Goal: Task Accomplishment & Management: Manage account settings

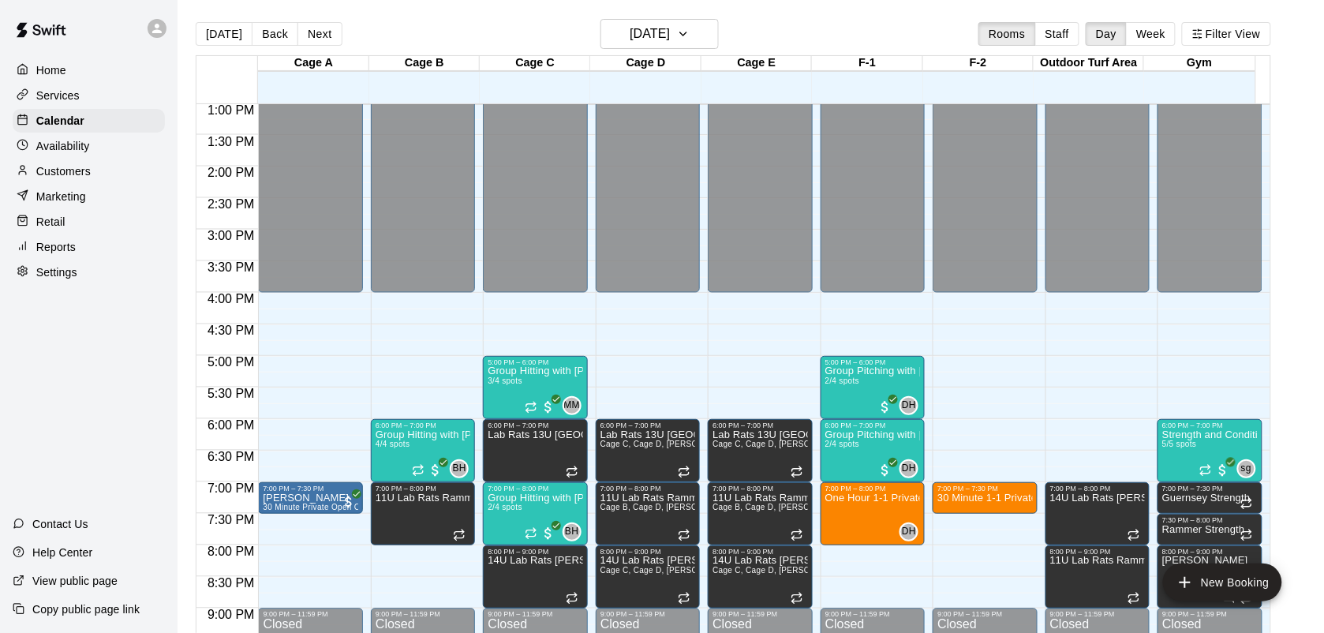
scroll to position [865, 0]
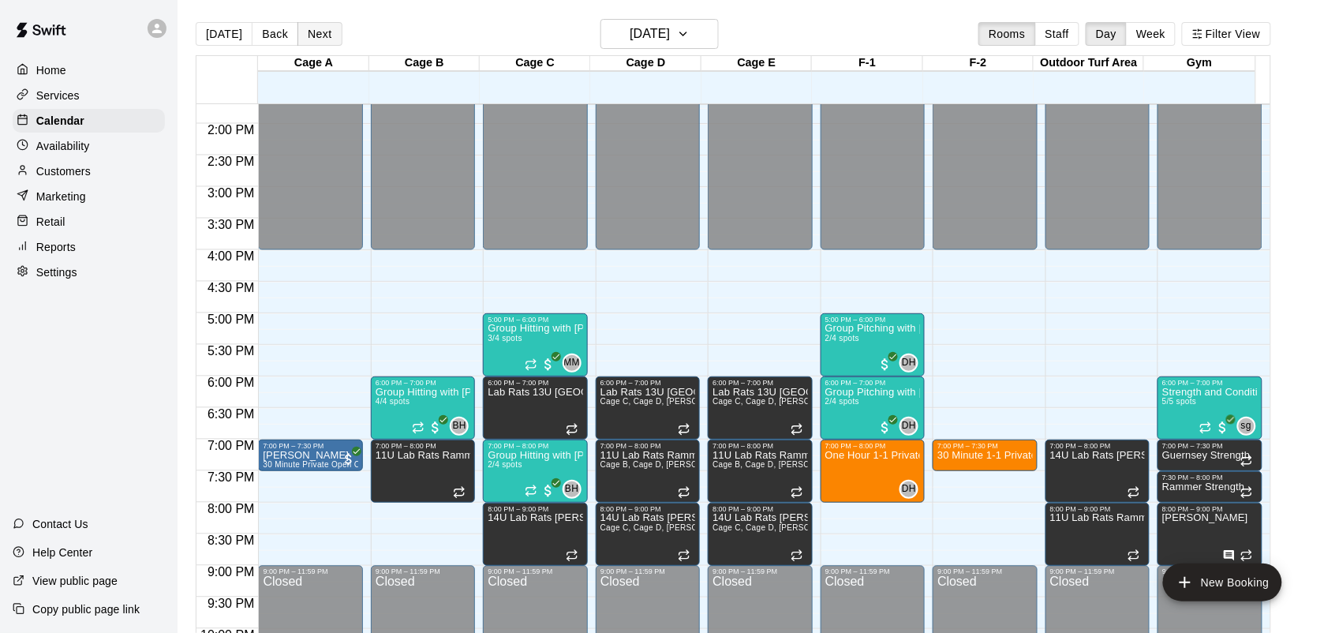
click at [318, 46] on button "Next" at bounding box center [319, 34] width 44 height 24
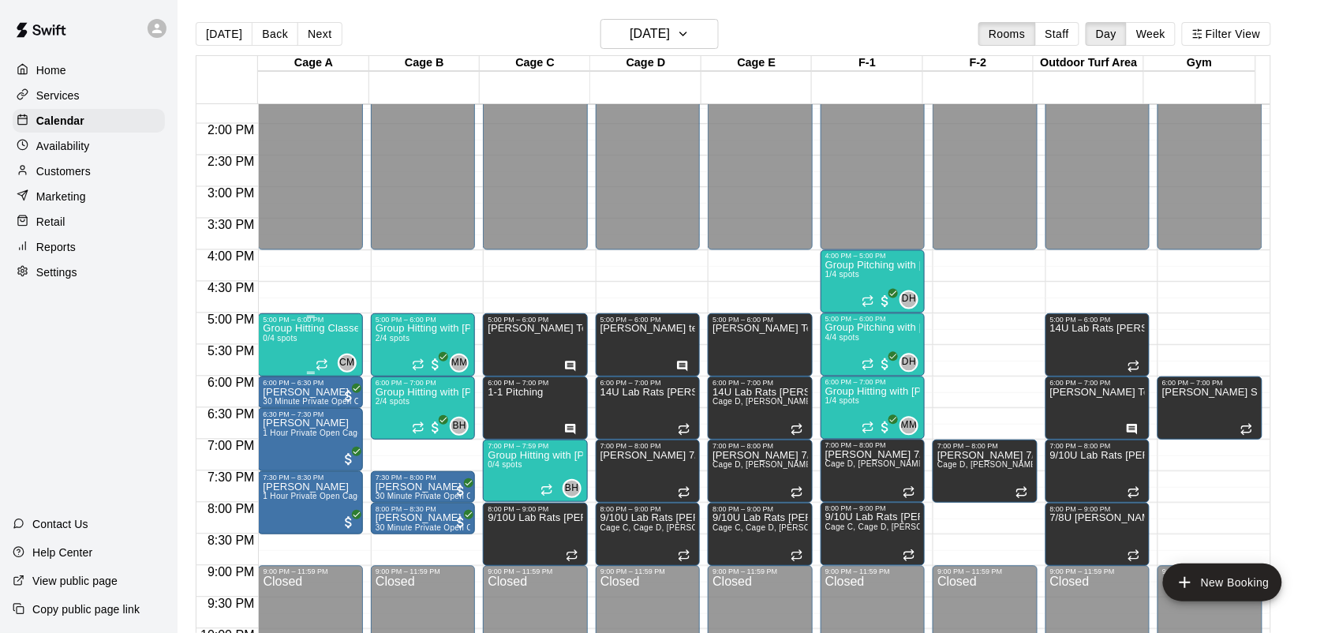
click at [309, 341] on div "Group Hitting Classes for Softball 0/4 spots" at bounding box center [310, 639] width 95 height 633
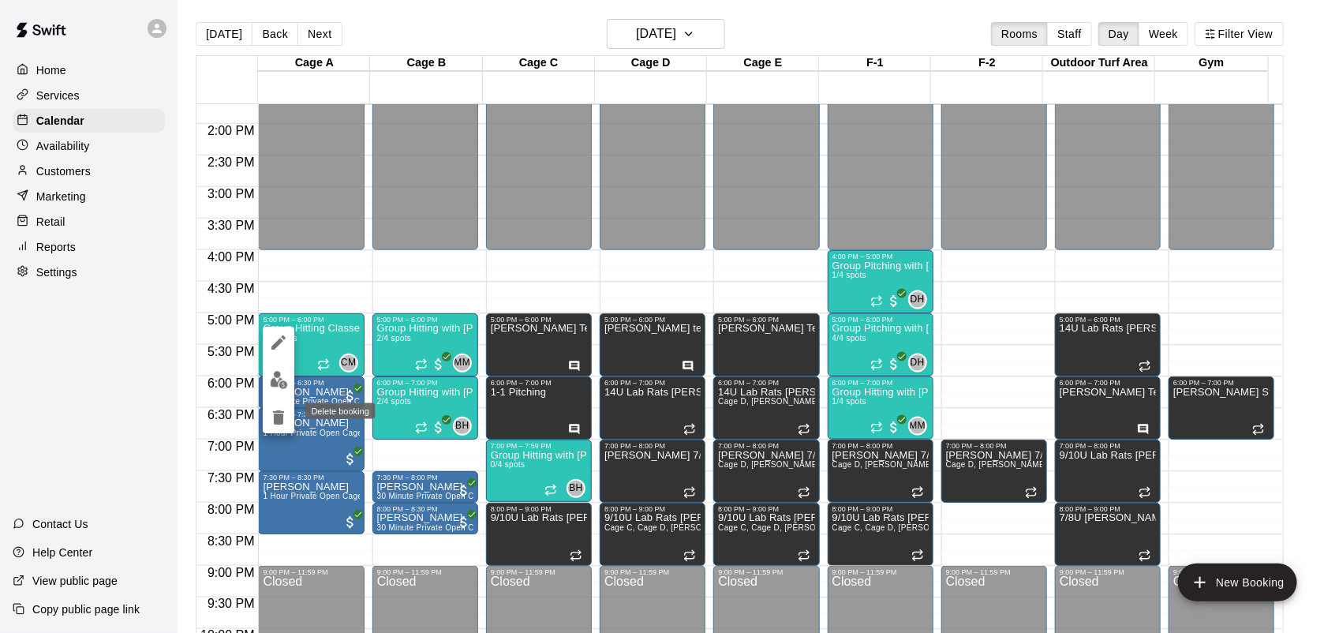
click at [273, 413] on icon "delete" at bounding box center [278, 417] width 19 height 19
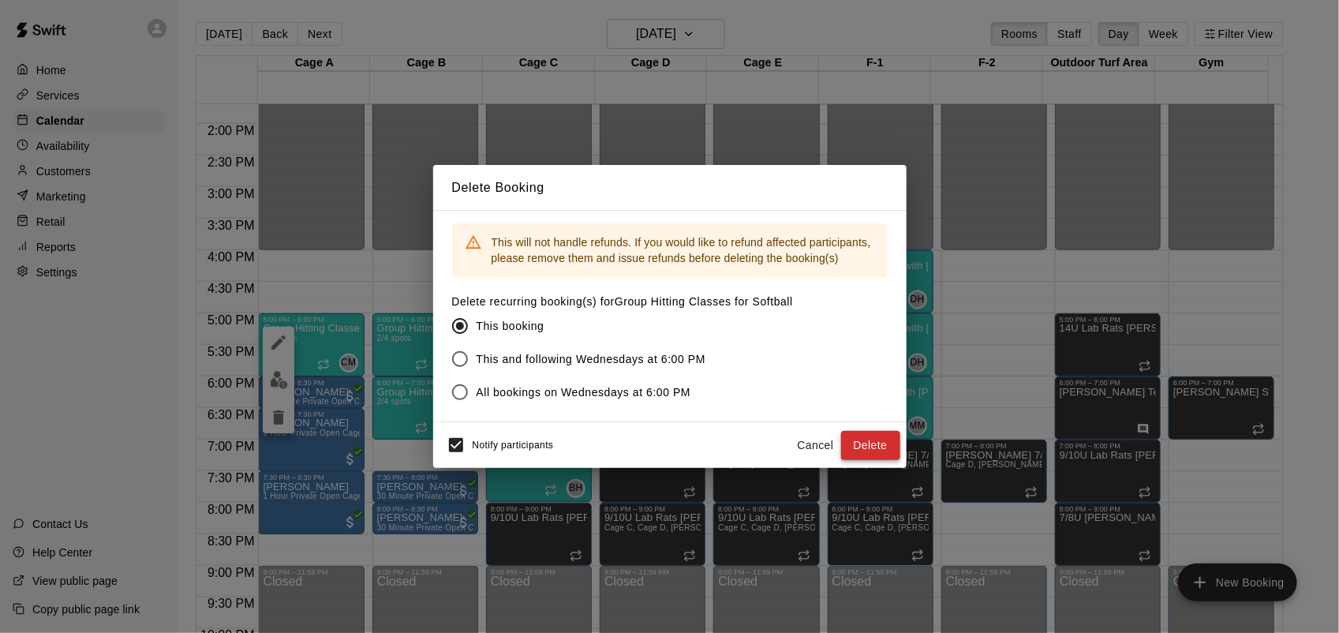
click at [869, 447] on button "Delete" at bounding box center [870, 445] width 59 height 29
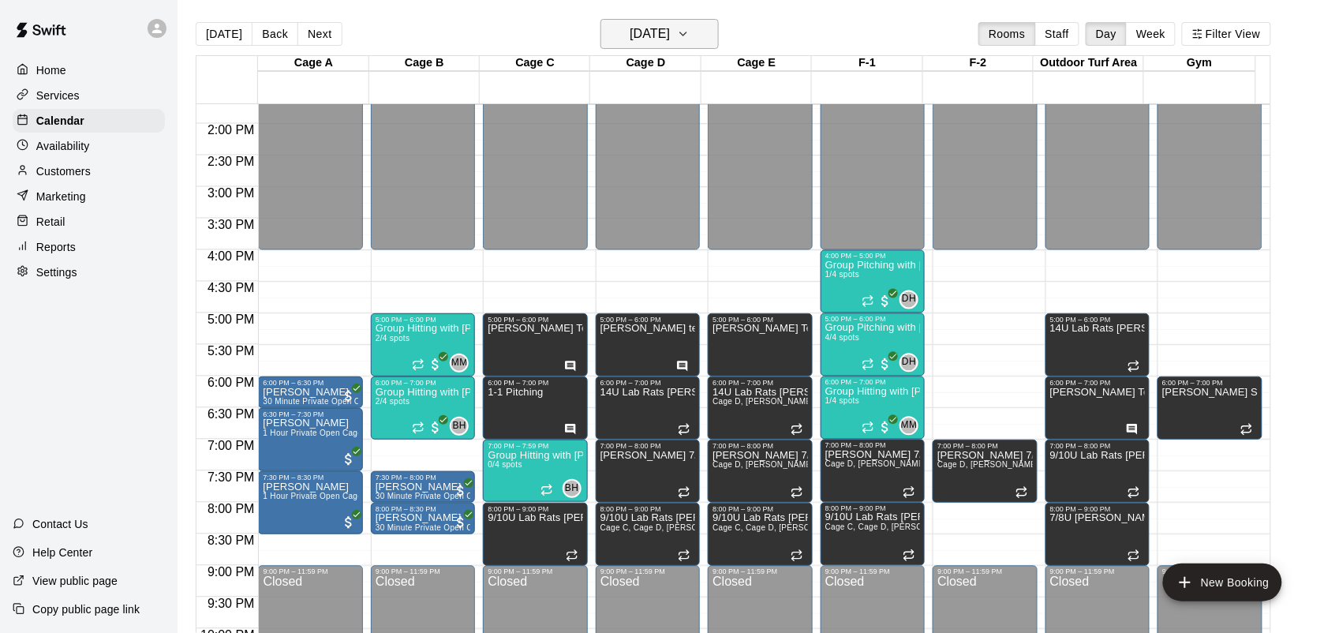
click at [670, 41] on h6 "[DATE]" at bounding box center [650, 34] width 40 height 22
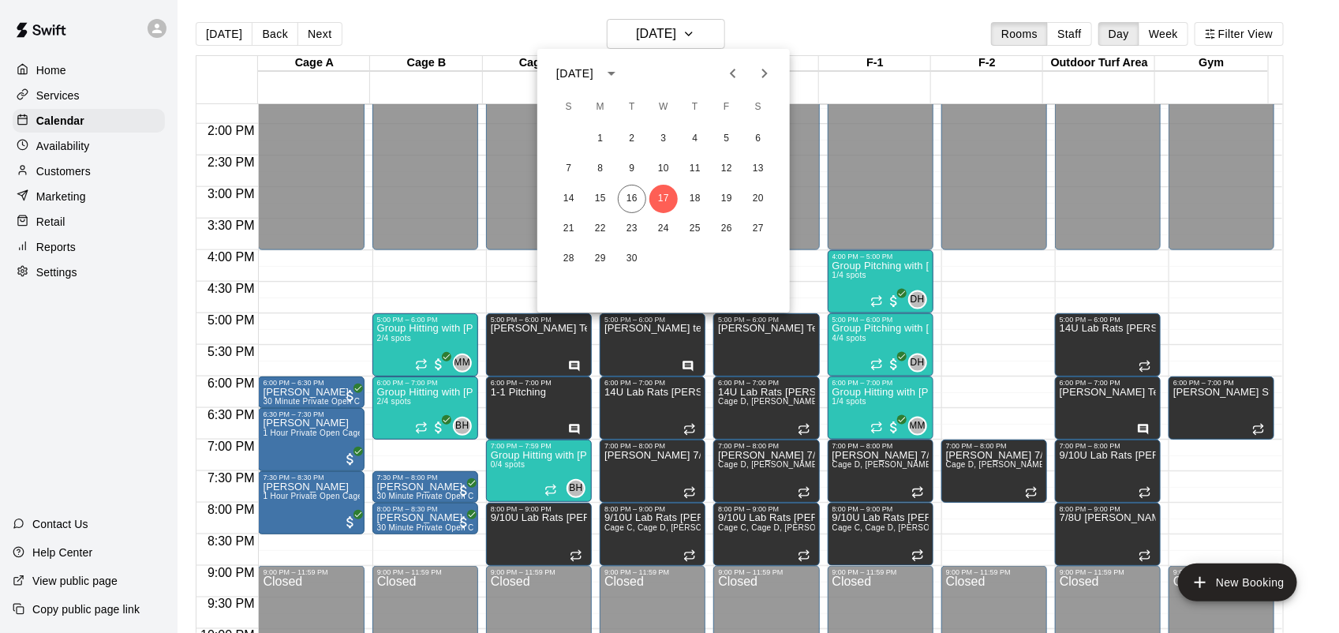
click at [755, 77] on icon "Next month" at bounding box center [764, 73] width 19 height 19
click at [667, 132] on button "1" at bounding box center [663, 139] width 28 height 28
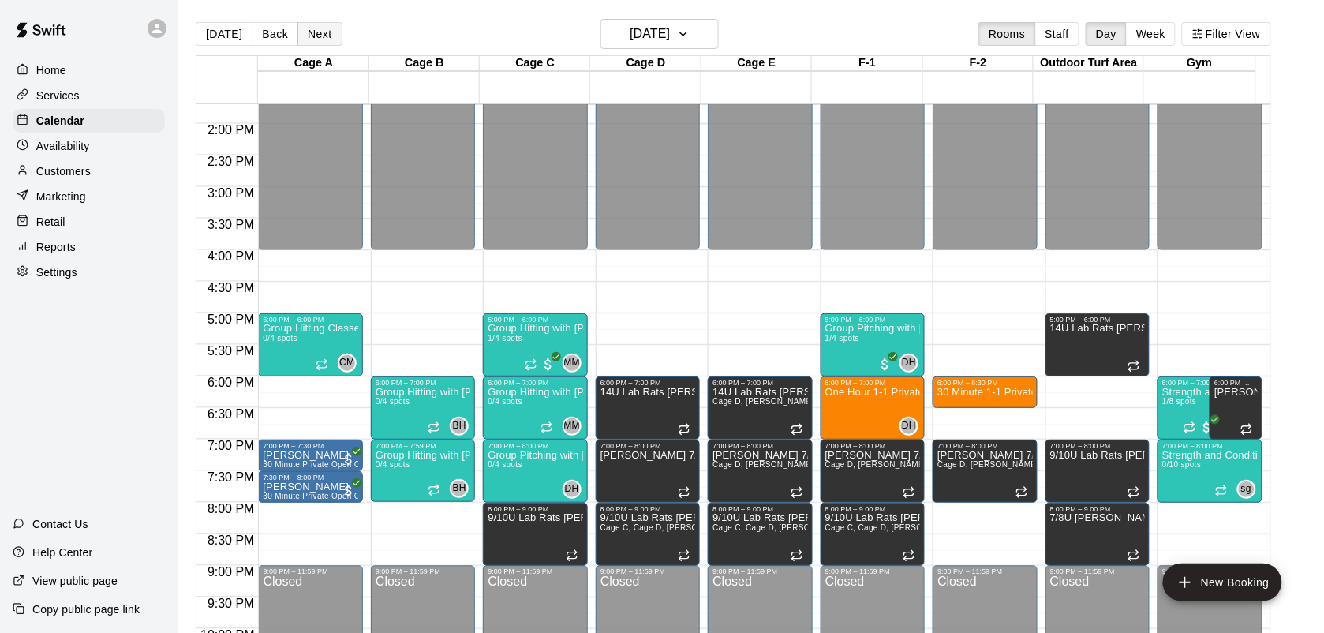
click at [312, 28] on button "Next" at bounding box center [319, 34] width 44 height 24
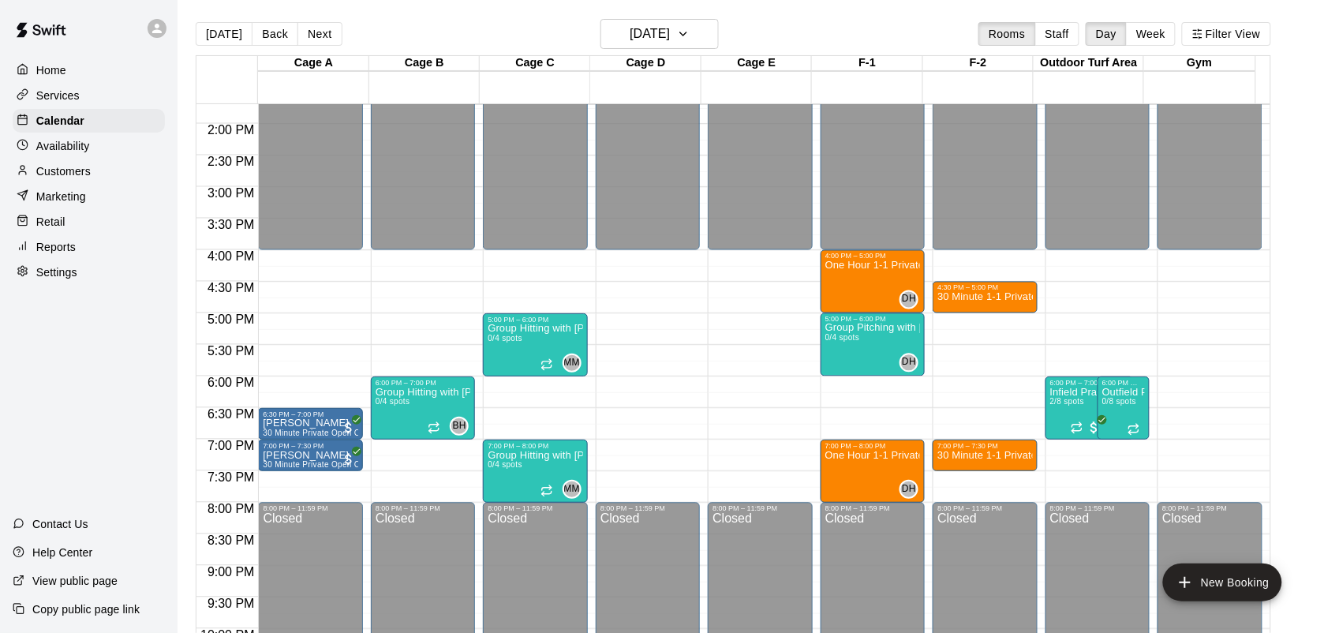
click at [73, 103] on p "Services" at bounding box center [57, 96] width 43 height 16
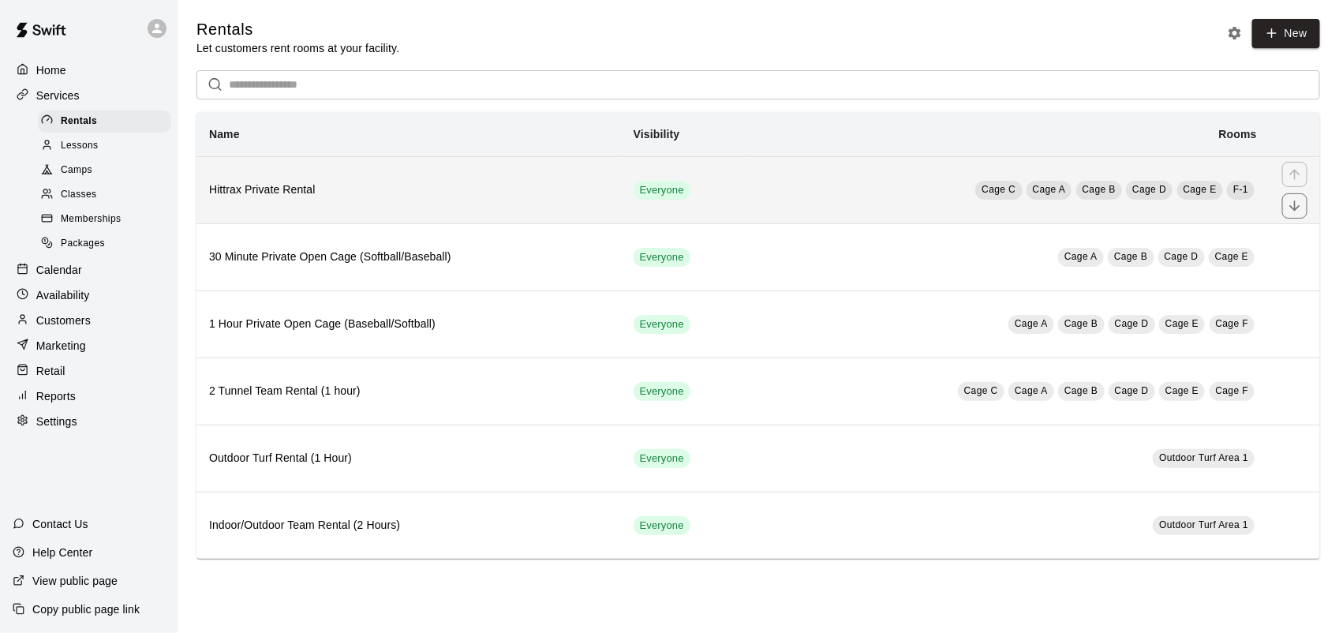
click at [406, 203] on th "Hittrax Private Rental" at bounding box center [408, 189] width 424 height 67
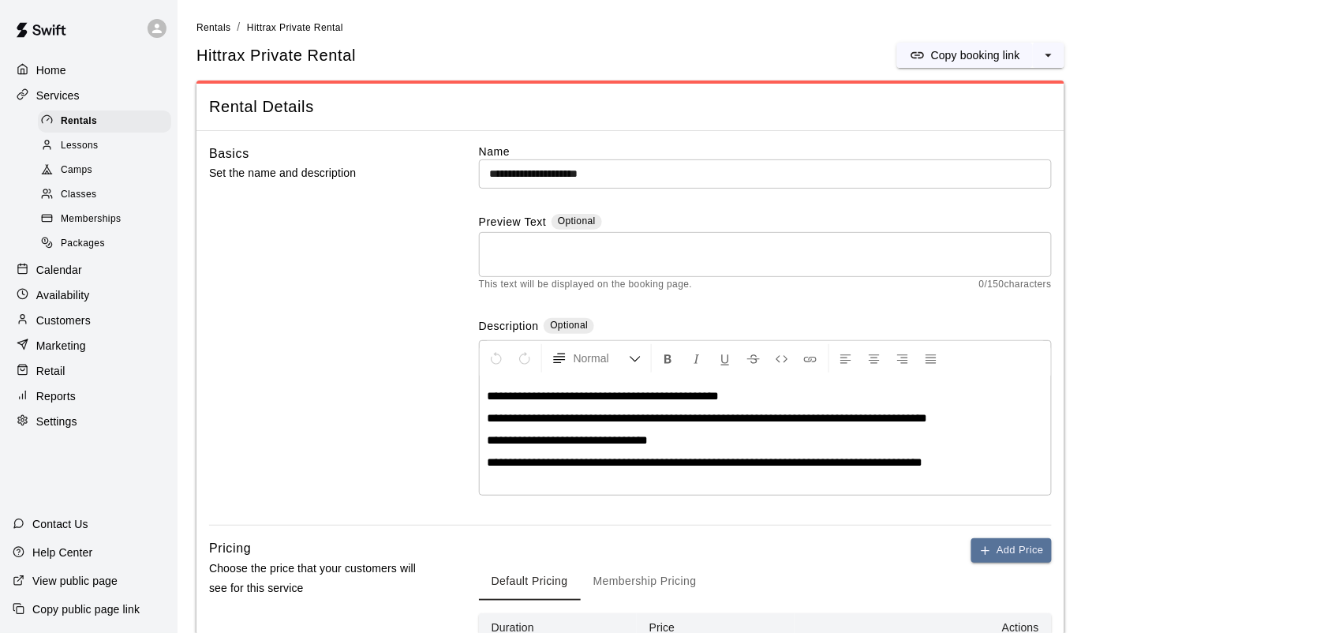
click at [723, 395] on p "**********" at bounding box center [765, 396] width 555 height 16
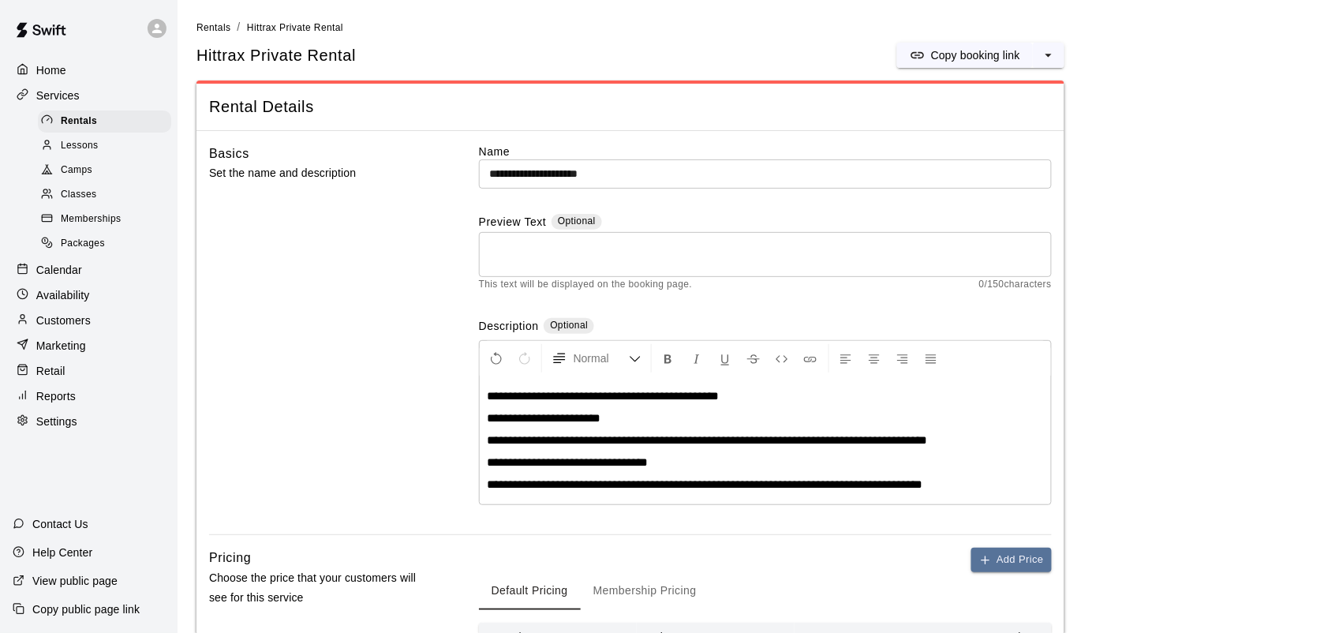
click at [586, 422] on span "**********" at bounding box center [545, 418] width 114 height 12
click at [657, 412] on p "**********" at bounding box center [765, 418] width 555 height 16
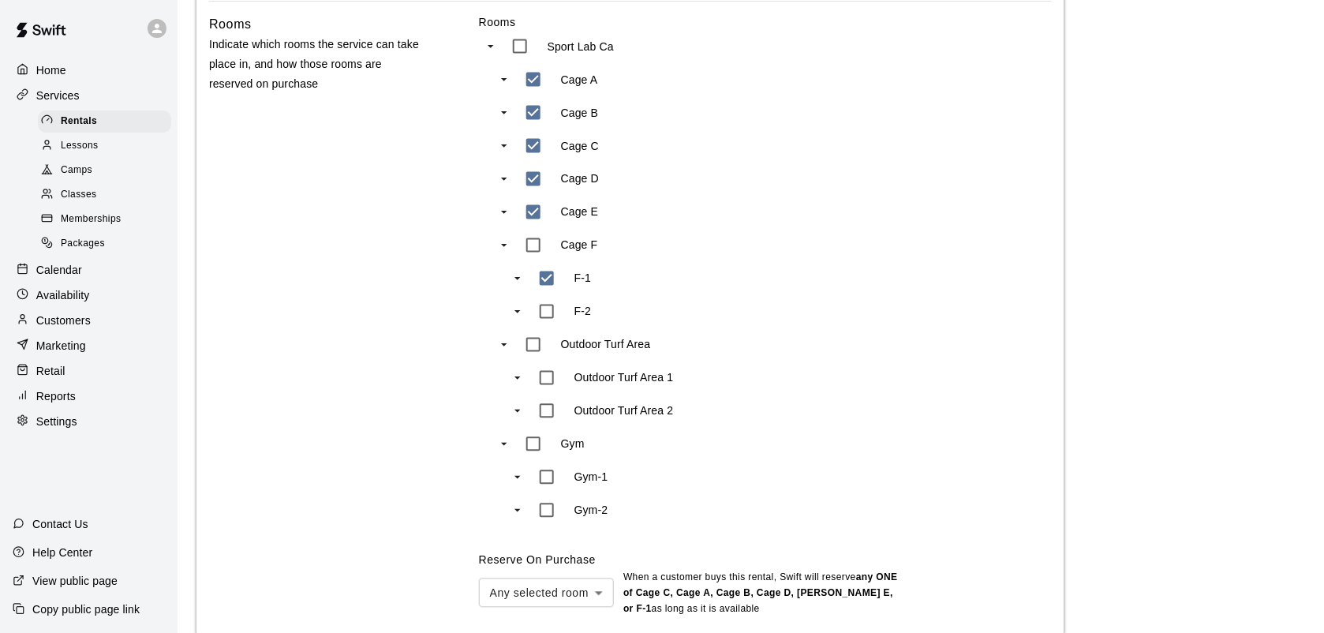
scroll to position [889, 0]
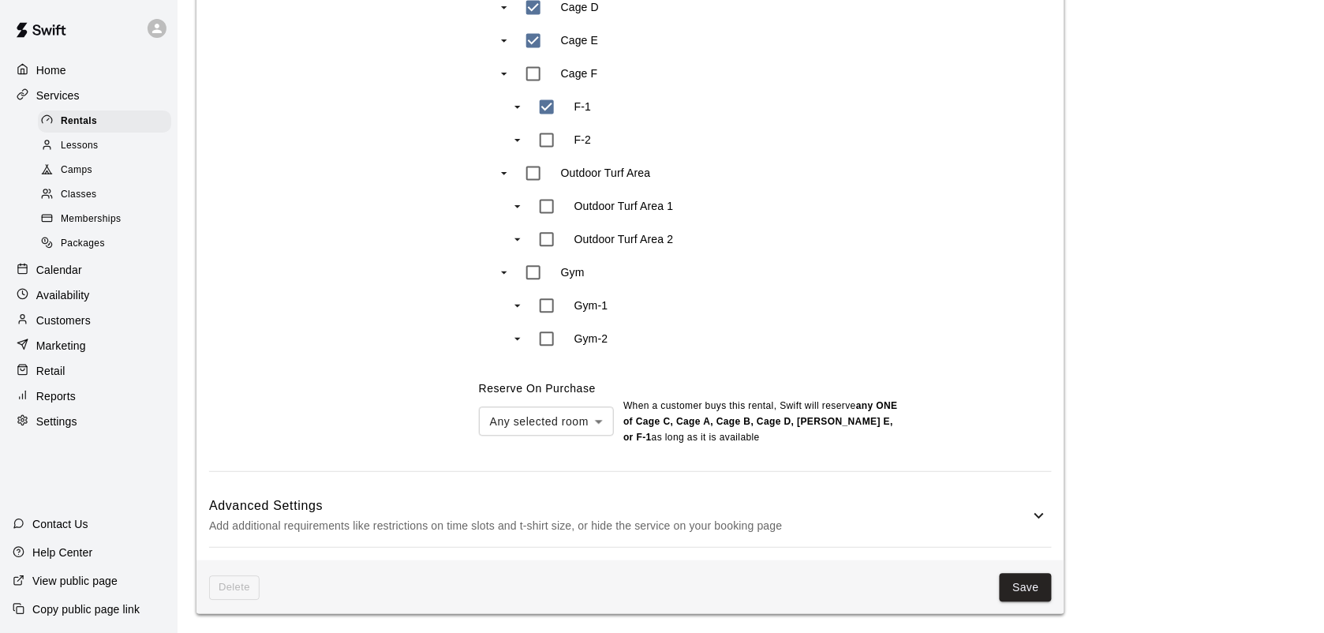
click at [1041, 602] on div "Delete Save" at bounding box center [630, 587] width 868 height 54
click at [1031, 602] on div "Delete Save" at bounding box center [630, 587] width 868 height 54
click at [1030, 593] on button "Save" at bounding box center [1026, 587] width 52 height 29
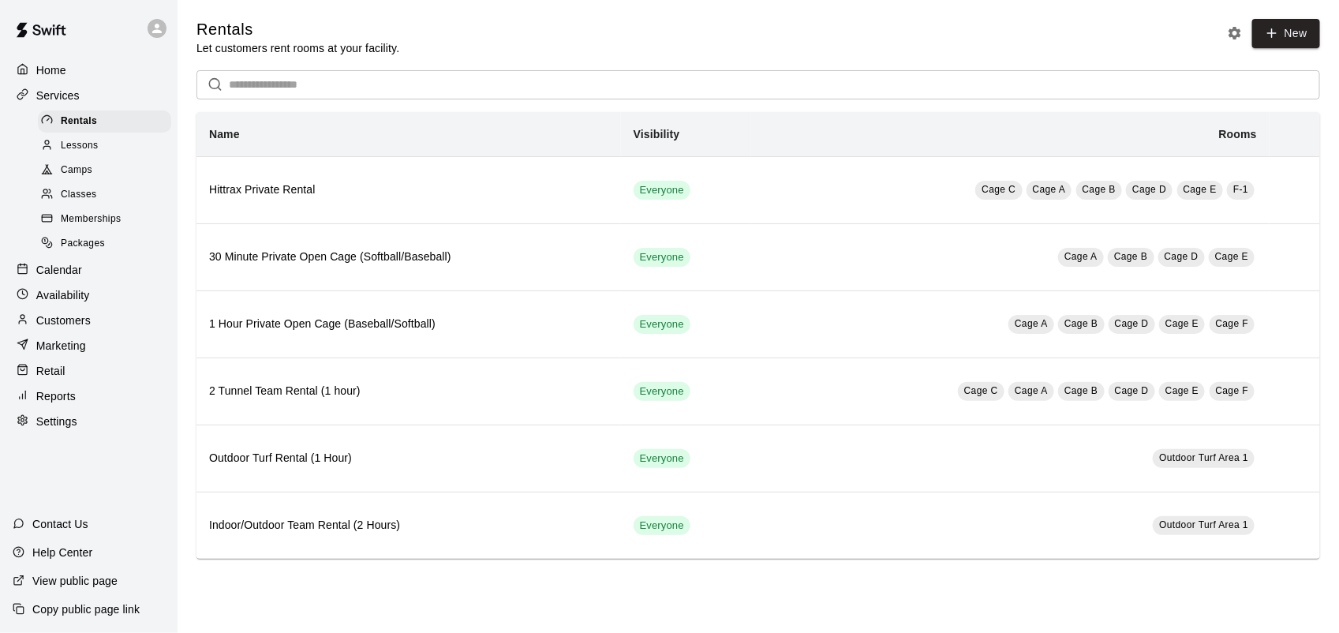
click at [65, 273] on p "Calendar" at bounding box center [59, 270] width 46 height 16
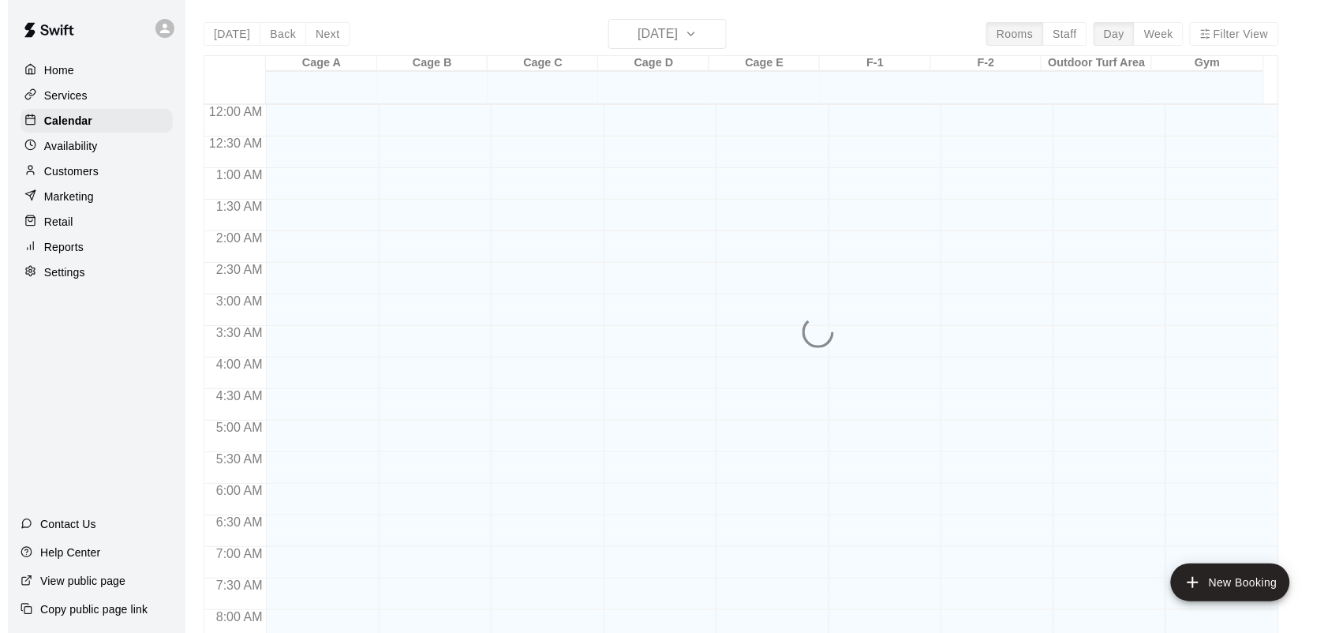
scroll to position [791, 0]
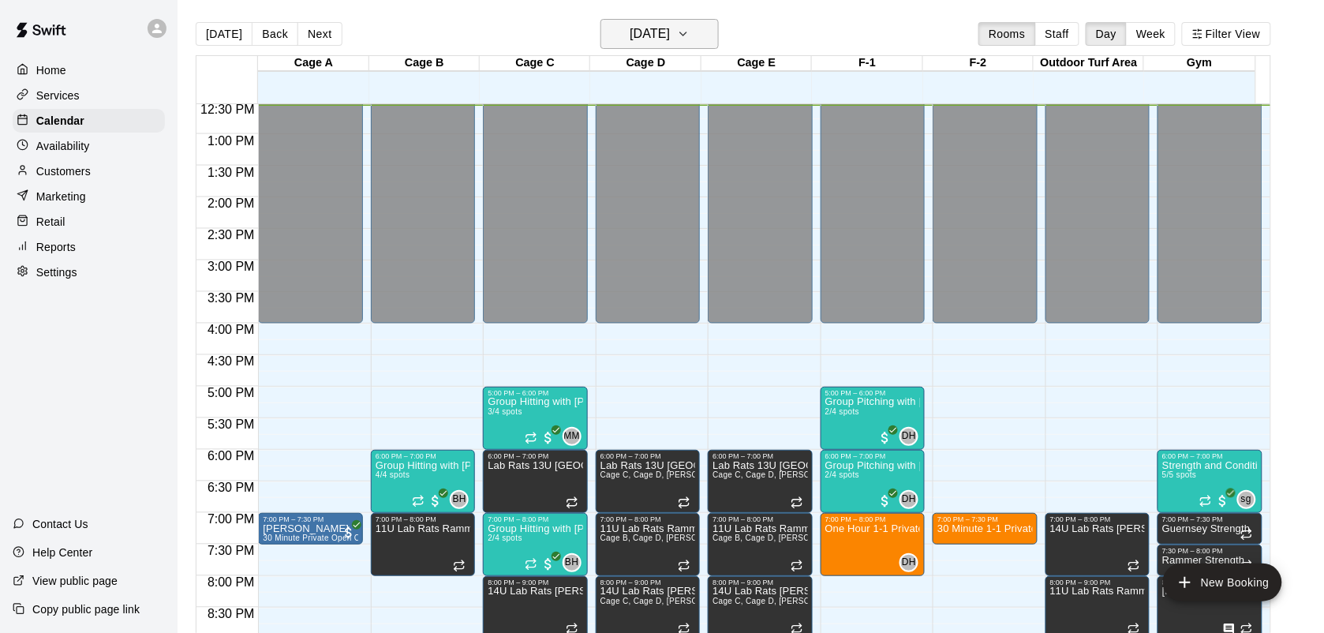
click at [670, 28] on h6 "[DATE]" at bounding box center [650, 34] width 40 height 22
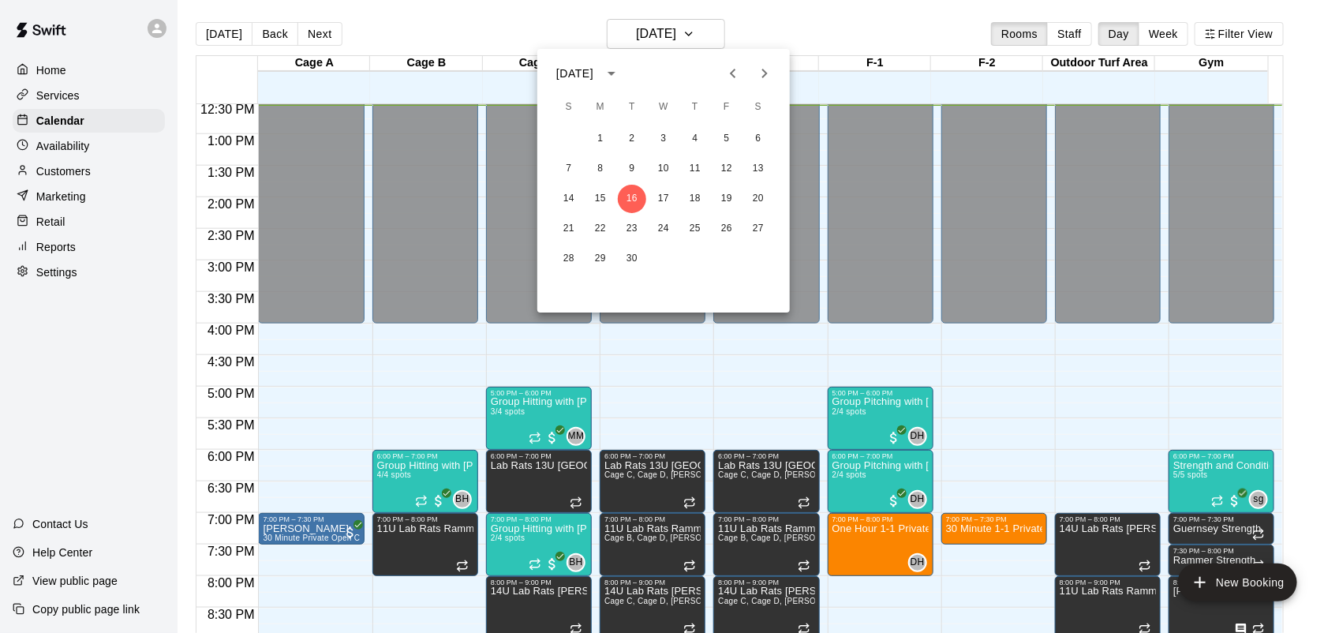
click at [764, 73] on icon "Next month" at bounding box center [764, 73] width 19 height 19
click at [698, 139] on button "2" at bounding box center [695, 139] width 28 height 28
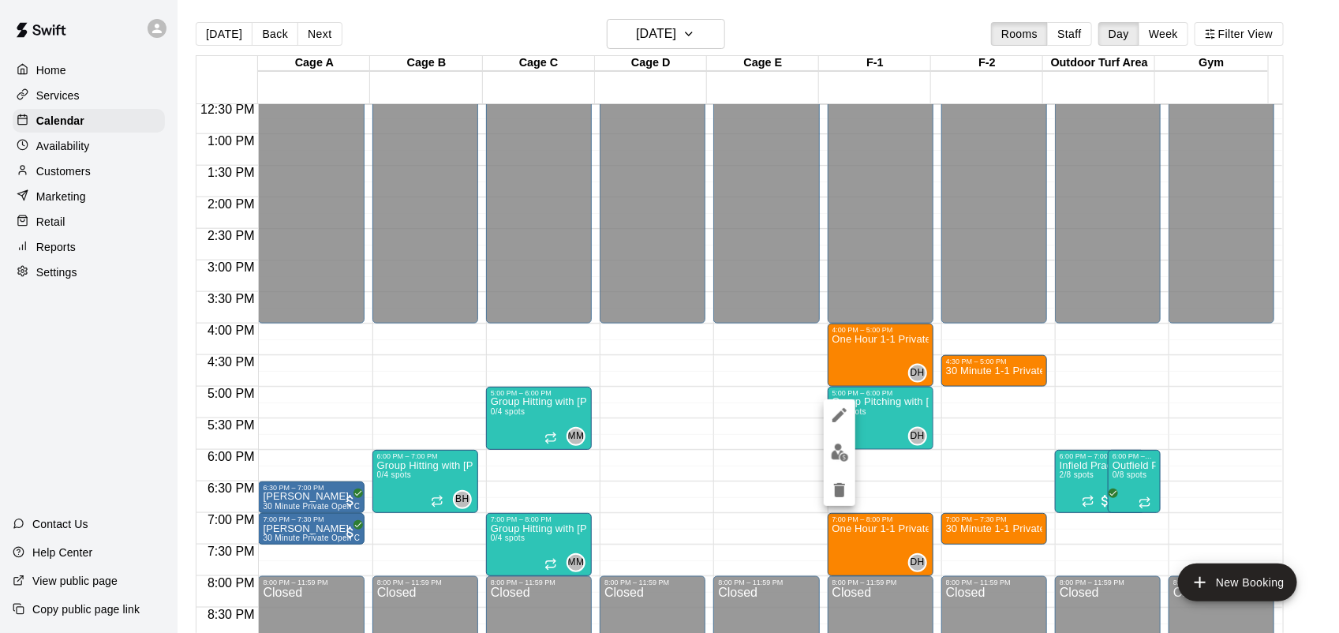
click at [529, 419] on div at bounding box center [669, 316] width 1339 height 633
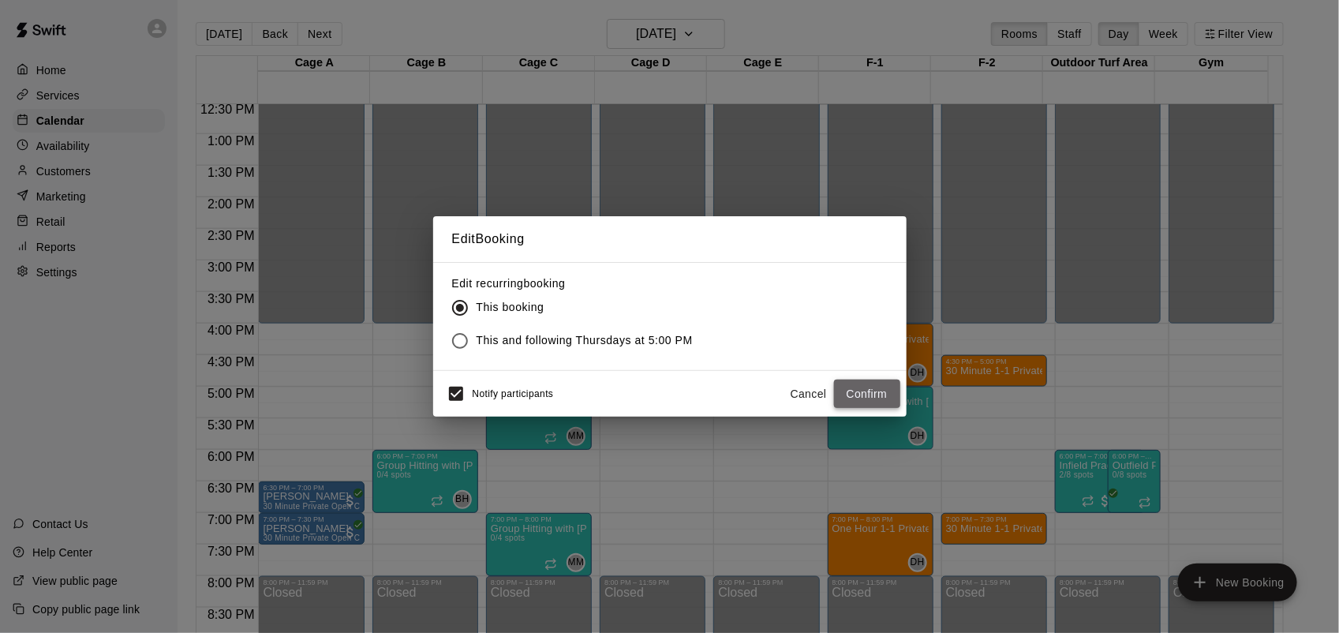
click at [869, 397] on button "Confirm" at bounding box center [867, 394] width 66 height 29
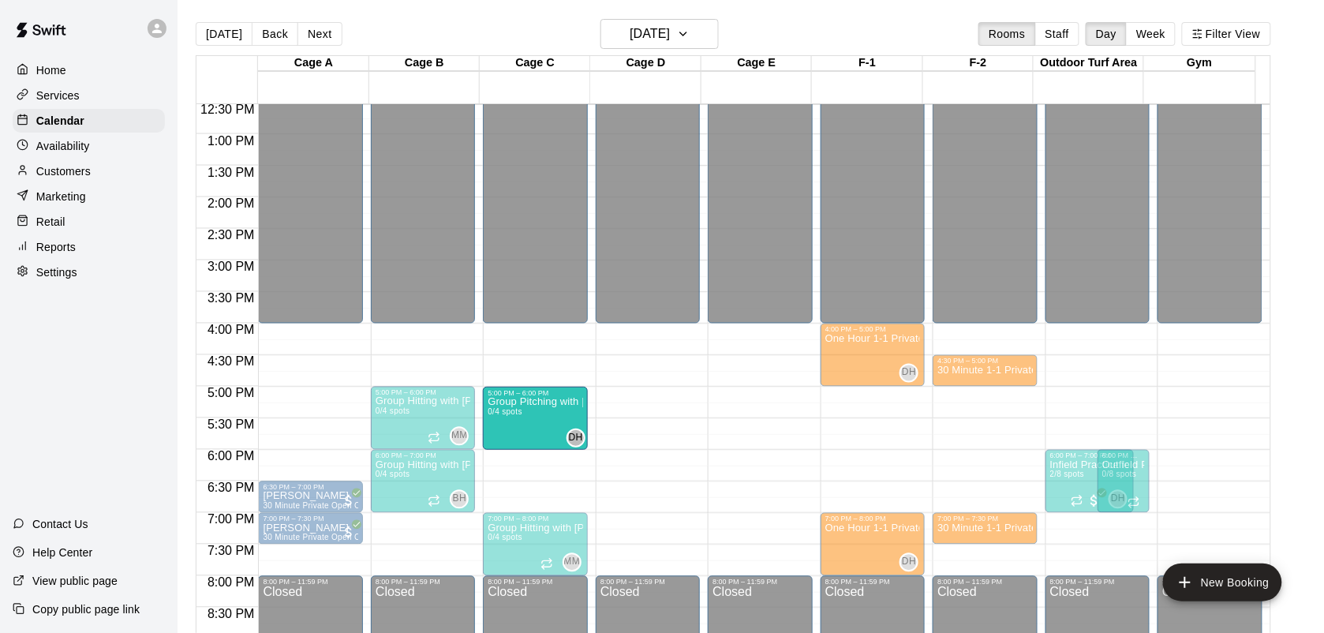
drag, startPoint x: 868, startPoint y: 421, endPoint x: 557, endPoint y: 423, distance: 310.9
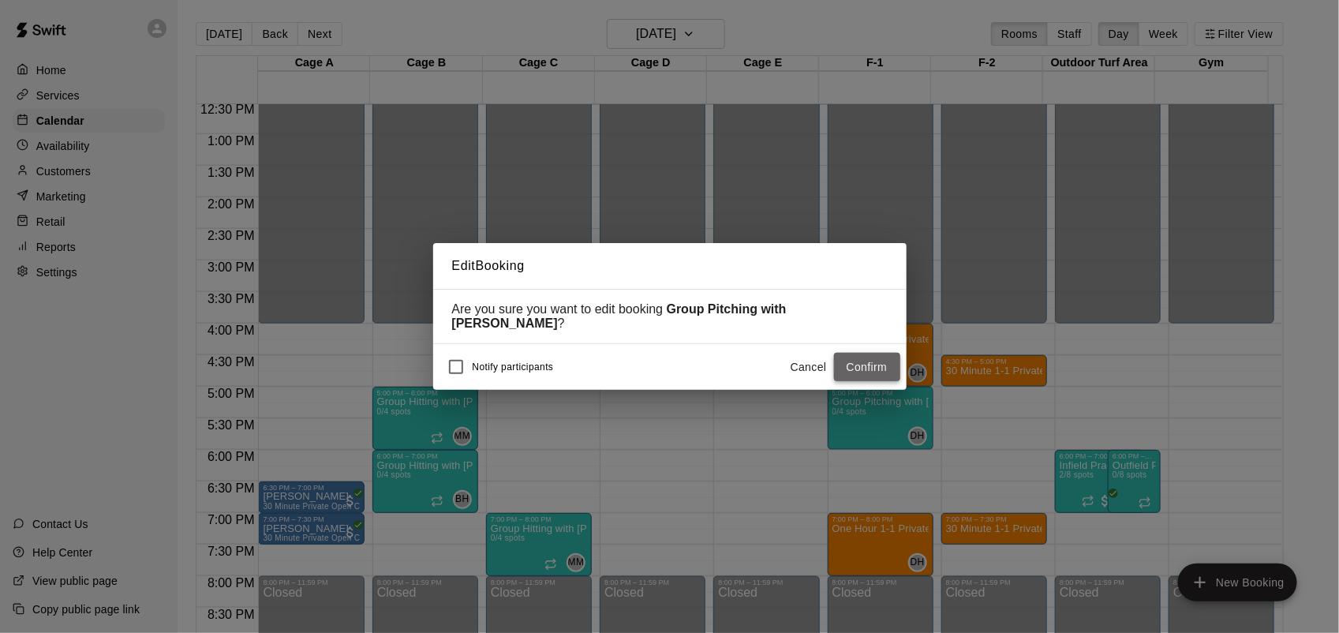
click at [861, 368] on button "Confirm" at bounding box center [867, 367] width 66 height 29
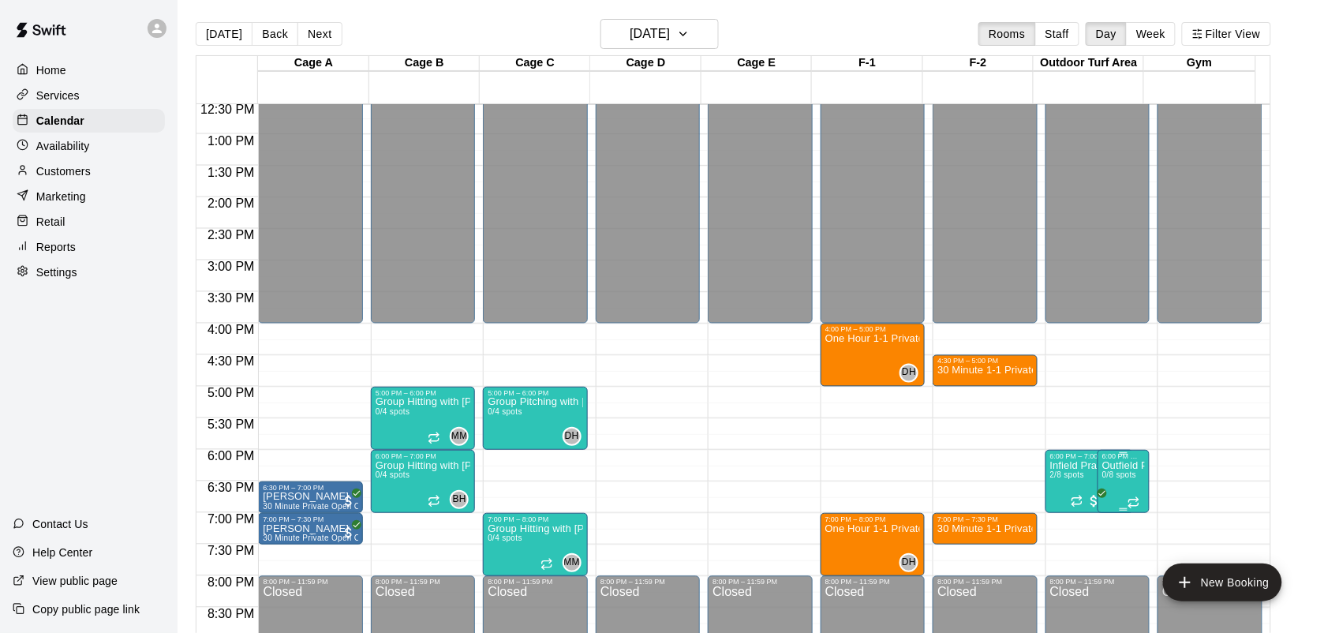
click at [1142, 476] on div "6:00 PM – 7:00 PM Outfield Practice for ages [DEMOGRAPHIC_DATA] 0/8 spots" at bounding box center [1124, 481] width 52 height 63
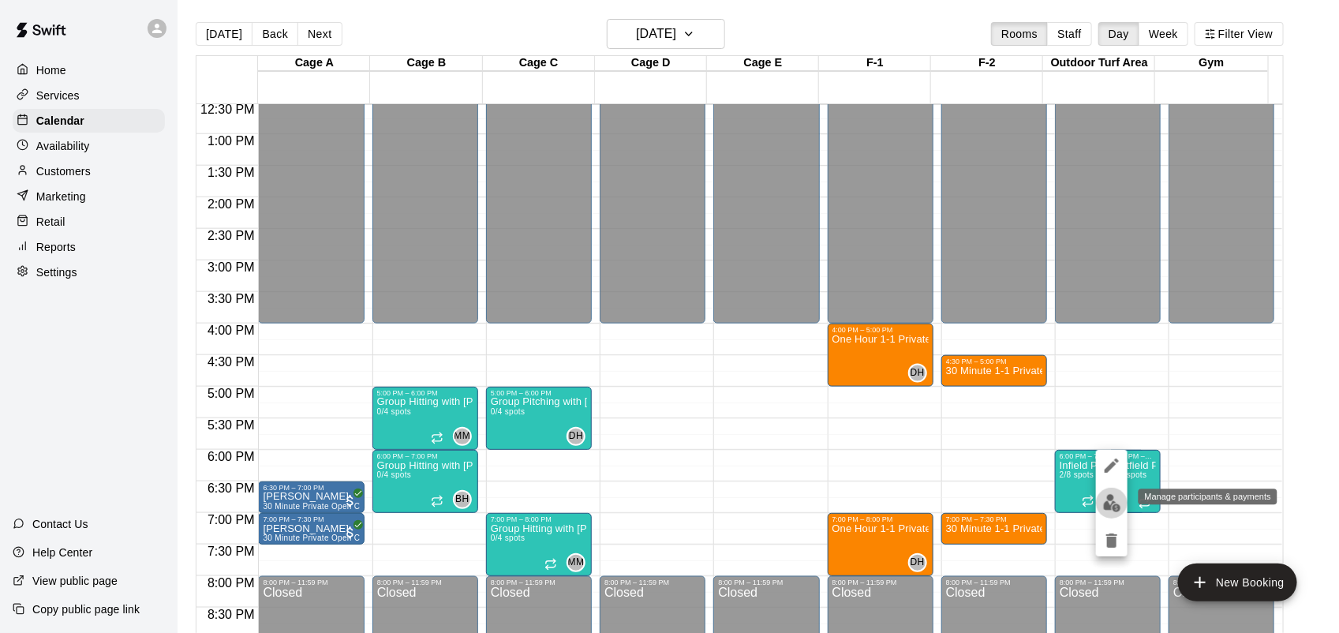
click at [1116, 494] on img "edit" at bounding box center [1112, 503] width 18 height 18
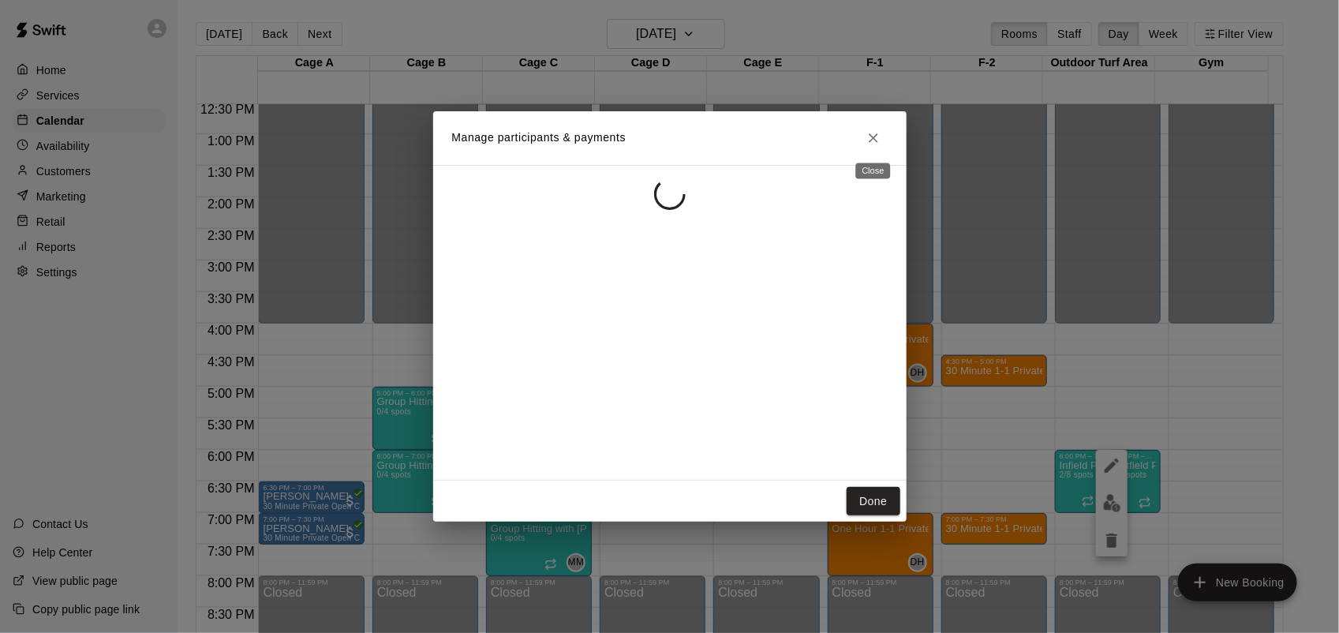
click at [876, 143] on icon "Close" at bounding box center [874, 138] width 16 height 16
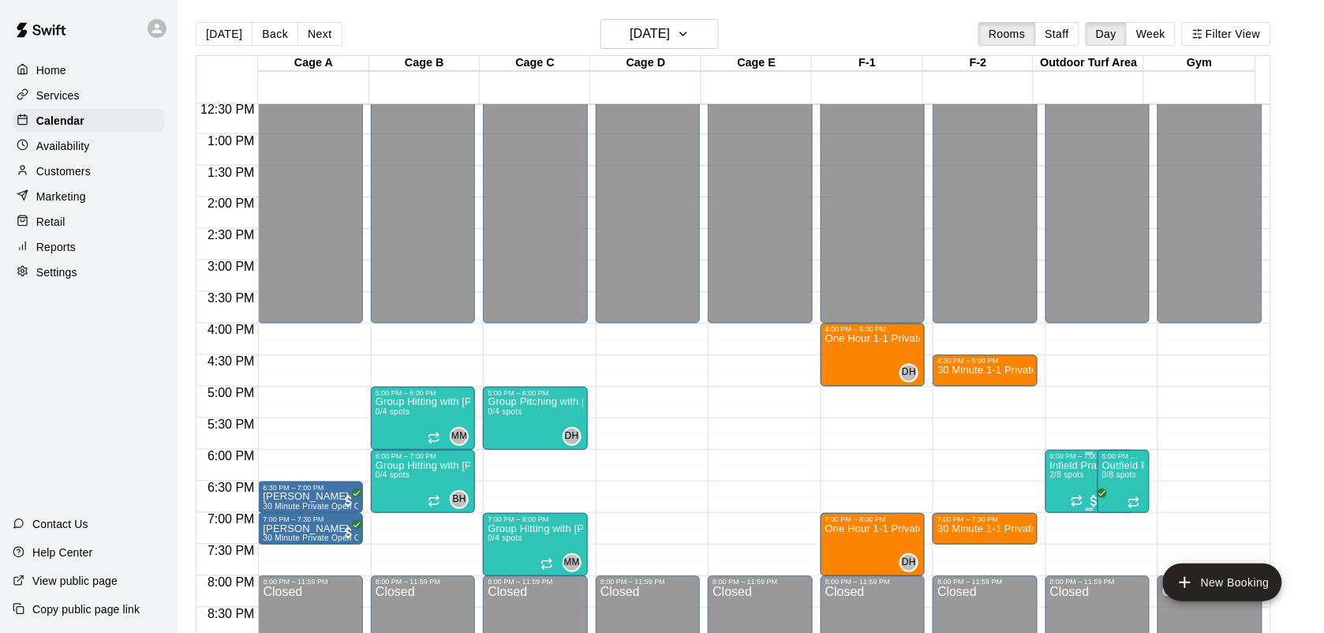
click at [1077, 466] on p "Infield Practice for ages [DEMOGRAPHIC_DATA]" at bounding box center [1090, 466] width 80 height 0
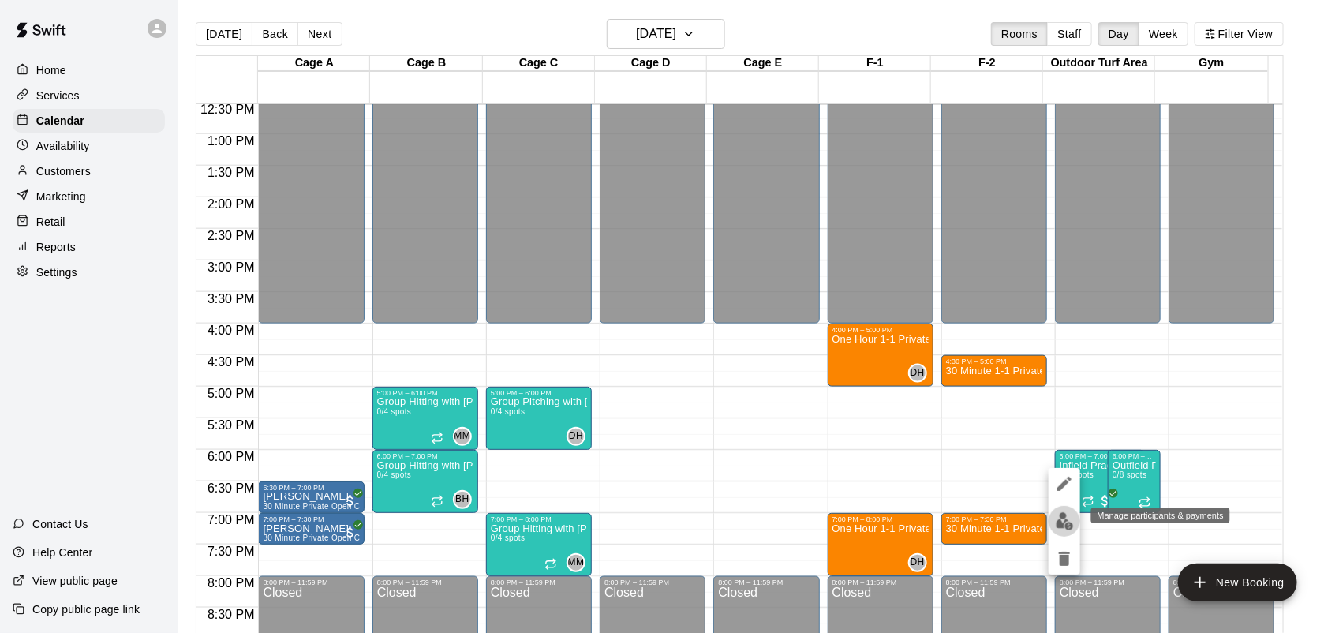
click at [1062, 523] on img "edit" at bounding box center [1065, 521] width 18 height 18
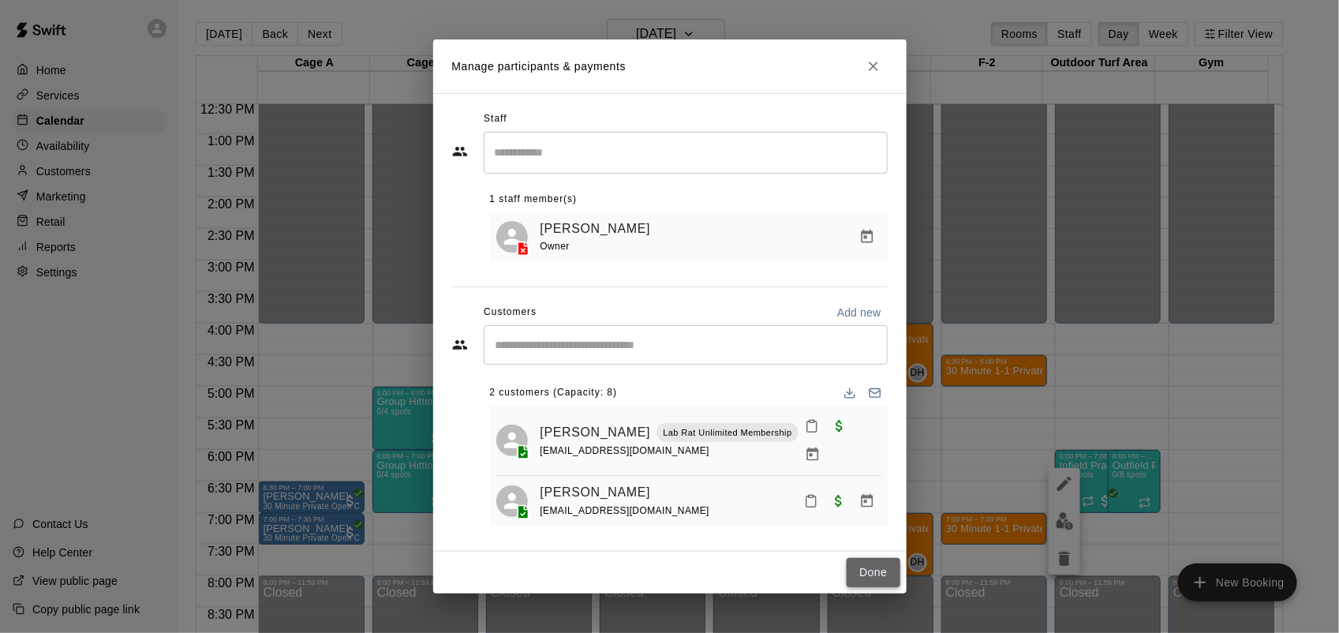
click at [869, 574] on button "Done" at bounding box center [873, 572] width 53 height 29
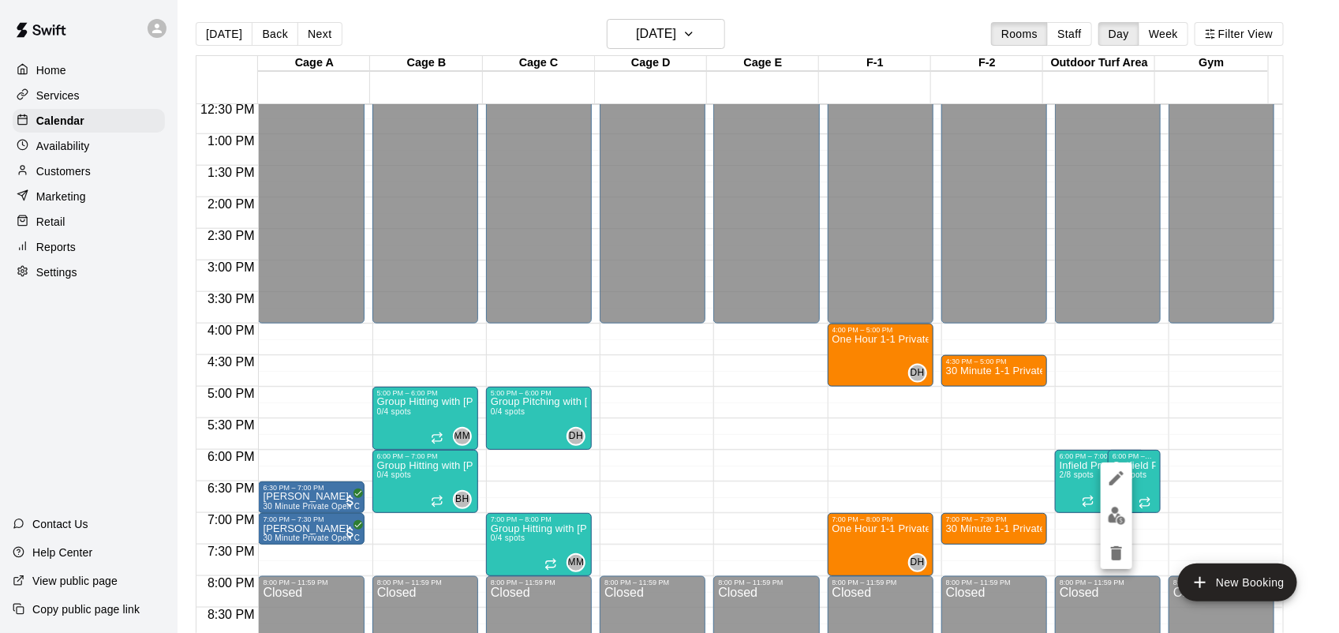
click at [1169, 494] on div at bounding box center [669, 316] width 1339 height 633
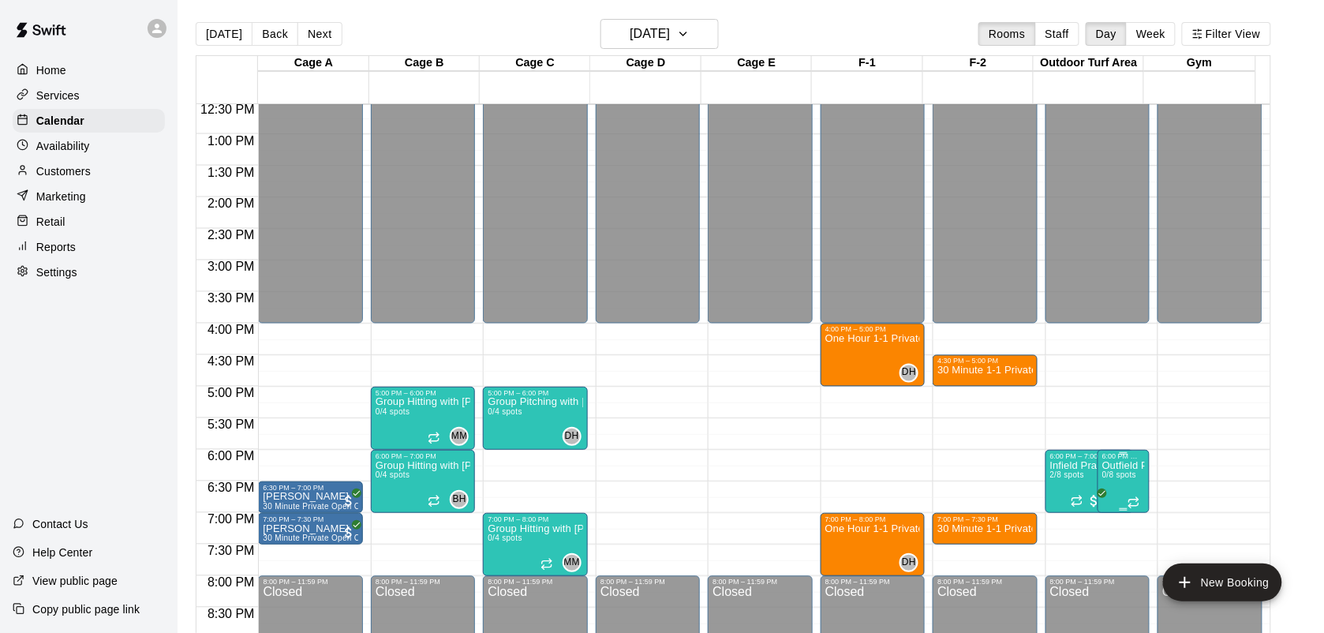
click at [1122, 466] on p "Outfield Practice for ages [DEMOGRAPHIC_DATA]" at bounding box center [1123, 466] width 43 height 0
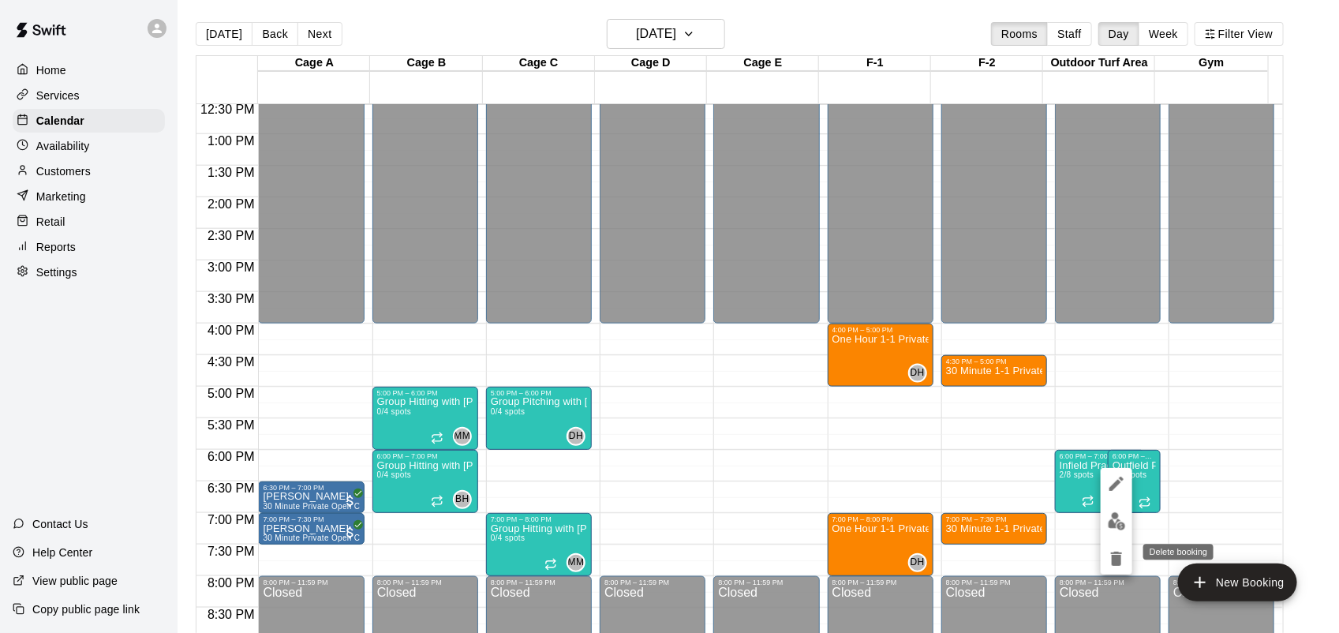
click at [1116, 556] on icon "delete" at bounding box center [1116, 559] width 11 height 14
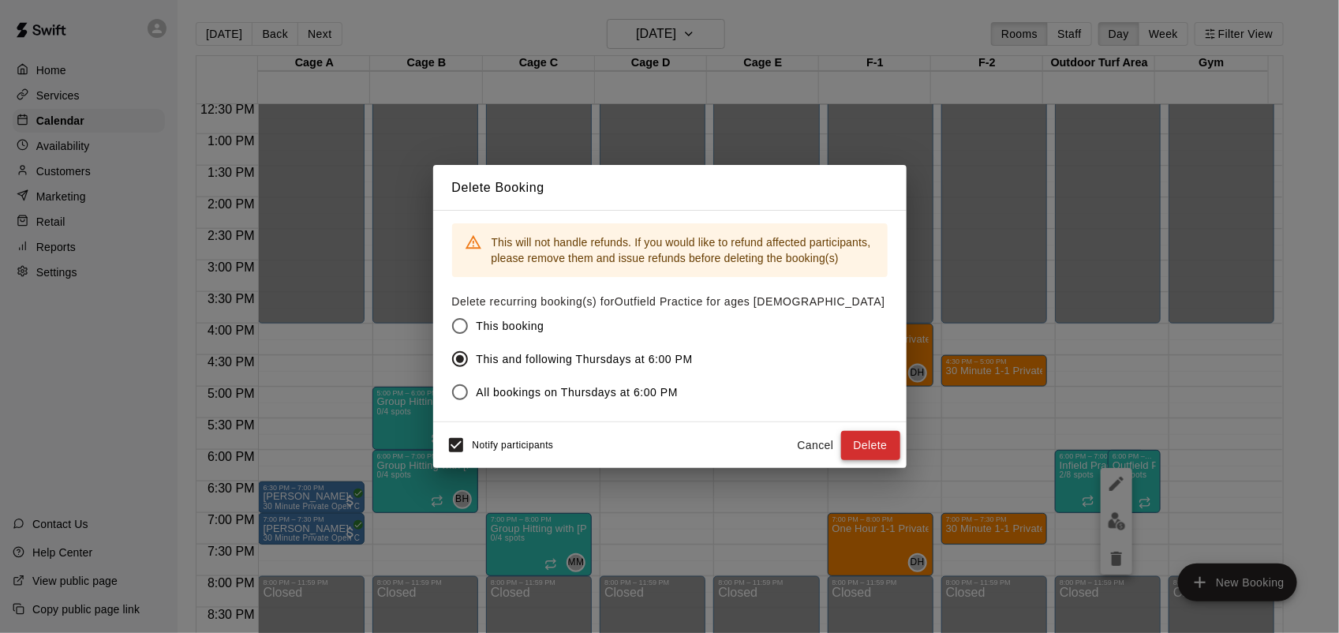
click at [888, 442] on button "Delete" at bounding box center [870, 445] width 59 height 29
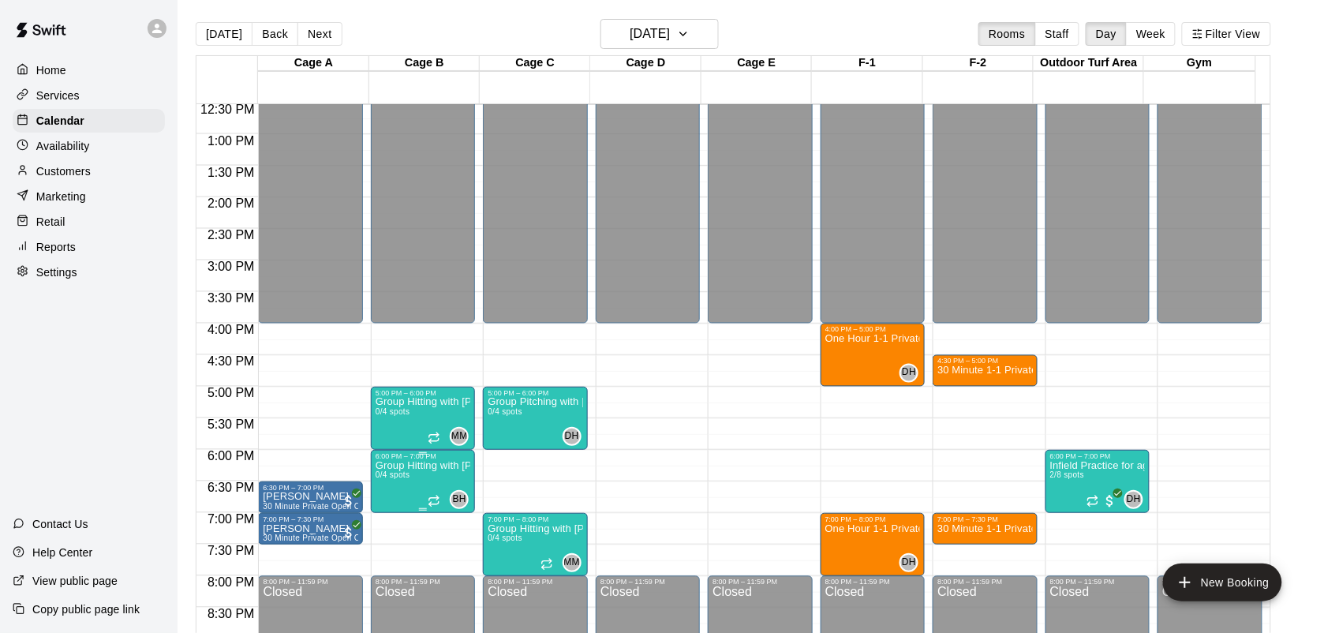
click at [418, 466] on p "Group Hitting with [PERSON_NAME] ([DEMOGRAPHIC_DATA])" at bounding box center [423, 466] width 95 height 0
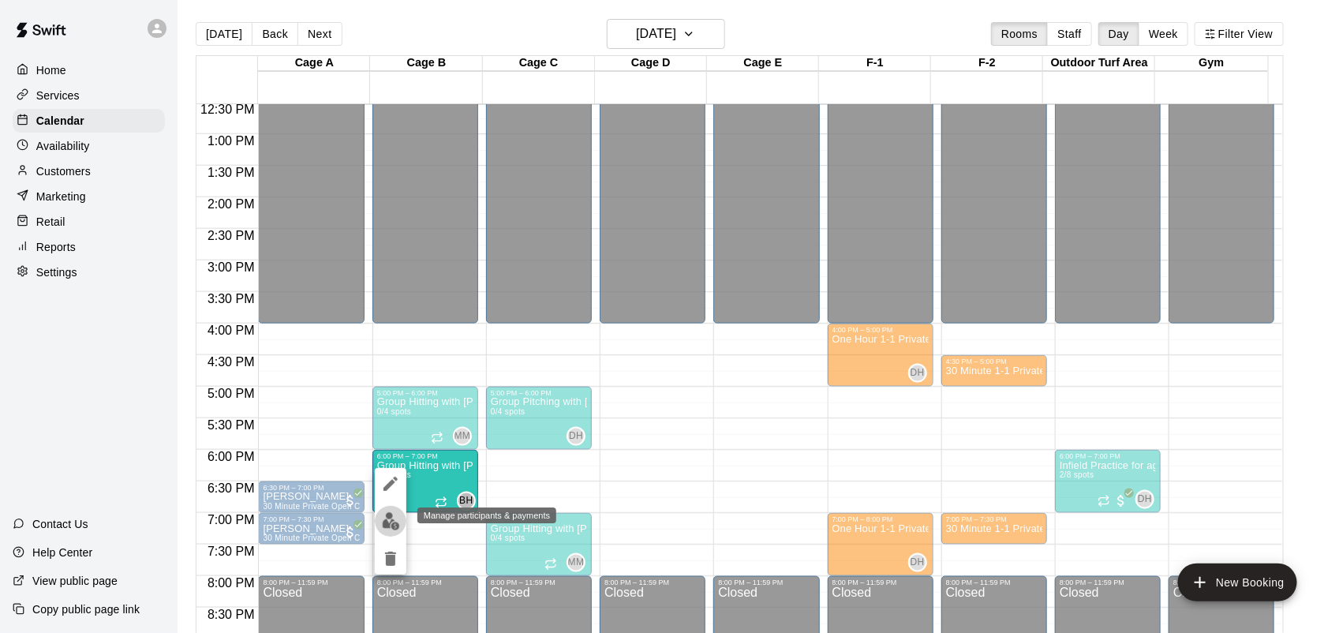
click at [393, 523] on img "edit" at bounding box center [391, 521] width 18 height 18
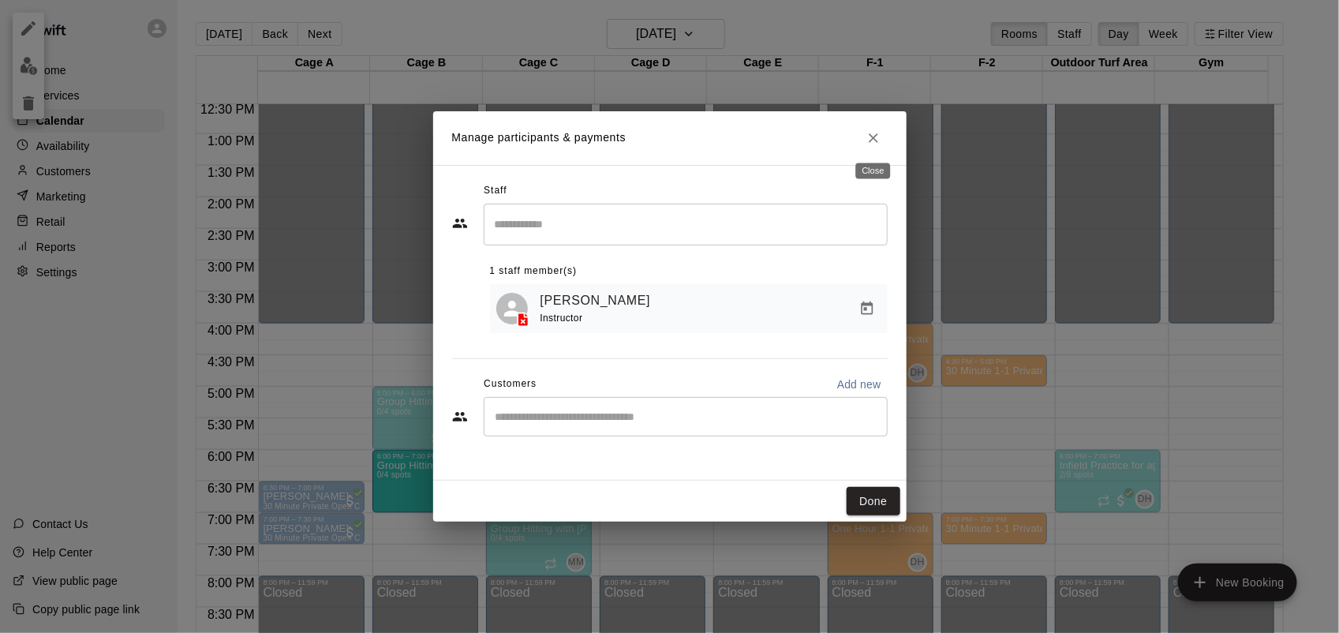
click at [881, 148] on button "Close" at bounding box center [873, 138] width 28 height 28
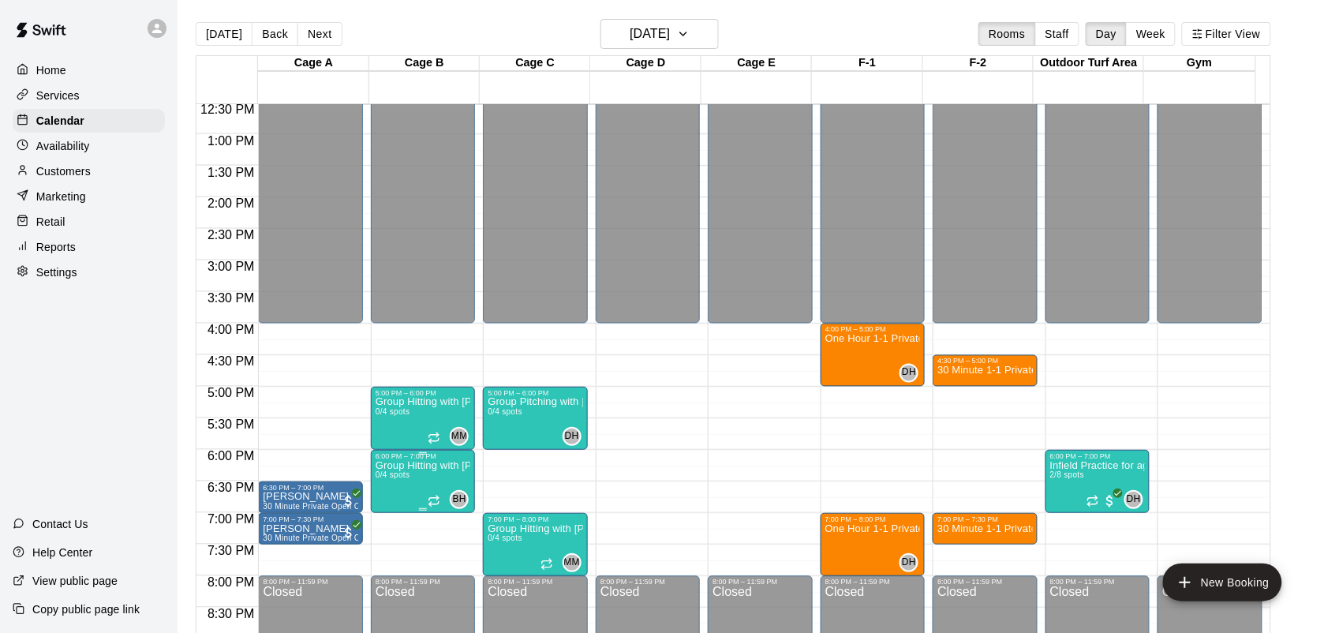
click at [451, 466] on p "Group Hitting with [PERSON_NAME] ([DEMOGRAPHIC_DATA])" at bounding box center [423, 466] width 95 height 0
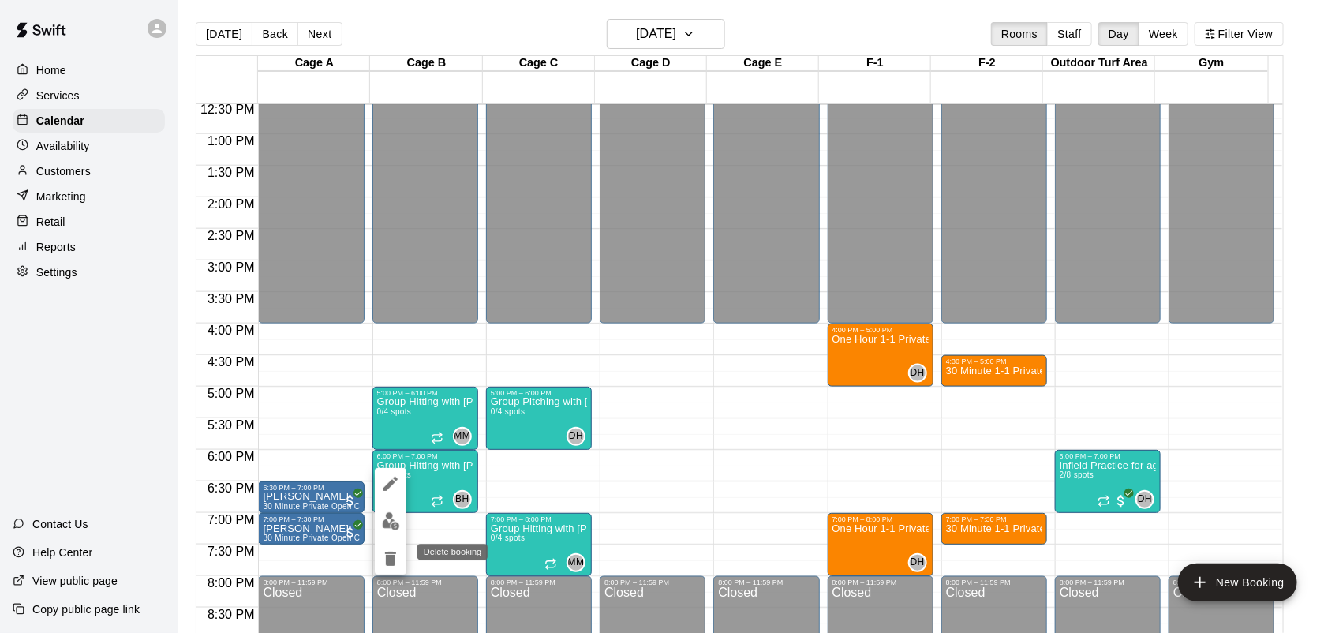
click at [396, 567] on icon "delete" at bounding box center [390, 558] width 19 height 19
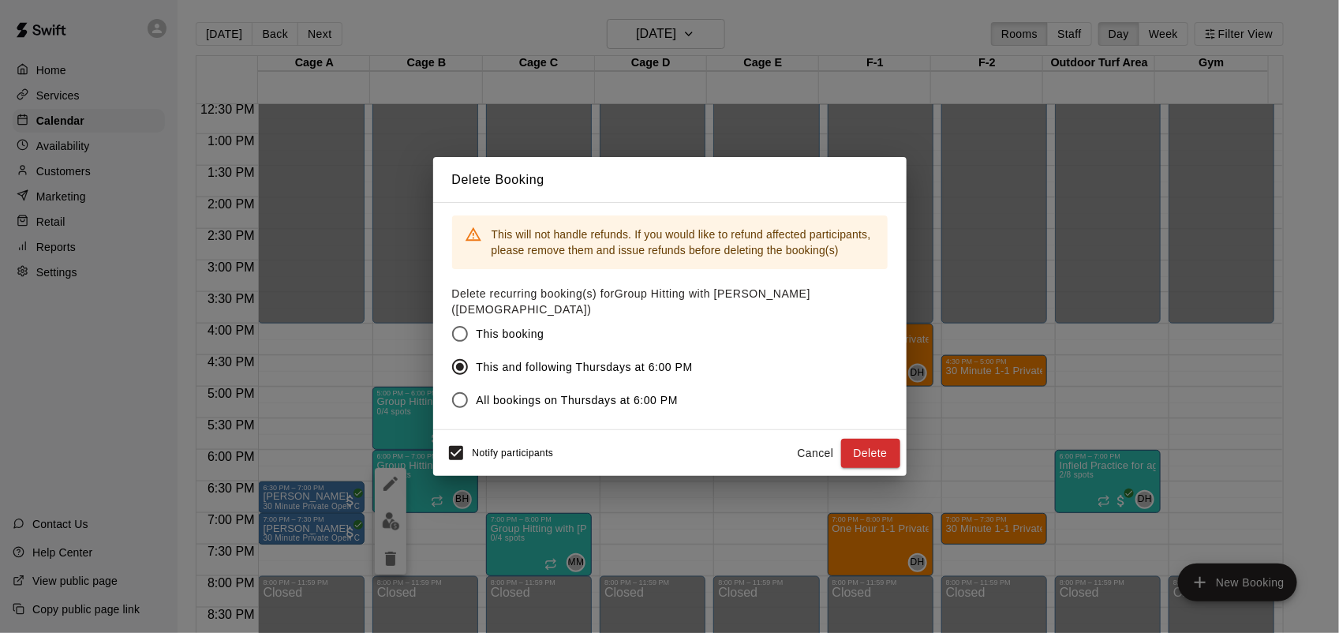
click at [801, 442] on button "Cancel" at bounding box center [816, 453] width 50 height 29
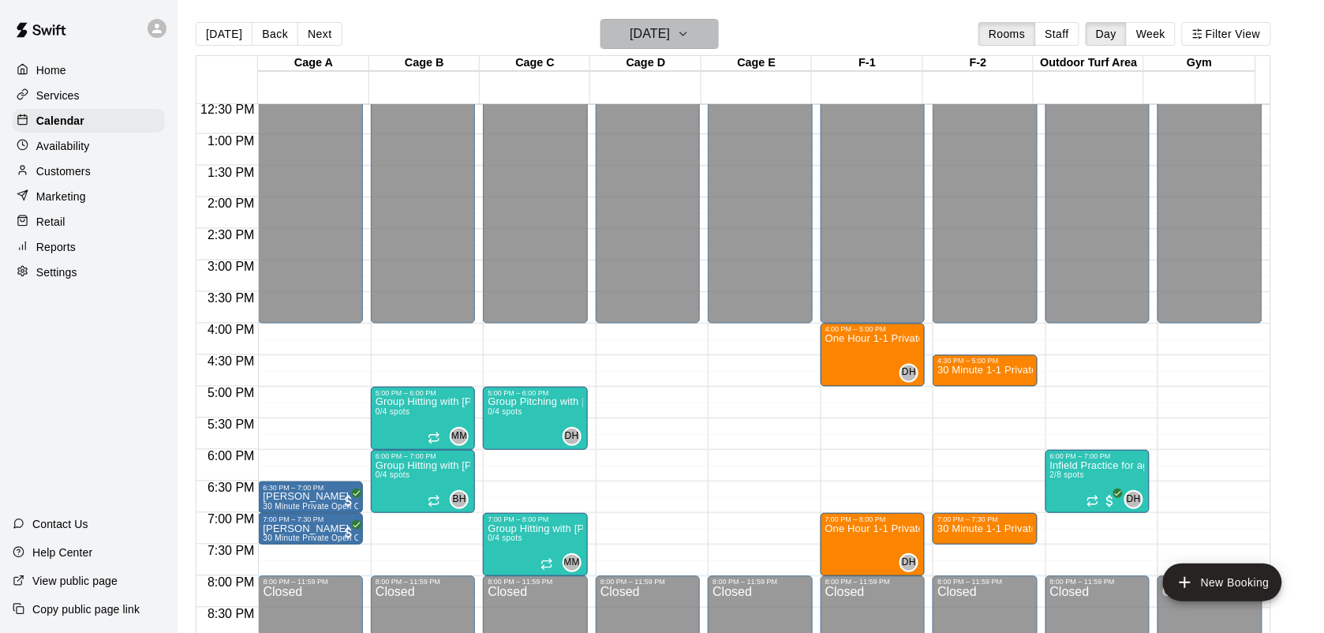
click at [690, 33] on icon "button" at bounding box center [683, 33] width 13 height 19
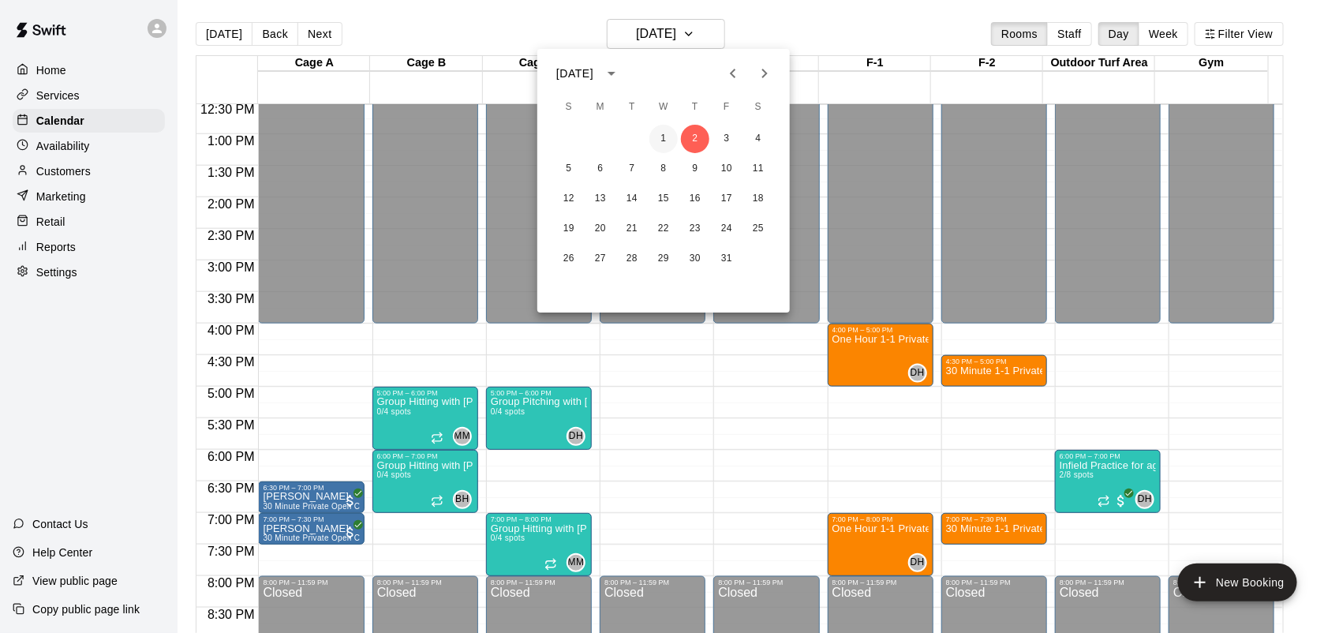
click at [665, 143] on button "1" at bounding box center [663, 139] width 28 height 28
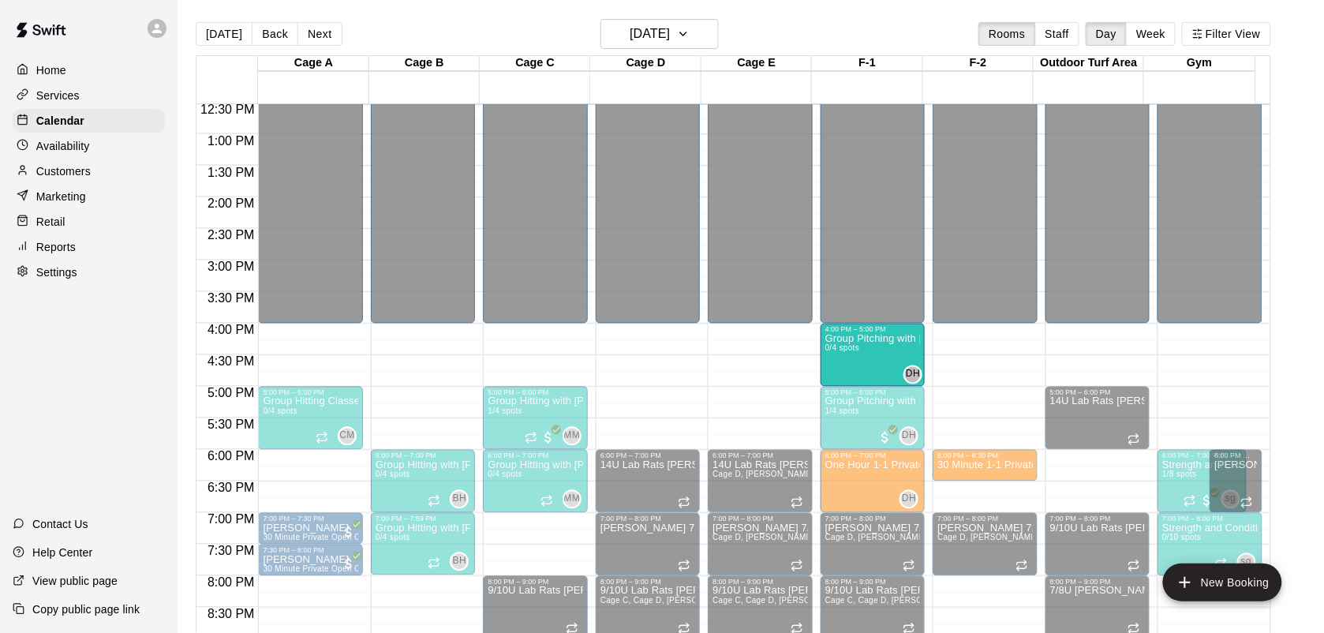
drag, startPoint x: 511, startPoint y: 555, endPoint x: 869, endPoint y: 375, distance: 400.8
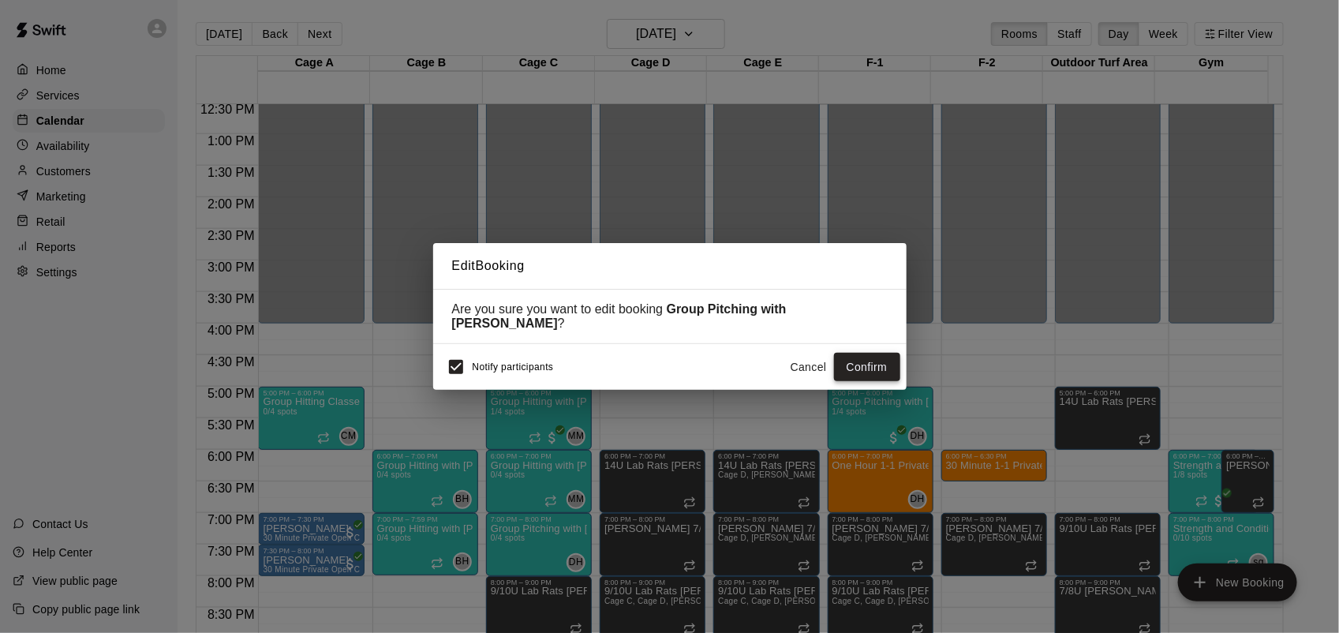
click at [874, 369] on button "Confirm" at bounding box center [867, 367] width 66 height 29
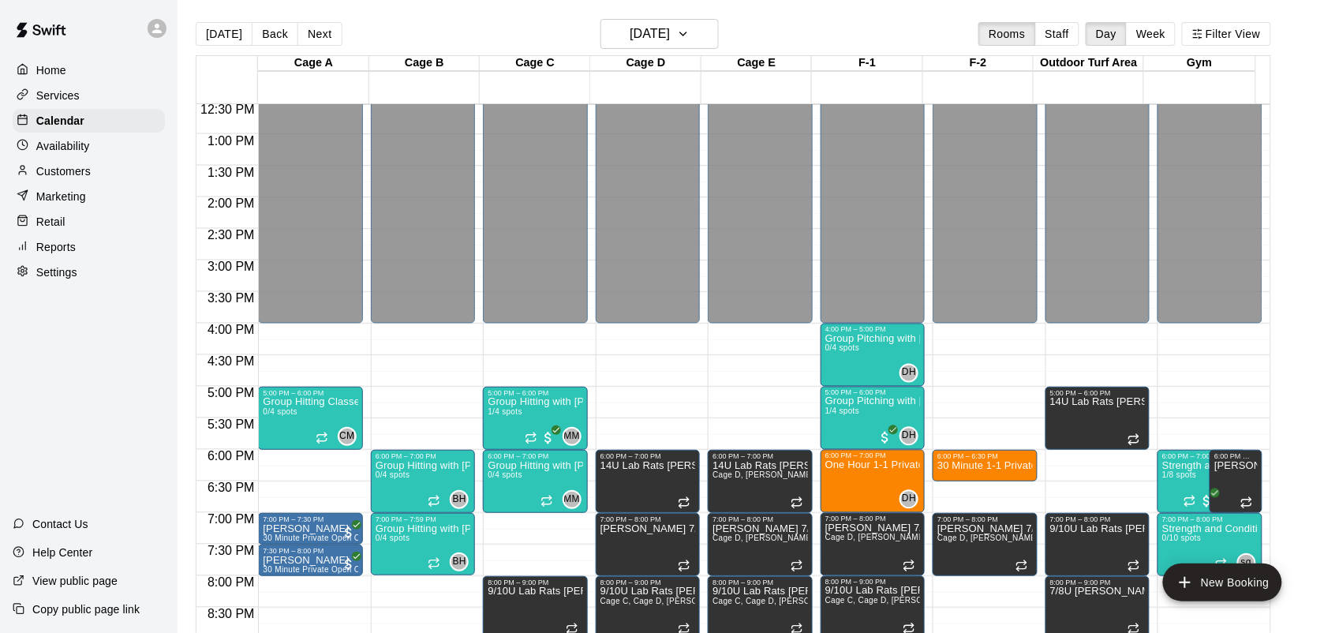
click at [537, 517] on div "12:00 AM – 4:00 PM Closed 5:00 PM – 6:00 PM Group Hitting with [PERSON_NAME] ([…" at bounding box center [535, 71] width 104 height 1515
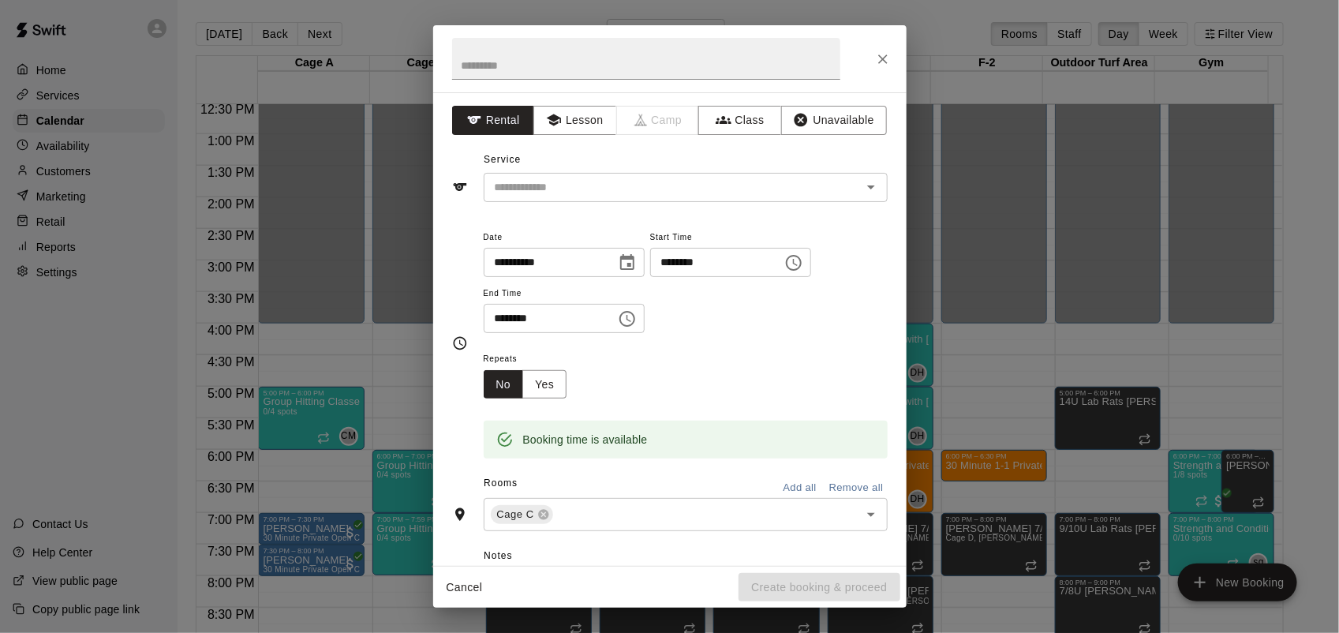
click at [739, 103] on div "**********" at bounding box center [669, 328] width 473 height 473
click at [746, 127] on button "Class" at bounding box center [739, 120] width 83 height 29
click at [720, 194] on input "text" at bounding box center [672, 188] width 368 height 20
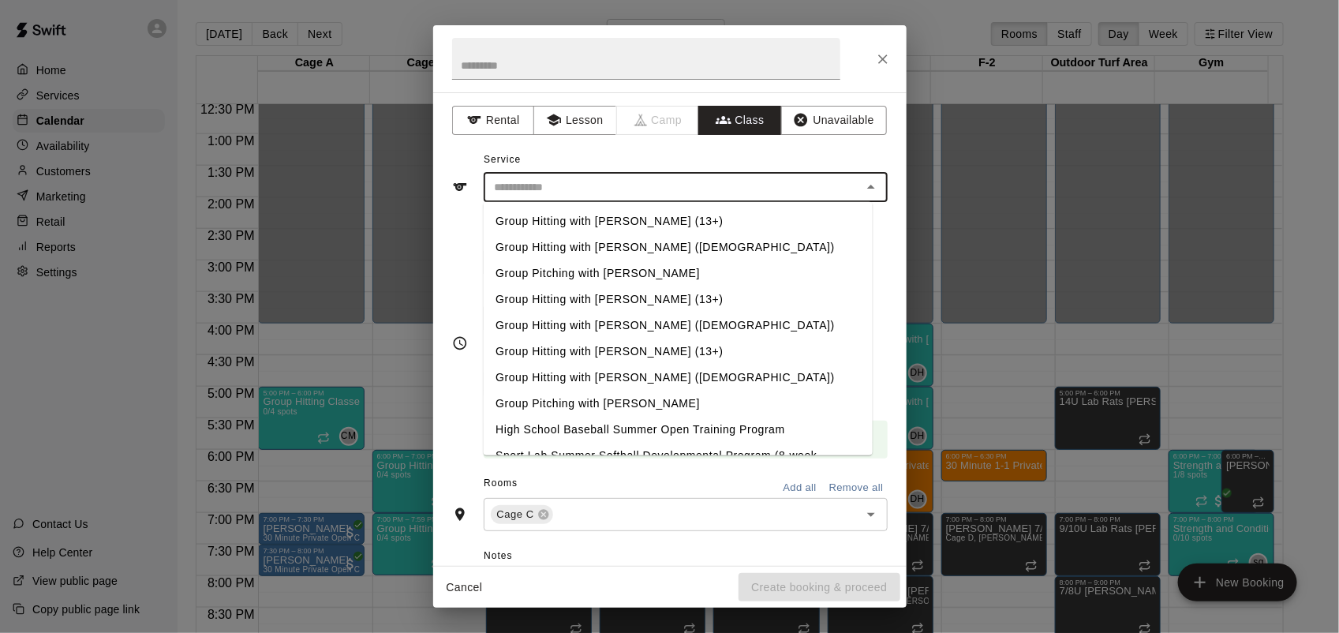
click at [631, 215] on li "Group Hitting with [PERSON_NAME] (13+)" at bounding box center [677, 221] width 389 height 26
type input "**********"
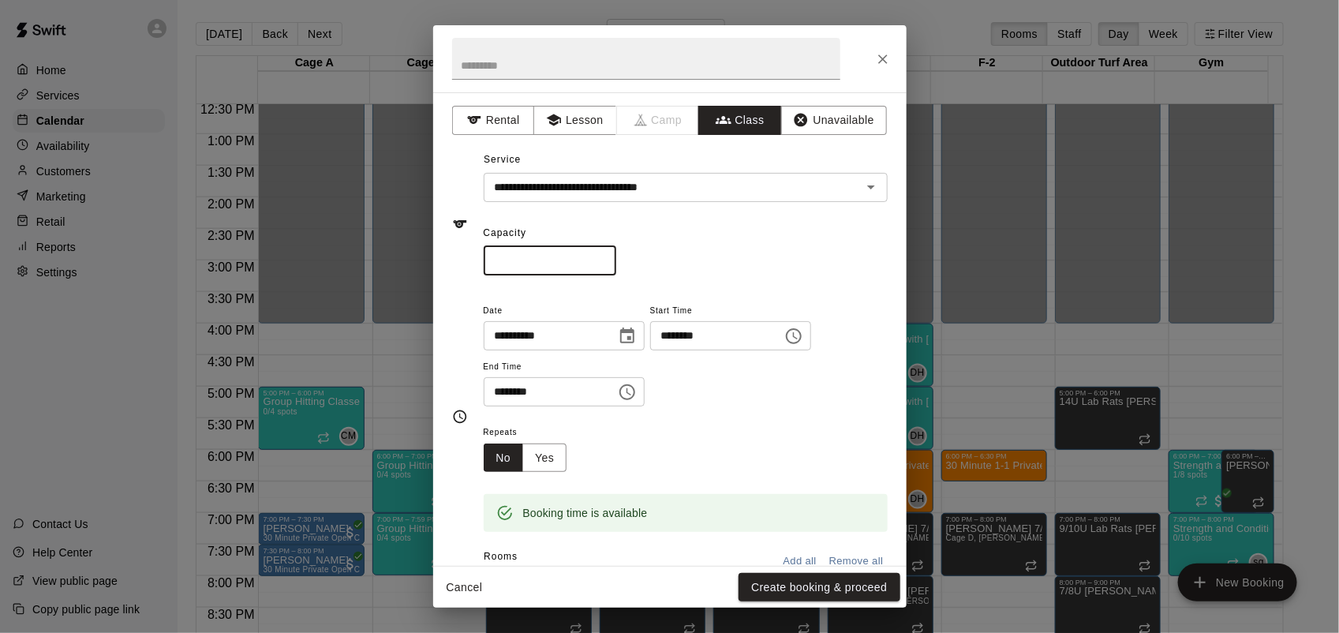
click at [616, 255] on input "*" at bounding box center [550, 260] width 133 height 29
type input "*"
click at [616, 255] on input "*" at bounding box center [550, 260] width 133 height 29
click at [501, 398] on input "********" at bounding box center [545, 391] width 122 height 29
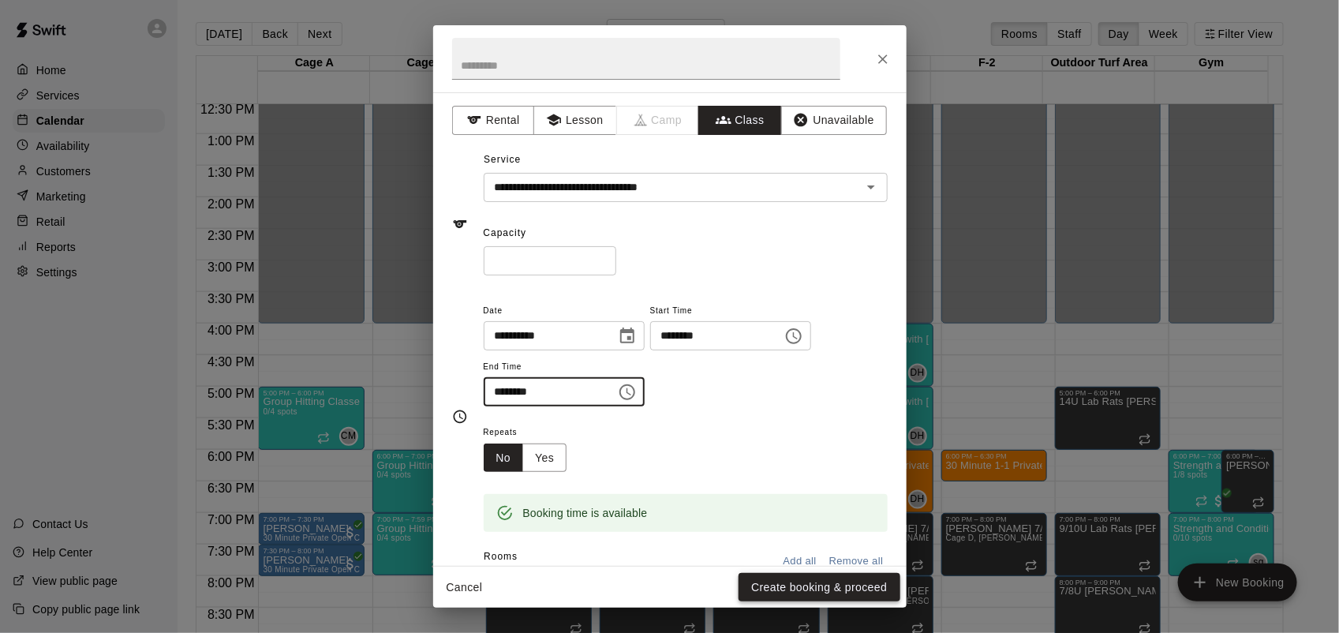
type input "********"
click at [829, 593] on button "Create booking & proceed" at bounding box center [819, 587] width 161 height 29
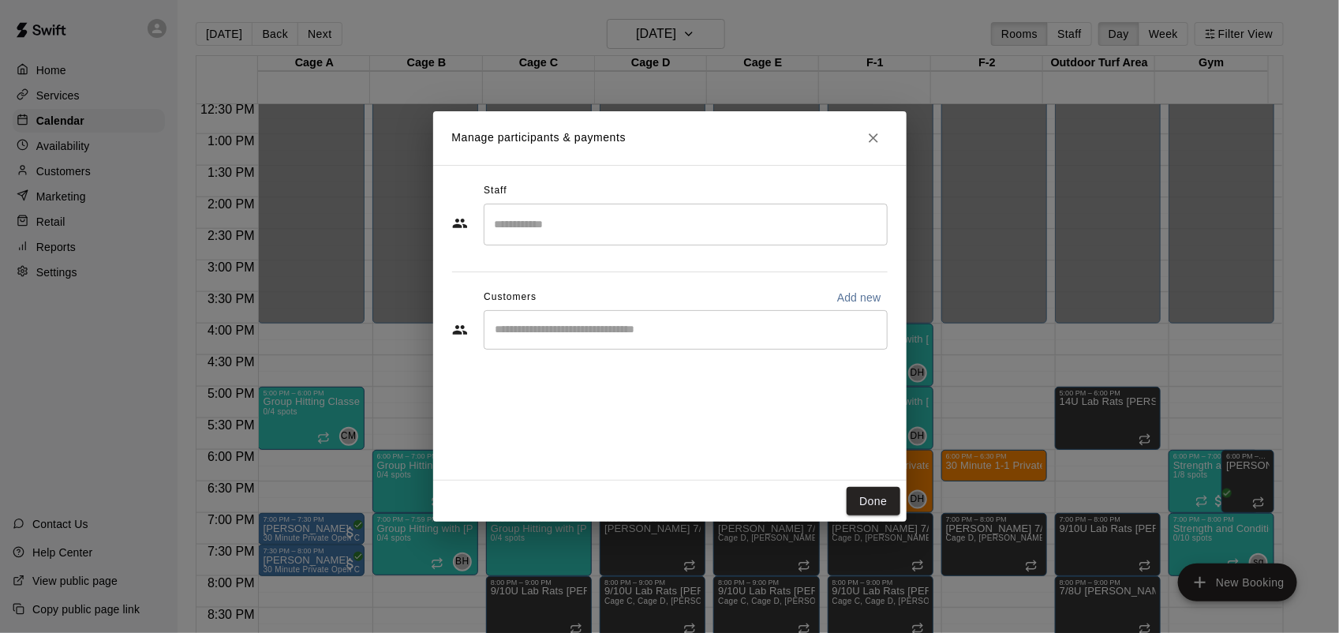
click at [687, 226] on input "Search staff" at bounding box center [686, 225] width 390 height 28
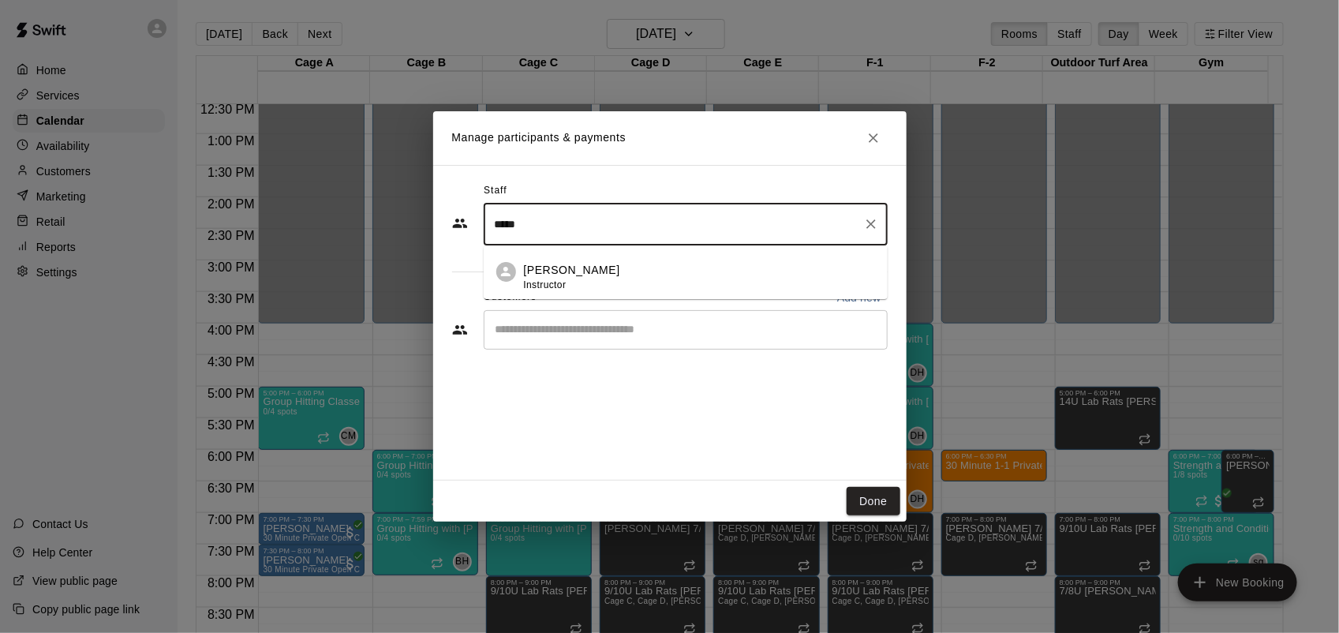
type input "*****"
click at [605, 300] on div "Customers Add new" at bounding box center [670, 297] width 436 height 25
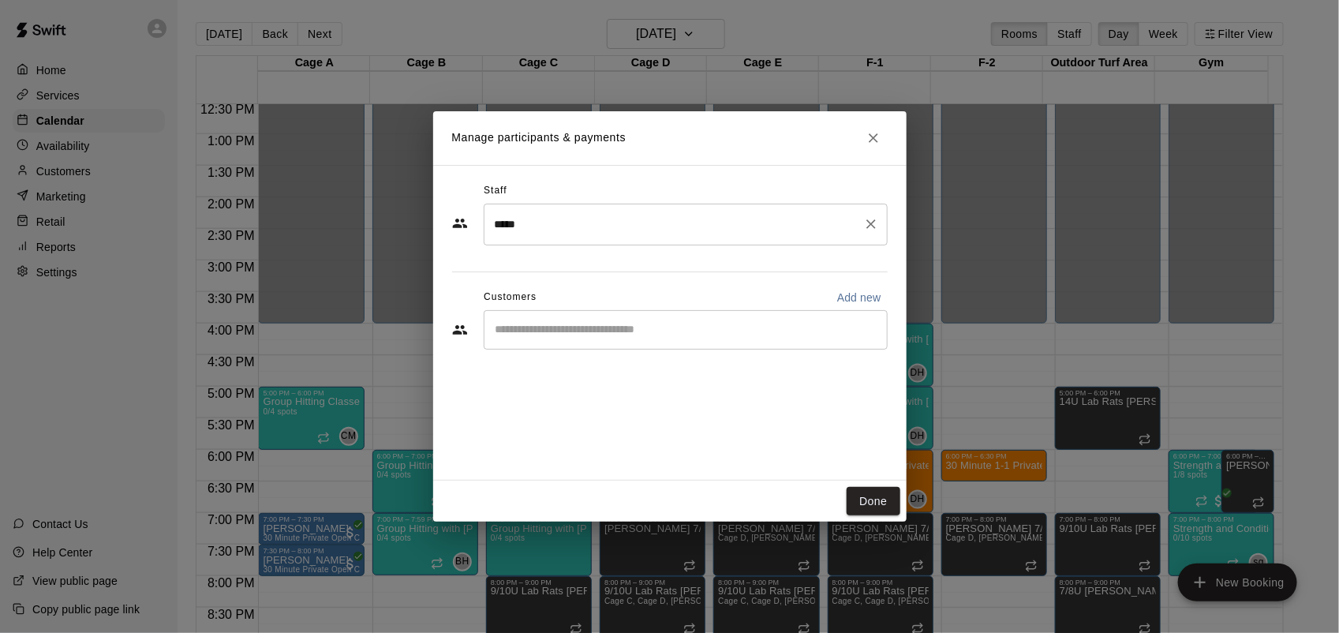
click at [585, 222] on input "*****" at bounding box center [674, 225] width 366 height 28
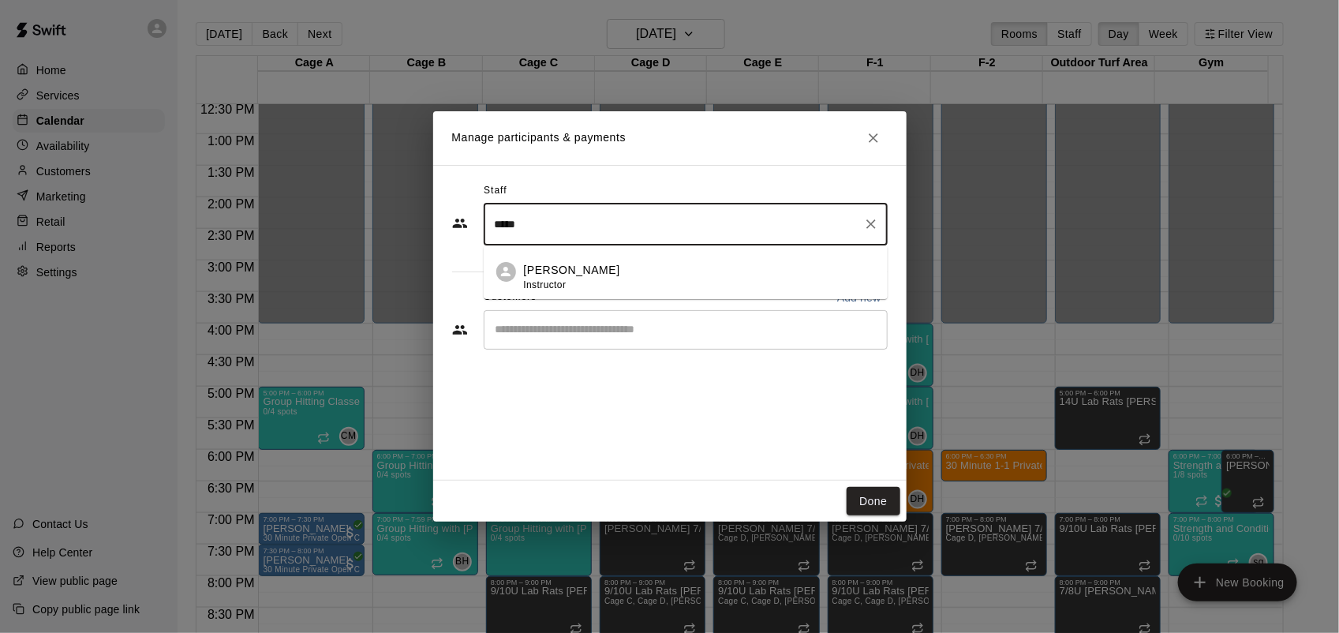
click at [581, 277] on p "[PERSON_NAME]" at bounding box center [572, 270] width 96 height 17
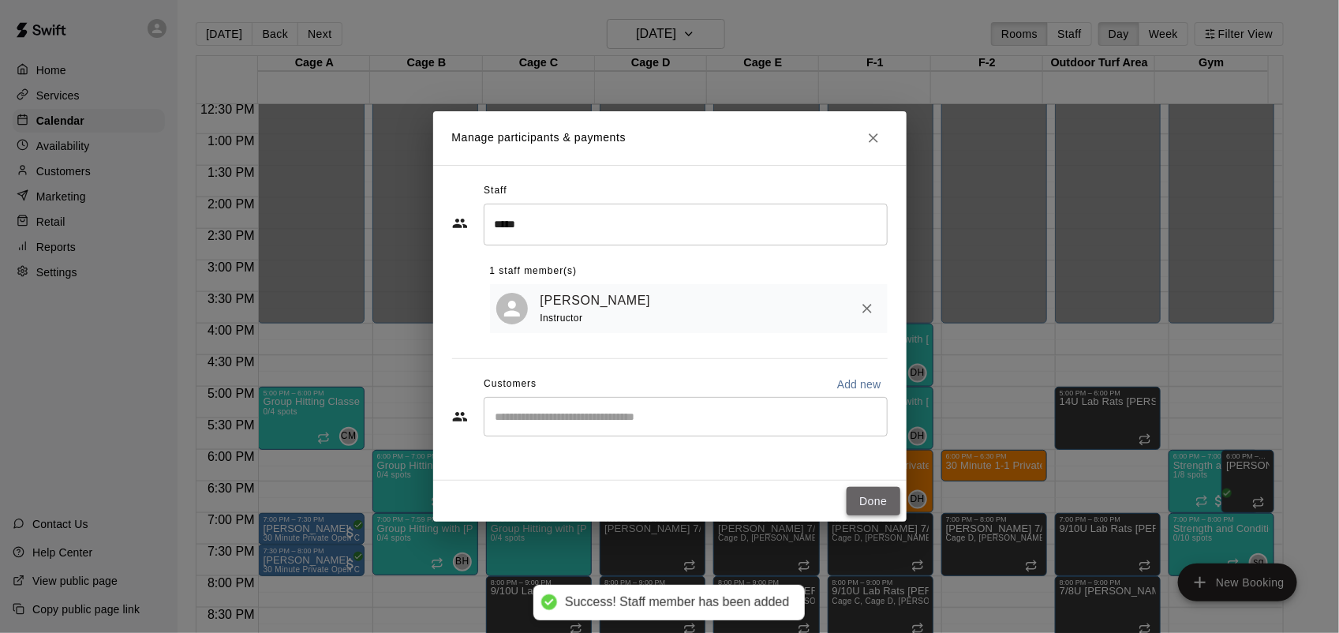
click at [874, 495] on button "Done" at bounding box center [873, 501] width 53 height 29
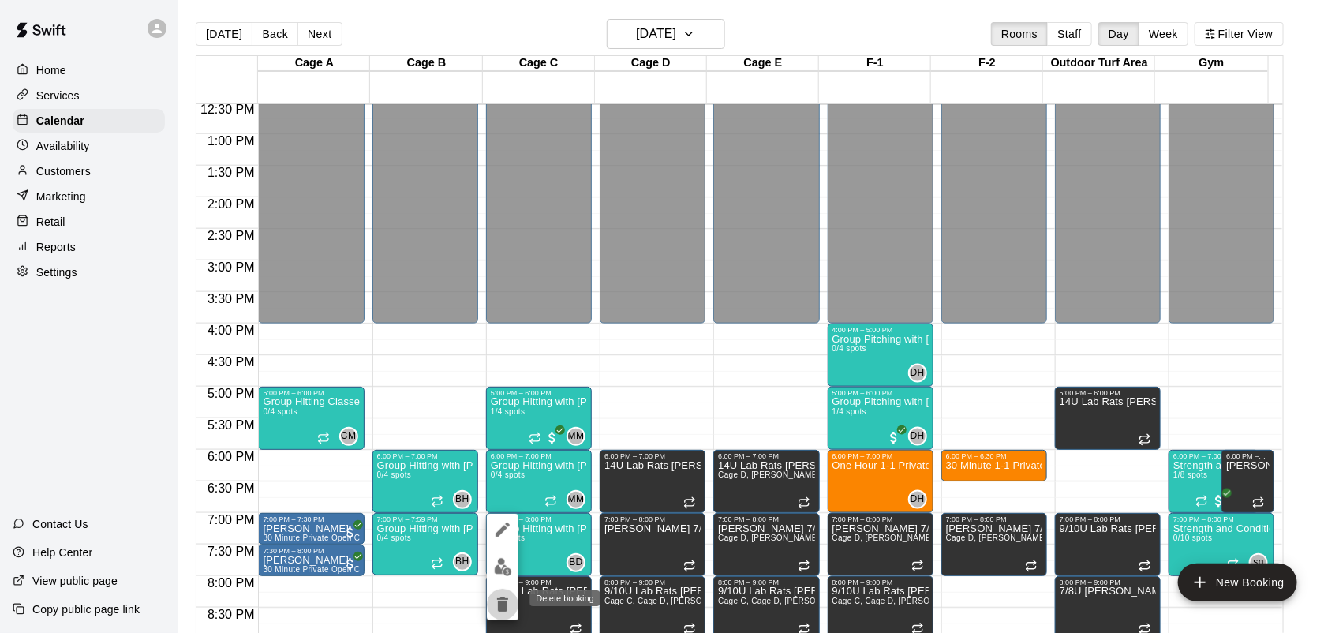
click at [501, 600] on icon "delete" at bounding box center [502, 604] width 19 height 19
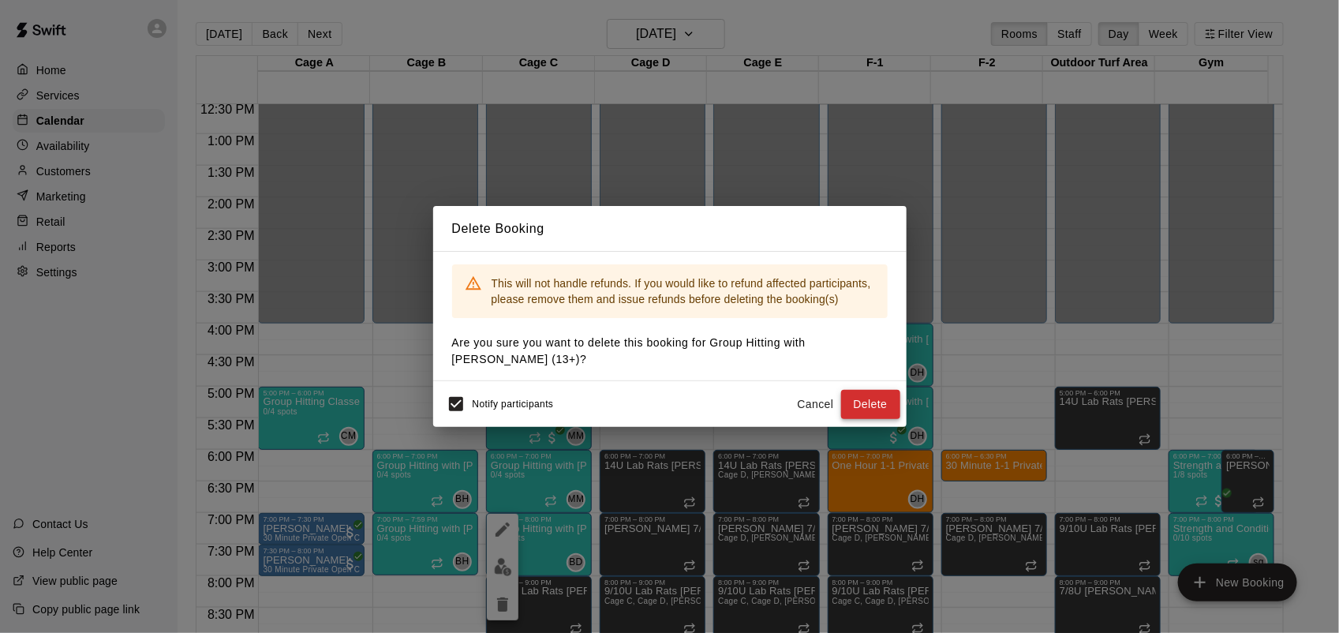
click at [884, 398] on button "Delete" at bounding box center [870, 404] width 59 height 29
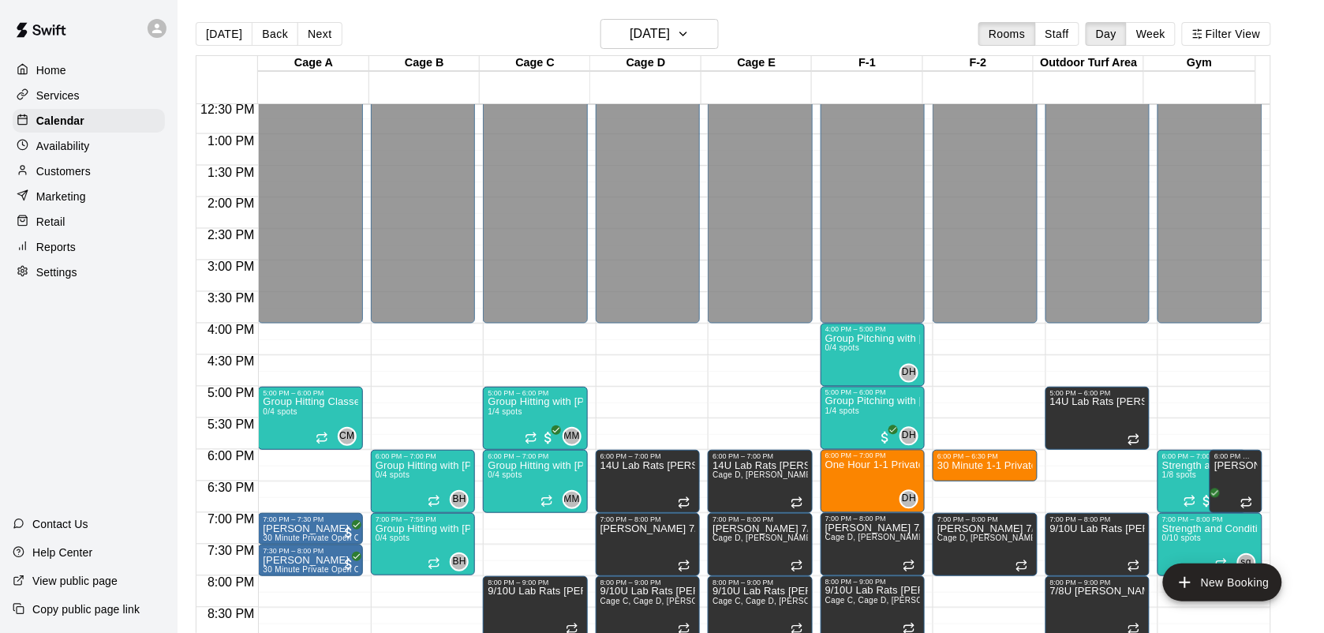
click at [542, 517] on div "12:00 AM – 4:00 PM Closed 5:00 PM – 6:00 PM Group Hitting with [PERSON_NAME] ([…" at bounding box center [535, 71] width 104 height 1515
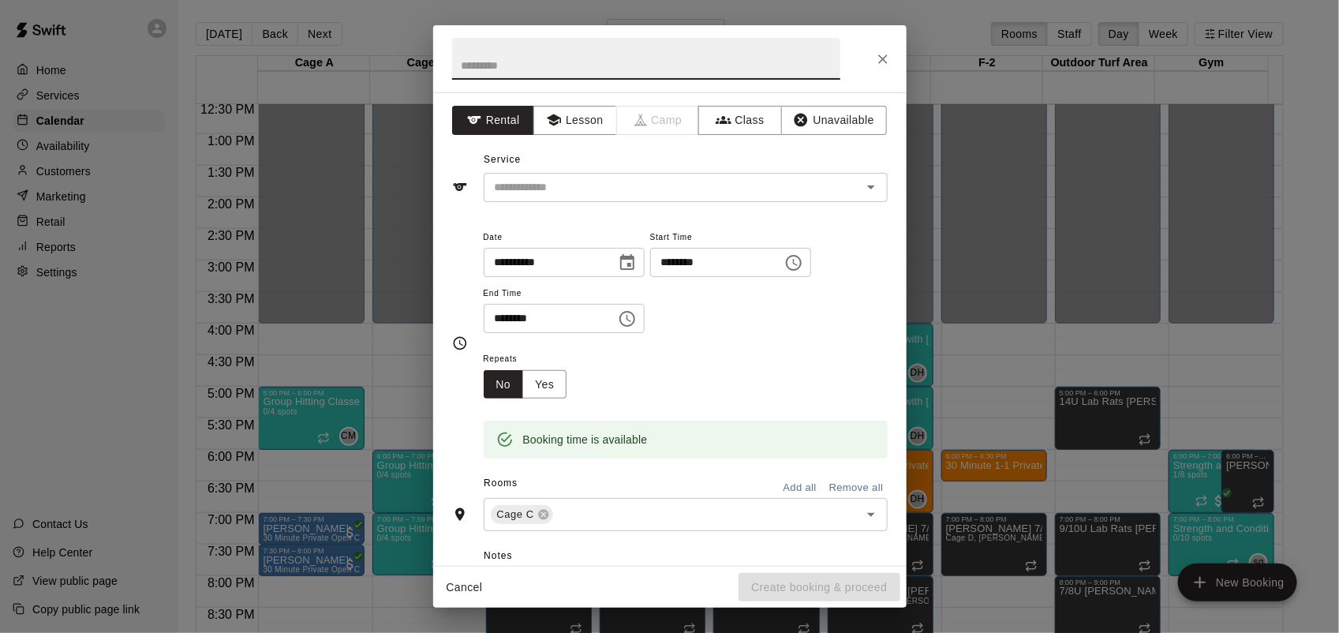
click at [497, 316] on input "********" at bounding box center [545, 318] width 122 height 29
click at [890, 68] on button "Close" at bounding box center [883, 59] width 28 height 28
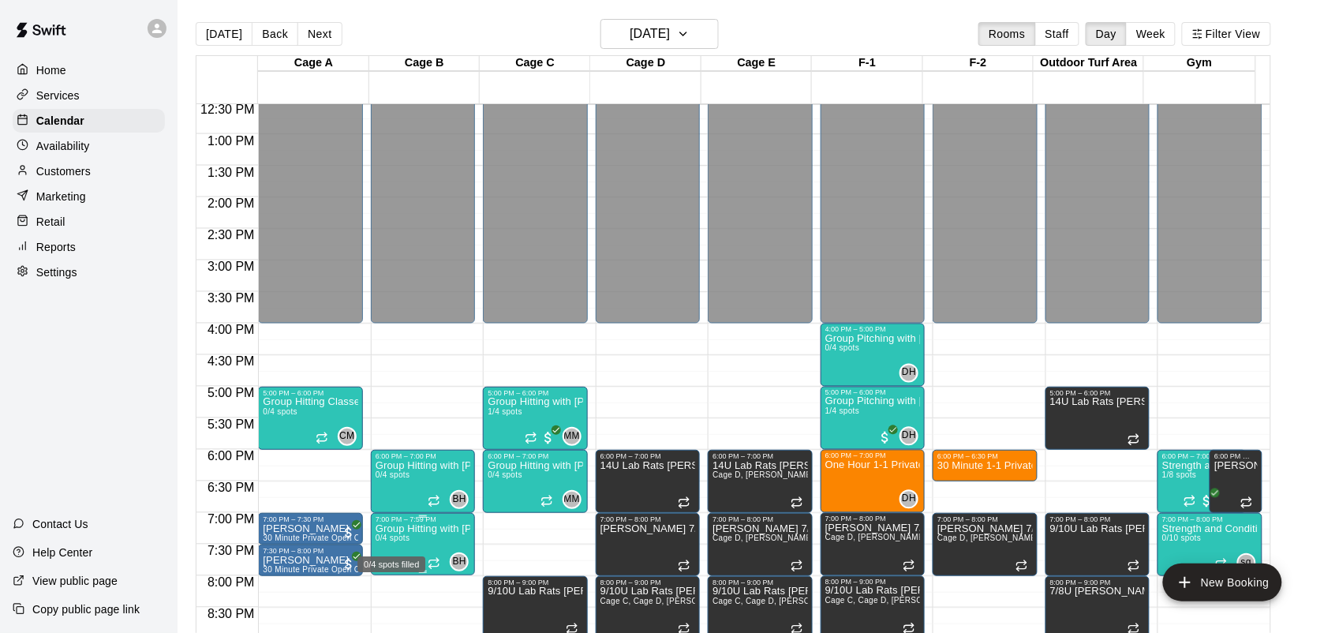
click at [408, 542] on span "0/4 spots" at bounding box center [393, 537] width 35 height 9
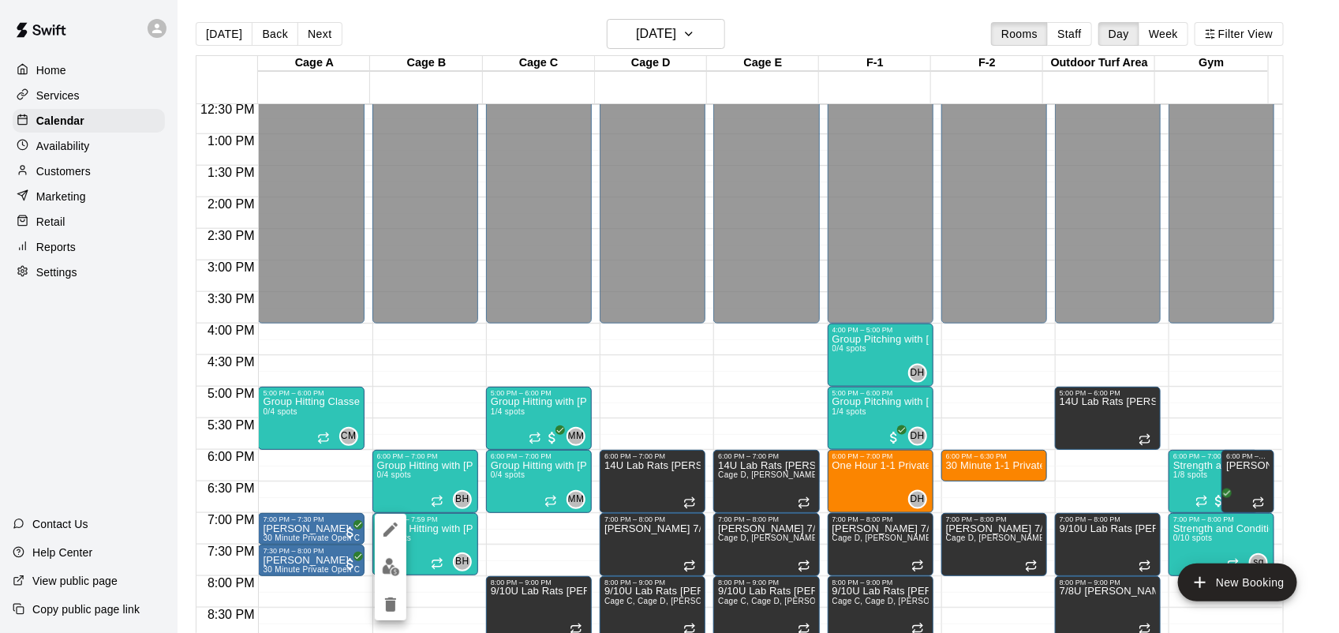
click at [391, 586] on div at bounding box center [391, 567] width 32 height 107
click at [379, 605] on button "delete" at bounding box center [391, 605] width 32 height 32
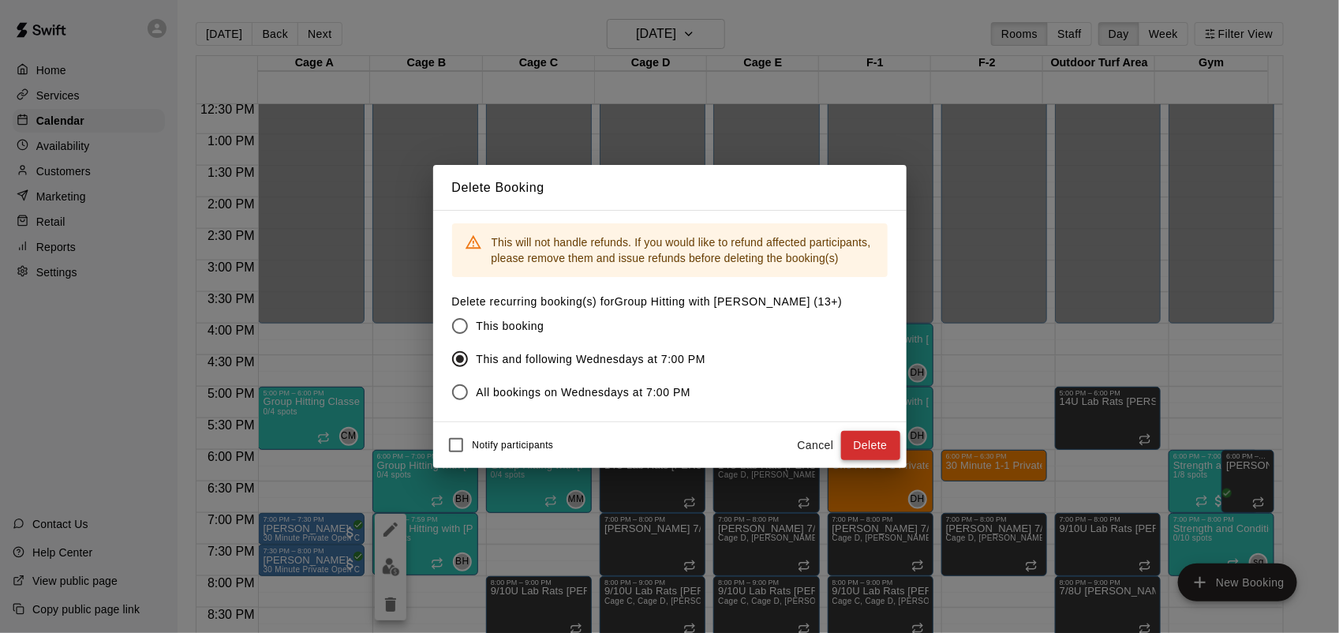
click at [884, 451] on button "Delete" at bounding box center [870, 445] width 59 height 29
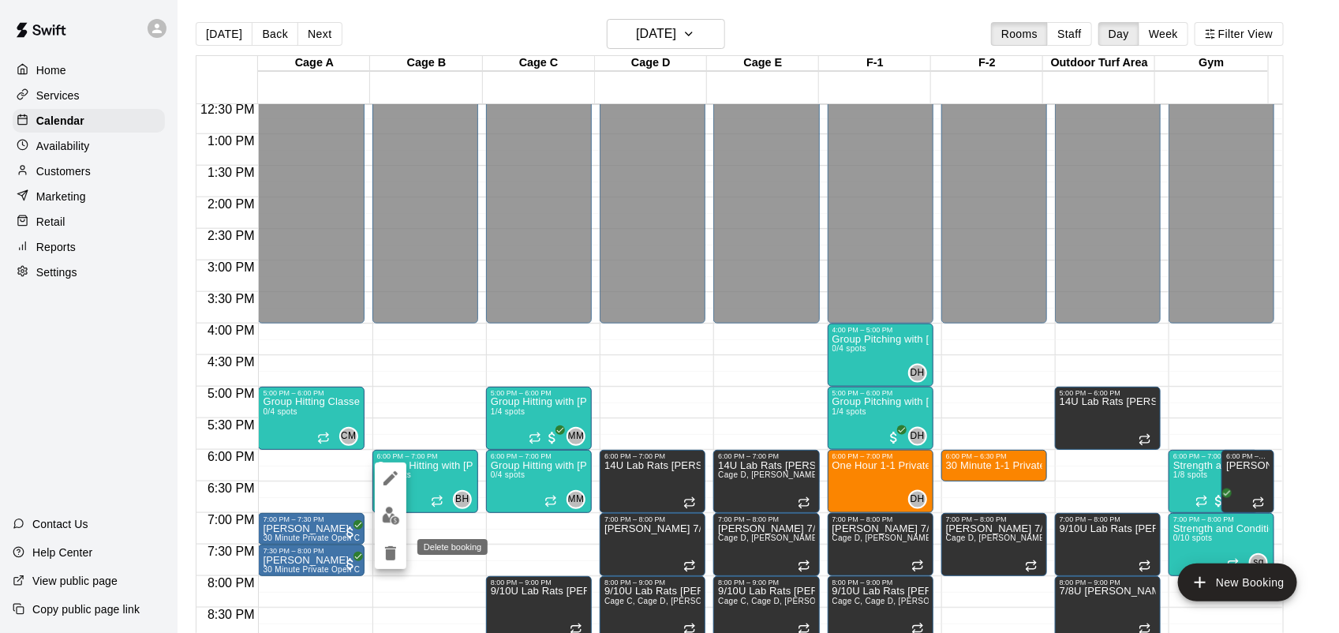
click at [385, 548] on icon "delete" at bounding box center [390, 553] width 19 height 19
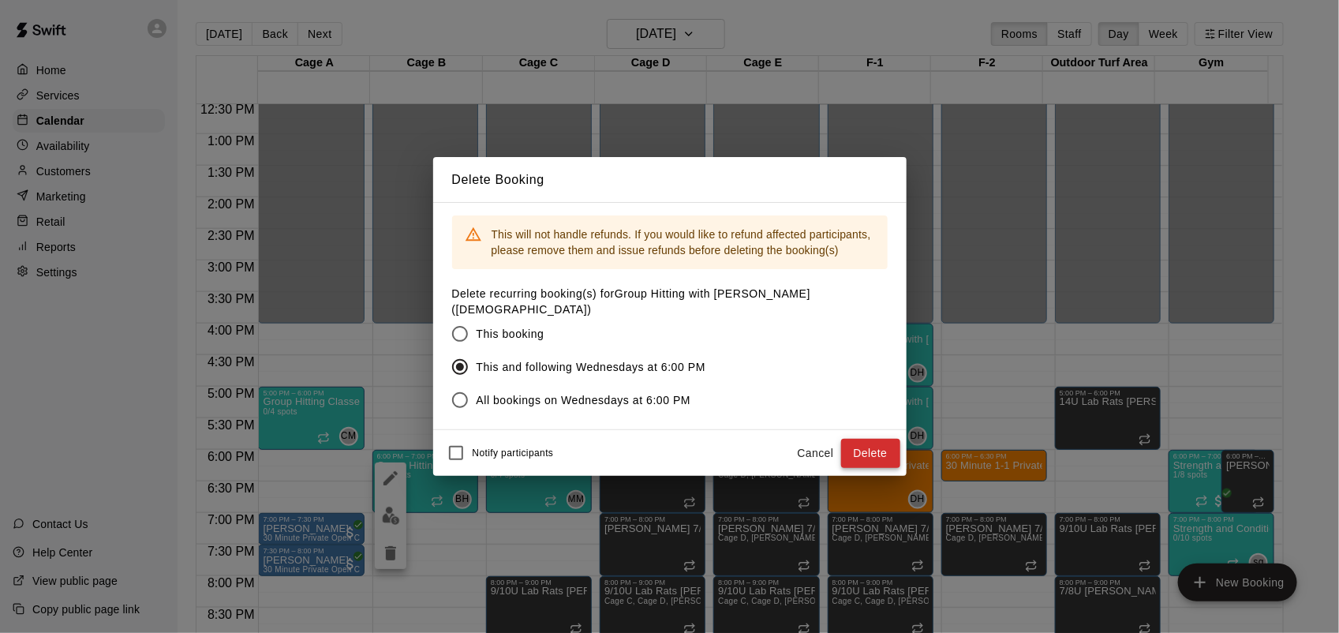
click at [889, 439] on button "Delete" at bounding box center [870, 453] width 59 height 29
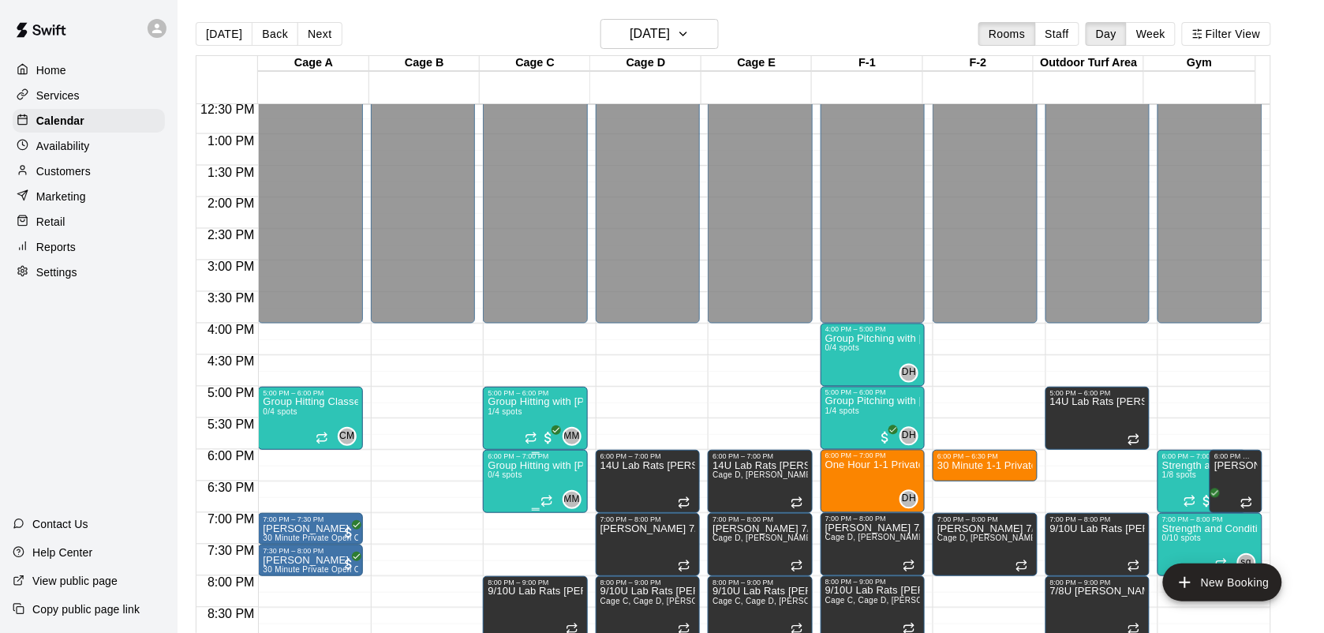
click at [549, 466] on p "Group Hitting with [PERSON_NAME] (13+)" at bounding box center [535, 466] width 95 height 0
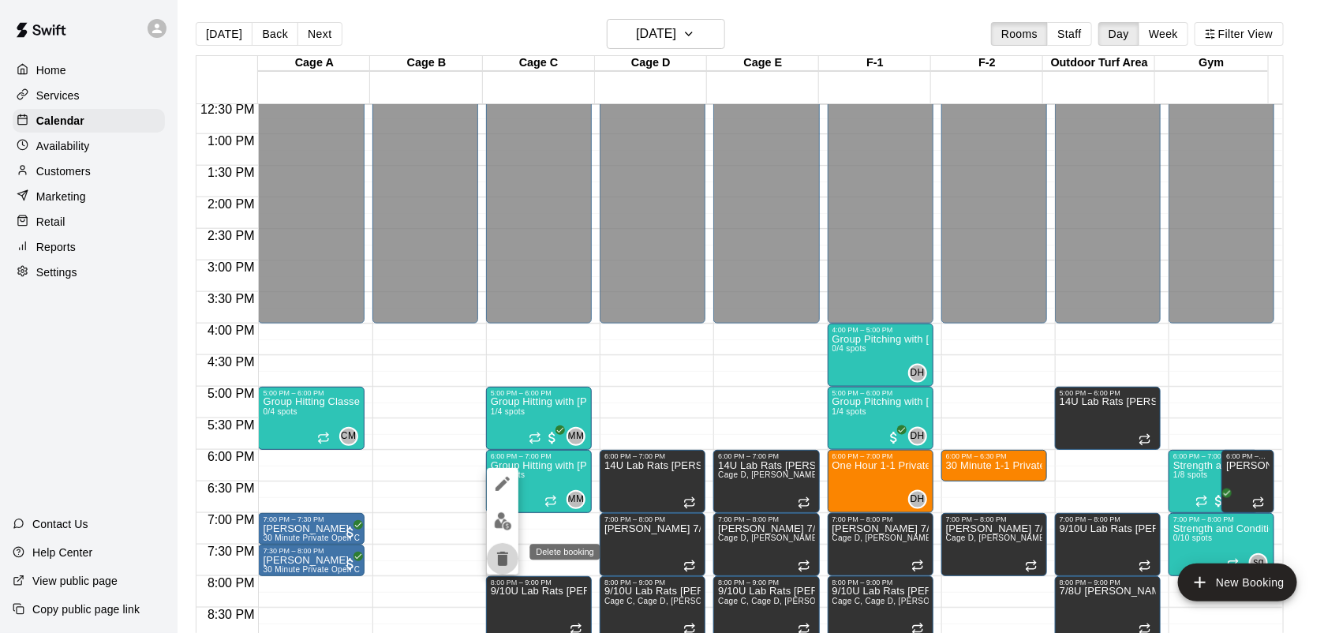
click at [505, 563] on icon "delete" at bounding box center [502, 559] width 11 height 14
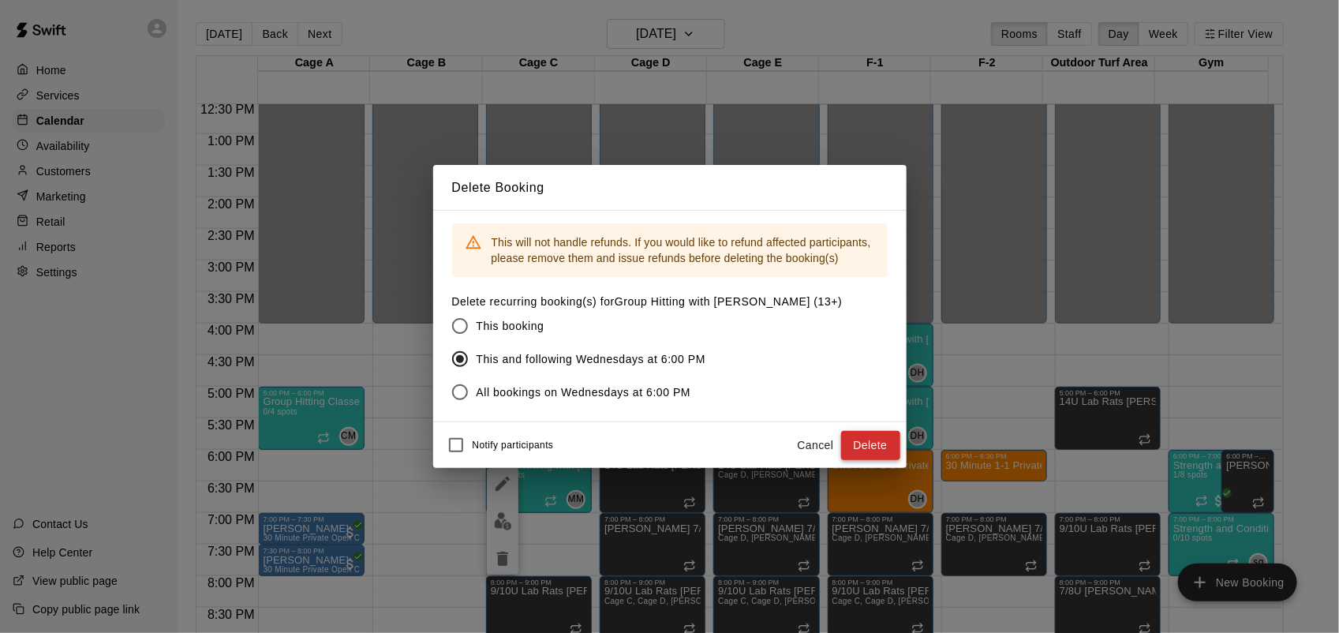
click at [872, 450] on button "Delete" at bounding box center [870, 445] width 59 height 29
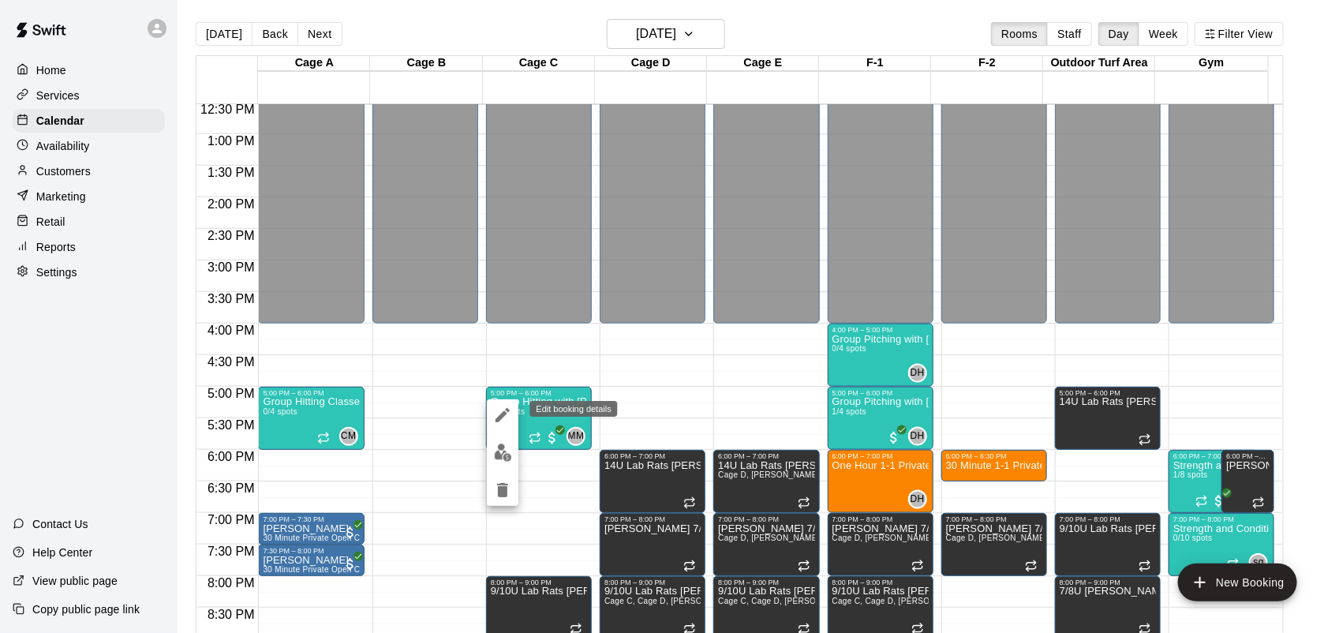
click at [501, 420] on icon "edit" at bounding box center [502, 415] width 19 height 19
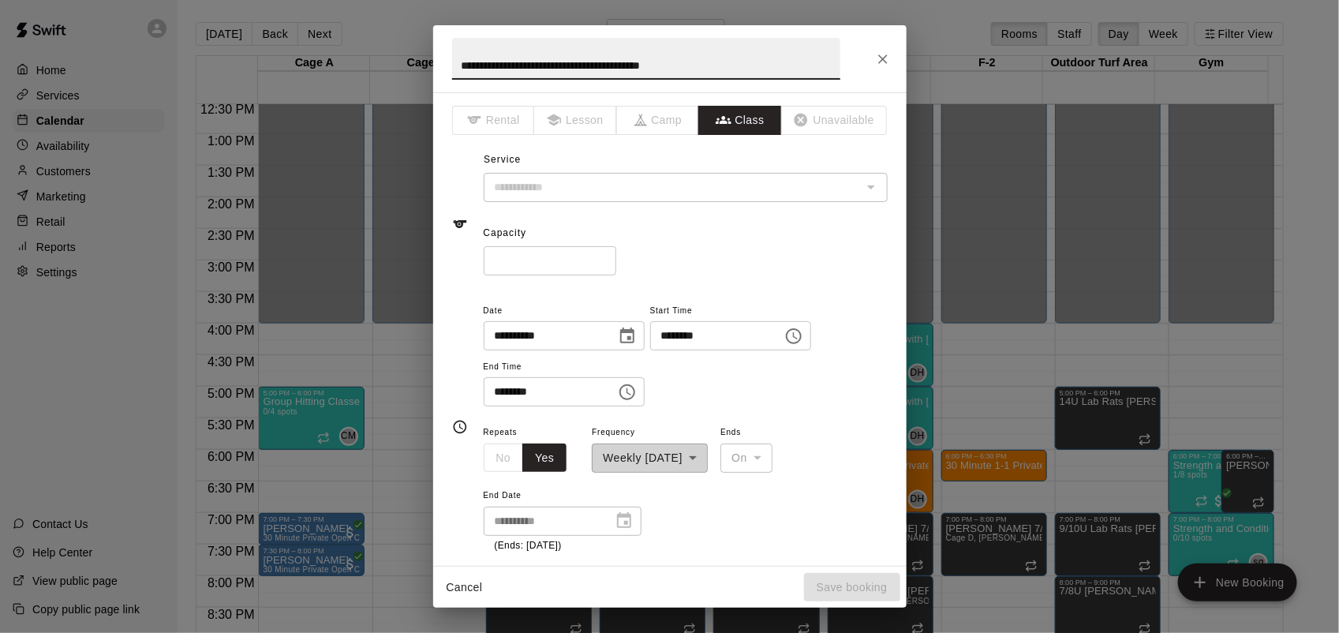
type input "**********"
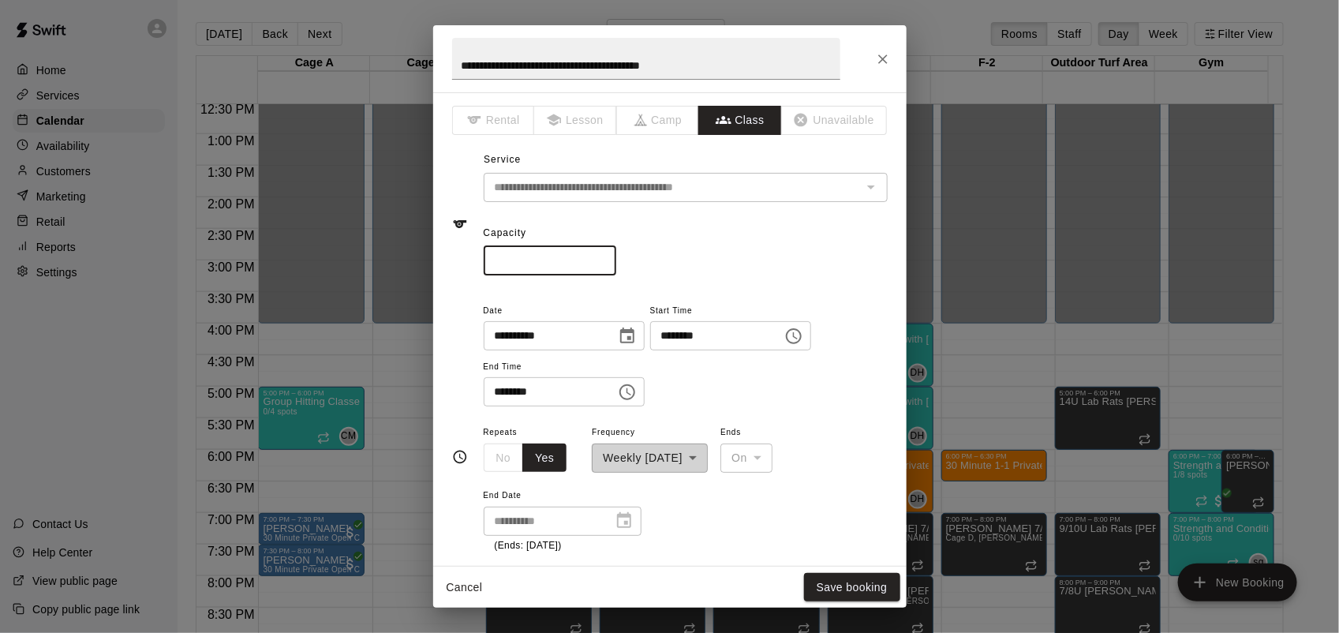
click at [616, 253] on input "*" at bounding box center [550, 260] width 133 height 29
type input "*"
click at [616, 253] on input "*" at bounding box center [550, 260] width 133 height 29
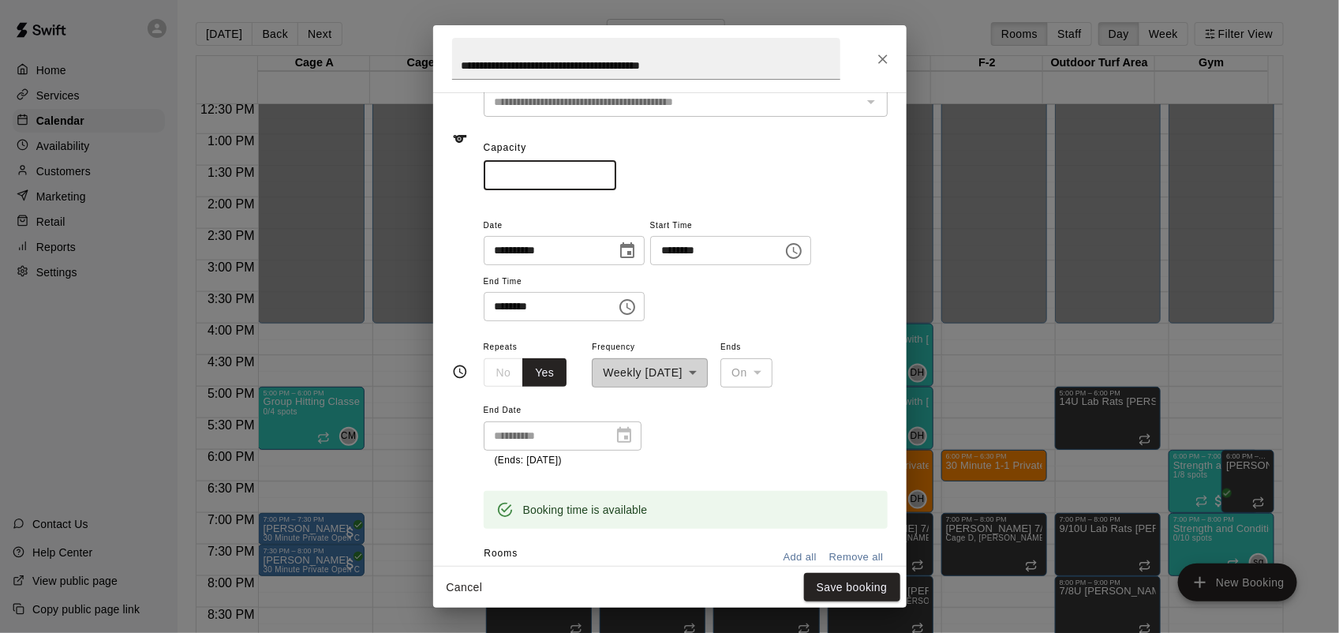
scroll to position [296, 0]
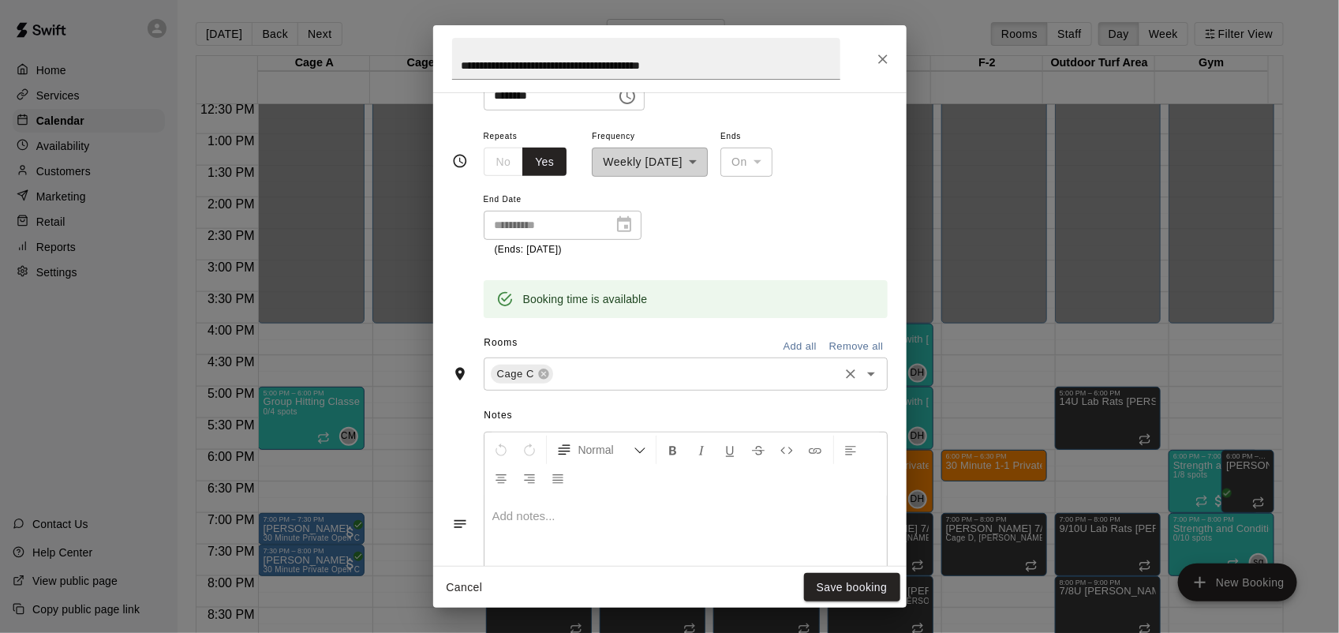
click at [586, 367] on input "text" at bounding box center [695, 374] width 281 height 20
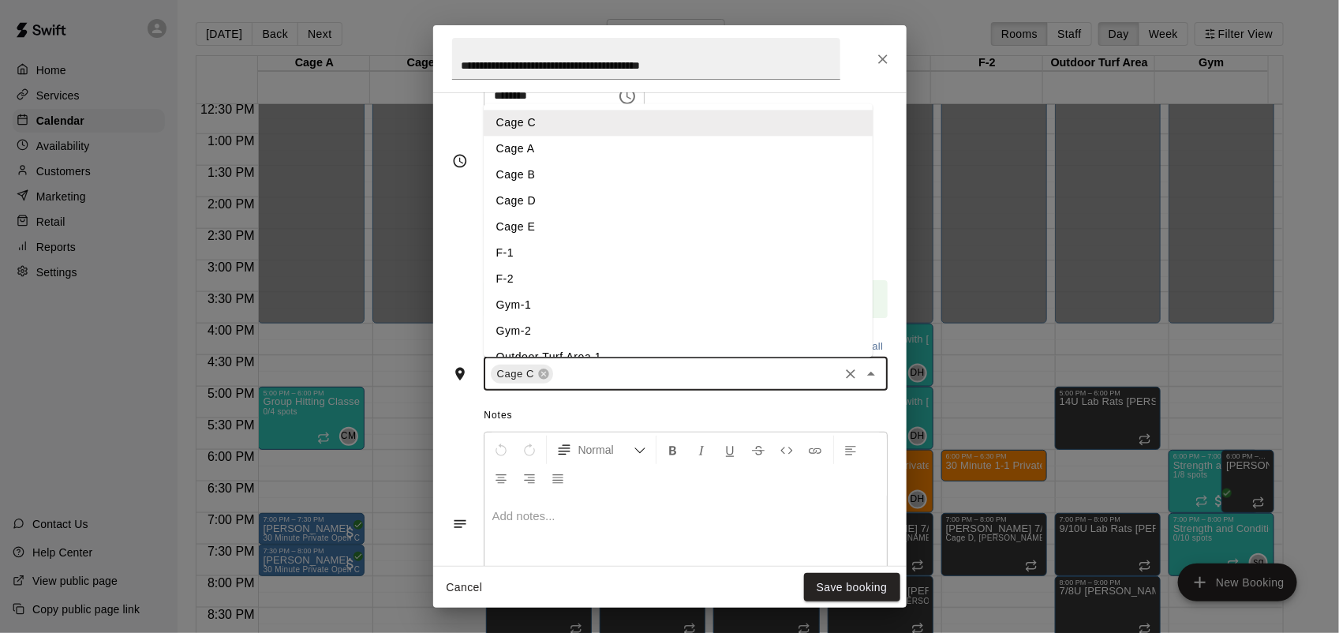
click at [537, 230] on li "Cage E" at bounding box center [678, 227] width 389 height 26
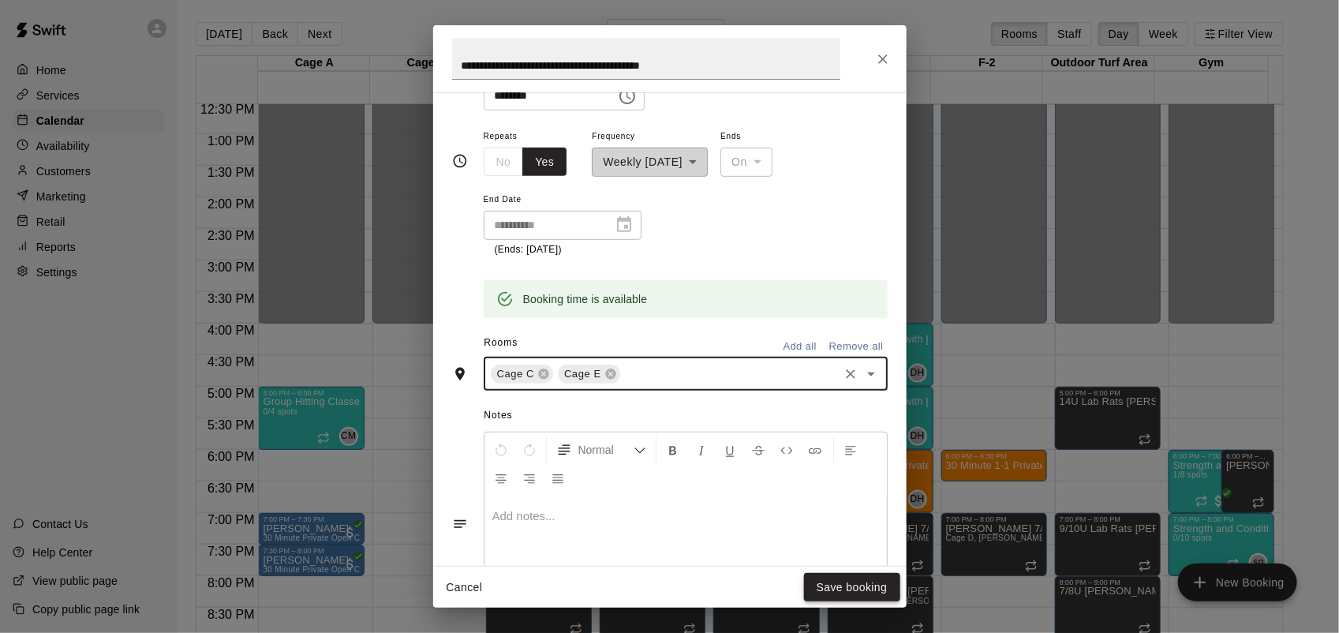
click at [873, 589] on button "Save booking" at bounding box center [852, 587] width 96 height 29
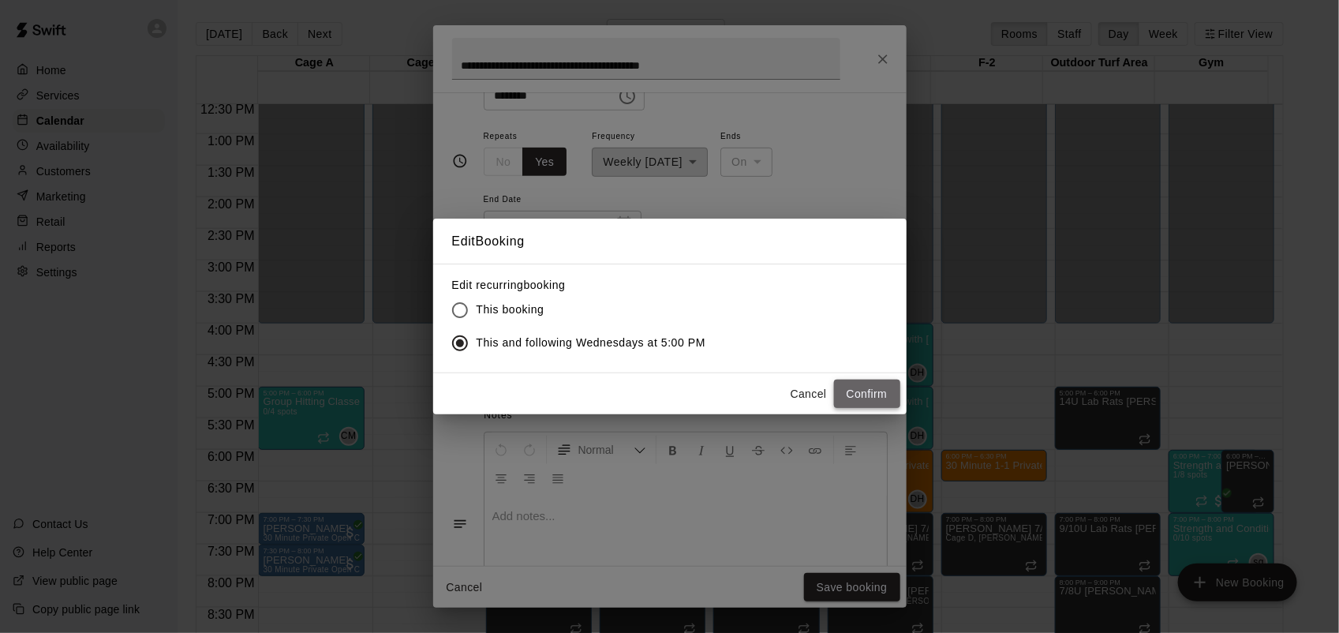
click at [866, 391] on button "Confirm" at bounding box center [867, 394] width 66 height 29
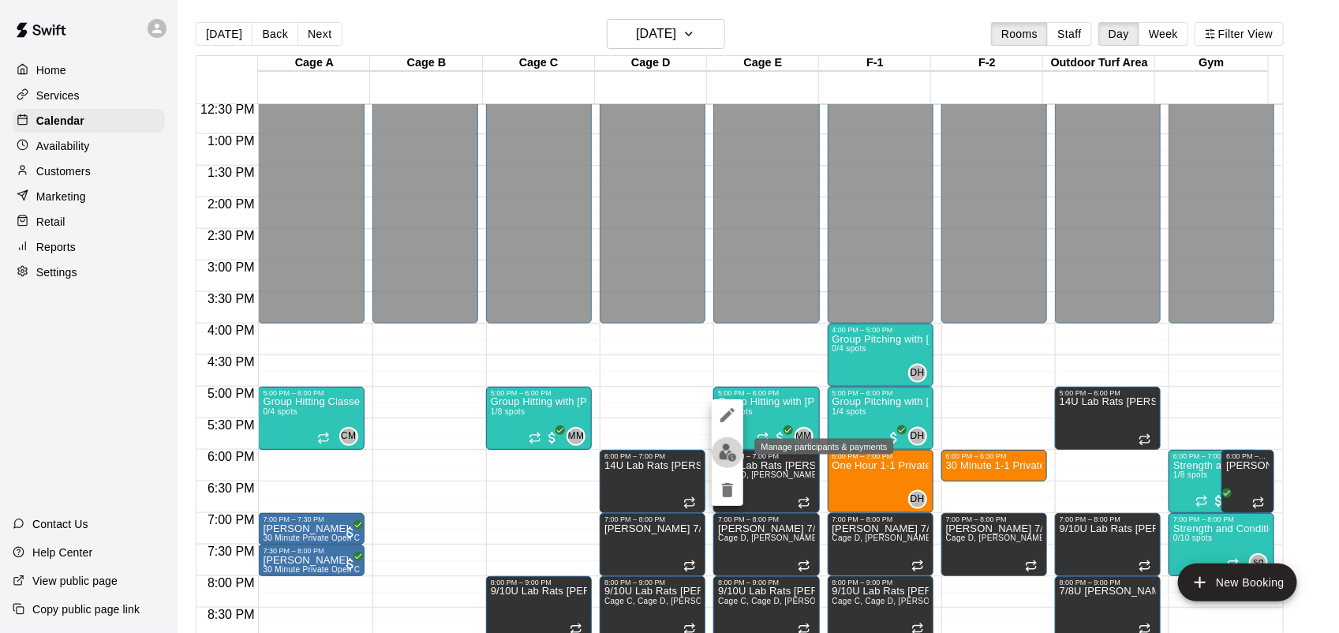
click at [731, 452] on img "edit" at bounding box center [728, 452] width 18 height 18
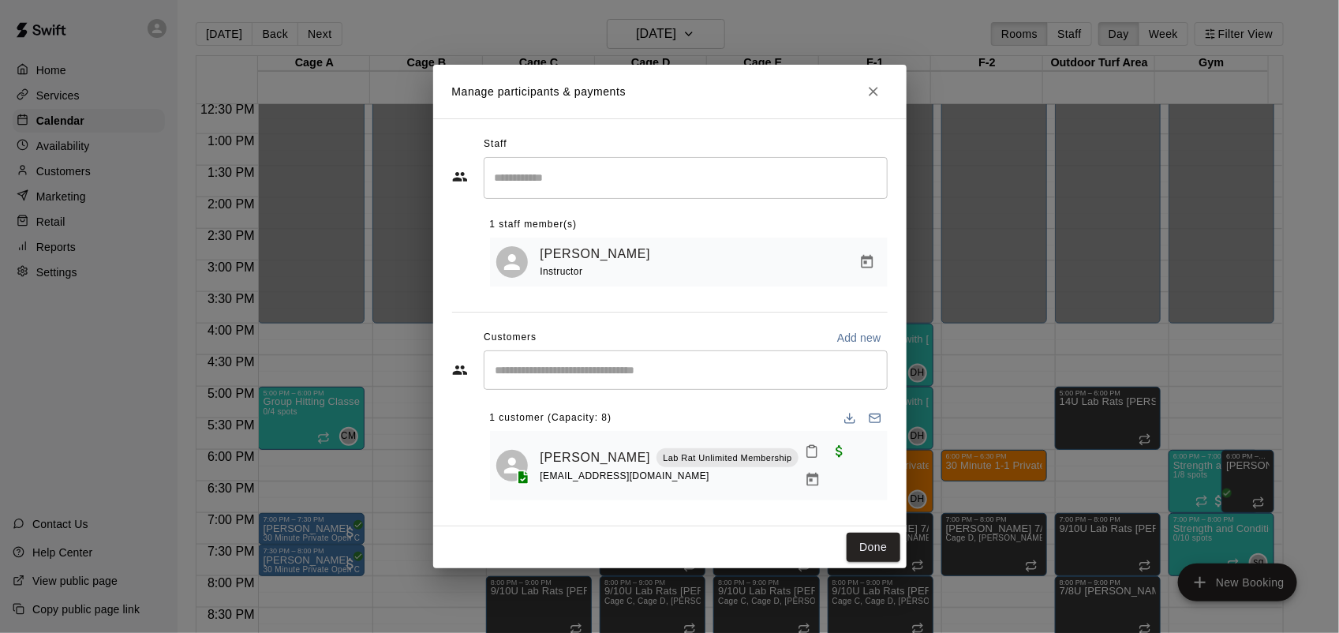
click at [620, 171] on input "Search staff" at bounding box center [686, 178] width 390 height 28
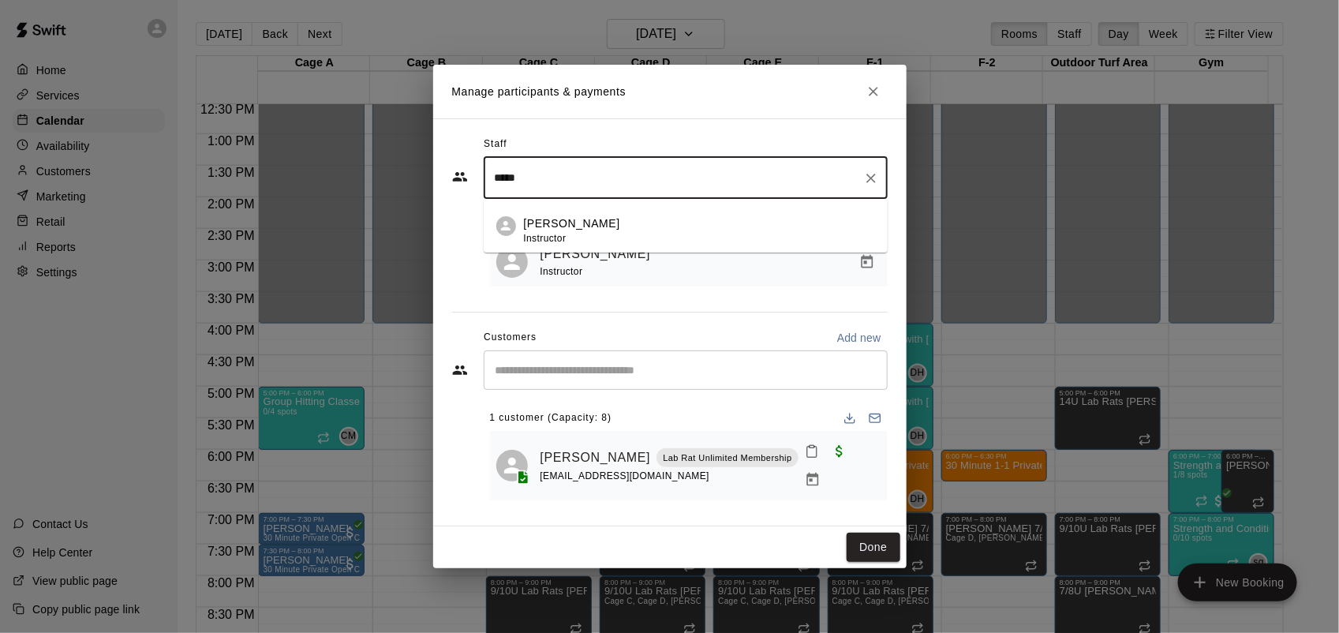
click at [629, 234] on div "[PERSON_NAME] Instructor" at bounding box center [699, 230] width 351 height 31
type input "*****"
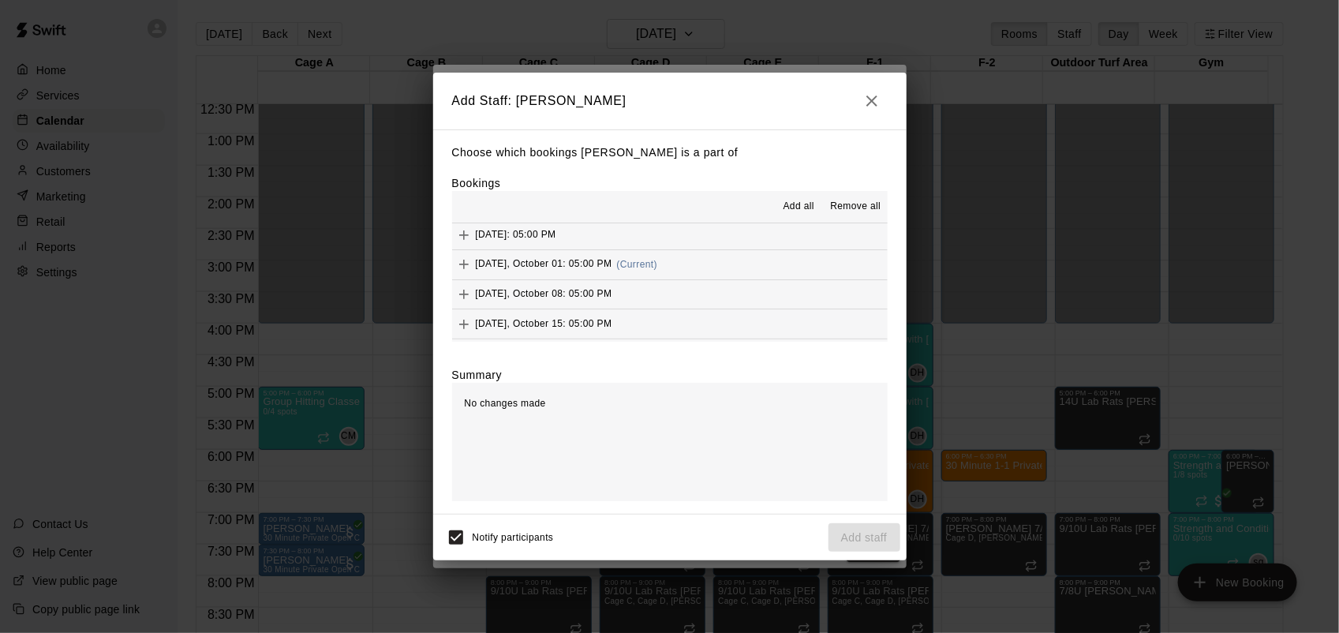
scroll to position [0, 0]
click at [462, 301] on icon "Add" at bounding box center [464, 297] width 16 height 16
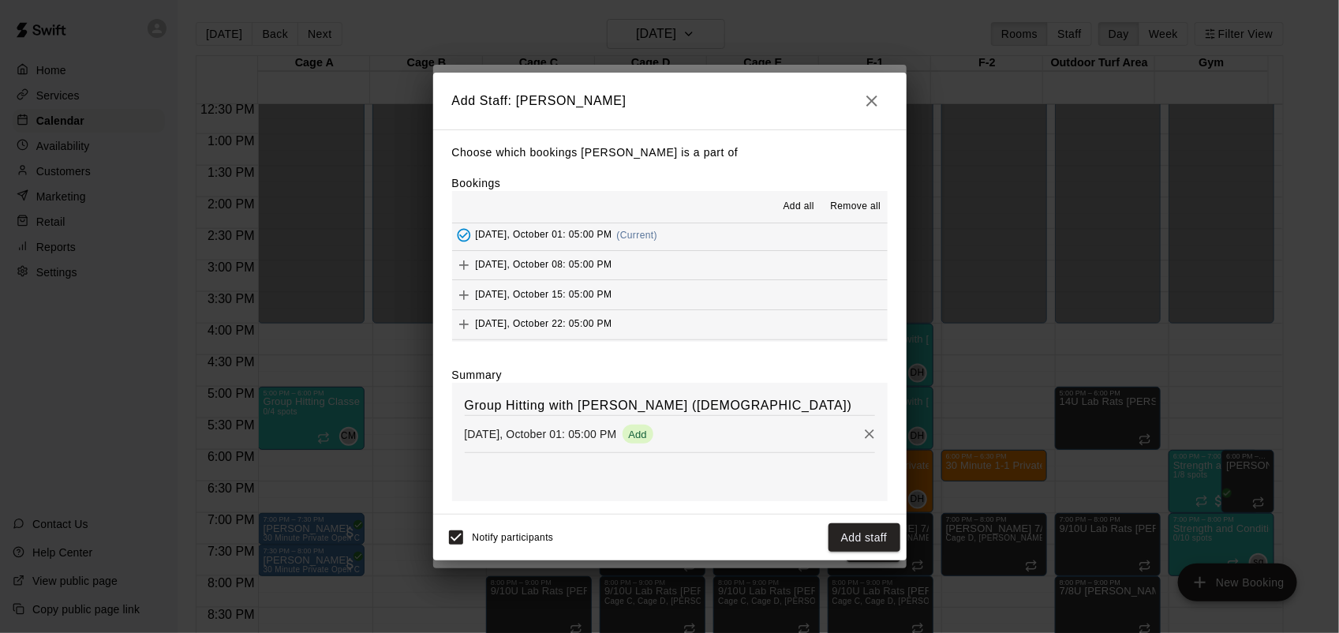
scroll to position [91, 0]
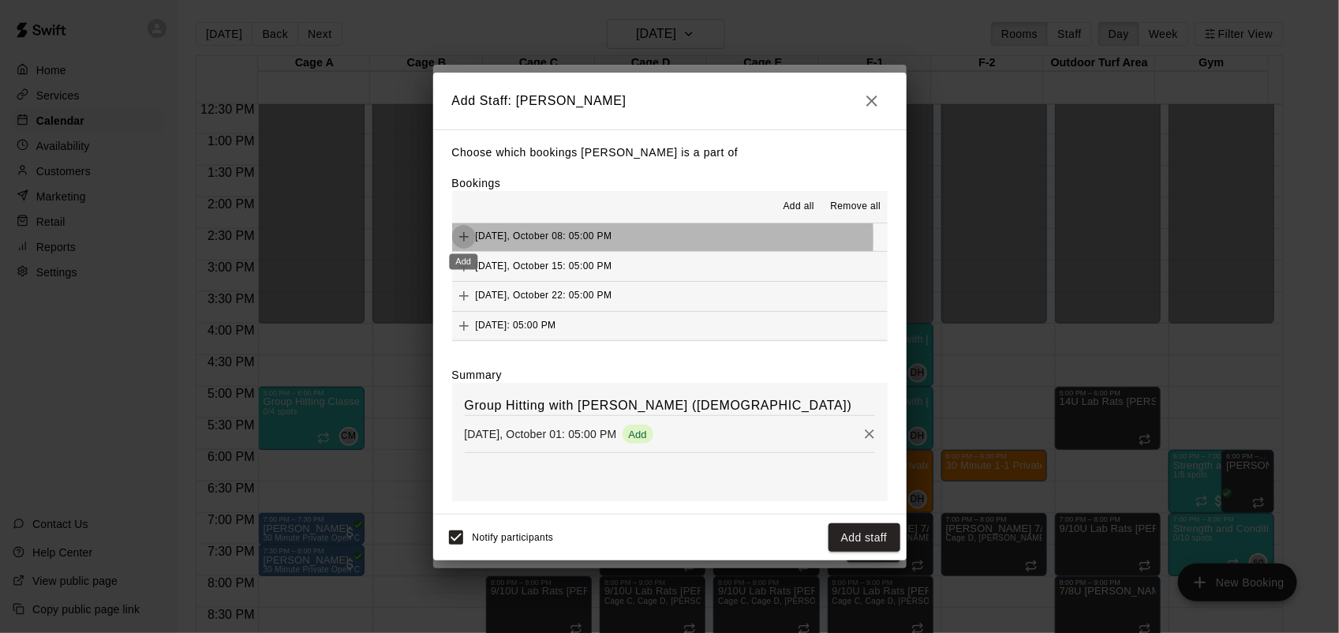
click at [462, 239] on icon "Add" at bounding box center [464, 237] width 16 height 16
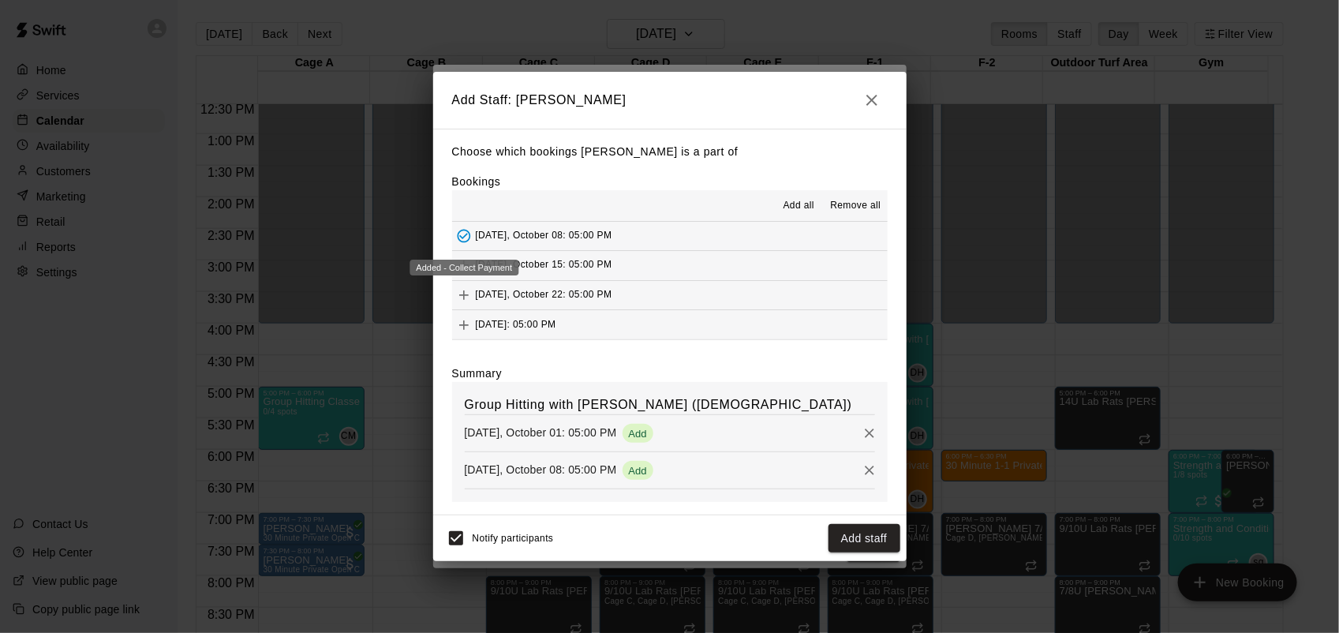
click at [469, 265] on div "Added - Collect Payment" at bounding box center [464, 268] width 109 height 16
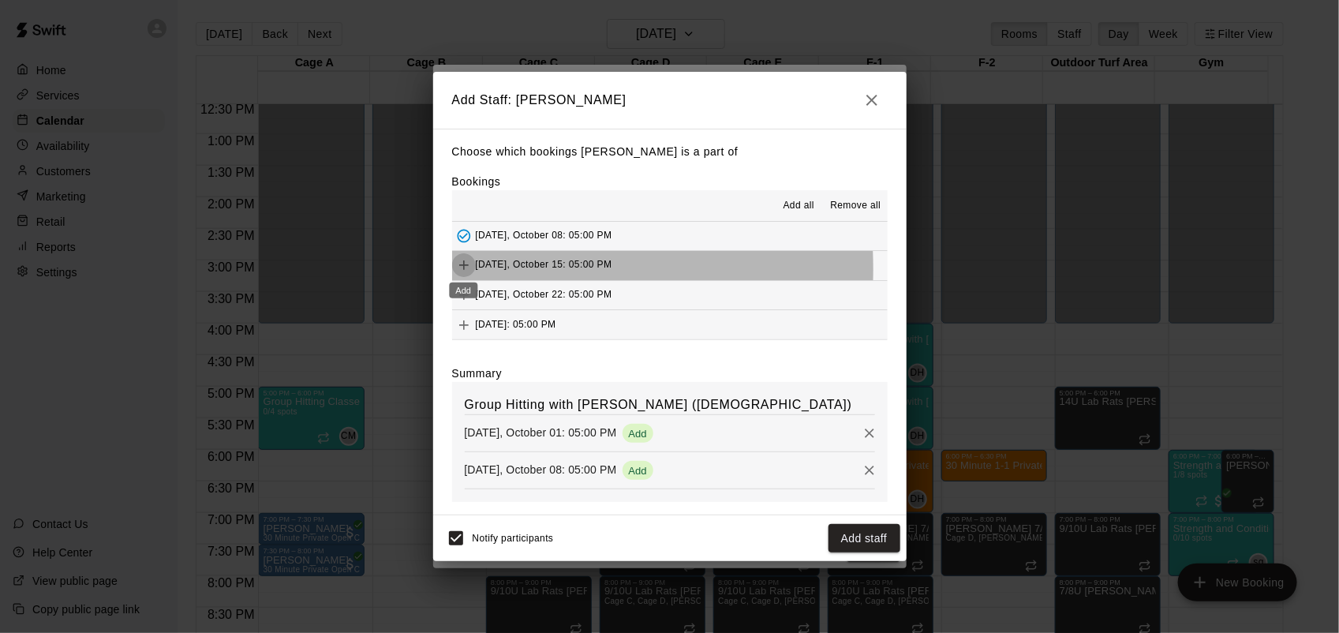
click at [460, 270] on icon "Add" at bounding box center [464, 265] width 16 height 16
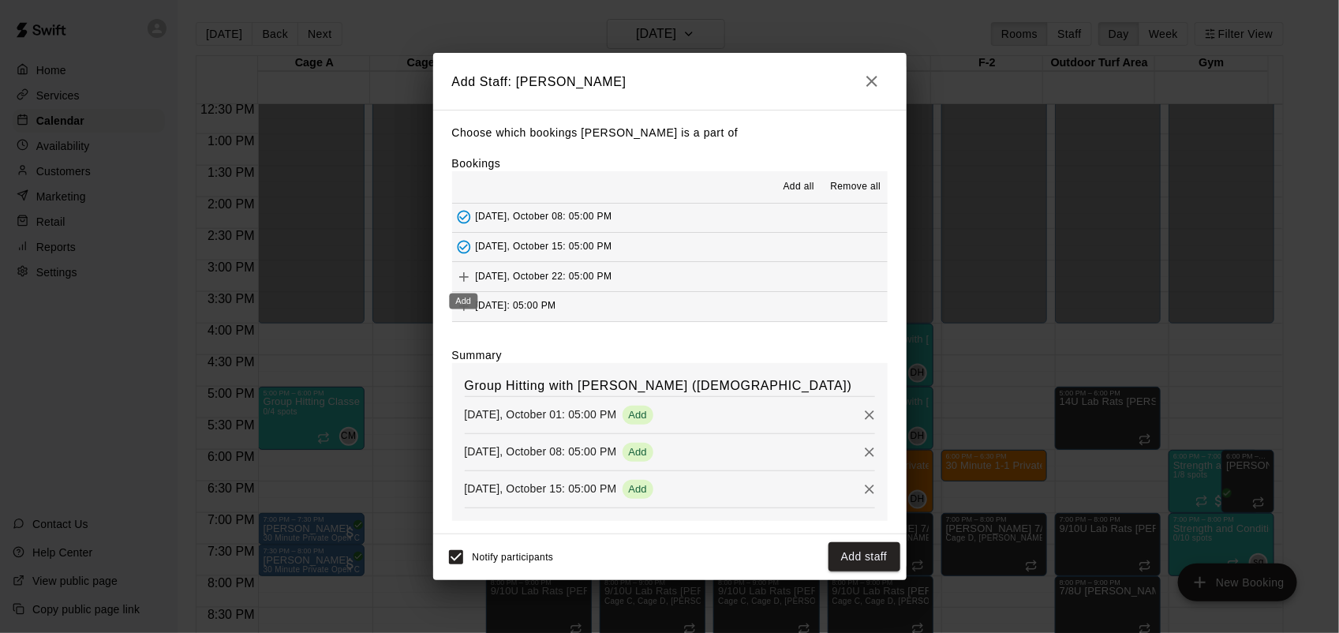
click at [462, 274] on icon "Add" at bounding box center [464, 277] width 16 height 16
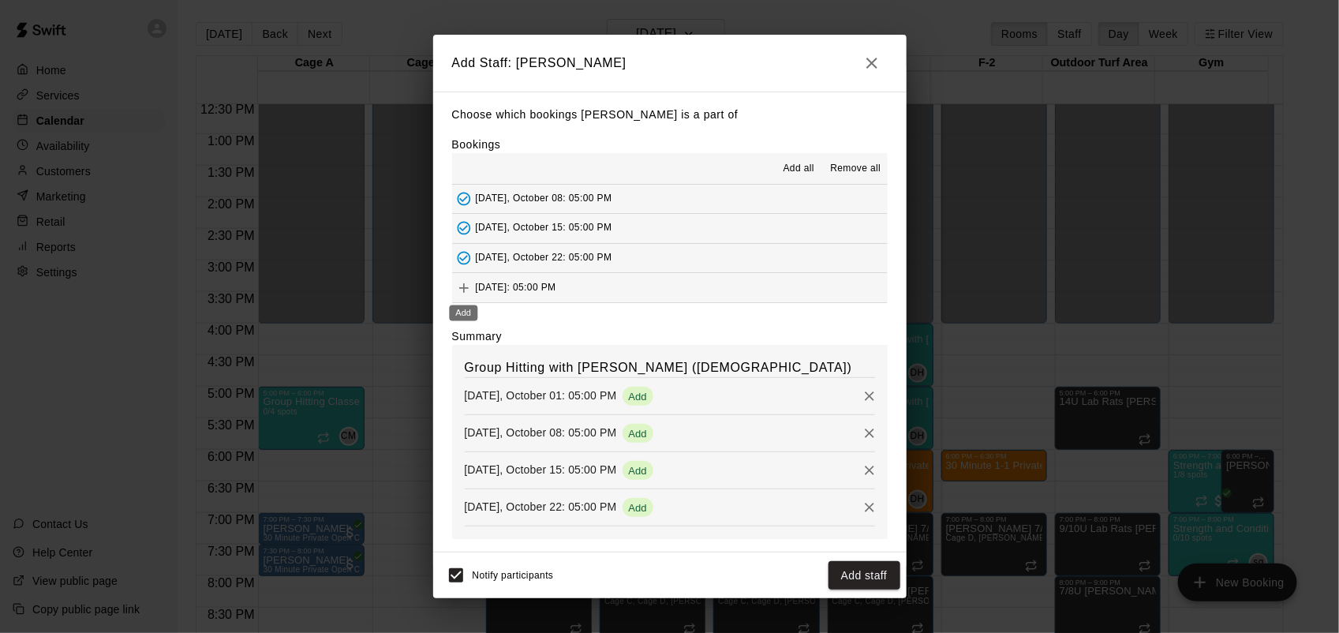
click at [463, 289] on icon "Add" at bounding box center [463, 287] width 9 height 9
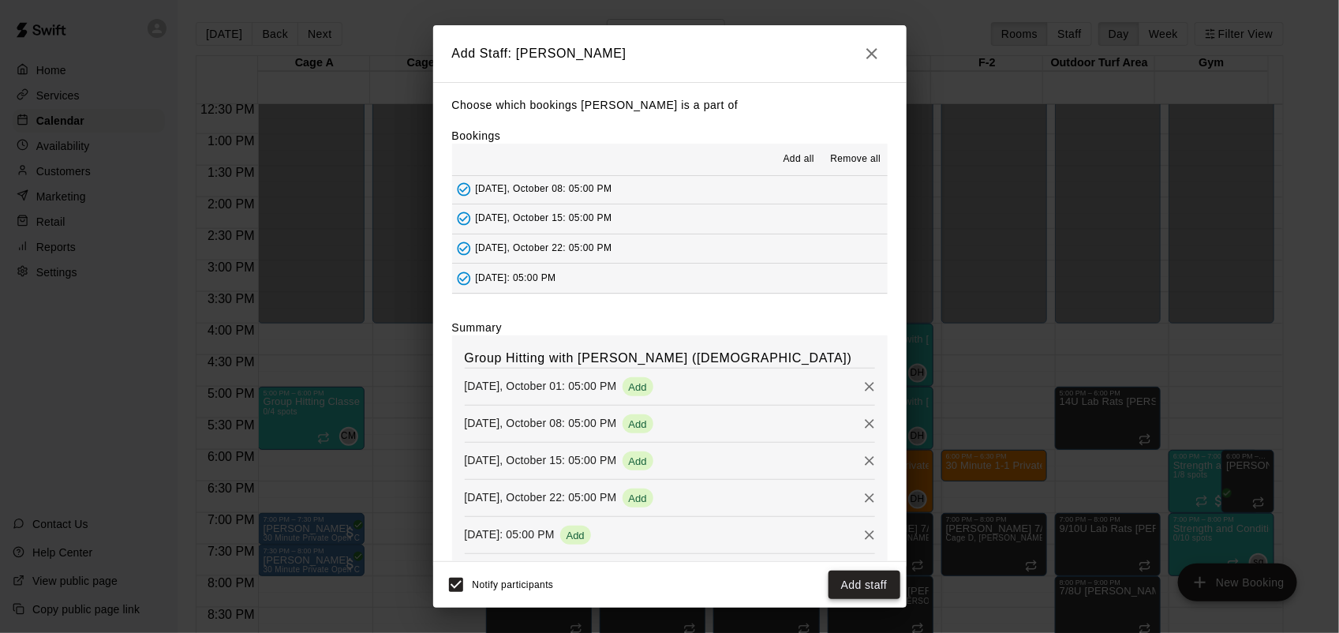
click at [882, 580] on button "Add staff" at bounding box center [864, 584] width 72 height 29
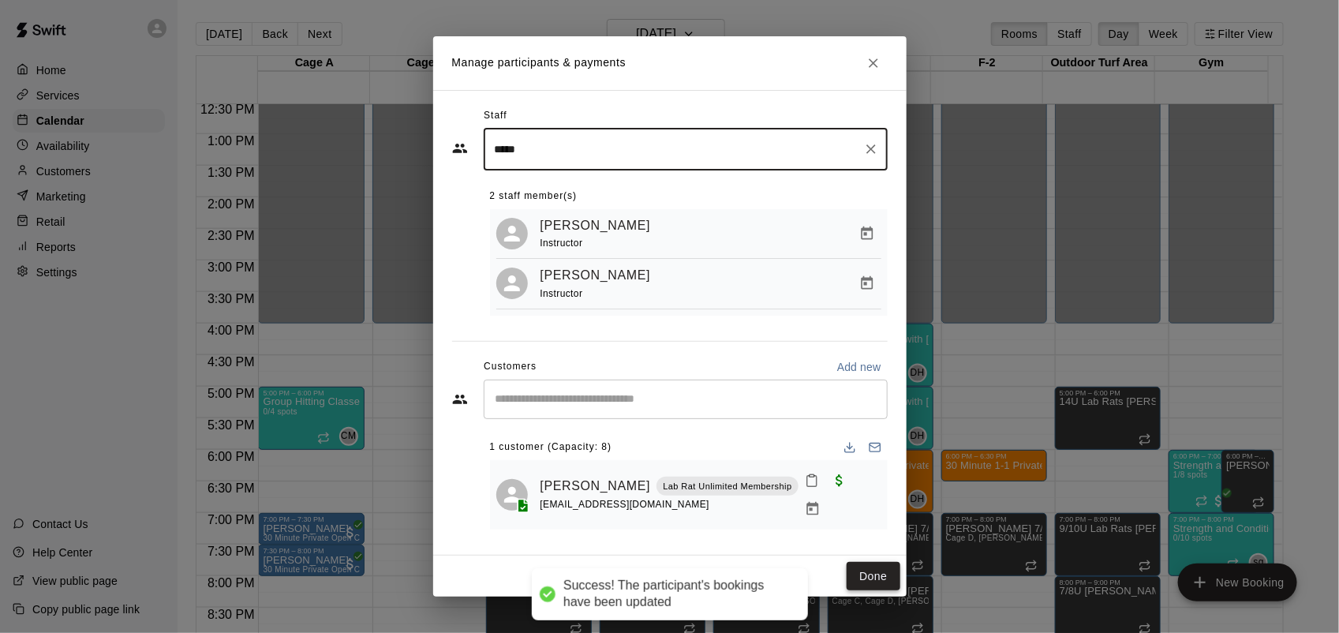
click at [872, 572] on button "Done" at bounding box center [873, 576] width 53 height 29
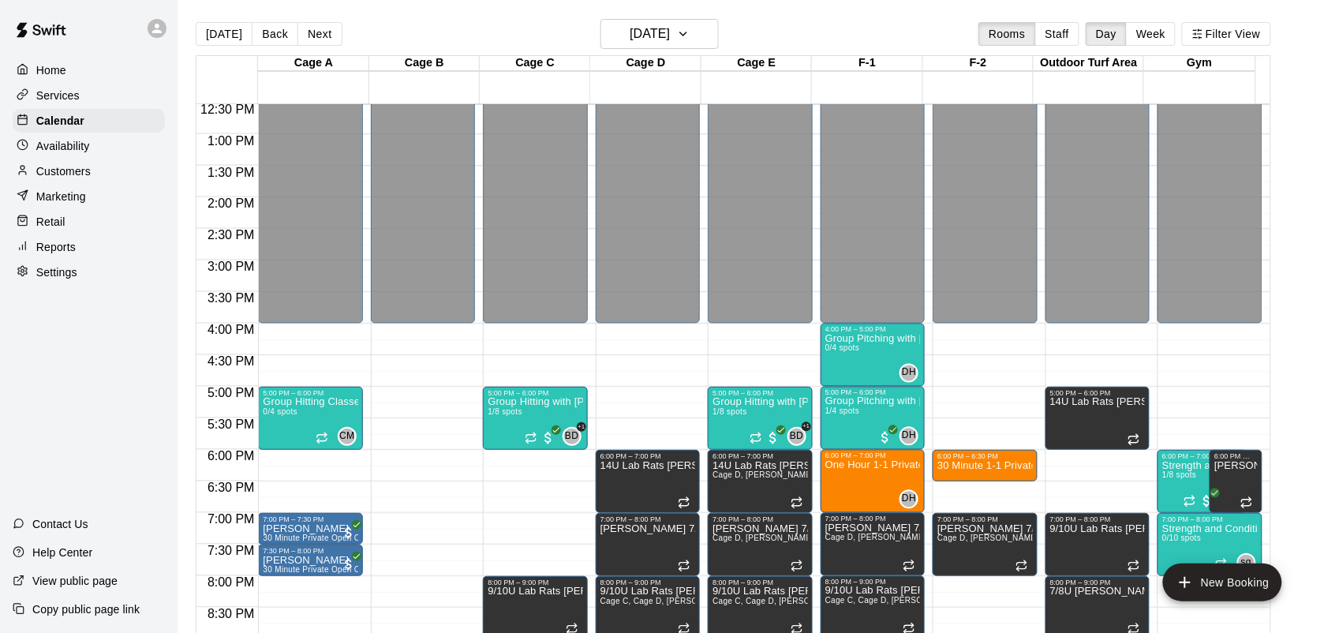
click at [531, 456] on div "12:00 AM – 4:00 PM Closed 5:00 PM – 6:00 PM Group Hitting with [PERSON_NAME] ([…" at bounding box center [535, 71] width 104 height 1515
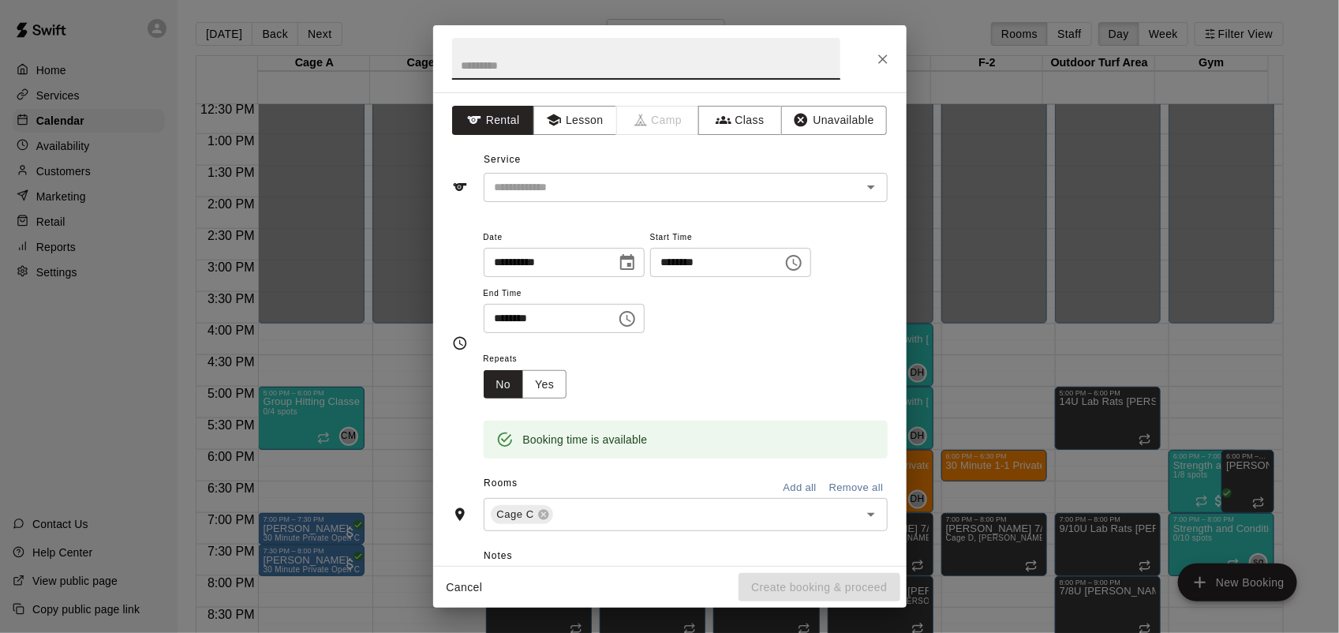
click at [494, 313] on input "********" at bounding box center [545, 318] width 122 height 29
type input "********"
click at [739, 113] on button "Class" at bounding box center [739, 120] width 83 height 29
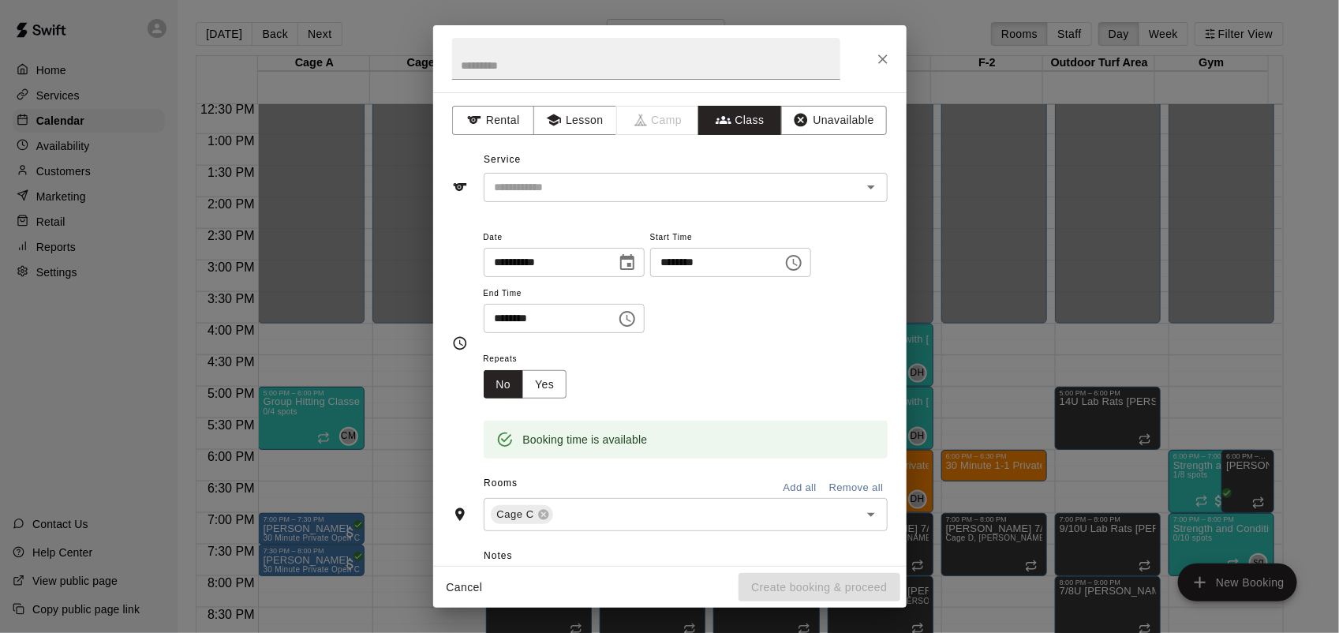
click at [676, 198] on div "​" at bounding box center [686, 187] width 404 height 29
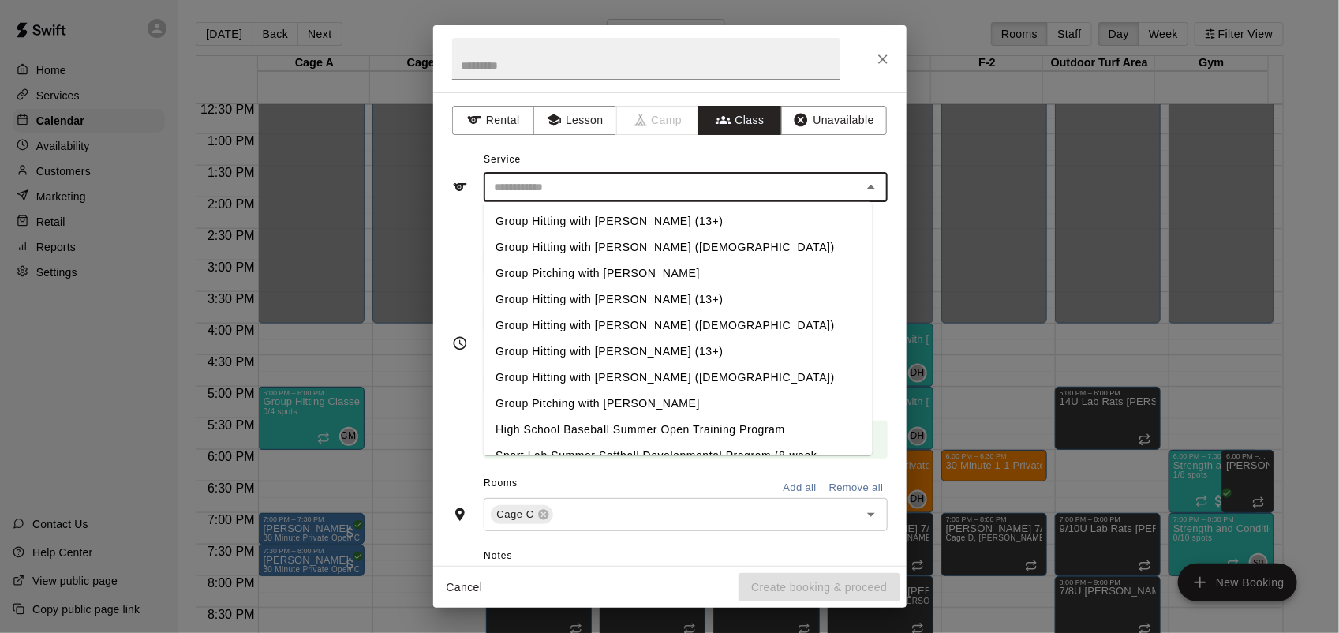
click at [639, 239] on li "Group Hitting with [PERSON_NAME] ([DEMOGRAPHIC_DATA])" at bounding box center [677, 247] width 389 height 26
type input "**********"
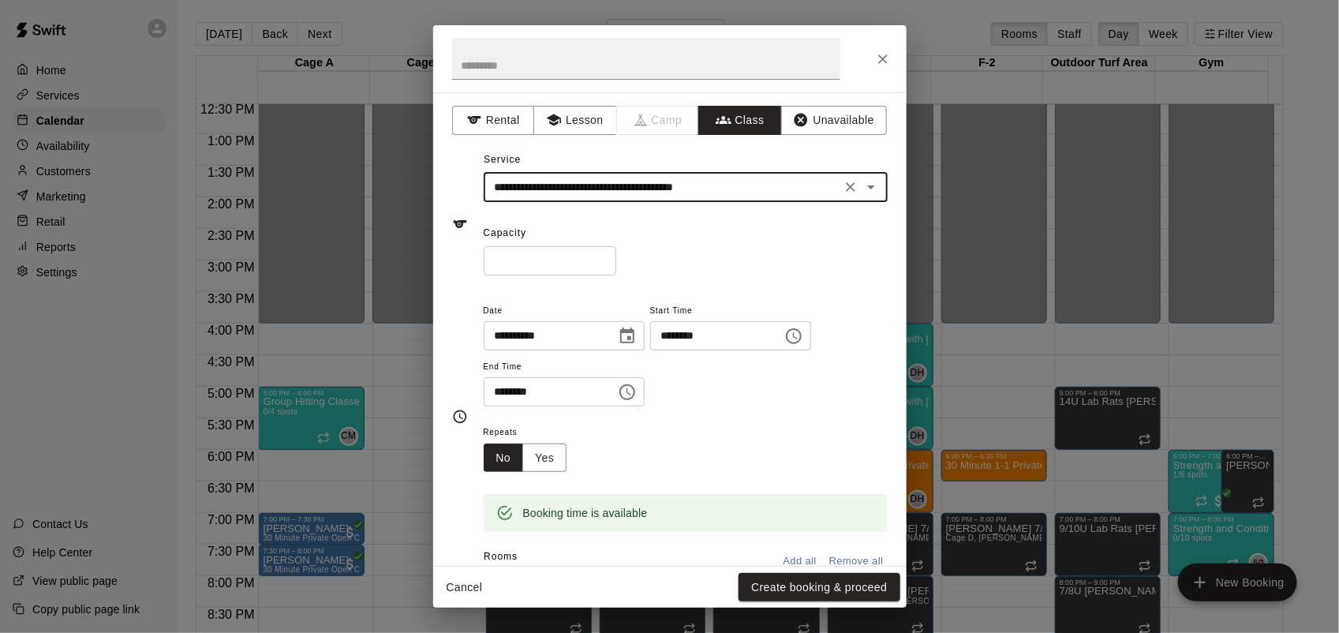
click at [616, 256] on input "*" at bounding box center [550, 260] width 133 height 29
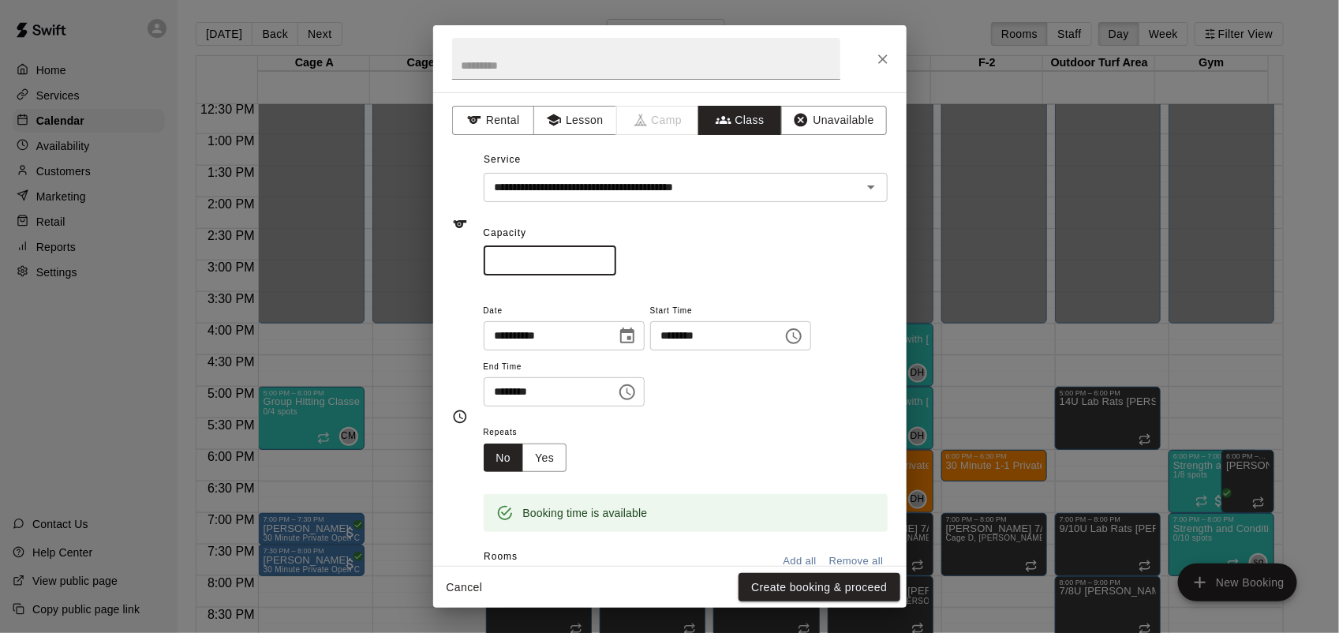
click at [616, 255] on input "*" at bounding box center [550, 260] width 133 height 29
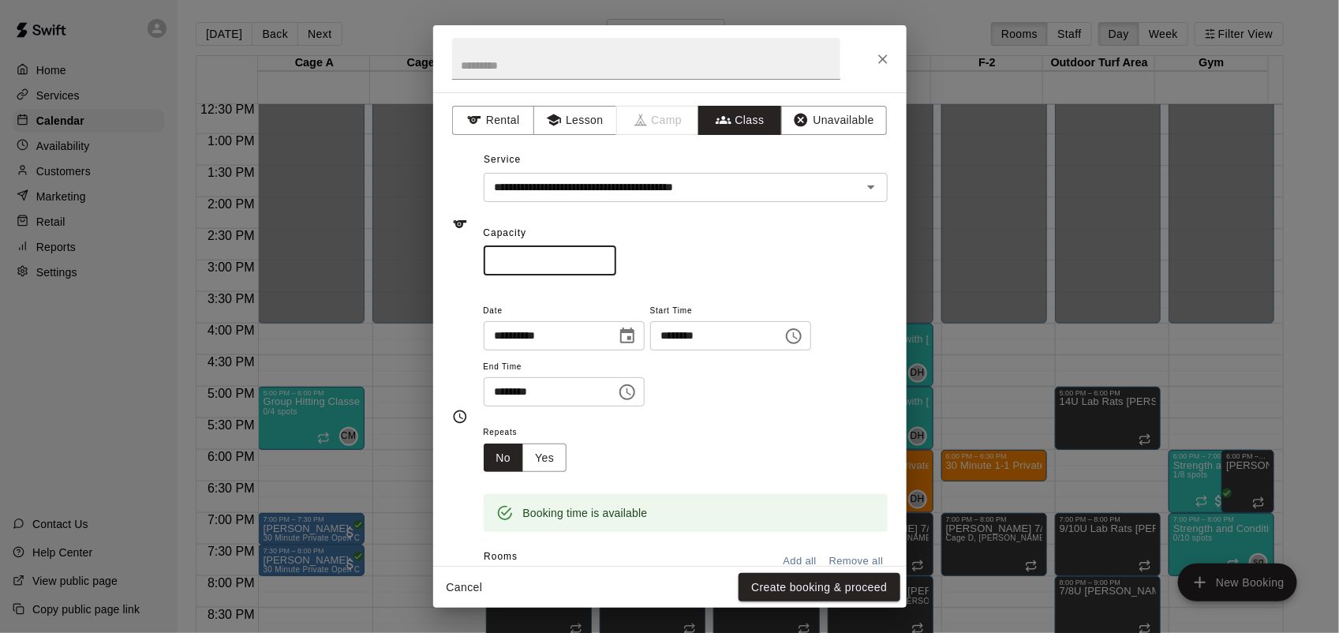
type input "*"
click at [616, 255] on input "*" at bounding box center [550, 260] width 133 height 29
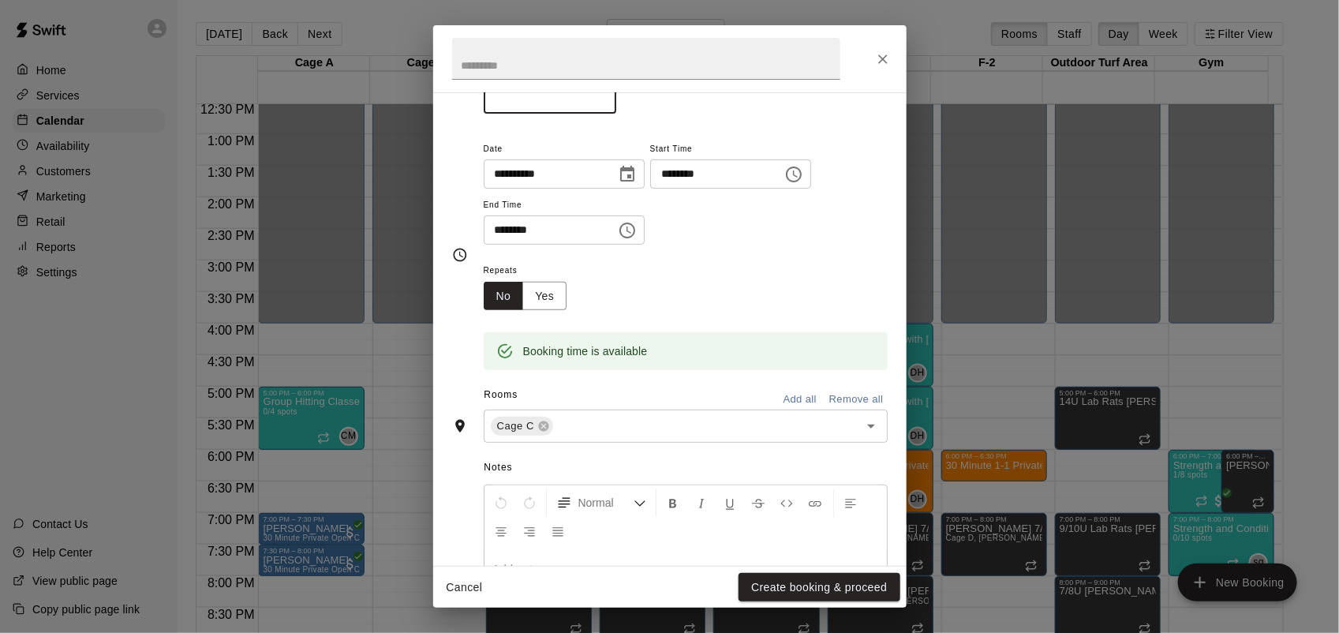
scroll to position [197, 0]
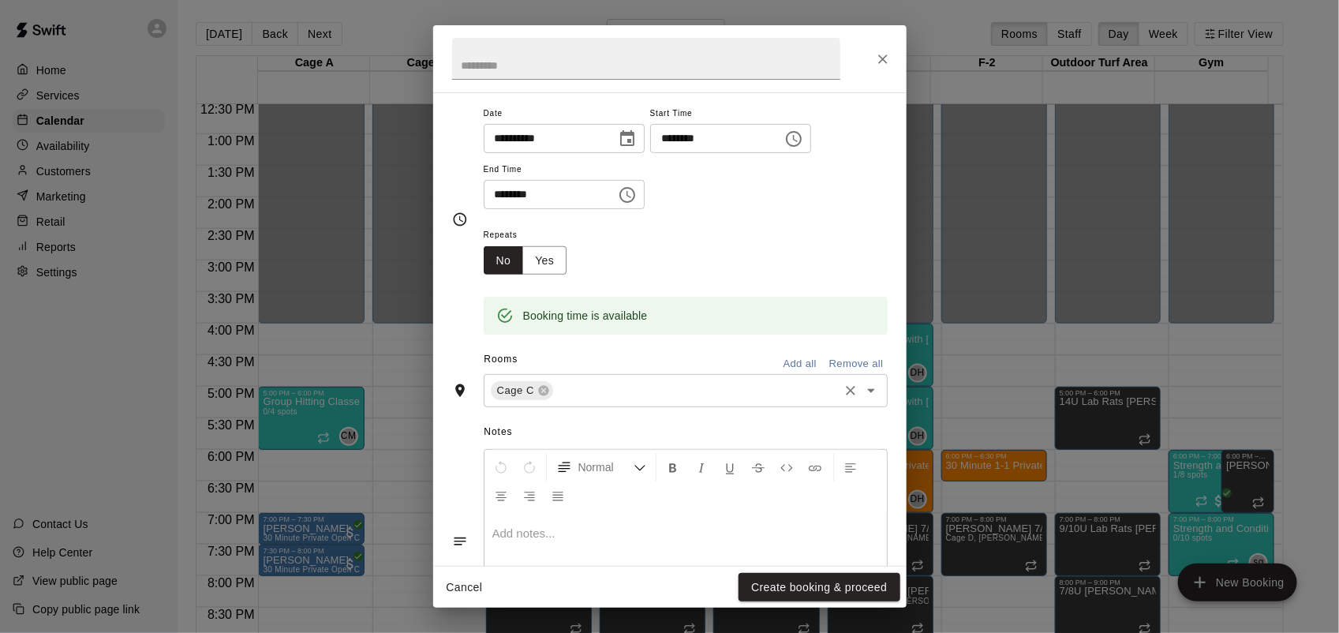
click at [557, 389] on input "text" at bounding box center [695, 391] width 281 height 20
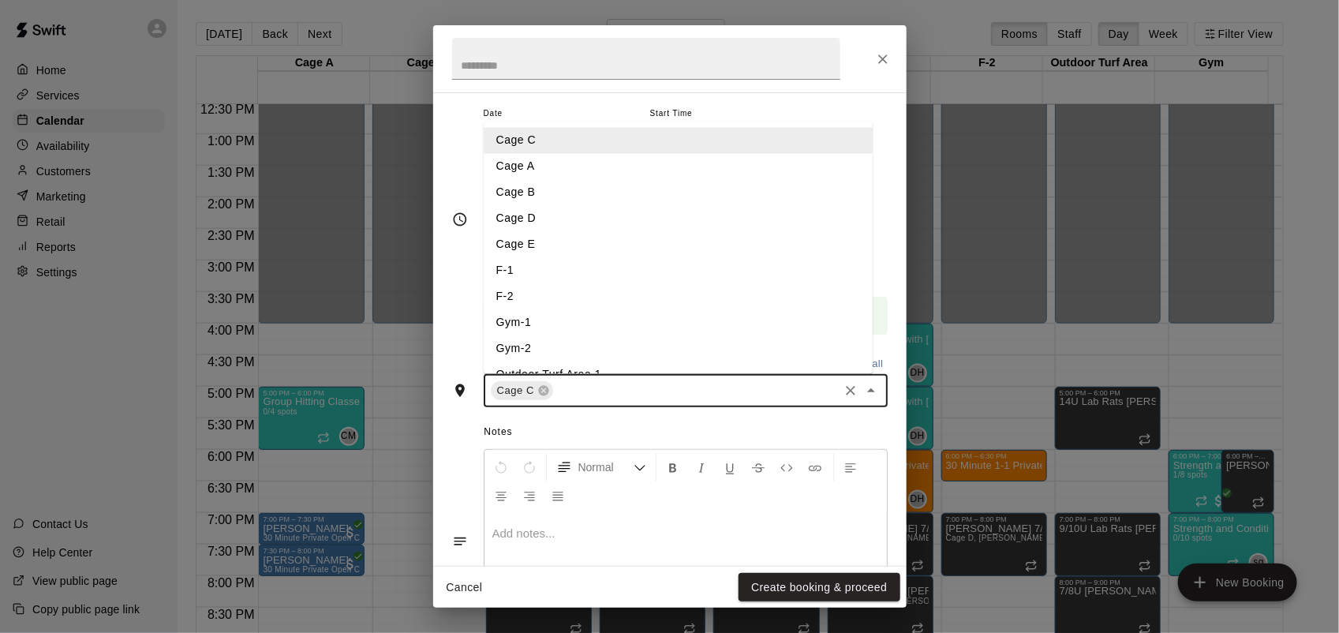
click at [550, 239] on li "Cage E" at bounding box center [678, 244] width 389 height 26
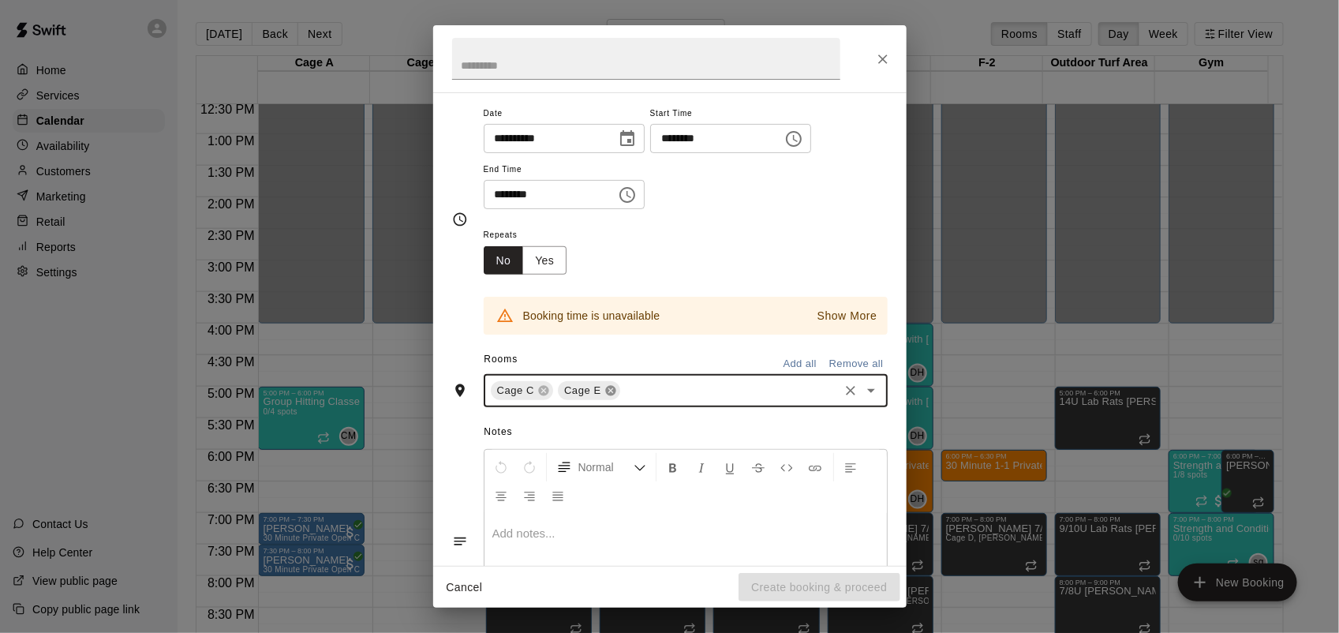
click at [608, 388] on icon at bounding box center [610, 391] width 10 height 10
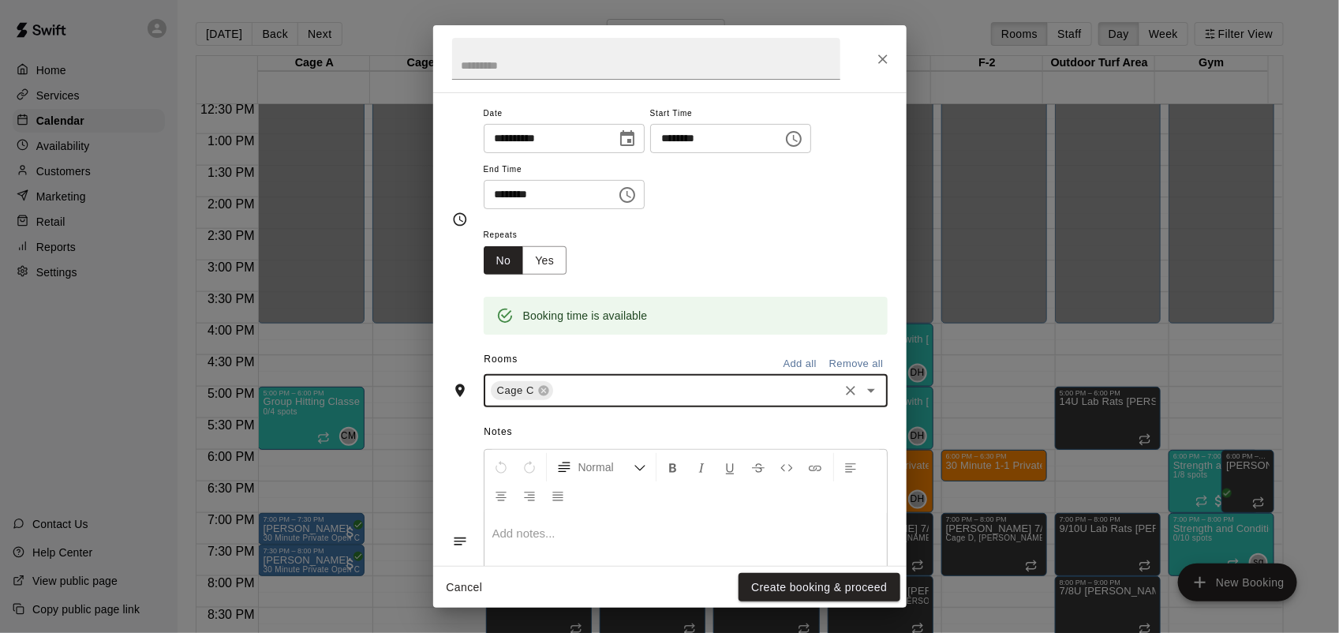
click at [590, 393] on input "text" at bounding box center [695, 391] width 281 height 20
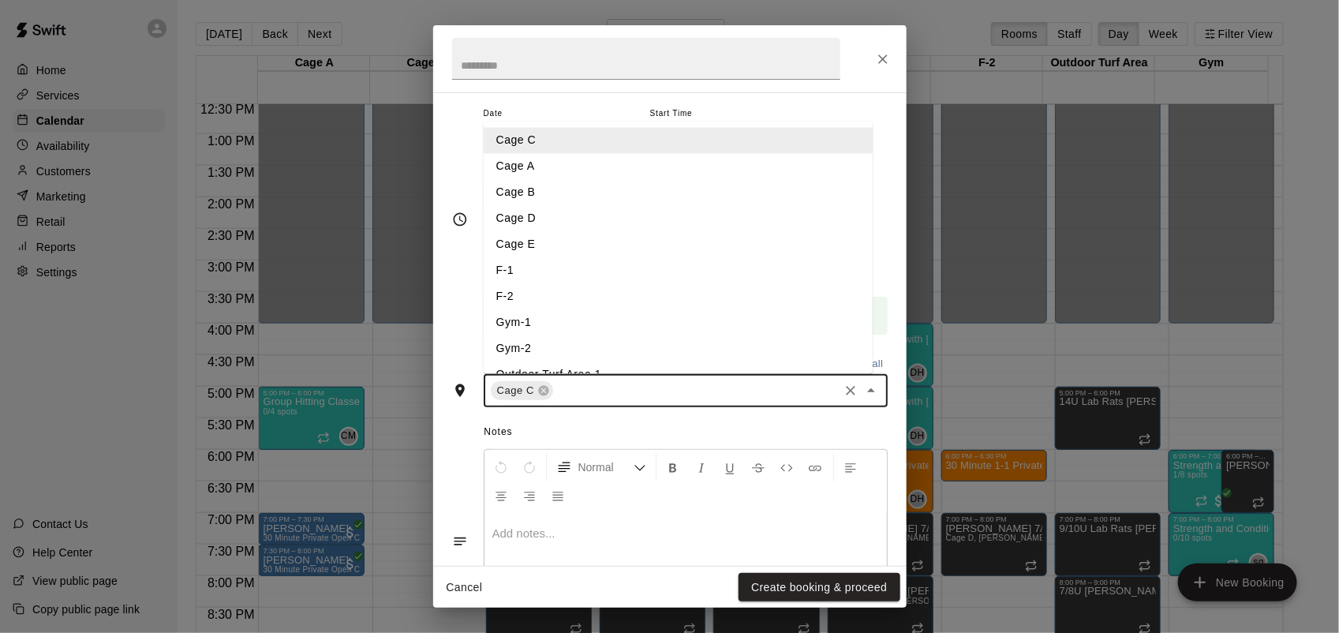
click at [515, 225] on li "Cage D" at bounding box center [678, 218] width 389 height 26
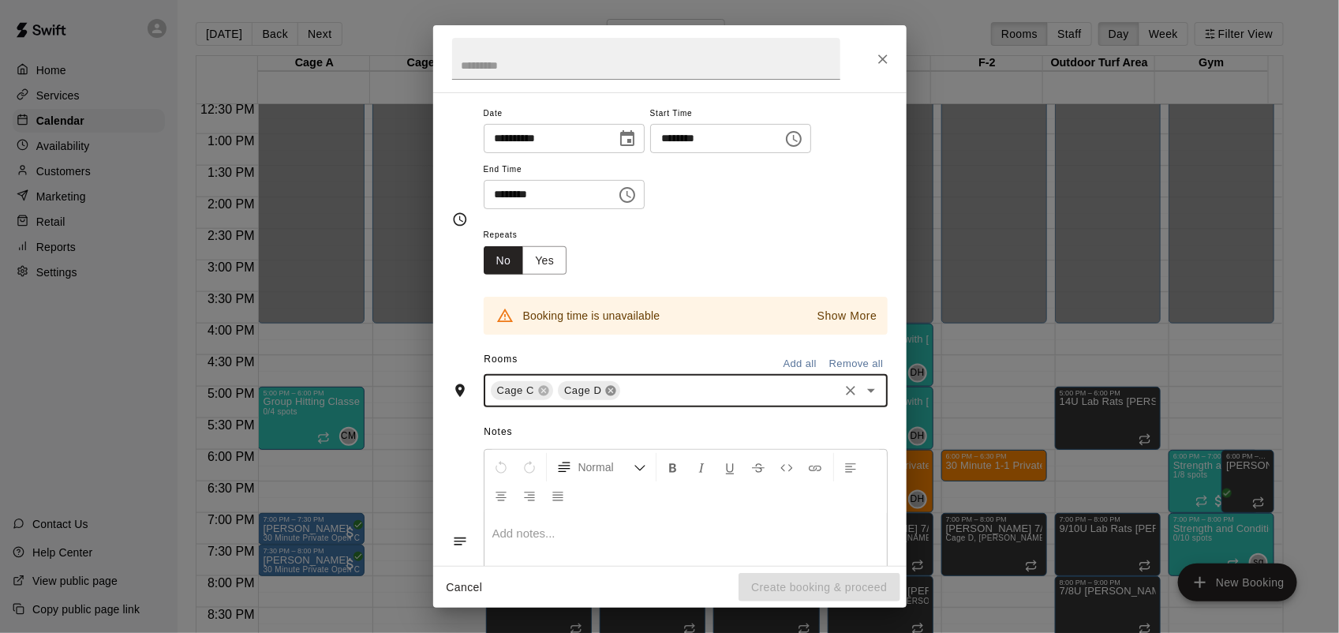
click at [606, 387] on icon at bounding box center [611, 391] width 10 height 10
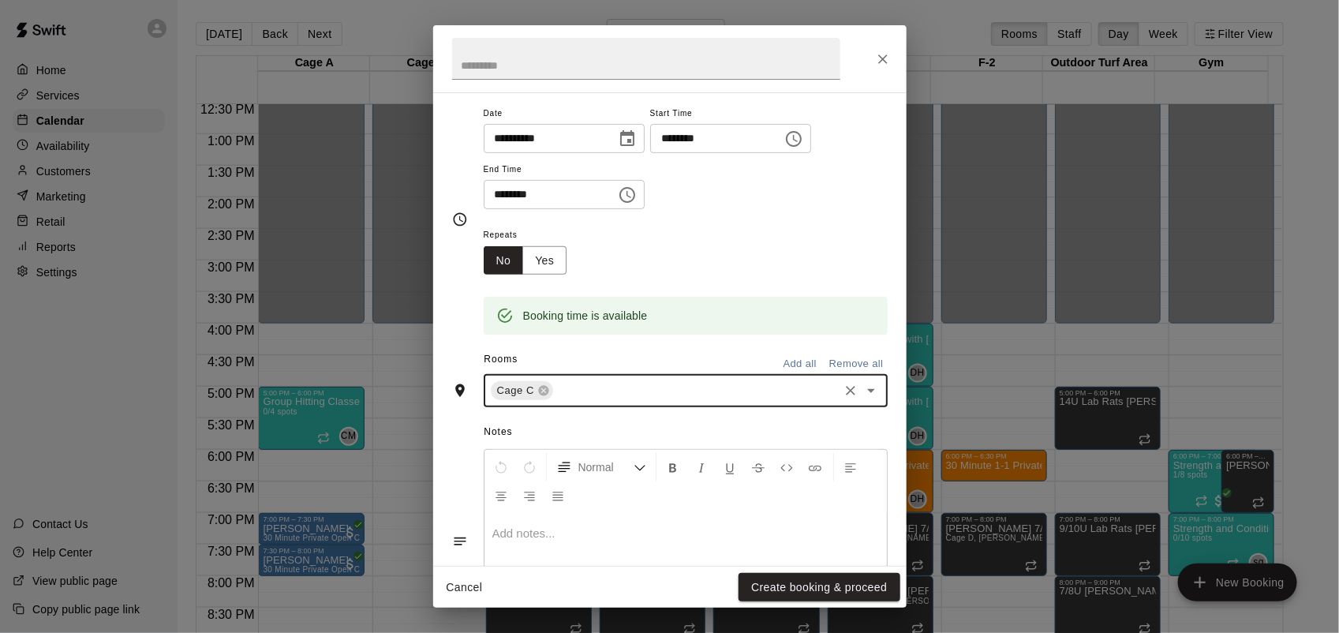
click at [605, 387] on input "text" at bounding box center [695, 391] width 281 height 20
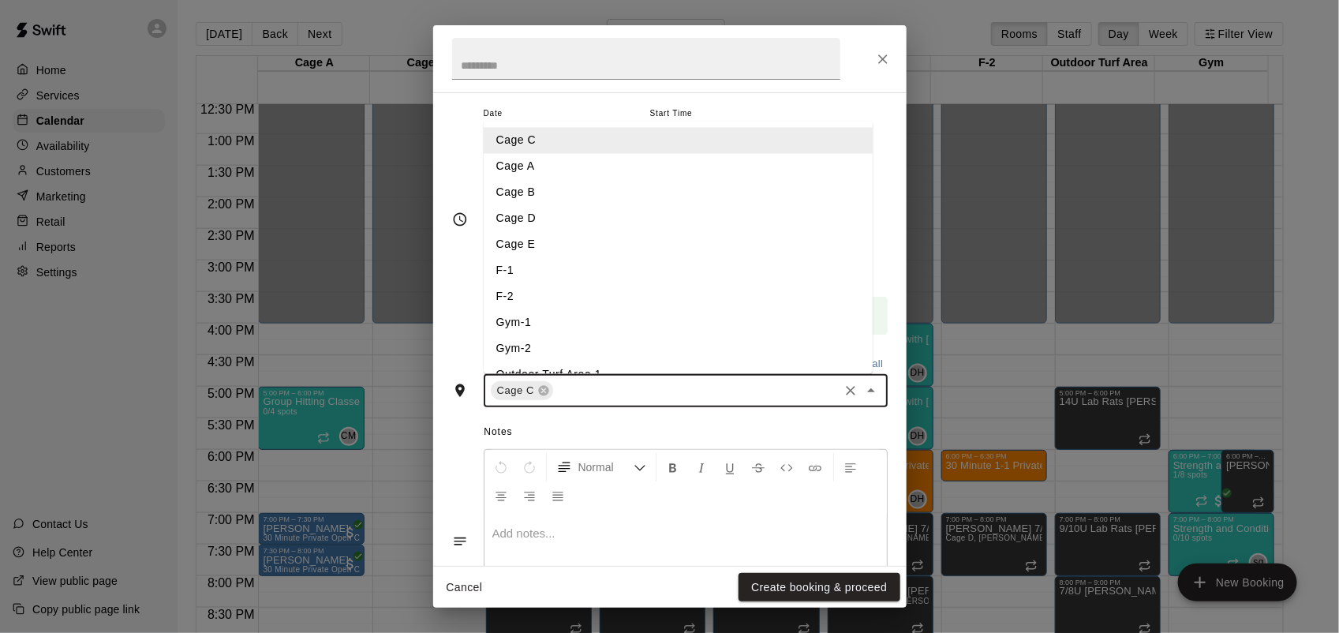
click at [527, 198] on li "Cage B" at bounding box center [678, 192] width 389 height 26
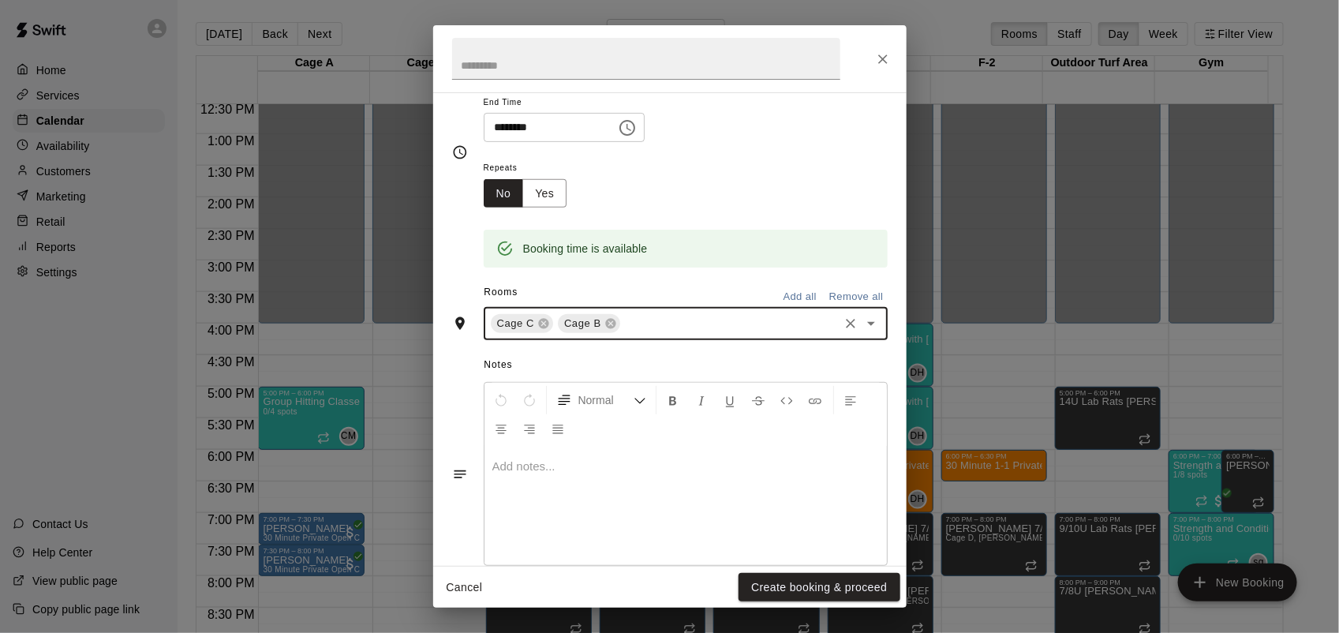
scroll to position [294, 0]
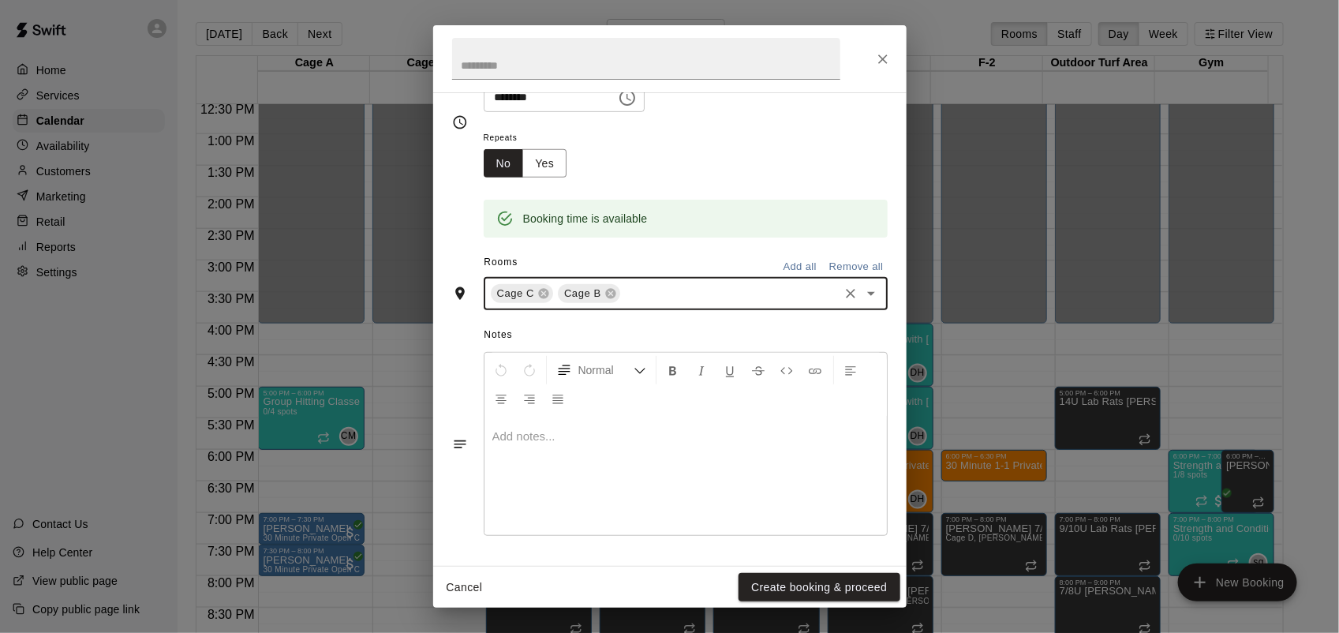
click at [544, 435] on p at bounding box center [685, 436] width 387 height 16
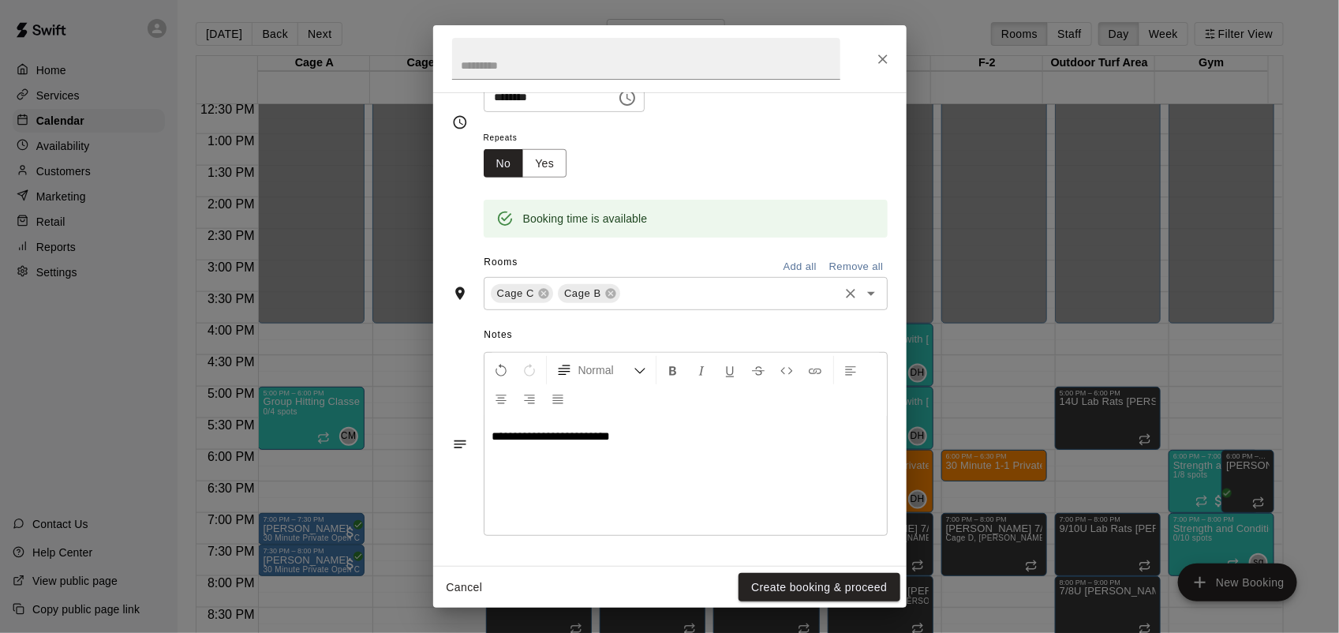
click at [548, 435] on span "**********" at bounding box center [551, 436] width 118 height 12
click at [562, 439] on p "**********" at bounding box center [685, 436] width 387 height 16
click at [831, 596] on button "Create booking & proceed" at bounding box center [819, 587] width 161 height 29
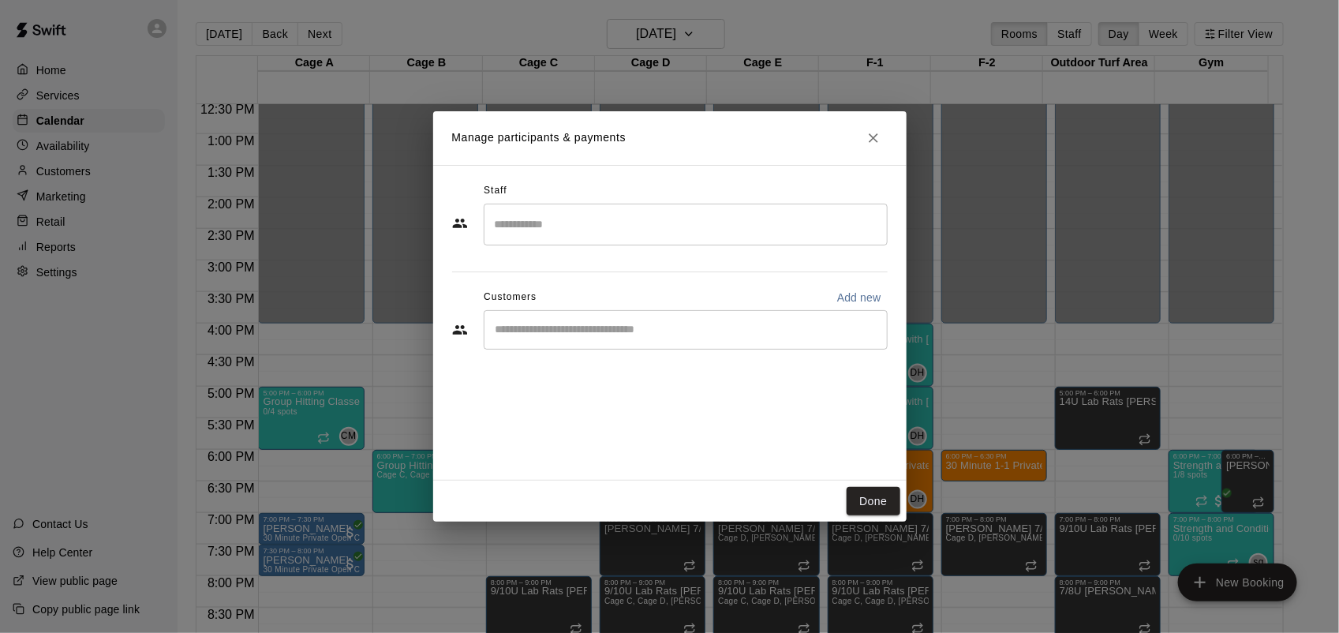
click at [522, 230] on input "Search staff" at bounding box center [686, 225] width 390 height 28
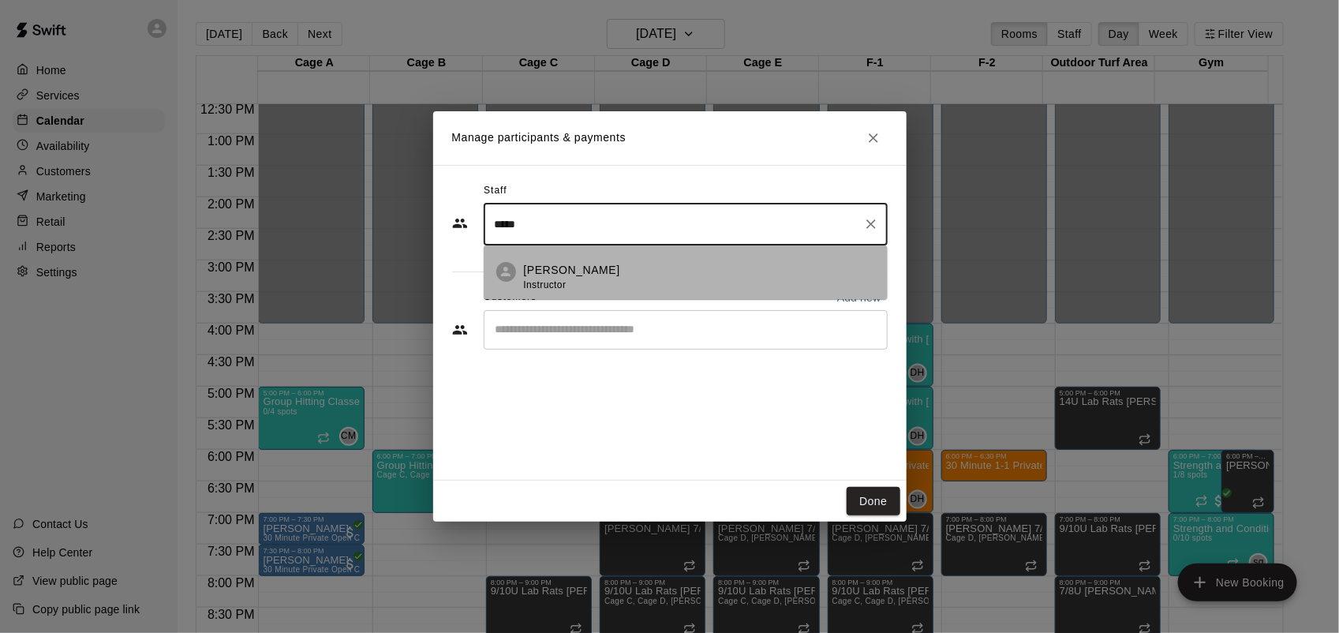
click at [584, 268] on p "[PERSON_NAME]" at bounding box center [572, 270] width 96 height 17
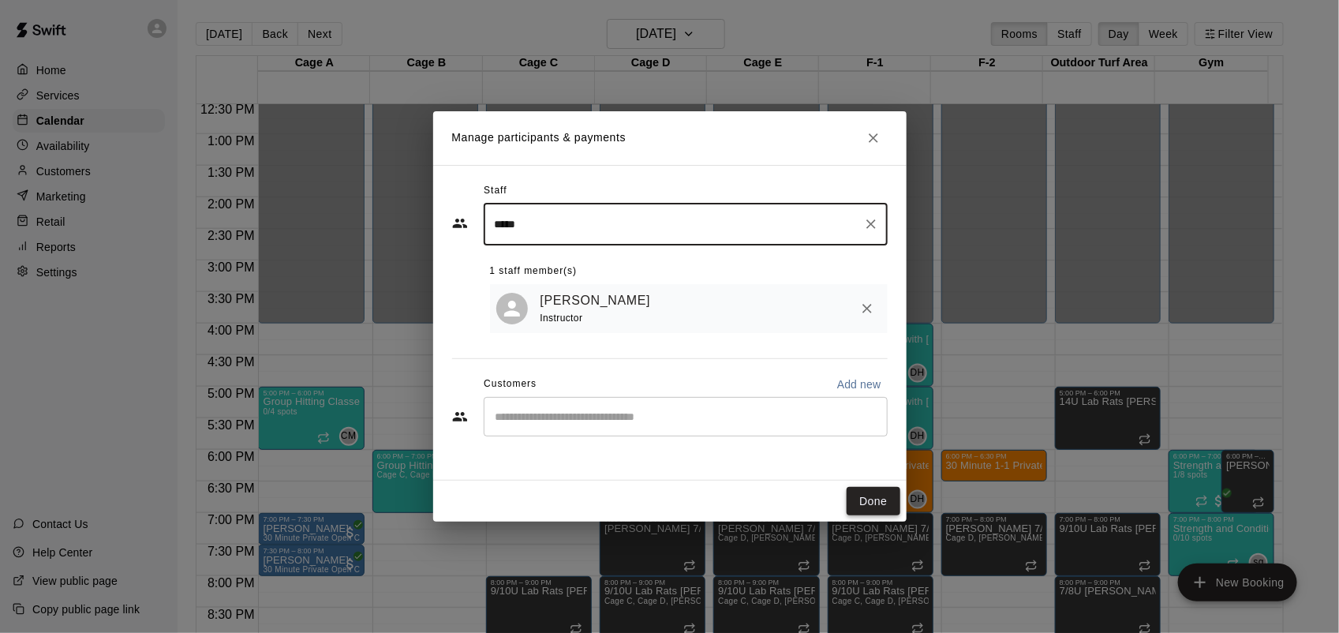
type input "*****"
click at [888, 499] on button "Done" at bounding box center [873, 501] width 53 height 29
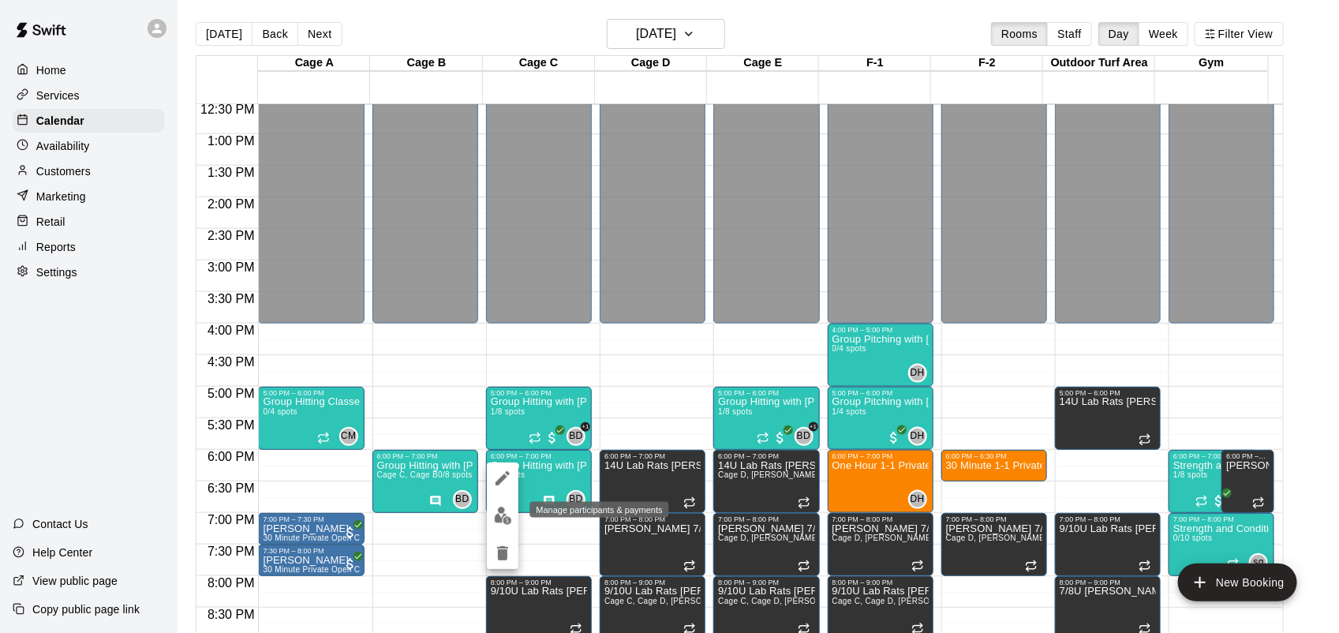
click at [505, 510] on img "edit" at bounding box center [503, 516] width 18 height 18
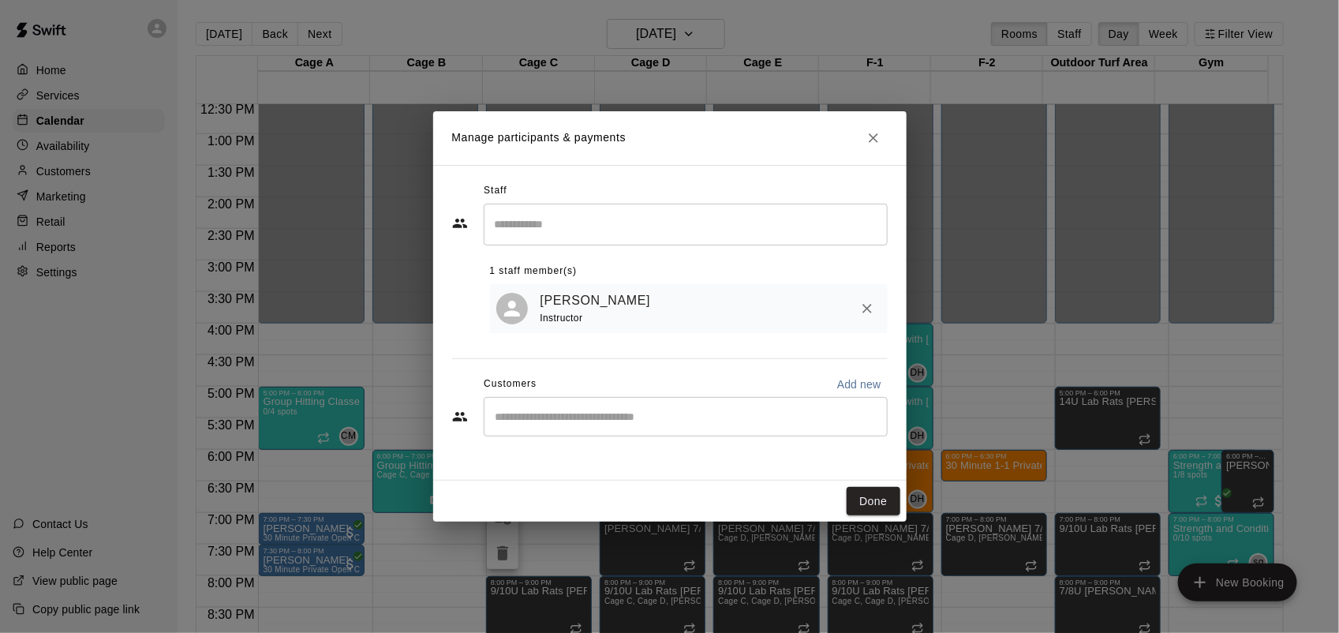
click at [660, 223] on input "Search staff" at bounding box center [686, 225] width 390 height 28
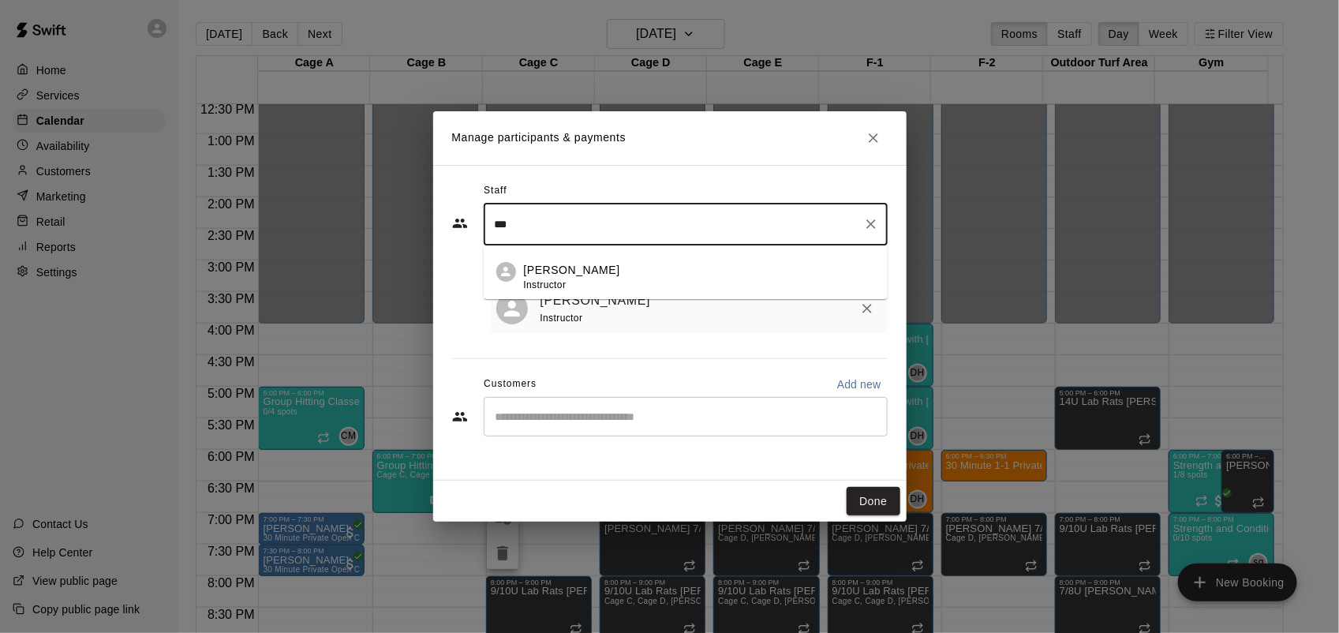
click at [697, 271] on div "[PERSON_NAME] Instructor" at bounding box center [699, 277] width 351 height 31
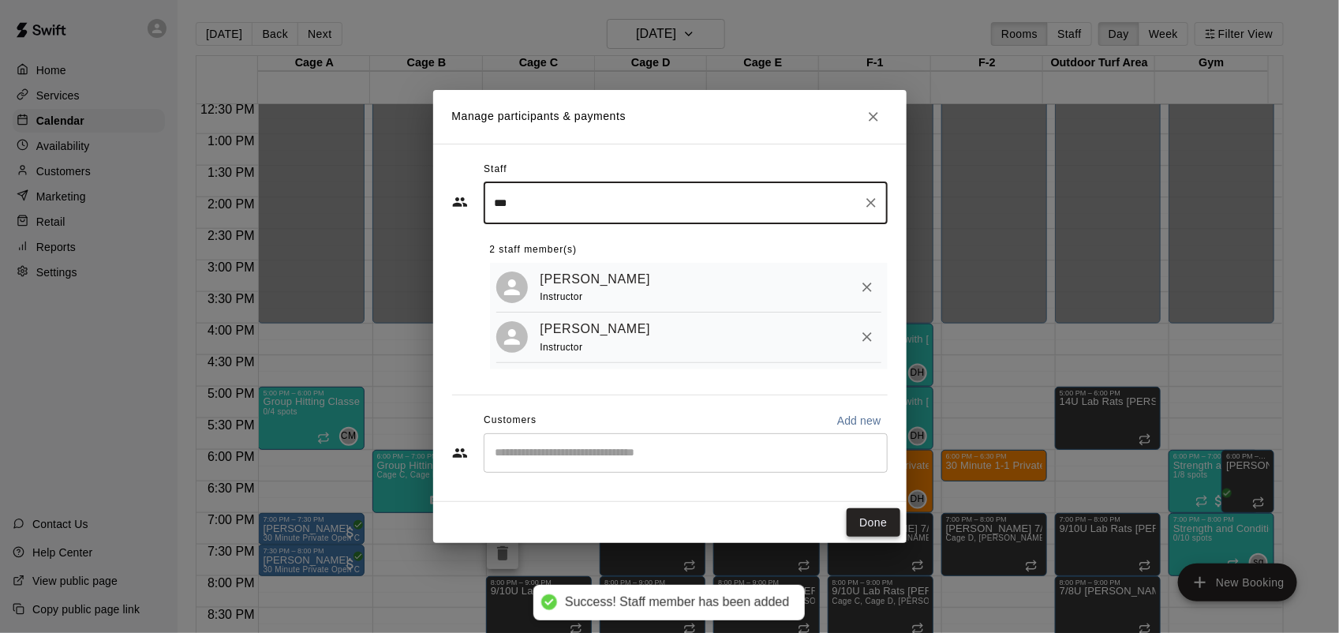
type input "***"
click at [886, 518] on button "Done" at bounding box center [873, 522] width 53 height 29
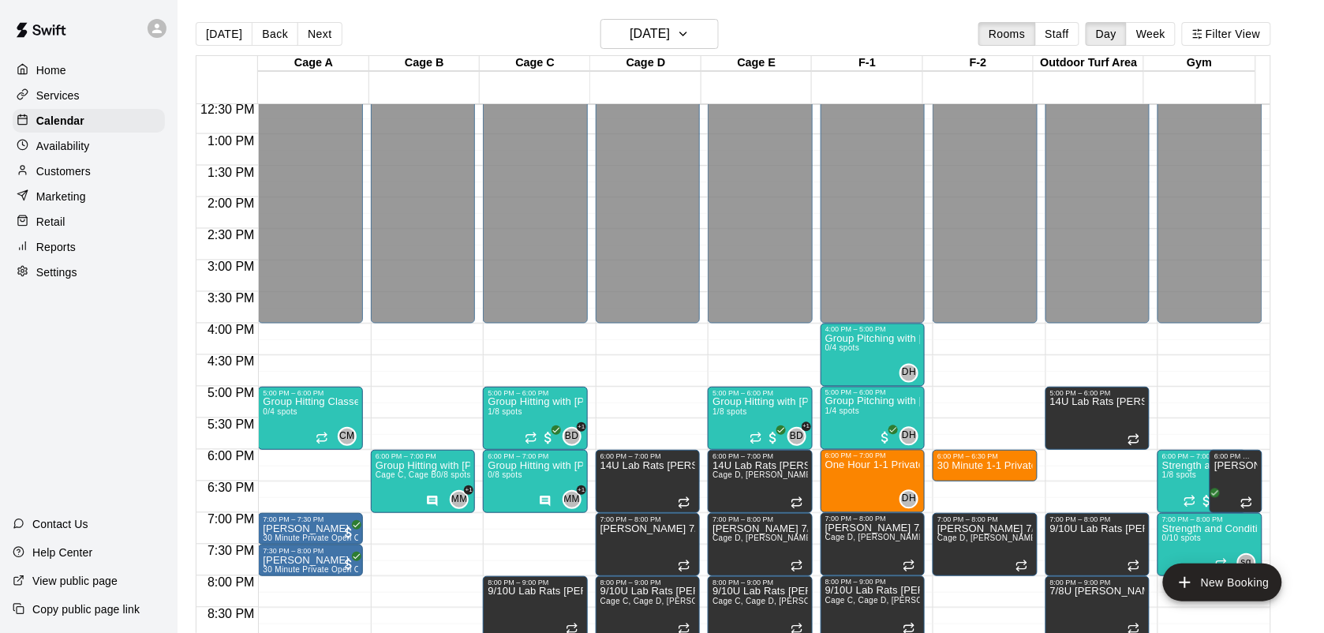
click at [539, 518] on div "12:00 AM – 4:00 PM Closed 5:00 PM – 6:00 PM Group Hitting with [PERSON_NAME] ([…" at bounding box center [535, 71] width 104 height 1515
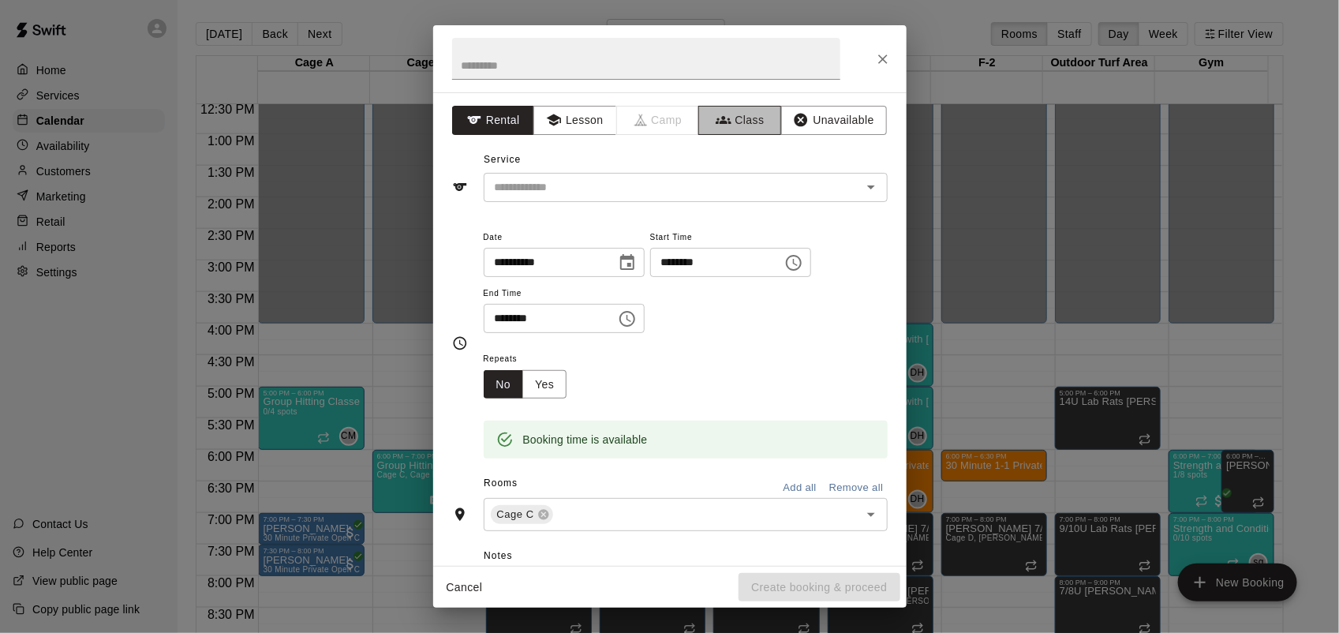
click at [754, 116] on button "Class" at bounding box center [739, 120] width 83 height 29
click at [714, 180] on input "text" at bounding box center [672, 188] width 368 height 20
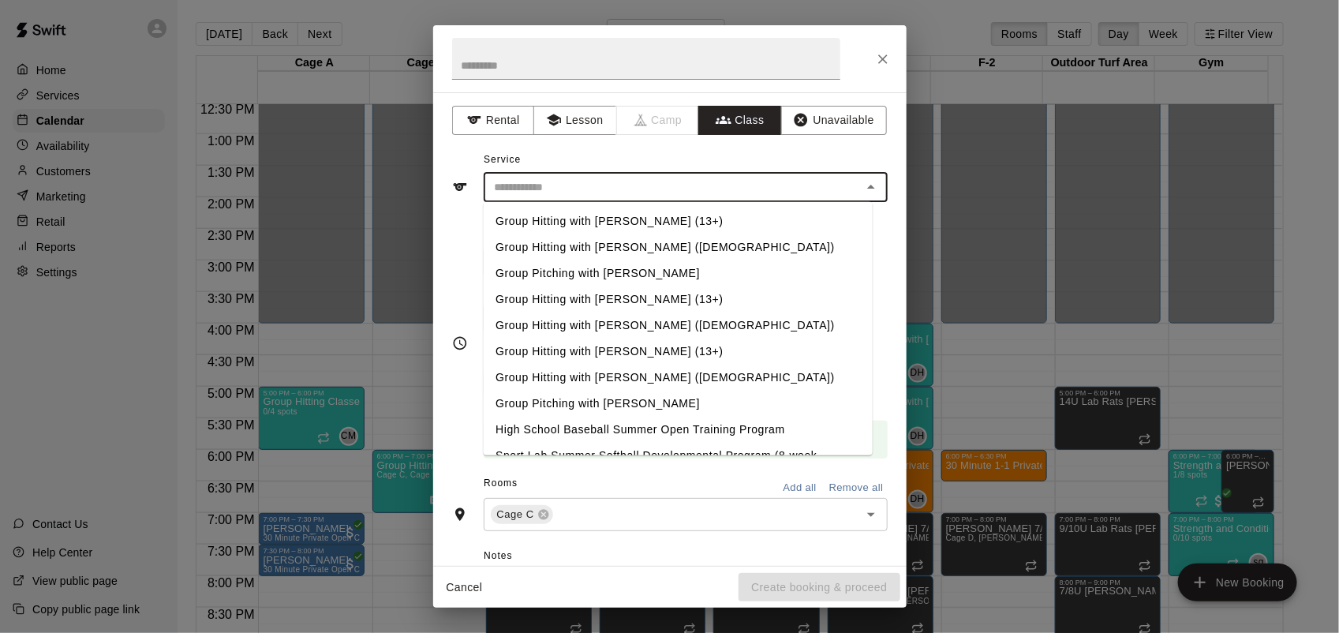
click at [645, 215] on li "Group Hitting with [PERSON_NAME] (13+)" at bounding box center [677, 221] width 389 height 26
type input "**********"
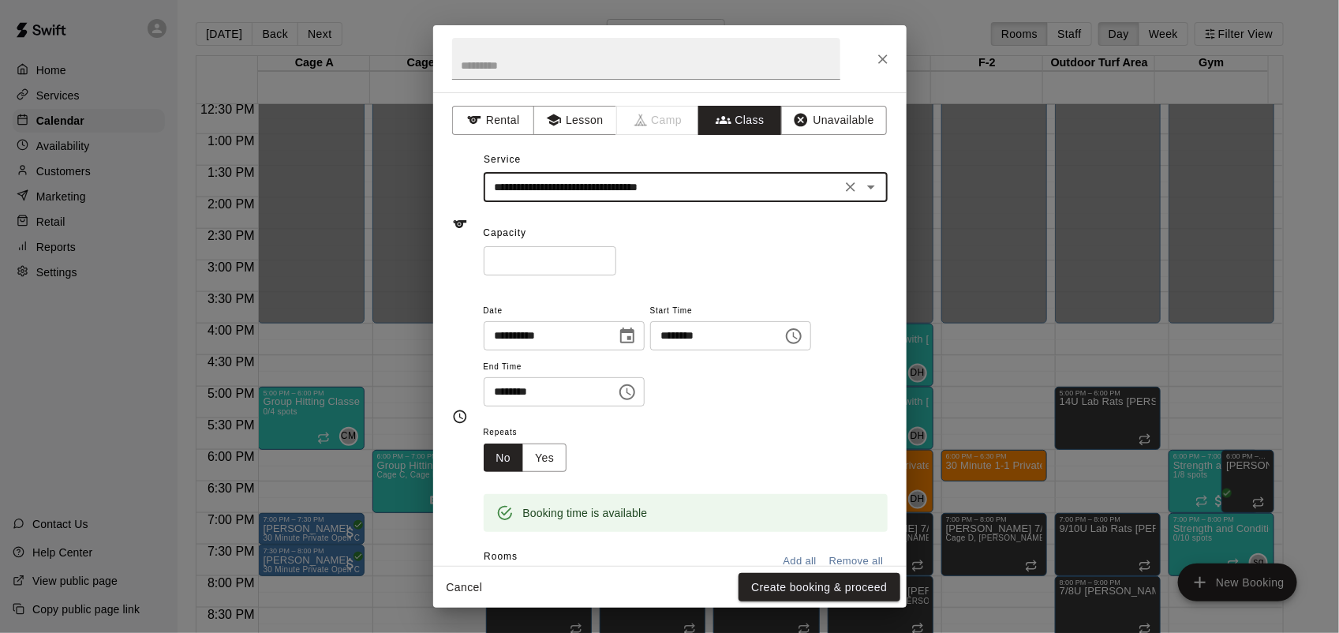
click at [616, 254] on input "*" at bounding box center [550, 260] width 133 height 29
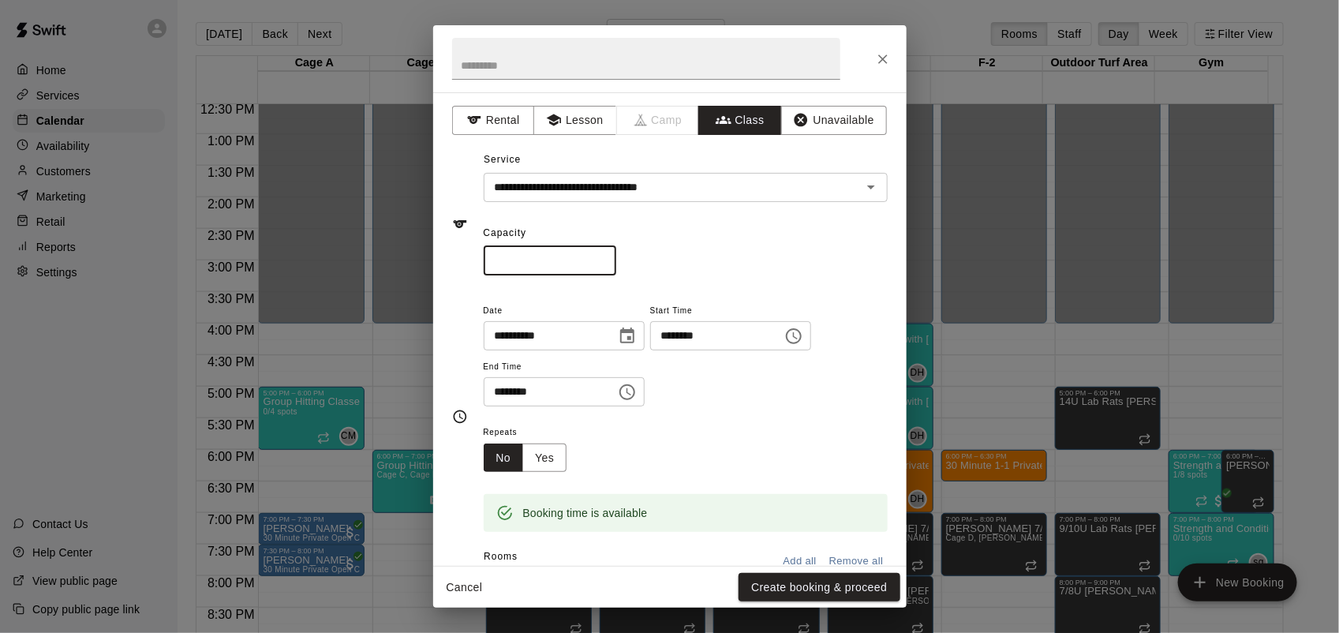
click at [616, 254] on input "*" at bounding box center [550, 260] width 133 height 29
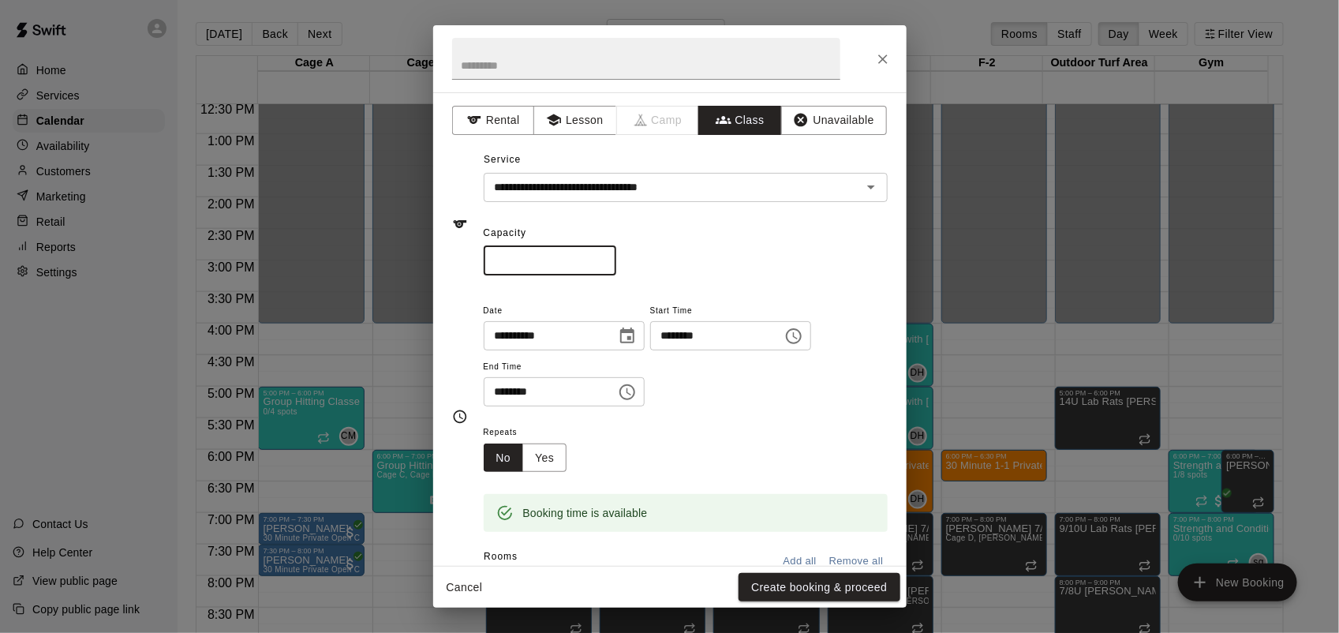
type input "*"
click at [616, 254] on input "*" at bounding box center [550, 260] width 133 height 29
click at [501, 387] on input "********" at bounding box center [545, 391] width 122 height 29
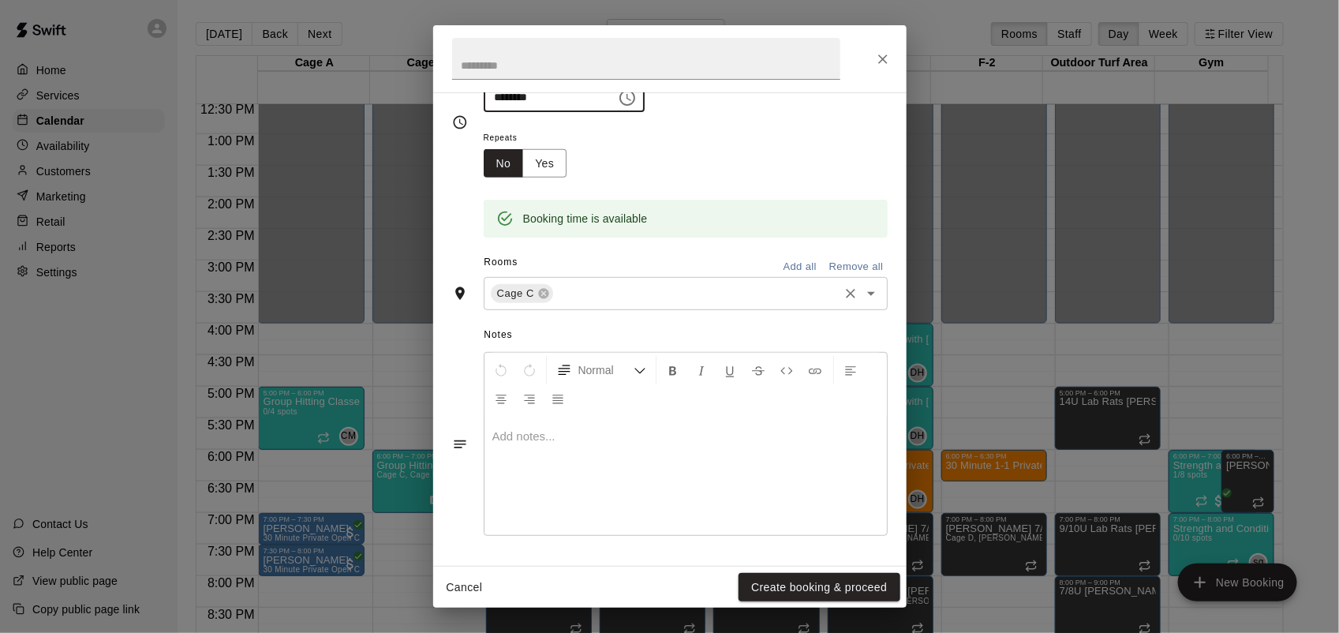
type input "********"
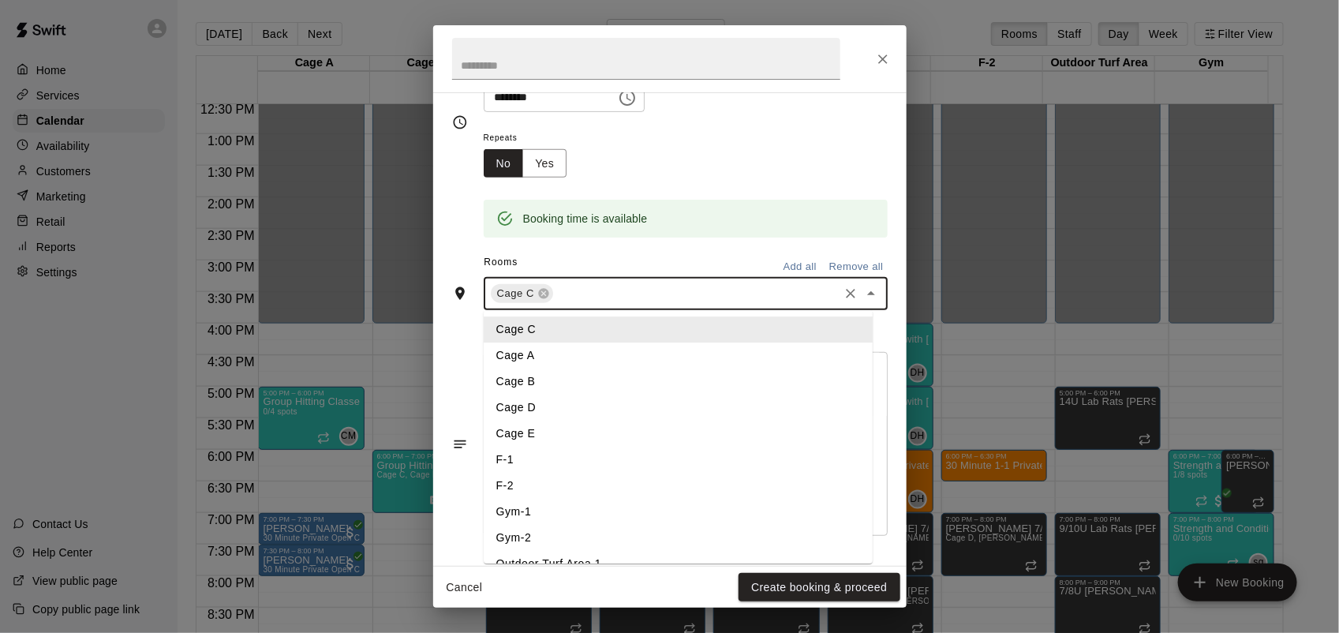
click at [570, 294] on input "text" at bounding box center [695, 294] width 281 height 20
click at [549, 448] on li "F-1" at bounding box center [678, 460] width 389 height 26
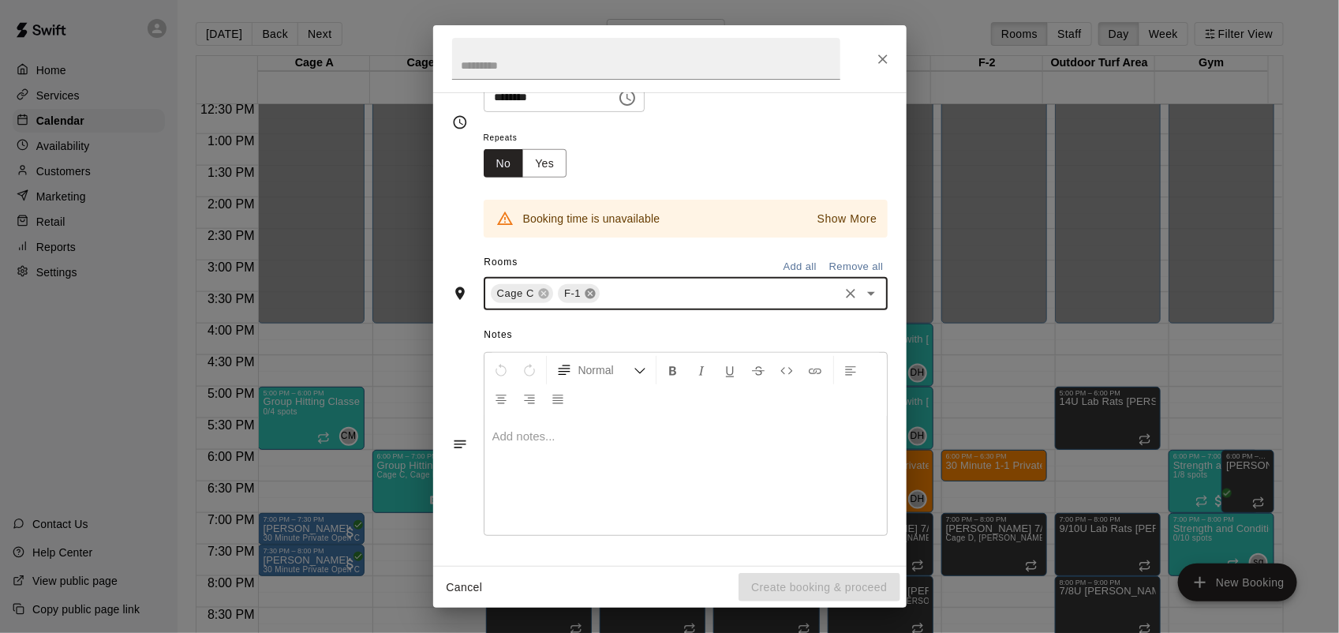
click at [588, 292] on icon at bounding box center [590, 294] width 10 height 10
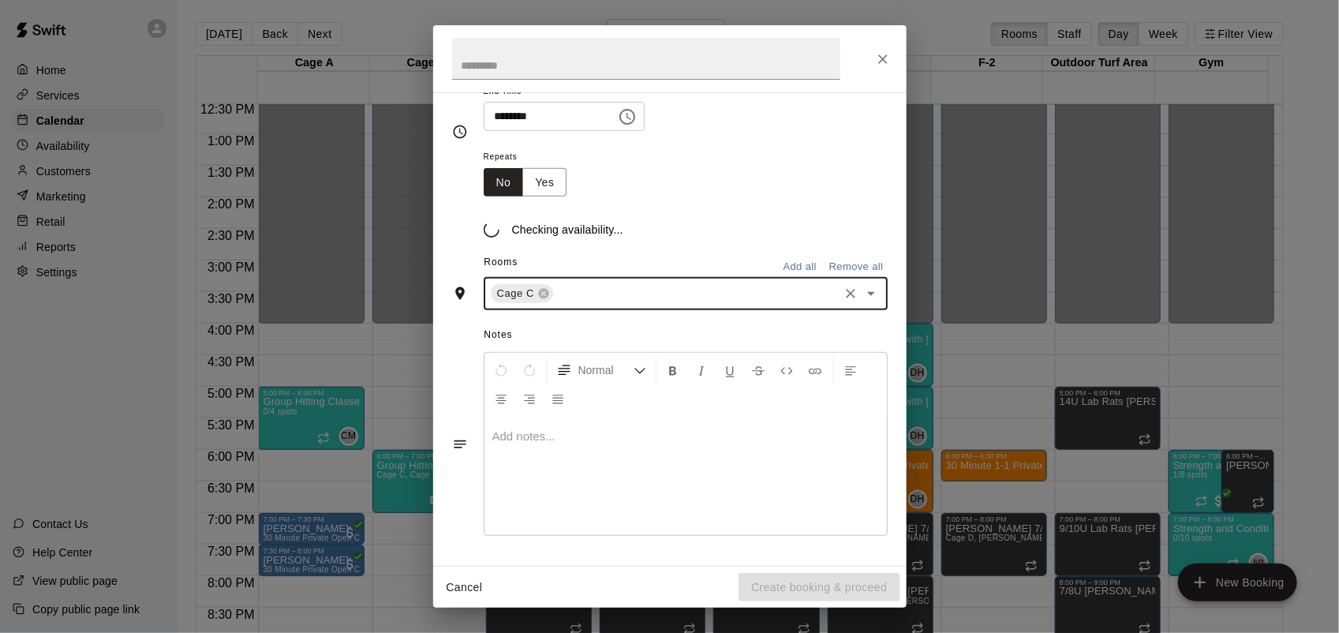
click at [594, 290] on input "text" at bounding box center [695, 294] width 281 height 20
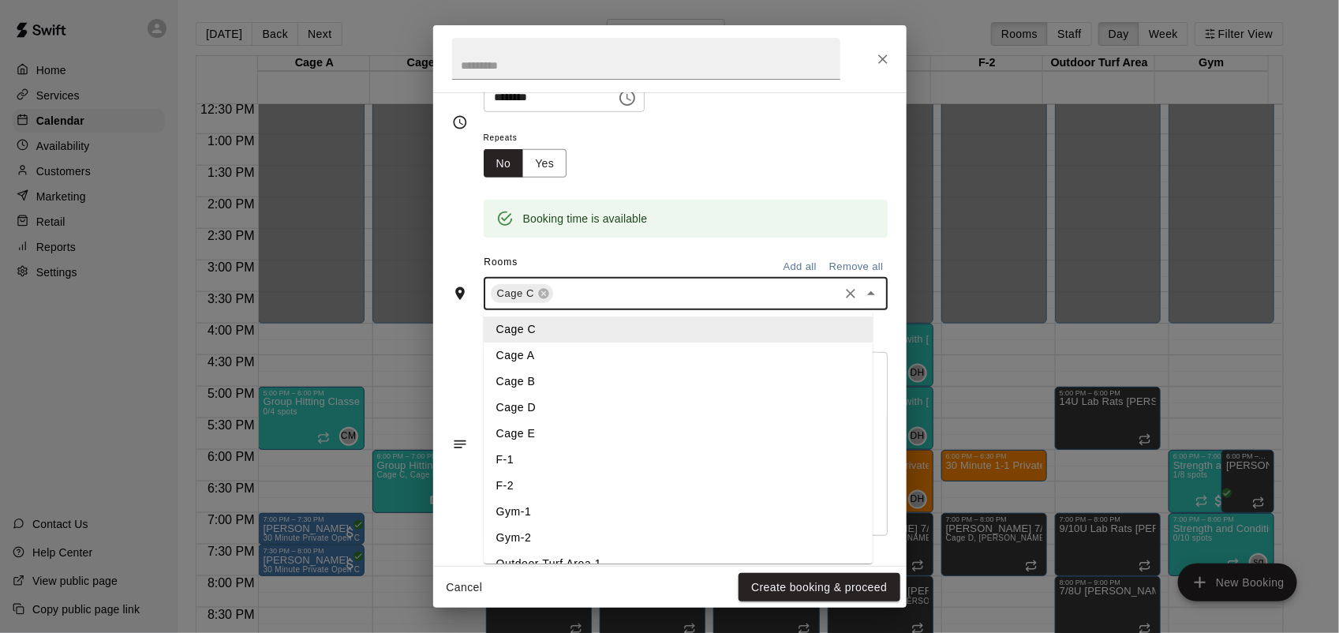
click at [557, 430] on li "Cage E" at bounding box center [678, 434] width 389 height 26
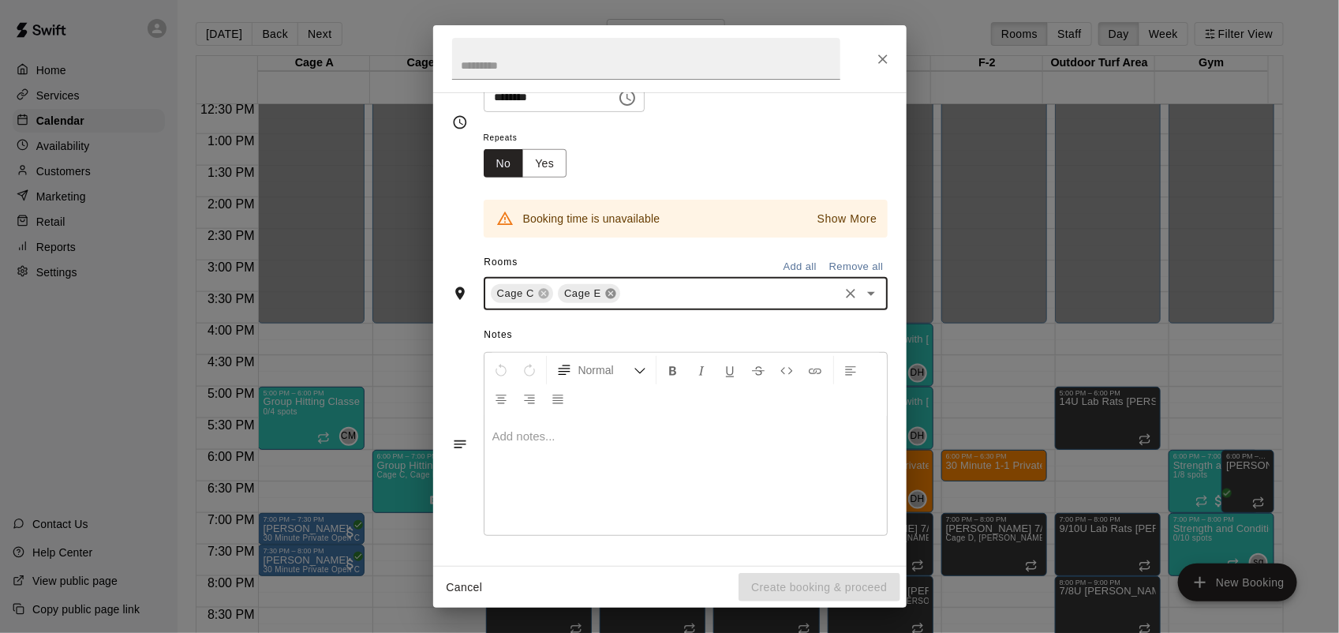
click at [606, 297] on icon at bounding box center [610, 294] width 10 height 10
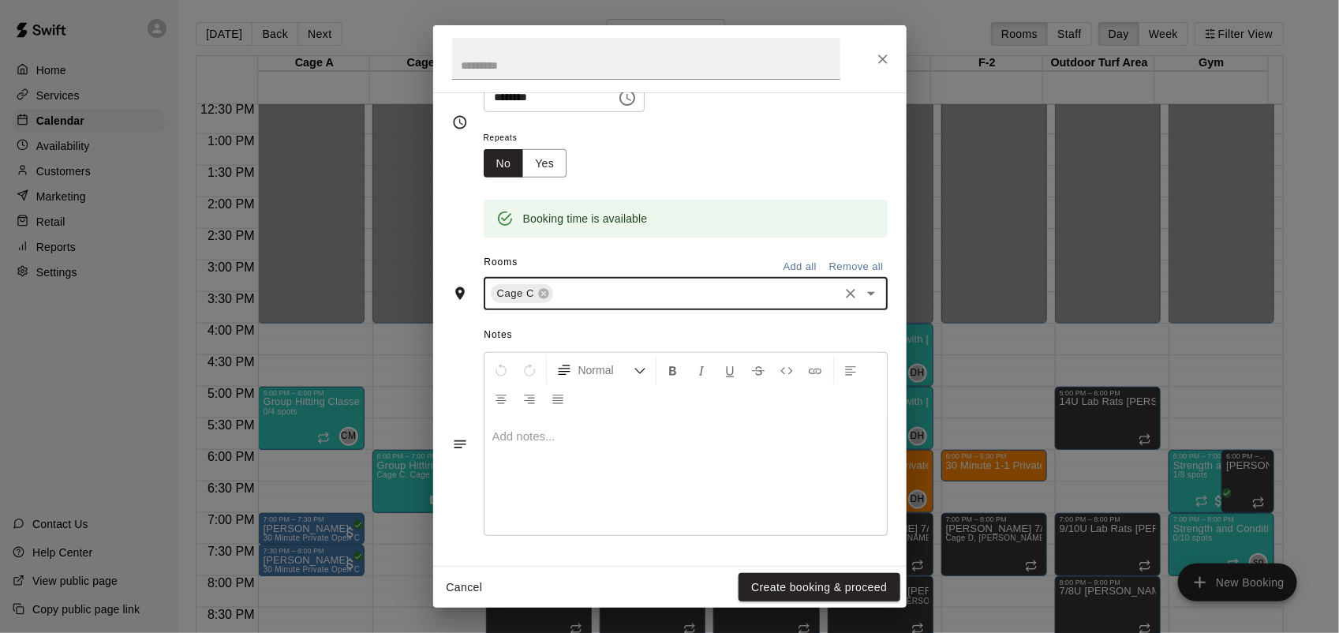
click at [623, 297] on input "text" at bounding box center [695, 294] width 281 height 20
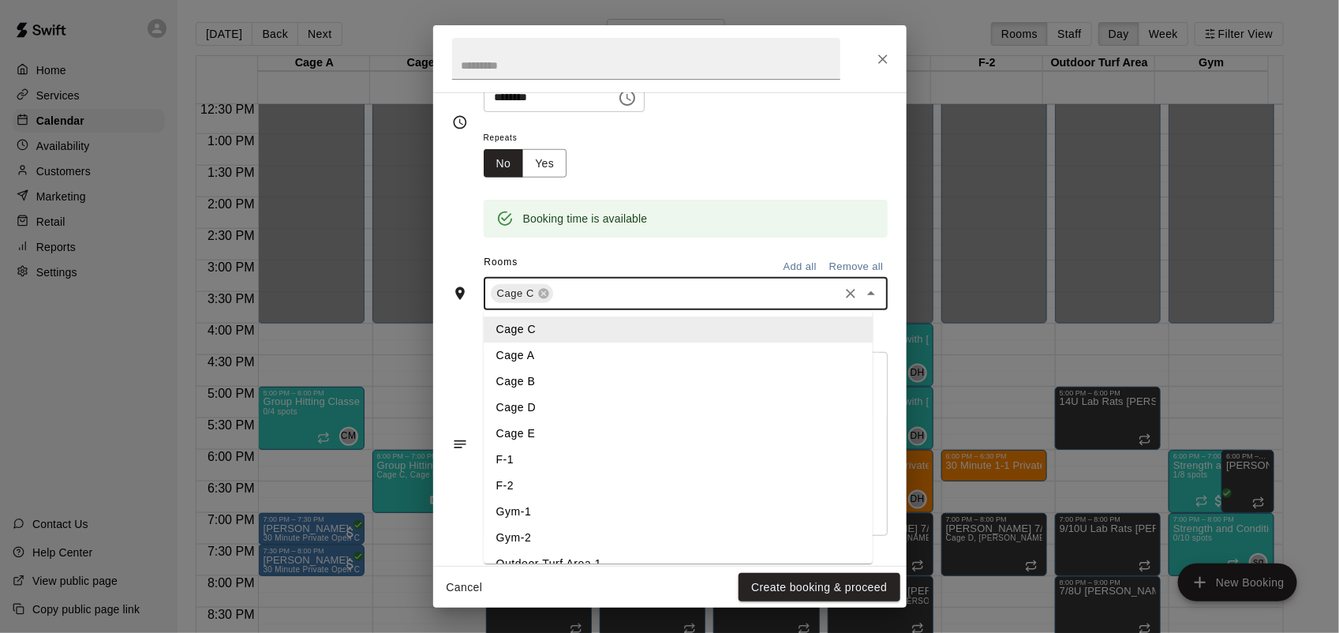
click at [549, 376] on li "Cage B" at bounding box center [678, 382] width 389 height 26
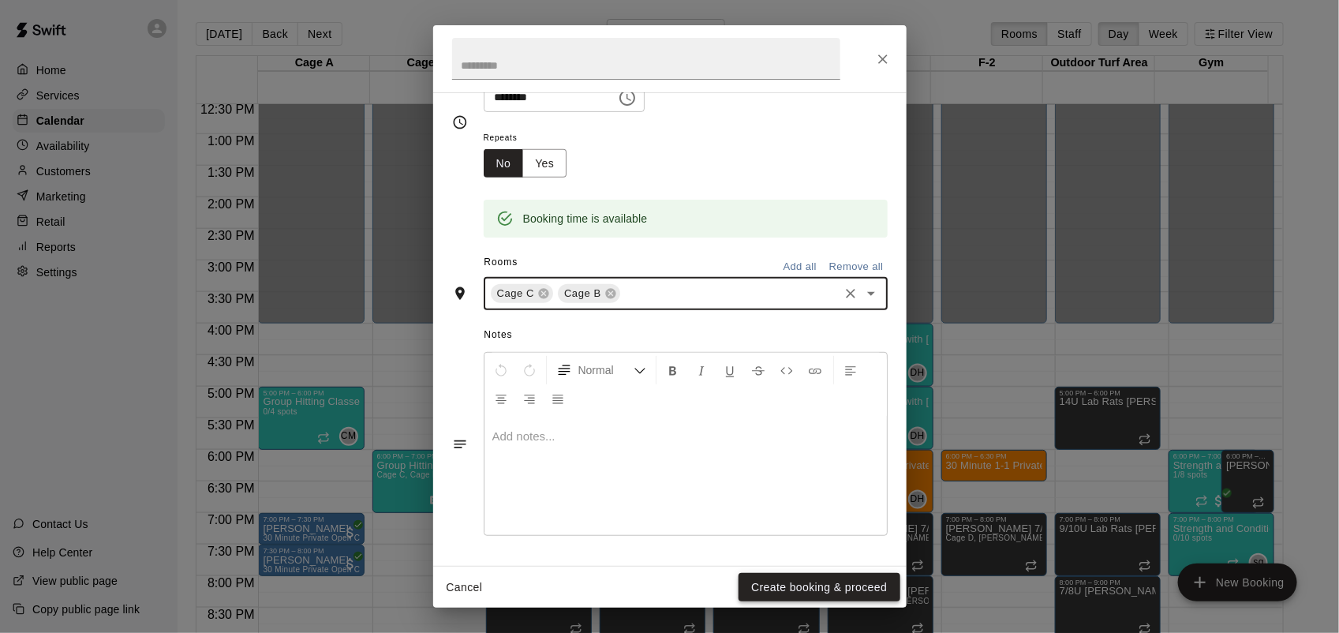
click at [838, 590] on button "Create booking & proceed" at bounding box center [819, 587] width 161 height 29
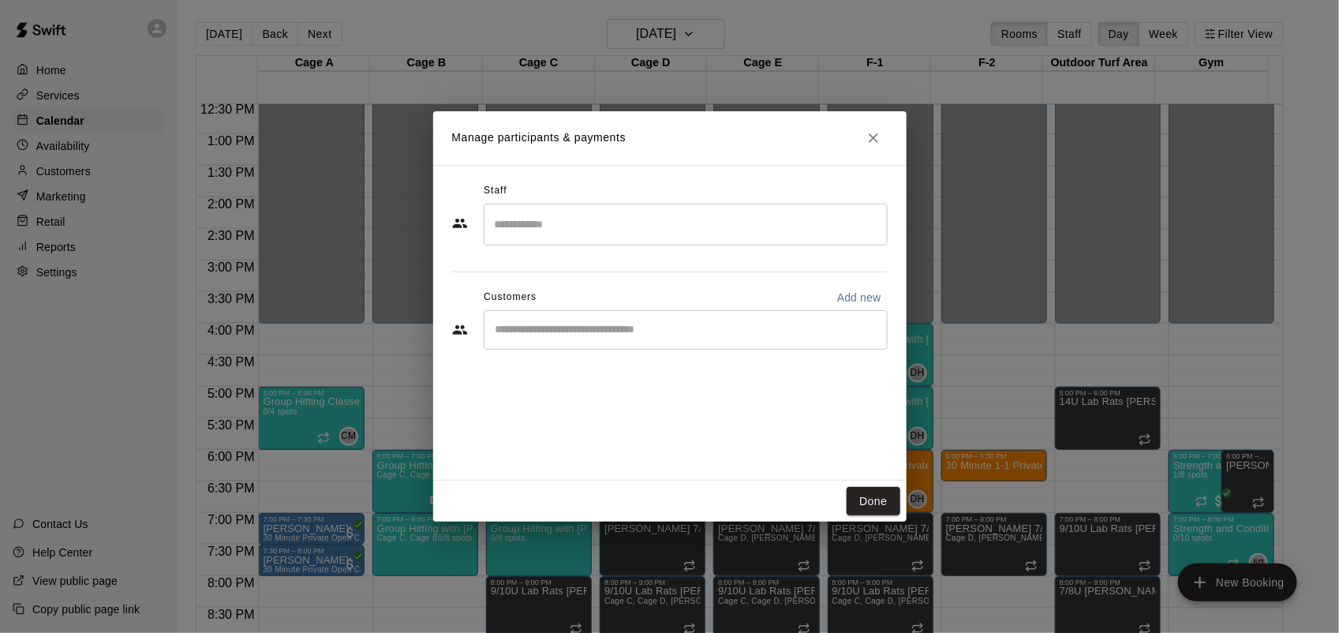
click at [768, 230] on input "Search staff" at bounding box center [686, 225] width 390 height 28
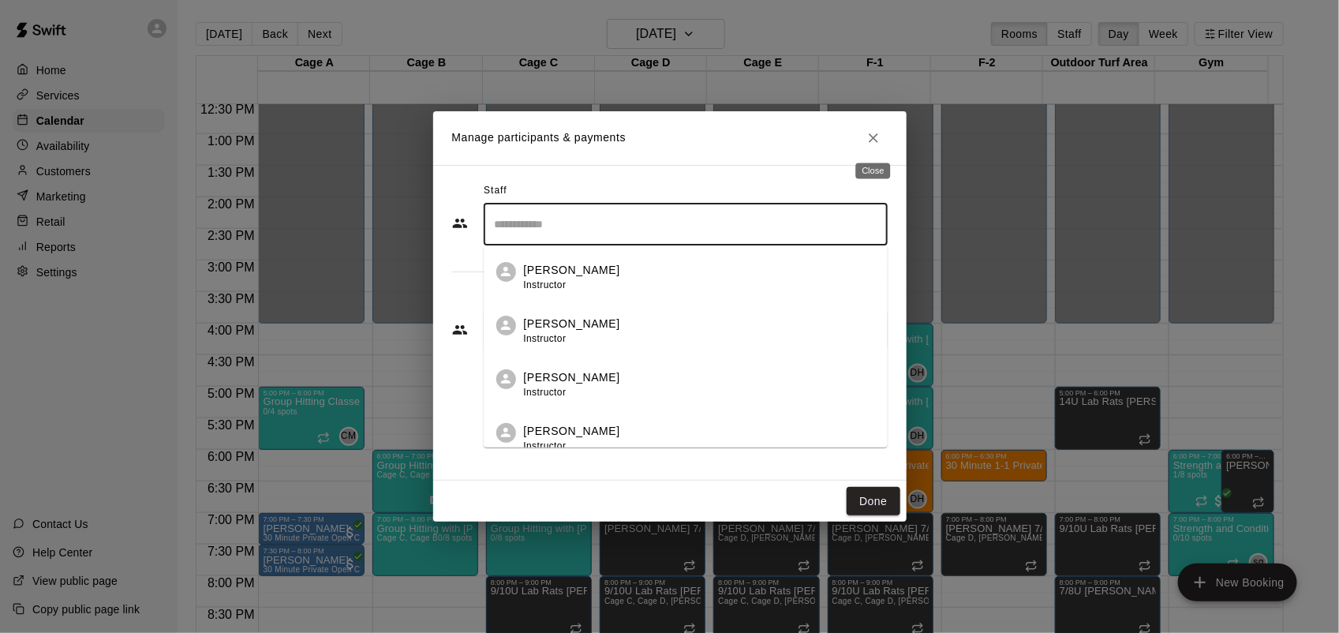
click at [878, 138] on icon "Close" at bounding box center [874, 138] width 16 height 16
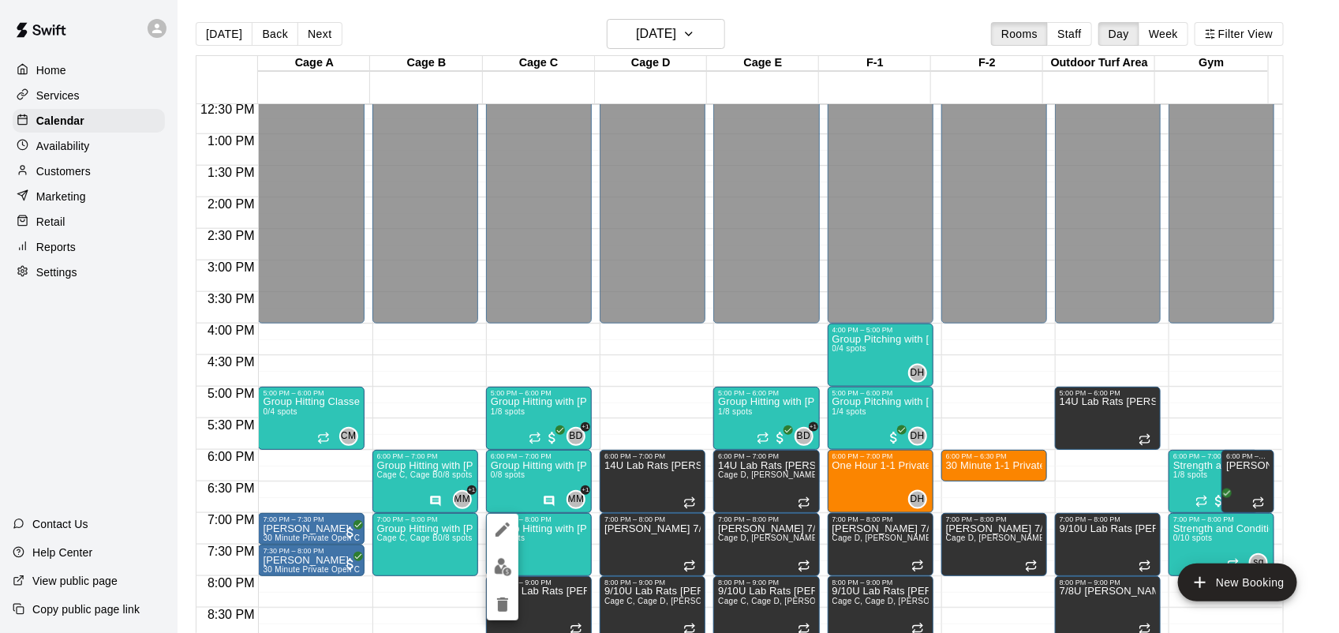
click at [503, 567] on img "edit" at bounding box center [503, 567] width 18 height 18
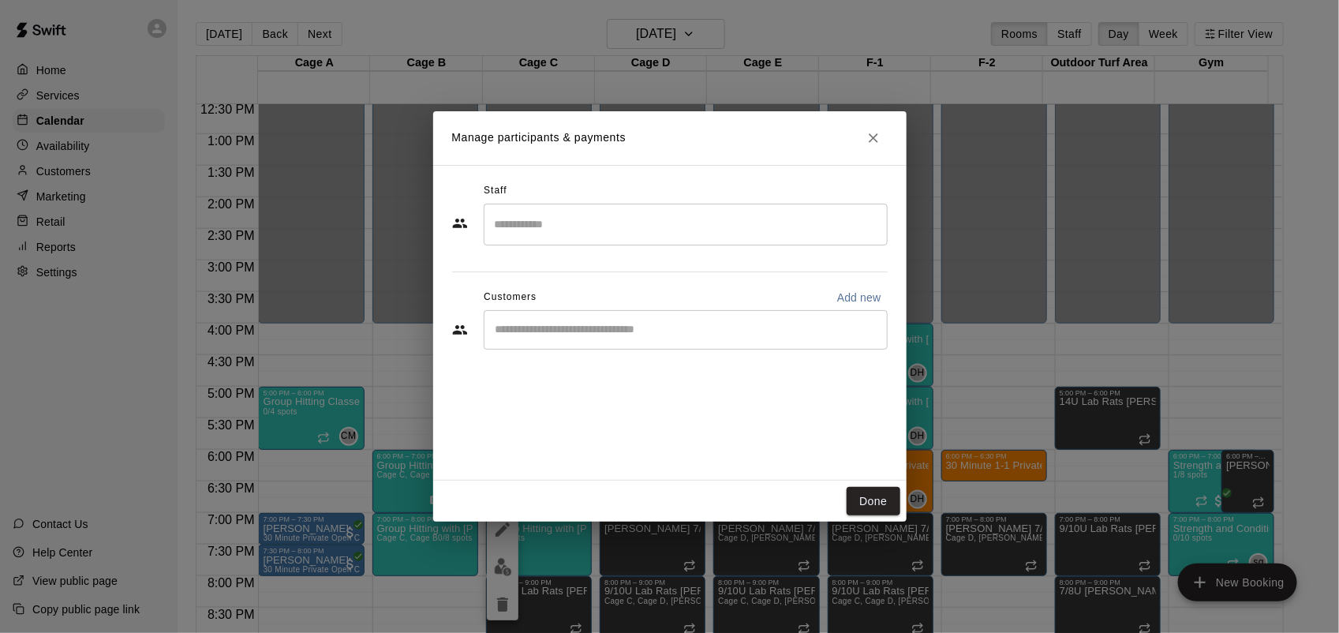
click at [600, 219] on input "Search staff" at bounding box center [686, 225] width 390 height 28
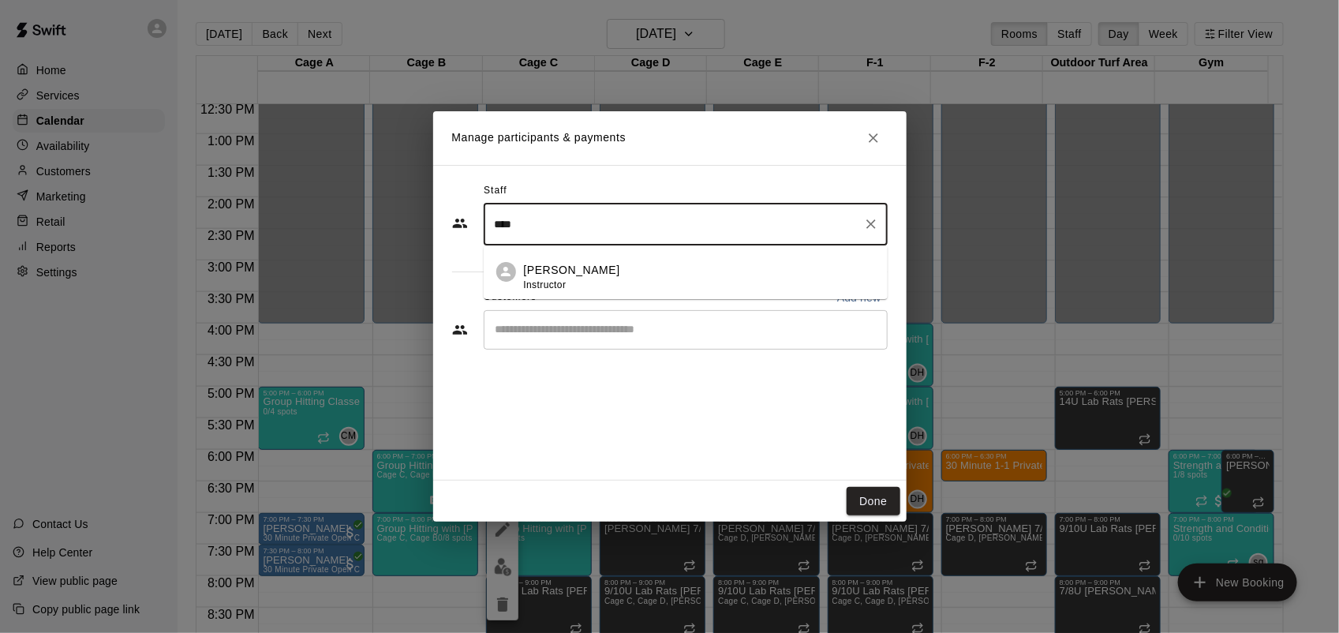
click at [585, 266] on div "[PERSON_NAME] Instructor" at bounding box center [699, 277] width 351 height 31
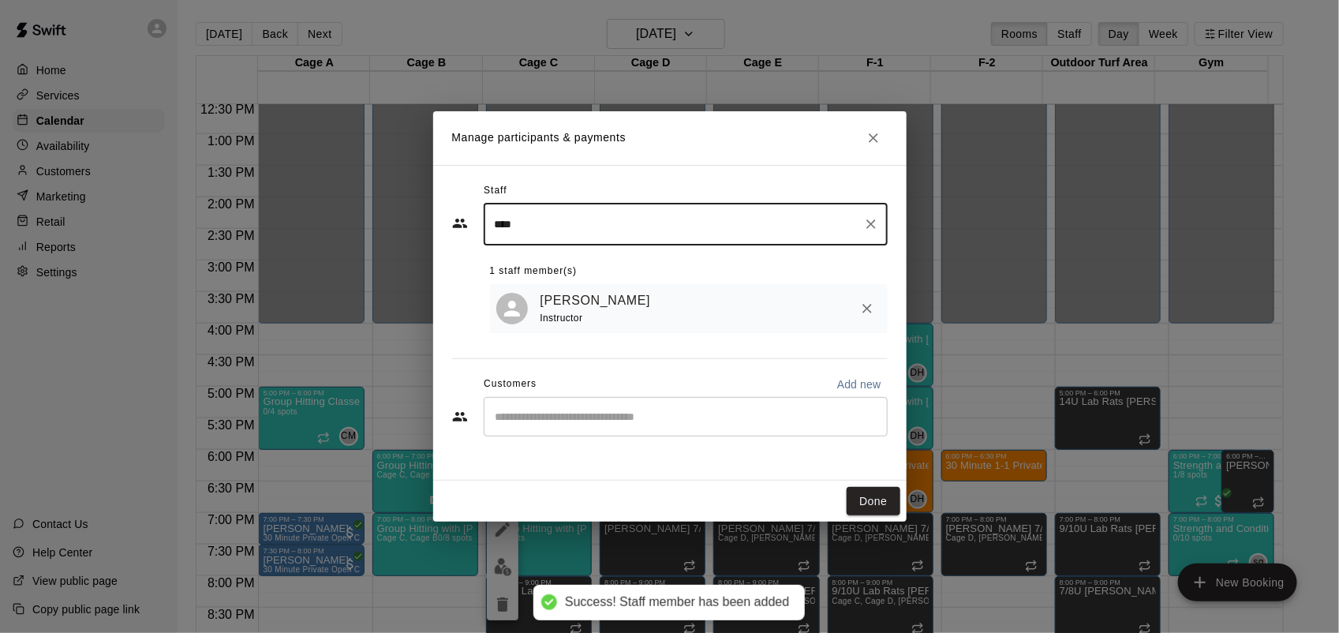
click at [757, 211] on input "****" at bounding box center [674, 225] width 366 height 28
type input "*"
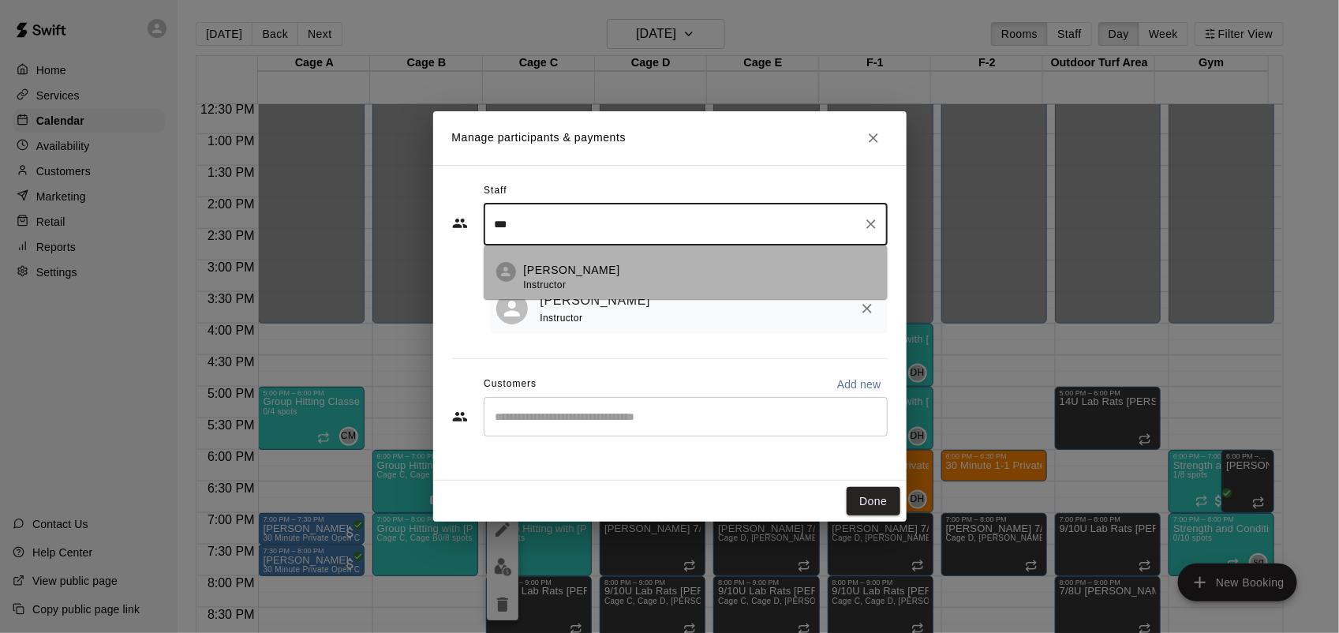
click at [568, 280] on div "[PERSON_NAME] Instructor" at bounding box center [572, 277] width 96 height 31
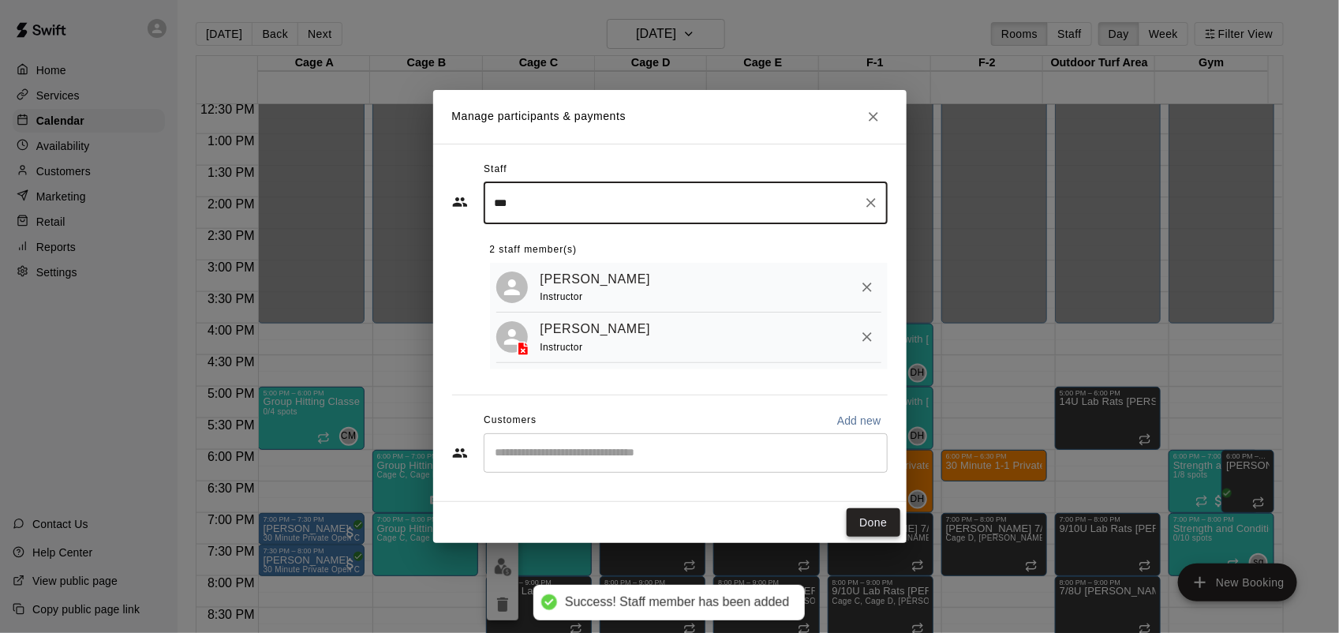
type input "***"
click at [874, 527] on button "Done" at bounding box center [873, 522] width 53 height 29
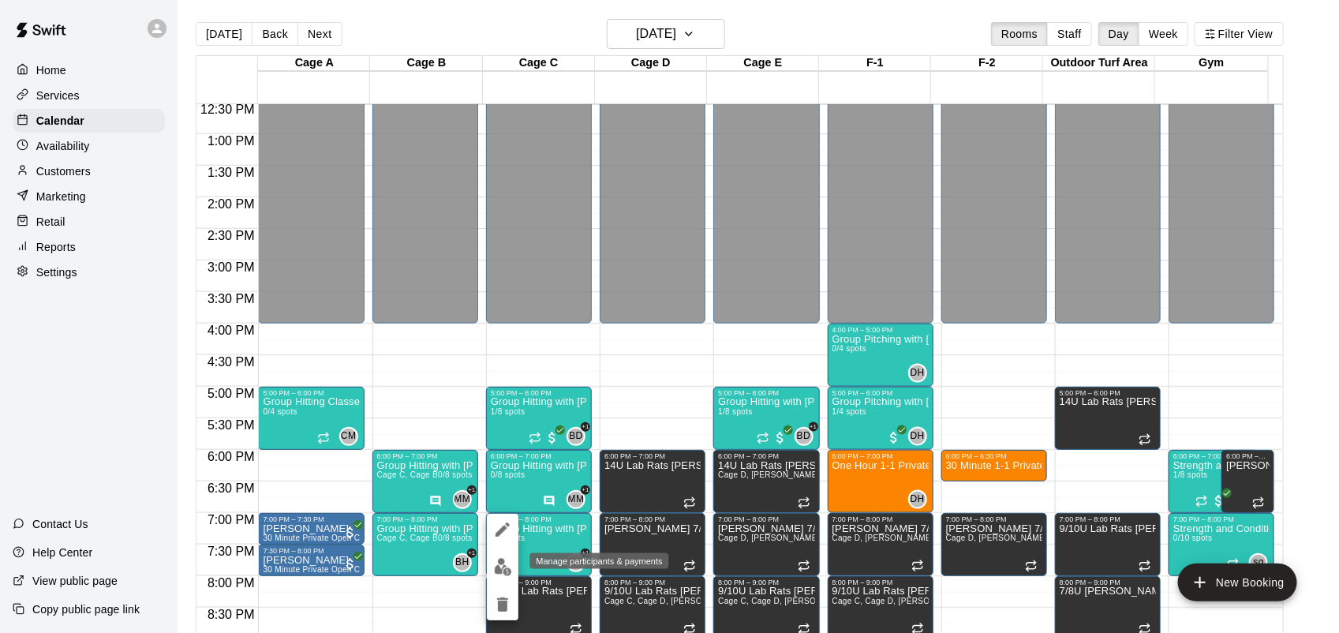
click at [509, 565] on img "edit" at bounding box center [503, 567] width 18 height 18
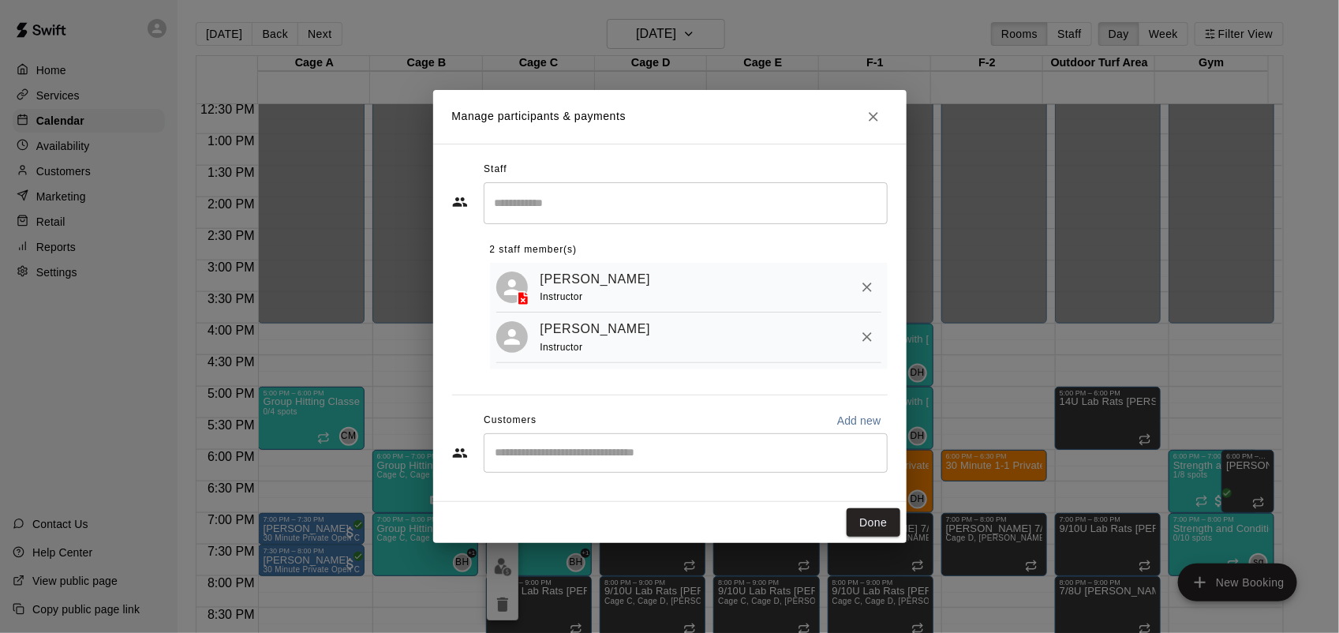
click at [357, 548] on div "Manage participants & payments Staff ​ 2 staff member(s) [PERSON_NAME] Instruct…" at bounding box center [669, 316] width 1339 height 633
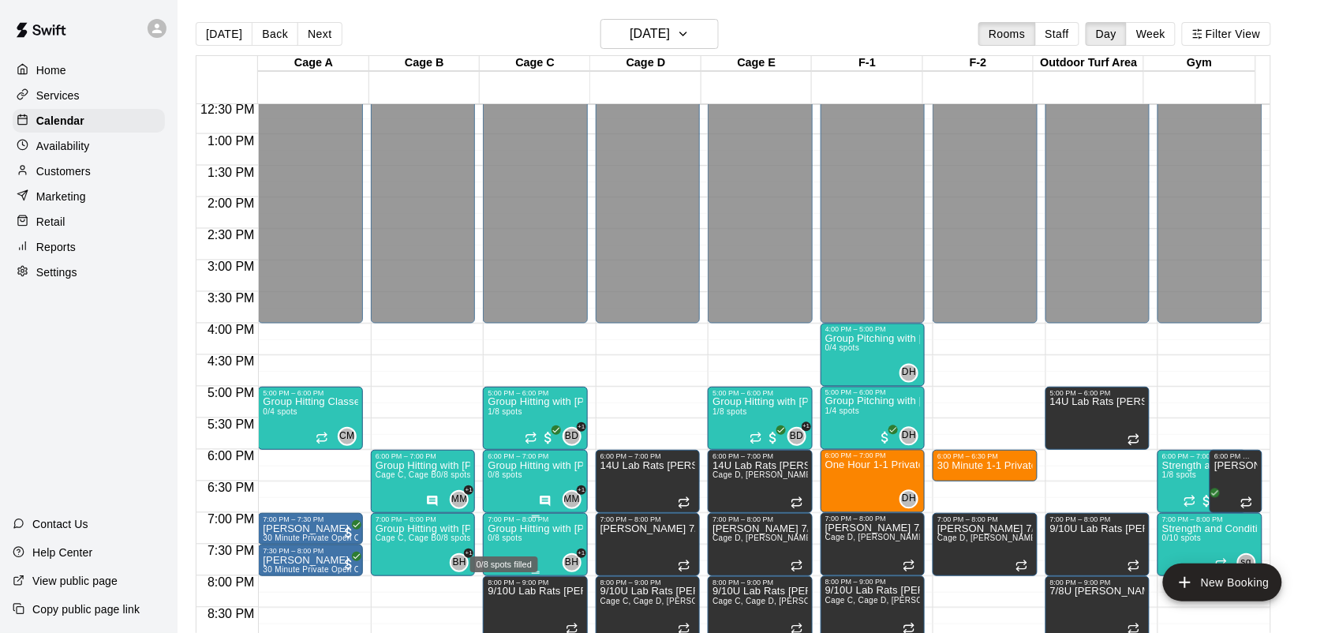
click at [489, 544] on body "Home Services Calendar Availability Customers Marketing Retail Reports Settings…" at bounding box center [662, 329] width 1324 height 658
drag, startPoint x: 489, startPoint y: 544, endPoint x: 505, endPoint y: 555, distance: 18.8
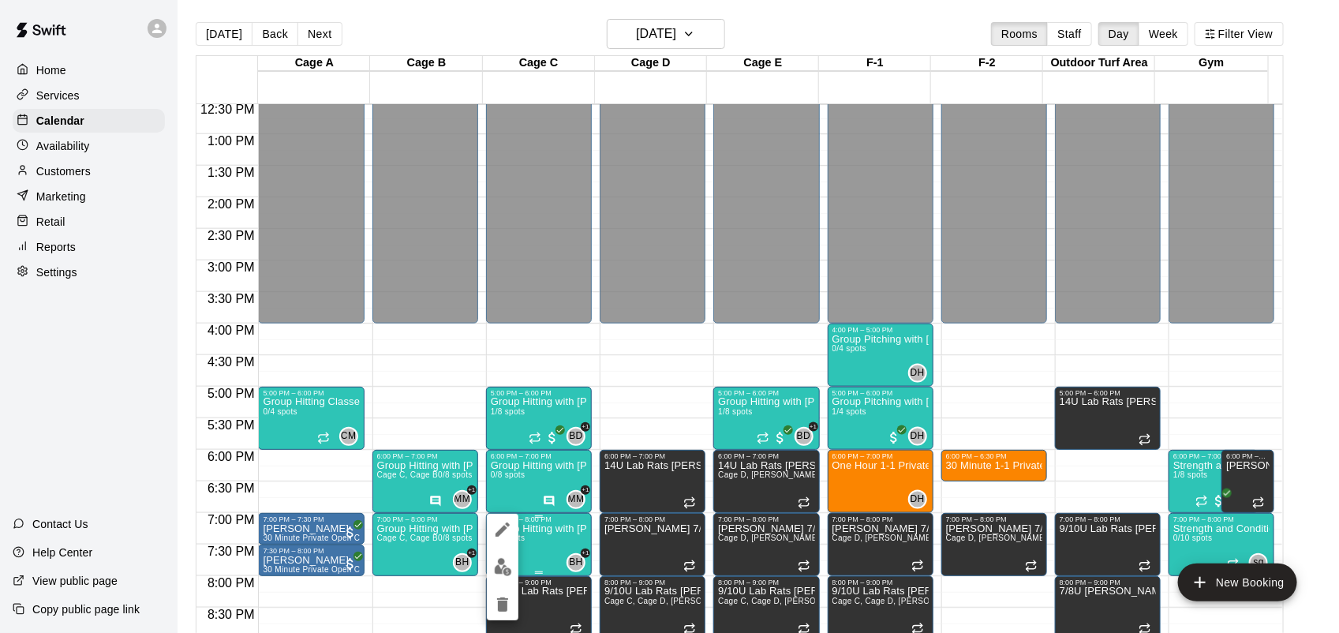
click at [503, 556] on button "edit" at bounding box center [503, 567] width 32 height 31
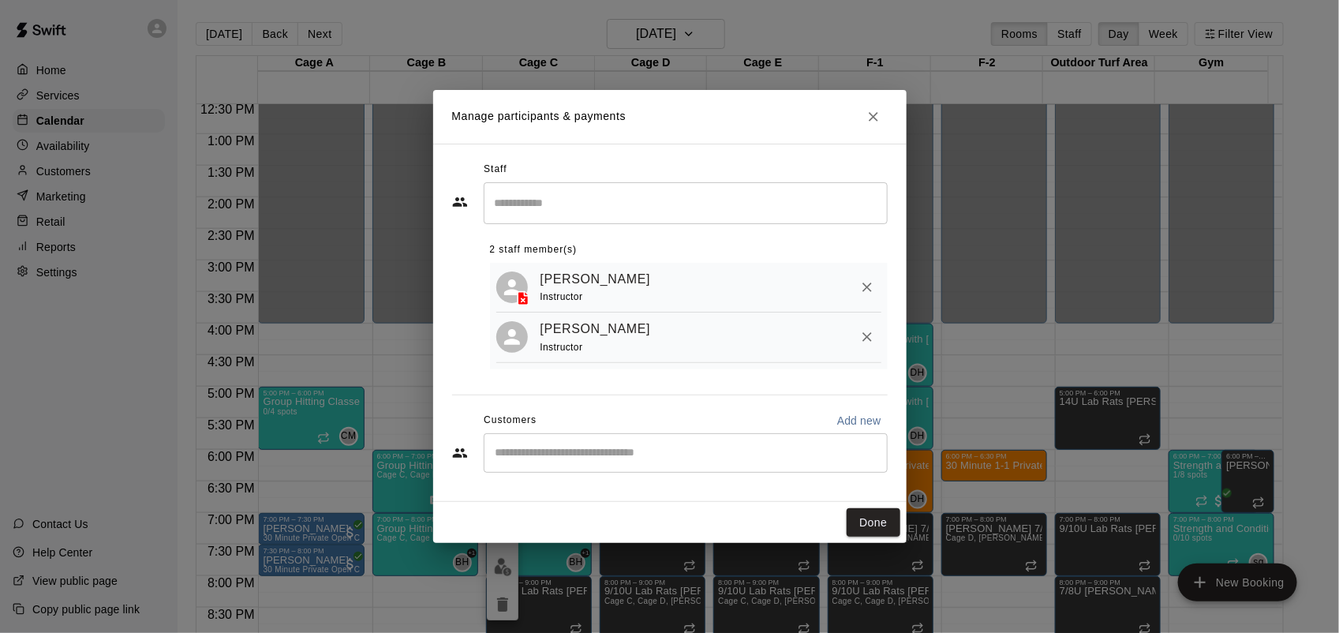
click at [414, 533] on div "Manage participants & payments Staff ​ 2 staff member(s) [PERSON_NAME] Instruct…" at bounding box center [669, 316] width 1339 height 633
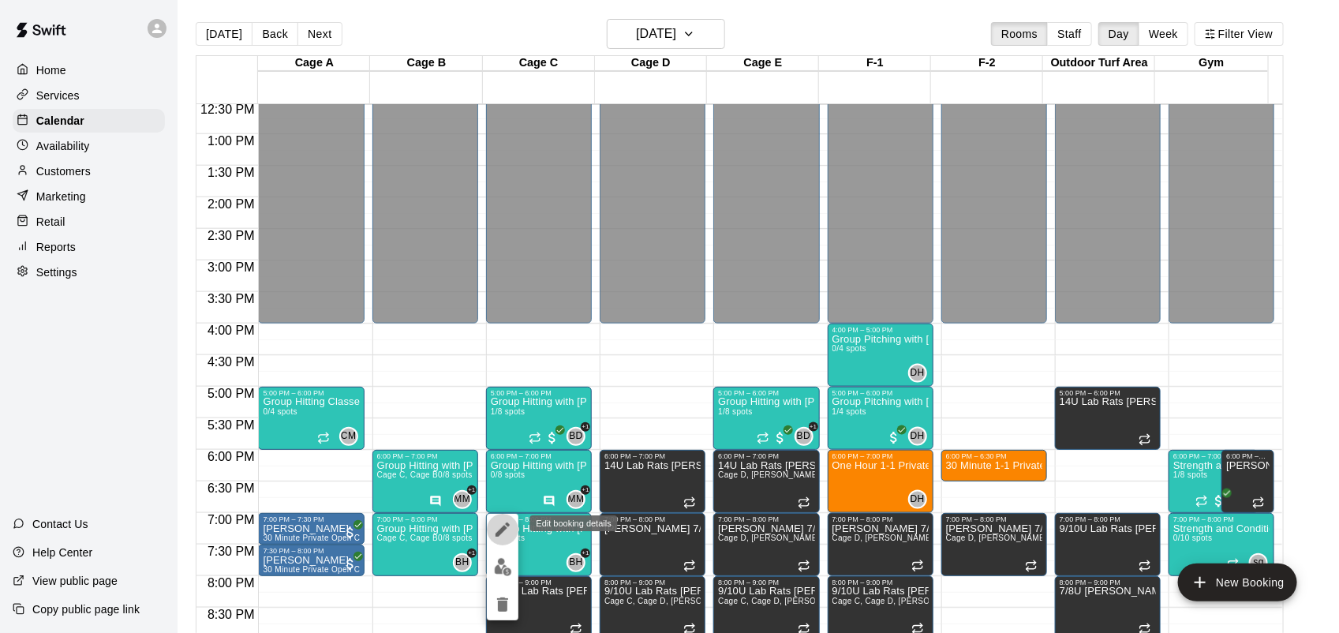
click at [499, 527] on icon "edit" at bounding box center [502, 529] width 19 height 19
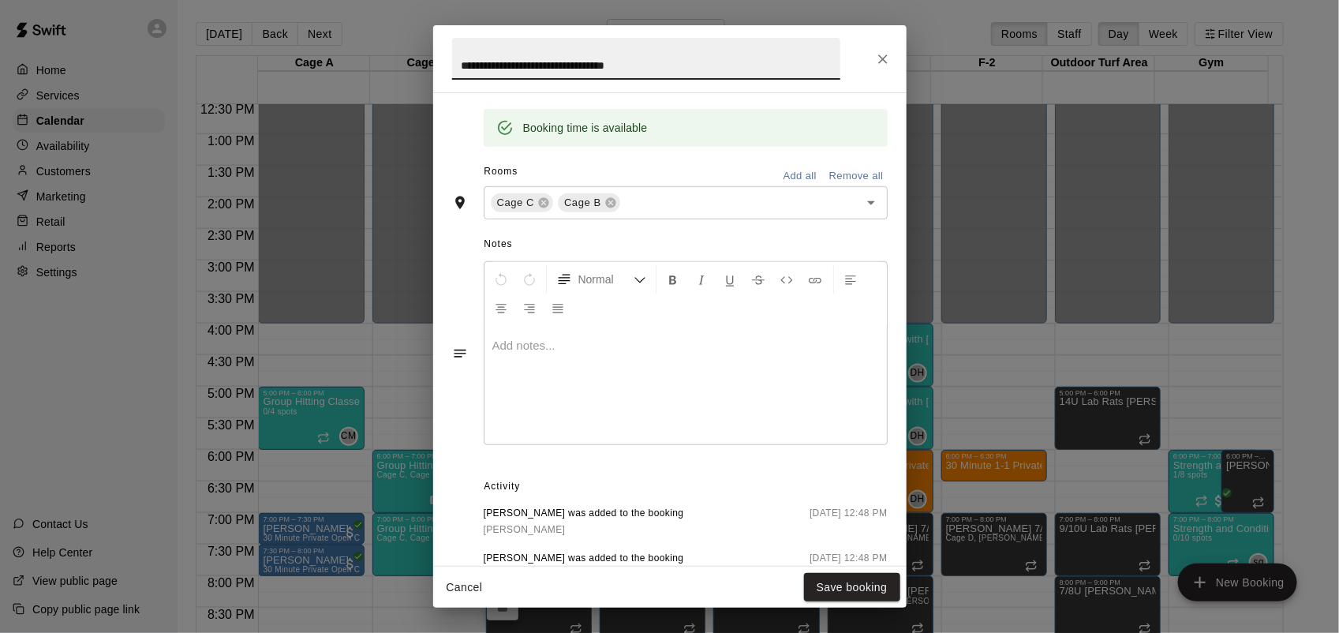
scroll to position [395, 0]
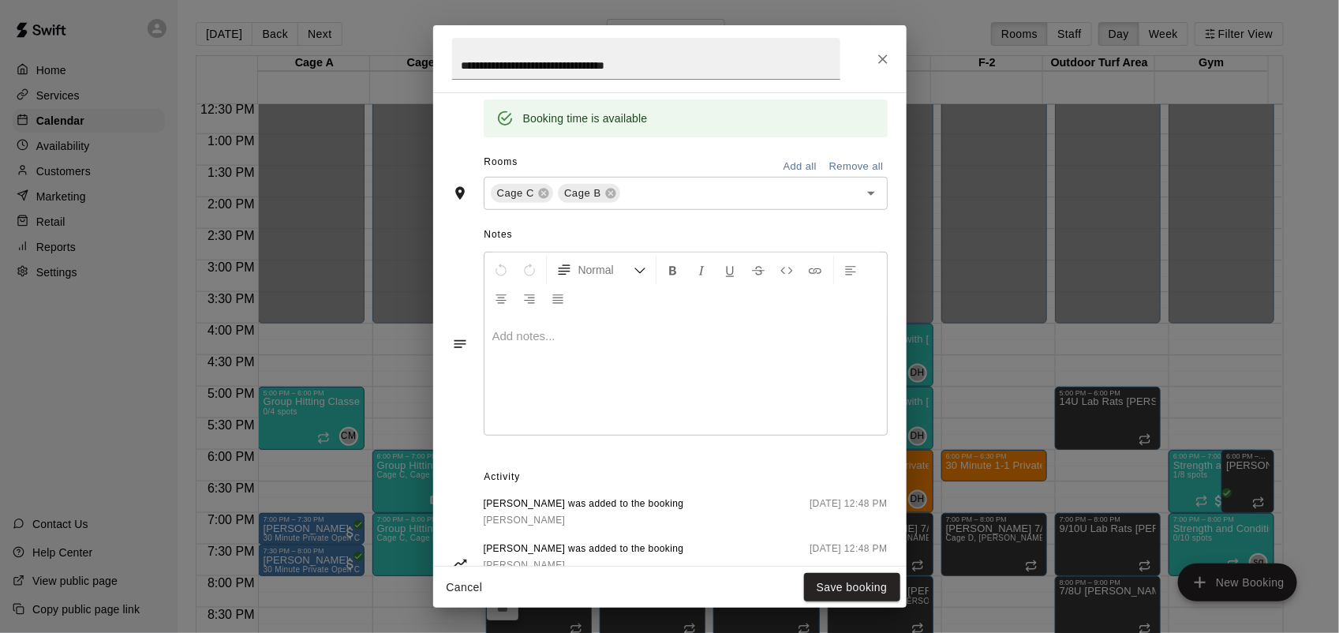
click at [578, 334] on p at bounding box center [685, 336] width 387 height 16
click at [848, 574] on button "Save booking" at bounding box center [852, 587] width 96 height 29
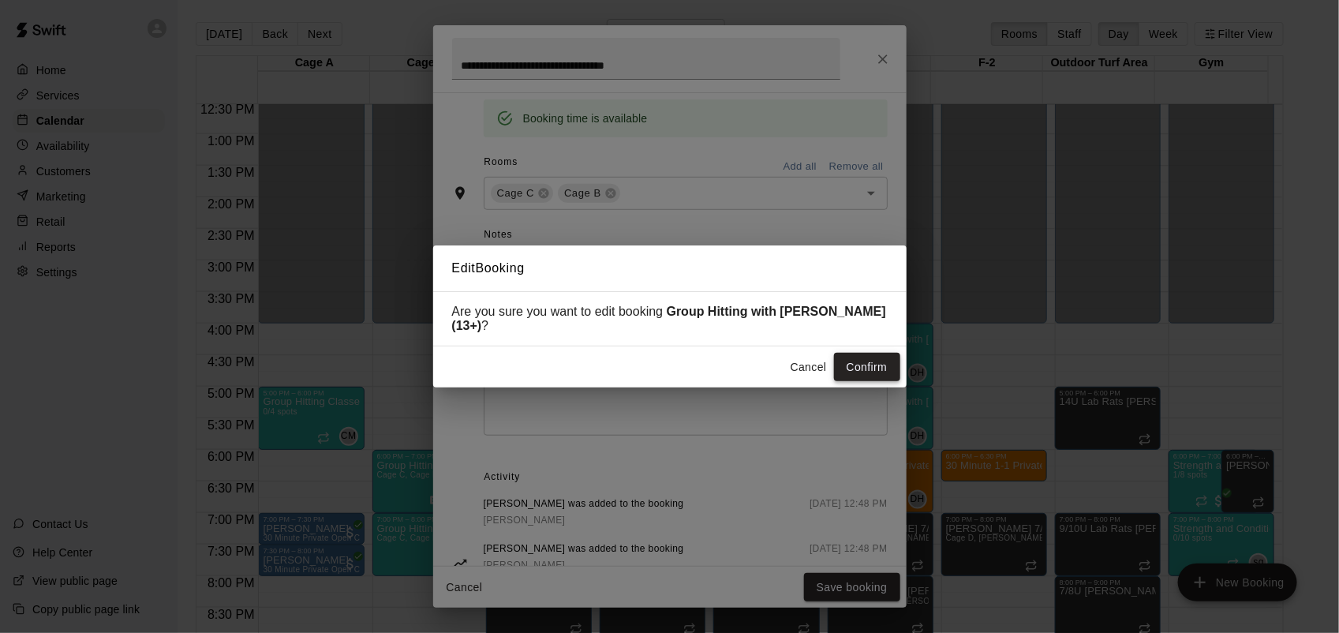
click at [856, 364] on button "Confirm" at bounding box center [867, 367] width 66 height 29
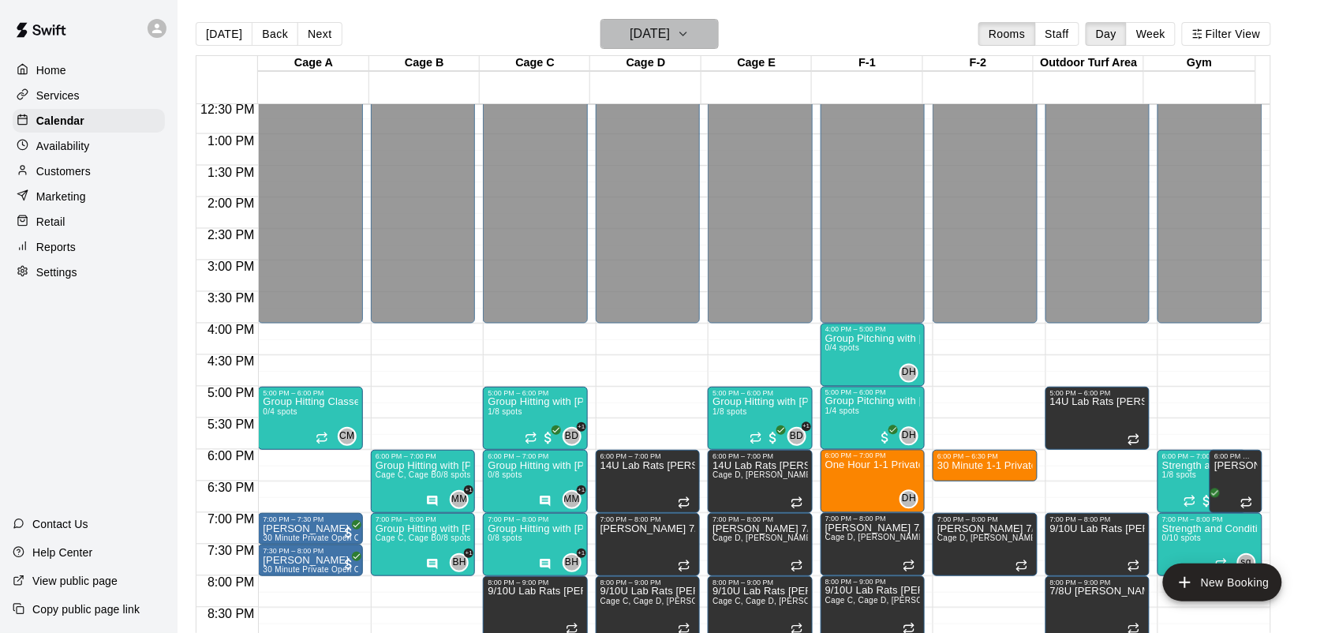
click at [670, 41] on h6 "[DATE]" at bounding box center [650, 34] width 40 height 22
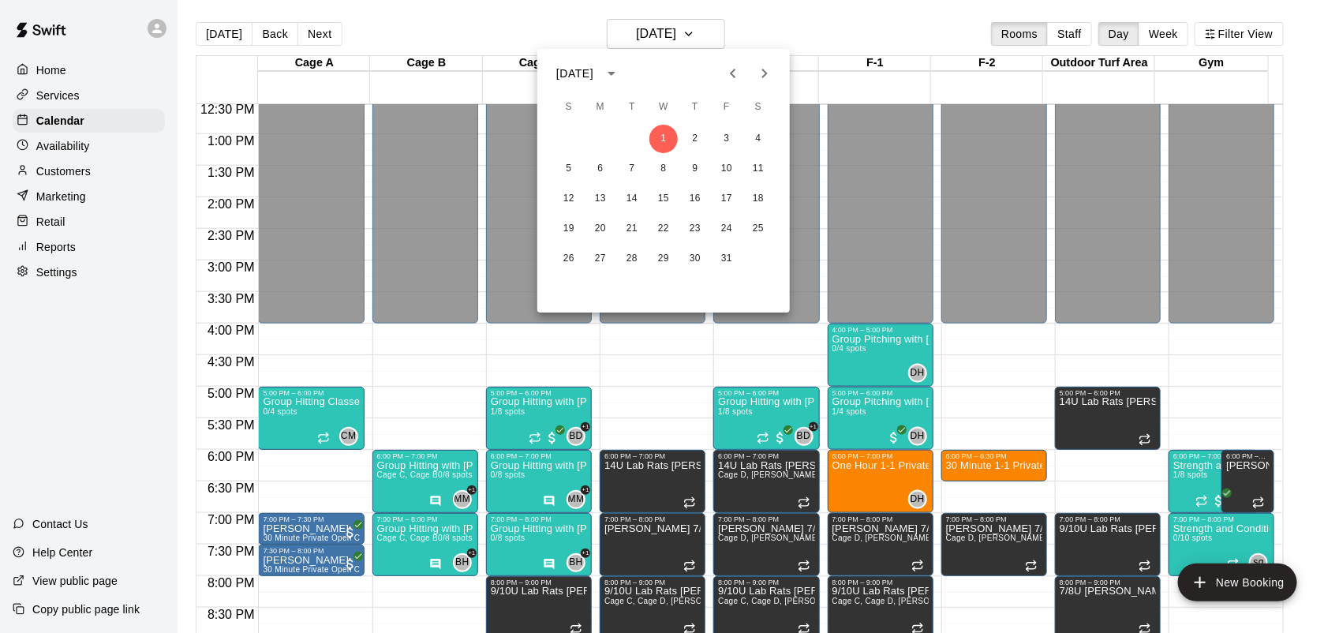
click at [727, 76] on icon "Previous month" at bounding box center [733, 73] width 19 height 19
click at [665, 226] on button "24" at bounding box center [663, 229] width 28 height 28
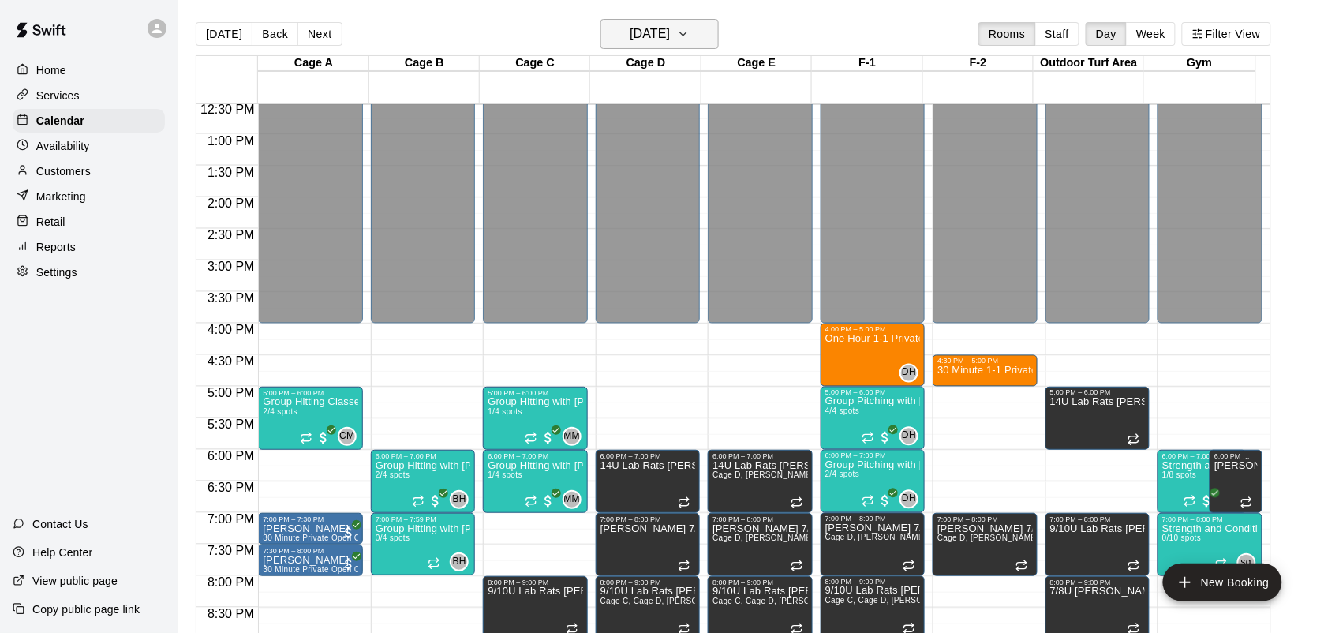
click at [719, 39] on button "[DATE]" at bounding box center [659, 34] width 118 height 30
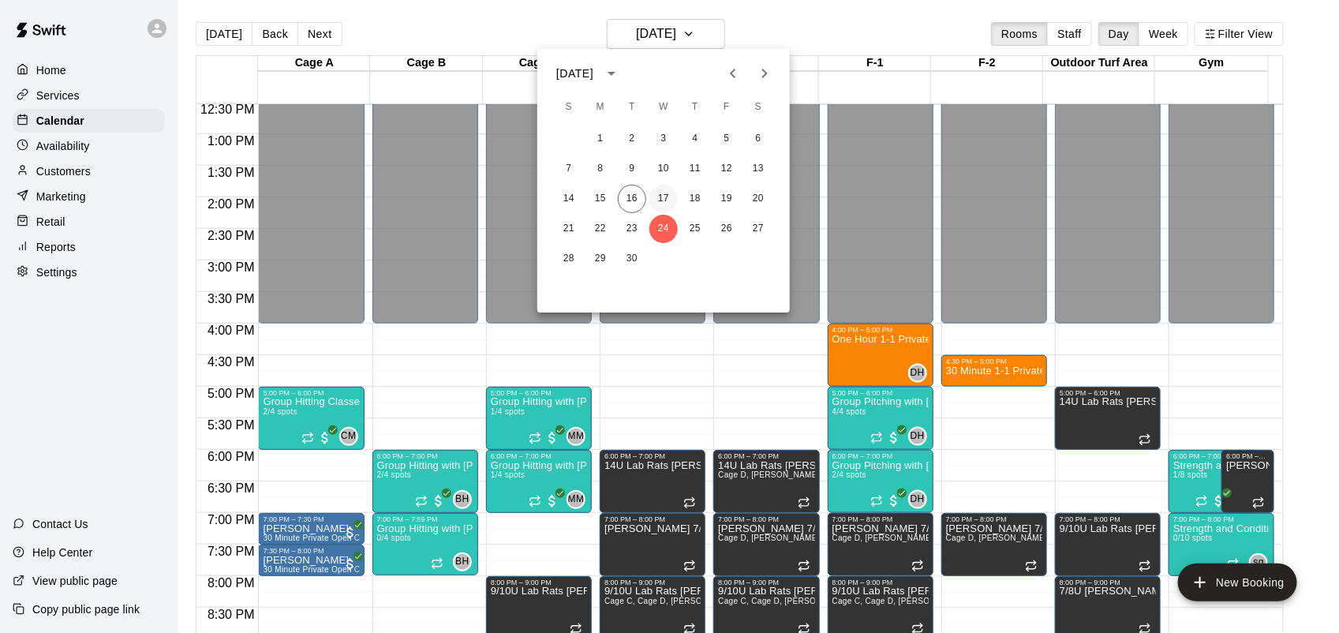
click at [664, 200] on button "17" at bounding box center [663, 199] width 28 height 28
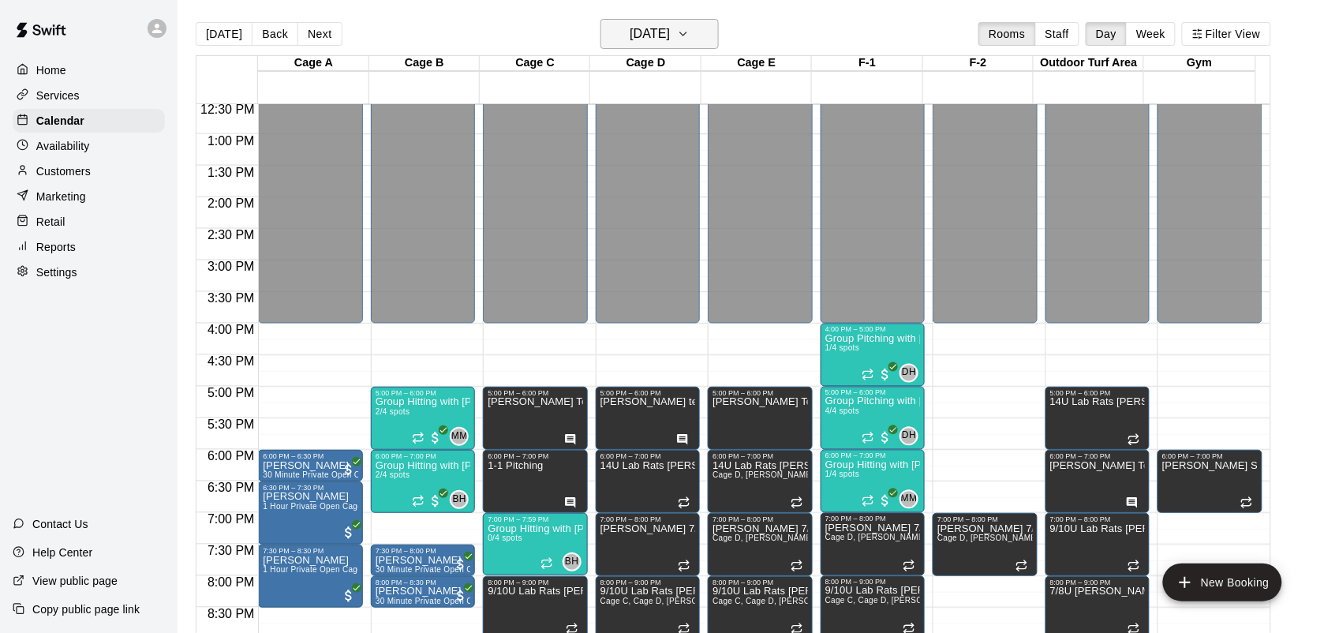
click at [719, 36] on button "[DATE]" at bounding box center [659, 34] width 118 height 30
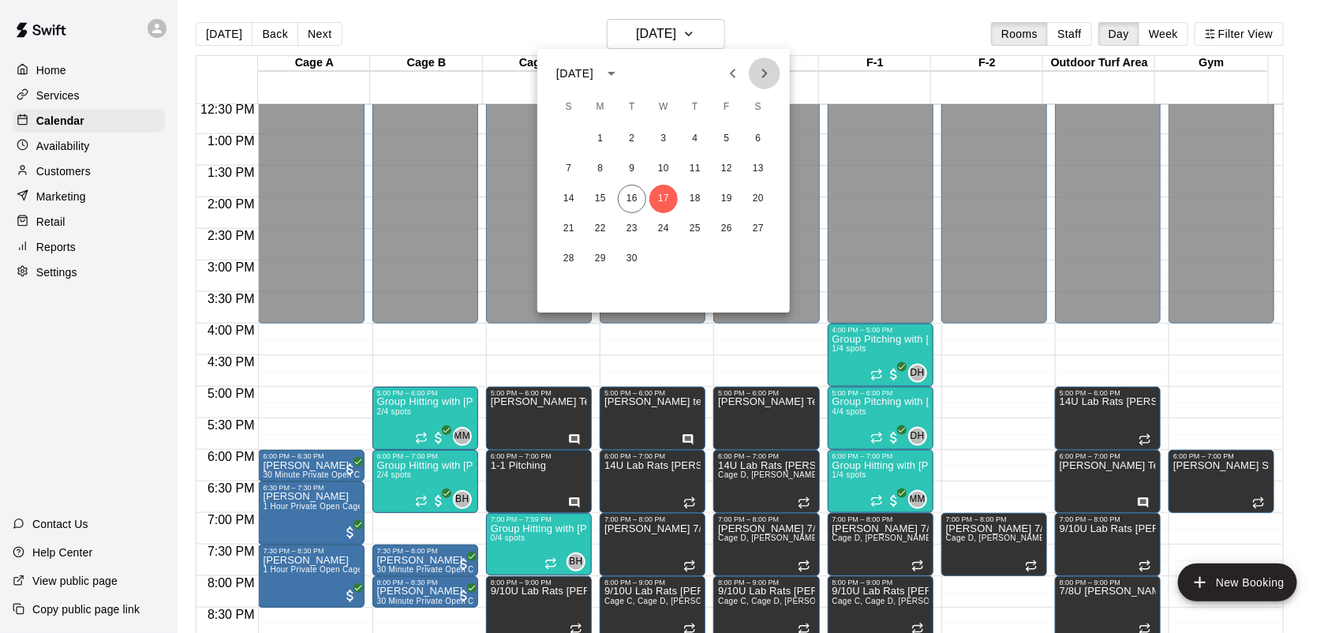
click at [772, 73] on icon "Next month" at bounding box center [764, 73] width 19 height 19
click at [665, 134] on button "1" at bounding box center [663, 139] width 28 height 28
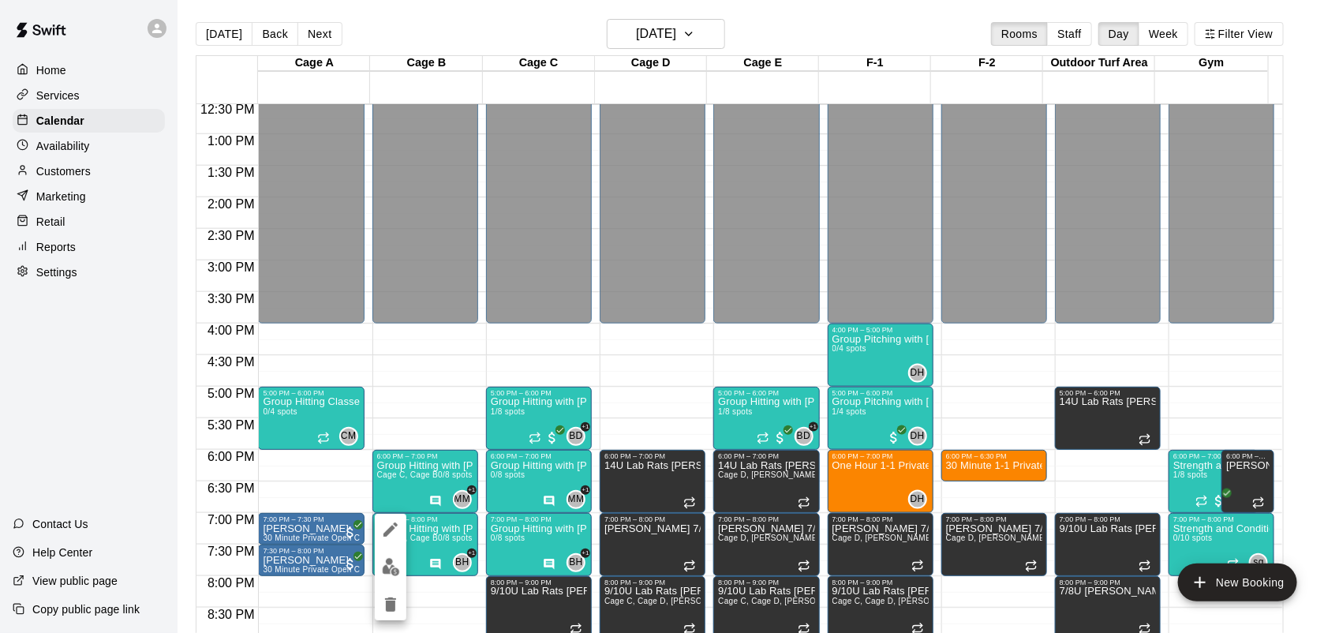
click at [387, 601] on icon "delete" at bounding box center [390, 604] width 11 height 14
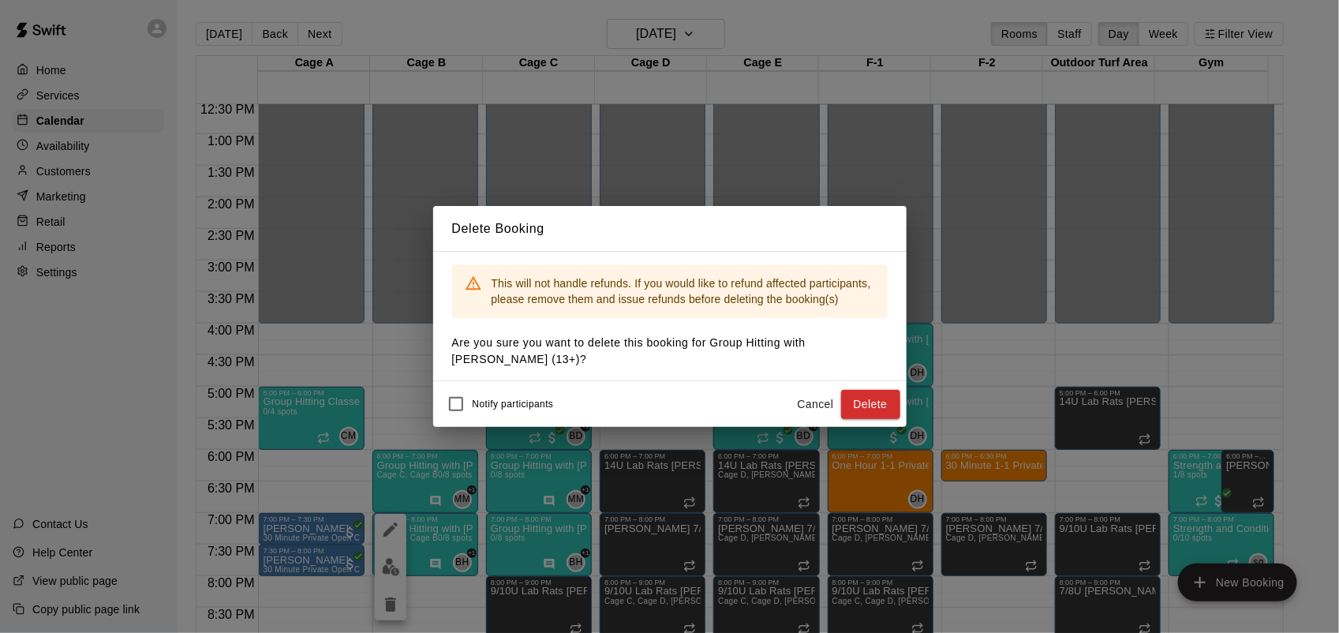
click at [898, 398] on button "Delete" at bounding box center [870, 404] width 59 height 29
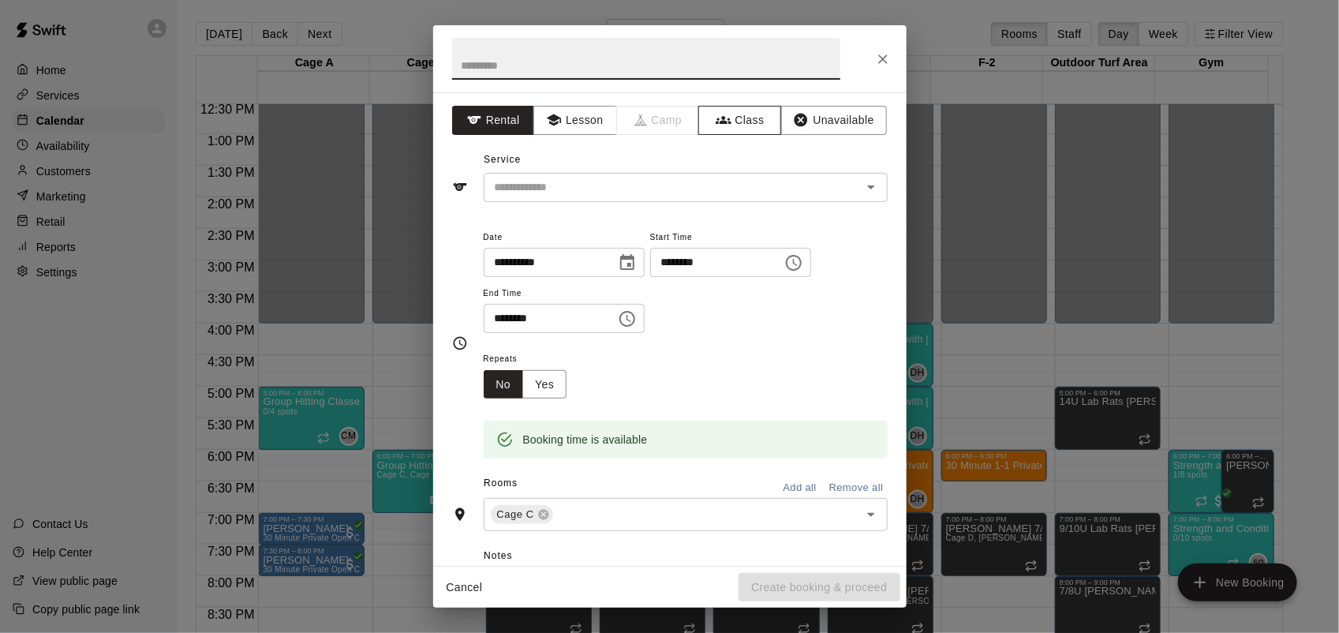
click at [727, 120] on button "Class" at bounding box center [739, 120] width 83 height 29
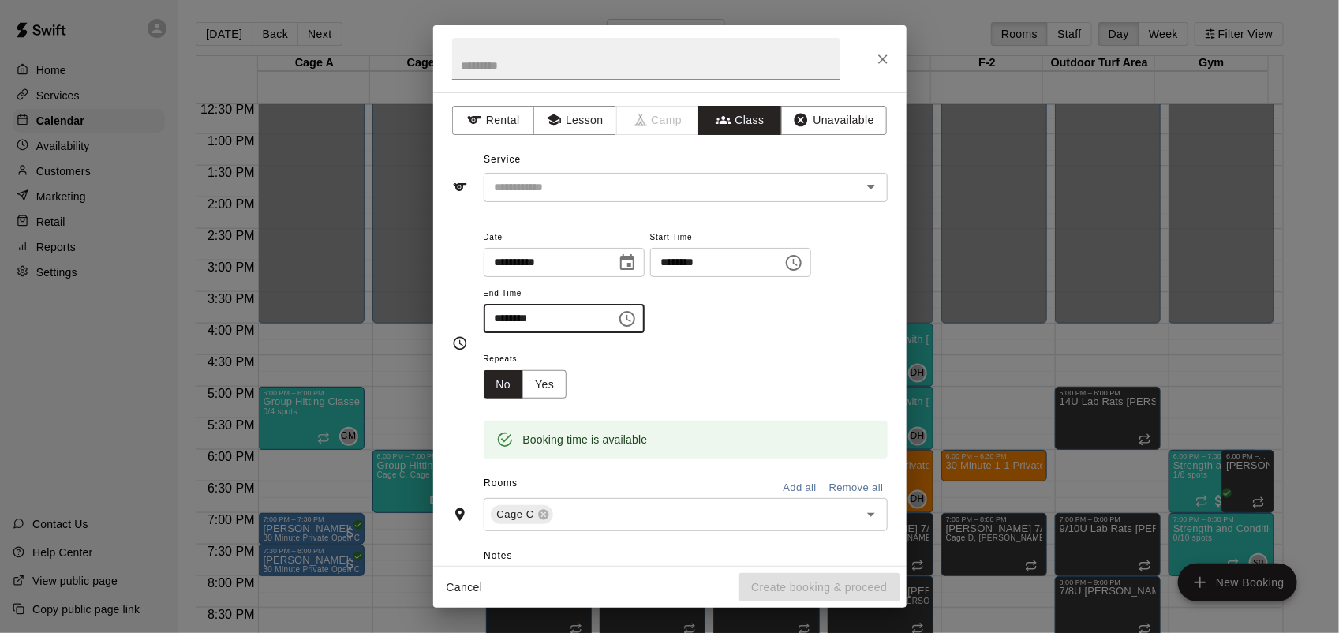
click at [501, 308] on input "********" at bounding box center [545, 318] width 122 height 29
type input "********"
click at [751, 170] on div "Service ​" at bounding box center [670, 175] width 436 height 54
click at [748, 170] on div "Service ​" at bounding box center [670, 175] width 436 height 54
click at [755, 178] on input "text" at bounding box center [672, 188] width 368 height 20
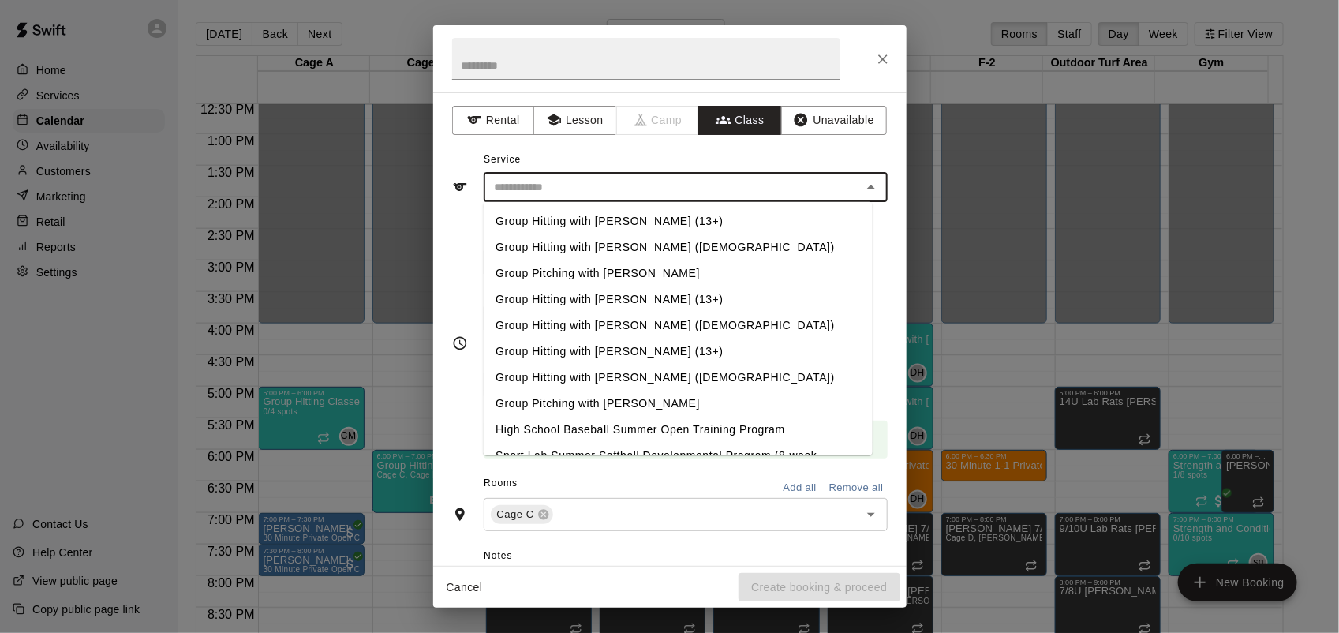
click at [623, 226] on li "Group Hitting with [PERSON_NAME] (13+)" at bounding box center [677, 221] width 389 height 26
type input "**********"
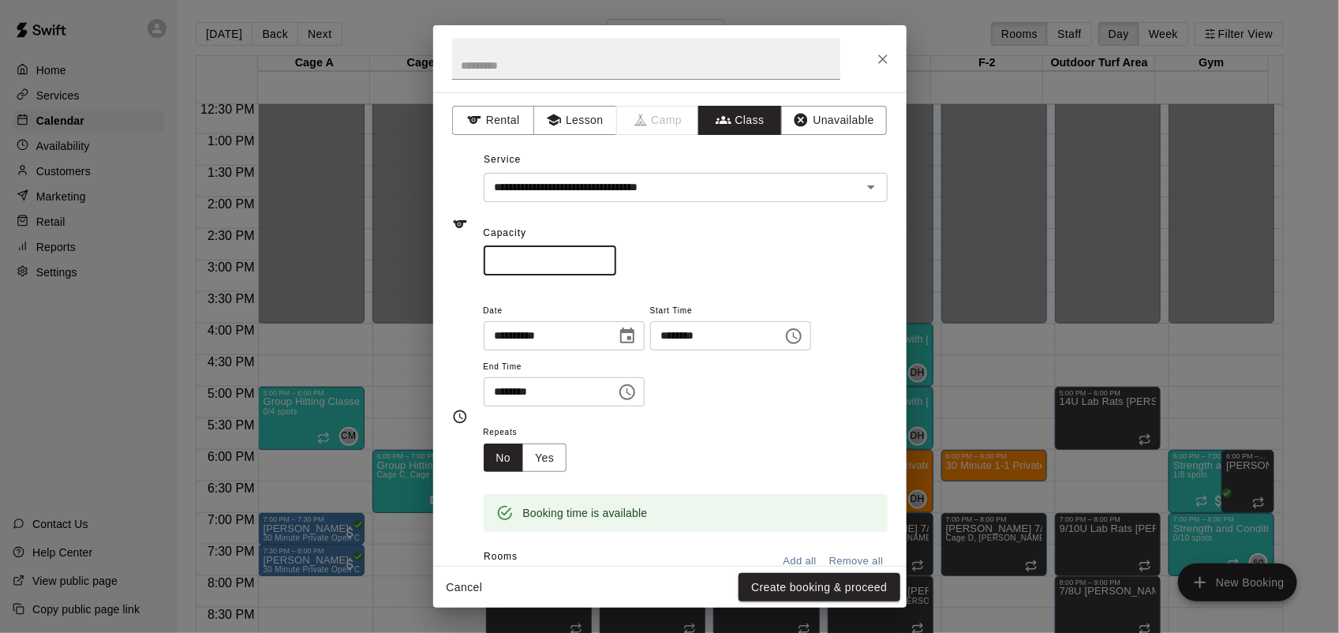
click at [616, 257] on input "*" at bounding box center [550, 260] width 133 height 29
click at [616, 255] on input "*" at bounding box center [550, 260] width 133 height 29
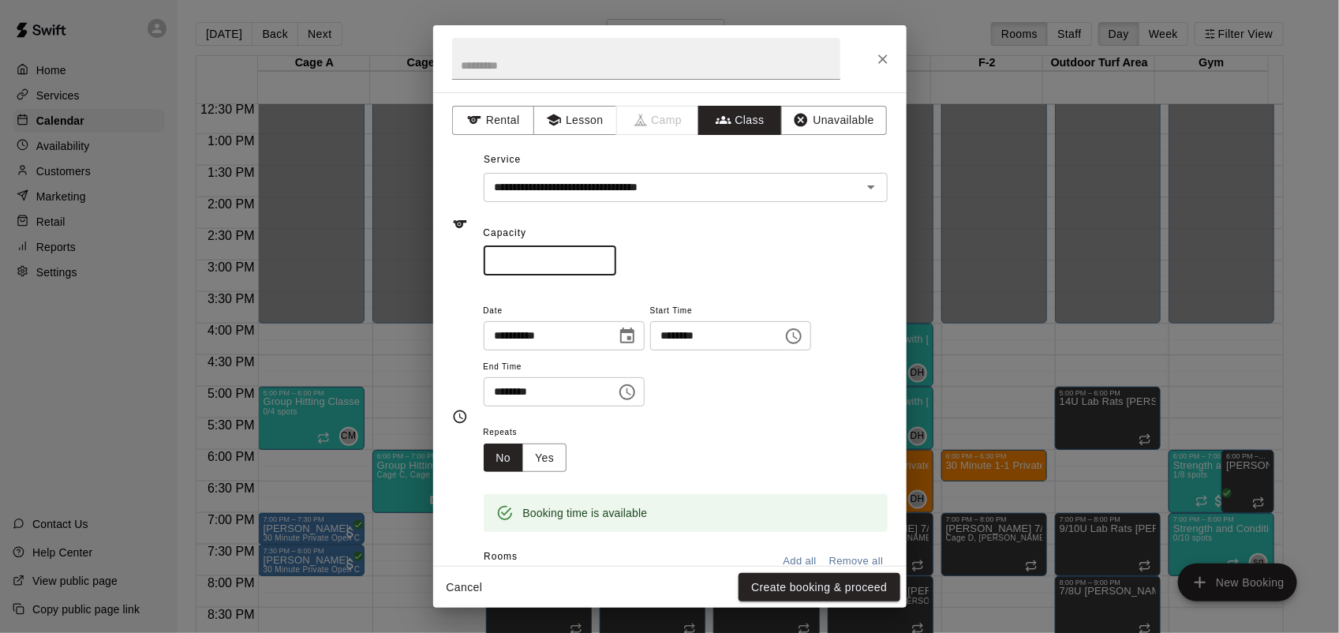
click at [616, 255] on input "*" at bounding box center [550, 260] width 133 height 29
type input "*"
click at [616, 256] on input "*" at bounding box center [550, 260] width 133 height 29
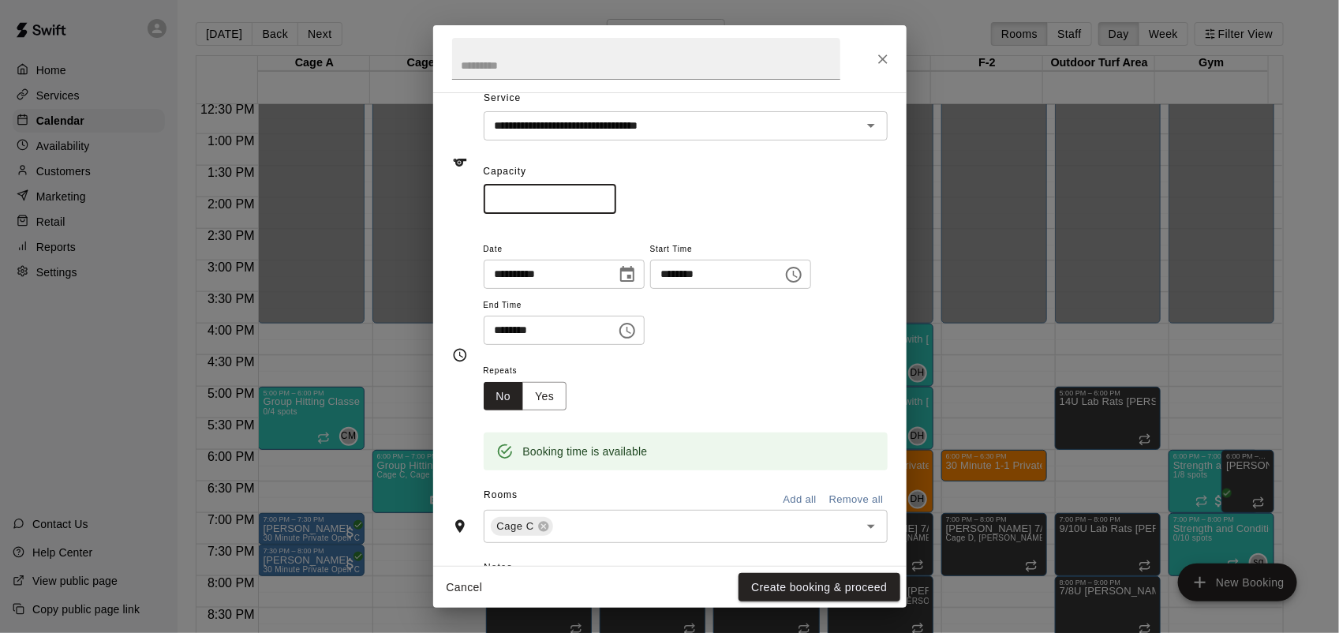
scroll to position [197, 0]
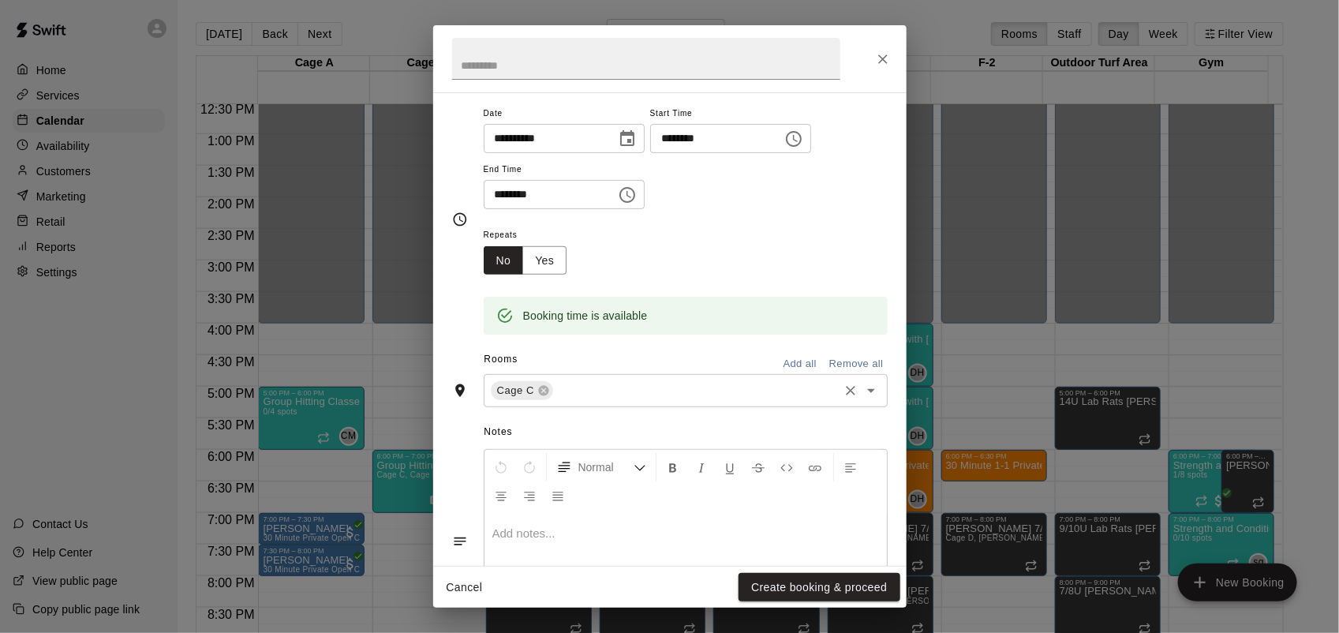
click at [552, 391] on div "Cage C ​" at bounding box center [686, 390] width 404 height 33
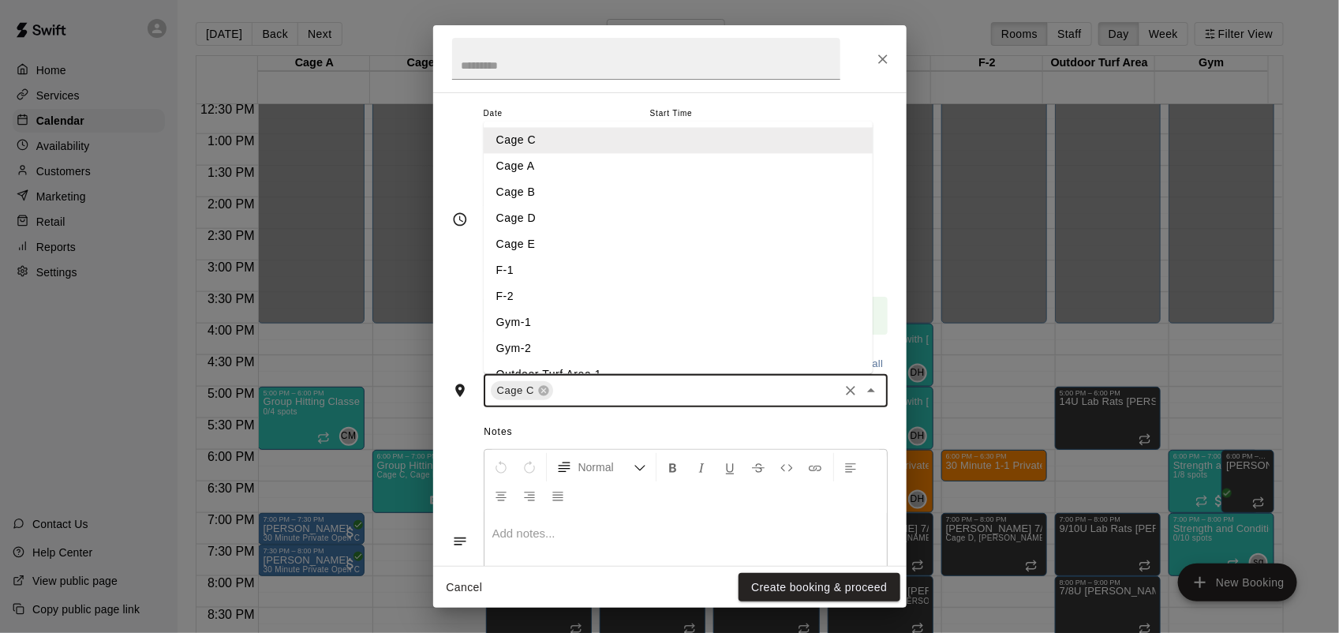
click at [552, 191] on li "Cage B" at bounding box center [678, 192] width 389 height 26
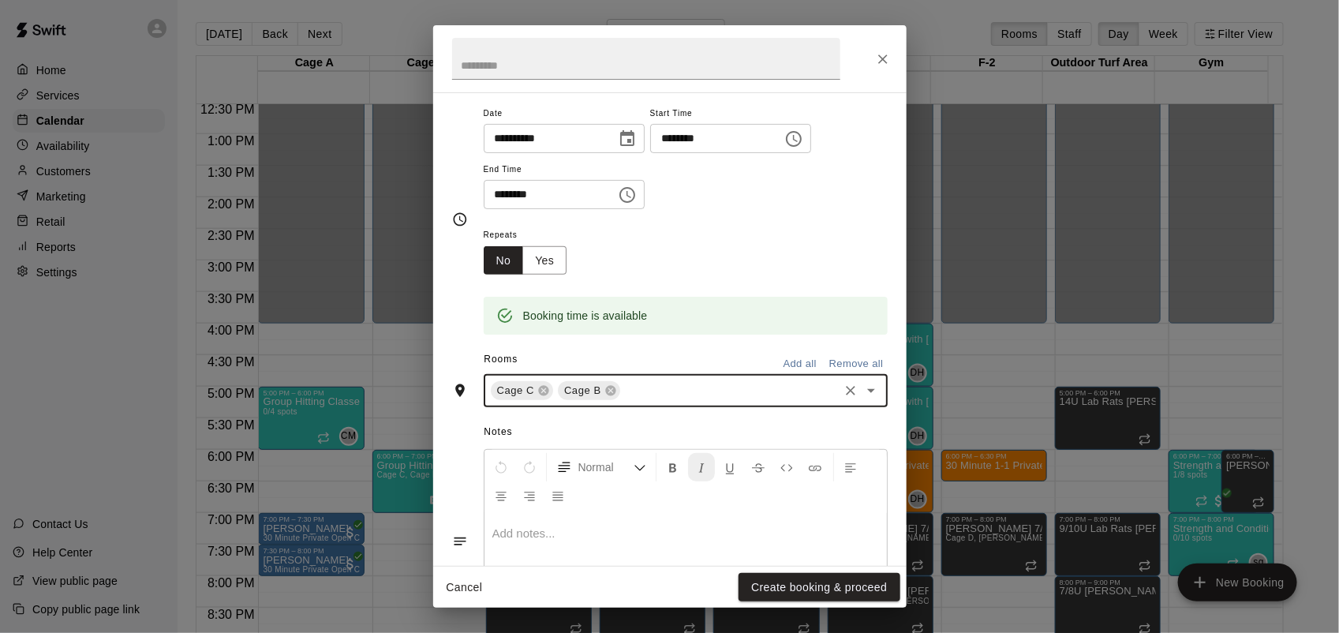
scroll to position [294, 0]
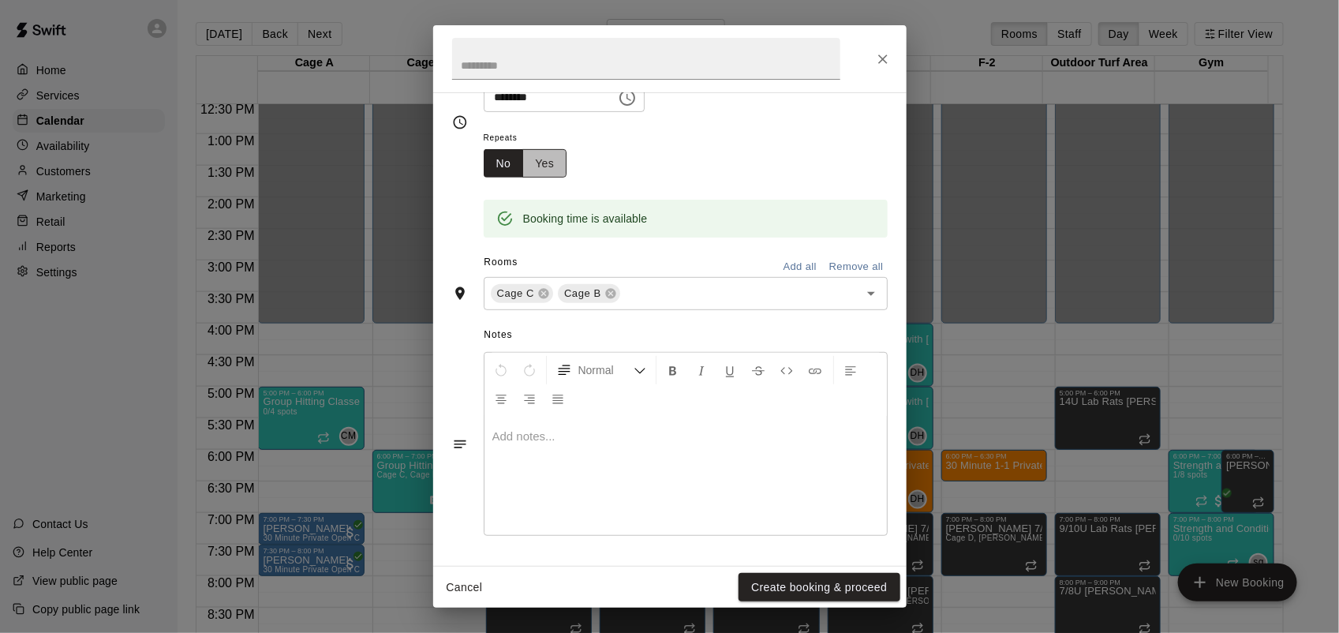
click at [552, 163] on button "Yes" at bounding box center [544, 163] width 44 height 29
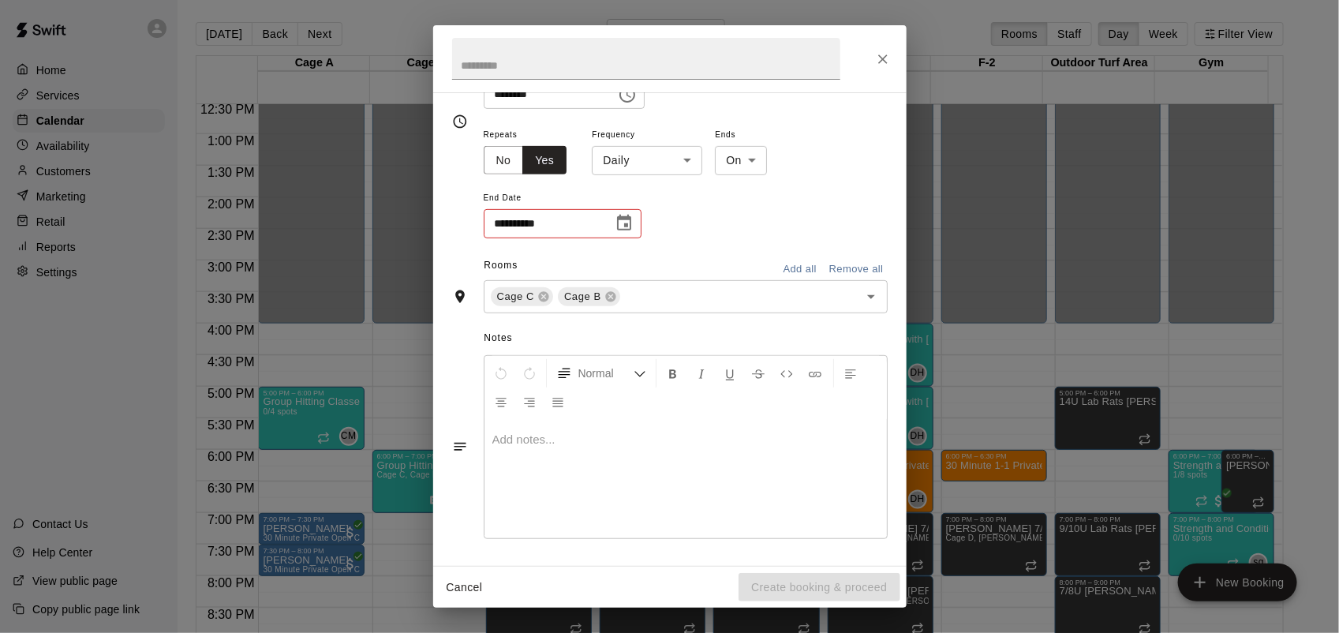
click at [660, 187] on div "**********" at bounding box center [686, 182] width 404 height 115
click at [664, 163] on body "Home Services Calendar Availability Customers Marketing Retail Reports Settings…" at bounding box center [669, 329] width 1339 height 658
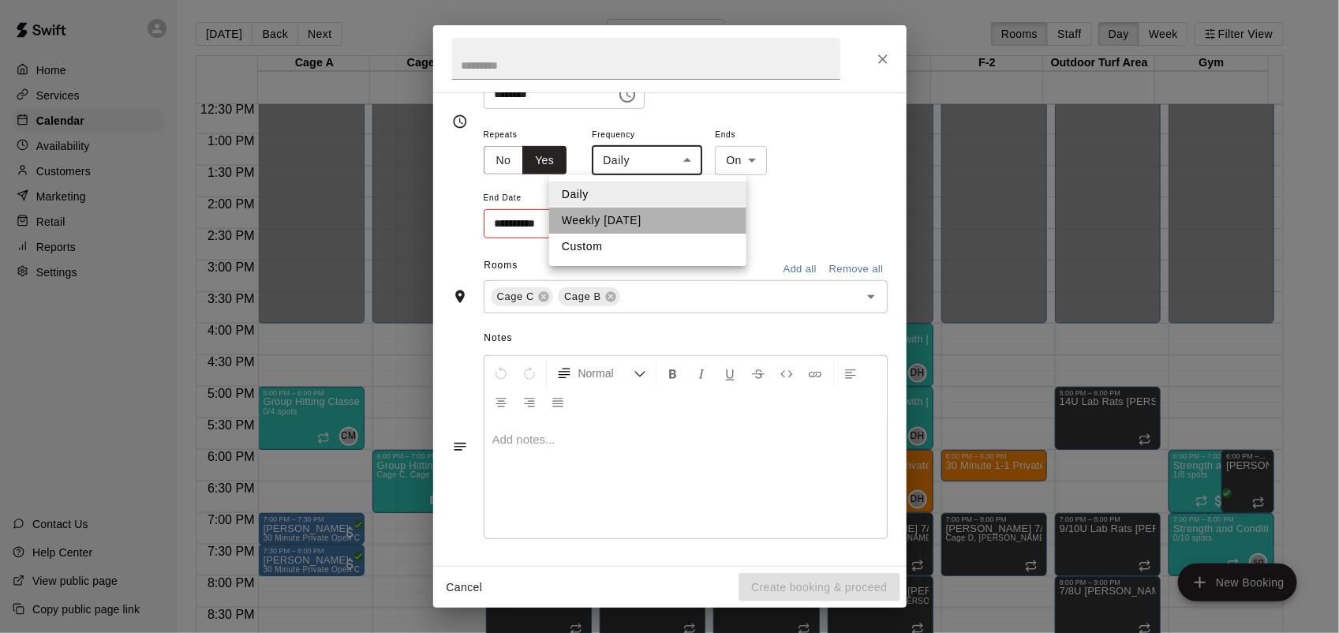
drag, startPoint x: 649, startPoint y: 215, endPoint x: 641, endPoint y: 226, distance: 12.9
click at [649, 217] on li "Weekly [DATE]" at bounding box center [647, 221] width 197 height 26
type input "******"
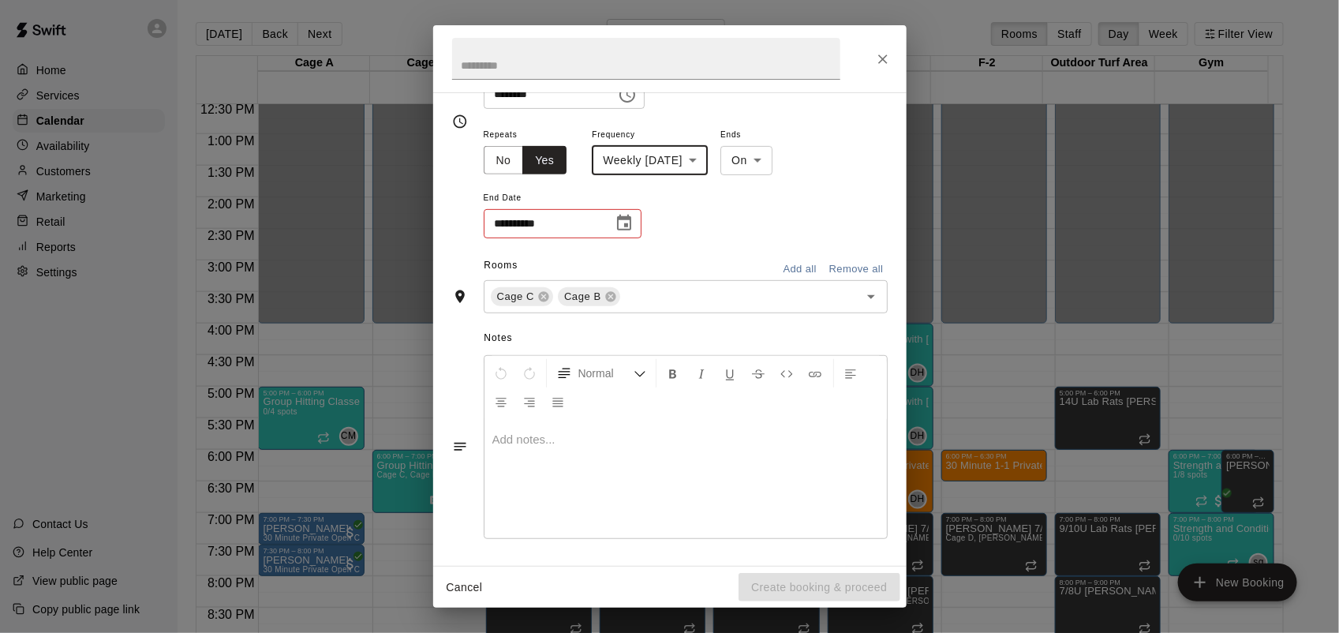
click at [631, 230] on icon "Choose date" at bounding box center [624, 223] width 19 height 19
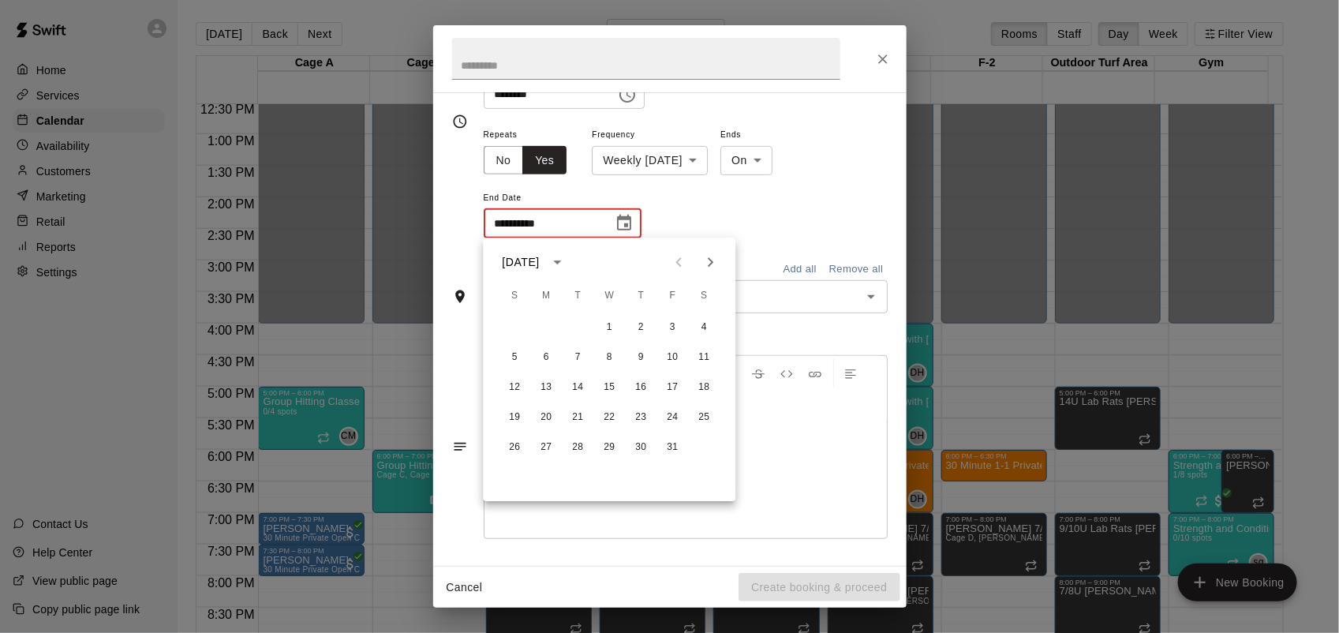
click at [715, 269] on icon "Next month" at bounding box center [710, 261] width 19 height 19
click at [611, 451] on button "26" at bounding box center [610, 447] width 28 height 28
type input "**********"
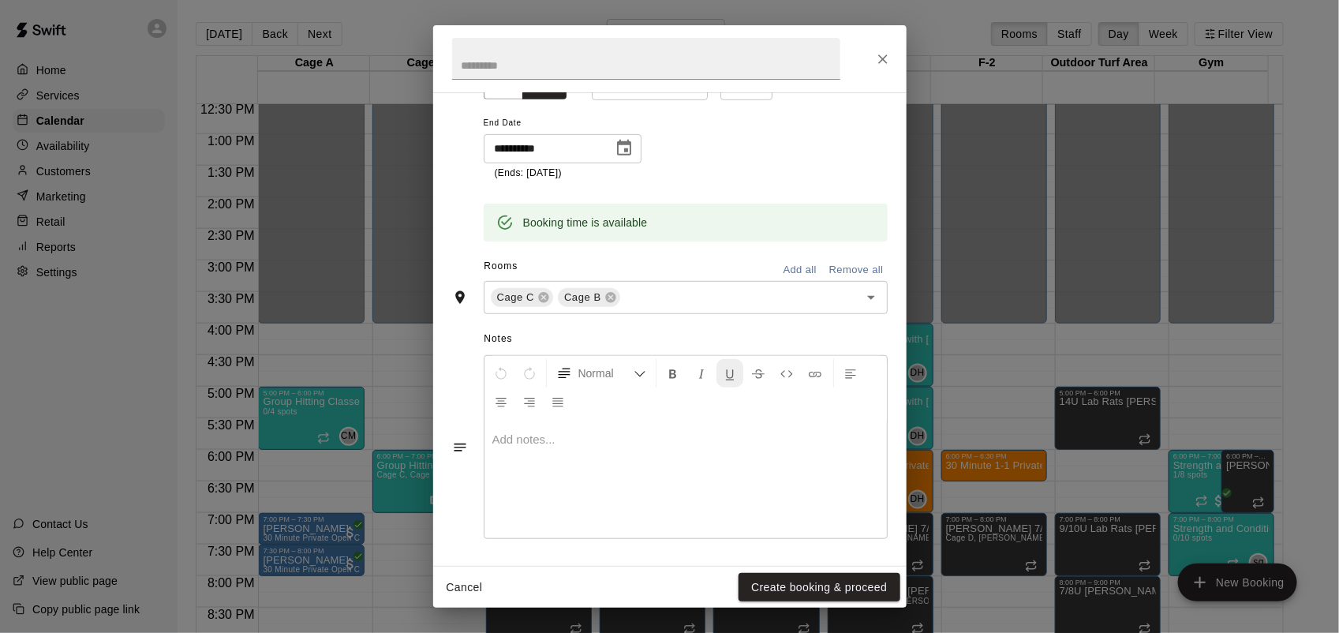
scroll to position [376, 0]
click at [837, 585] on button "Create booking & proceed" at bounding box center [819, 587] width 161 height 29
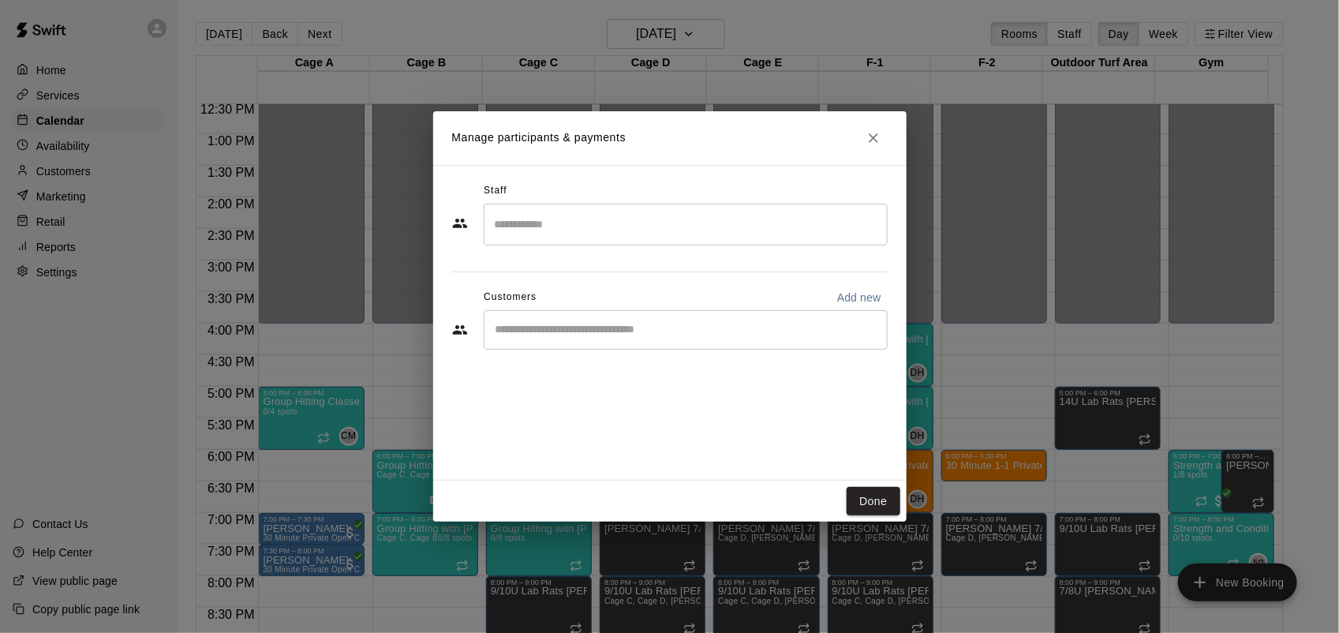
click at [619, 215] on input "Search staff" at bounding box center [686, 225] width 390 height 28
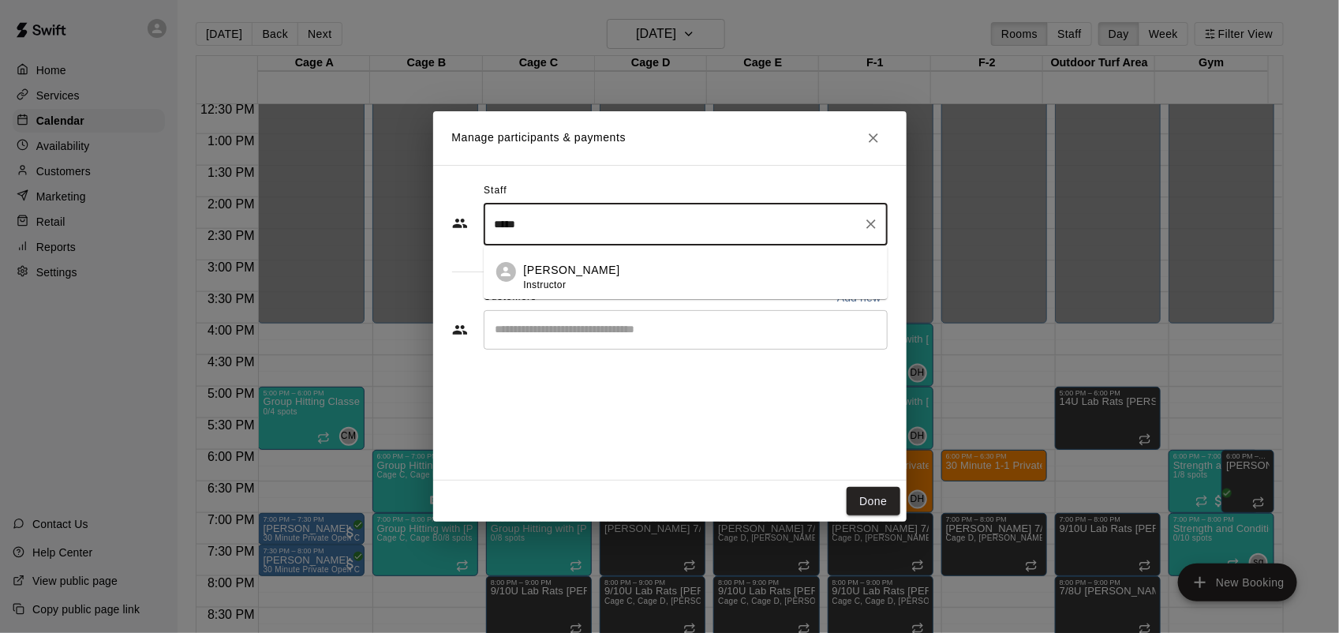
click at [558, 262] on p "[PERSON_NAME]" at bounding box center [572, 270] width 96 height 17
type input "*****"
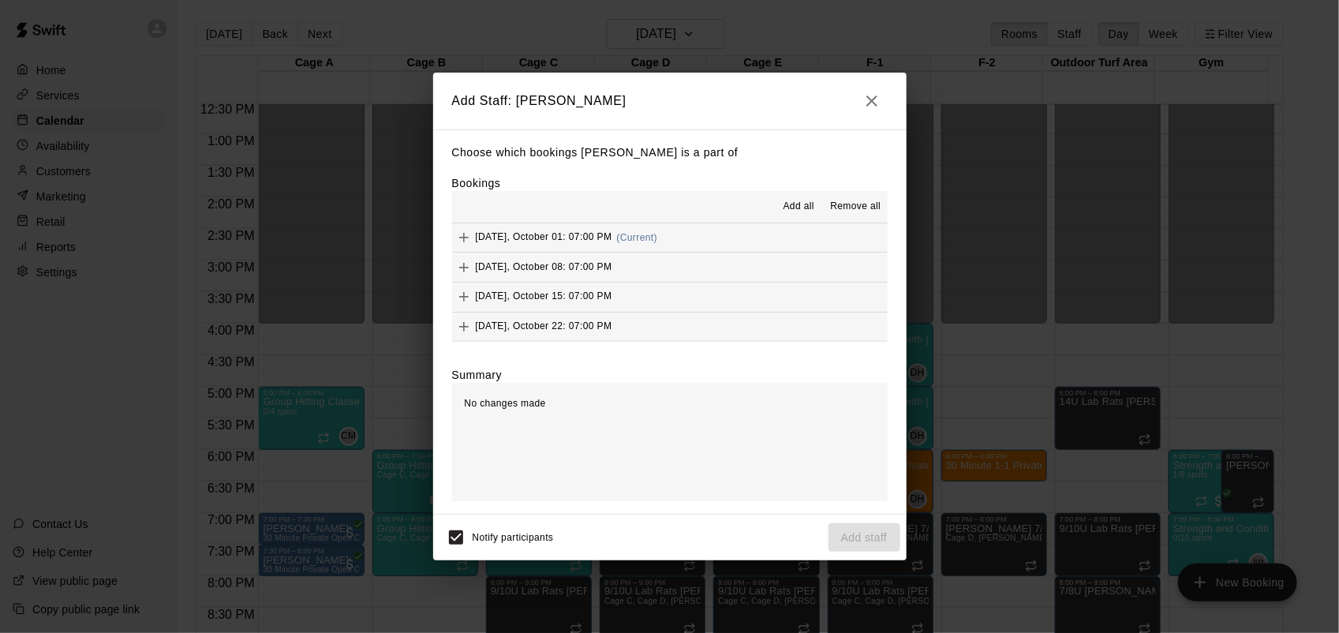
click at [782, 210] on button "Add all" at bounding box center [798, 206] width 50 height 25
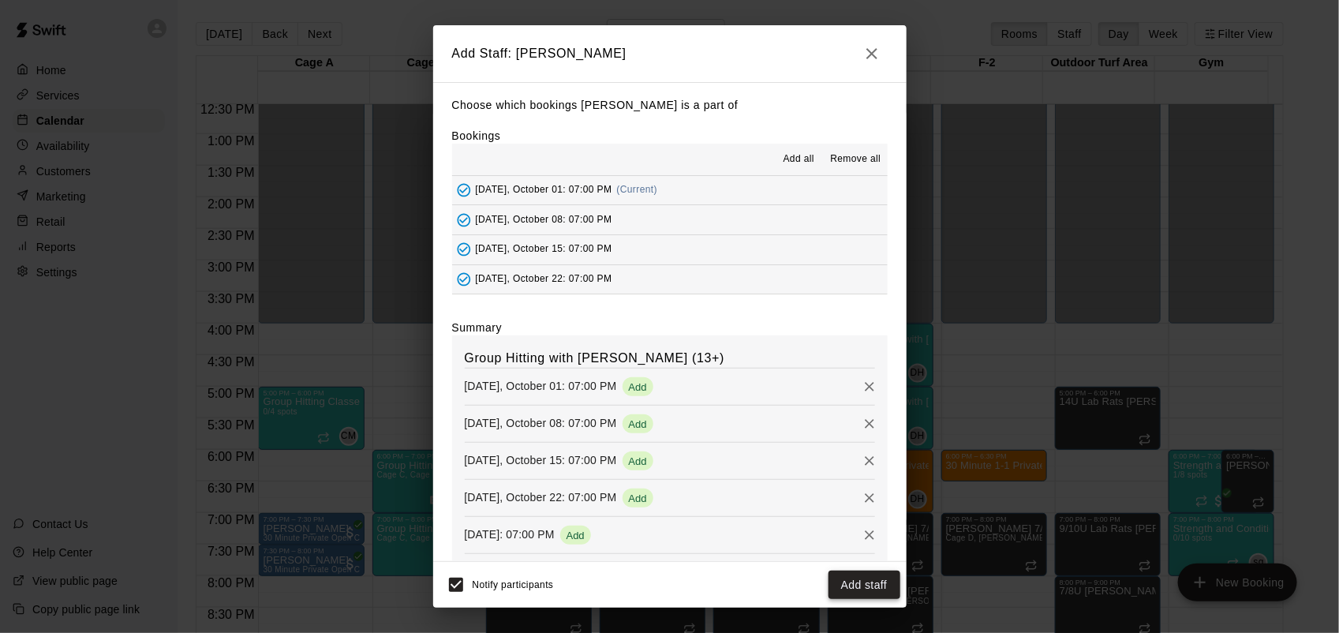
click at [881, 585] on button "Add staff" at bounding box center [864, 584] width 72 height 29
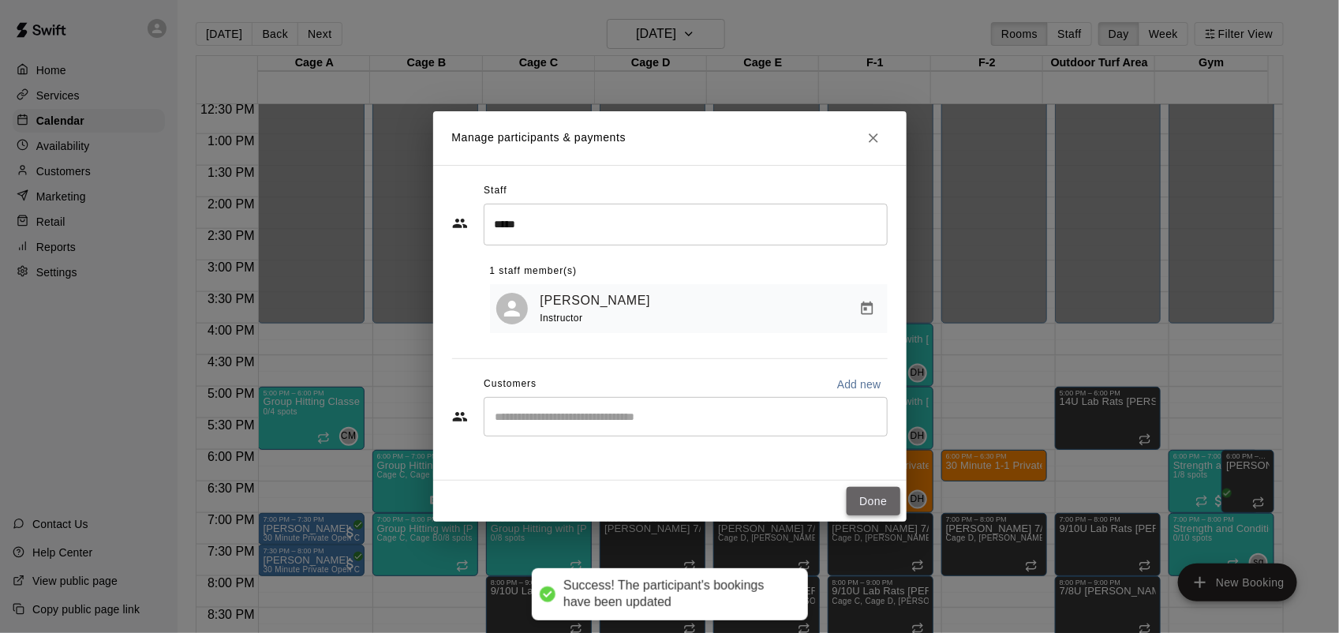
click at [885, 507] on button "Done" at bounding box center [873, 501] width 53 height 29
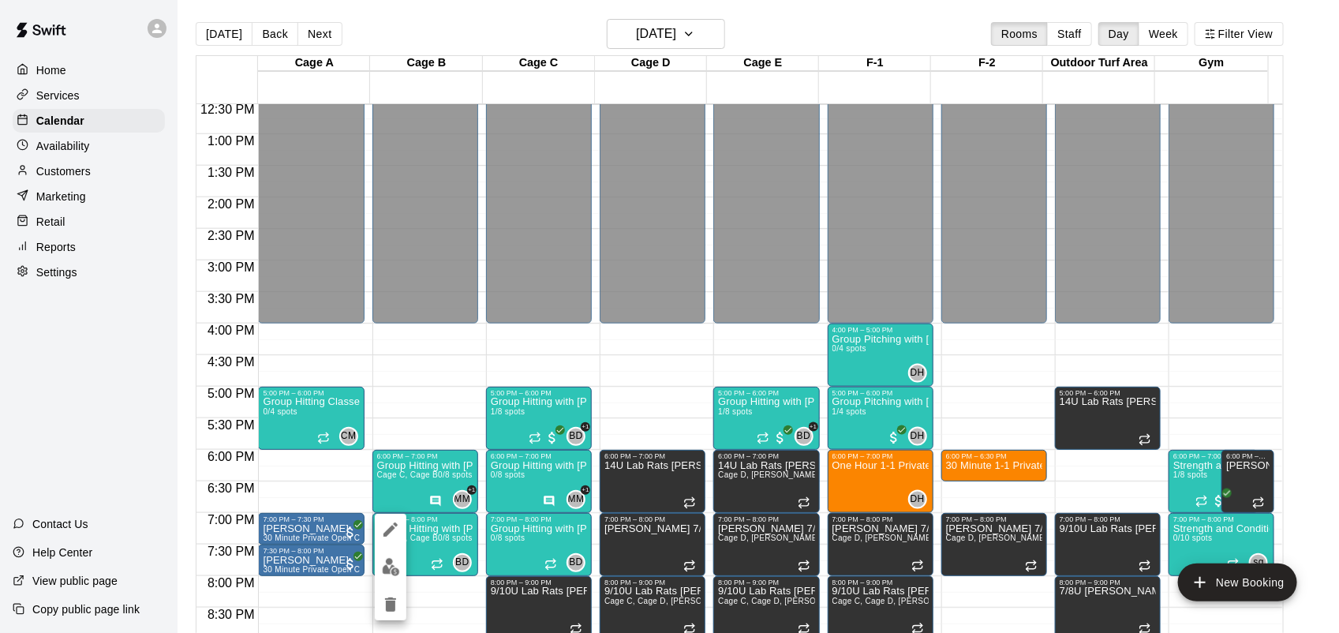
click at [458, 535] on div at bounding box center [669, 316] width 1339 height 633
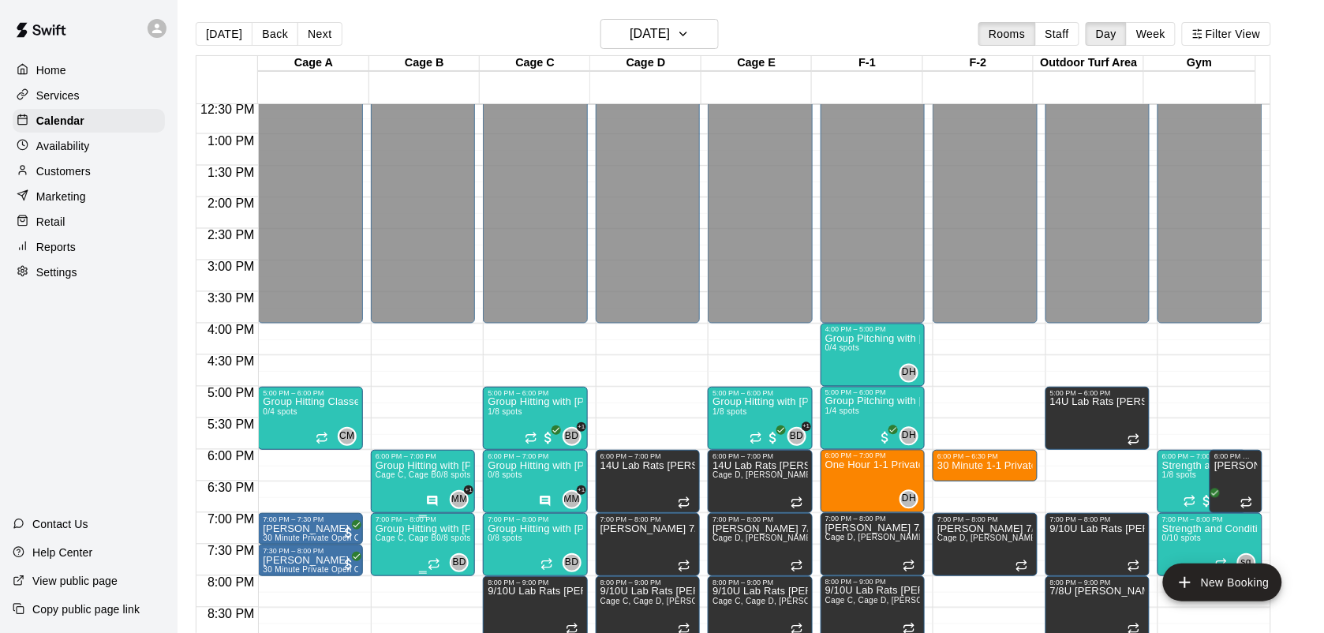
click at [454, 535] on span "0/8 spots" at bounding box center [453, 537] width 35 height 9
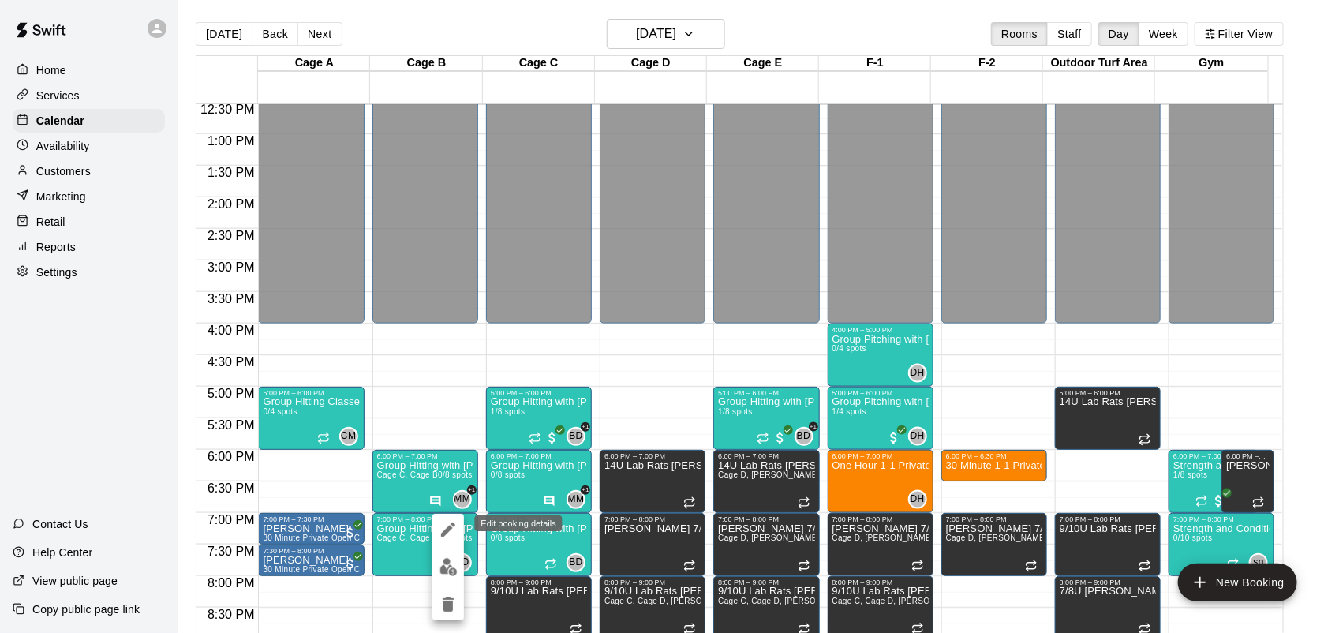
click at [451, 538] on button "edit" at bounding box center [448, 530] width 32 height 32
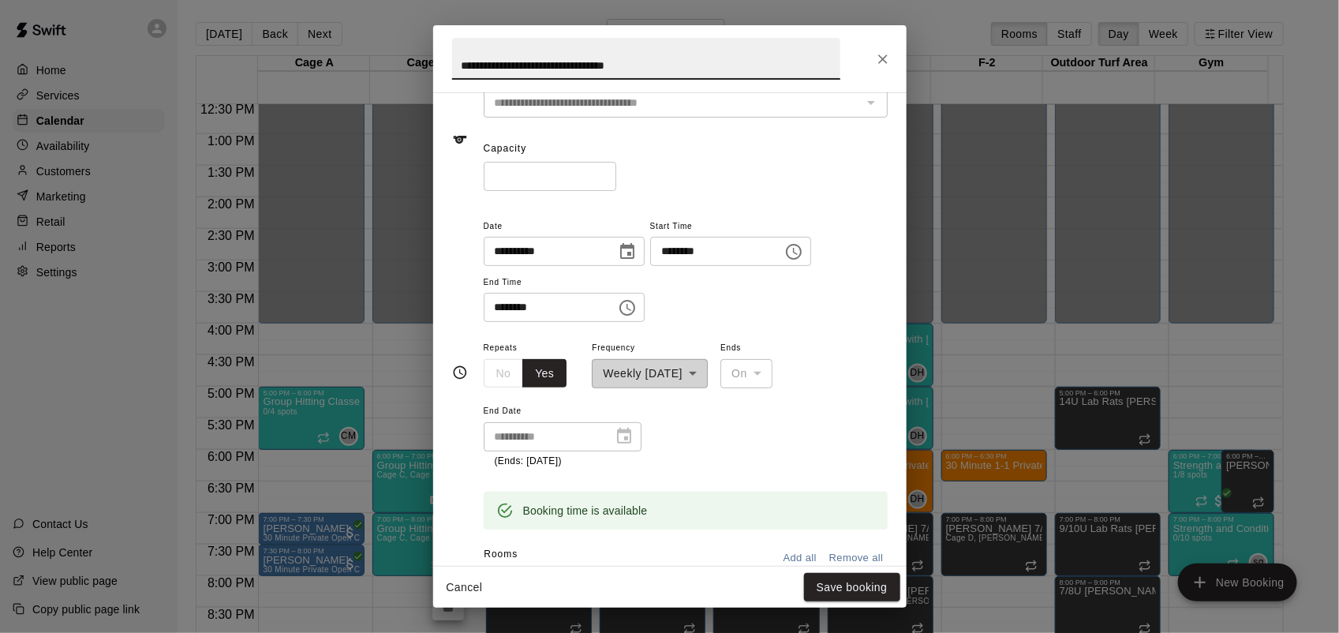
scroll to position [197, 0]
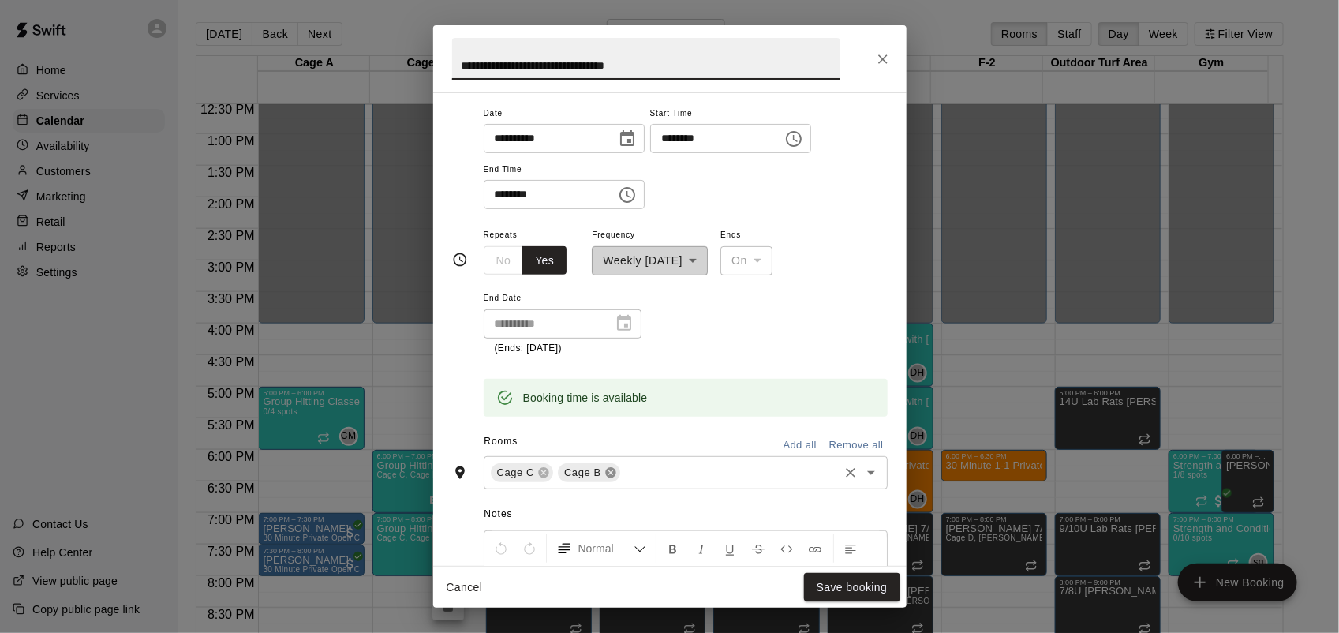
click at [610, 471] on icon at bounding box center [610, 472] width 10 height 10
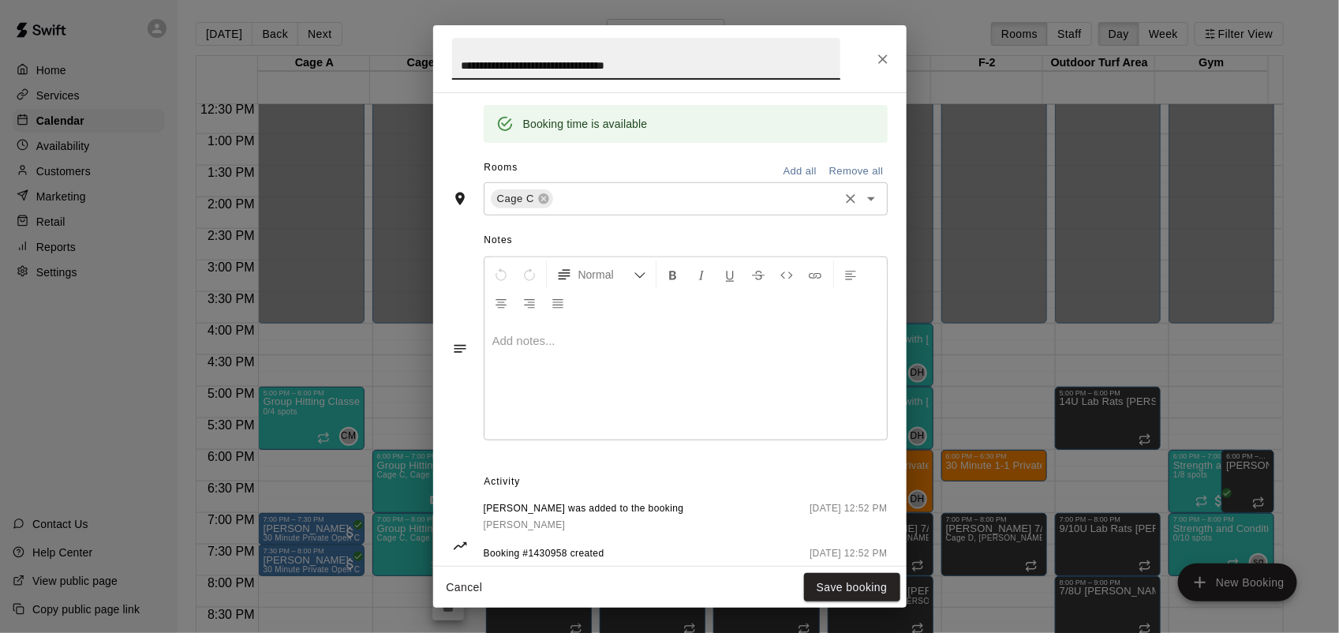
scroll to position [493, 0]
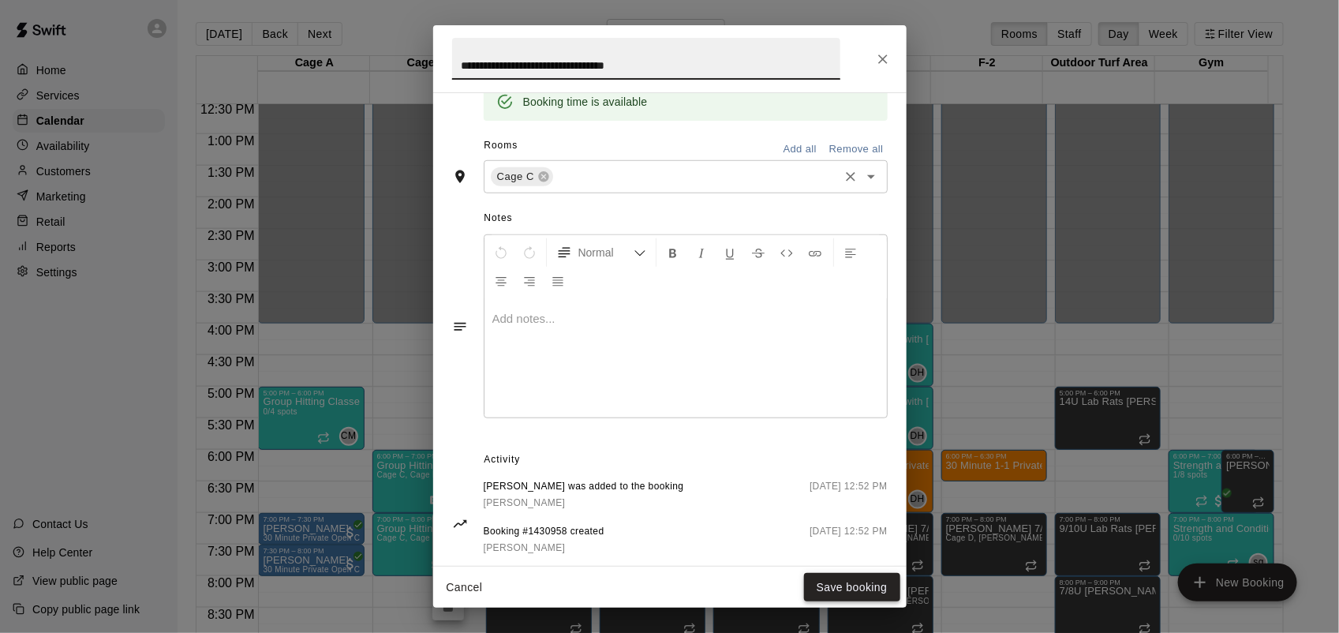
click at [851, 580] on button "Save booking" at bounding box center [852, 587] width 96 height 29
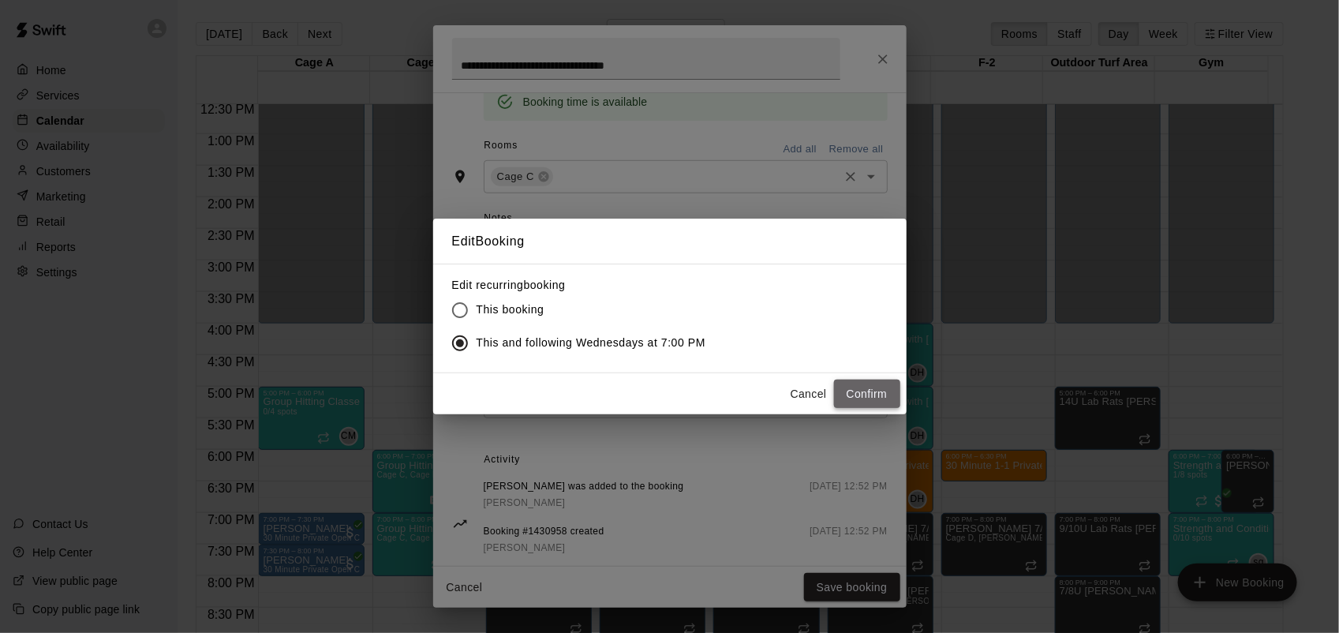
click at [858, 398] on button "Confirm" at bounding box center [867, 394] width 66 height 29
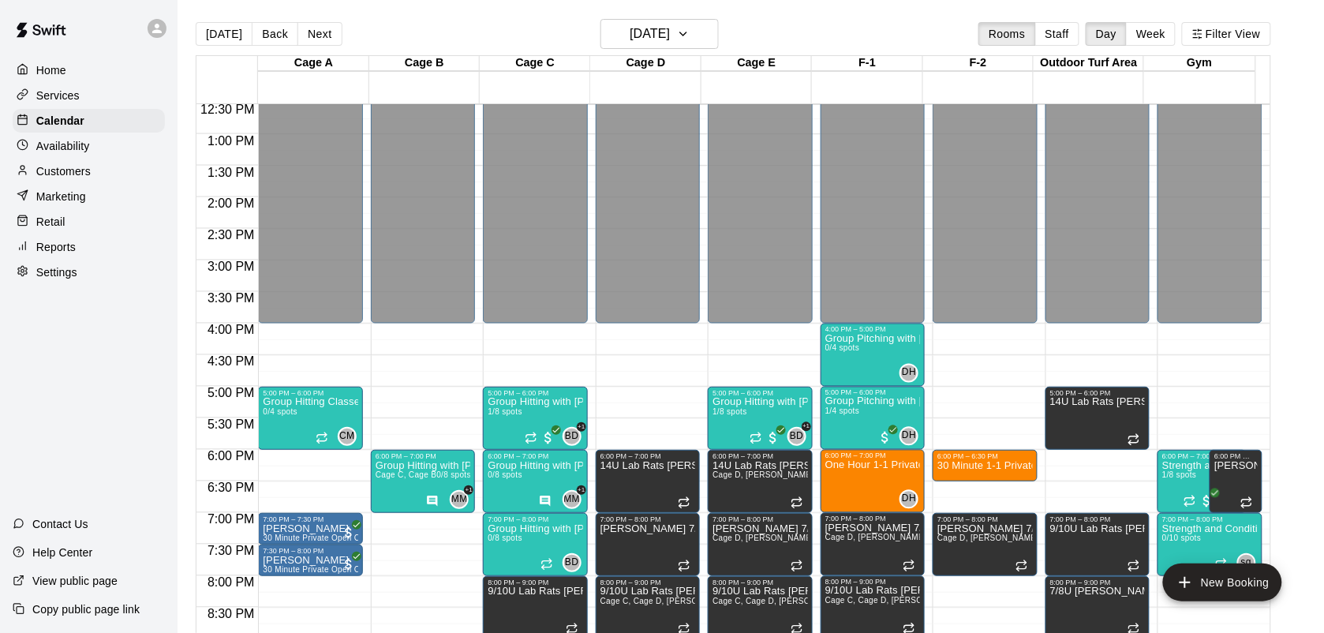
click at [408, 517] on div "12:00 AM – 4:00 PM Closed 6:00 PM – 7:00 PM Group Hitting with [PERSON_NAME] ([…" at bounding box center [423, 71] width 104 height 1515
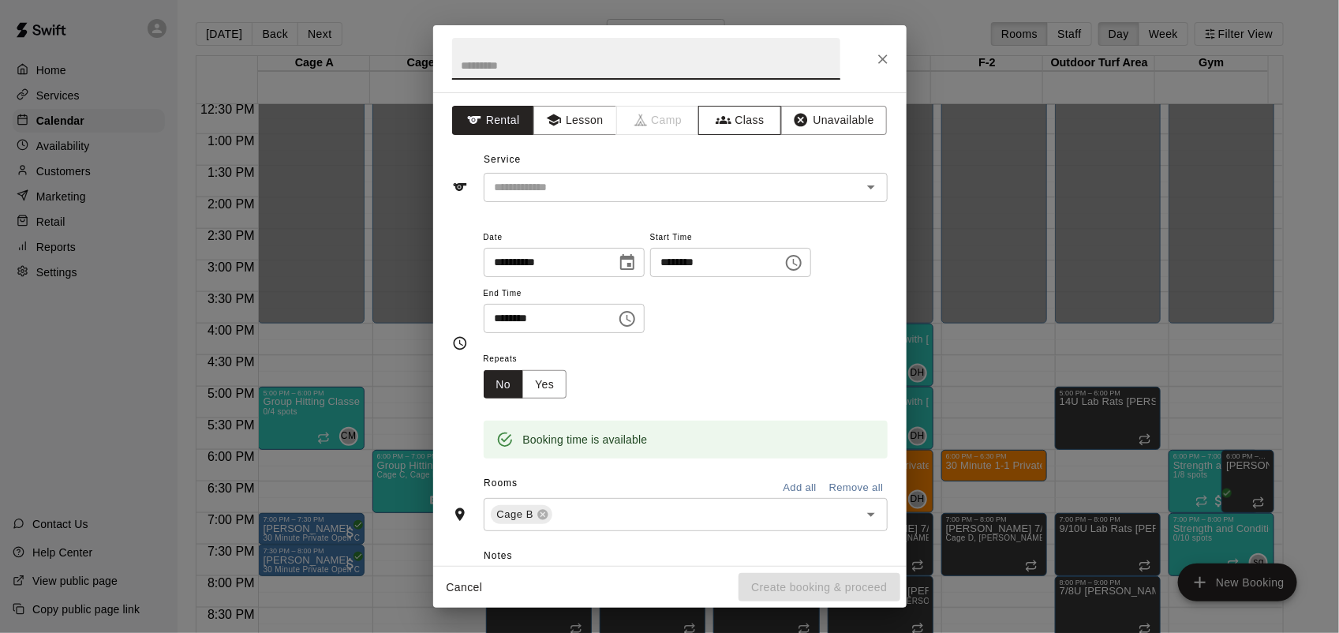
click at [755, 125] on button "Class" at bounding box center [739, 120] width 83 height 29
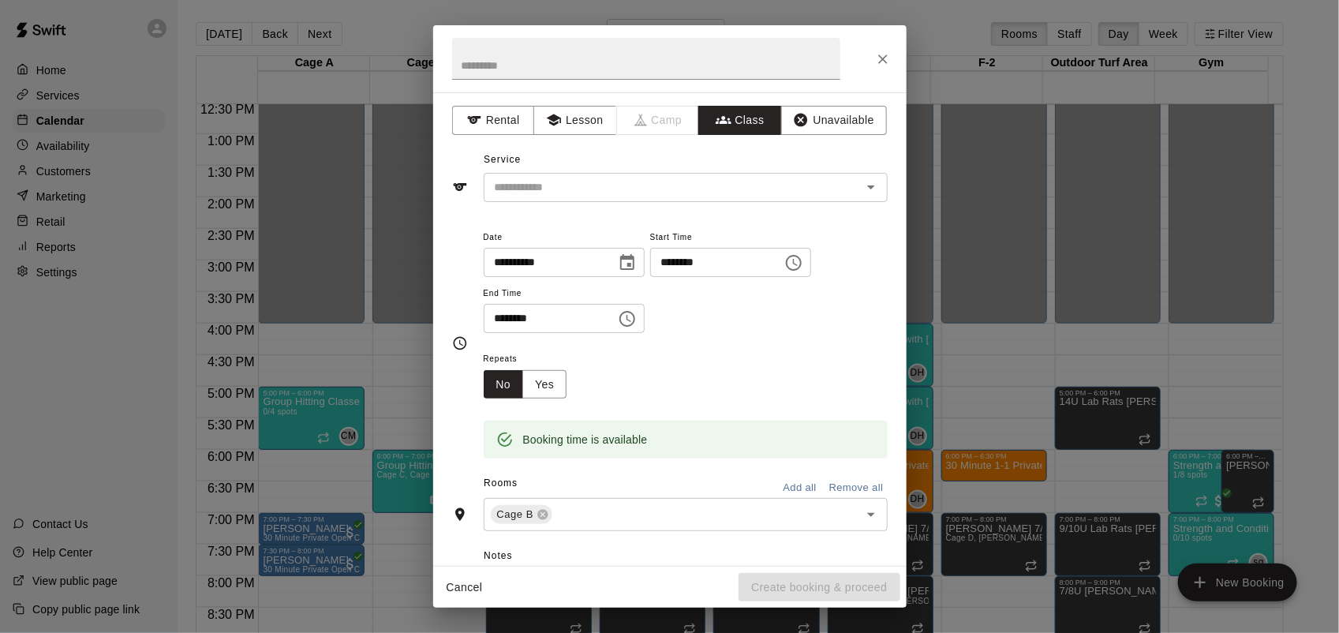
click at [691, 170] on div "Service ​" at bounding box center [670, 175] width 436 height 54
click at [692, 174] on div "​" at bounding box center [686, 187] width 404 height 29
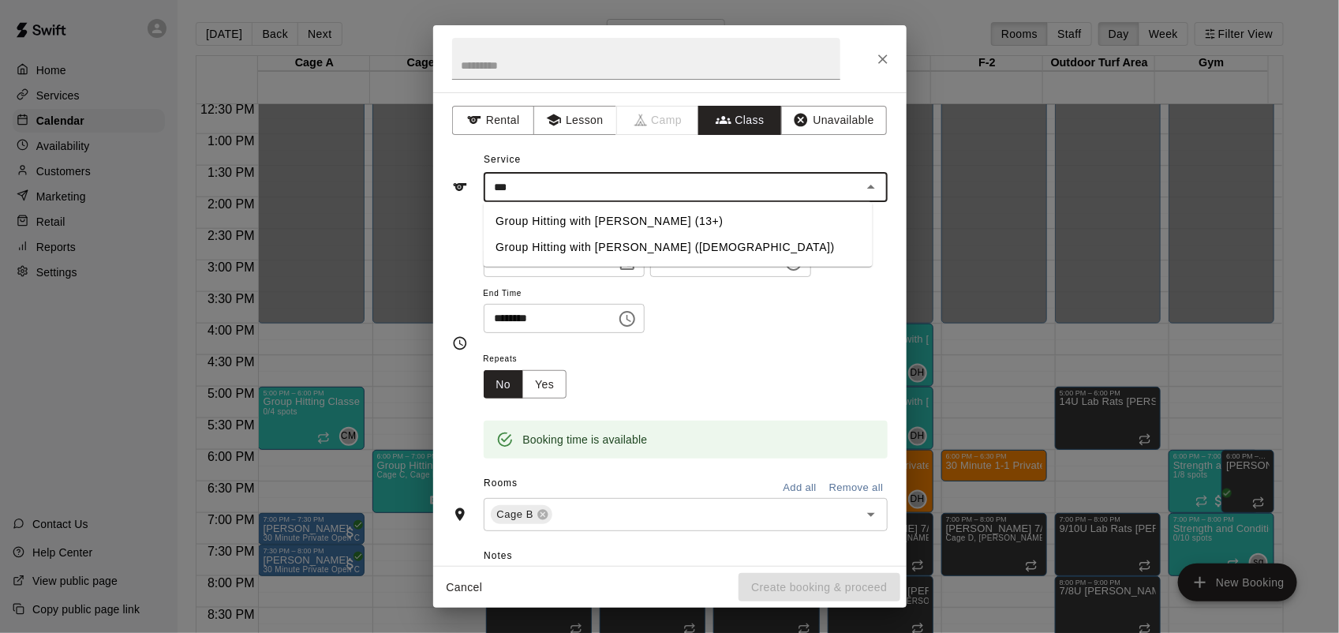
click at [643, 250] on li "Group Hitting with [PERSON_NAME] ([DEMOGRAPHIC_DATA])" at bounding box center [677, 247] width 389 height 26
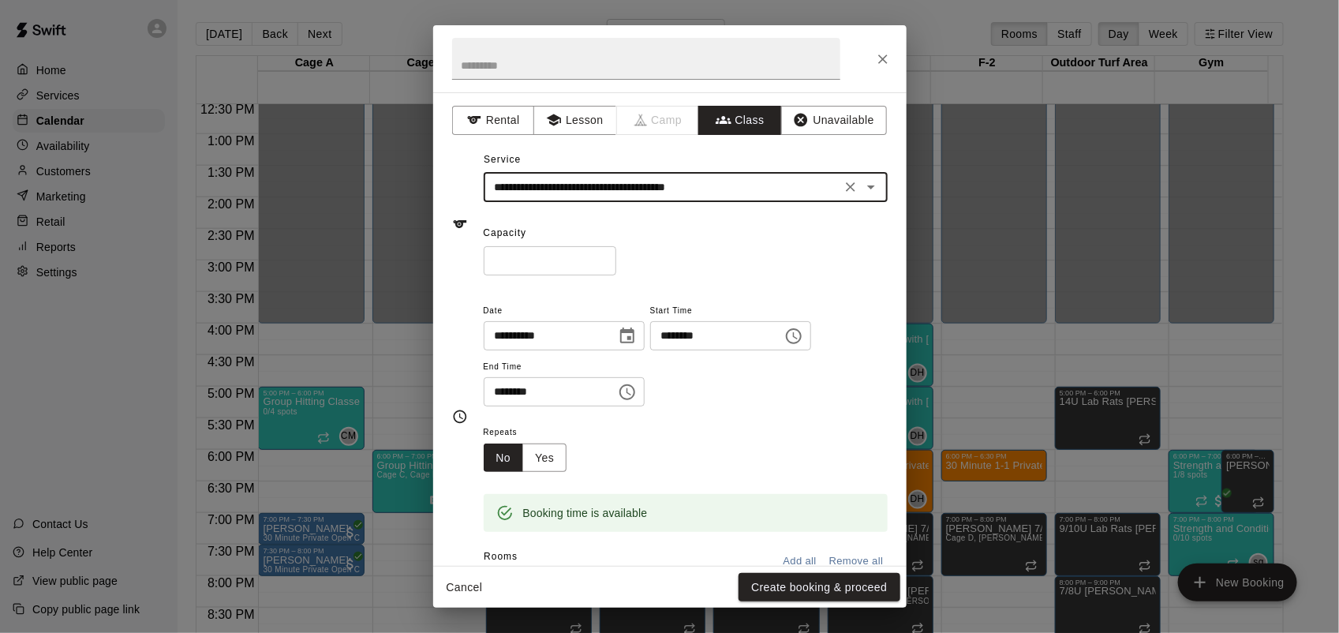
type input "**********"
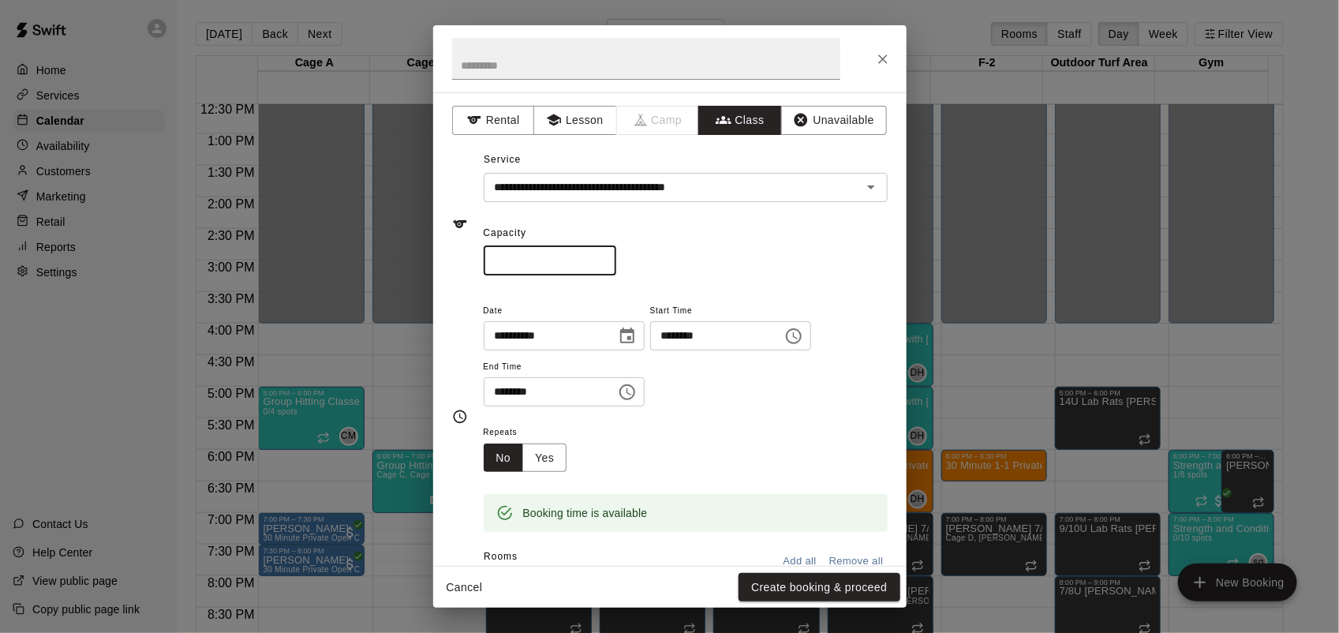
click at [616, 252] on input "*" at bounding box center [550, 260] width 133 height 29
click at [616, 254] on input "*" at bounding box center [550, 260] width 133 height 29
type input "*"
click at [616, 254] on input "*" at bounding box center [550, 260] width 133 height 29
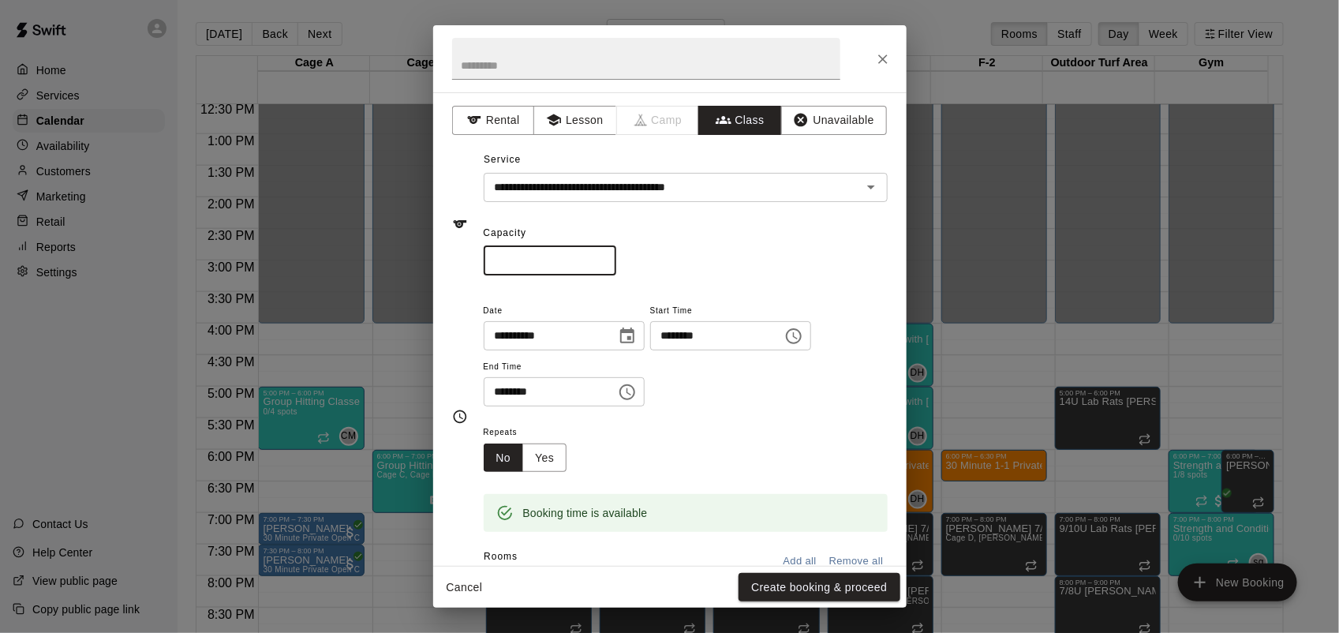
click at [489, 395] on input "********" at bounding box center [545, 391] width 122 height 29
type input "********"
click at [533, 466] on button "Yes" at bounding box center [544, 457] width 44 height 29
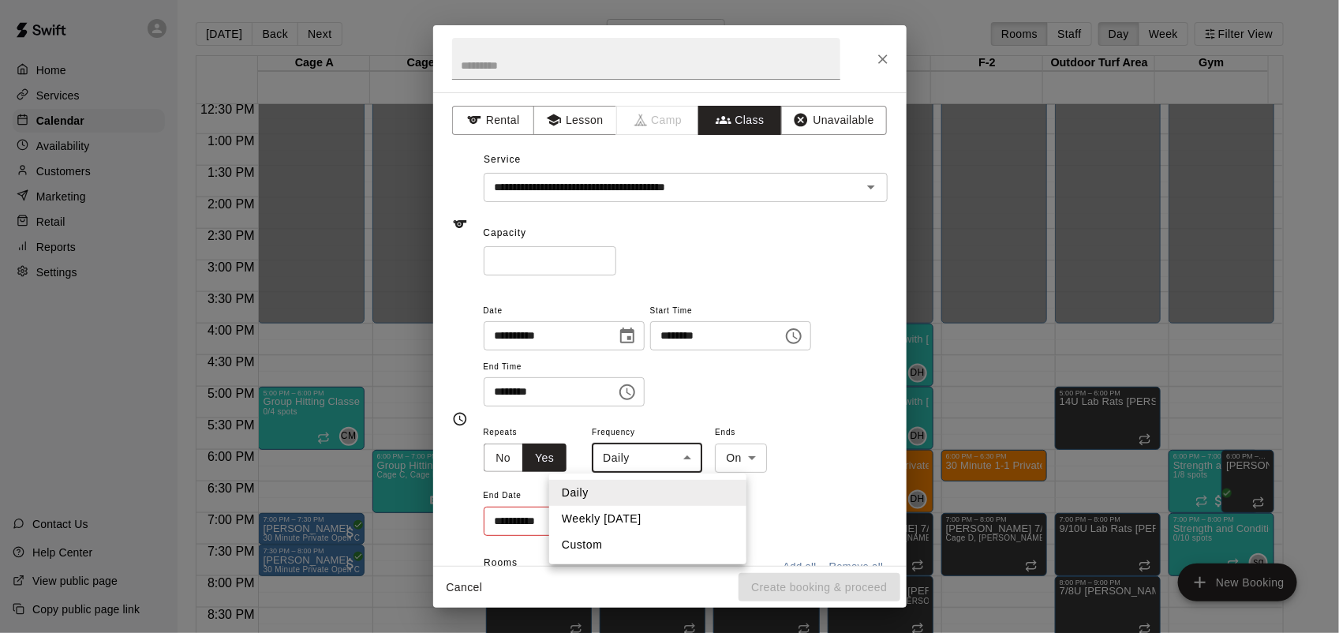
click at [676, 459] on body "Home Services Calendar Availability Customers Marketing Retail Reports Settings…" at bounding box center [669, 329] width 1339 height 658
click at [664, 519] on li "Weekly [DATE]" at bounding box center [647, 519] width 197 height 26
type input "******"
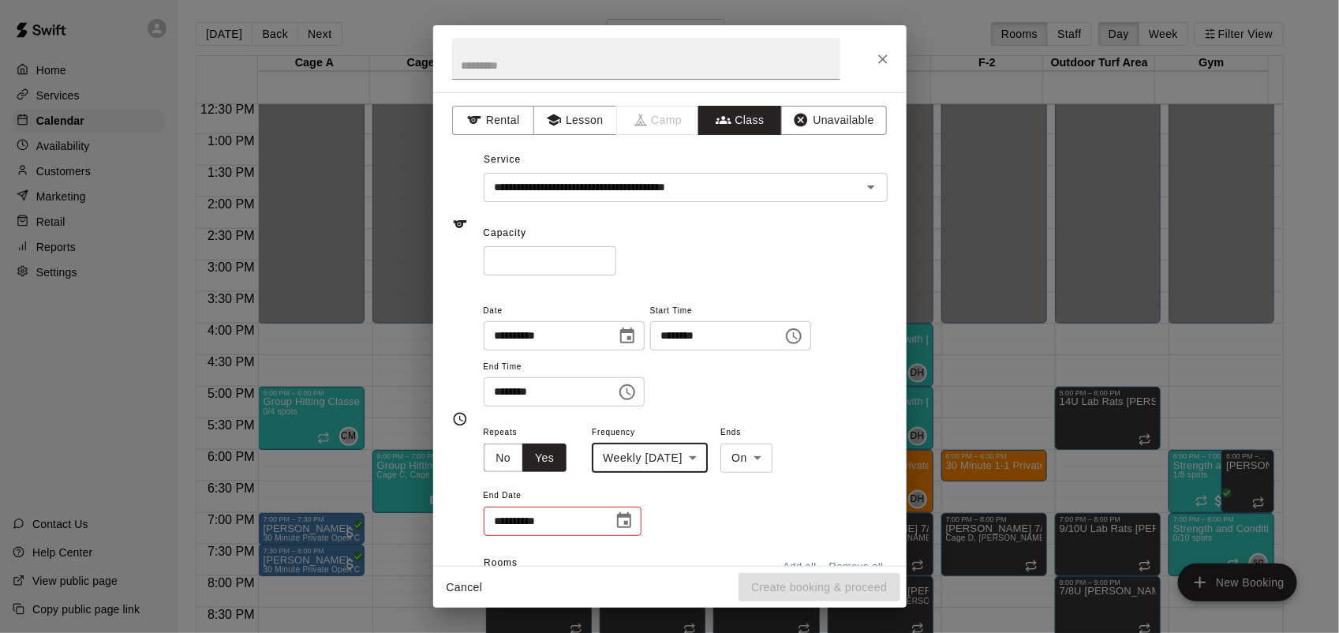
click at [640, 518] on div "**********" at bounding box center [563, 521] width 158 height 29
click at [625, 521] on icon "Choose date" at bounding box center [624, 520] width 19 height 19
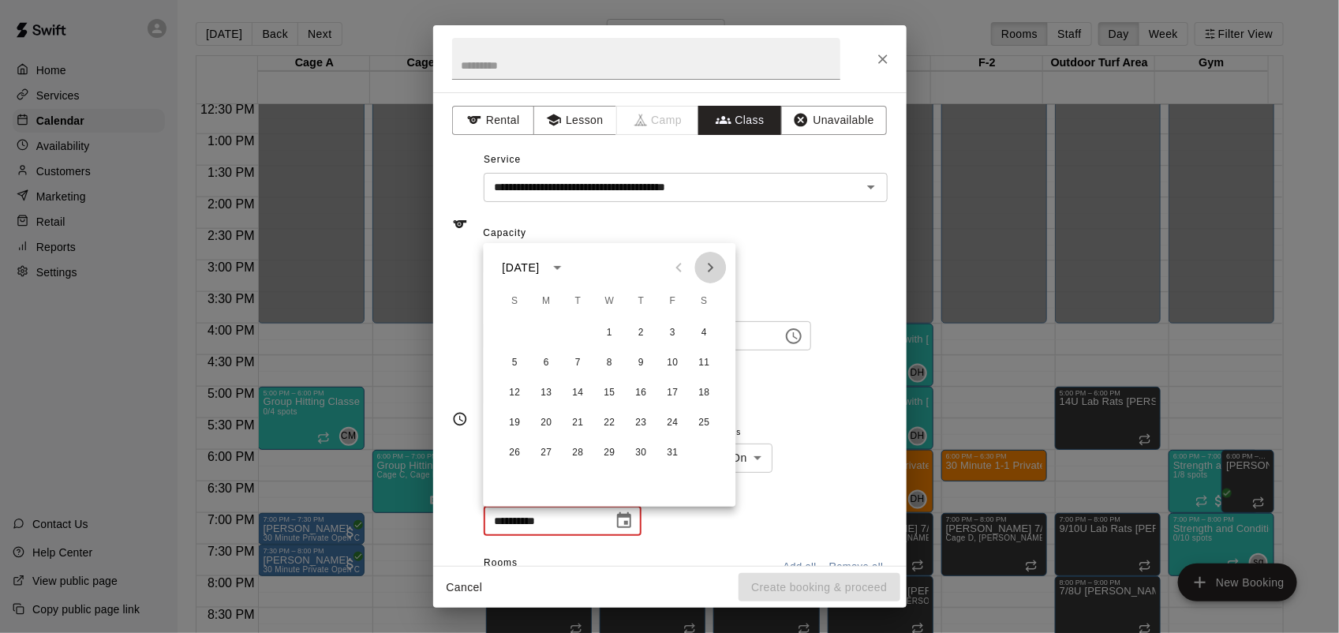
click at [707, 272] on icon "Next month" at bounding box center [710, 267] width 19 height 19
click at [641, 428] on button "20" at bounding box center [641, 423] width 28 height 28
type input "**********"
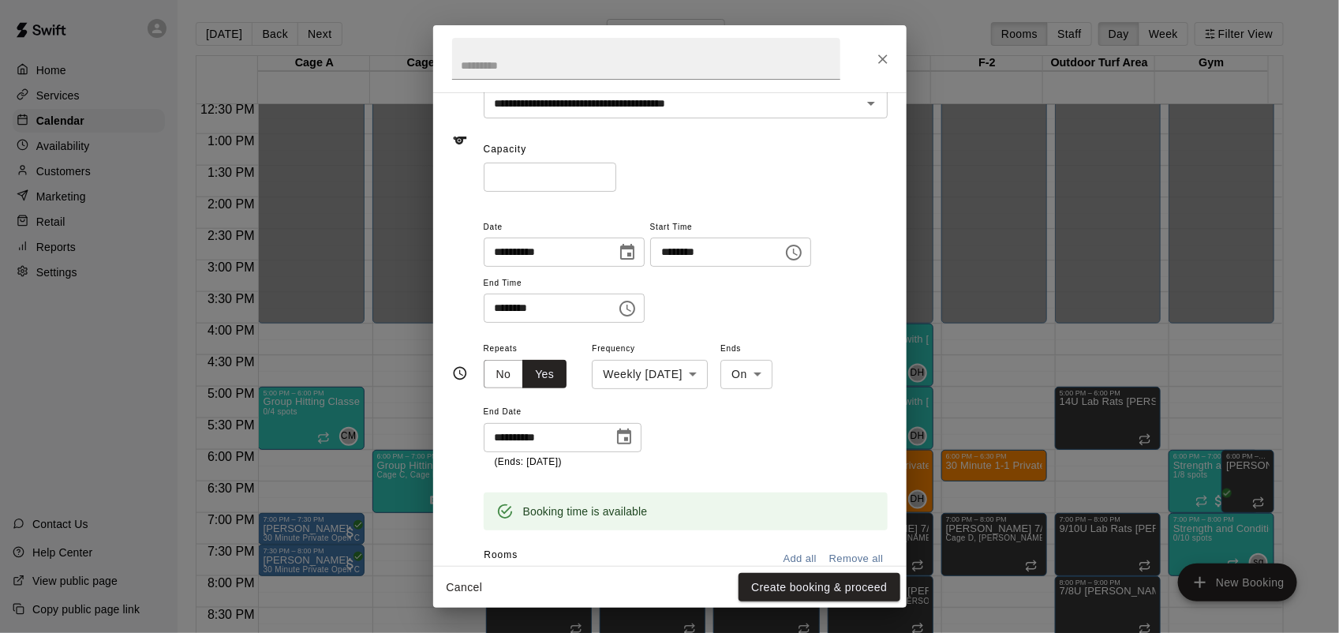
scroll to position [197, 0]
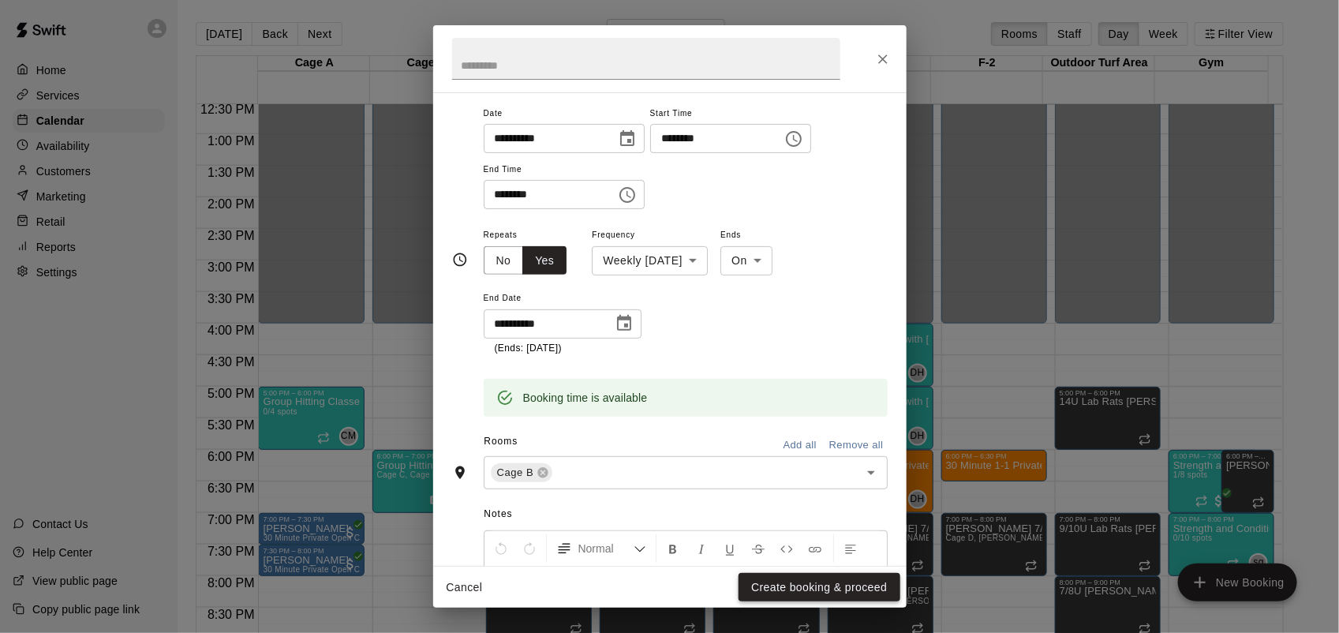
click at [837, 586] on button "Create booking & proceed" at bounding box center [819, 587] width 161 height 29
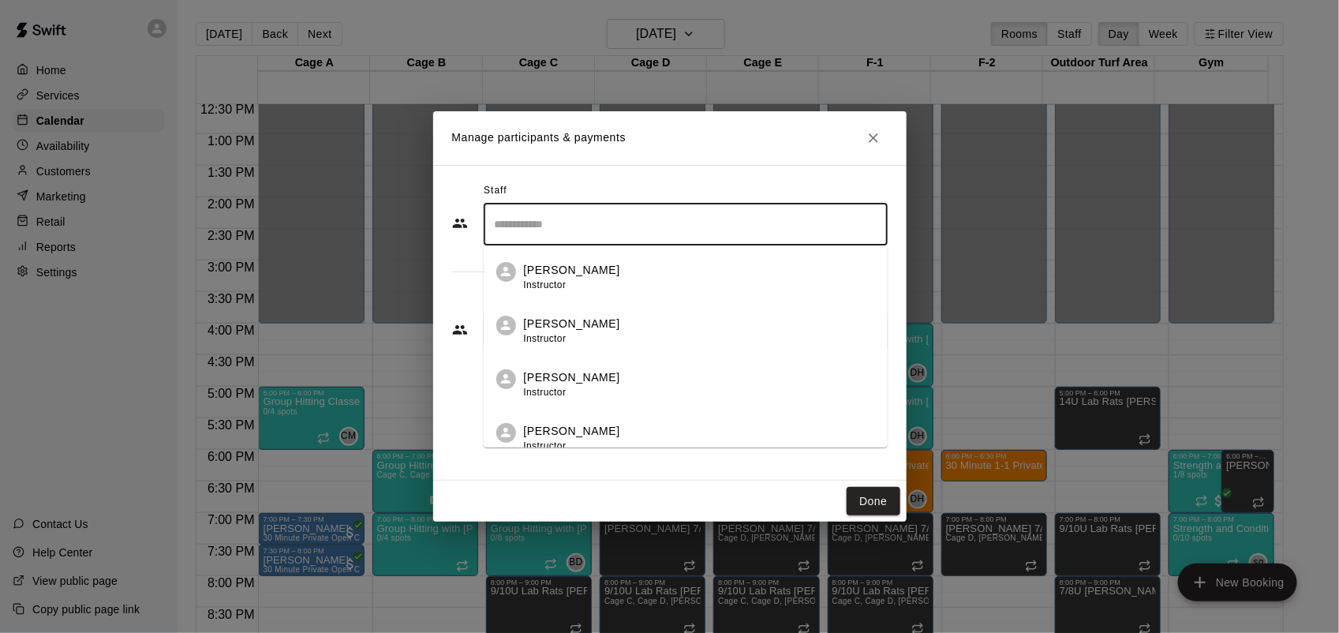
click at [616, 237] on input "Search staff" at bounding box center [686, 225] width 390 height 28
click at [616, 345] on div "[PERSON_NAME] Instructor" at bounding box center [699, 331] width 351 height 31
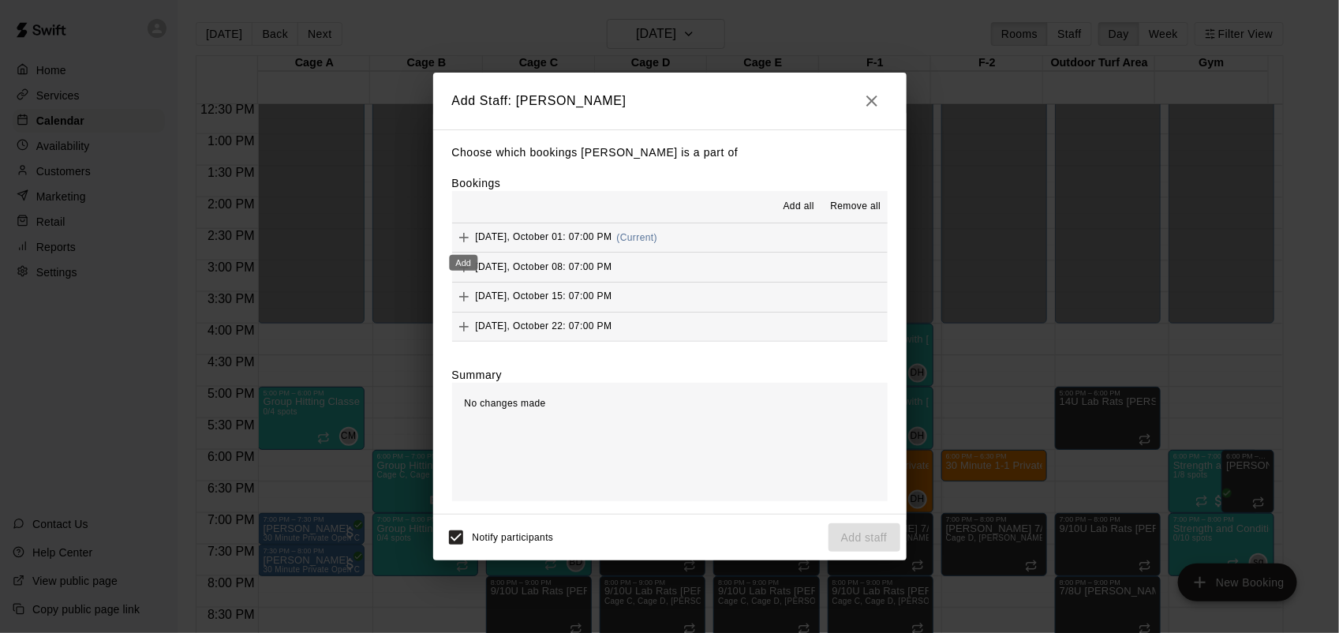
click at [464, 235] on icon "Add" at bounding box center [464, 238] width 16 height 16
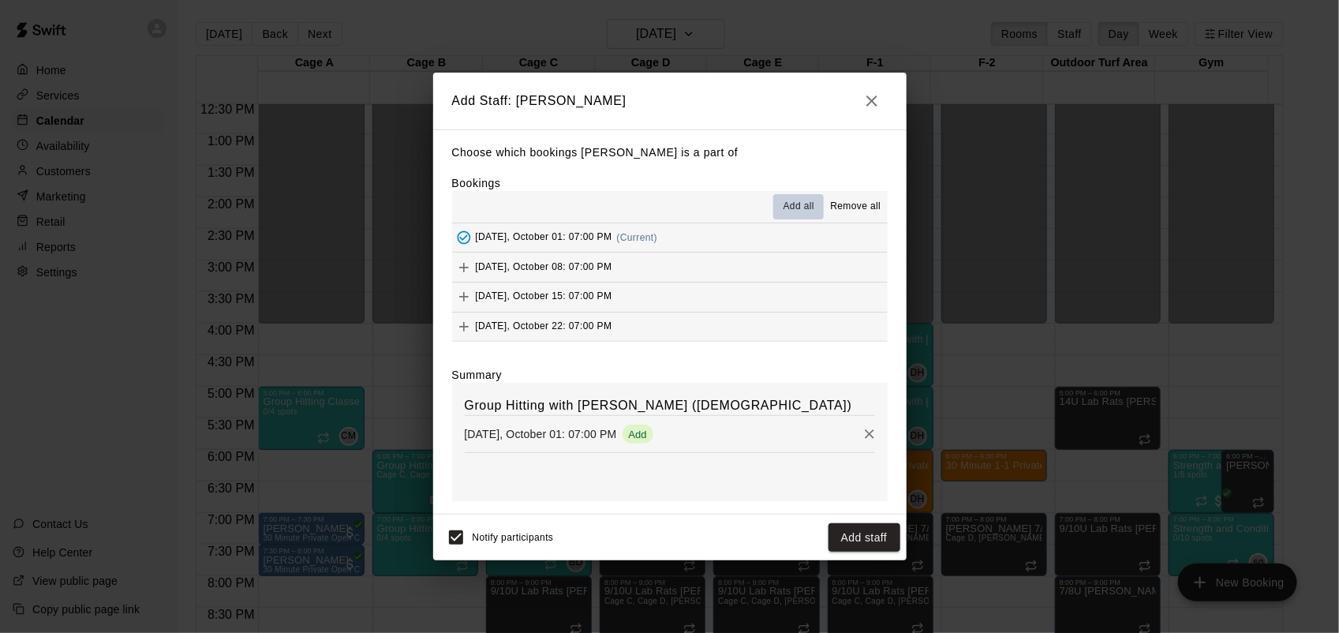
click at [801, 211] on span "Add all" at bounding box center [799, 207] width 32 height 16
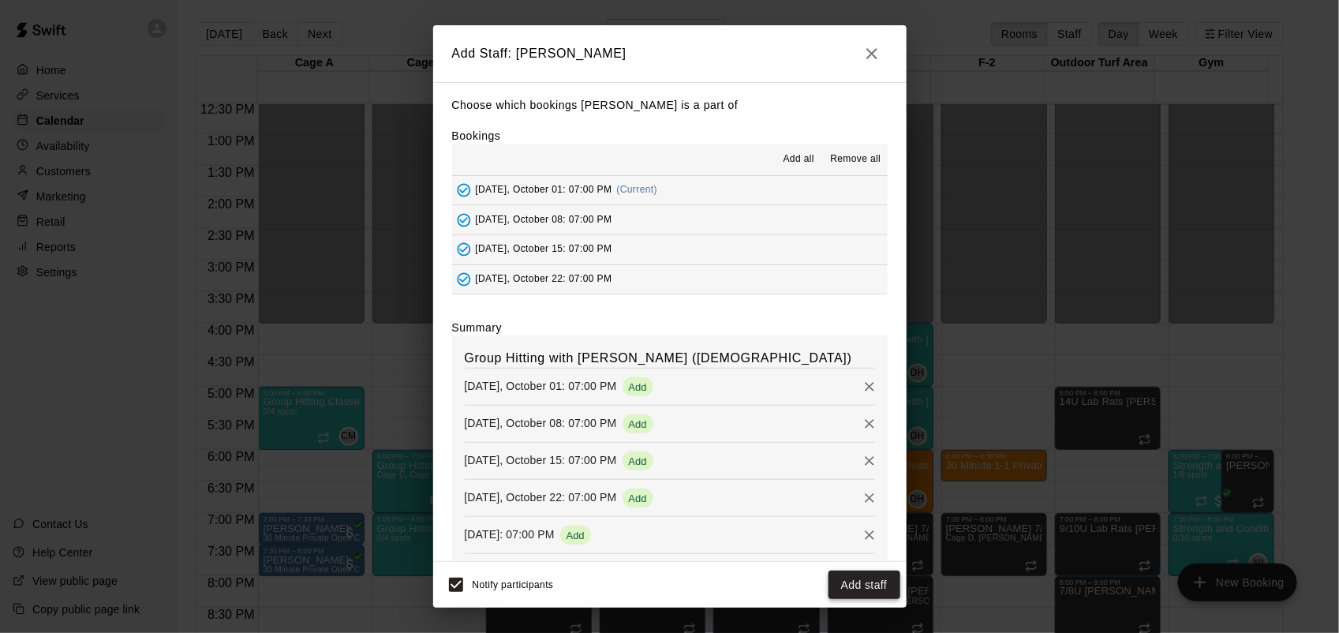
click at [873, 585] on button "Add staff" at bounding box center [864, 584] width 72 height 29
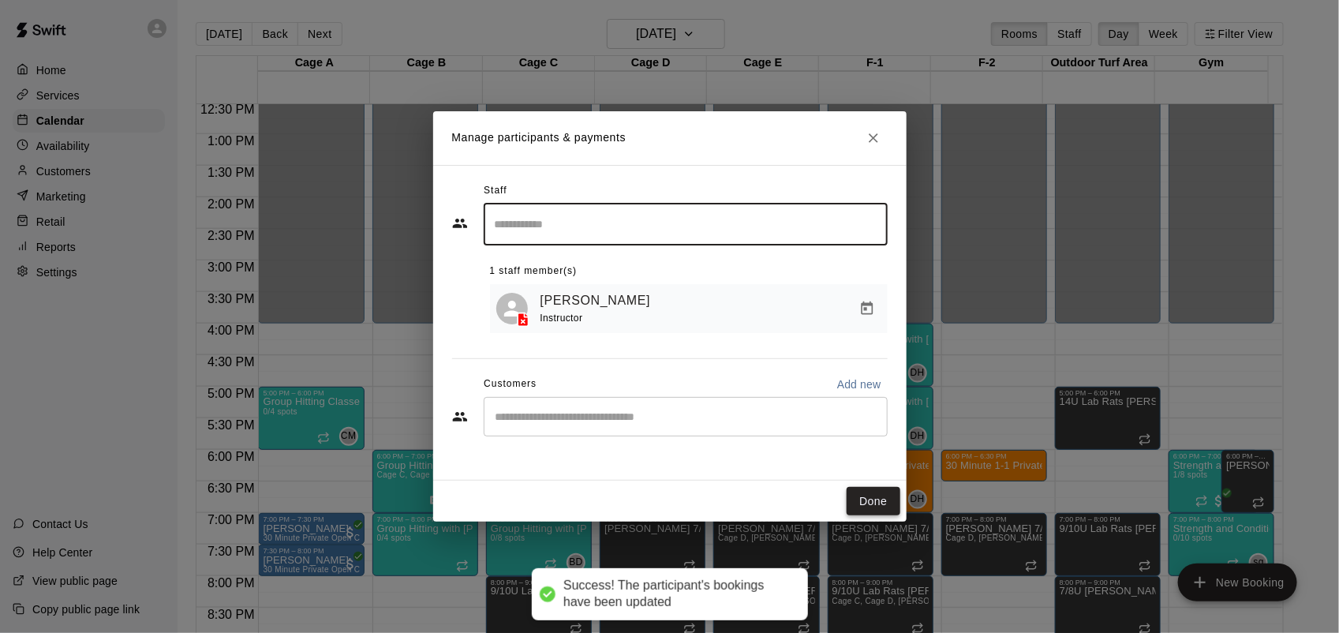
click at [876, 495] on button "Done" at bounding box center [873, 501] width 53 height 29
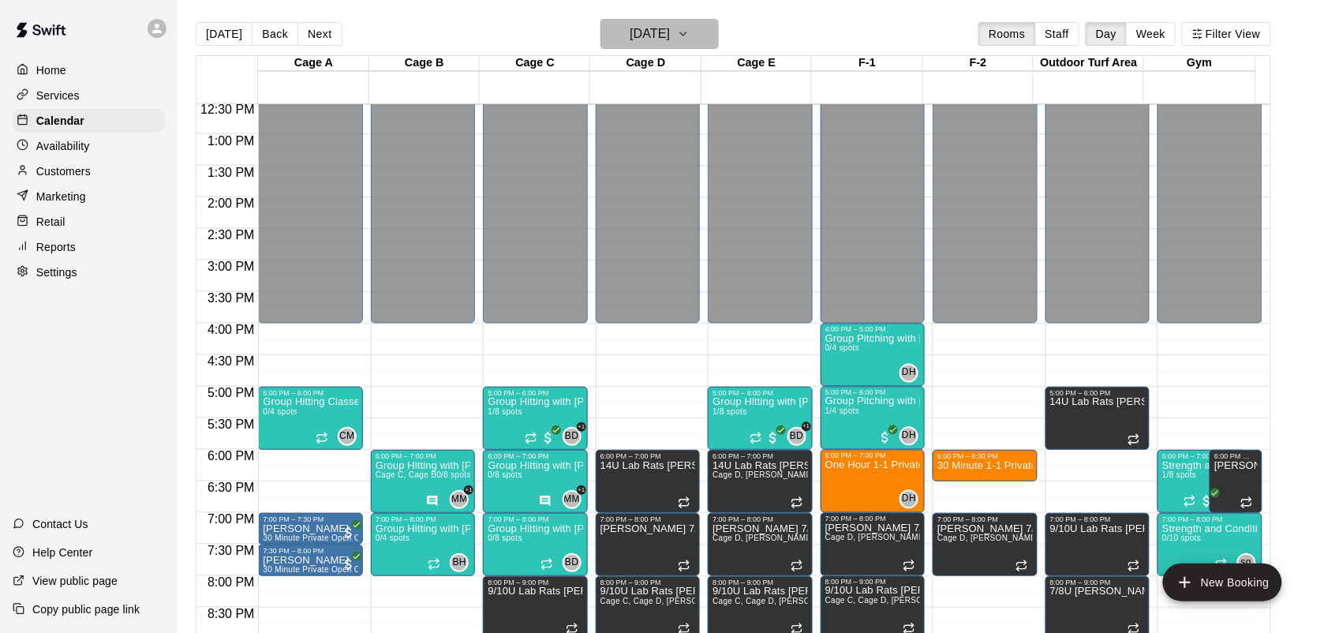
click at [690, 36] on icon "button" at bounding box center [683, 33] width 13 height 19
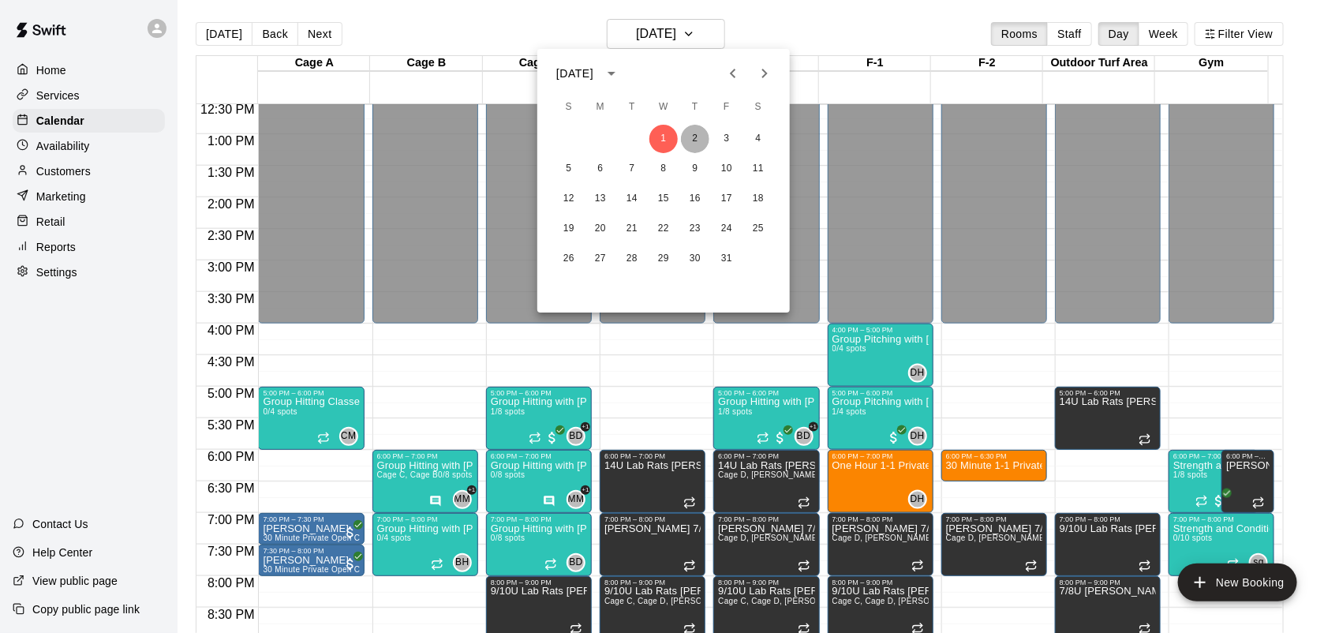
click at [698, 144] on button "2" at bounding box center [695, 139] width 28 height 28
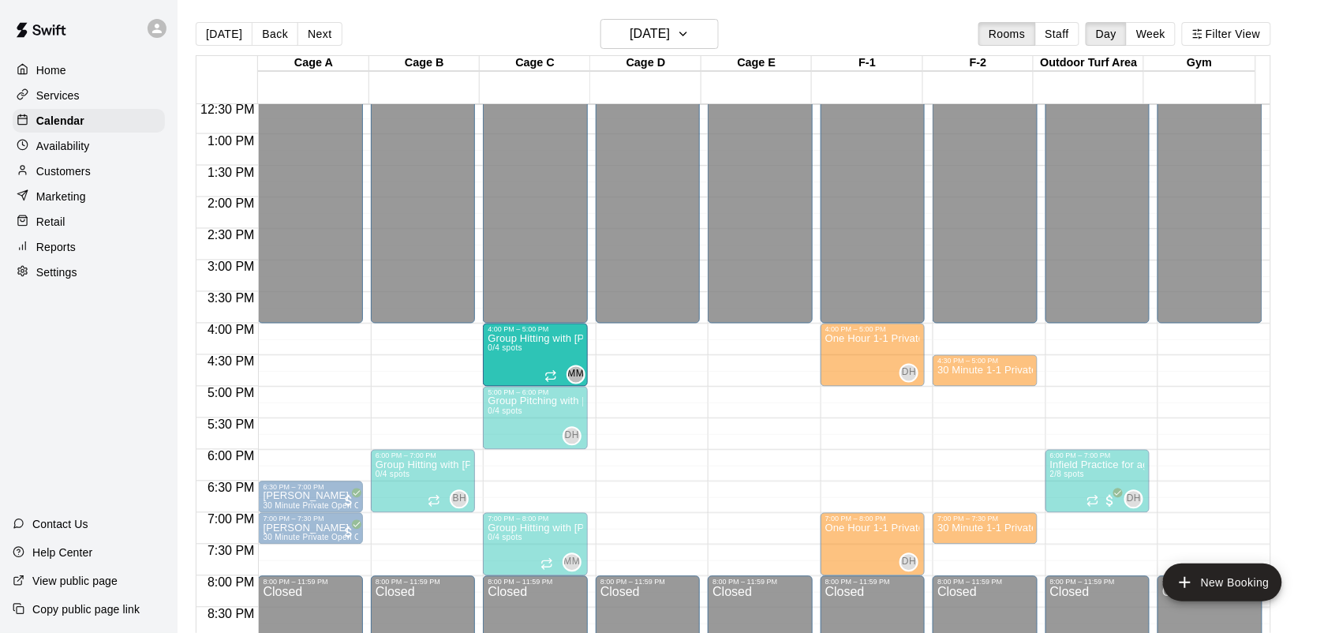
drag, startPoint x: 396, startPoint y: 428, endPoint x: 561, endPoint y: 375, distance: 173.2
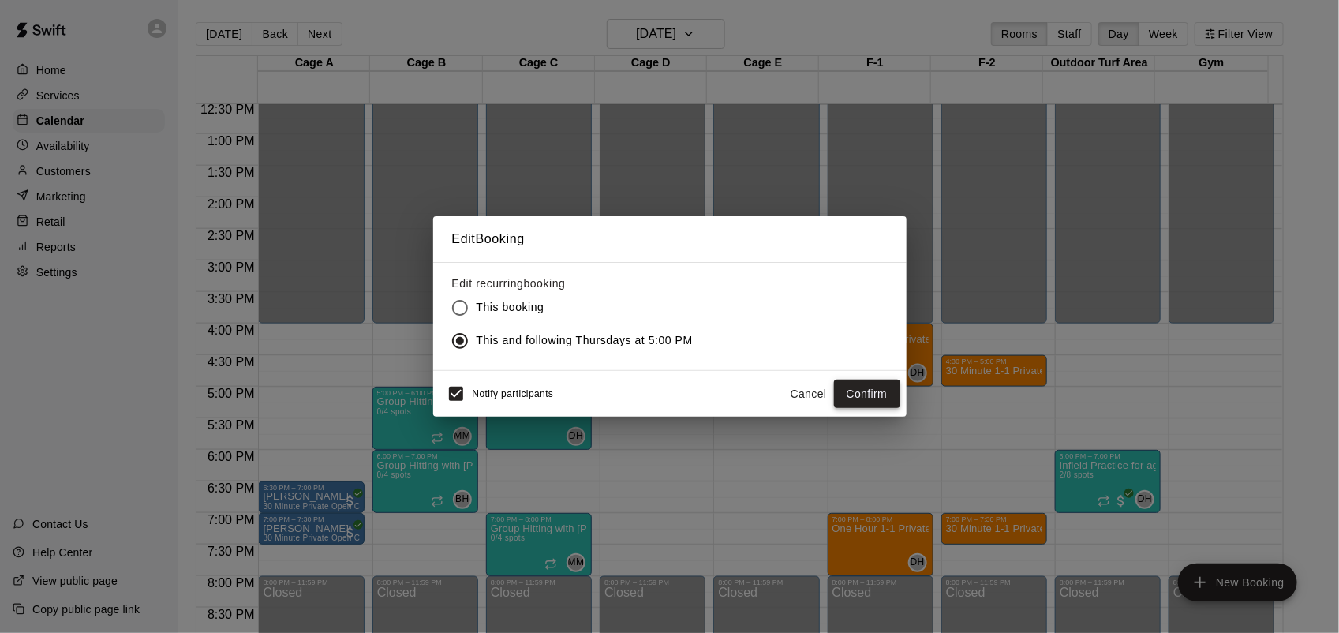
click at [857, 391] on button "Confirm" at bounding box center [867, 394] width 66 height 29
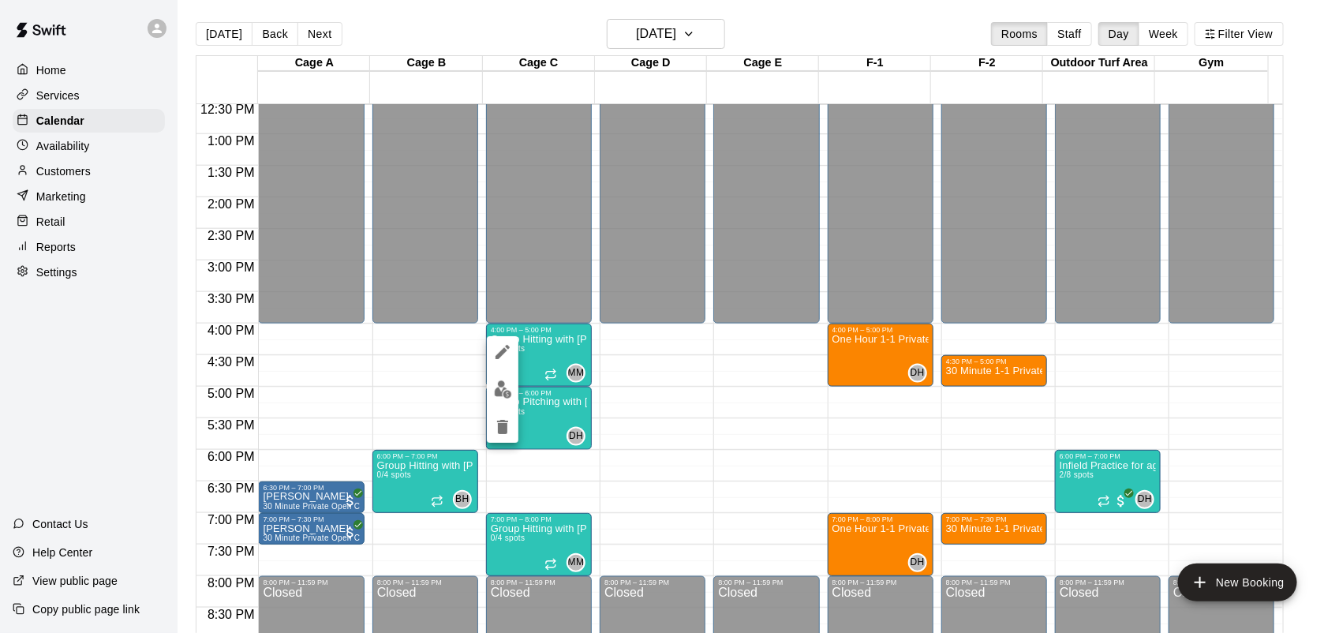
click at [498, 350] on icon "edit" at bounding box center [502, 351] width 19 height 19
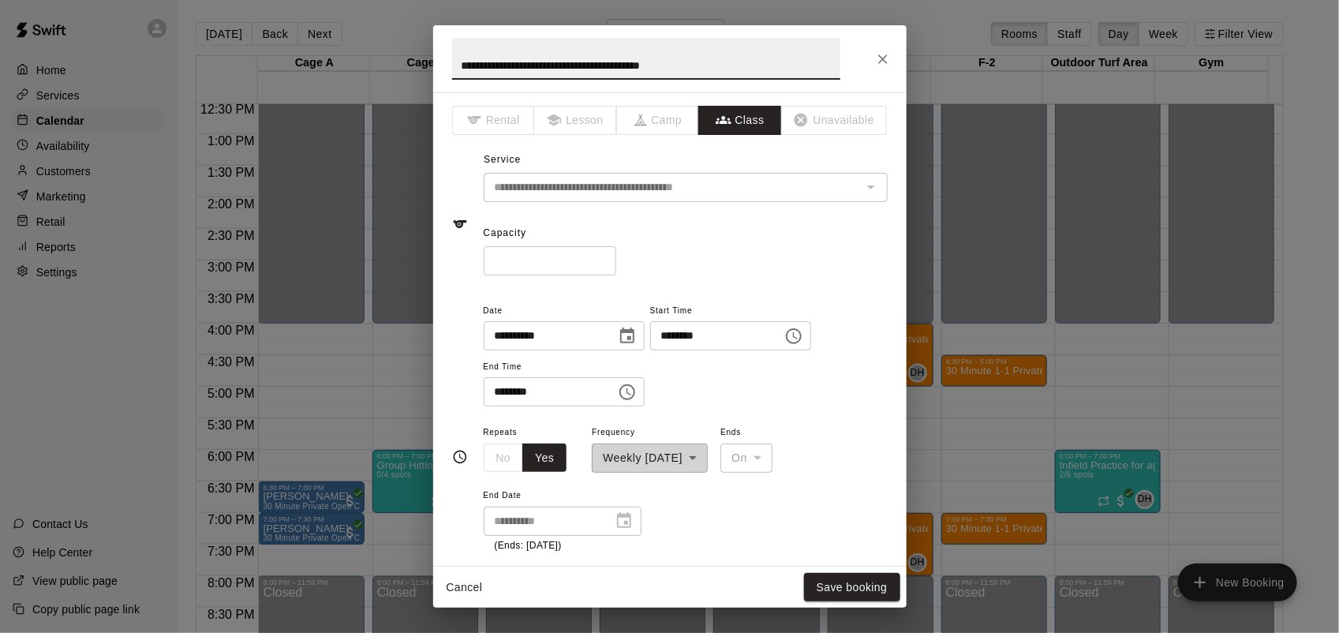
click at [616, 253] on input "*" at bounding box center [550, 260] width 133 height 29
click at [616, 255] on input "*" at bounding box center [550, 260] width 133 height 29
type input "*"
click at [616, 256] on input "*" at bounding box center [550, 260] width 133 height 29
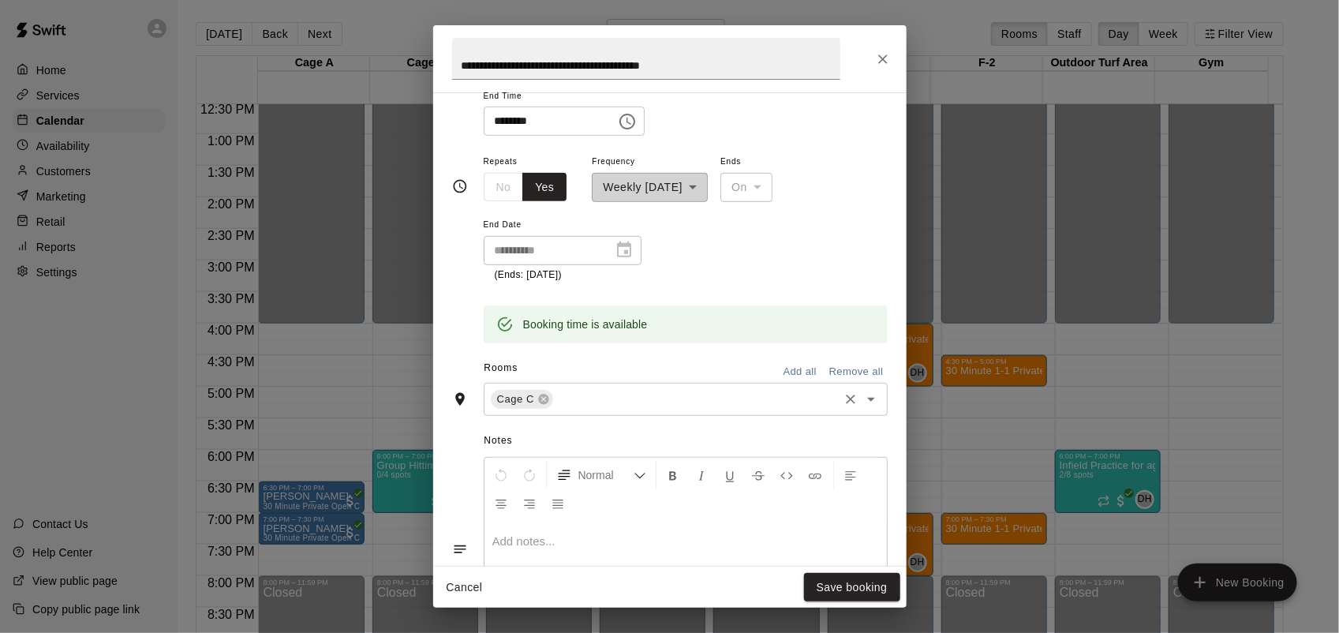
scroll to position [296, 0]
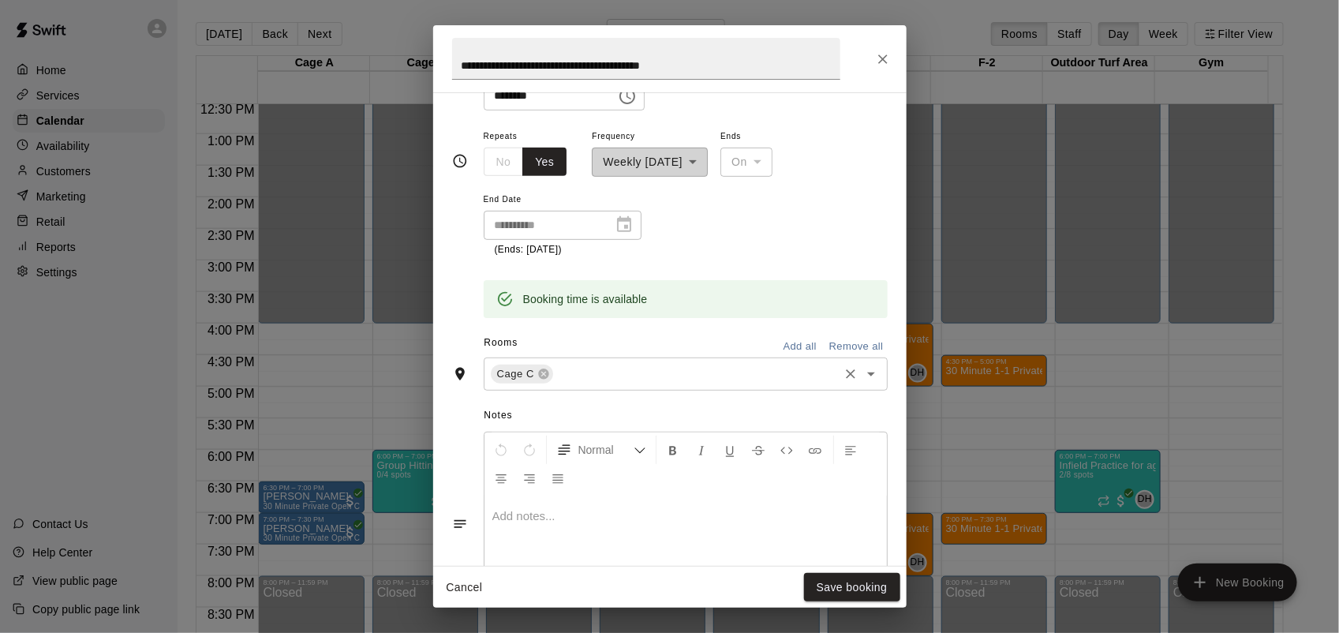
click at [576, 369] on input "text" at bounding box center [695, 374] width 281 height 20
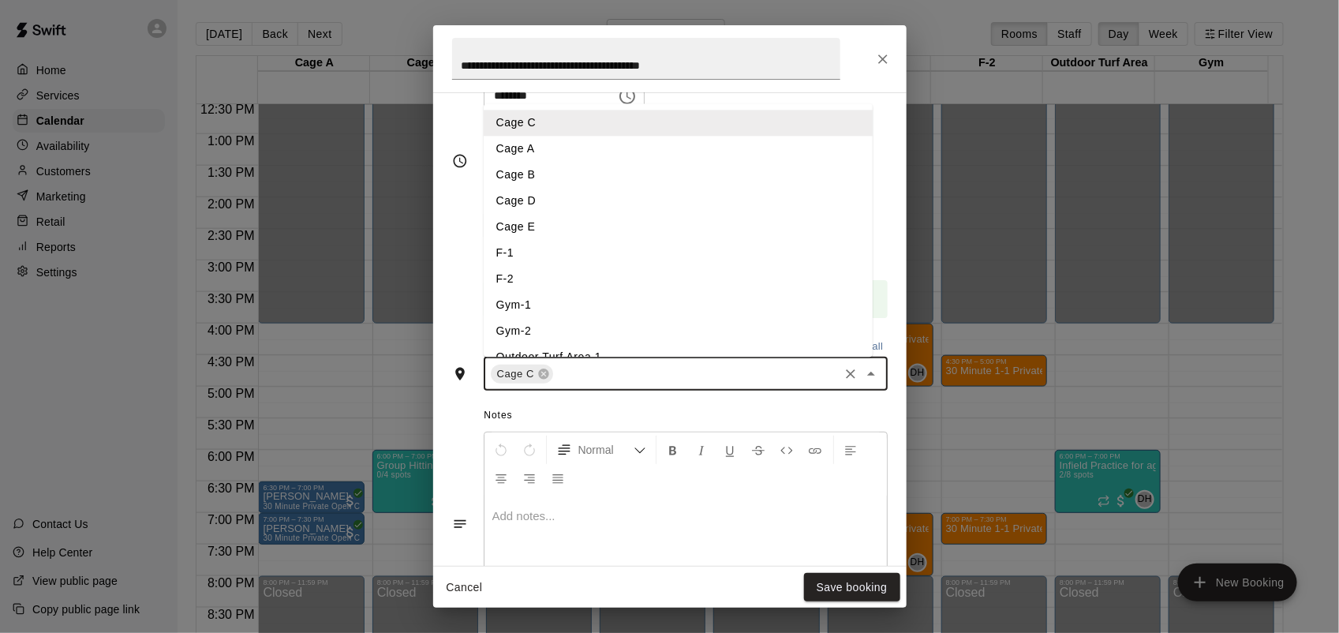
click at [582, 230] on li "Cage E" at bounding box center [678, 227] width 389 height 26
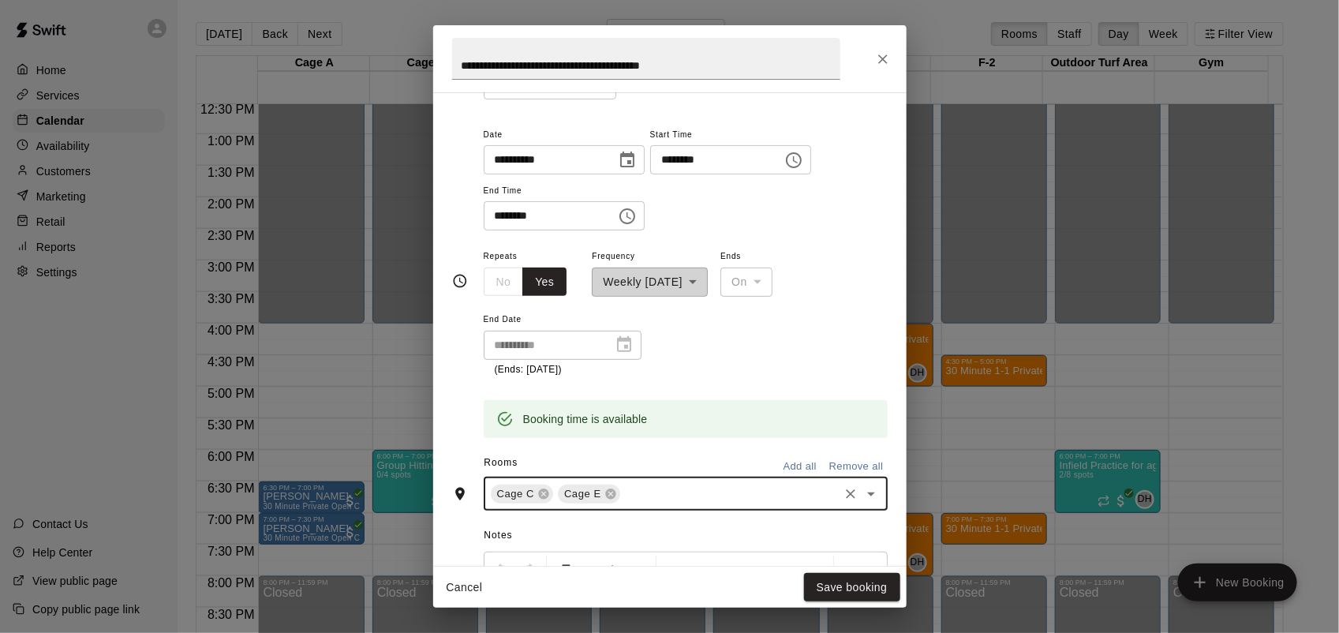
scroll to position [493, 0]
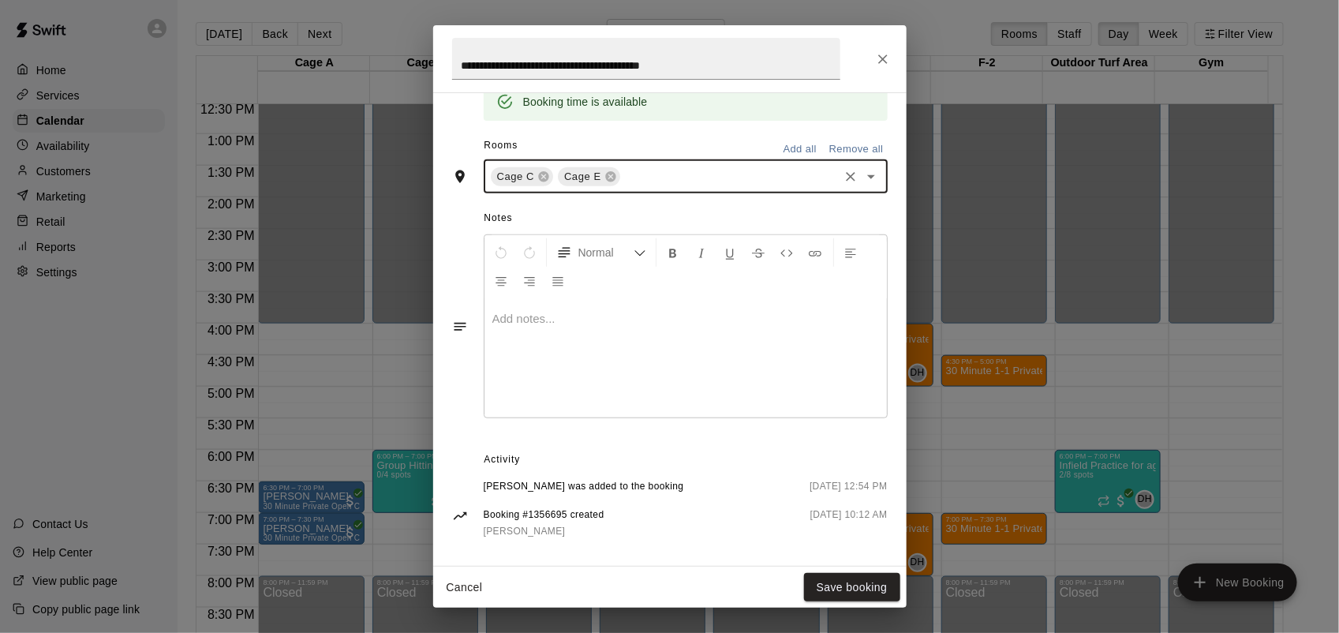
click at [609, 314] on p at bounding box center [685, 319] width 387 height 16
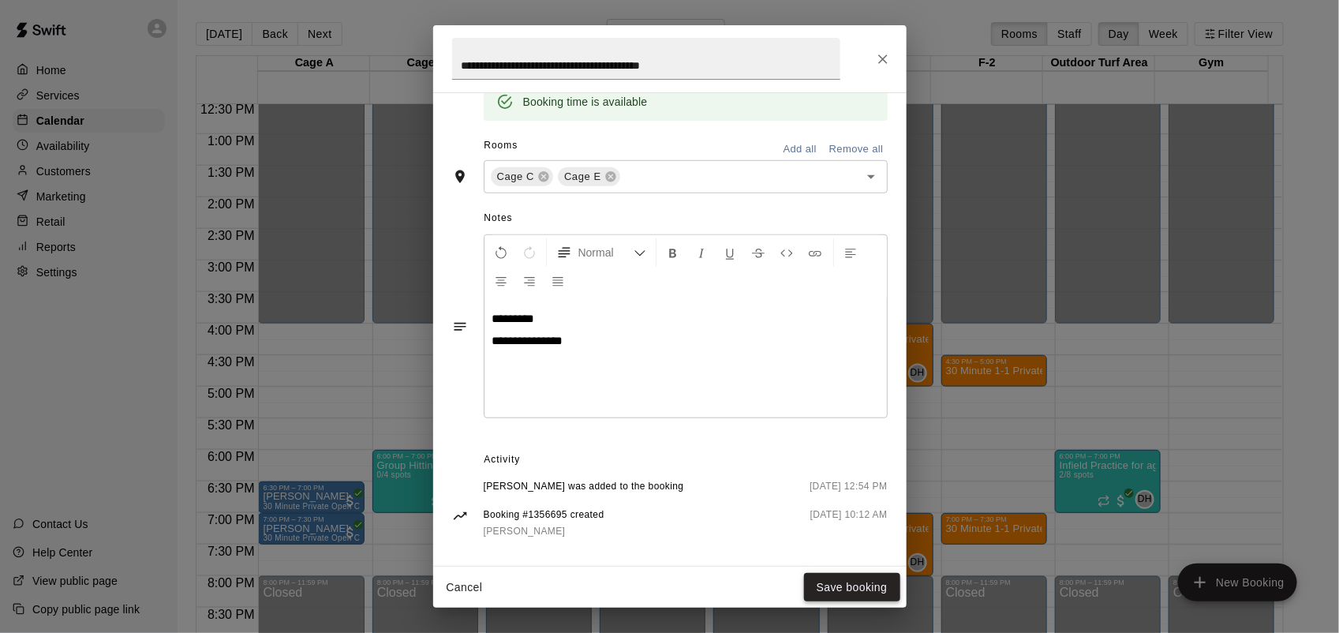
click at [854, 574] on button "Save booking" at bounding box center [852, 587] width 96 height 29
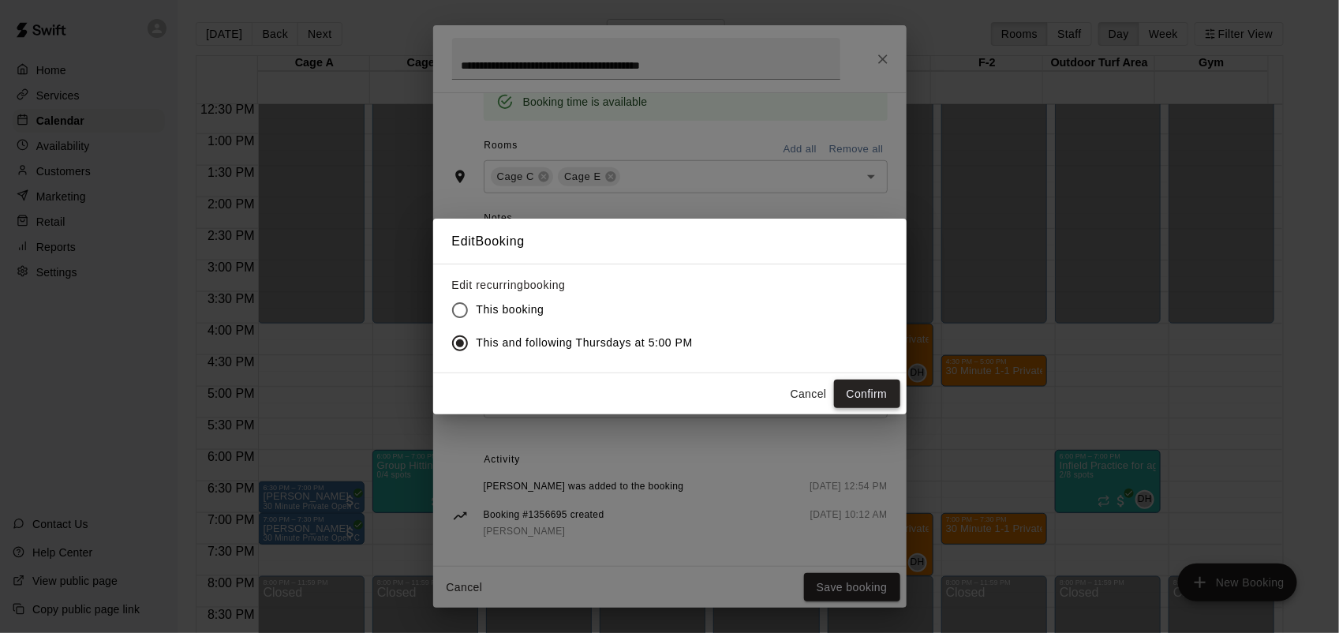
click at [881, 391] on button "Confirm" at bounding box center [867, 394] width 66 height 29
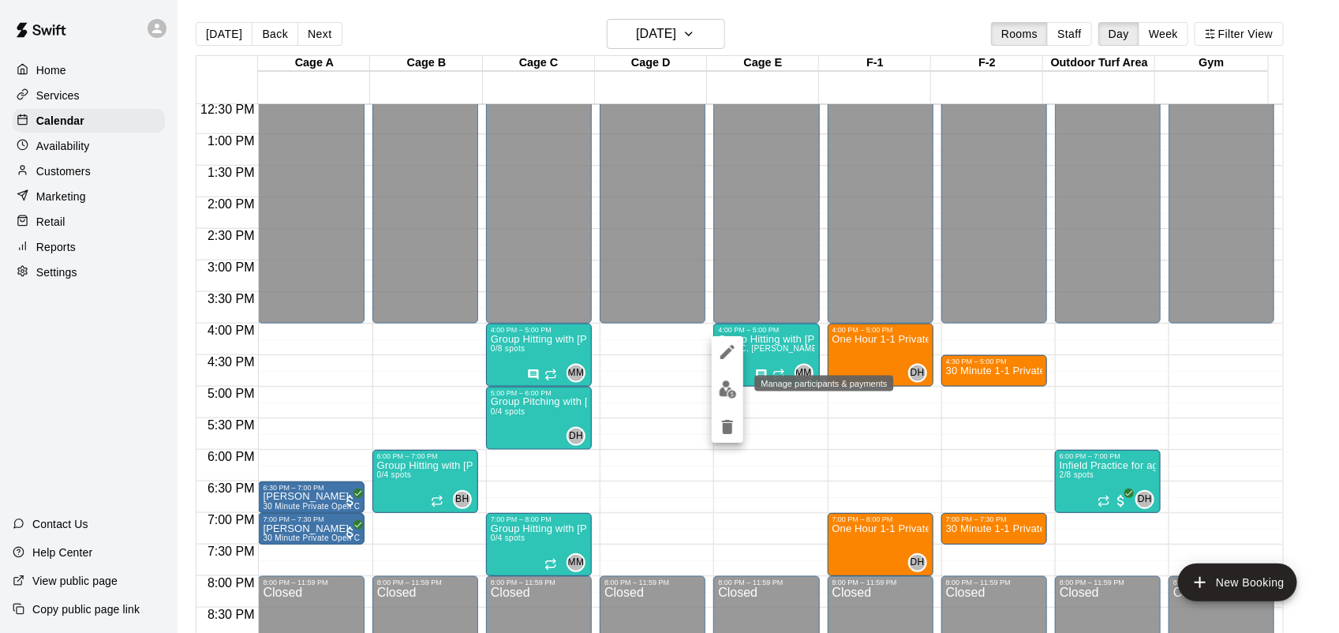
click at [726, 387] on img "edit" at bounding box center [728, 389] width 18 height 18
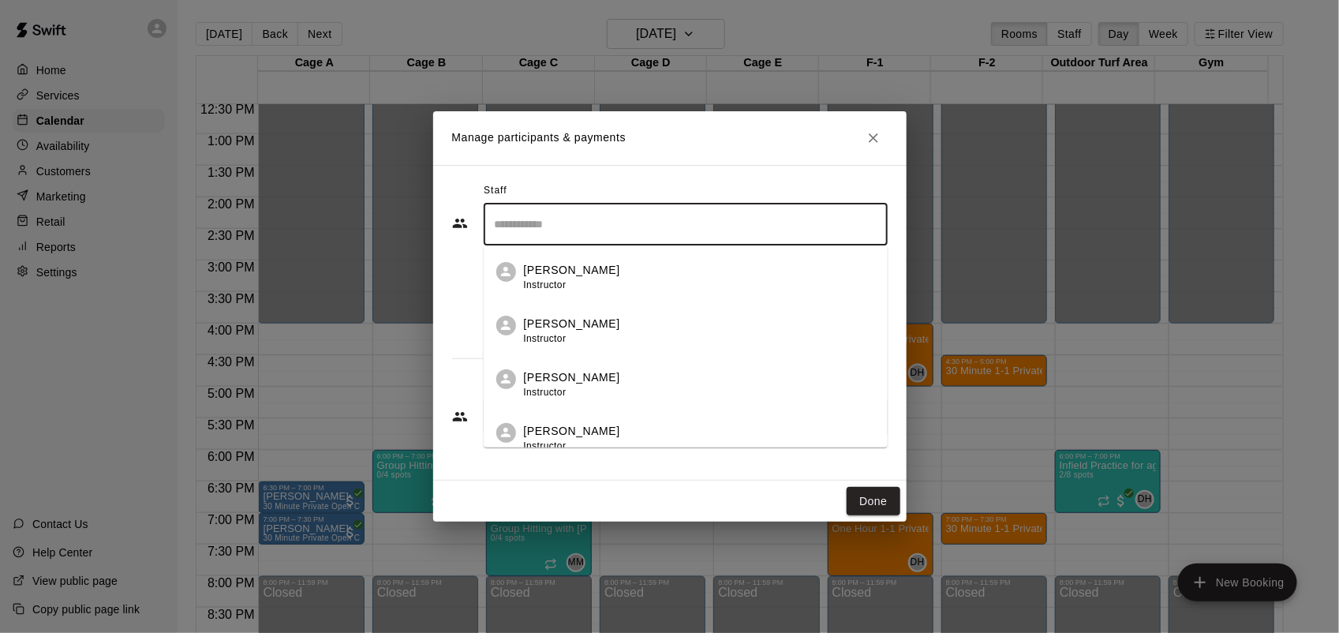
click at [613, 218] on input "Search staff" at bounding box center [686, 225] width 390 height 28
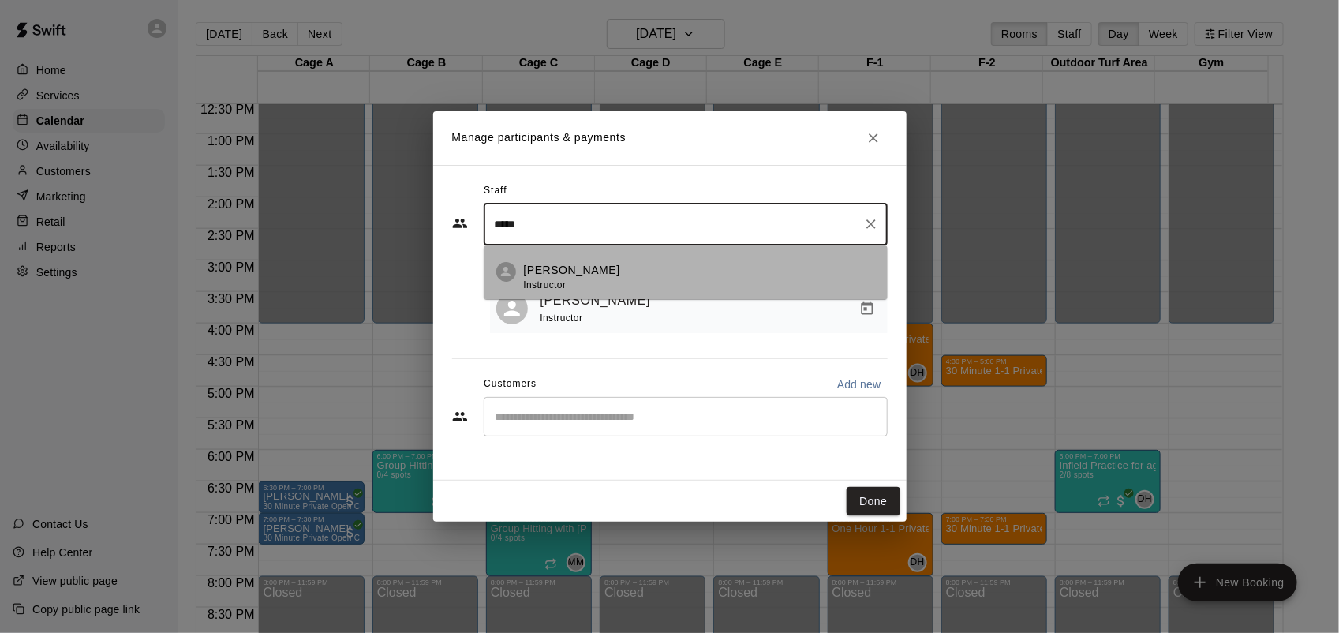
click at [601, 272] on div "[PERSON_NAME] Instructor" at bounding box center [699, 277] width 351 height 31
type input "*****"
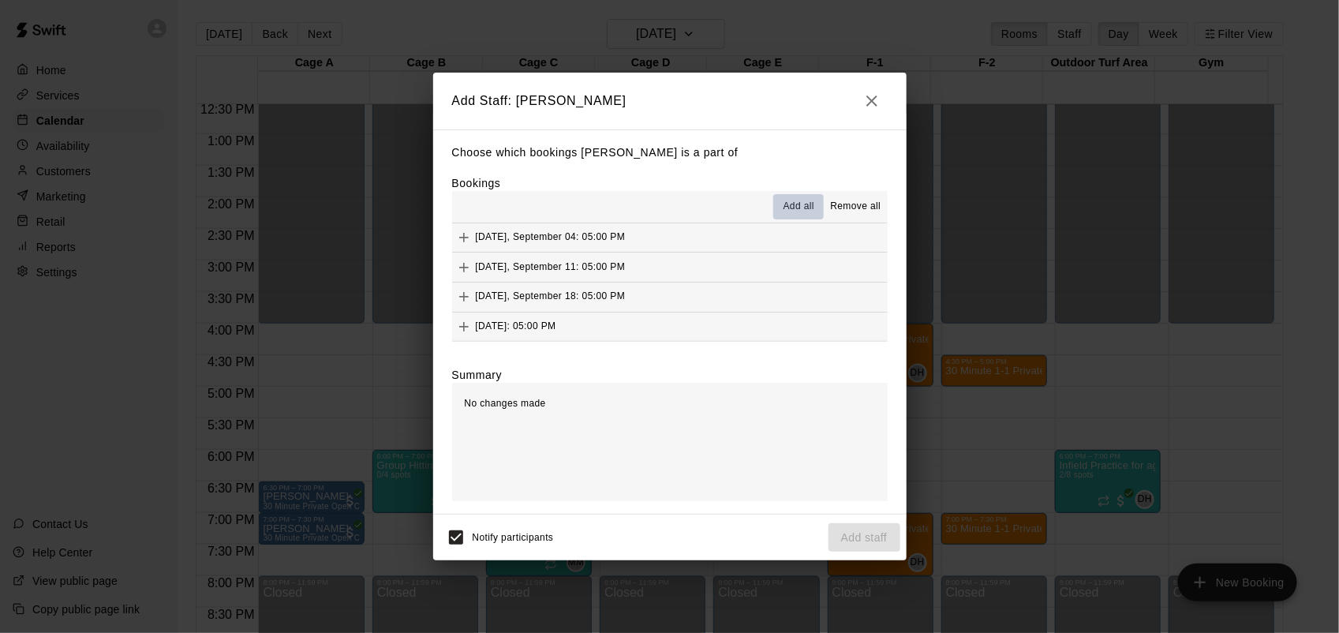
click at [810, 209] on span "Add all" at bounding box center [799, 207] width 32 height 16
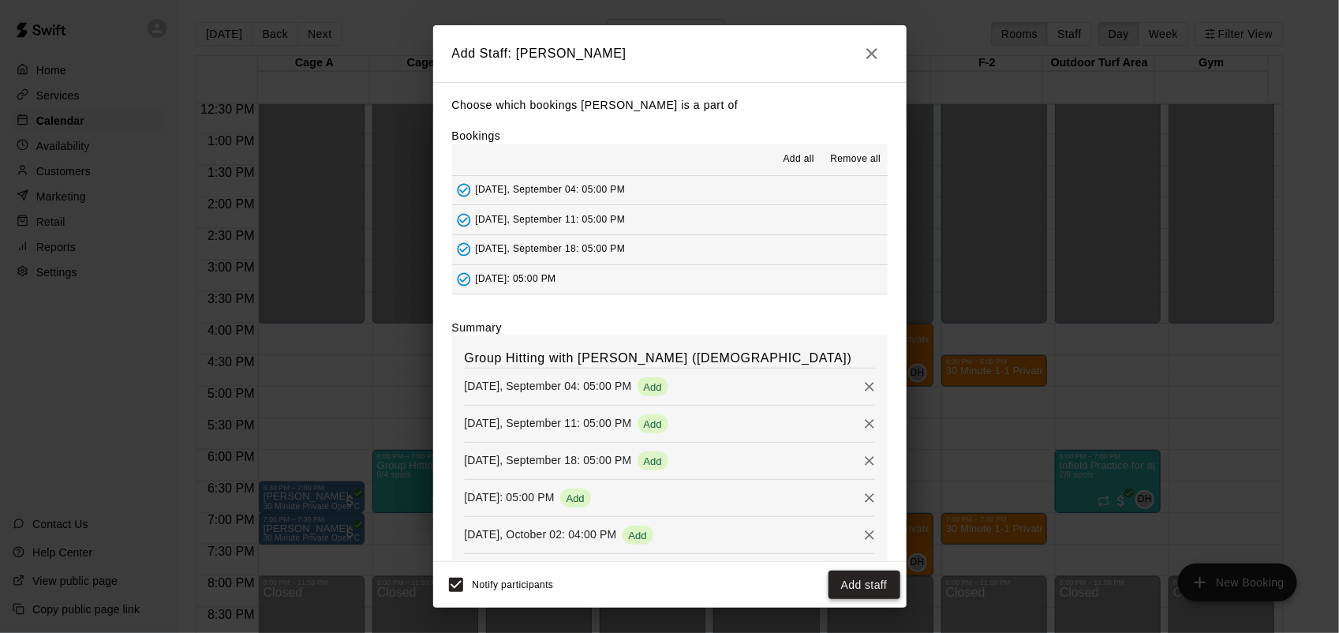
click at [870, 584] on button "Add staff" at bounding box center [864, 584] width 72 height 29
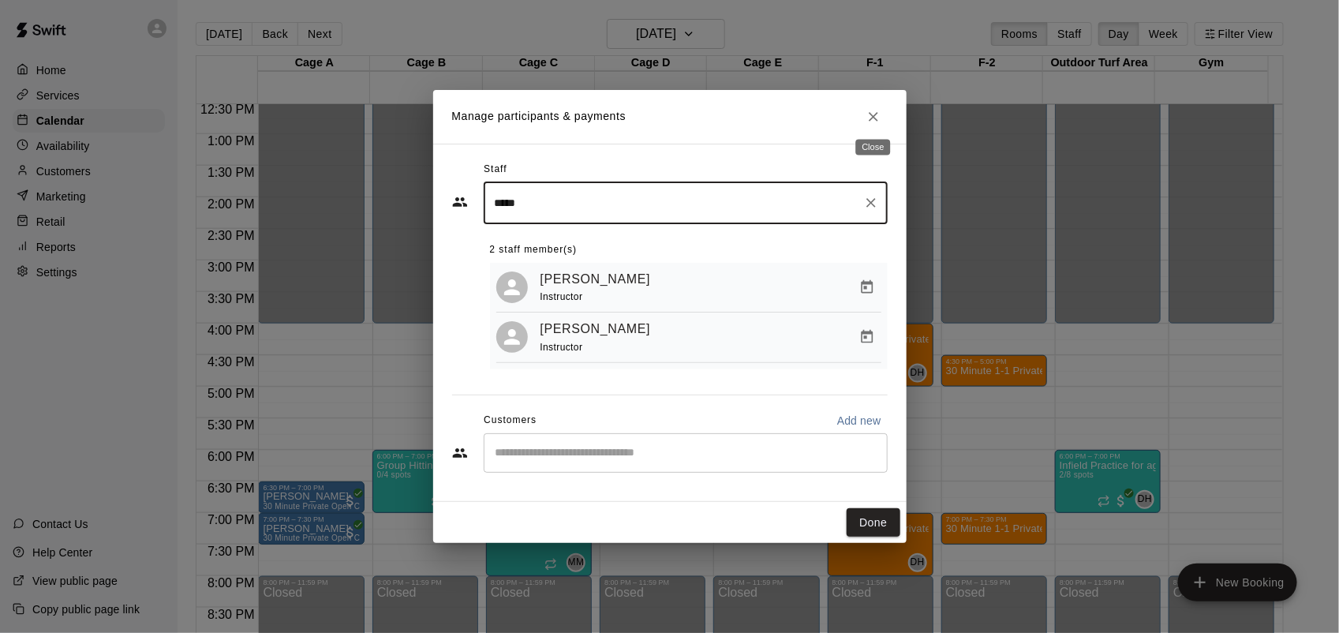
click at [876, 120] on icon "Close" at bounding box center [874, 117] width 16 height 16
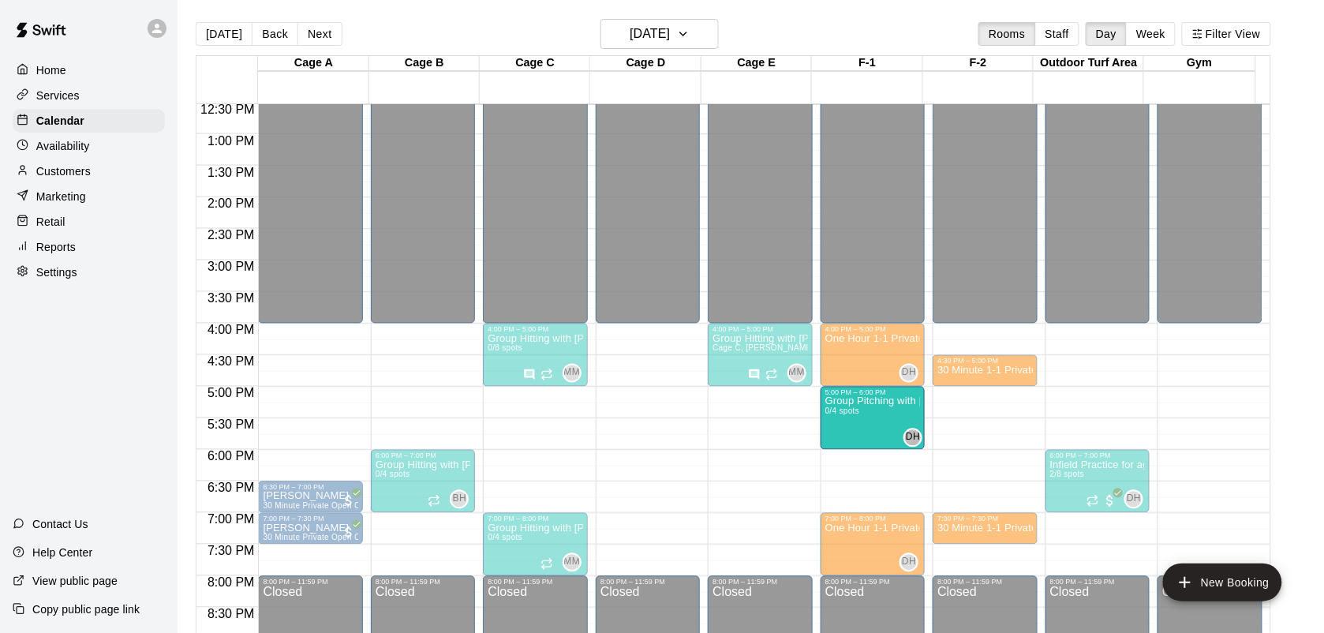
drag, startPoint x: 519, startPoint y: 426, endPoint x: 866, endPoint y: 436, distance: 347.3
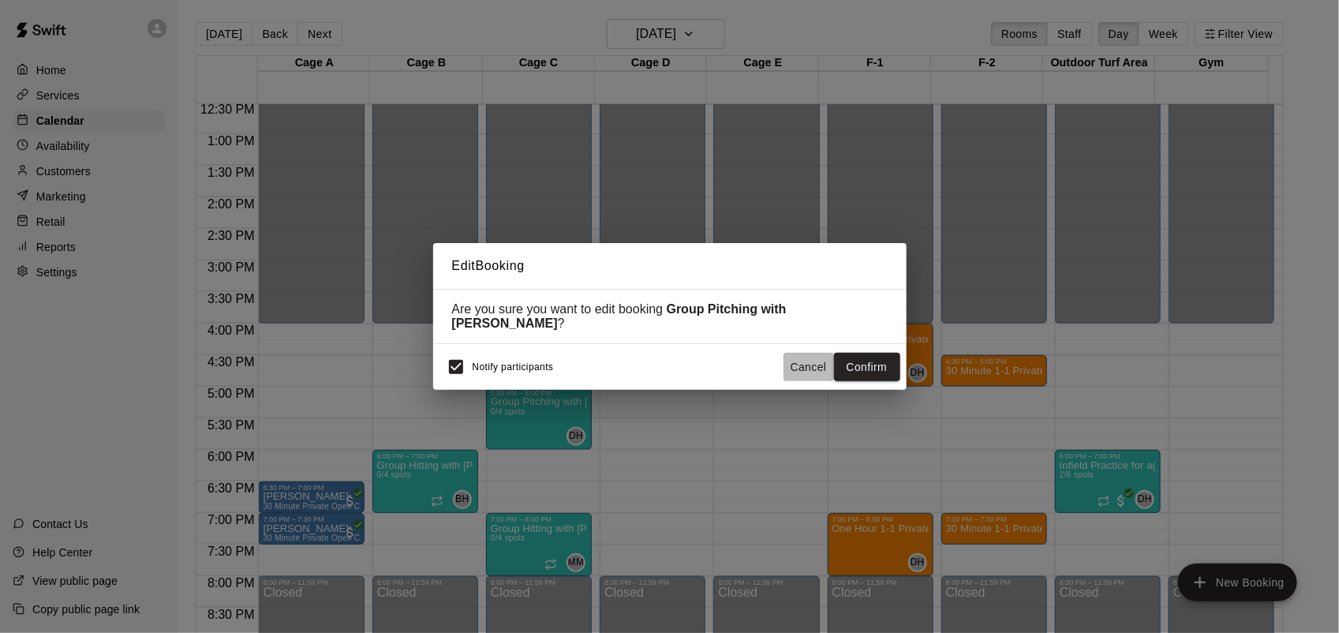
click at [819, 372] on button "Cancel" at bounding box center [808, 367] width 50 height 29
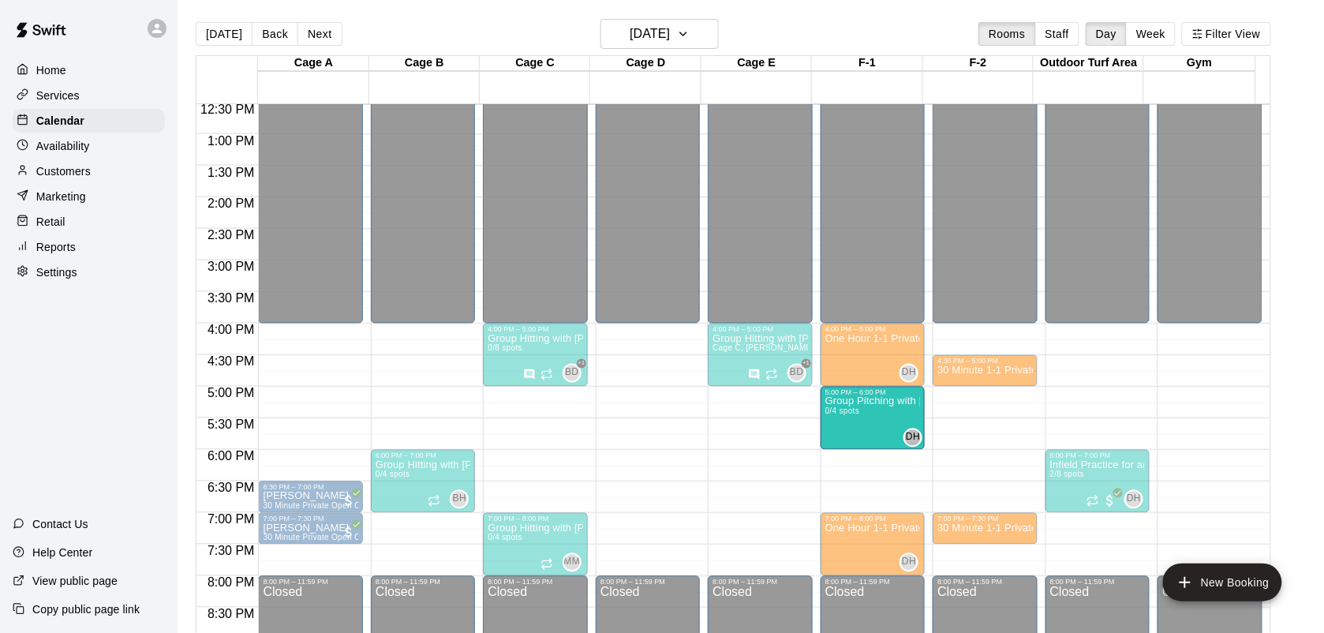
drag, startPoint x: 533, startPoint y: 423, endPoint x: 898, endPoint y: 432, distance: 364.6
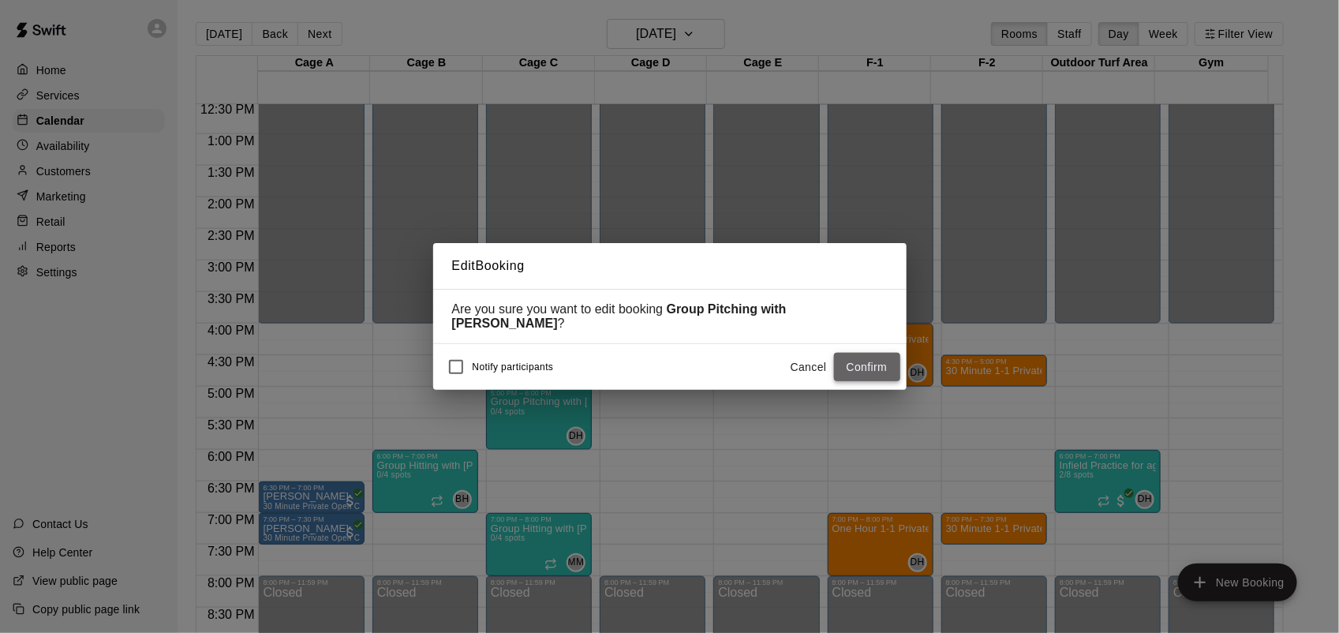
click at [862, 379] on button "Confirm" at bounding box center [867, 367] width 66 height 29
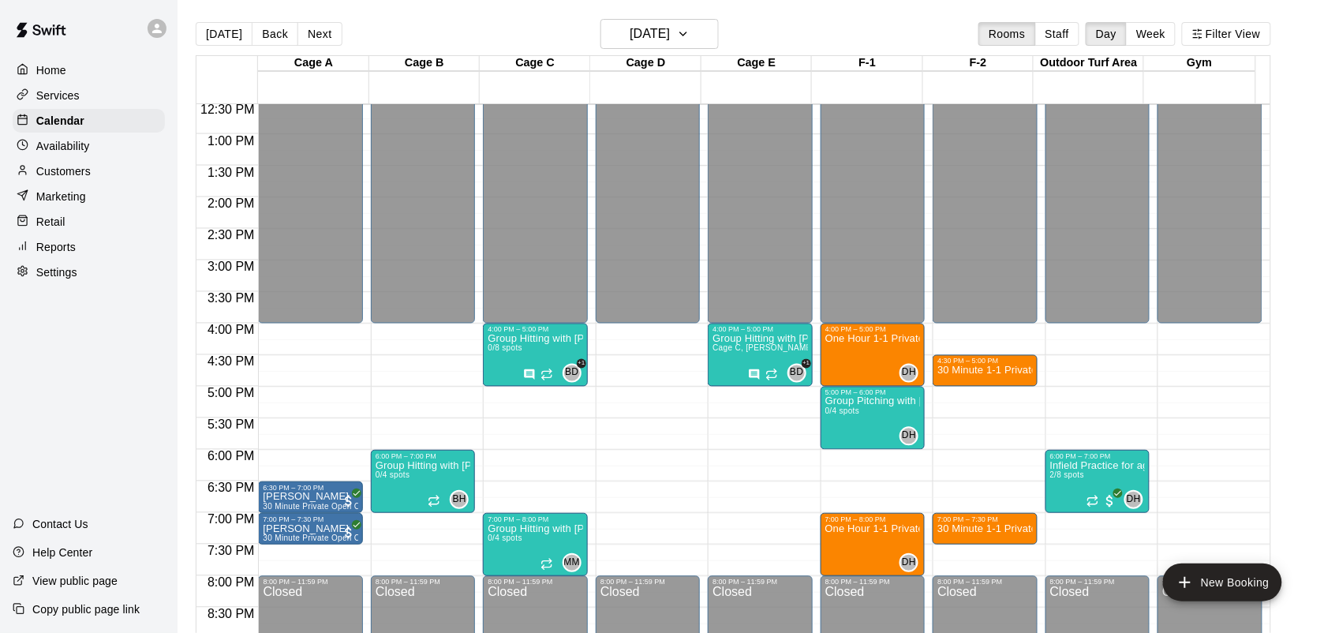
click at [533, 389] on div "12:00 AM – 4:00 PM Closed 4:00 PM – 5:00 PM Group Hitting with [PERSON_NAME] ([…" at bounding box center [535, 71] width 104 height 1515
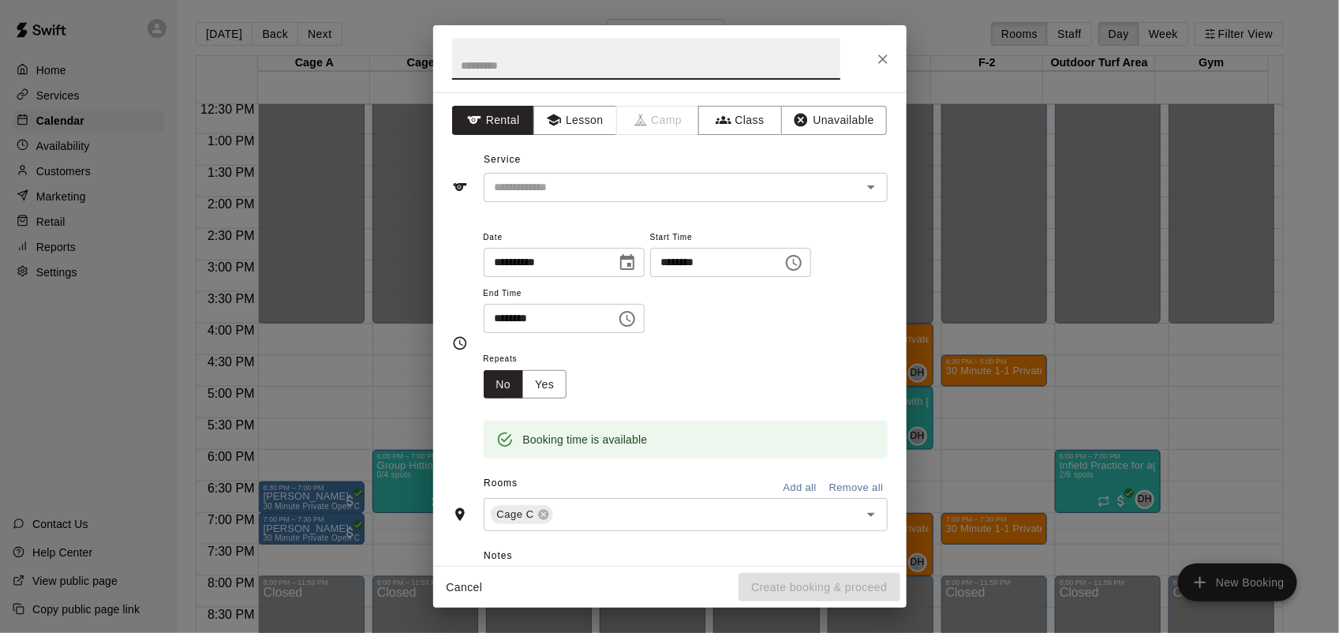
click at [499, 316] on input "********" at bounding box center [545, 318] width 122 height 29
click at [577, 531] on div "Cage C ​" at bounding box center [686, 514] width 404 height 33
type input "********"
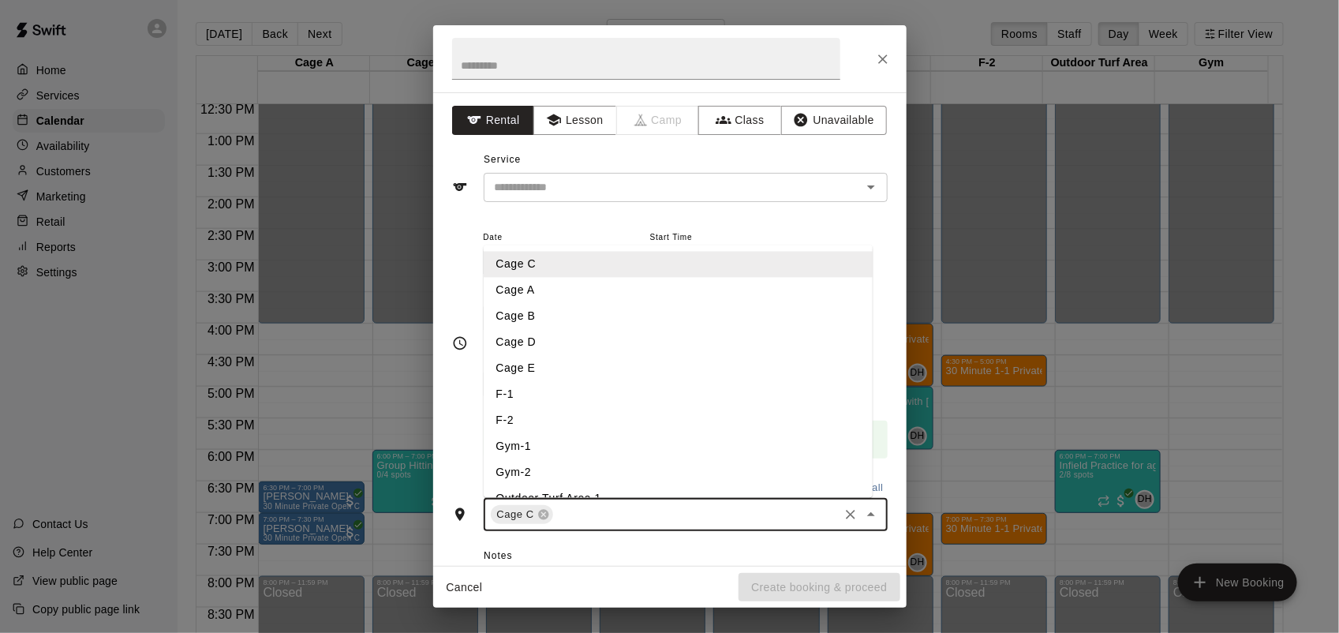
click at [540, 365] on li "Cage E" at bounding box center [678, 368] width 389 height 26
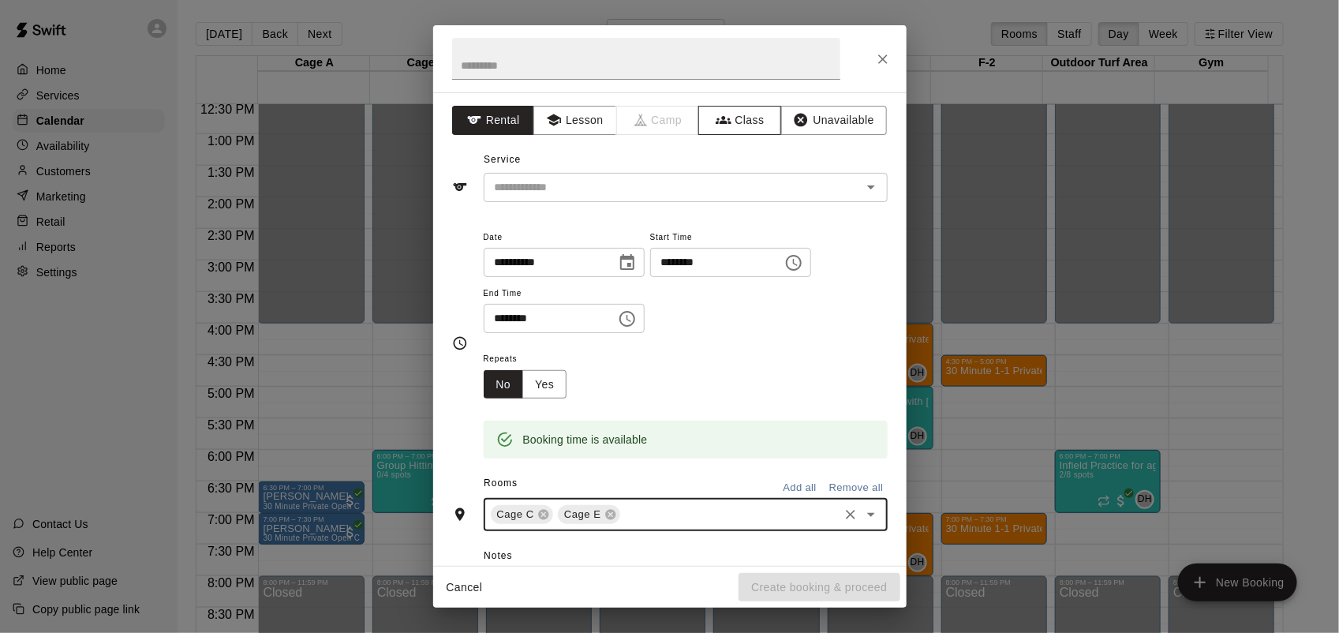
click at [747, 117] on button "Class" at bounding box center [739, 120] width 83 height 29
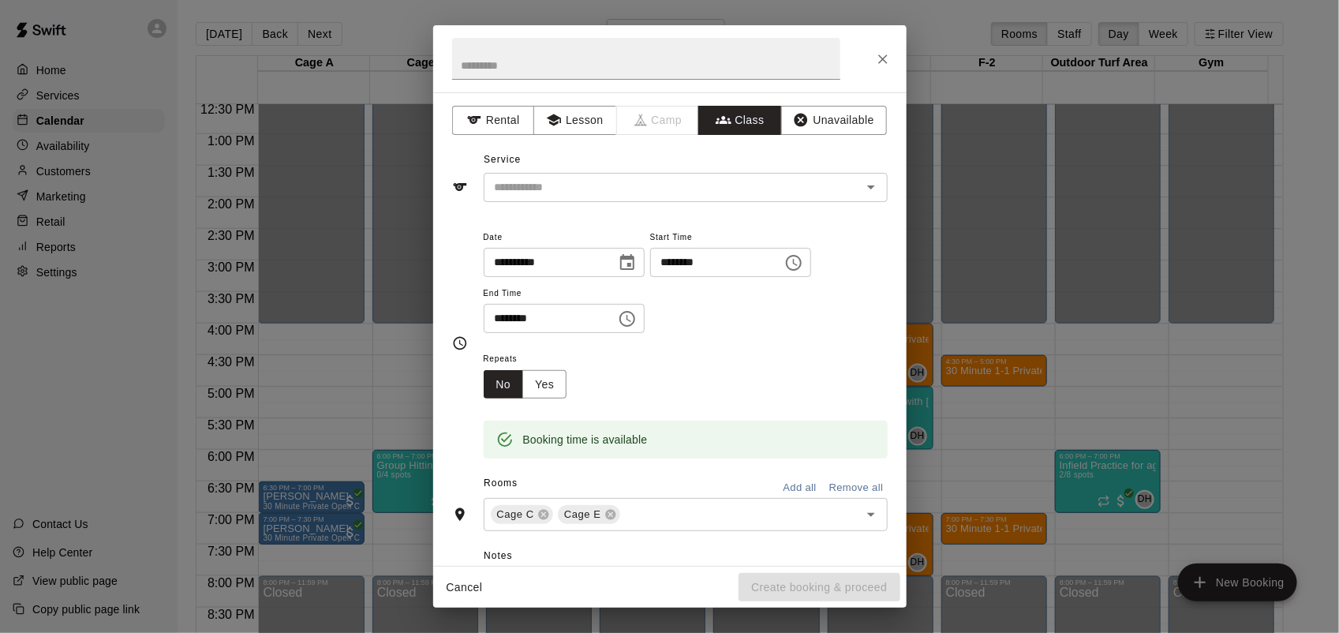
click at [712, 192] on input "text" at bounding box center [672, 188] width 368 height 20
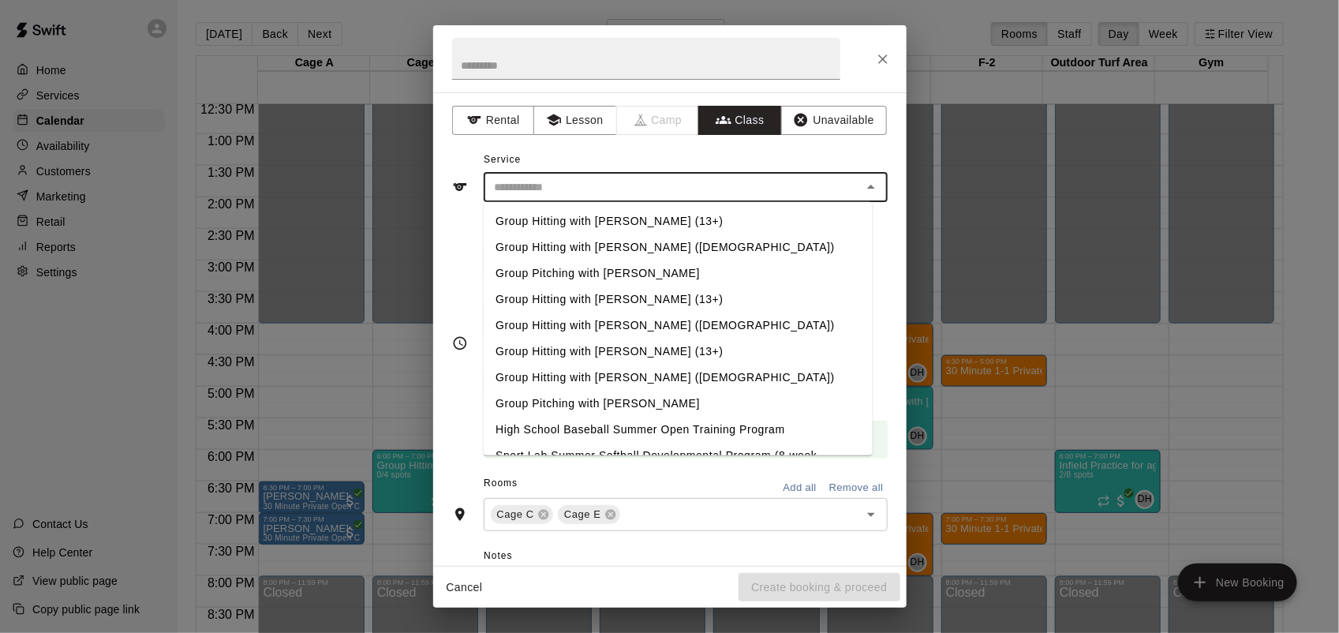
click at [641, 215] on li "Group Hitting with [PERSON_NAME] (13+)" at bounding box center [677, 221] width 389 height 26
type input "**********"
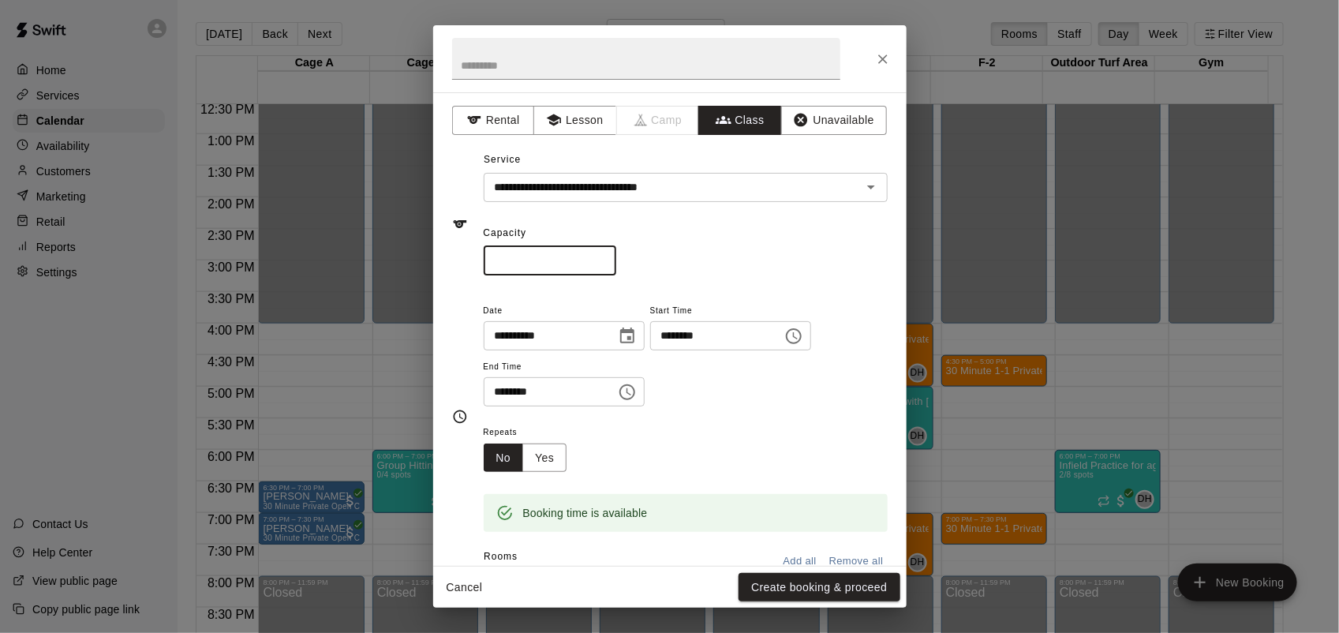
click at [616, 258] on input "*" at bounding box center [550, 260] width 133 height 29
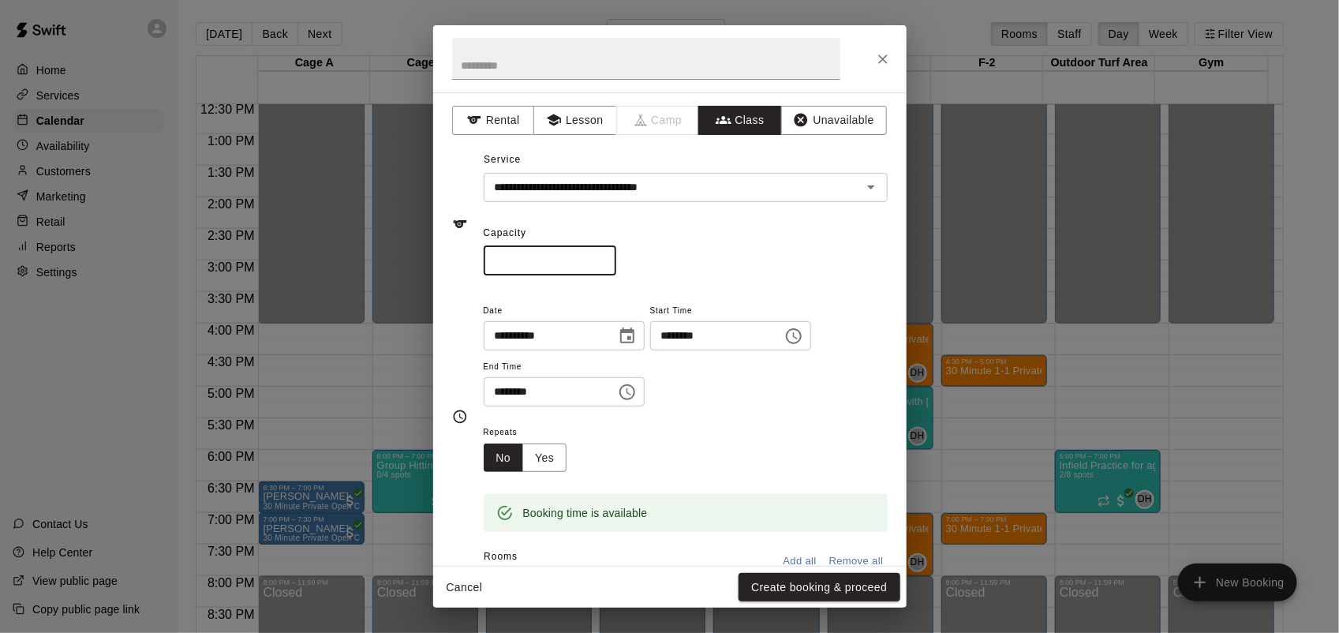
click at [616, 258] on input "*" at bounding box center [550, 260] width 133 height 29
type input "*"
click at [616, 258] on input "*" at bounding box center [550, 260] width 133 height 29
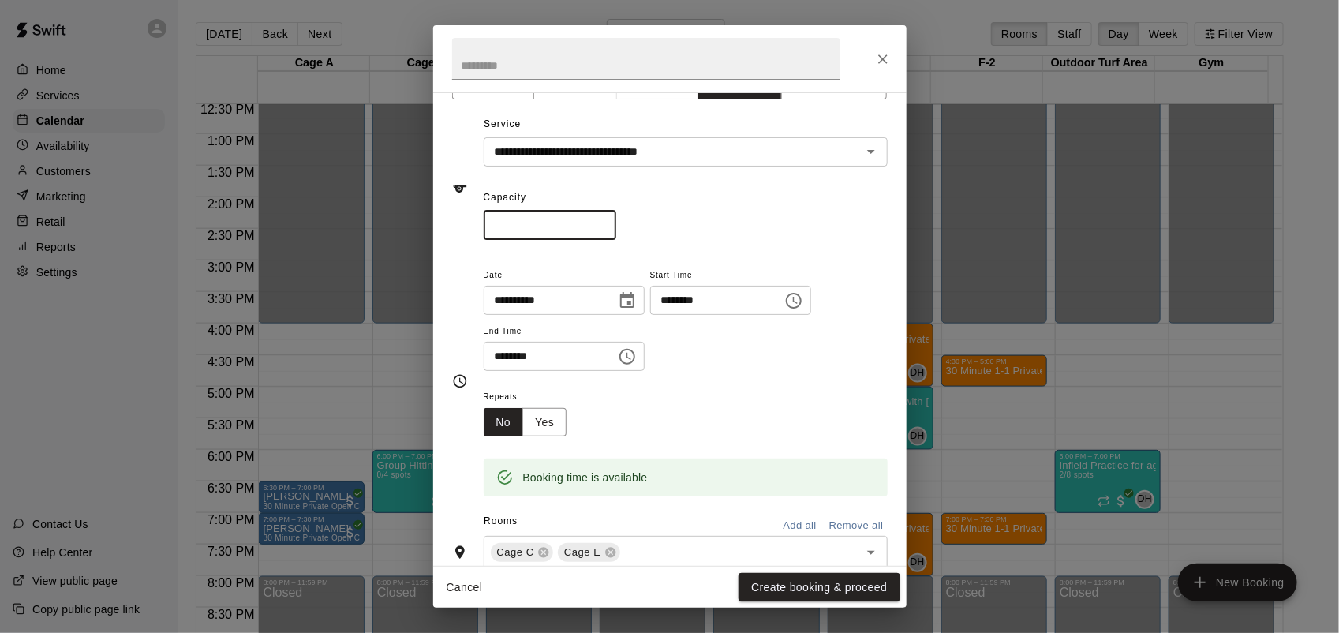
scroll to position [0, 0]
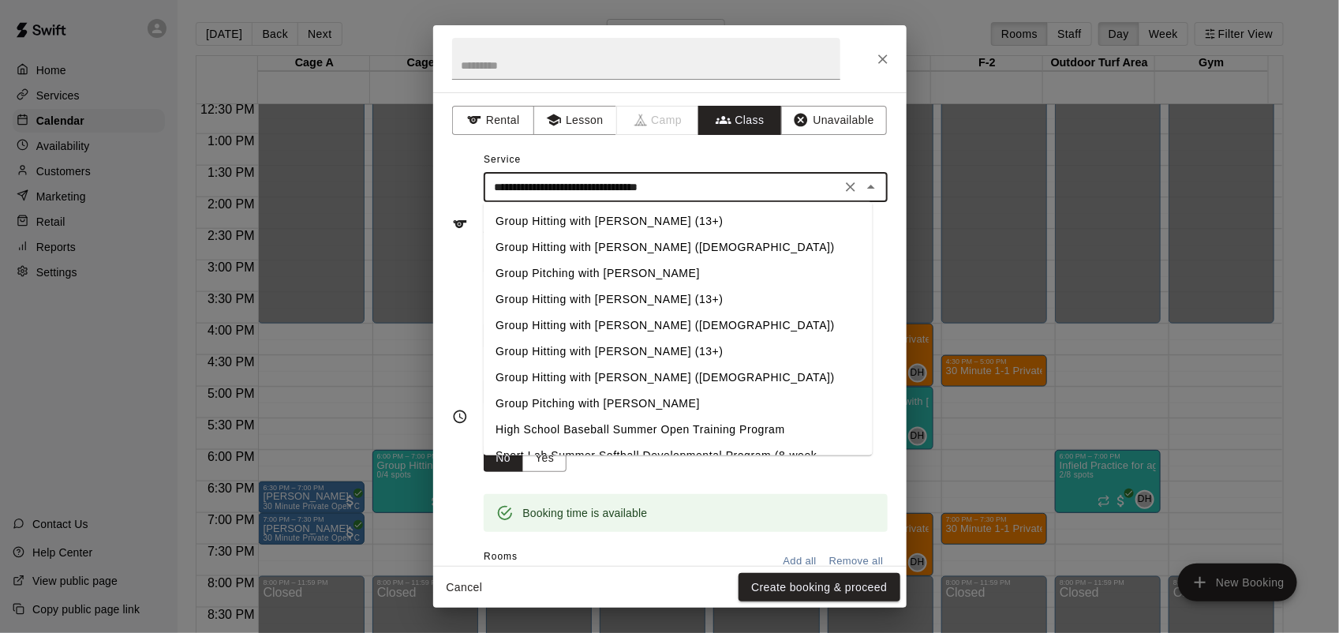
click at [685, 192] on input "**********" at bounding box center [662, 188] width 348 height 20
click at [648, 318] on li "Group Hitting with [PERSON_NAME] ([DEMOGRAPHIC_DATA])" at bounding box center [677, 325] width 389 height 26
type input "**********"
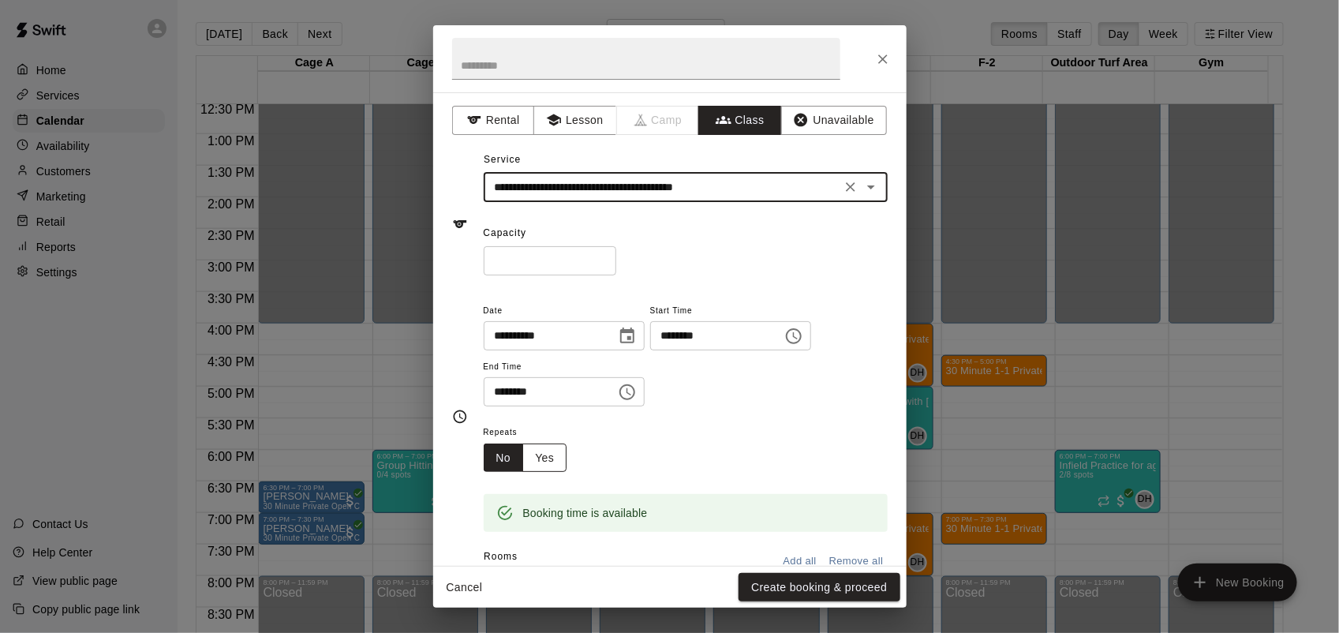
click at [556, 462] on button "Yes" at bounding box center [544, 457] width 44 height 29
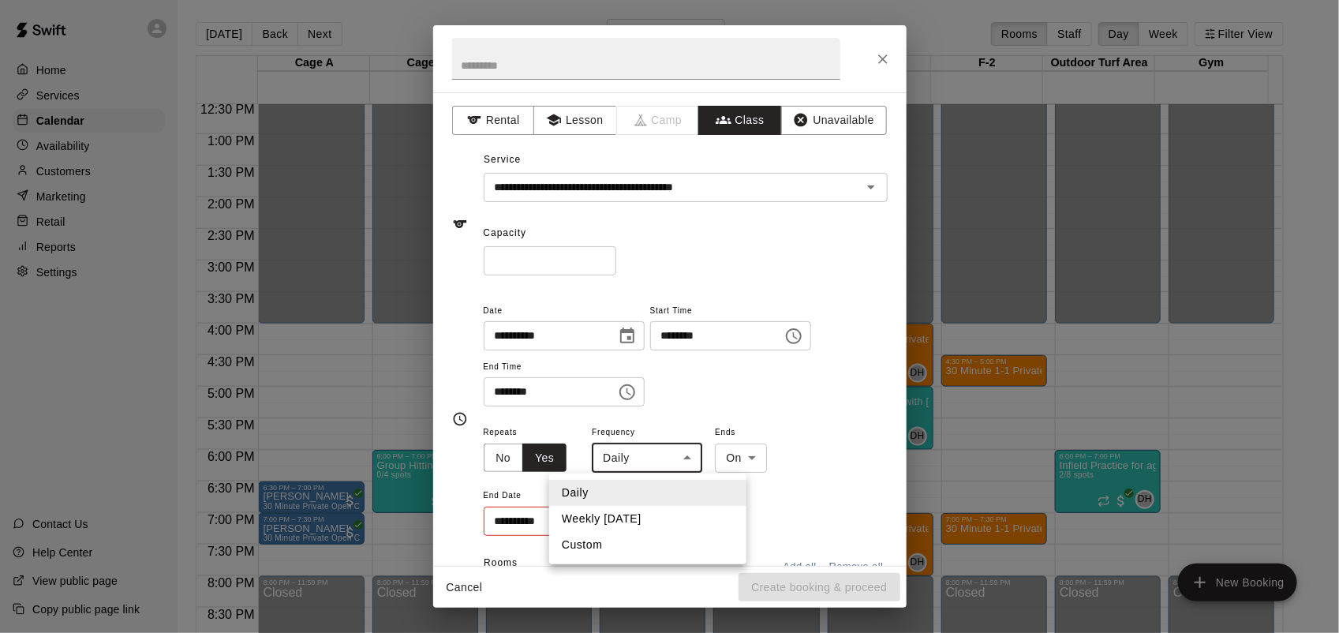
click at [667, 472] on body "Home Services Calendar Availability Customers Marketing Retail Reports Settings…" at bounding box center [669, 329] width 1339 height 658
click at [679, 458] on div at bounding box center [669, 316] width 1339 height 633
click at [681, 458] on body "Home Services Calendar Availability Customers Marketing Retail Reports Settings…" at bounding box center [669, 329] width 1339 height 658
click at [641, 517] on li "Weekly [DATE]" at bounding box center [647, 519] width 197 height 26
type input "******"
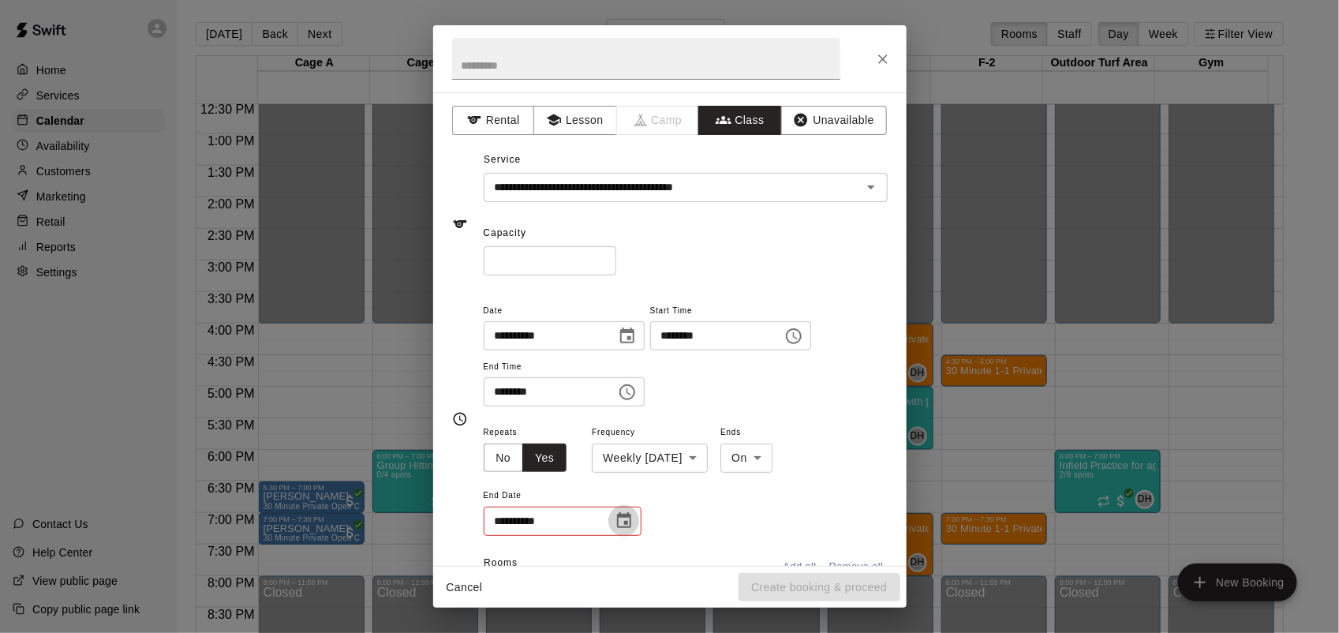
click at [630, 522] on icon "Choose date" at bounding box center [624, 520] width 14 height 16
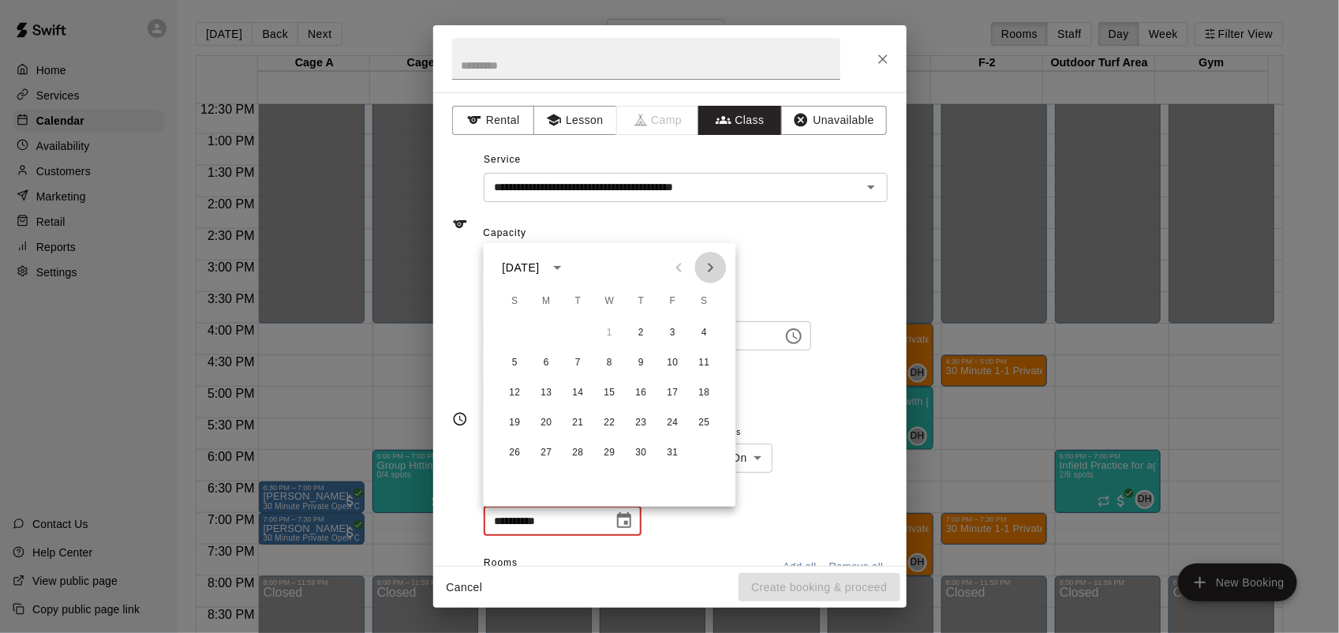
click at [709, 270] on icon "Next month" at bounding box center [711, 267] width 6 height 9
click at [643, 422] on button "20" at bounding box center [641, 423] width 28 height 28
type input "**********"
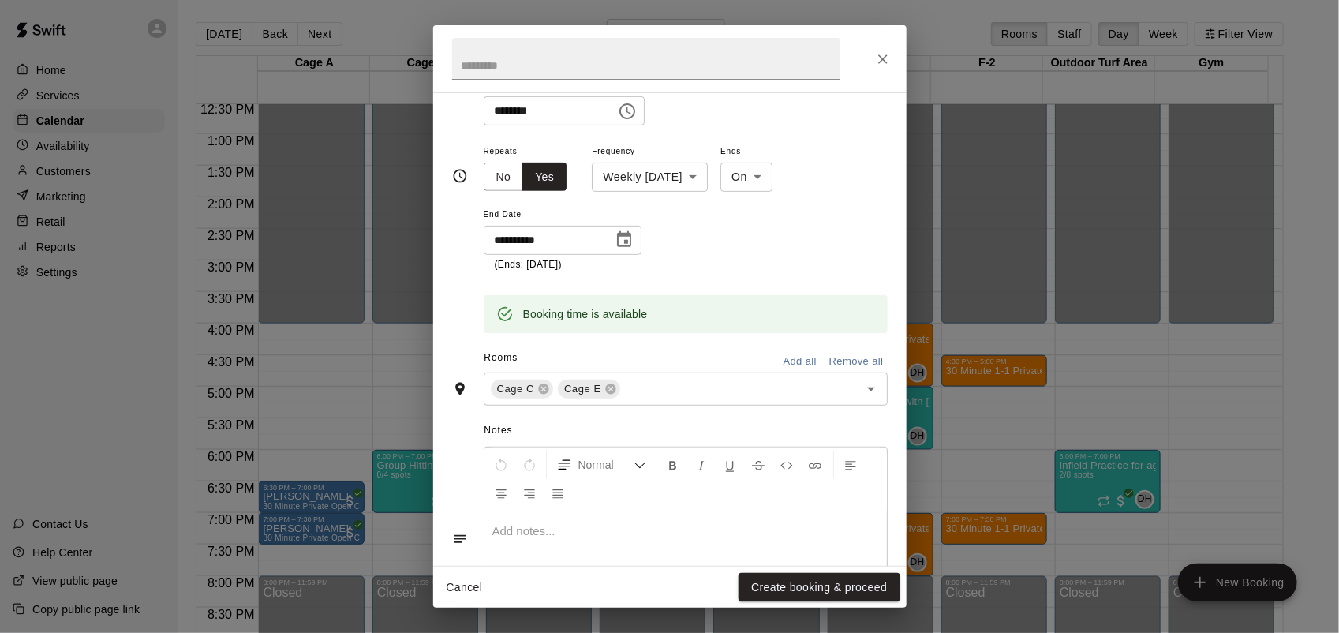
scroll to position [376, 0]
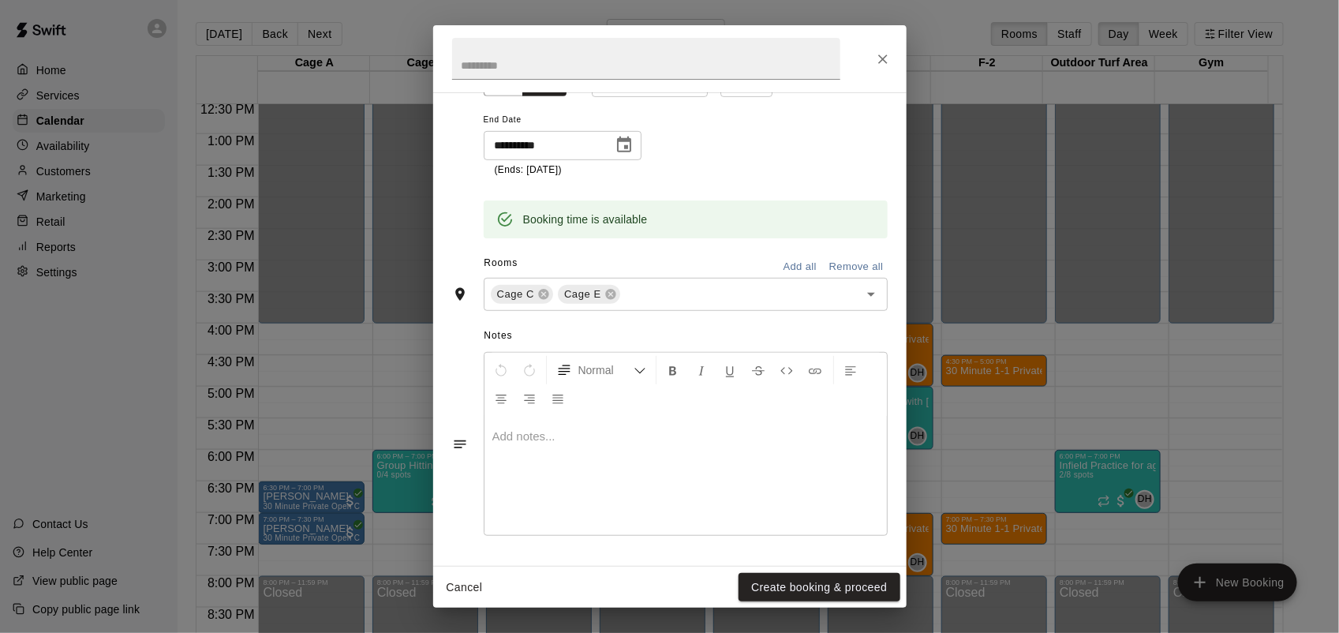
click at [543, 440] on p at bounding box center [685, 436] width 387 height 16
click at [862, 585] on button "Create booking & proceed" at bounding box center [819, 587] width 161 height 29
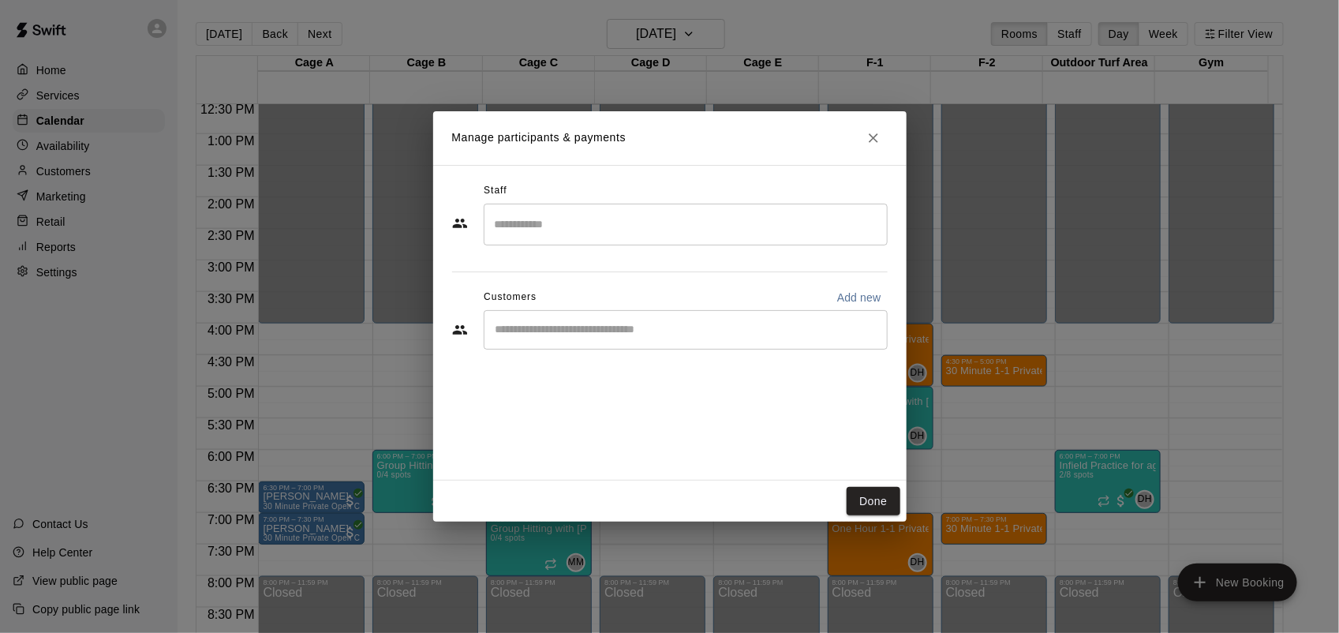
click at [592, 225] on input "Search staff" at bounding box center [686, 225] width 390 height 28
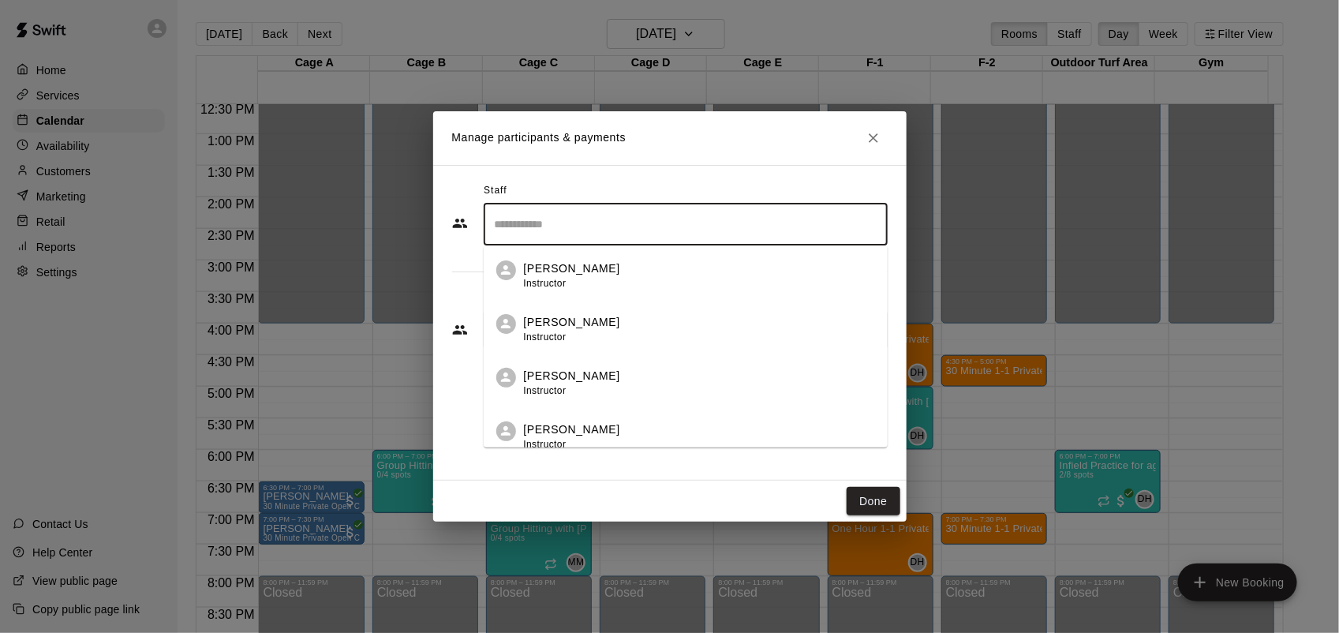
scroll to position [197, 0]
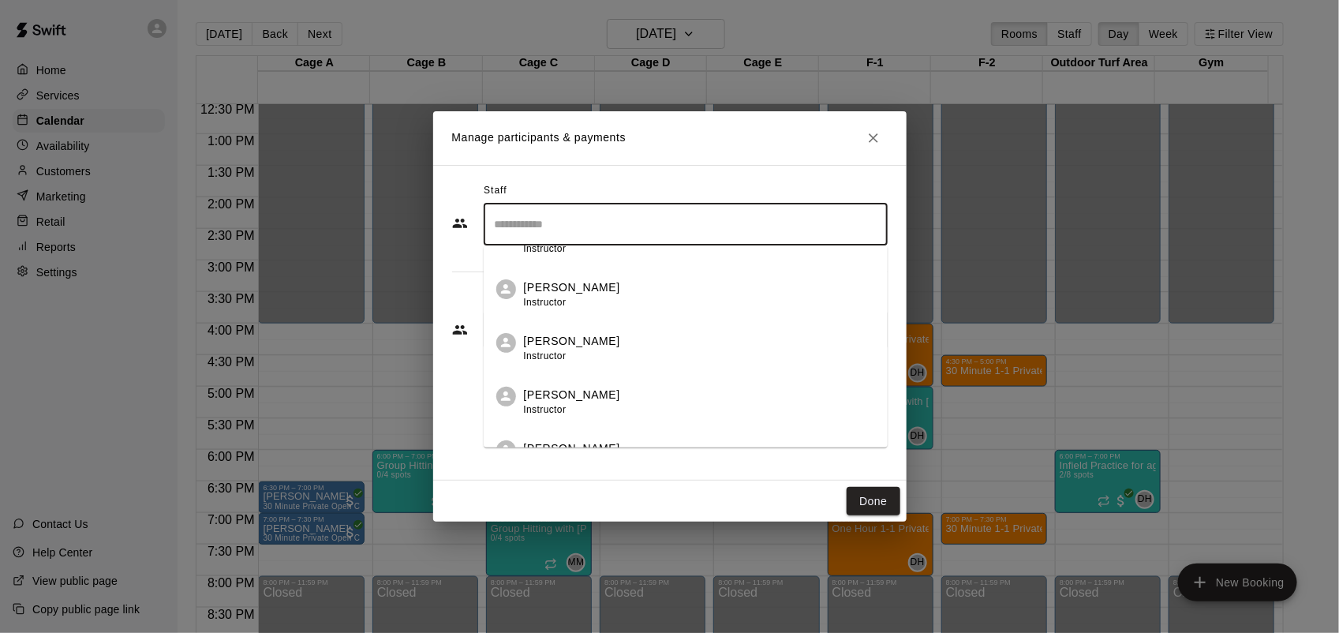
click at [609, 357] on div "[PERSON_NAME] Instructor" at bounding box center [699, 348] width 351 height 31
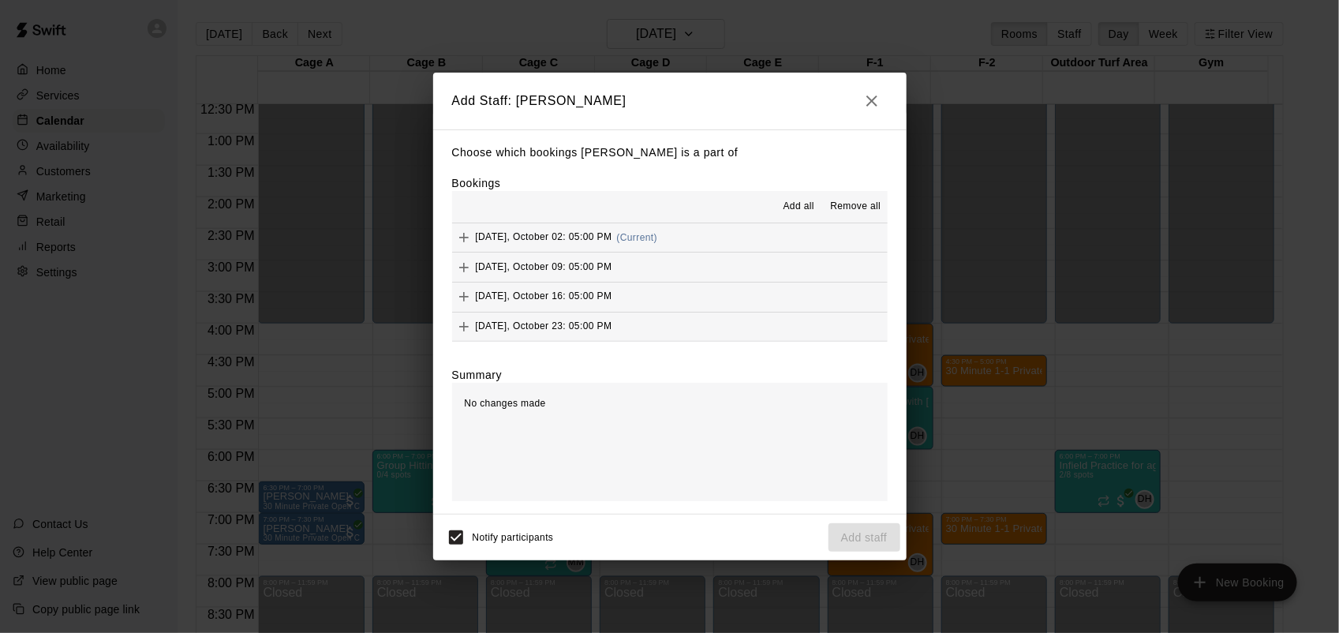
click at [810, 195] on button "Add all" at bounding box center [798, 206] width 50 height 25
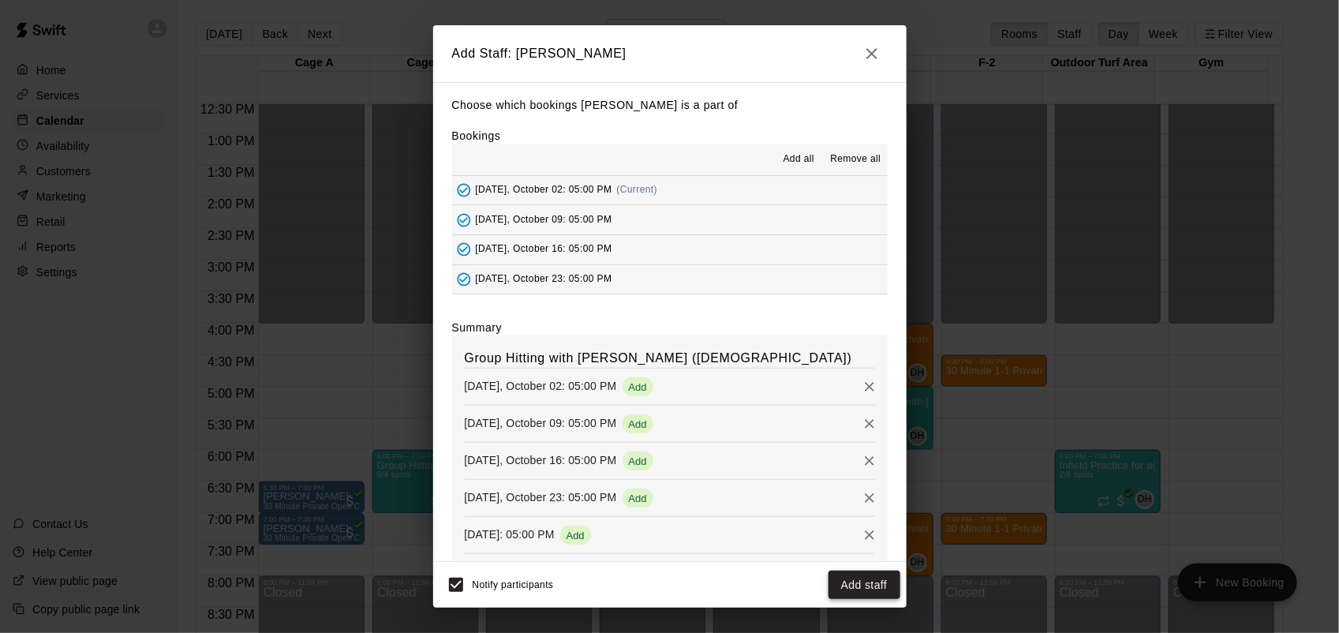
click at [873, 580] on button "Add staff" at bounding box center [864, 584] width 72 height 29
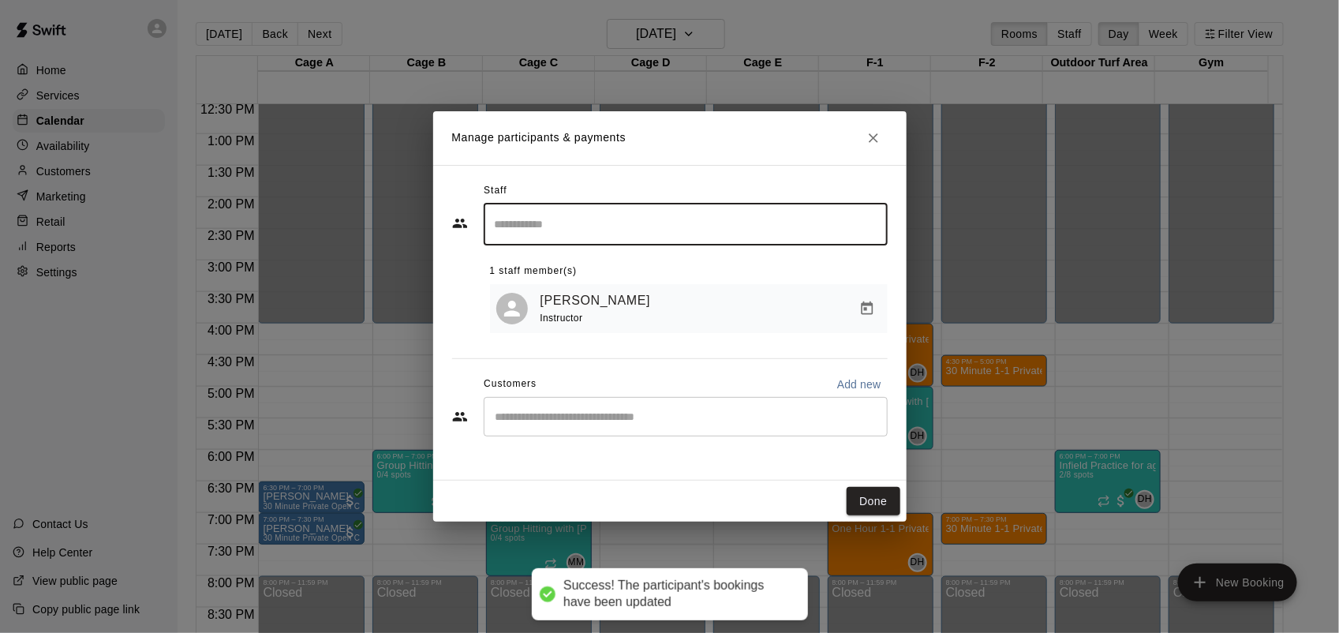
click at [596, 209] on div "​" at bounding box center [686, 225] width 404 height 42
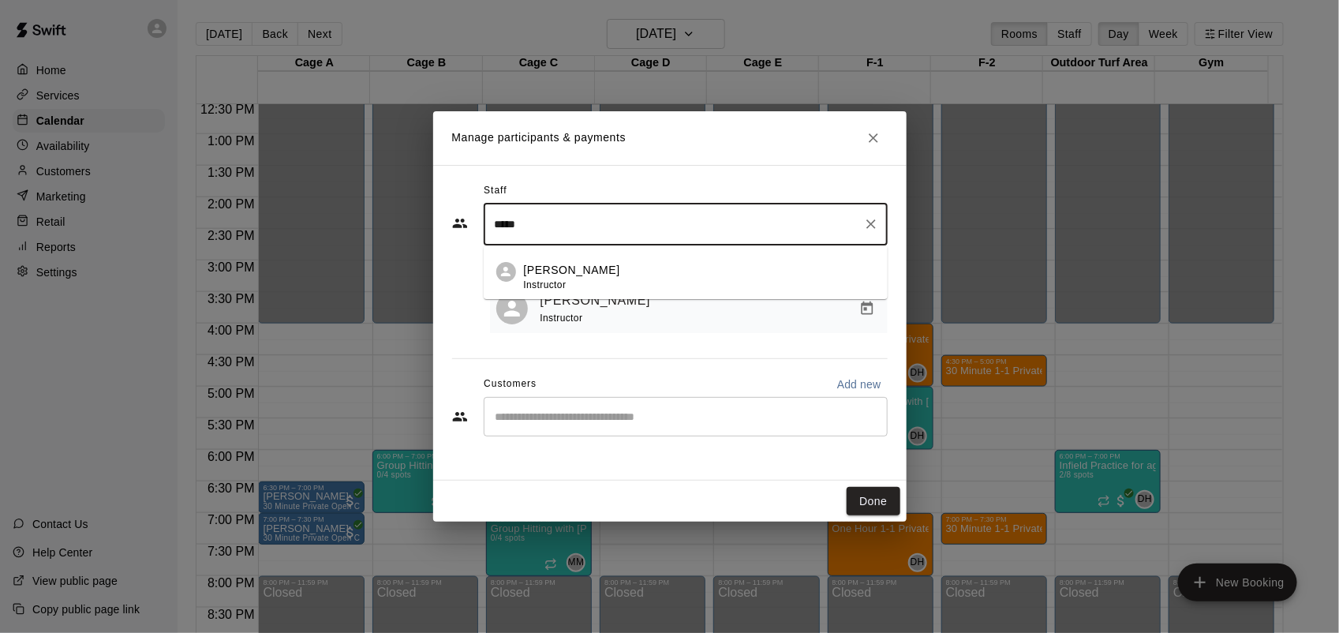
click at [590, 273] on div "[PERSON_NAME] Instructor" at bounding box center [699, 277] width 351 height 31
type input "*****"
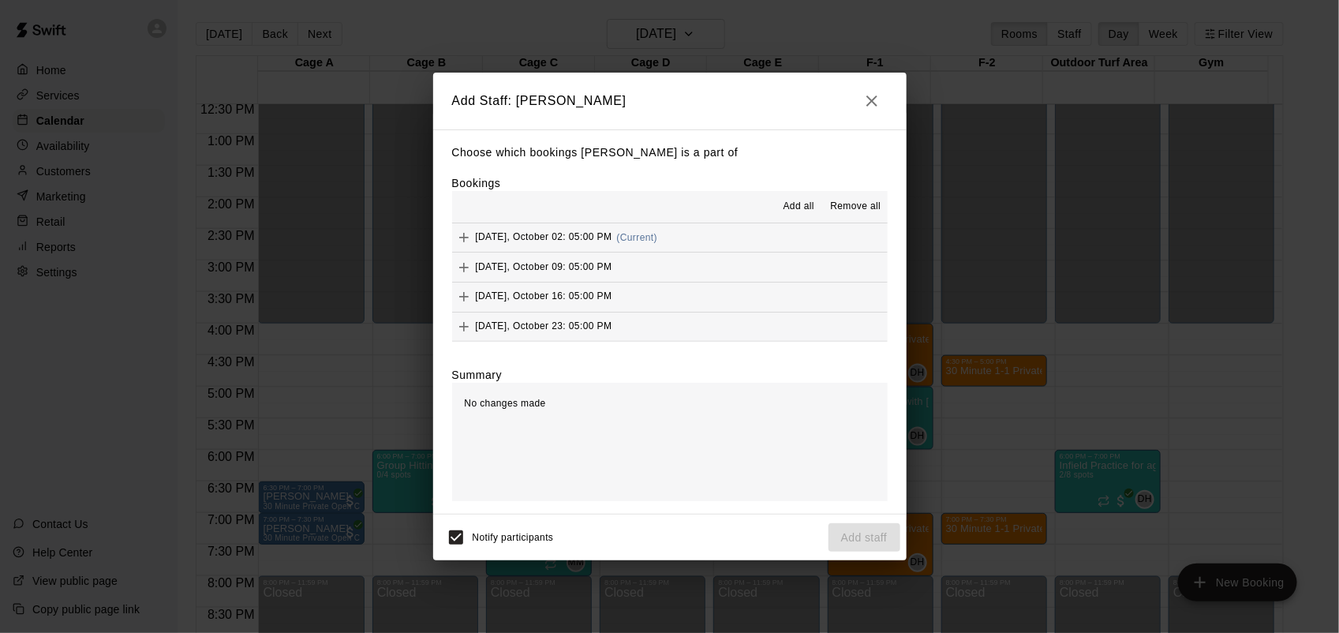
click at [825, 215] on button "Remove all" at bounding box center [855, 206] width 63 height 25
click at [811, 211] on span "Add all" at bounding box center [799, 207] width 32 height 16
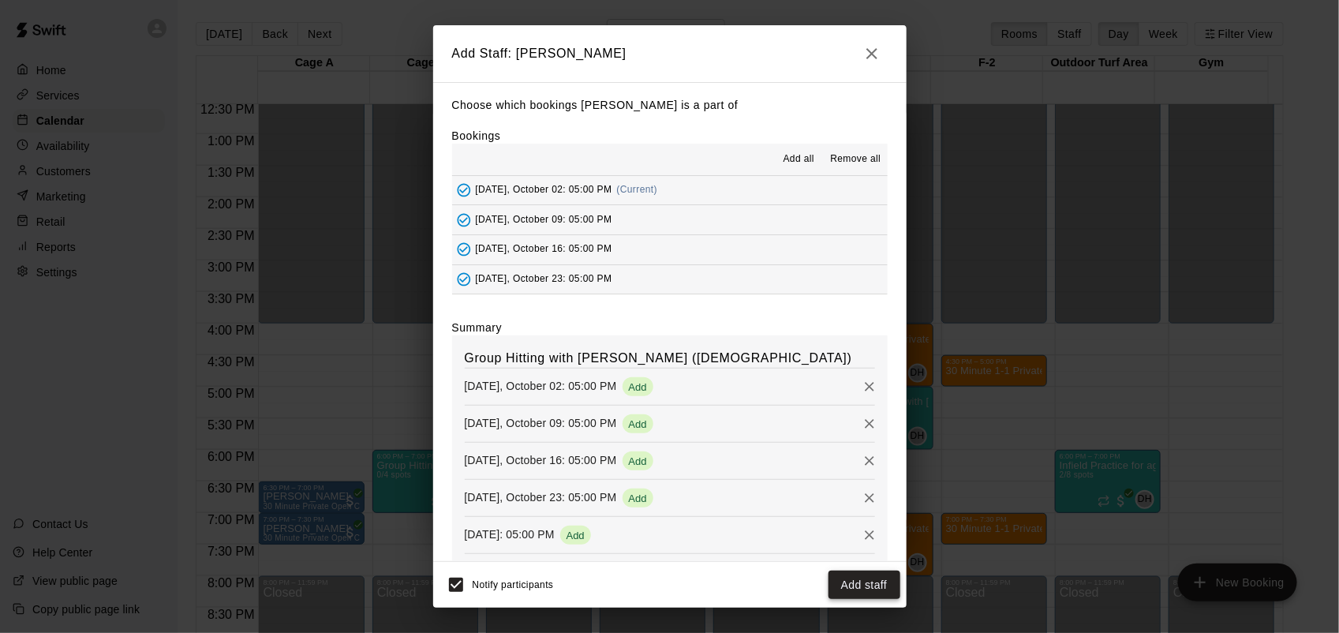
click at [894, 596] on button "Add staff" at bounding box center [864, 584] width 72 height 29
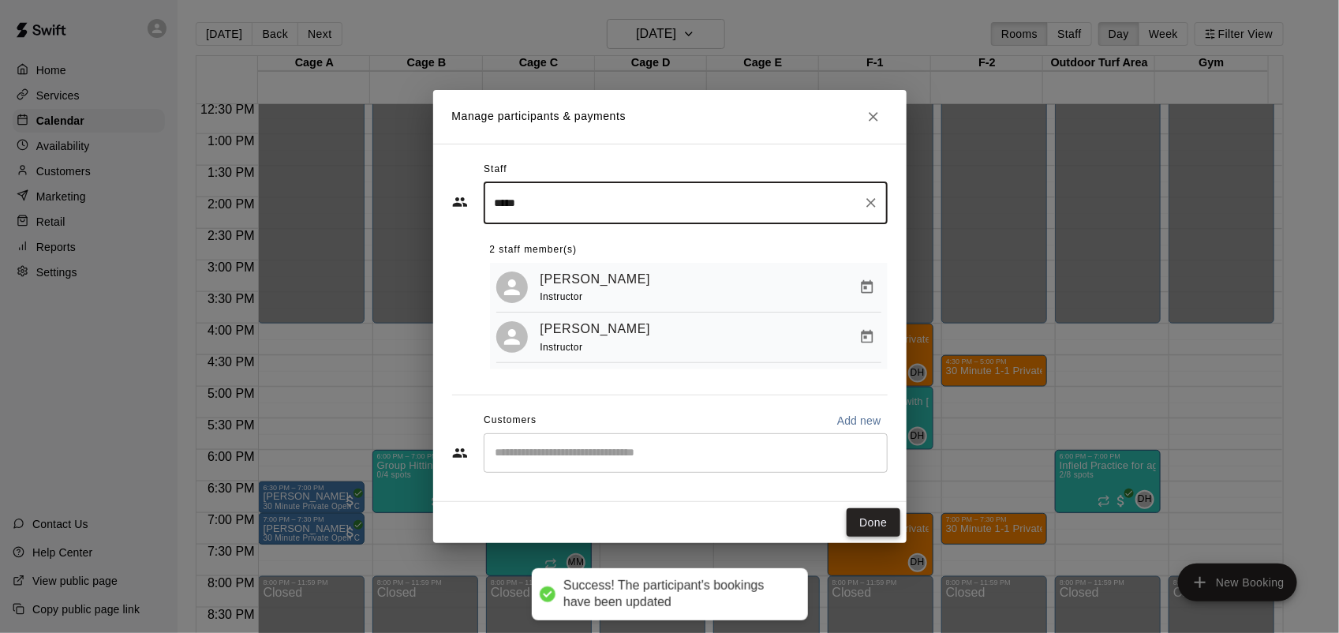
click at [885, 525] on button "Done" at bounding box center [873, 522] width 53 height 29
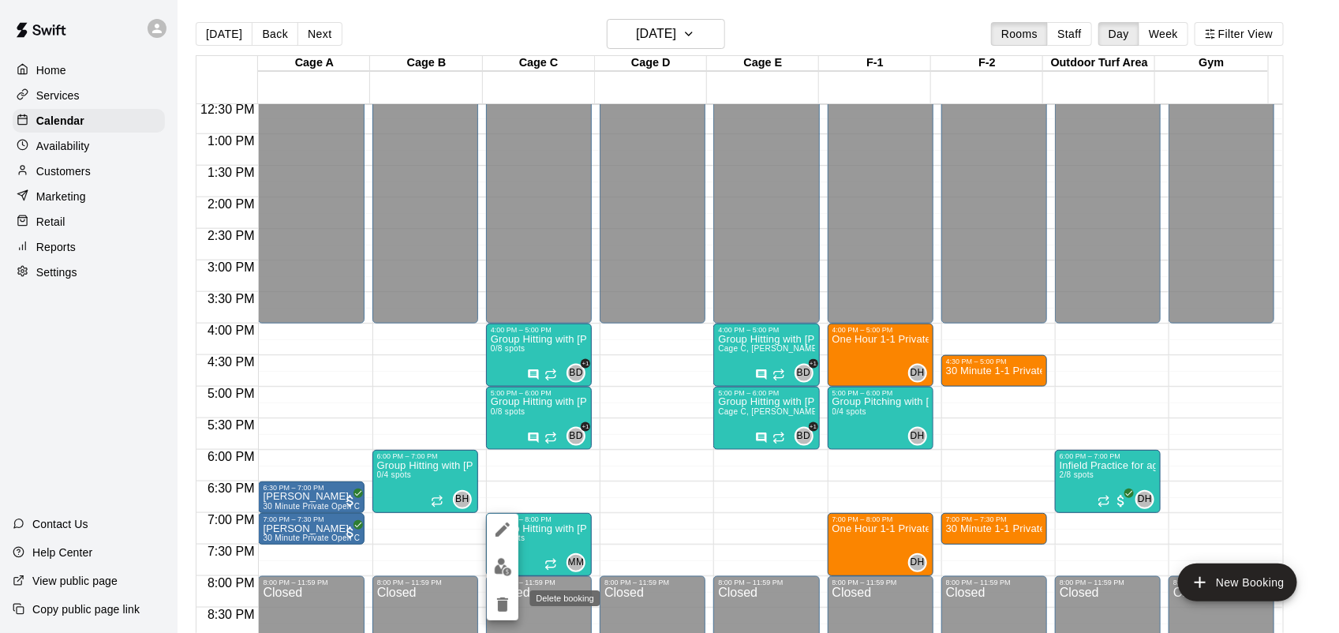
click at [505, 600] on icon "delete" at bounding box center [502, 604] width 11 height 14
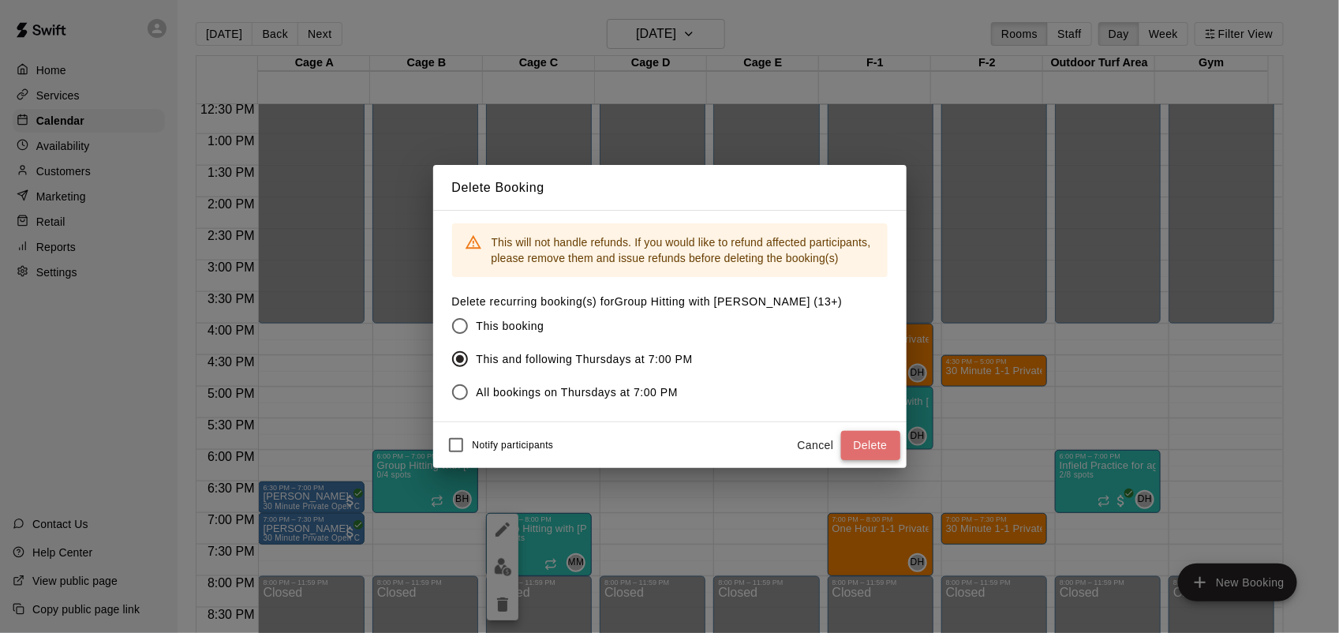
click at [884, 443] on button "Delete" at bounding box center [870, 445] width 59 height 29
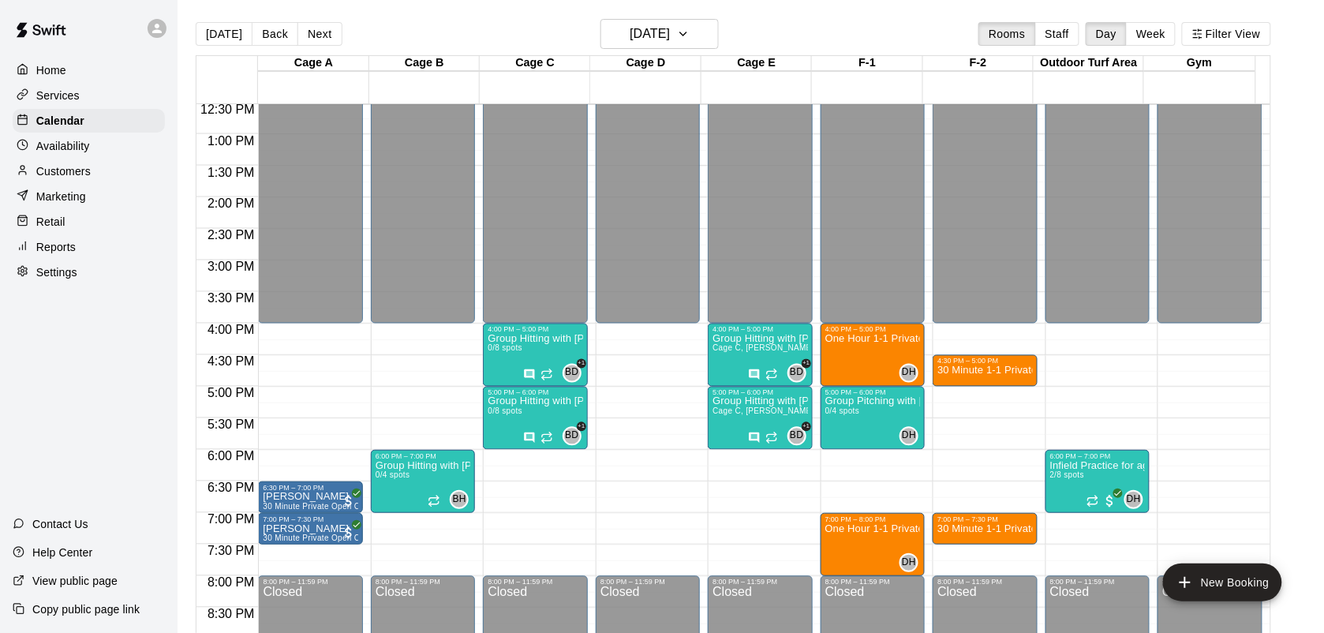
click at [542, 456] on div "12:00 AM – 4:00 PM Closed 4:00 PM – 5:00 PM Group Hitting with [PERSON_NAME] ([…" at bounding box center [535, 71] width 104 height 1515
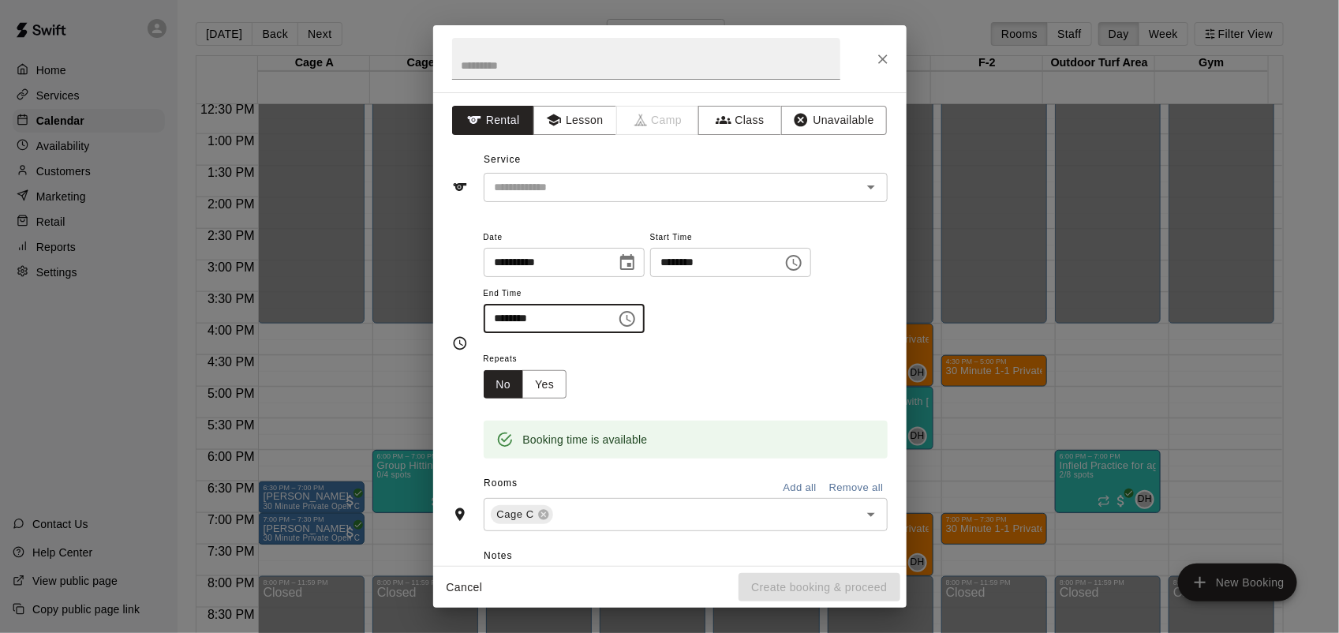
click at [492, 312] on input "********" at bounding box center [545, 318] width 122 height 29
type input "********"
click at [755, 118] on button "Class" at bounding box center [739, 120] width 83 height 29
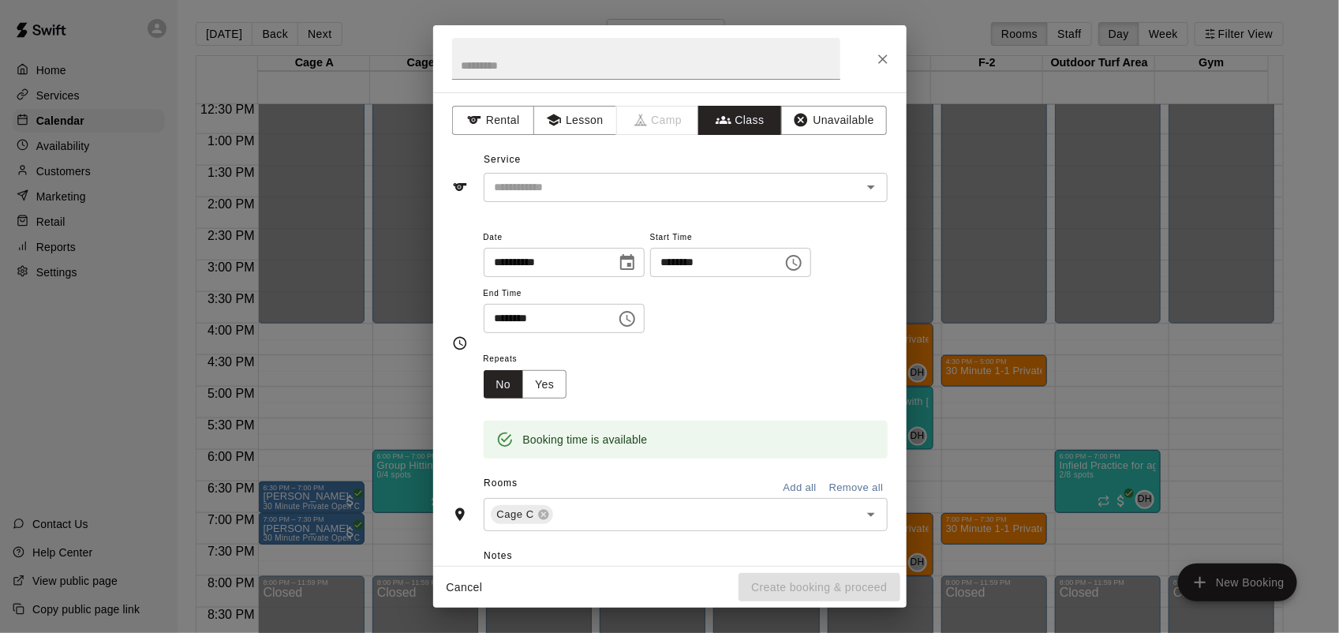
click at [688, 193] on input "text" at bounding box center [672, 188] width 368 height 20
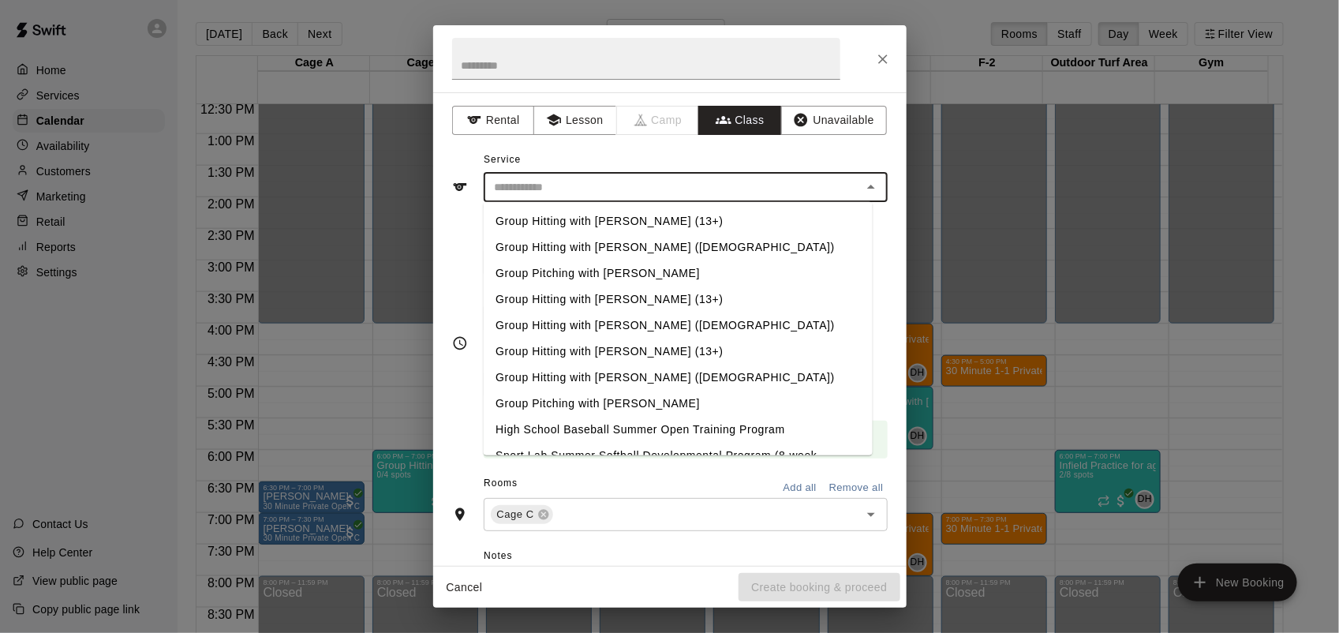
click at [644, 219] on li "Group Hitting with [PERSON_NAME] (13+)" at bounding box center [677, 221] width 389 height 26
type input "**********"
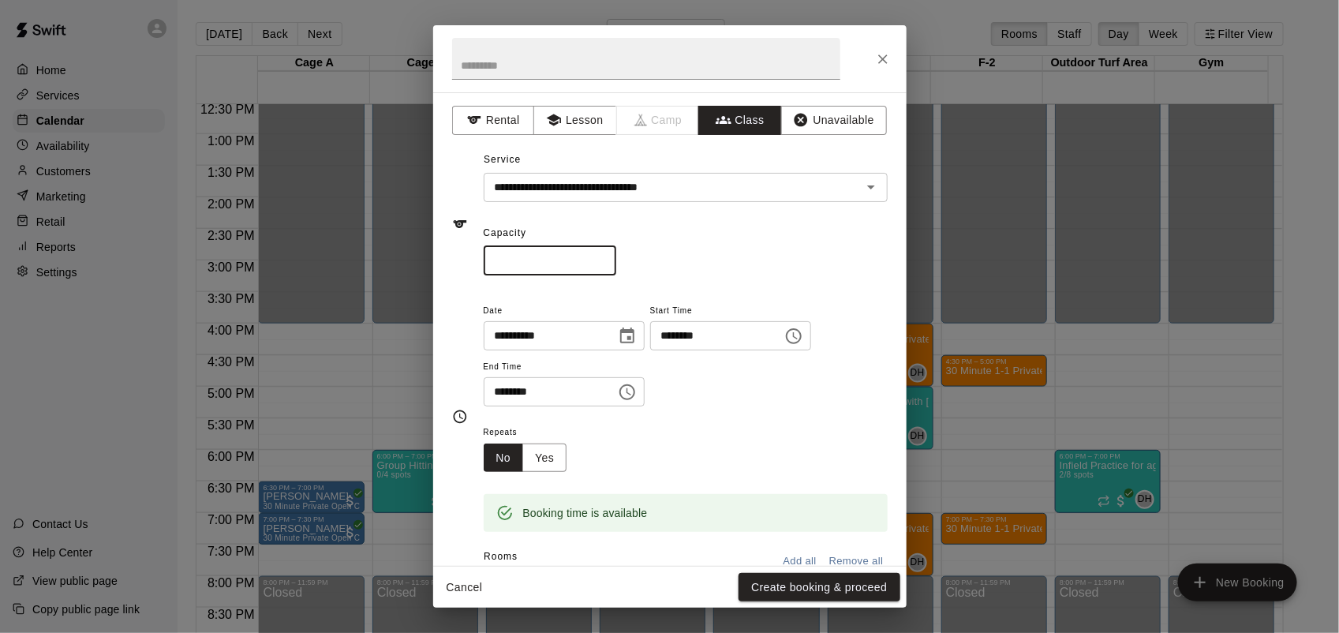
click at [616, 254] on input "*" at bounding box center [550, 260] width 133 height 29
type input "*"
click at [616, 254] on input "*" at bounding box center [550, 260] width 133 height 29
click at [550, 456] on button "Yes" at bounding box center [544, 457] width 44 height 29
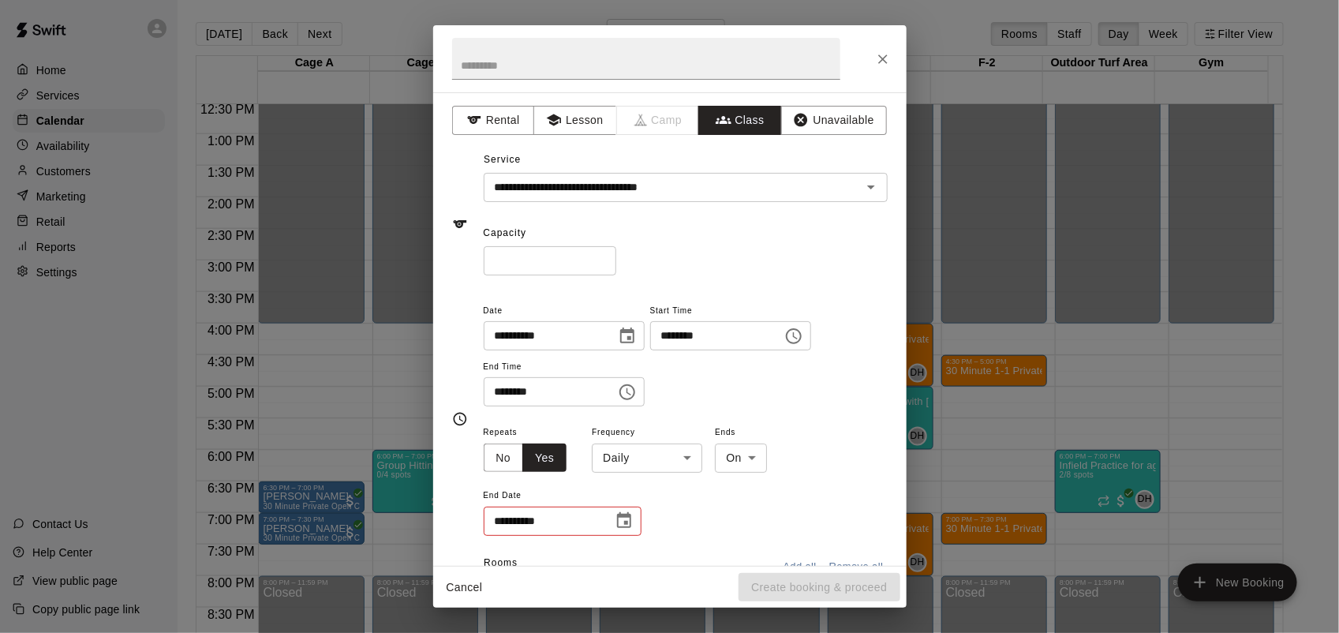
click at [685, 459] on body "Home Services Calendar Availability Customers Marketing Retail Reports Settings…" at bounding box center [669, 329] width 1339 height 658
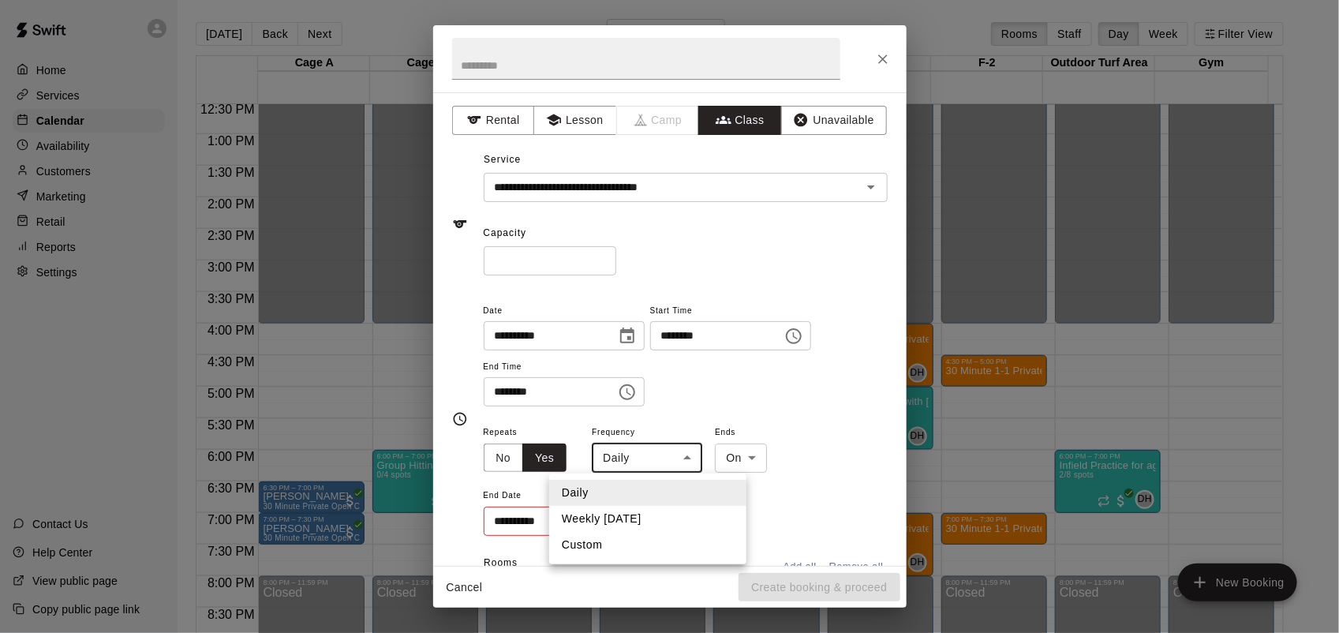
click at [656, 519] on li "Weekly [DATE]" at bounding box center [647, 519] width 197 height 26
type input "******"
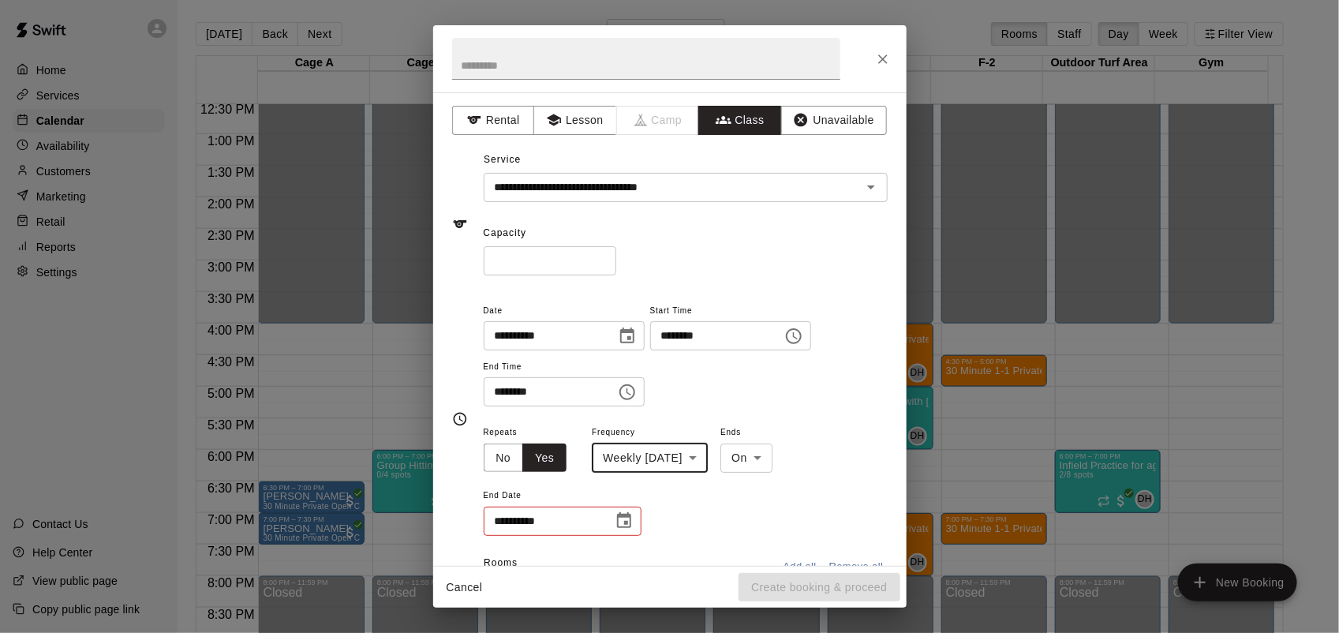
click at [628, 523] on icon "Choose date" at bounding box center [624, 520] width 19 height 19
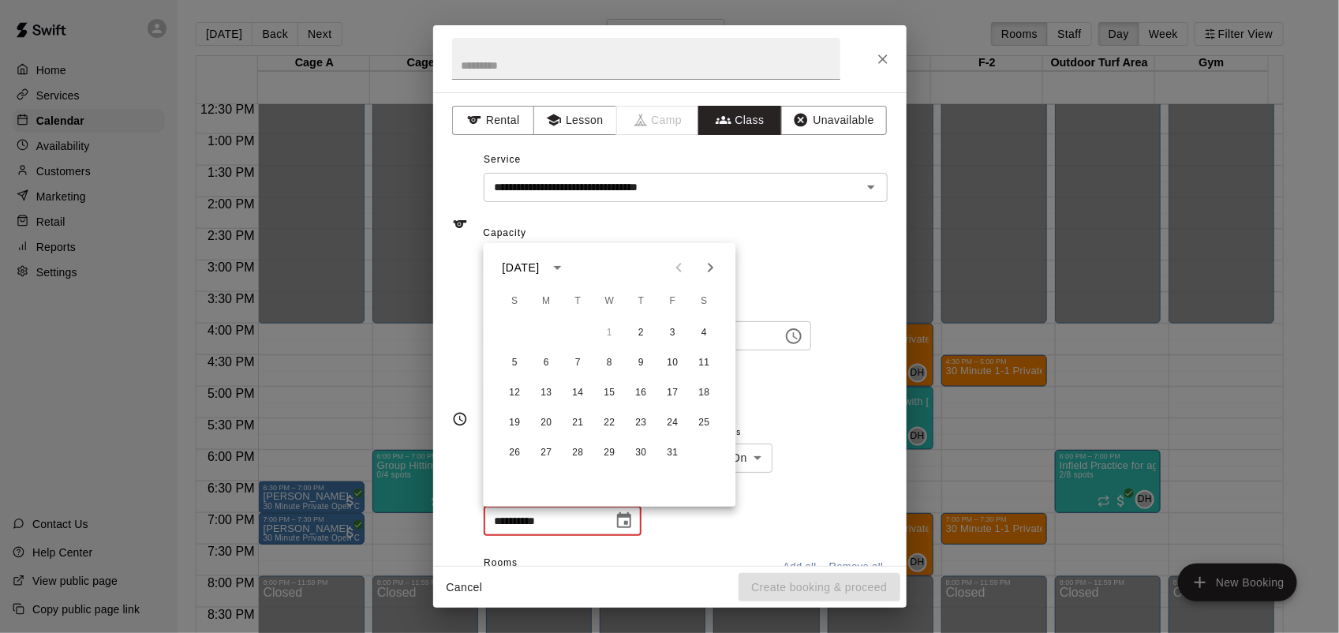
click at [710, 274] on icon "Next month" at bounding box center [710, 267] width 19 height 19
click at [639, 423] on button "20" at bounding box center [641, 423] width 28 height 28
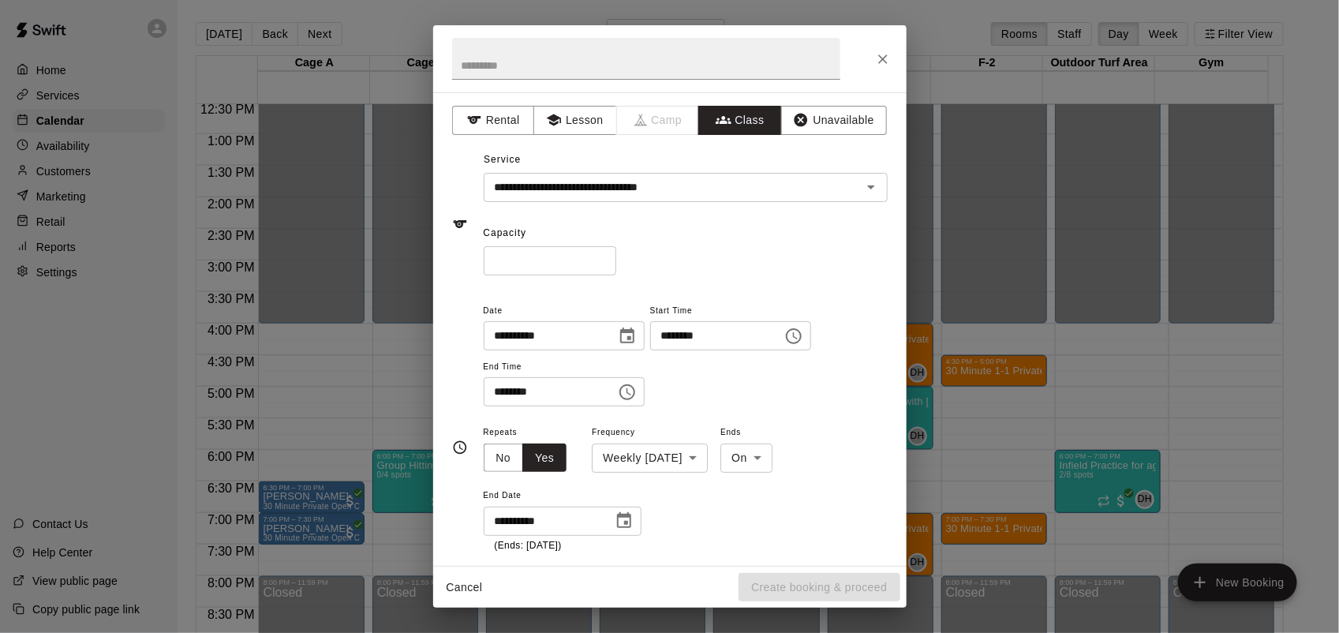
type input "**********"
click at [813, 567] on div "Cancel Create booking & proceed" at bounding box center [669, 588] width 473 height 42
drag, startPoint x: 806, startPoint y: 569, endPoint x: 813, endPoint y: 578, distance: 11.2
click at [806, 570] on div "Cancel Create booking & proceed" at bounding box center [669, 588] width 473 height 42
click at [831, 588] on button "Create booking & proceed" at bounding box center [819, 587] width 161 height 29
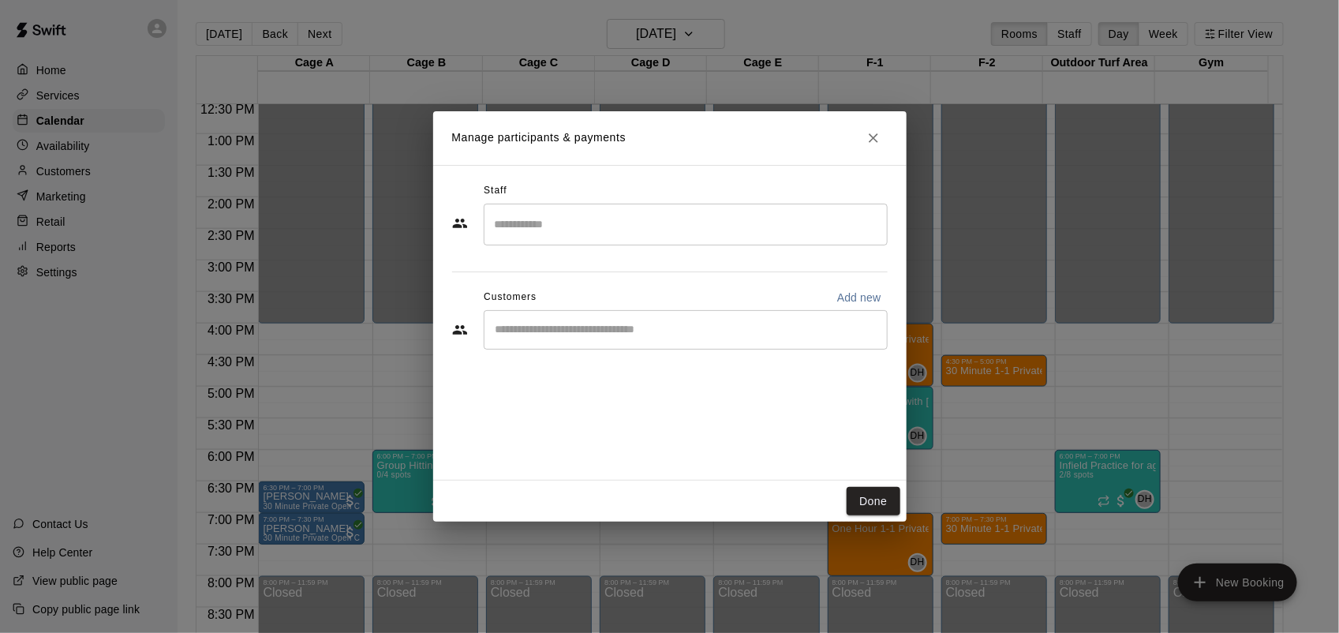
click at [684, 209] on div "​" at bounding box center [686, 225] width 404 height 42
click at [681, 209] on div "​" at bounding box center [686, 225] width 404 height 42
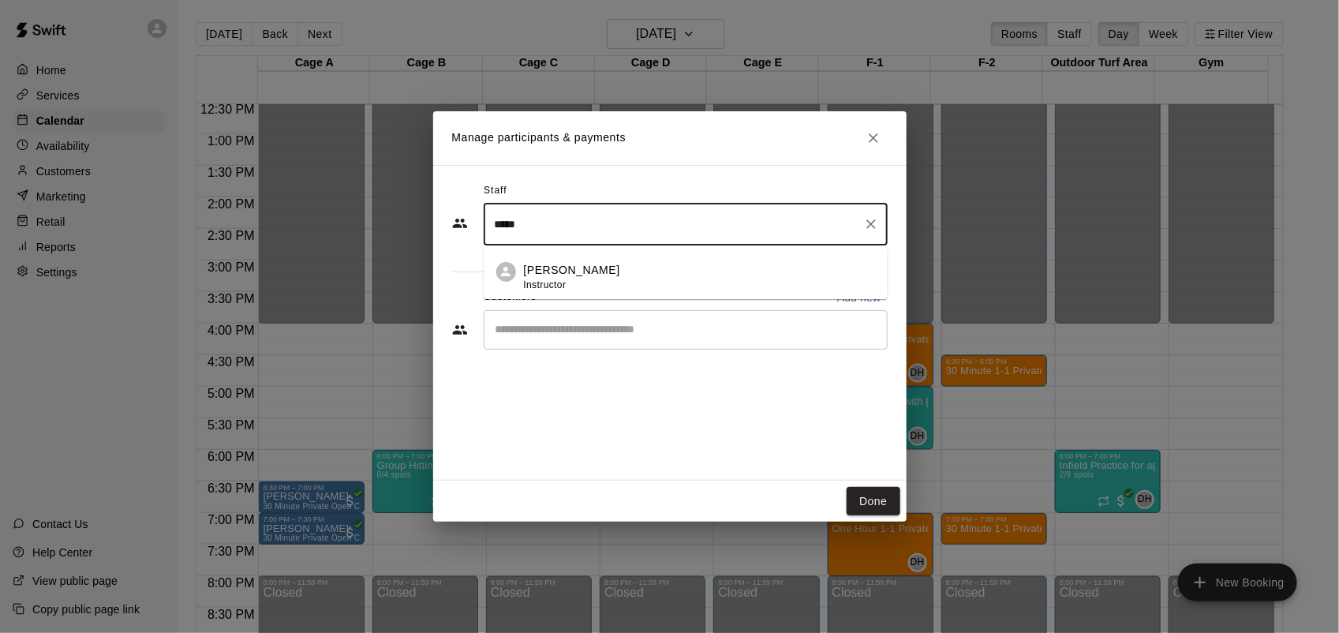
click at [598, 273] on div "[PERSON_NAME] Instructor" at bounding box center [699, 277] width 351 height 31
type input "*****"
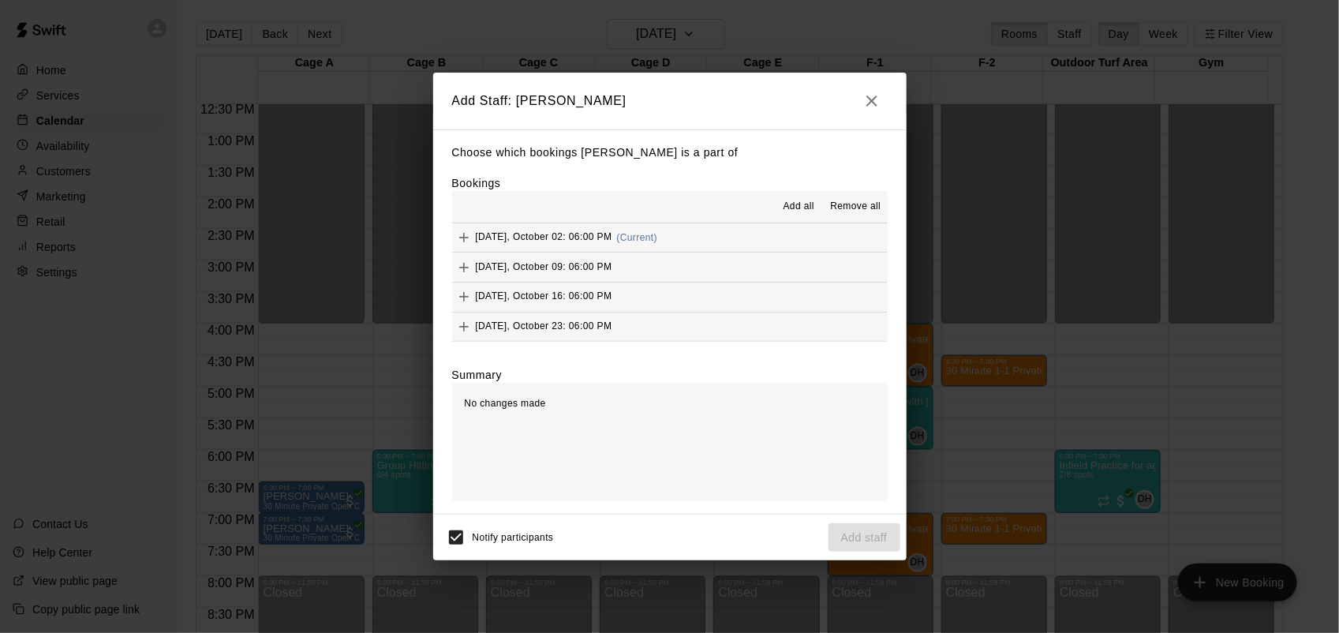
click at [802, 198] on button "Add all" at bounding box center [798, 206] width 50 height 25
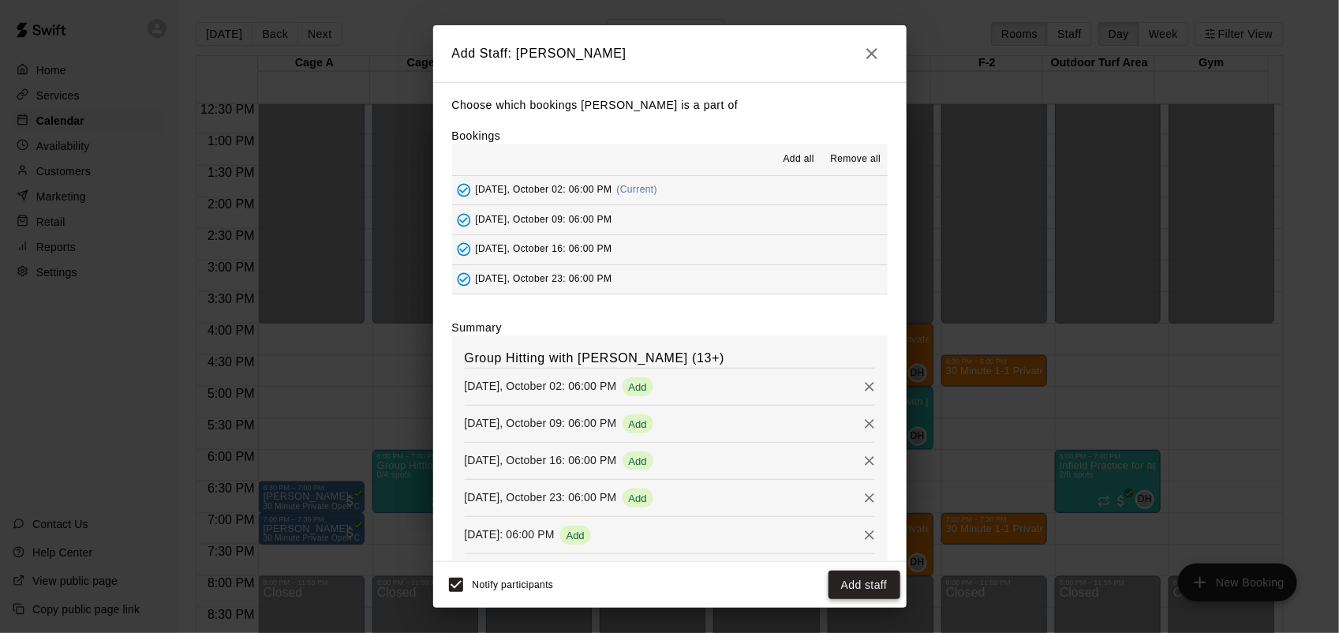
click at [882, 576] on button "Add staff" at bounding box center [864, 584] width 72 height 29
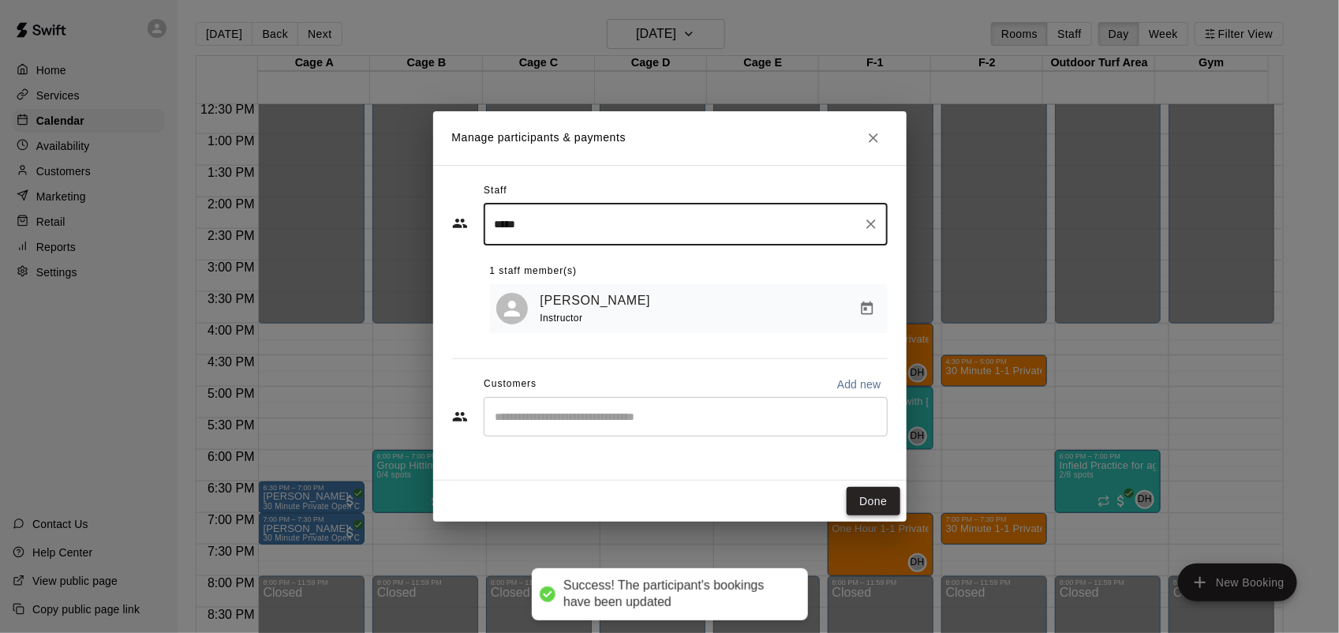
click at [873, 492] on button "Done" at bounding box center [873, 501] width 53 height 29
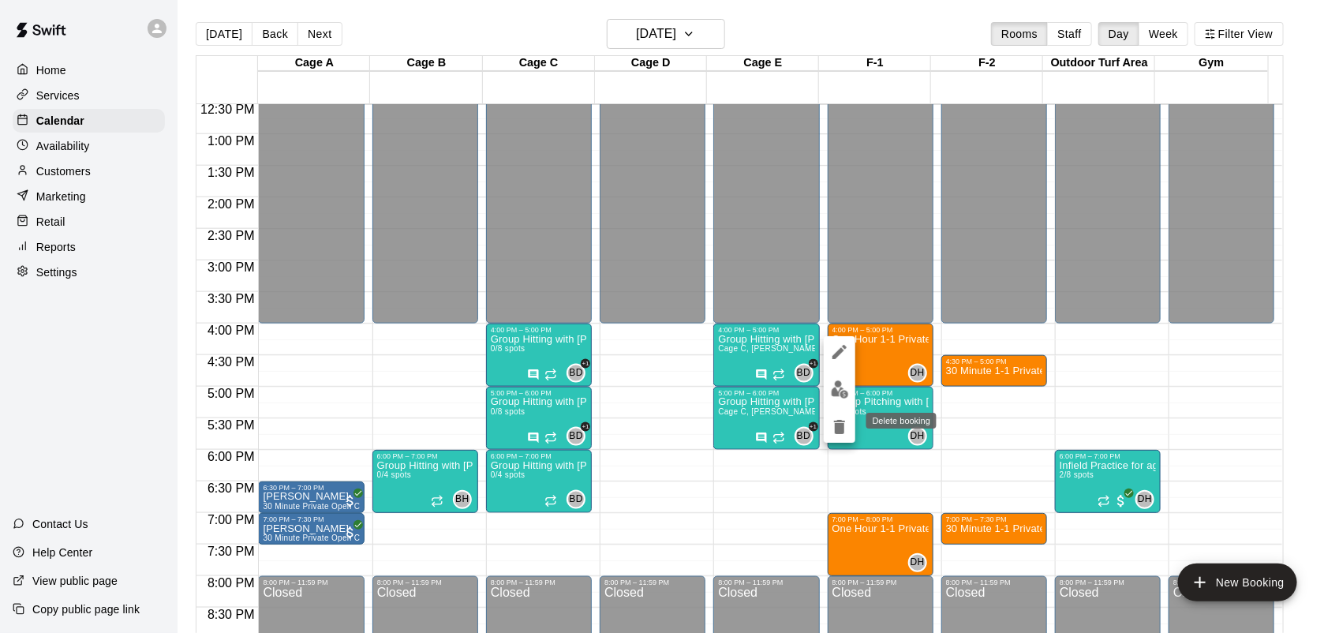
click at [839, 430] on icon "delete" at bounding box center [839, 427] width 11 height 14
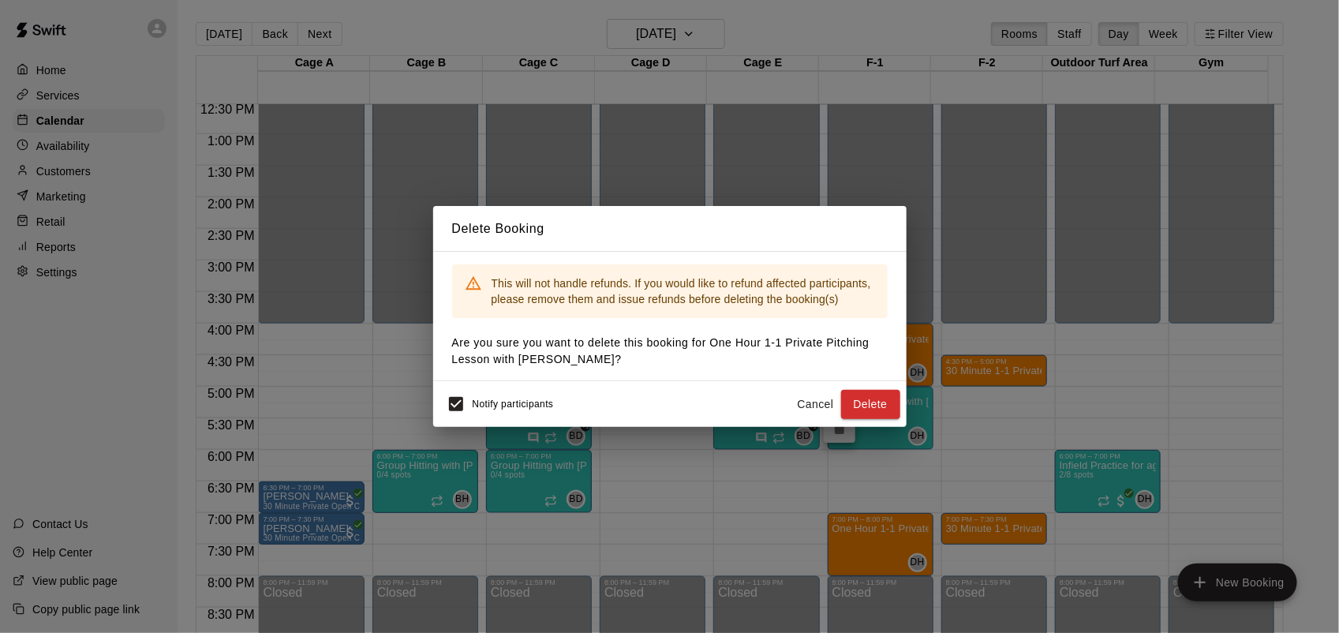
click at [851, 397] on button "Delete" at bounding box center [870, 404] width 59 height 29
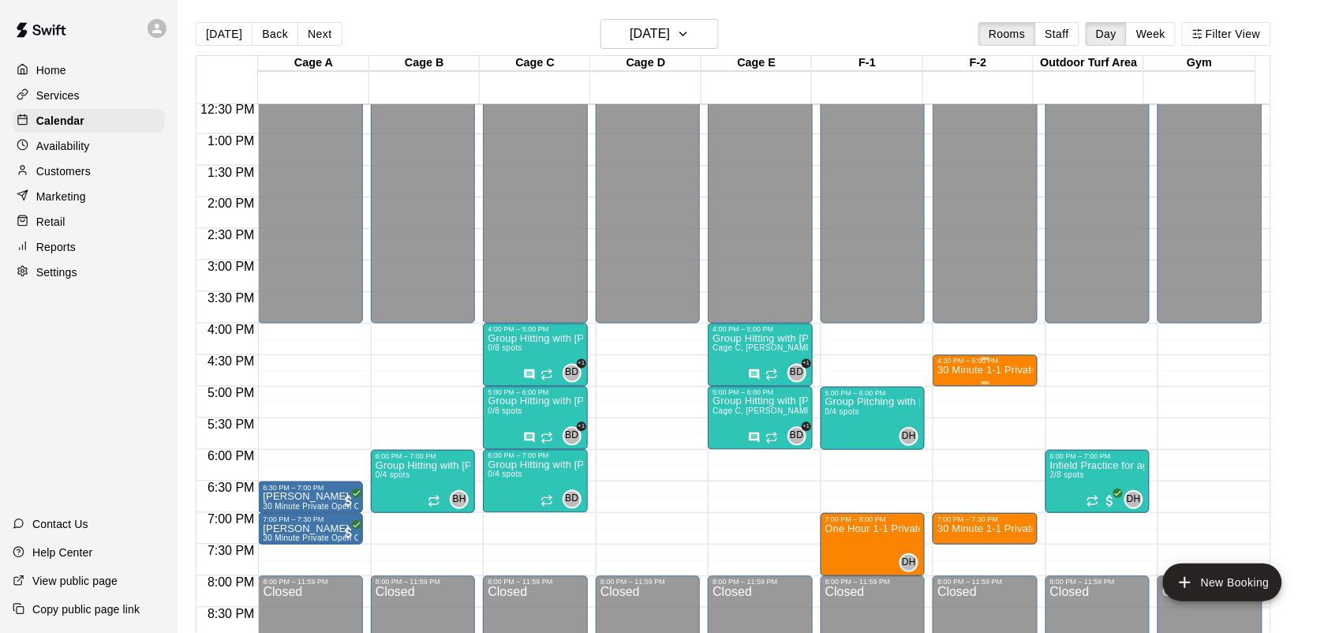
click at [960, 371] on p "30 Minute 1-1 Private Pitching Lesson with [PERSON_NAME]" at bounding box center [984, 371] width 95 height 0
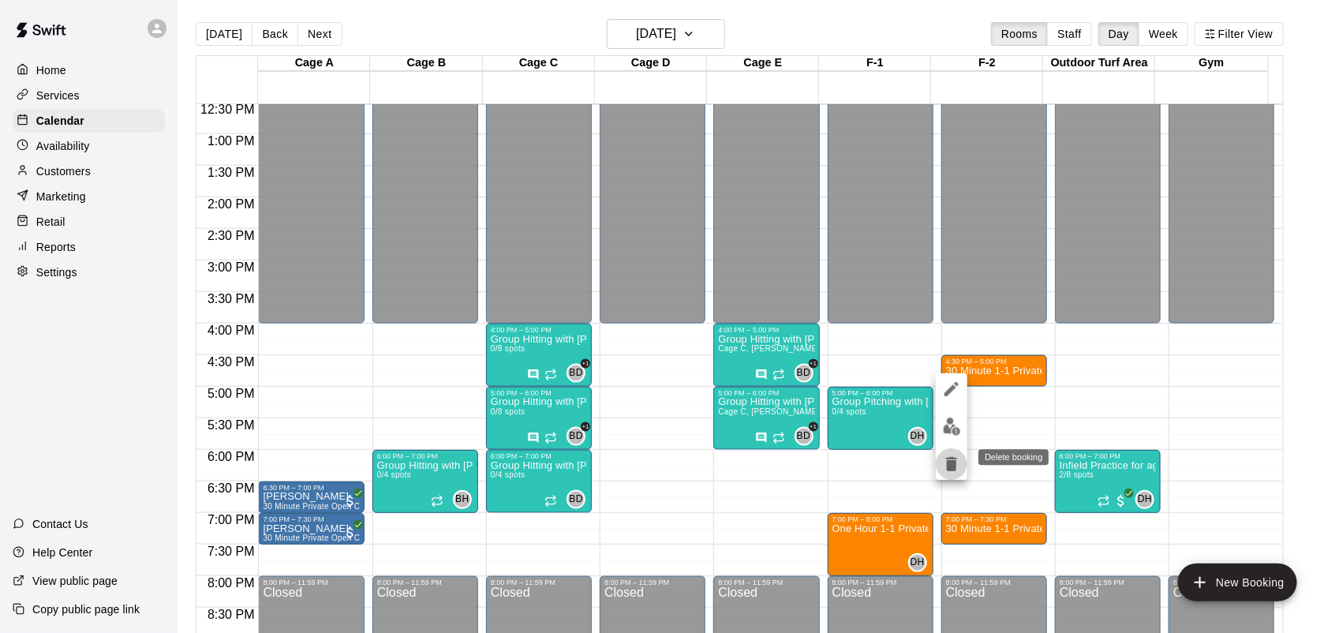
click at [952, 456] on icon "delete" at bounding box center [951, 463] width 19 height 19
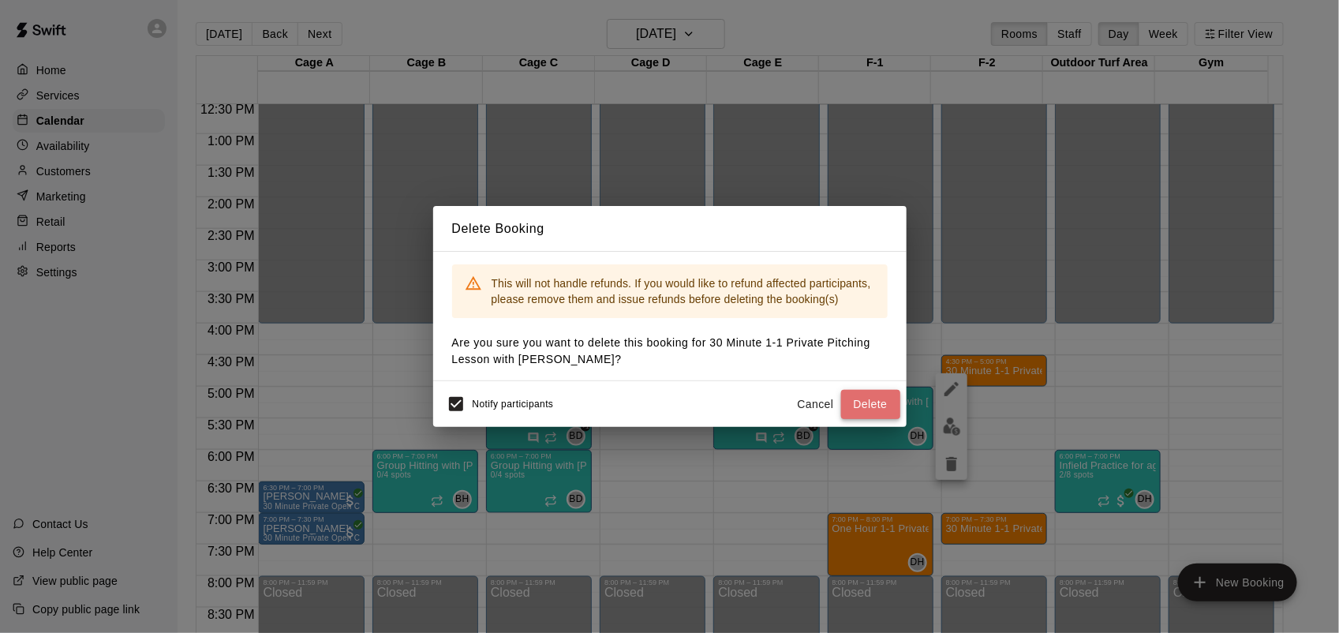
click at [854, 403] on button "Delete" at bounding box center [870, 404] width 59 height 29
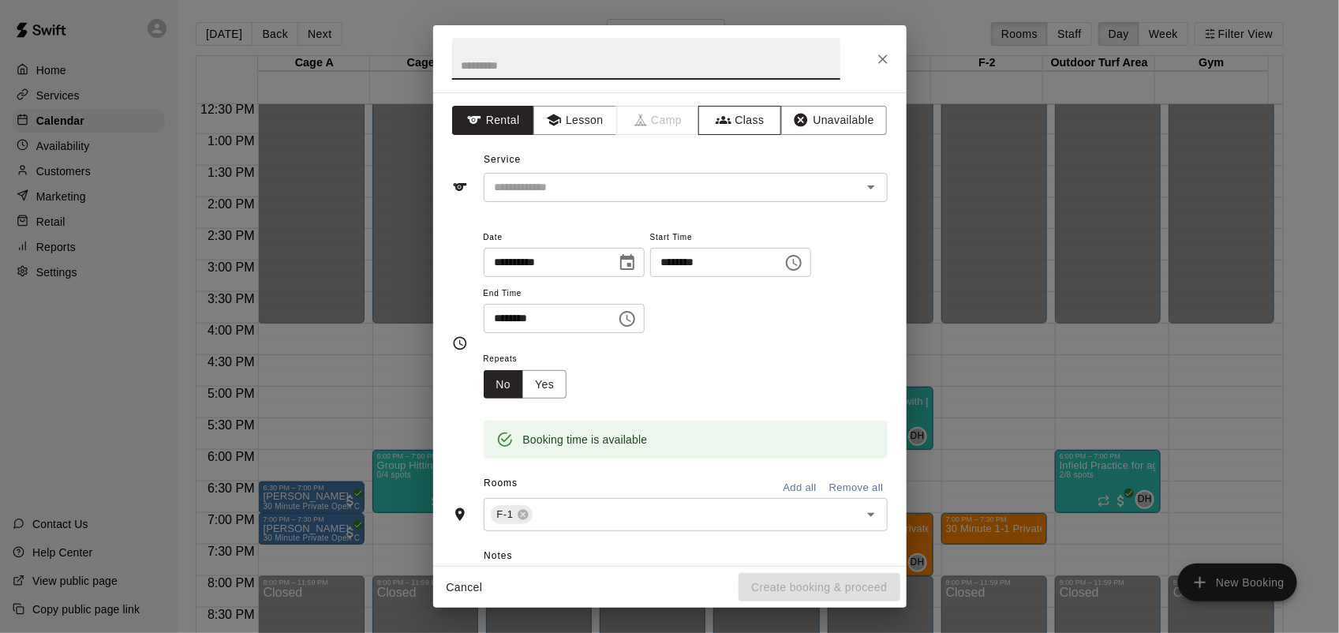
click at [731, 113] on button "Class" at bounding box center [739, 120] width 83 height 29
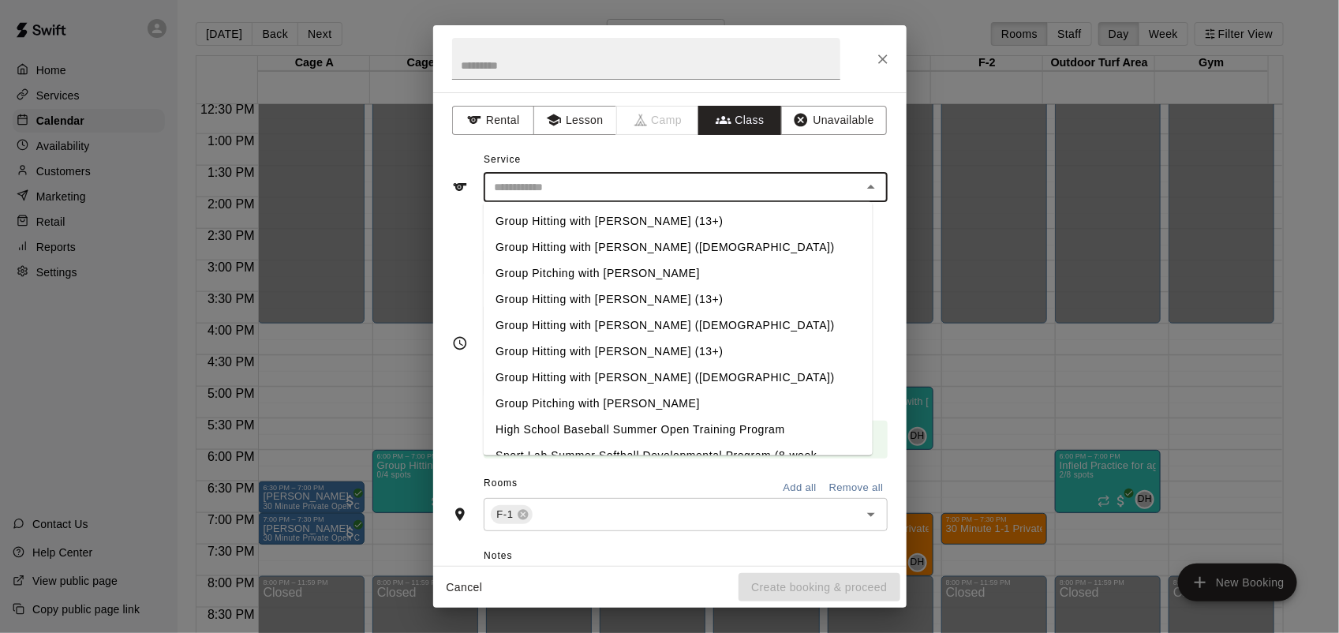
click at [734, 195] on input "text" at bounding box center [672, 188] width 368 height 20
click at [660, 395] on li "Group Pitching with [PERSON_NAME]" at bounding box center [677, 404] width 389 height 26
type input "**********"
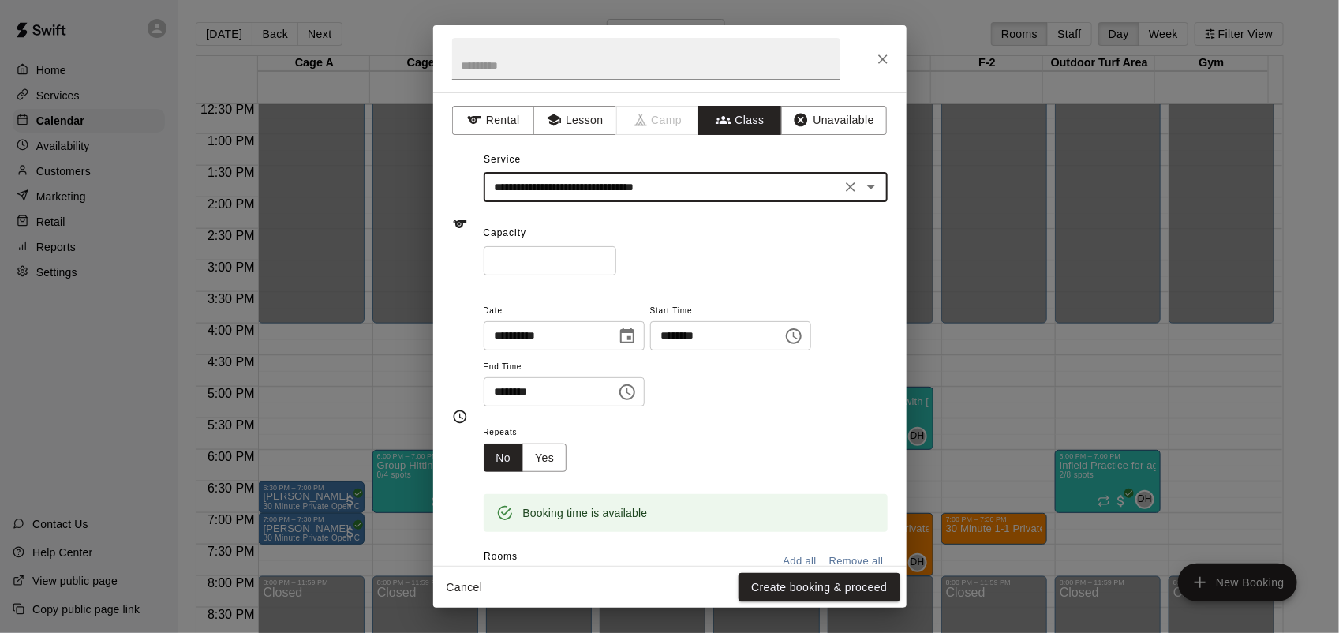
click at [616, 256] on input "*" at bounding box center [550, 260] width 133 height 29
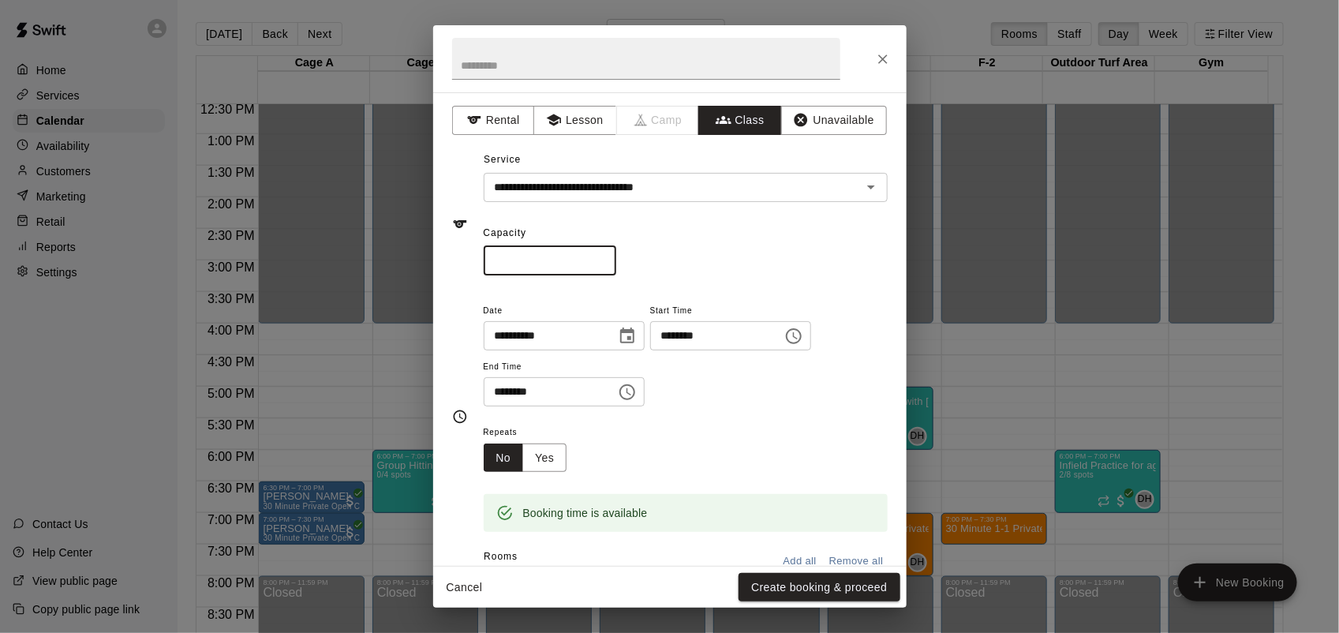
click at [616, 256] on input "*" at bounding box center [550, 260] width 133 height 29
type input "*"
click at [616, 256] on input "*" at bounding box center [550, 260] width 133 height 29
click at [491, 401] on input "********" at bounding box center [545, 391] width 122 height 29
type input "********"
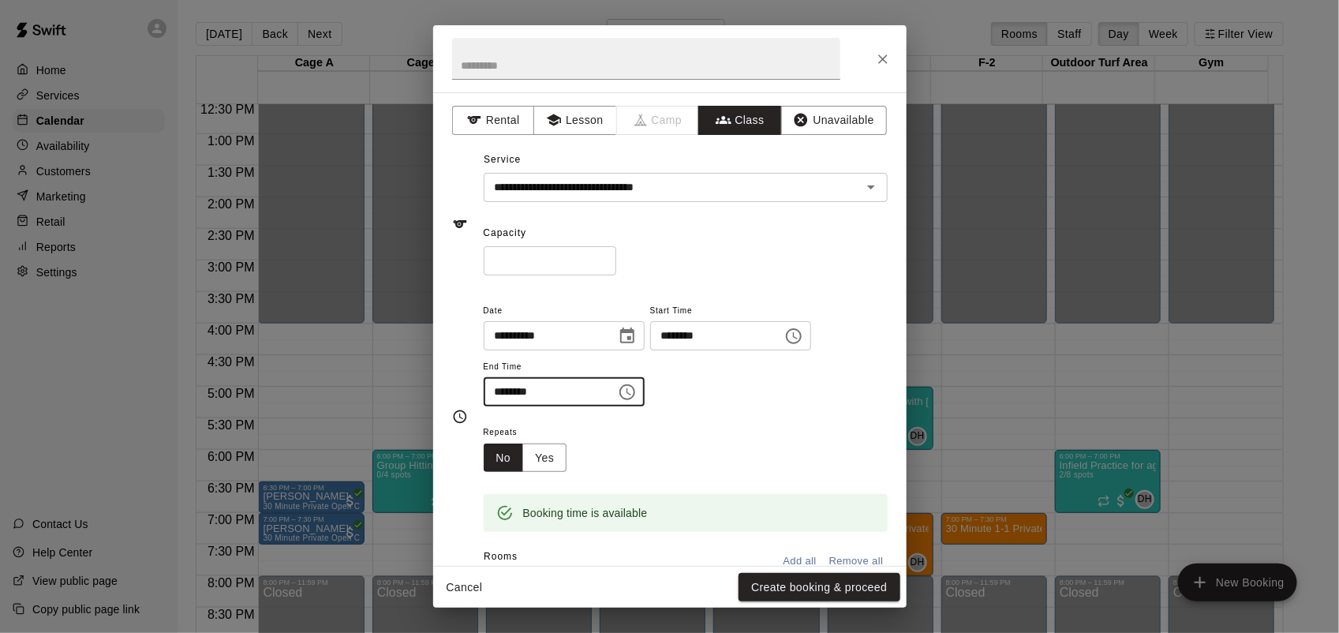
click at [454, 584] on button "Cancel" at bounding box center [464, 587] width 50 height 29
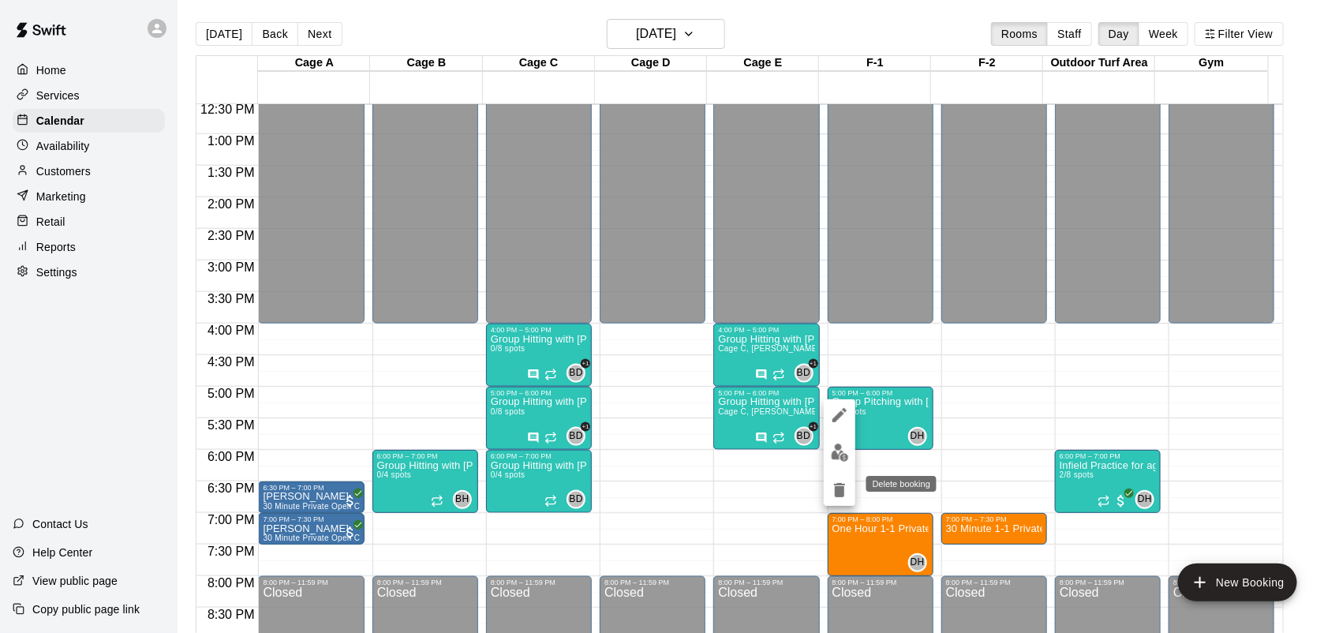
click at [846, 490] on icon "delete" at bounding box center [839, 490] width 19 height 19
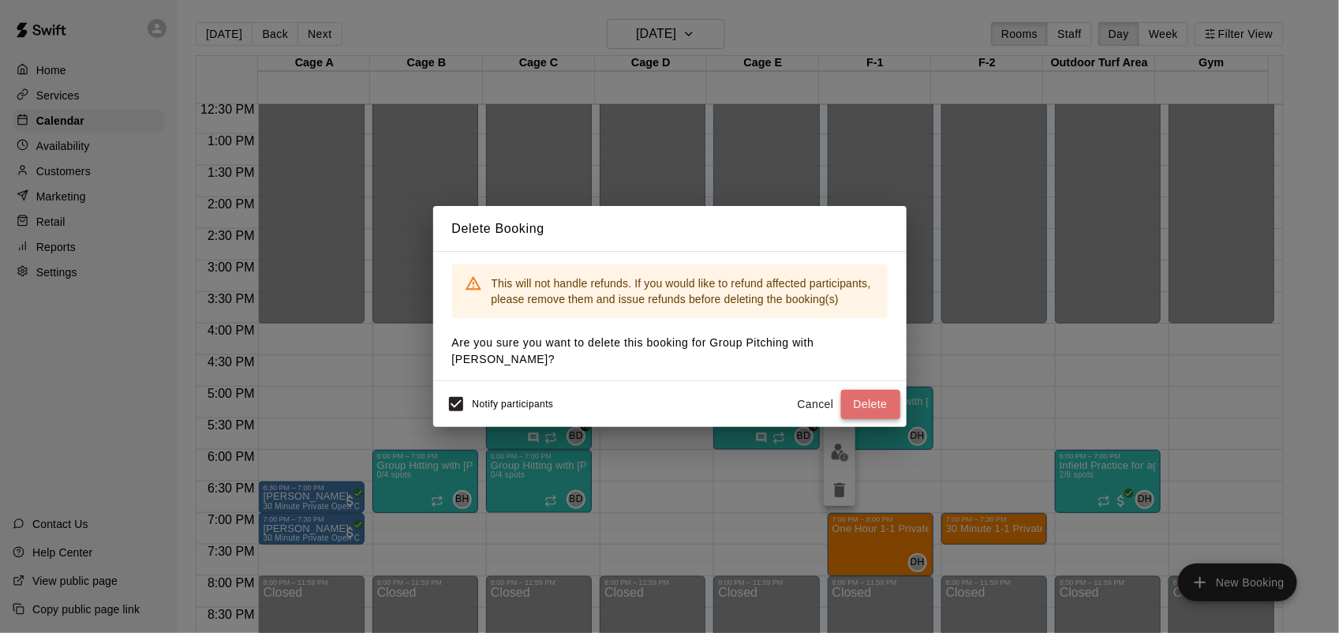
click at [877, 390] on button "Delete" at bounding box center [870, 404] width 59 height 29
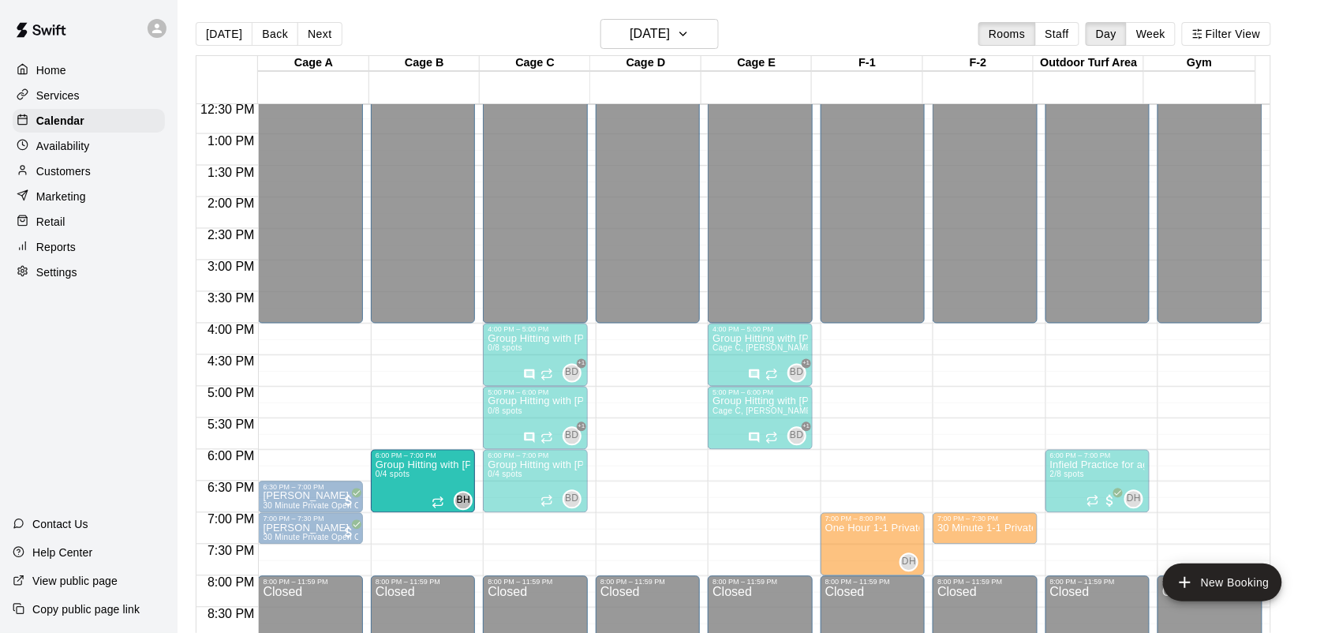
drag, startPoint x: 432, startPoint y: 479, endPoint x: 469, endPoint y: 485, distance: 38.4
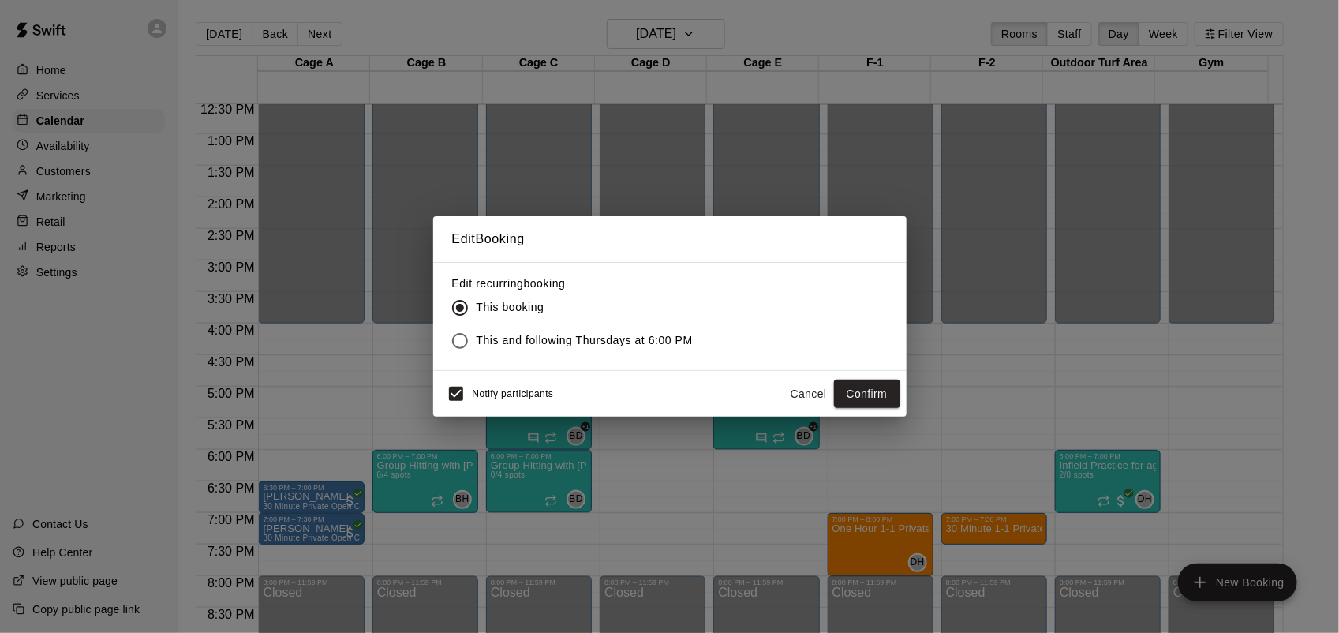
click at [798, 383] on button "Cancel" at bounding box center [808, 394] width 50 height 29
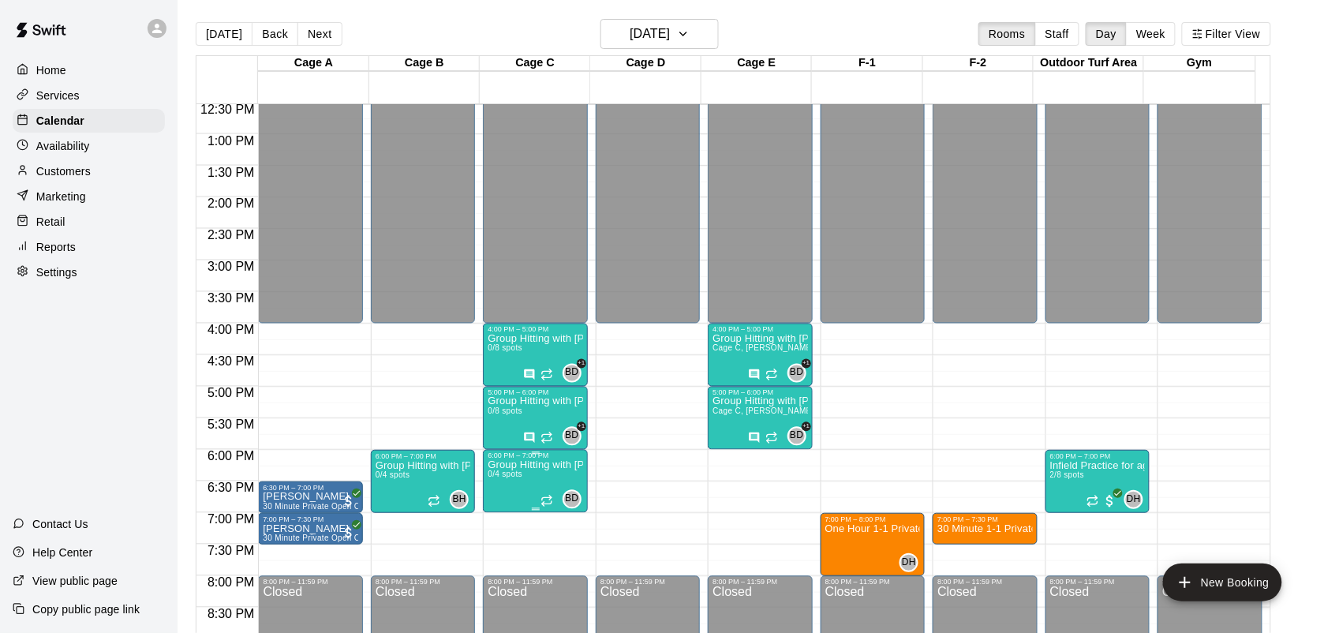
click at [549, 466] on p "Group Hitting with [PERSON_NAME] (13+)" at bounding box center [535, 466] width 95 height 0
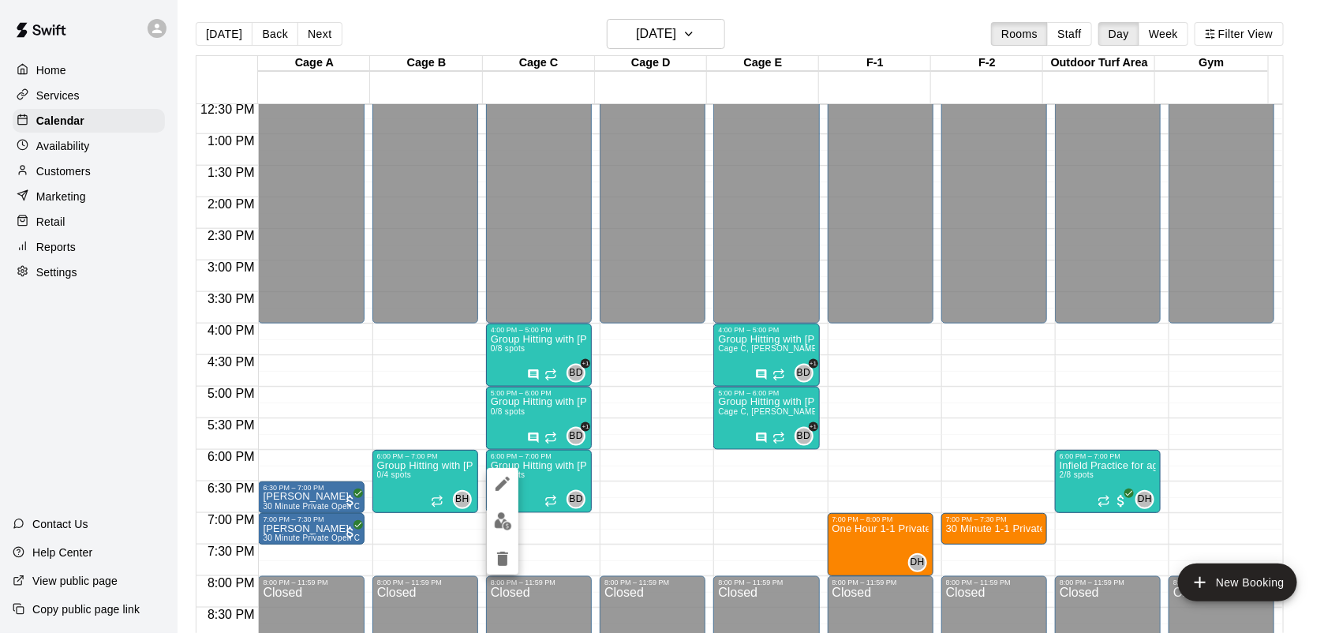
click at [412, 473] on div at bounding box center [669, 316] width 1339 height 633
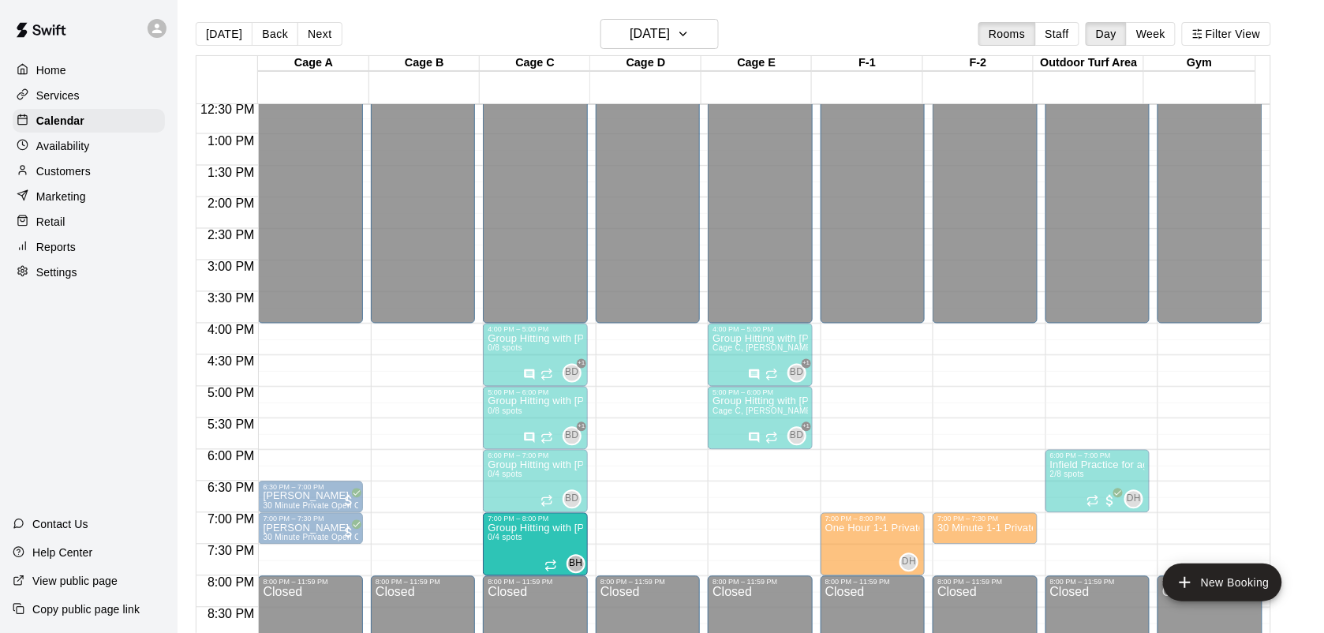
drag, startPoint x: 480, startPoint y: 514, endPoint x: 549, endPoint y: 551, distance: 78.3
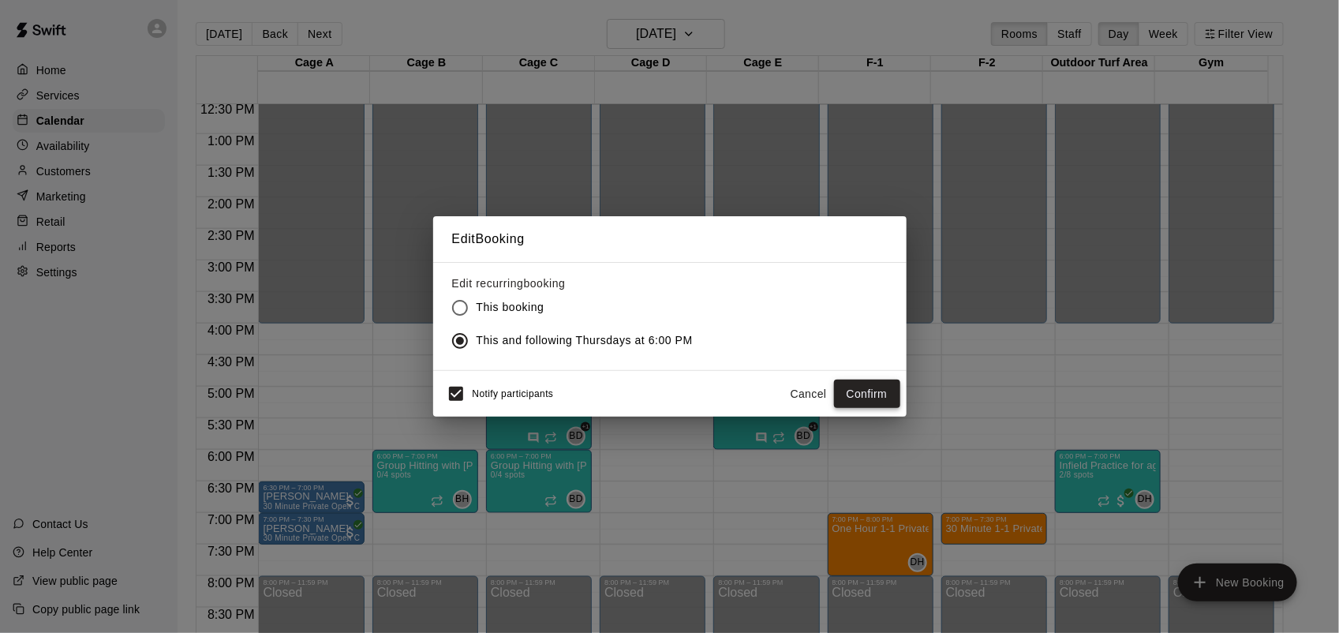
click at [866, 387] on button "Confirm" at bounding box center [867, 394] width 66 height 29
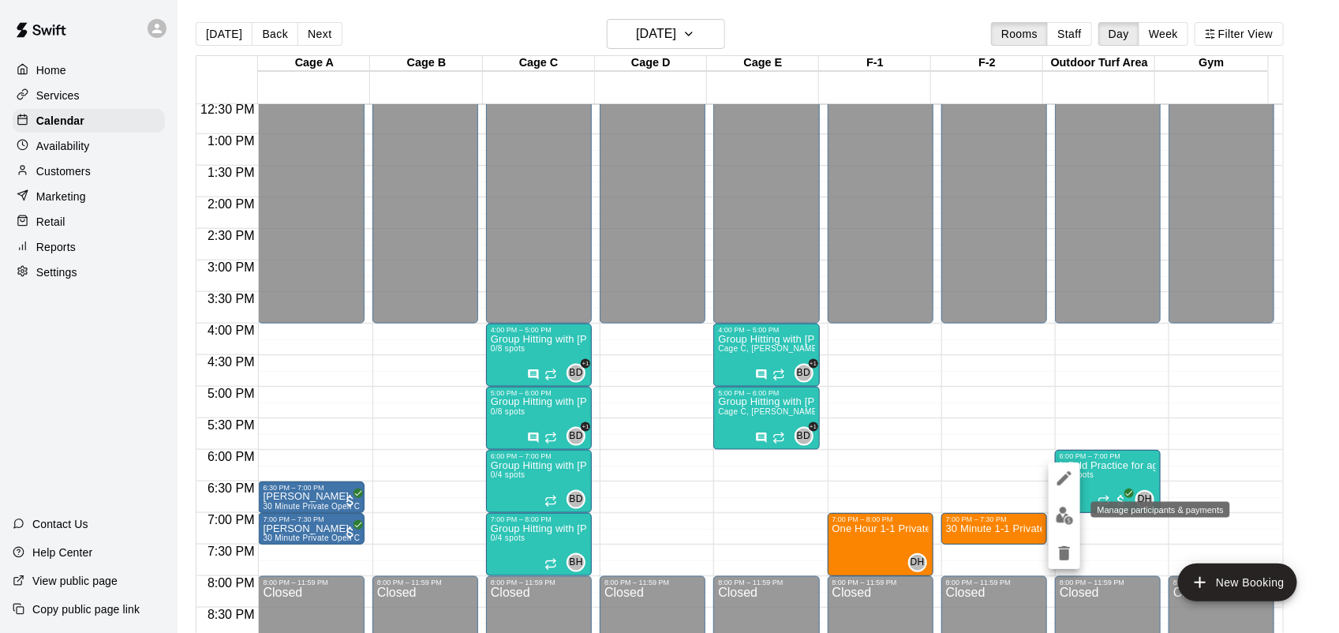
click at [1071, 517] on img "edit" at bounding box center [1065, 516] width 18 height 18
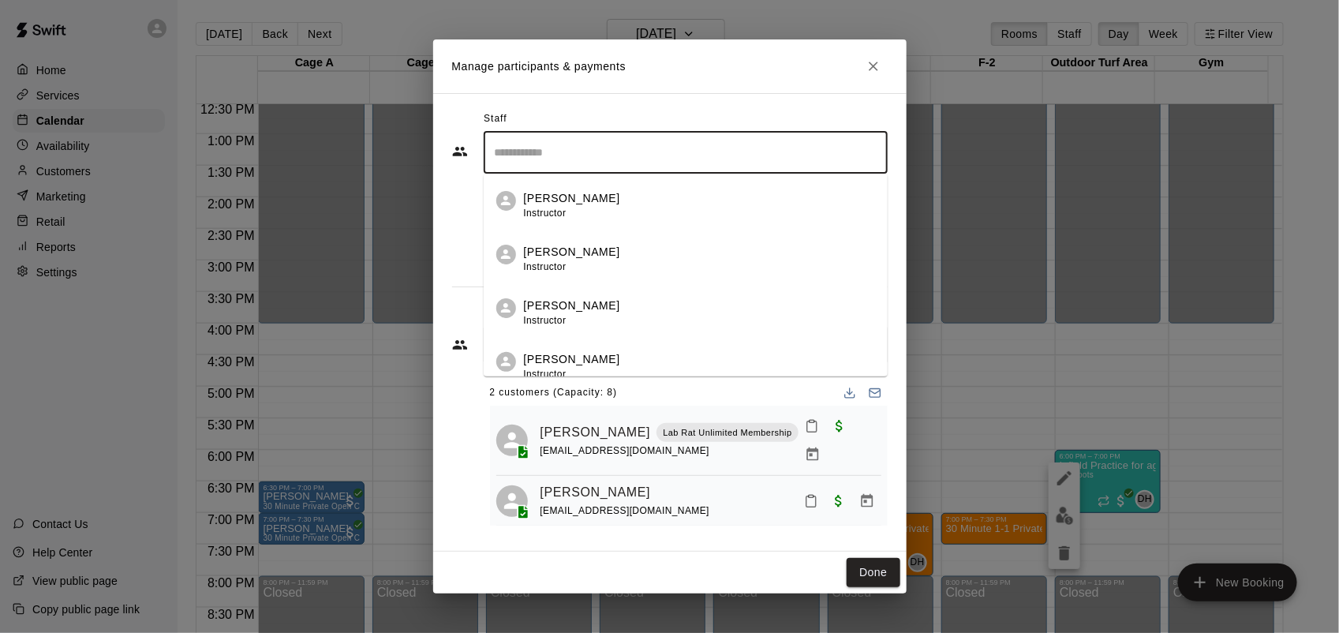
click at [608, 163] on input "Search staff" at bounding box center [686, 153] width 390 height 28
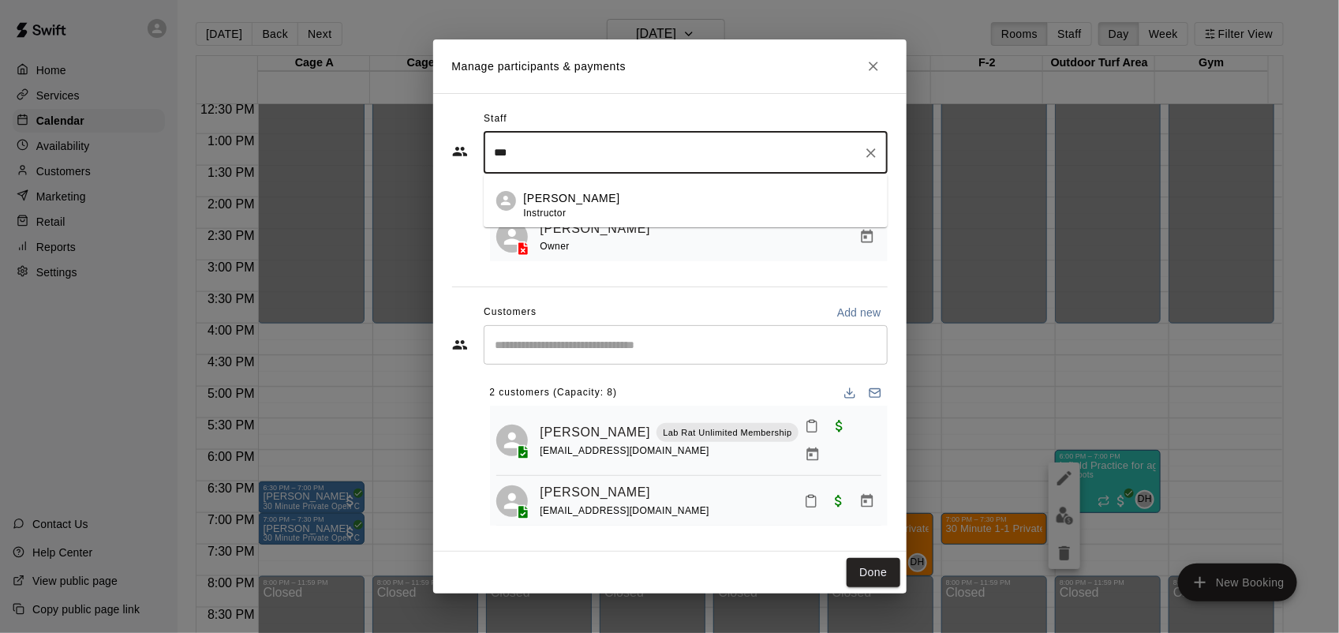
click at [581, 189] on li "[PERSON_NAME] Instructor" at bounding box center [686, 201] width 404 height 54
type input "***"
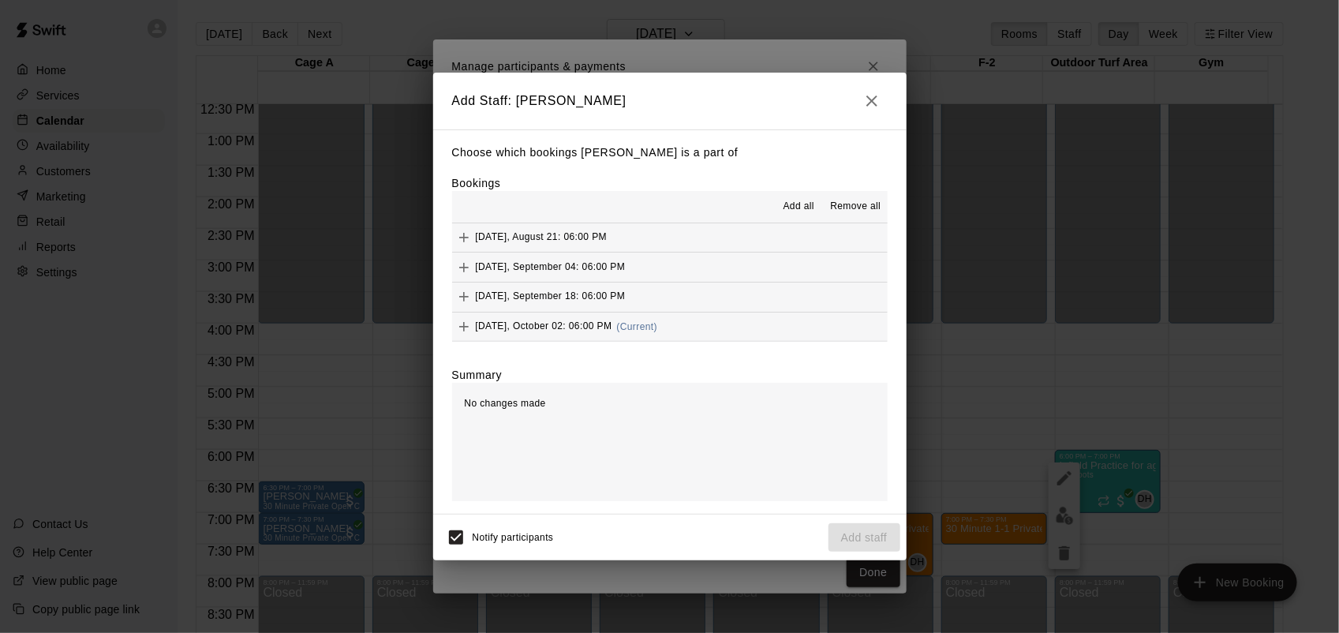
click at [791, 200] on span "Add all" at bounding box center [799, 207] width 32 height 16
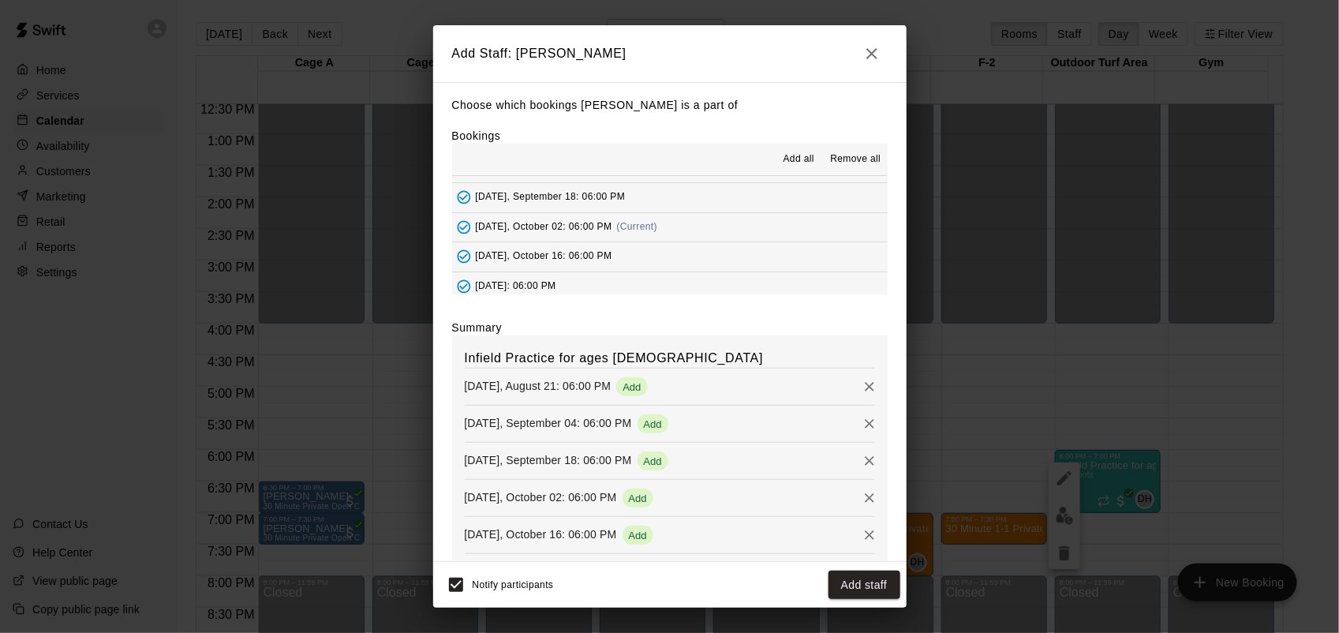
scroll to position [61, 0]
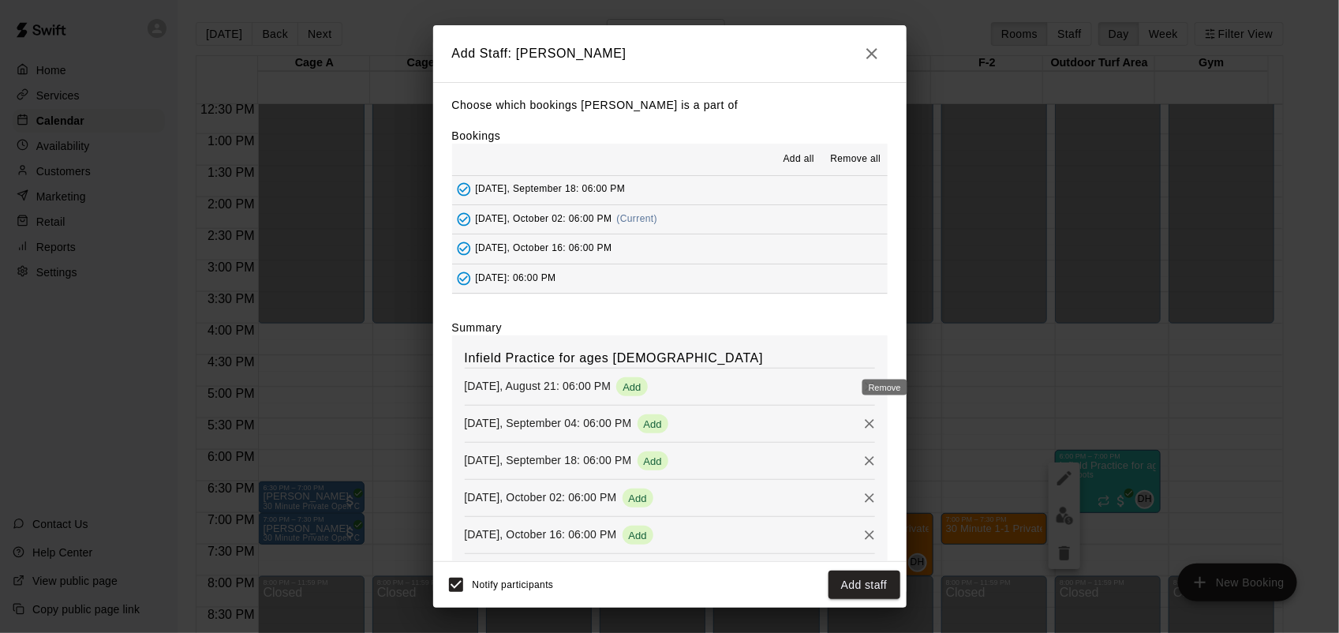
click at [862, 389] on icon "Remove" at bounding box center [870, 387] width 16 height 16
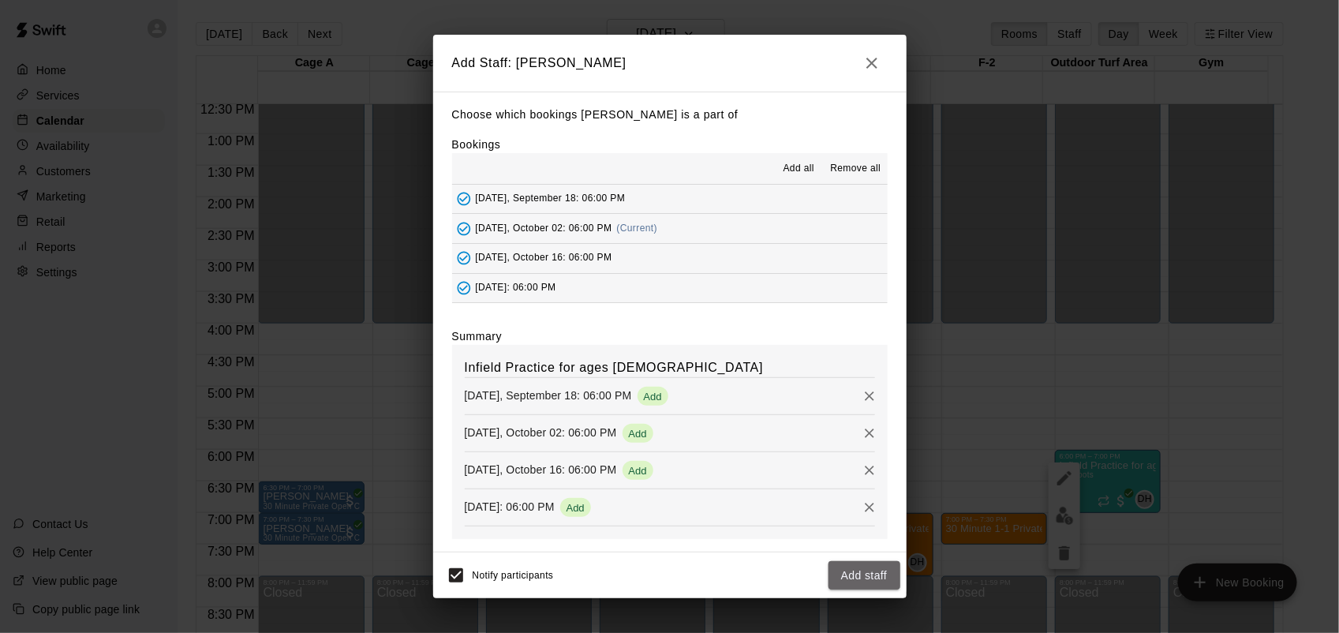
click at [876, 585] on button "Add staff" at bounding box center [864, 575] width 72 height 29
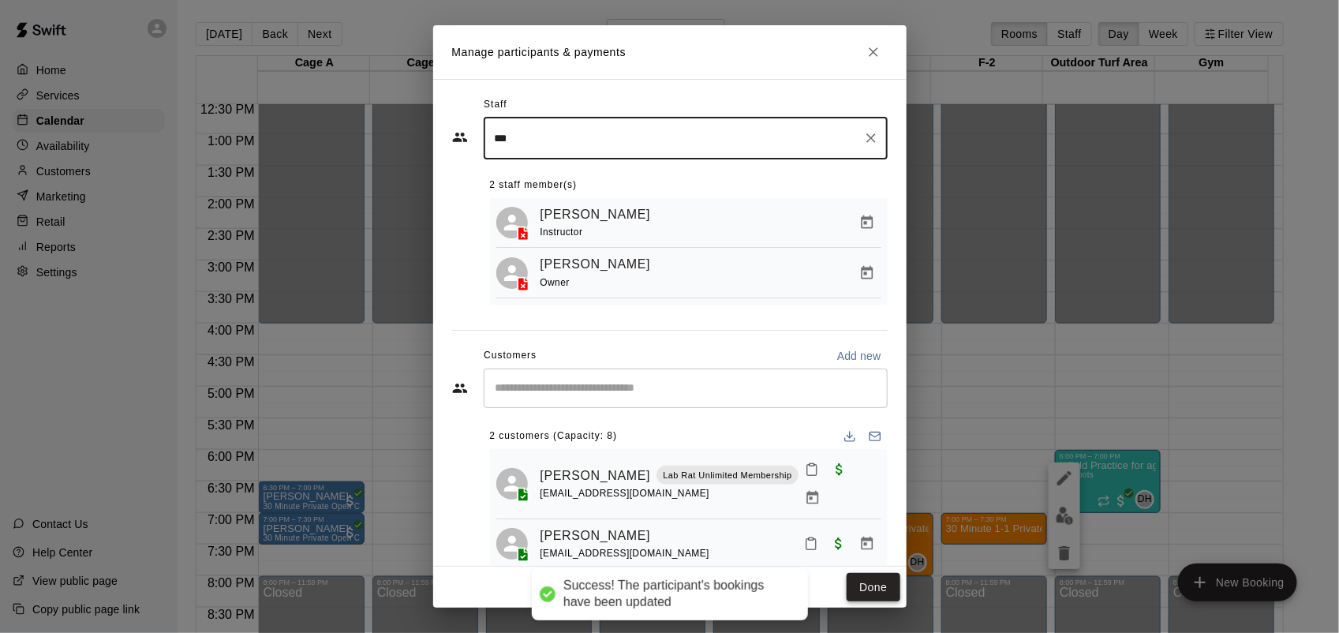
click at [868, 597] on button "Done" at bounding box center [873, 587] width 53 height 29
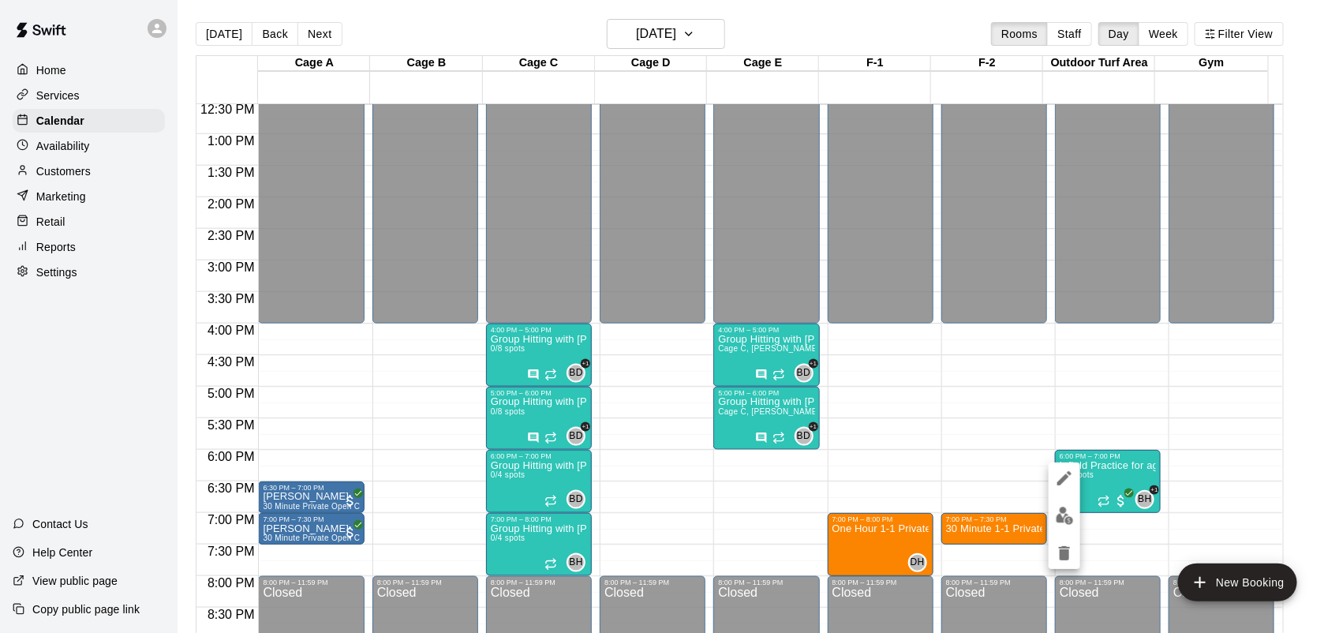
click at [1058, 478] on icon "edit" at bounding box center [1064, 478] width 19 height 19
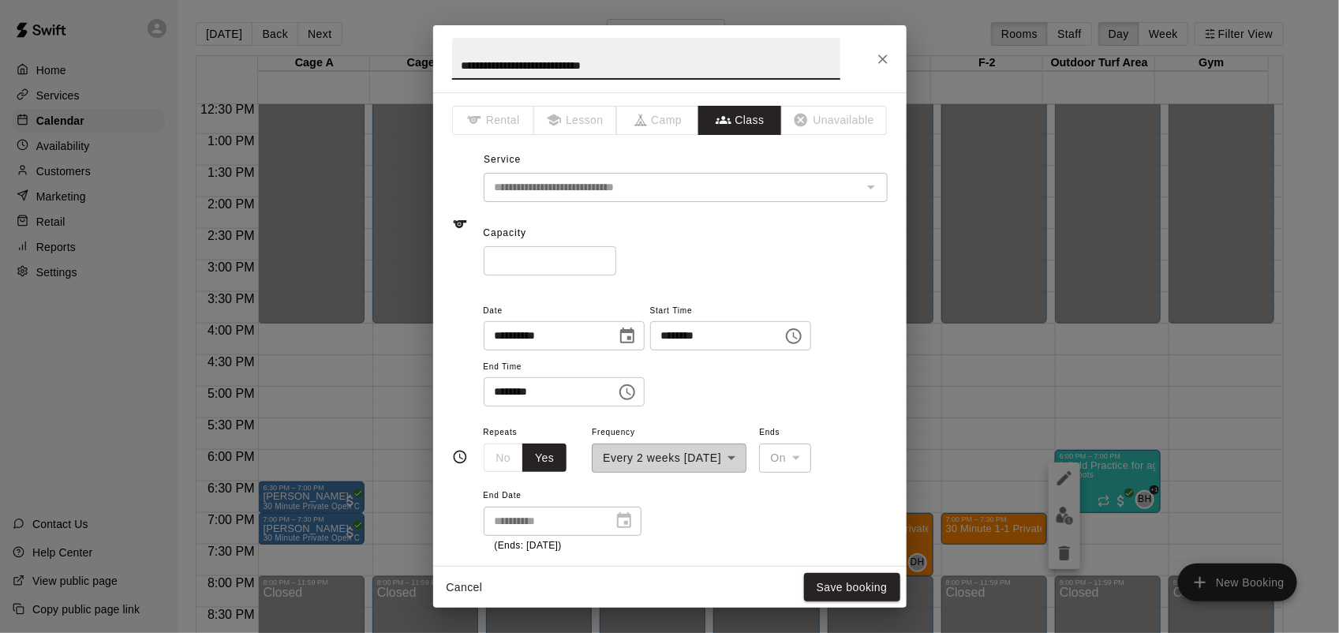
click at [616, 255] on input "*" at bounding box center [550, 260] width 133 height 29
click at [616, 255] on input "**" at bounding box center [550, 260] width 133 height 29
type input "**"
click at [616, 255] on input "**" at bounding box center [550, 260] width 133 height 29
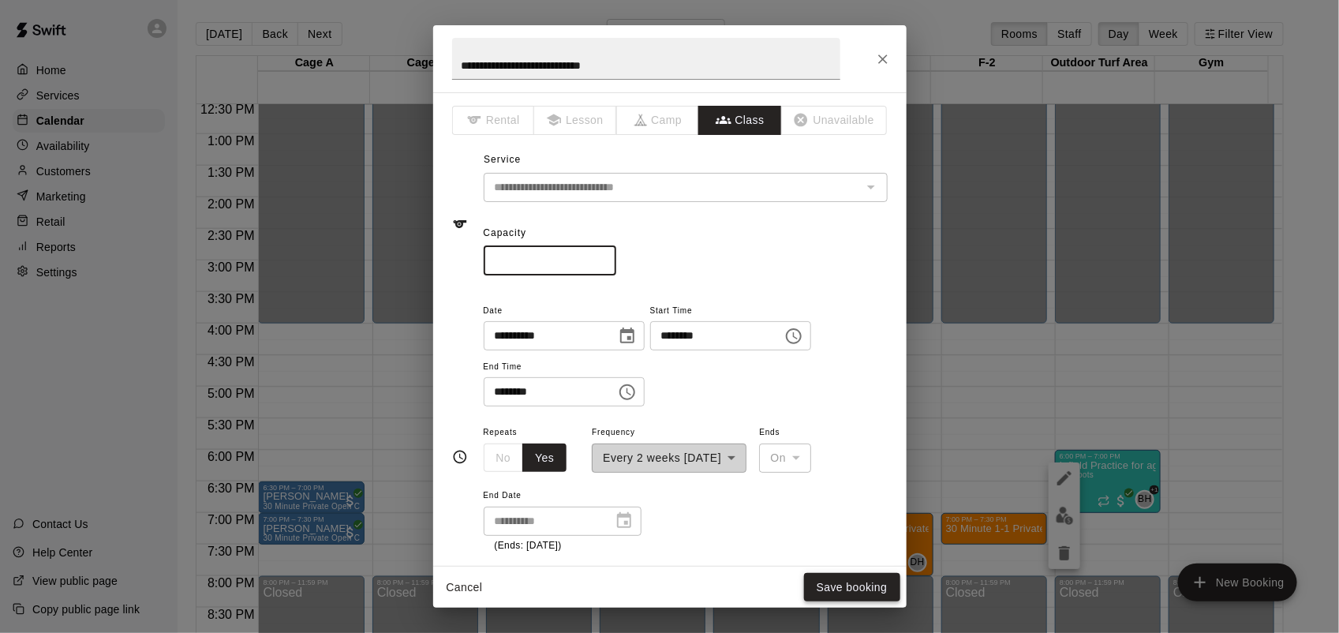
click at [851, 589] on button "Save booking" at bounding box center [852, 587] width 96 height 29
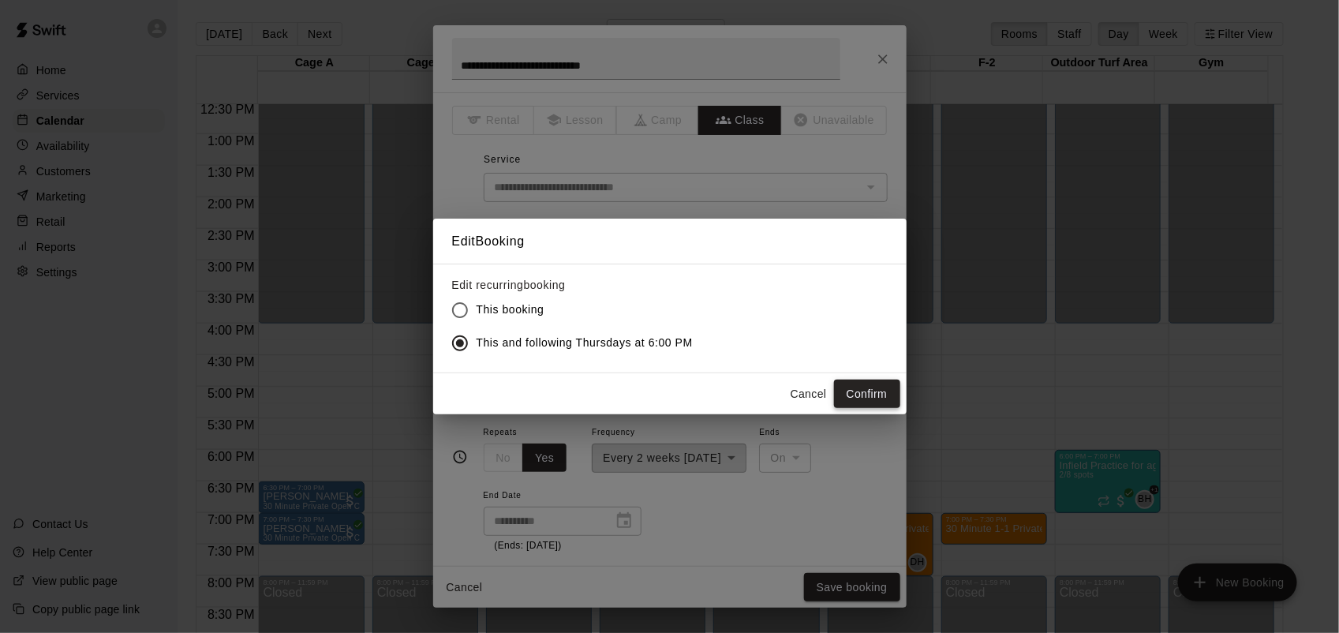
click at [884, 396] on button "Confirm" at bounding box center [867, 394] width 66 height 29
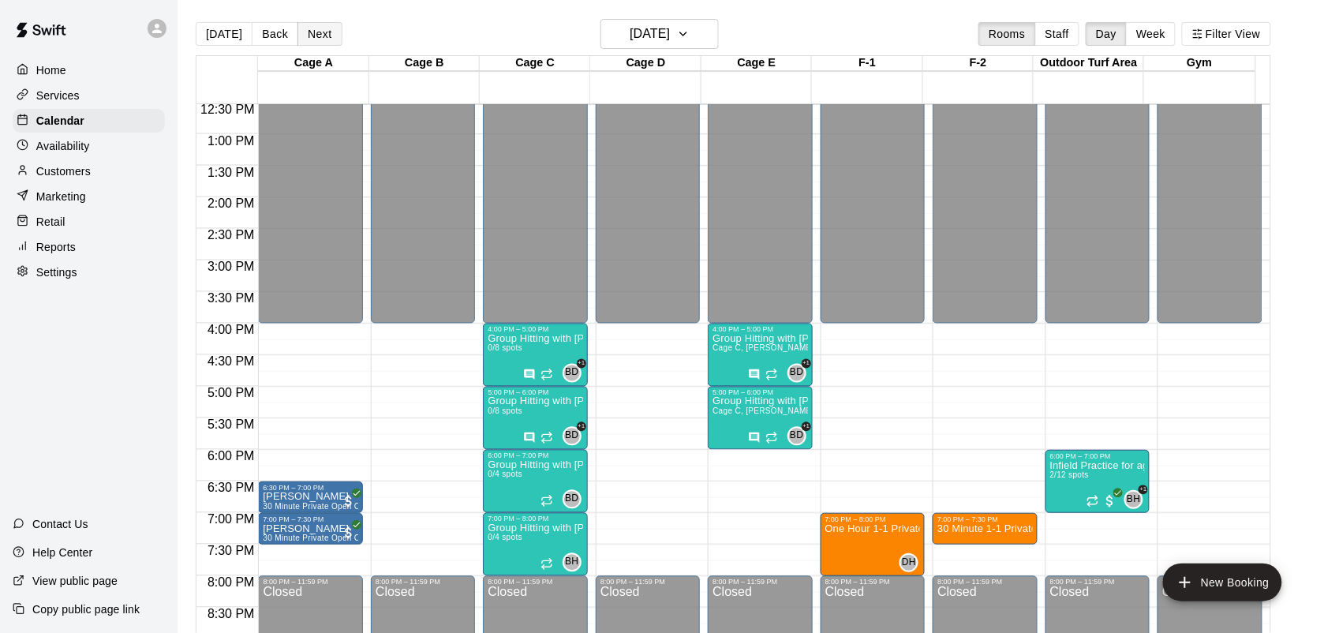
click at [308, 32] on button "Next" at bounding box center [319, 34] width 44 height 24
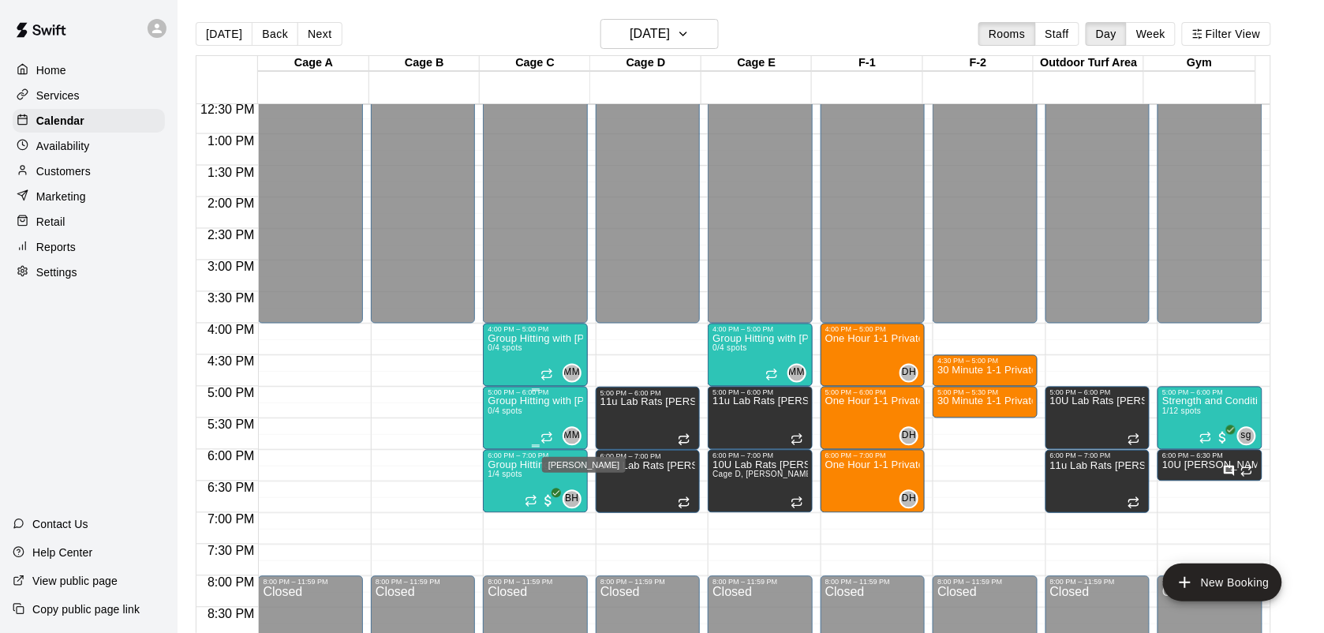
click at [566, 464] on div "[PERSON_NAME]" at bounding box center [584, 465] width 84 height 16
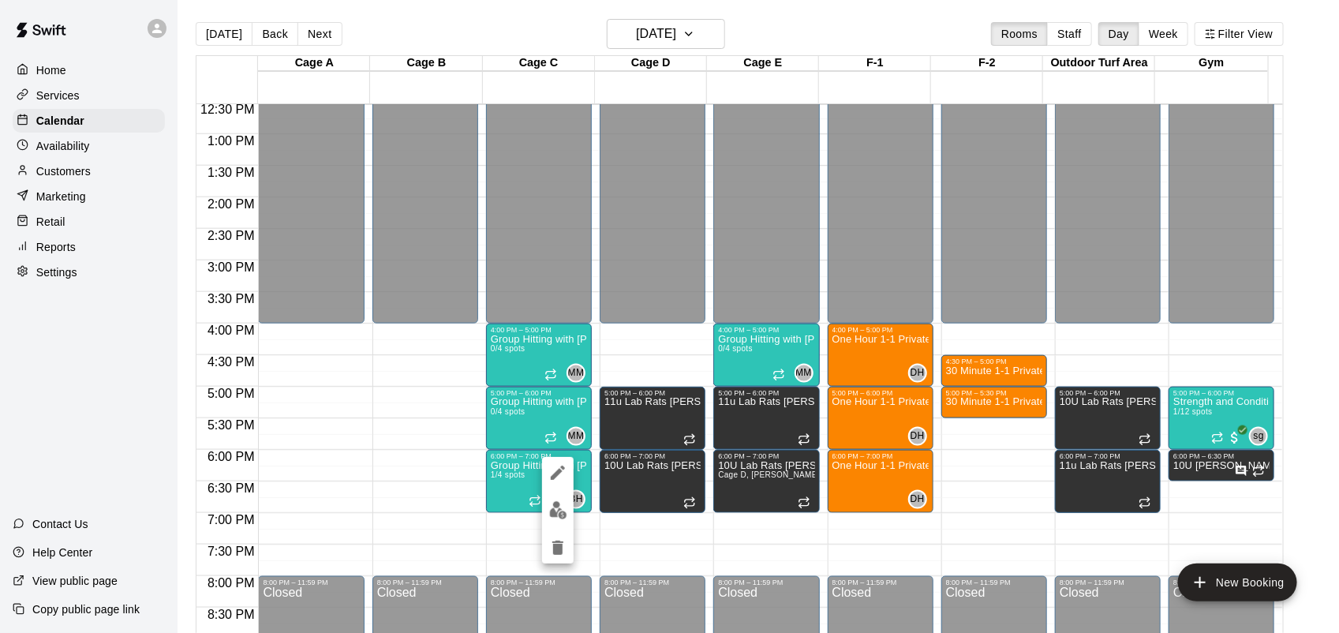
click at [525, 479] on div at bounding box center [669, 316] width 1339 height 633
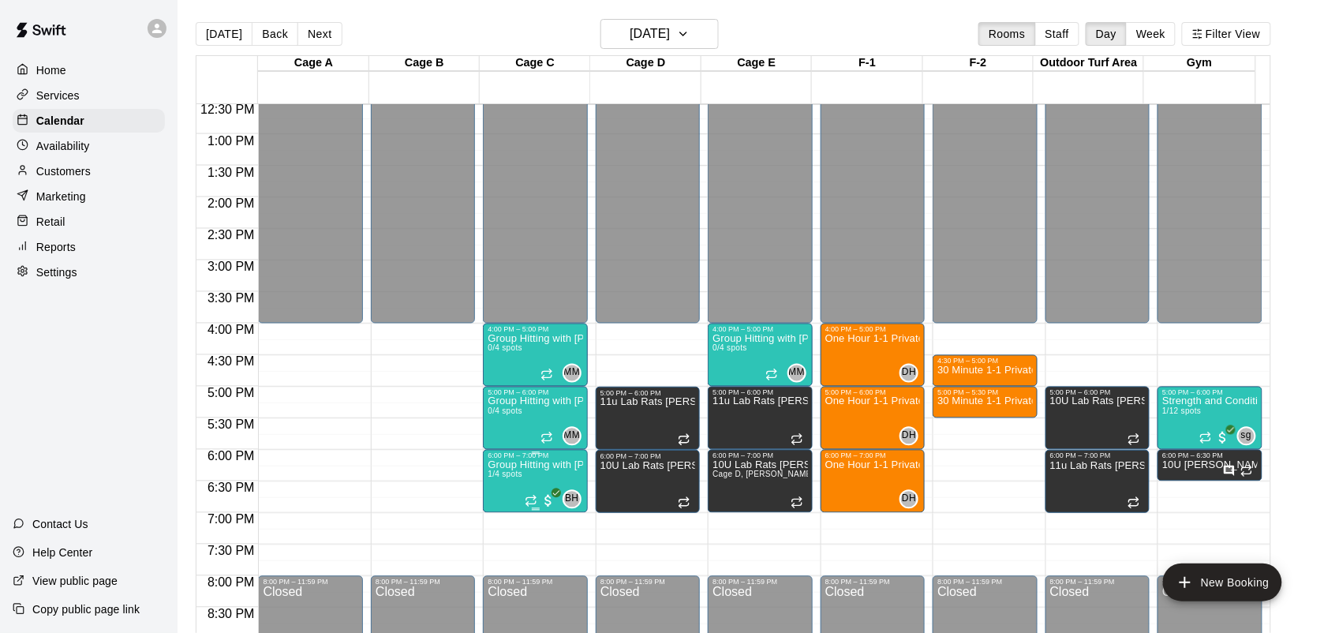
click at [525, 466] on p "Group Hitting with [PERSON_NAME] (13+)" at bounding box center [535, 466] width 95 height 0
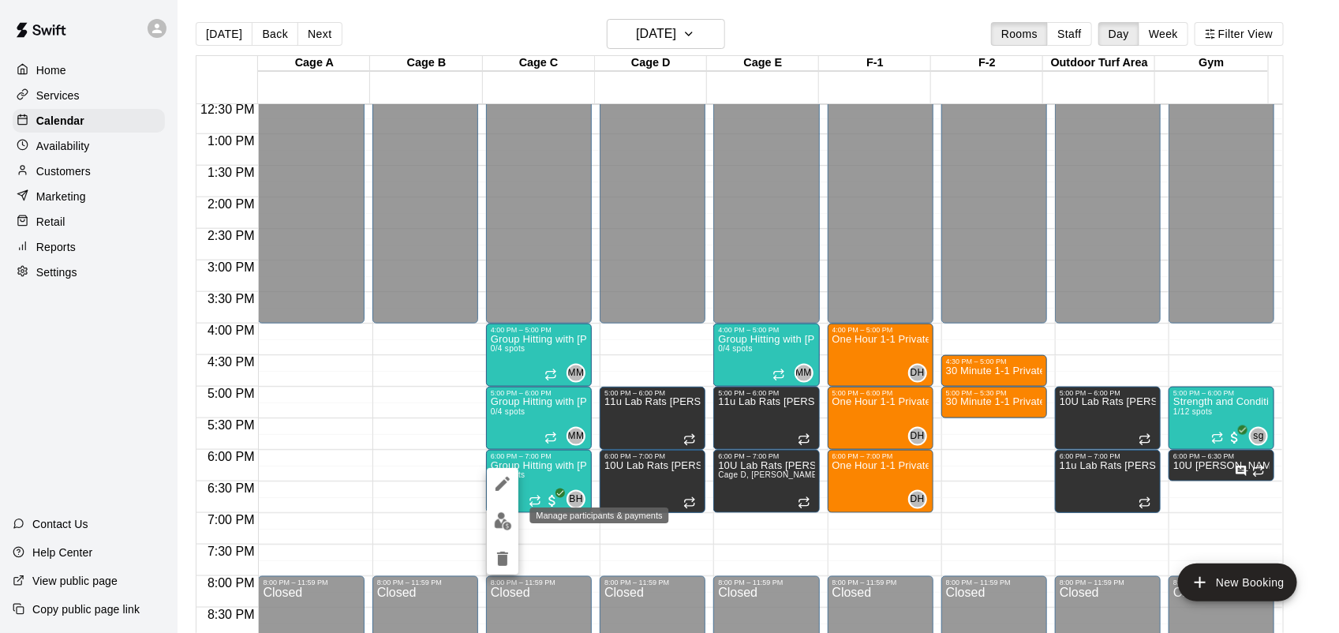
click at [502, 518] on img "edit" at bounding box center [503, 521] width 18 height 18
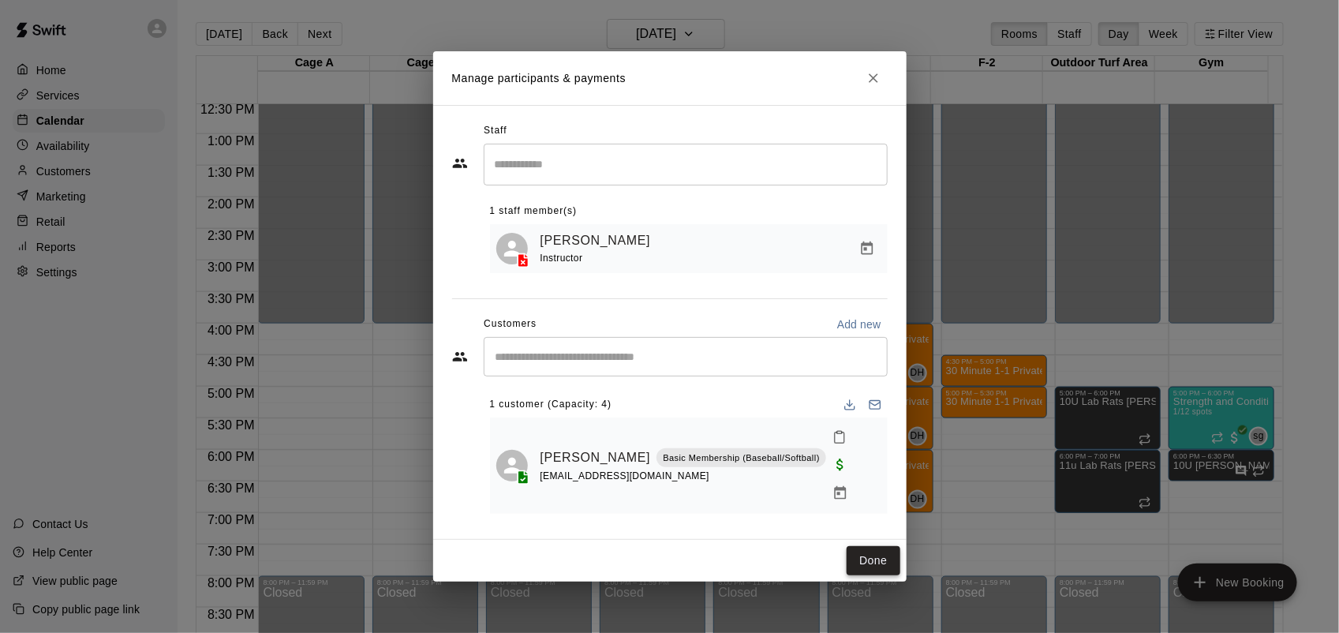
click at [881, 546] on button "Done" at bounding box center [873, 560] width 53 height 29
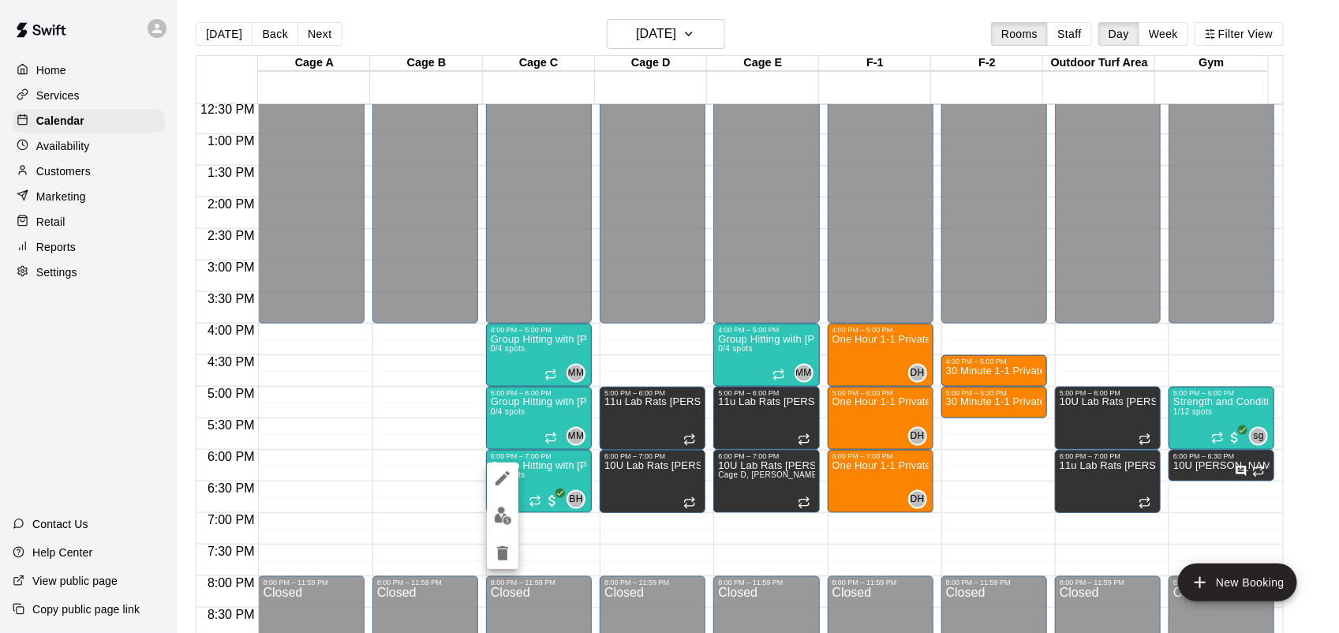
click at [555, 471] on div at bounding box center [669, 316] width 1339 height 633
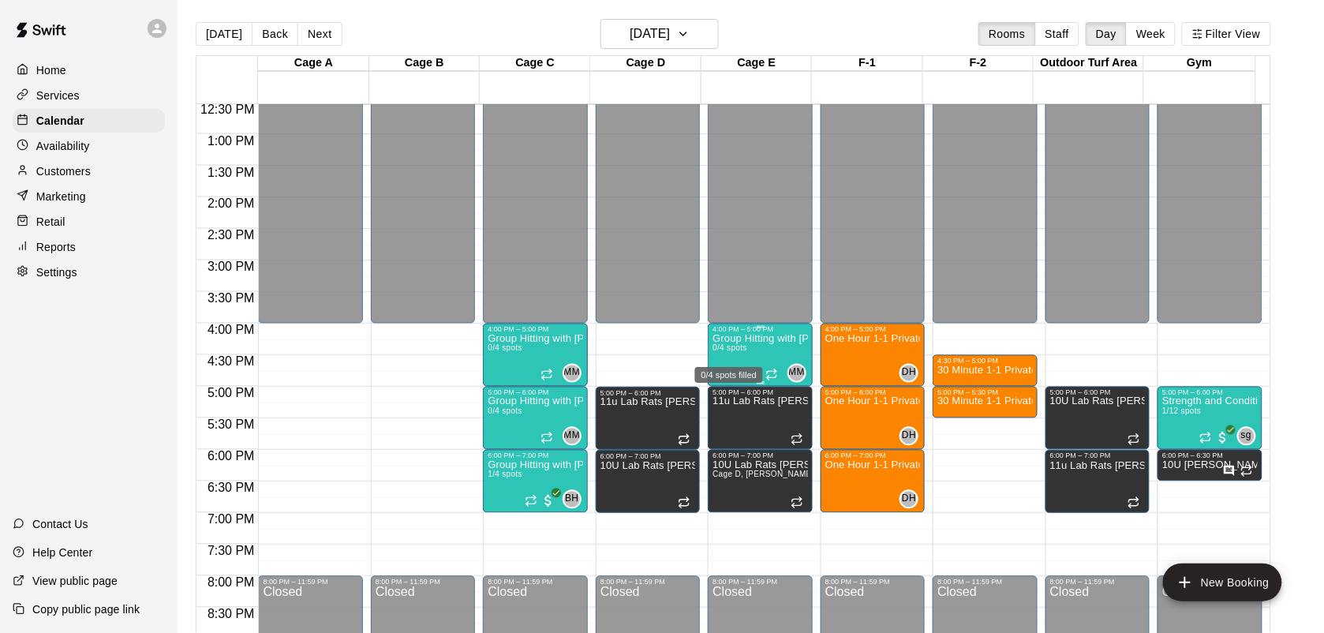
click at [731, 348] on span "0/4 spots" at bounding box center [729, 348] width 35 height 9
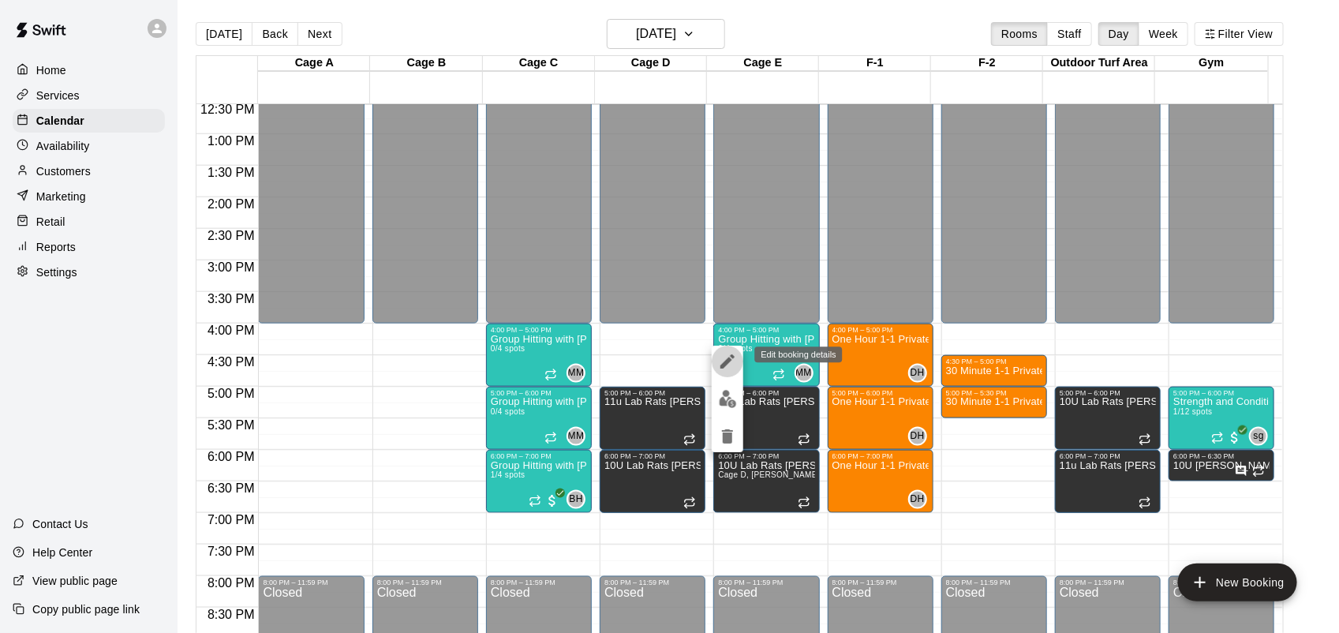
click at [727, 349] on button "edit" at bounding box center [728, 362] width 32 height 32
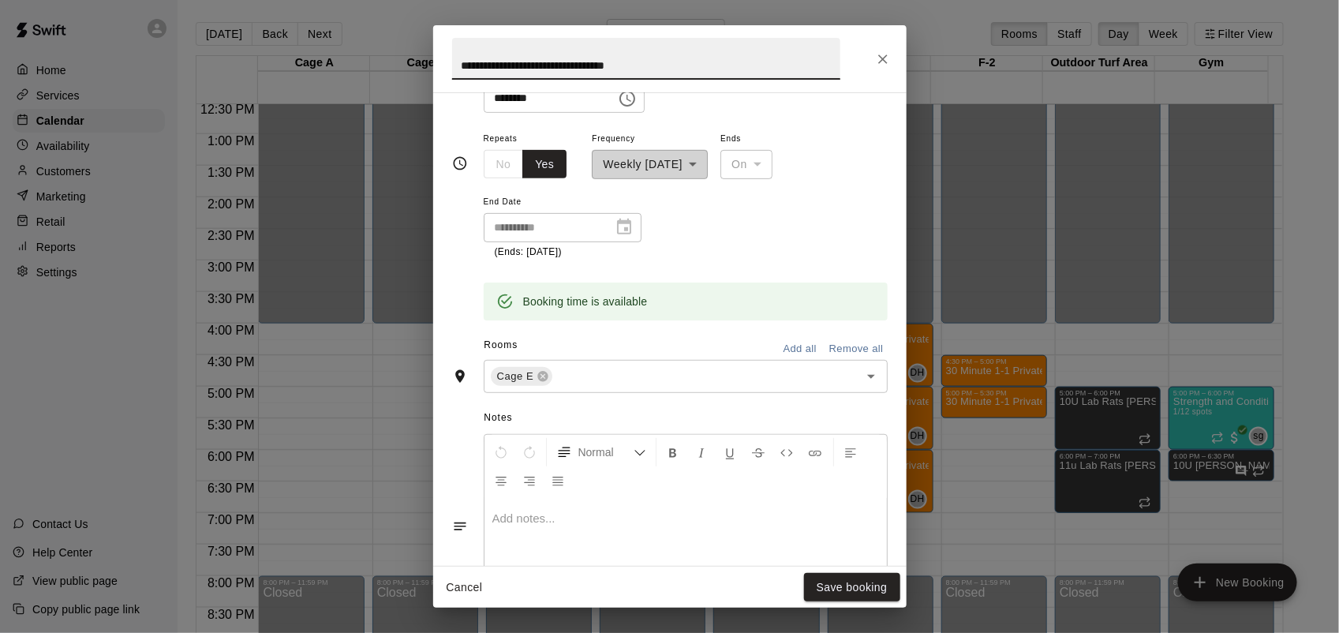
scroll to position [0, 0]
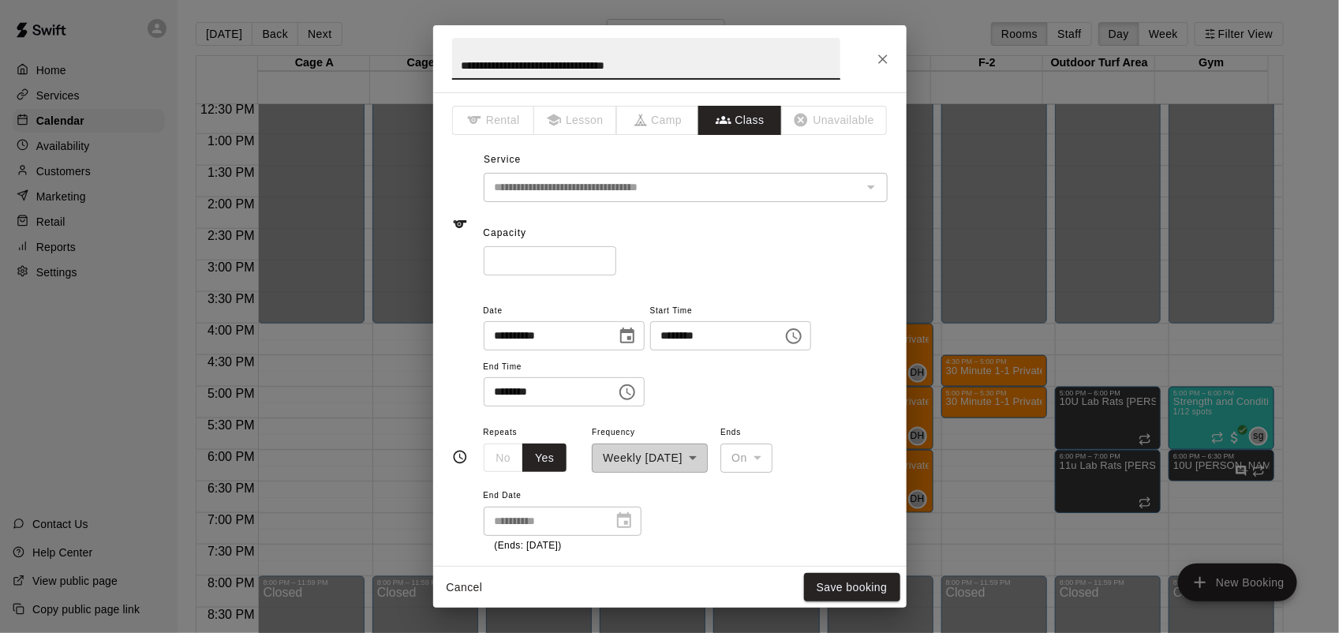
click at [876, 43] on div "**********" at bounding box center [669, 58] width 473 height 67
click at [880, 51] on icon "Close" at bounding box center [883, 59] width 16 height 16
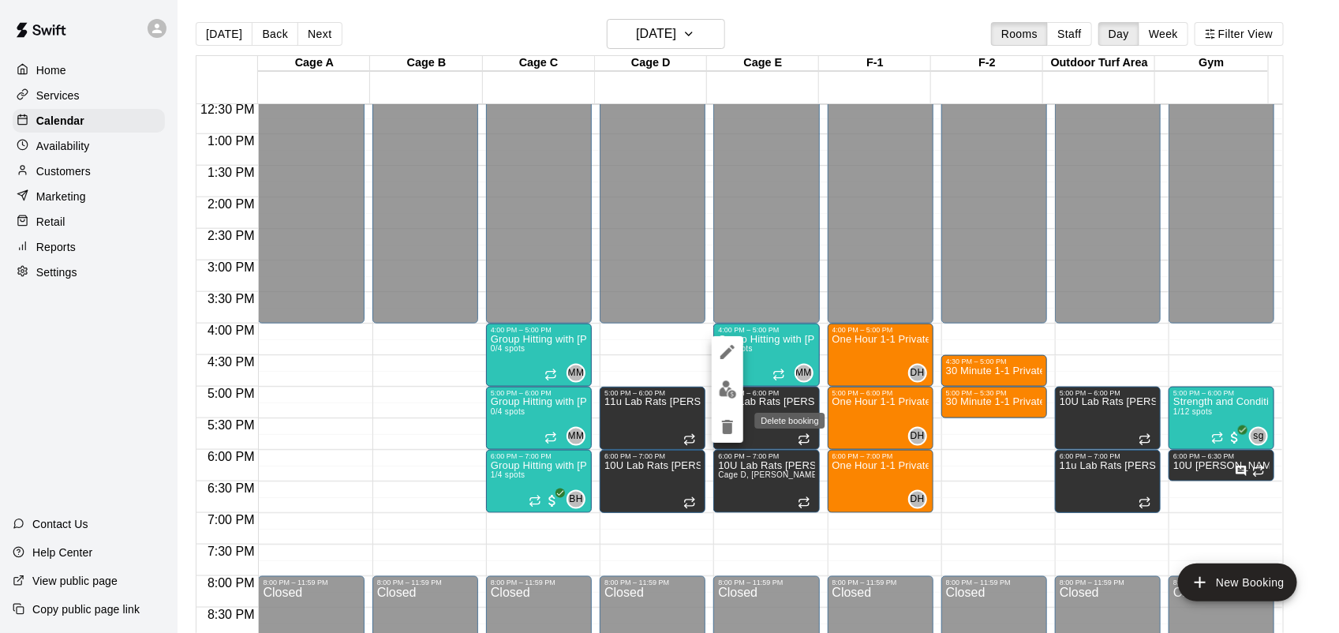
click at [724, 435] on icon "delete" at bounding box center [727, 426] width 19 height 19
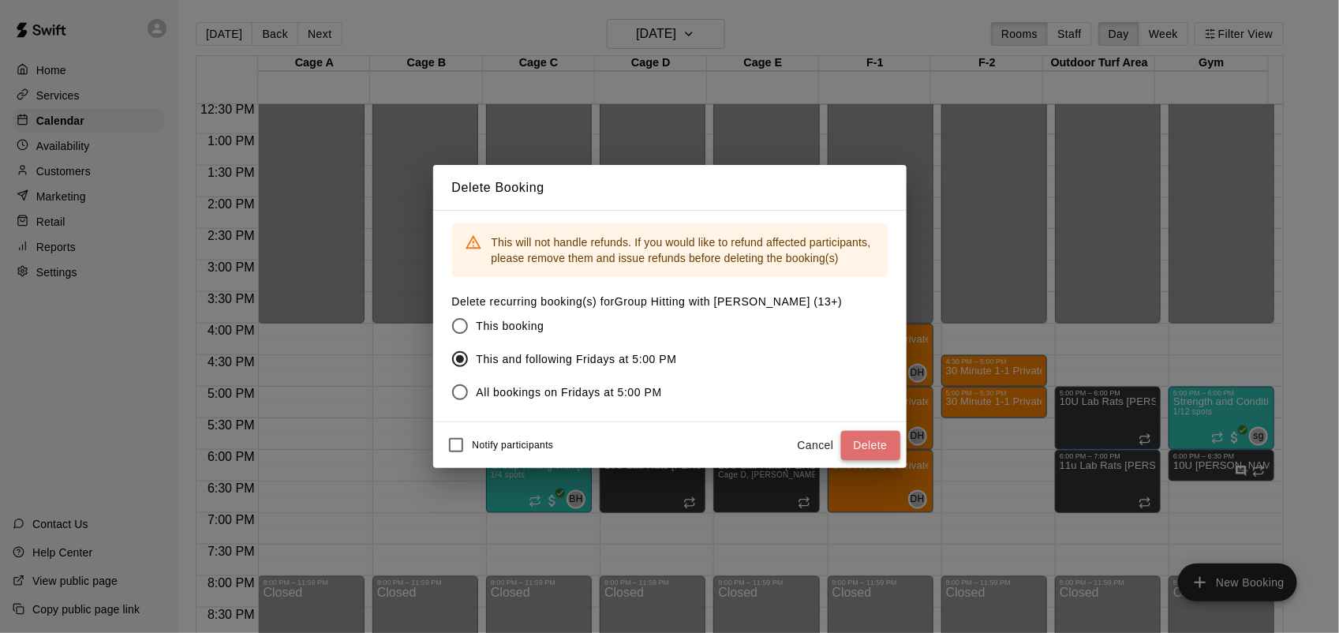
click at [869, 436] on button "Delete" at bounding box center [870, 445] width 59 height 29
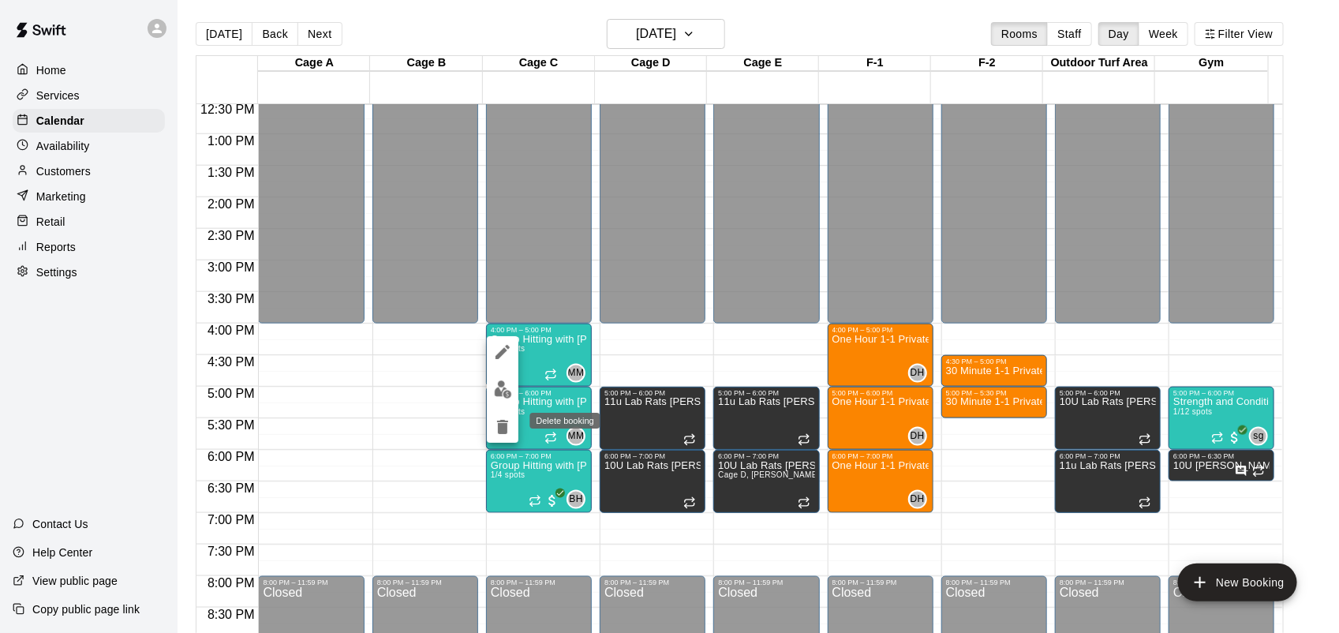
click at [499, 422] on icon "delete" at bounding box center [502, 426] width 19 height 19
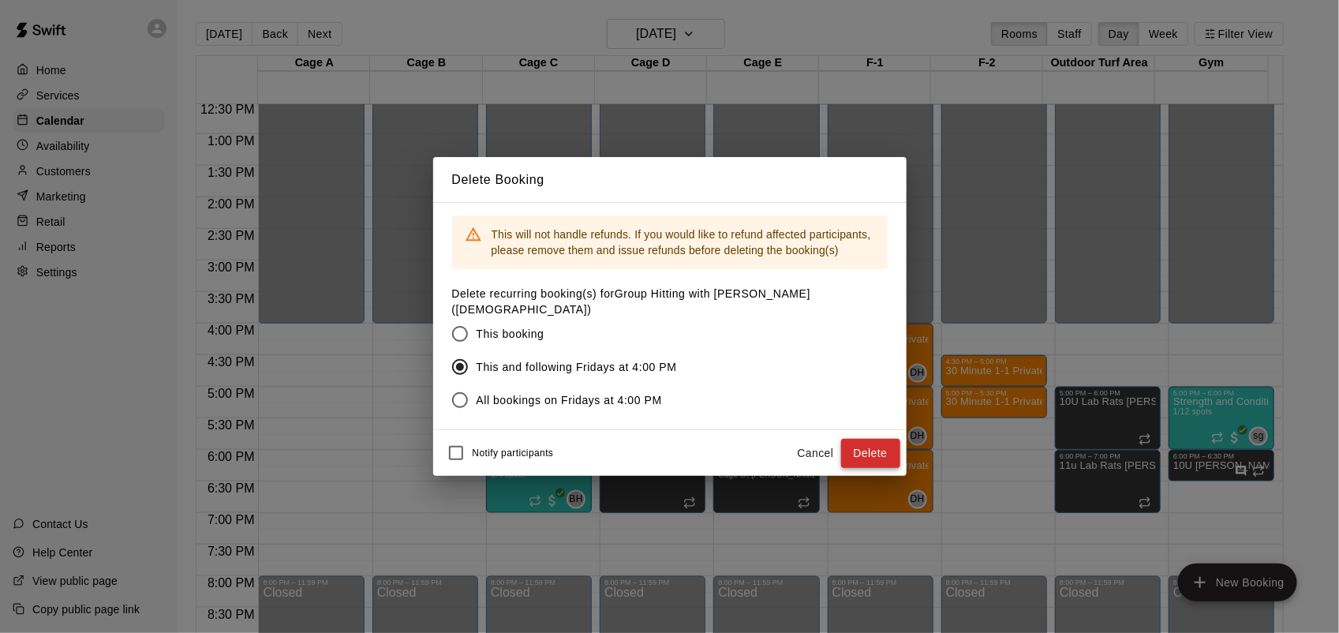
click at [857, 447] on button "Delete" at bounding box center [870, 453] width 59 height 29
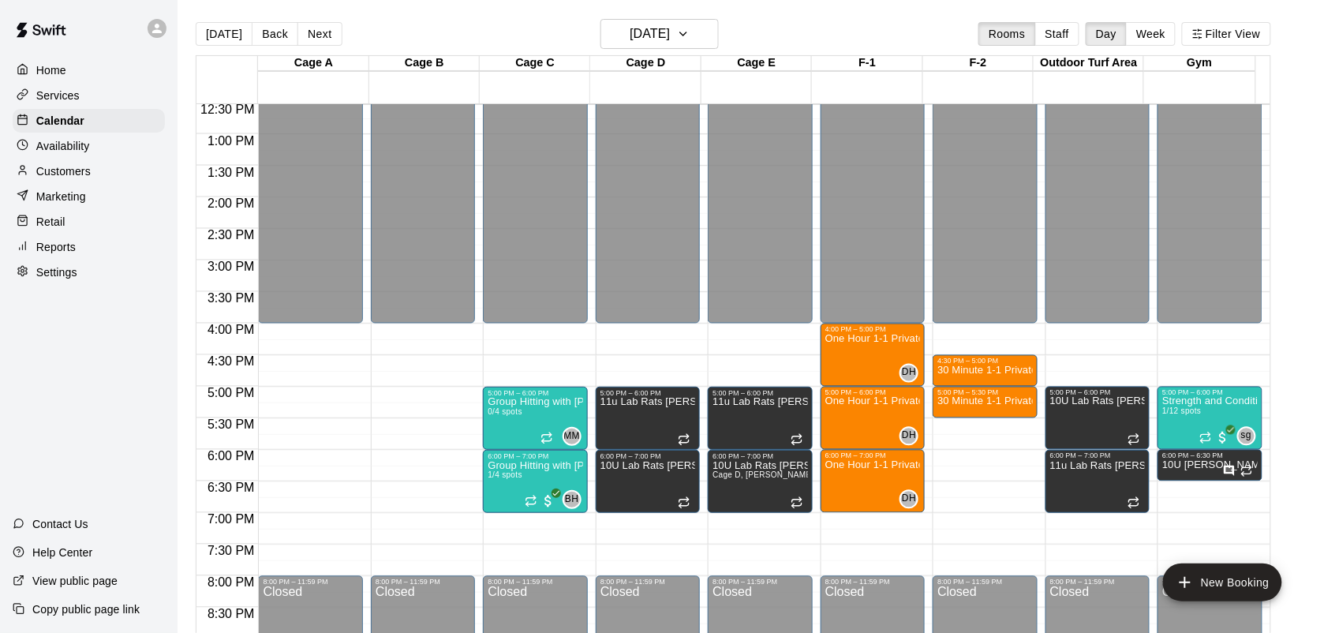
click at [543, 325] on div "12:00 AM – 4:00 PM Closed 5:00 PM – 6:00 PM Group Hitting with [PERSON_NAME] ([…" at bounding box center [535, 71] width 104 height 1515
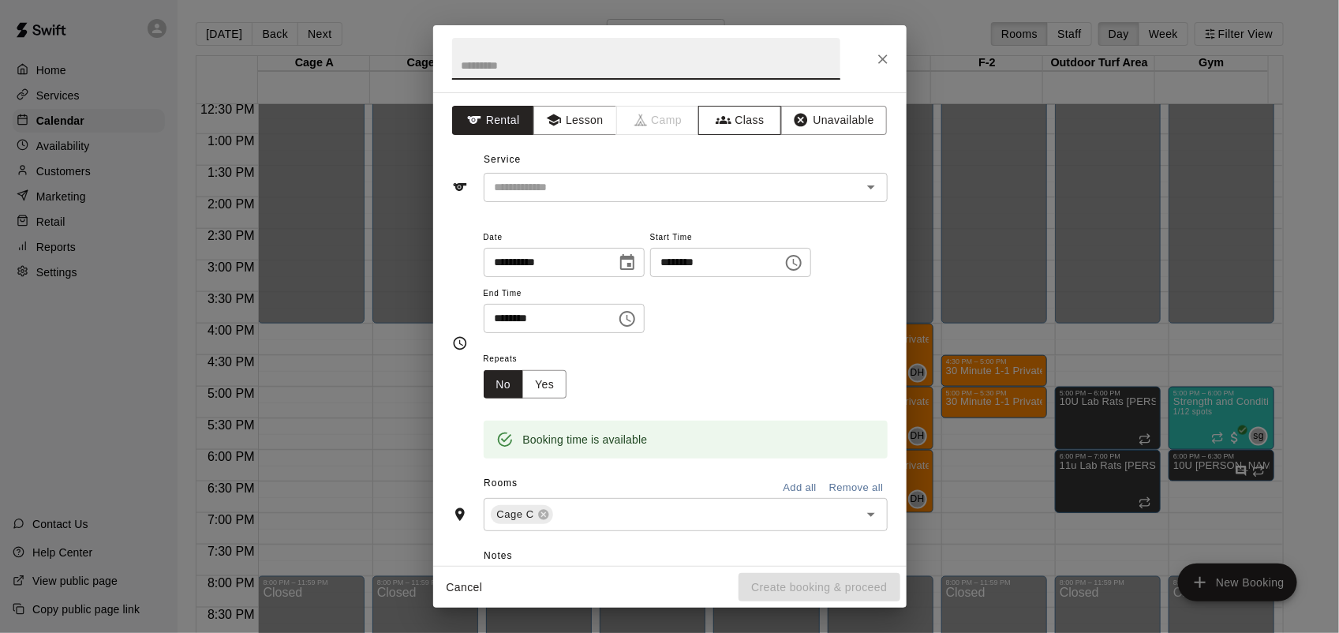
click at [742, 121] on button "Class" at bounding box center [739, 120] width 83 height 29
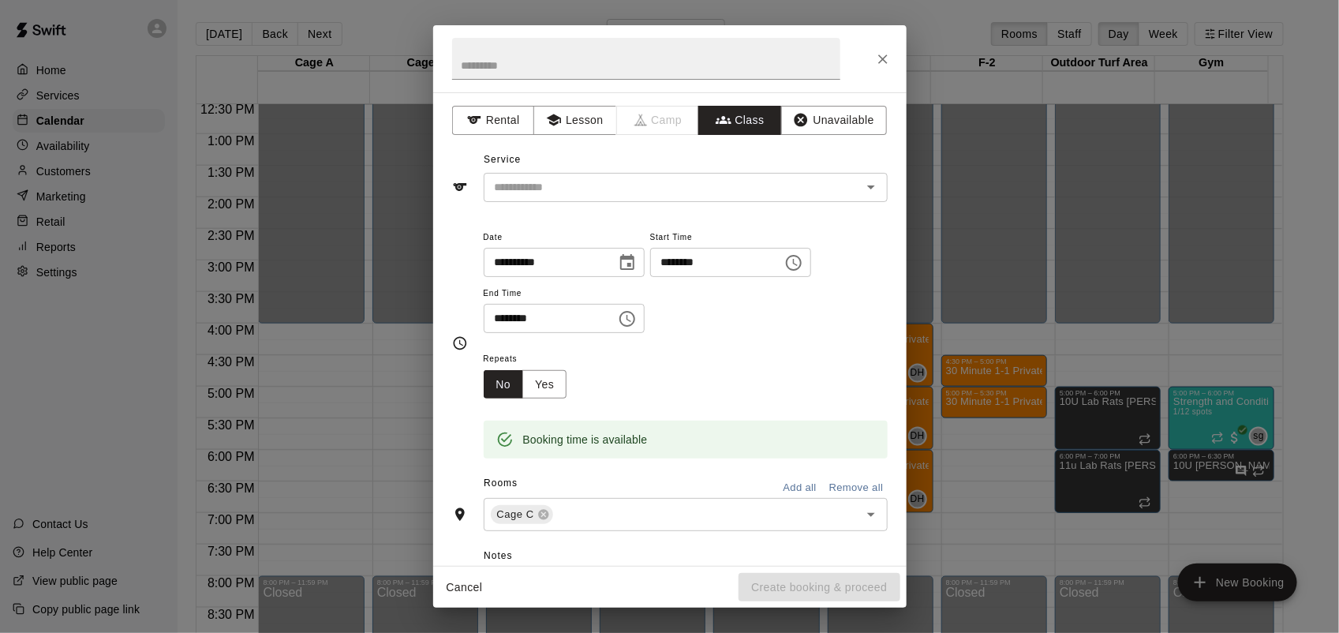
click at [503, 318] on input "********" at bounding box center [545, 318] width 122 height 29
click at [673, 201] on div "​" at bounding box center [686, 187] width 404 height 29
type input "********"
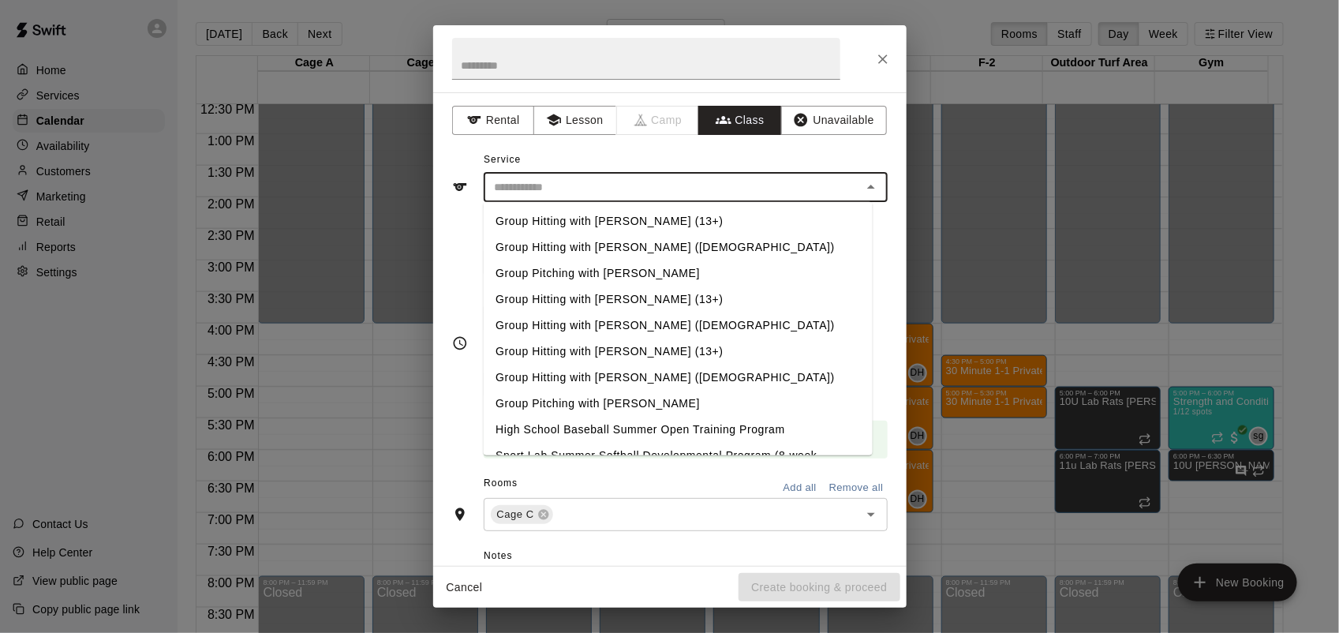
click at [651, 242] on li "Group Hitting with [PERSON_NAME] ([DEMOGRAPHIC_DATA])" at bounding box center [677, 247] width 389 height 26
type input "**********"
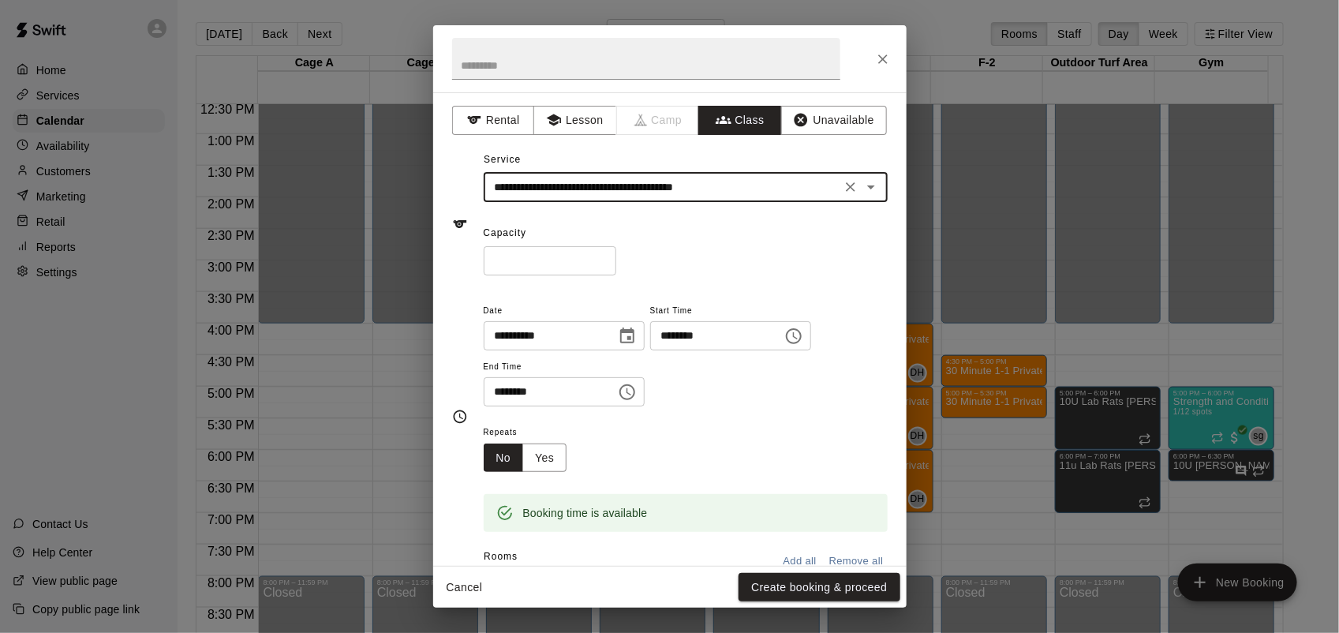
click at [616, 253] on input "*" at bounding box center [550, 260] width 133 height 29
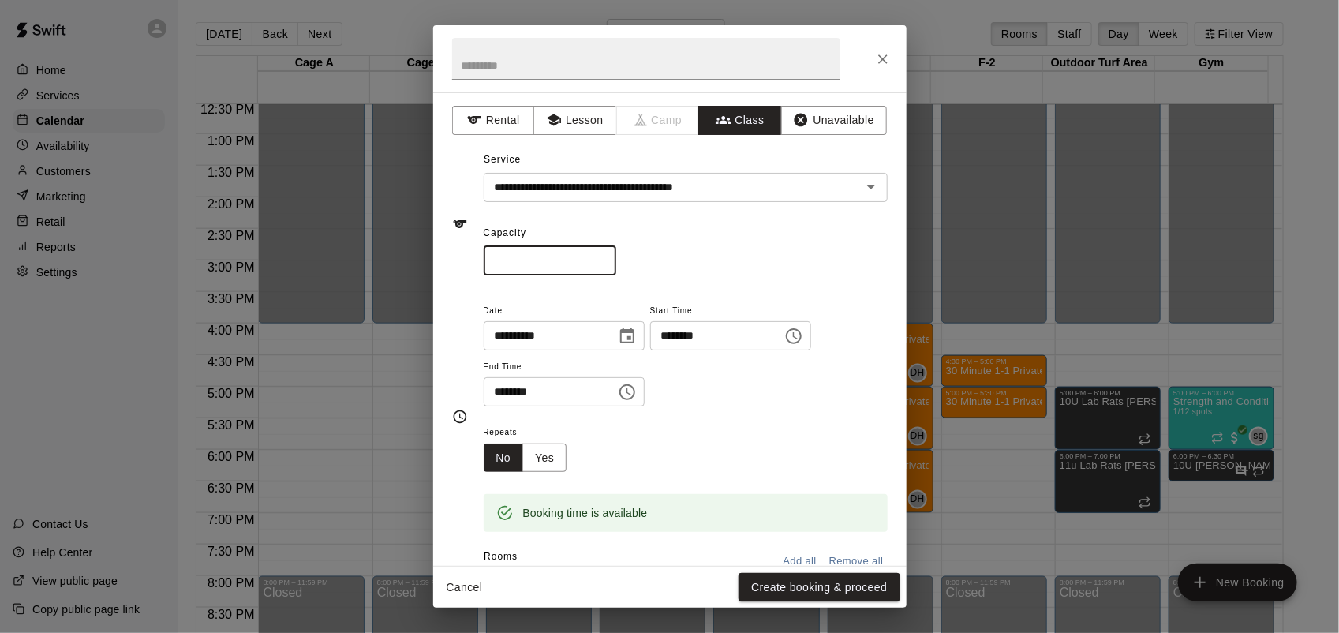
click at [616, 254] on input "*" at bounding box center [550, 260] width 133 height 29
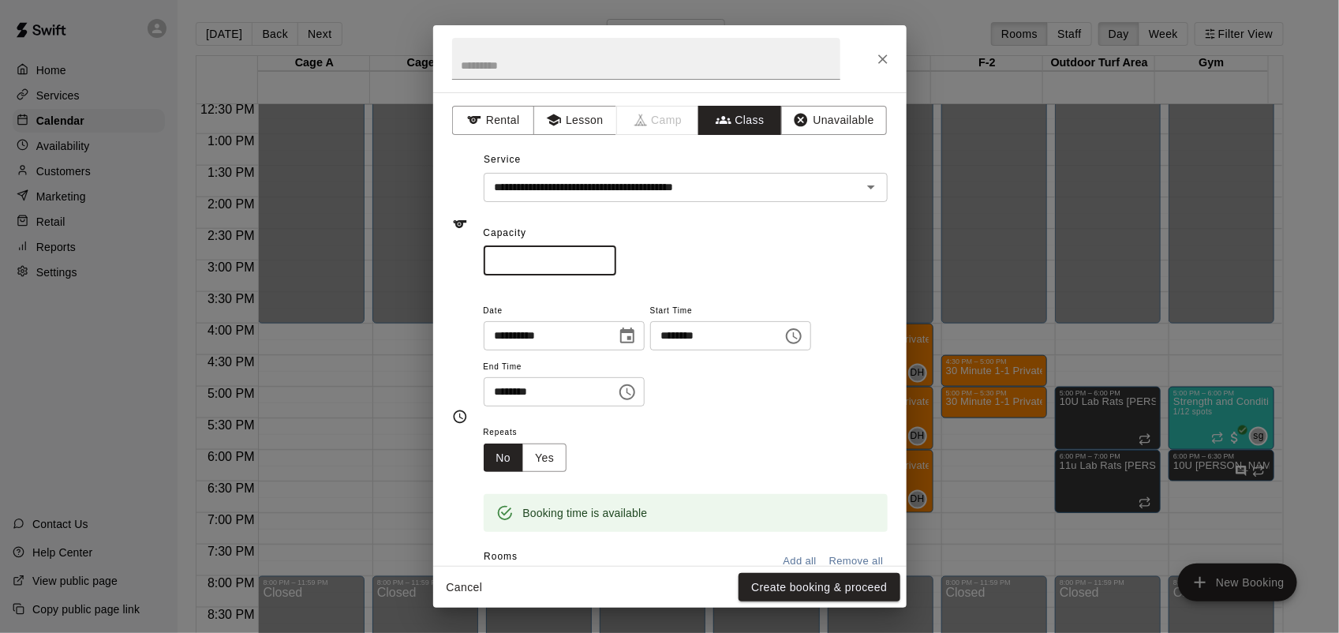
type input "*"
click at [616, 254] on input "*" at bounding box center [550, 260] width 133 height 29
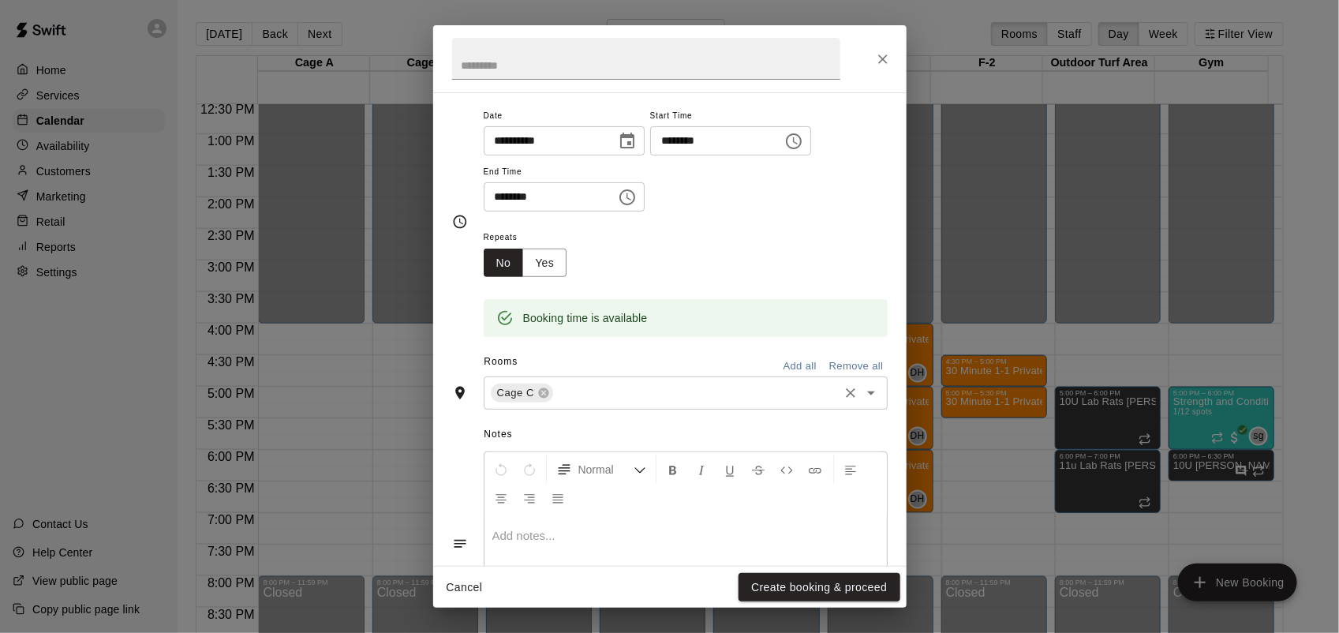
scroll to position [197, 0]
click at [608, 401] on div "Cage C ​" at bounding box center [686, 390] width 404 height 33
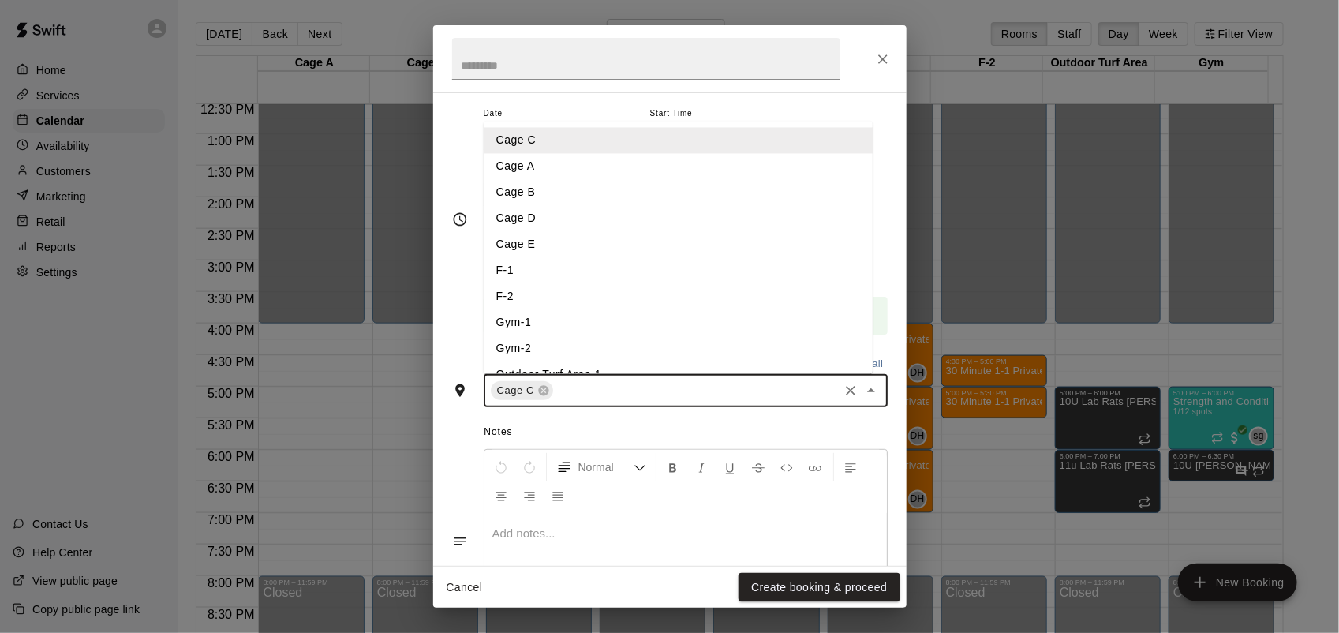
click at [531, 237] on li "Cage E" at bounding box center [678, 244] width 389 height 26
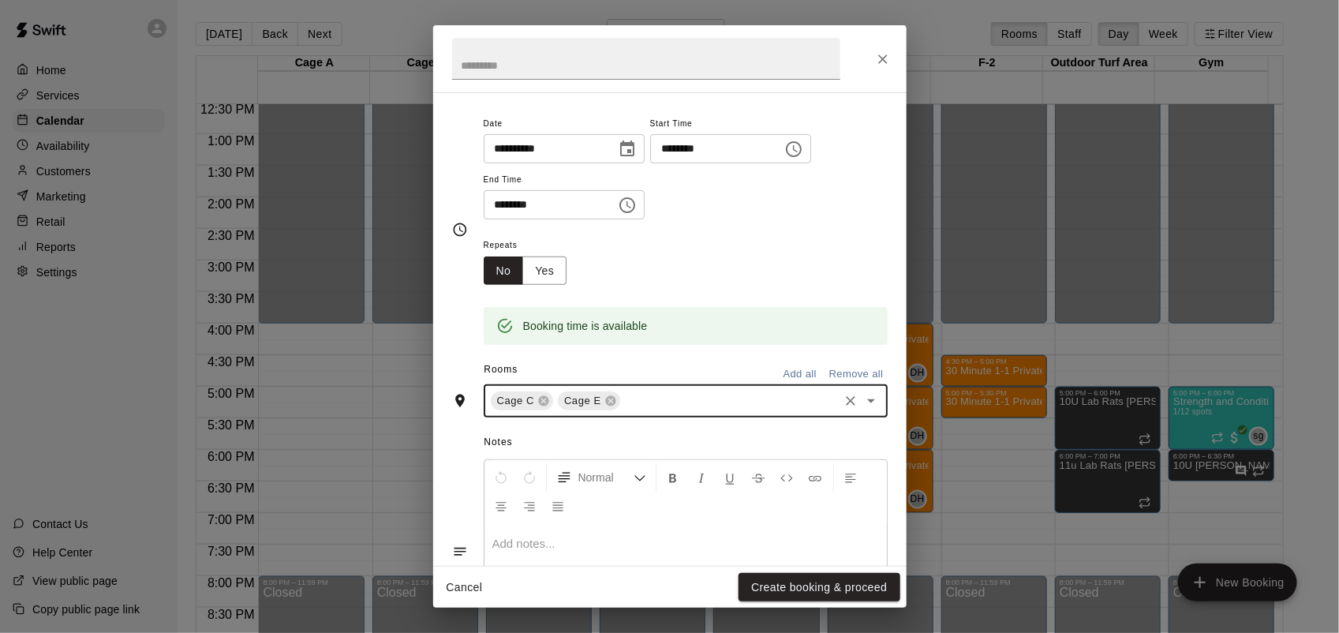
scroll to position [97, 0]
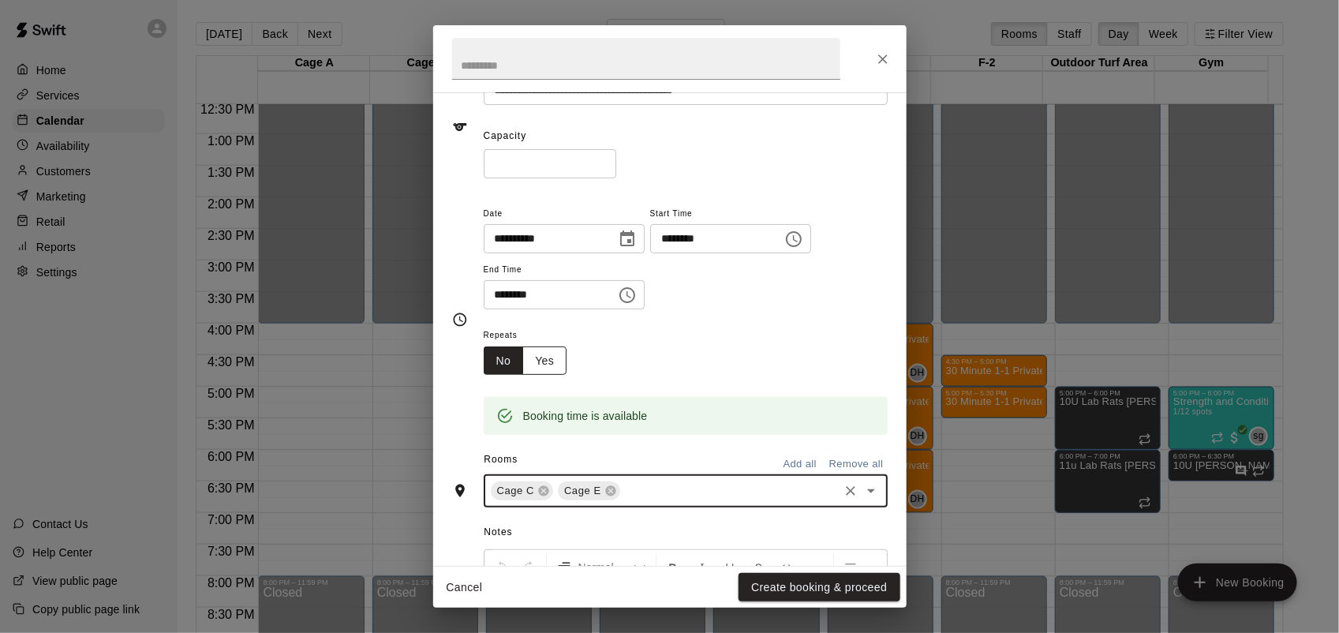
click at [547, 365] on button "Yes" at bounding box center [544, 360] width 44 height 29
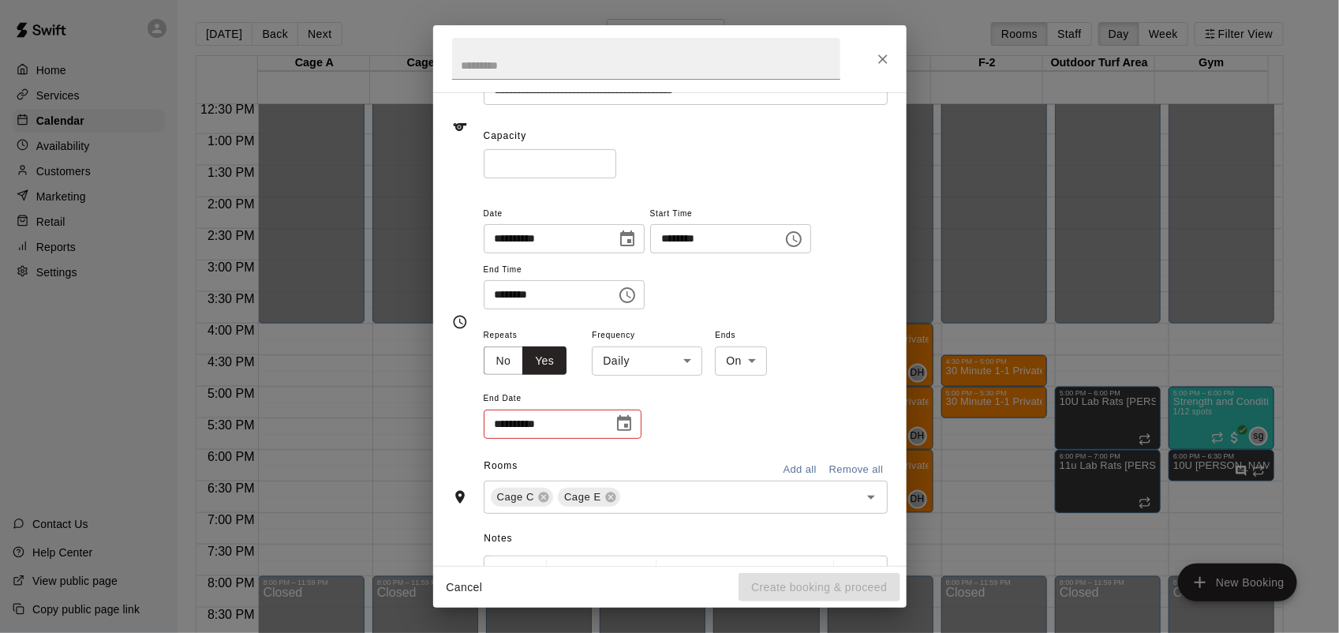
click at [629, 353] on body "Home Services Calendar Availability Customers Marketing Retail Reports Settings…" at bounding box center [669, 329] width 1339 height 658
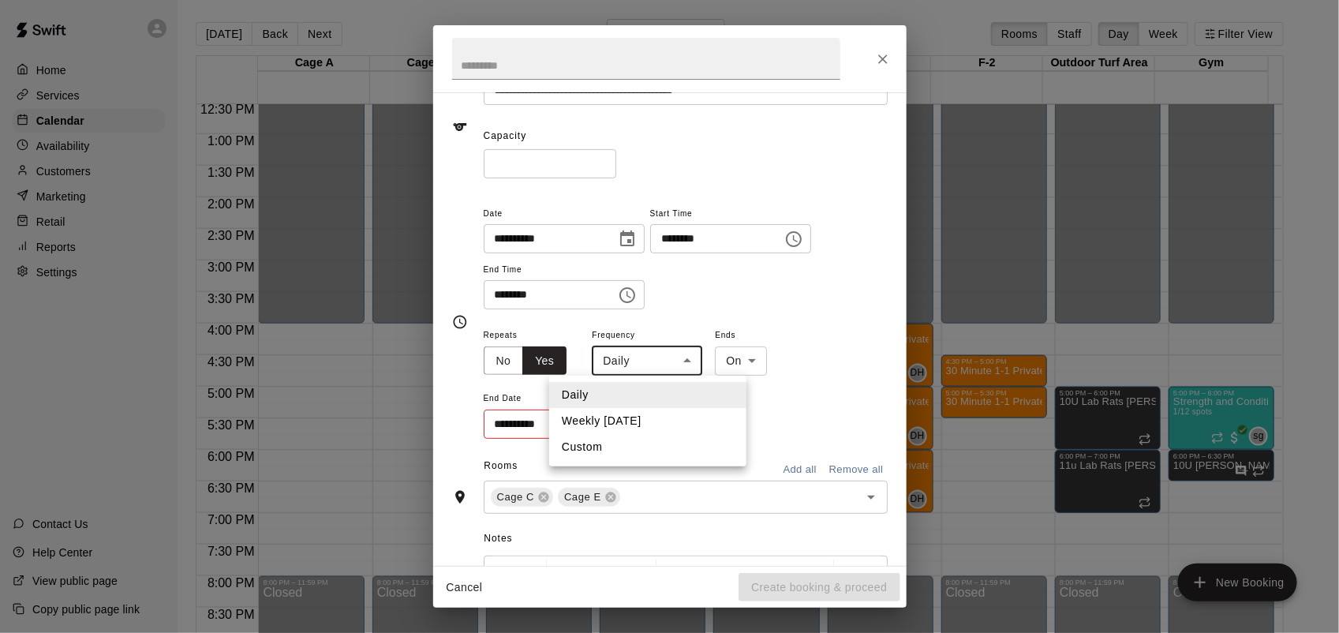
click at [638, 416] on li "Weekly [DATE]" at bounding box center [647, 421] width 197 height 26
type input "******"
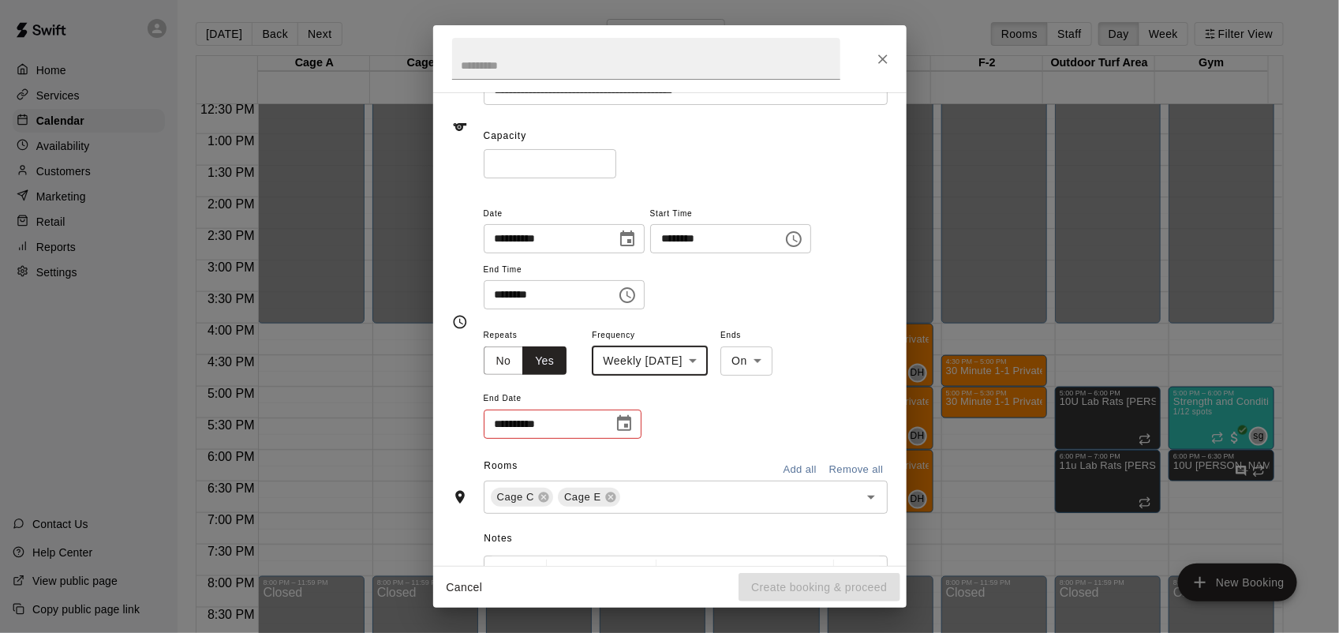
click at [623, 417] on icon "Choose date" at bounding box center [624, 423] width 14 height 16
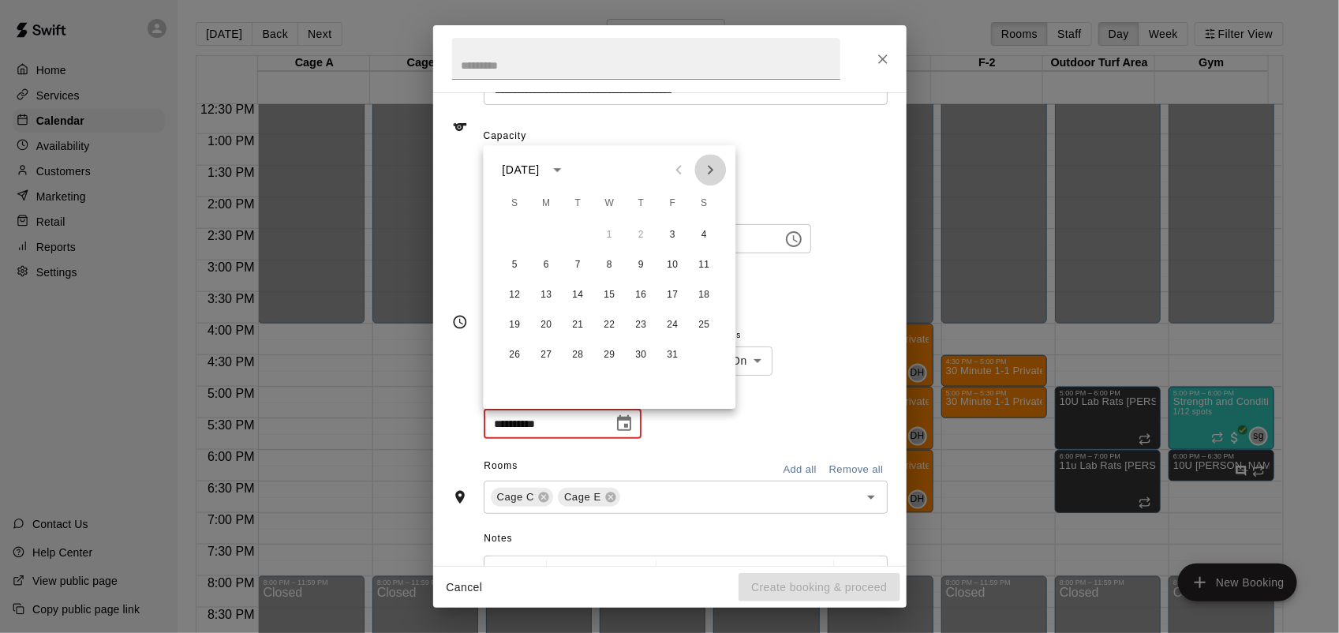
click at [706, 166] on icon "Next month" at bounding box center [710, 169] width 19 height 19
click at [679, 353] on button "28" at bounding box center [673, 355] width 28 height 28
type input "**********"
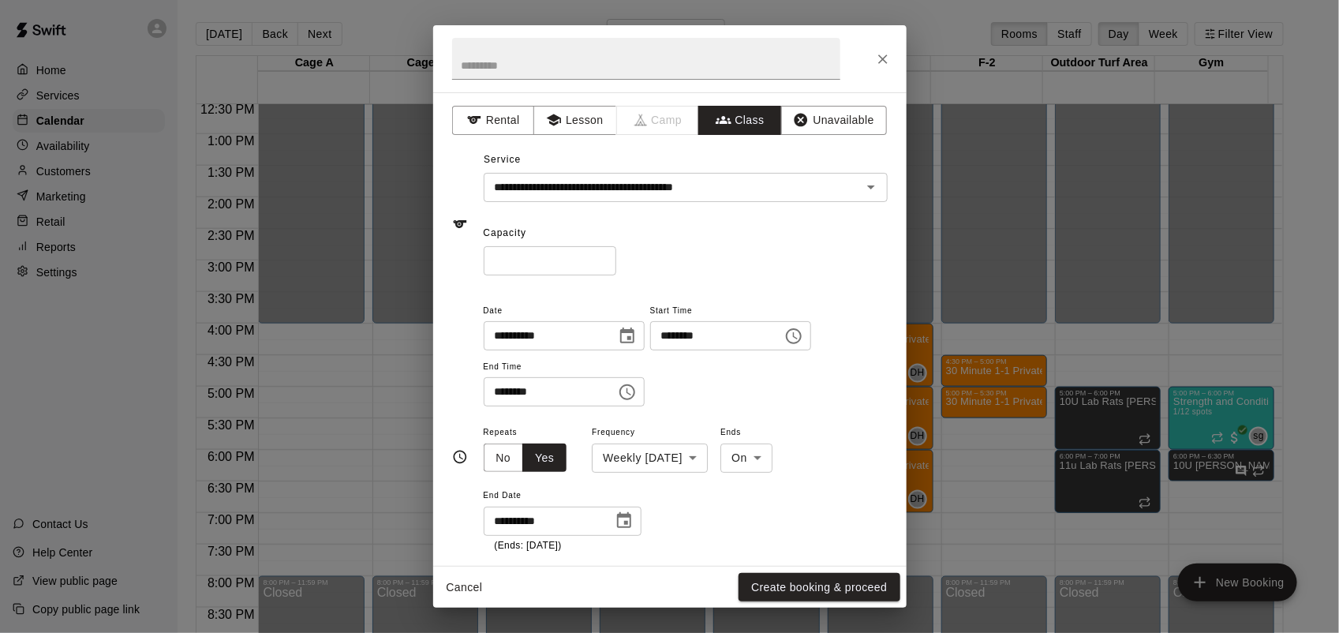
scroll to position [376, 0]
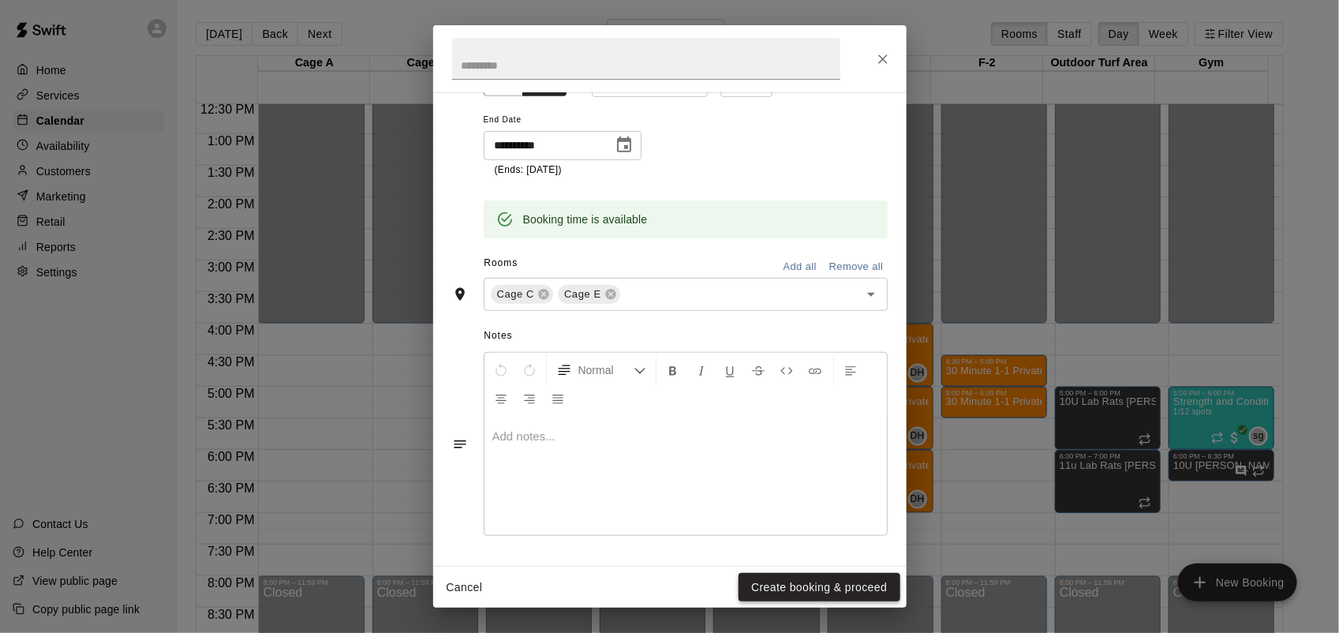
click at [856, 594] on button "Create booking & proceed" at bounding box center [819, 587] width 161 height 29
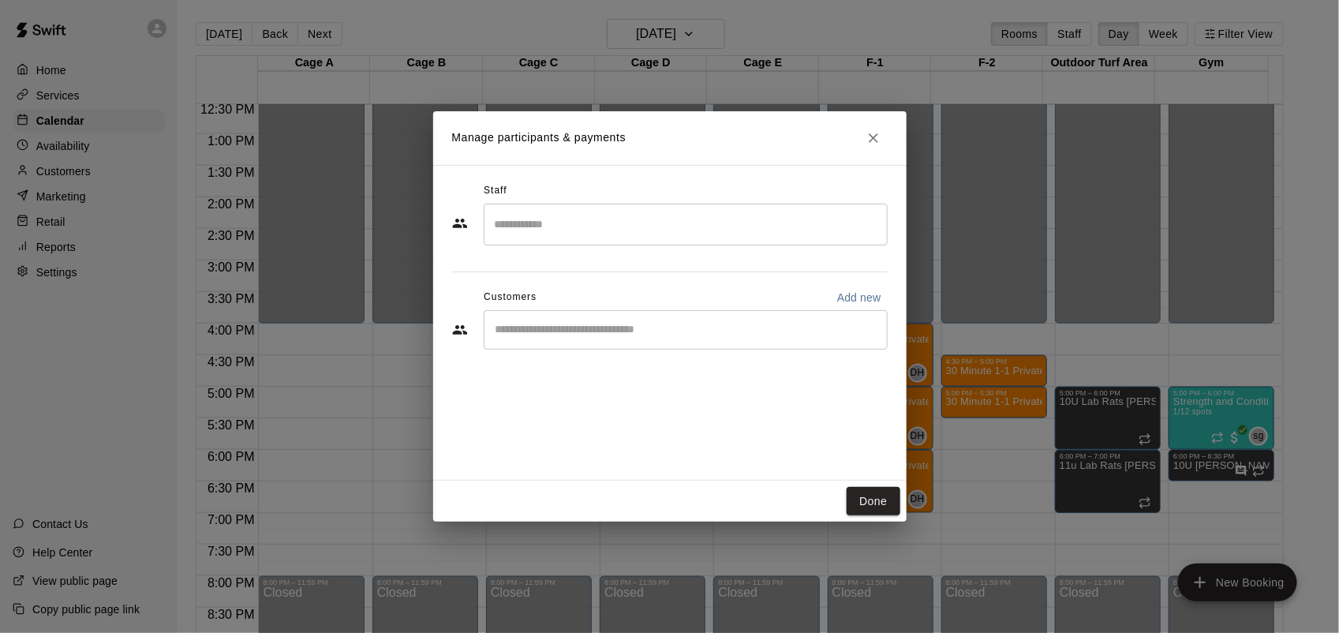
click at [633, 221] on input "Search staff" at bounding box center [686, 225] width 390 height 28
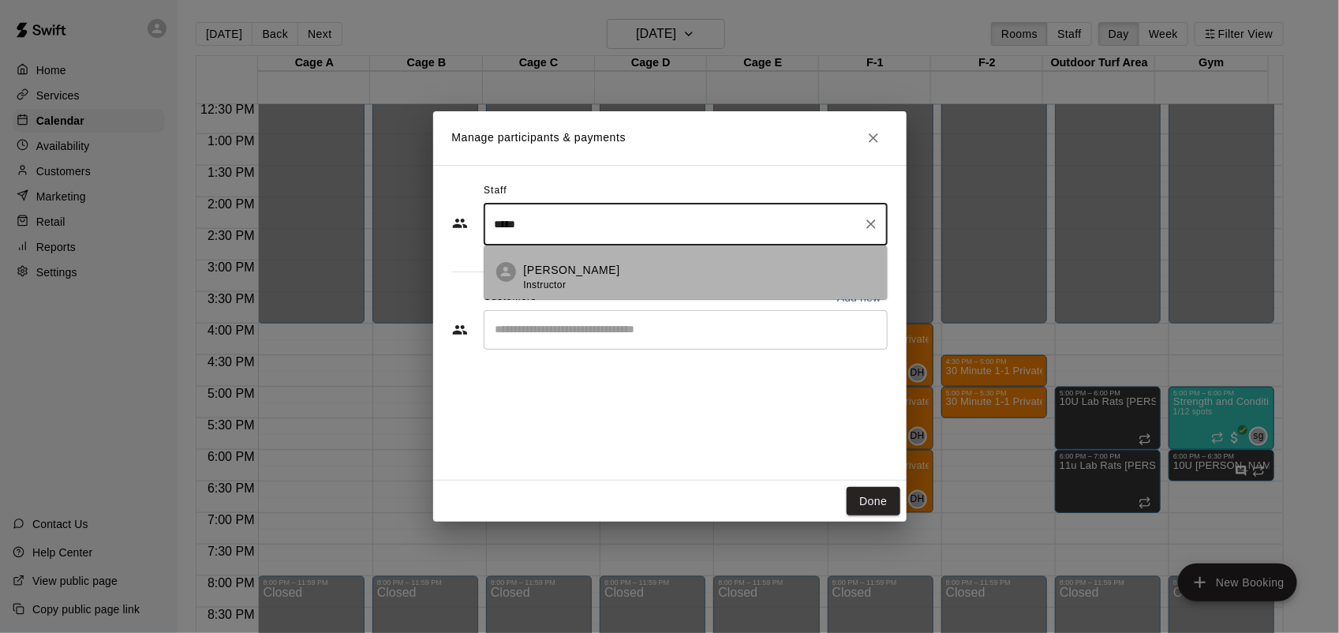
click at [604, 265] on div "[PERSON_NAME] Instructor" at bounding box center [699, 277] width 351 height 31
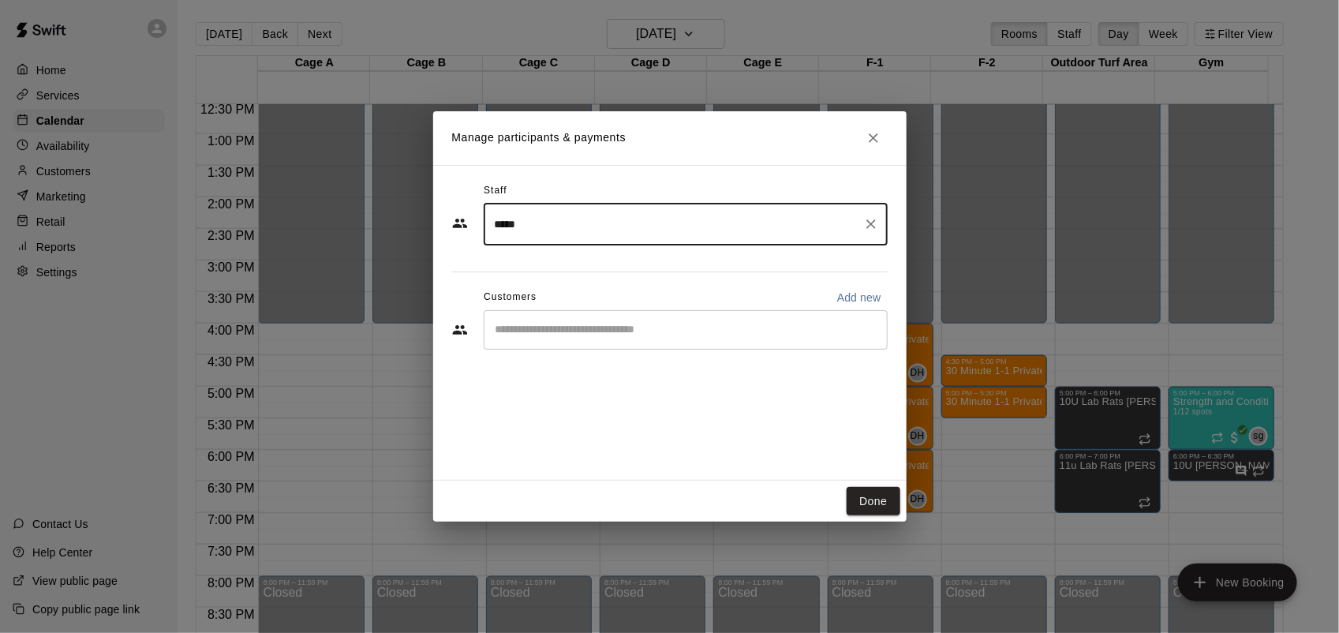
type input "*****"
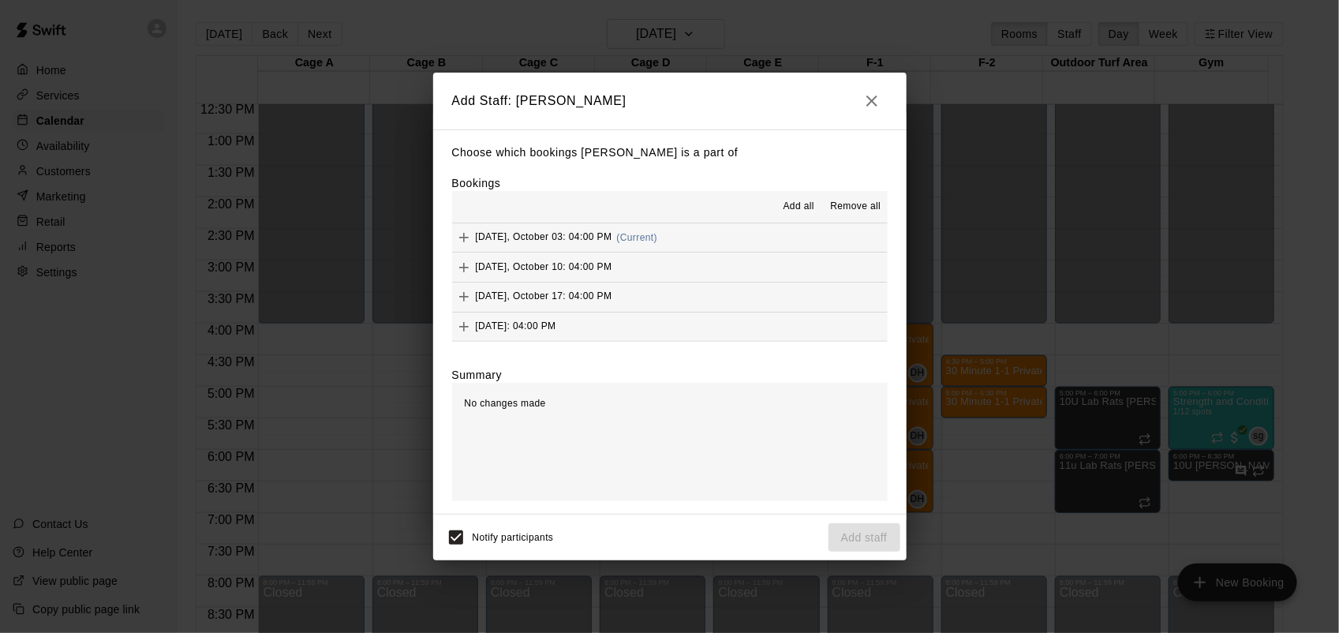
click at [805, 207] on span "Add all" at bounding box center [799, 207] width 32 height 16
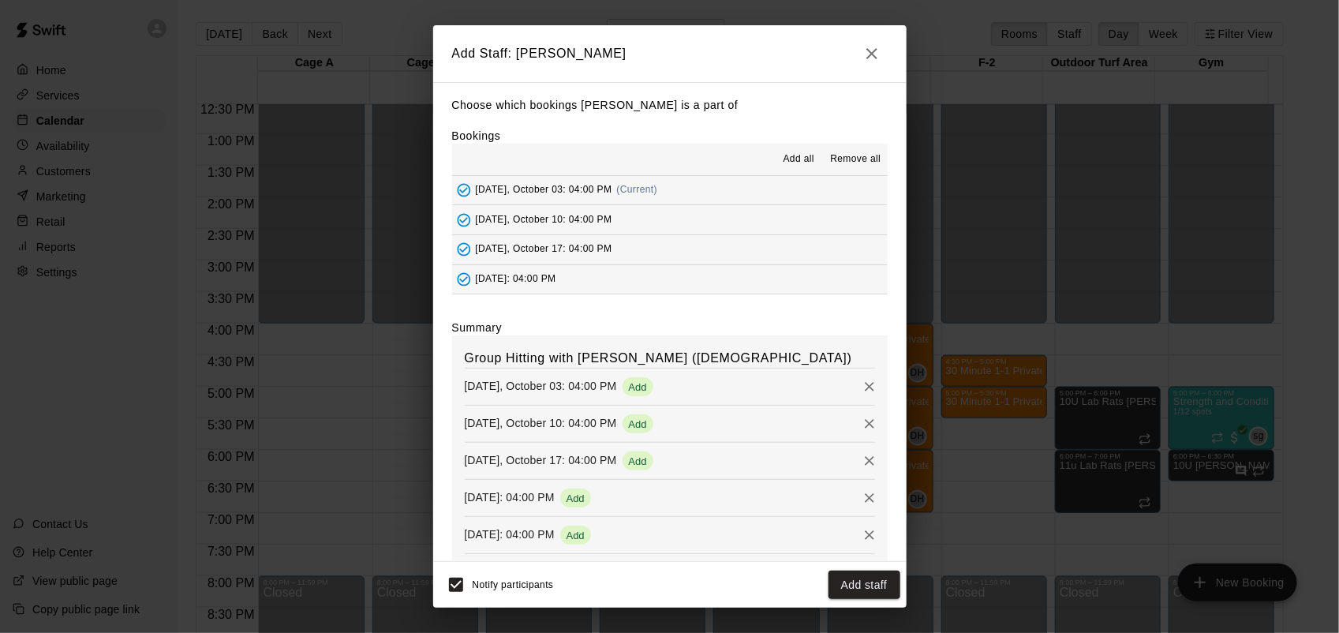
click at [845, 578] on button "Add staff" at bounding box center [864, 584] width 72 height 29
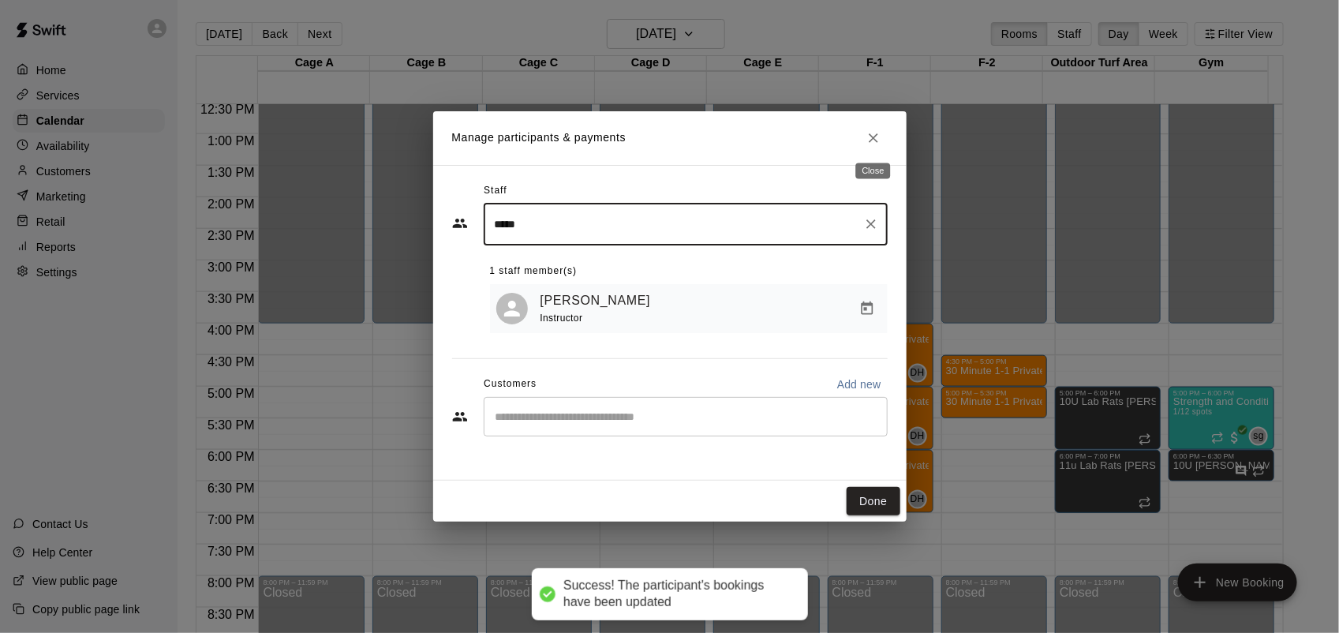
click at [874, 128] on button "Close" at bounding box center [873, 138] width 28 height 28
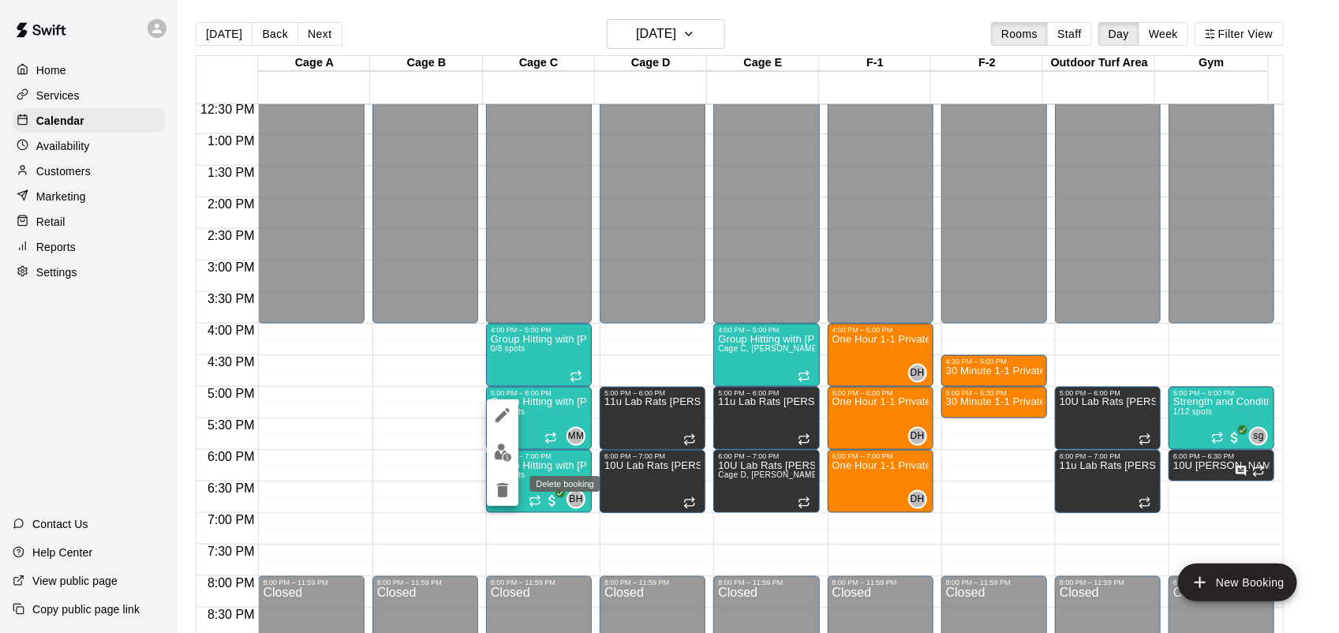
click at [503, 484] on icon "delete" at bounding box center [502, 490] width 11 height 14
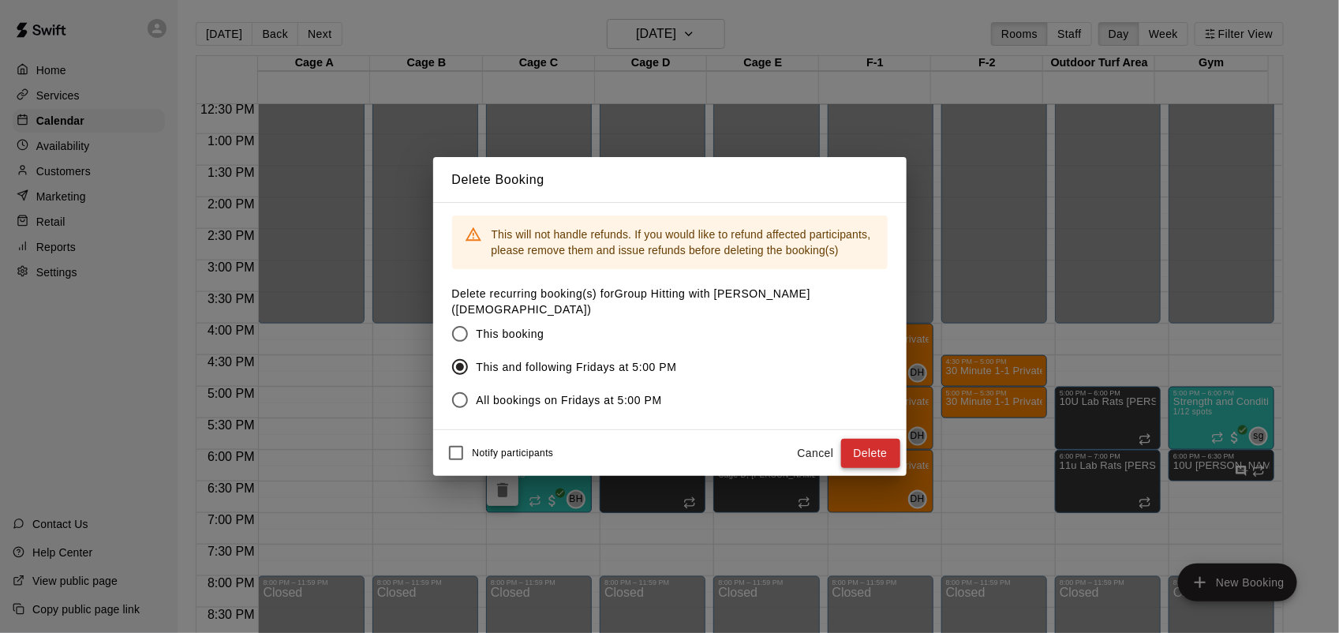
click at [878, 450] on button "Delete" at bounding box center [870, 453] width 59 height 29
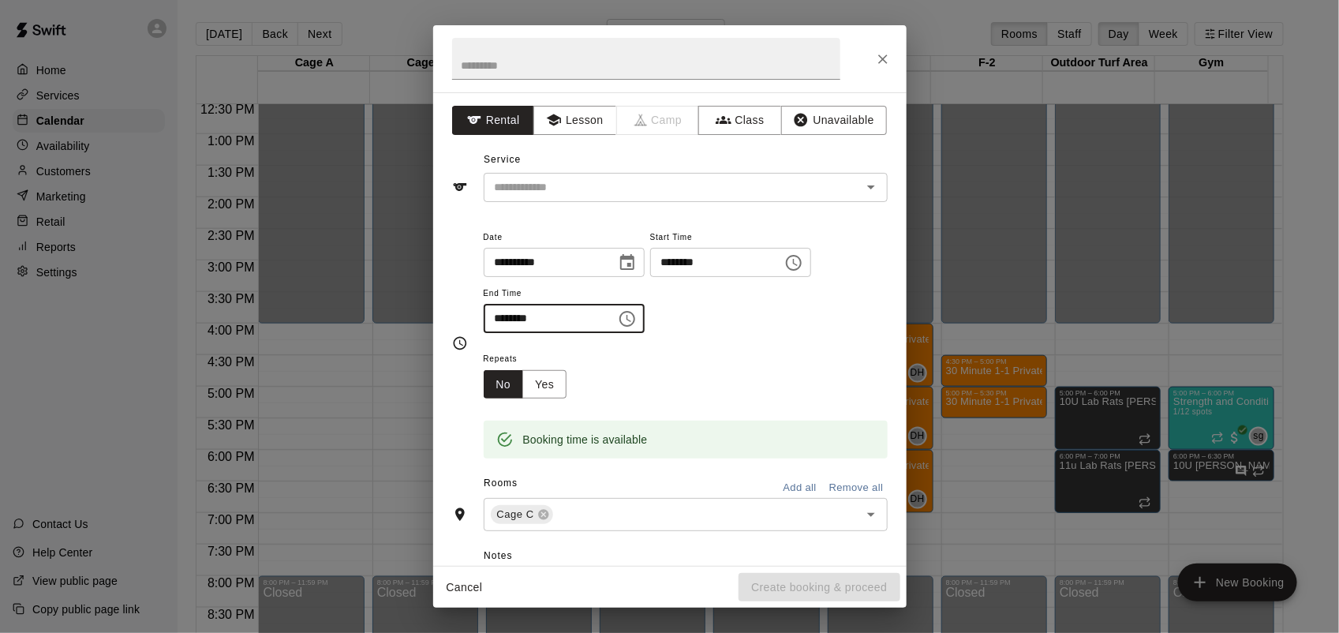
click at [494, 313] on input "********" at bounding box center [545, 318] width 122 height 29
type input "********"
click at [748, 105] on div "**********" at bounding box center [669, 328] width 473 height 473
click at [750, 109] on button "Class" at bounding box center [739, 120] width 83 height 29
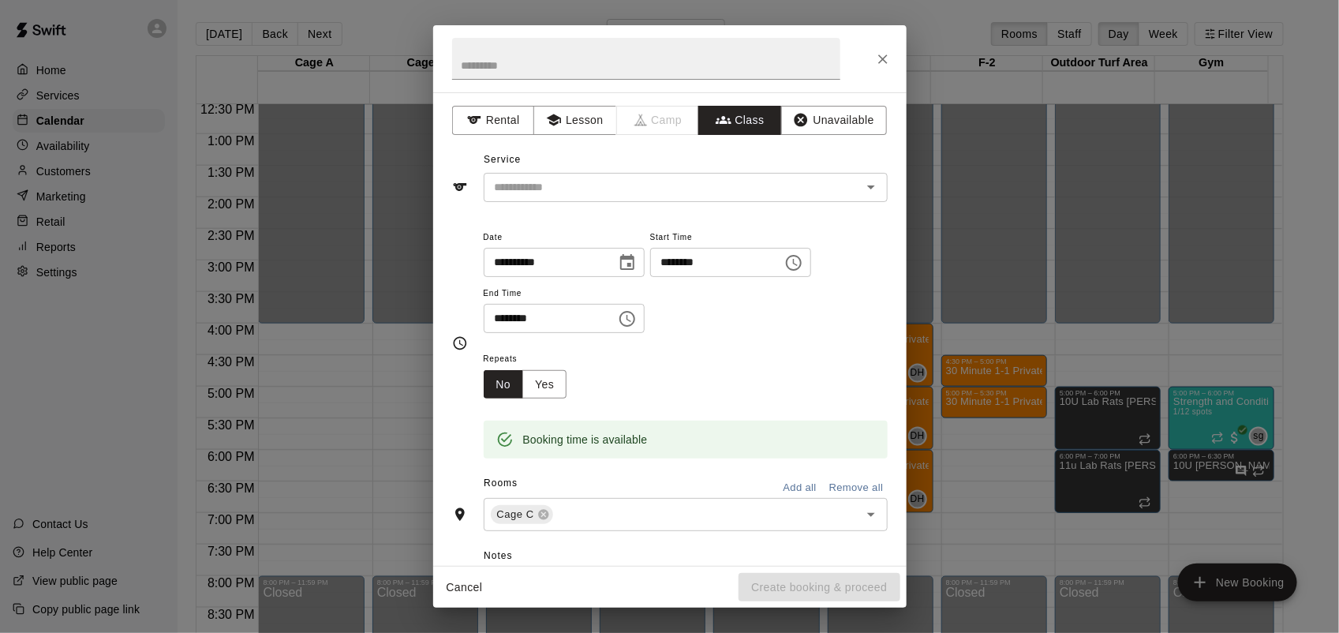
click at [742, 190] on input "text" at bounding box center [672, 188] width 368 height 20
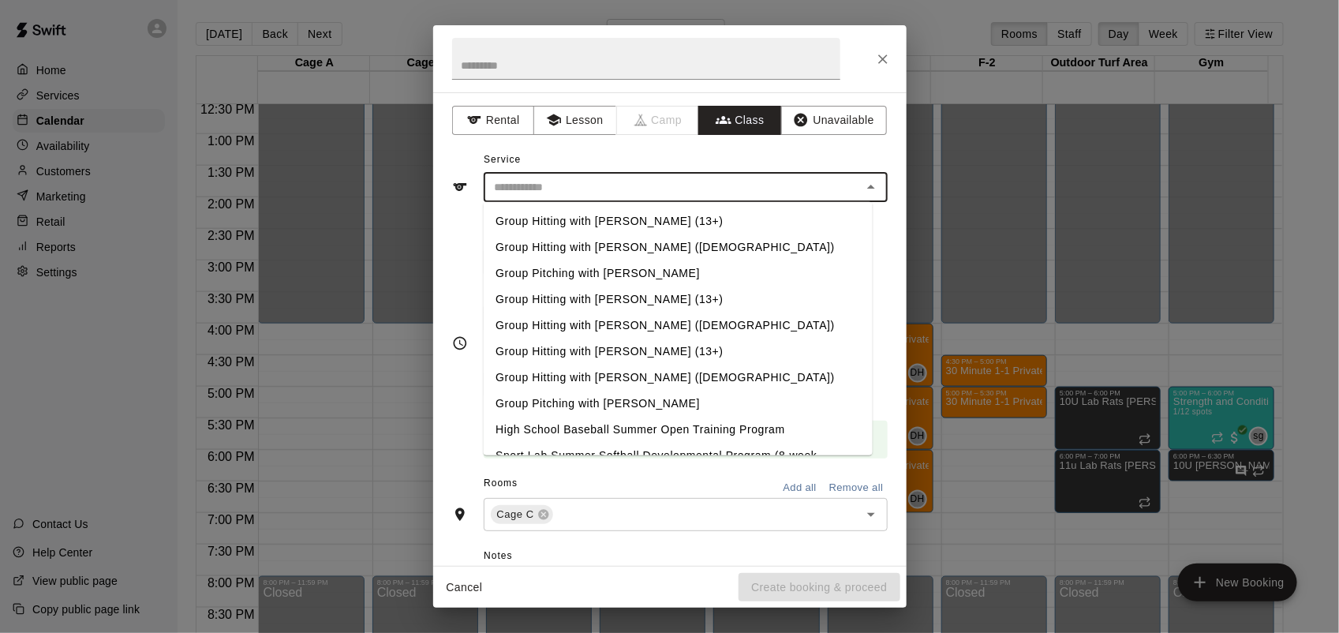
click at [653, 253] on li "Group Hitting with [PERSON_NAME] ([DEMOGRAPHIC_DATA])" at bounding box center [677, 247] width 389 height 26
type input "**********"
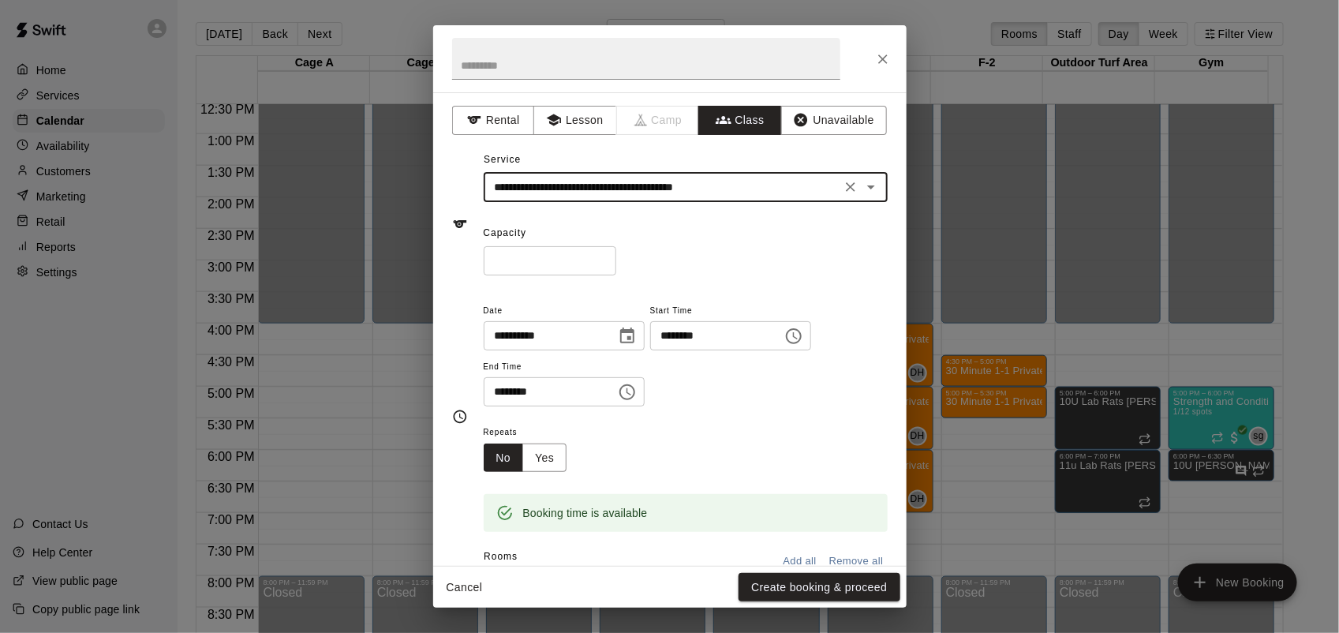
click at [616, 258] on input "*" at bounding box center [550, 260] width 133 height 29
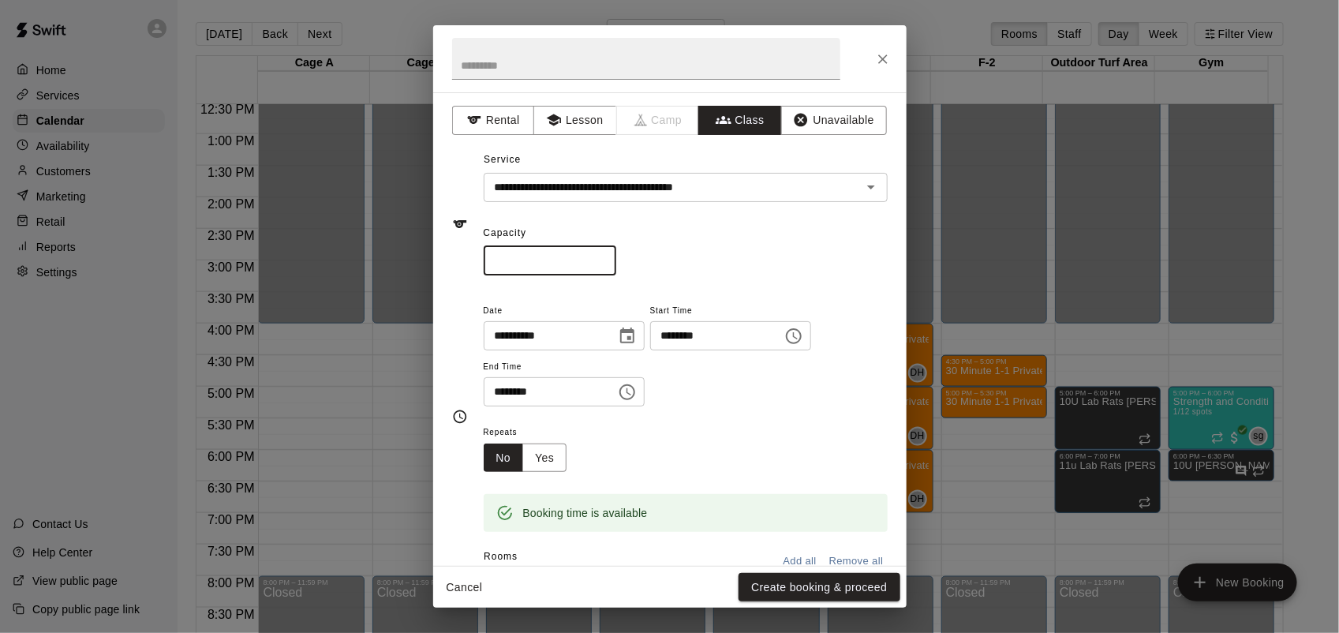
click at [616, 258] on input "*" at bounding box center [550, 260] width 133 height 29
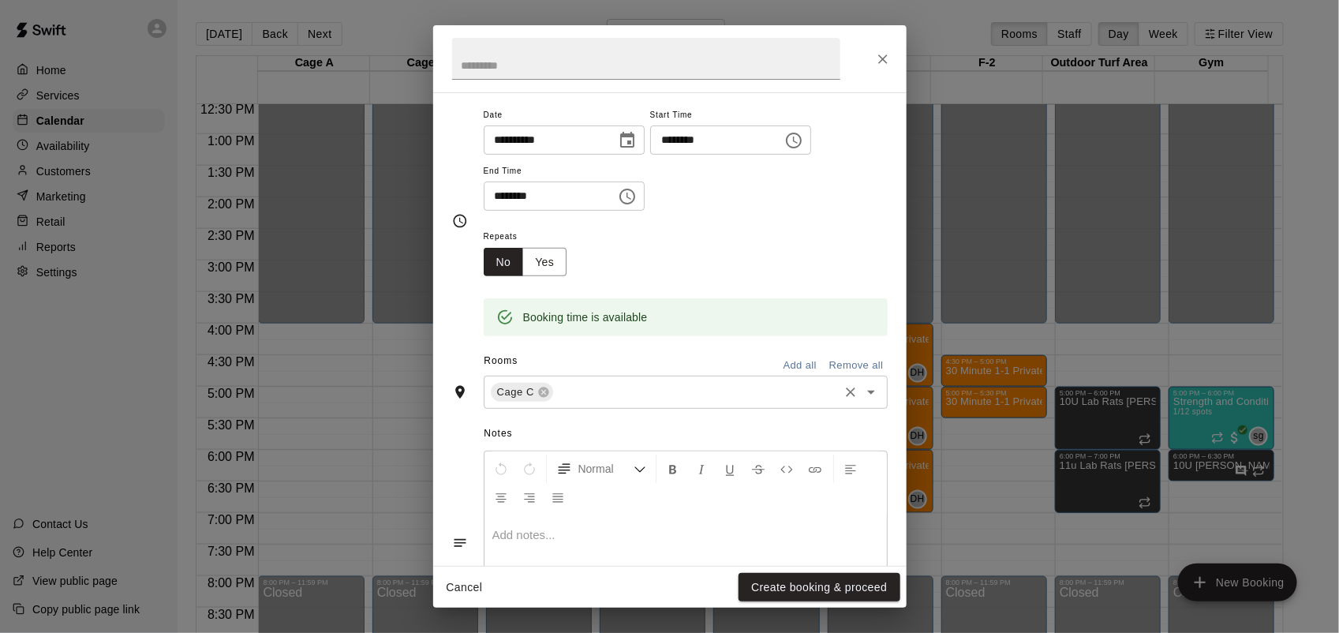
scroll to position [197, 0]
click at [566, 392] on input "text" at bounding box center [695, 391] width 281 height 20
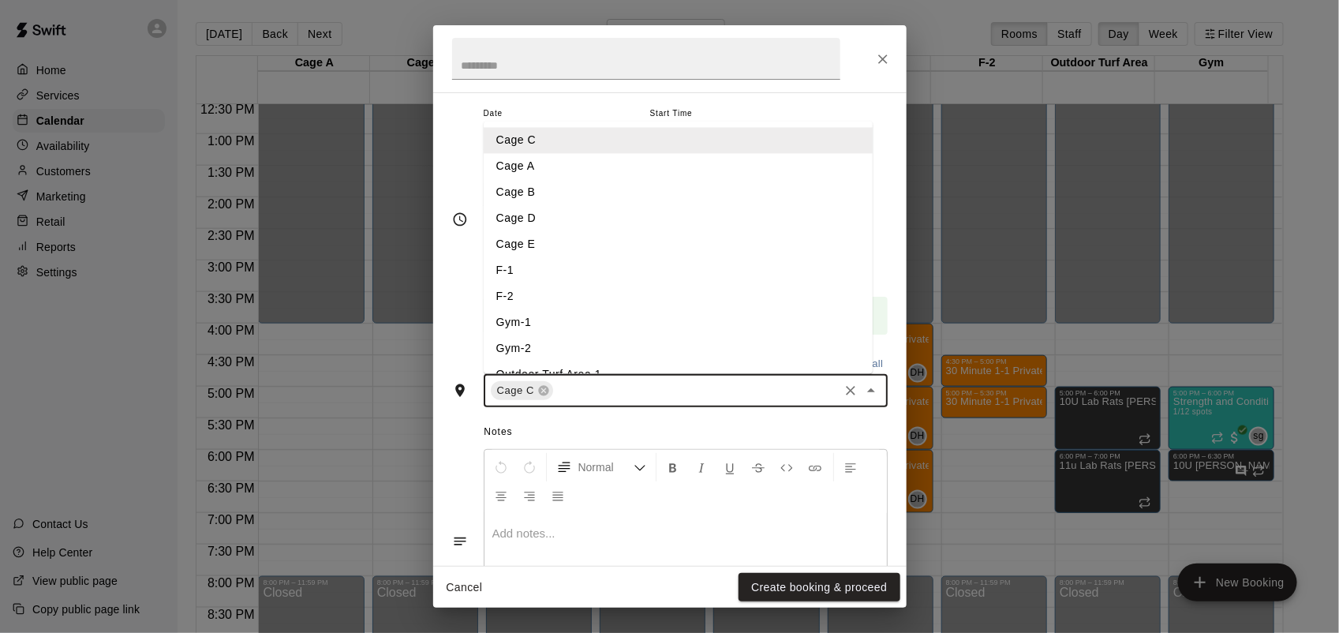
click at [533, 253] on li "Cage E" at bounding box center [678, 244] width 389 height 26
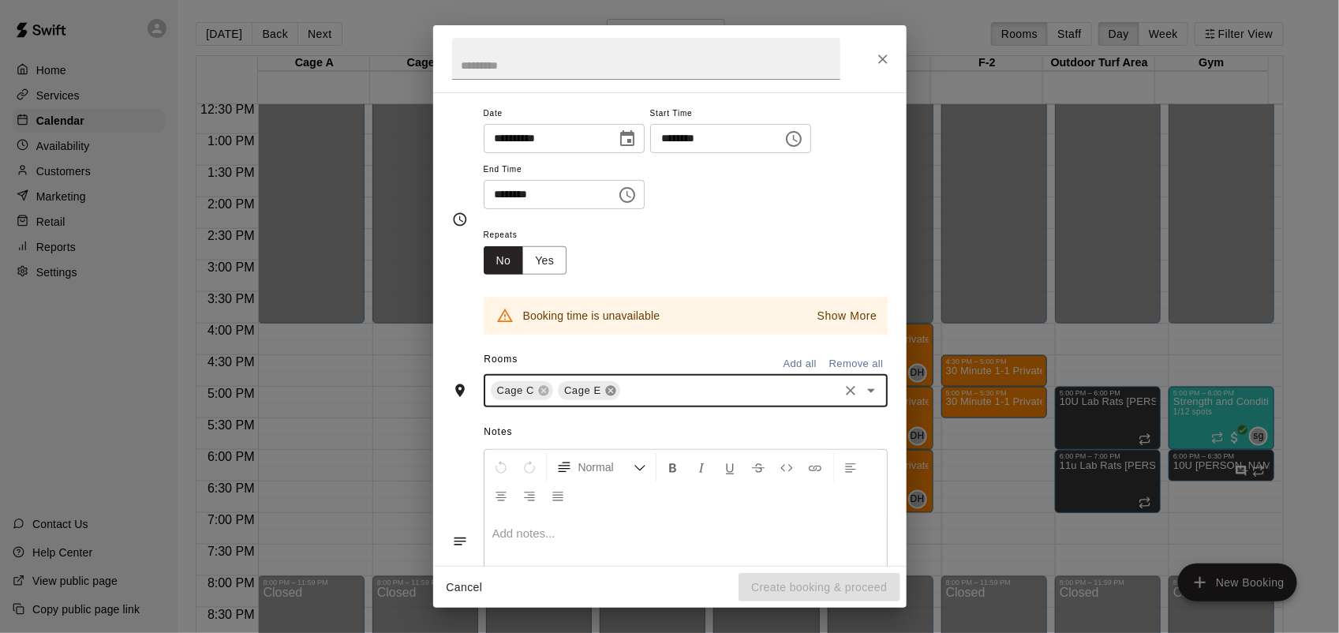
click at [605, 391] on icon at bounding box center [610, 391] width 10 height 10
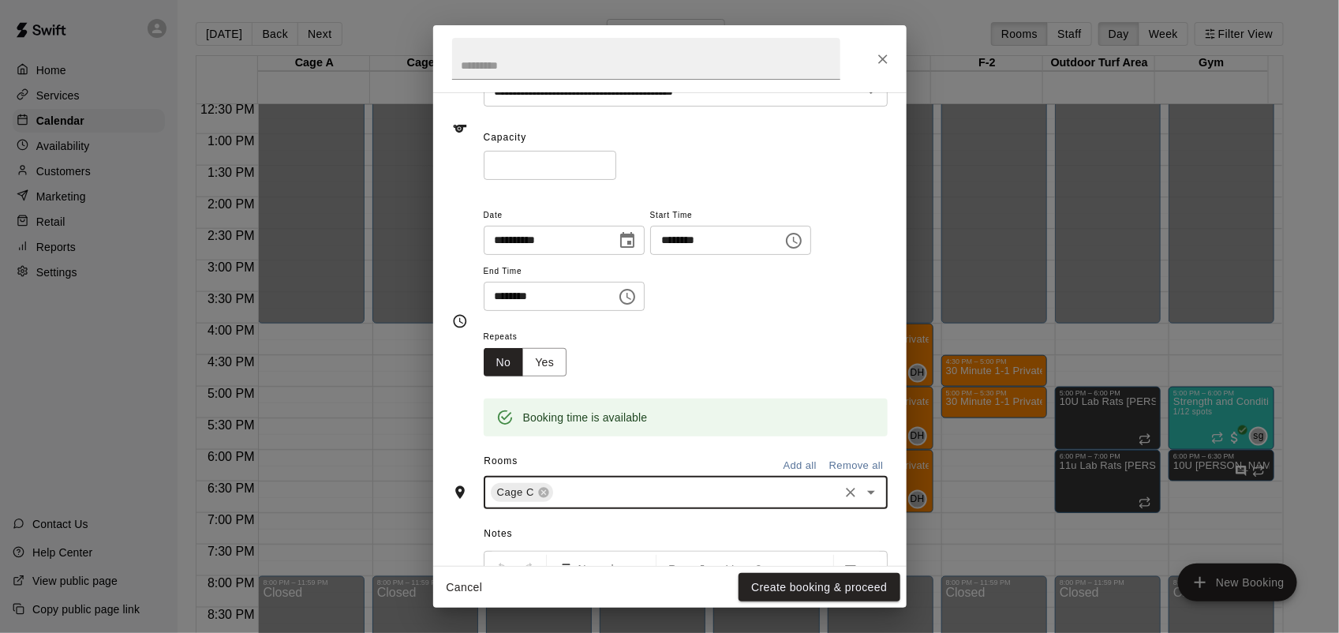
scroll to position [0, 0]
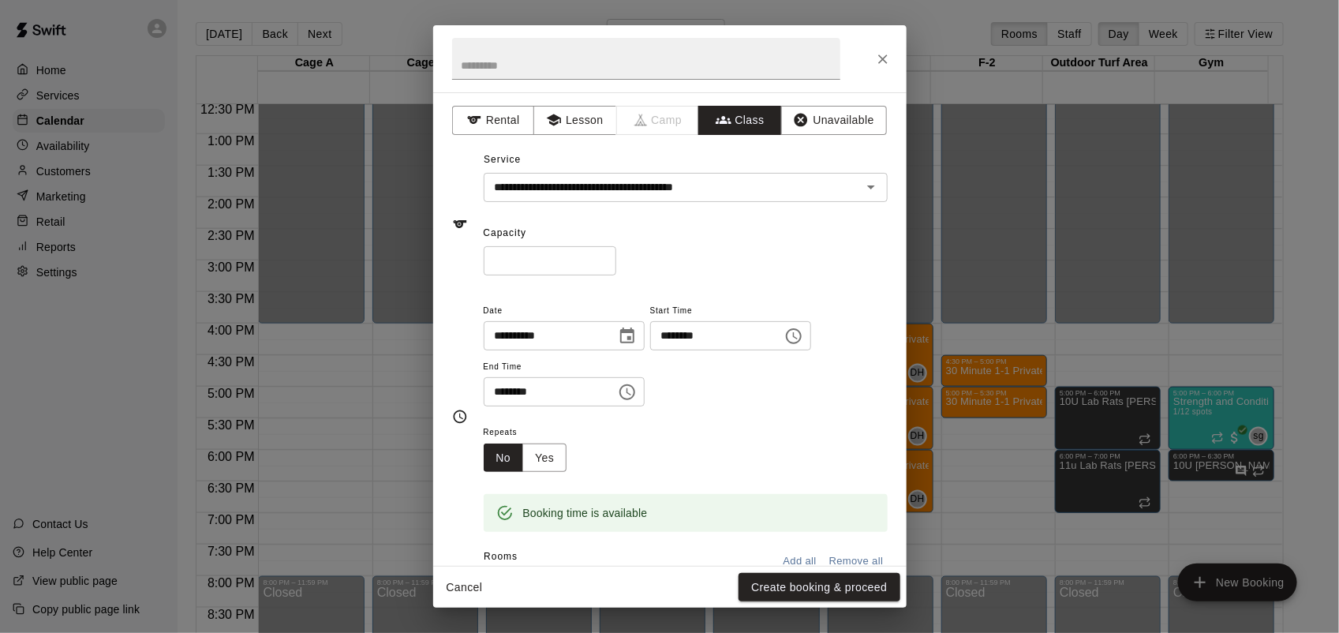
click at [616, 256] on input "*" at bounding box center [550, 260] width 133 height 29
click at [616, 255] on input "*" at bounding box center [550, 260] width 133 height 29
type input "*"
click at [616, 255] on input "*" at bounding box center [550, 260] width 133 height 29
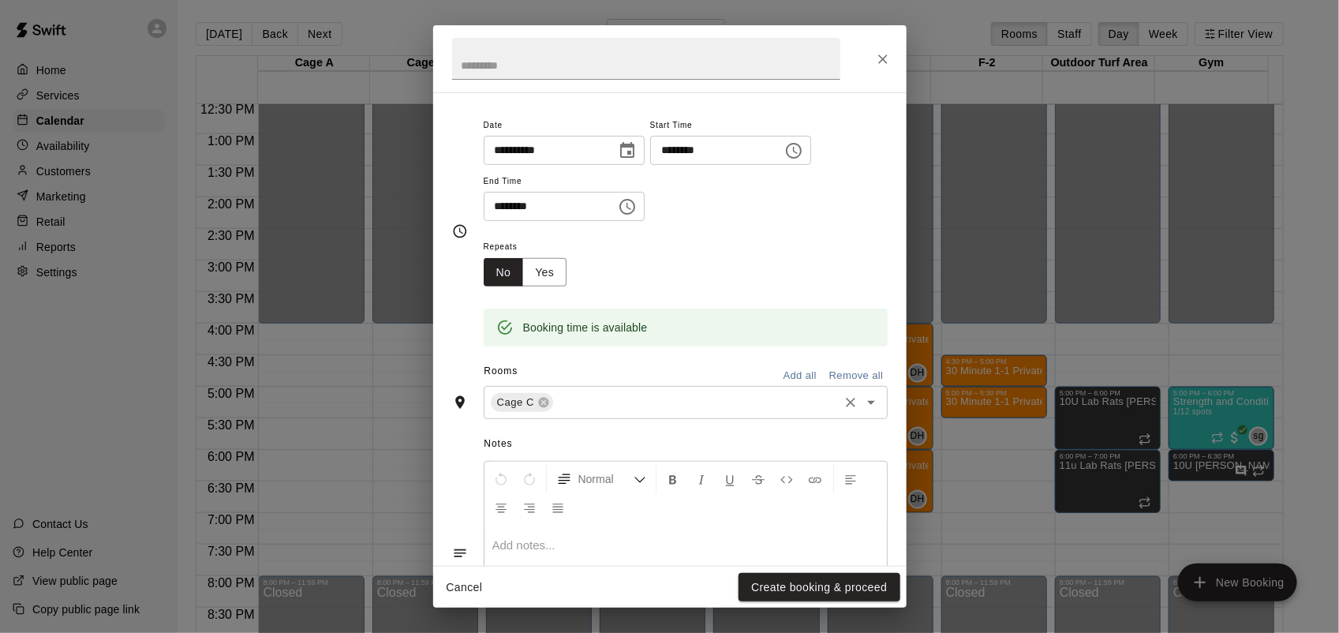
scroll to position [97, 0]
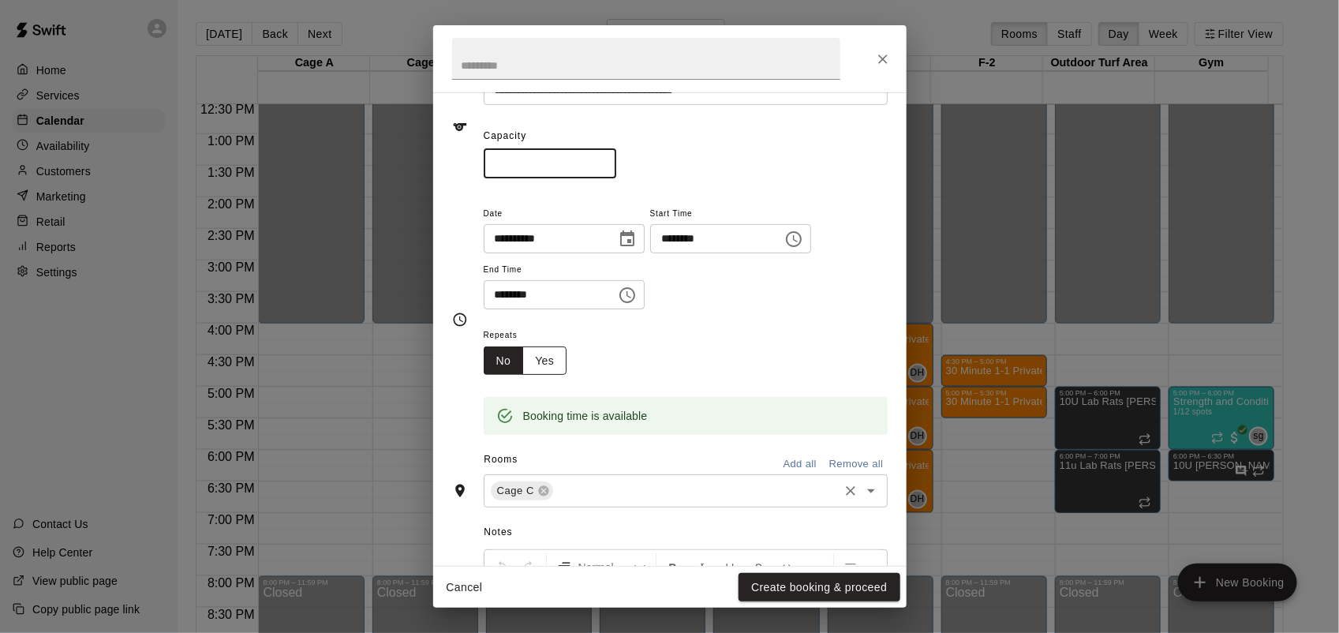
click at [555, 369] on button "Yes" at bounding box center [544, 360] width 44 height 29
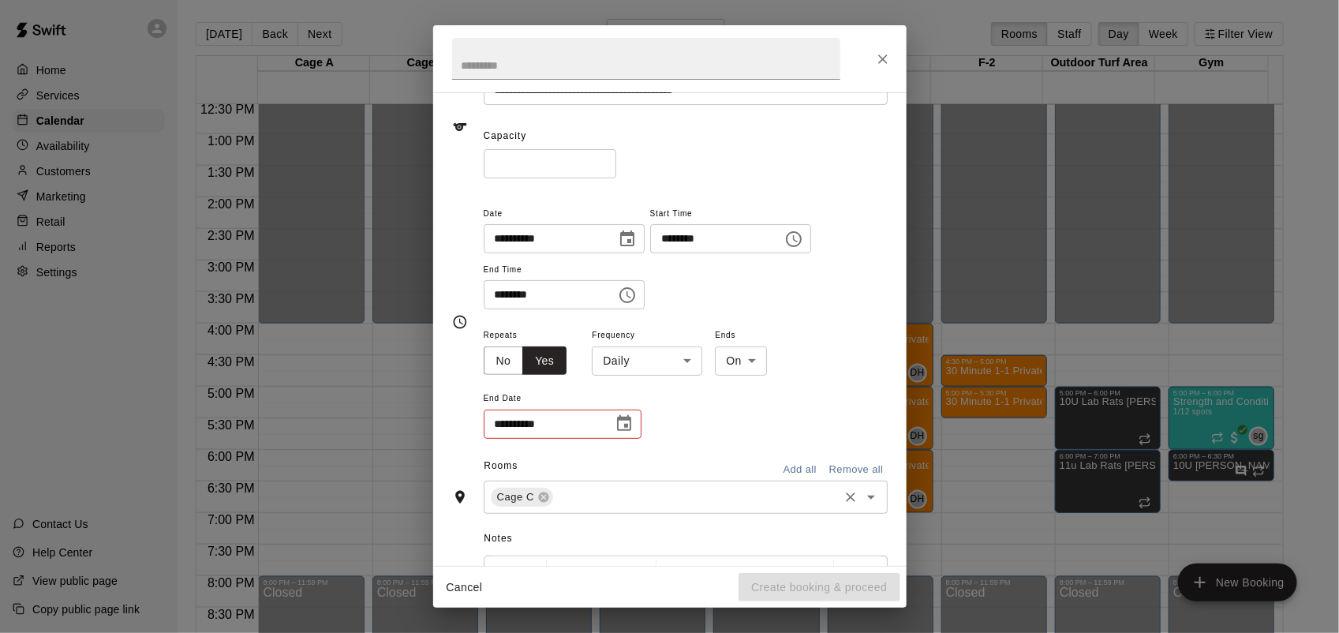
click at [667, 348] on body "Home Services Calendar Availability Customers Marketing Retail Reports Settings…" at bounding box center [669, 329] width 1339 height 658
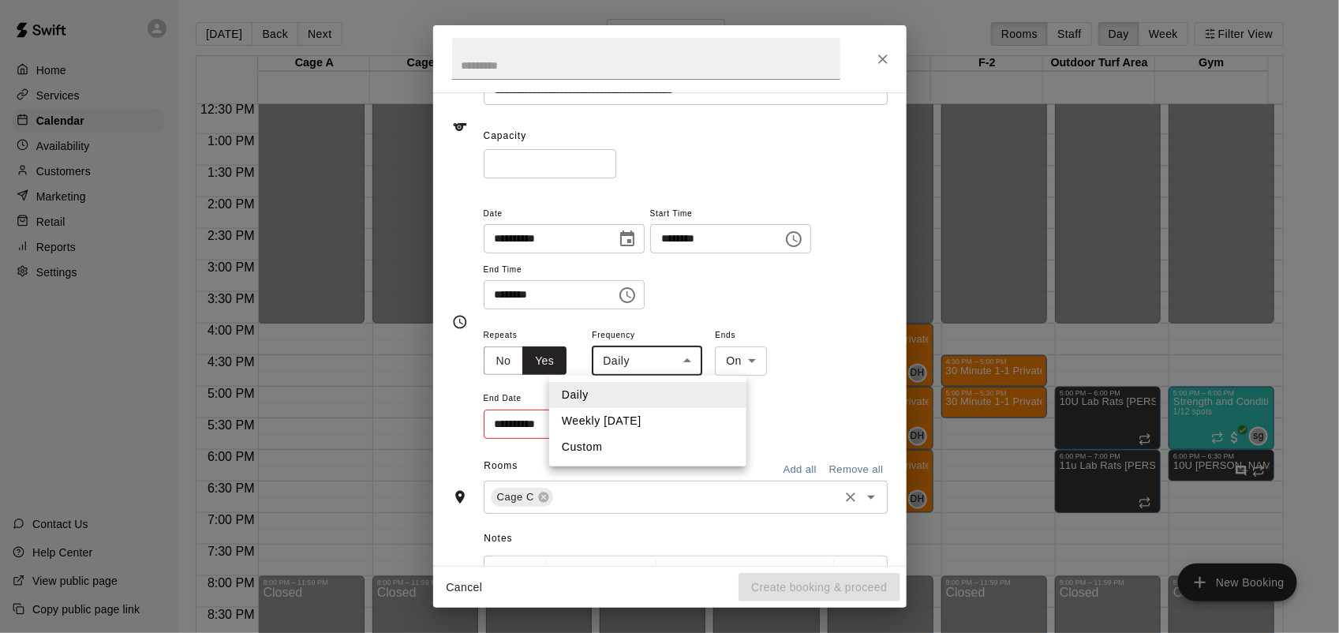
click at [640, 423] on li "Weekly [DATE]" at bounding box center [647, 421] width 197 height 26
type input "******"
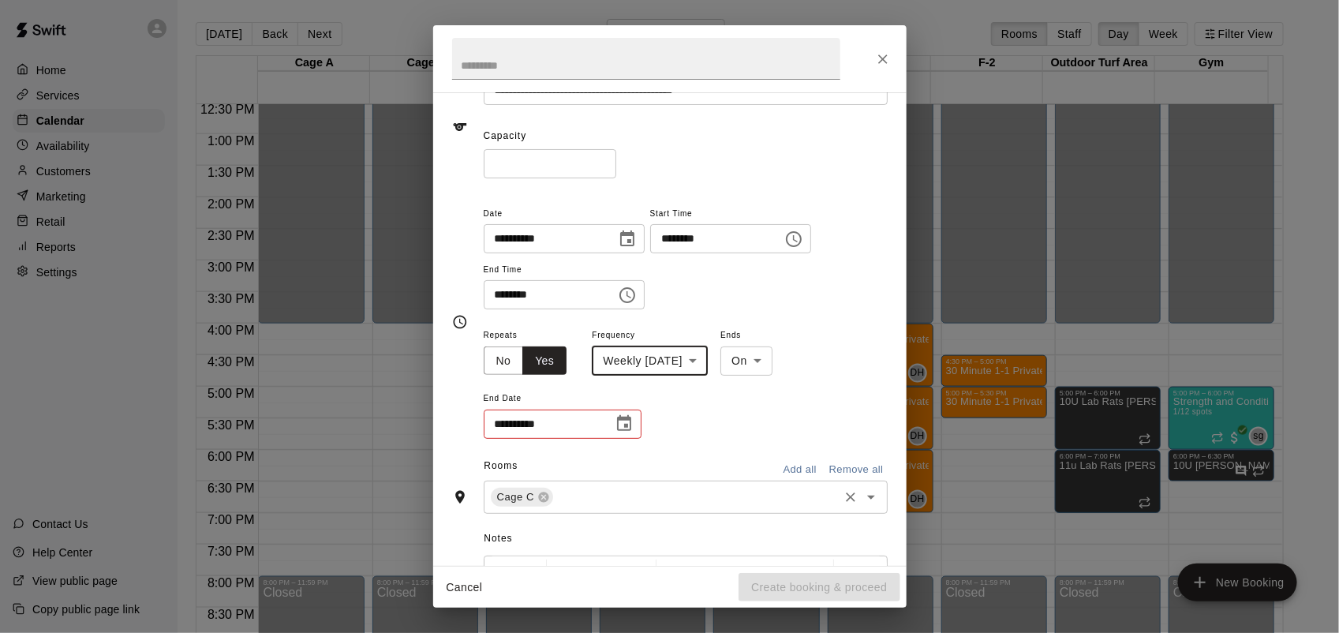
click at [615, 421] on icon "Choose date" at bounding box center [624, 423] width 19 height 19
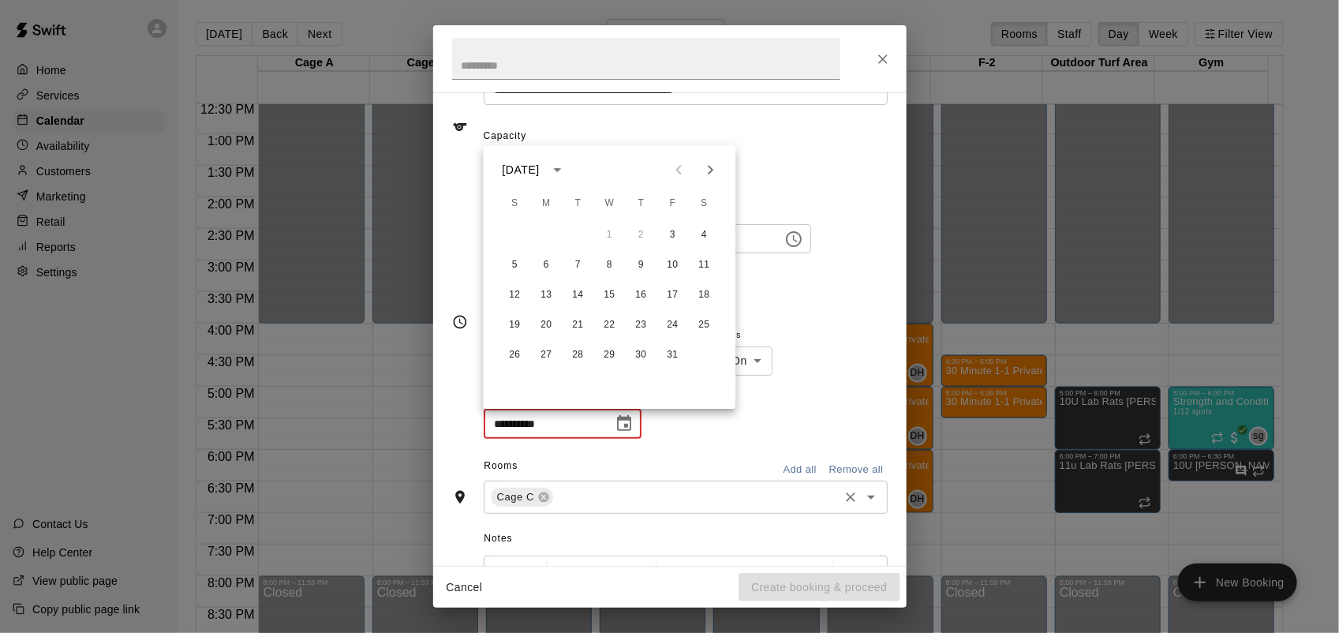
click at [705, 166] on icon "Next month" at bounding box center [710, 169] width 19 height 19
click at [673, 357] on button "28" at bounding box center [673, 355] width 28 height 28
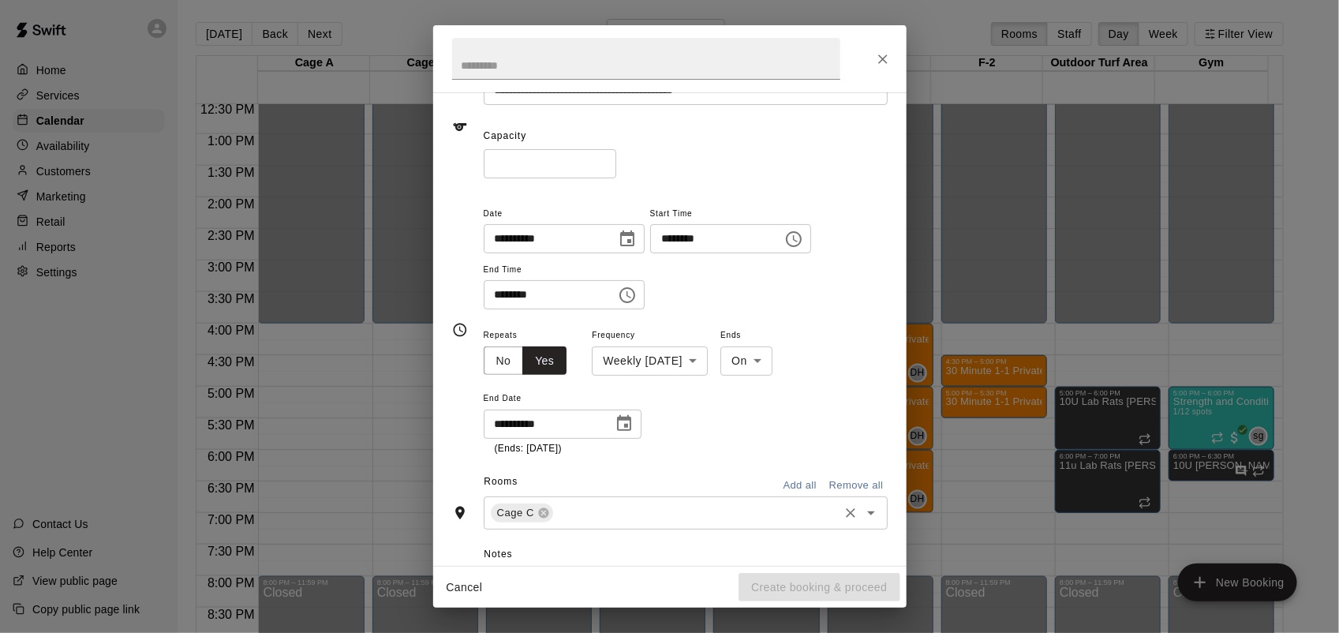
type input "**********"
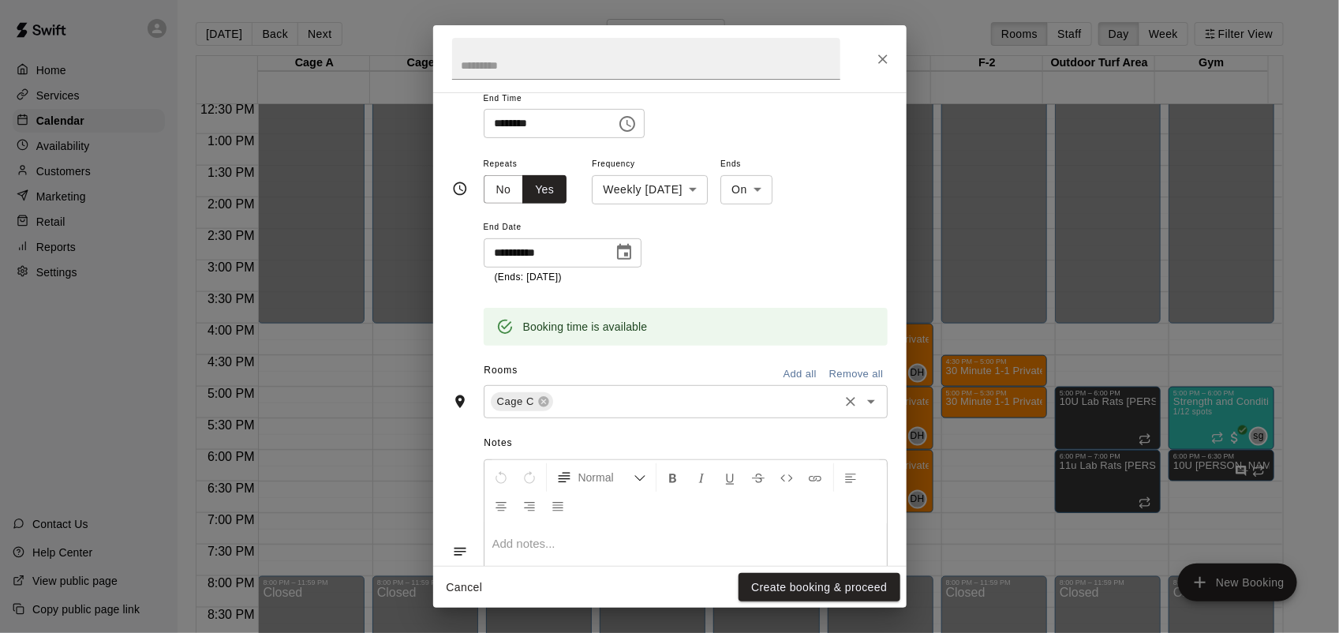
scroll to position [294, 0]
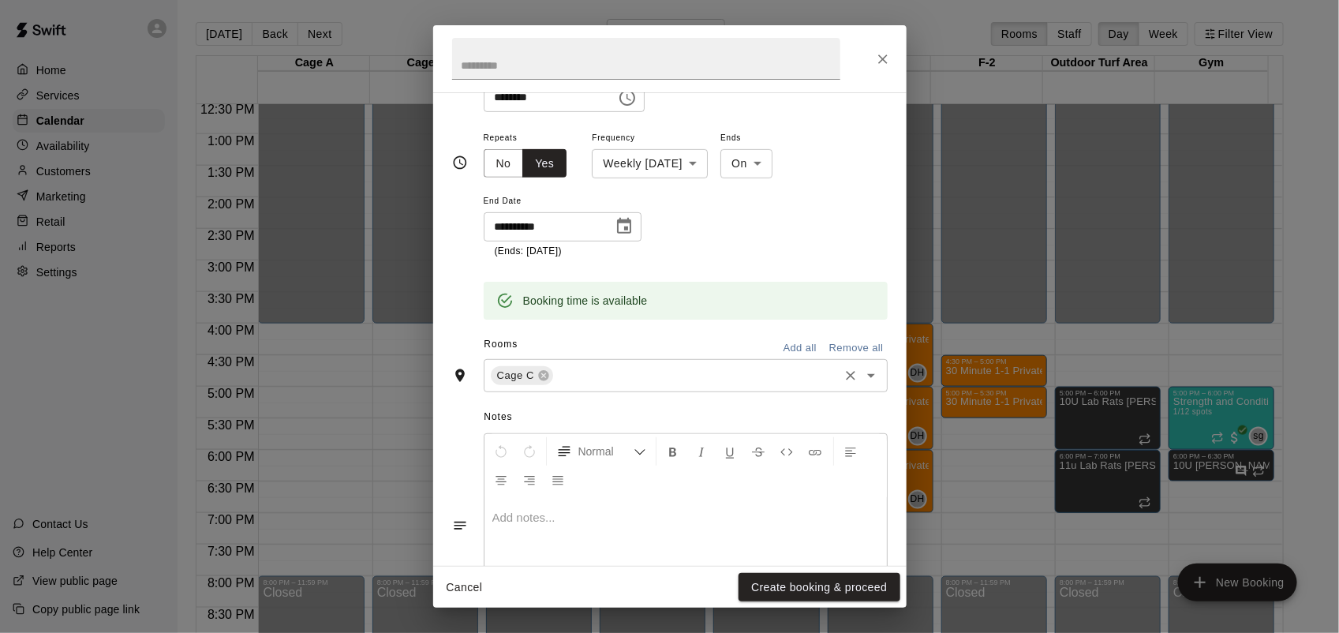
click at [598, 383] on input "text" at bounding box center [695, 375] width 281 height 20
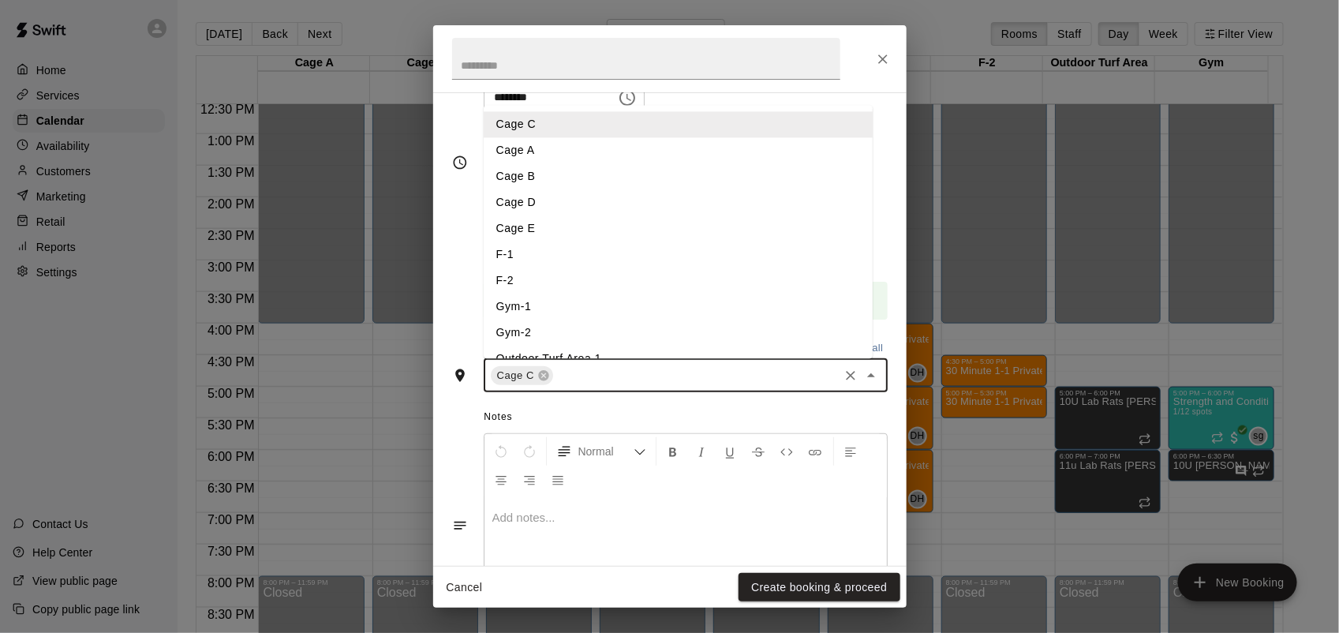
click at [614, 230] on li "Cage E" at bounding box center [678, 228] width 389 height 26
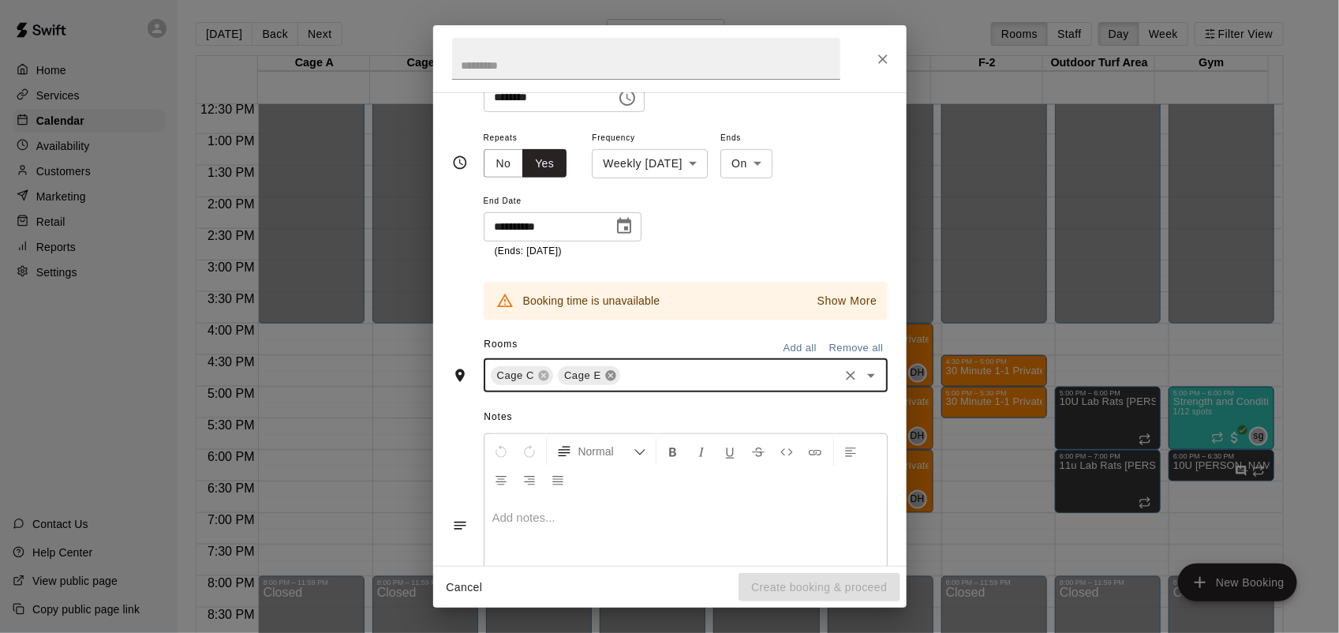
click at [605, 379] on icon at bounding box center [610, 375] width 10 height 10
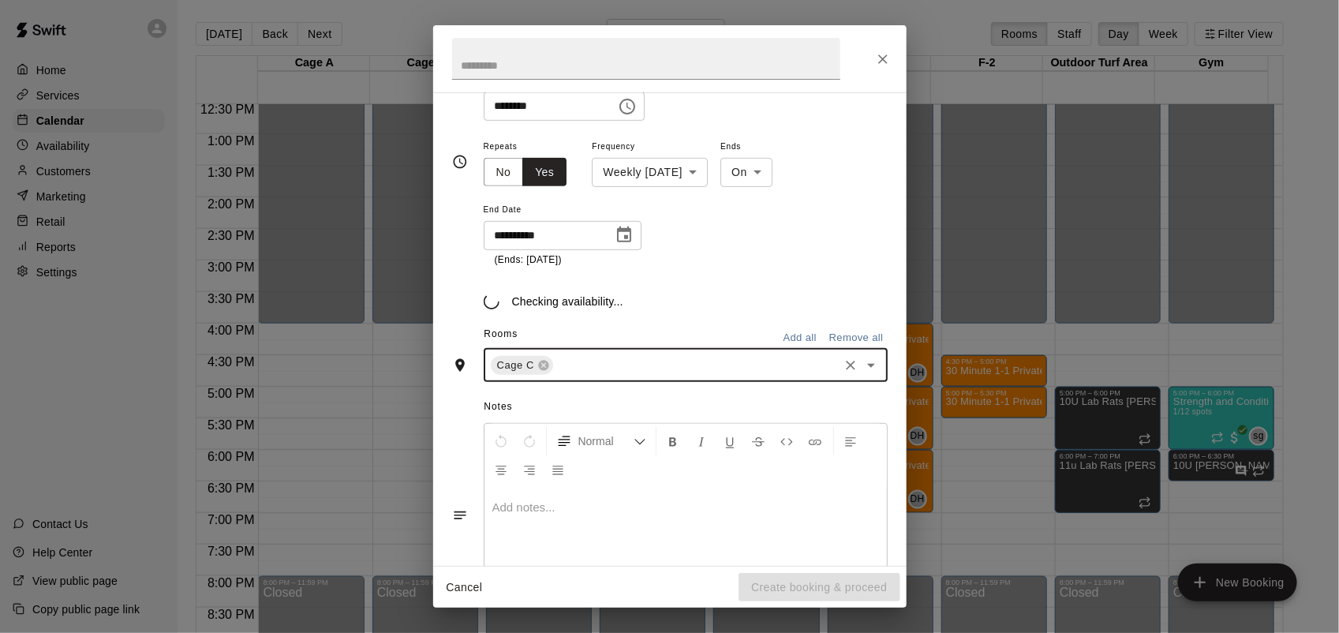
click at [588, 367] on input "text" at bounding box center [695, 365] width 281 height 20
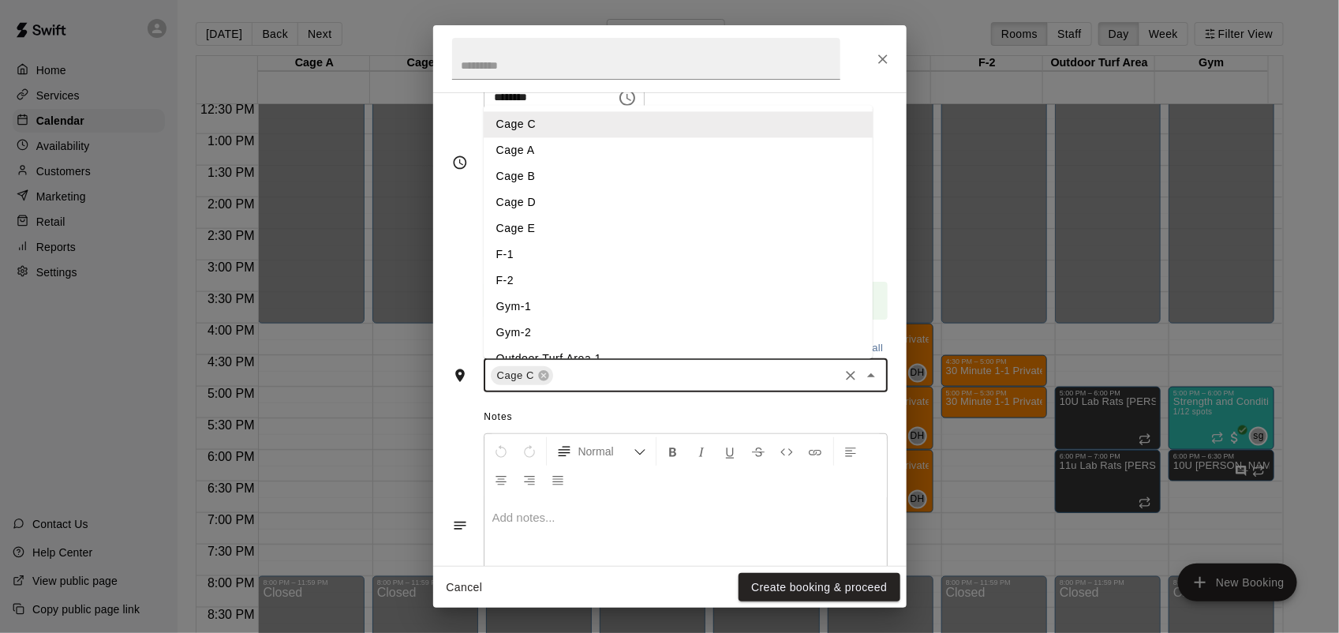
click at [545, 175] on li "Cage B" at bounding box center [678, 176] width 389 height 26
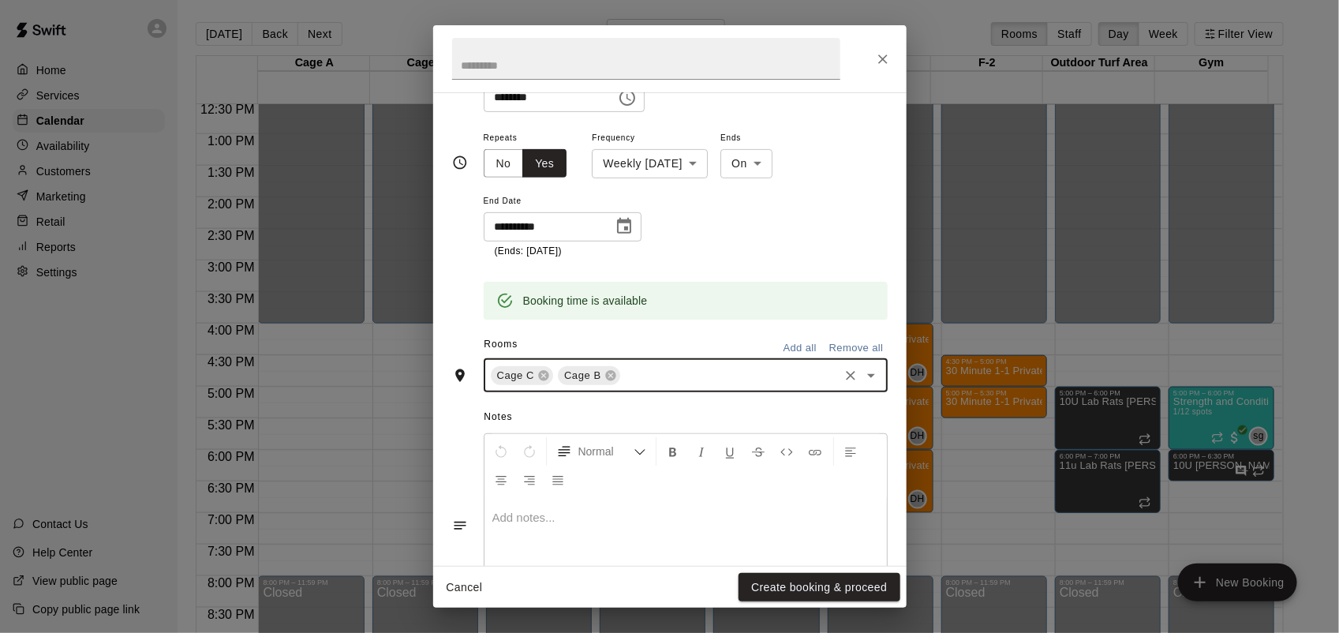
click at [581, 540] on div at bounding box center [685, 557] width 402 height 118
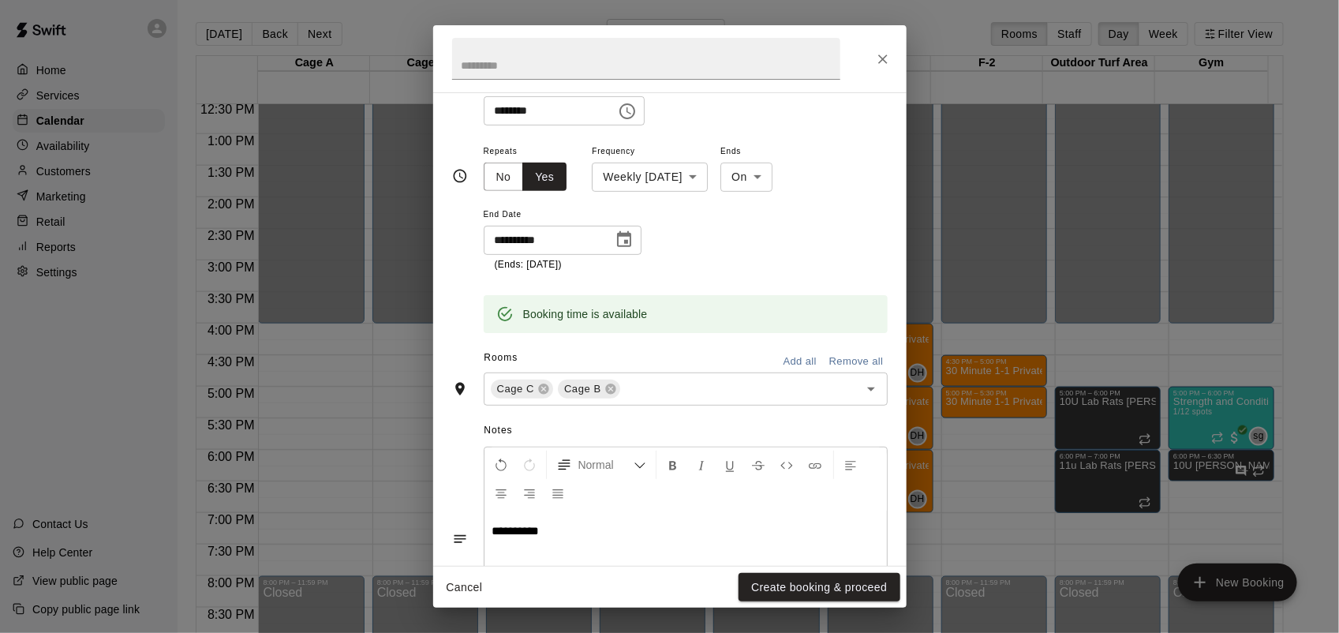
scroll to position [282, 0]
click at [866, 581] on button "Create booking & proceed" at bounding box center [819, 587] width 161 height 29
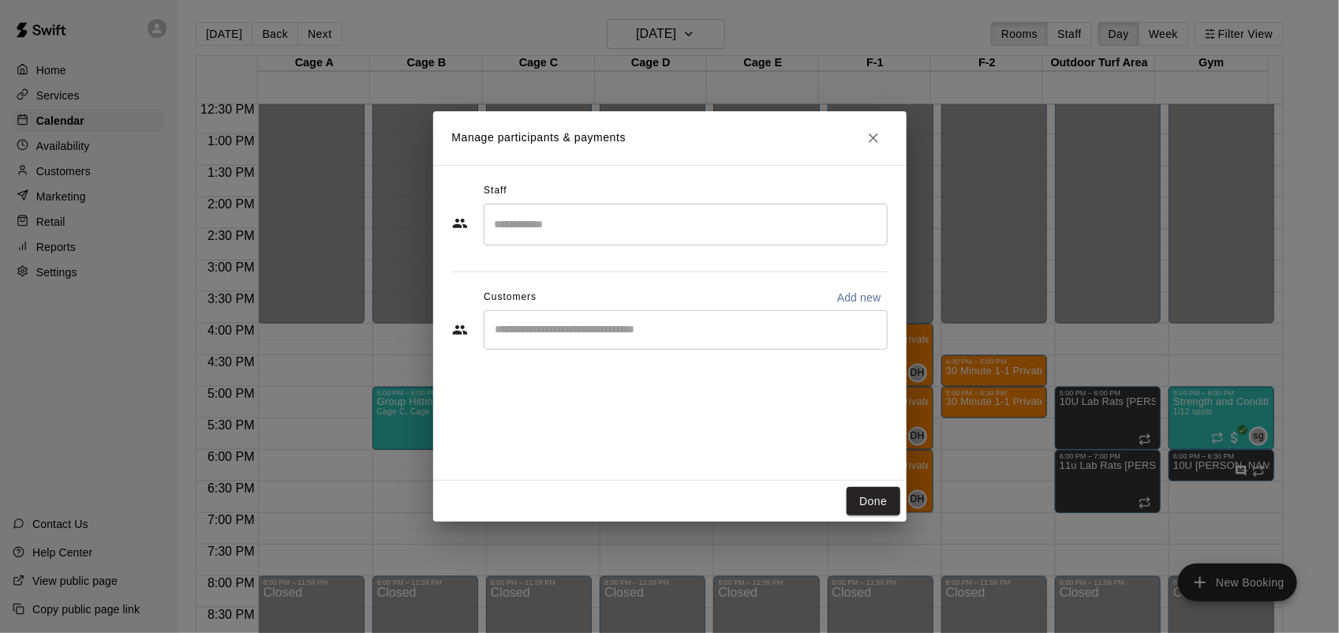
click at [648, 221] on input "Search staff" at bounding box center [686, 225] width 390 height 28
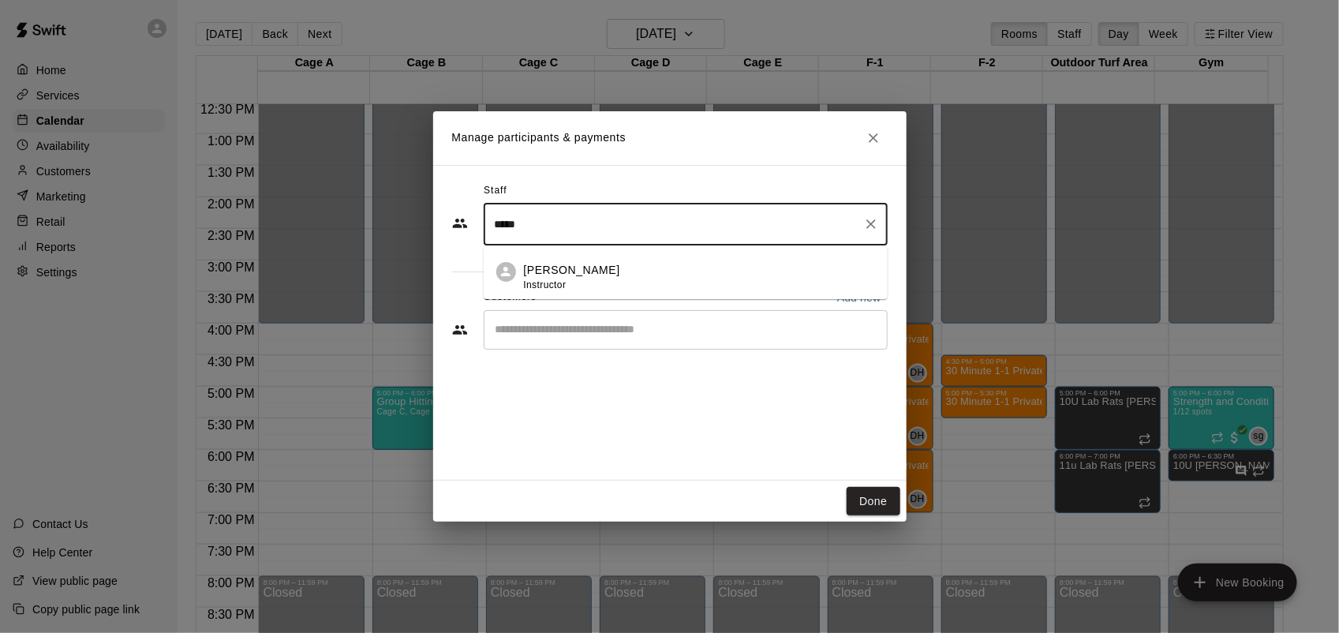
click at [597, 280] on div "[PERSON_NAME] Instructor" at bounding box center [699, 277] width 351 height 31
type input "*****"
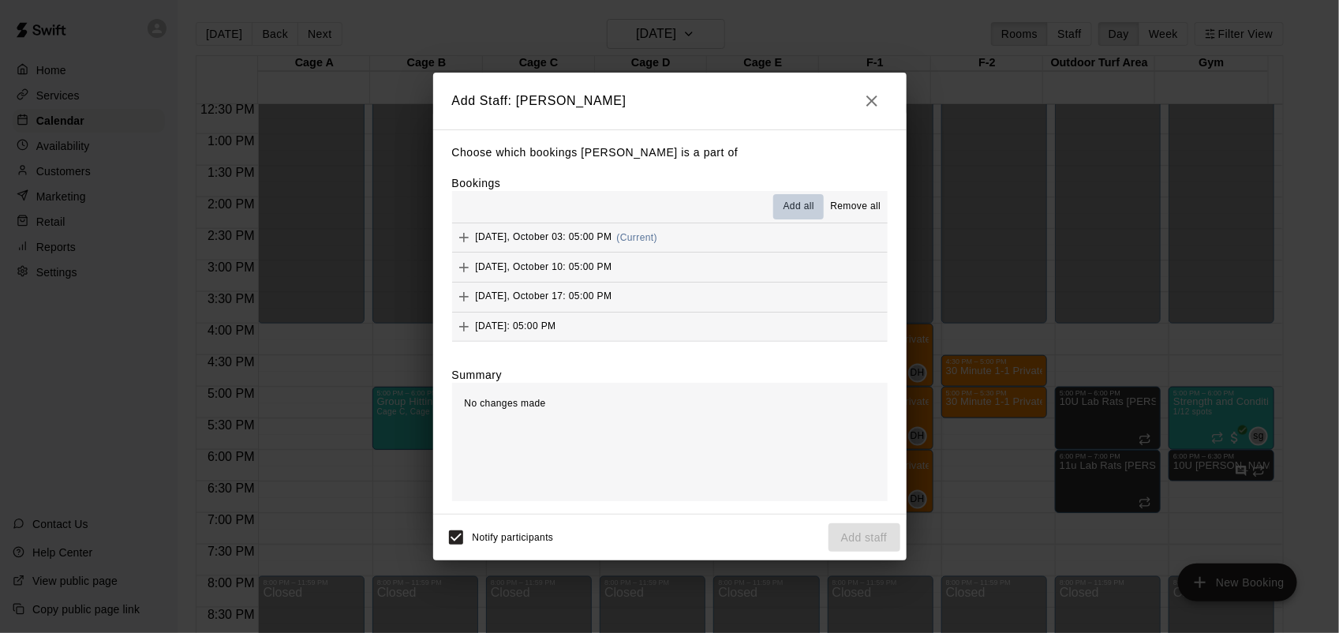
click at [795, 207] on span "Add all" at bounding box center [799, 207] width 32 height 16
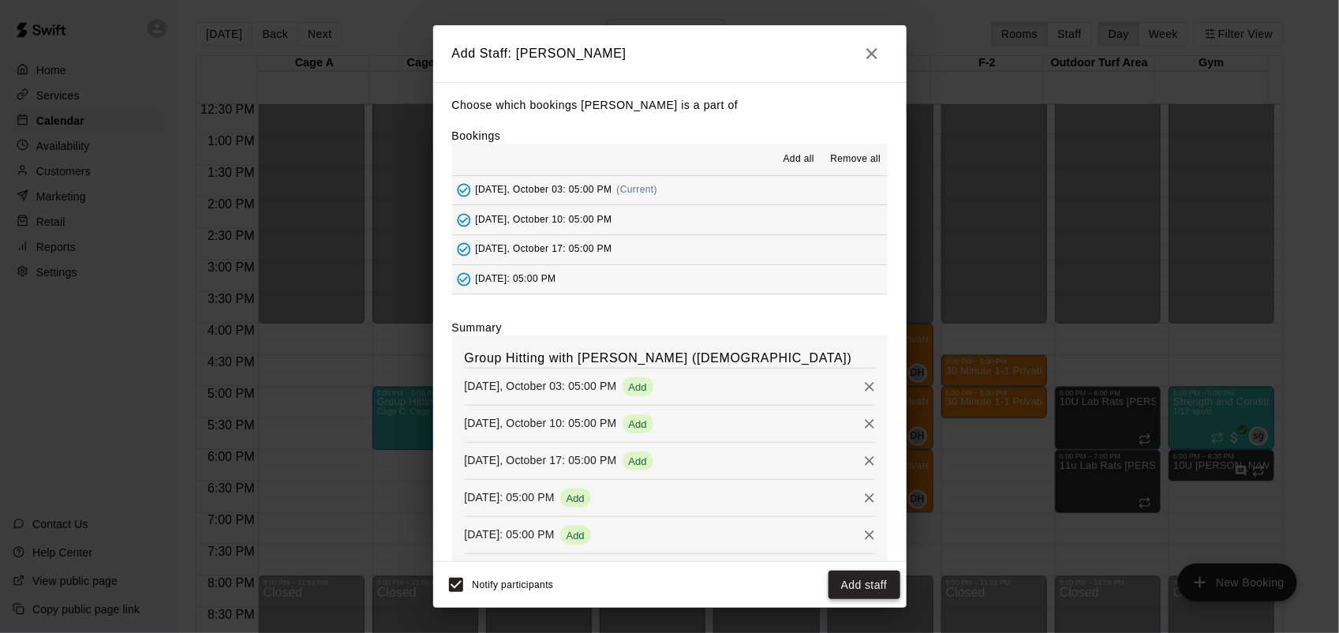
click at [866, 585] on button "Add staff" at bounding box center [864, 584] width 72 height 29
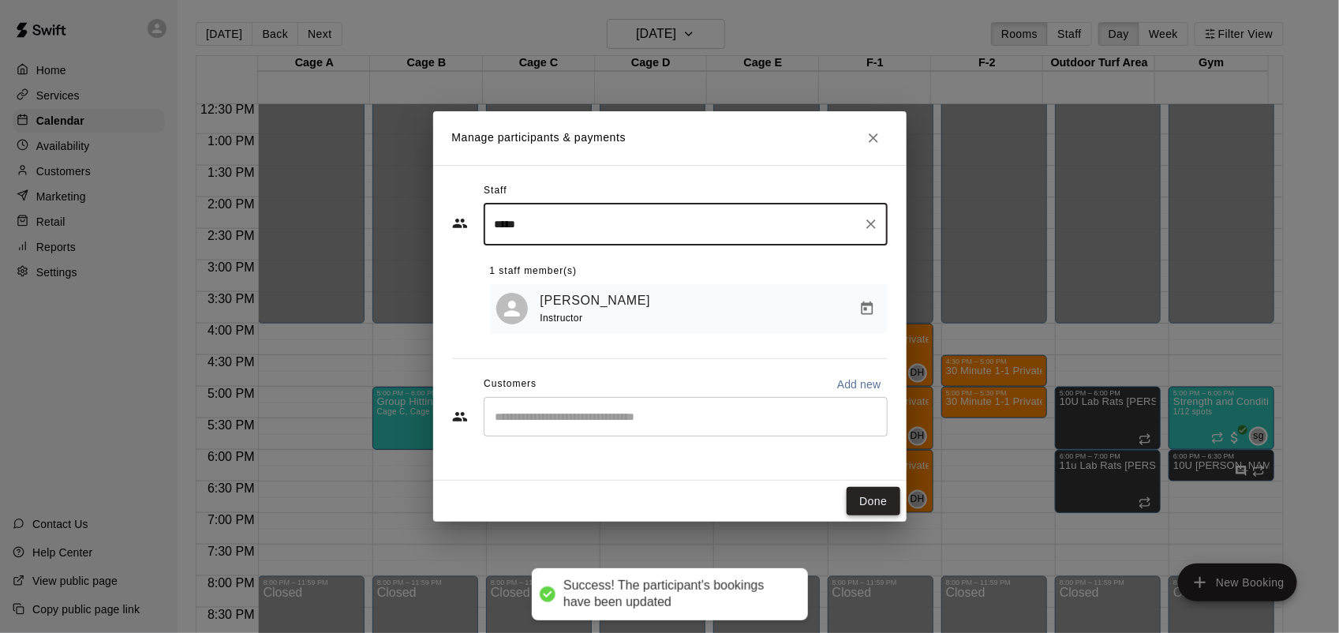
click at [888, 505] on button "Done" at bounding box center [873, 501] width 53 height 29
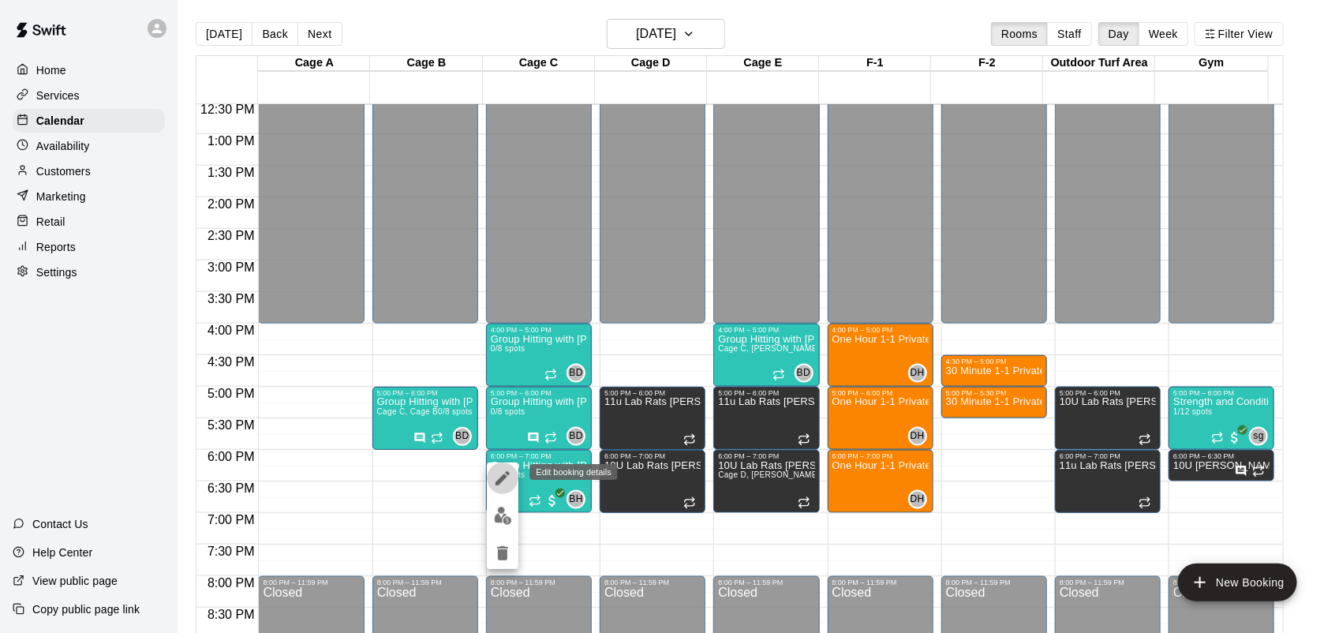
click at [507, 473] on icon "edit" at bounding box center [502, 478] width 14 height 14
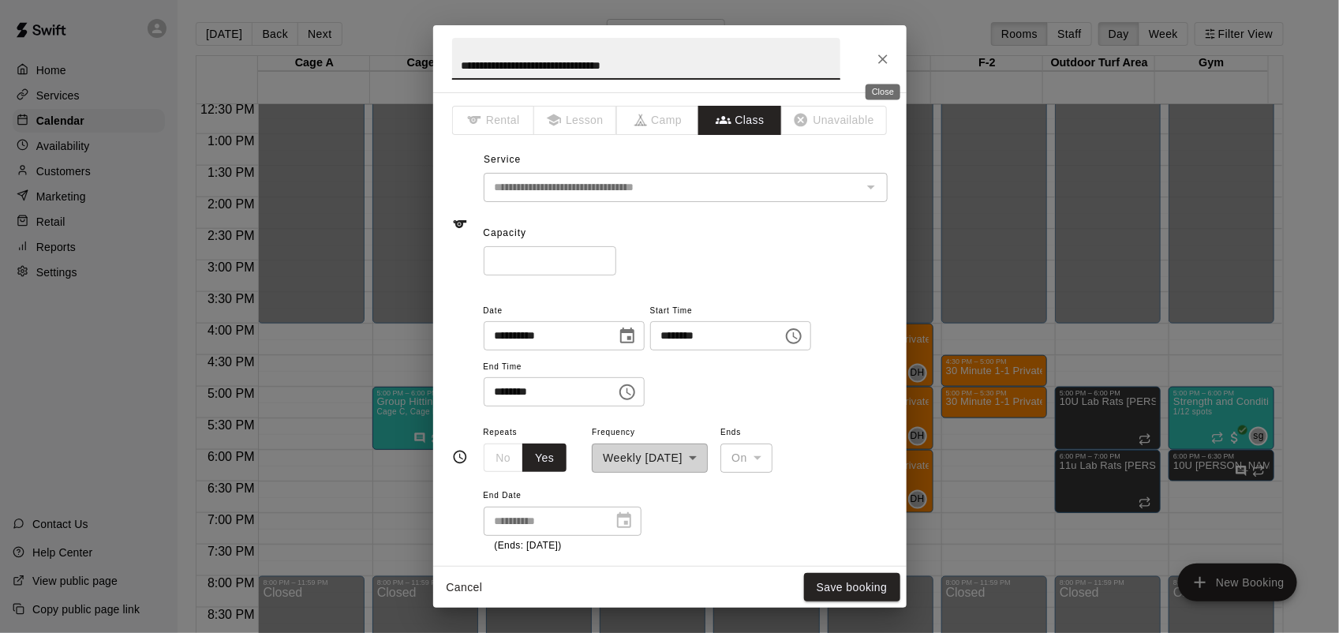
click at [884, 53] on icon "Close" at bounding box center [883, 59] width 16 height 16
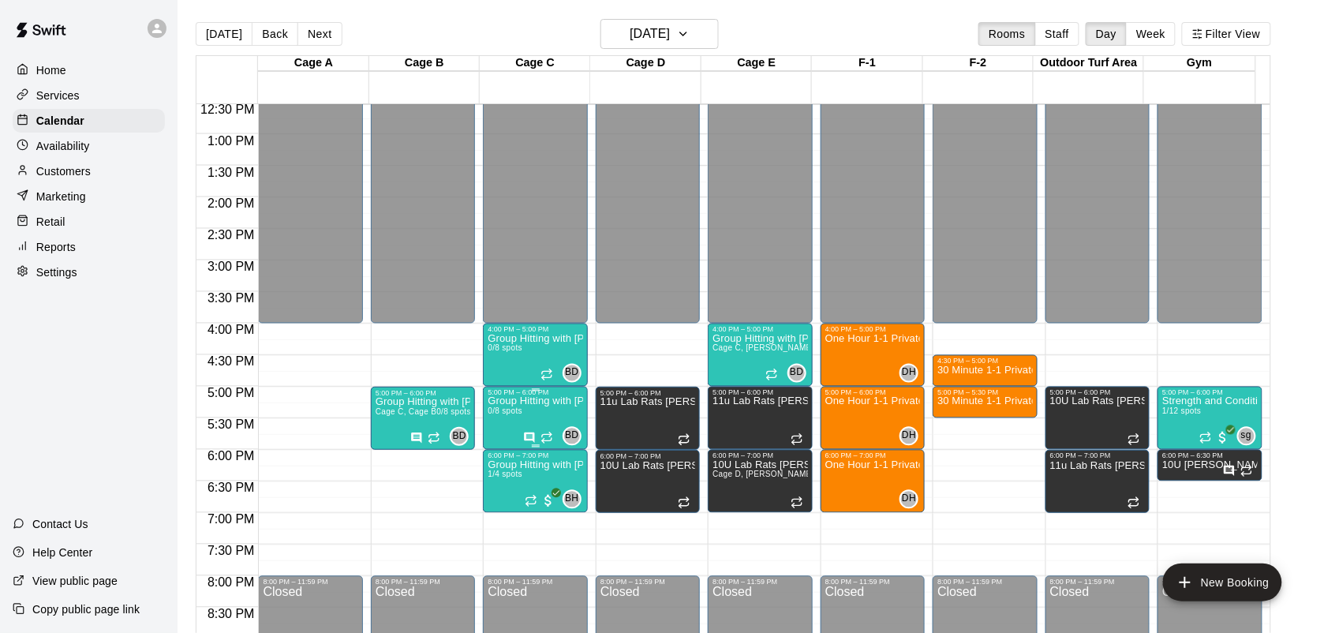
click at [527, 431] on div at bounding box center [539, 438] width 33 height 16
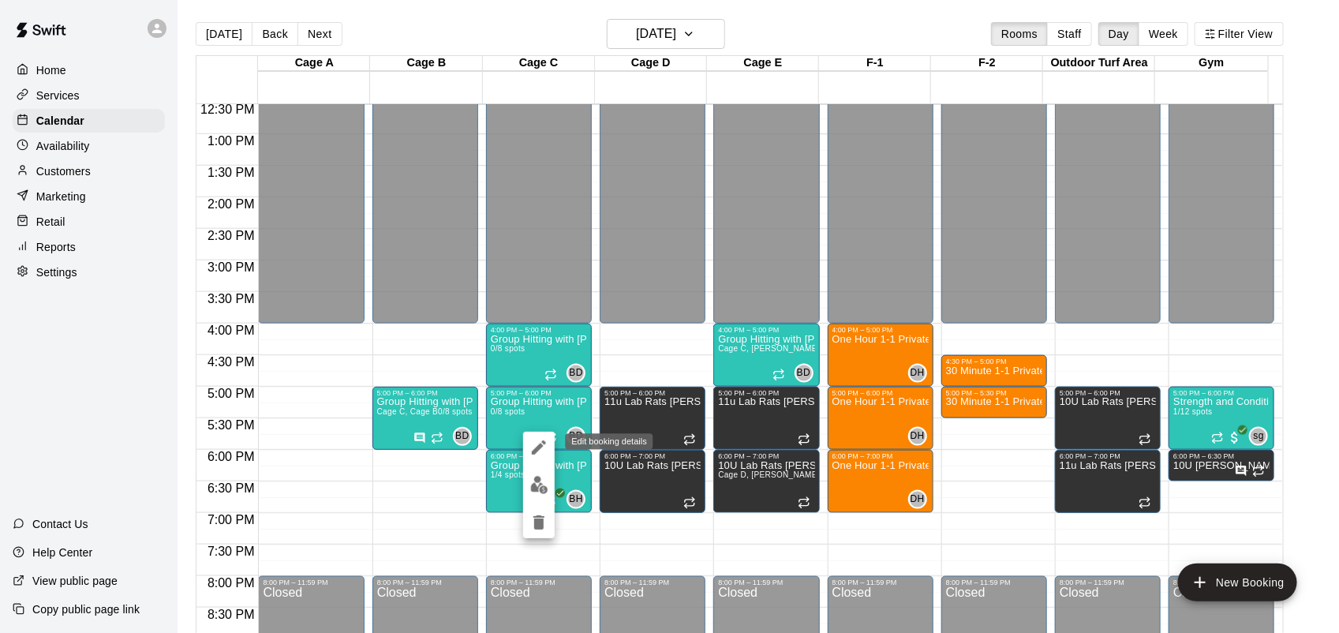
click at [538, 446] on icon "edit" at bounding box center [539, 447] width 14 height 14
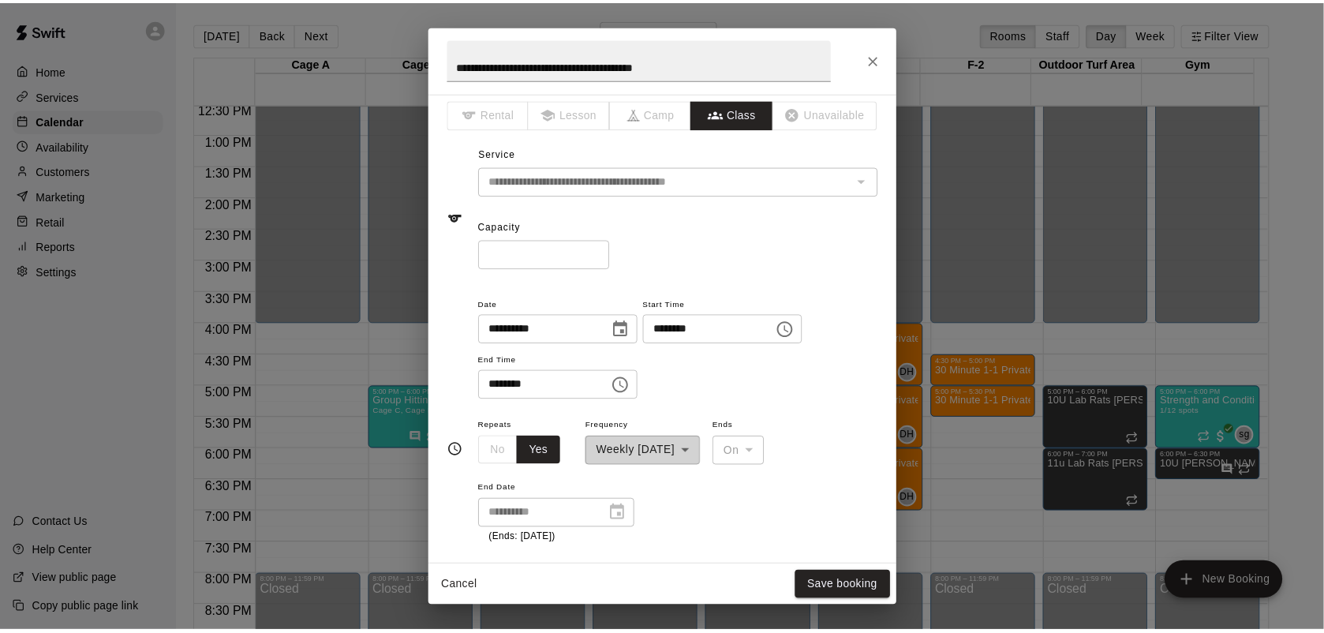
scroll to position [0, 0]
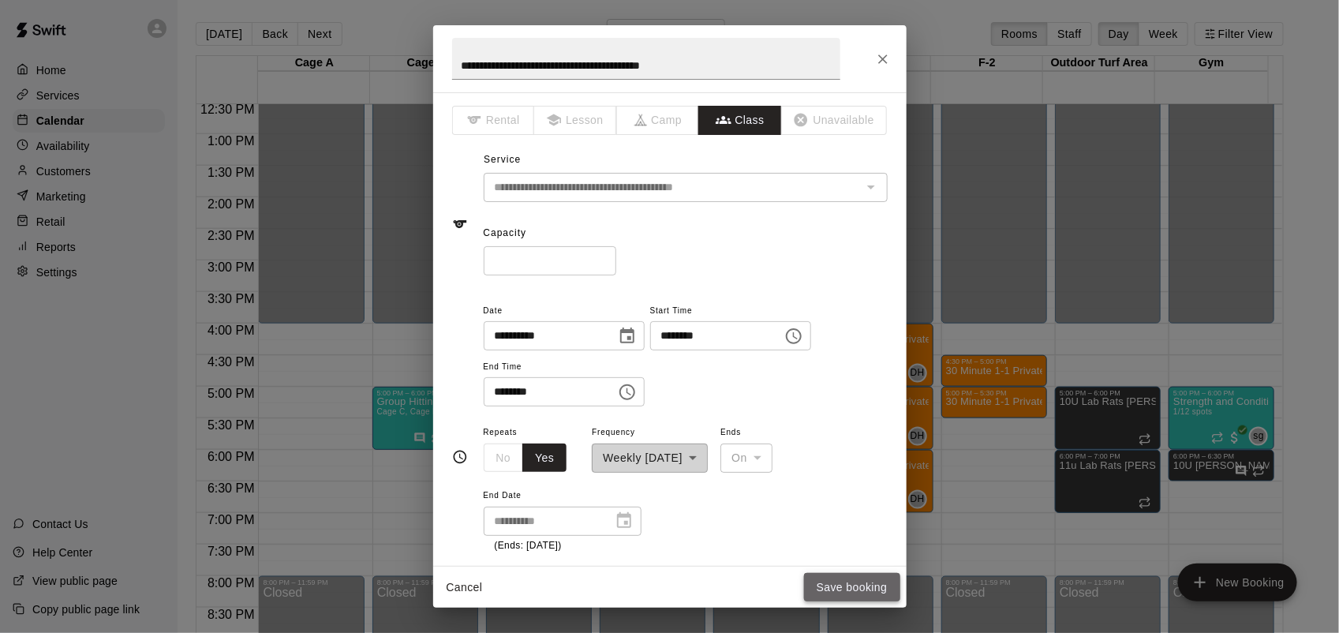
click at [864, 598] on button "Save booking" at bounding box center [852, 587] width 96 height 29
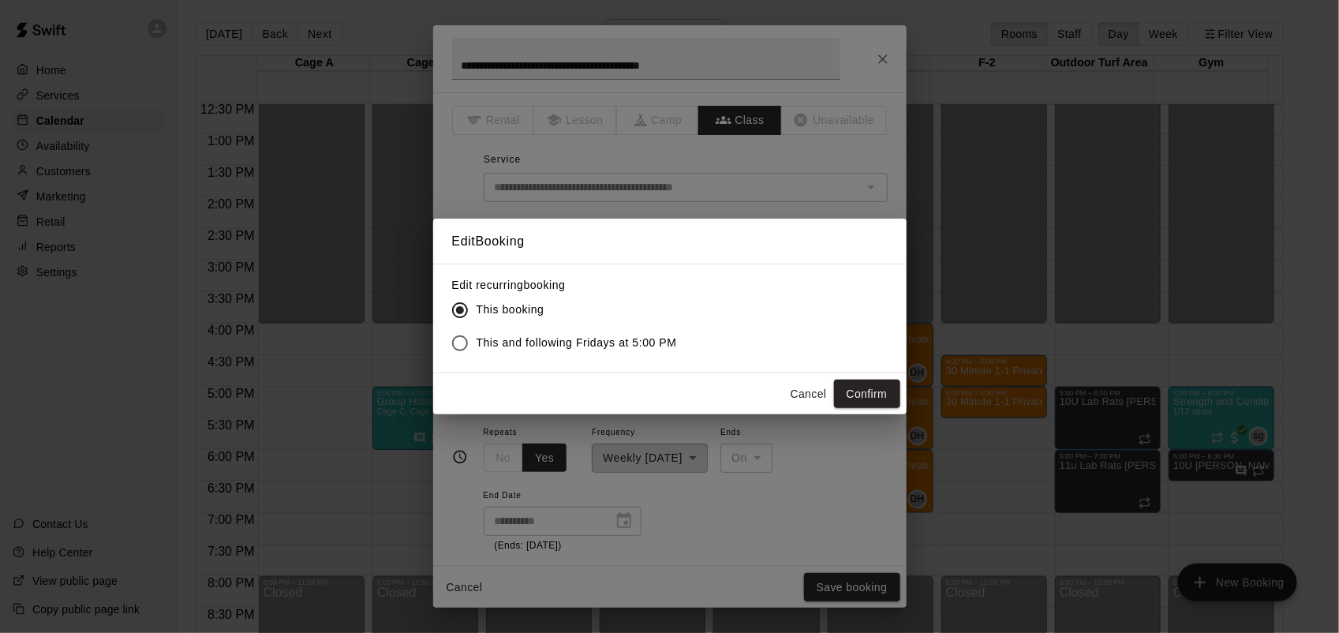
click at [522, 347] on span "This and following Fridays at 5:00 PM" at bounding box center [577, 343] width 200 height 17
click at [876, 376] on div "Cancel Confirm" at bounding box center [669, 394] width 473 height 42
click at [877, 393] on button "Confirm" at bounding box center [867, 394] width 66 height 29
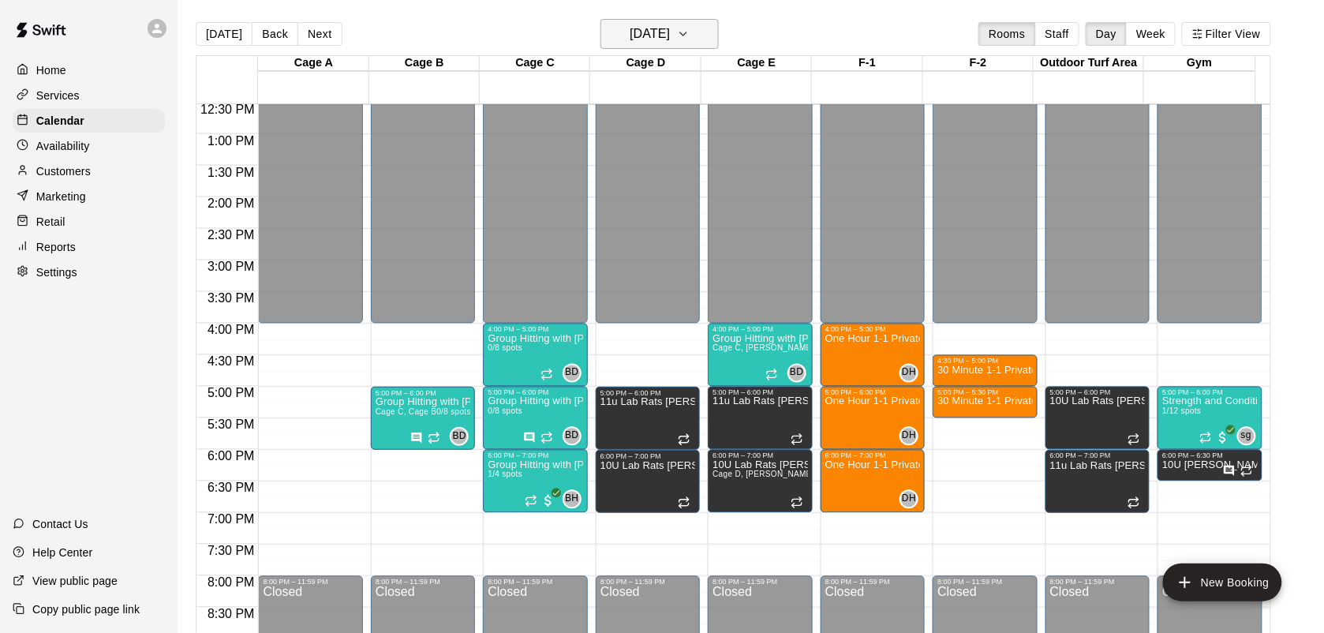
click at [690, 29] on icon "button" at bounding box center [683, 33] width 13 height 19
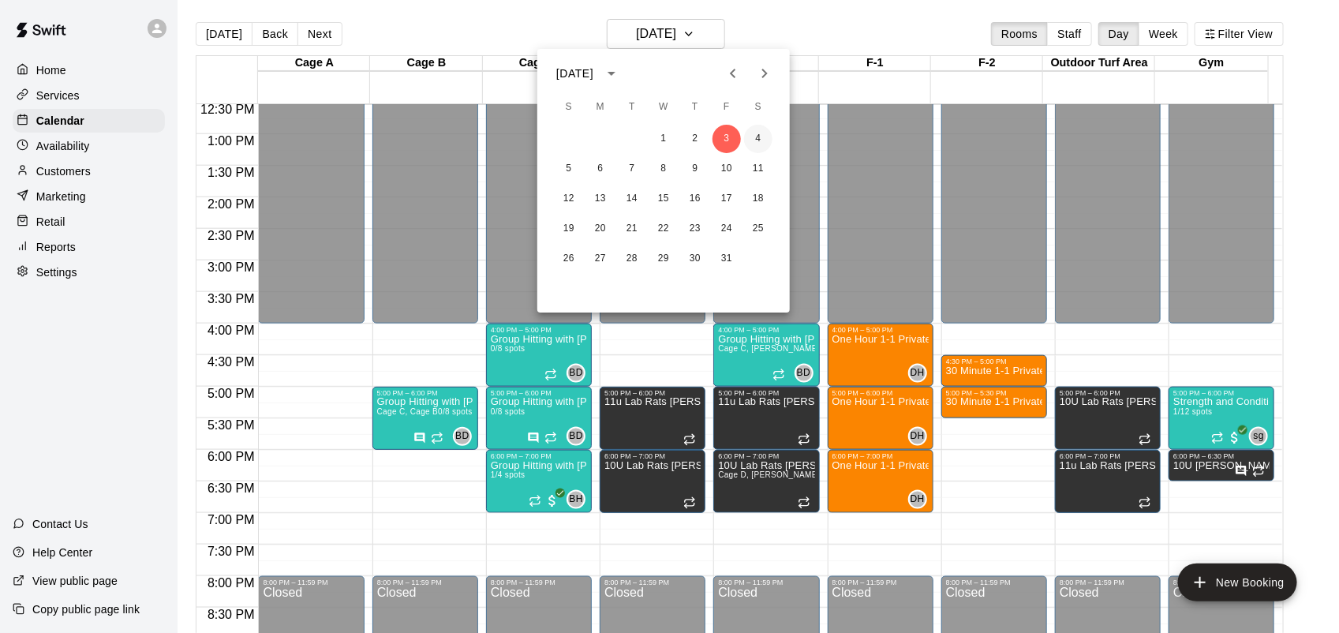
click at [762, 139] on button "4" at bounding box center [758, 139] width 28 height 28
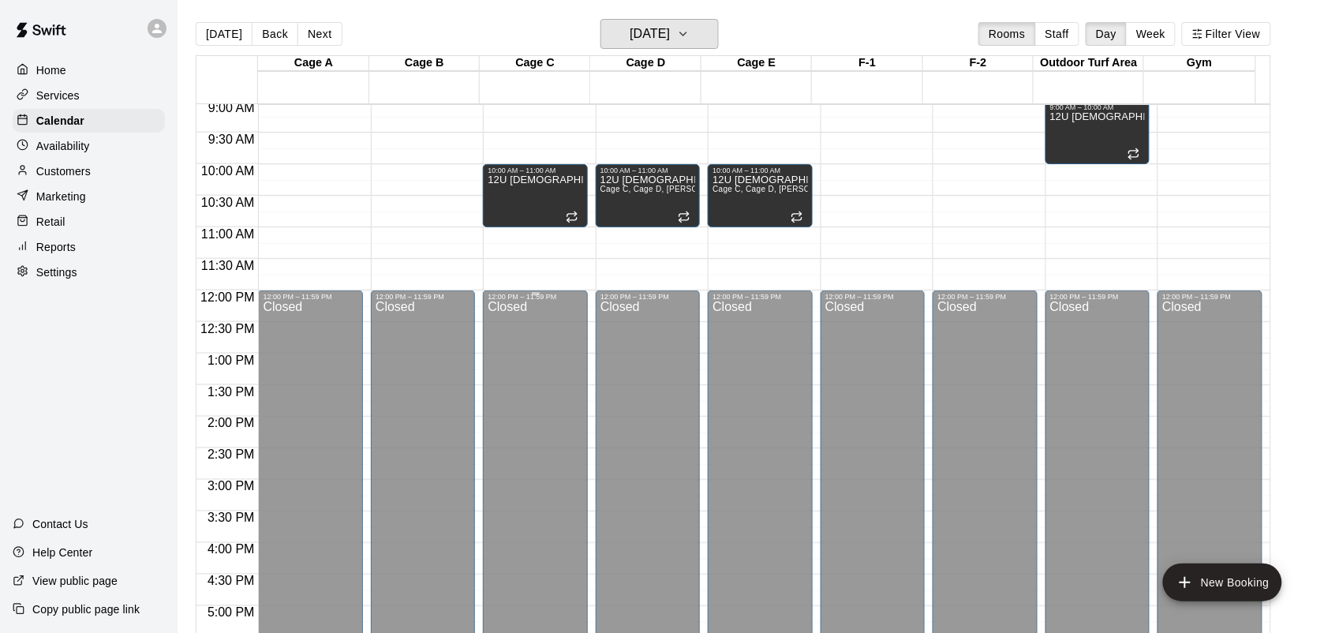
scroll to position [279, 0]
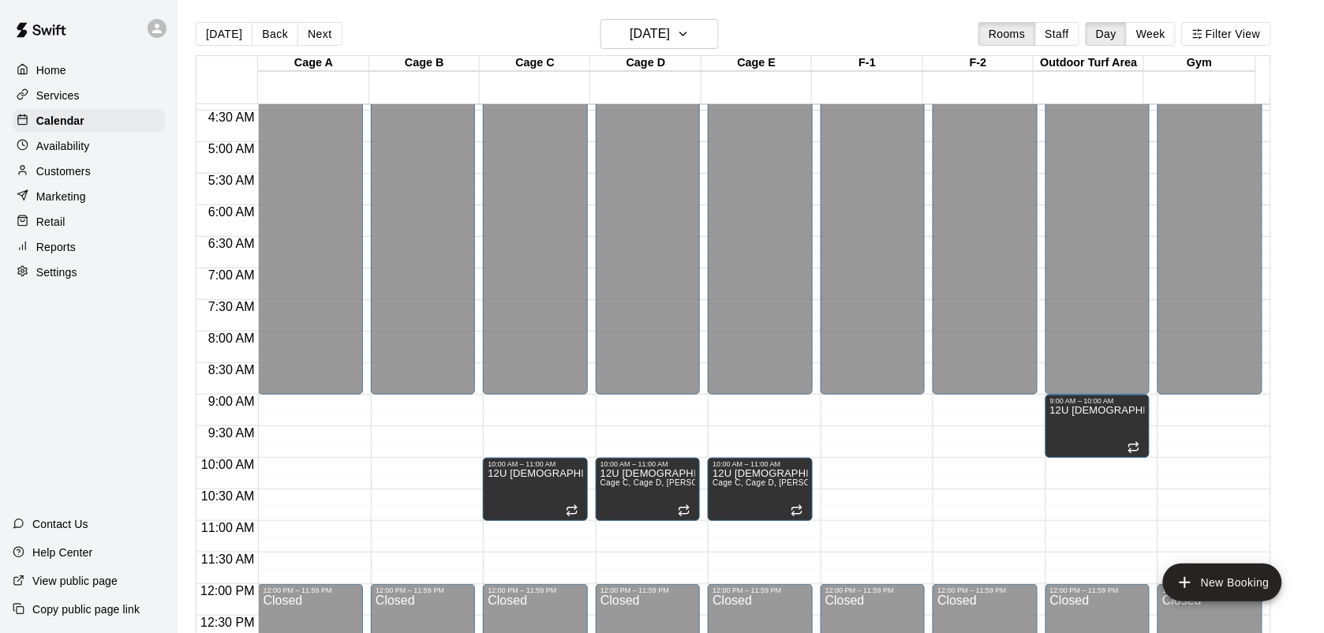
click at [56, 92] on p "Services" at bounding box center [57, 96] width 43 height 16
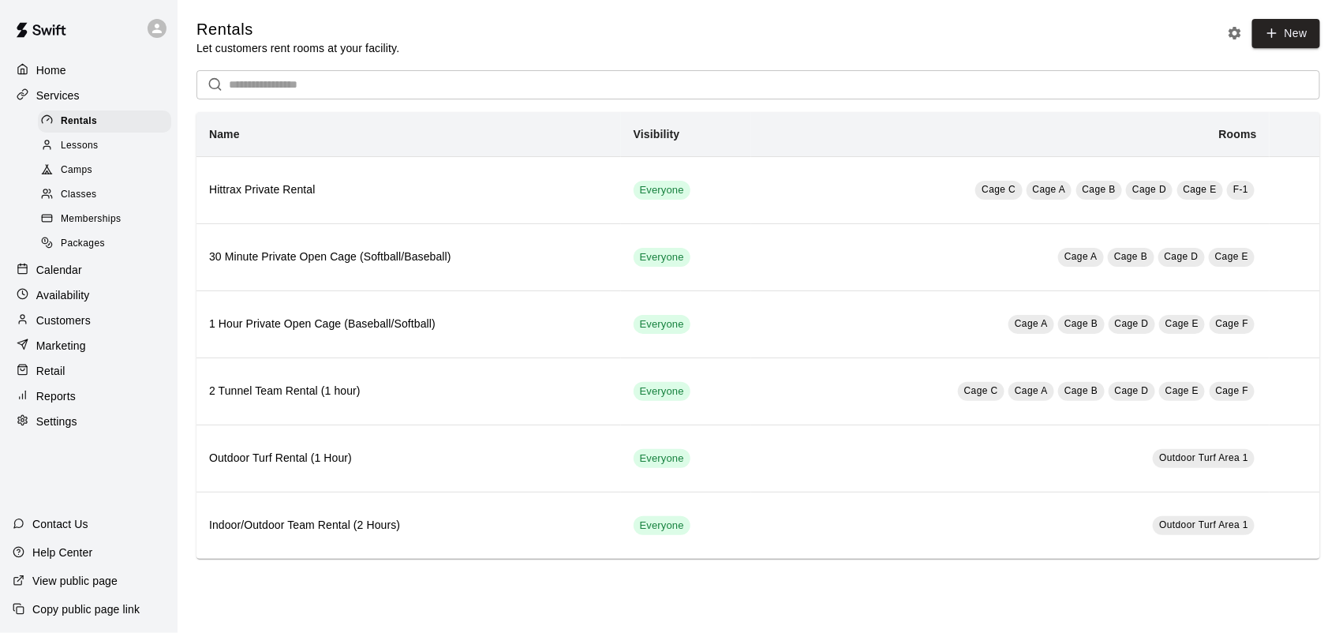
click at [84, 181] on div "Camps" at bounding box center [104, 170] width 133 height 22
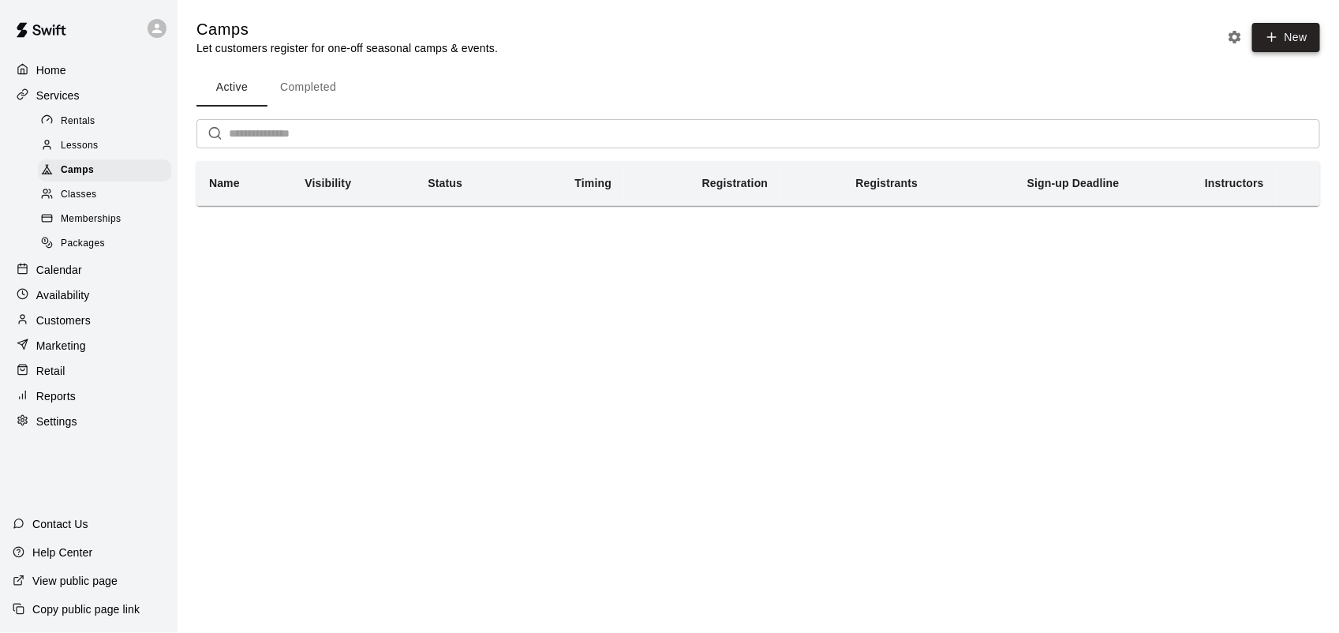
click at [1278, 37] on icon "button" at bounding box center [1272, 37] width 14 height 14
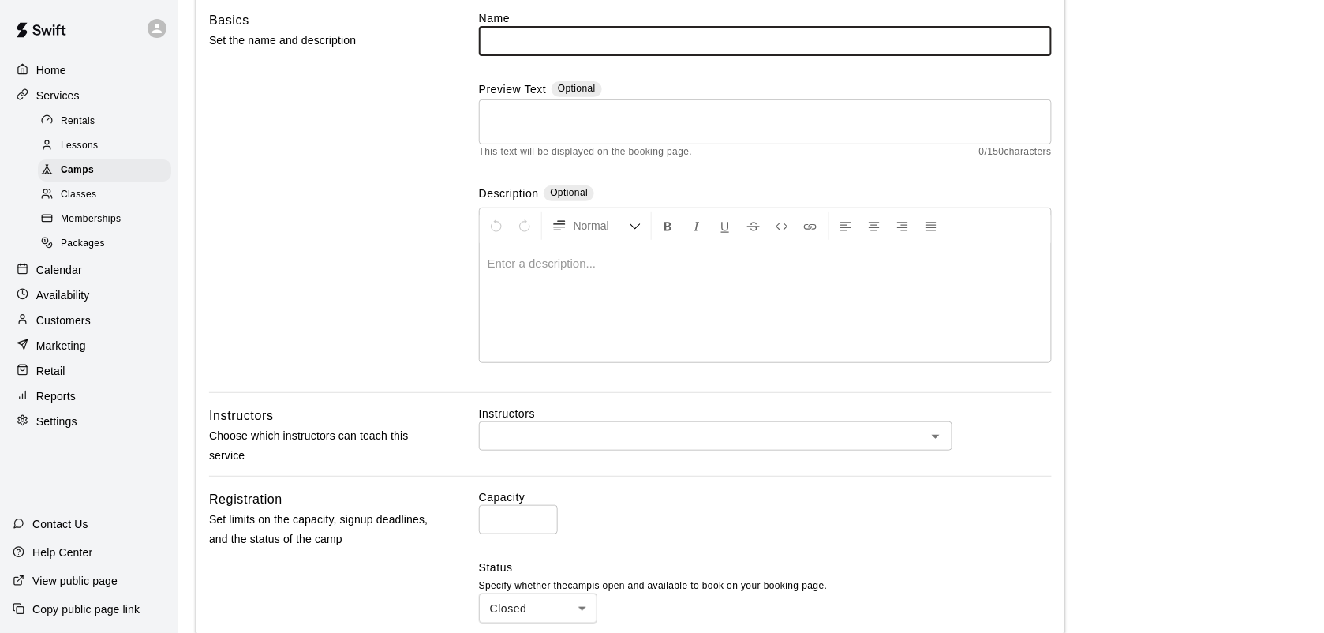
scroll to position [242, 0]
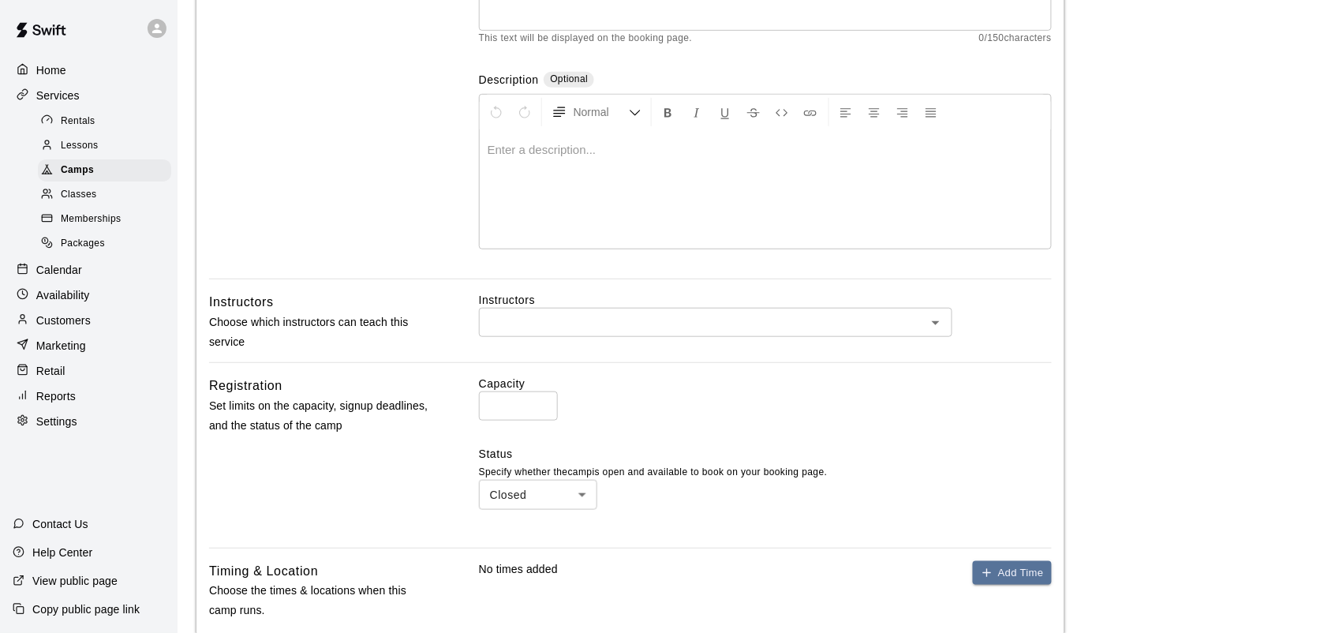
click at [514, 406] on input "*" at bounding box center [518, 405] width 79 height 29
type input "**"
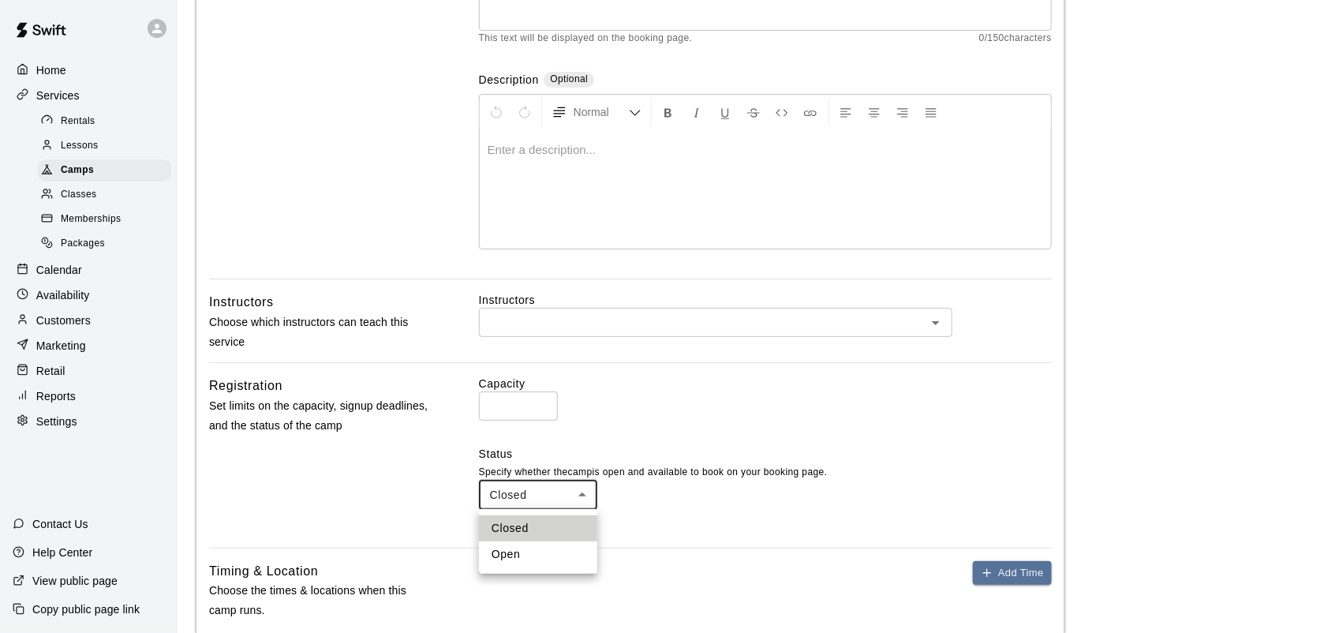
click at [578, 502] on body "Home Services Rentals Lessons Camps Classes Memberships Packages Calendar Avail…" at bounding box center [669, 348] width 1339 height 1180
click at [511, 557] on li "Open" at bounding box center [538, 554] width 118 height 26
type input "****"
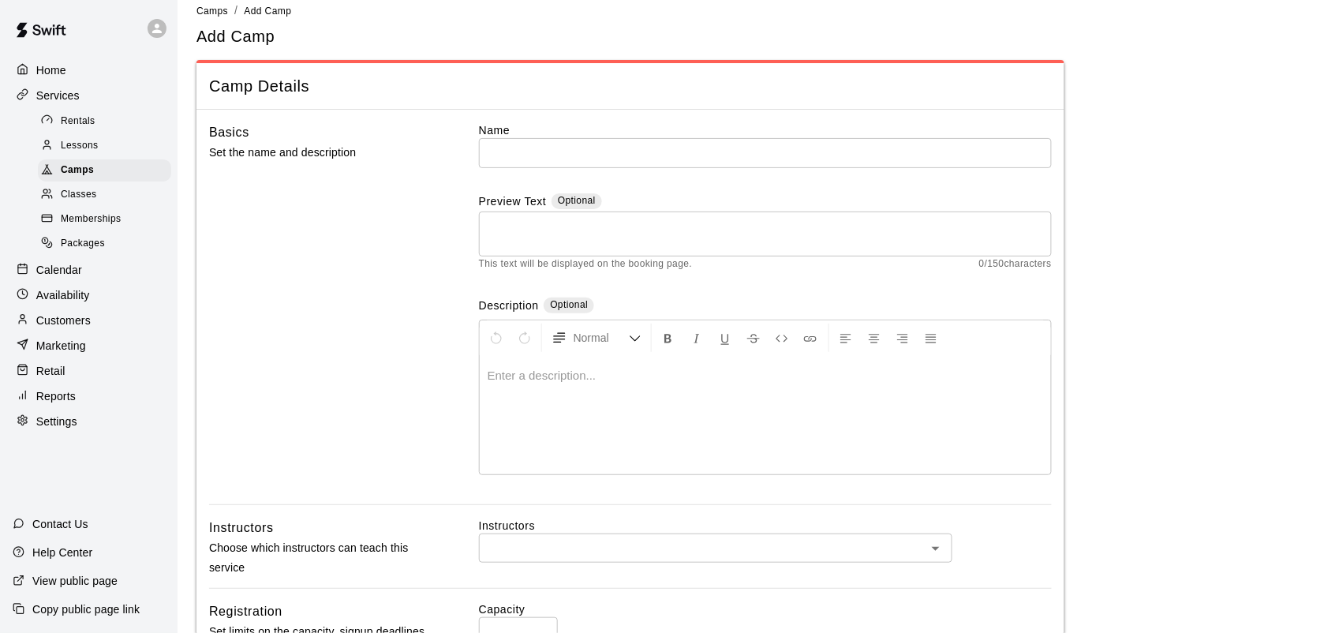
scroll to position [0, 0]
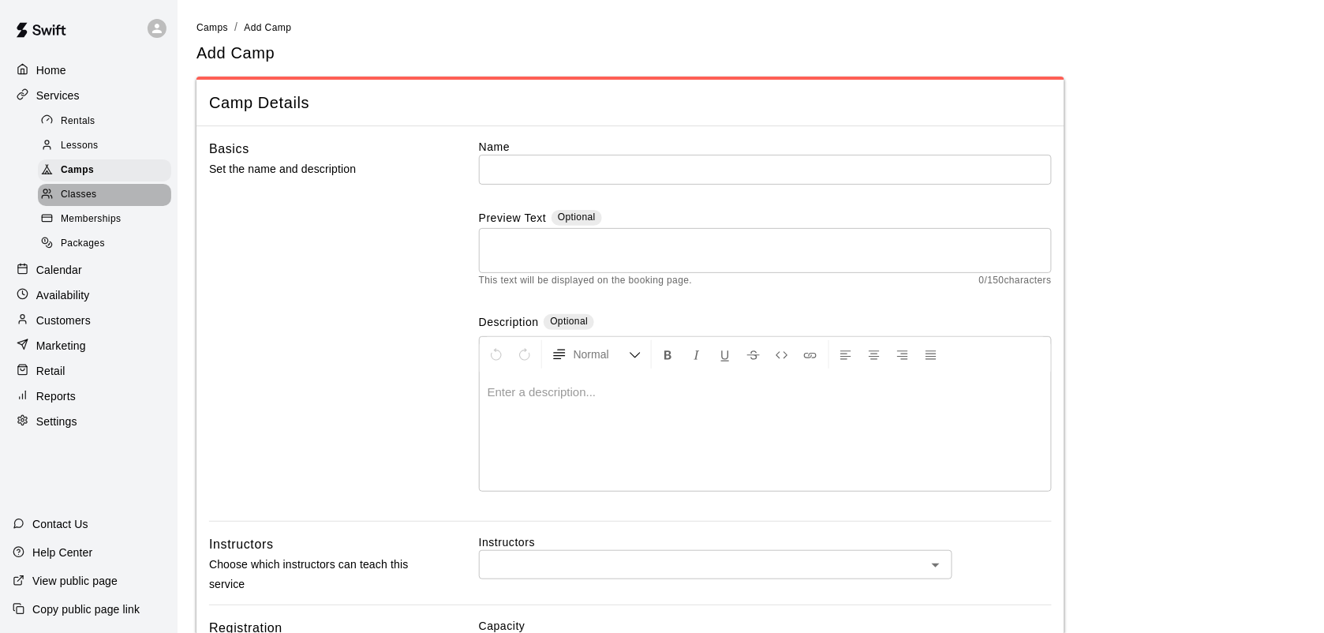
click at [83, 197] on span "Classes" at bounding box center [79, 195] width 36 height 16
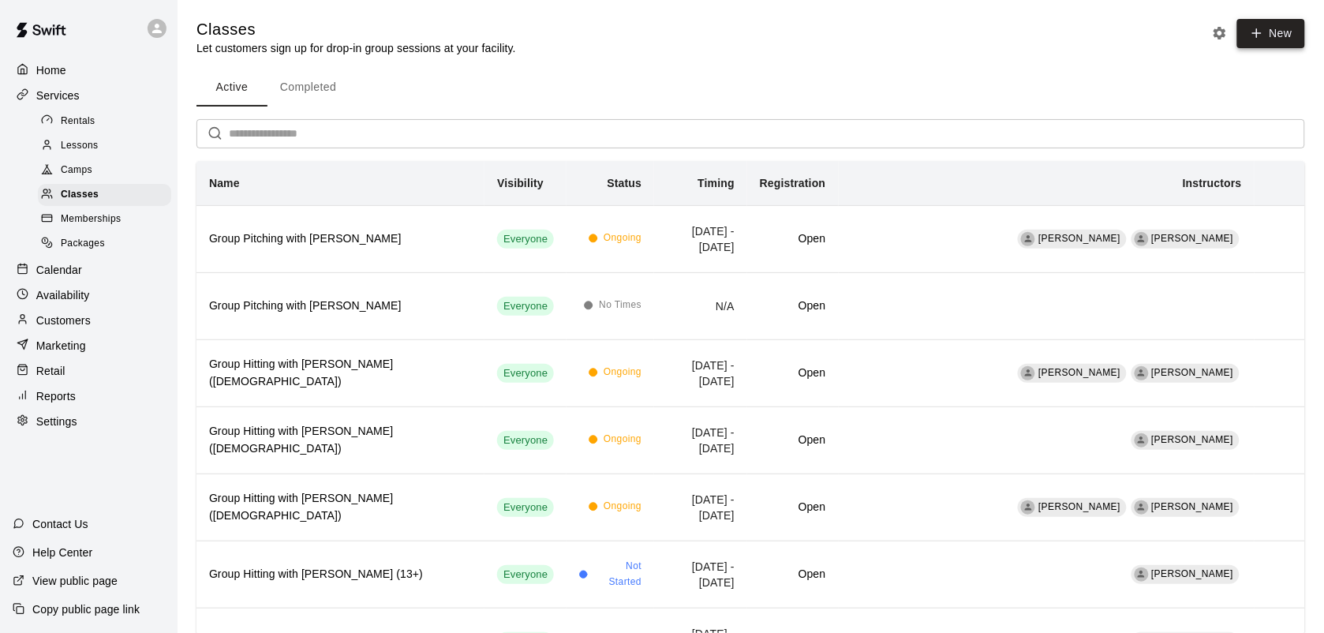
click at [1262, 45] on button "New" at bounding box center [1271, 33] width 68 height 29
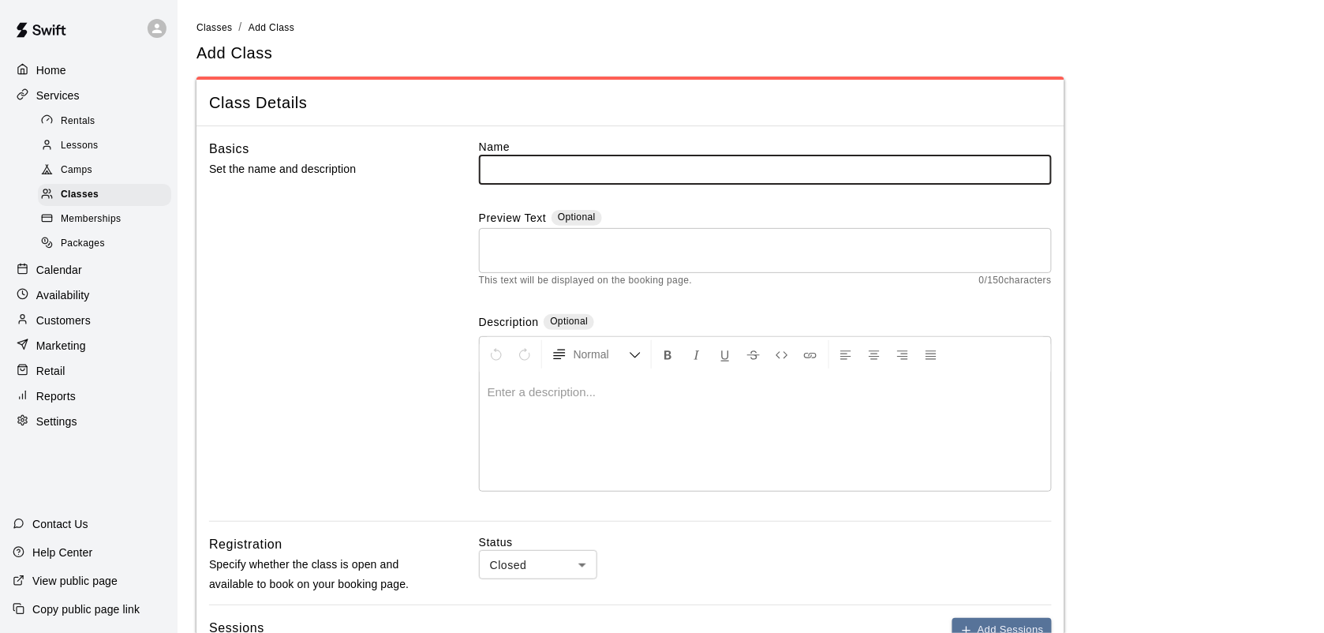
click at [549, 164] on input "text" at bounding box center [765, 169] width 573 height 29
type input "**********"
click at [556, 237] on textarea at bounding box center [765, 250] width 551 height 32
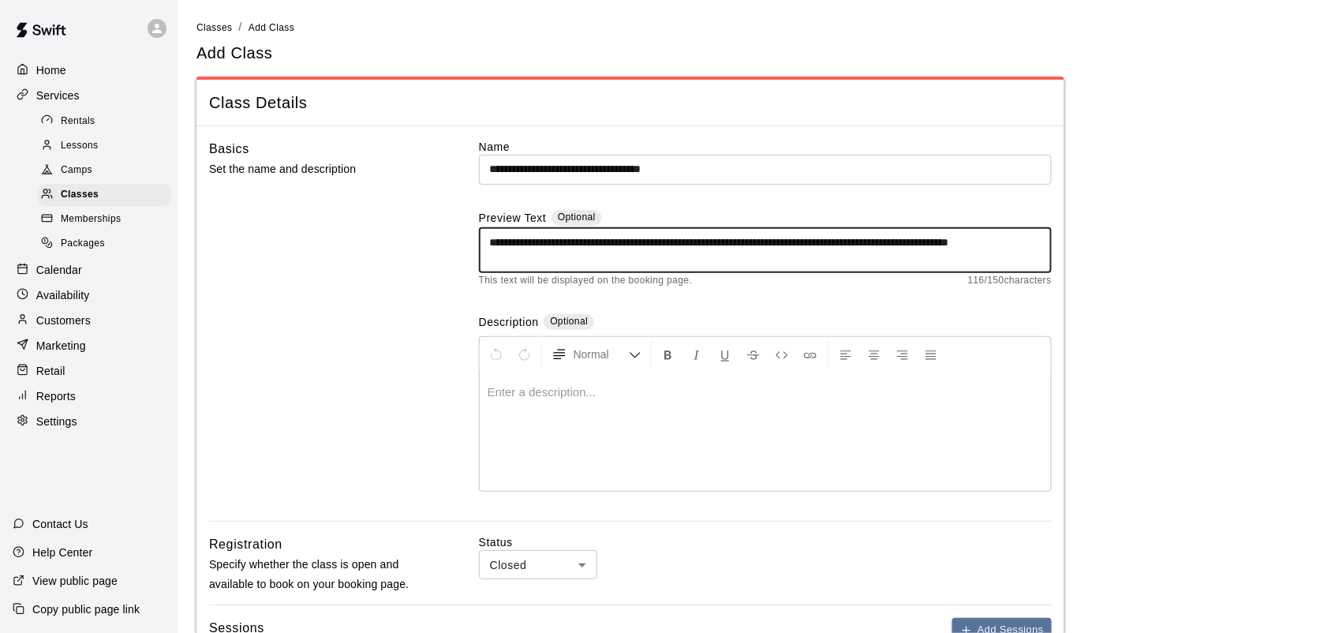
click at [490, 254] on textarea "**********" at bounding box center [765, 250] width 551 height 32
click at [785, 235] on textarea "**********" at bounding box center [765, 250] width 551 height 32
click at [781, 242] on textarea "**********" at bounding box center [765, 250] width 551 height 32
click at [645, 263] on textarea "**********" at bounding box center [765, 250] width 551 height 32
type textarea "**********"
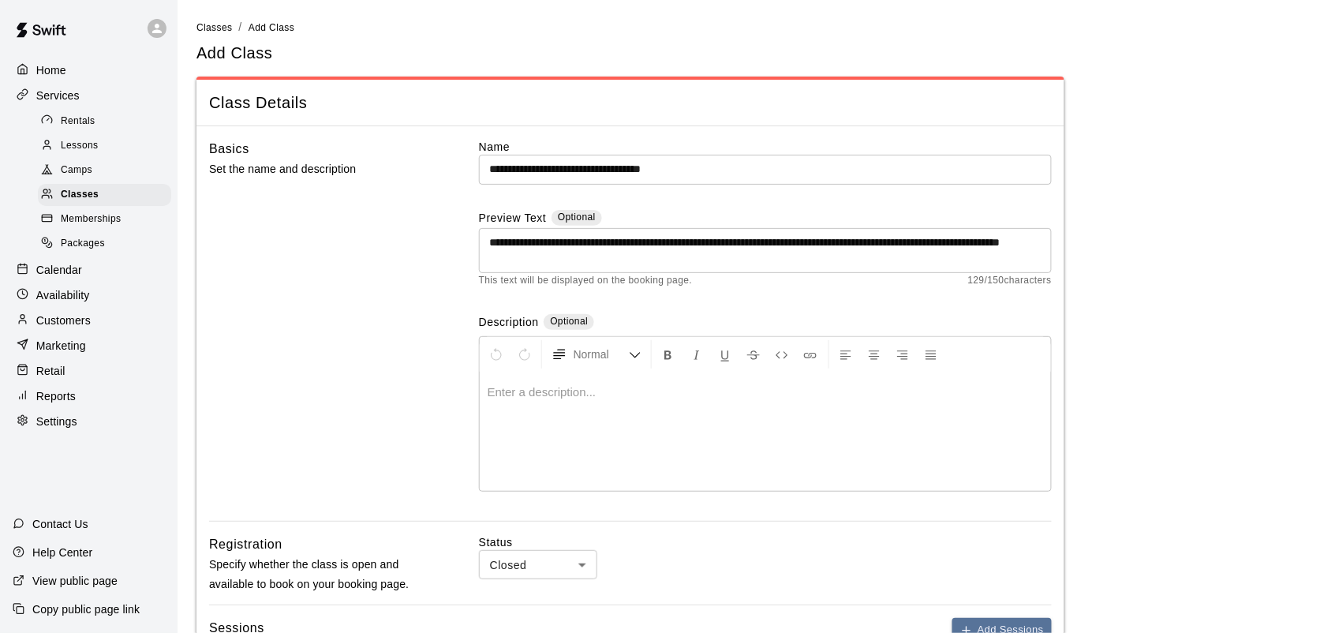
click at [558, 398] on p at bounding box center [765, 392] width 555 height 16
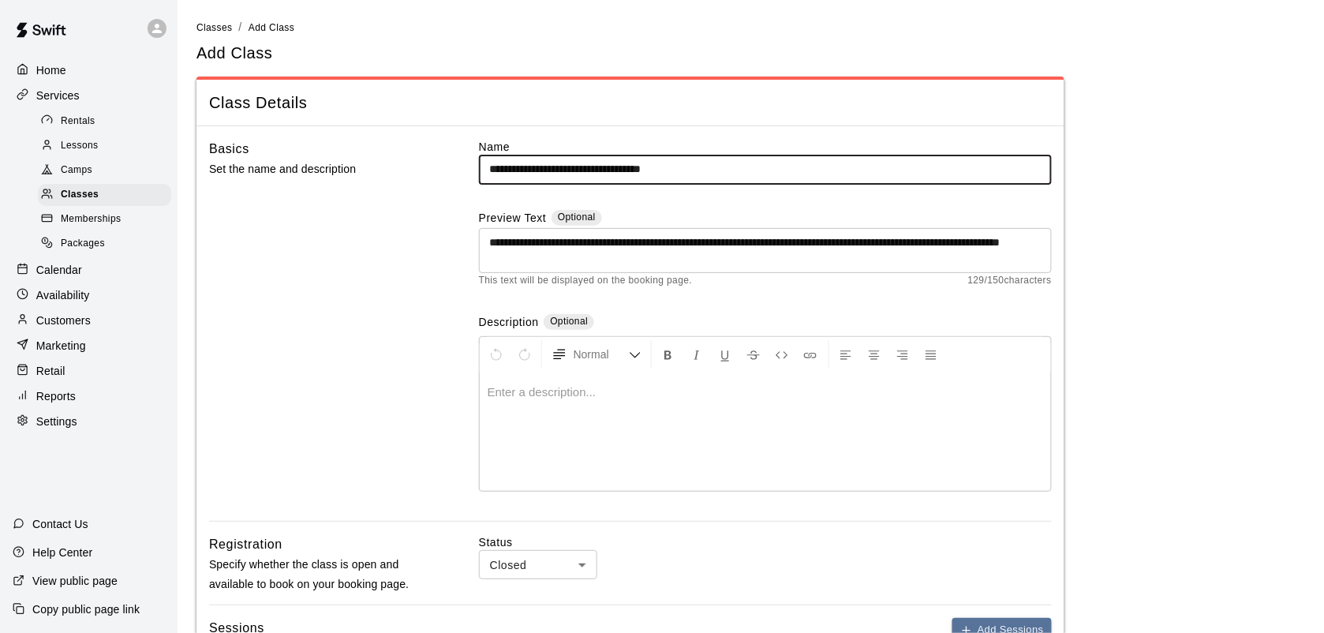
click at [577, 166] on input "**********" at bounding box center [765, 169] width 573 height 29
type input "**********"
click at [585, 396] on p at bounding box center [765, 392] width 555 height 16
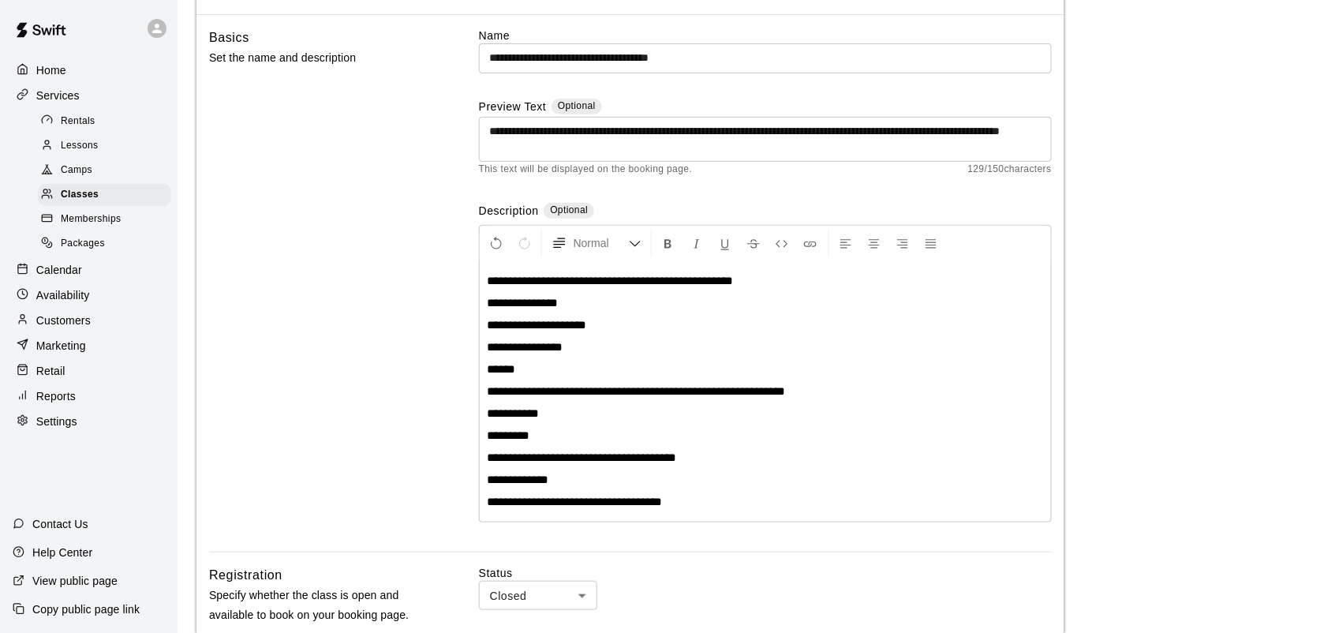
scroll to position [113, 0]
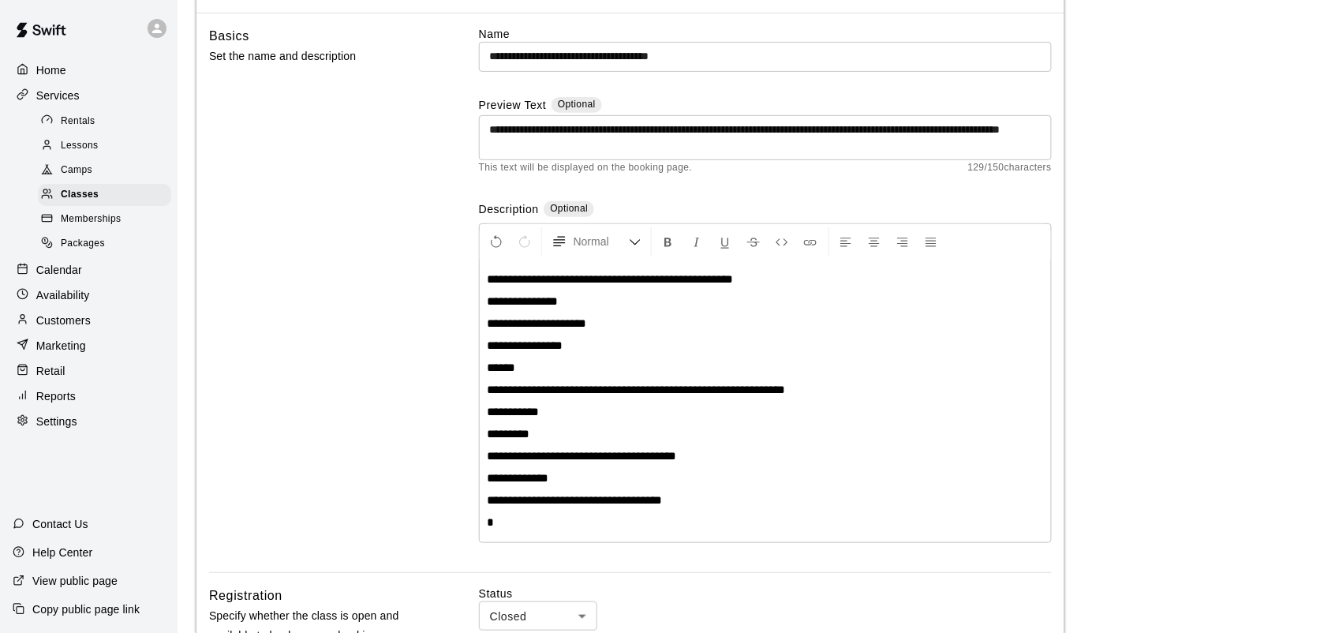
click at [566, 427] on p "*********" at bounding box center [765, 434] width 555 height 16
click at [505, 517] on p "*" at bounding box center [765, 522] width 555 height 16
click at [548, 434] on p "*********" at bounding box center [765, 434] width 555 height 16
click at [522, 529] on p "*" at bounding box center [765, 522] width 555 height 16
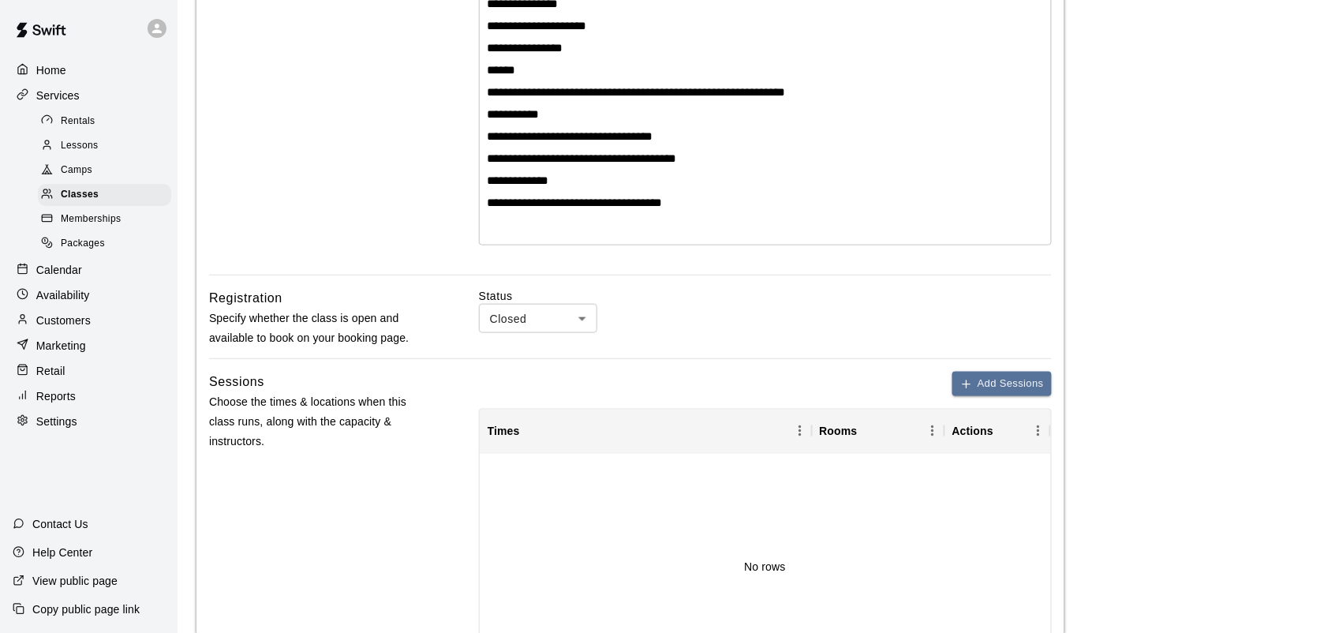
scroll to position [416, 0]
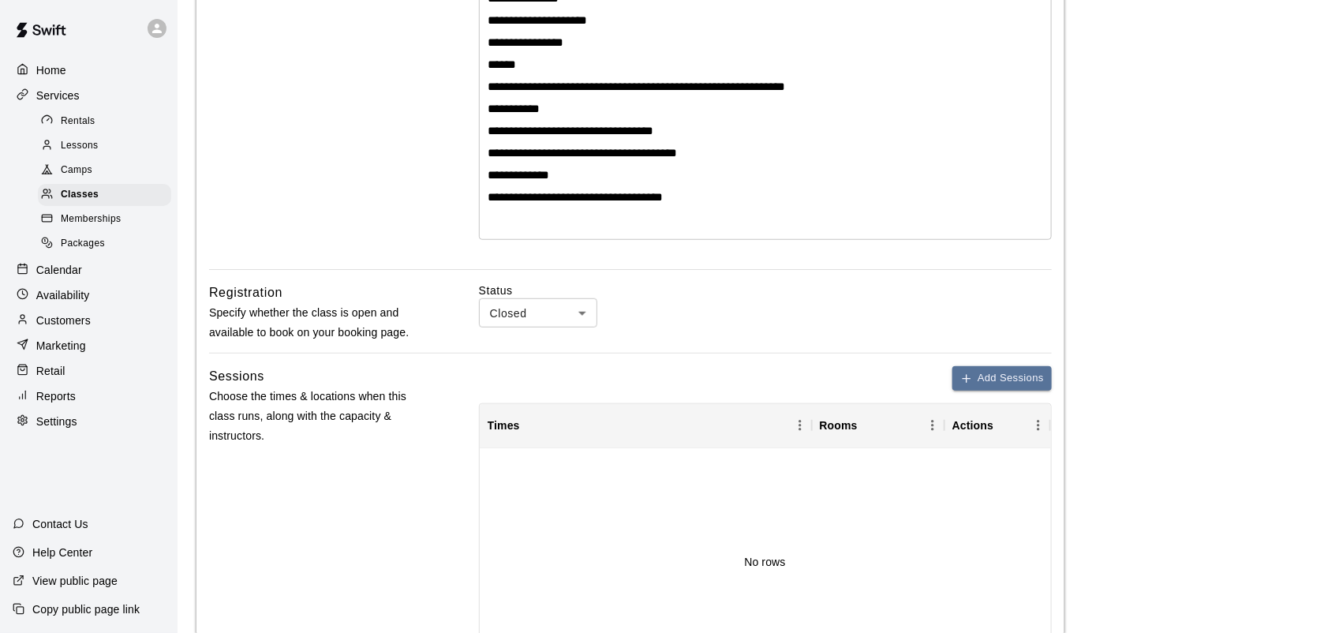
click at [581, 310] on body "**********" at bounding box center [669, 316] width 1339 height 1464
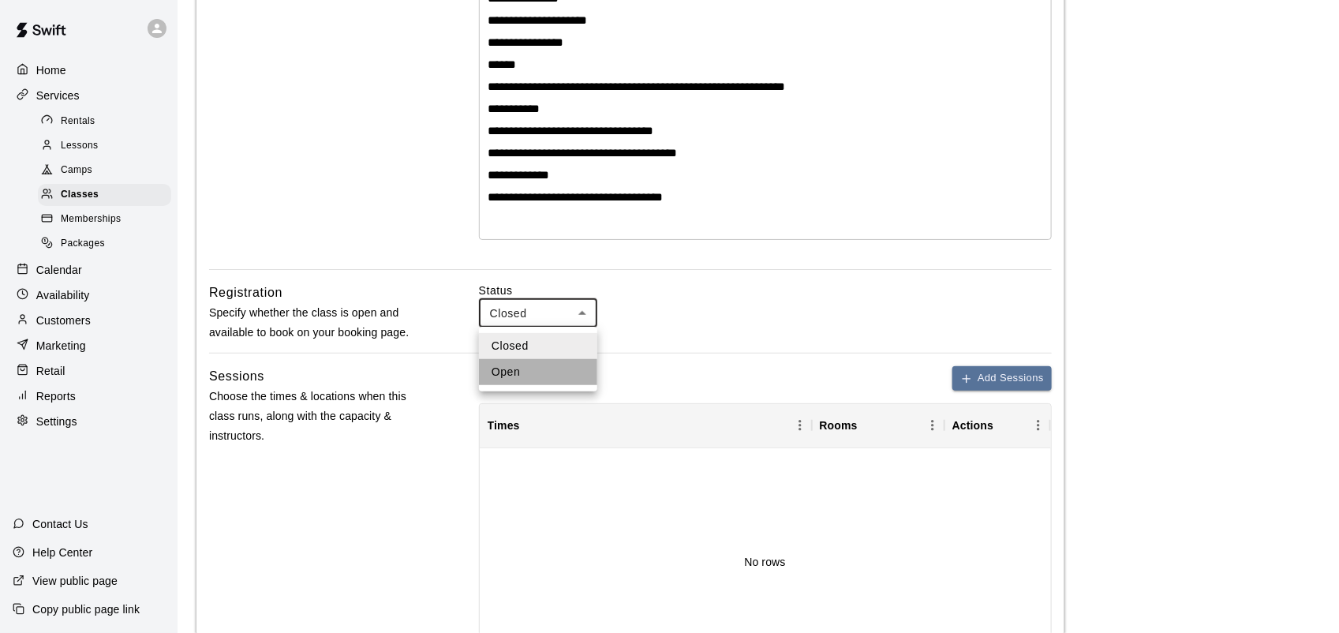
click at [539, 372] on li "Open" at bounding box center [538, 372] width 118 height 26
type input "****"
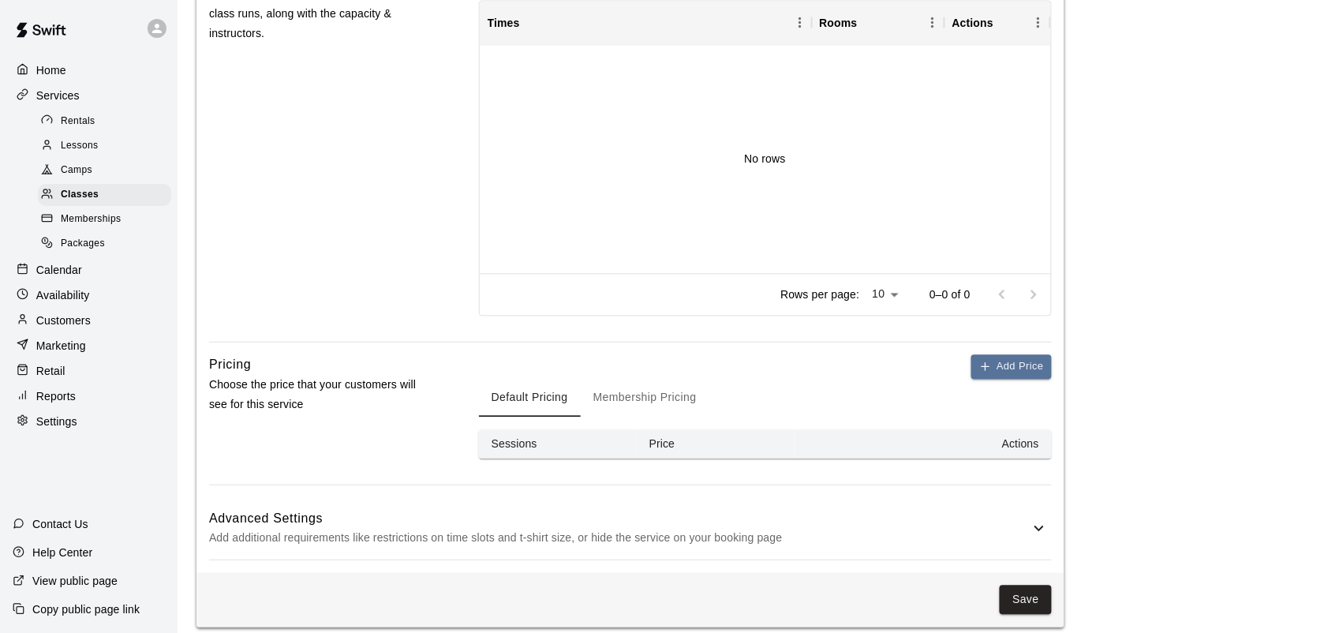
scroll to position [831, 0]
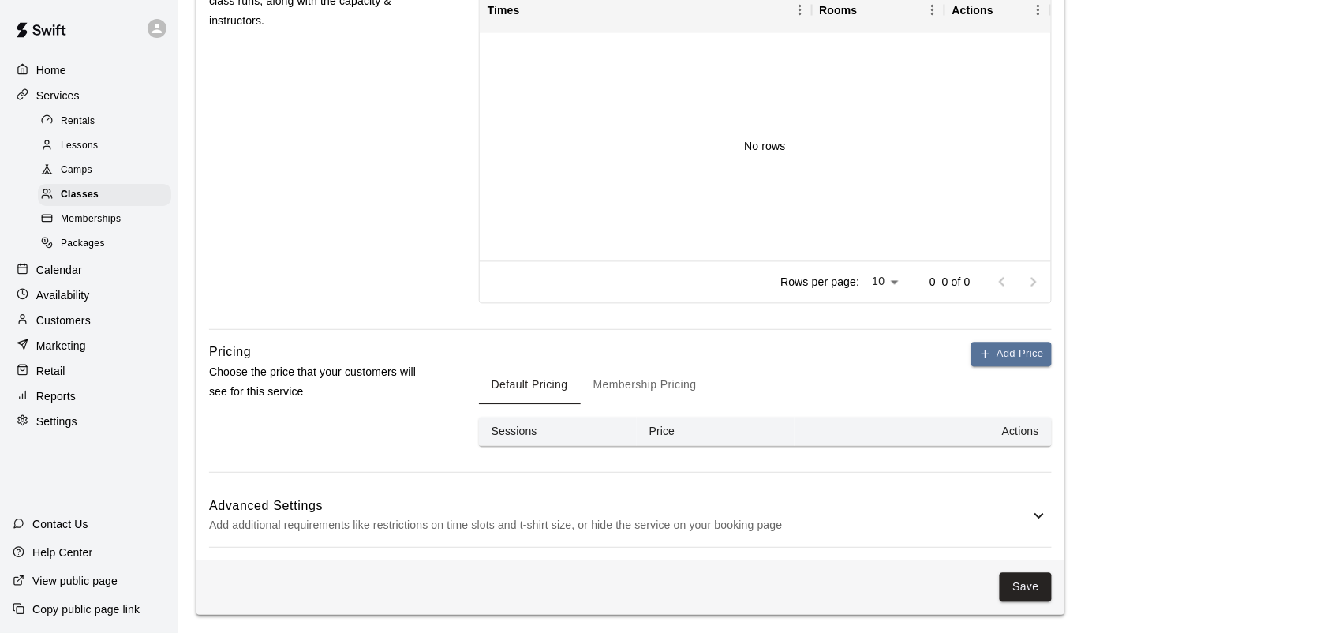
click at [533, 391] on button "Default Pricing" at bounding box center [530, 386] width 102 height 38
click at [1004, 348] on button "Add Price" at bounding box center [1011, 354] width 80 height 24
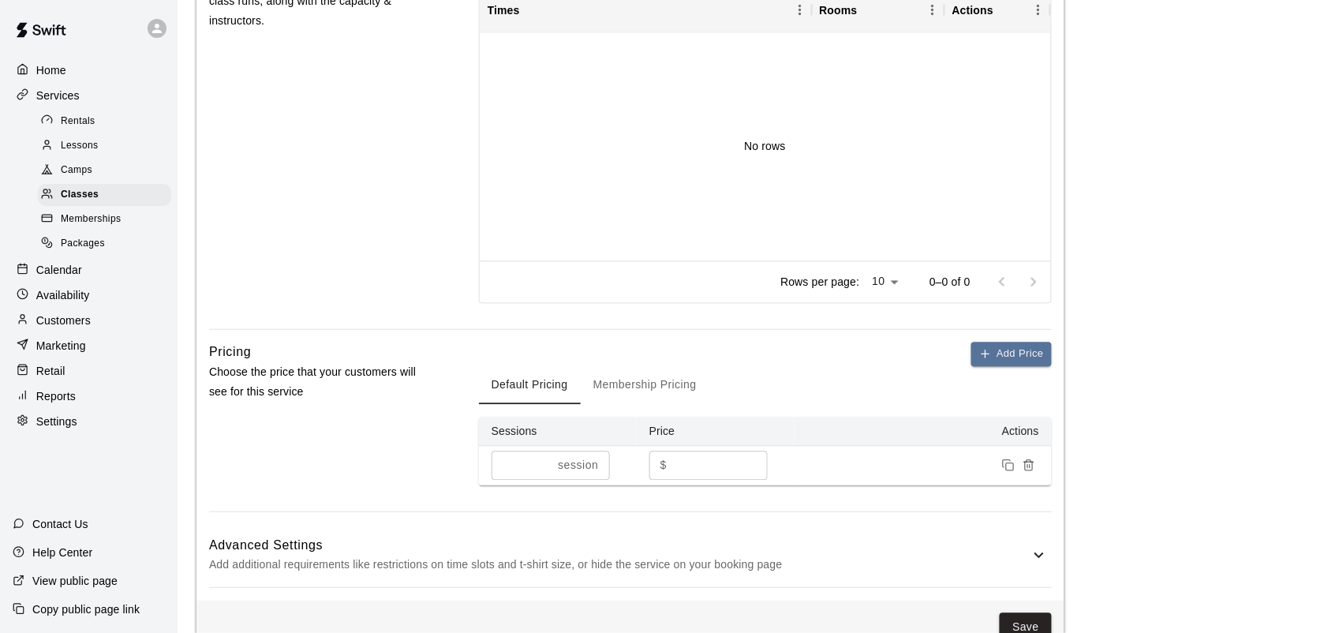
click at [685, 471] on input "*" at bounding box center [720, 465] width 95 height 29
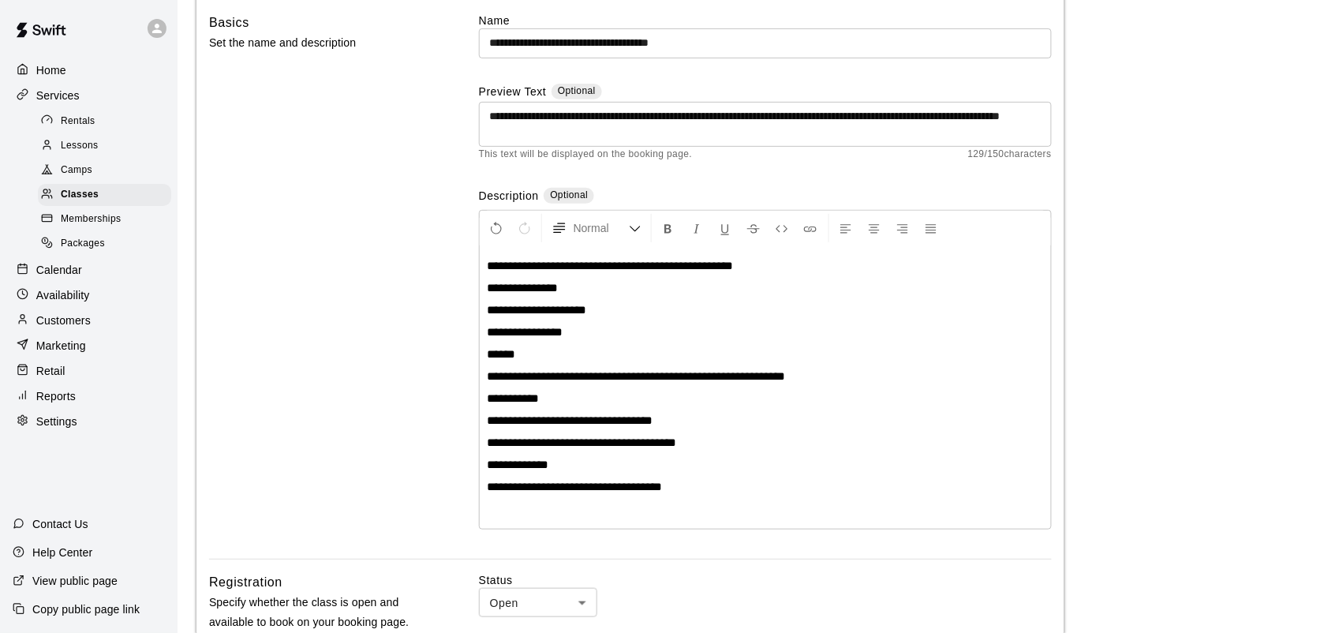
scroll to position [125, 0]
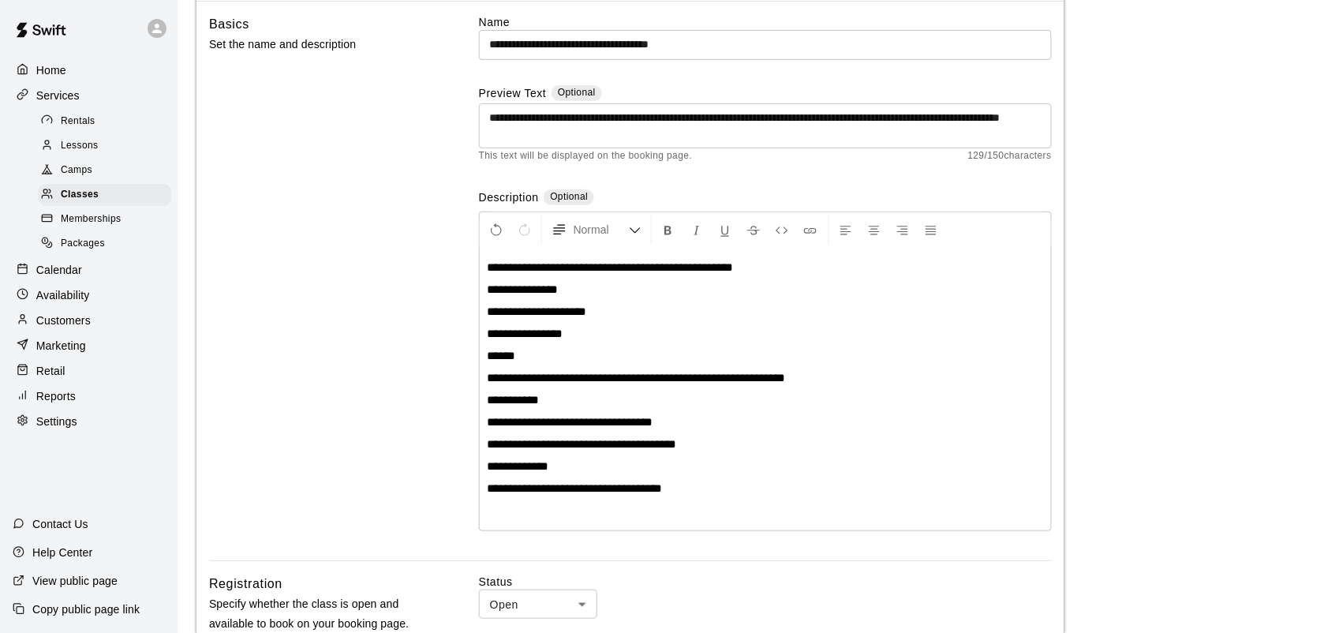
type input "**"
click at [727, 48] on input "**********" at bounding box center [765, 44] width 573 height 29
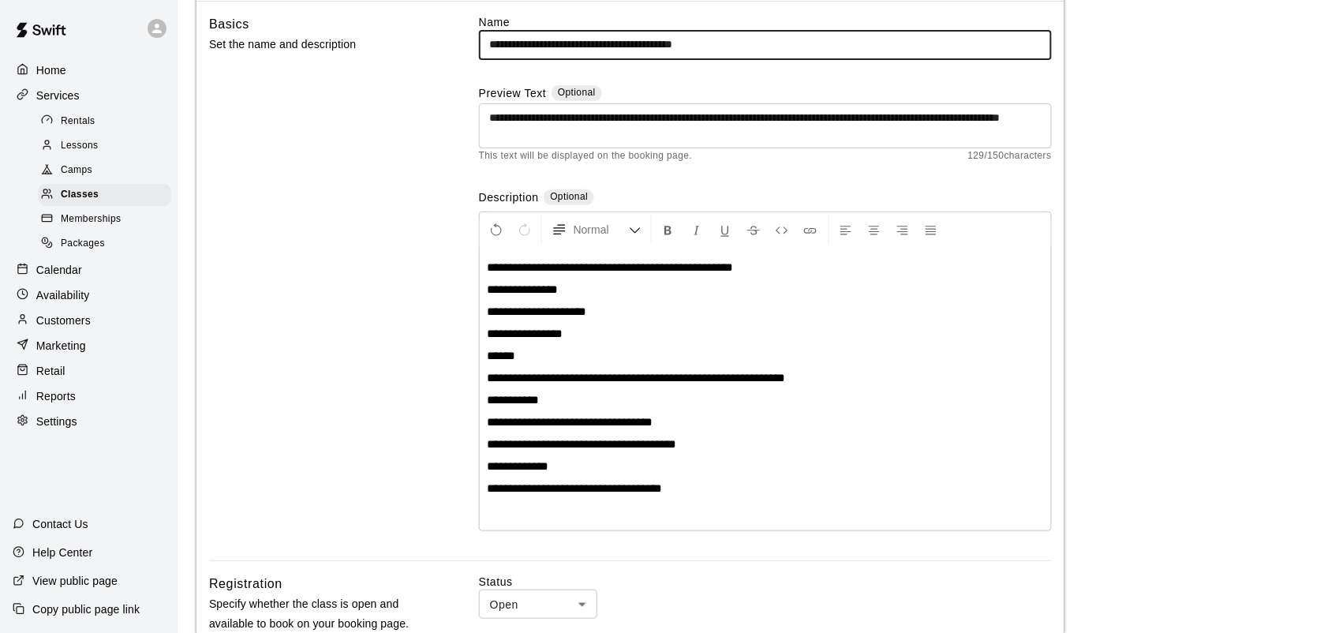
click at [612, 38] on input "**********" at bounding box center [765, 44] width 573 height 29
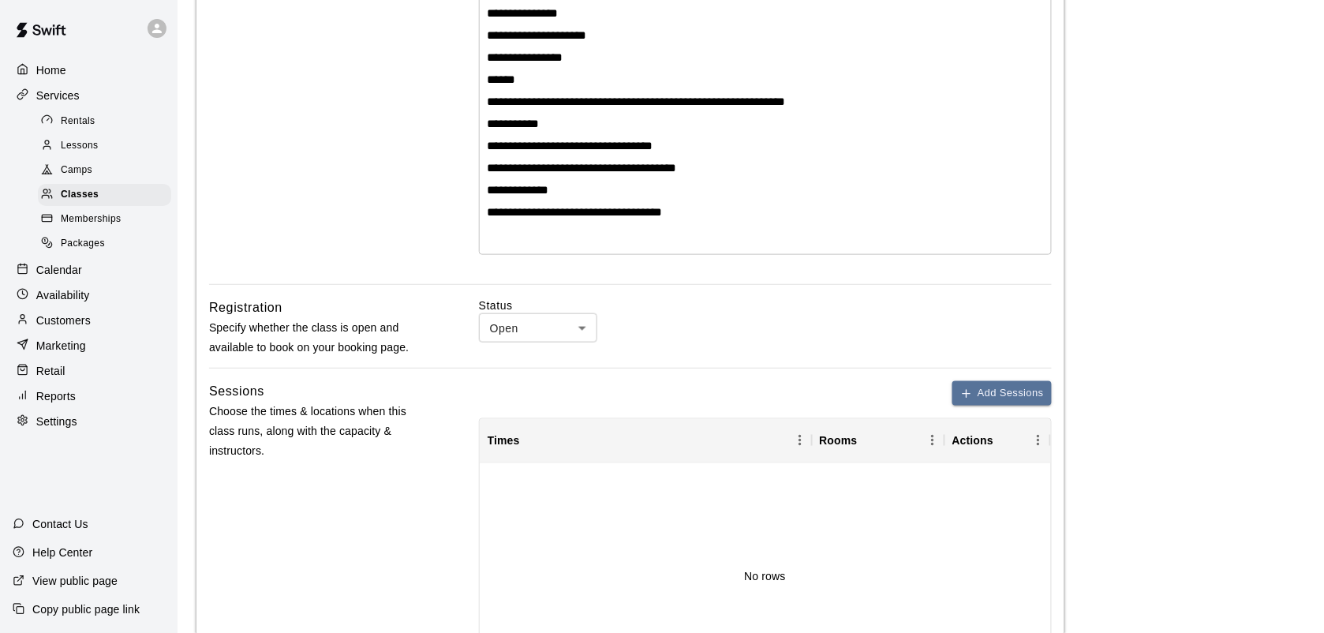
scroll to position [402, 0]
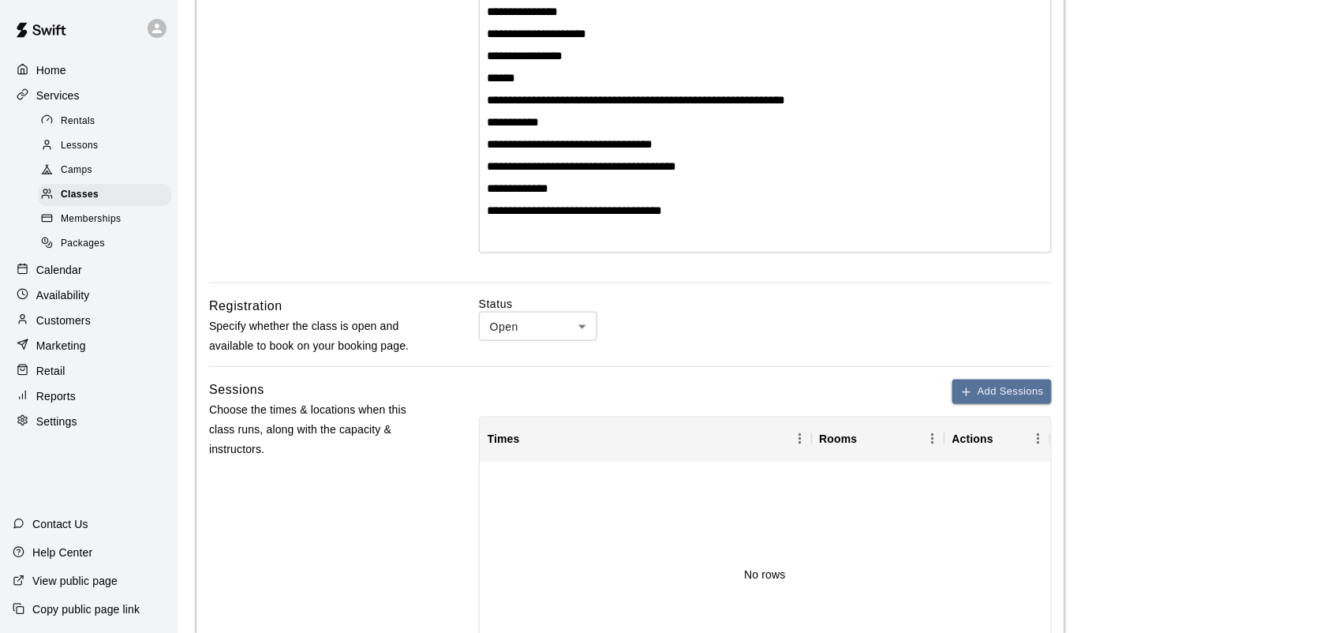
type input "**********"
click at [728, 503] on div "No rows" at bounding box center [765, 575] width 571 height 227
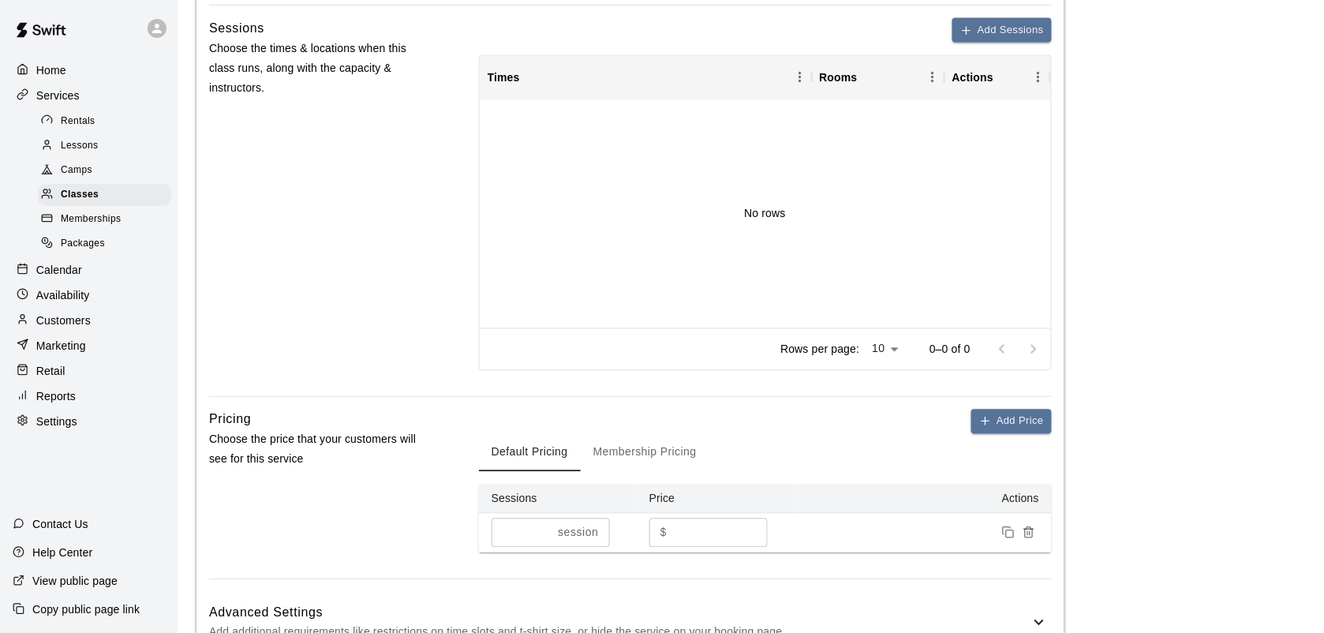
scroll to position [872, 0]
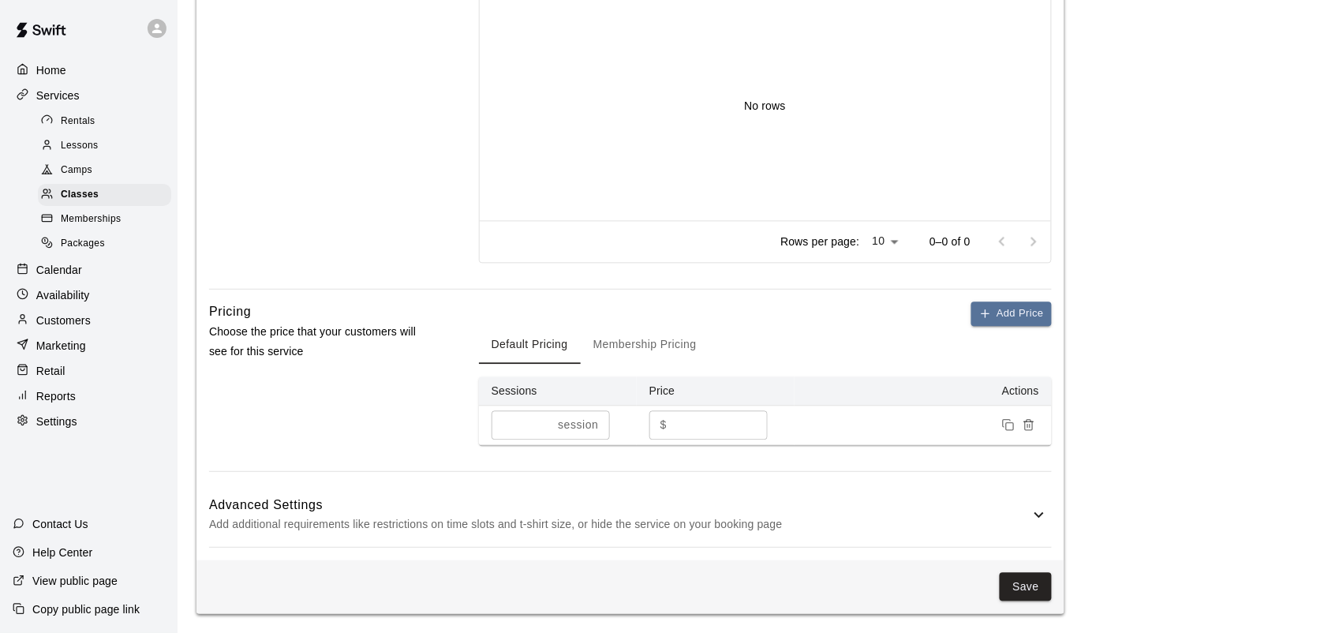
click at [683, 335] on button "Membership Pricing" at bounding box center [645, 346] width 129 height 38
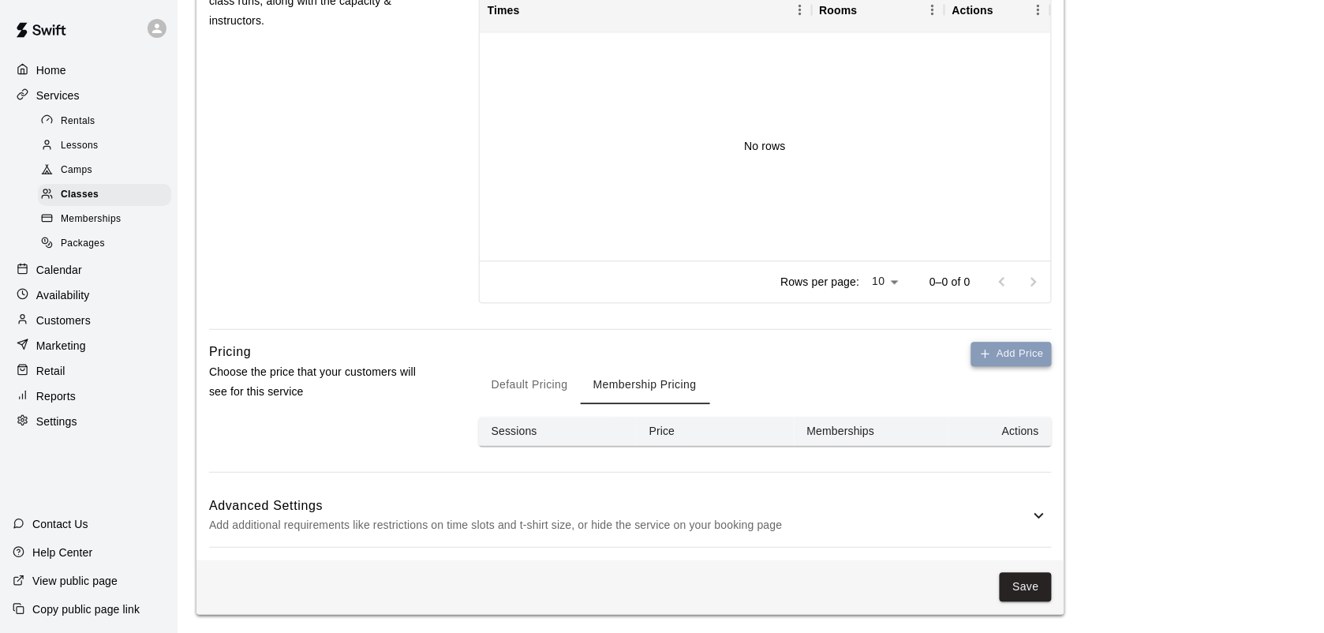
click at [986, 361] on button "Add Price" at bounding box center [1011, 354] width 80 height 24
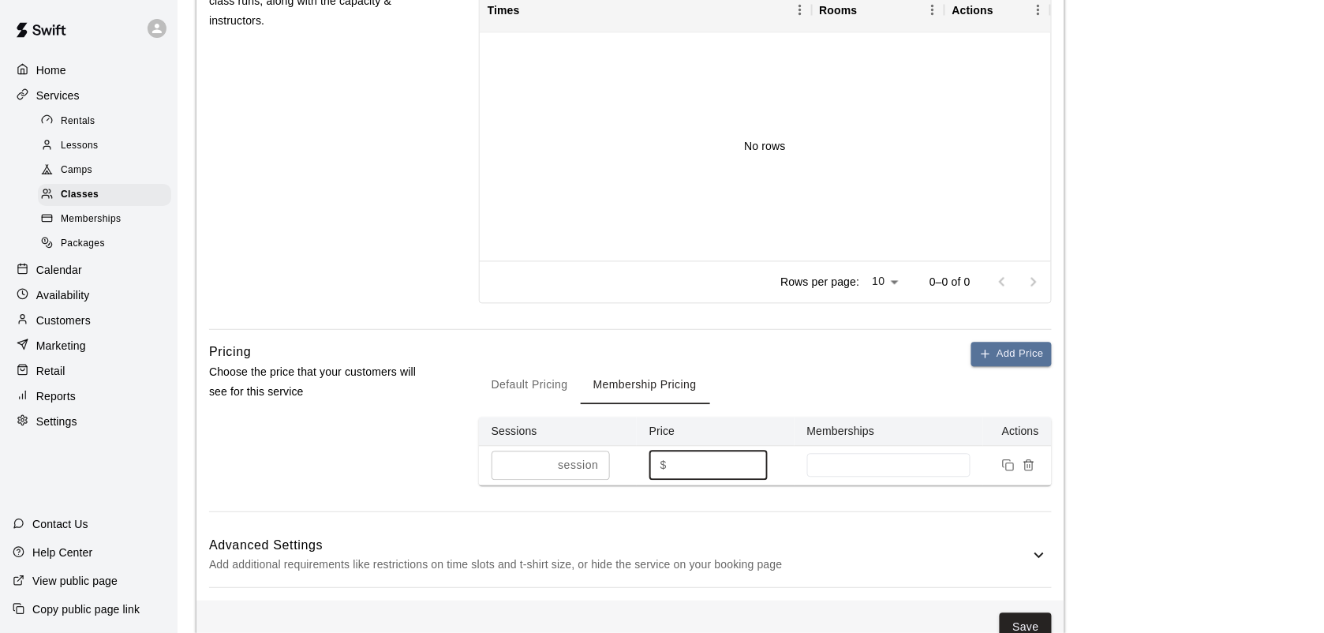
click at [690, 462] on input "*" at bounding box center [720, 465] width 95 height 29
click at [898, 458] on div at bounding box center [889, 466] width 164 height 24
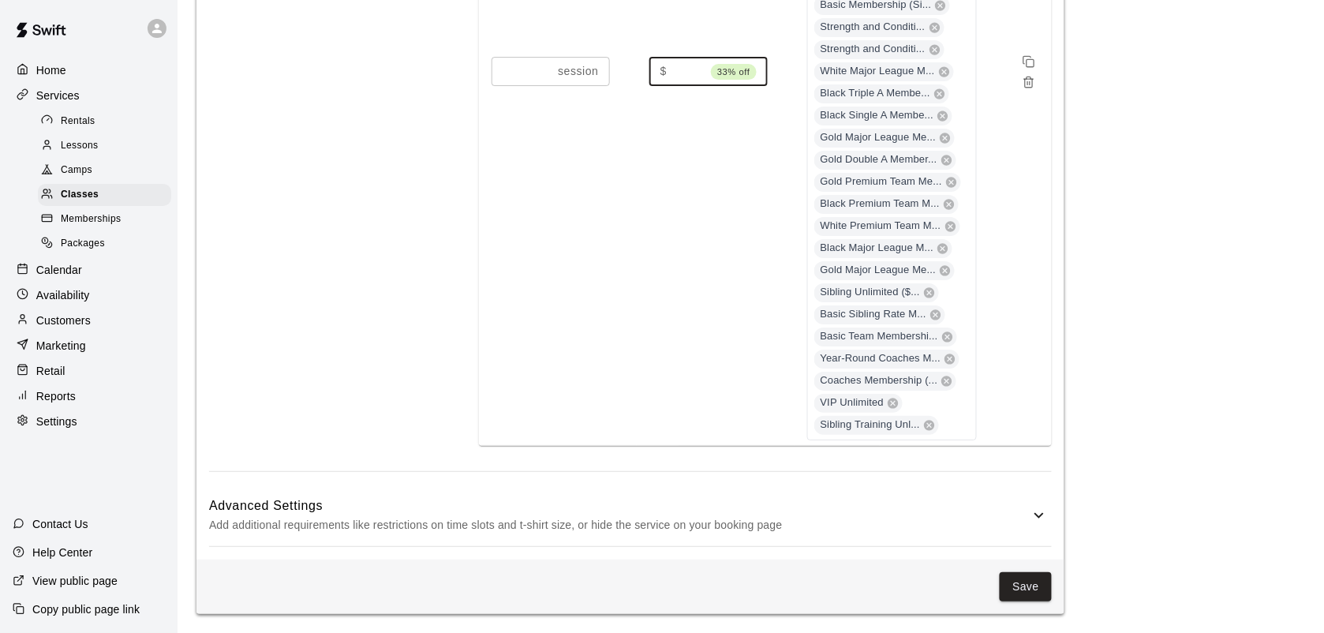
scroll to position [0, 0]
type input "*"
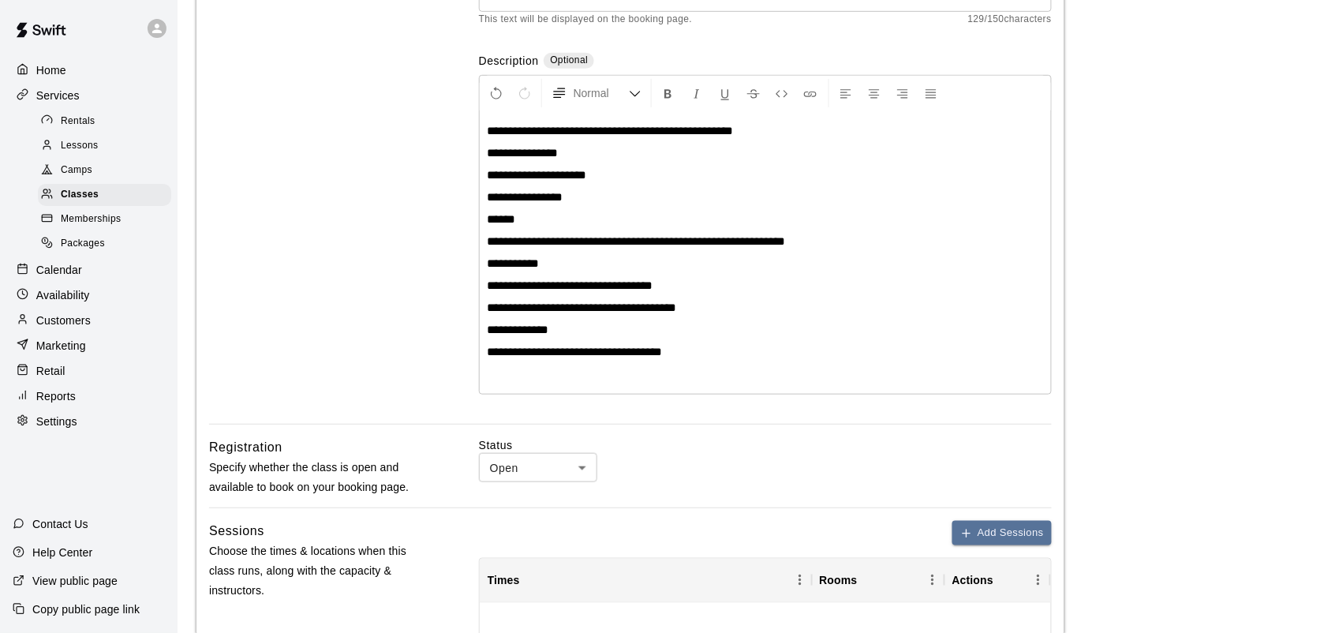
scroll to position [253, 0]
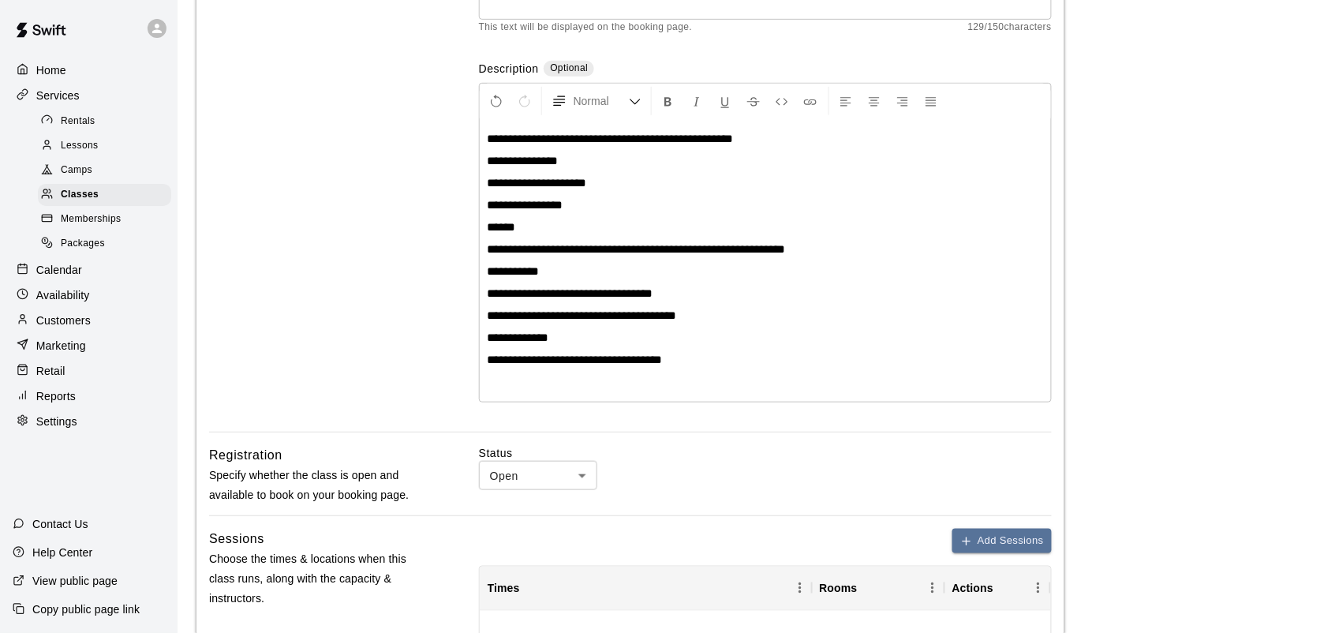
type input "**"
click at [551, 391] on div "**********" at bounding box center [765, 260] width 571 height 282
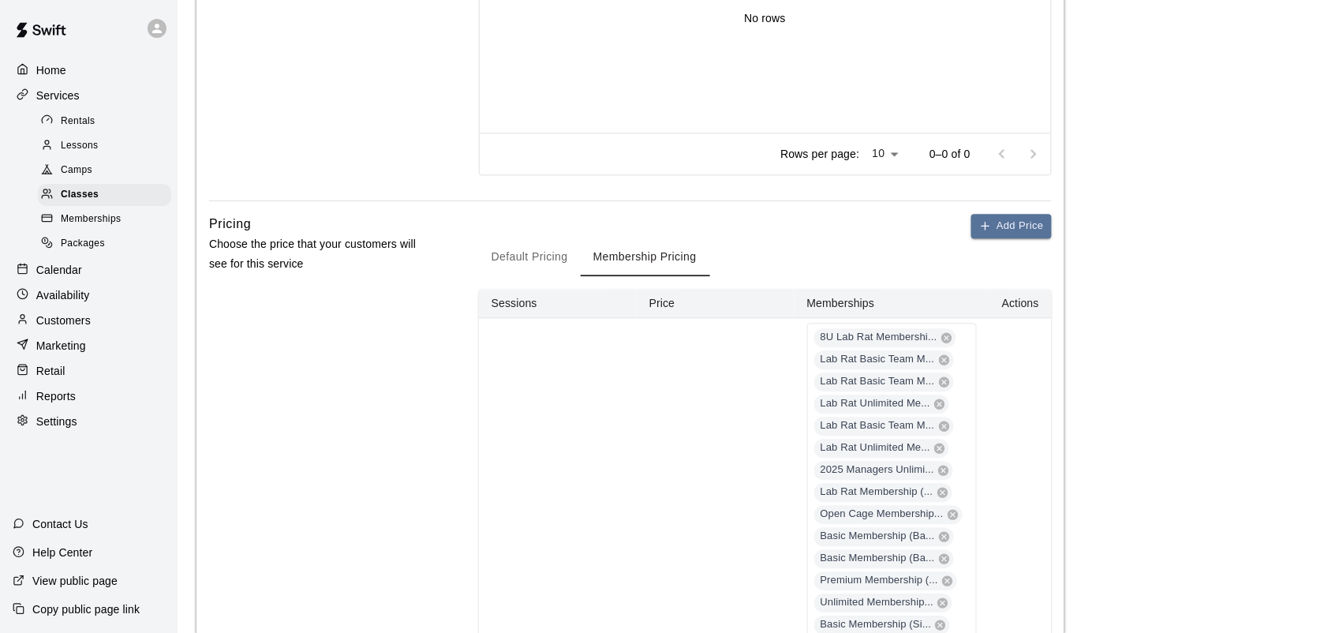
scroll to position [790, 0]
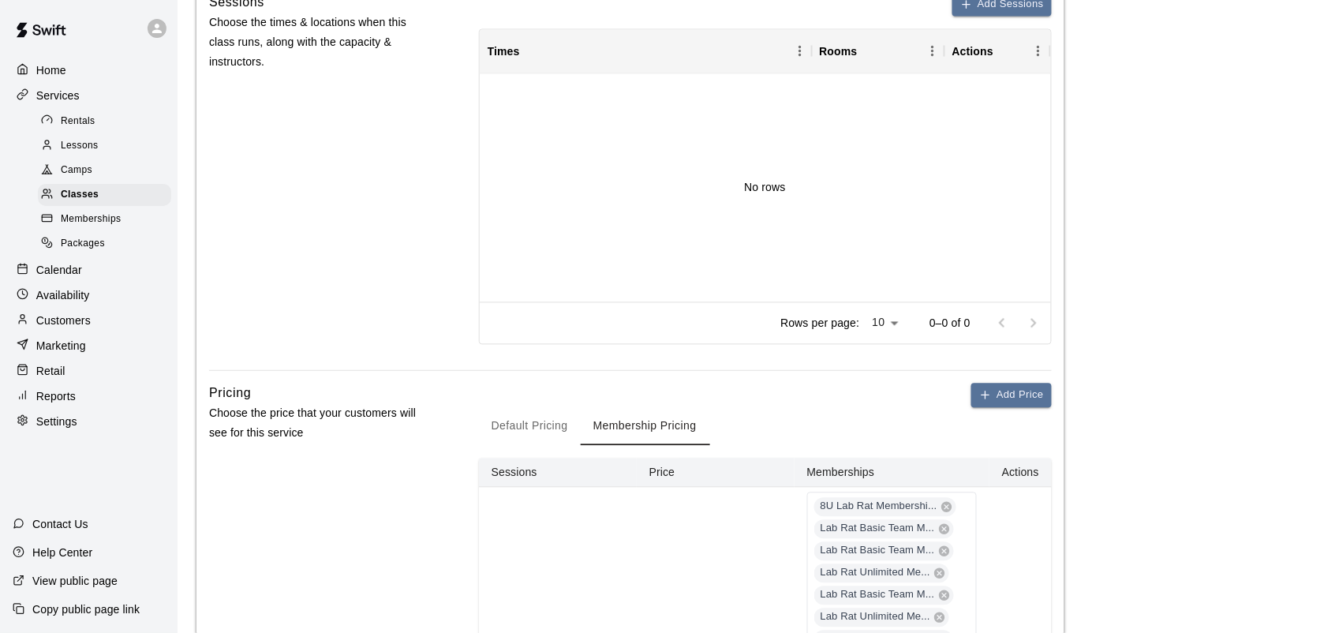
click at [533, 424] on button "Default Pricing" at bounding box center [530, 427] width 102 height 38
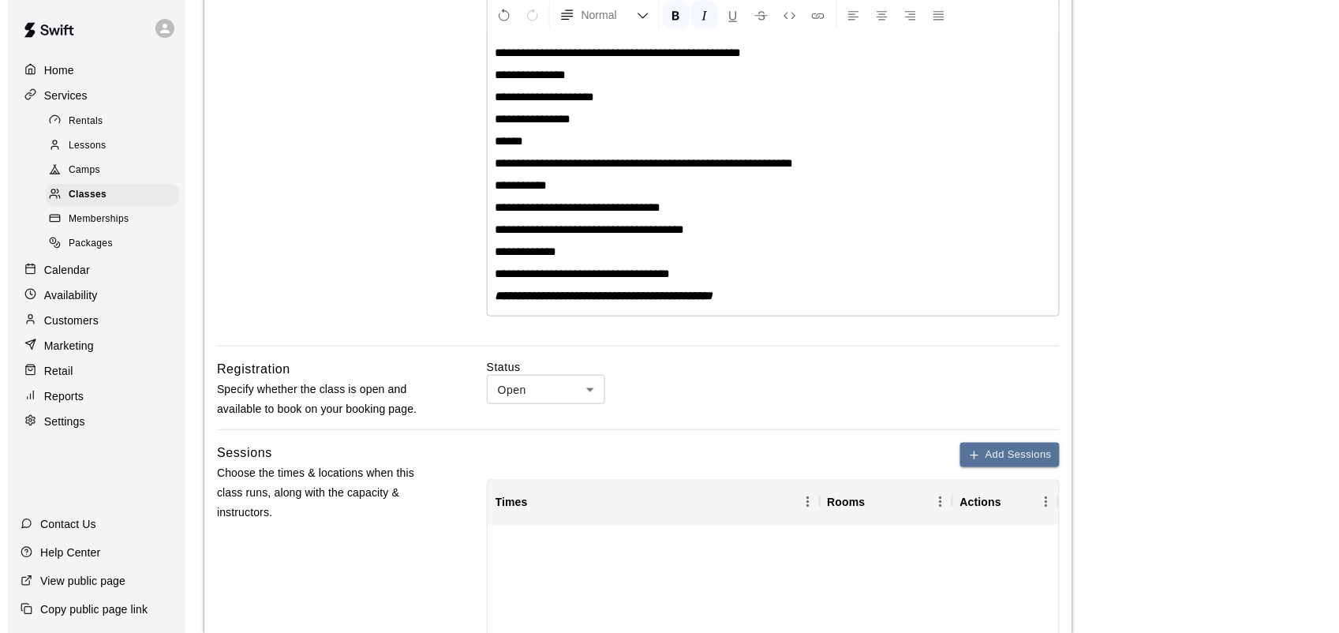
scroll to position [280, 0]
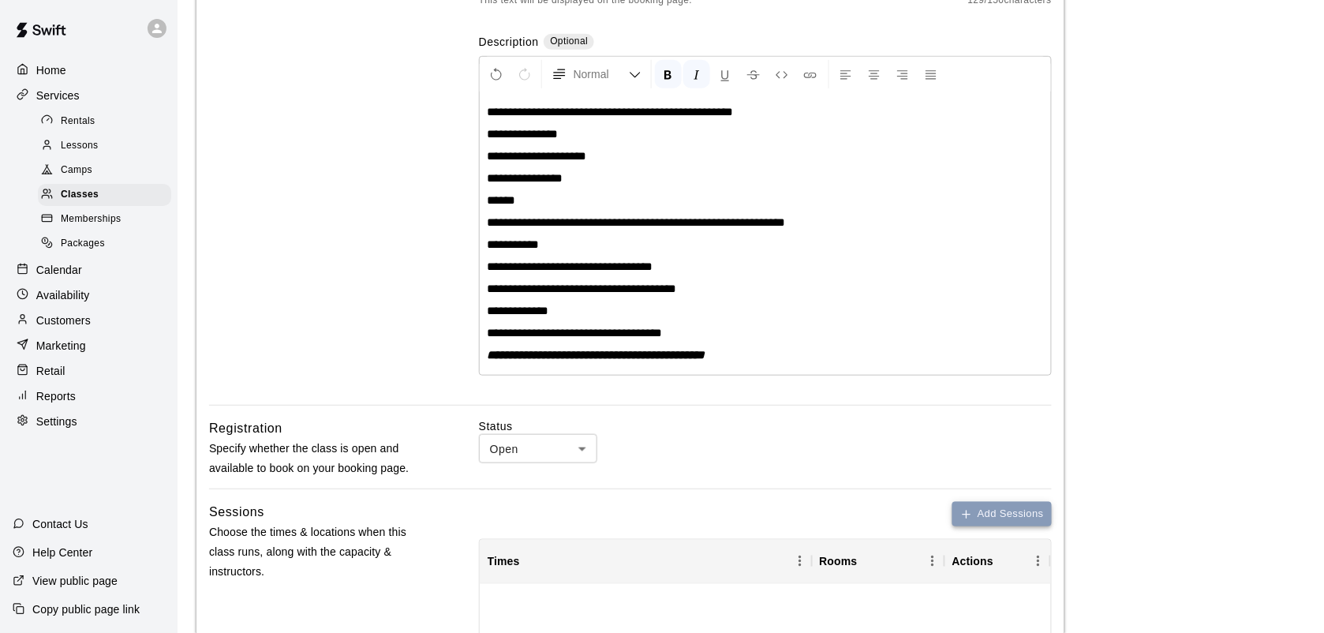
click at [968, 509] on icon "button" at bounding box center [966, 514] width 13 height 13
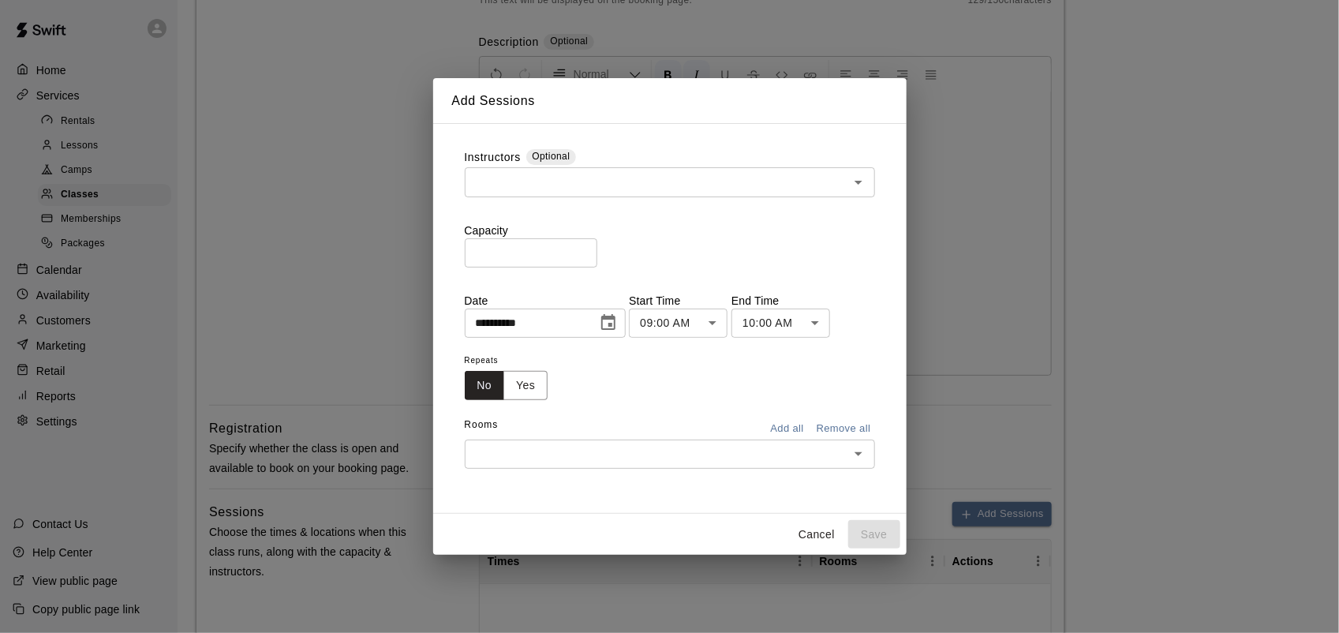
click at [633, 192] on div "​" at bounding box center [670, 181] width 410 height 29
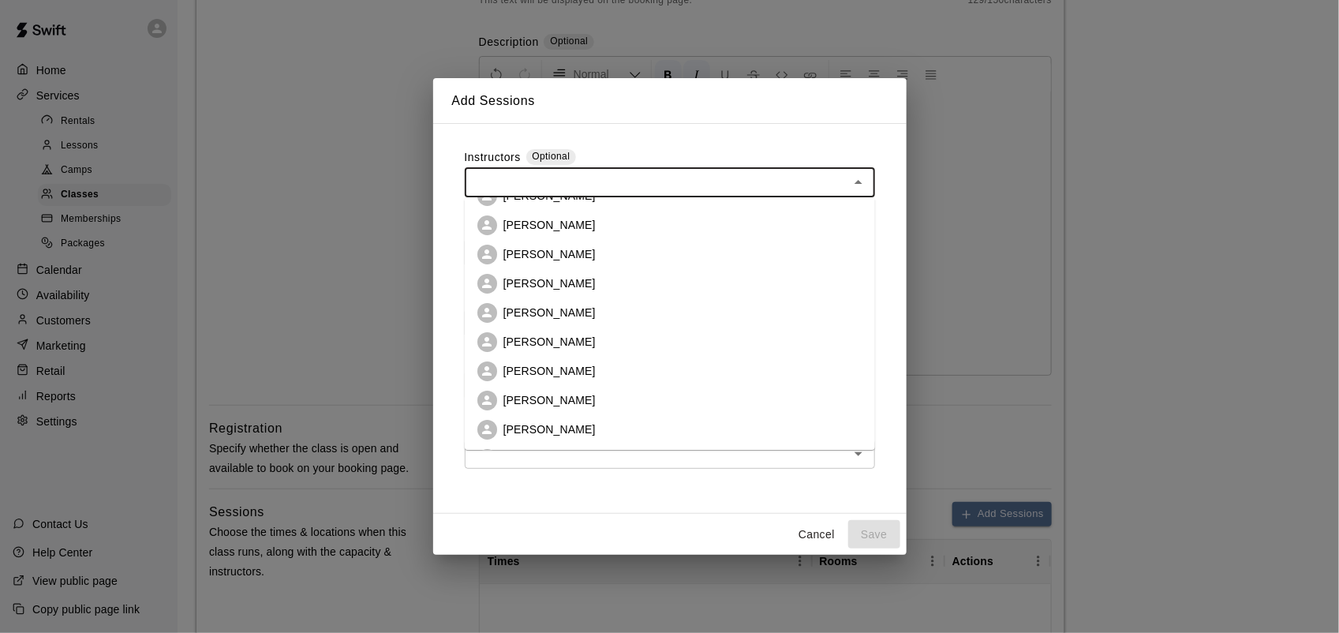
scroll to position [80, 0]
click at [555, 424] on p "[PERSON_NAME]" at bounding box center [549, 430] width 92 height 16
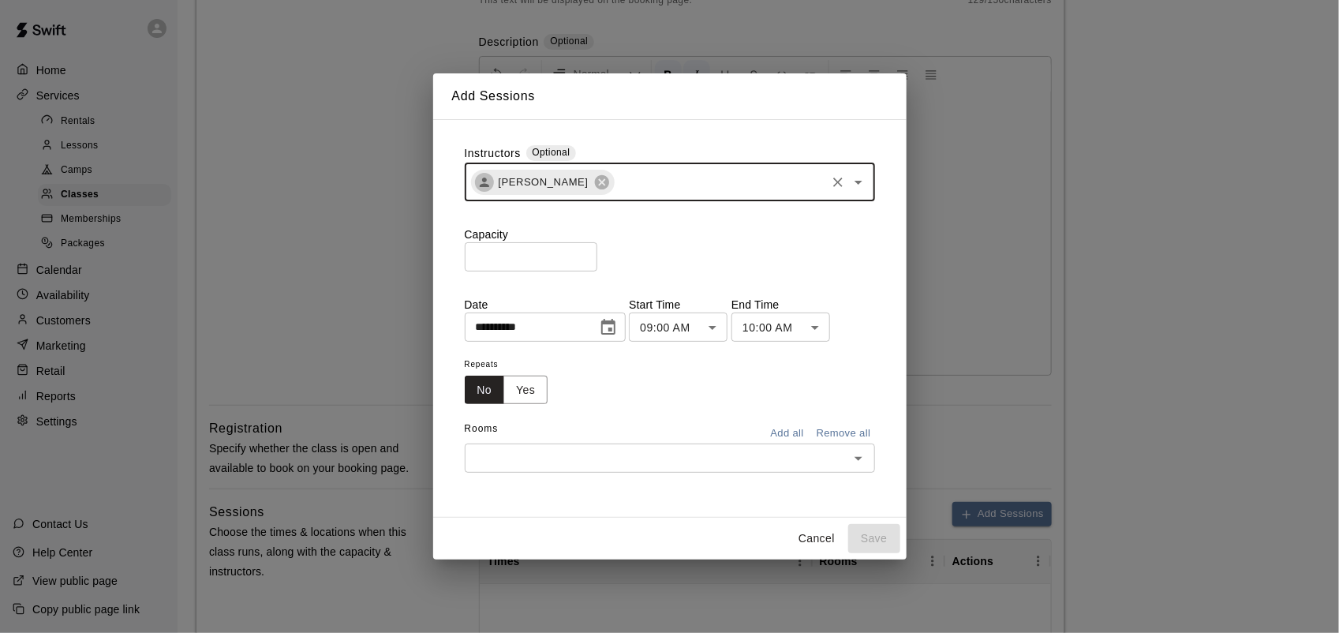
click at [679, 190] on input "text" at bounding box center [720, 182] width 208 height 20
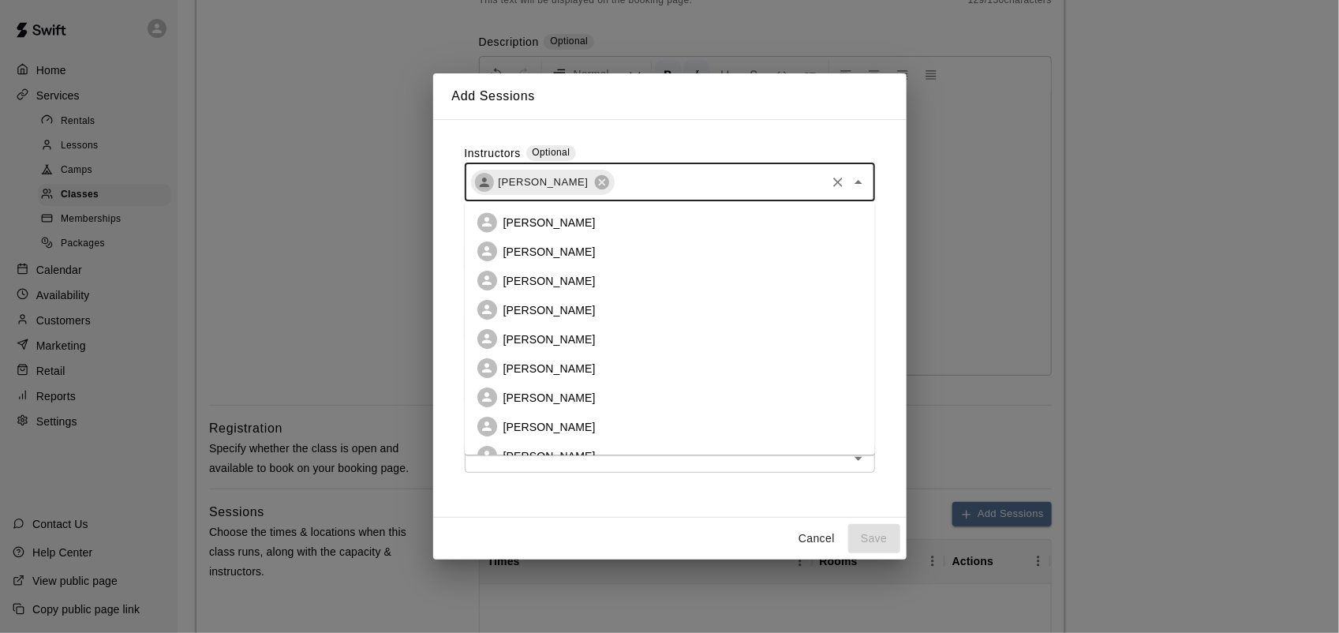
click at [581, 226] on p "[PERSON_NAME]" at bounding box center [549, 223] width 92 height 16
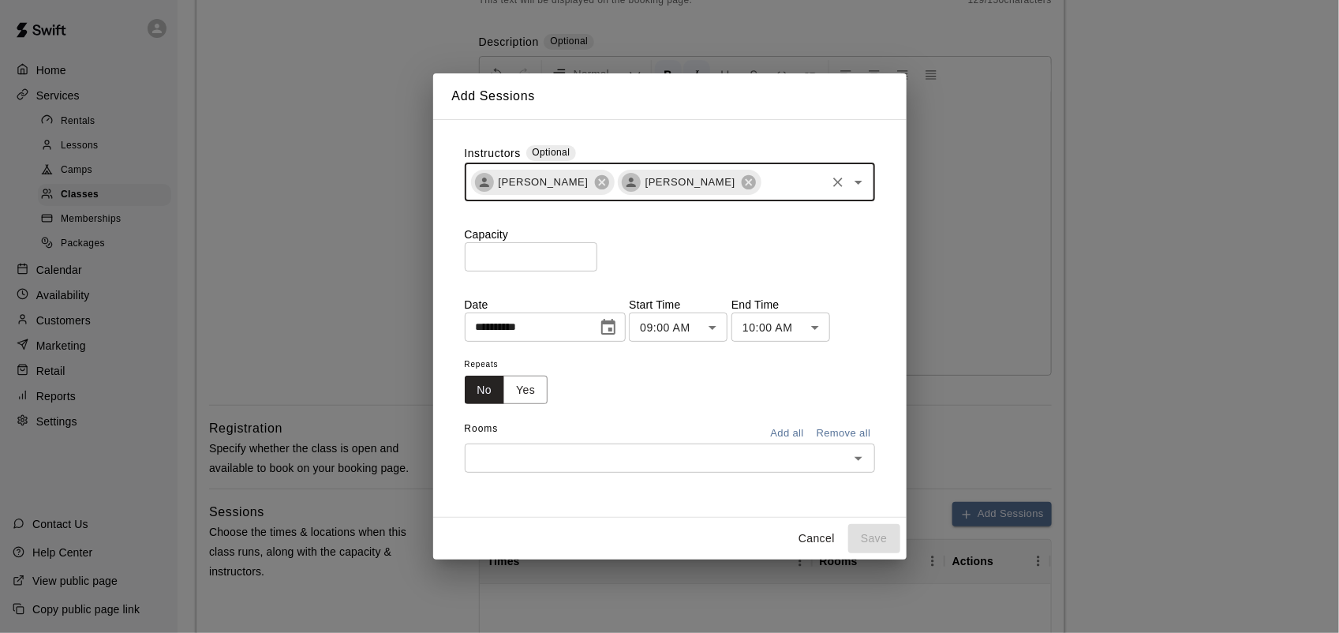
click at [558, 254] on input "*" at bounding box center [531, 256] width 133 height 29
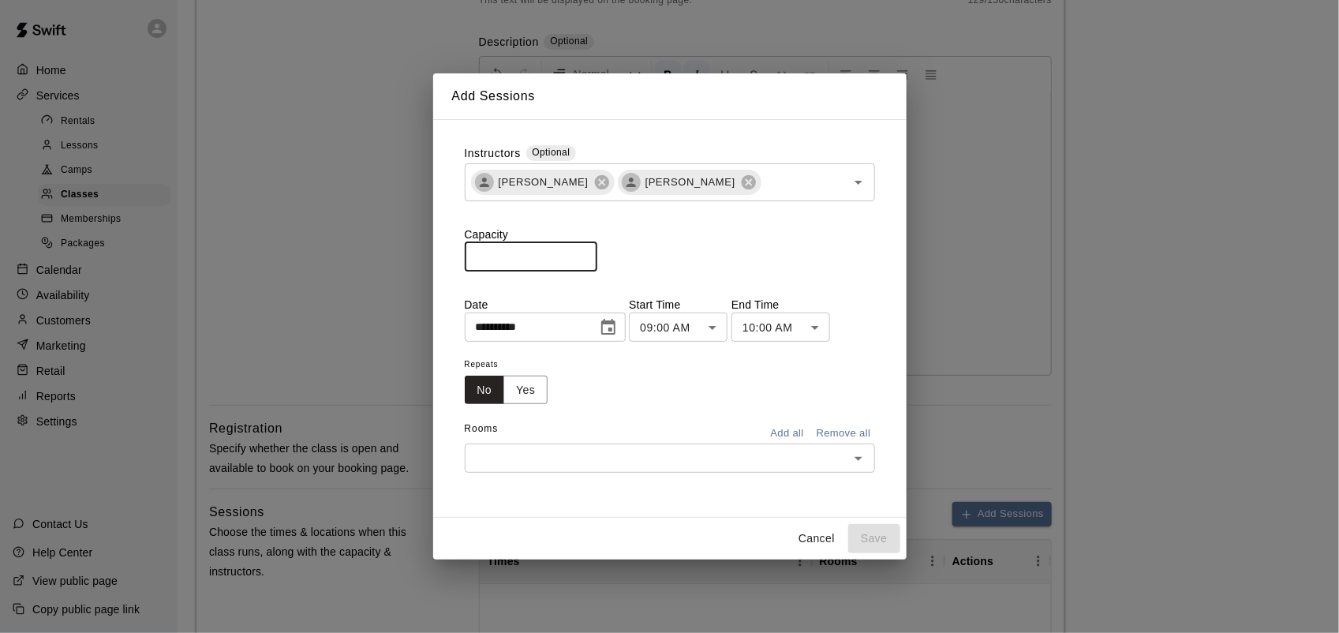
type input "**"
click at [727, 331] on body "**********" at bounding box center [669, 472] width 1339 height 1504
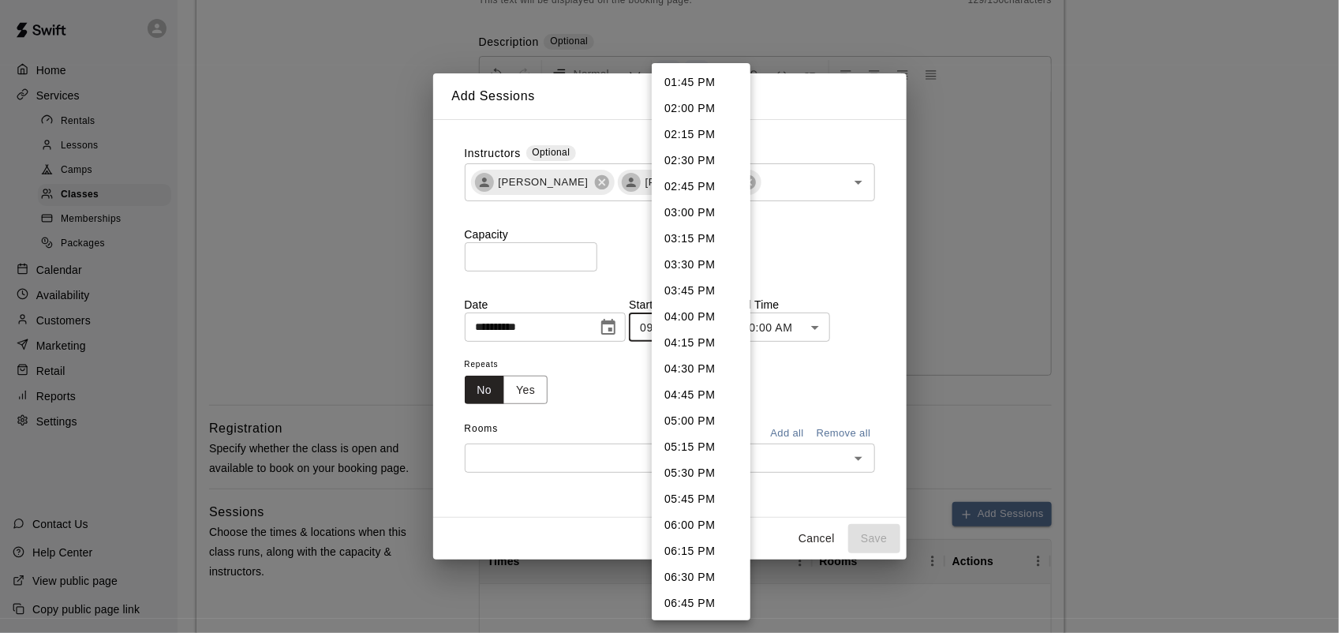
scroll to position [1436, 0]
click at [704, 308] on li "04:00 PM" at bounding box center [701, 313] width 99 height 26
type input "********"
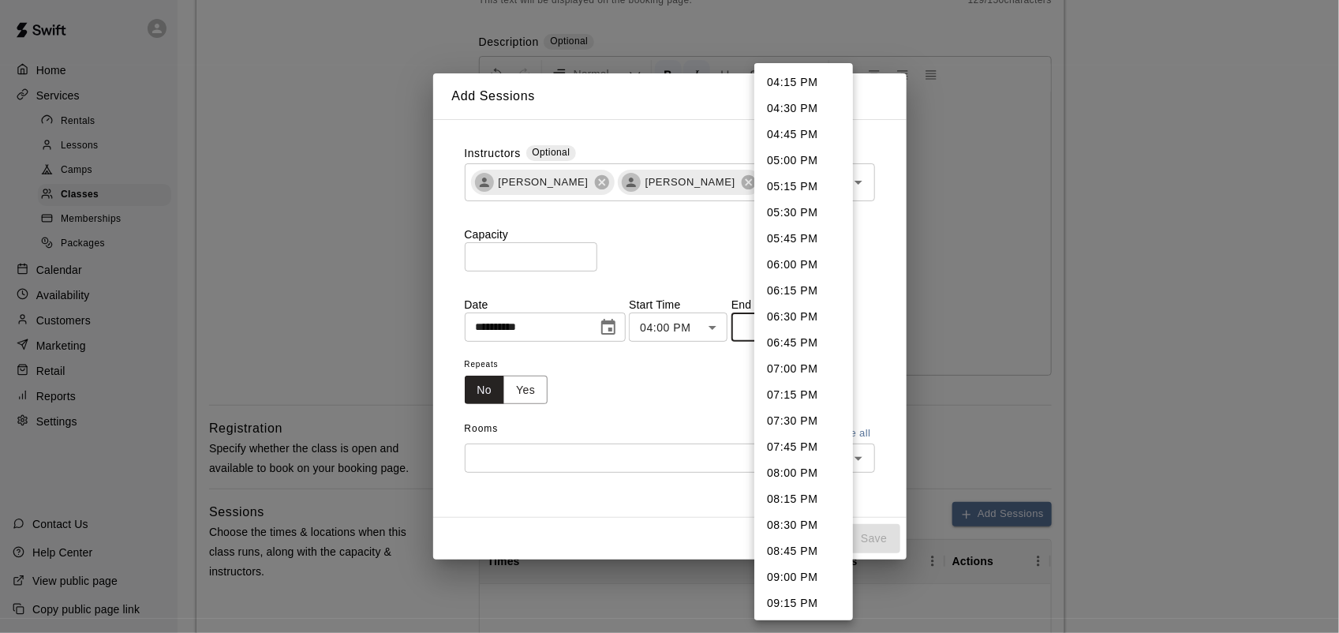
click at [843, 328] on body "**********" at bounding box center [669, 472] width 1339 height 1504
click at [789, 259] on li "06:00 PM" at bounding box center [803, 265] width 99 height 26
type input "********"
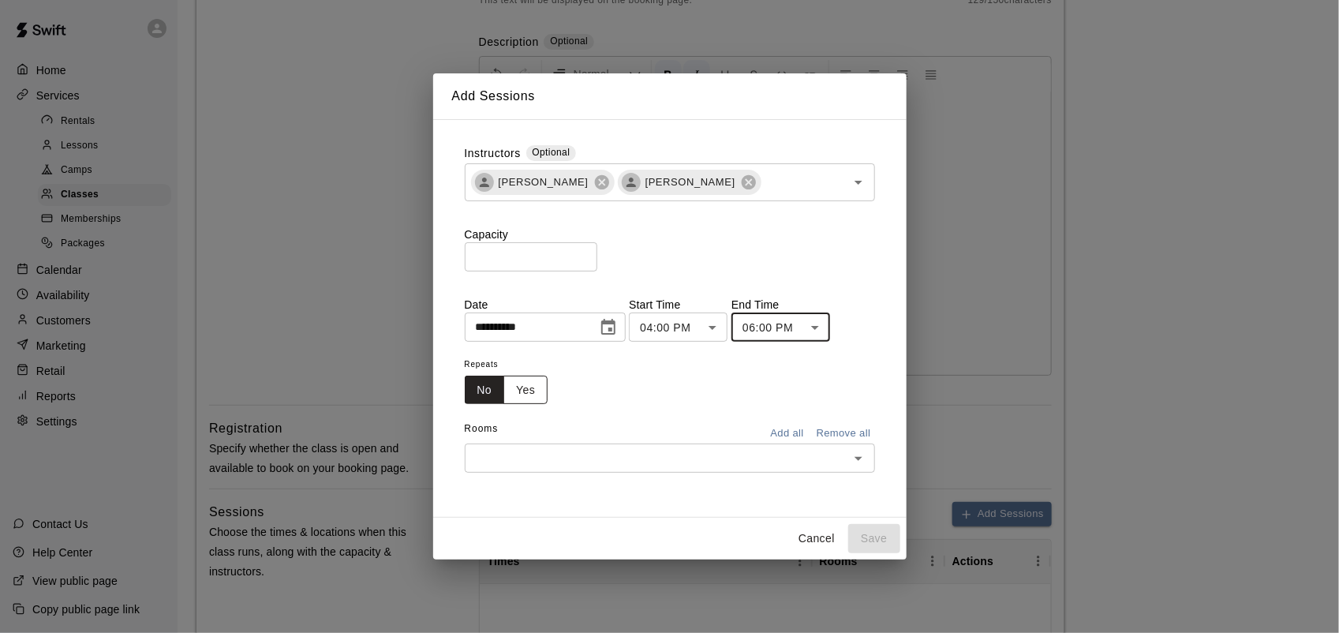
click at [529, 395] on button "Yes" at bounding box center [525, 390] width 44 height 29
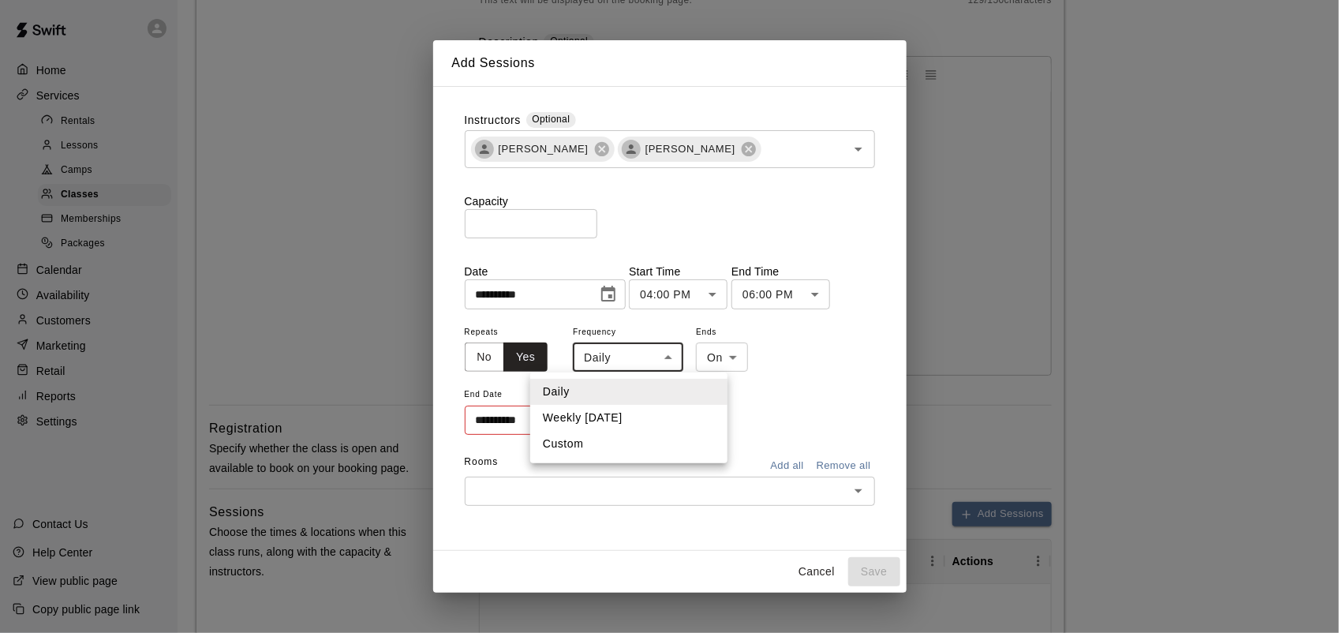
click at [617, 368] on body "**********" at bounding box center [669, 472] width 1339 height 1504
click at [631, 294] on div at bounding box center [669, 316] width 1339 height 633
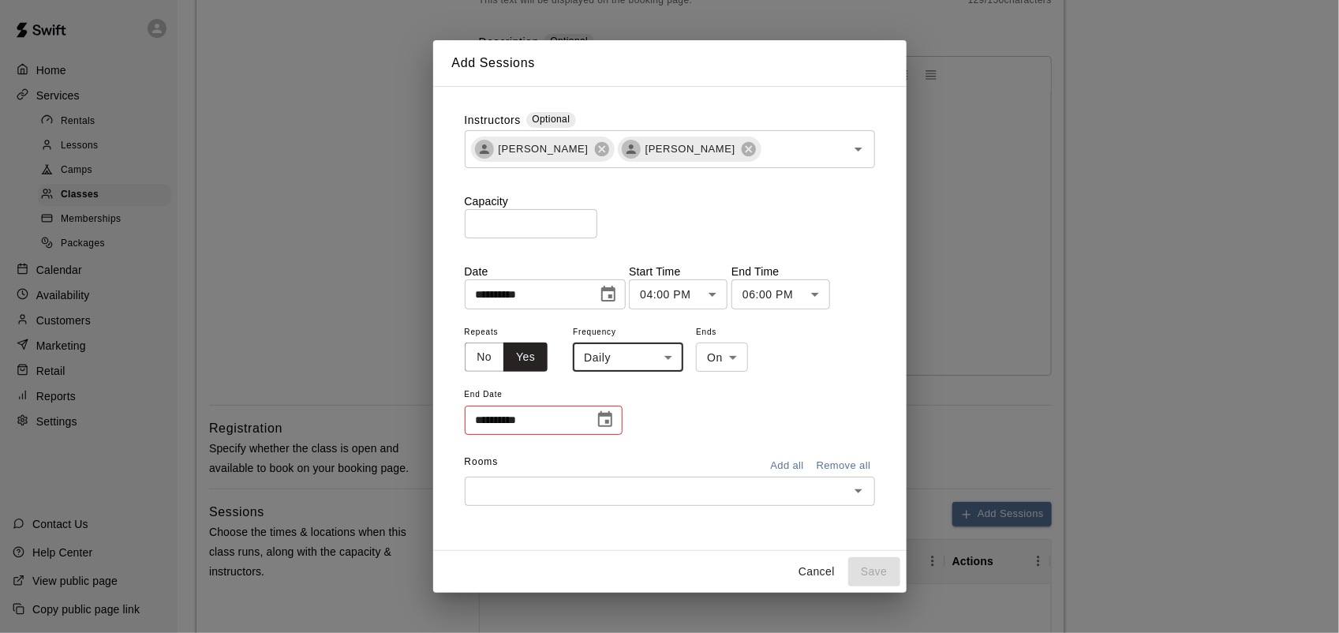
click at [618, 294] on icon "Choose date, selected date is Sep 16, 2025" at bounding box center [608, 294] width 19 height 19
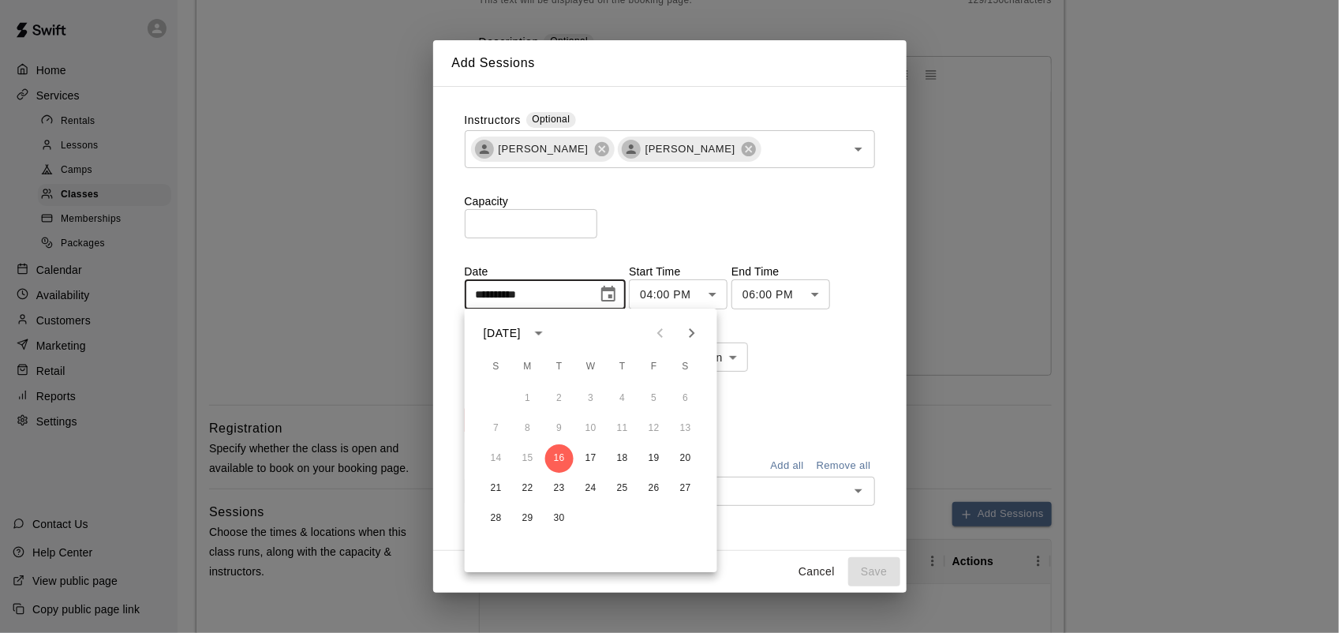
click at [691, 328] on icon "Next month" at bounding box center [691, 332] width 19 height 19
click at [622, 393] on button "2" at bounding box center [622, 398] width 28 height 28
type input "**********"
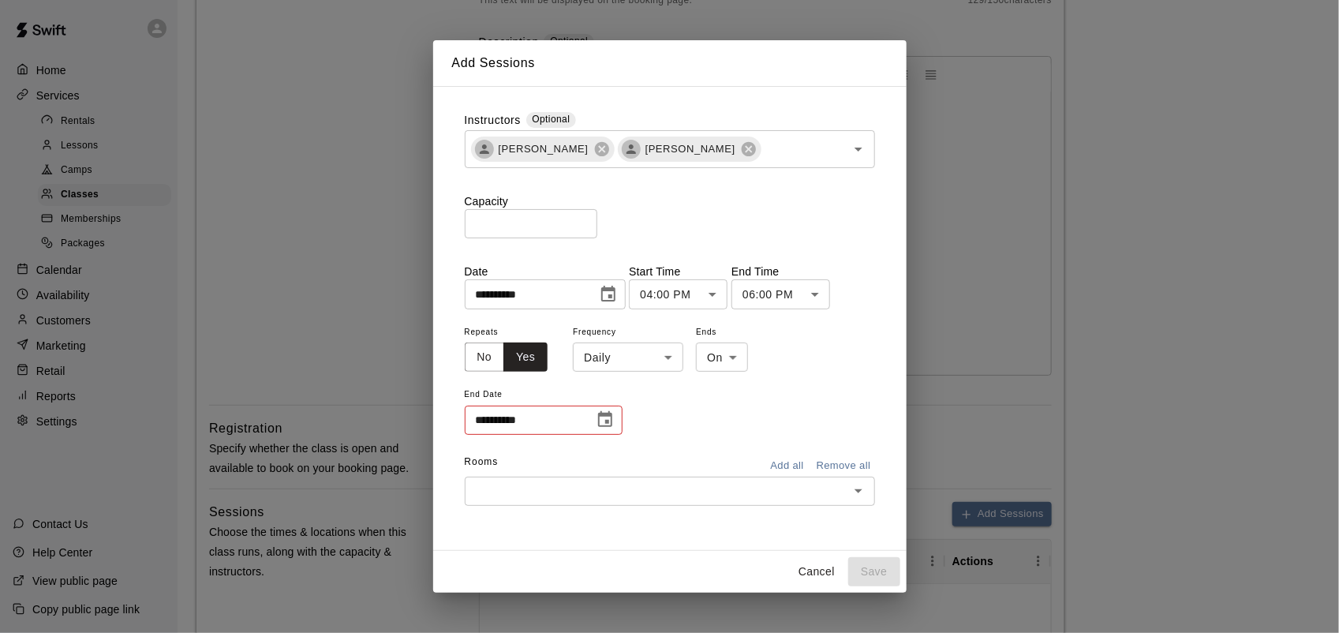
click at [610, 416] on icon "Choose date" at bounding box center [605, 419] width 14 height 16
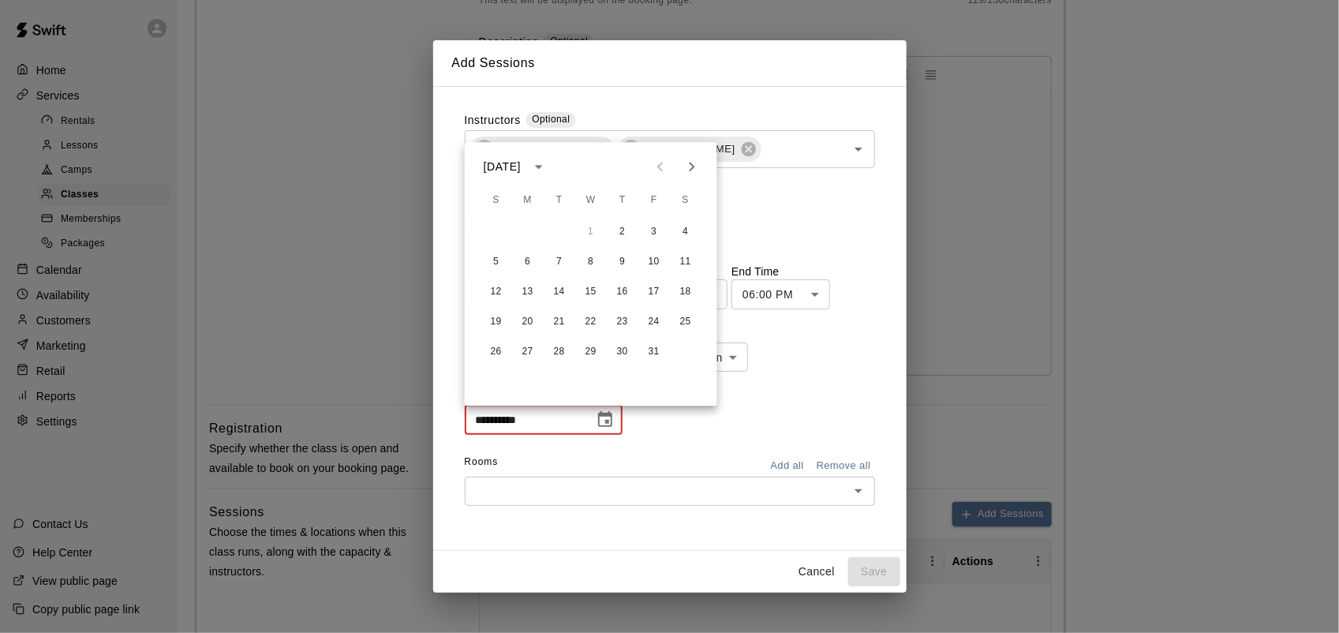
click at [695, 160] on icon "Next month" at bounding box center [691, 167] width 19 height 19
click at [622, 324] on button "20" at bounding box center [622, 322] width 28 height 28
type input "**********"
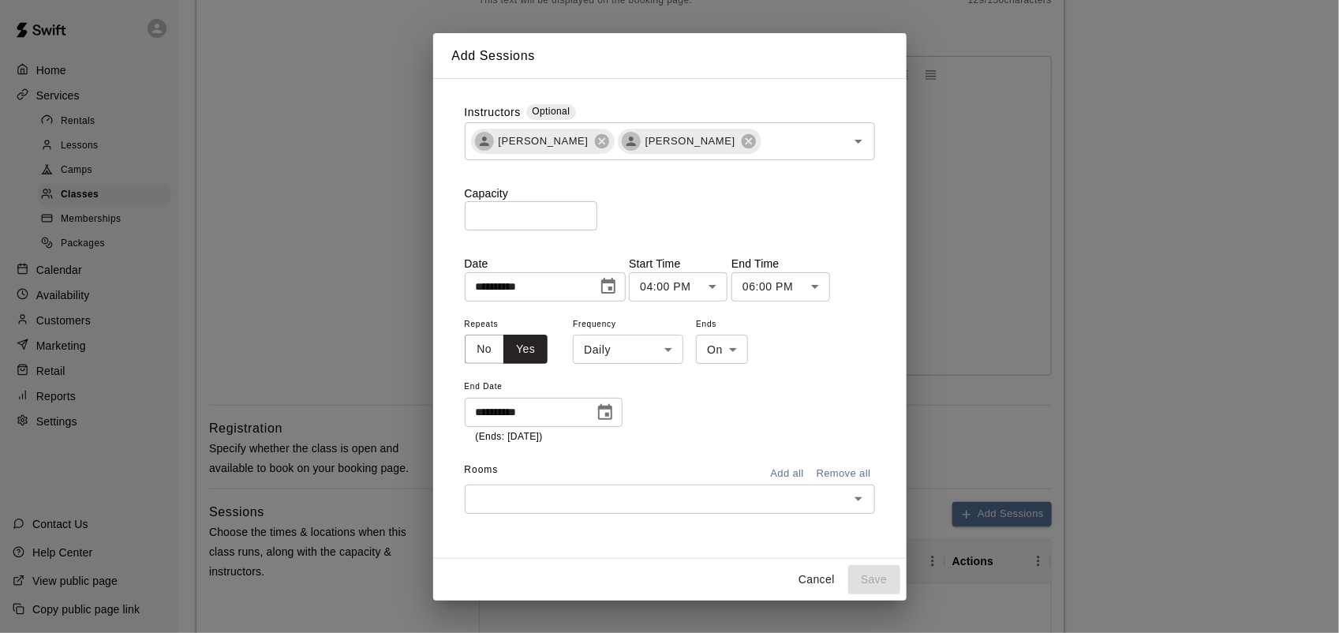
click at [604, 495] on input "text" at bounding box center [656, 499] width 375 height 20
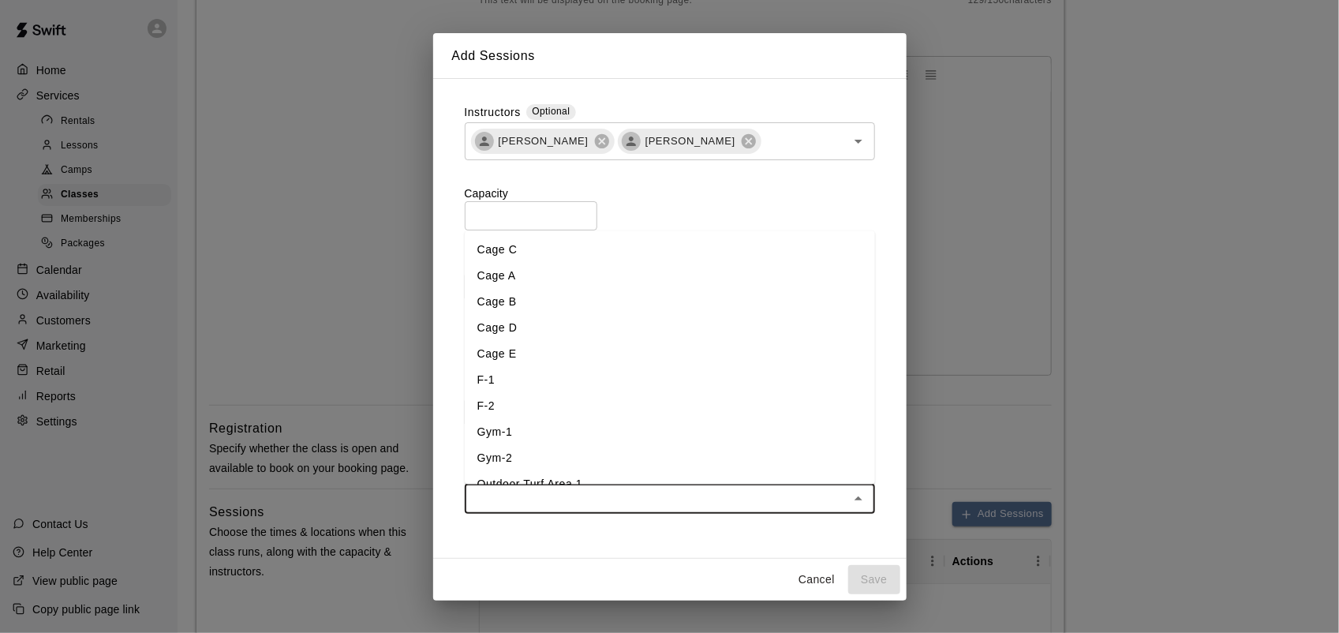
click at [585, 255] on li "Cage C" at bounding box center [670, 250] width 410 height 26
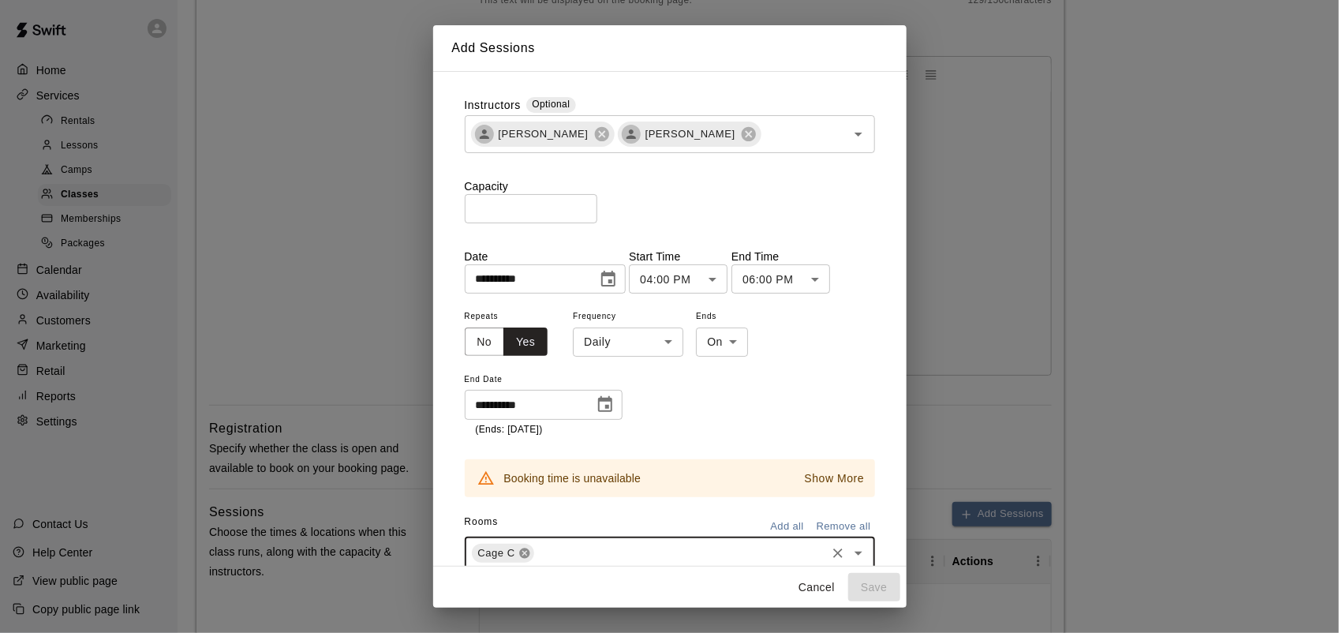
click at [521, 559] on icon at bounding box center [524, 553] width 13 height 13
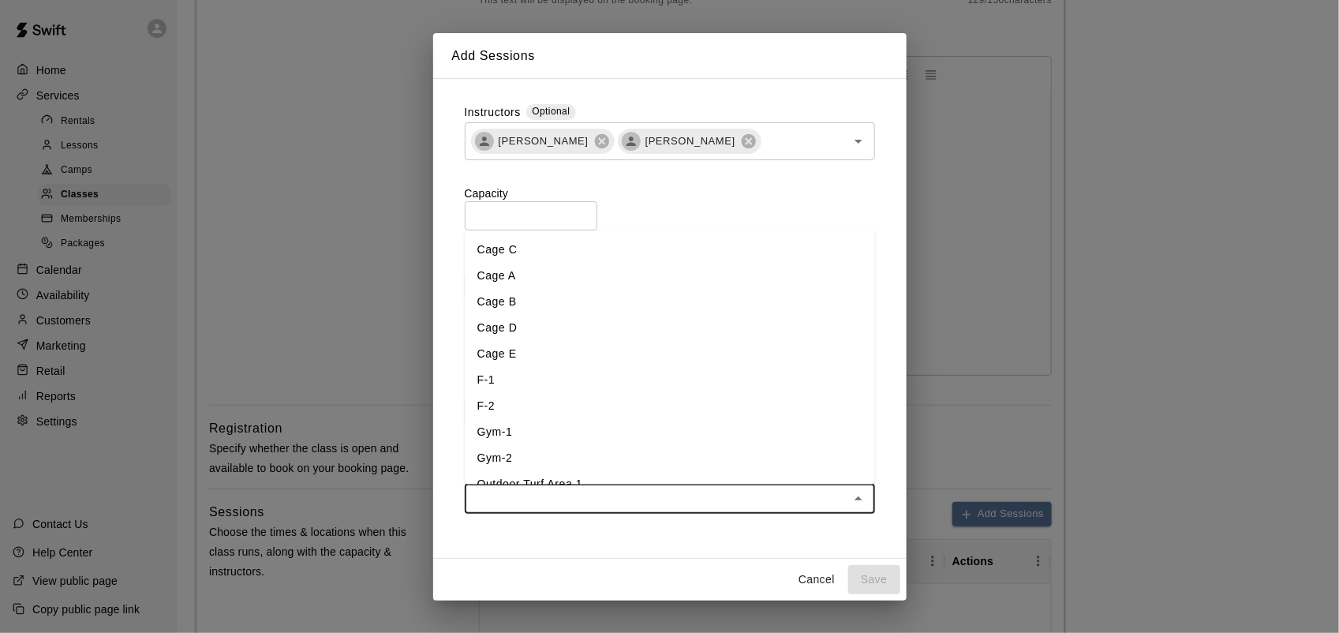
click at [551, 505] on input "text" at bounding box center [656, 499] width 375 height 20
click at [522, 328] on li "Cage D" at bounding box center [670, 329] width 410 height 26
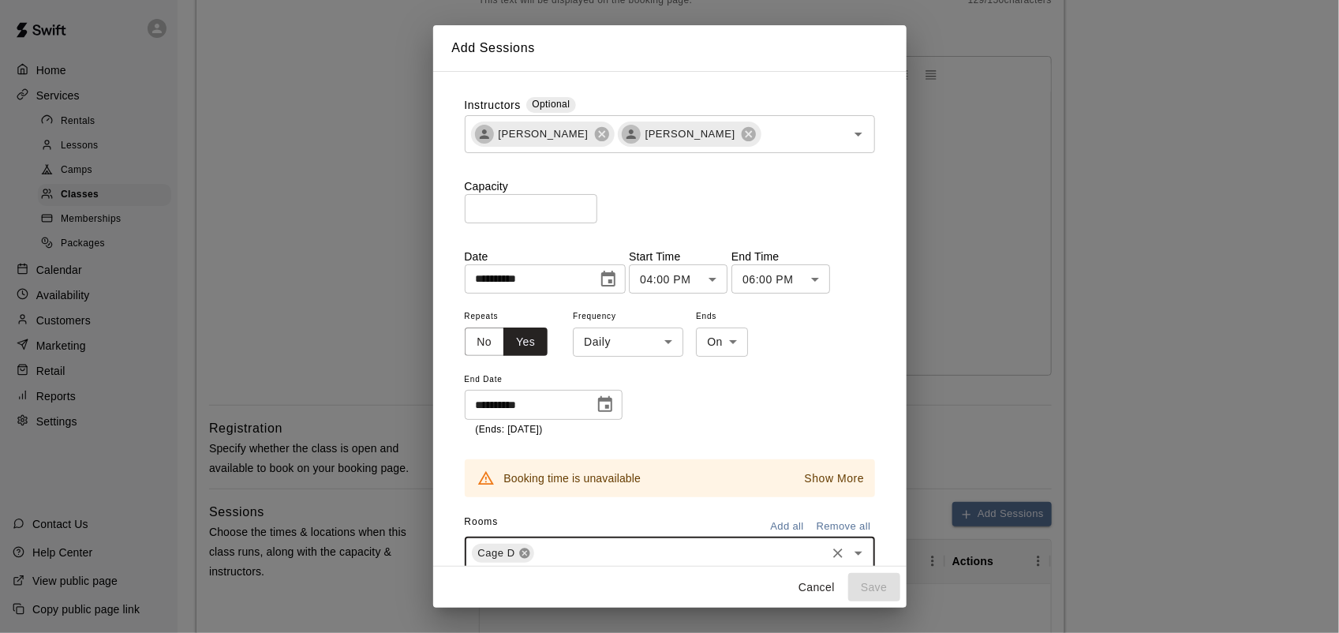
click at [519, 551] on icon at bounding box center [524, 553] width 10 height 10
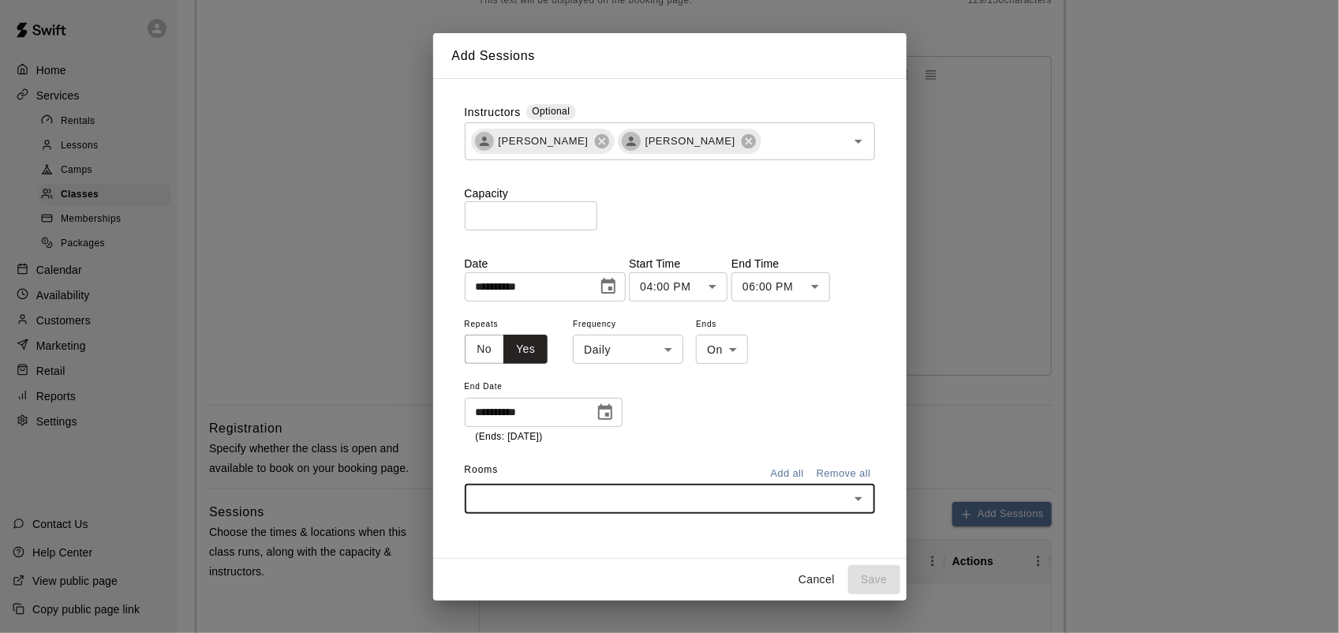
click at [582, 510] on div "​" at bounding box center [670, 498] width 410 height 29
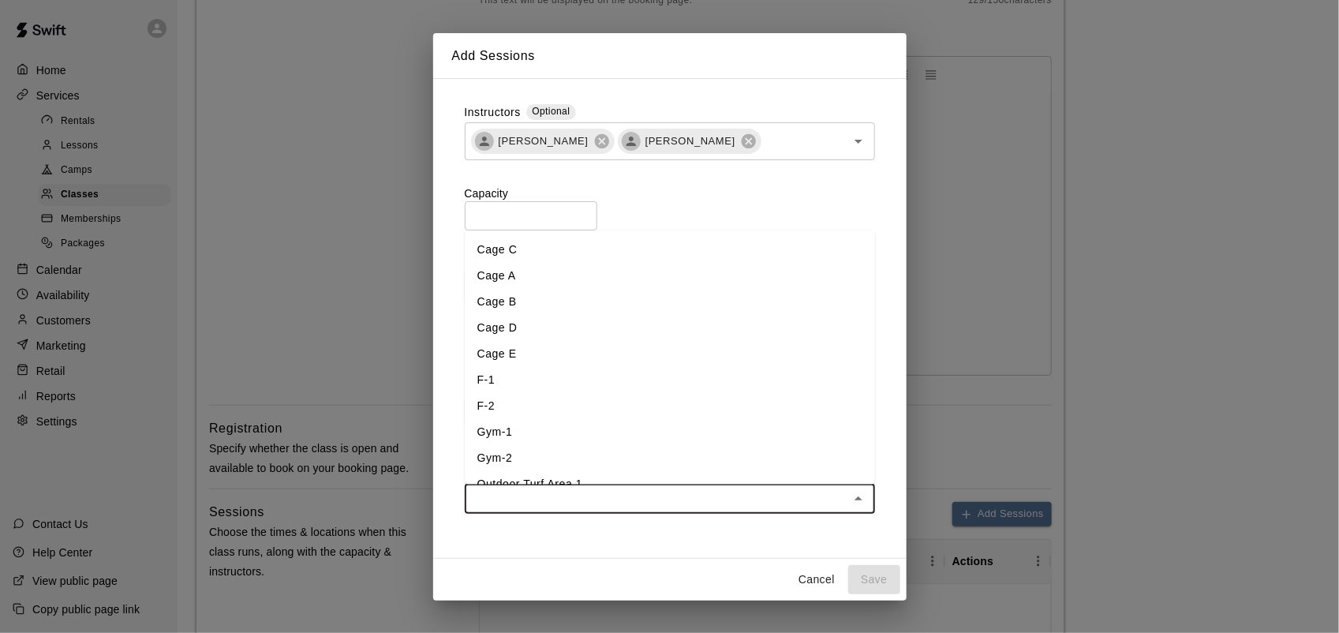
click at [510, 361] on li "Cage E" at bounding box center [670, 355] width 410 height 26
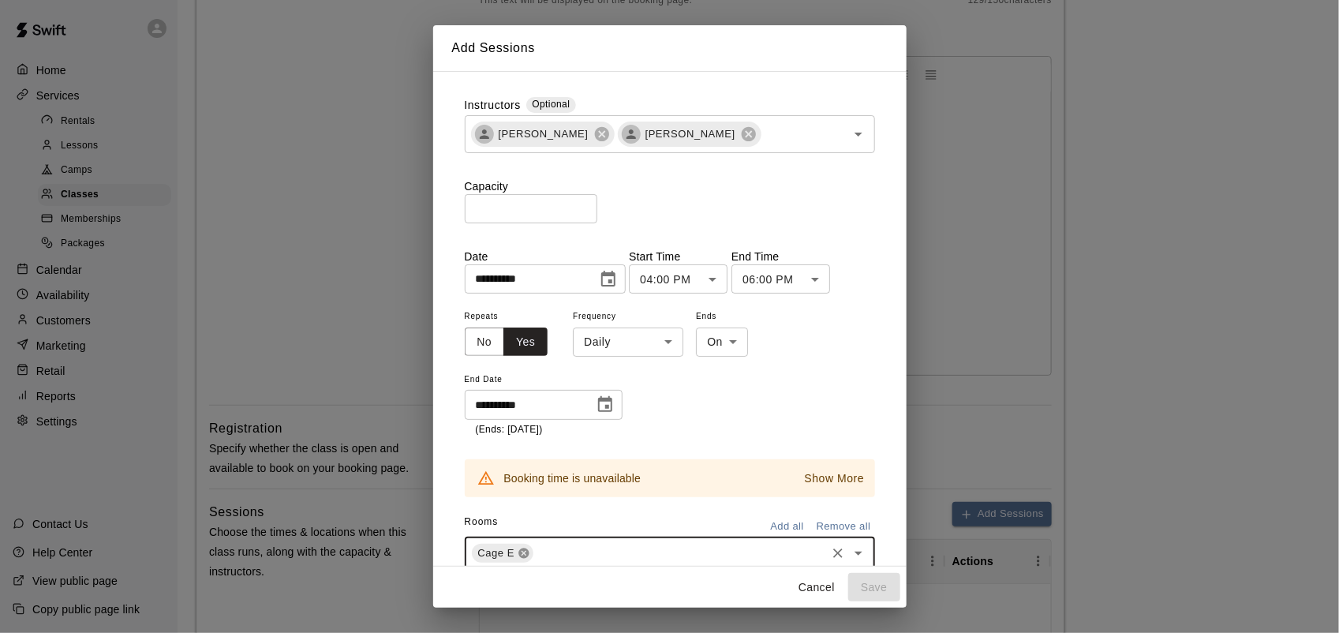
click at [525, 553] on icon at bounding box center [524, 553] width 10 height 10
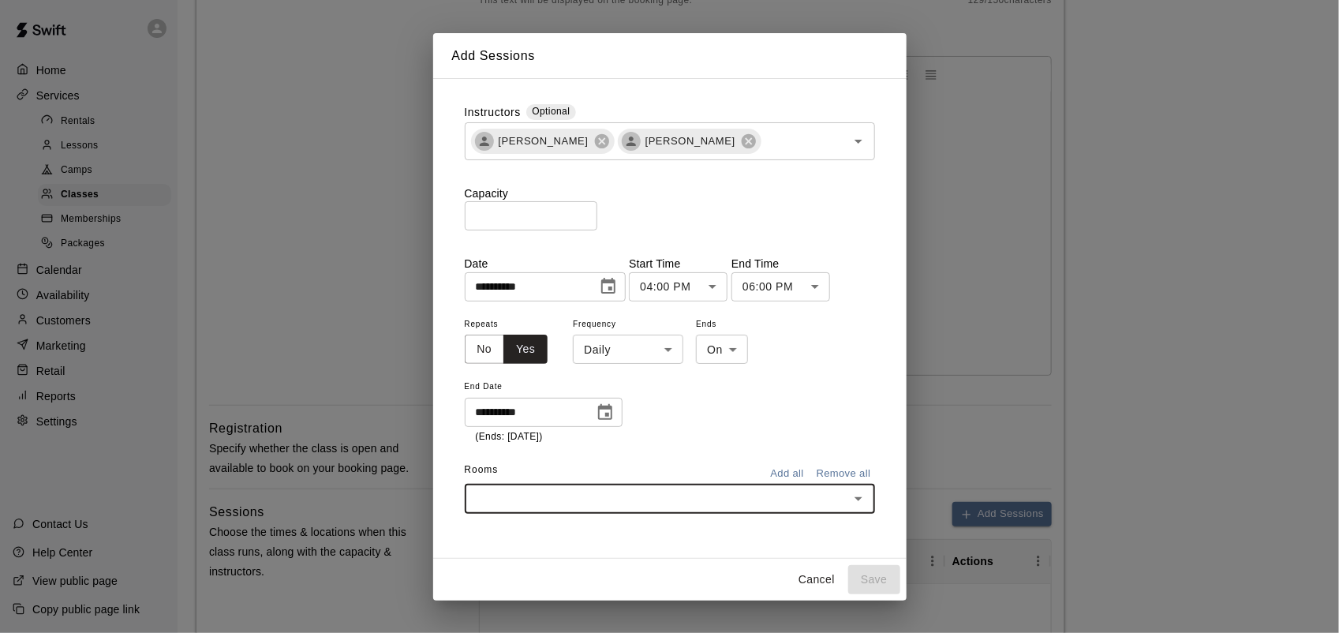
click at [533, 503] on input "text" at bounding box center [656, 499] width 375 height 20
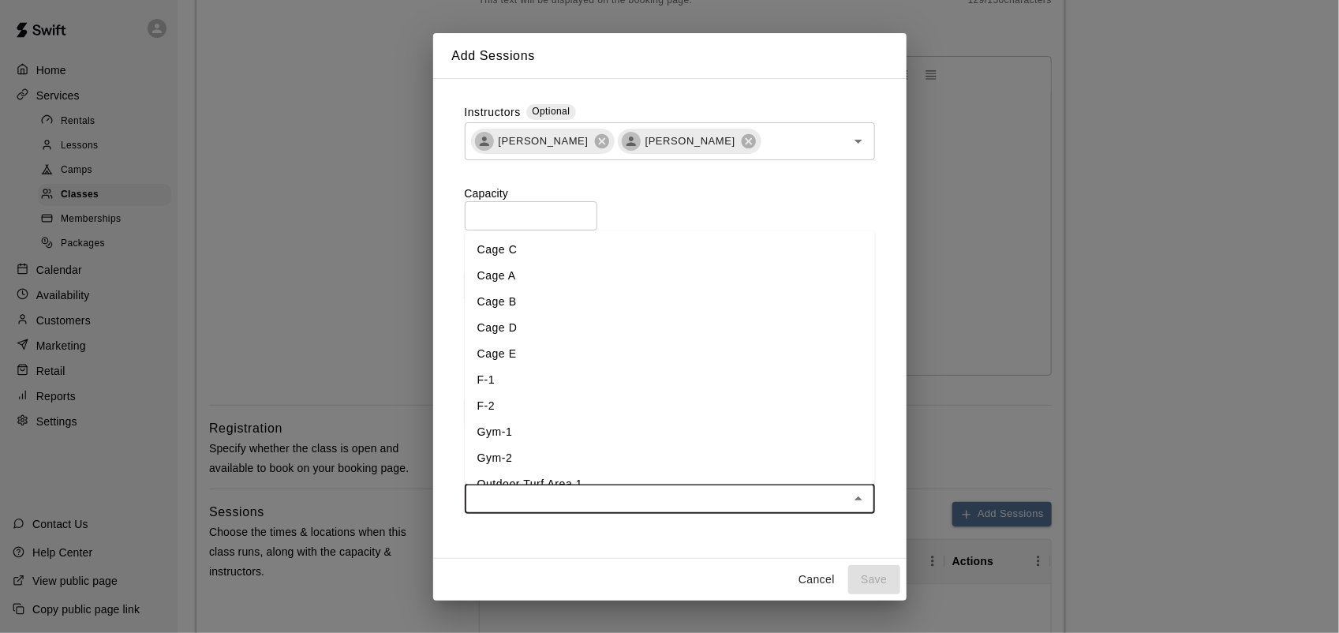
click at [515, 372] on li "F-1" at bounding box center [670, 381] width 410 height 26
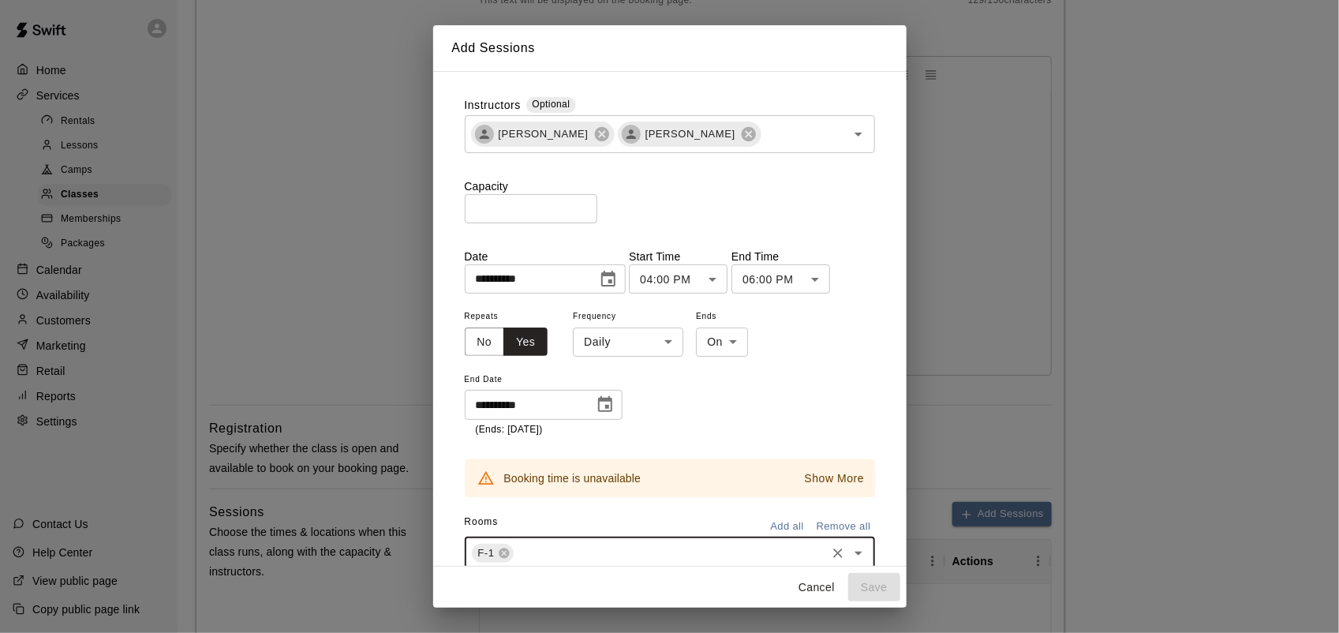
click at [657, 353] on body "**********" at bounding box center [669, 472] width 1339 height 1504
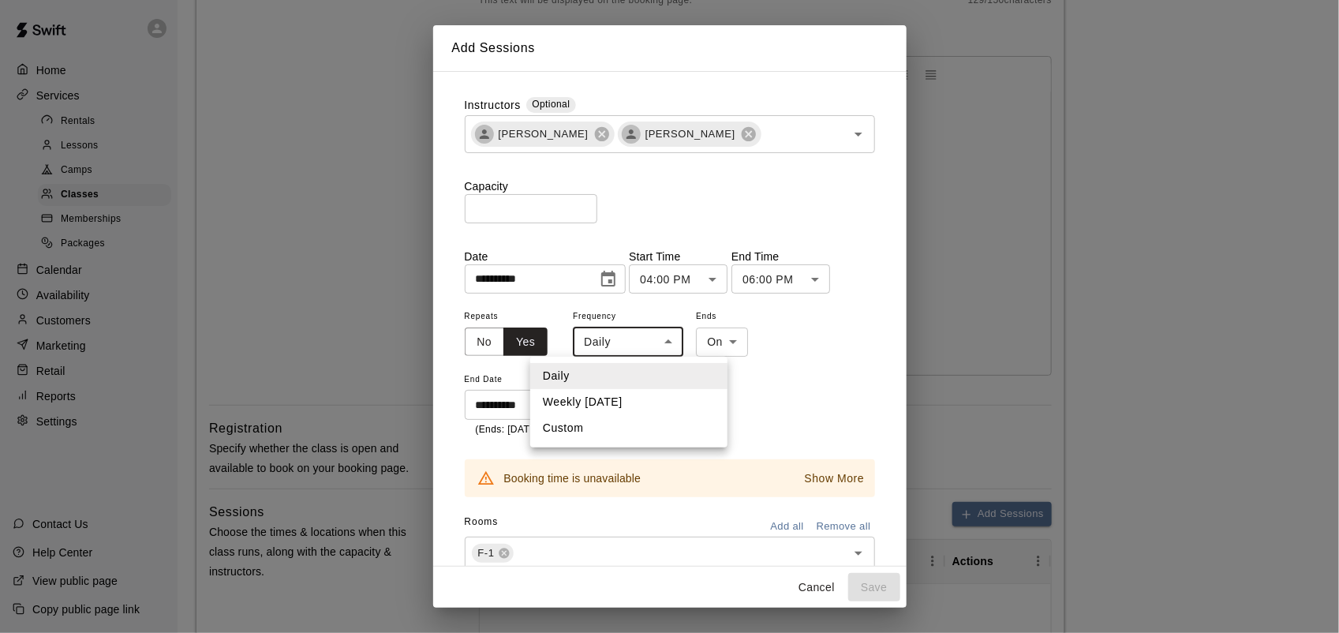
click at [616, 393] on li "Weekly [DATE]" at bounding box center [628, 402] width 197 height 26
type input "******"
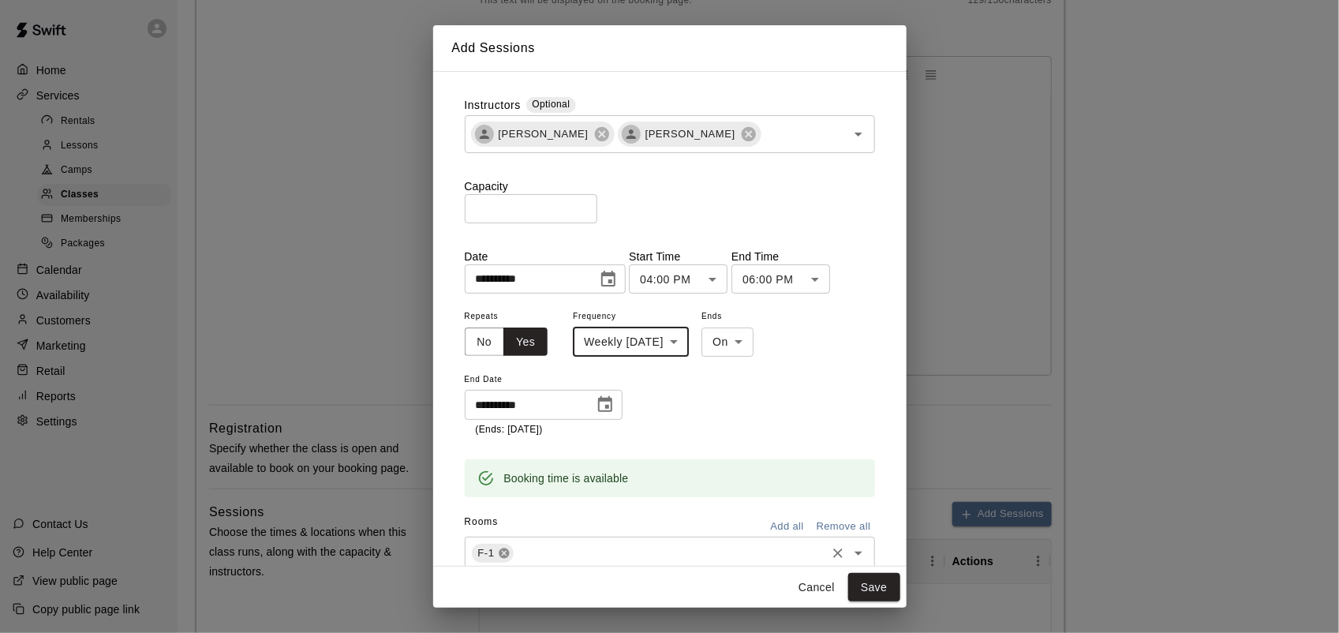
click at [503, 555] on icon at bounding box center [504, 553] width 10 height 10
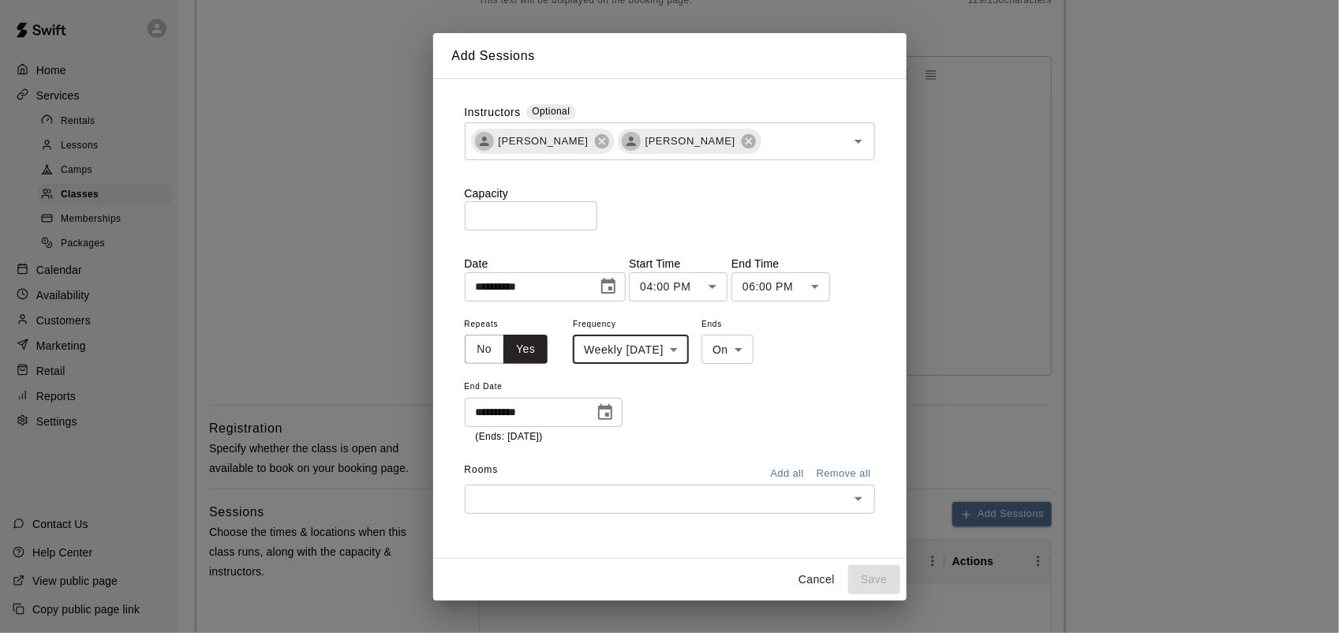
click at [510, 511] on div "​" at bounding box center [670, 498] width 410 height 29
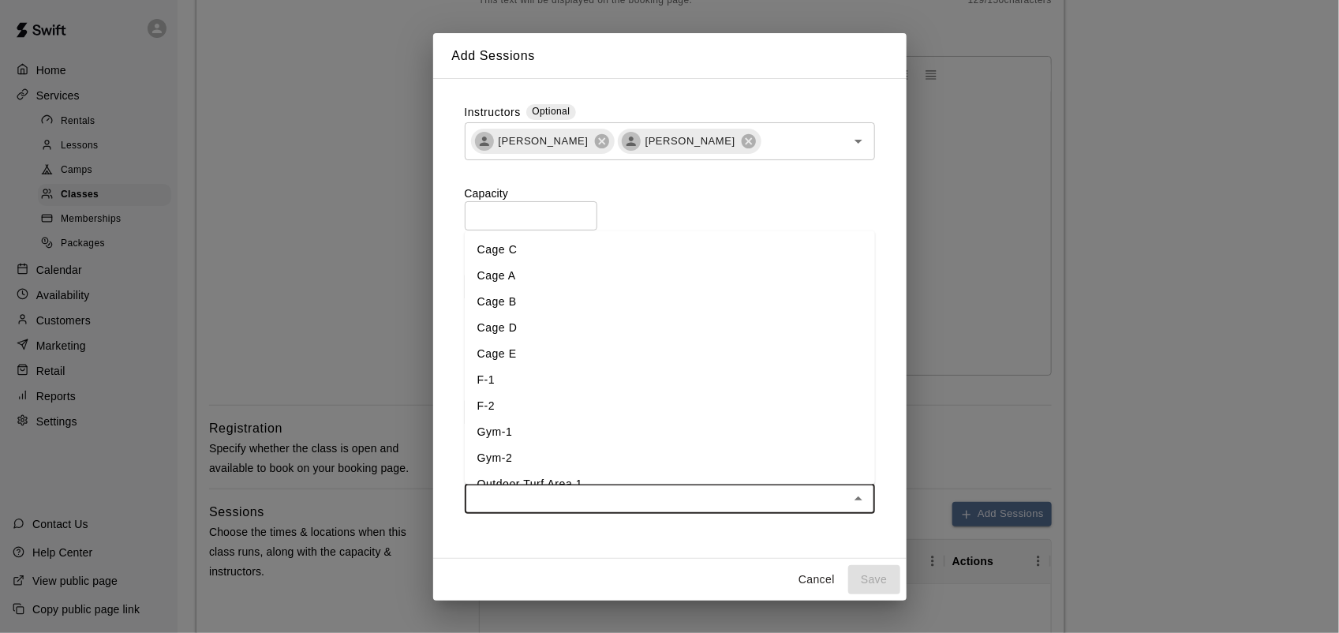
click at [519, 249] on li "Cage C" at bounding box center [670, 250] width 410 height 26
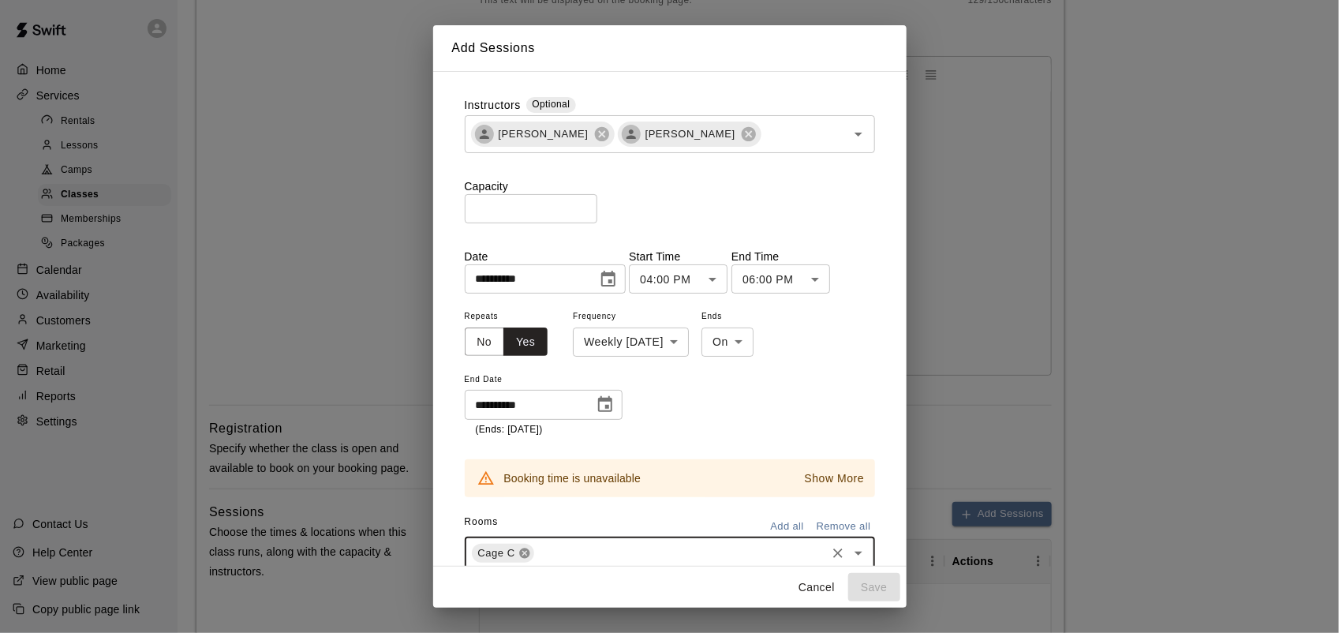
click at [522, 550] on icon at bounding box center [524, 553] width 10 height 10
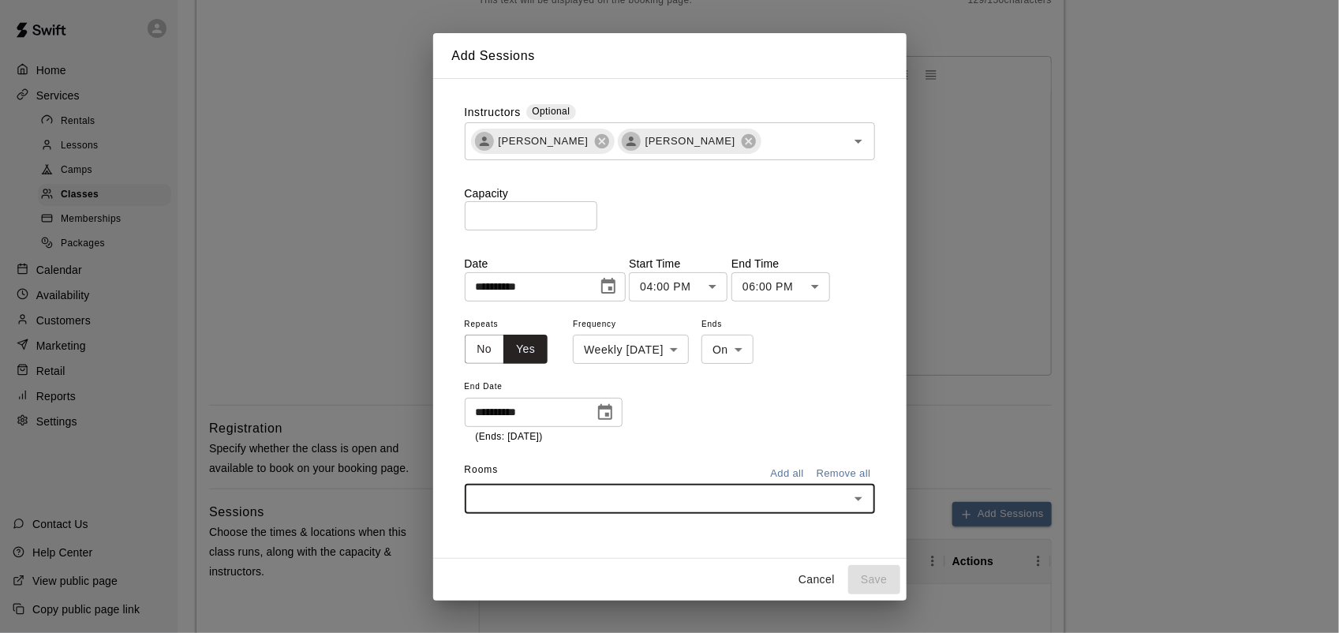
click at [517, 494] on input "text" at bounding box center [656, 499] width 375 height 20
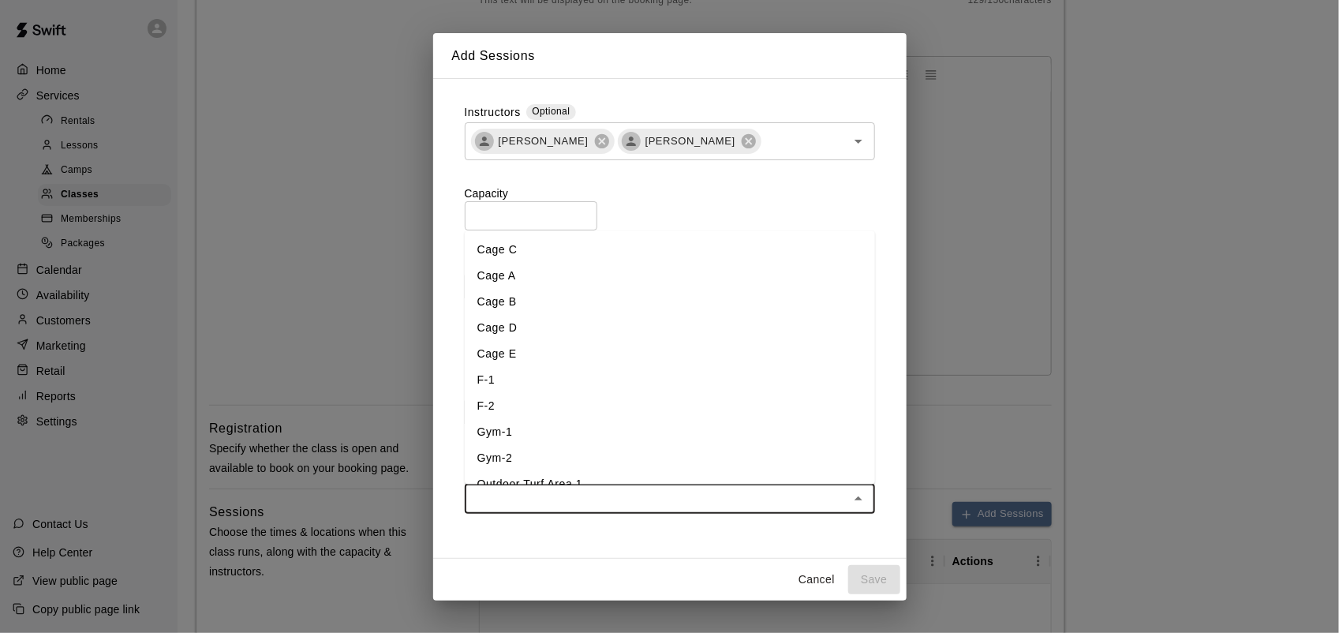
click at [522, 353] on li "Cage E" at bounding box center [670, 355] width 410 height 26
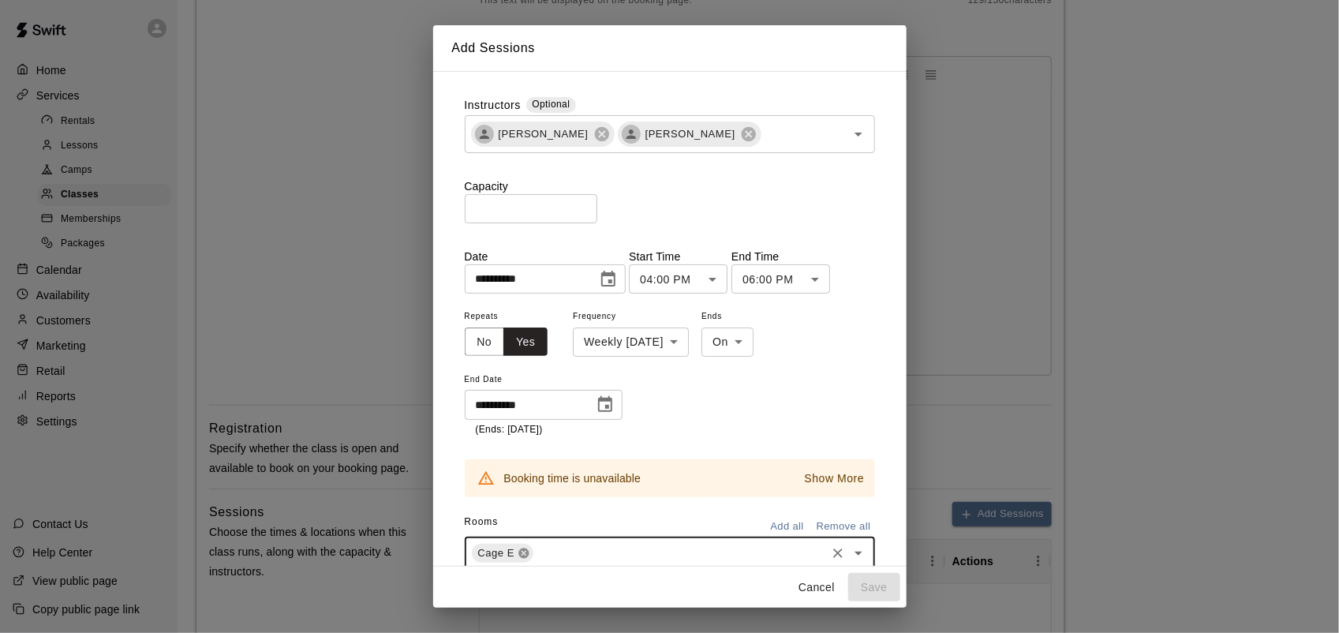
click at [525, 558] on icon at bounding box center [524, 553] width 13 height 13
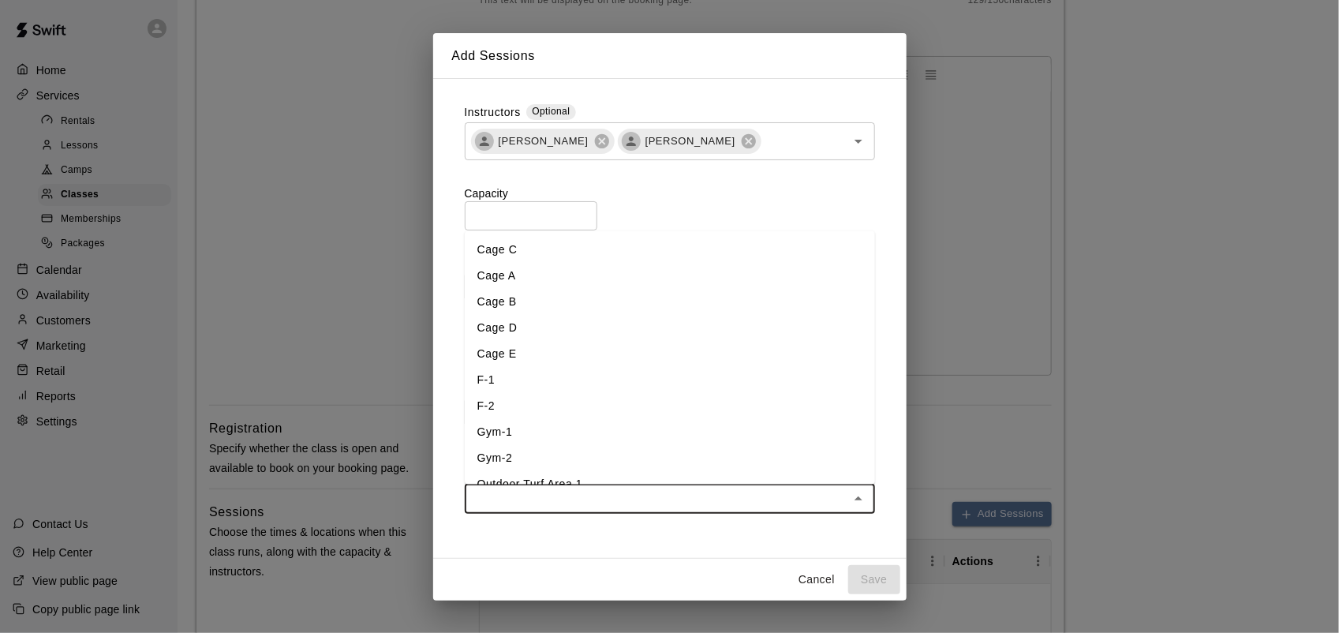
click at [523, 502] on input "text" at bounding box center [656, 499] width 375 height 20
click at [495, 328] on li "Cage D" at bounding box center [670, 329] width 410 height 26
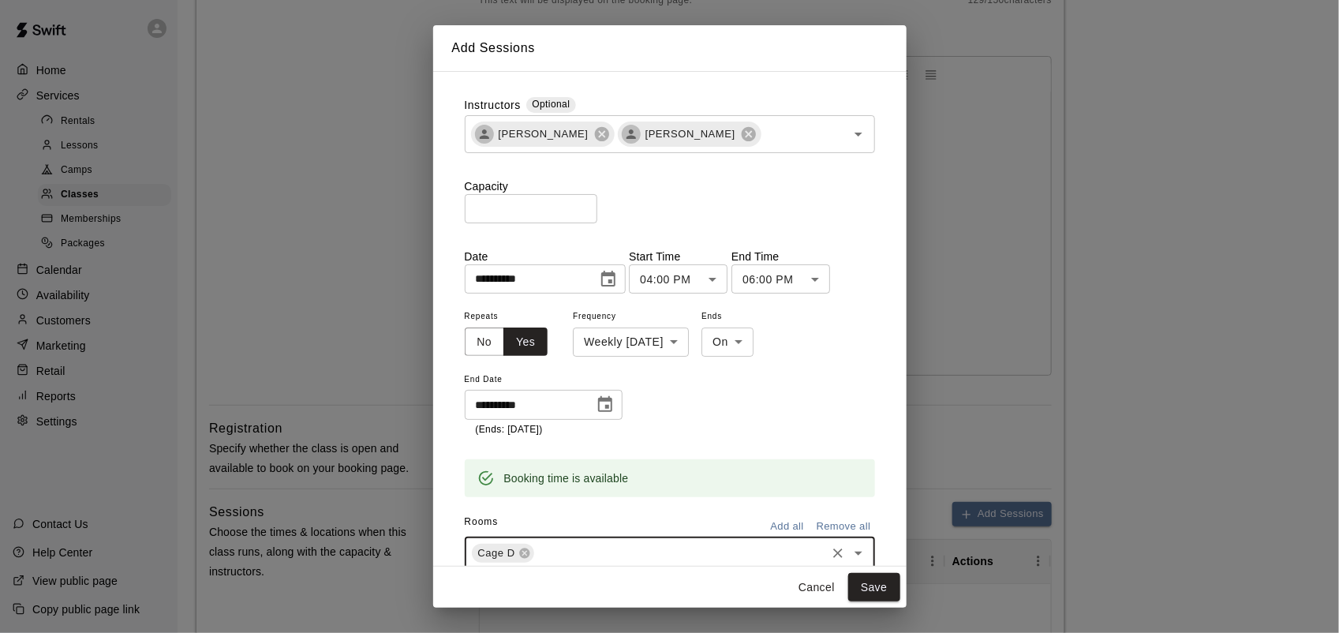
click at [568, 565] on div "Cage D ​" at bounding box center [670, 553] width 410 height 33
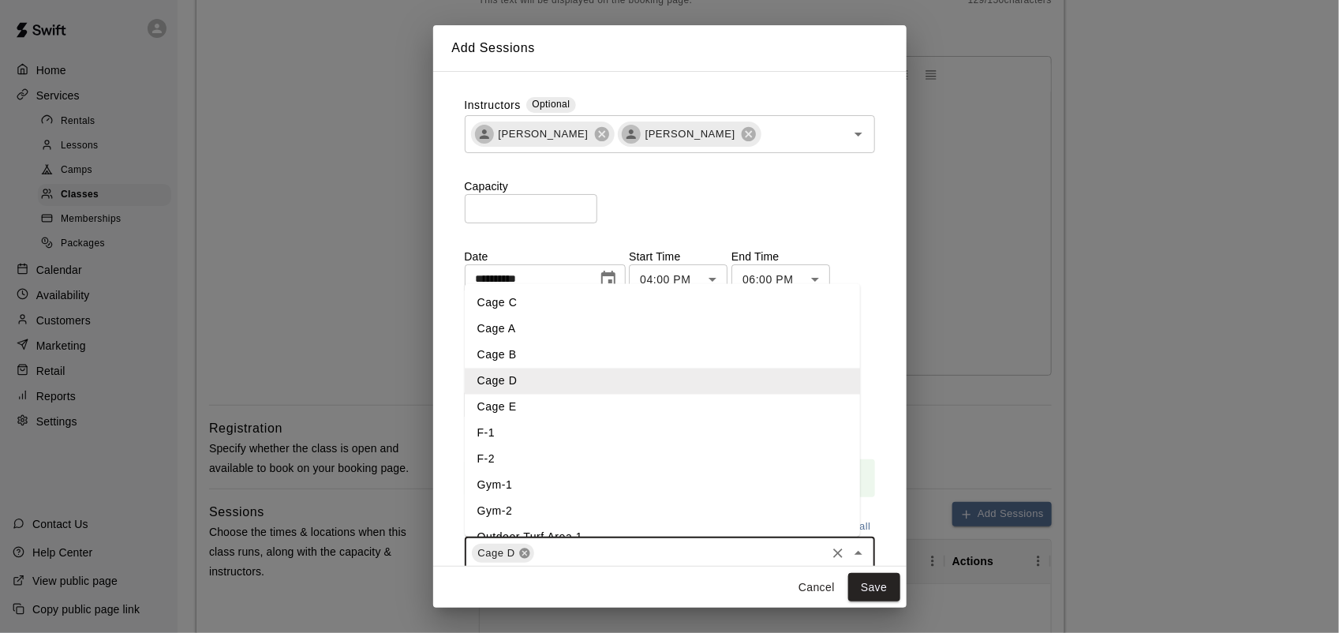
click at [522, 557] on icon at bounding box center [524, 553] width 10 height 10
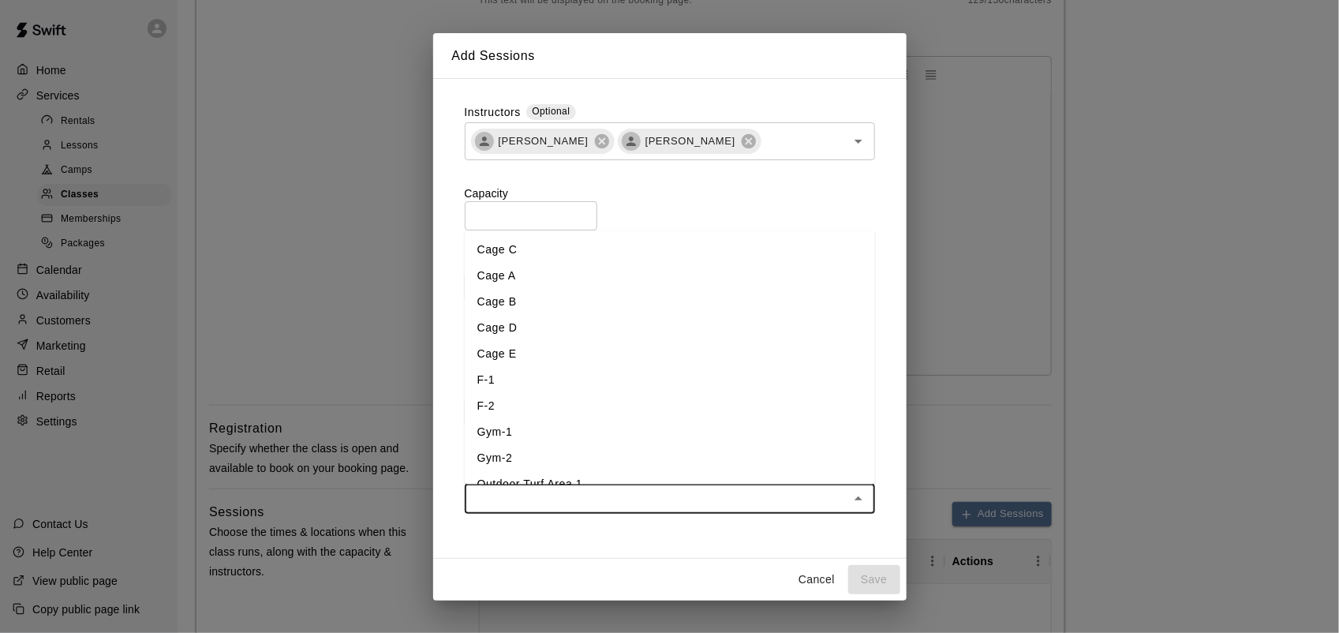
click at [494, 385] on li "F-1" at bounding box center [670, 381] width 410 height 26
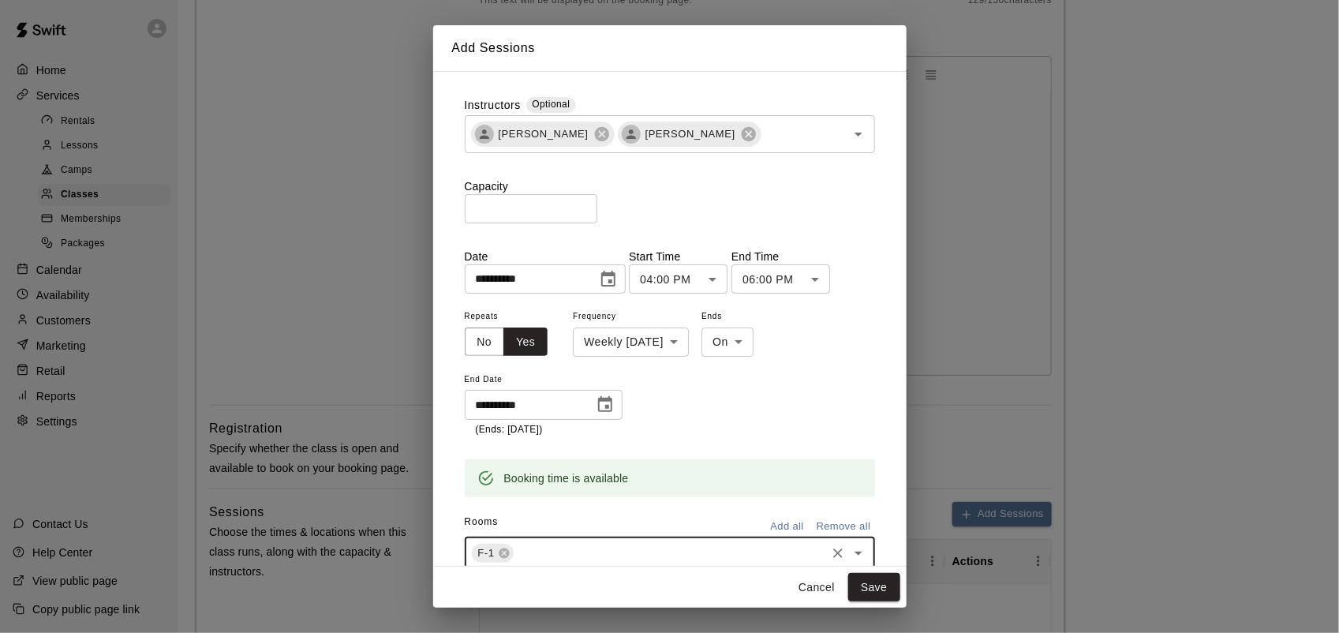
click at [577, 542] on div "F-1 ​" at bounding box center [670, 553] width 410 height 33
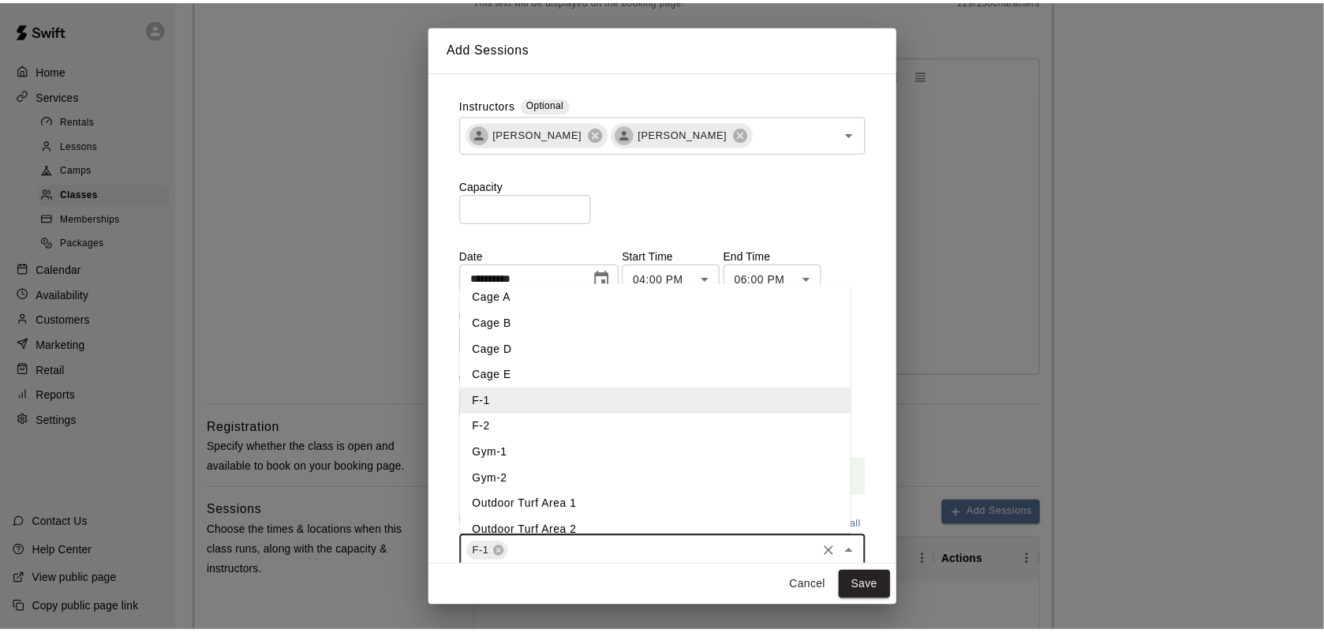
scroll to position [45, 0]
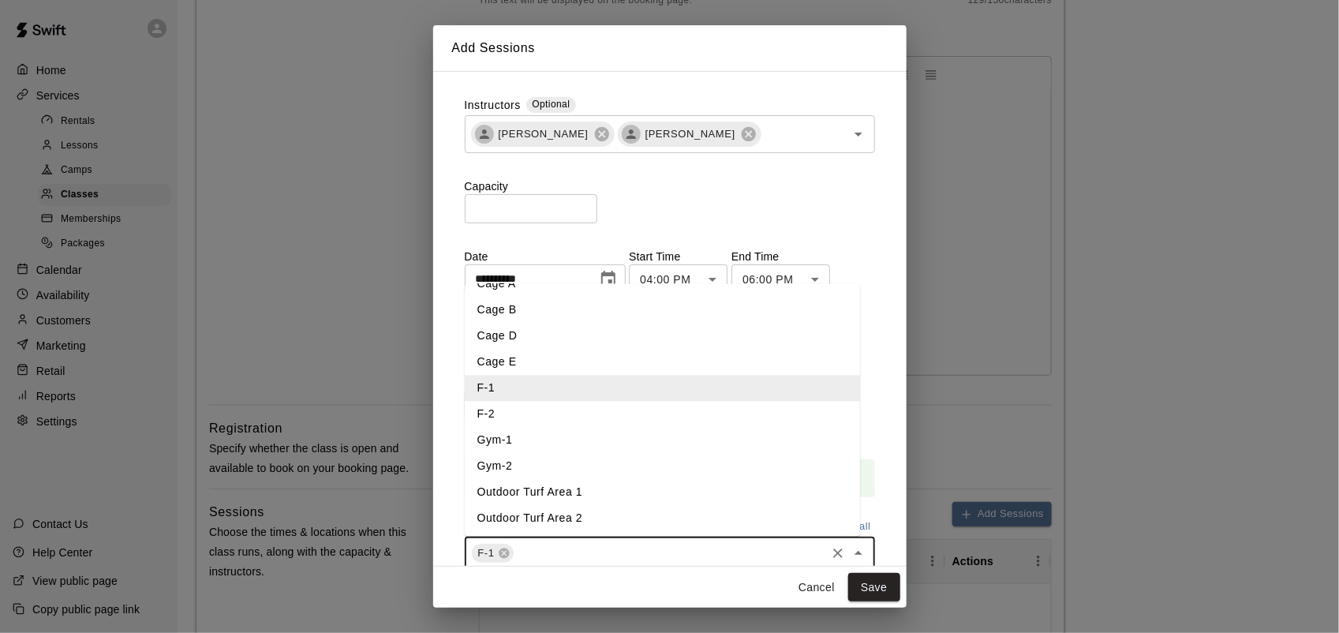
click at [573, 487] on li "Outdoor Turf Area 1" at bounding box center [662, 492] width 395 height 26
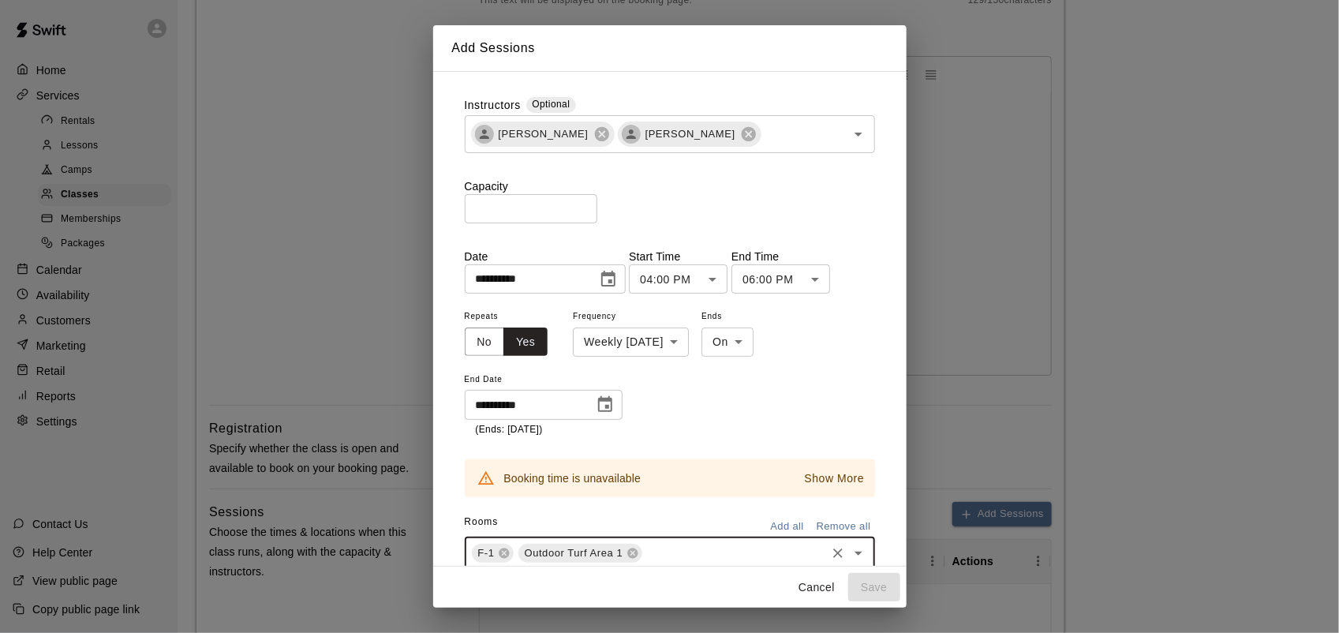
click at [847, 477] on p "Show More" at bounding box center [835, 478] width 60 height 17
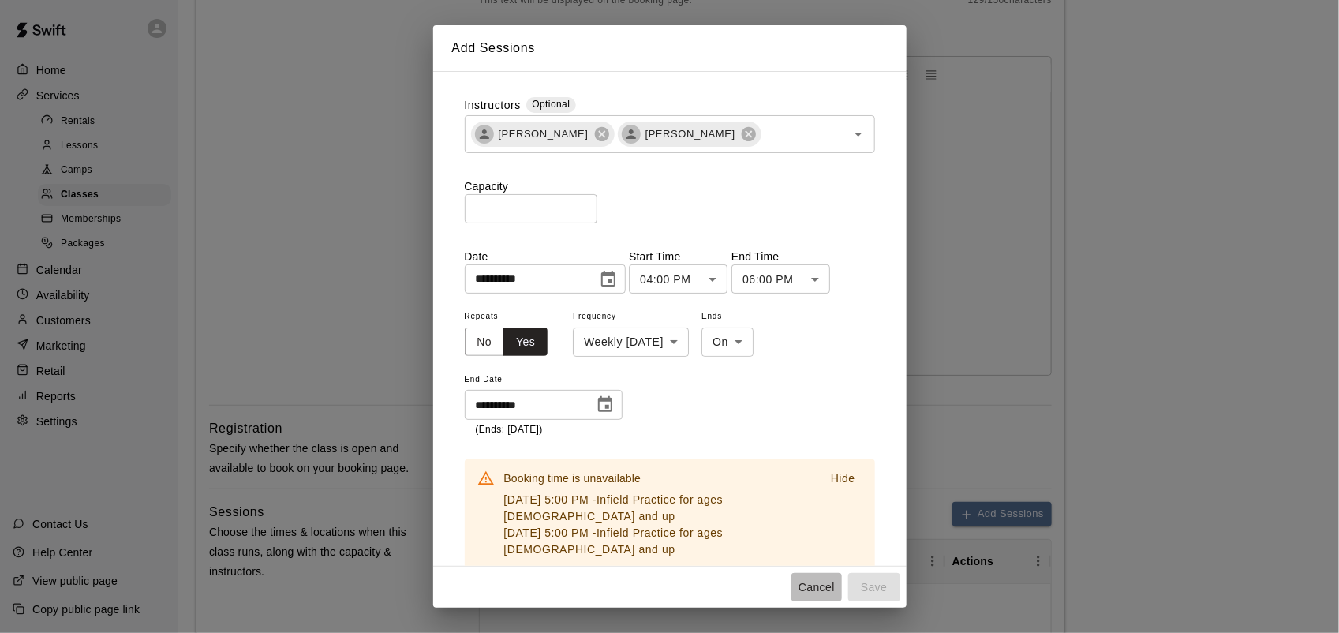
click at [814, 592] on button "Cancel" at bounding box center [816, 587] width 50 height 29
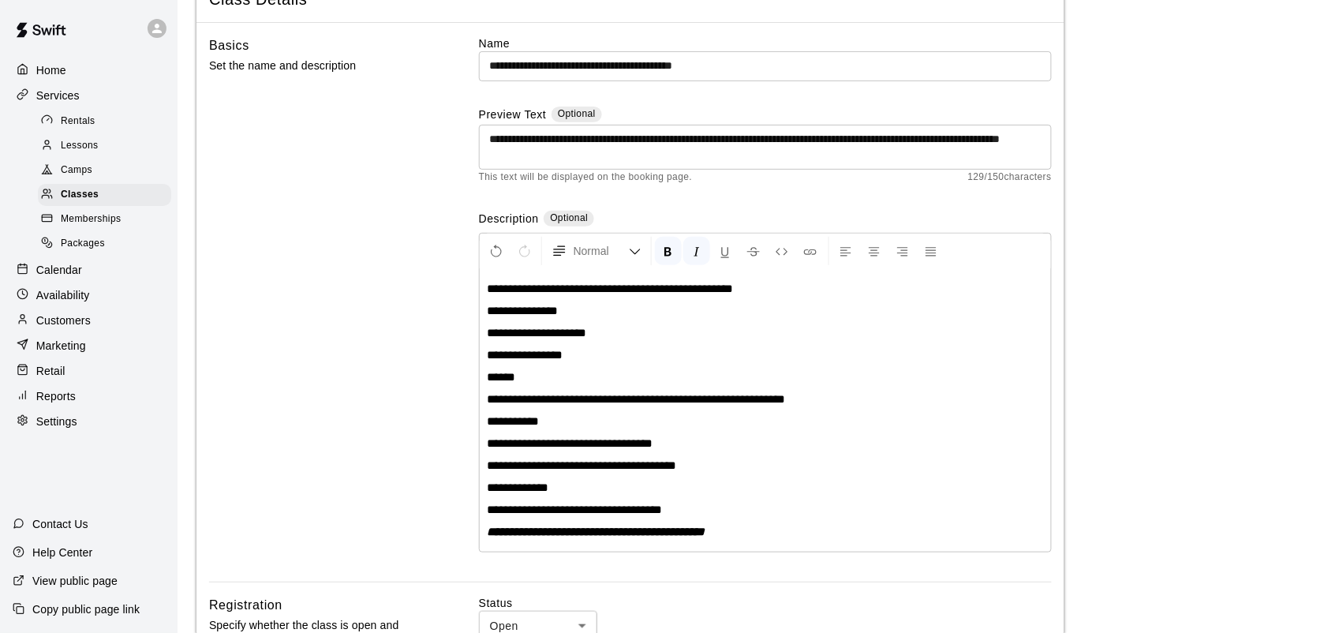
scroll to position [99, 0]
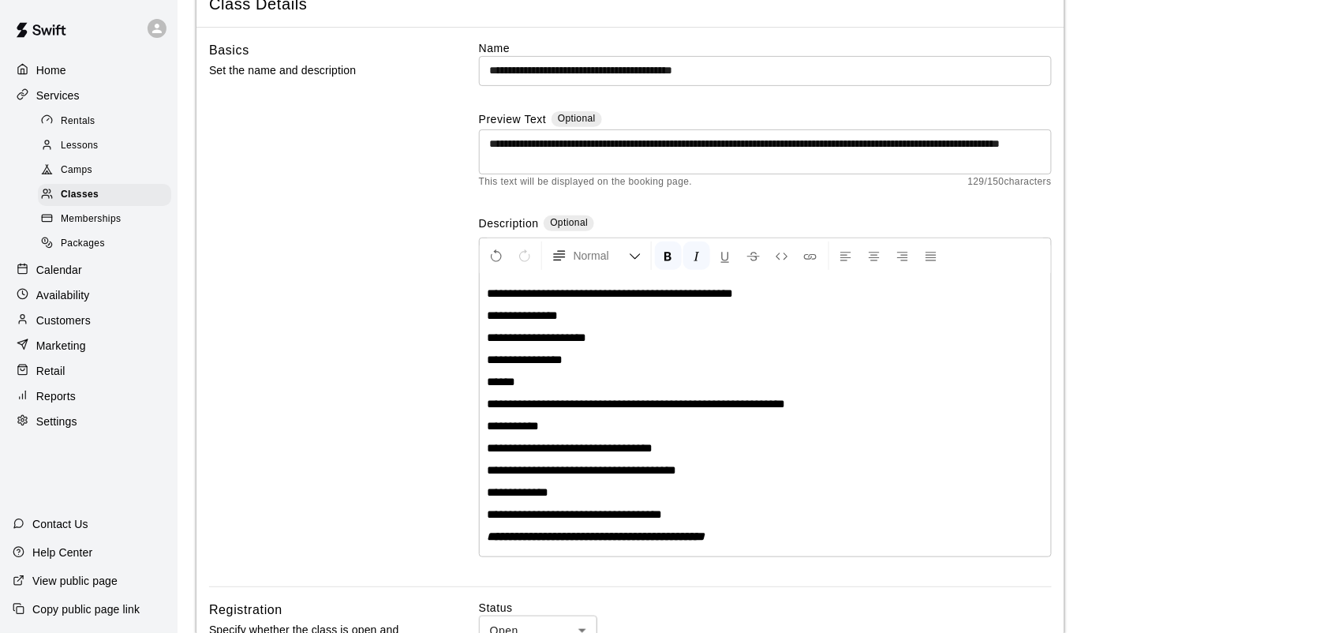
click at [552, 424] on p "**********" at bounding box center [765, 426] width 555 height 16
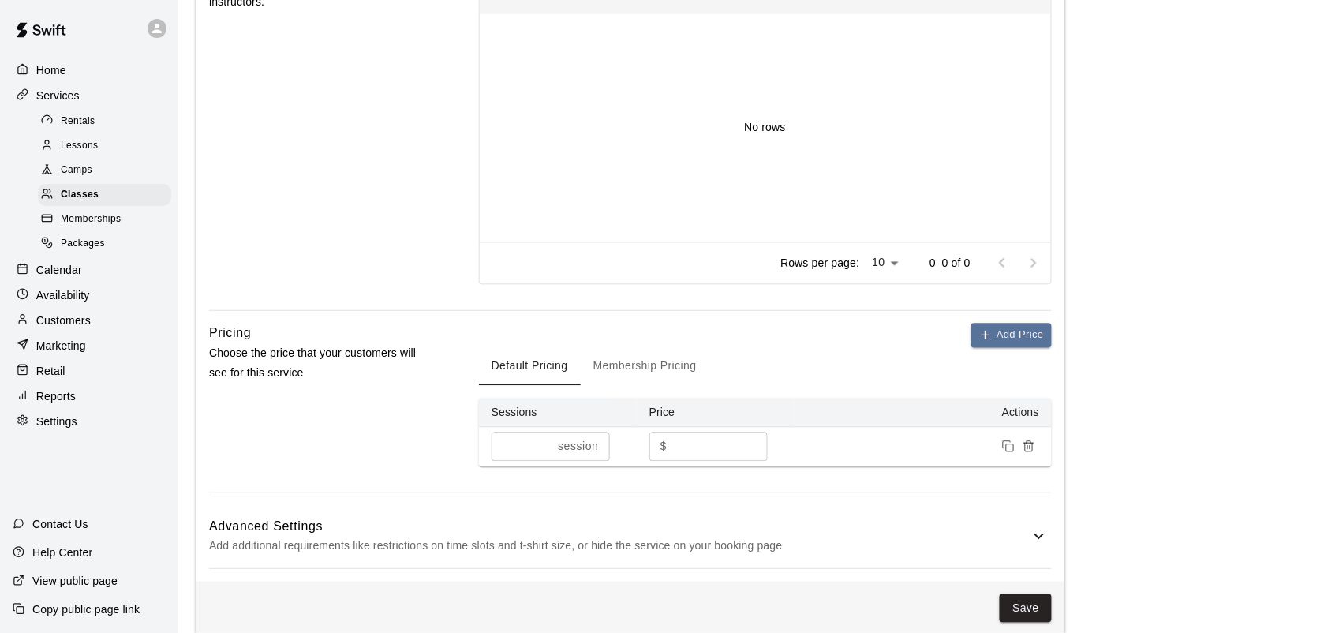
scroll to position [872, 0]
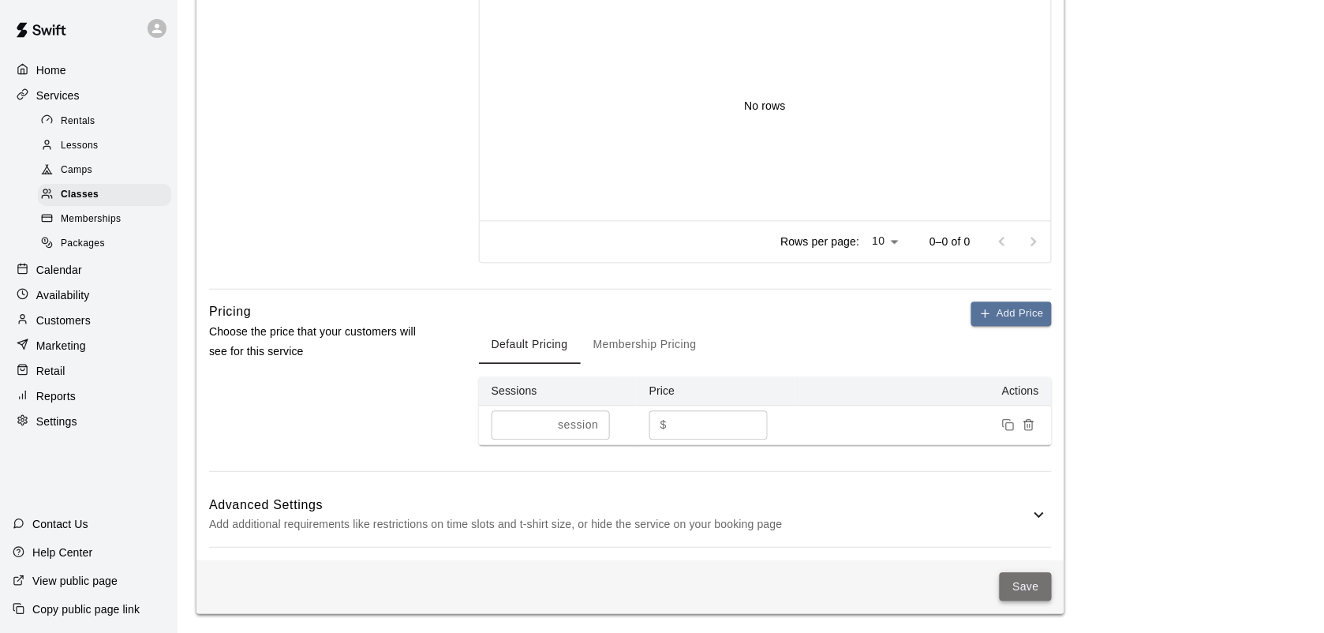
click at [1034, 592] on button "Save" at bounding box center [1026, 587] width 52 height 29
click at [1031, 585] on button "Save" at bounding box center [1026, 587] width 52 height 29
click at [570, 596] on div at bounding box center [570, 602] width 22 height 22
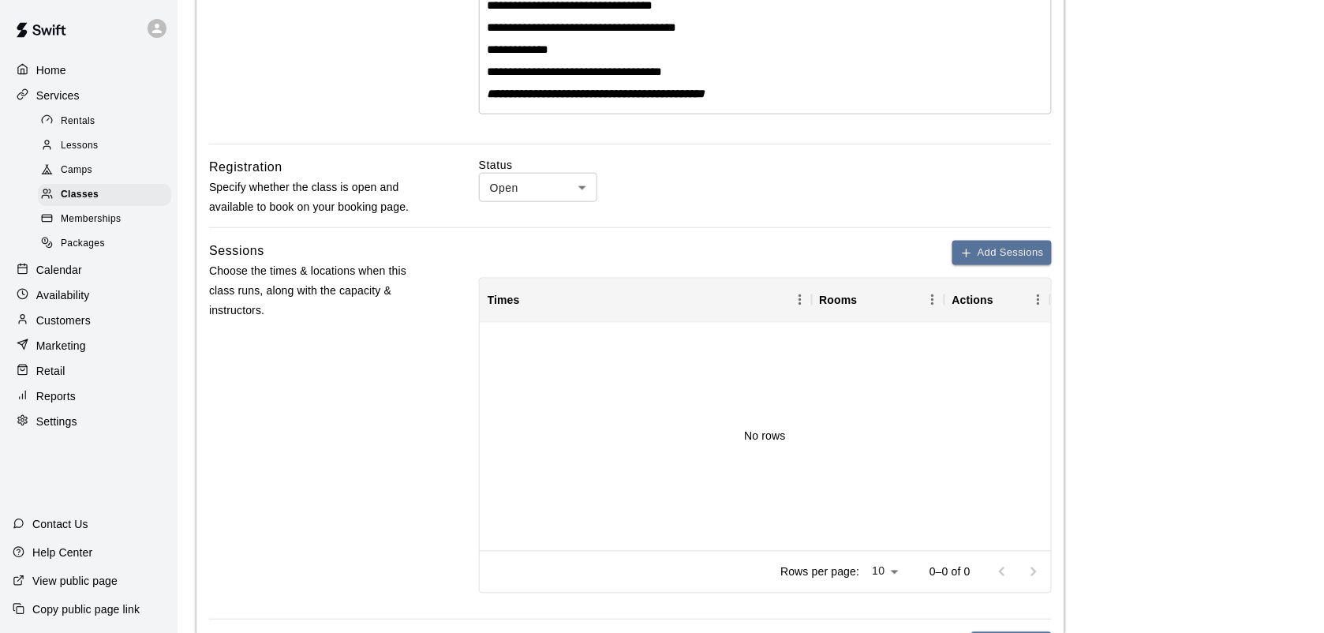
scroll to position [592, 0]
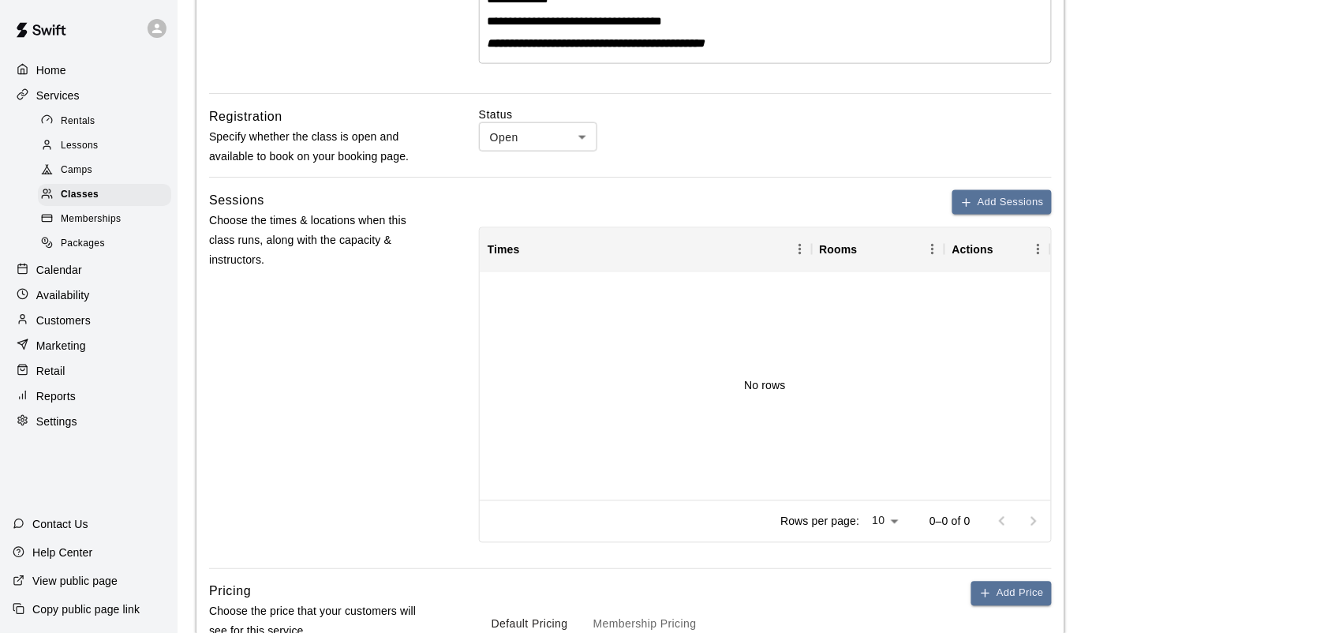
click at [553, 140] on body "**********" at bounding box center [662, 160] width 1324 height 1504
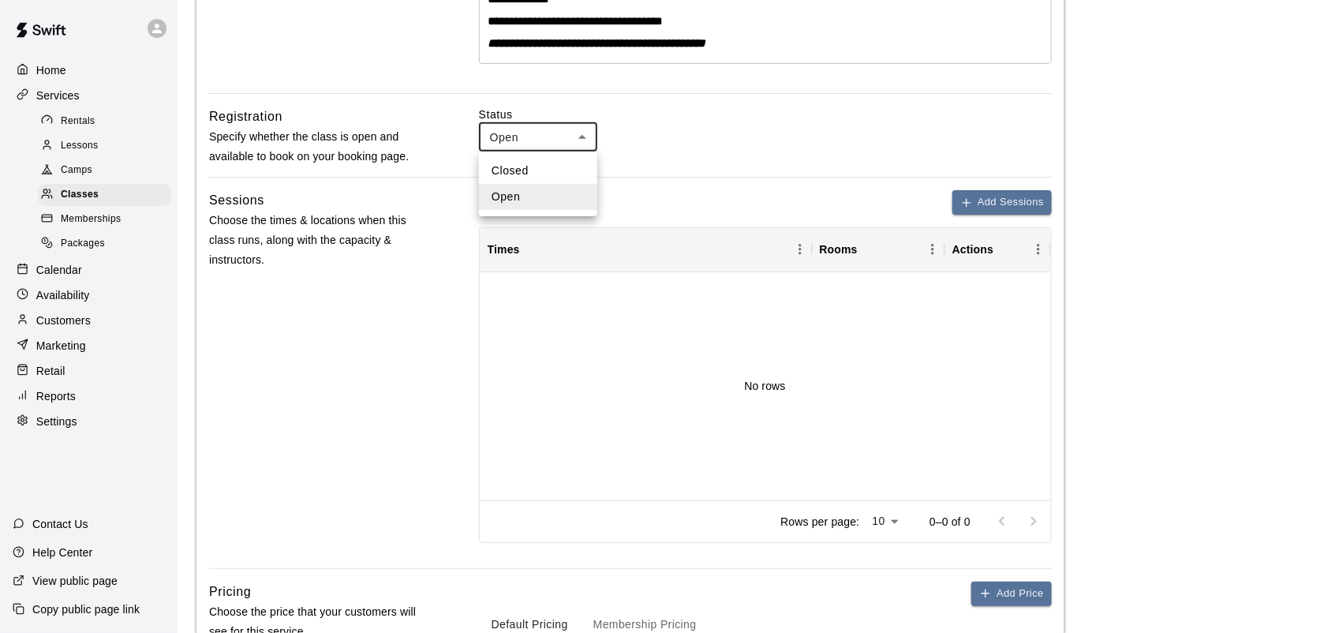
click at [546, 171] on li "Closed" at bounding box center [538, 171] width 118 height 26
type input "******"
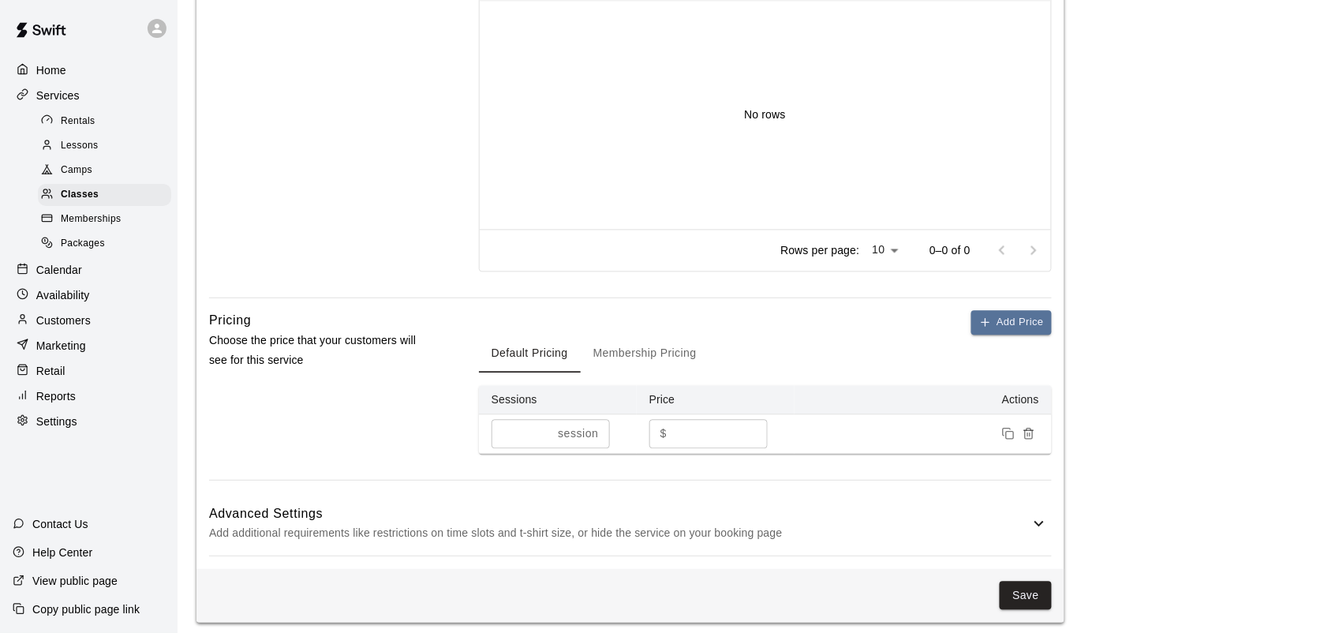
scroll to position [872, 0]
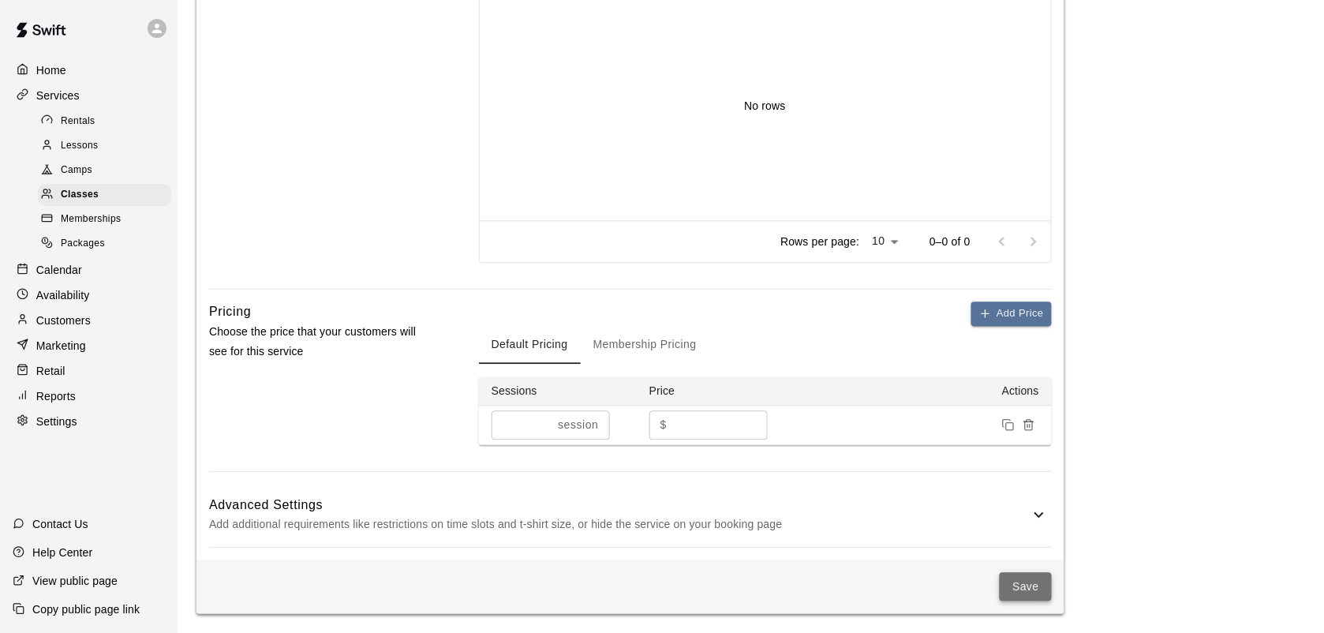
click at [1034, 594] on button "Save" at bounding box center [1026, 587] width 52 height 29
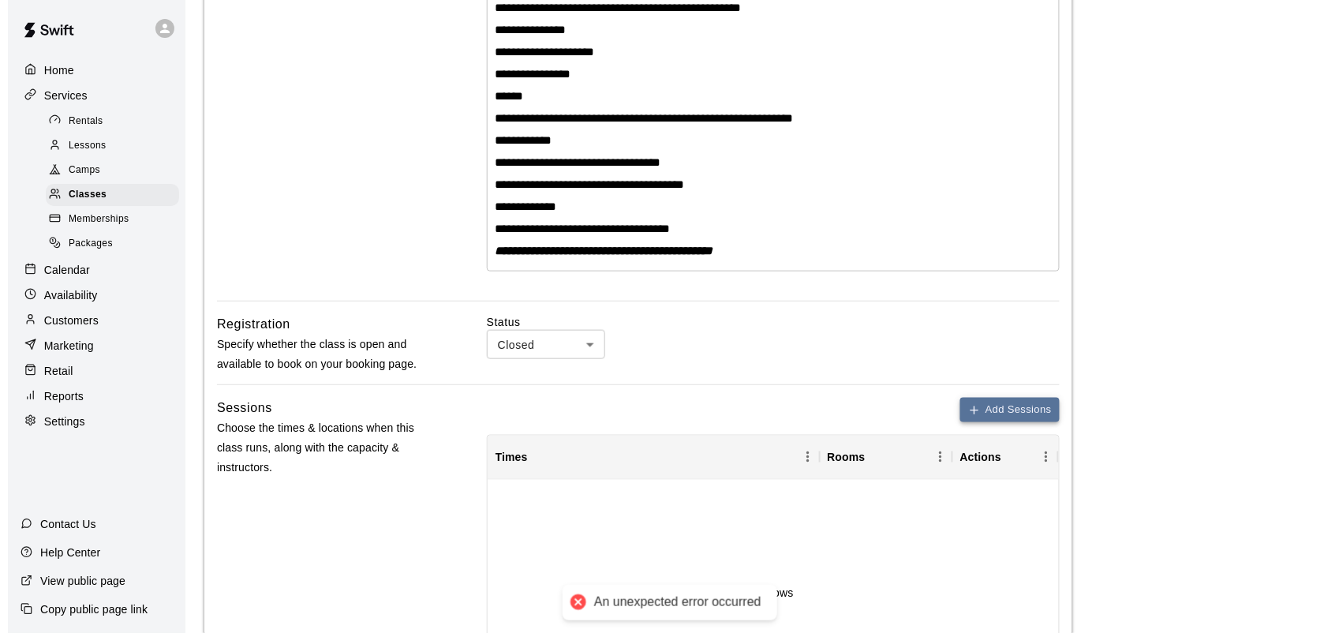
scroll to position [379, 0]
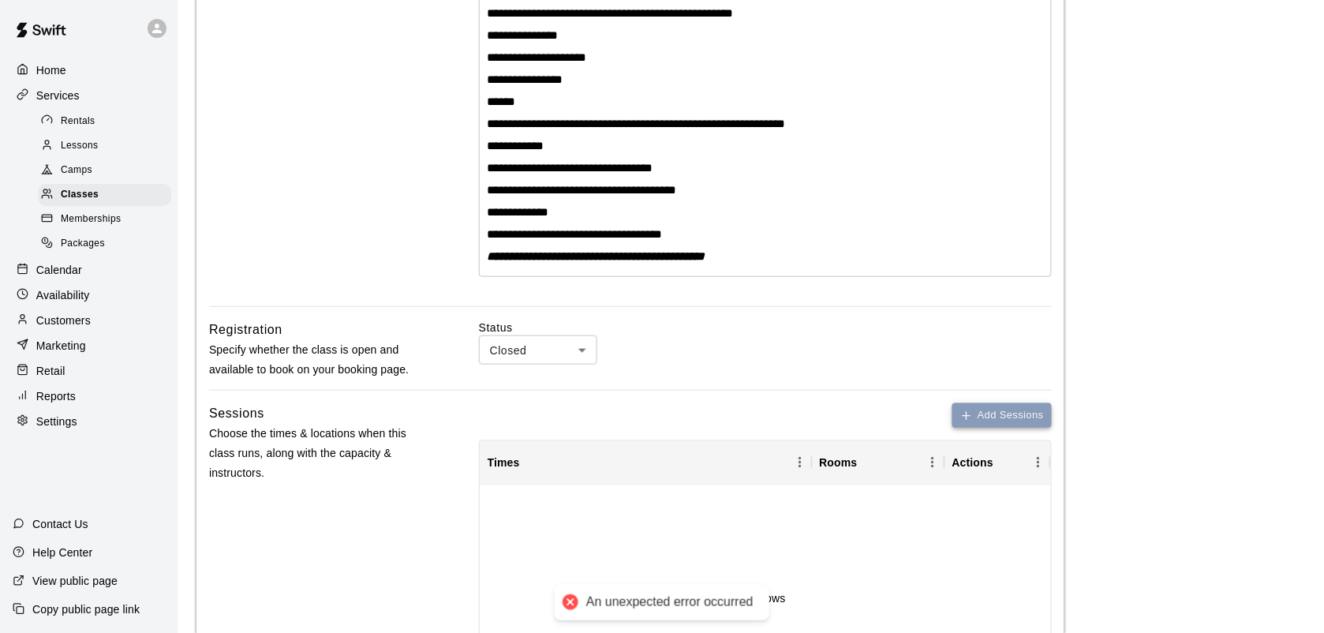
click at [983, 411] on button "Add Sessions" at bounding box center [1001, 415] width 99 height 24
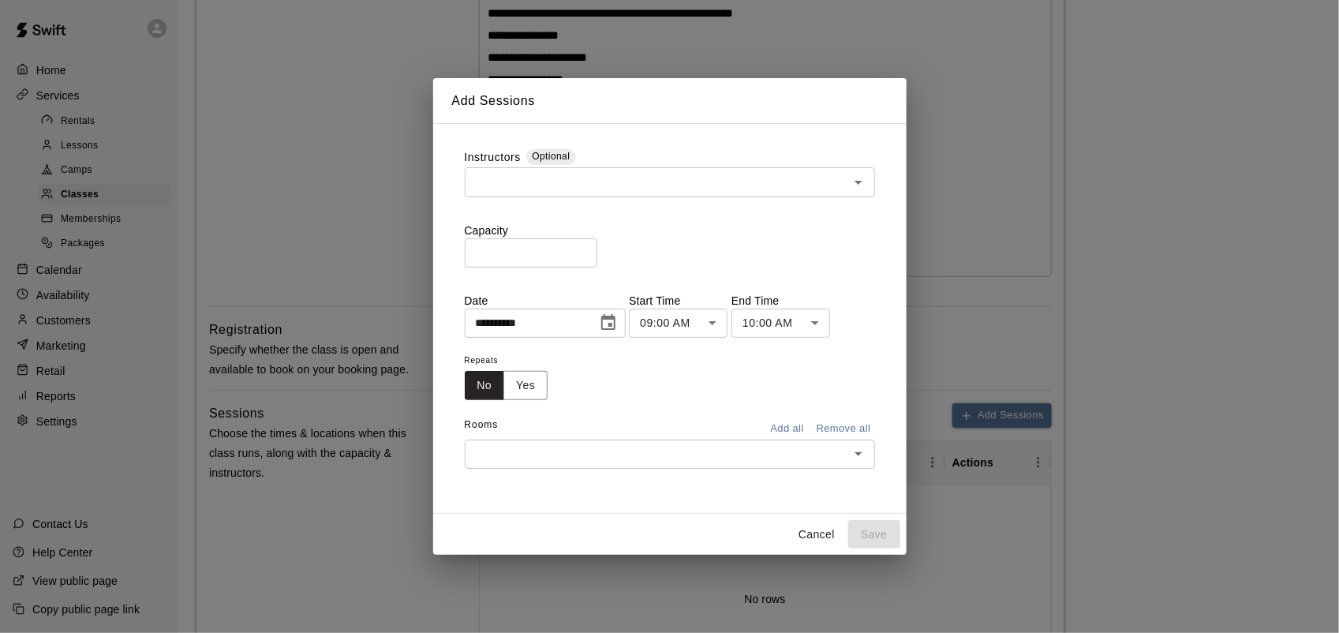
click at [602, 172] on input "text" at bounding box center [656, 182] width 375 height 20
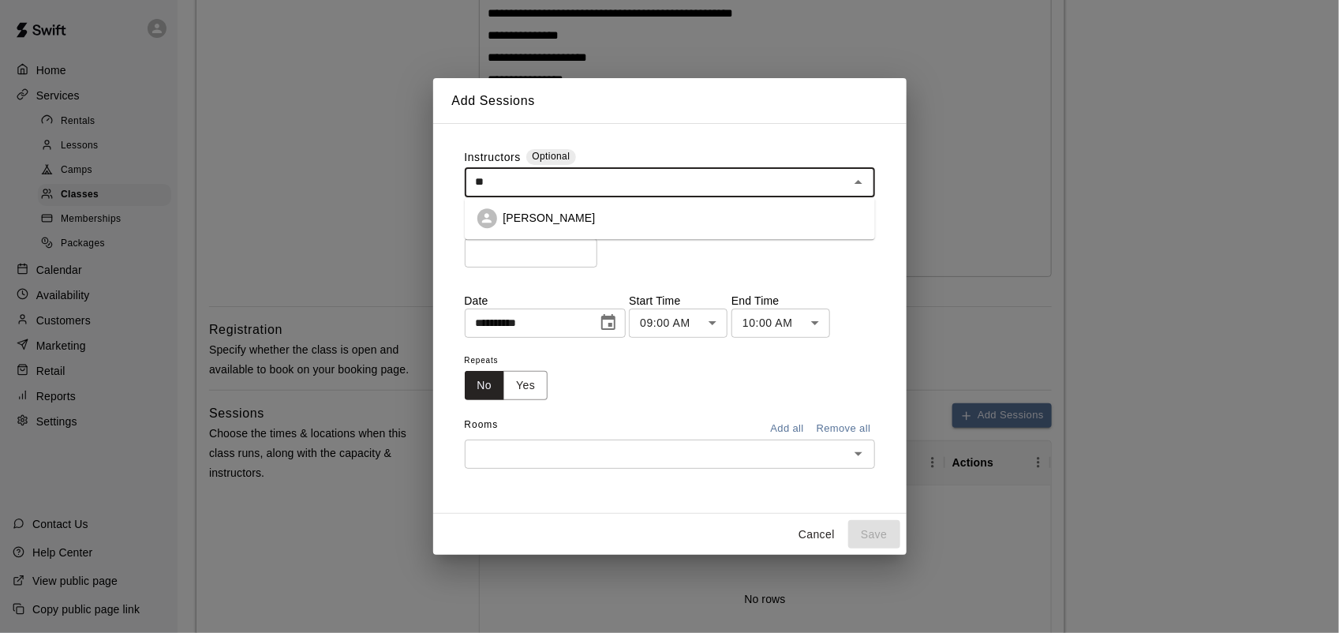
type input "***"
click at [574, 217] on p "[PERSON_NAME]" at bounding box center [549, 218] width 92 height 16
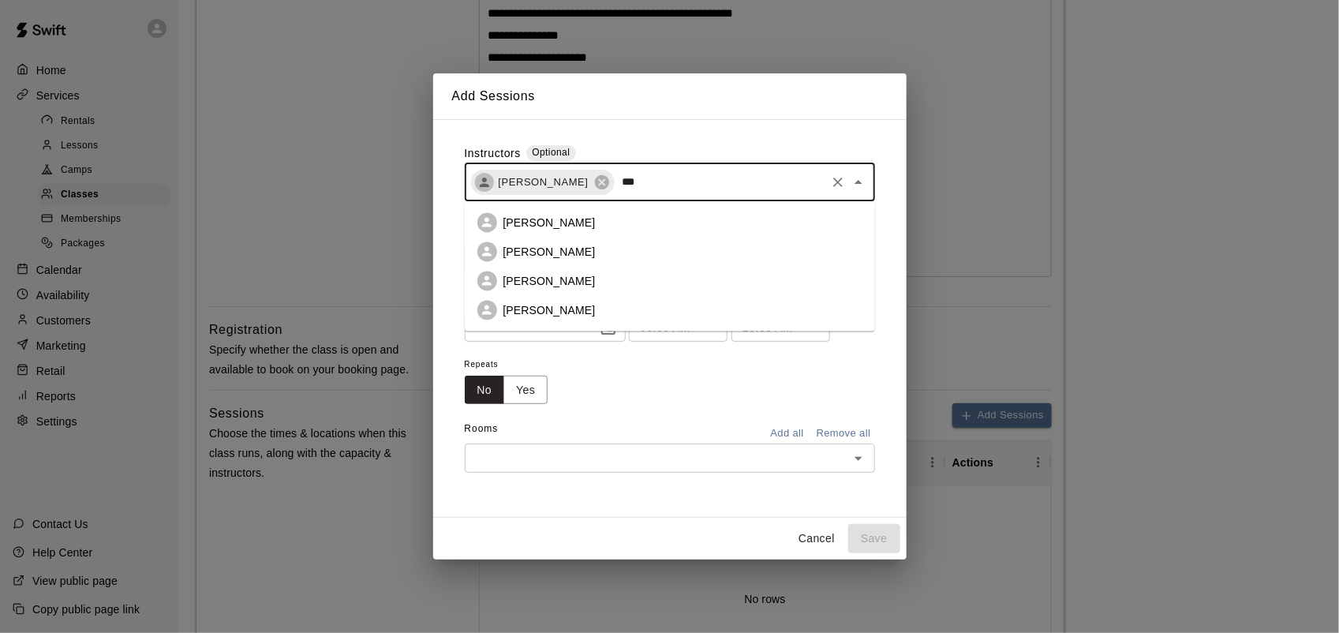
type input "****"
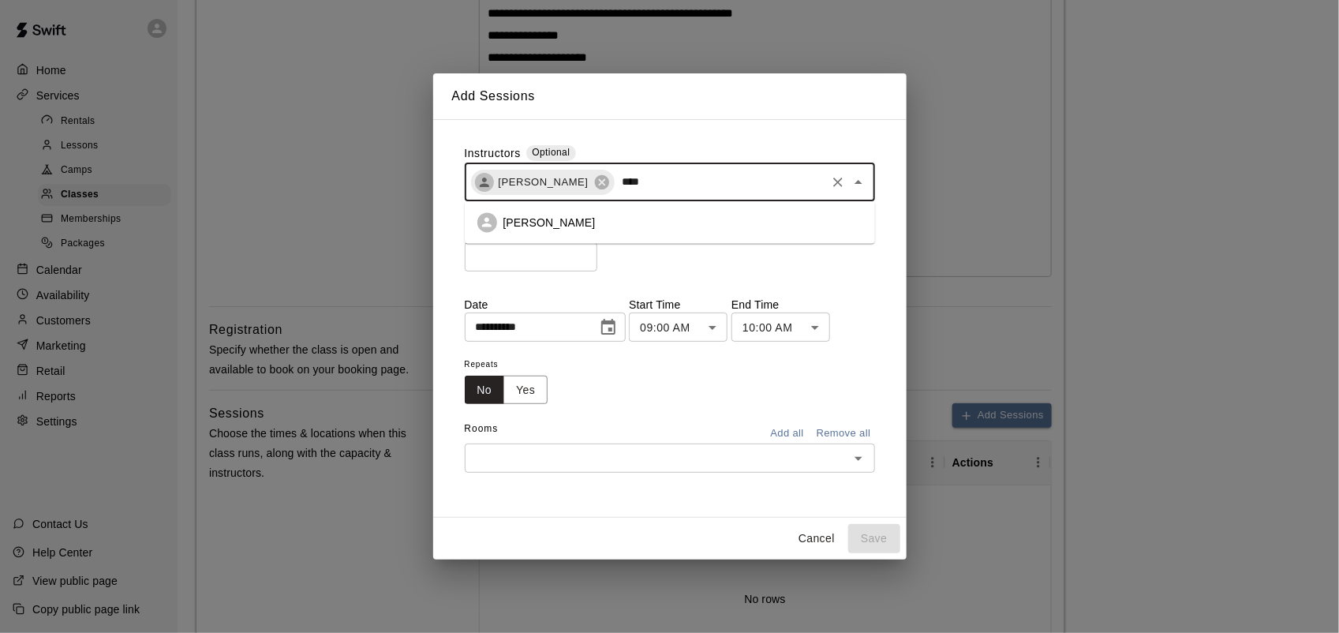
click at [577, 218] on p "[PERSON_NAME]" at bounding box center [549, 223] width 92 height 16
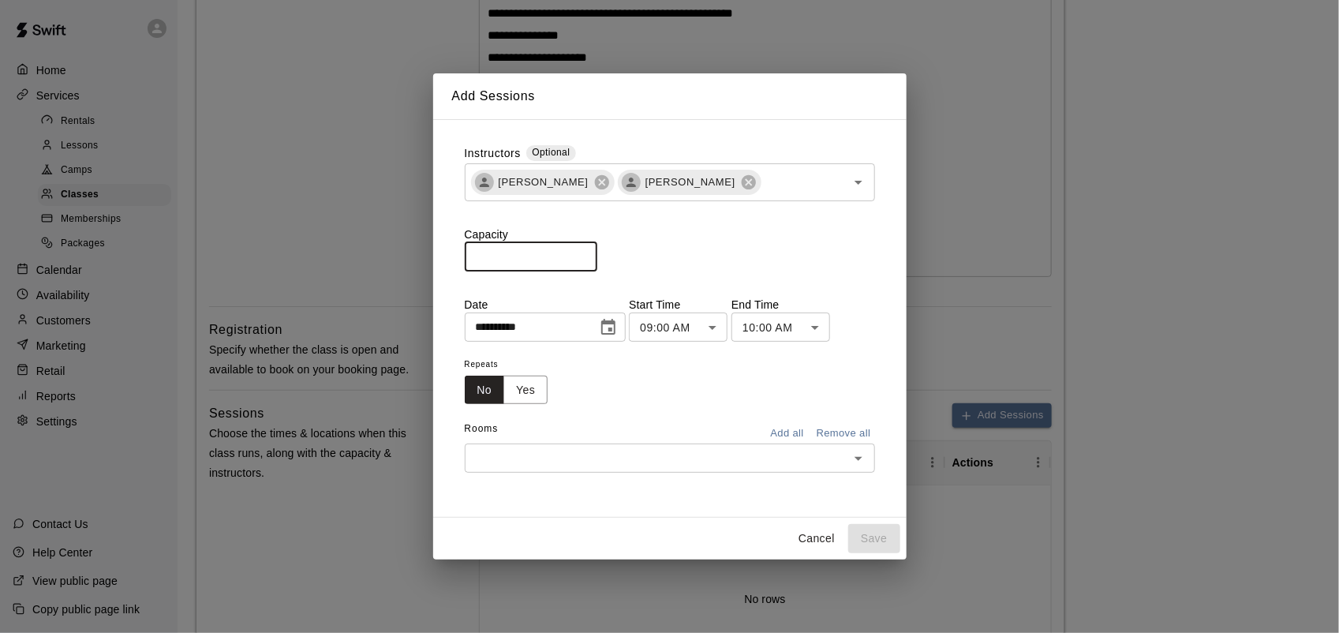
click at [577, 251] on input "*" at bounding box center [531, 256] width 133 height 29
type input "**"
click at [677, 330] on body "**********" at bounding box center [669, 373] width 1339 height 1504
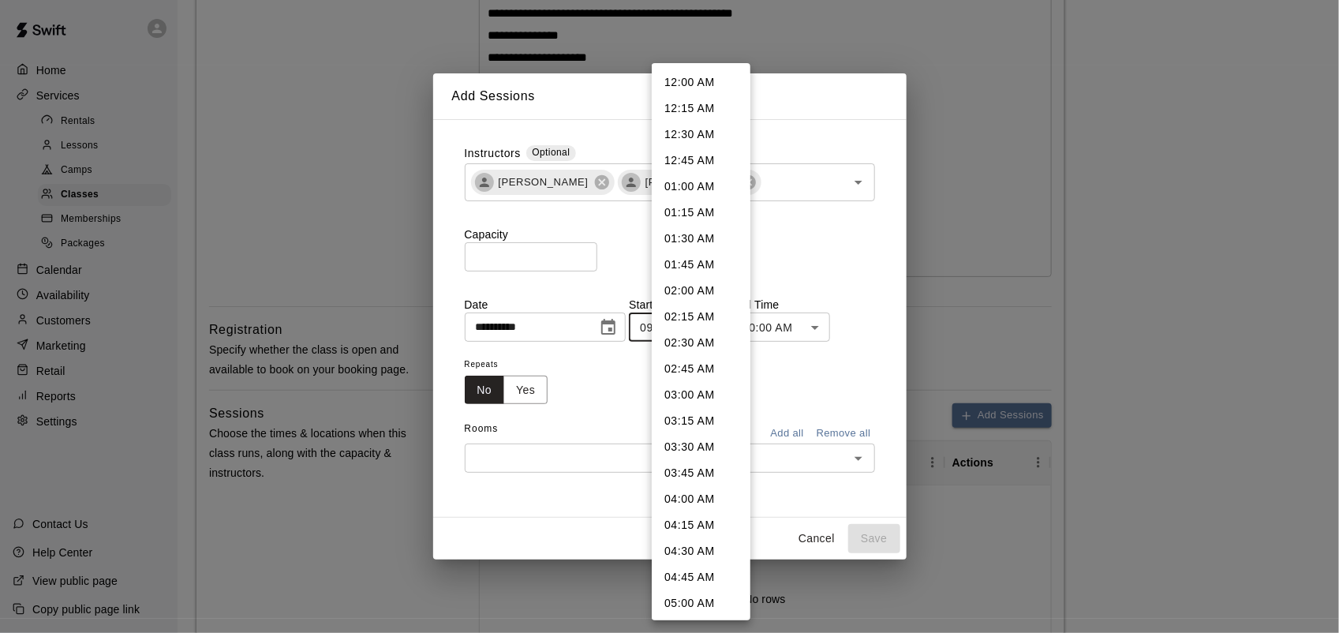
scroll to position [677, 0]
click at [540, 368] on div at bounding box center [669, 316] width 1339 height 633
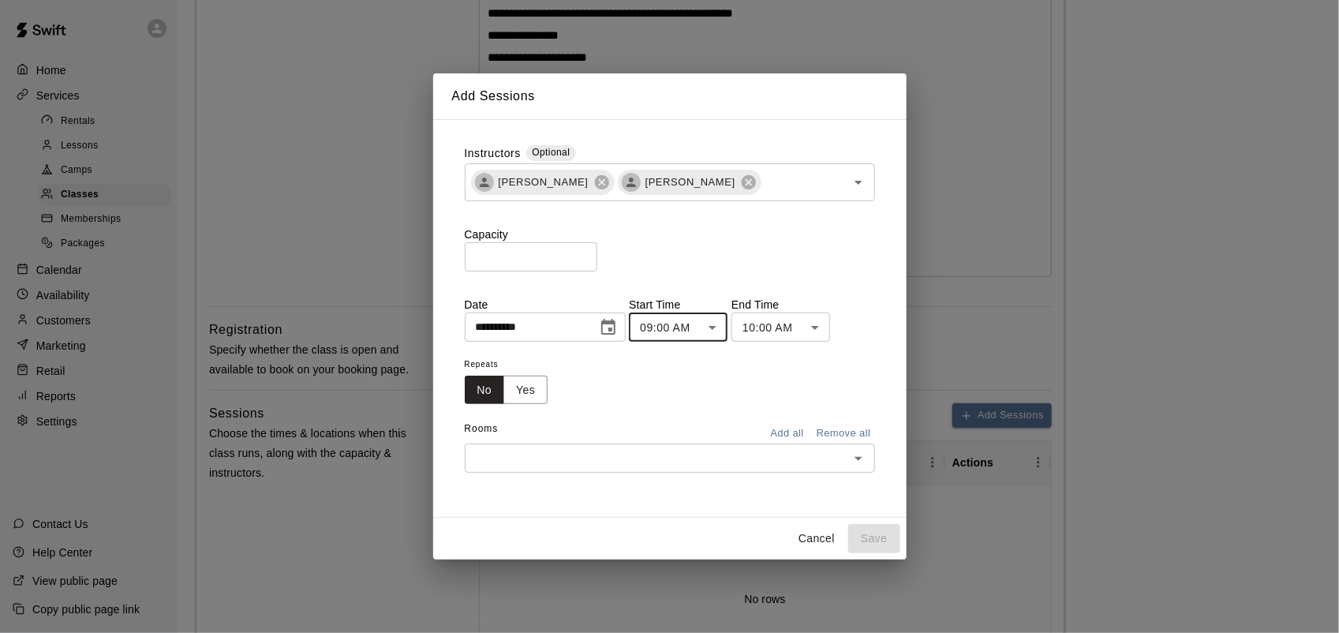
click at [544, 387] on div "12:00 AM 12:15 AM 12:30 AM 12:45 AM 01:00 AM 01:15 AM 01:30 AM 01:45 AM 02:00 A…" at bounding box center [669, 316] width 1339 height 633
click at [540, 397] on button "Yes" at bounding box center [525, 390] width 44 height 29
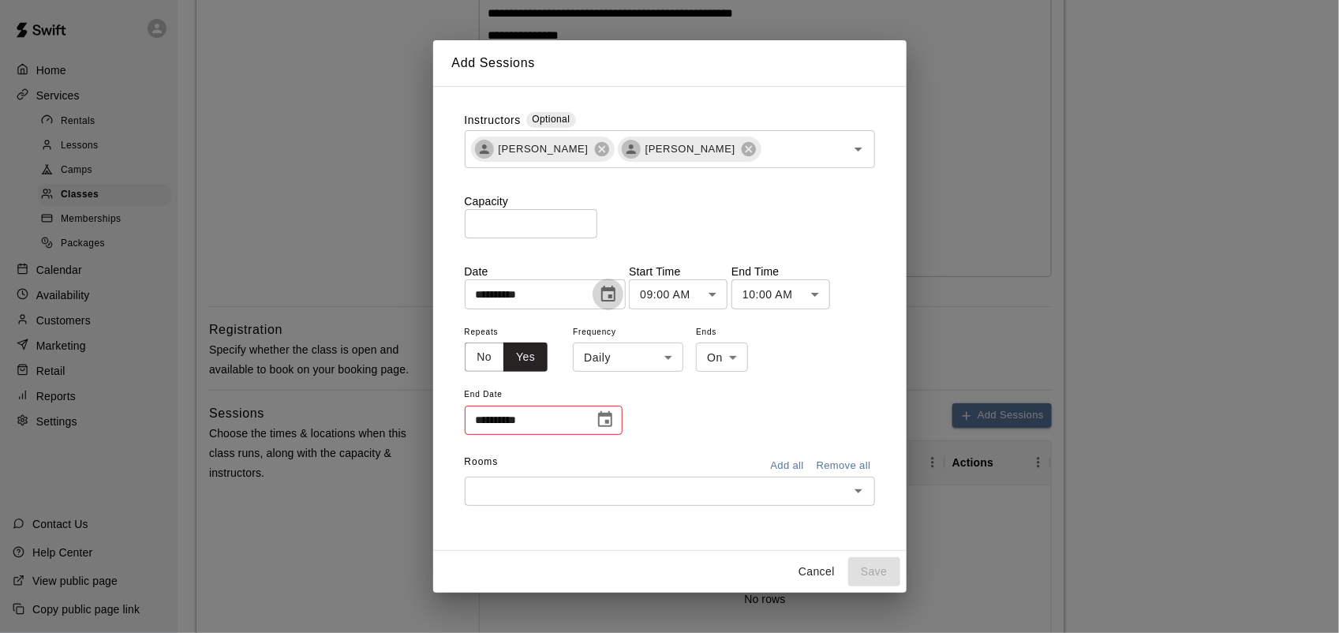
click at [624, 282] on button "Choose date, selected date is Sep 16, 2025" at bounding box center [609, 295] width 32 height 32
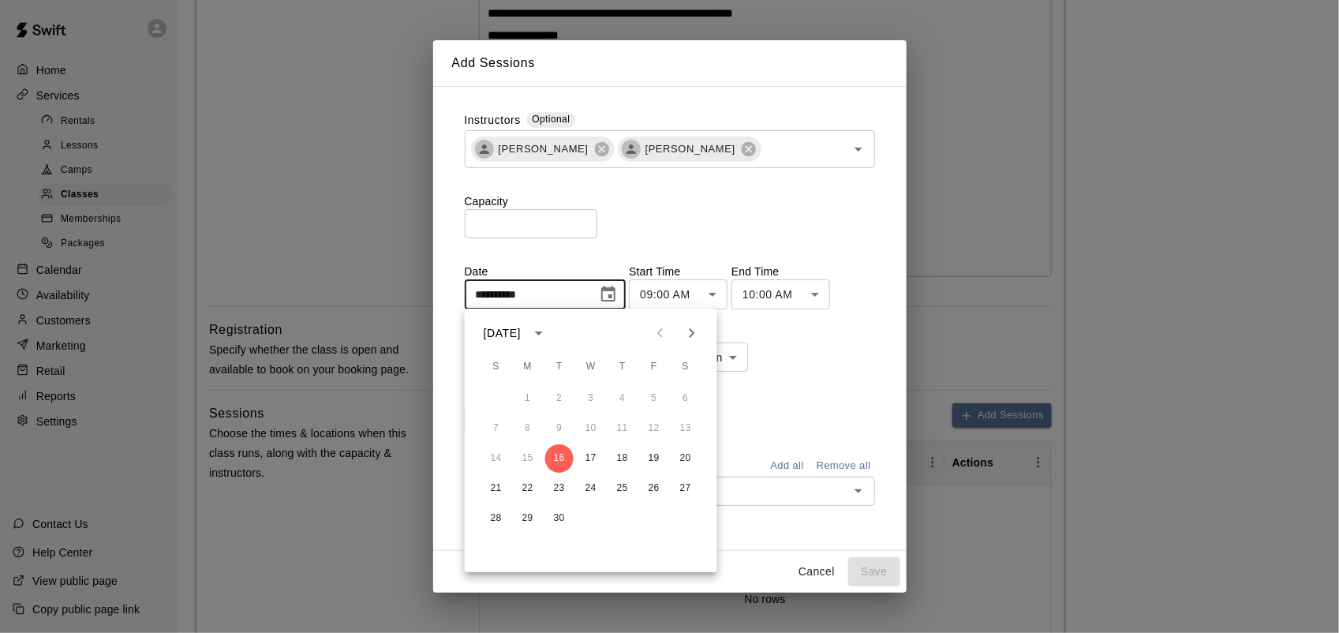
click at [683, 329] on icon "Next month" at bounding box center [691, 332] width 19 height 19
click at [621, 401] on button "2" at bounding box center [622, 398] width 28 height 28
type input "**********"
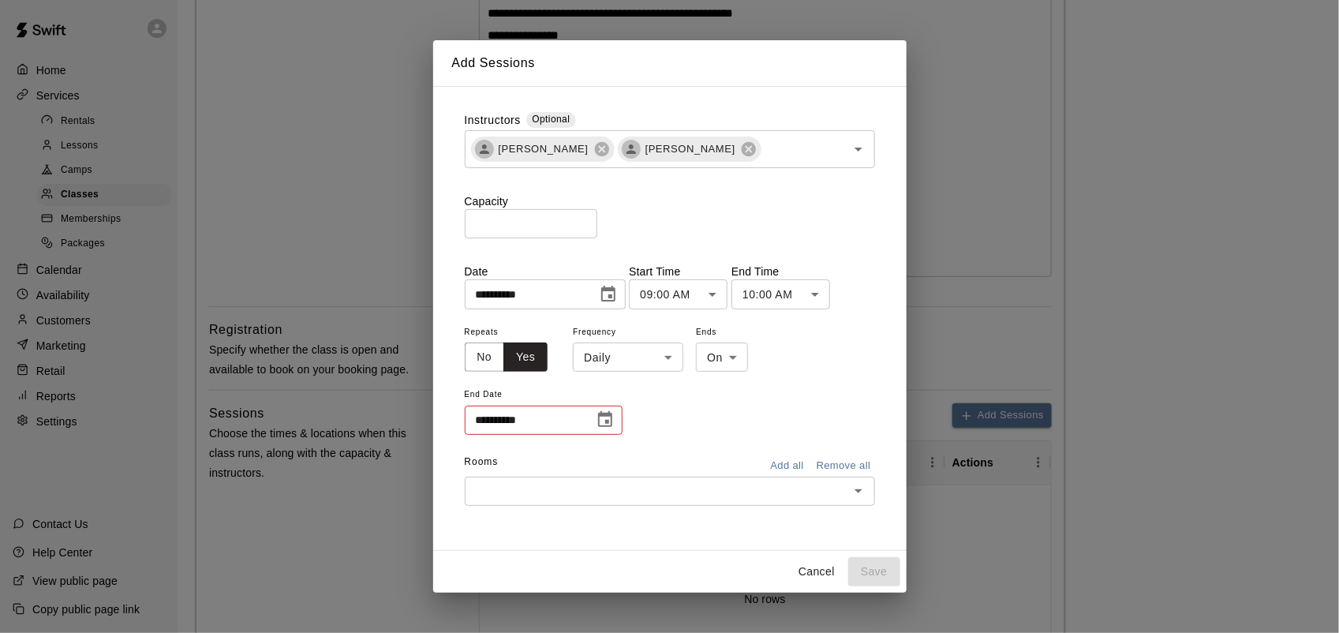
click at [604, 413] on icon "Choose date" at bounding box center [605, 419] width 14 height 16
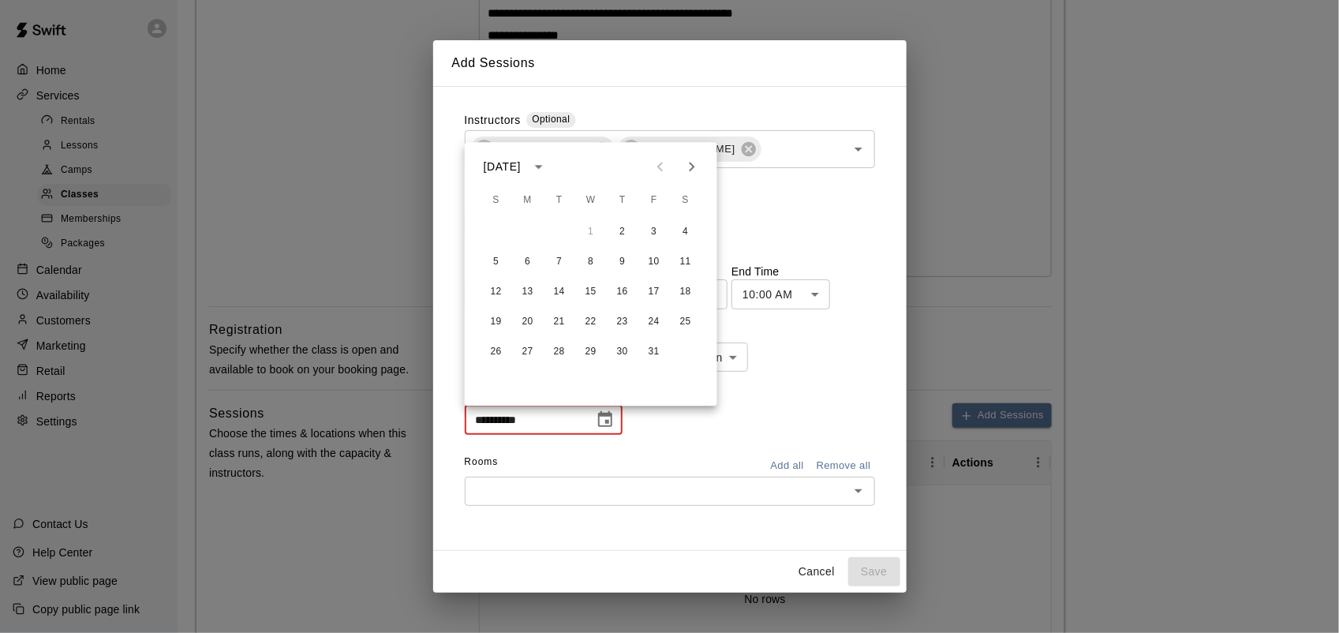
click at [691, 166] on icon "Next month" at bounding box center [691, 167] width 19 height 19
click at [625, 320] on button "20" at bounding box center [622, 322] width 28 height 28
type input "**********"
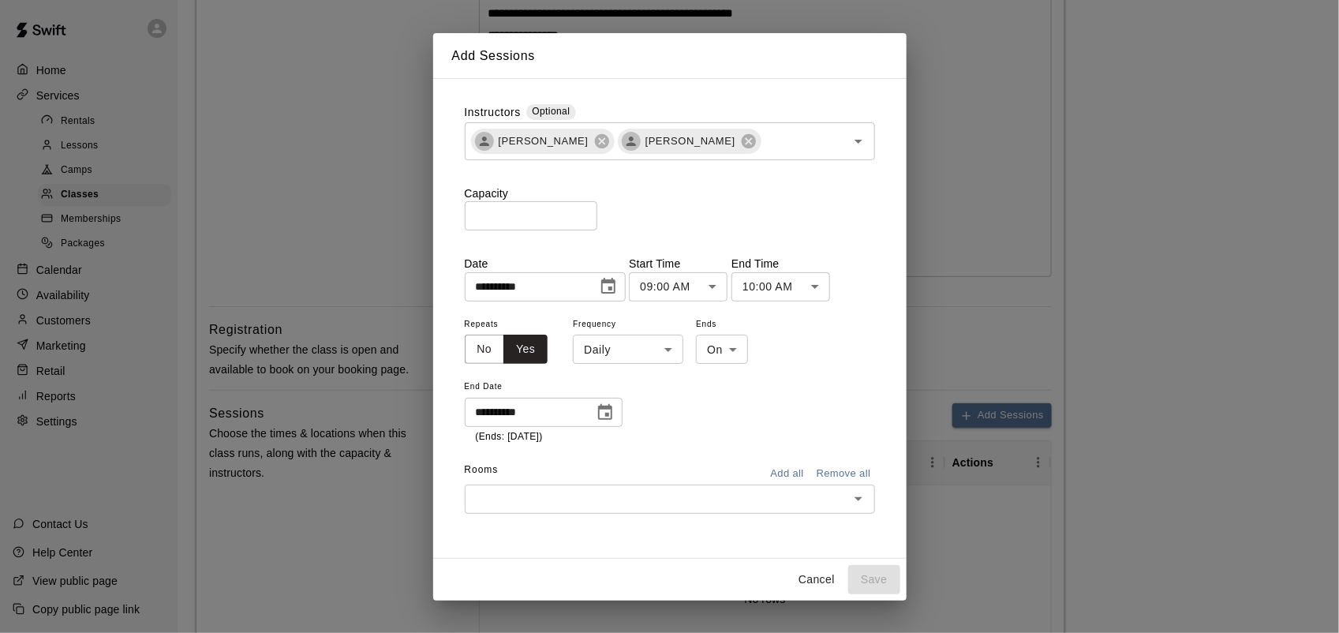
click at [656, 361] on body "**********" at bounding box center [669, 373] width 1339 height 1504
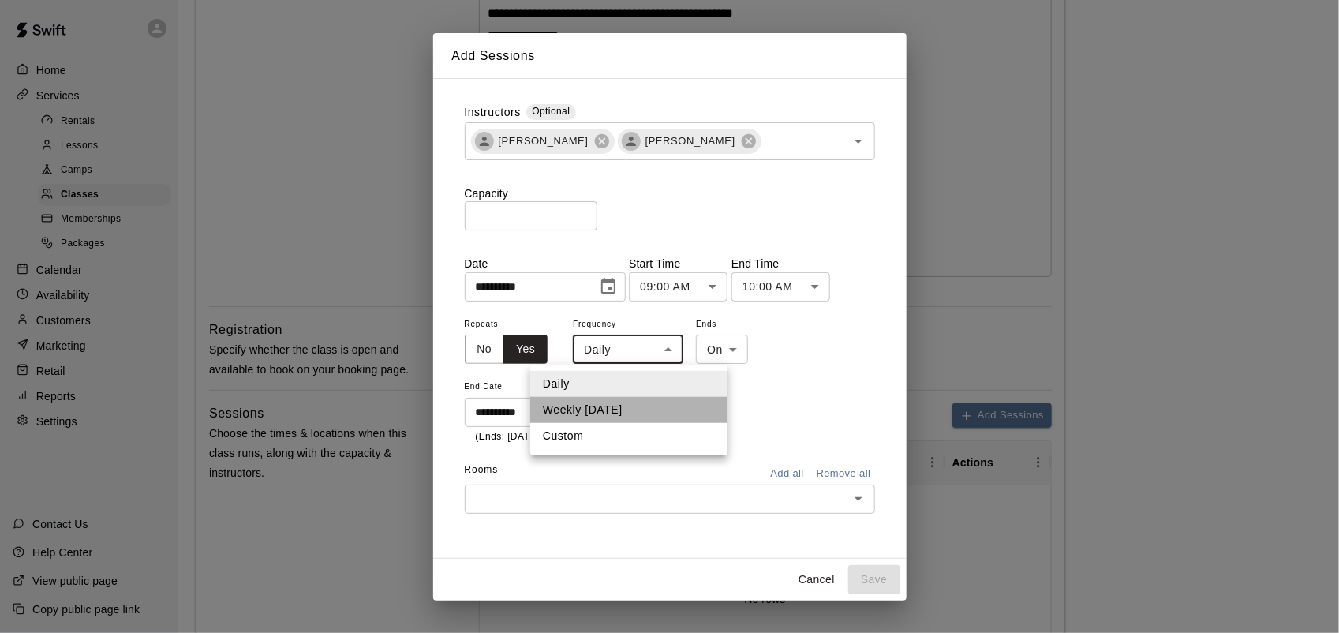
click at [622, 409] on li "Weekly [DATE]" at bounding box center [628, 410] width 197 height 26
type input "******"
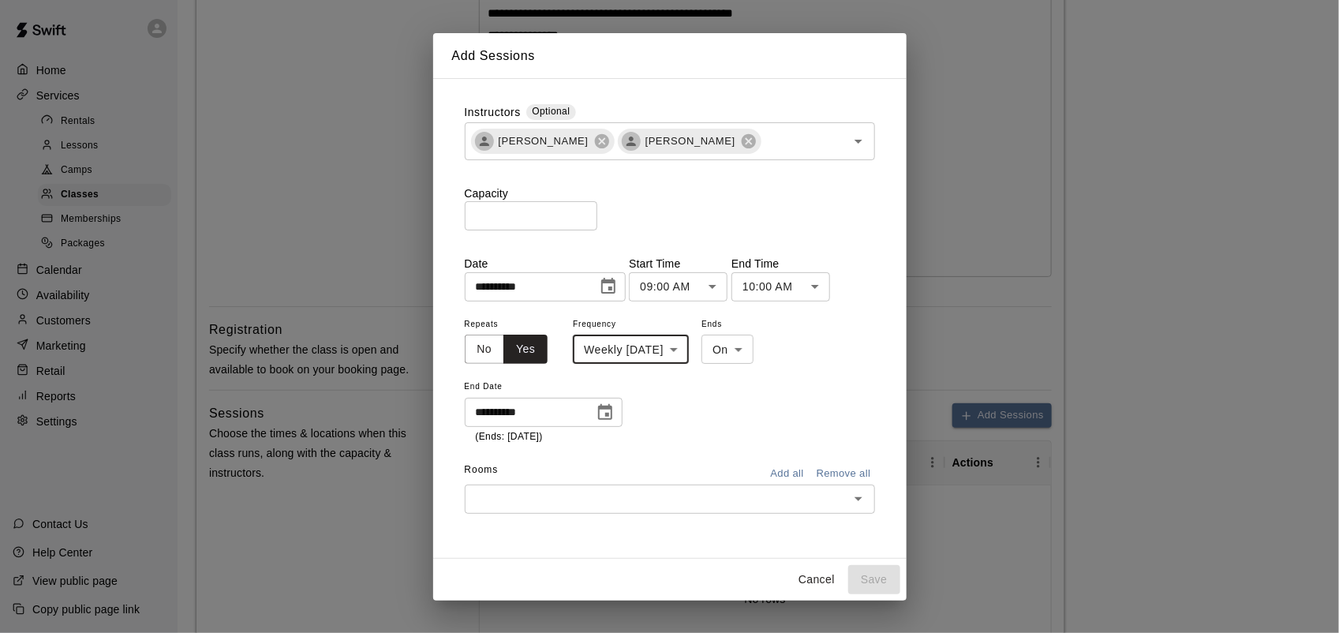
click at [731, 289] on body "**********" at bounding box center [669, 373] width 1339 height 1504
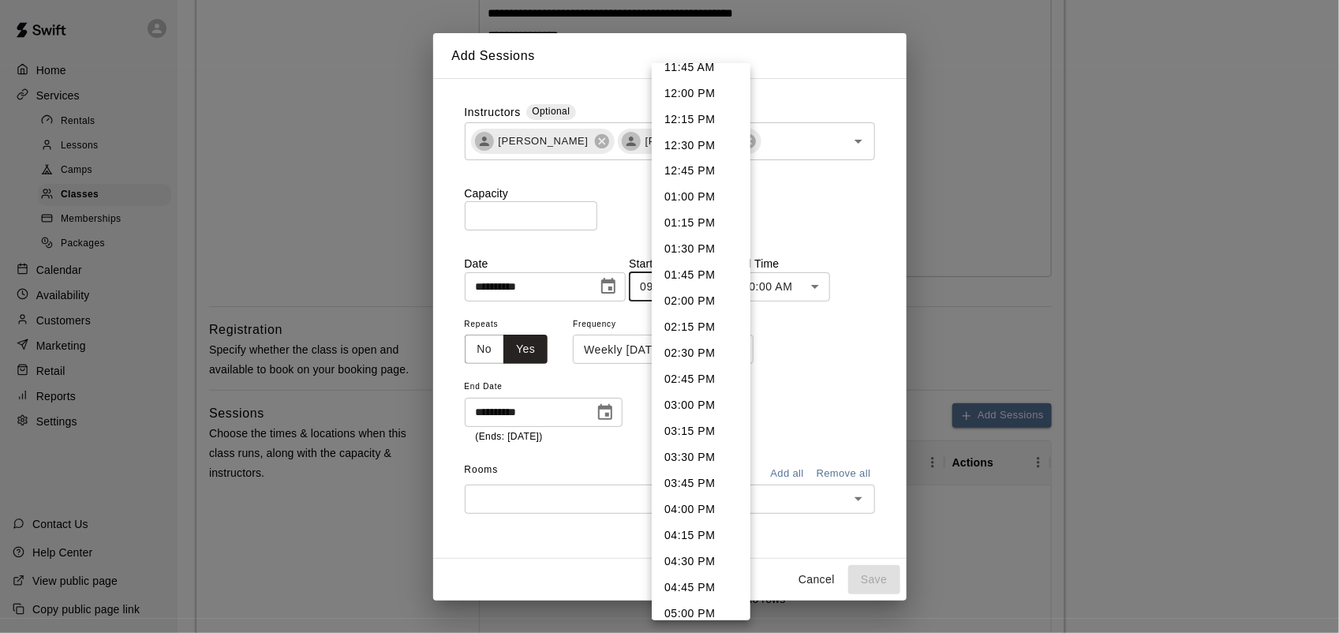
scroll to position [1269, 0]
click at [692, 478] on li "04:00 PM" at bounding box center [701, 480] width 99 height 26
type input "********"
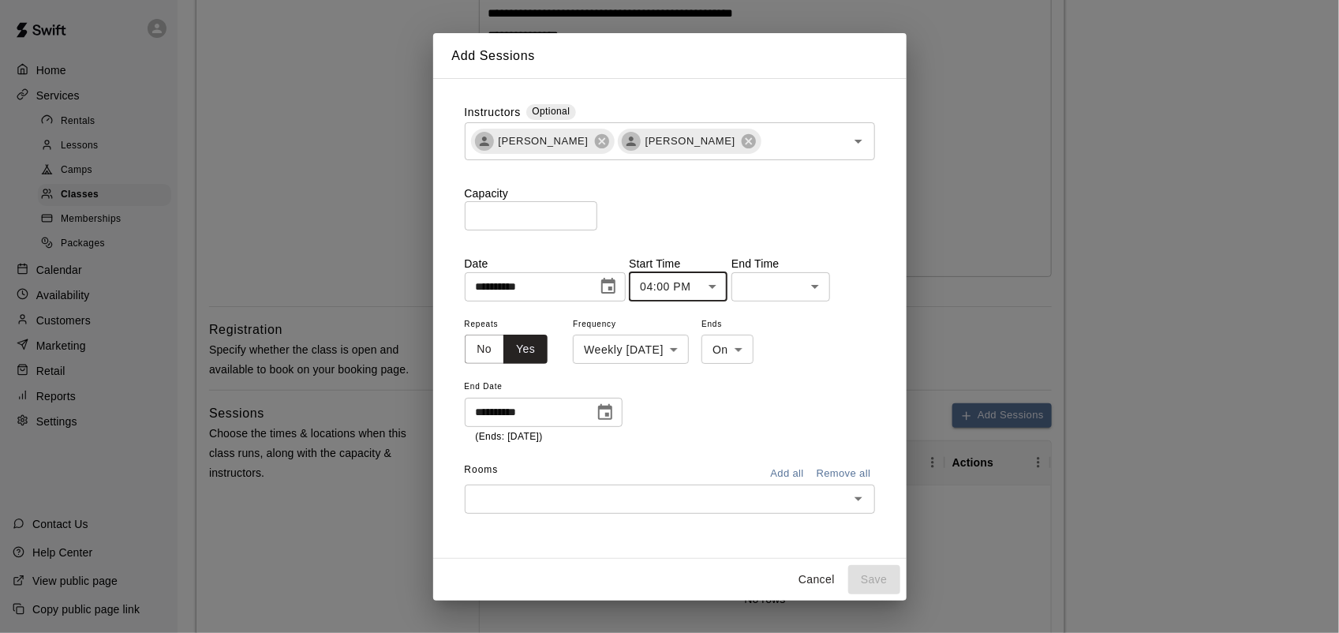
click at [834, 282] on body "**********" at bounding box center [669, 373] width 1339 height 1504
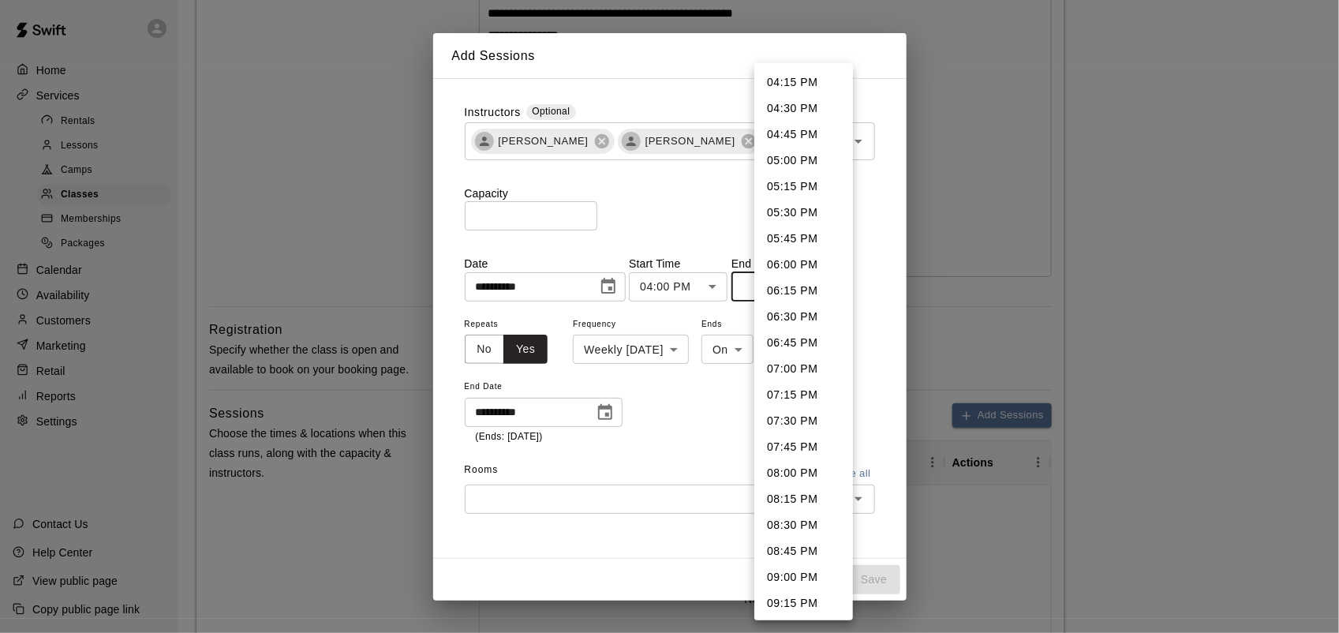
click at [821, 263] on li "06:00 PM" at bounding box center [803, 265] width 99 height 26
type input "********"
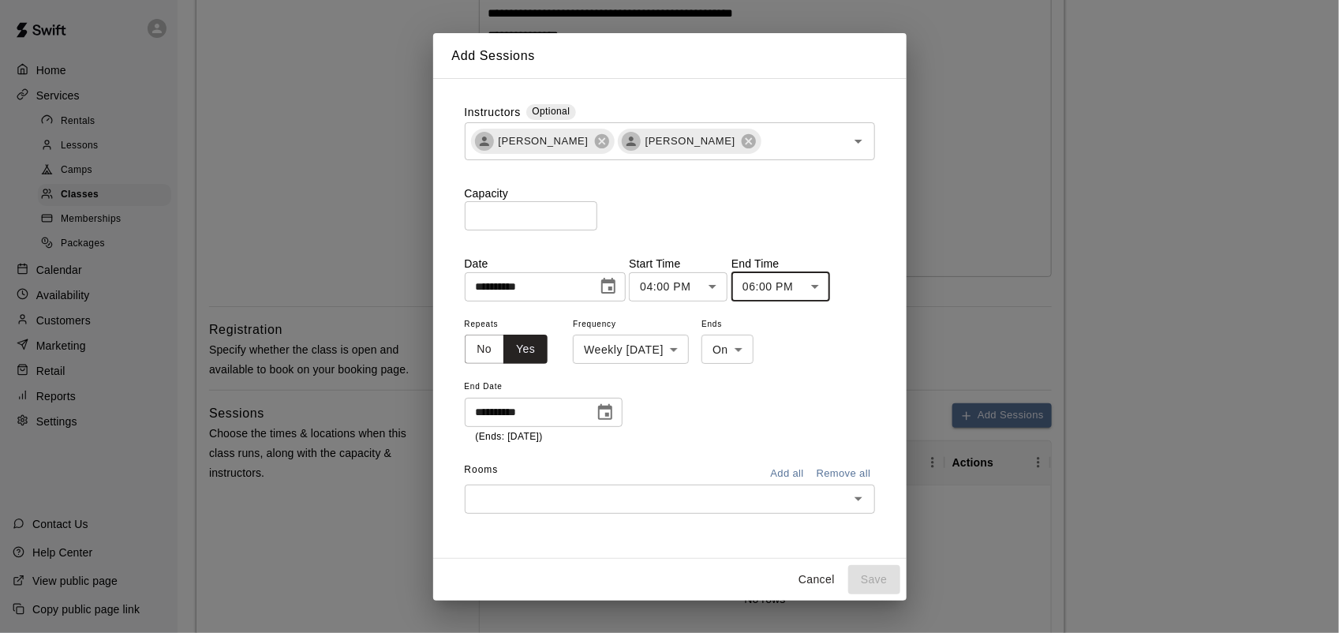
click at [584, 492] on input "text" at bounding box center [656, 499] width 375 height 20
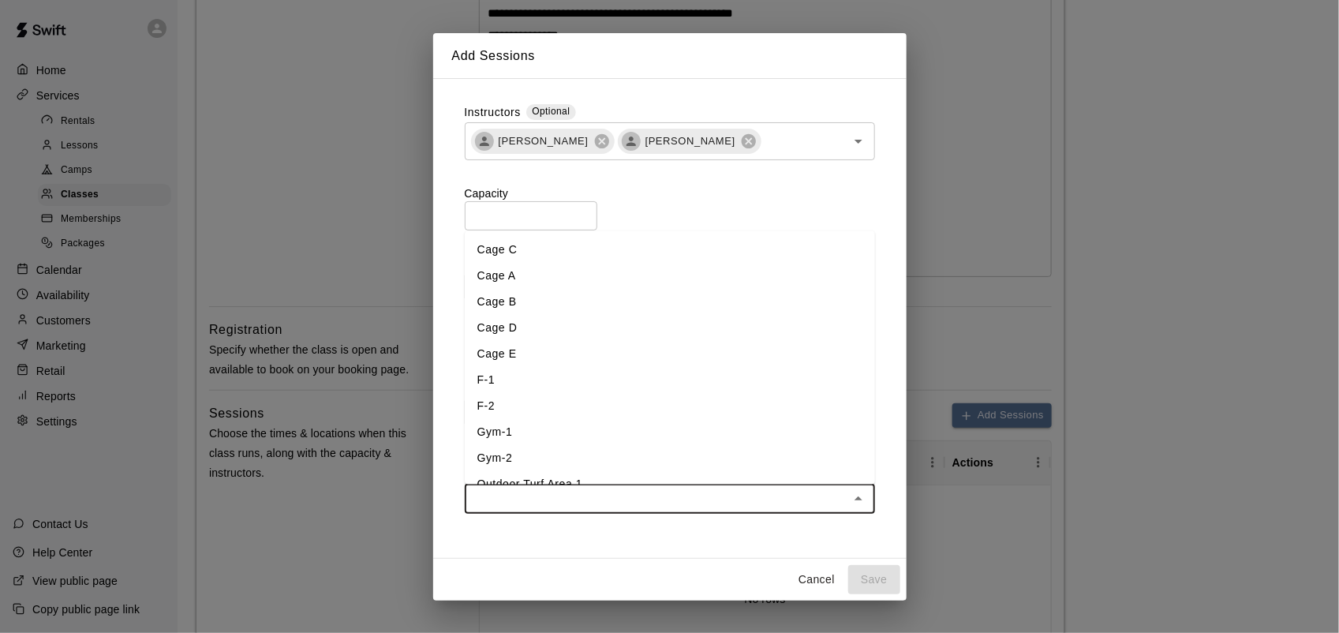
click at [509, 379] on li "F-1" at bounding box center [670, 381] width 410 height 26
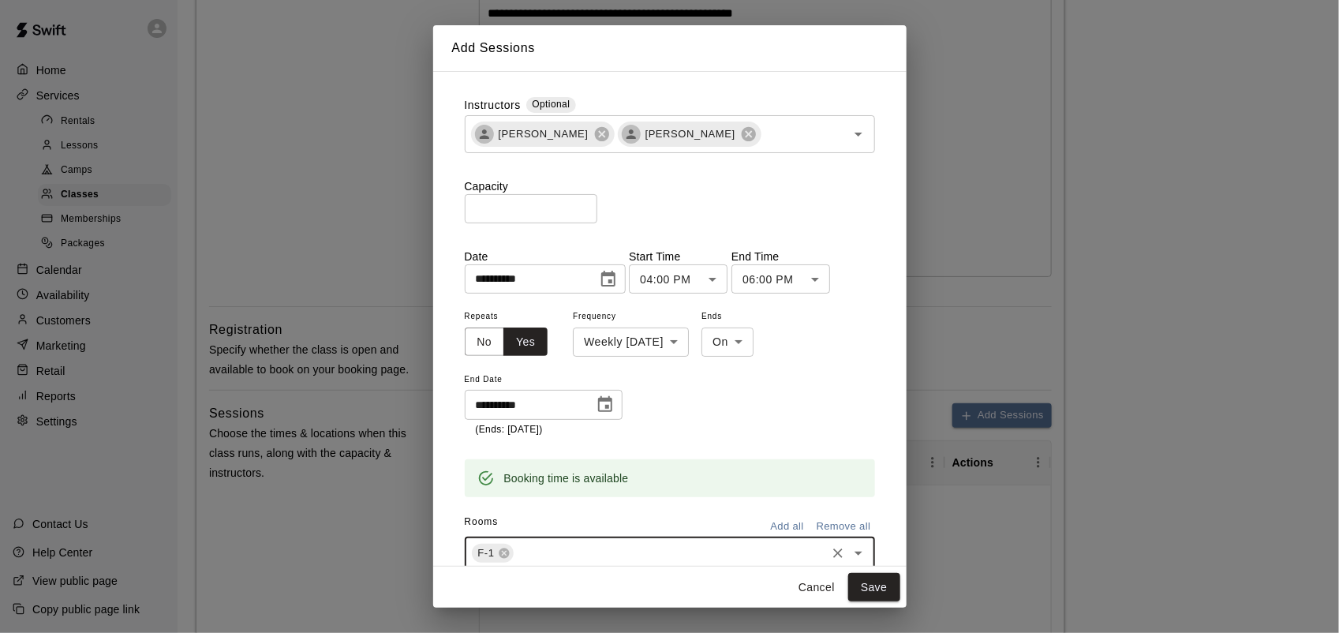
click at [552, 557] on input "text" at bounding box center [670, 554] width 308 height 20
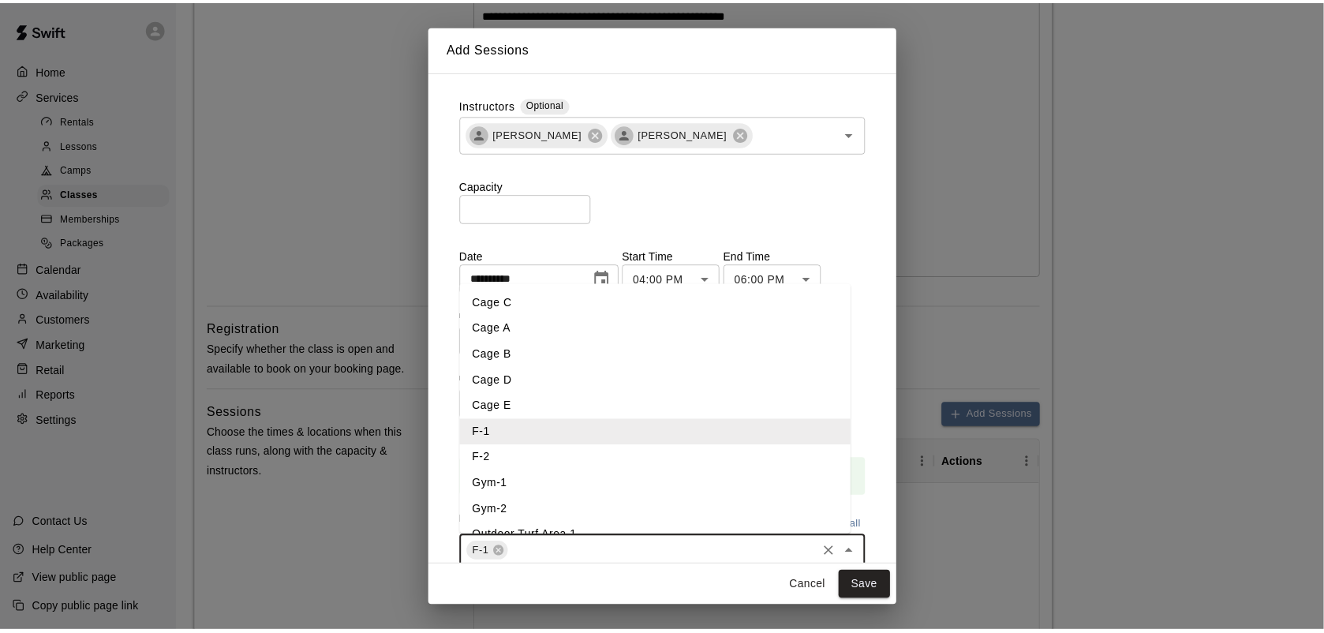
scroll to position [45, 0]
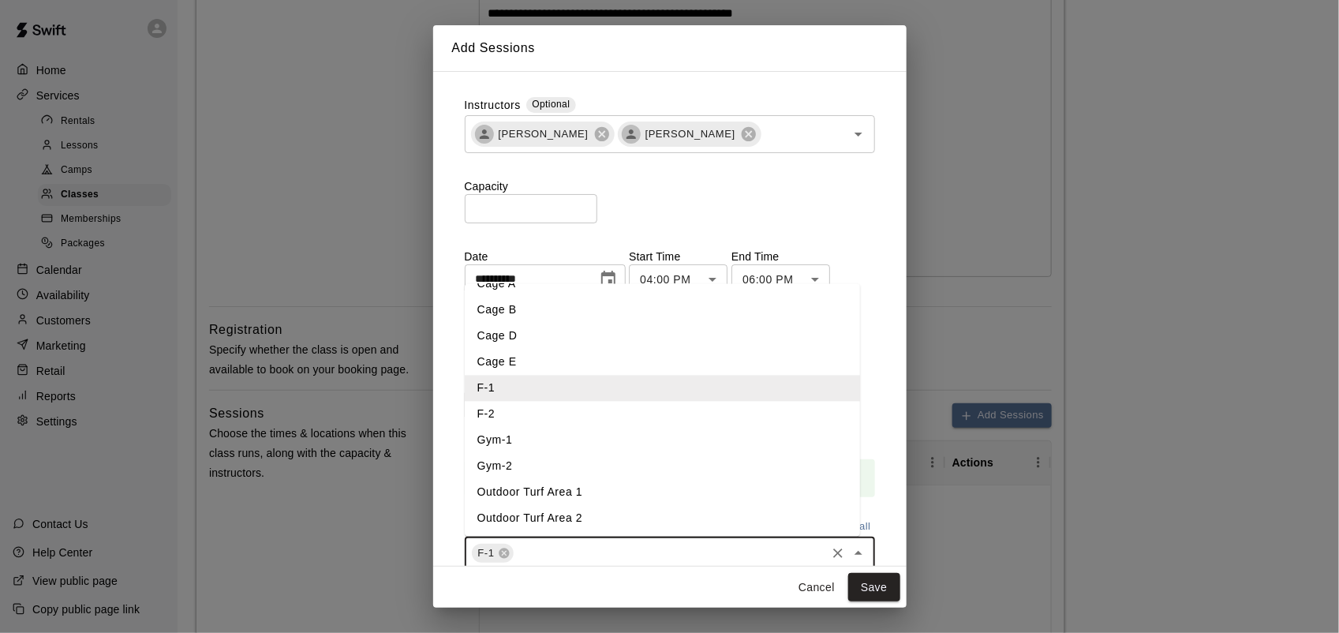
click at [759, 218] on div "Capacity ** ​" at bounding box center [670, 200] width 410 height 45
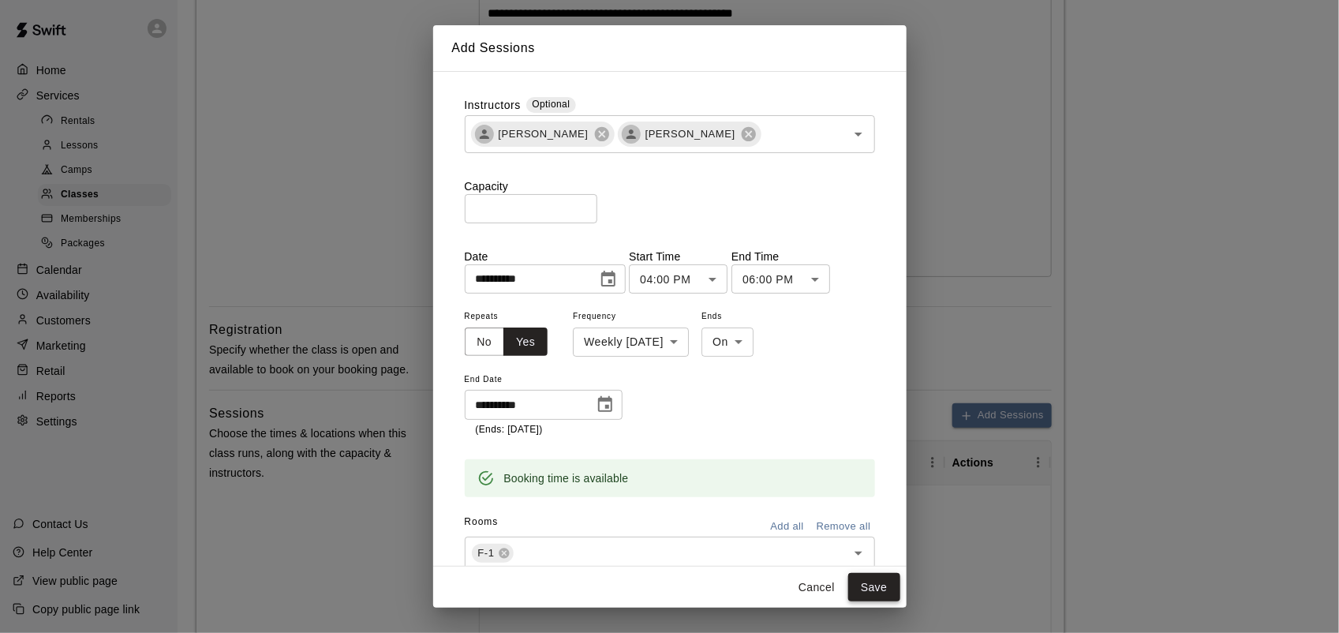
click at [874, 594] on button "Save" at bounding box center [874, 587] width 52 height 29
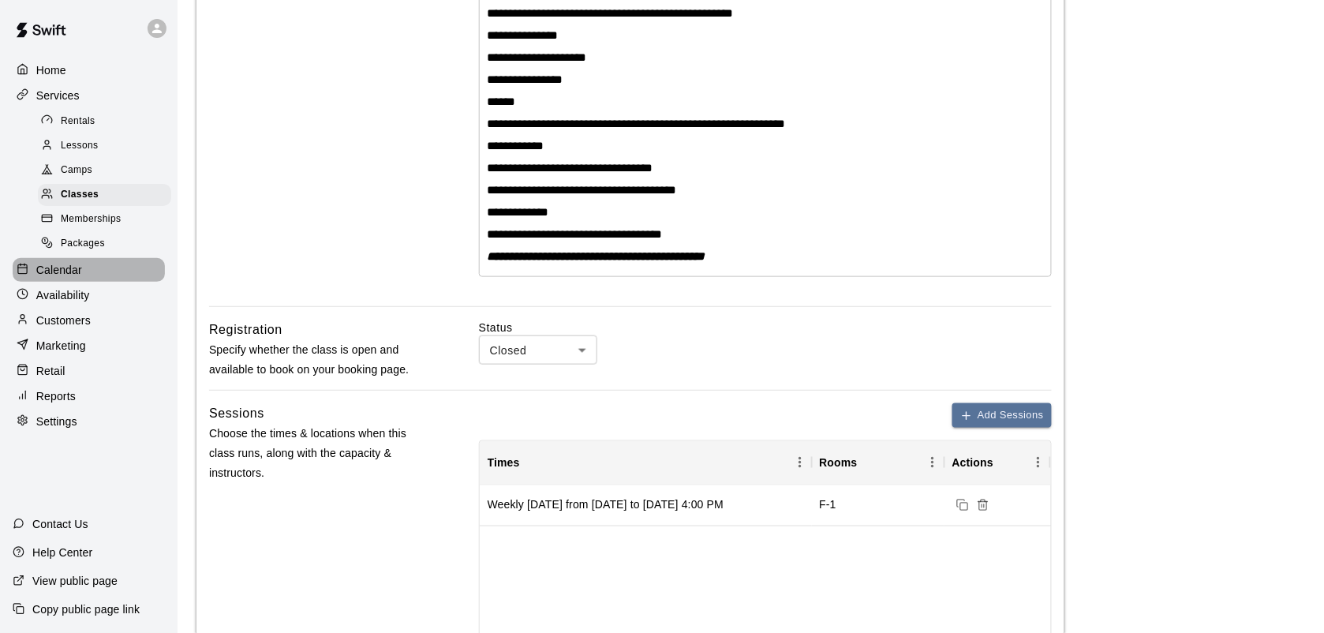
click at [63, 277] on p "Calendar" at bounding box center [59, 270] width 46 height 16
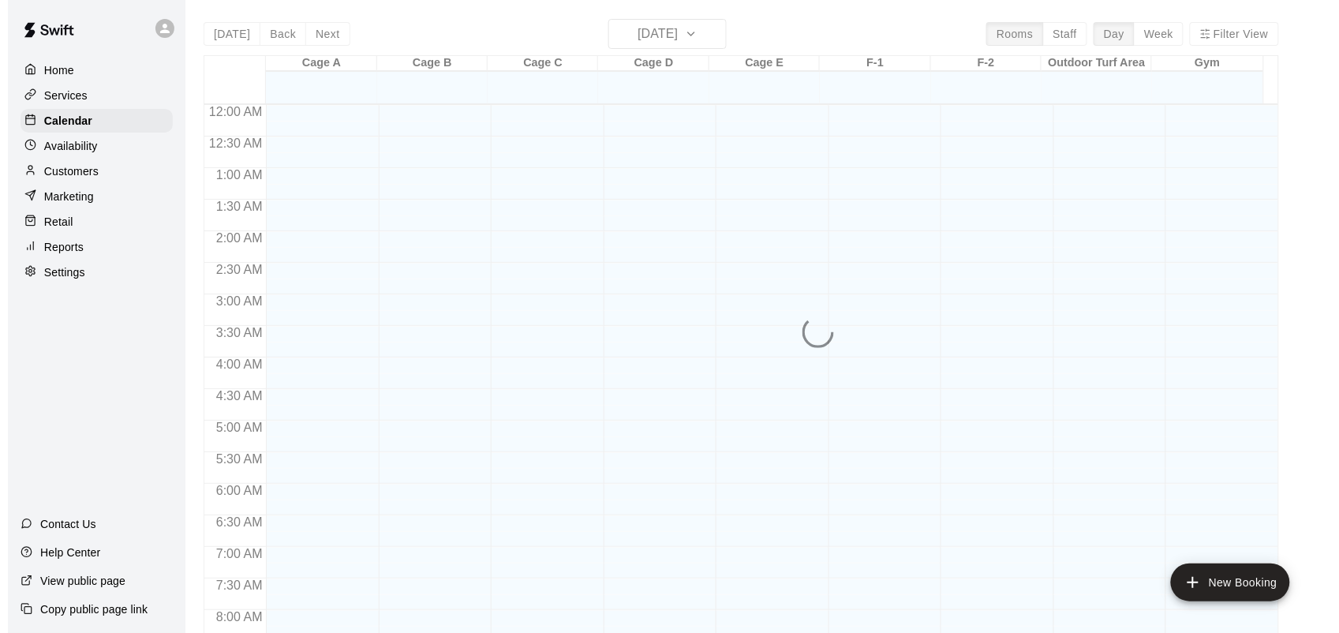
scroll to position [860, 0]
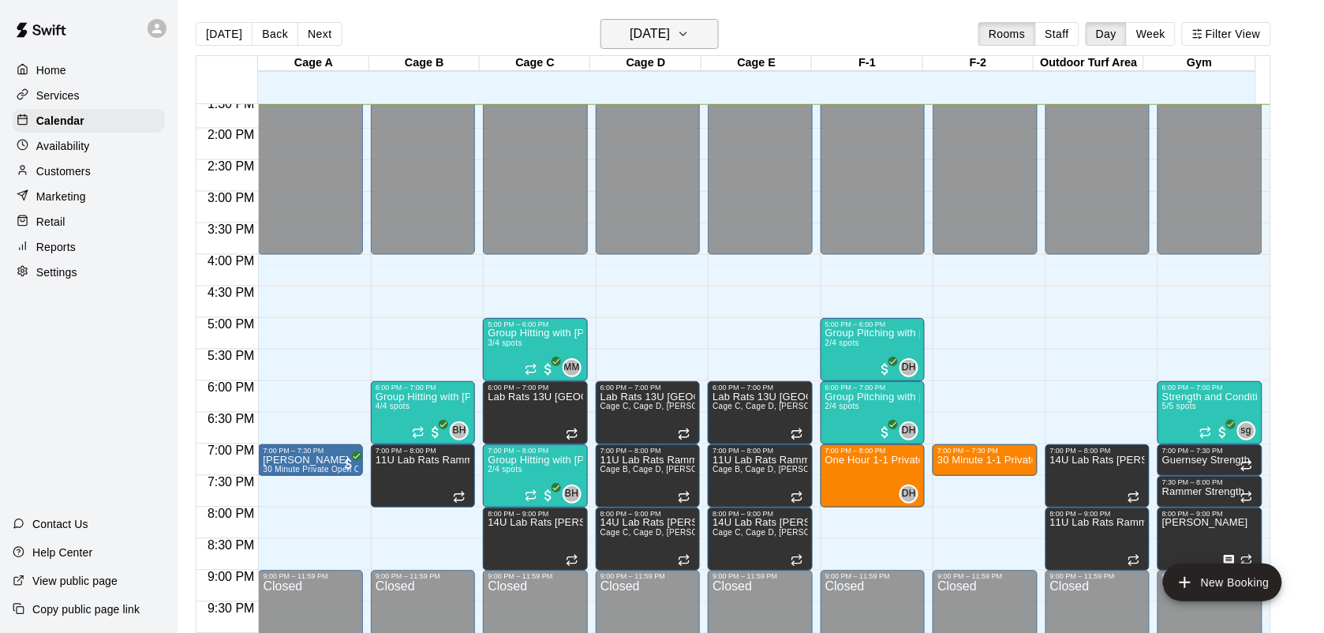
click at [670, 33] on h6 "[DATE]" at bounding box center [650, 34] width 40 height 22
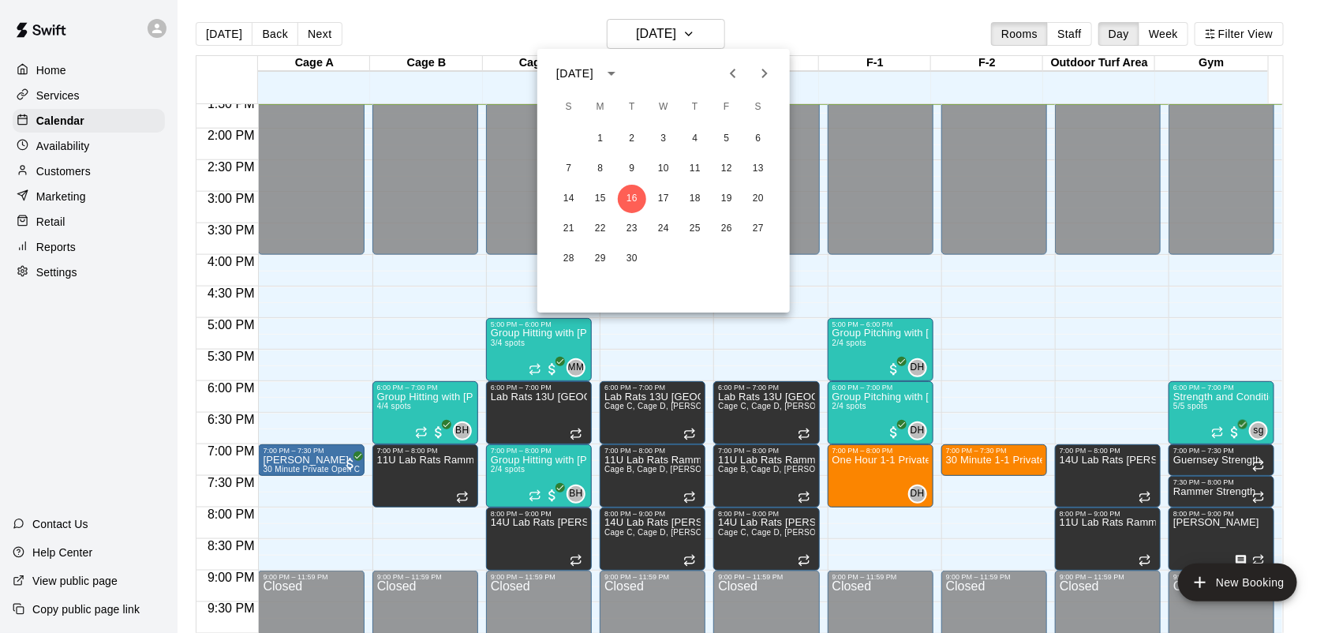
click at [767, 69] on icon "Next month" at bounding box center [764, 73] width 19 height 19
click at [692, 138] on button "2" at bounding box center [695, 139] width 28 height 28
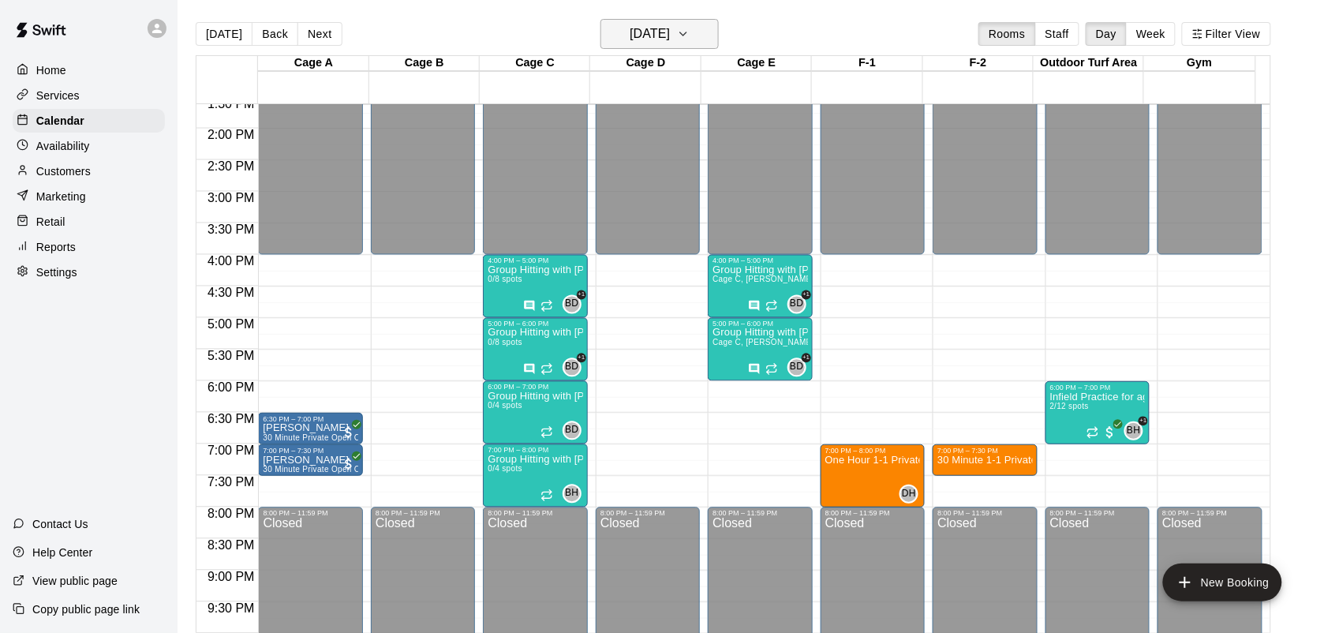
click at [719, 32] on button "[DATE]" at bounding box center [659, 34] width 118 height 30
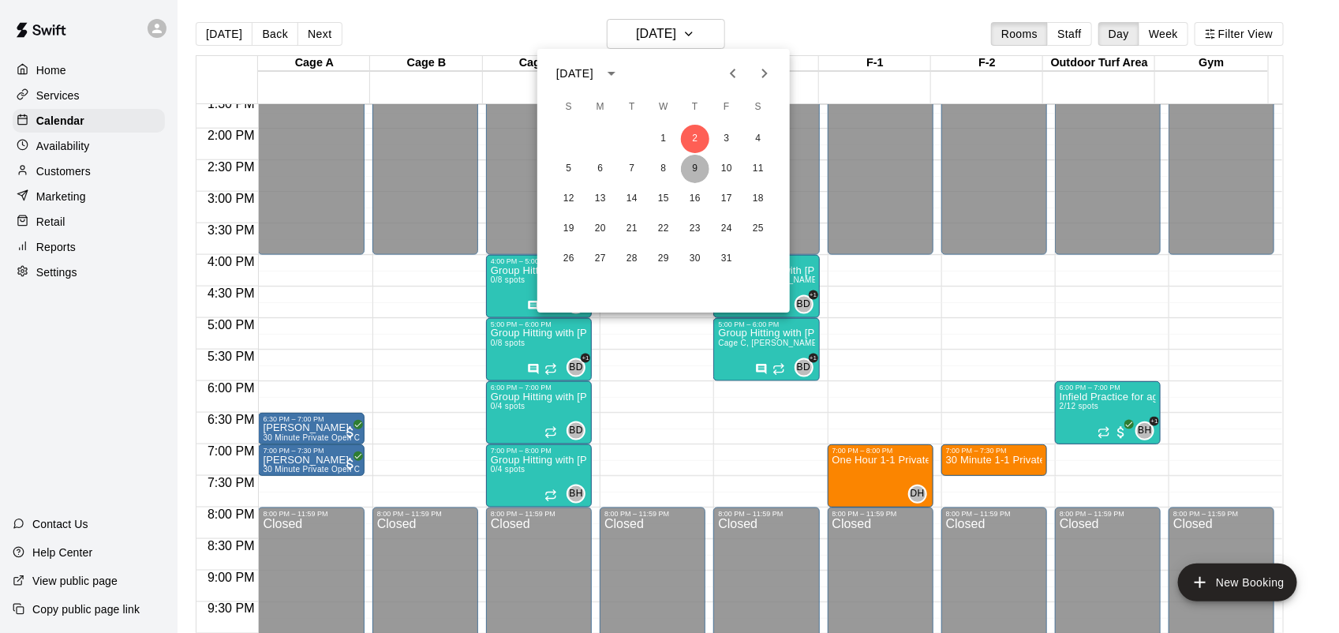
click at [698, 178] on button "9" at bounding box center [695, 169] width 28 height 28
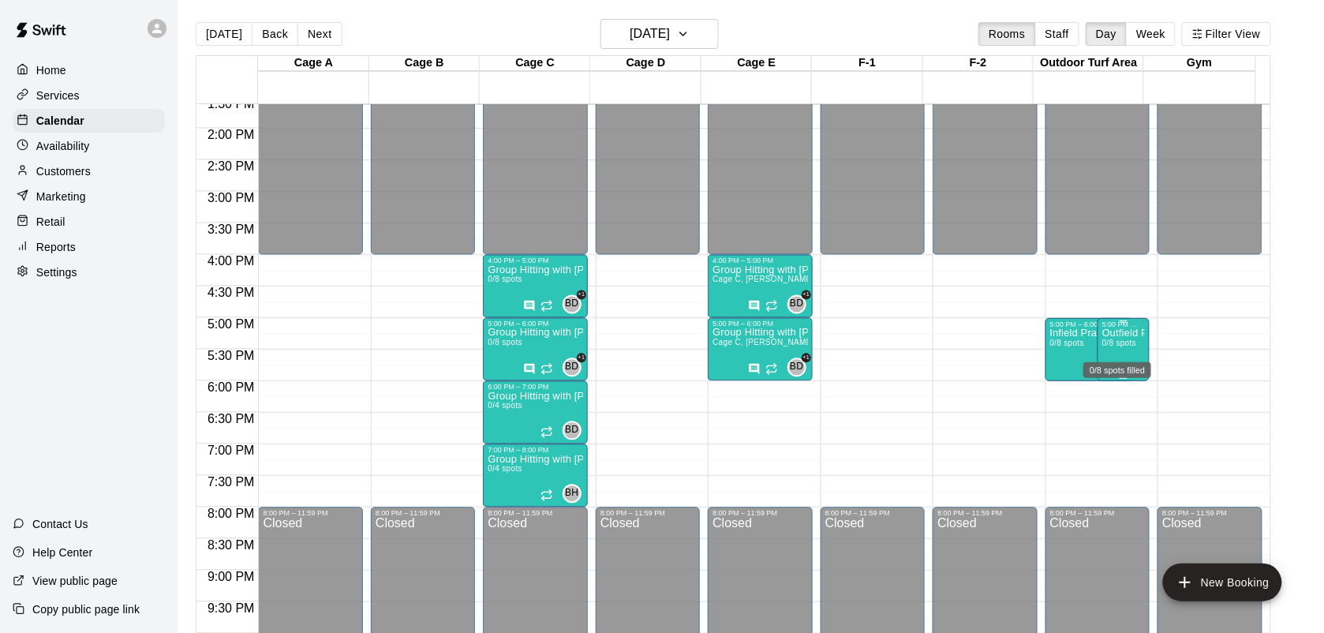
click at [1132, 347] on span "0/8 spots" at bounding box center [1119, 342] width 35 height 9
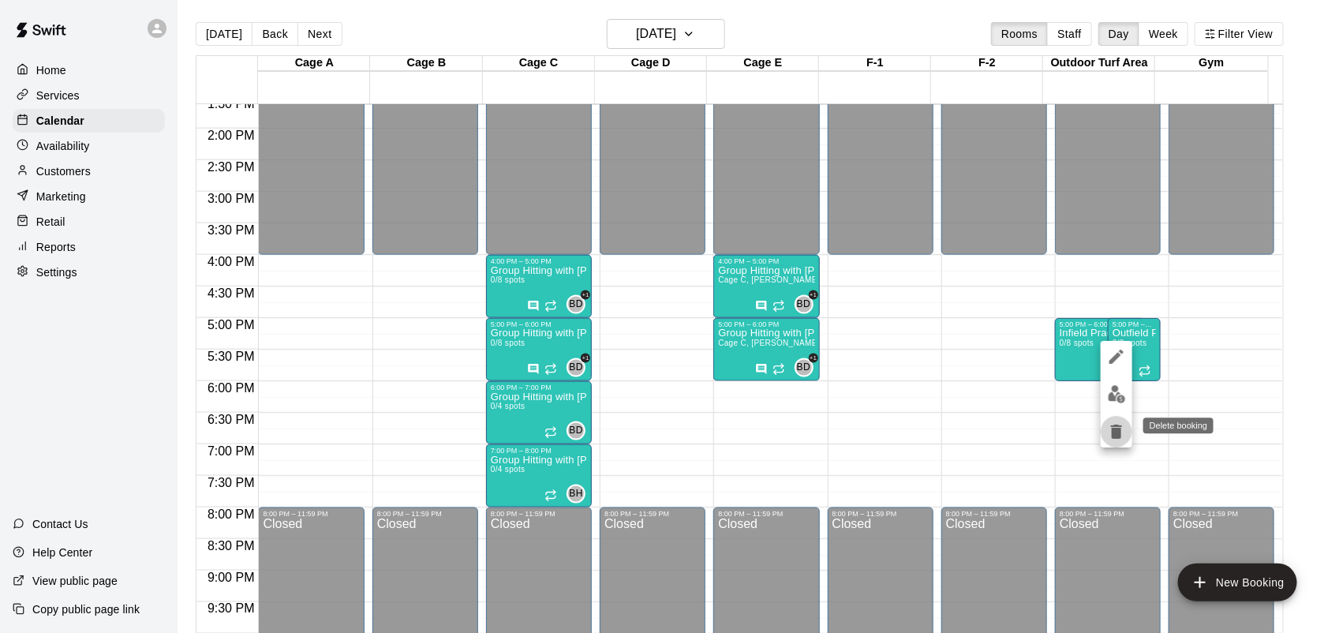
click at [1109, 435] on icon "delete" at bounding box center [1116, 431] width 19 height 19
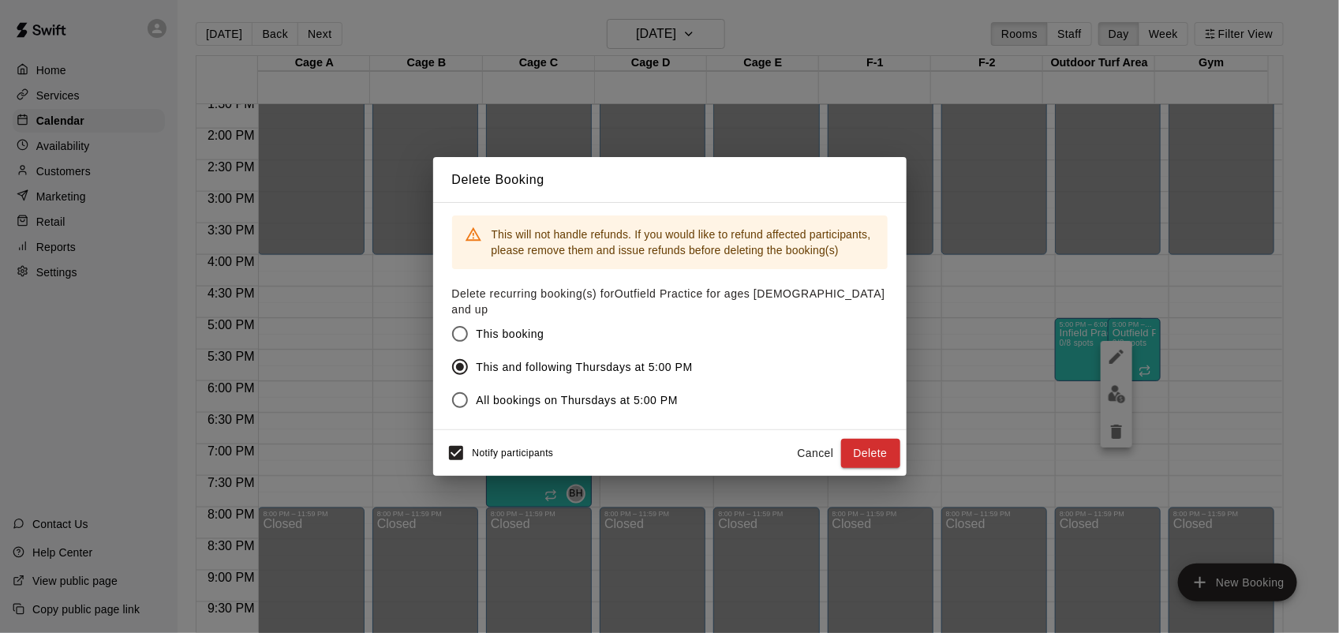
click at [874, 443] on button "Delete" at bounding box center [870, 453] width 59 height 29
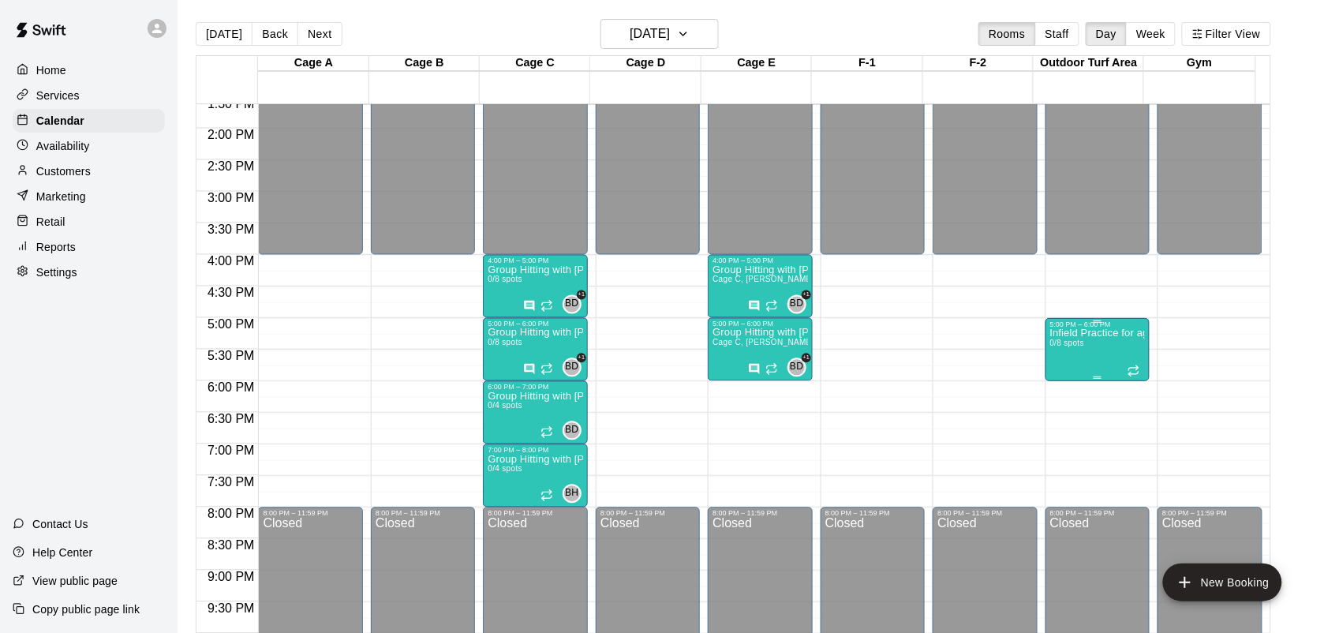
click at [1073, 359] on div "Infield Practice for ages [DEMOGRAPHIC_DATA] and up 0/8 spots" at bounding box center [1097, 644] width 95 height 633
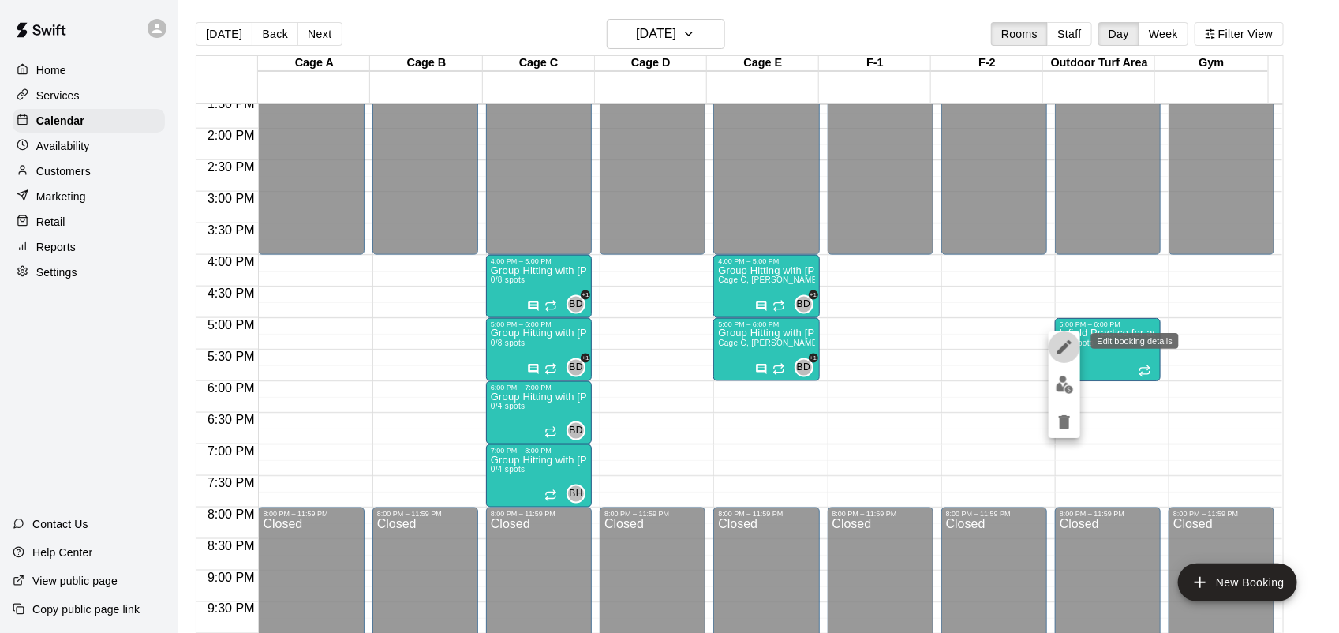
click at [1065, 353] on icon "edit" at bounding box center [1064, 347] width 19 height 19
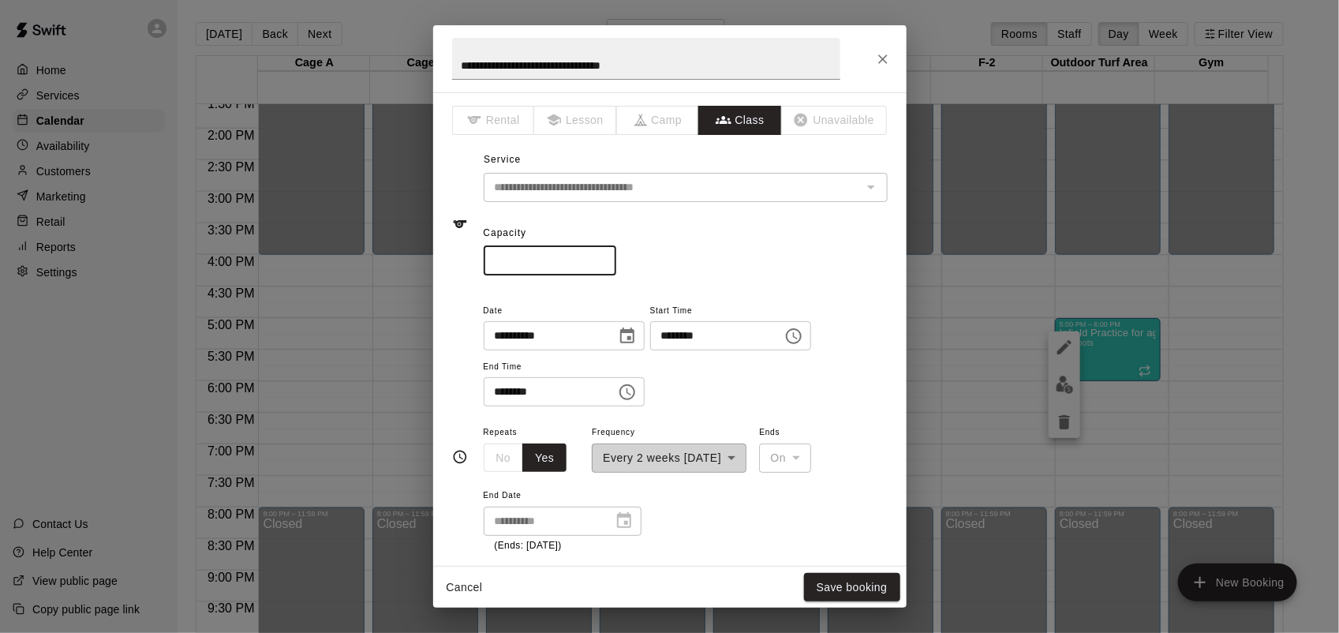
drag, startPoint x: 533, startPoint y: 249, endPoint x: 241, endPoint y: 219, distance: 294.3
click at [241, 219] on div "**********" at bounding box center [669, 316] width 1339 height 633
click at [877, 59] on icon "Close" at bounding box center [883, 59] width 16 height 16
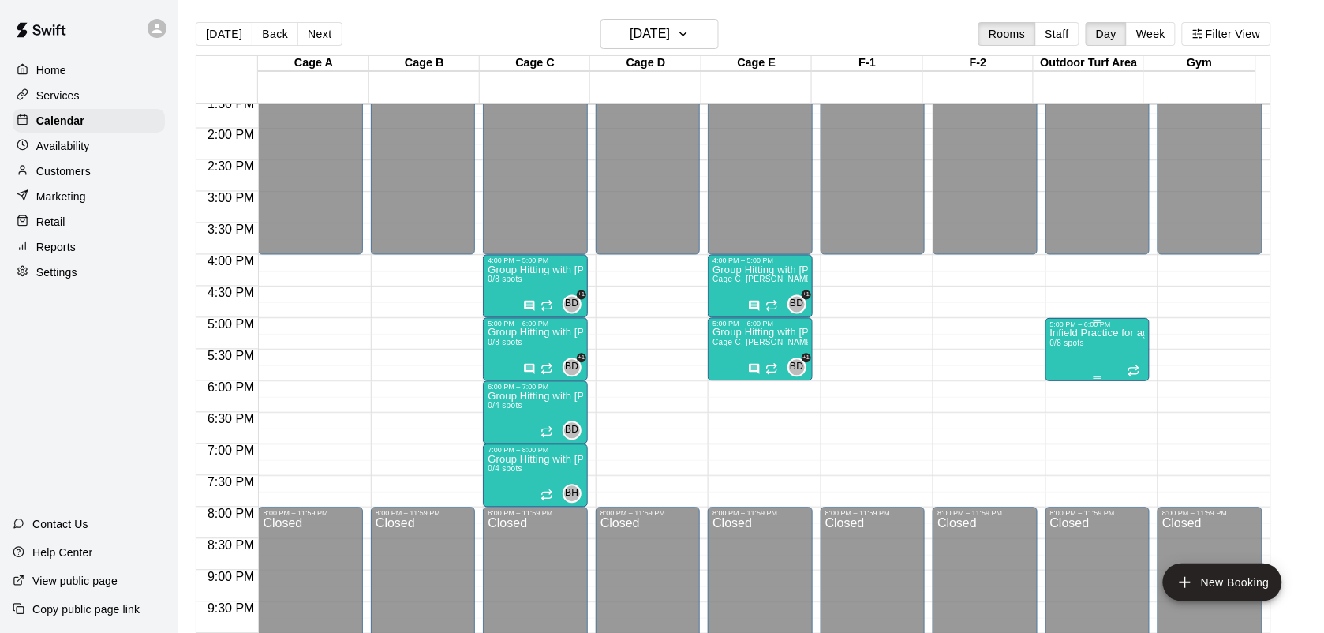
click at [1098, 352] on div "Infield Practice for ages [DEMOGRAPHIC_DATA] and up 0/8 spots" at bounding box center [1097, 644] width 95 height 633
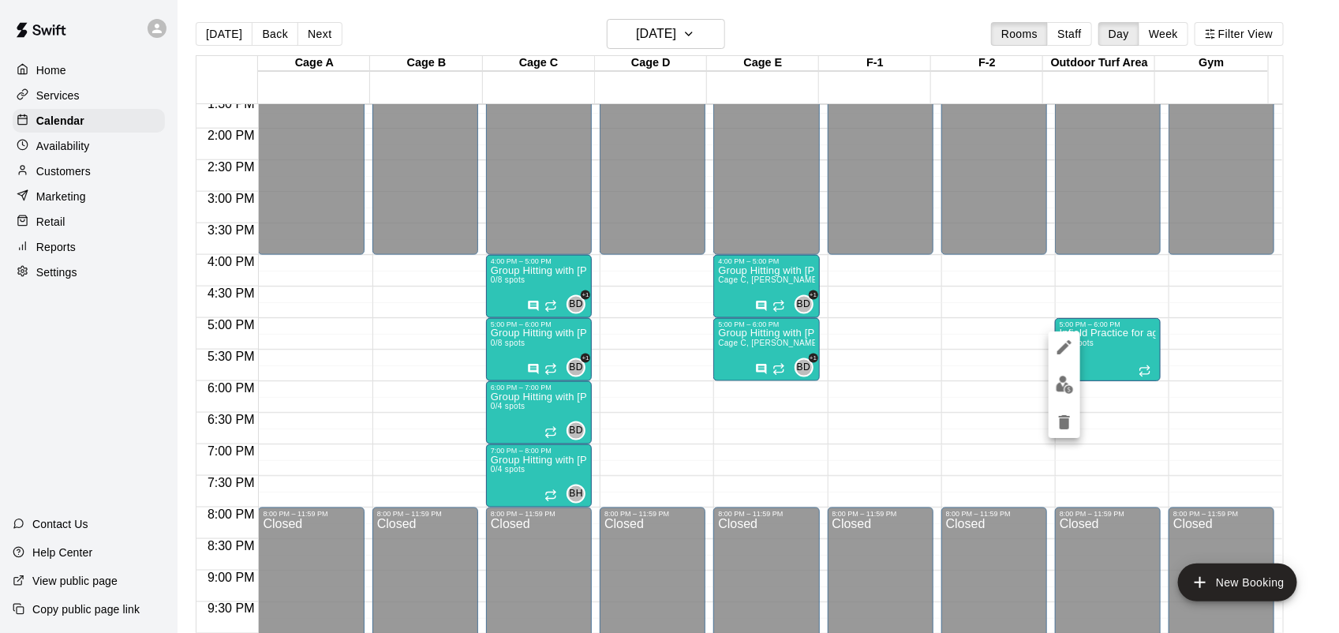
click at [1071, 428] on icon "delete" at bounding box center [1064, 422] width 19 height 19
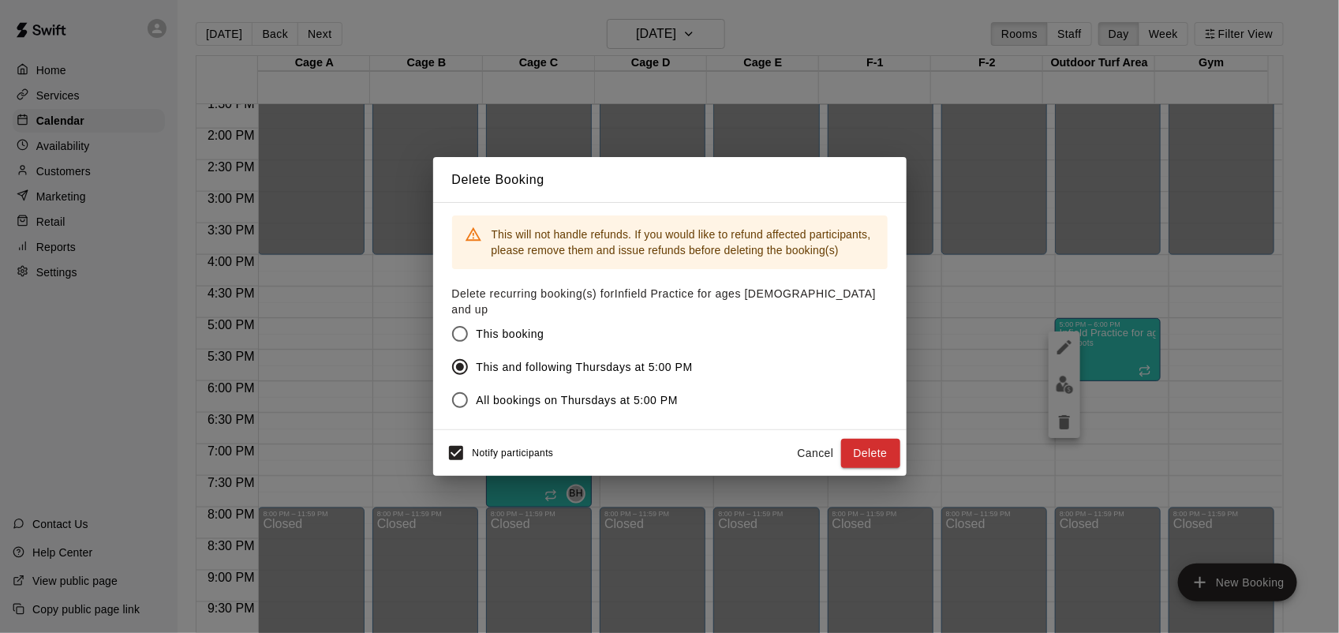
click at [874, 463] on div "Notify participants Cancel Delete" at bounding box center [669, 453] width 473 height 46
click at [877, 456] on button "Delete" at bounding box center [870, 453] width 59 height 29
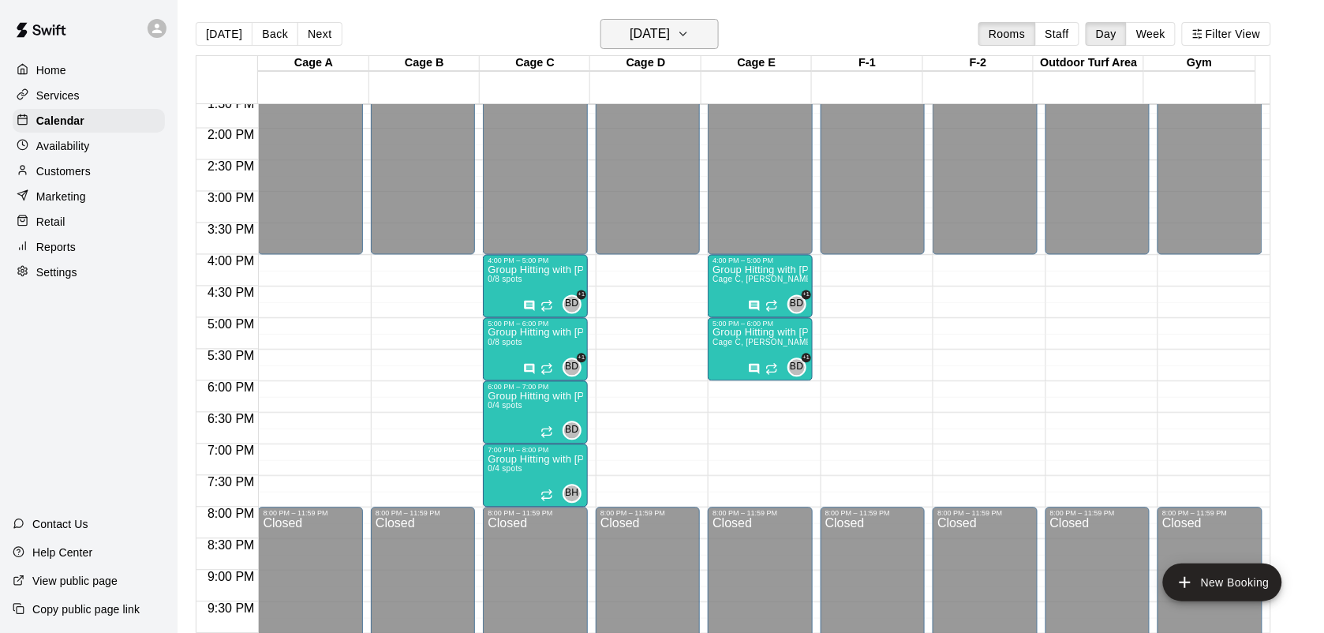
click at [690, 41] on icon "button" at bounding box center [683, 33] width 13 height 19
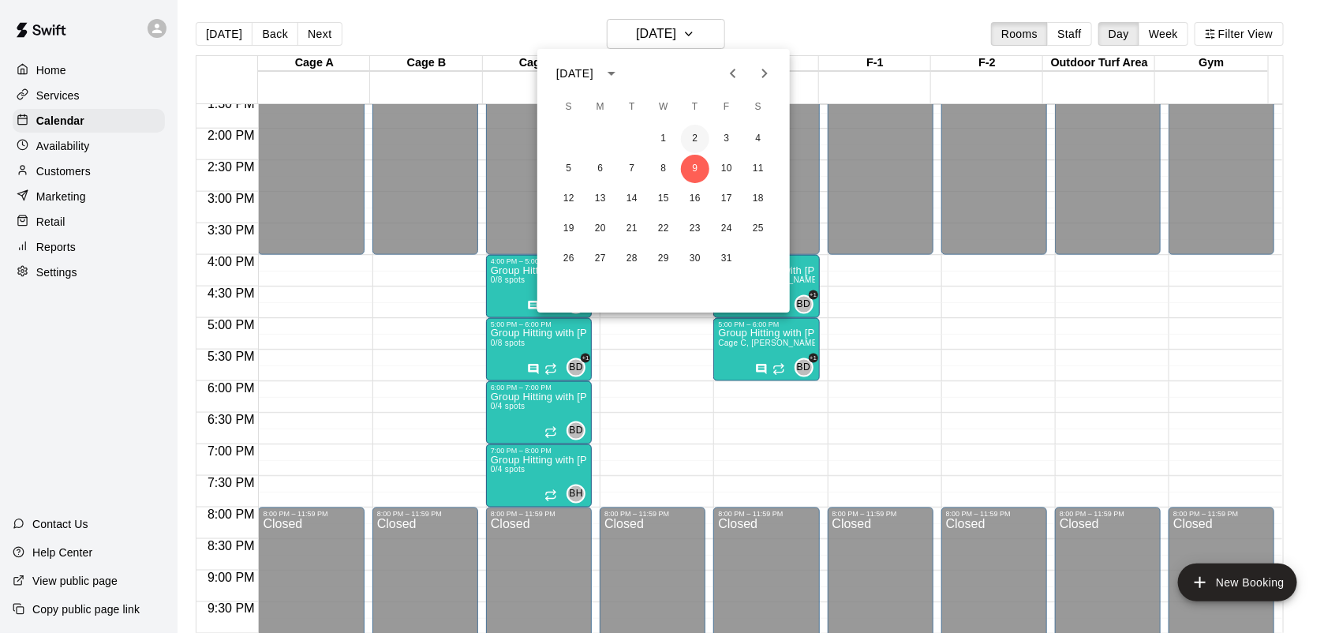
click at [699, 143] on button "2" at bounding box center [695, 139] width 28 height 28
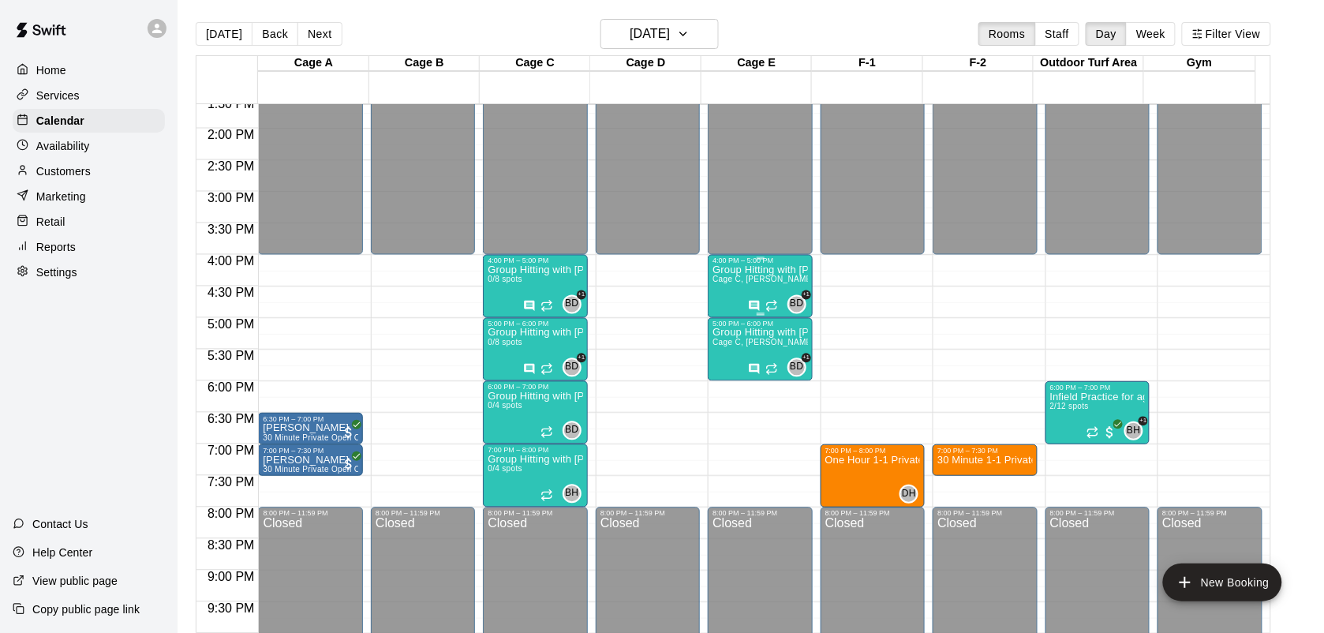
click at [750, 293] on div "Group Hitting with [PERSON_NAME] ([DEMOGRAPHIC_DATA]) Cage C, Cage E 0/8 spots" at bounding box center [759, 581] width 95 height 633
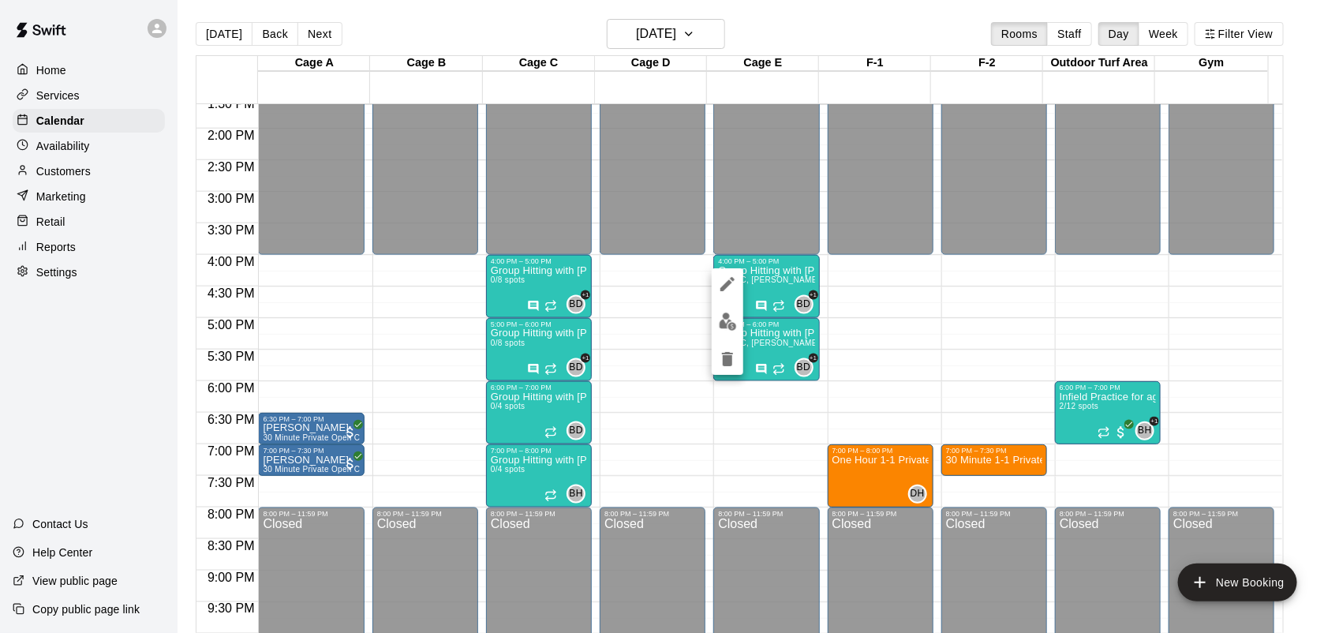
click at [766, 290] on div at bounding box center [669, 316] width 1339 height 633
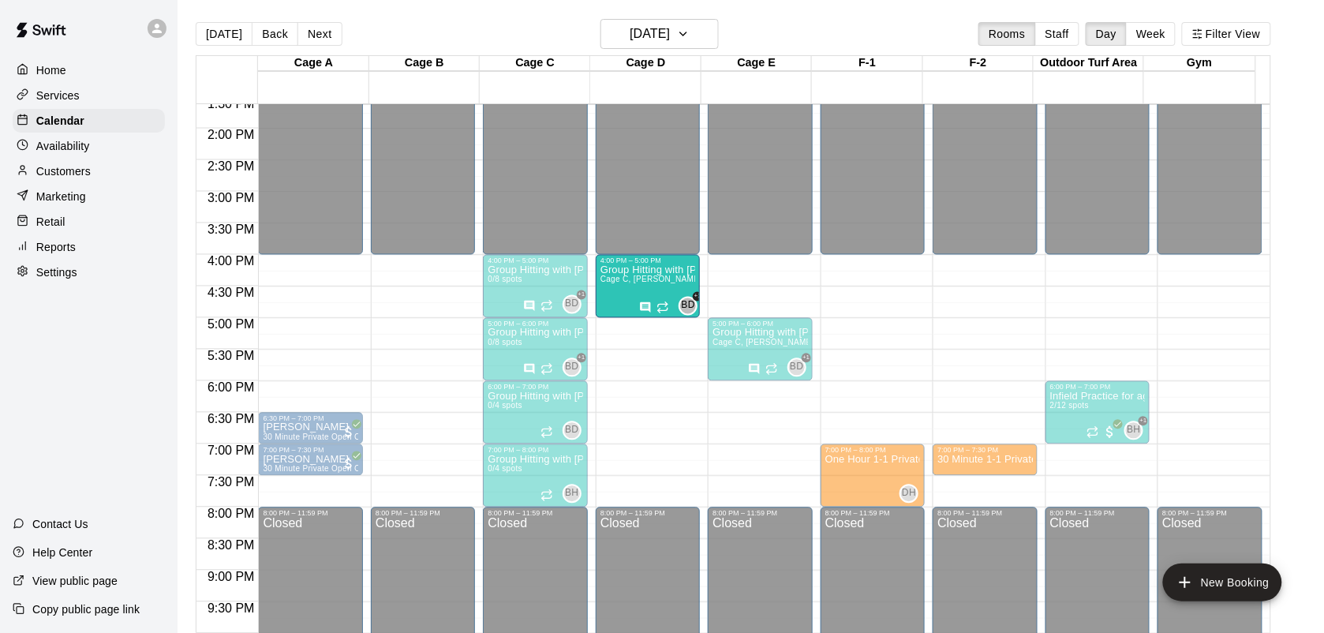
drag, startPoint x: 746, startPoint y: 282, endPoint x: 601, endPoint y: 286, distance: 144.5
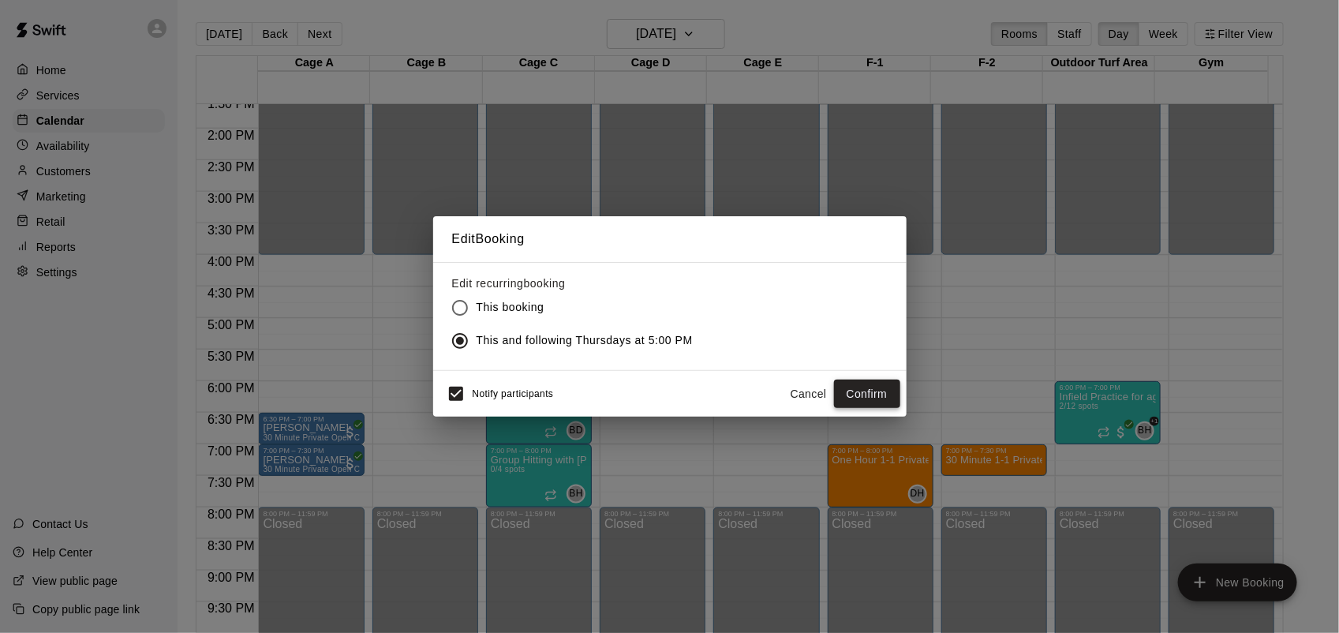
click at [858, 403] on button "Confirm" at bounding box center [867, 394] width 66 height 29
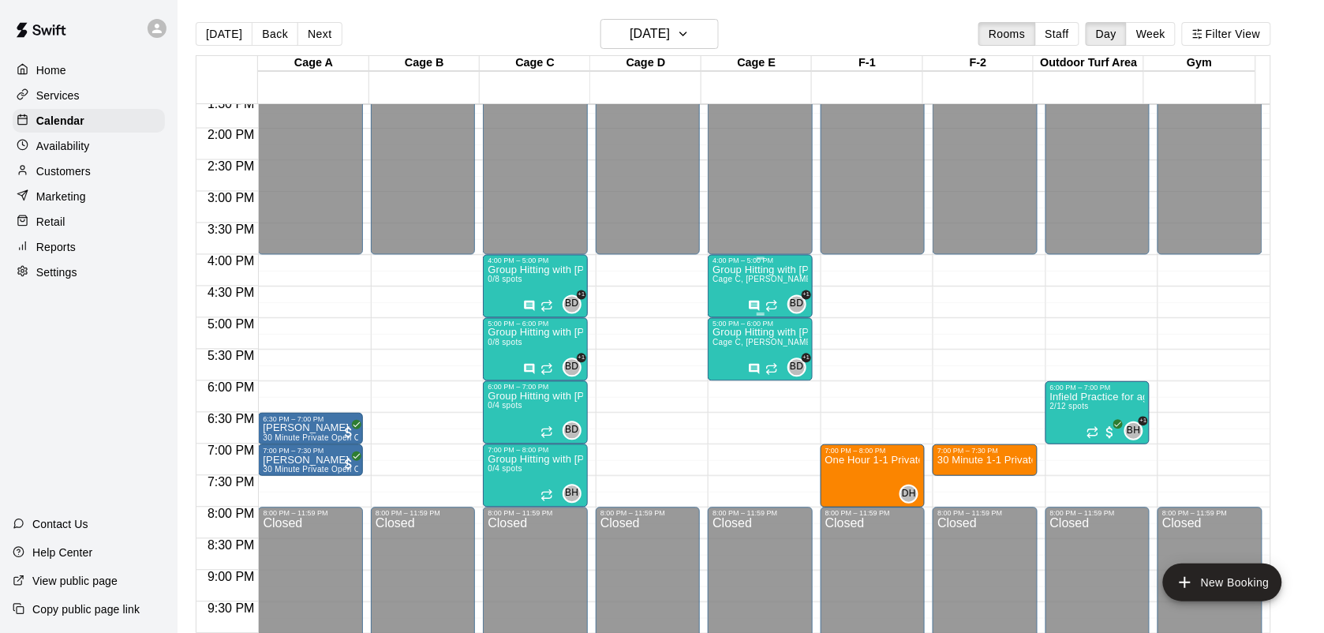
click at [751, 282] on span "Cage C, [PERSON_NAME] E" at bounding box center [767, 279] width 110 height 9
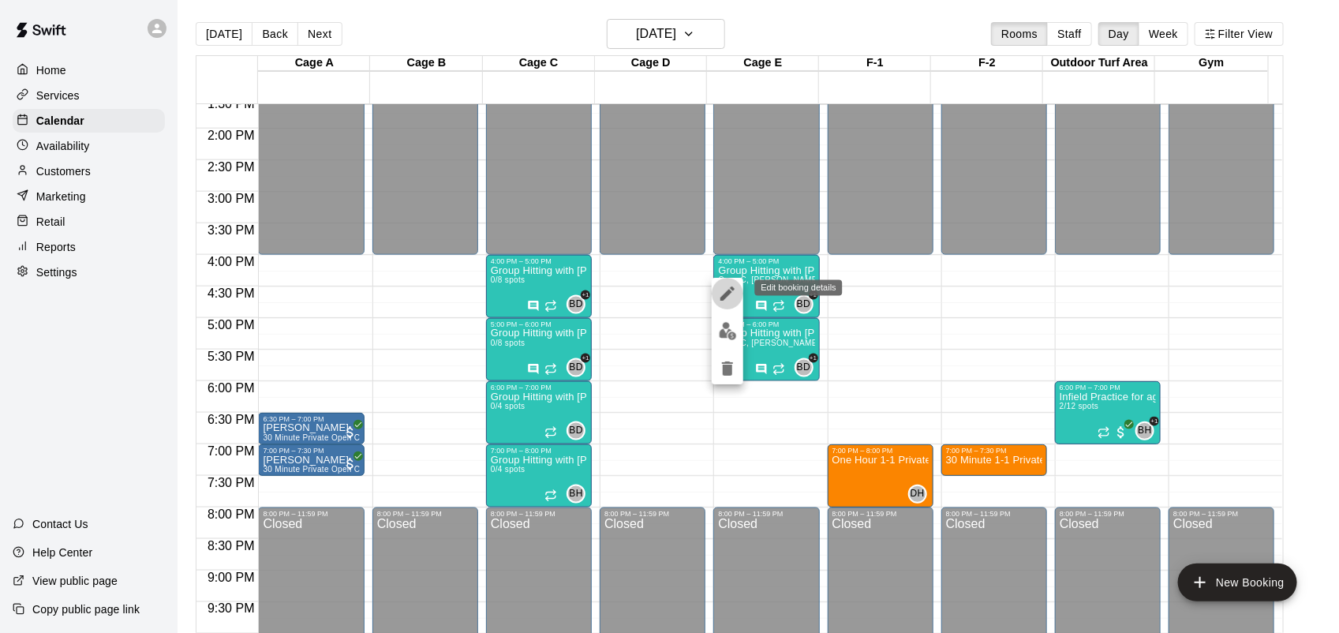
click at [726, 300] on icon "edit" at bounding box center [727, 293] width 19 height 19
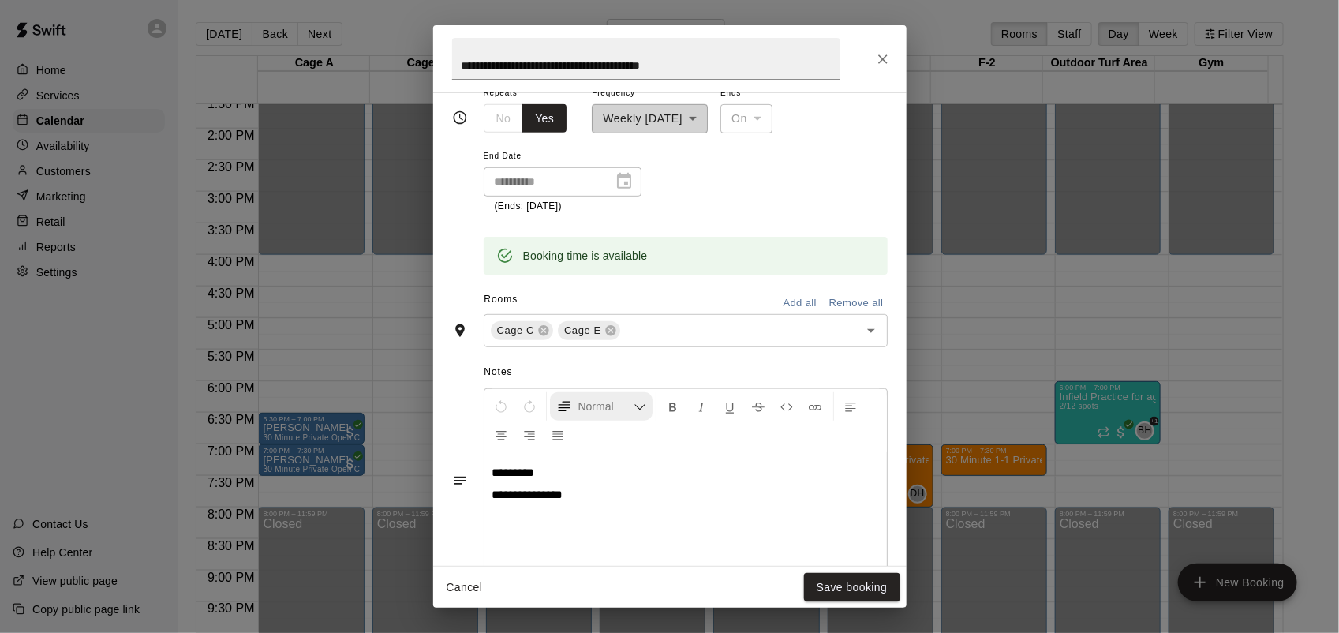
scroll to position [373, 0]
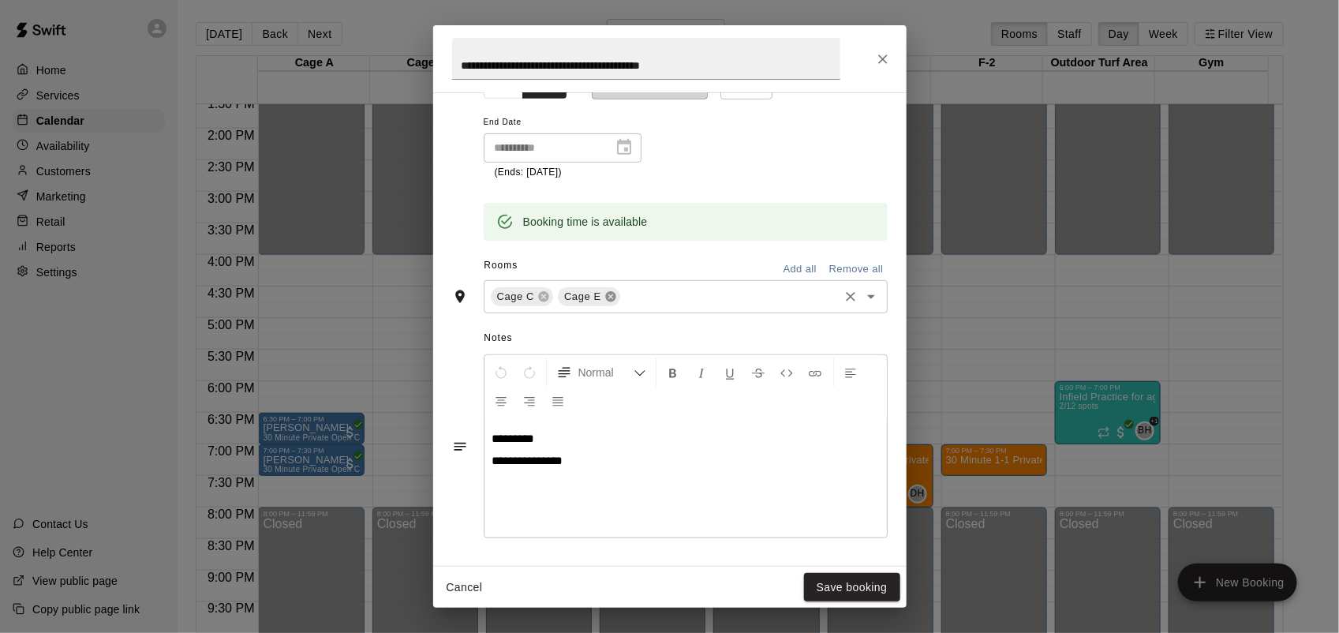
click at [604, 297] on icon at bounding box center [610, 296] width 13 height 13
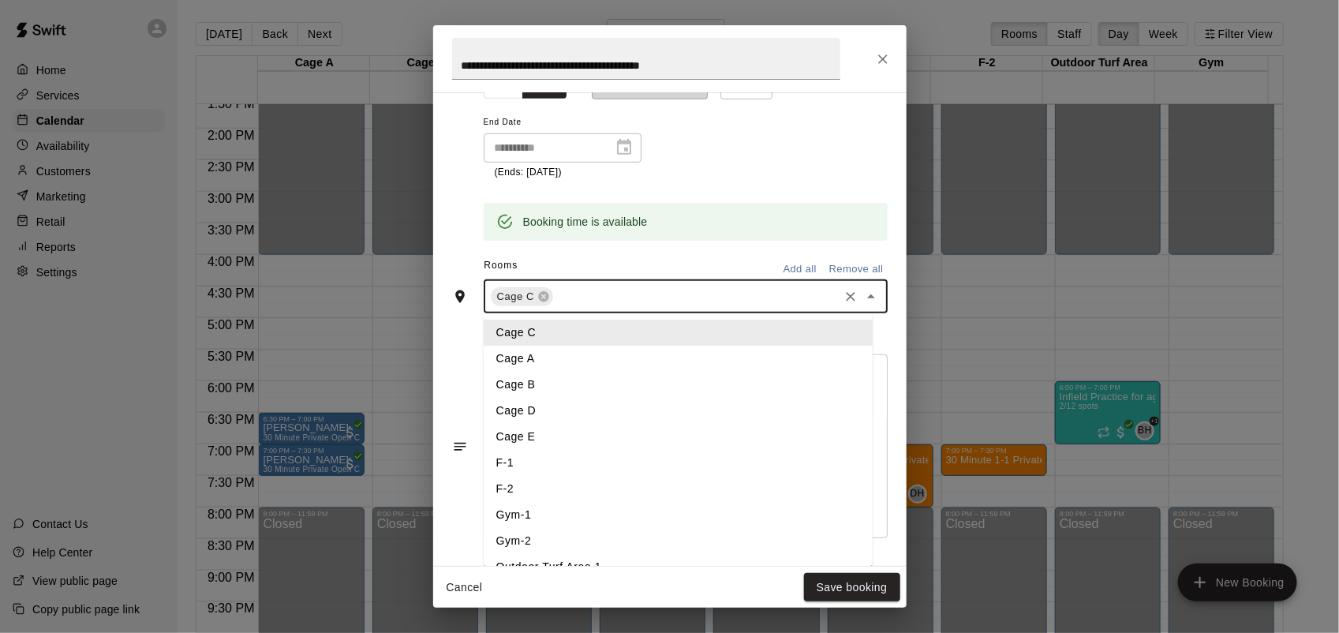
click at [597, 288] on input "text" at bounding box center [695, 296] width 281 height 20
click at [557, 418] on li "Cage D" at bounding box center [678, 411] width 389 height 26
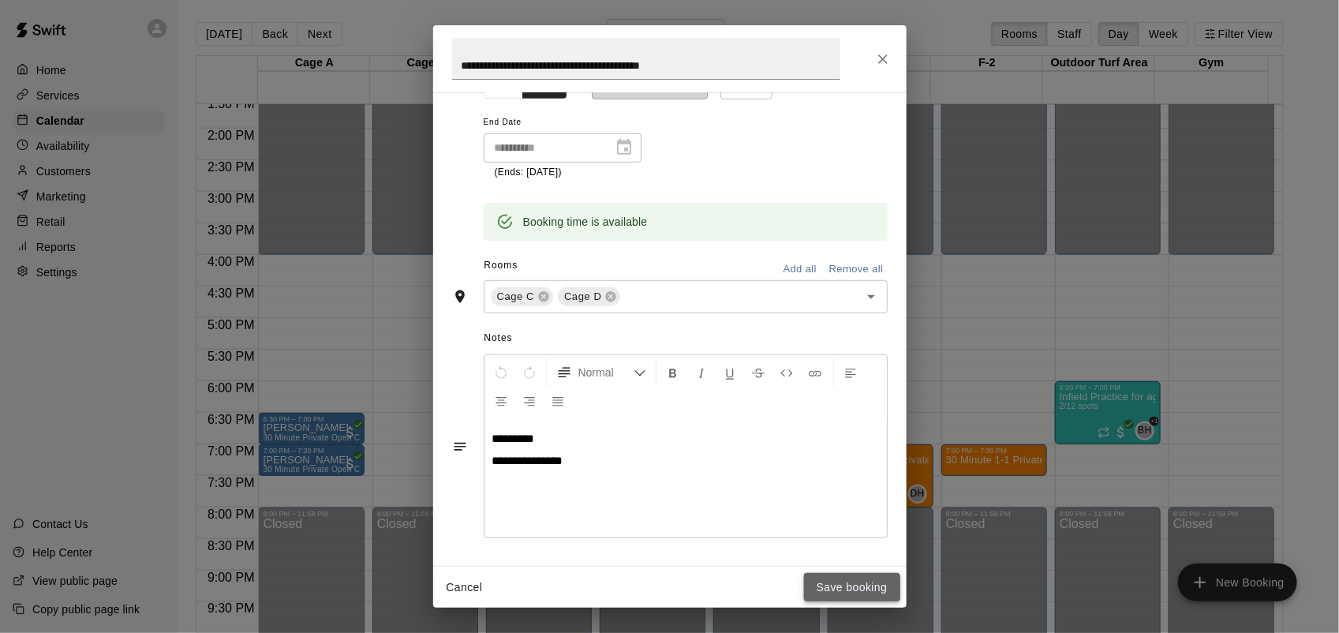
click at [843, 578] on button "Save booking" at bounding box center [852, 587] width 96 height 29
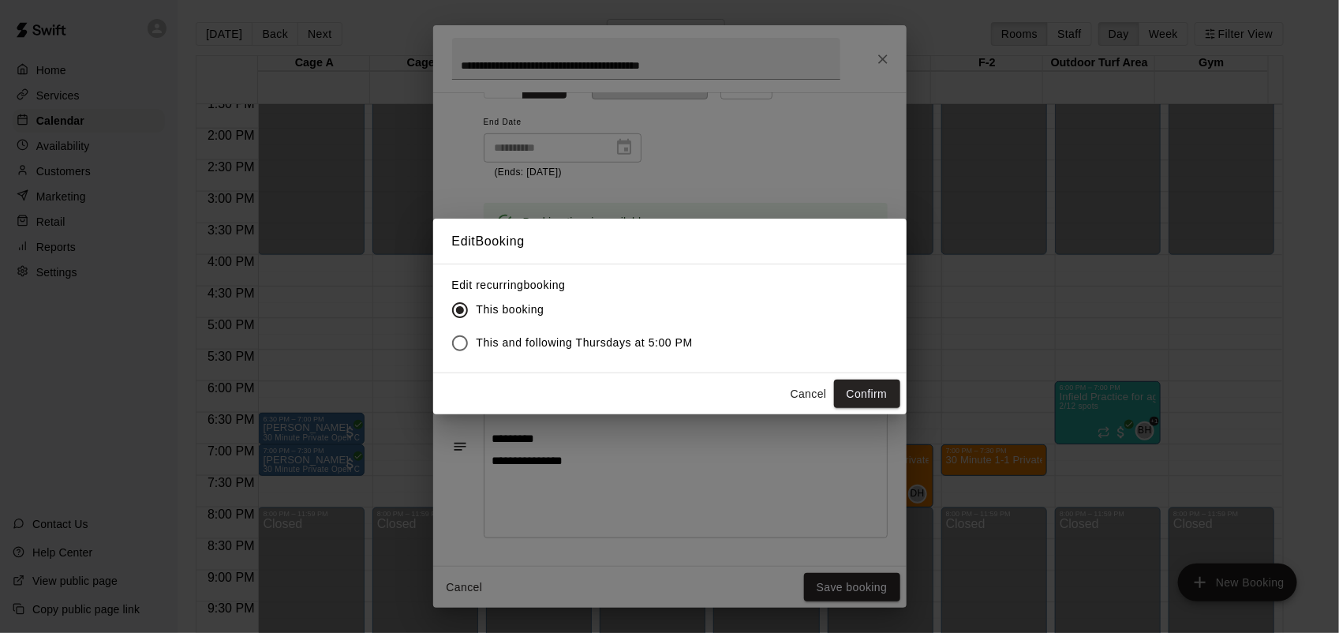
click at [490, 348] on span "This and following Thursdays at 5:00 PM" at bounding box center [585, 343] width 217 height 17
click at [864, 397] on button "Confirm" at bounding box center [867, 394] width 66 height 29
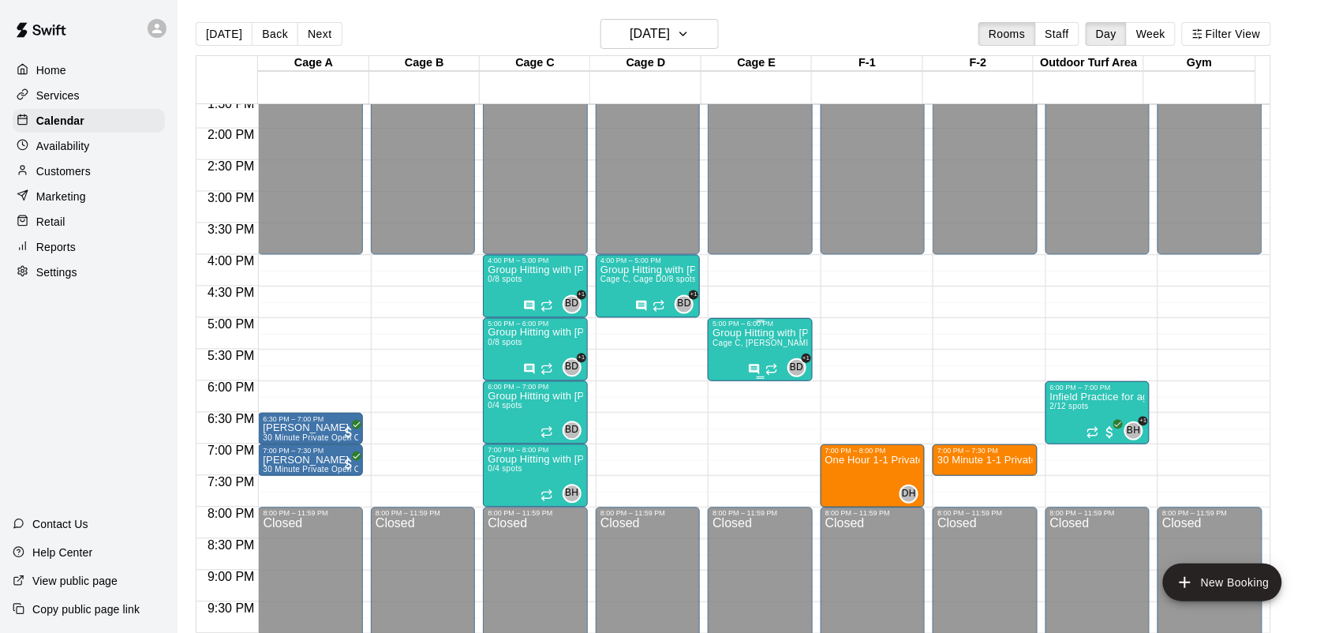
click at [723, 333] on p "Group Hitting with [PERSON_NAME] ([DEMOGRAPHIC_DATA])" at bounding box center [759, 333] width 95 height 0
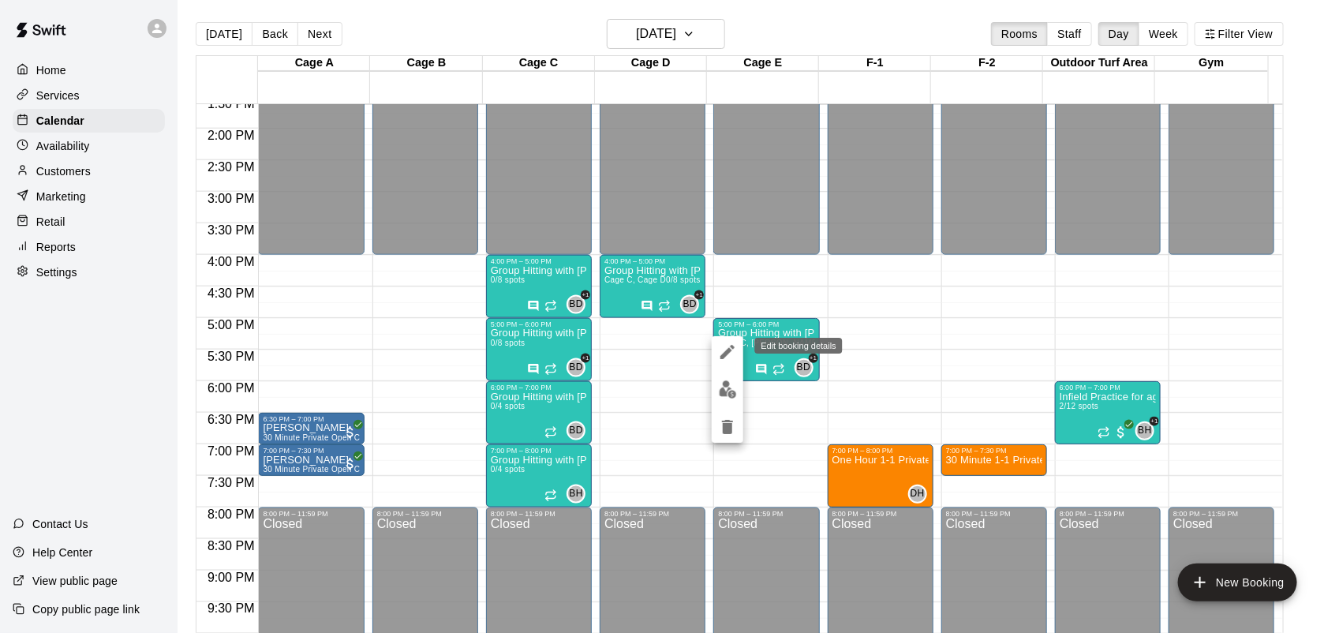
click at [727, 347] on icon "edit" at bounding box center [727, 351] width 19 height 19
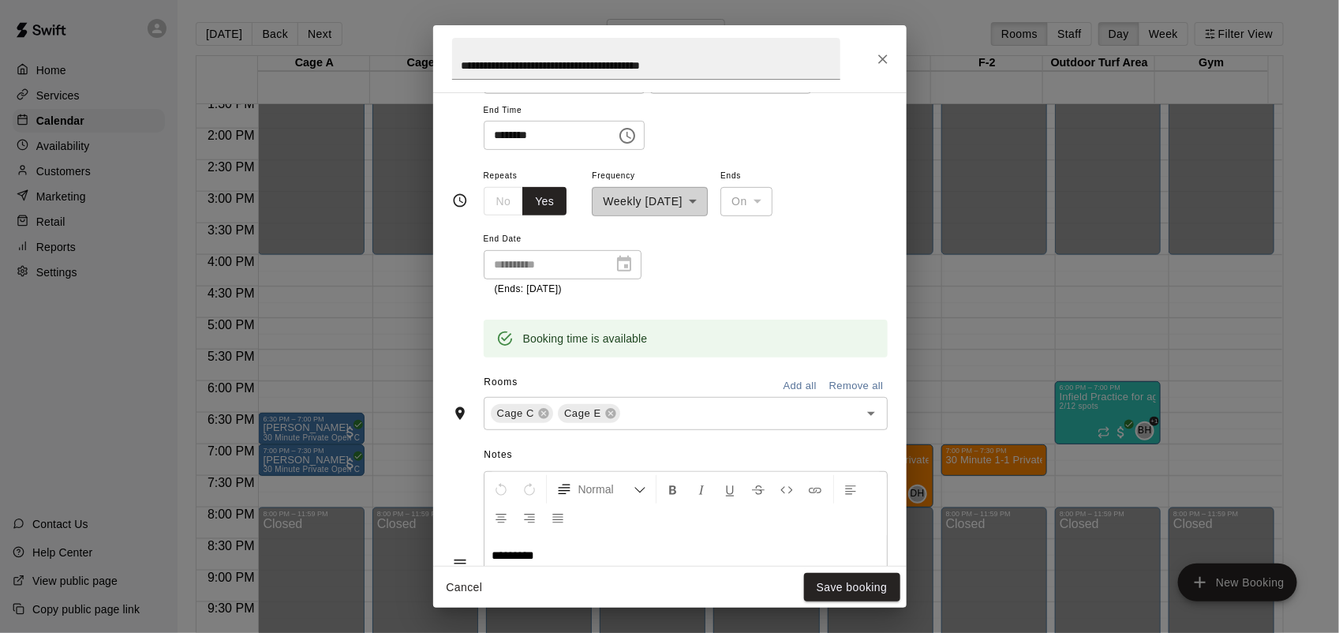
scroll to position [275, 0]
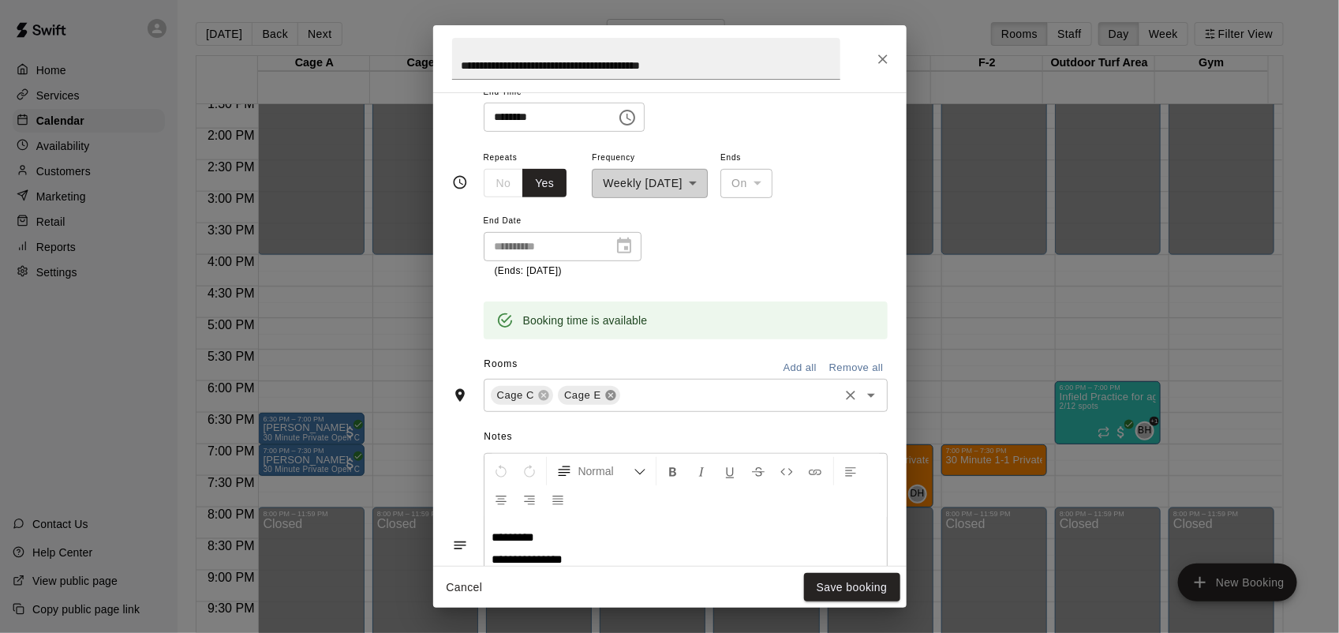
click at [604, 392] on icon at bounding box center [610, 395] width 13 height 13
click at [606, 381] on div "Cage C ​" at bounding box center [686, 395] width 404 height 33
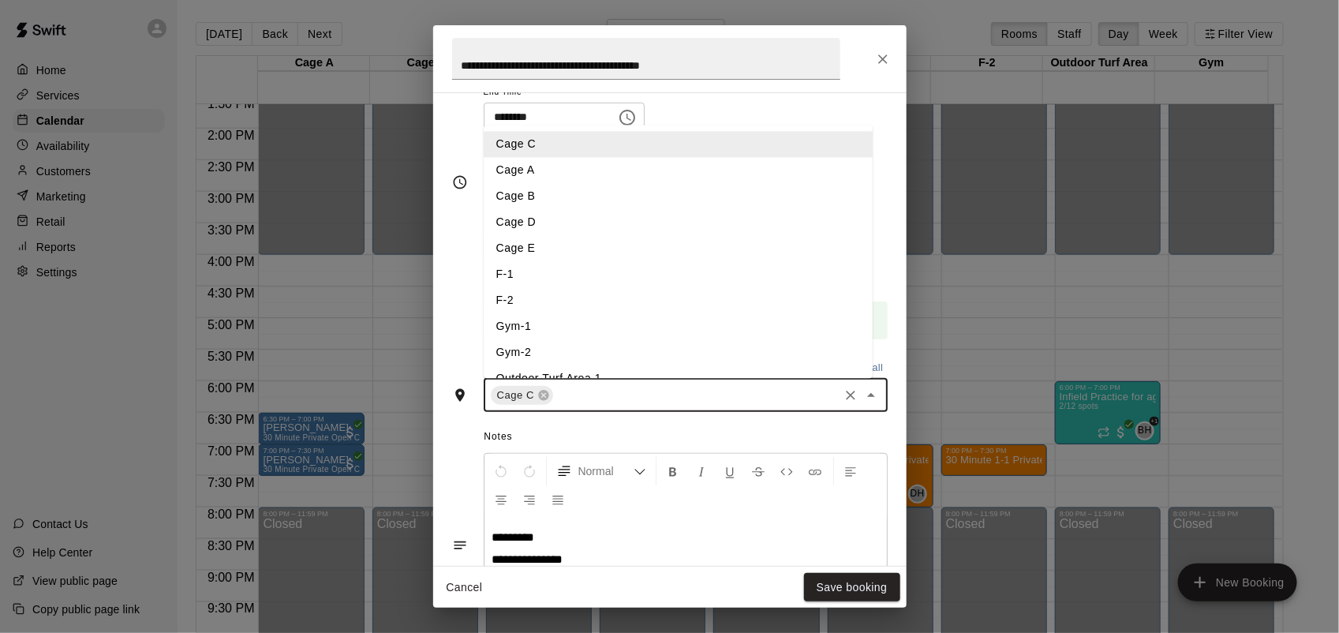
click at [551, 219] on li "Cage D" at bounding box center [678, 222] width 389 height 26
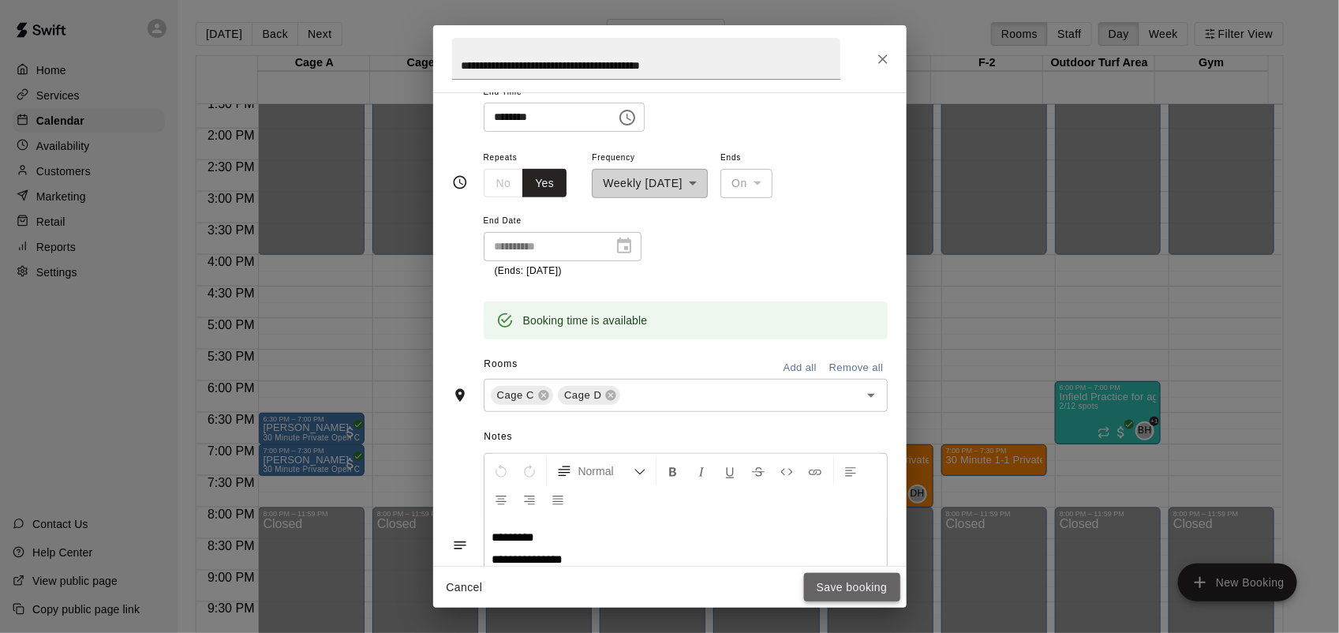
click at [856, 593] on button "Save booking" at bounding box center [852, 587] width 96 height 29
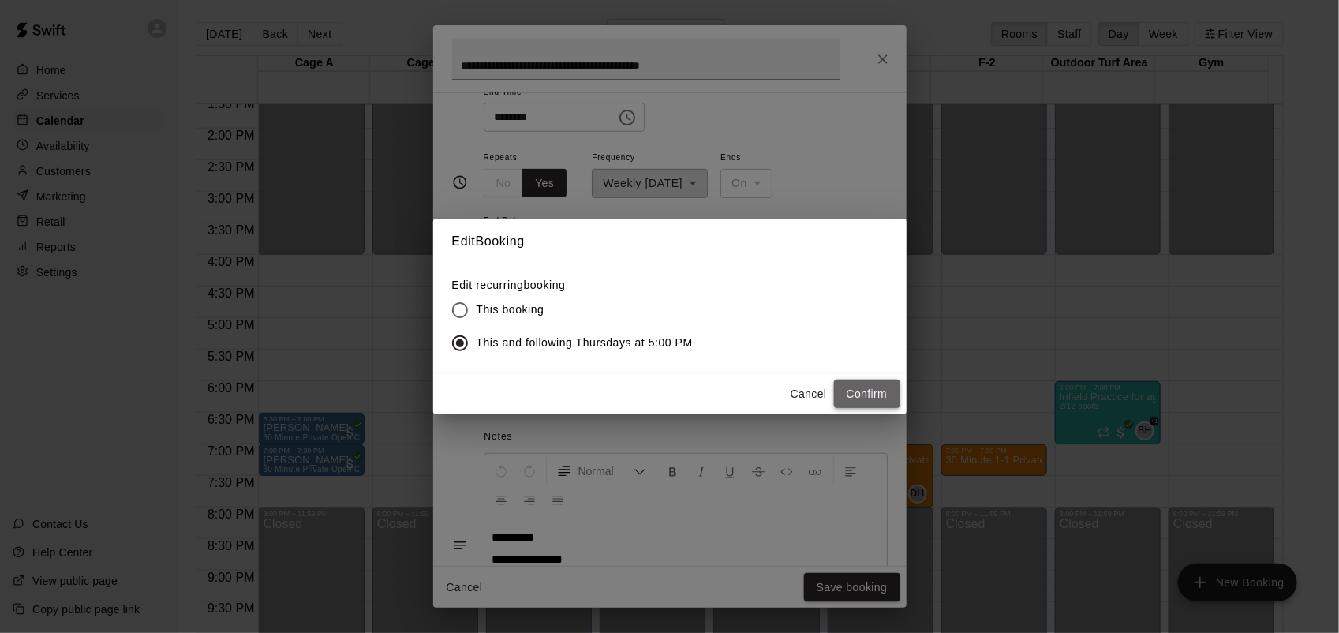
click at [888, 392] on button "Confirm" at bounding box center [867, 394] width 66 height 29
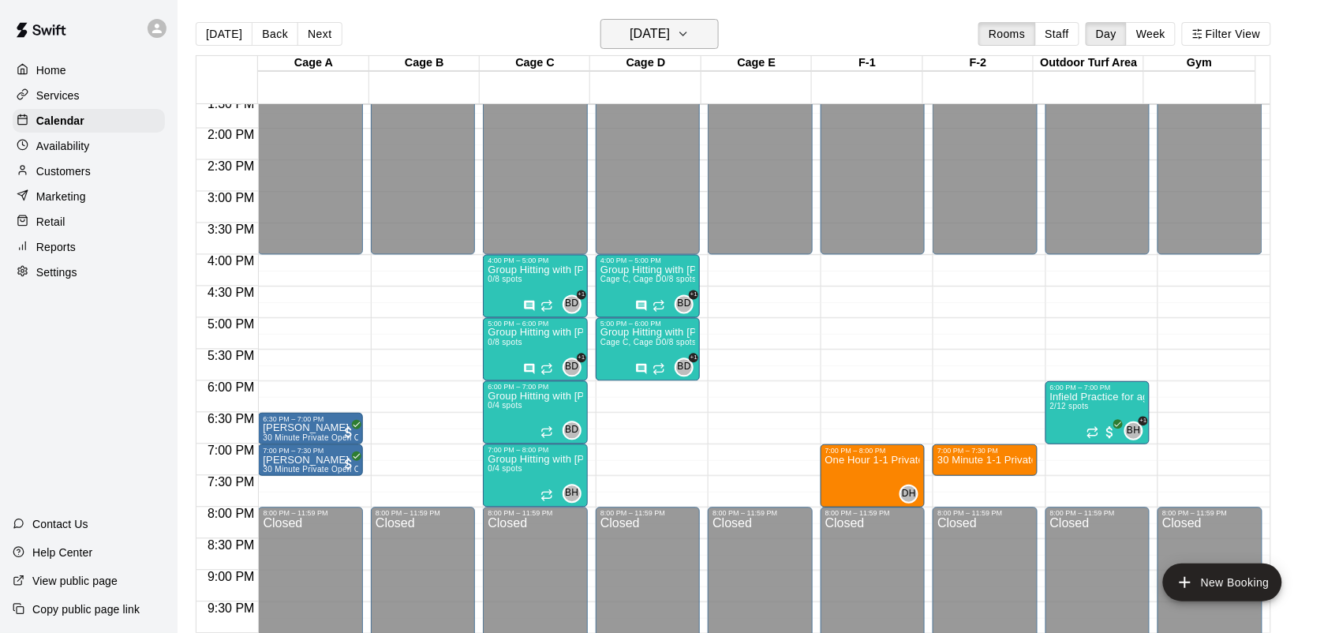
click at [690, 33] on icon "button" at bounding box center [683, 33] width 13 height 19
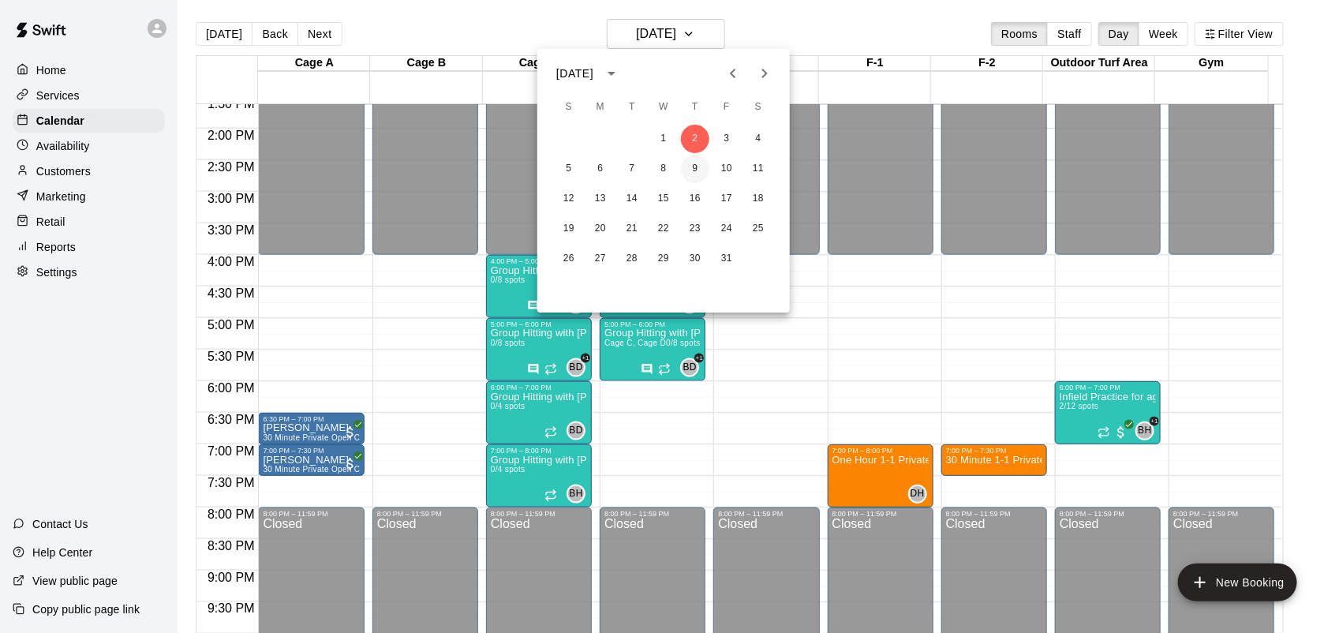
click at [698, 166] on button "9" at bounding box center [695, 169] width 28 height 28
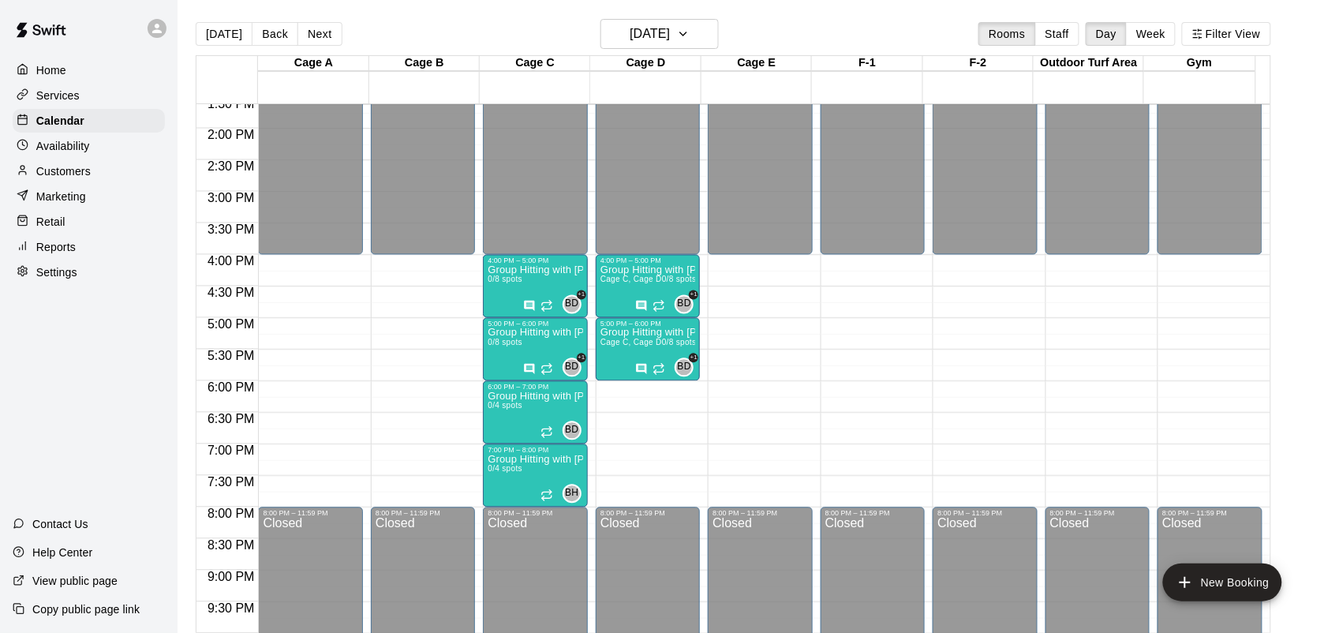
click at [1095, 384] on div "12:00 AM – 4:00 PM Closed 8:00 PM – 11:59 PM Closed" at bounding box center [1097, 2] width 104 height 1515
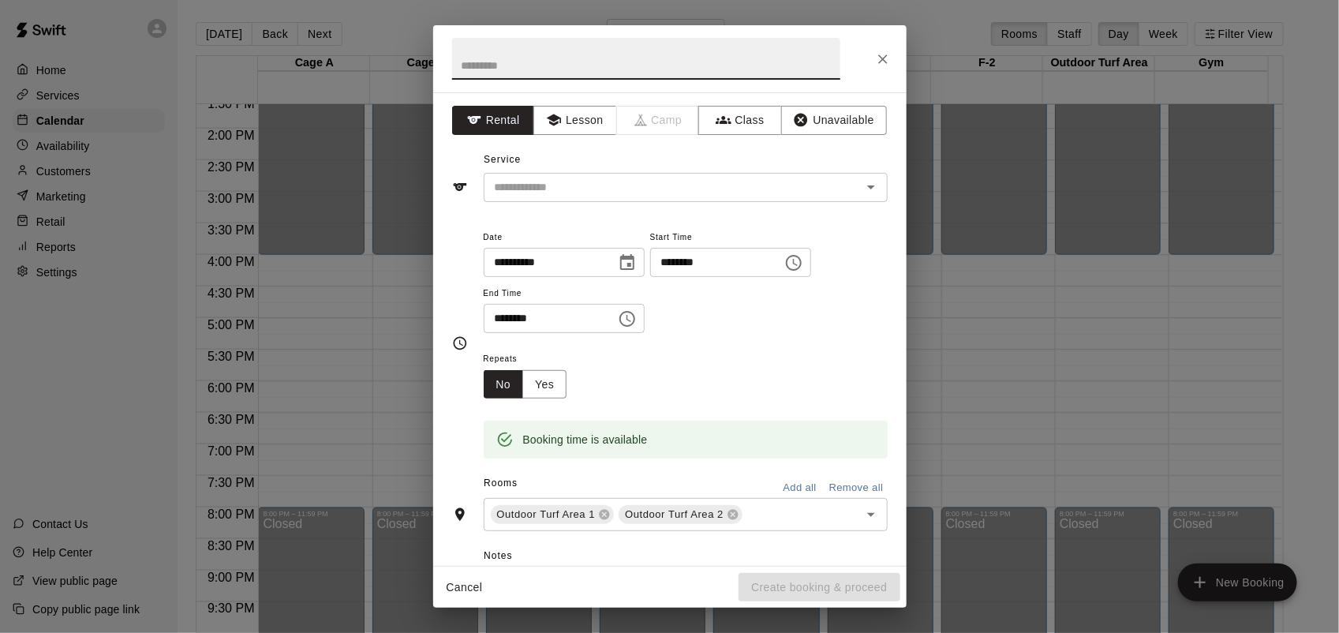
click at [498, 318] on input "********" at bounding box center [545, 318] width 122 height 29
type input "********"
click at [765, 122] on button "Class" at bounding box center [739, 120] width 83 height 29
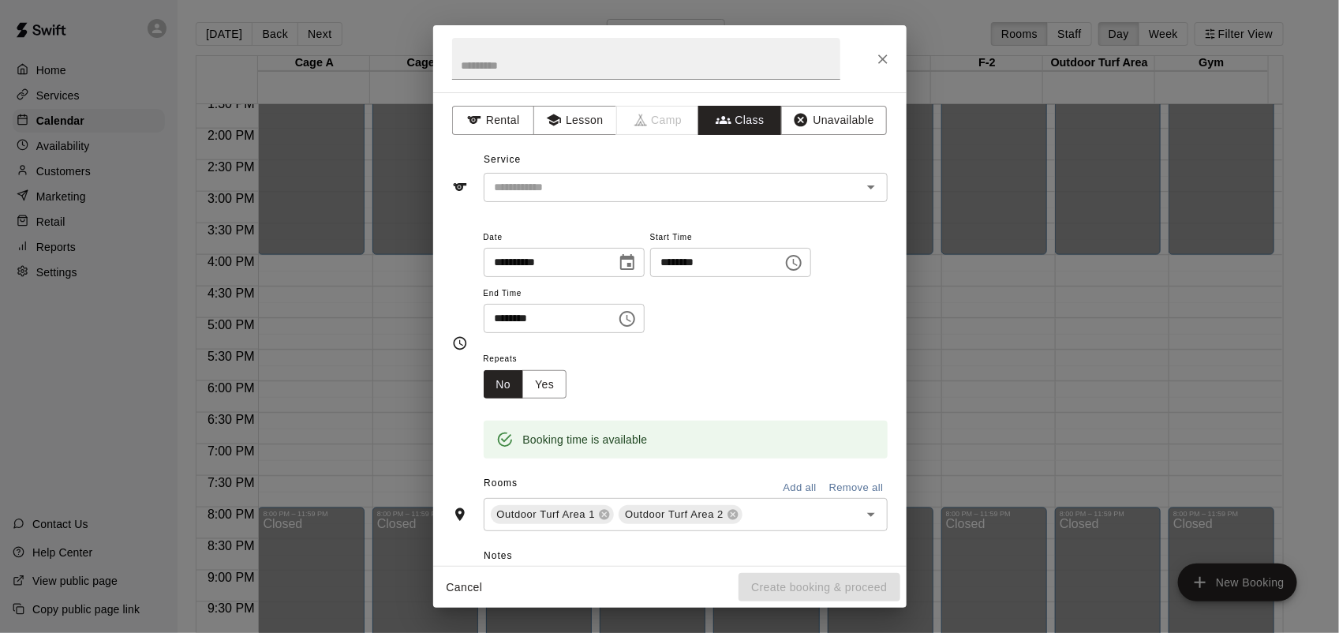
click at [723, 170] on div "Service ​" at bounding box center [670, 175] width 436 height 54
click at [726, 179] on input "text" at bounding box center [672, 188] width 368 height 20
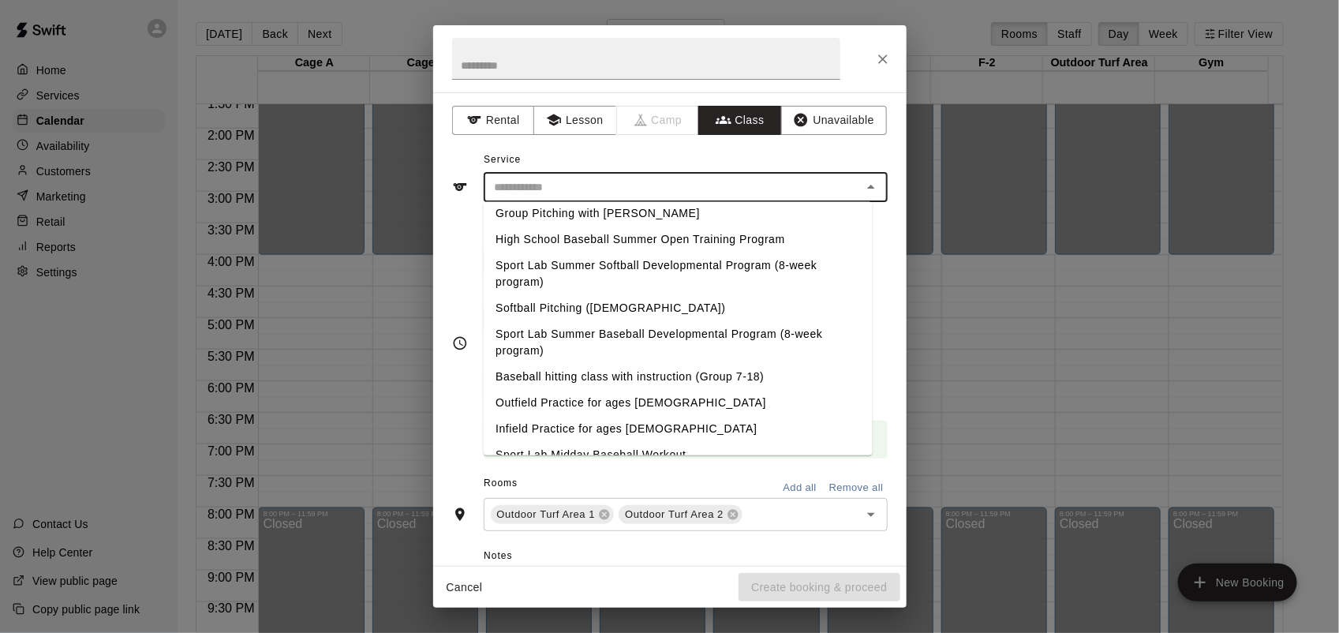
scroll to position [197, 0]
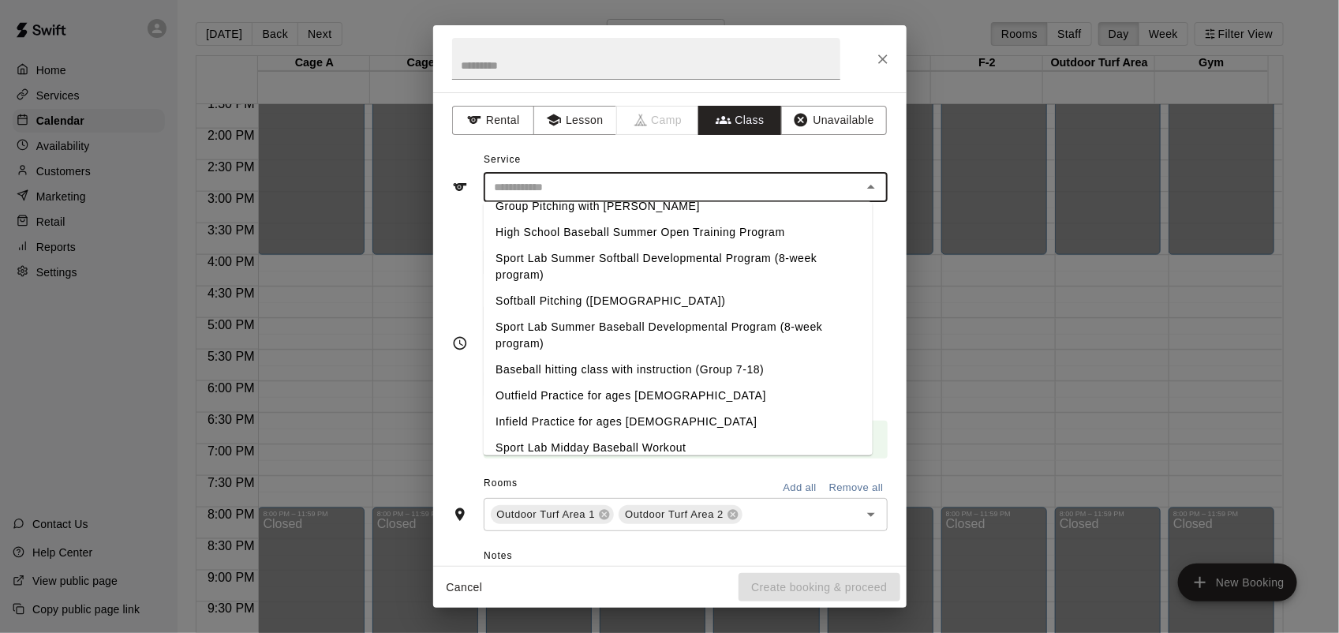
click at [622, 424] on li "Infield Practice for ages [DEMOGRAPHIC_DATA]" at bounding box center [677, 422] width 389 height 26
type input "**********"
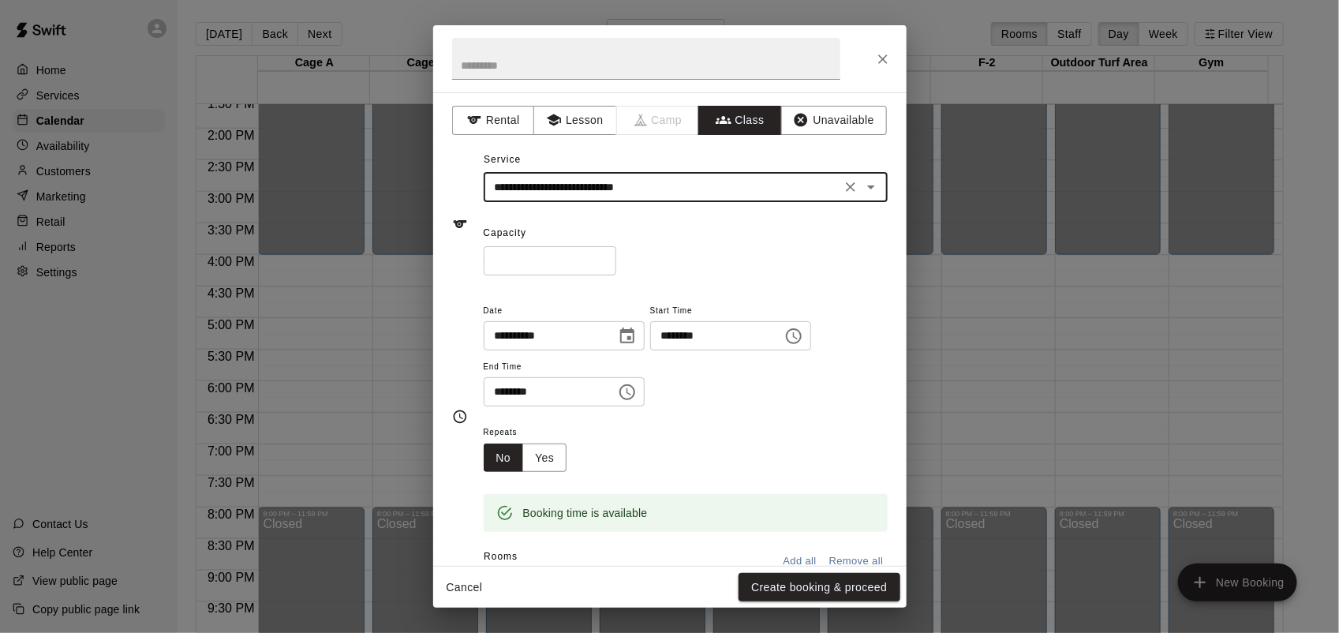
click at [611, 254] on input "*" at bounding box center [550, 260] width 133 height 29
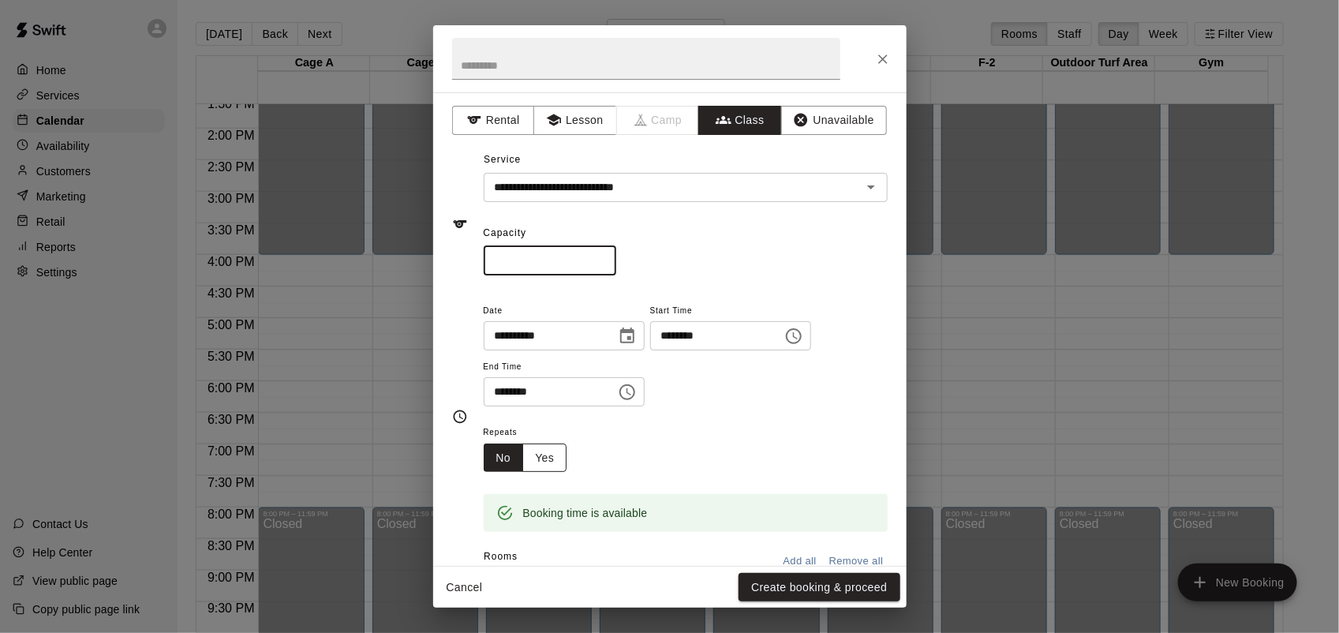
type input "**"
click at [549, 462] on button "Yes" at bounding box center [544, 457] width 44 height 29
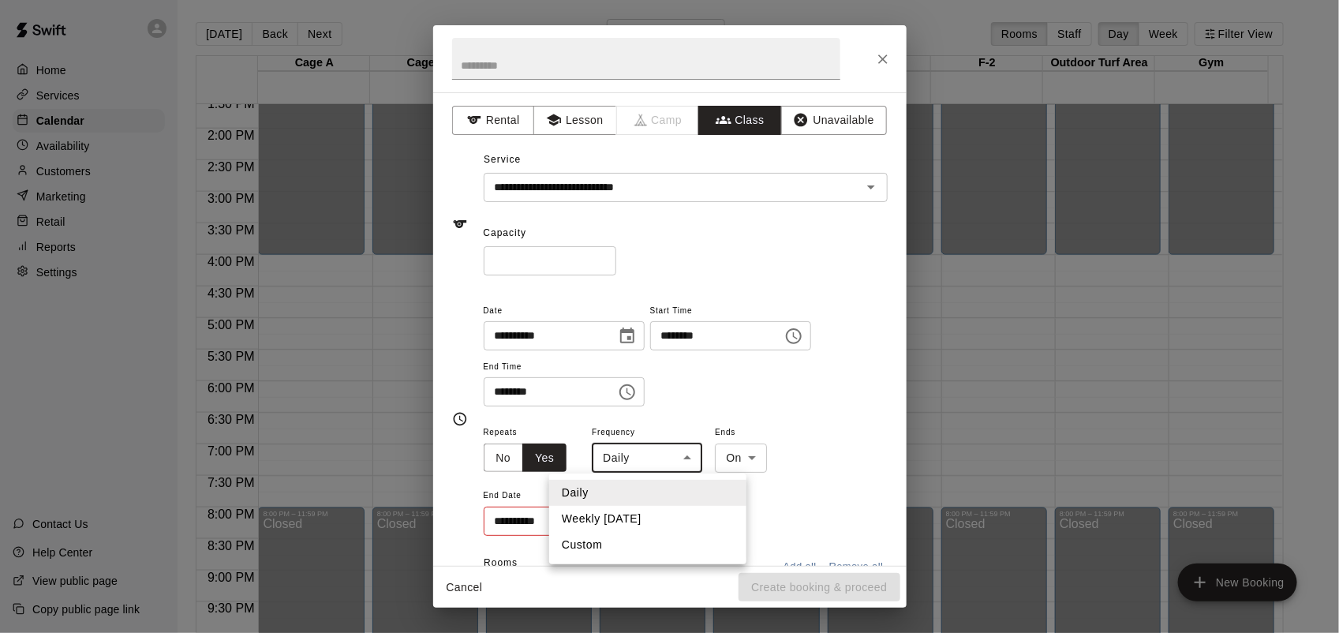
click at [673, 467] on body "Home Services Calendar Availability Customers Marketing Retail Reports Settings…" at bounding box center [669, 329] width 1339 height 658
click at [634, 518] on li "Weekly [DATE]" at bounding box center [647, 519] width 197 height 26
type input "******"
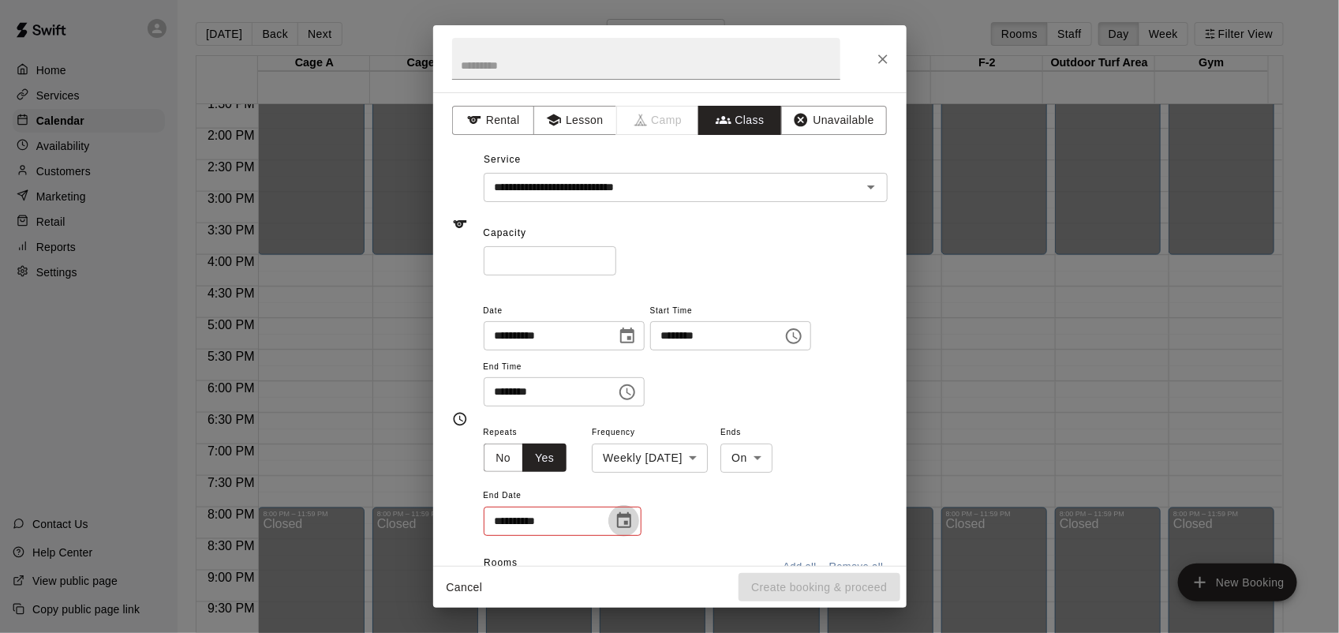
click at [631, 525] on icon "Choose date" at bounding box center [624, 520] width 19 height 19
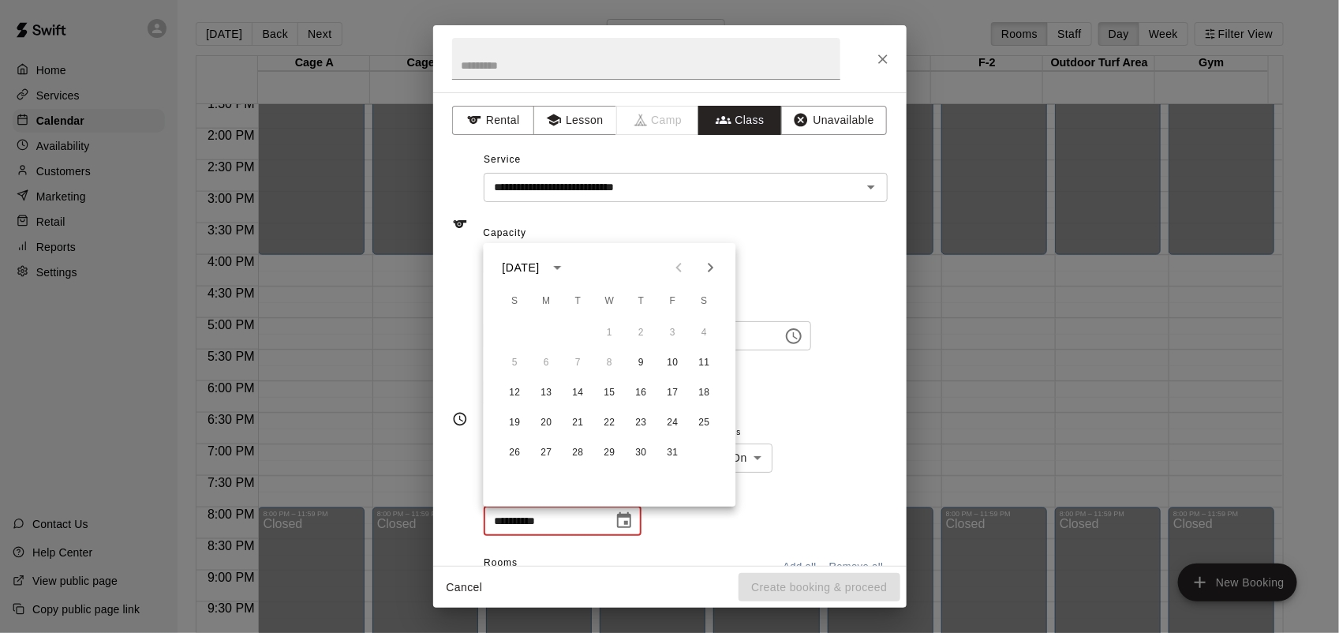
click at [715, 253] on button "Next month" at bounding box center [711, 268] width 32 height 32
click at [682, 270] on icon "Previous month" at bounding box center [679, 267] width 19 height 19
click at [706, 271] on icon "Next month" at bounding box center [710, 267] width 19 height 19
click at [641, 423] on button "20" at bounding box center [641, 423] width 28 height 28
type input "**********"
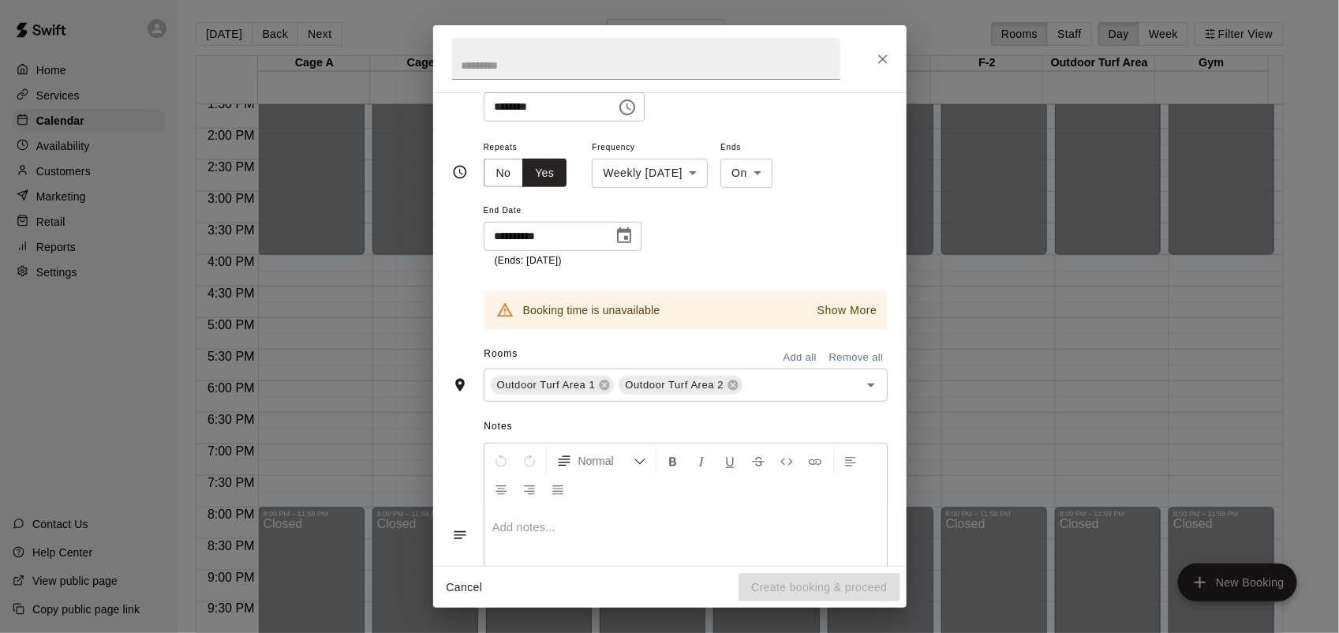
scroll to position [296, 0]
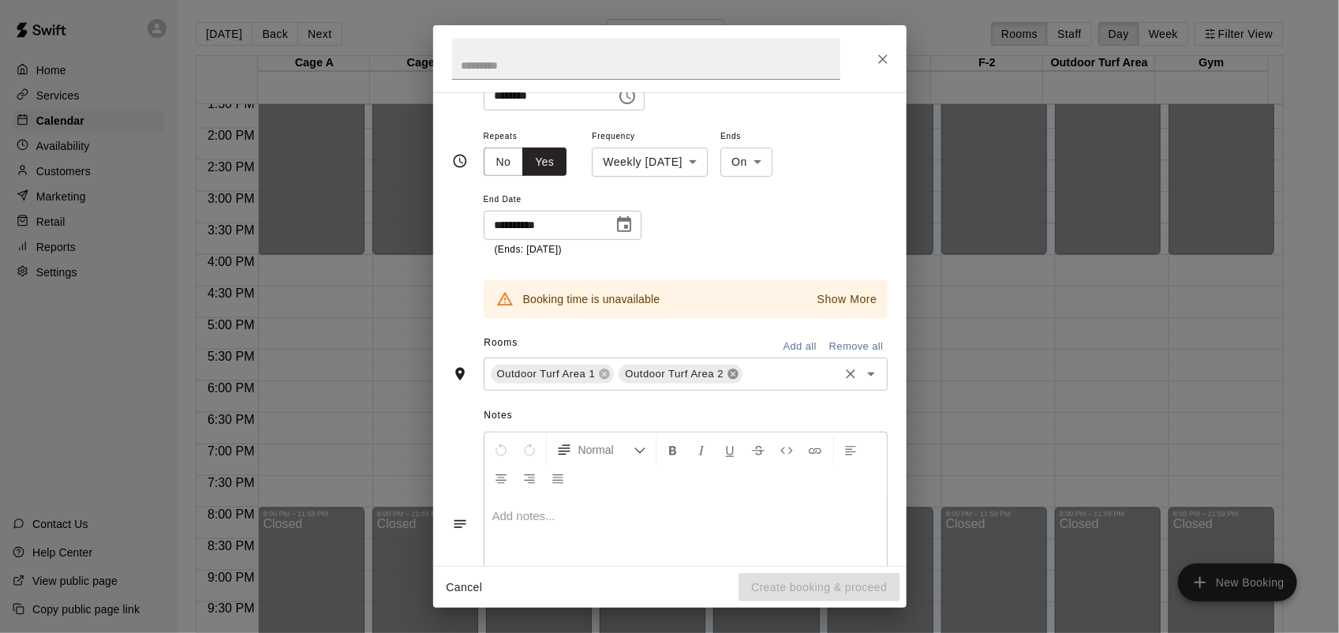
click at [734, 376] on icon at bounding box center [732, 373] width 10 height 10
click at [608, 379] on icon at bounding box center [604, 374] width 13 height 13
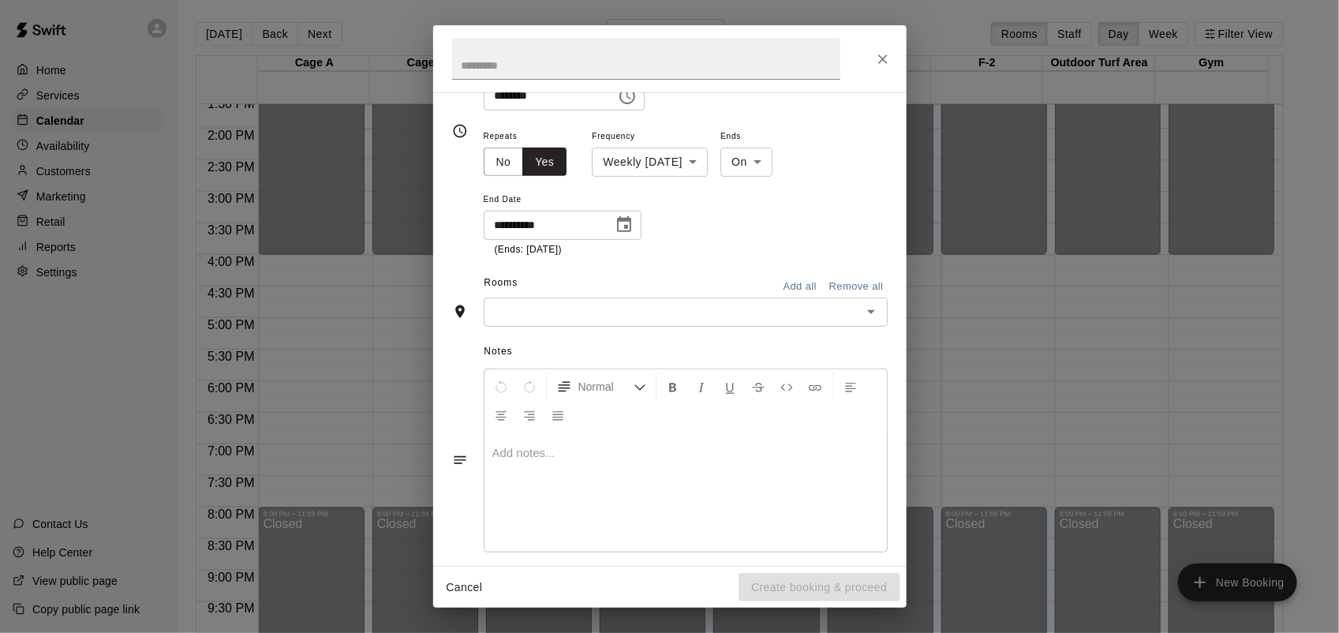
click at [604, 313] on input "text" at bounding box center [672, 312] width 368 height 20
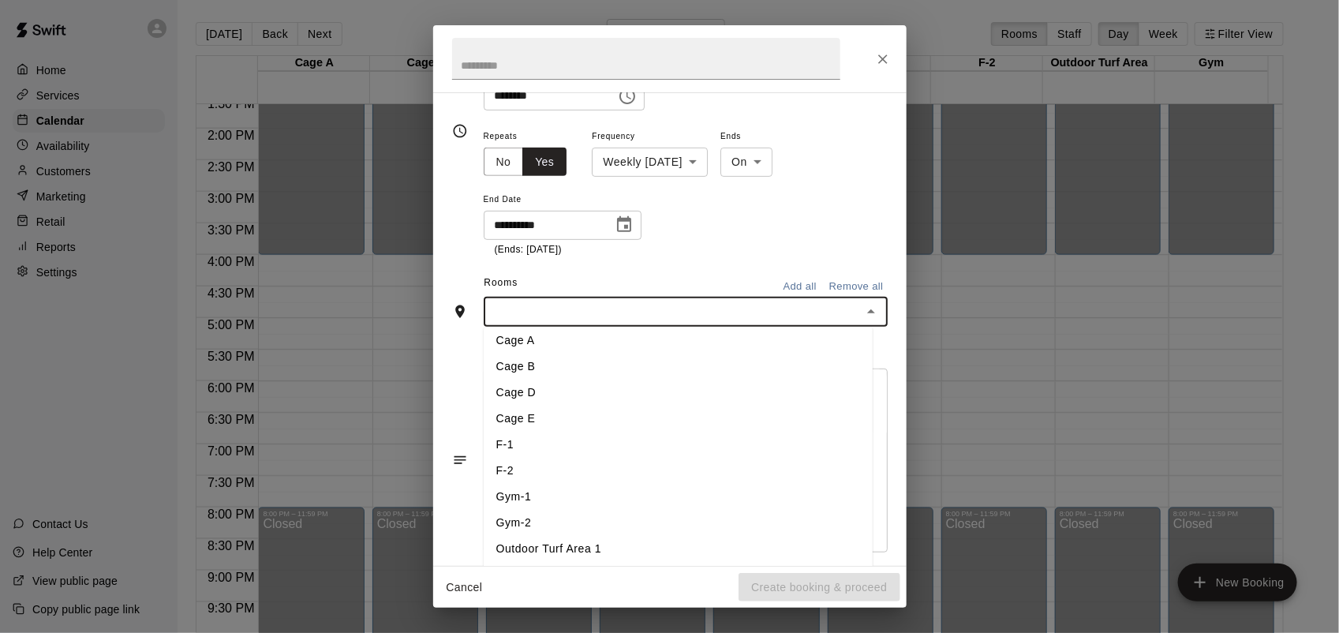
scroll to position [45, 0]
click at [553, 529] on li "Outdoor Turf Area 1" at bounding box center [678, 535] width 389 height 26
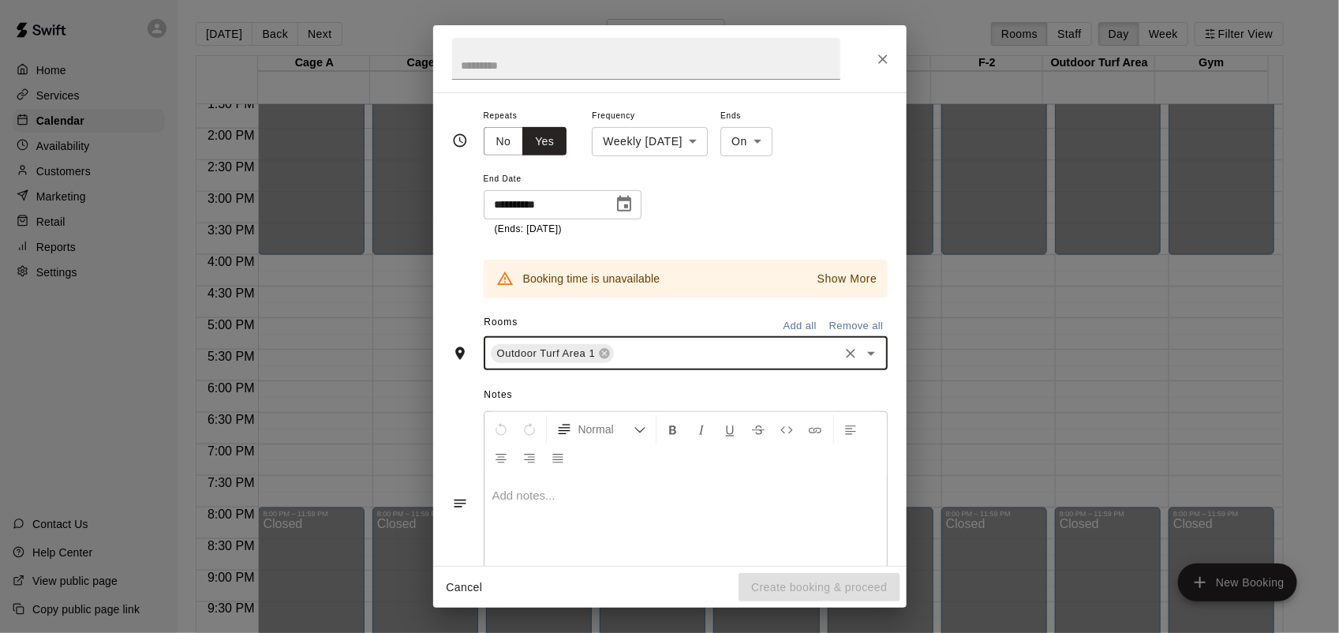
scroll to position [325, 0]
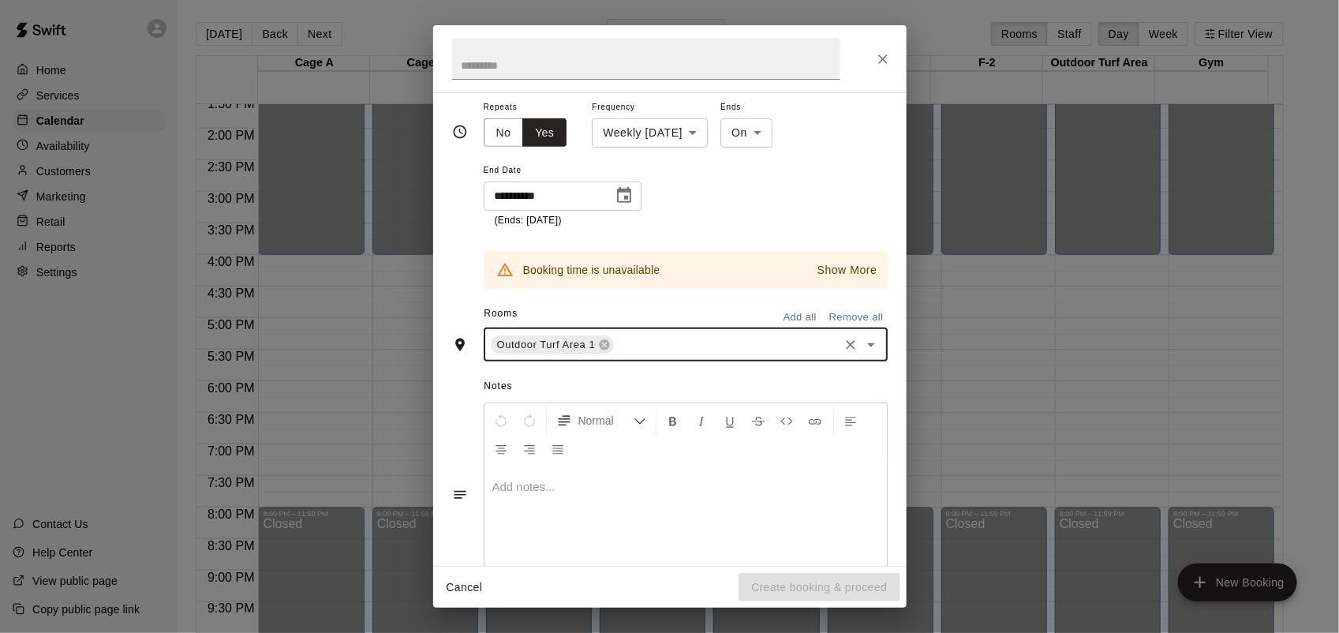
click at [835, 265] on p "Show More" at bounding box center [847, 270] width 60 height 17
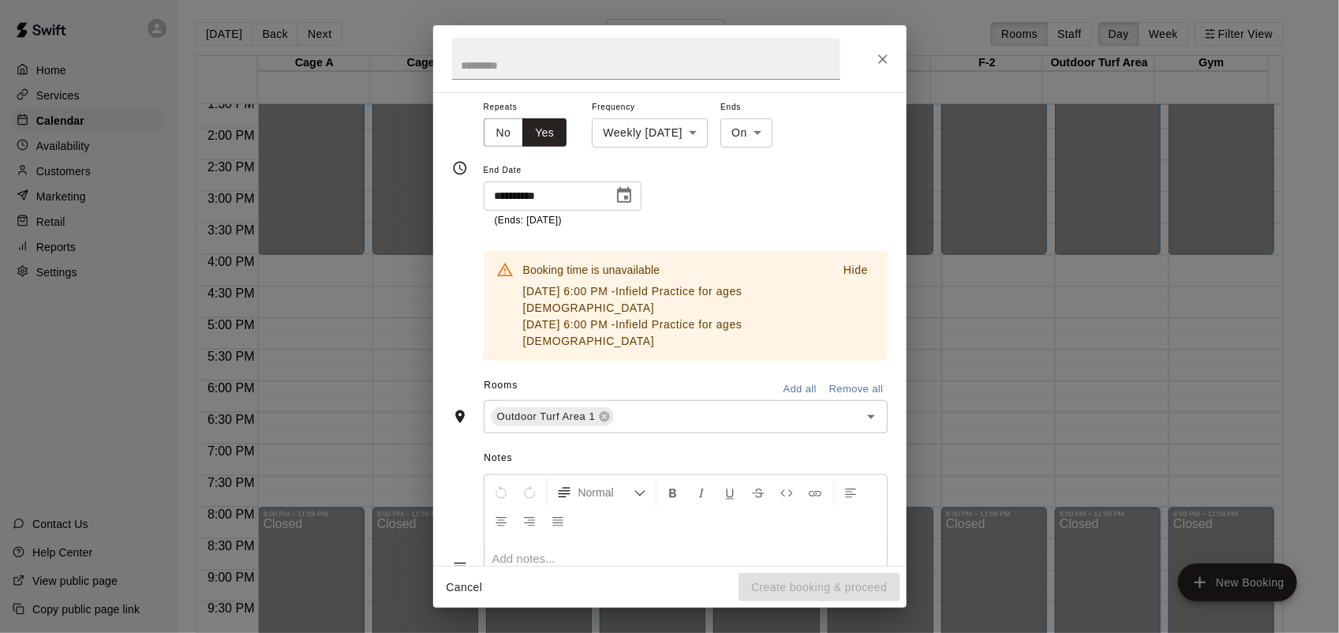
scroll to position [361, 0]
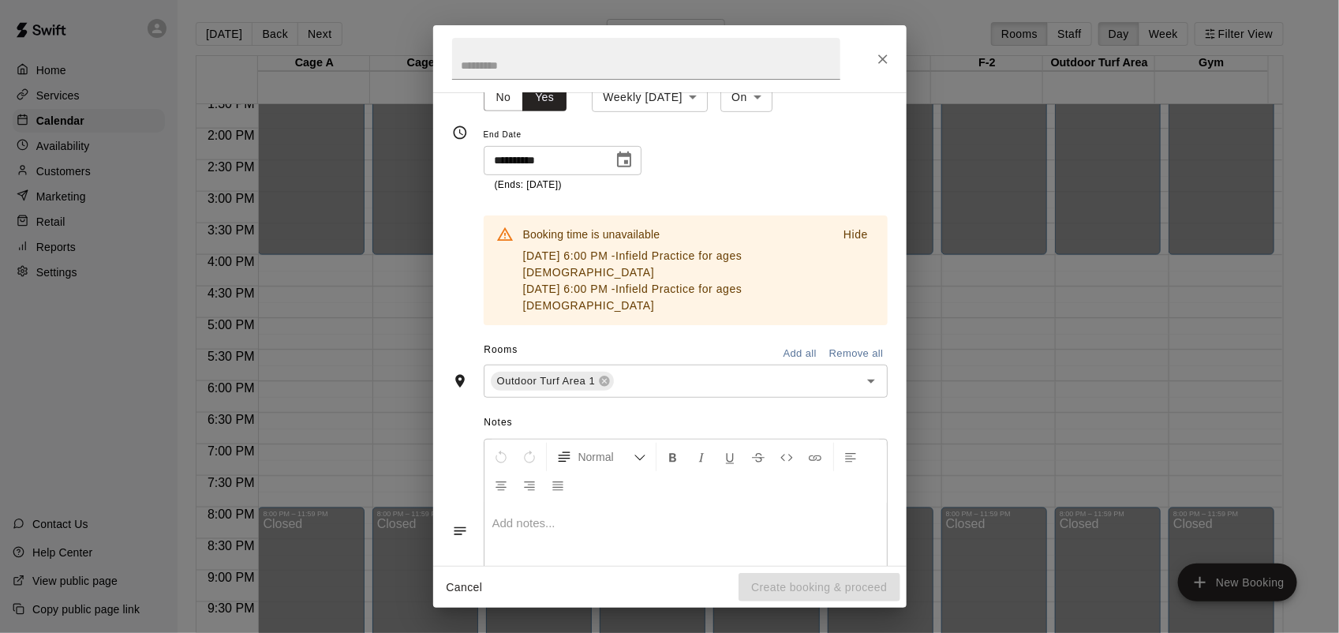
click at [873, 57] on button "Close" at bounding box center [883, 59] width 28 height 28
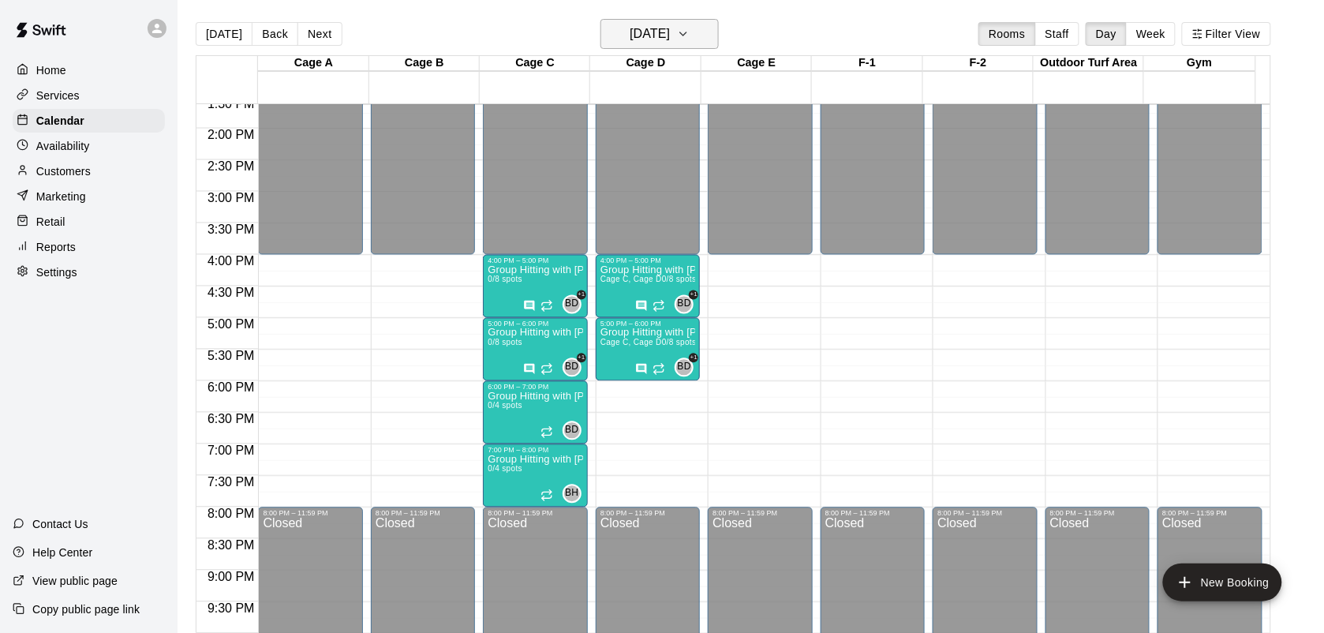
click at [630, 29] on h6 "[DATE]" at bounding box center [650, 34] width 40 height 22
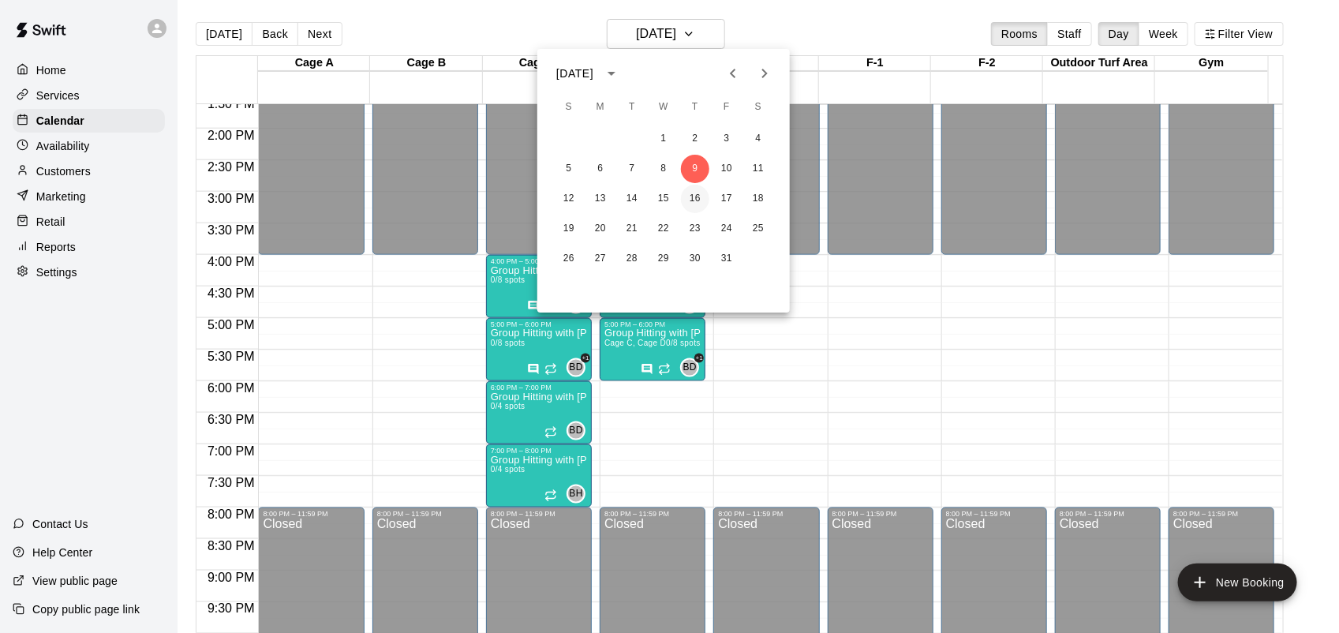
click at [698, 192] on button "16" at bounding box center [695, 199] width 28 height 28
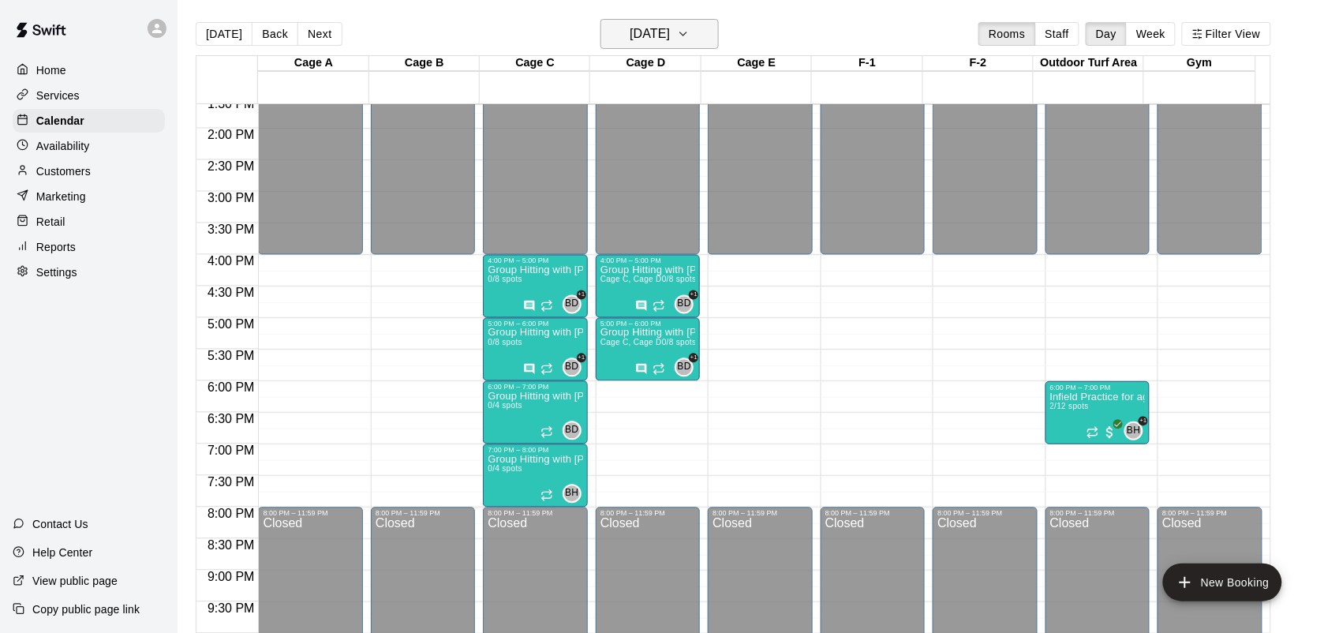
click at [670, 43] on h6 "[DATE]" at bounding box center [650, 34] width 40 height 22
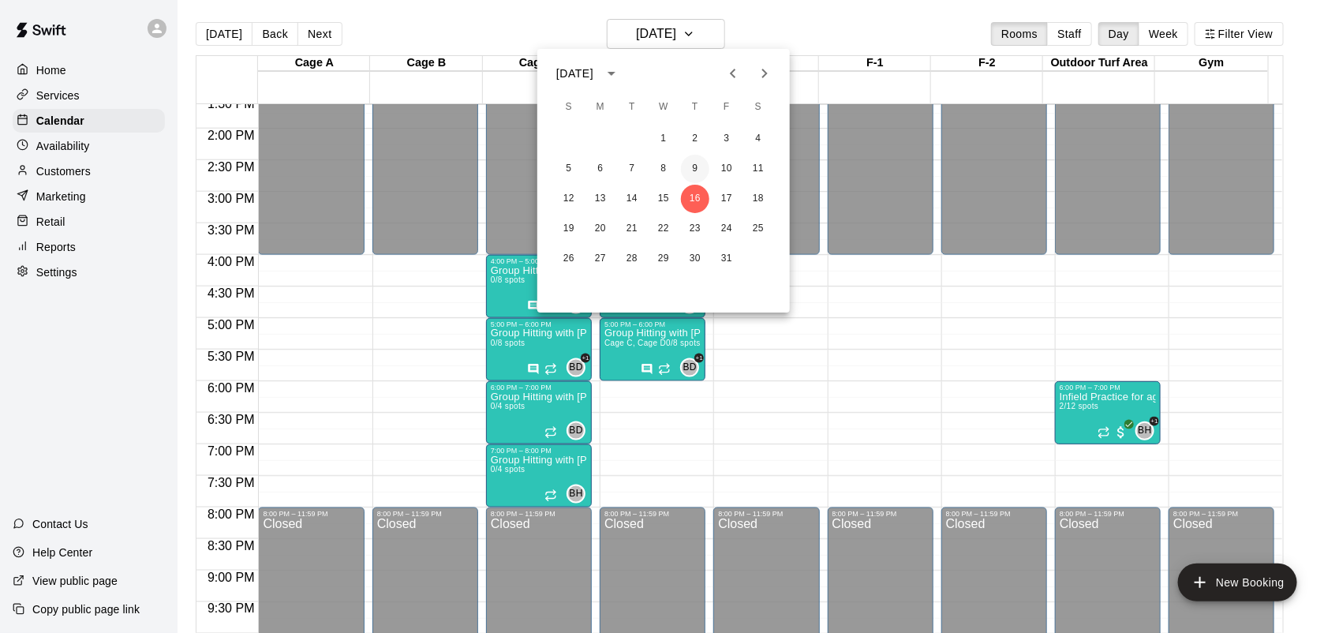
click at [693, 166] on button "9" at bounding box center [695, 169] width 28 height 28
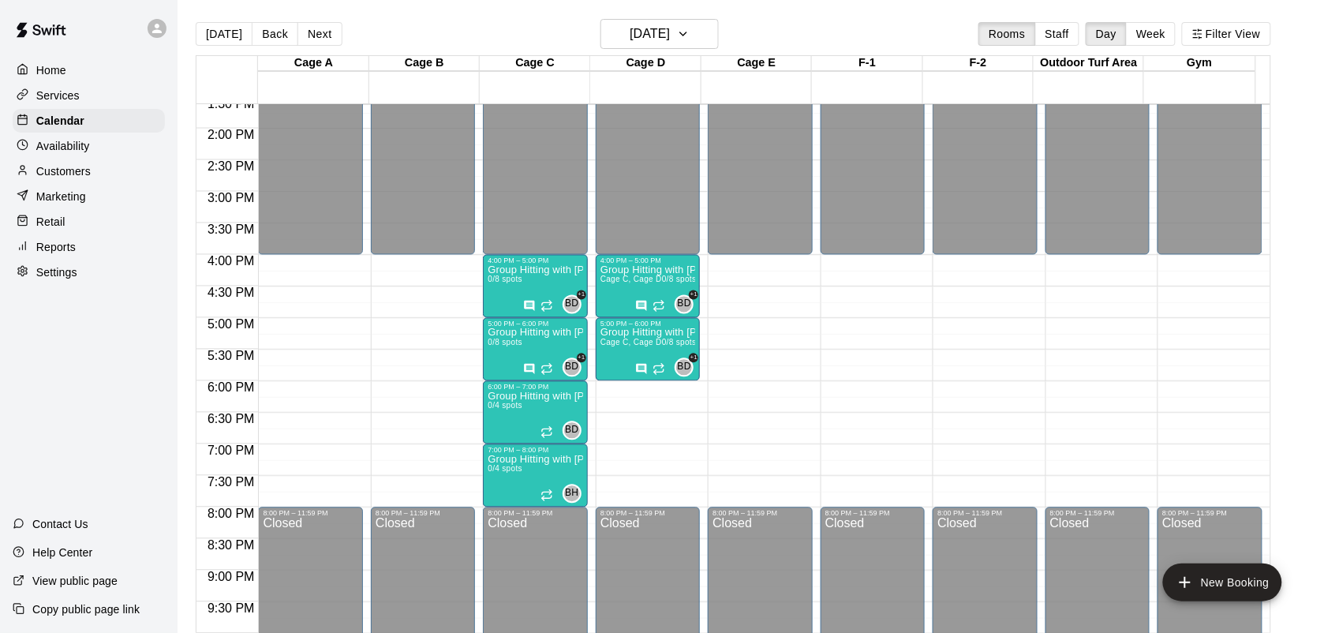
click at [664, 384] on div "12:00 AM – 4:00 PM Closed 4:00 PM – 5:00 PM Group Hitting with [PERSON_NAME] ([…" at bounding box center [648, 2] width 104 height 1515
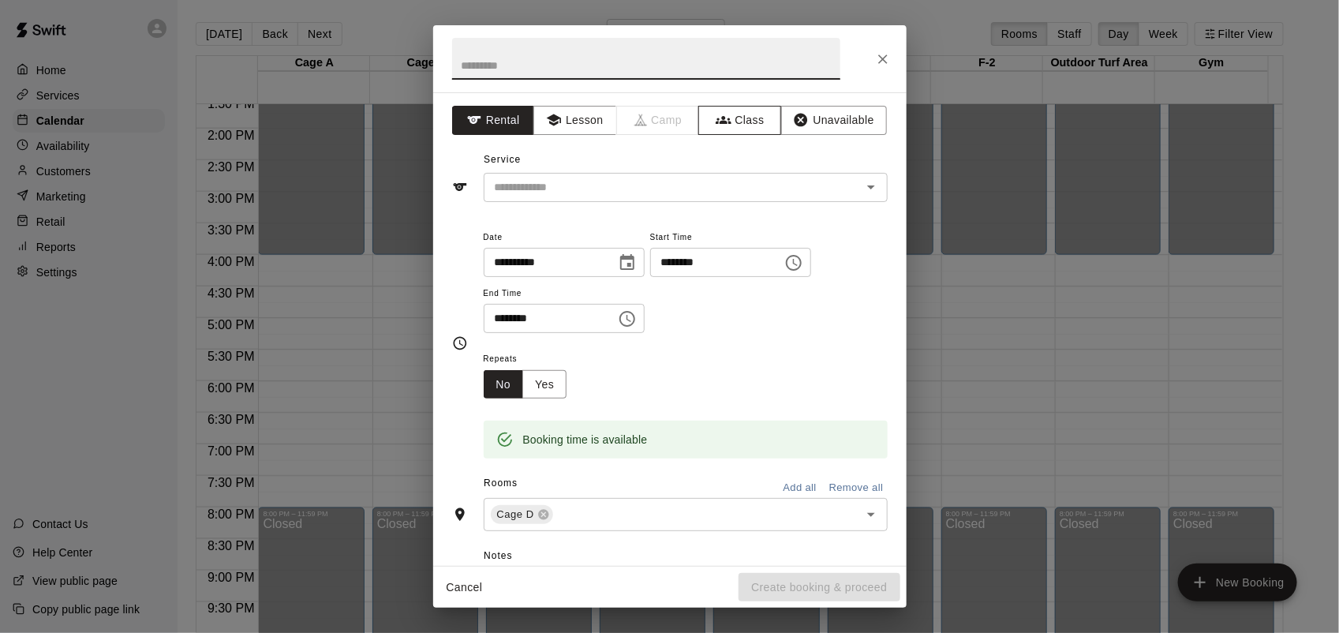
click at [727, 128] on button "Class" at bounding box center [739, 120] width 83 height 29
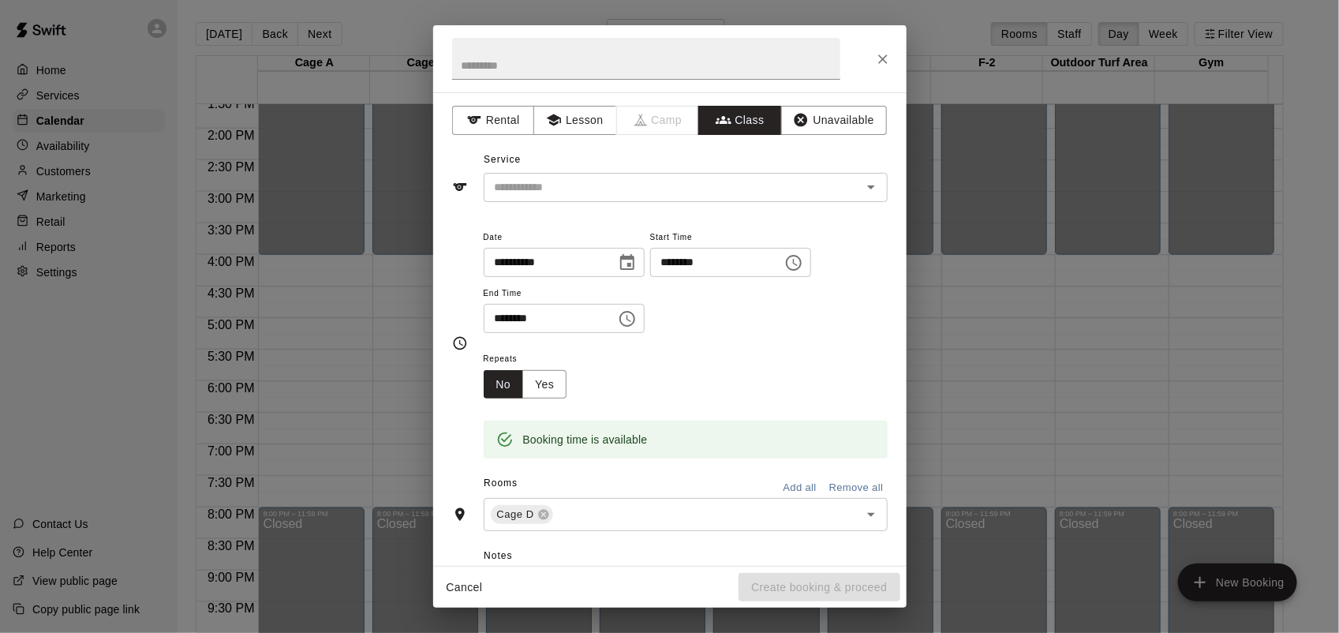
click at [699, 186] on input "text" at bounding box center [672, 188] width 368 height 20
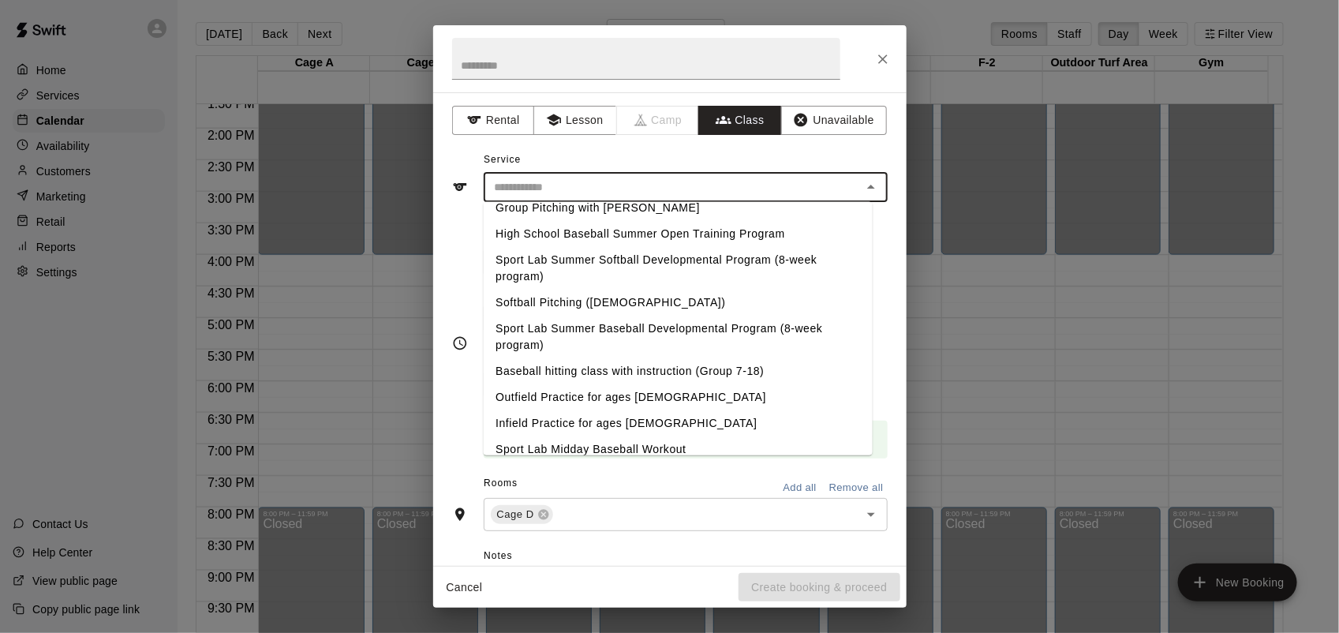
scroll to position [197, 0]
click at [619, 426] on li "Infield Practice for ages [DEMOGRAPHIC_DATA]" at bounding box center [677, 422] width 389 height 26
type input "**********"
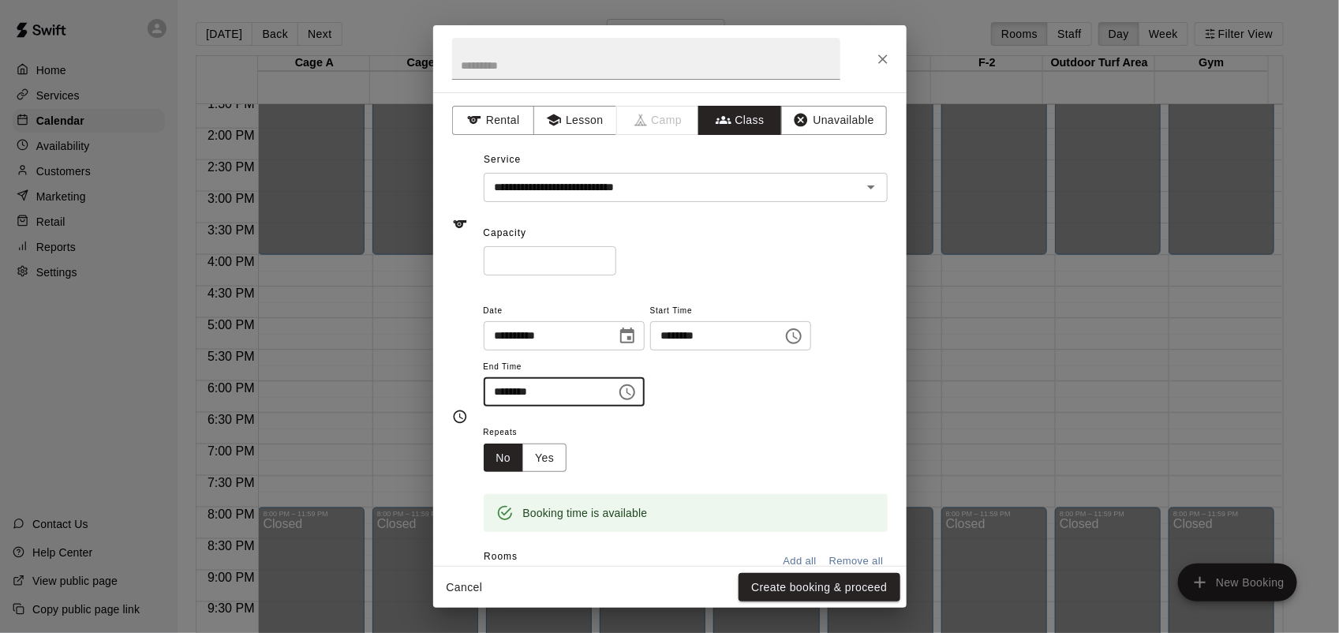
click at [494, 398] on input "********" at bounding box center [545, 391] width 122 height 29
type input "********"
click at [616, 254] on input "*" at bounding box center [550, 260] width 133 height 29
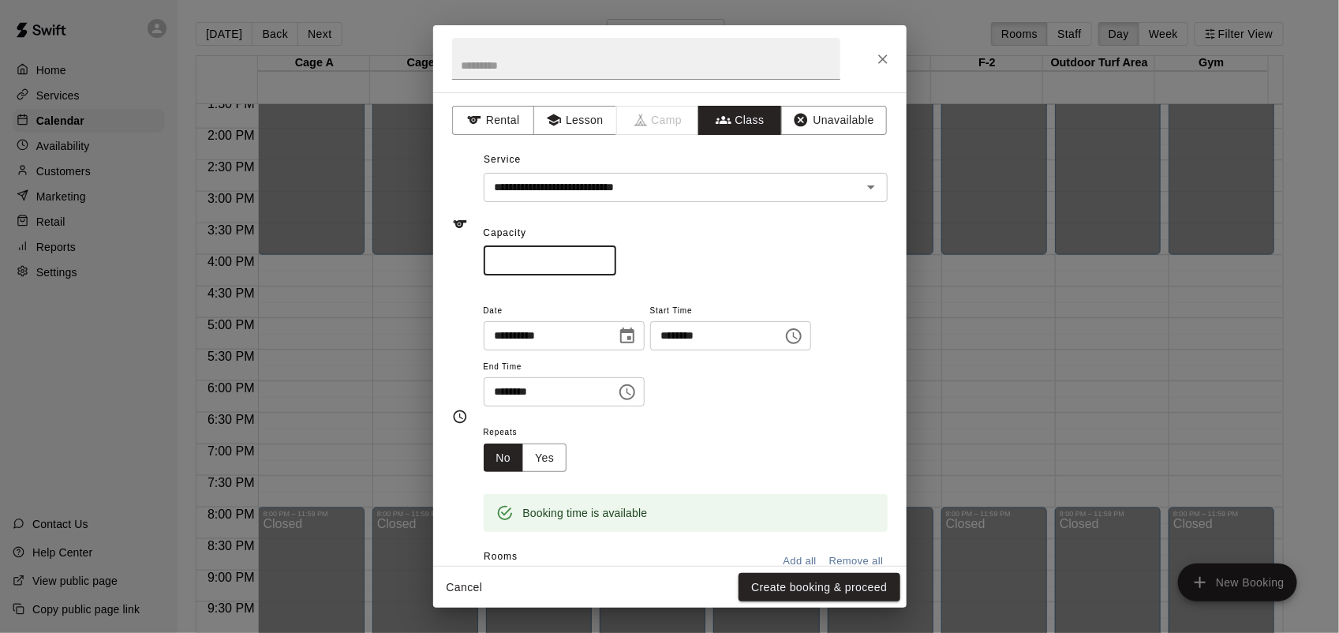
click at [616, 254] on input "*" at bounding box center [550, 260] width 133 height 29
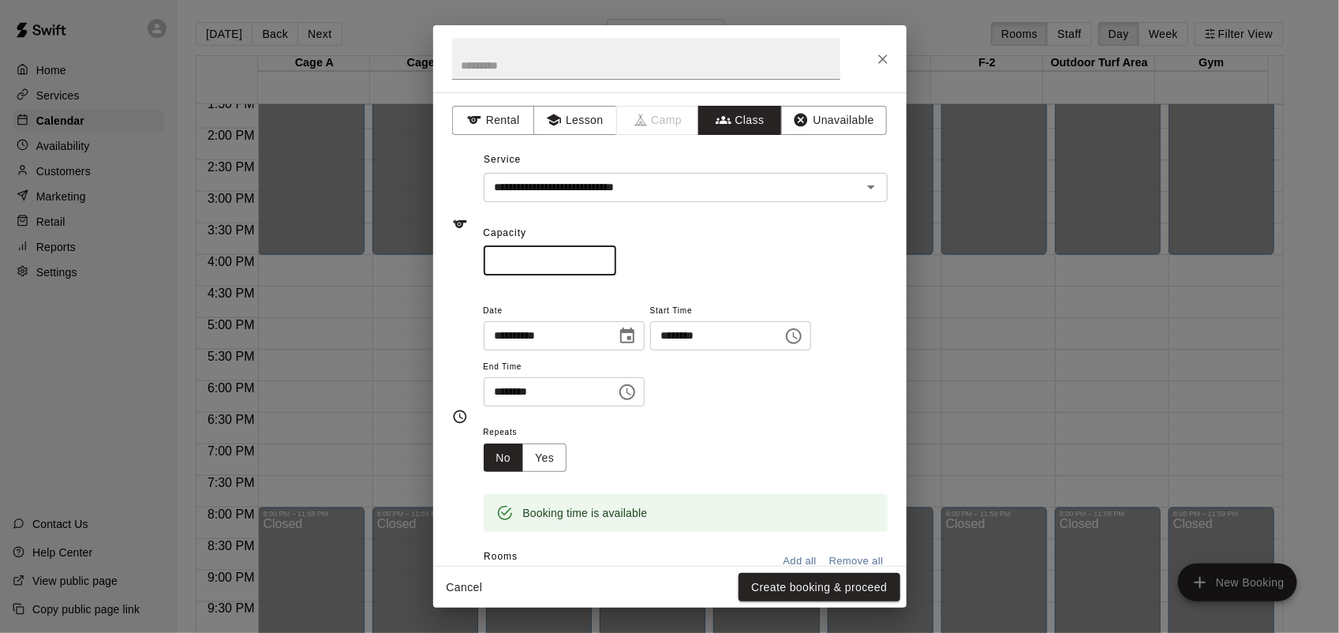
click at [616, 254] on input "**" at bounding box center [550, 260] width 133 height 29
type input "**"
click at [616, 254] on input "**" at bounding box center [550, 260] width 133 height 29
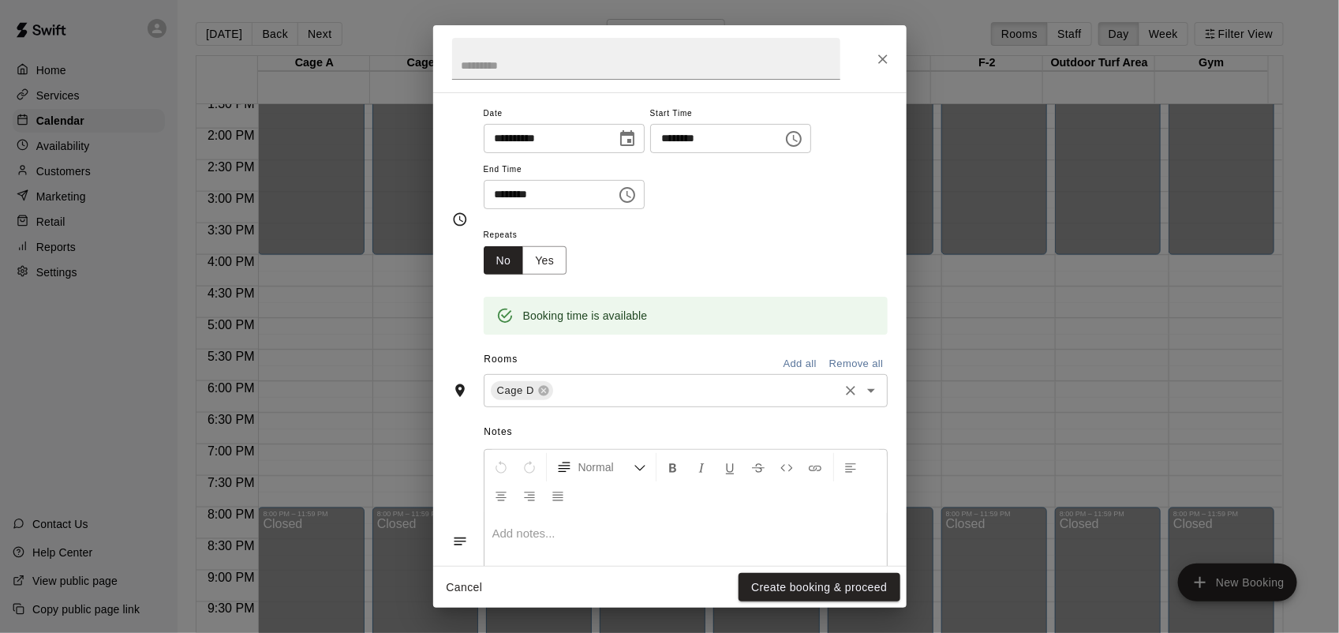
click at [537, 391] on icon at bounding box center [543, 390] width 13 height 13
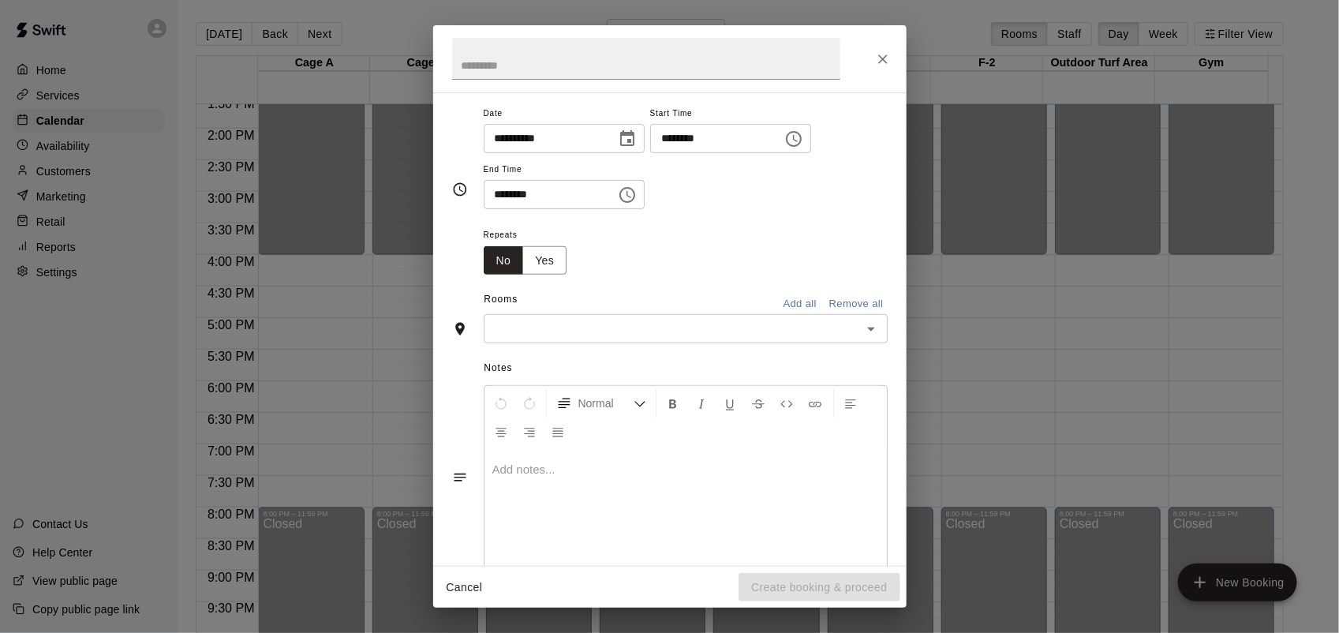
click at [540, 340] on div "​" at bounding box center [686, 328] width 404 height 29
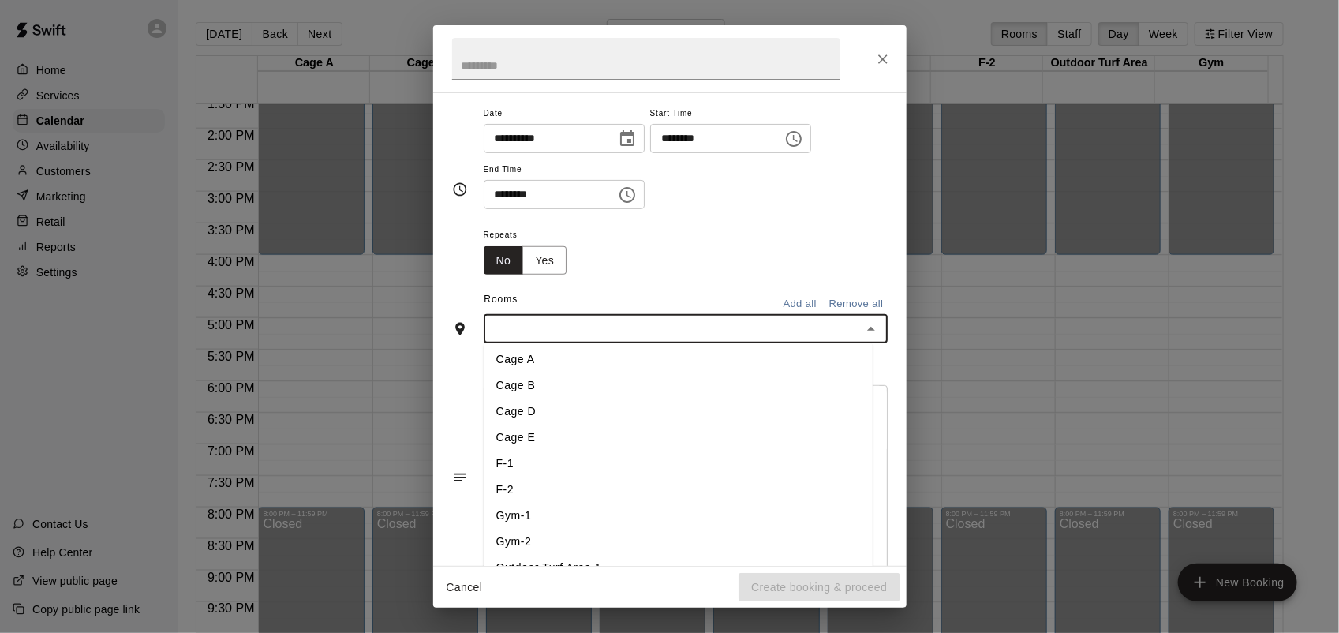
scroll to position [45, 0]
click at [542, 557] on li "Outdoor Turf Area 1" at bounding box center [678, 553] width 389 height 26
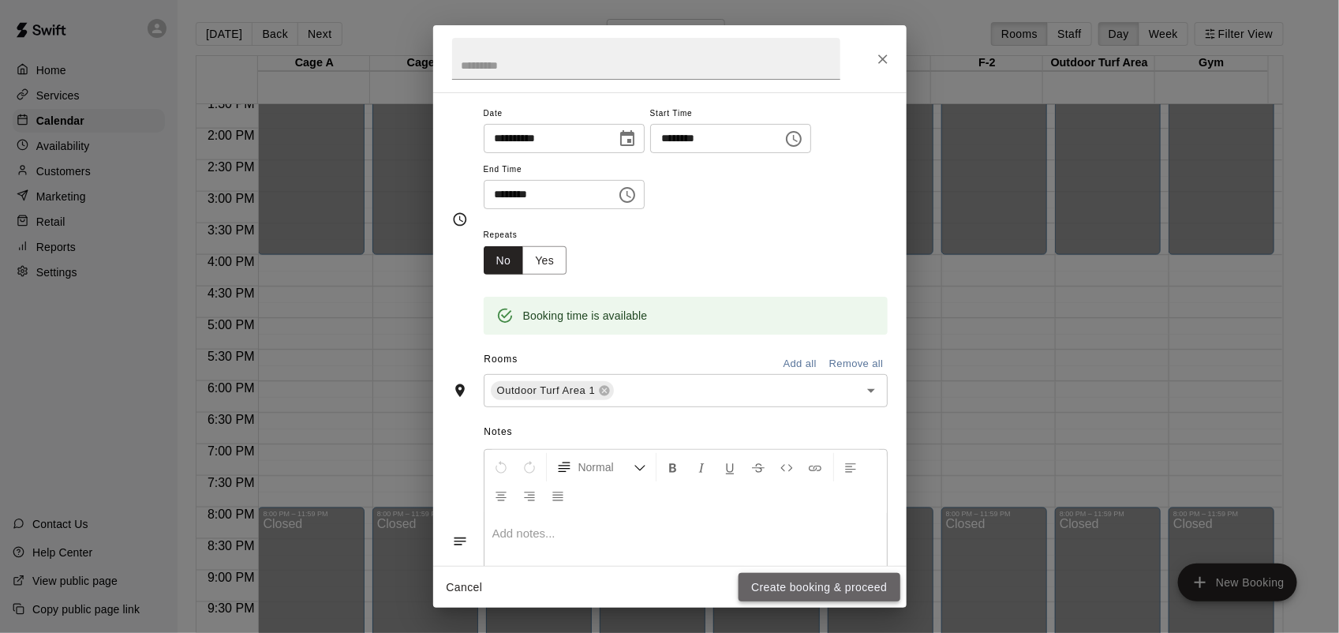
click at [825, 593] on button "Create booking & proceed" at bounding box center [819, 587] width 161 height 29
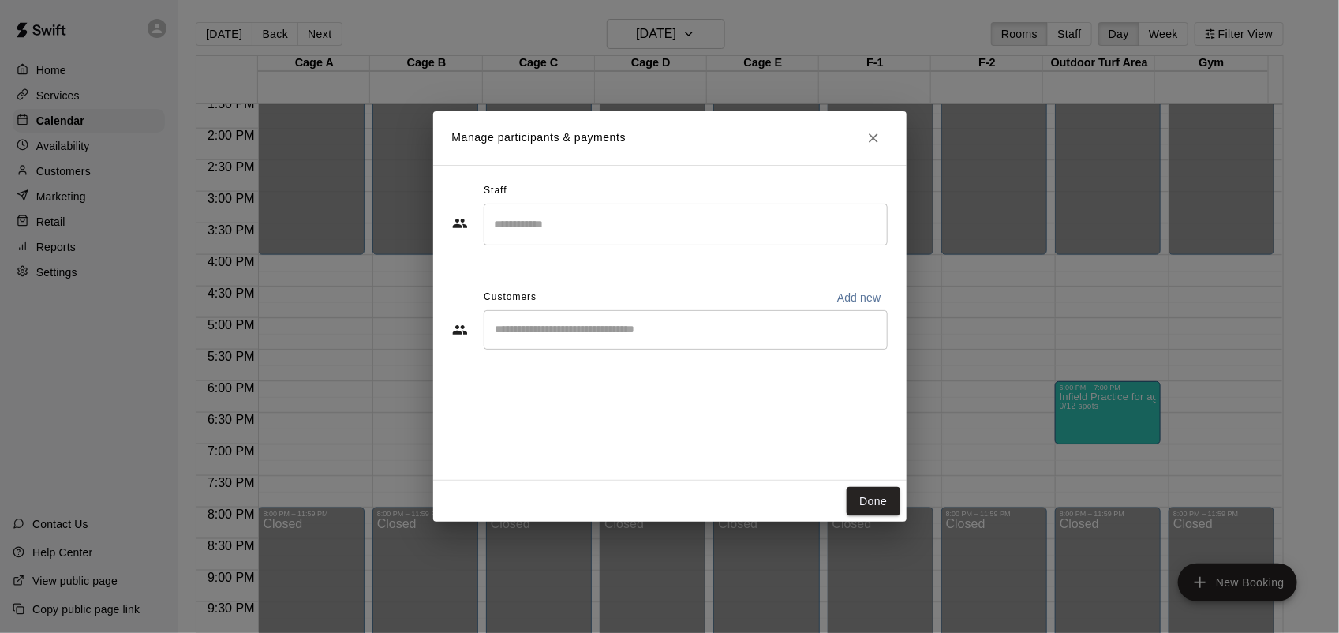
click at [609, 230] on input "Search staff" at bounding box center [686, 225] width 390 height 28
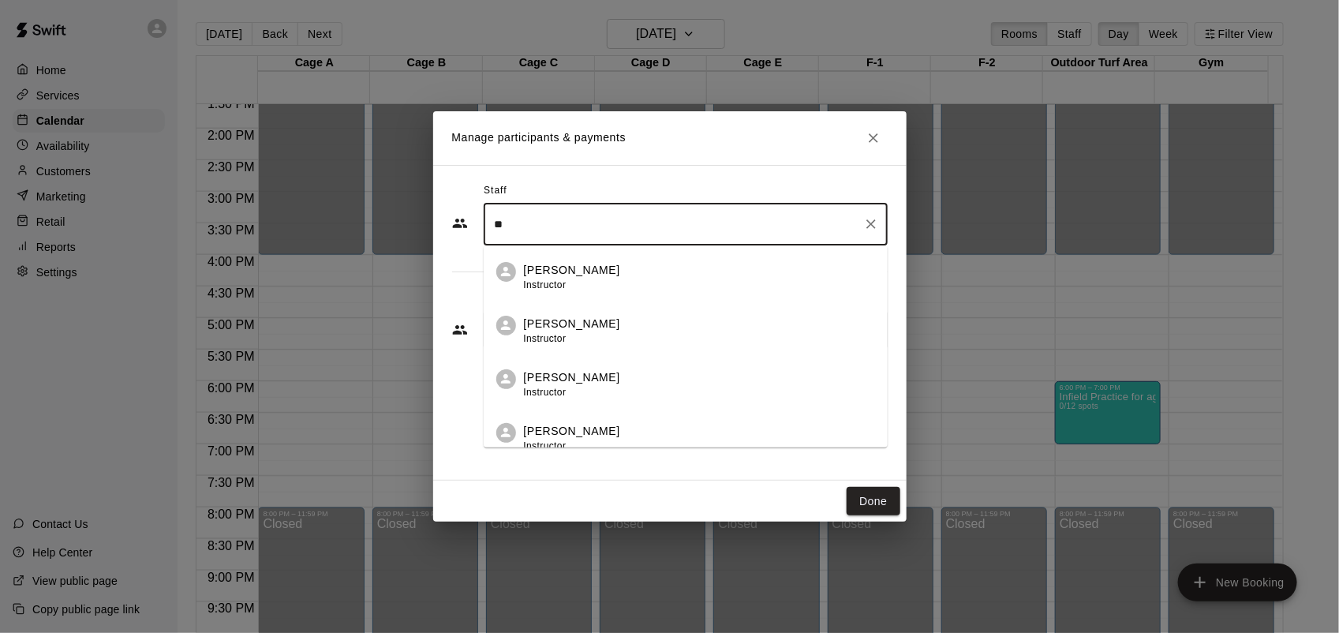
click at [578, 329] on p "[PERSON_NAME]" at bounding box center [572, 324] width 96 height 17
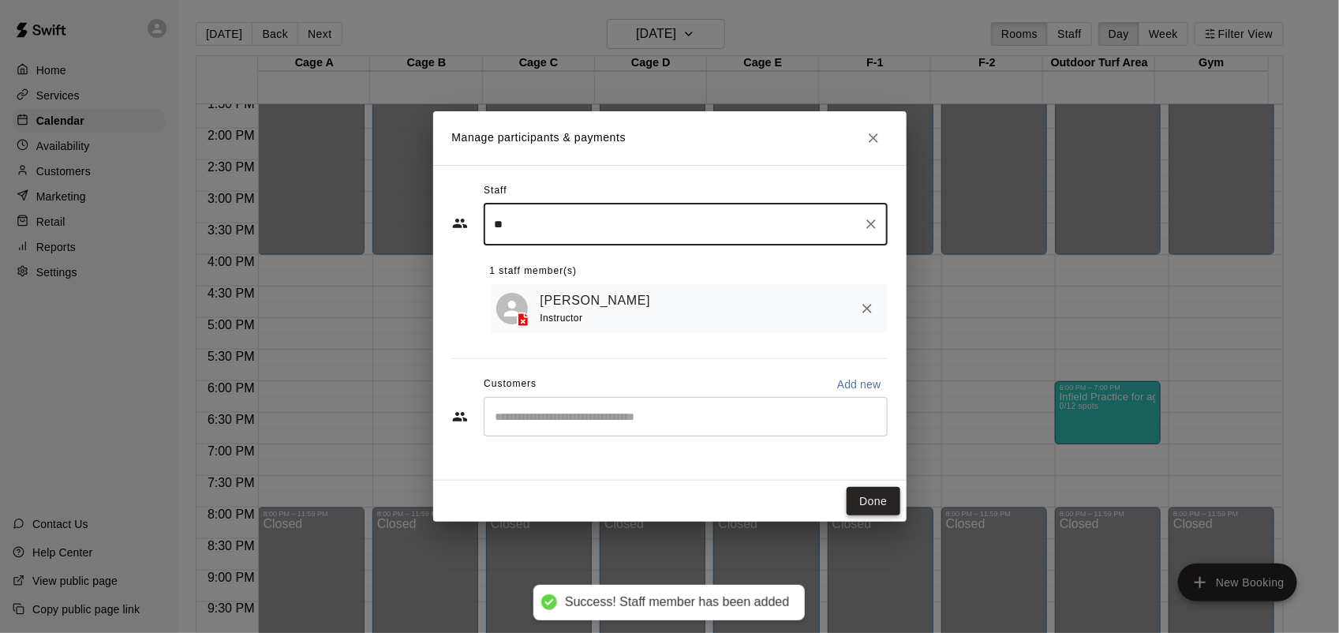
type input "**"
click at [873, 498] on button "Done" at bounding box center [873, 501] width 53 height 29
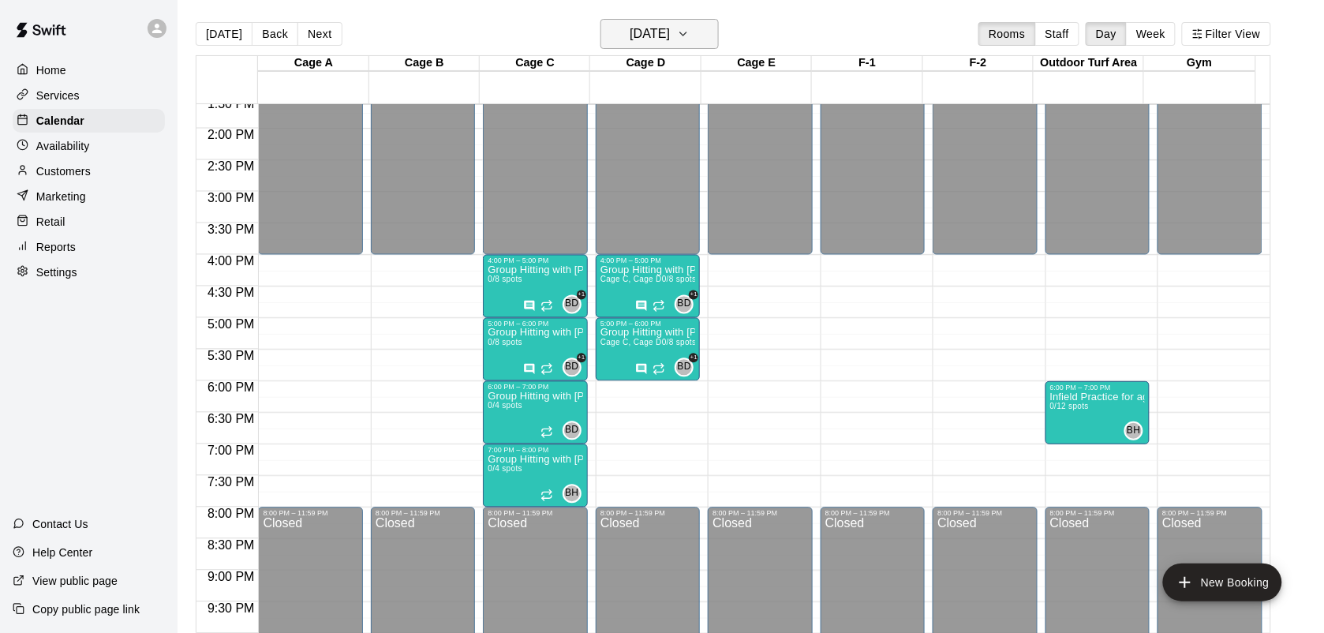
click at [690, 36] on icon "button" at bounding box center [683, 33] width 13 height 19
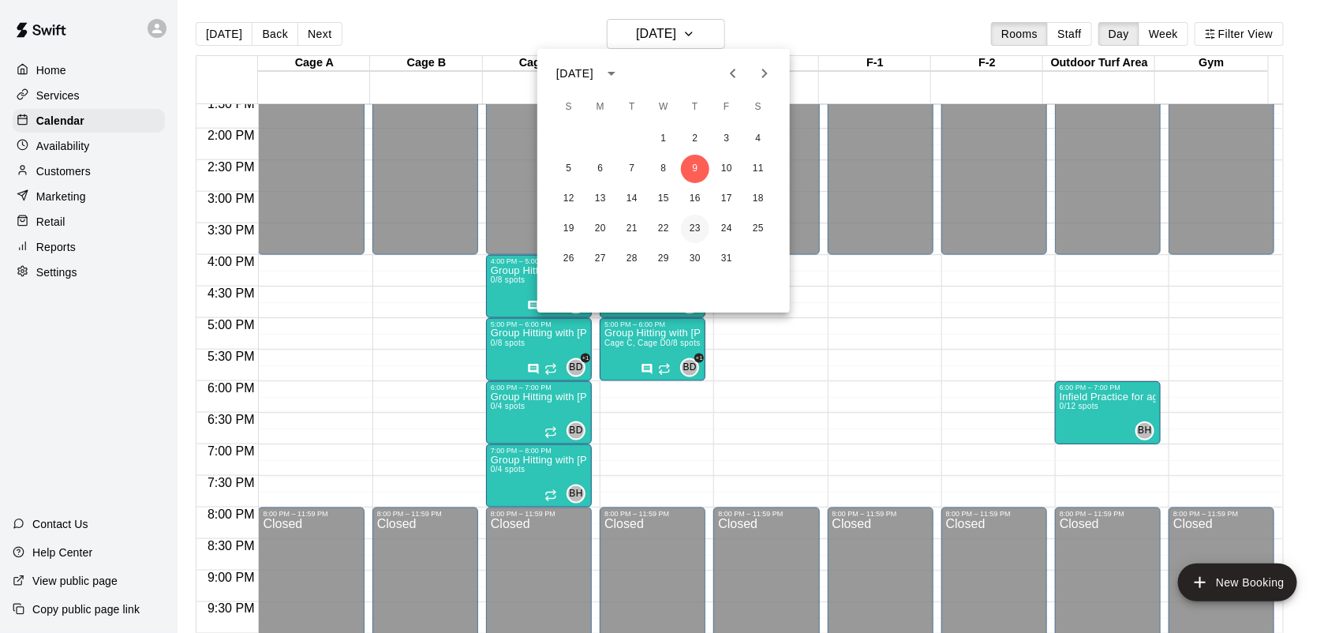
click at [699, 226] on button "23" at bounding box center [695, 229] width 28 height 28
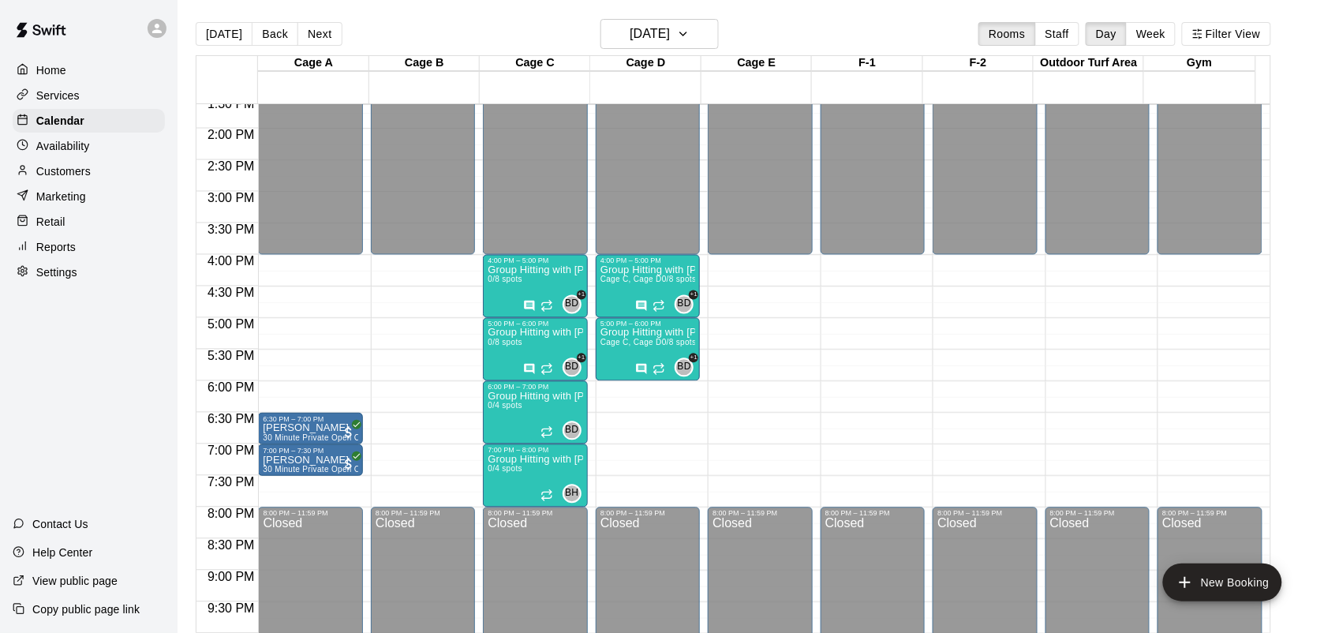
click at [647, 385] on div "12:00 AM – 4:00 PM Closed 4:00 PM – 5:00 PM Group Hitting with [PERSON_NAME] ([…" at bounding box center [648, 2] width 104 height 1515
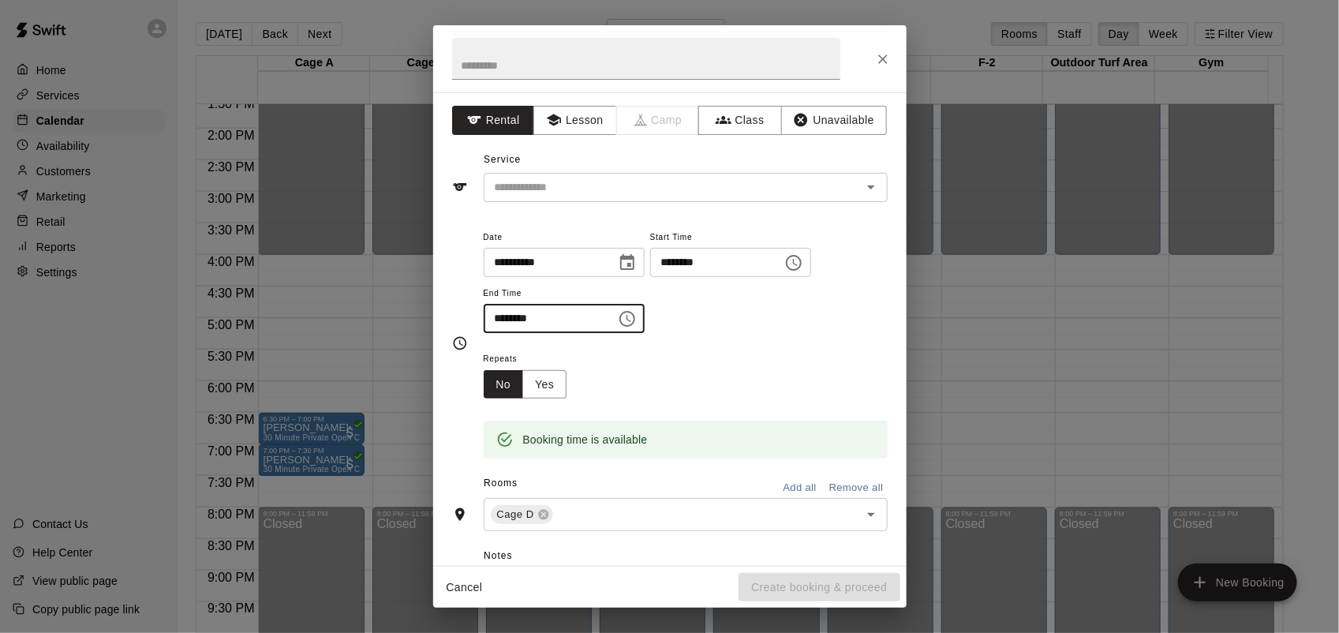
click at [484, 312] on input "********" at bounding box center [545, 318] width 122 height 29
type input "********"
click at [735, 124] on button "Class" at bounding box center [739, 120] width 83 height 29
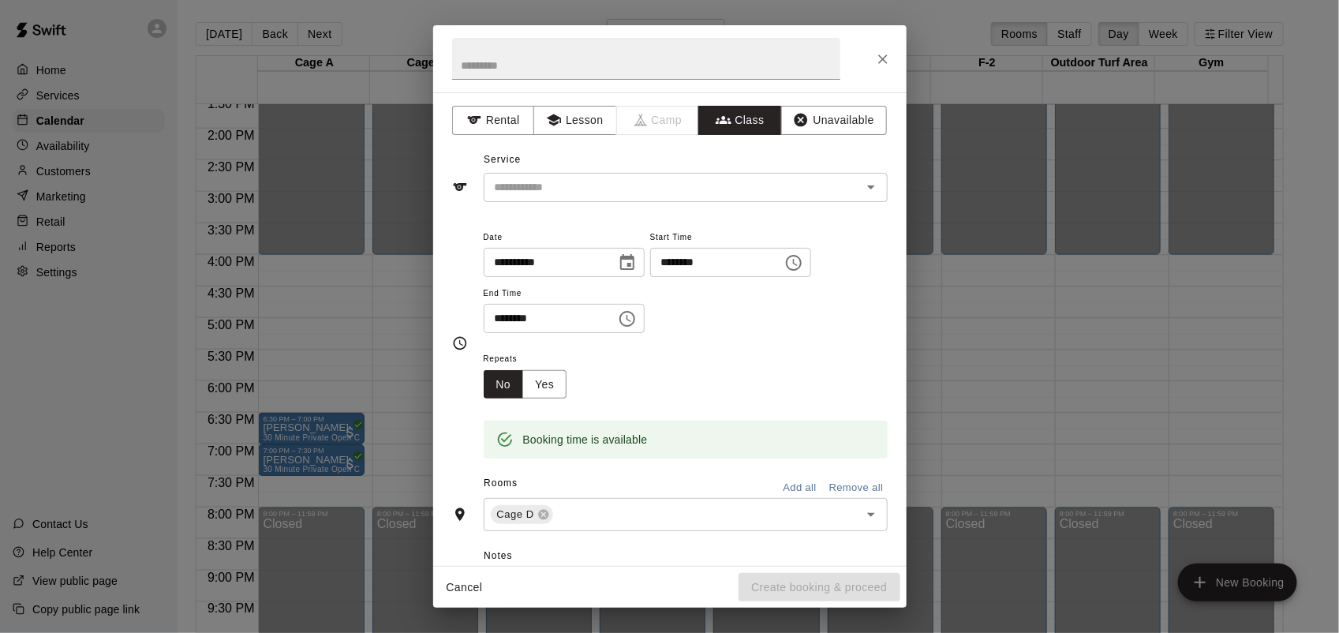
click at [711, 171] on div "Service ​" at bounding box center [670, 175] width 436 height 54
click at [710, 176] on div "​" at bounding box center [686, 187] width 404 height 29
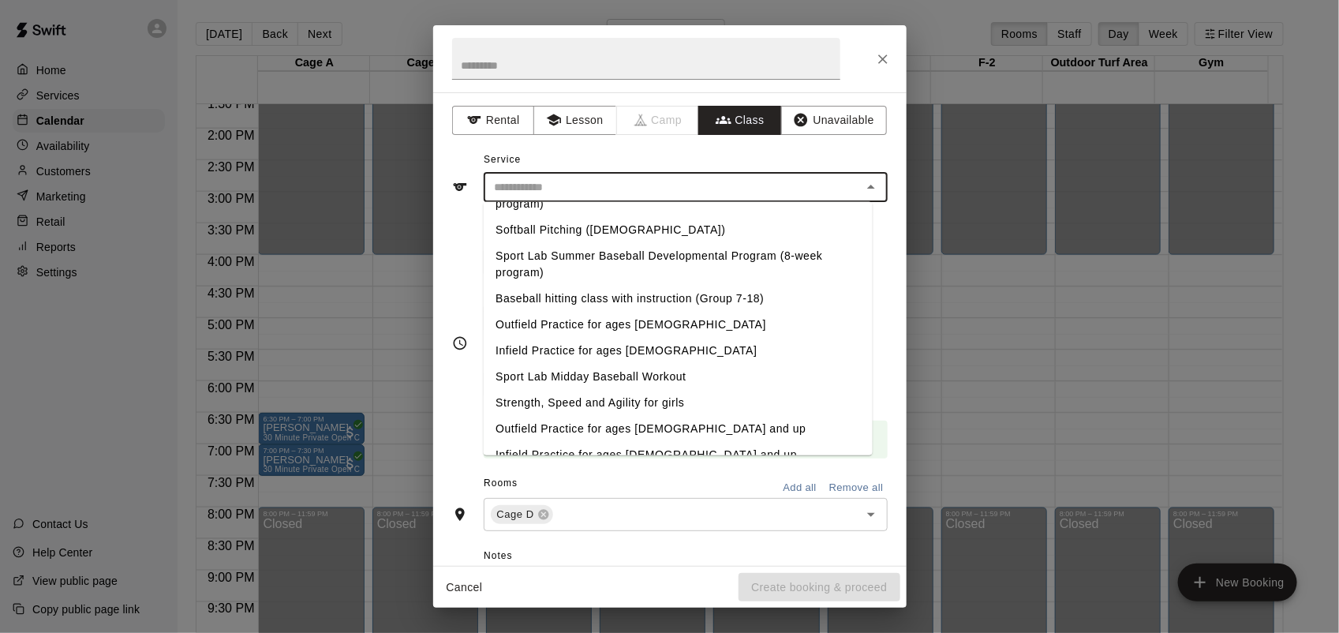
scroll to position [296, 0]
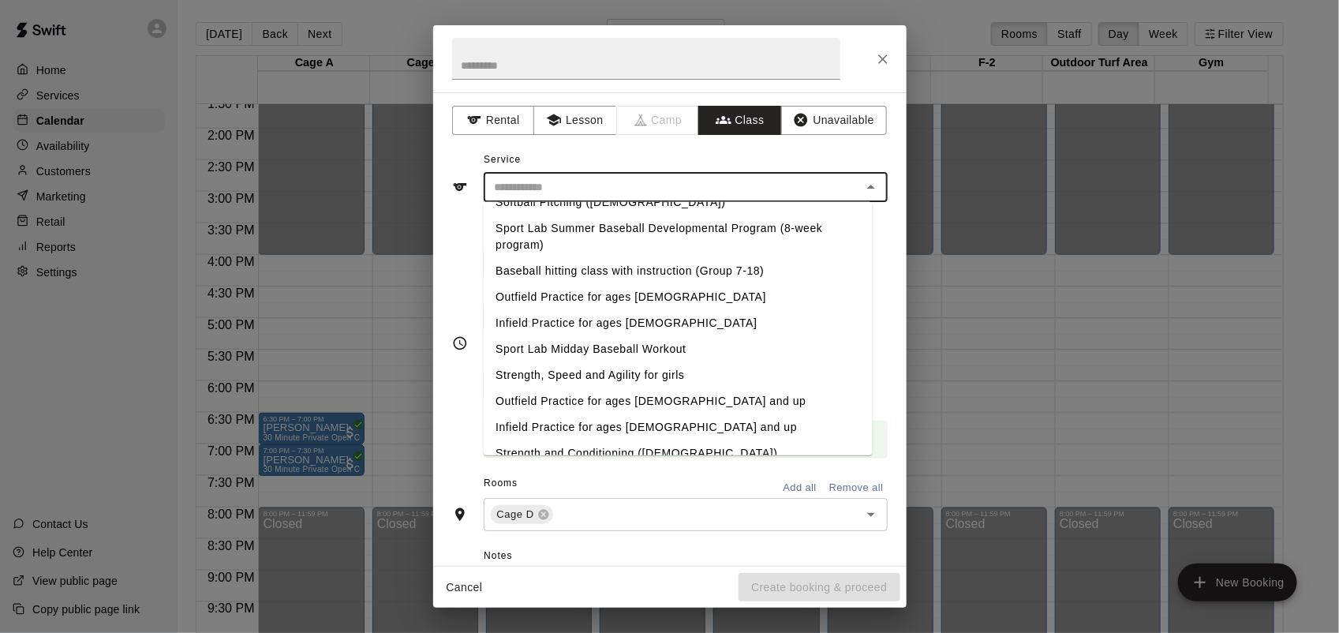
click at [585, 322] on li "Infield Practice for ages [DEMOGRAPHIC_DATA]" at bounding box center [677, 323] width 389 height 26
type input "**********"
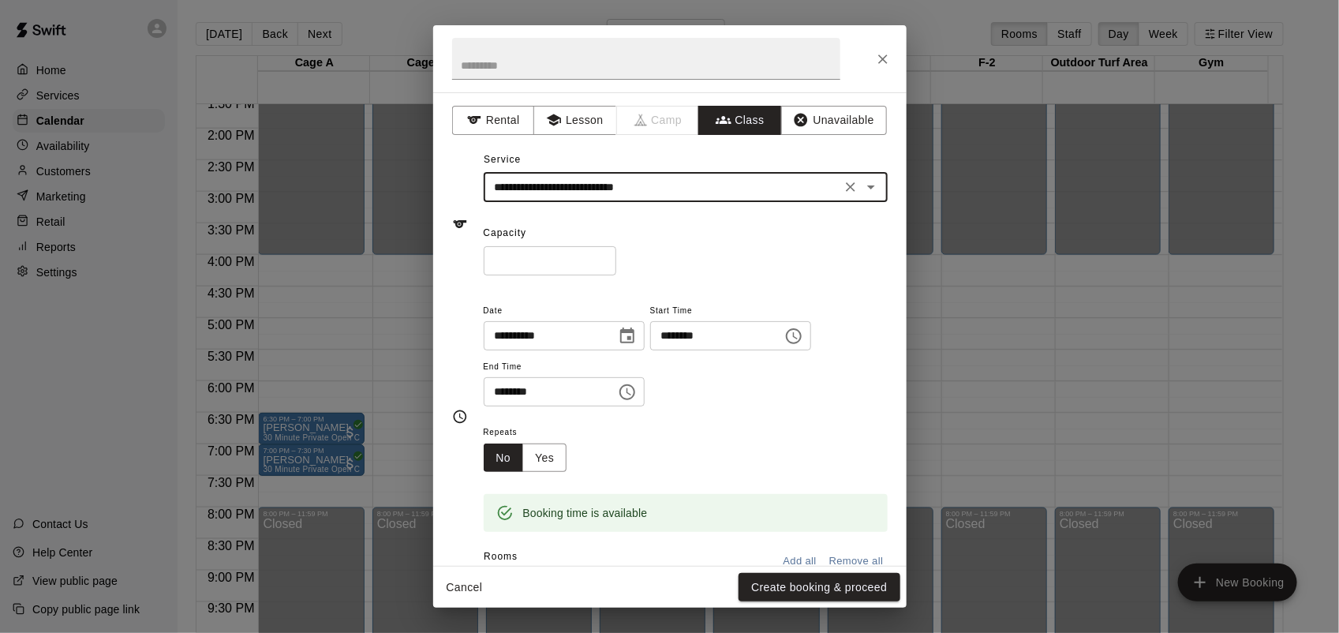
click at [589, 257] on input "*" at bounding box center [550, 260] width 133 height 29
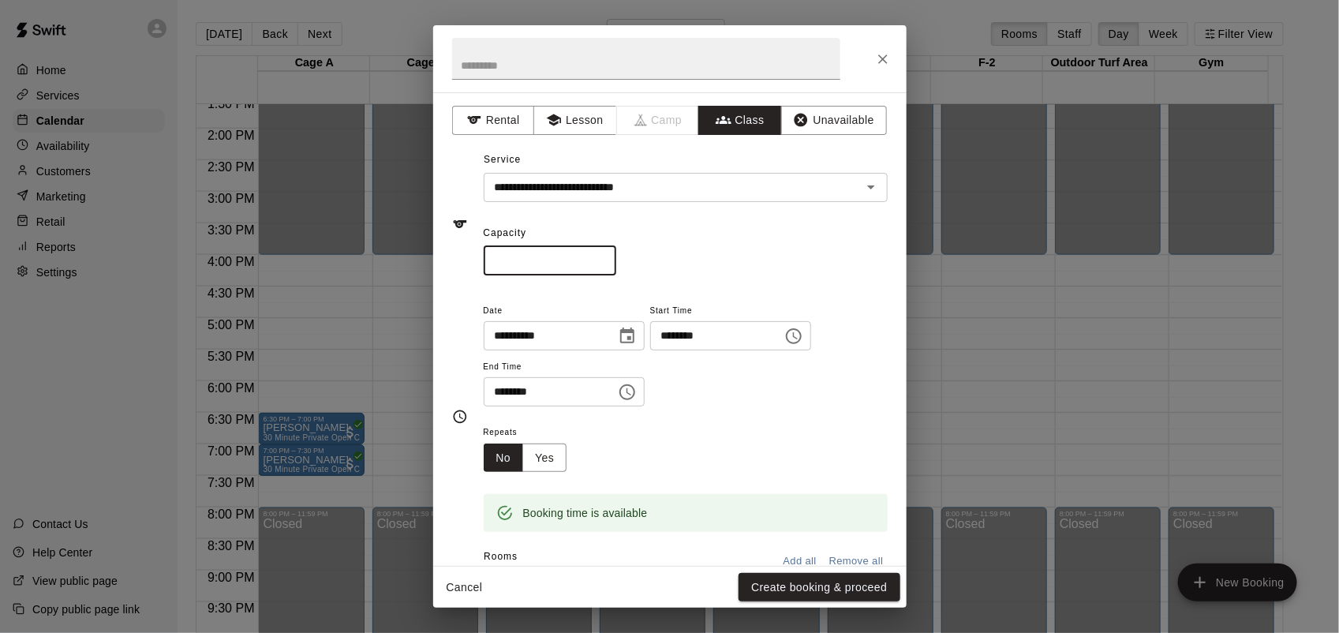
click at [589, 260] on input "*" at bounding box center [550, 260] width 133 height 29
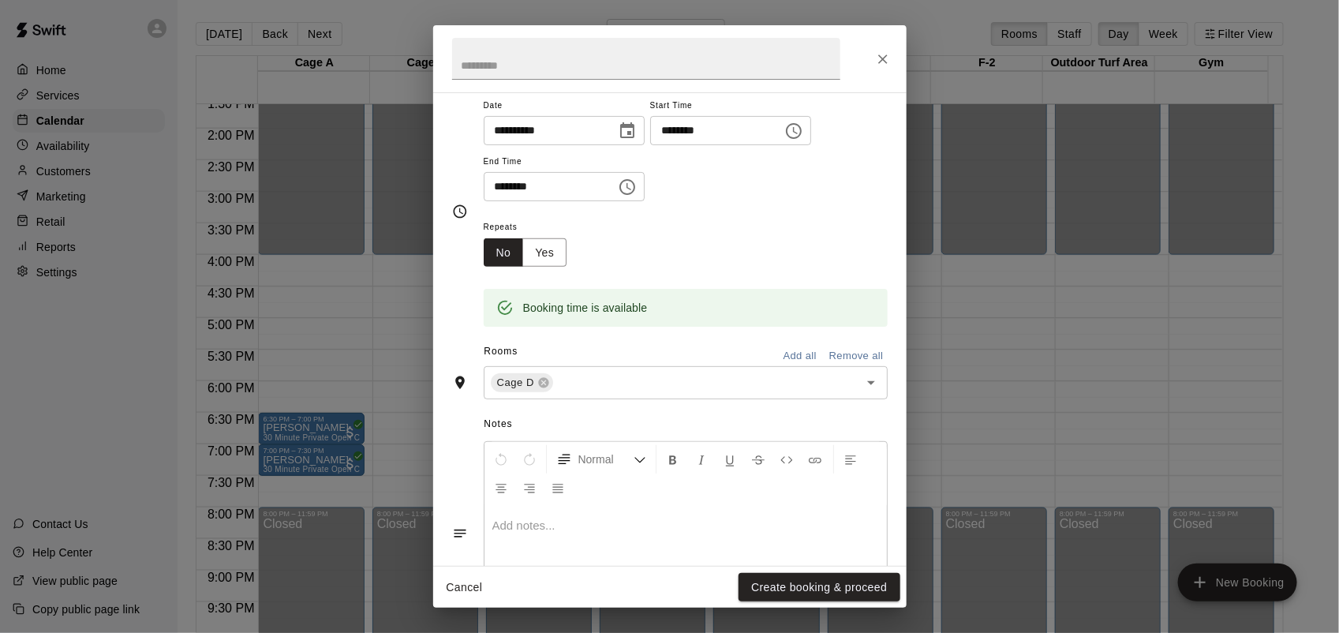
scroll to position [294, 0]
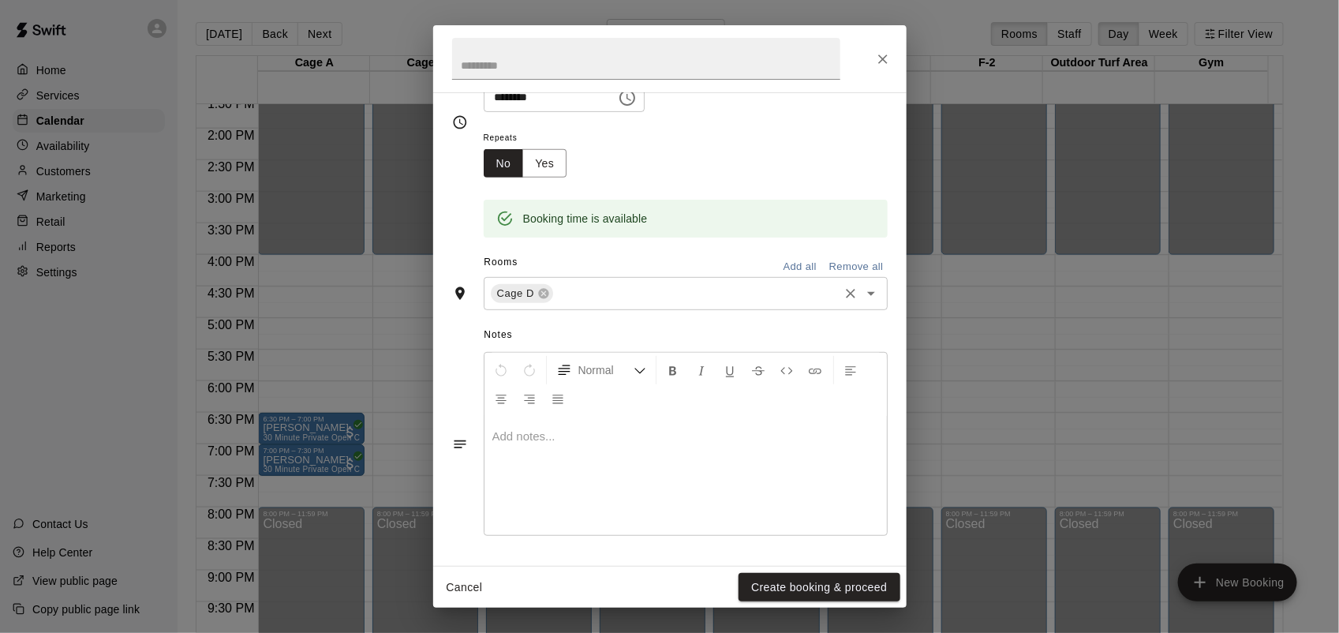
click at [533, 290] on span "Cage D" at bounding box center [516, 294] width 50 height 16
type input "**"
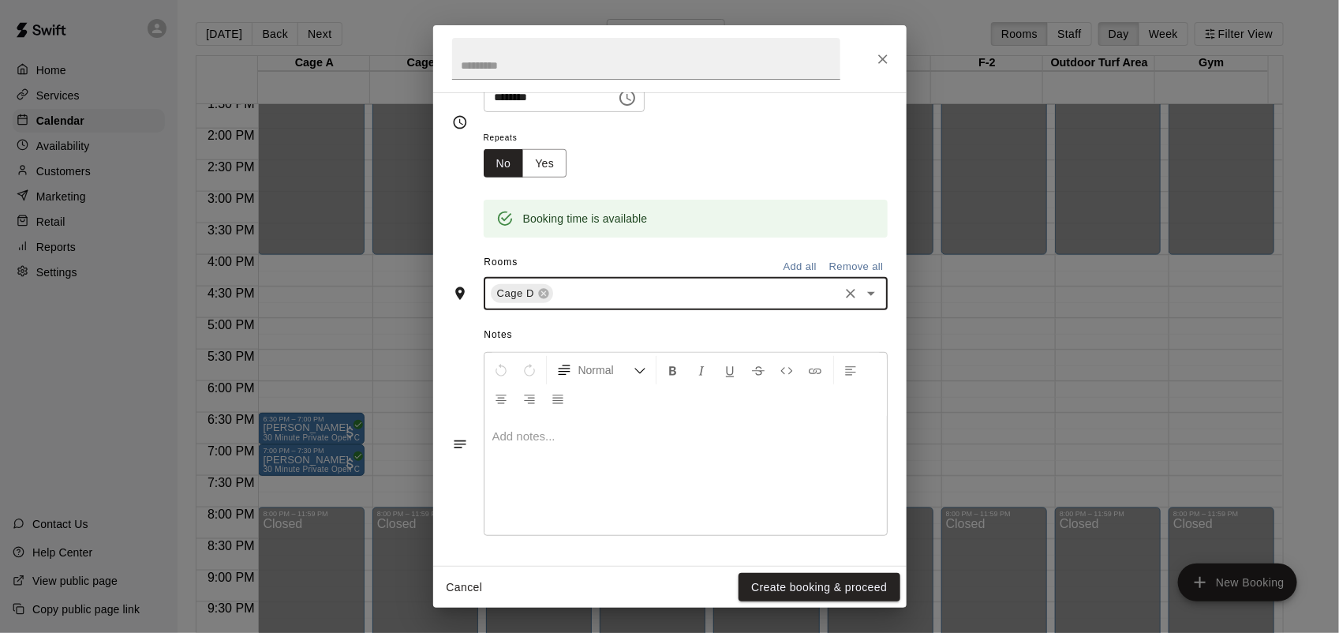
click at [538, 290] on icon at bounding box center [543, 294] width 10 height 10
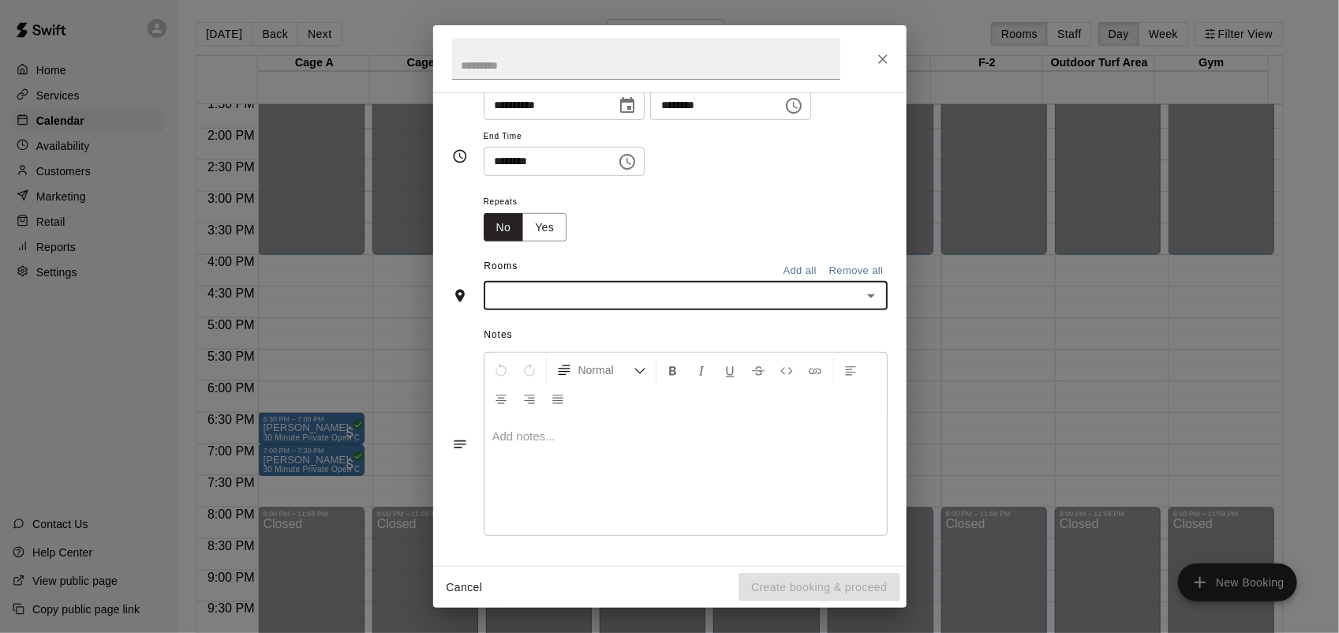
click at [539, 290] on input "text" at bounding box center [672, 296] width 368 height 20
click at [586, 558] on li "Outdoor Turf Area 1" at bounding box center [678, 565] width 389 height 26
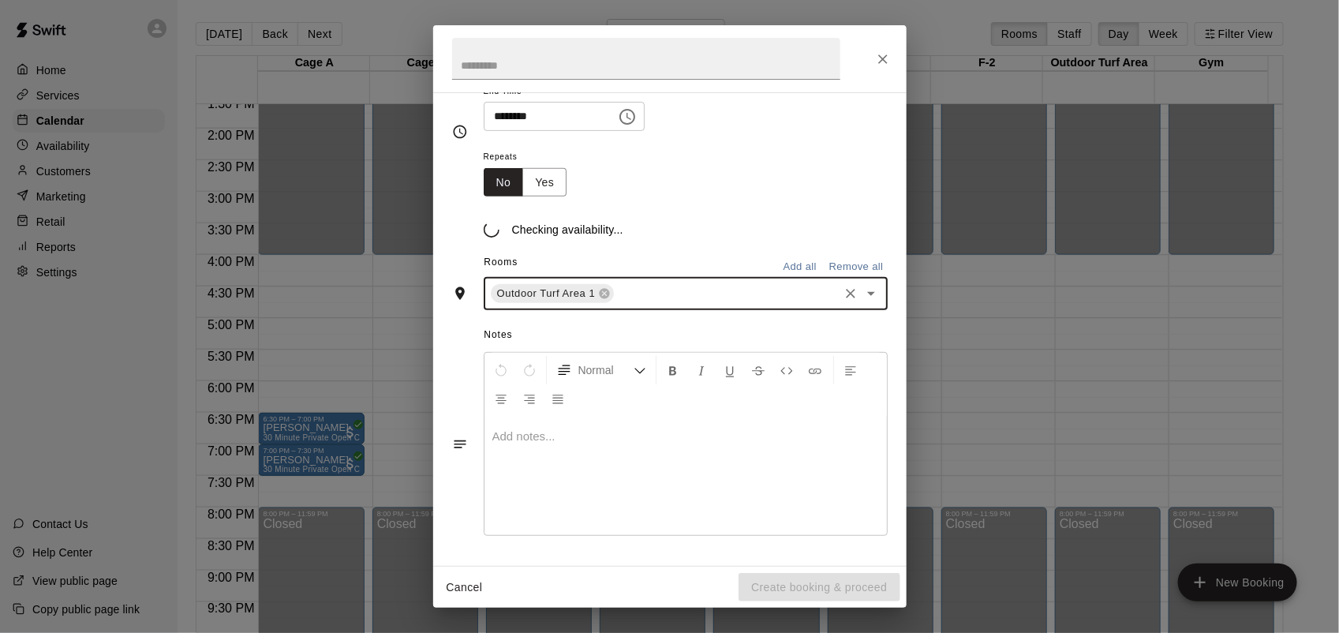
scroll to position [294, 0]
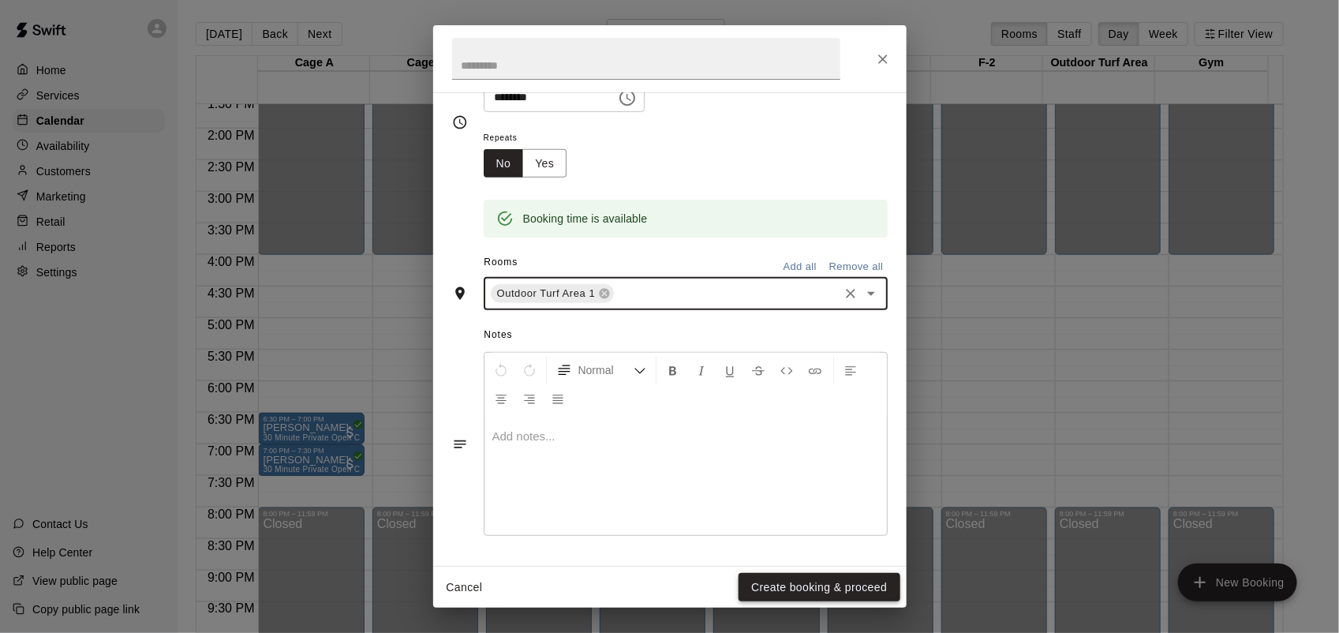
click at [854, 581] on button "Create booking & proceed" at bounding box center [819, 587] width 161 height 29
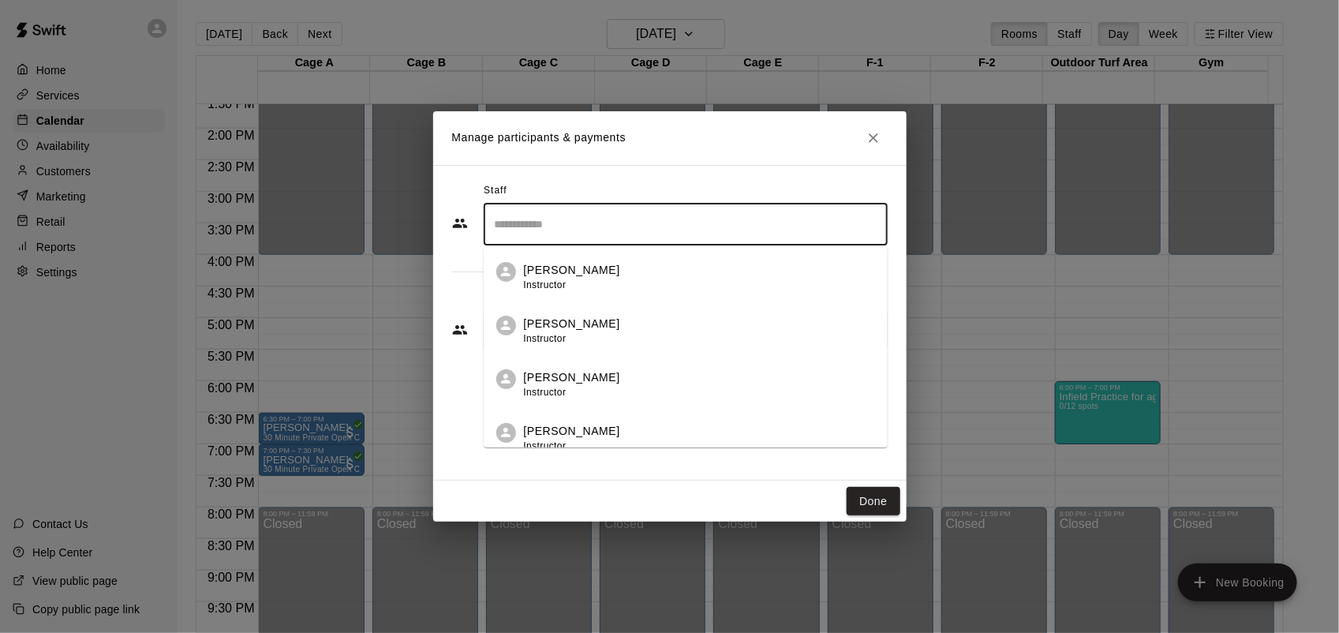
click at [671, 230] on input "Search staff" at bounding box center [686, 225] width 390 height 28
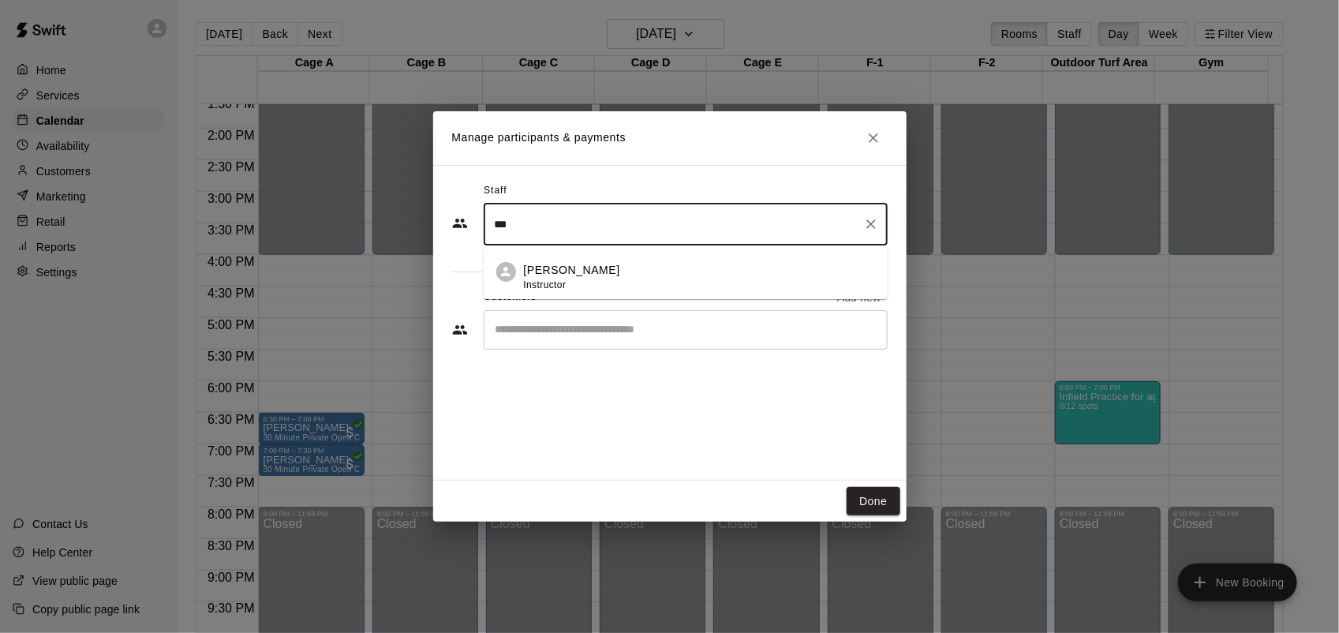
click at [606, 268] on div "[PERSON_NAME] Instructor" at bounding box center [699, 277] width 351 height 31
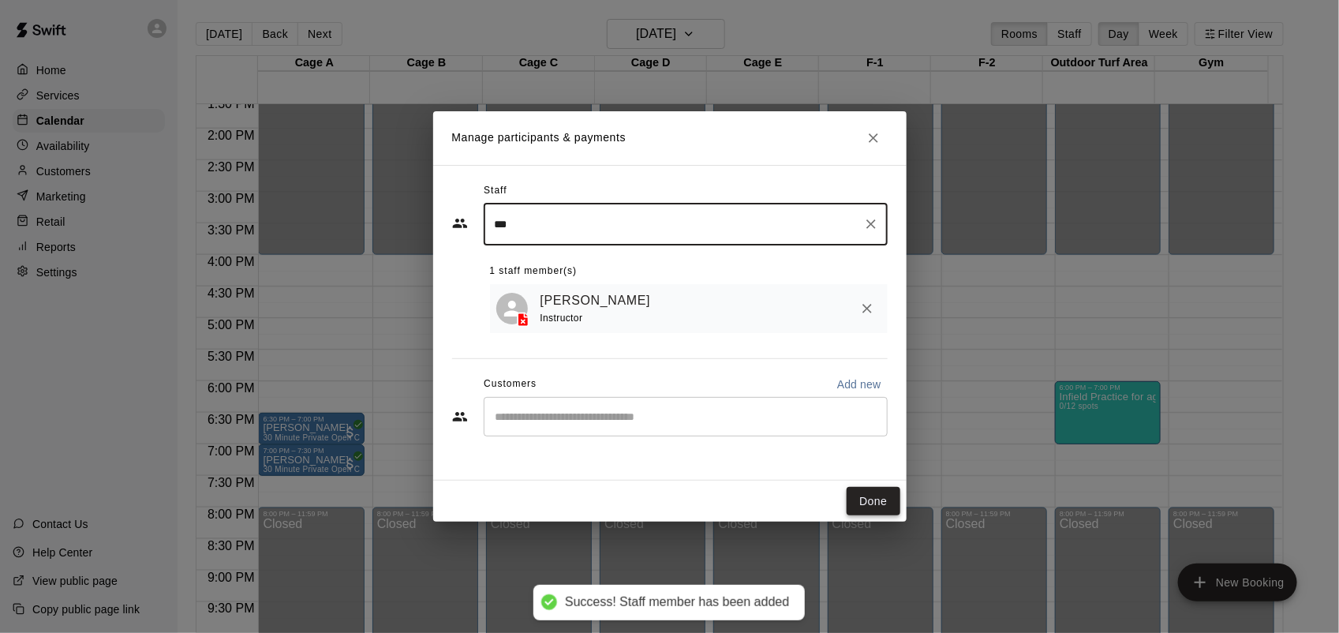
type input "***"
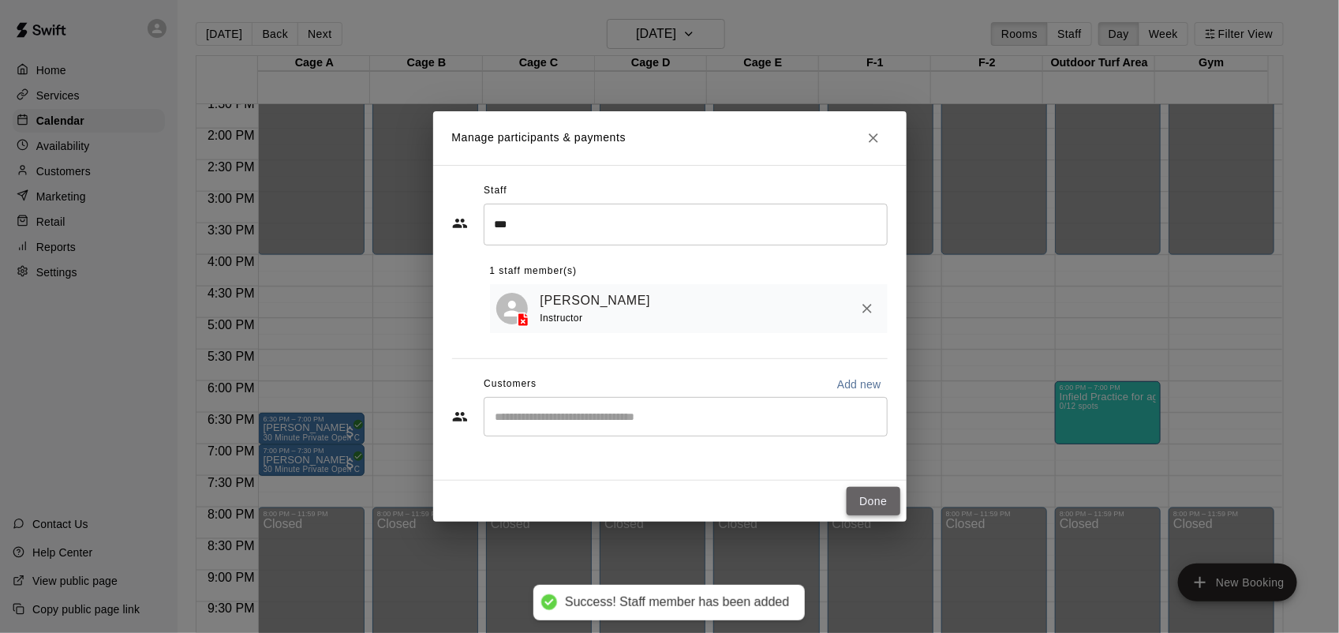
click at [893, 503] on button "Done" at bounding box center [873, 501] width 53 height 29
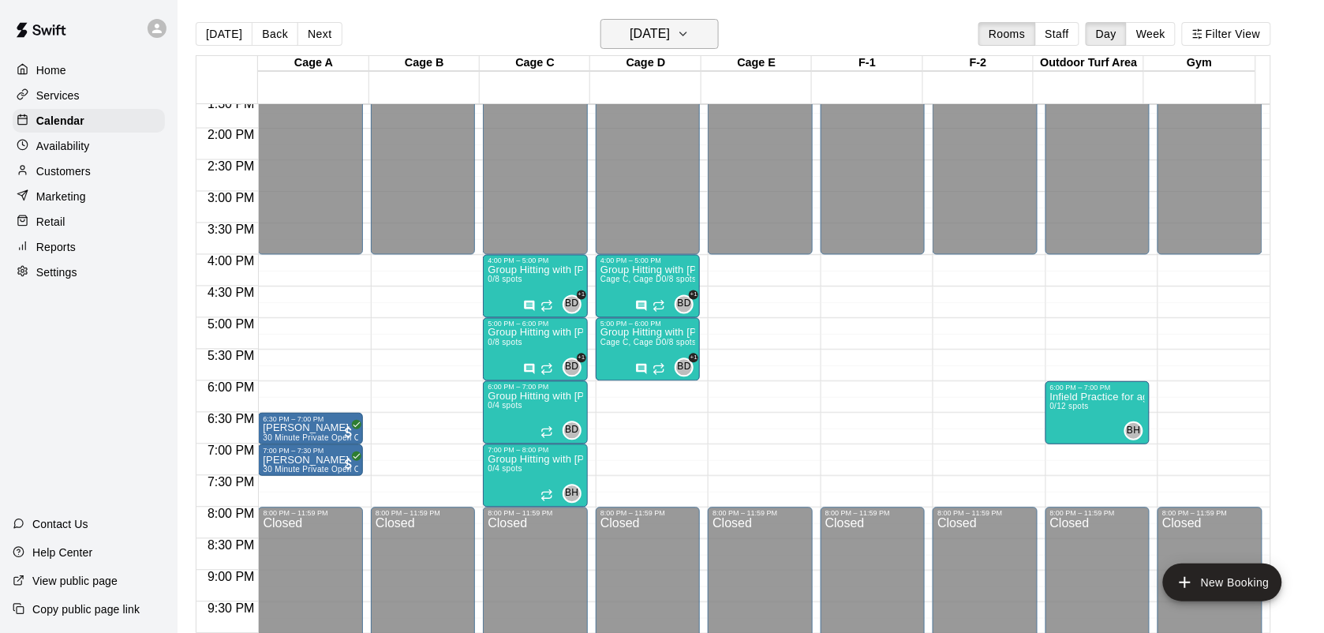
click at [701, 25] on button "[DATE]" at bounding box center [659, 34] width 118 height 30
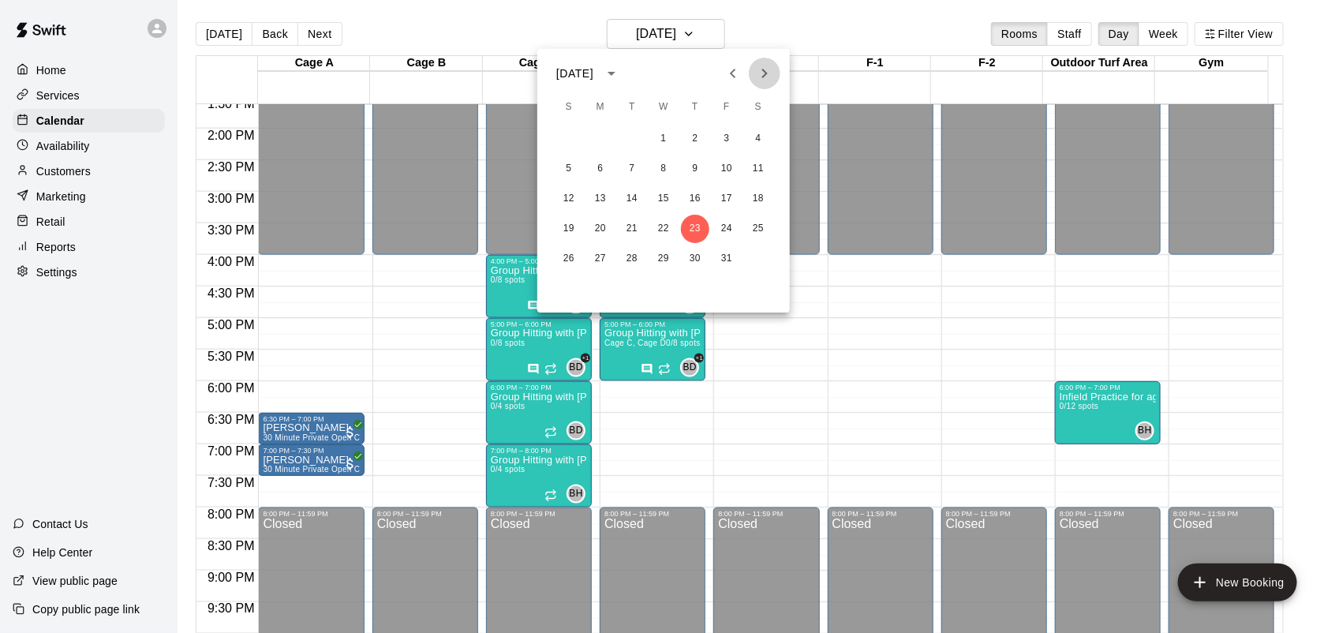
click at [766, 60] on button "Next month" at bounding box center [765, 74] width 32 height 32
click at [701, 174] on button "6" at bounding box center [695, 169] width 28 height 28
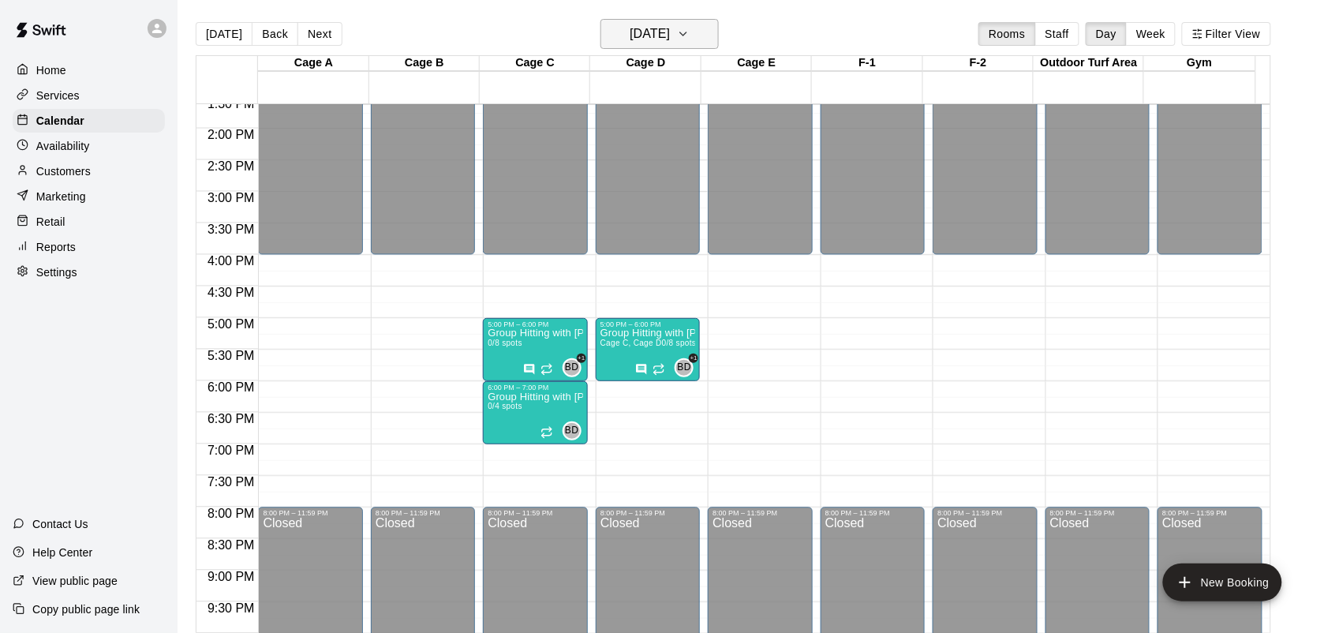
click at [690, 36] on icon "button" at bounding box center [683, 33] width 13 height 19
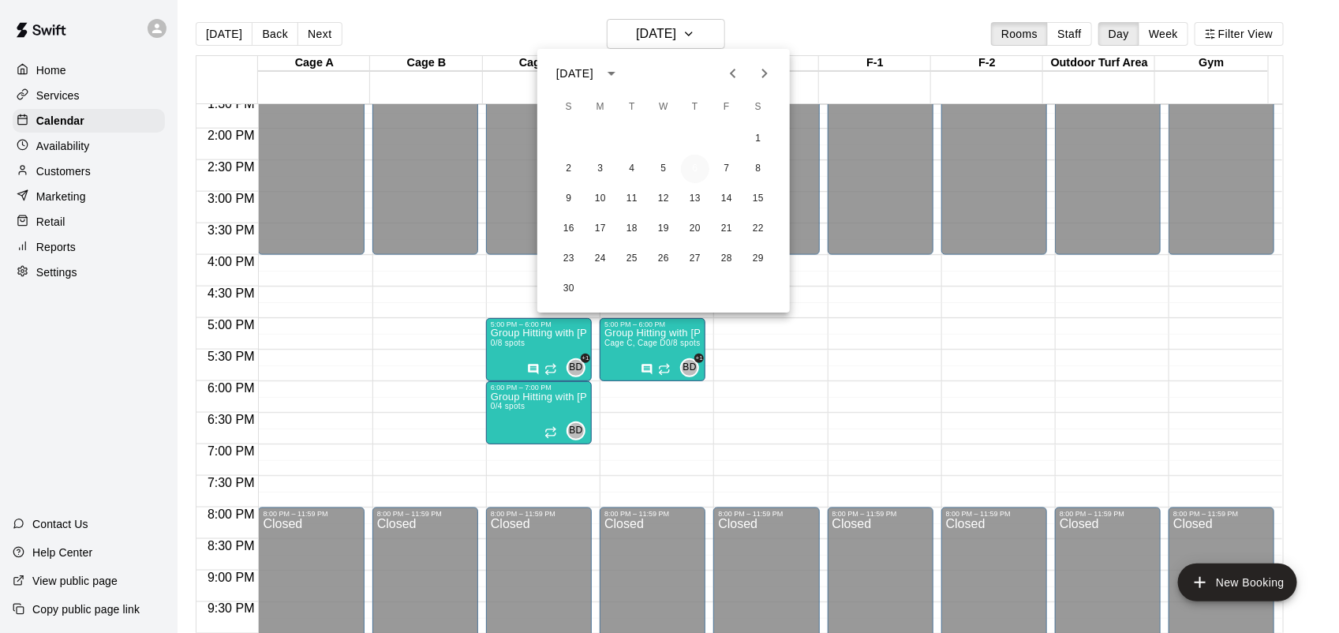
click at [699, 172] on button "6" at bounding box center [695, 169] width 28 height 28
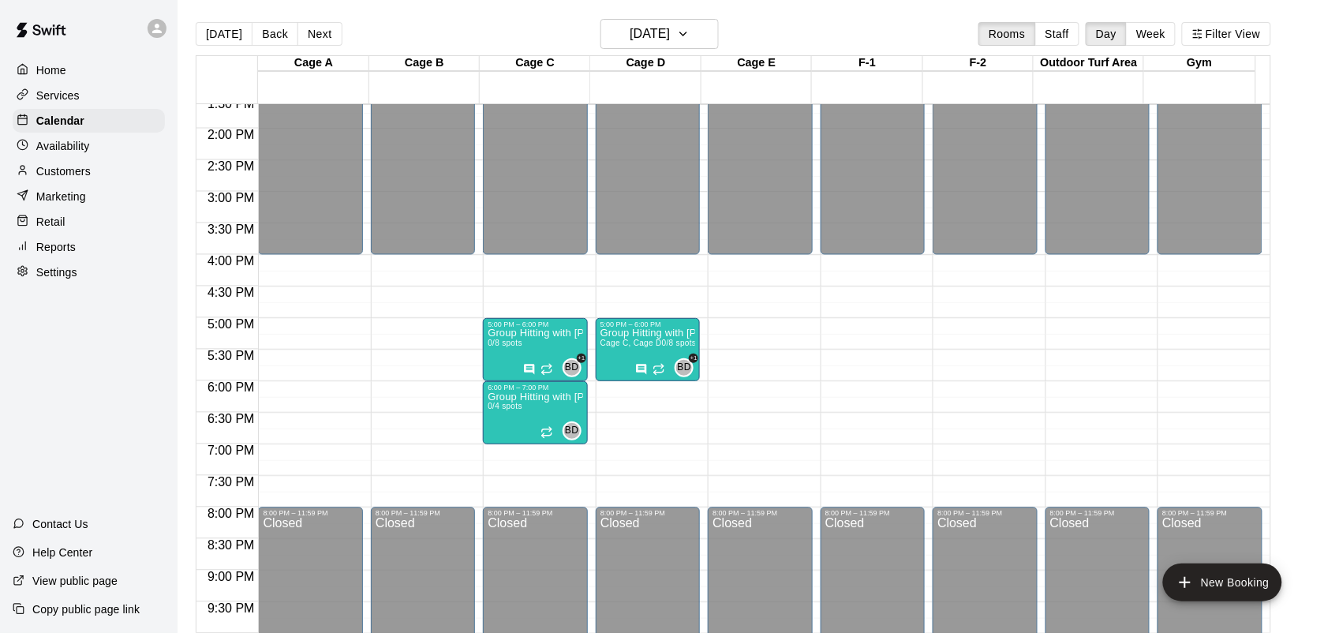
click at [1090, 385] on div "12:00 AM – 4:00 PM Closed 8:00 PM – 11:59 PM Closed" at bounding box center [1097, 2] width 104 height 1515
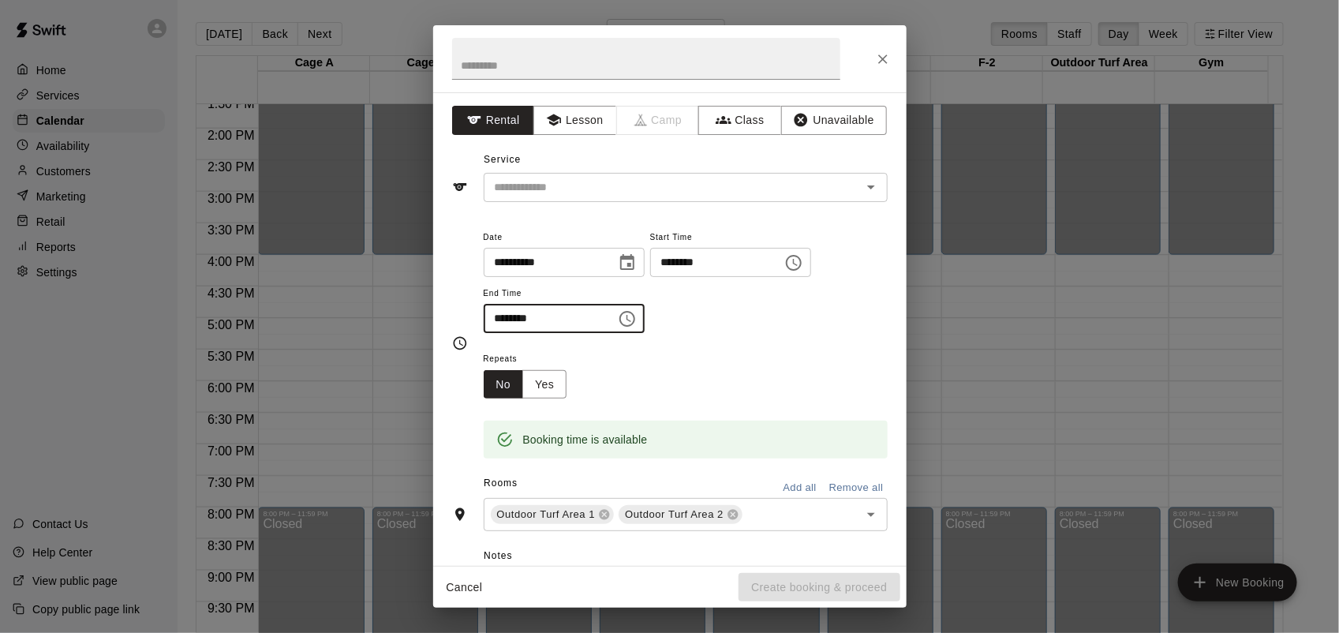
click at [507, 324] on input "********" at bounding box center [545, 318] width 122 height 29
type input "********"
click at [734, 125] on button "Class" at bounding box center [739, 120] width 83 height 29
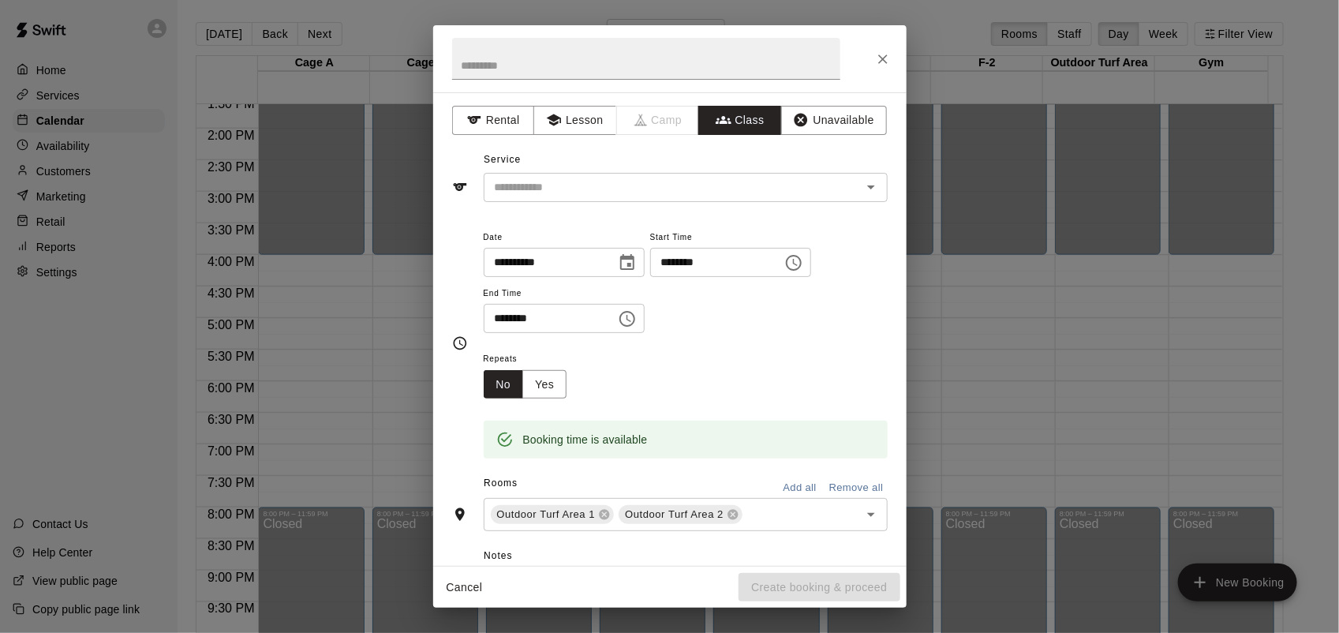
click at [726, 183] on input "text" at bounding box center [672, 188] width 368 height 20
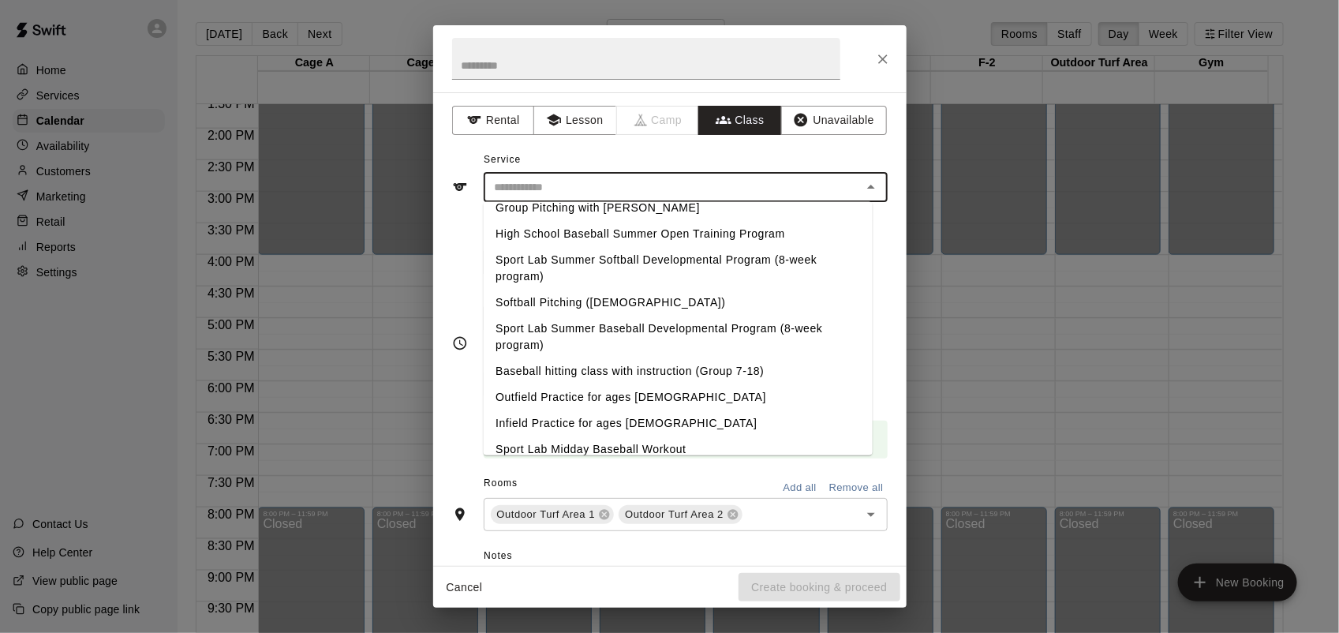
scroll to position [197, 0]
click at [609, 417] on li "Infield Practice for ages [DEMOGRAPHIC_DATA]" at bounding box center [677, 422] width 389 height 26
type input "**********"
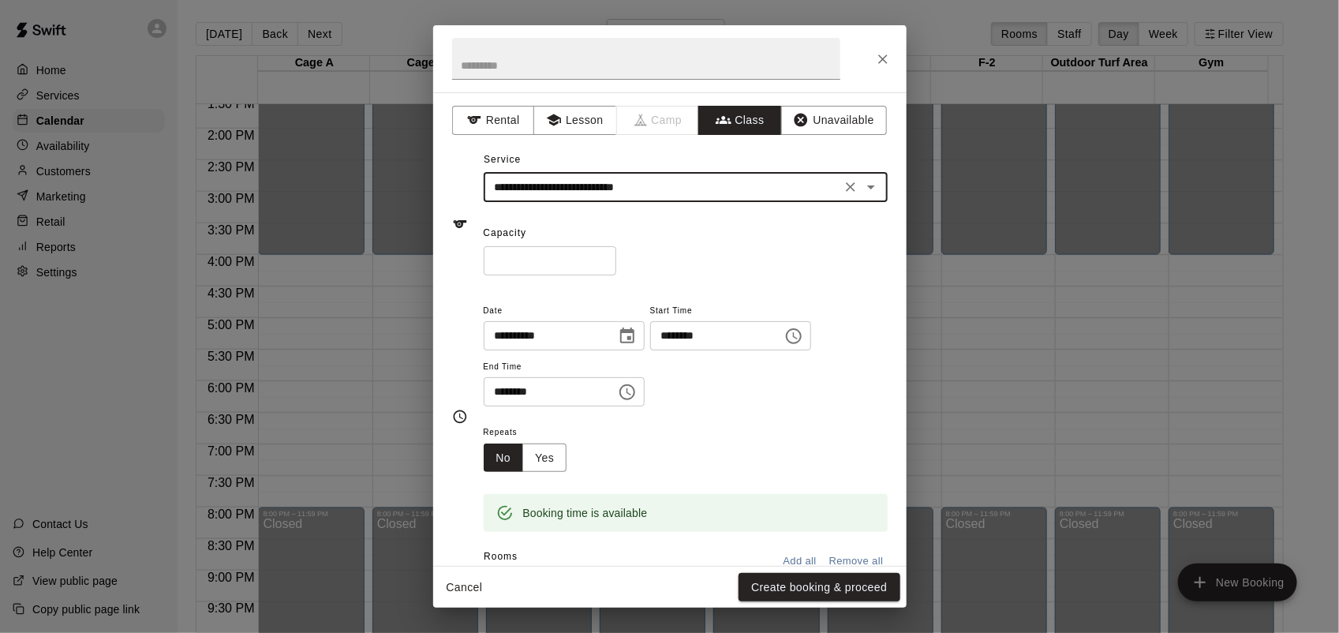
click at [600, 261] on input "*" at bounding box center [550, 260] width 133 height 29
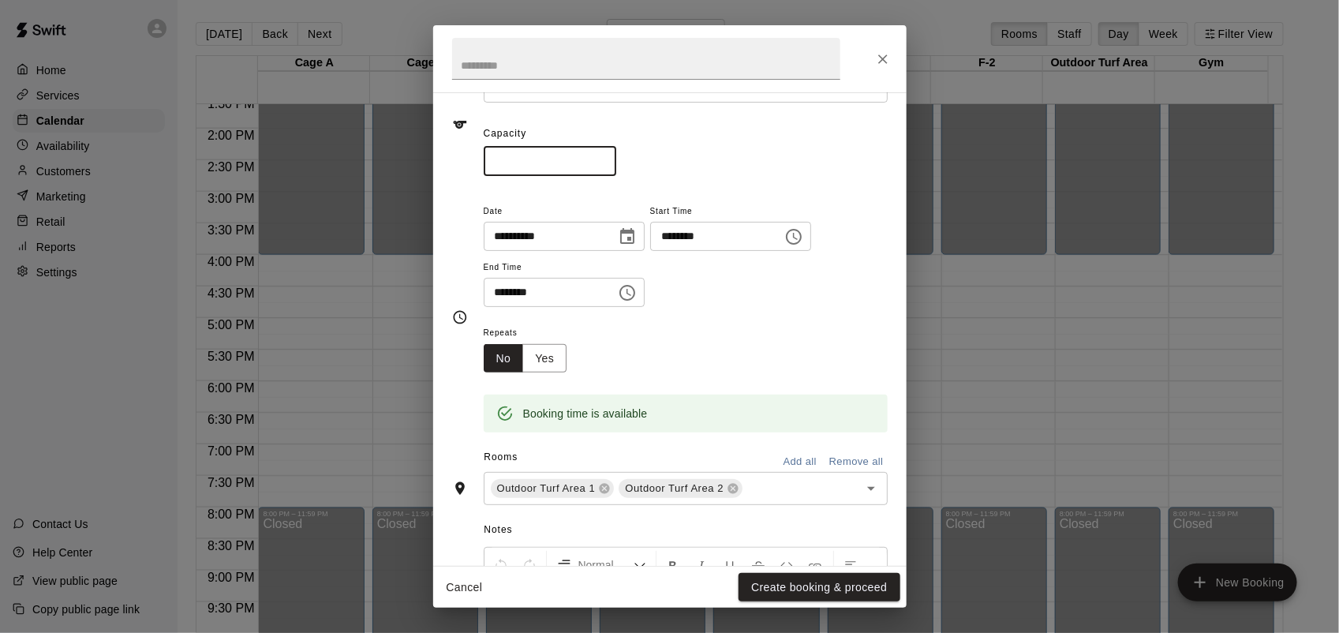
scroll to position [97, 0]
type input "**"
click at [547, 357] on button "Yes" at bounding box center [544, 360] width 44 height 29
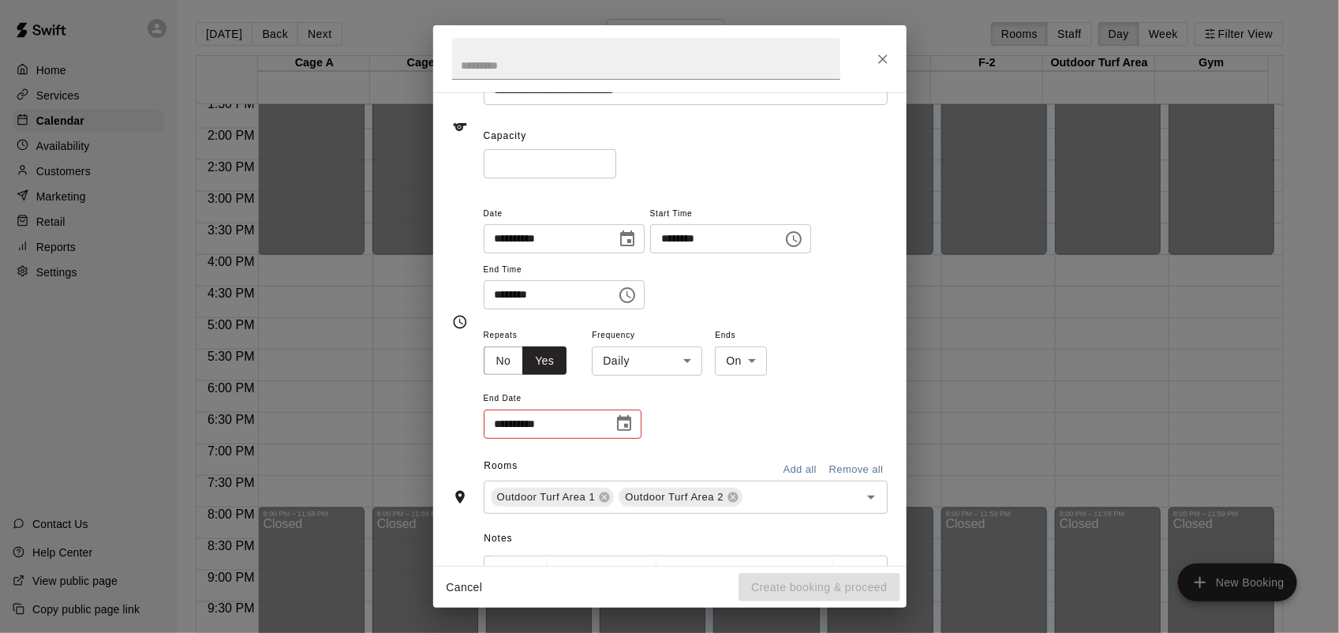
click at [705, 372] on div "**********" at bounding box center [686, 382] width 404 height 115
click at [691, 367] on body "Home Services Calendar Availability Customers Marketing Retail Reports Settings…" at bounding box center [669, 329] width 1339 height 658
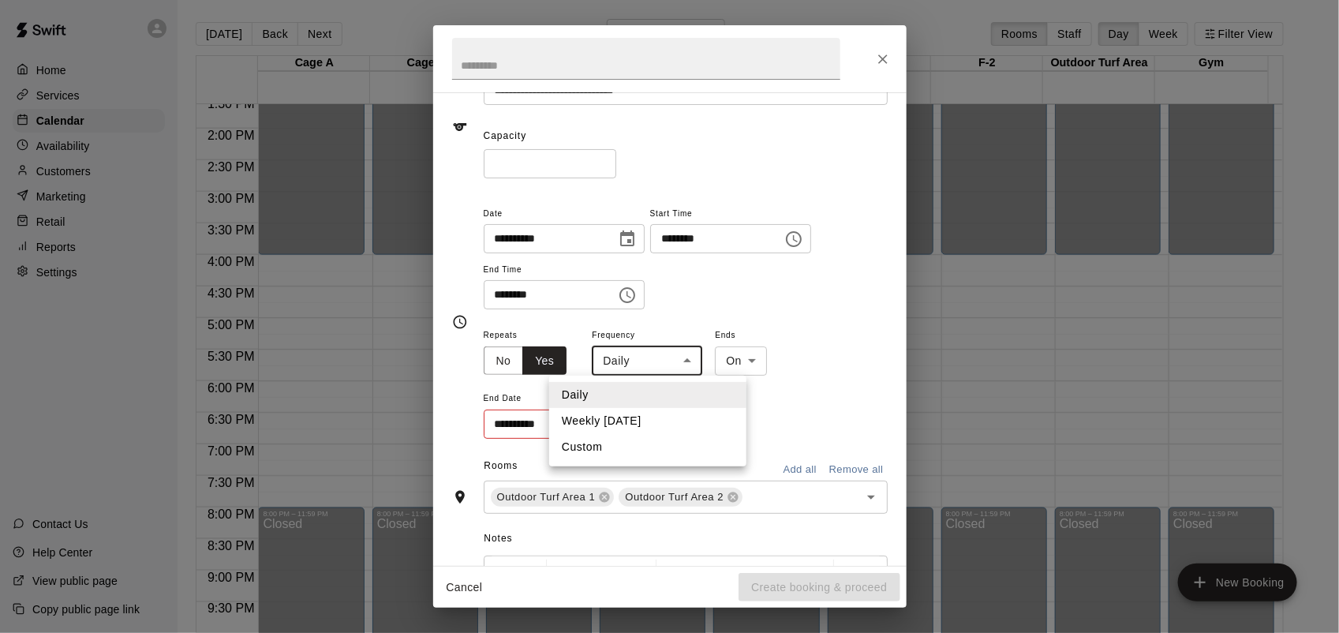
click at [649, 420] on li "Weekly [DATE]" at bounding box center [647, 421] width 197 height 26
type input "******"
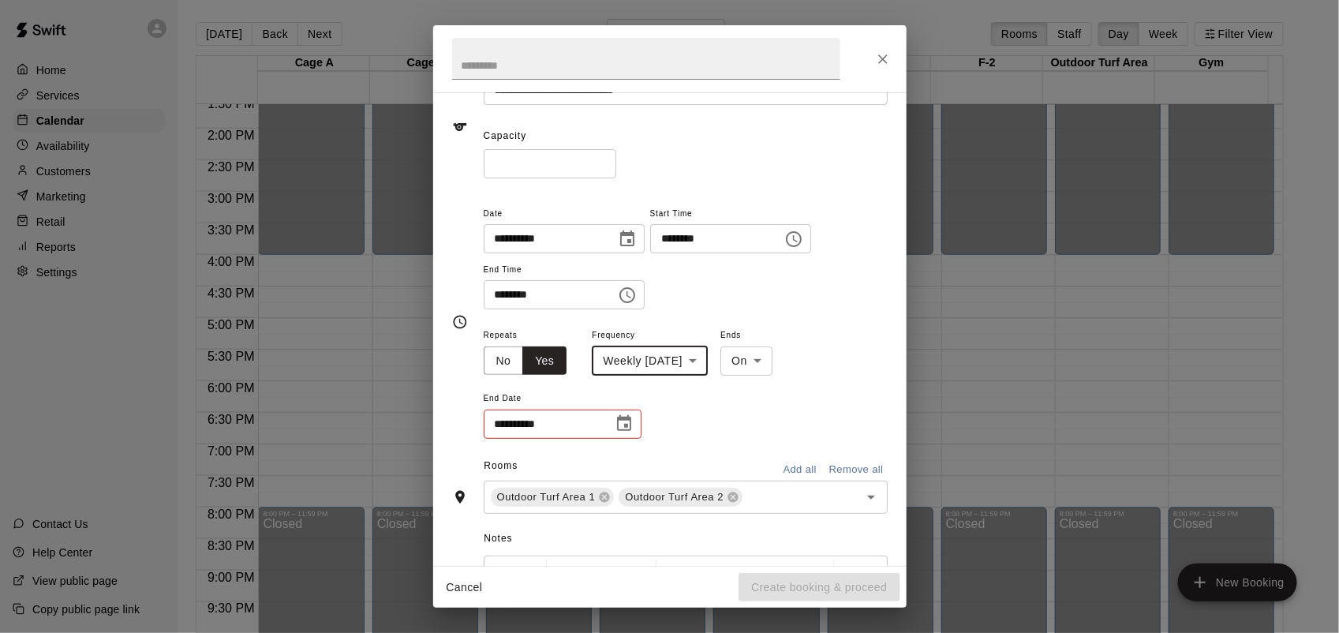
click at [625, 424] on icon "Choose date" at bounding box center [624, 423] width 14 height 16
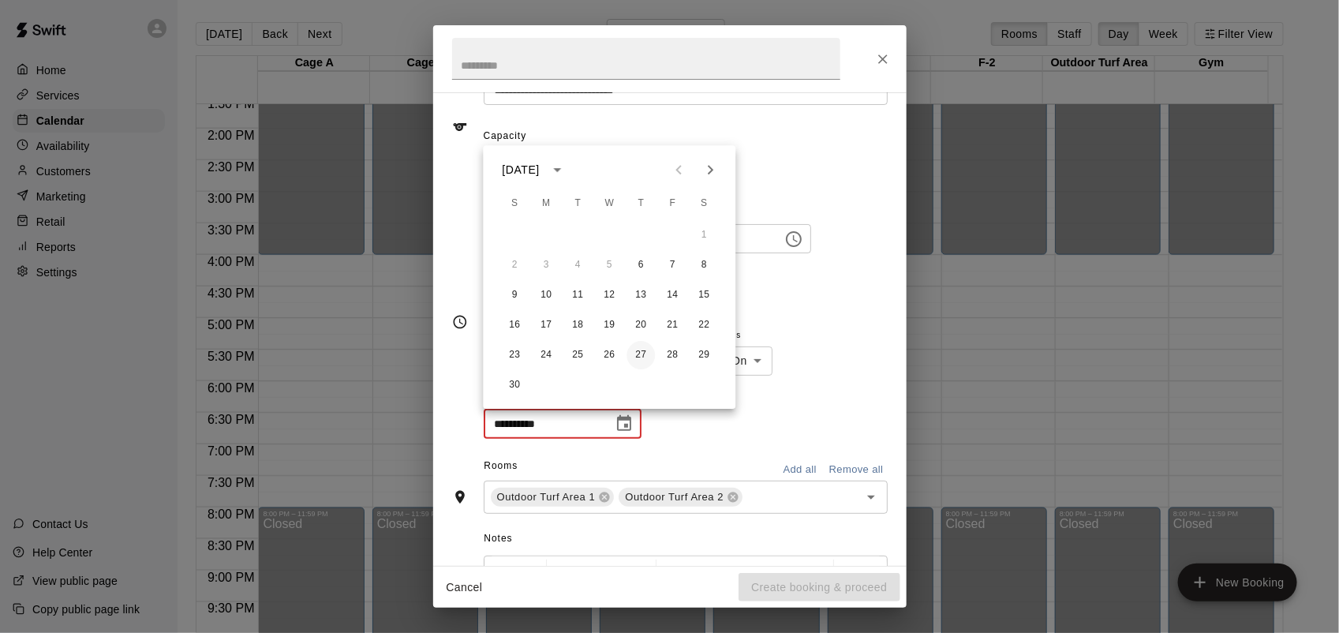
click at [647, 363] on button "27" at bounding box center [641, 355] width 28 height 28
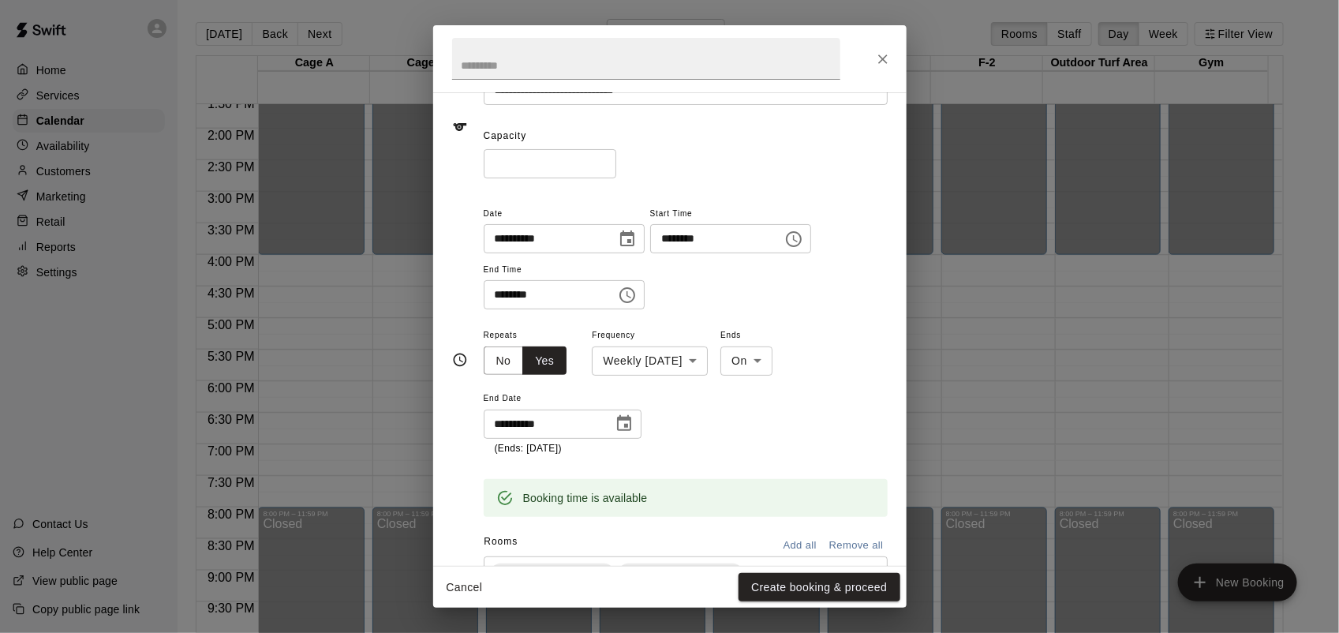
click at [626, 422] on icon "Choose date, selected date is Nov 27, 2025" at bounding box center [624, 423] width 19 height 19
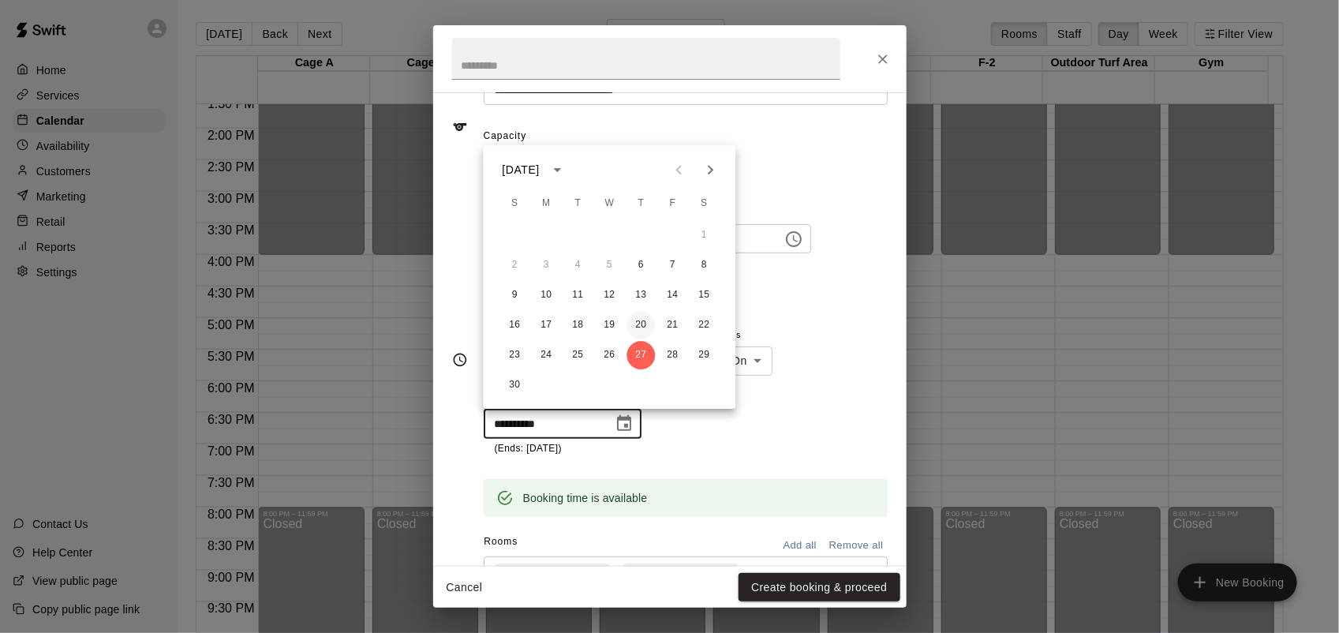
click at [637, 329] on button "20" at bounding box center [641, 325] width 28 height 28
type input "**********"
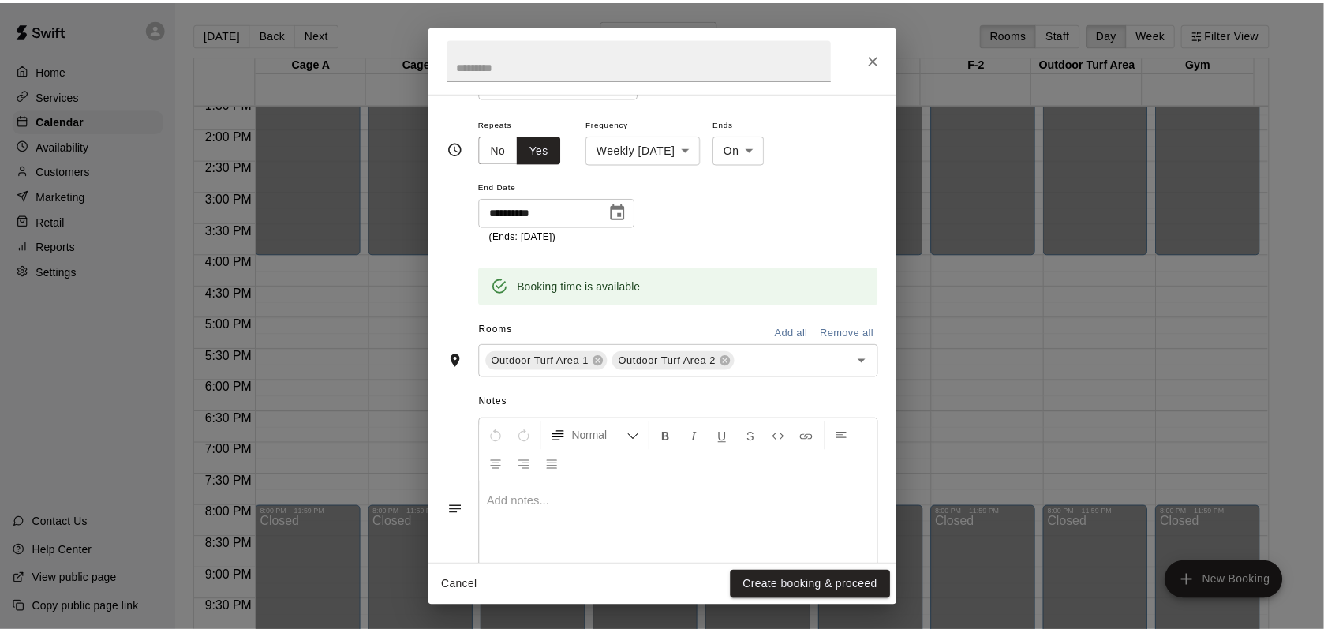
scroll to position [376, 0]
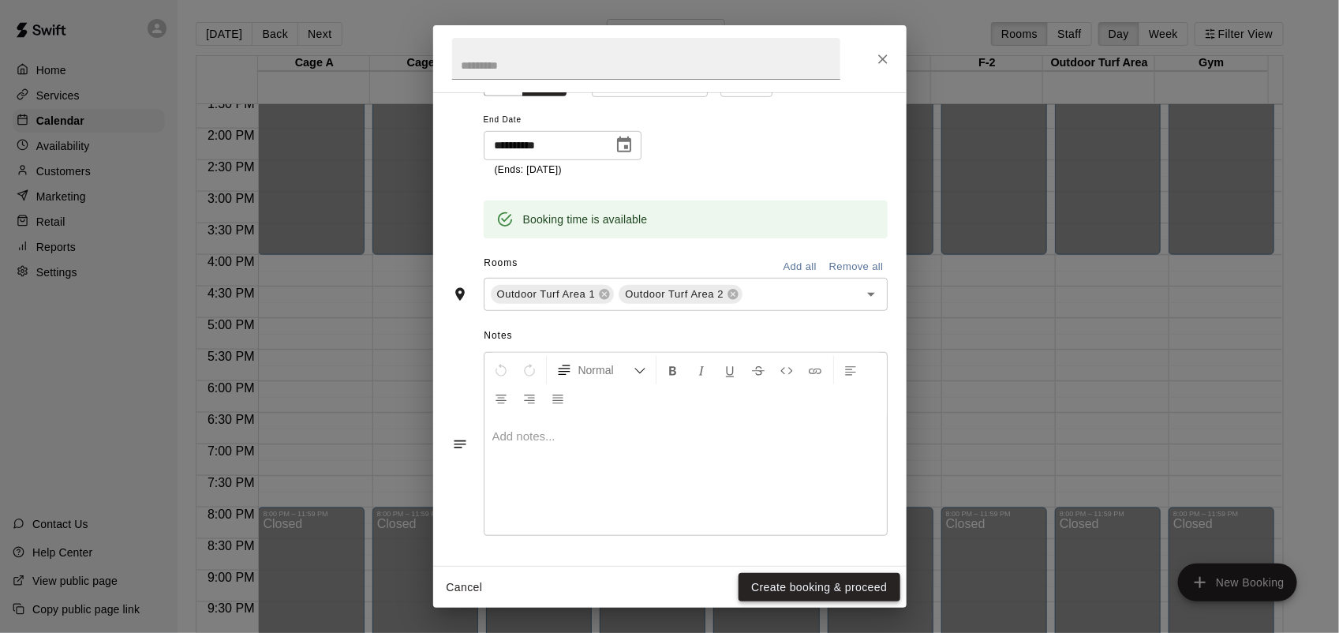
click at [811, 585] on button "Create booking & proceed" at bounding box center [819, 587] width 161 height 29
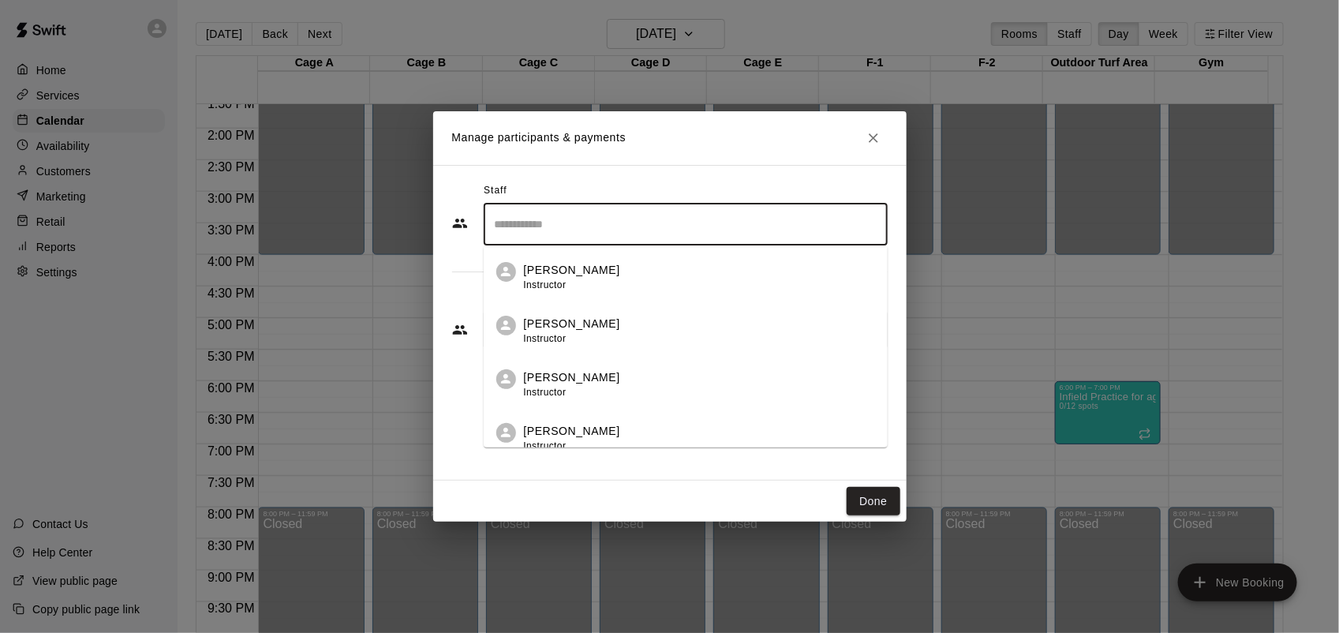
click at [596, 223] on input "Search staff" at bounding box center [686, 225] width 390 height 28
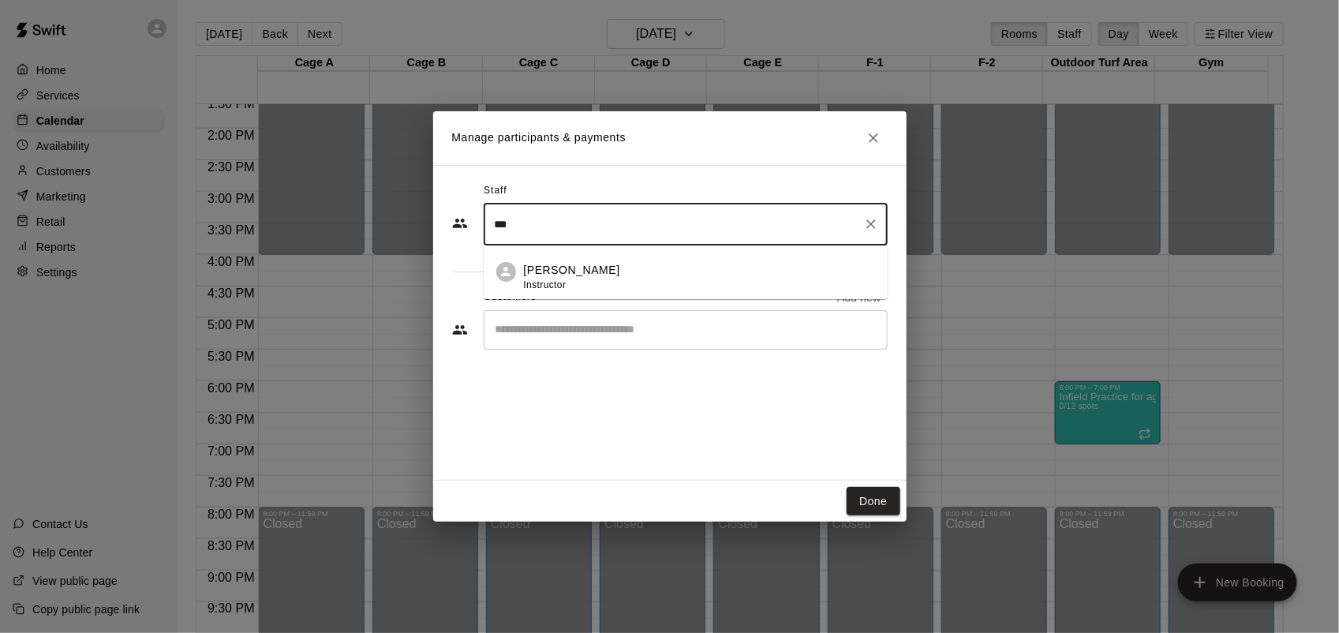
click at [620, 272] on div "[PERSON_NAME] Instructor" at bounding box center [699, 277] width 351 height 31
type input "***"
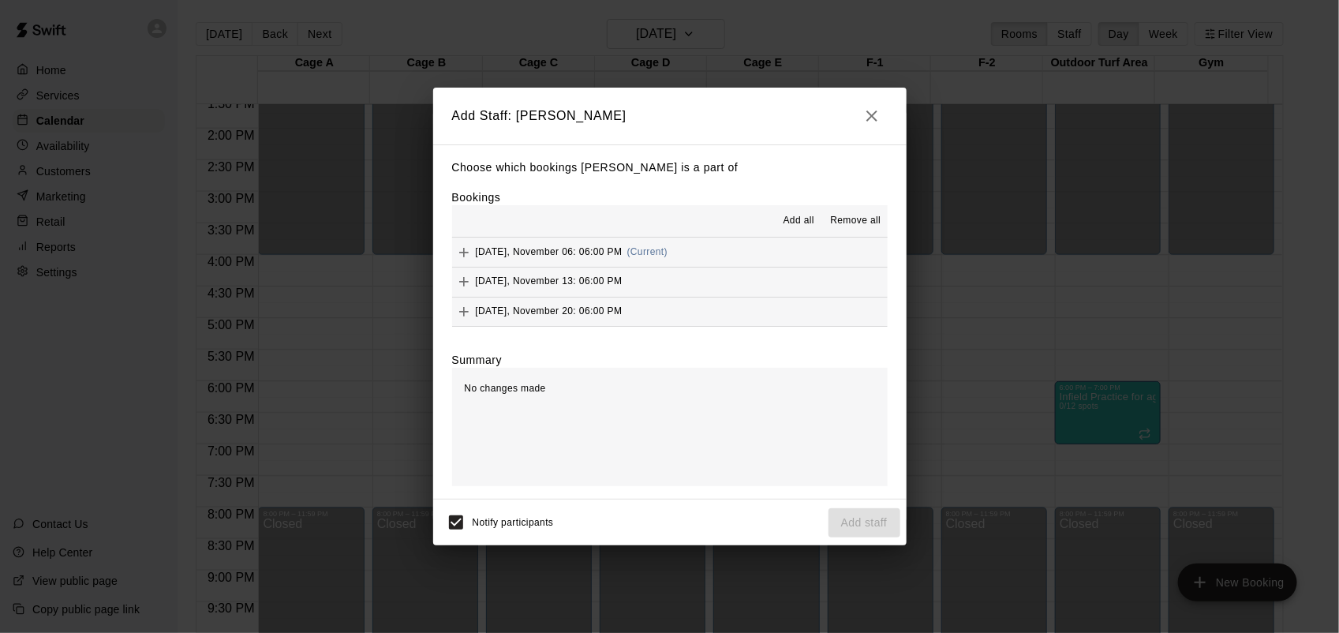
click at [811, 215] on span "Add all" at bounding box center [799, 221] width 32 height 16
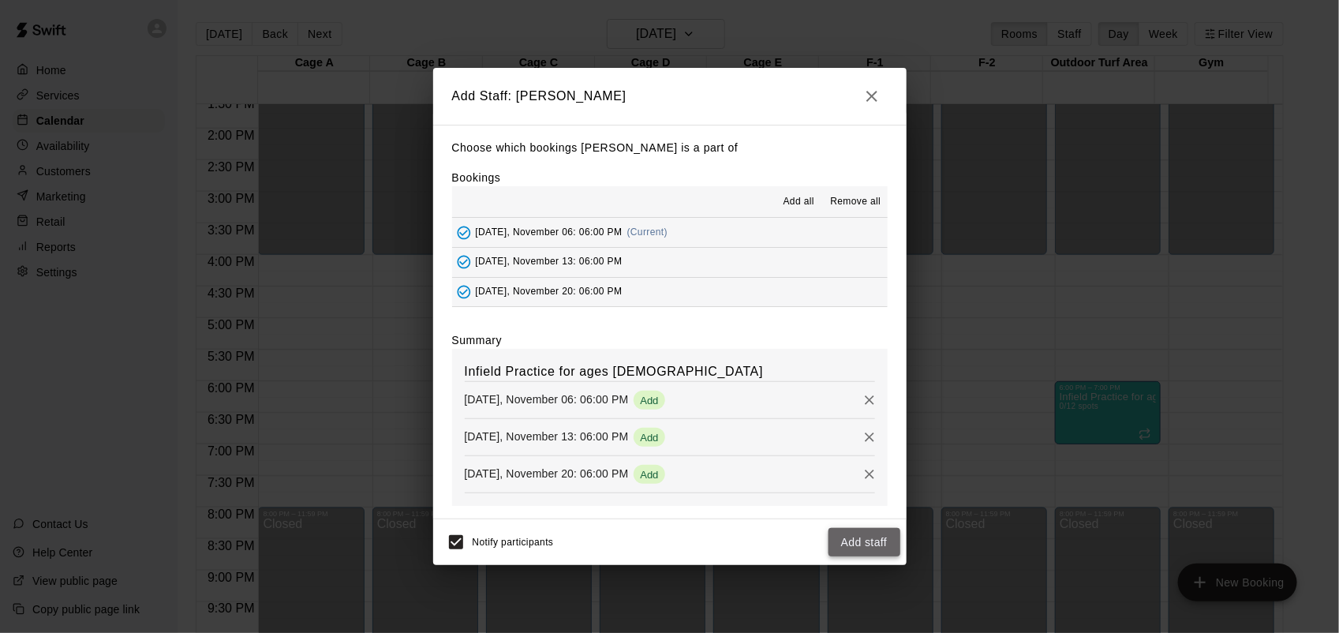
click at [853, 553] on button "Add staff" at bounding box center [864, 542] width 72 height 29
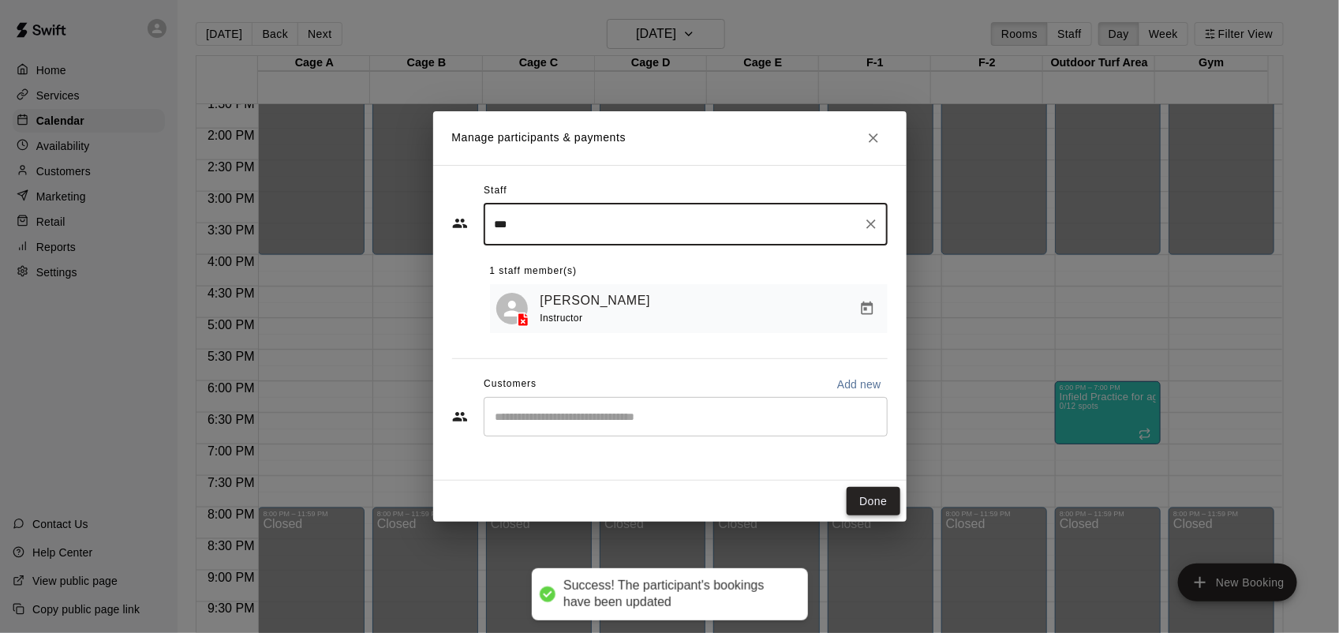
click at [858, 494] on button "Done" at bounding box center [873, 501] width 53 height 29
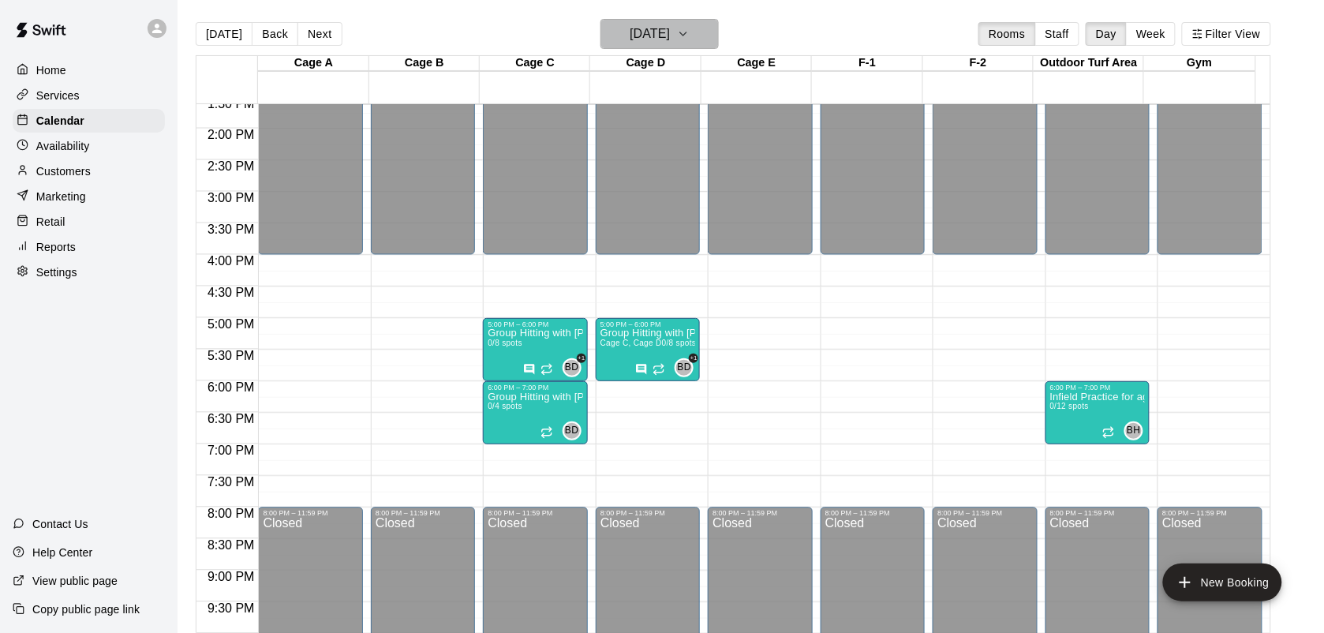
click at [690, 40] on icon "button" at bounding box center [683, 33] width 13 height 19
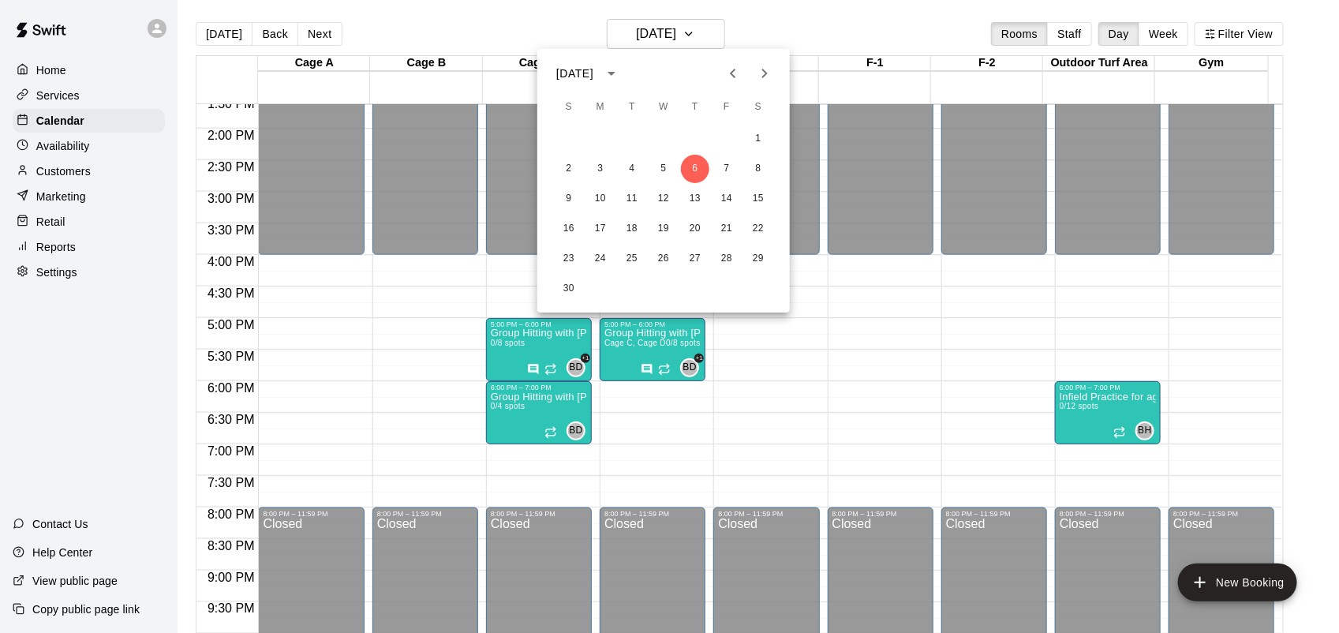
click at [767, 36] on div at bounding box center [669, 316] width 1339 height 633
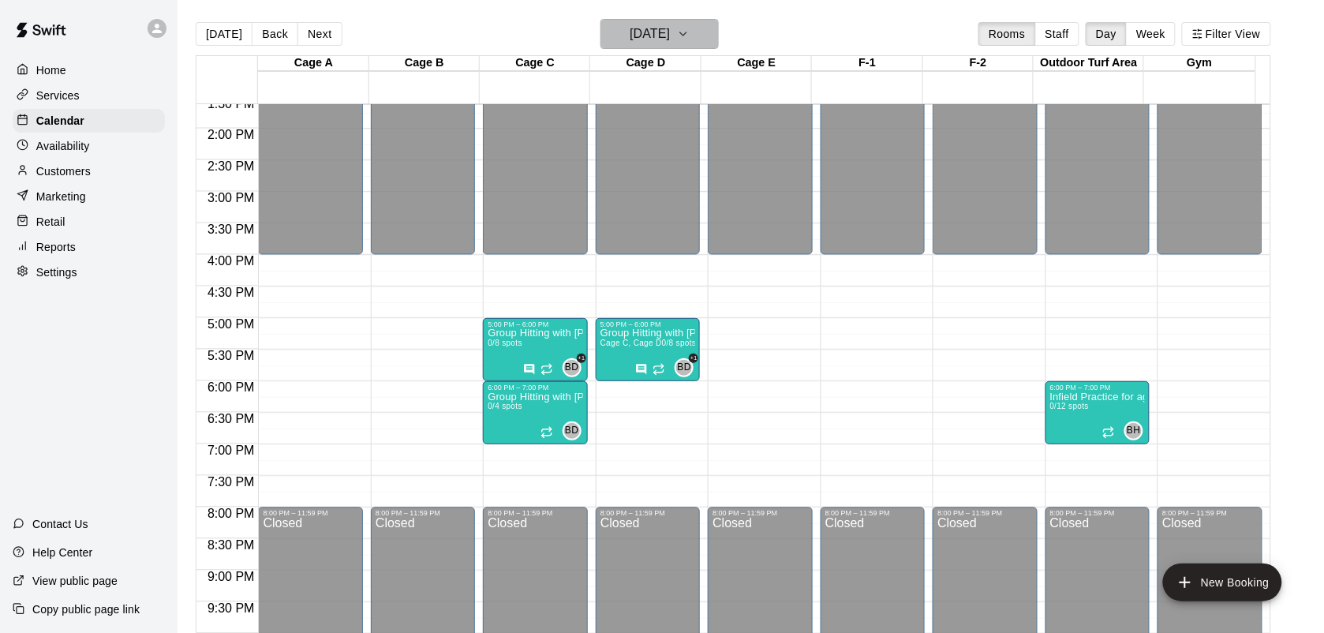
click at [690, 34] on icon "button" at bounding box center [683, 33] width 13 height 19
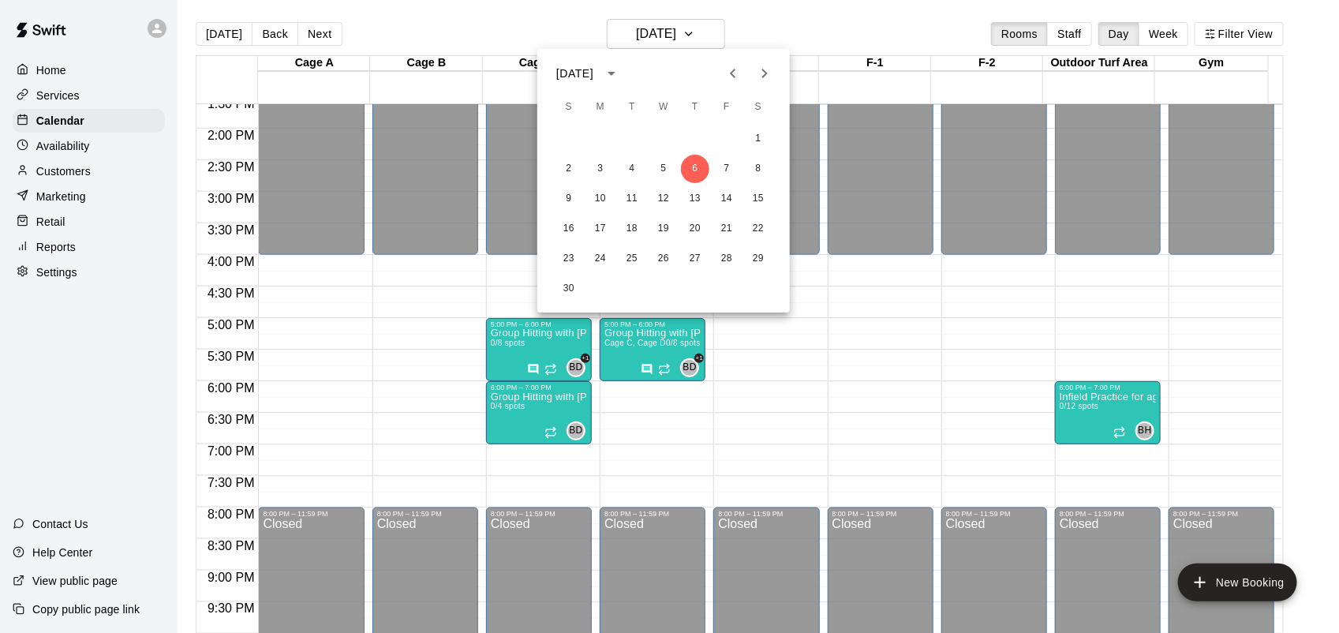
click at [62, 85] on div at bounding box center [669, 316] width 1339 height 633
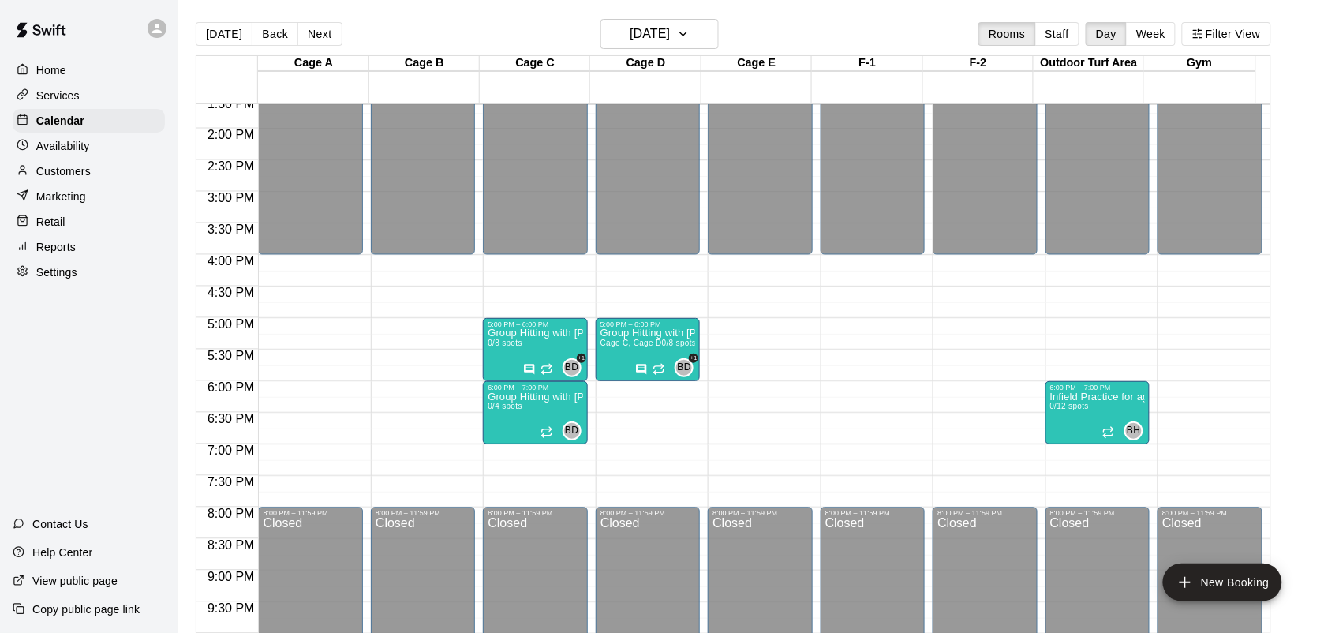
click at [63, 92] on p "Services" at bounding box center [57, 96] width 43 height 16
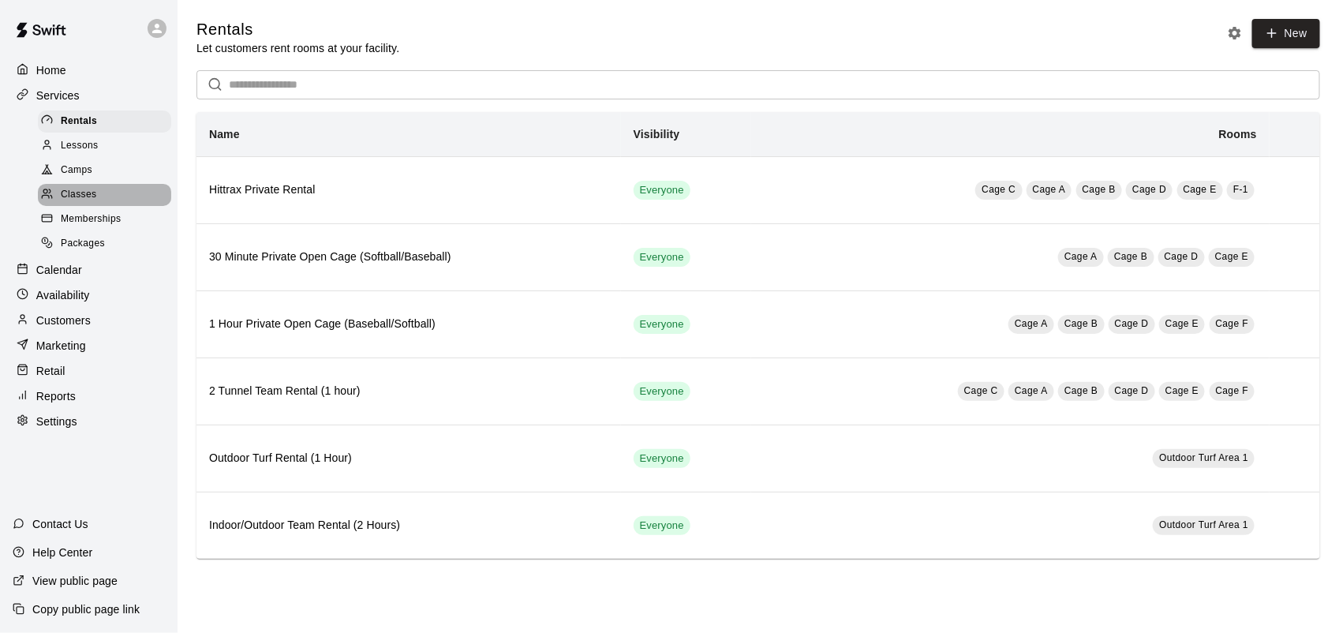
click at [92, 203] on span "Classes" at bounding box center [79, 195] width 36 height 16
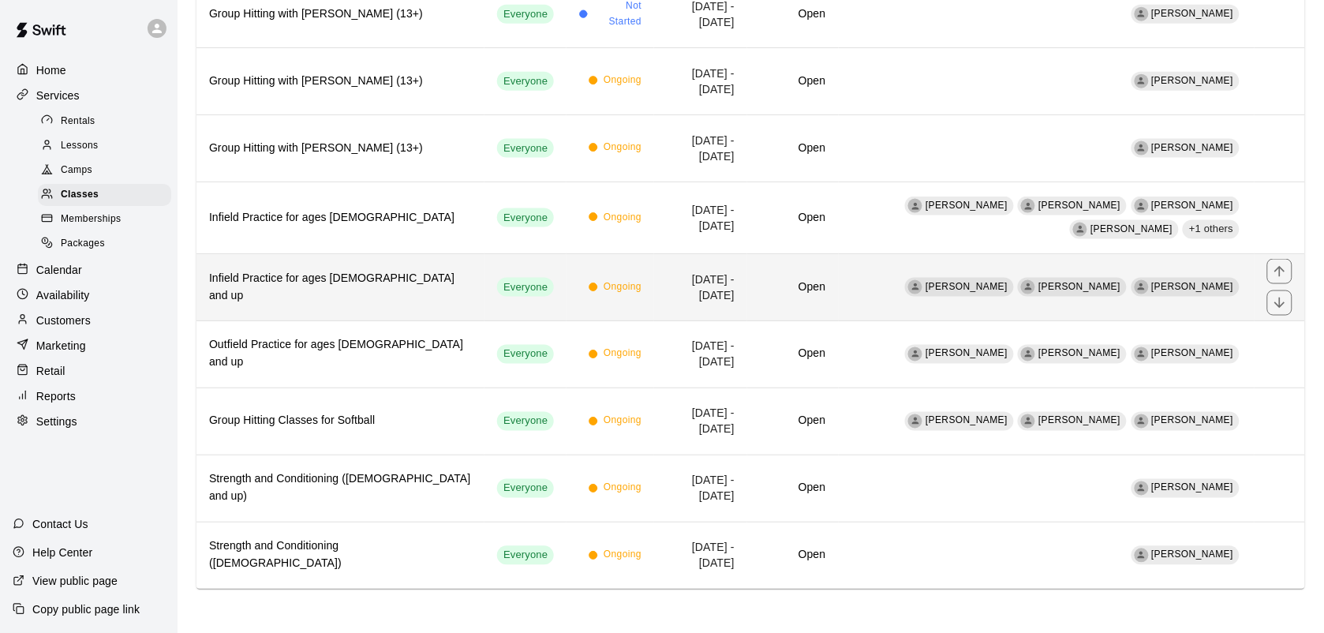
scroll to position [573, 0]
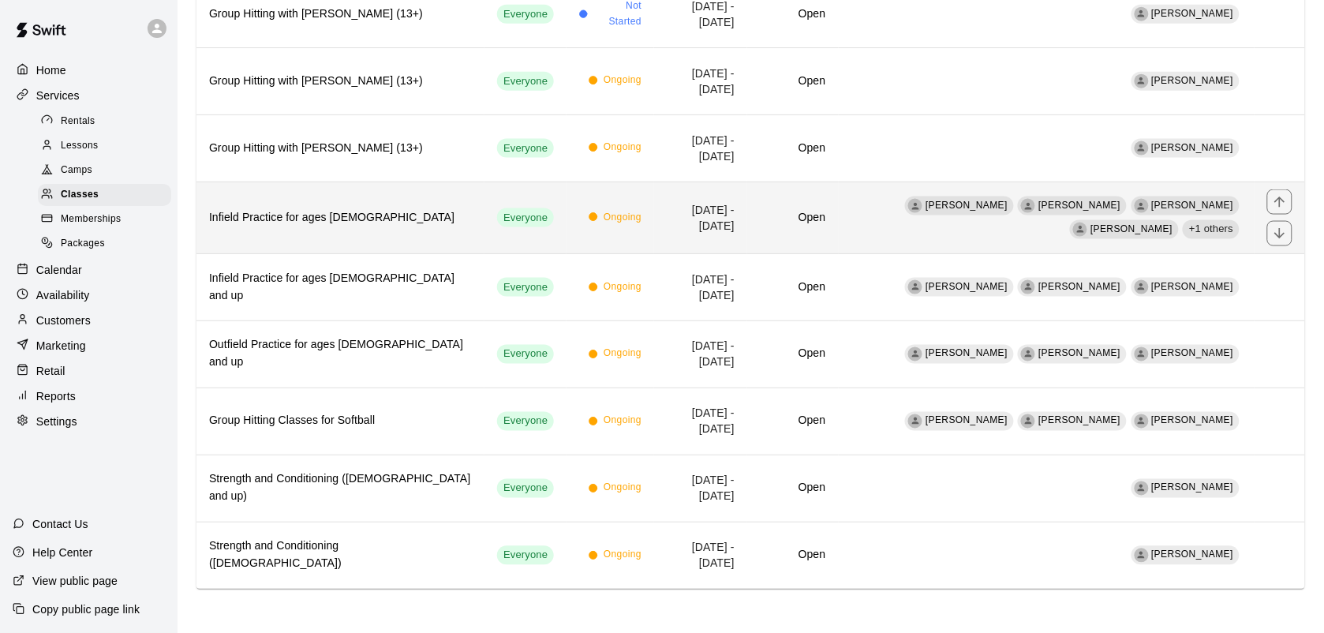
click at [373, 219] on h6 "Infield Practice for ages [DEMOGRAPHIC_DATA]" at bounding box center [340, 217] width 263 height 17
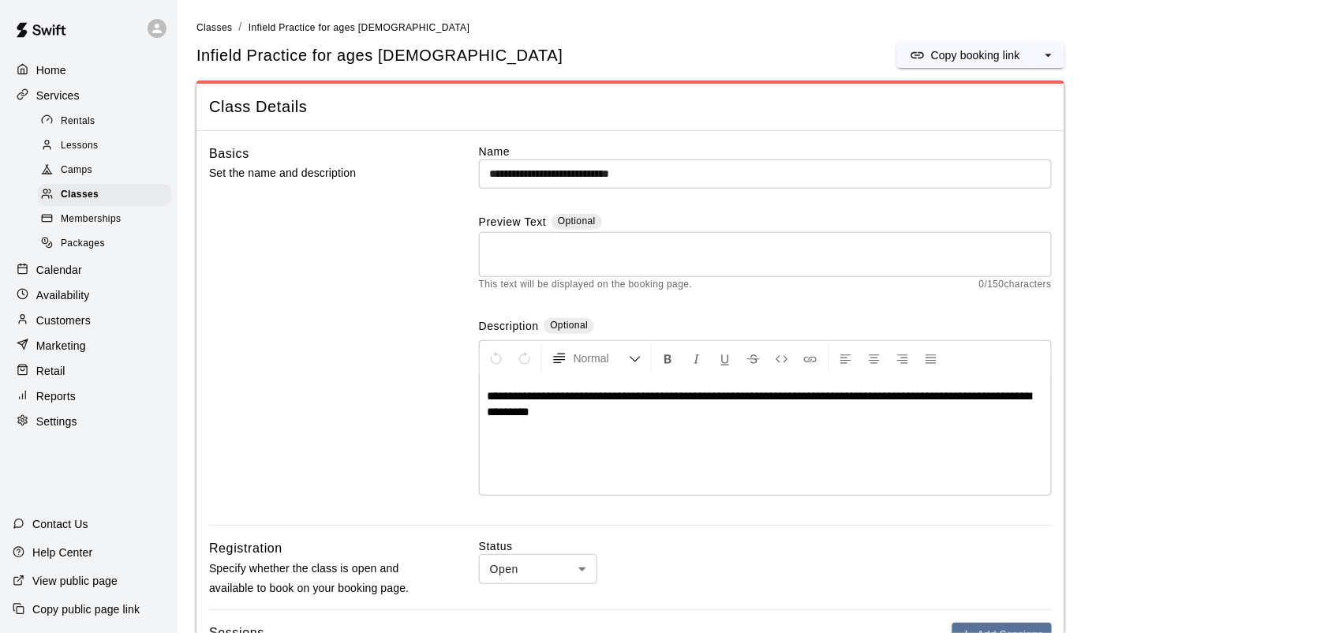
click at [518, 170] on input "**********" at bounding box center [765, 173] width 573 height 29
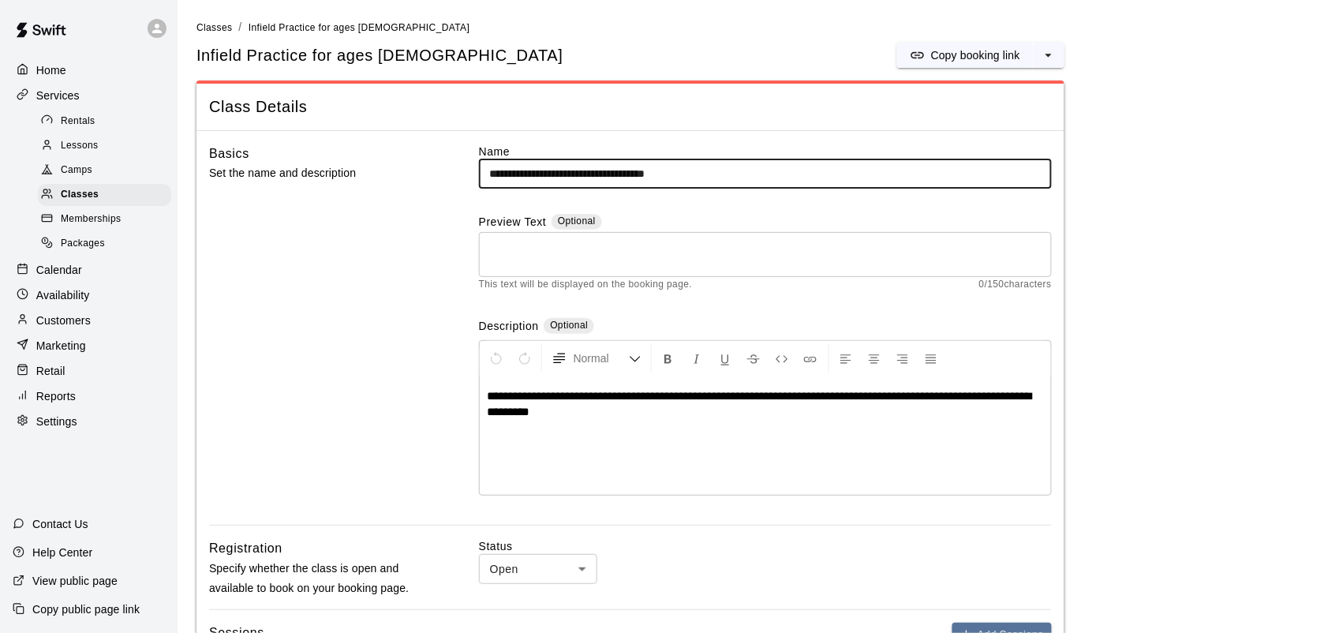
type input "**********"
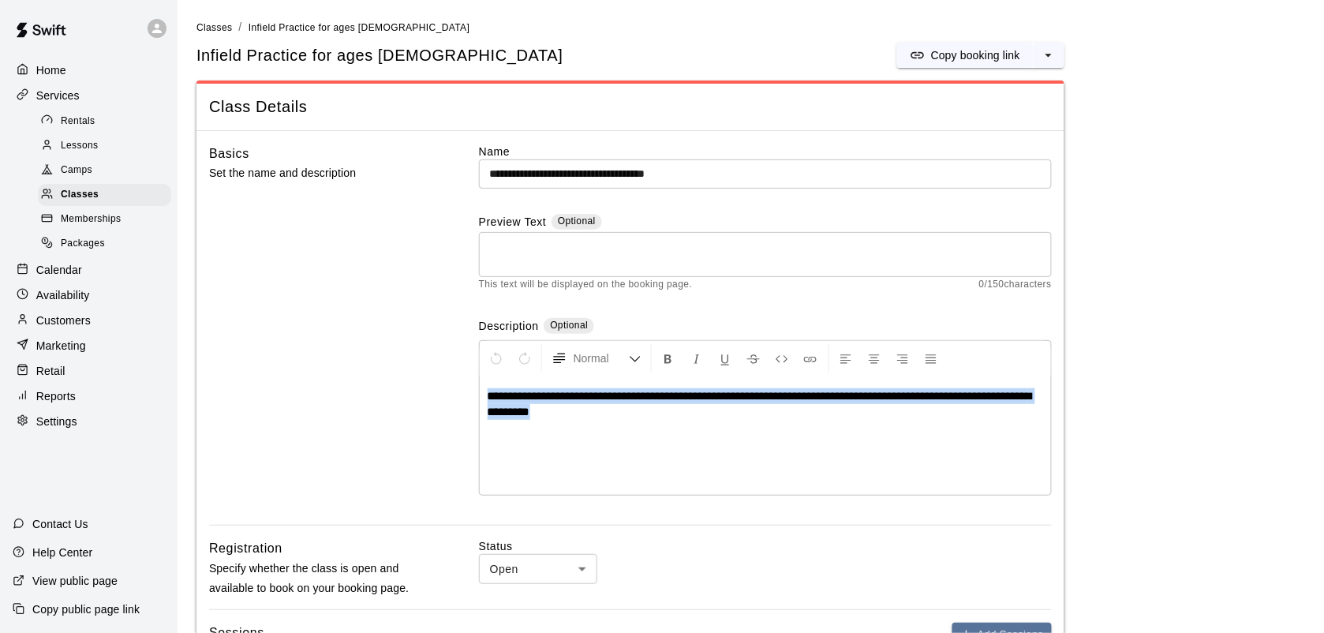
drag, startPoint x: 627, startPoint y: 409, endPoint x: 356, endPoint y: 338, distance: 280.6
click at [356, 338] on div "**********" at bounding box center [630, 335] width 843 height 382
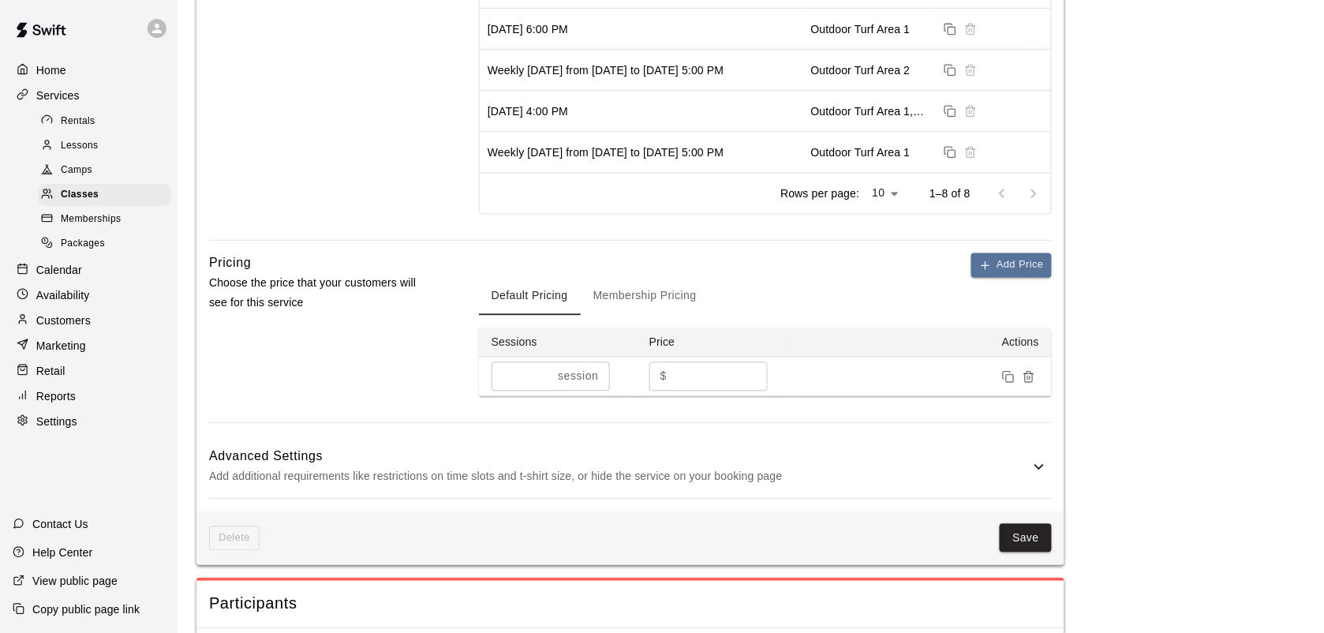
scroll to position [888, 0]
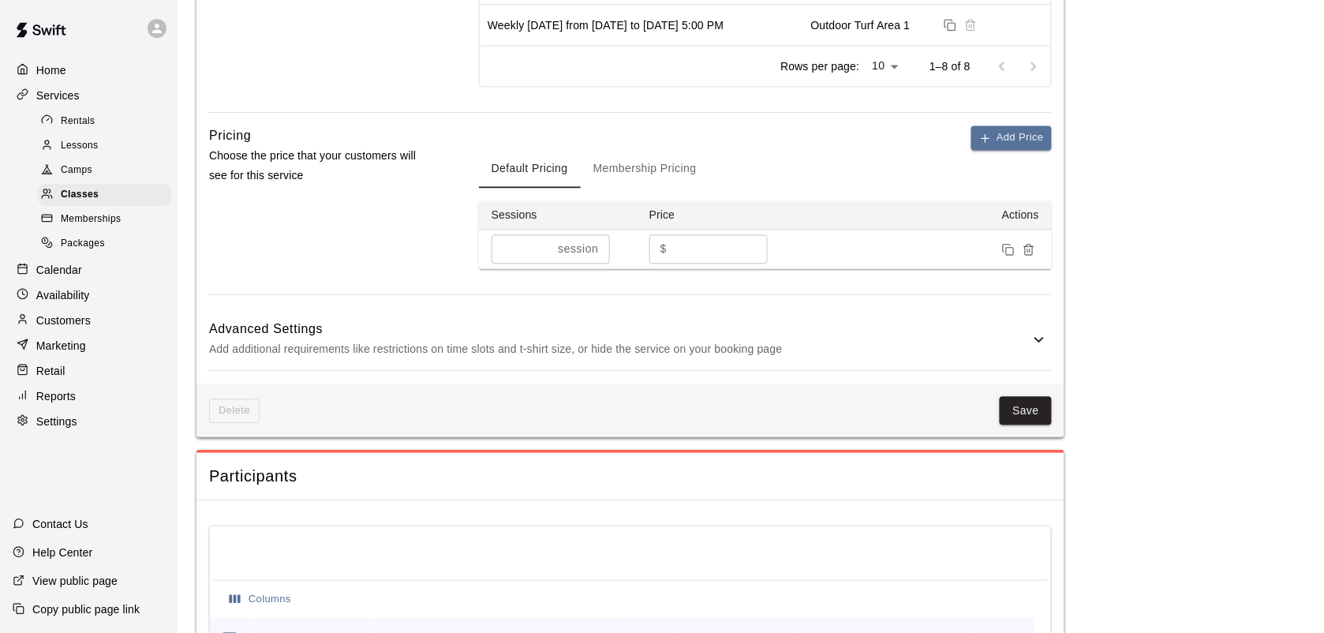
click at [660, 159] on button "Membership Pricing" at bounding box center [645, 169] width 129 height 38
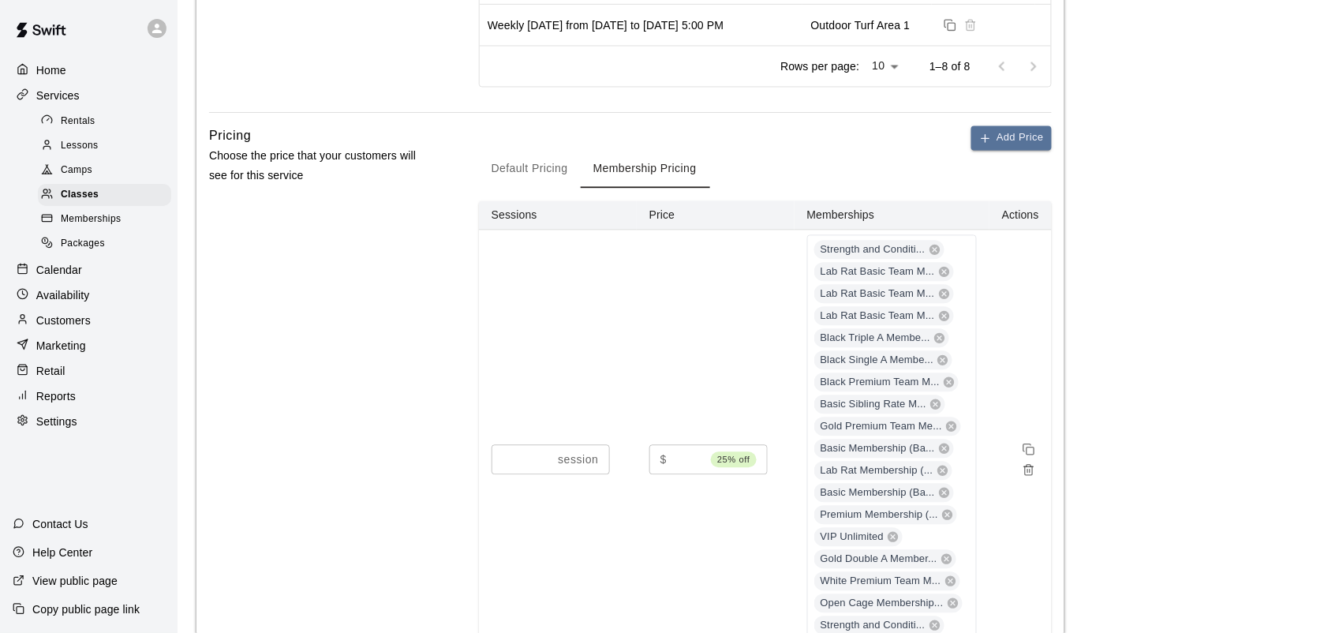
click at [502, 176] on button "Default Pricing" at bounding box center [530, 169] width 102 height 38
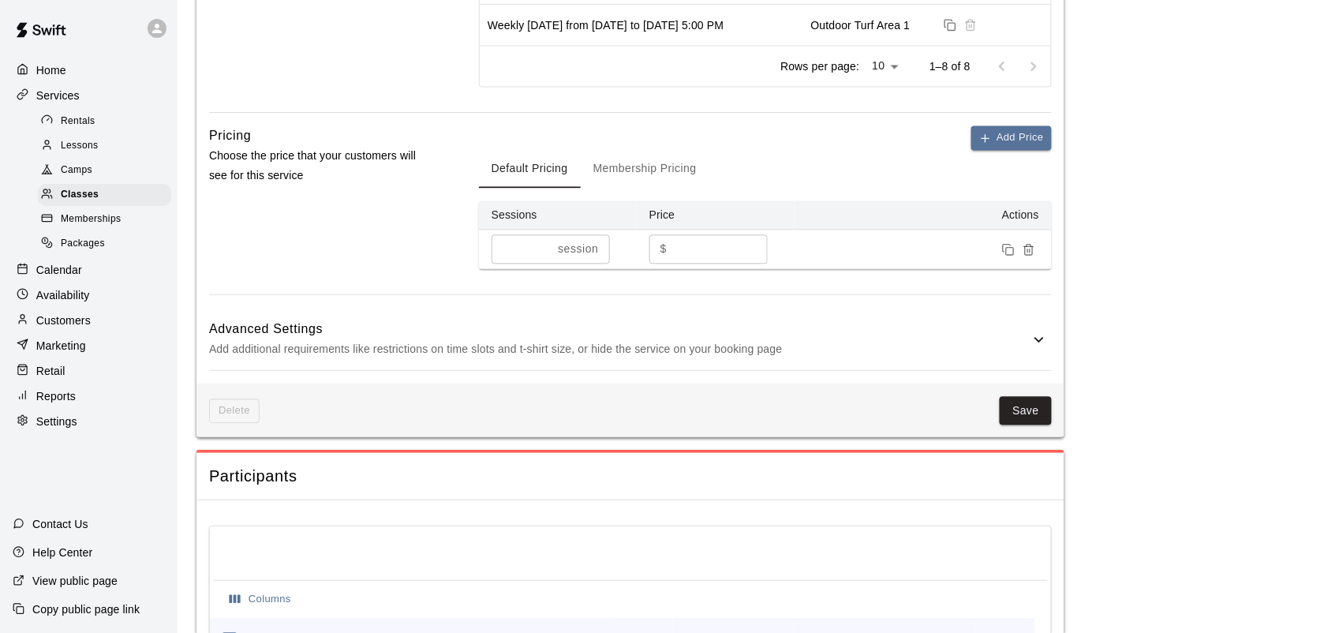
click at [692, 250] on input "**" at bounding box center [720, 248] width 95 height 29
type input "*"
click at [67, 275] on p "Calendar" at bounding box center [59, 270] width 46 height 16
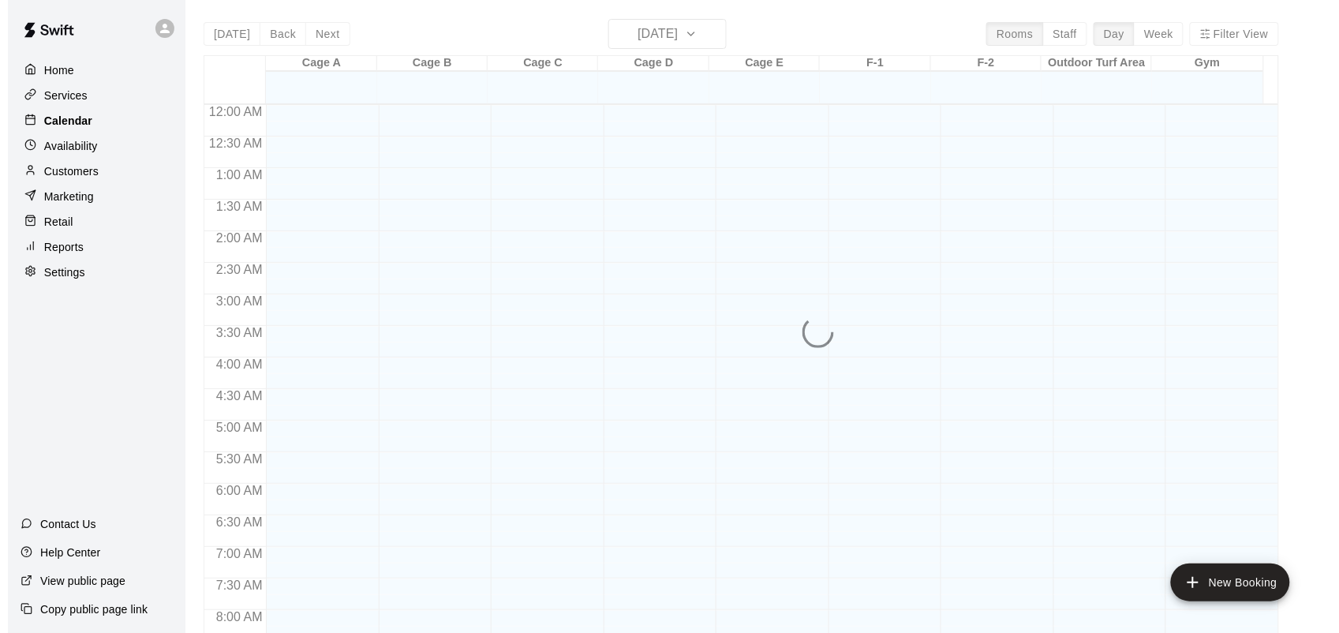
scroll to position [869, 0]
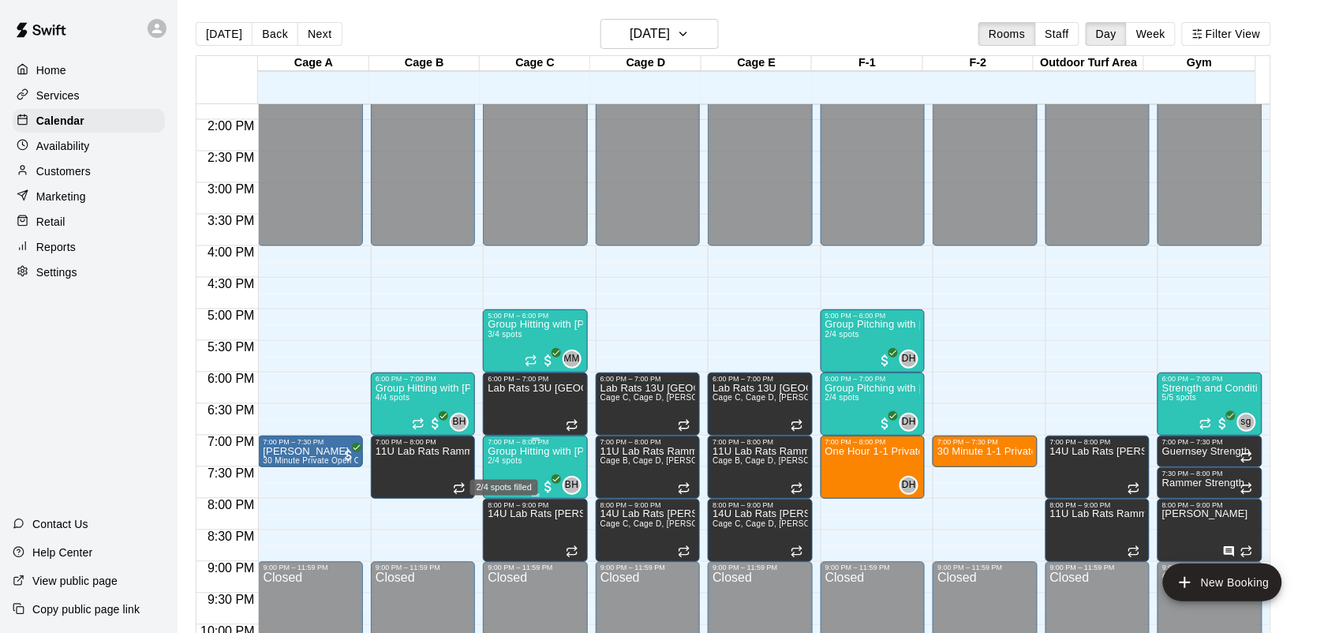
click at [514, 458] on span "2/4 spots" at bounding box center [505, 460] width 35 height 9
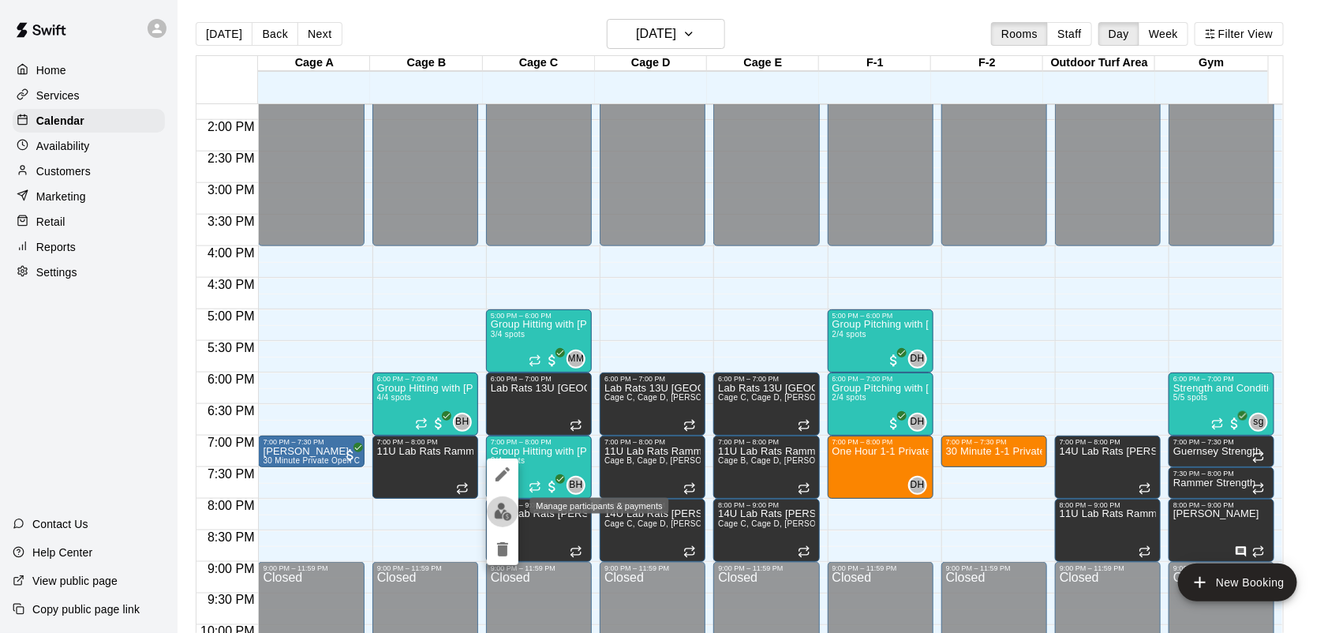
click at [507, 503] on img "edit" at bounding box center [503, 512] width 18 height 18
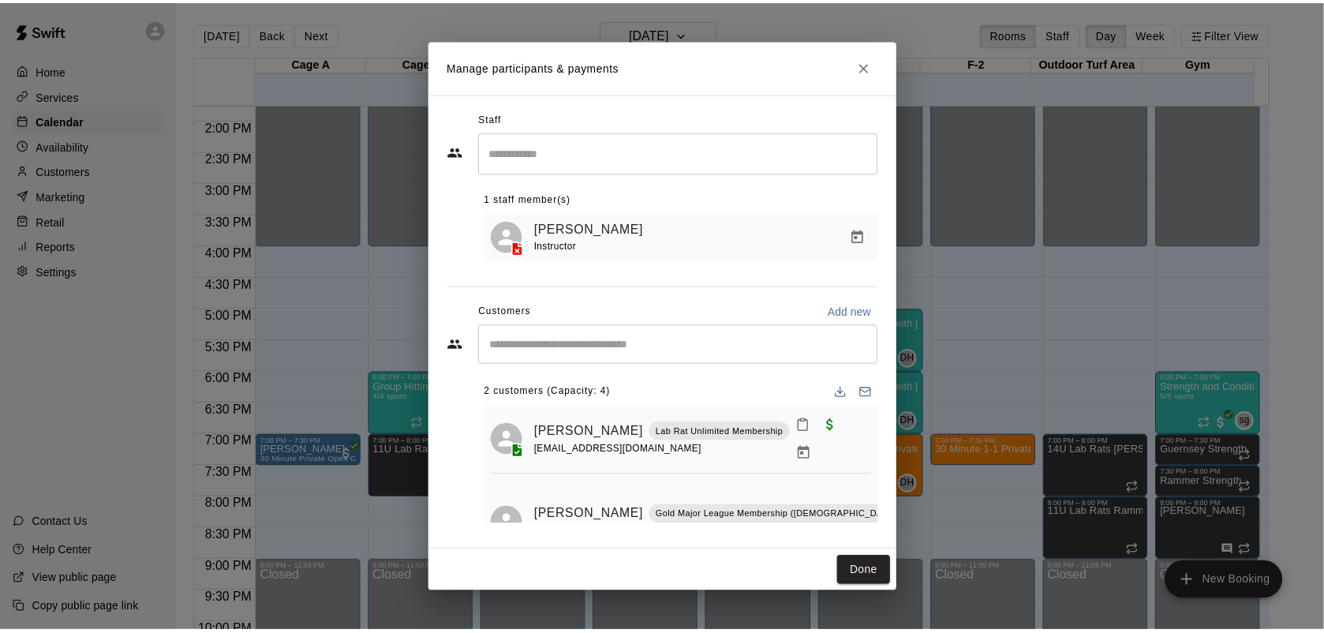
scroll to position [56, 0]
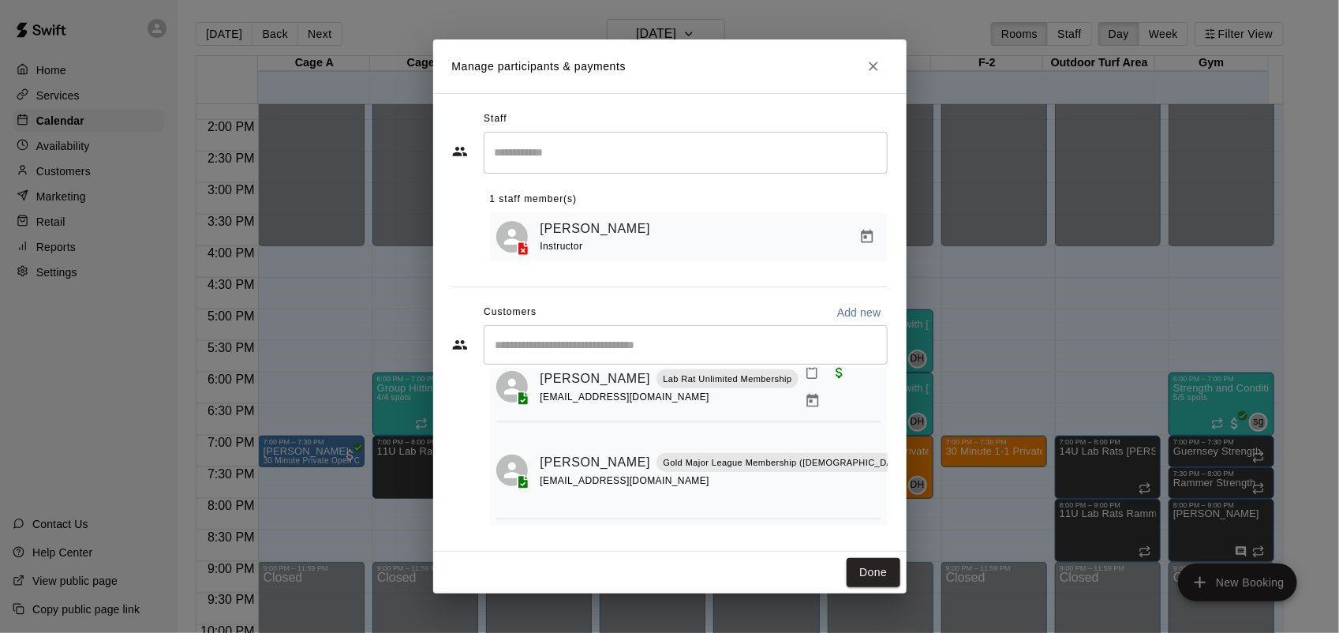
click at [722, 305] on div "Customers Add new" at bounding box center [670, 312] width 436 height 25
click at [869, 574] on button "Done" at bounding box center [873, 572] width 53 height 29
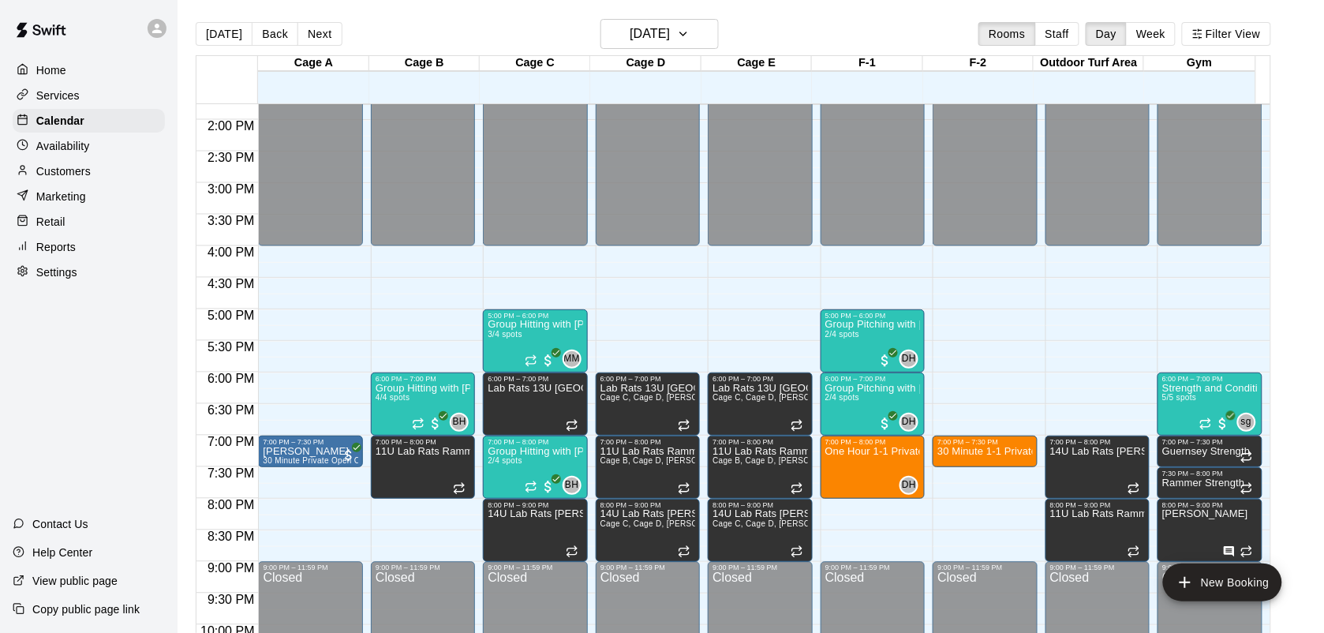
click at [57, 92] on p "Services" at bounding box center [57, 96] width 43 height 16
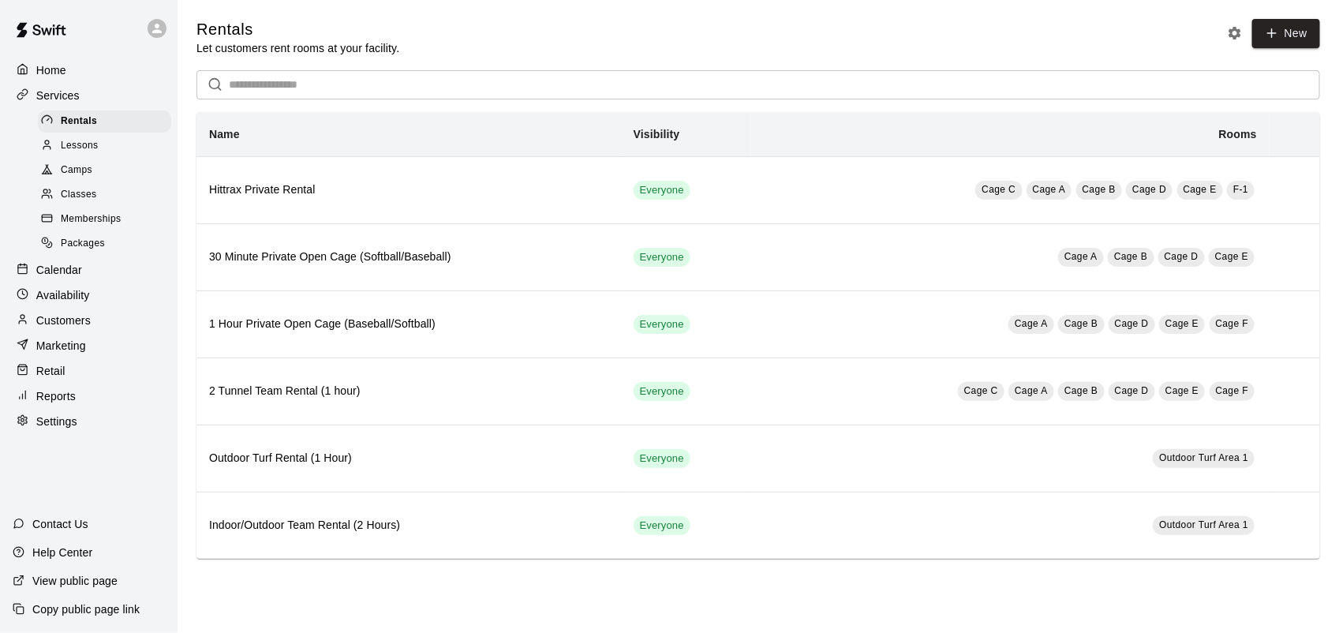
click at [88, 203] on span "Classes" at bounding box center [79, 195] width 36 height 16
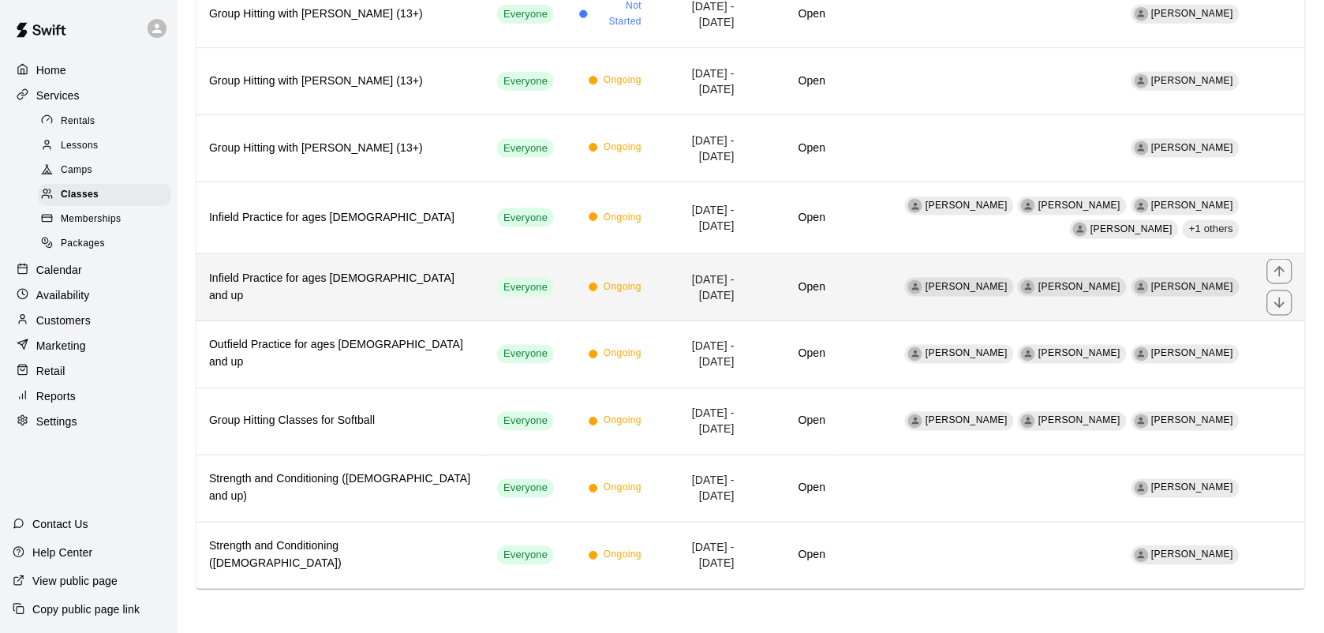
scroll to position [573, 0]
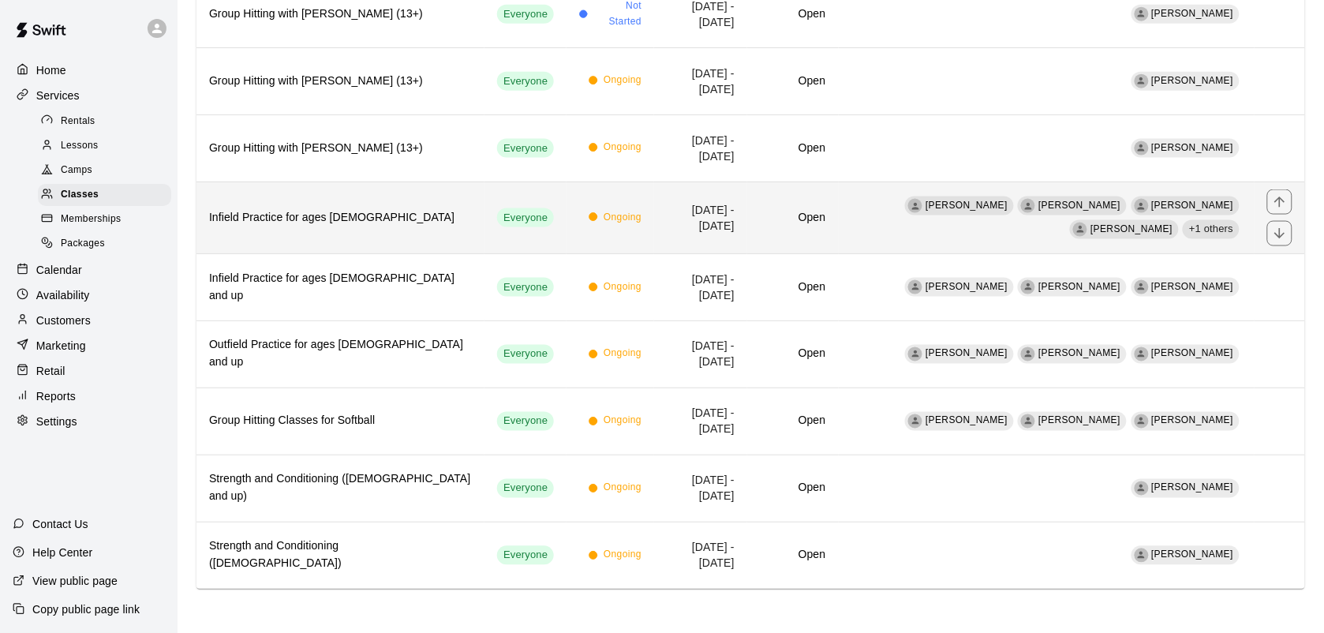
click at [360, 209] on h6 "Infield Practice for ages [DEMOGRAPHIC_DATA]" at bounding box center [340, 217] width 263 height 17
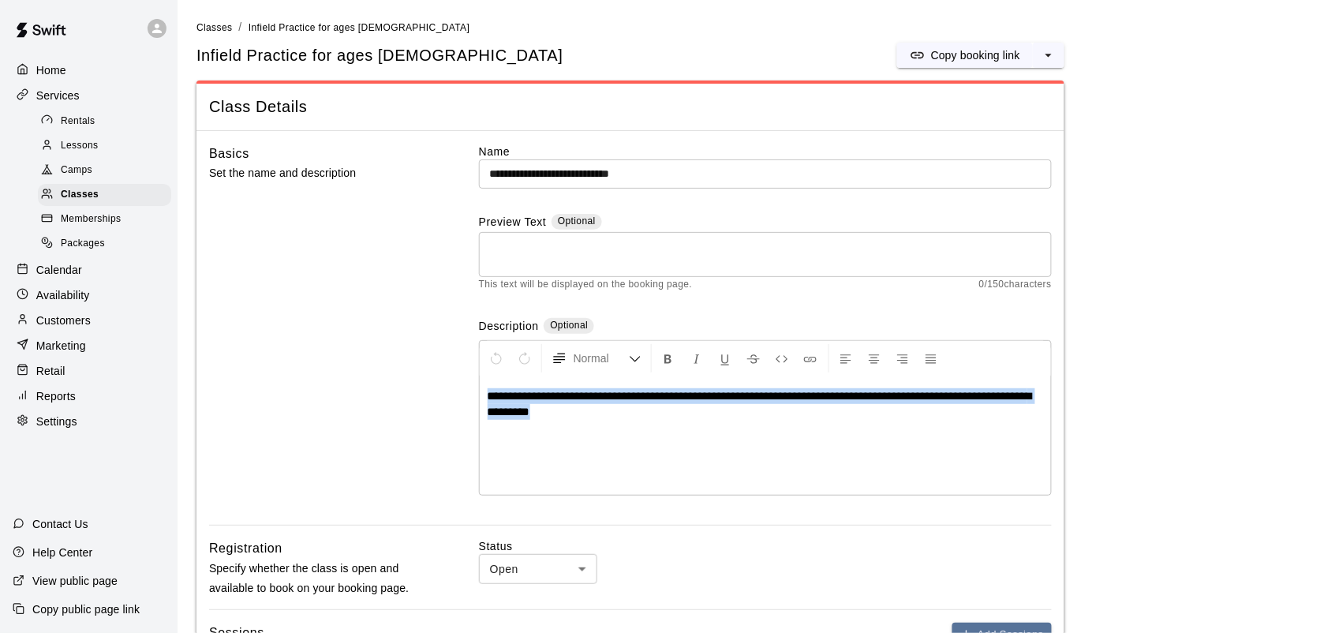
drag, startPoint x: 649, startPoint y: 423, endPoint x: 269, endPoint y: 292, distance: 402.2
click at [276, 293] on div "**********" at bounding box center [630, 335] width 843 height 382
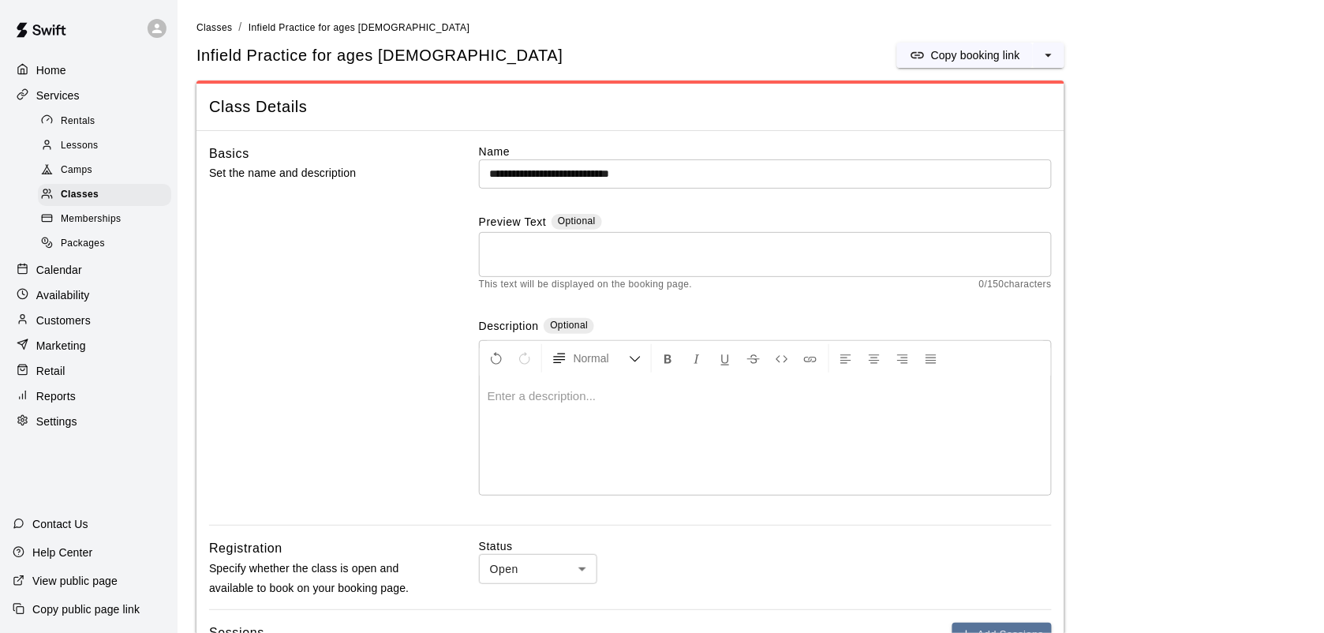
click at [522, 174] on input "**********" at bounding box center [765, 173] width 573 height 29
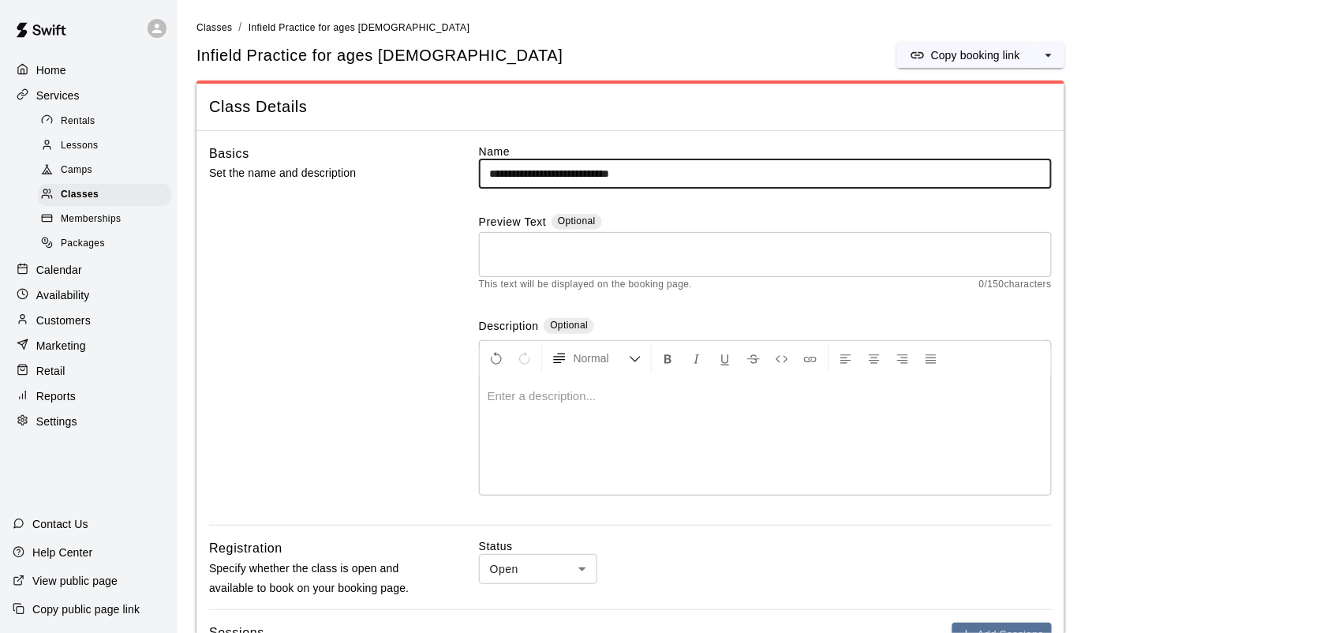
click at [644, 164] on input "**********" at bounding box center [765, 173] width 573 height 29
click at [523, 172] on input "**********" at bounding box center [765, 173] width 573 height 29
type input "**********"
click at [627, 401] on p at bounding box center [765, 396] width 555 height 16
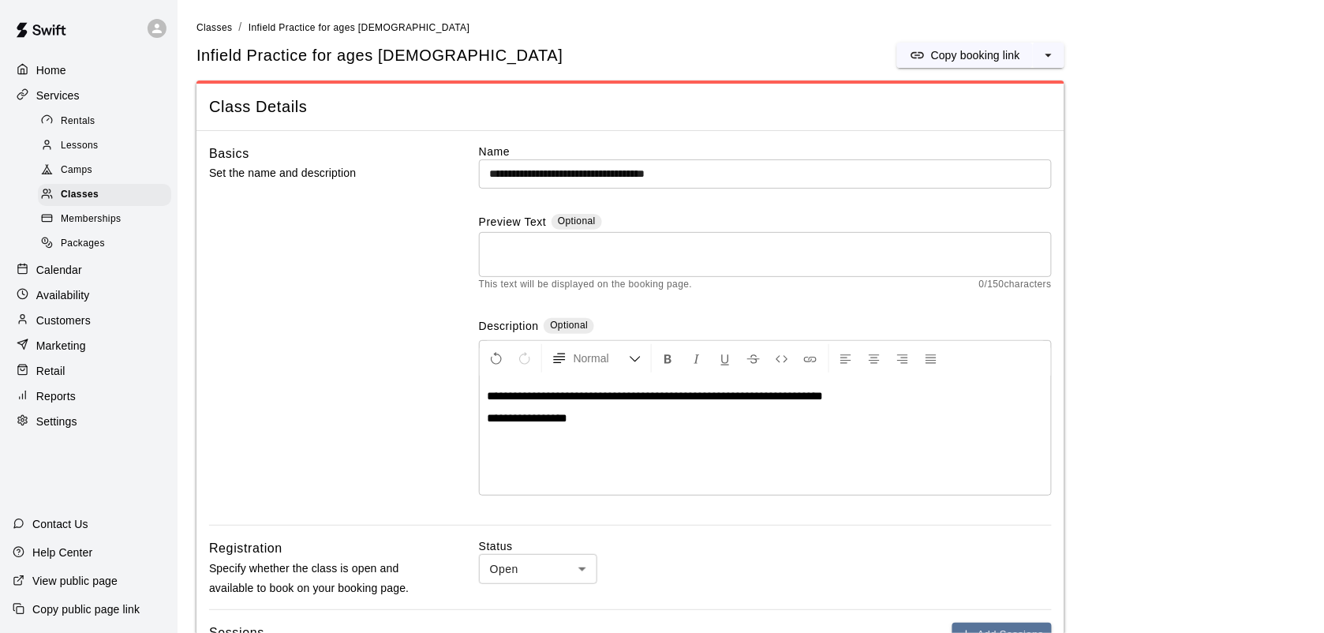
click at [787, 396] on span "**********" at bounding box center [656, 396] width 336 height 12
click at [578, 417] on p "**********" at bounding box center [765, 418] width 555 height 16
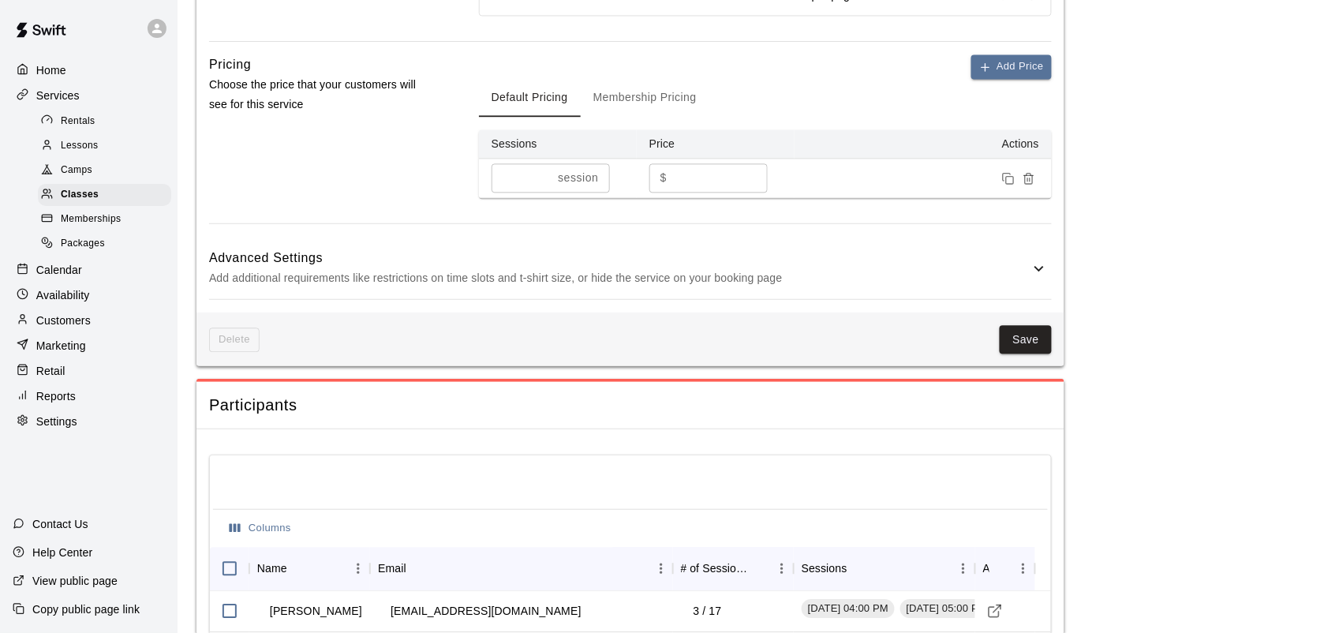
scroll to position [986, 0]
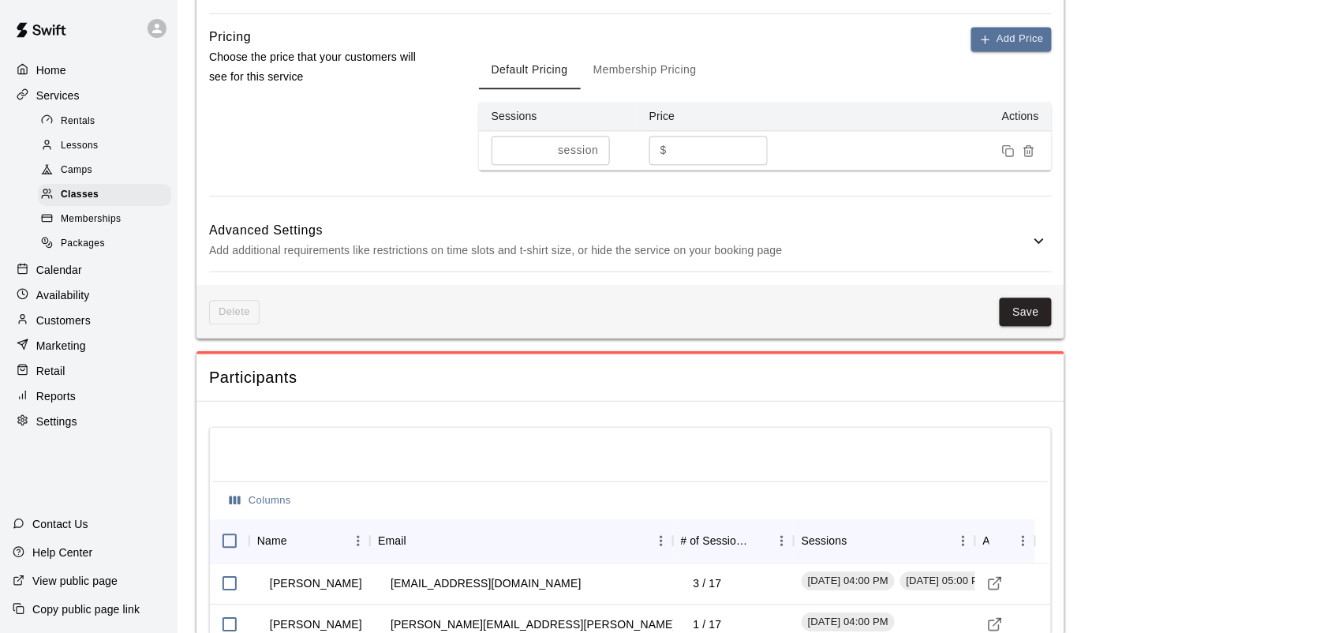
click at [653, 77] on button "Membership Pricing" at bounding box center [645, 70] width 129 height 38
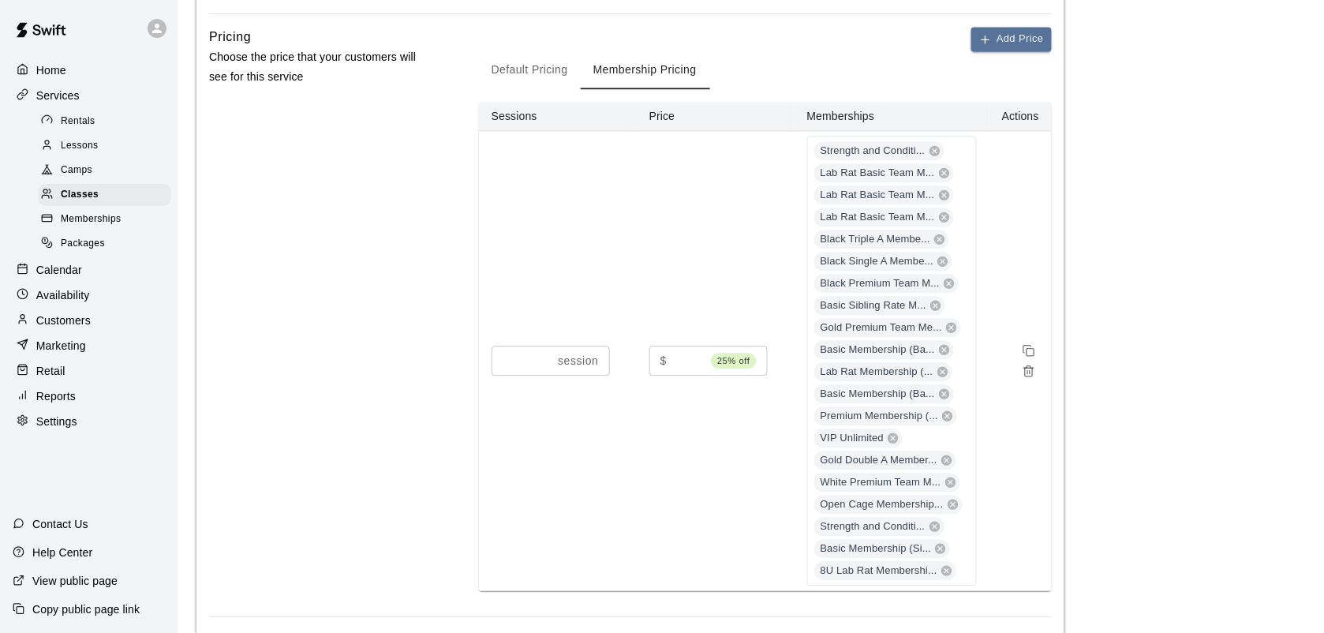
click at [1118, 164] on main "**********" at bounding box center [750, 538] width 1109 height 3010
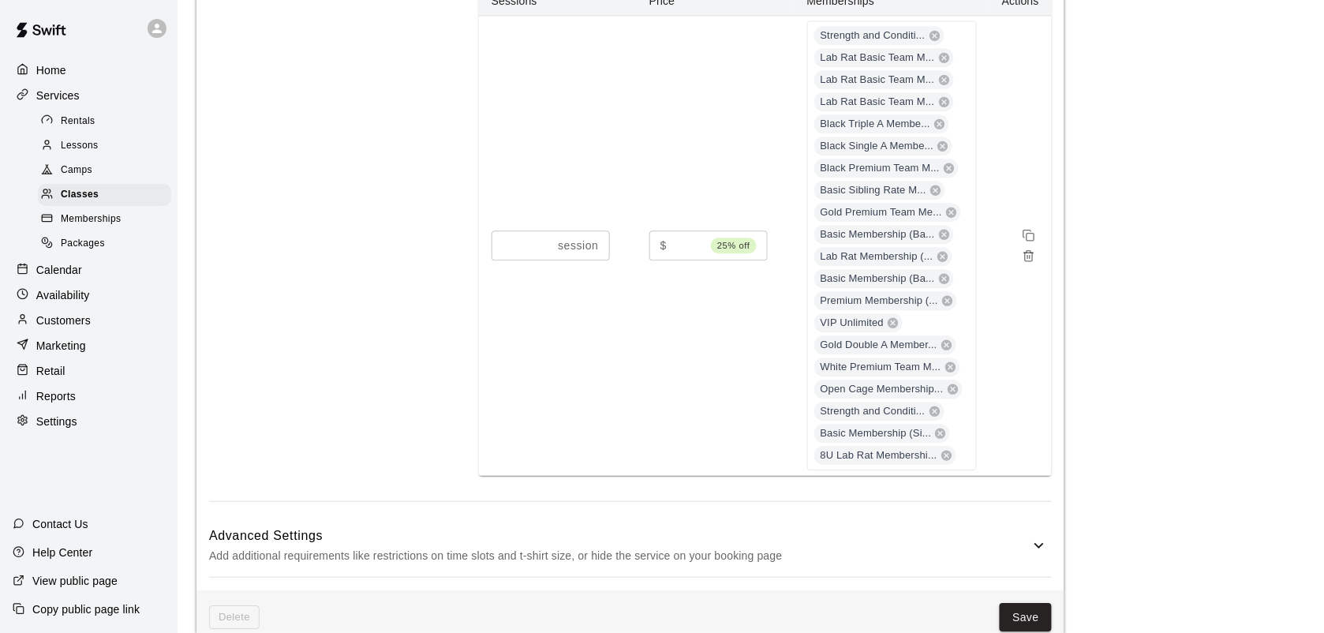
scroll to position [1217, 0]
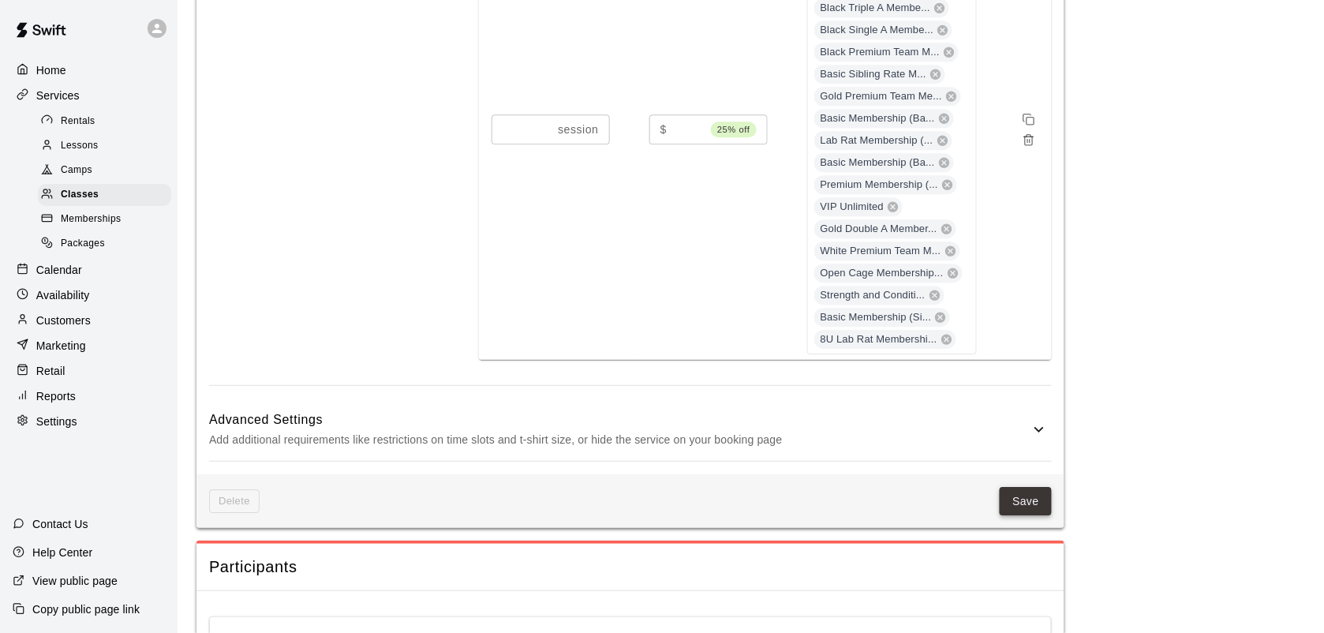
click at [1038, 507] on button "Save" at bounding box center [1026, 501] width 52 height 29
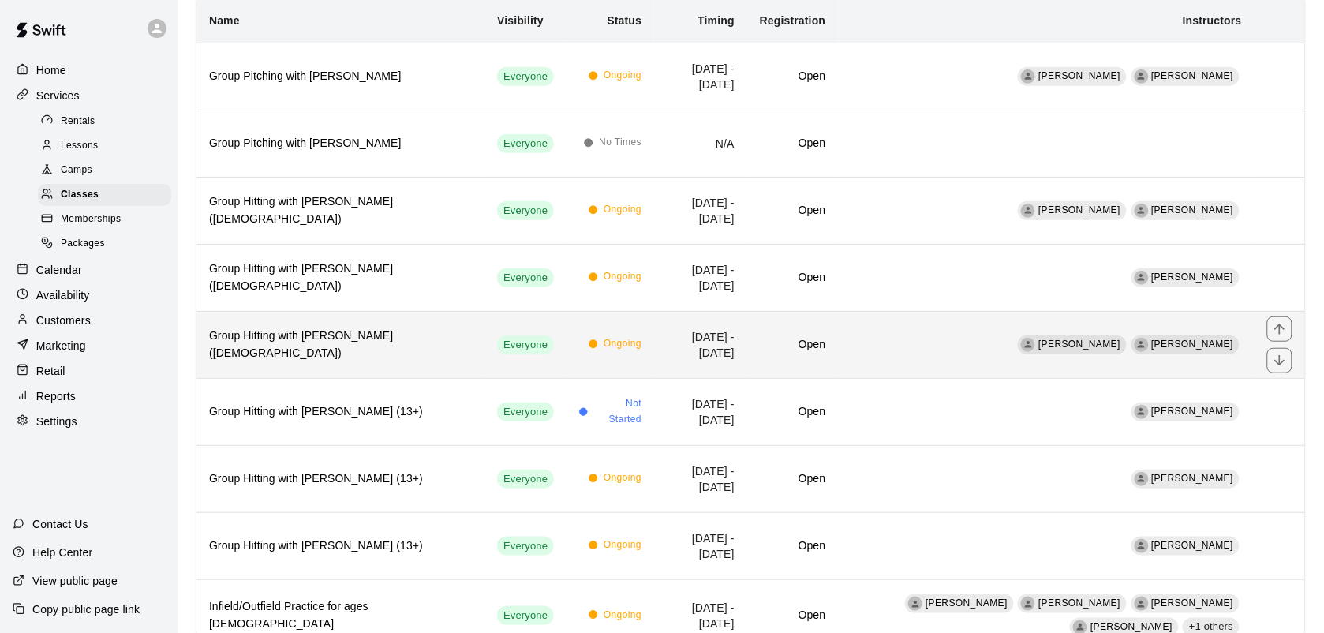
scroll to position [80, 0]
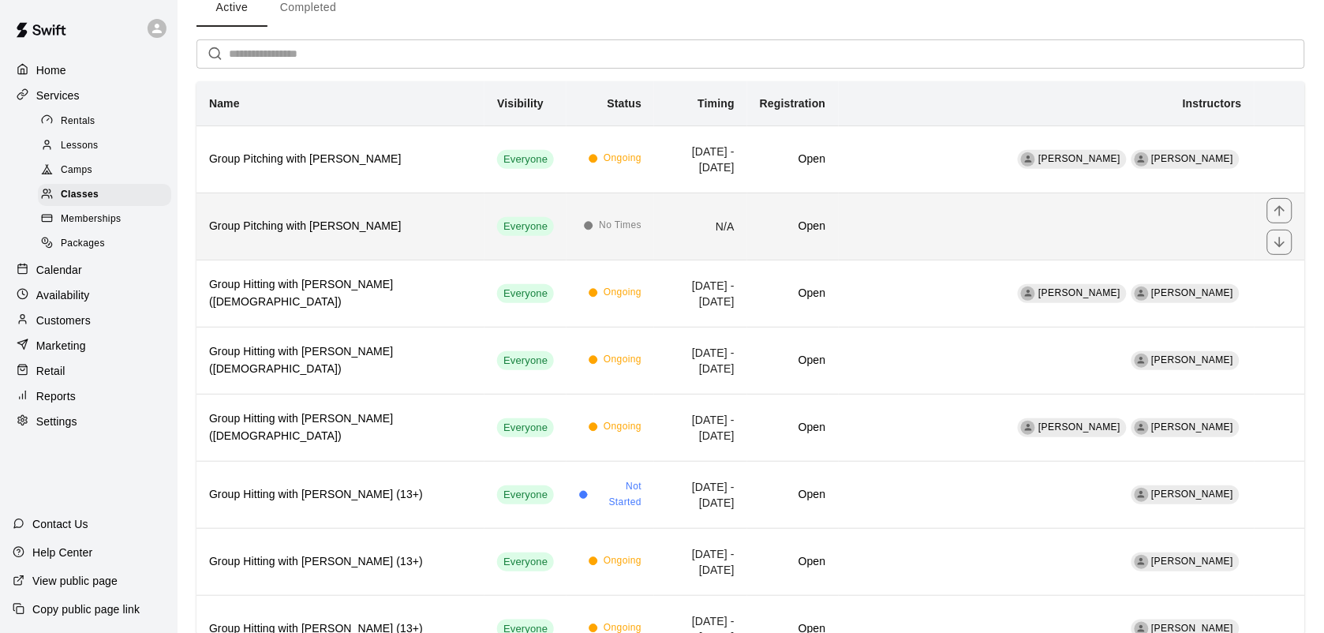
click at [403, 222] on h6 "Group Pitching with [PERSON_NAME]" at bounding box center [340, 226] width 263 height 17
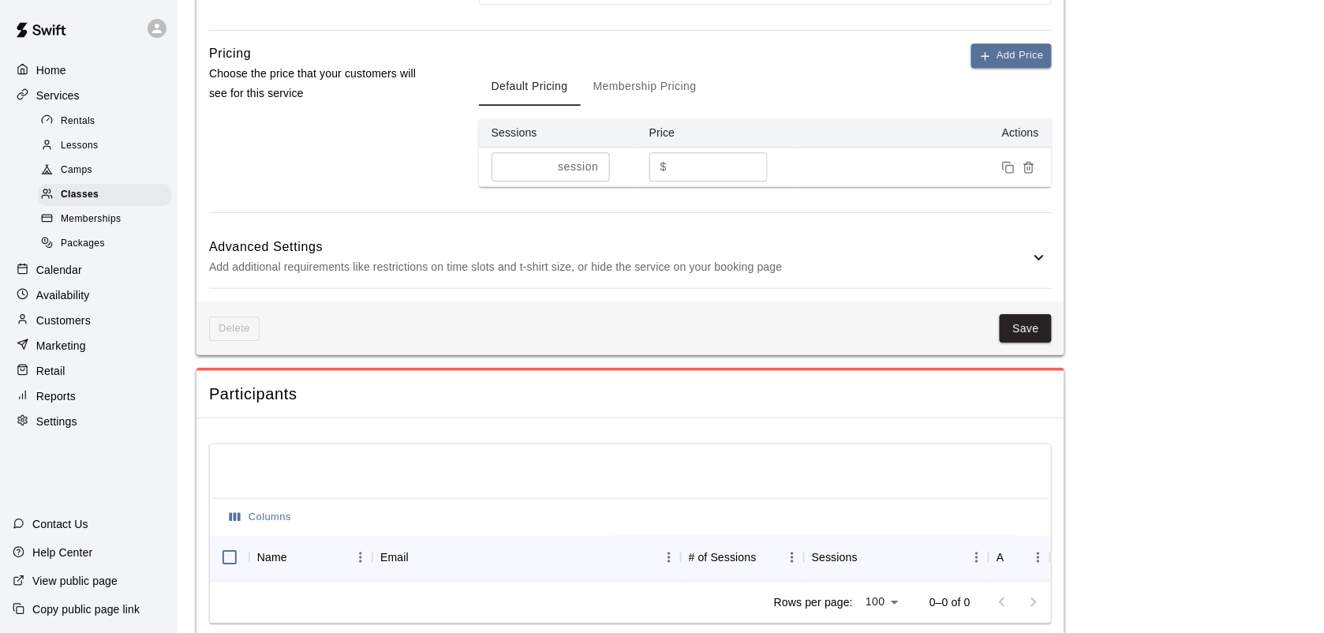
scroll to position [1322, 0]
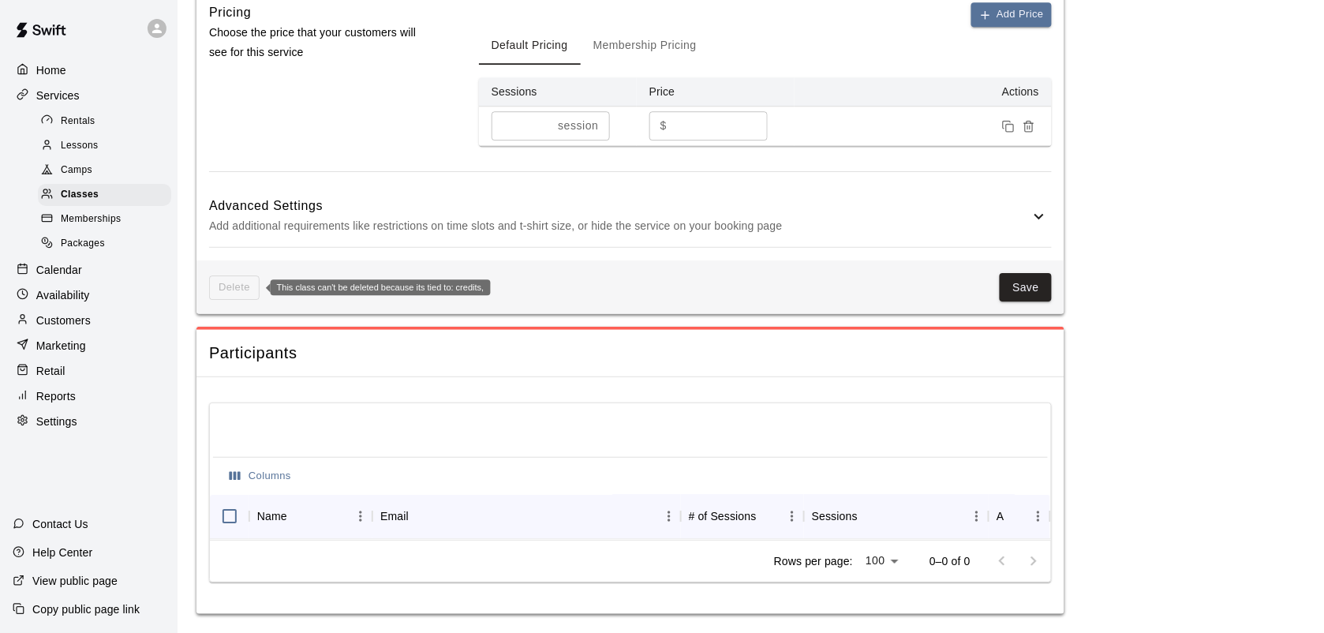
click at [245, 275] on span "Delete" at bounding box center [234, 287] width 50 height 24
click at [73, 222] on span "Memberships" at bounding box center [91, 219] width 60 height 16
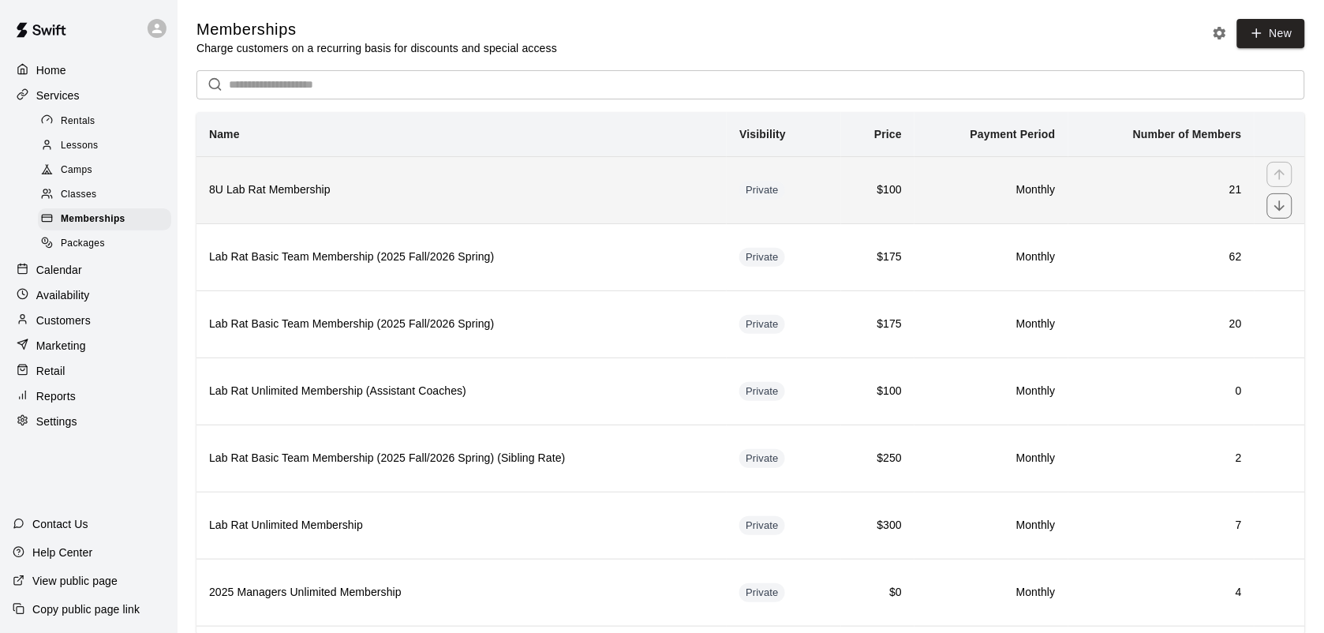
click at [372, 199] on h6 "8U Lab Rat Membership" at bounding box center [461, 189] width 505 height 17
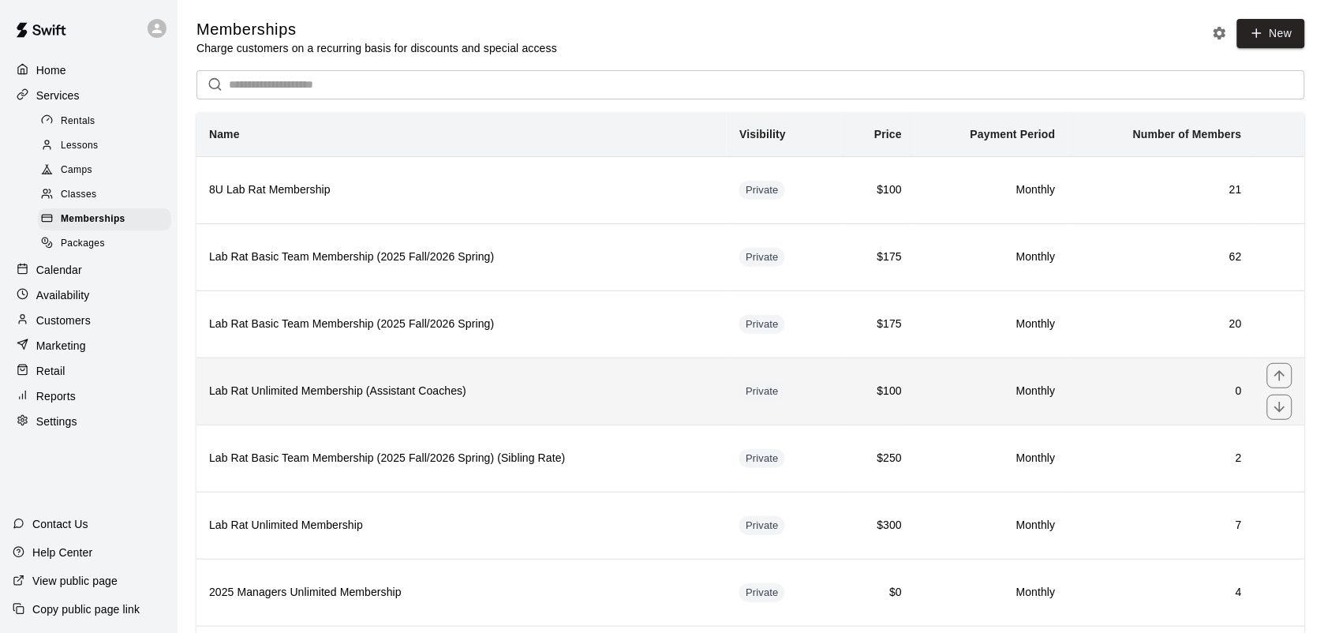
click at [569, 410] on th "Lab Rat Unlimited Membership (Assistant Coaches)" at bounding box center [461, 390] width 530 height 67
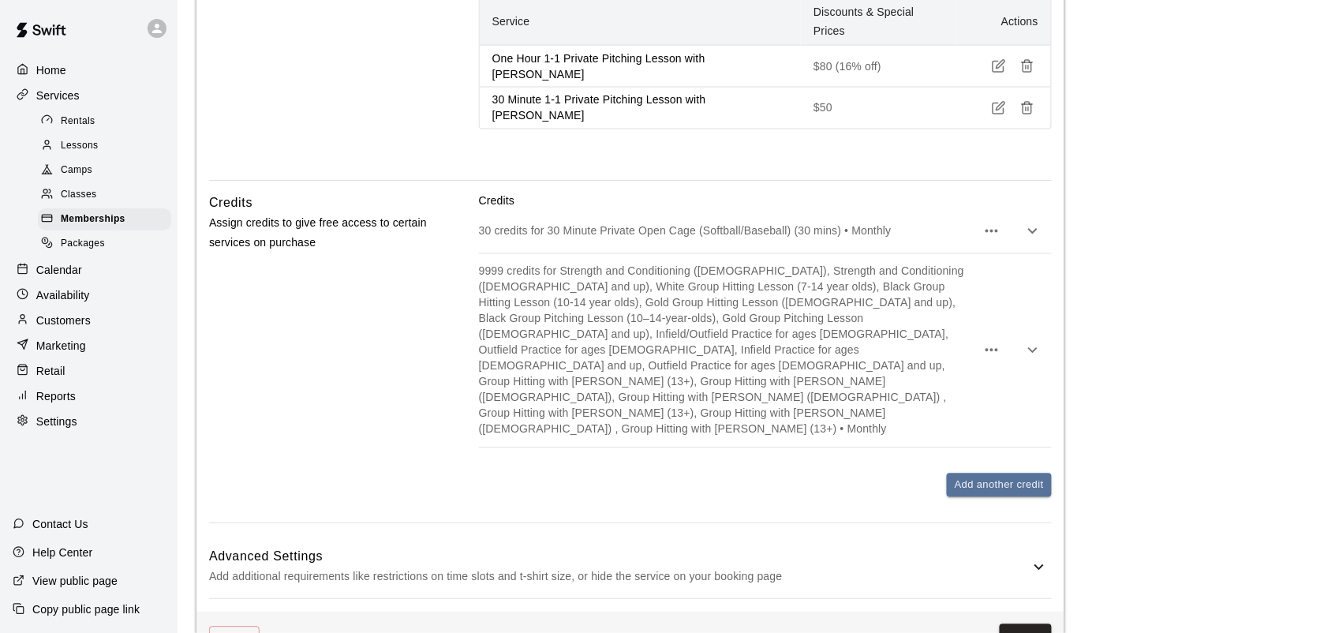
scroll to position [690, 0]
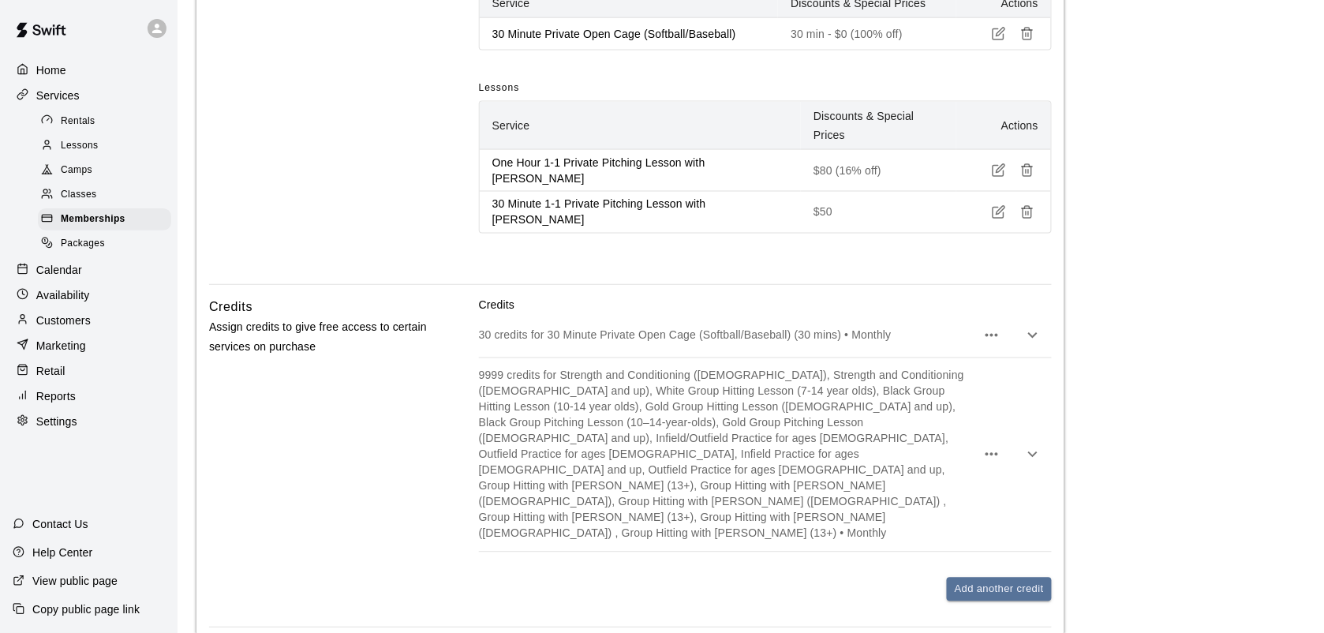
click at [864, 493] on p "9999 credits for Strength and Conditioning ([DEMOGRAPHIC_DATA]), Strength and C…" at bounding box center [727, 455] width 497 height 174
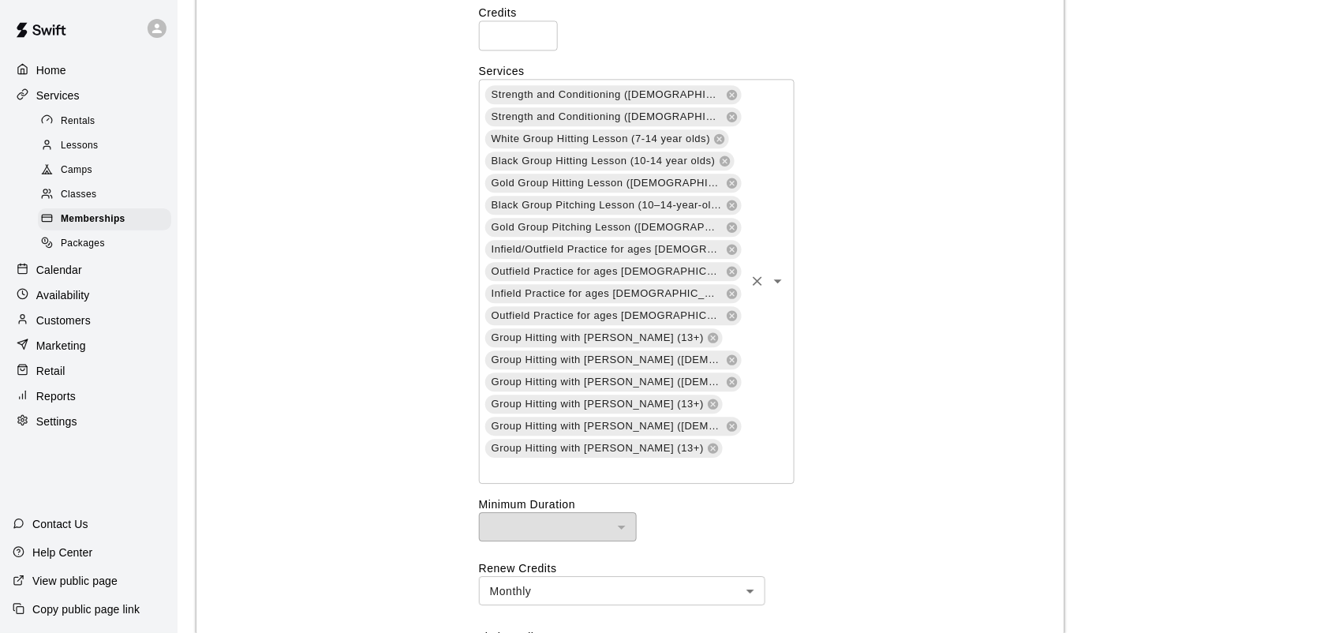
scroll to position [986, 0]
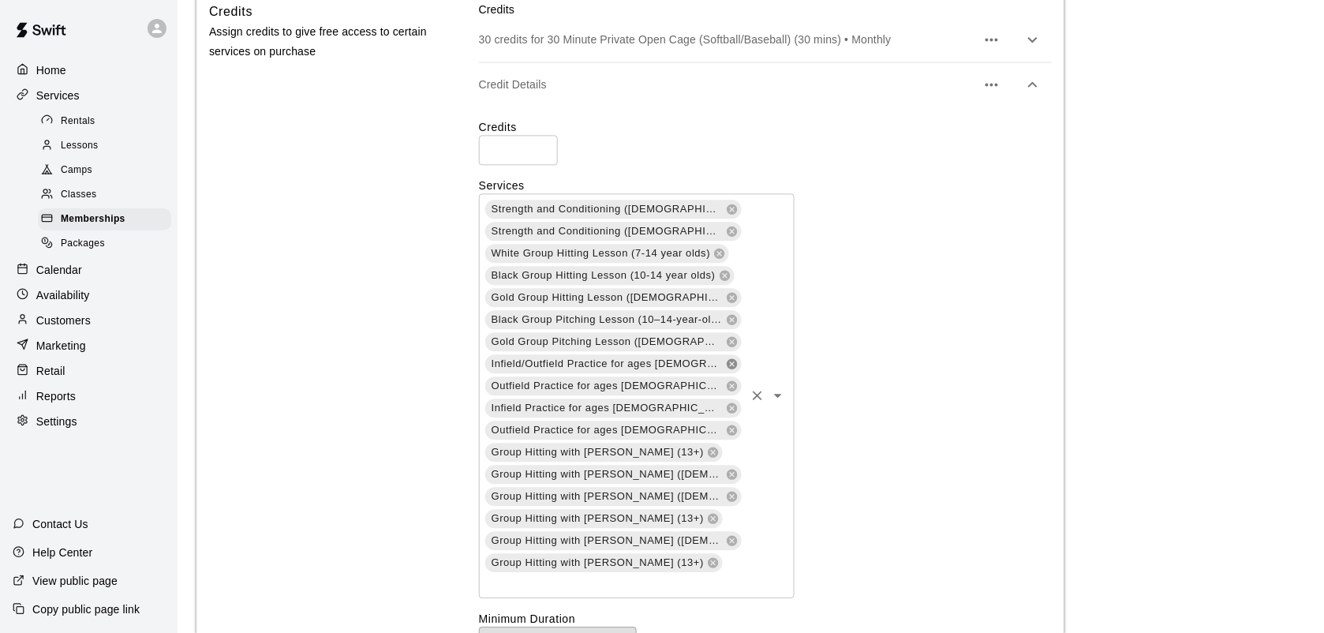
click at [727, 367] on icon at bounding box center [732, 363] width 10 height 10
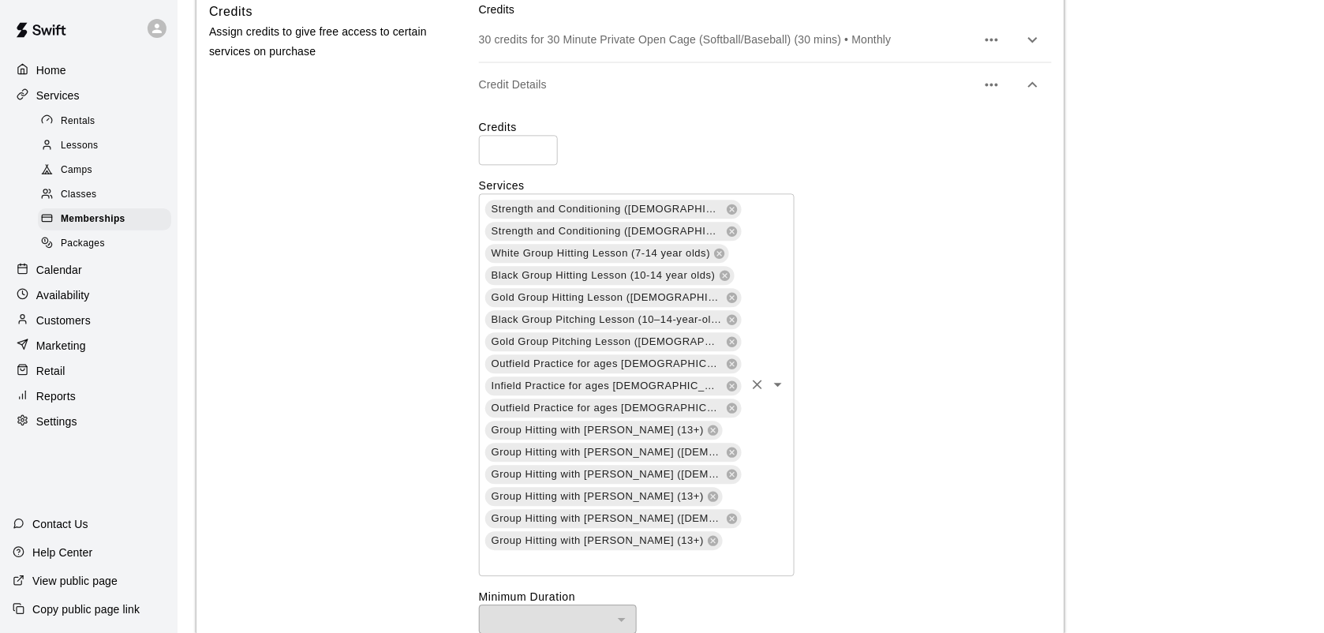
click at [692, 368] on div "Strength and Conditioning ([DEMOGRAPHIC_DATA]) Strength and Conditioning ([DEMO…" at bounding box center [637, 384] width 316 height 383
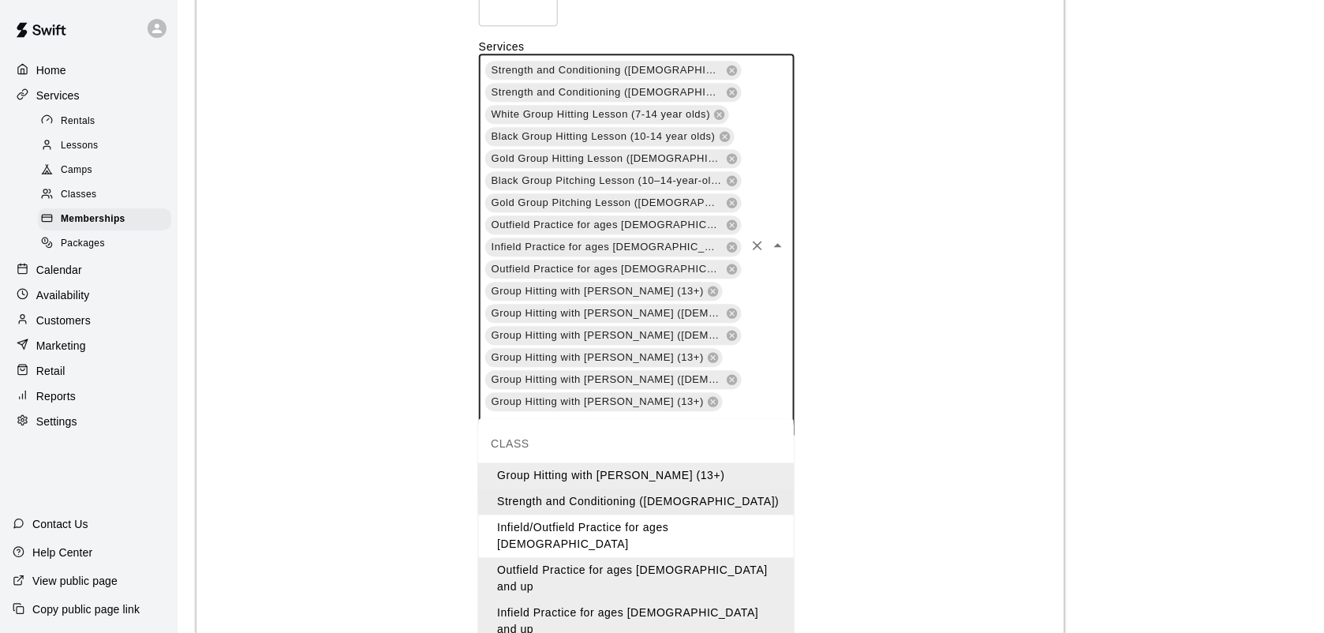
scroll to position [1480, 0]
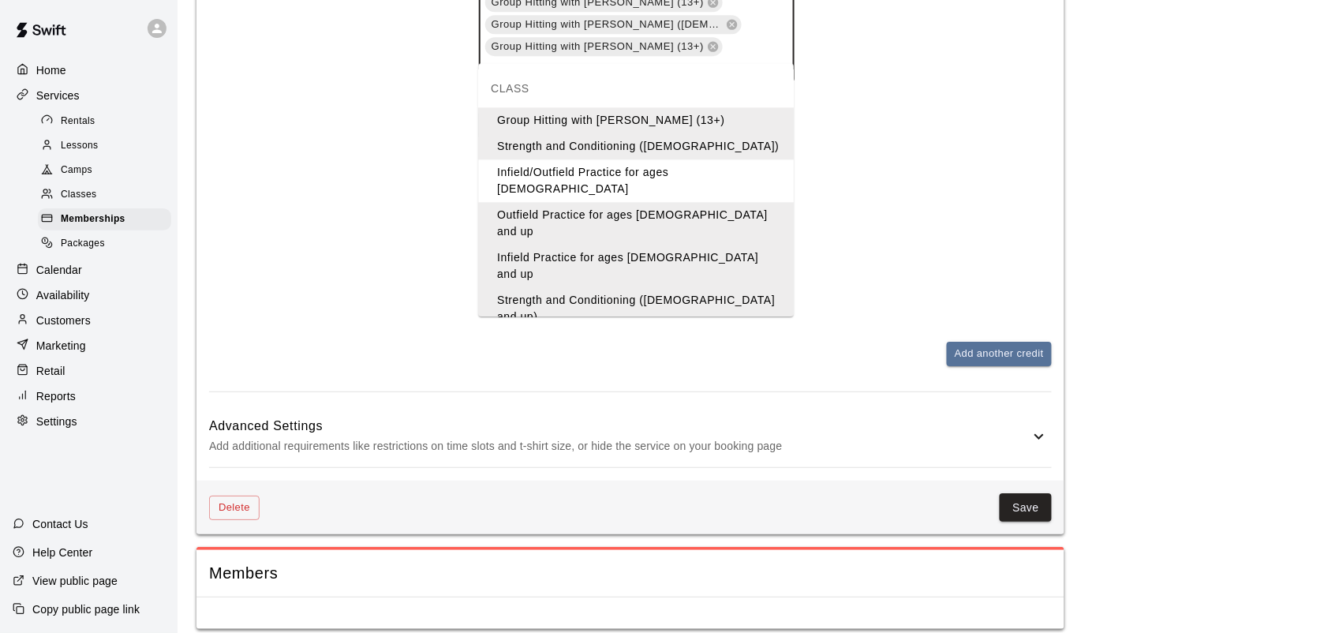
click at [671, 178] on li "Infield/Outfield Practice for ages [DEMOGRAPHIC_DATA]" at bounding box center [636, 180] width 316 height 43
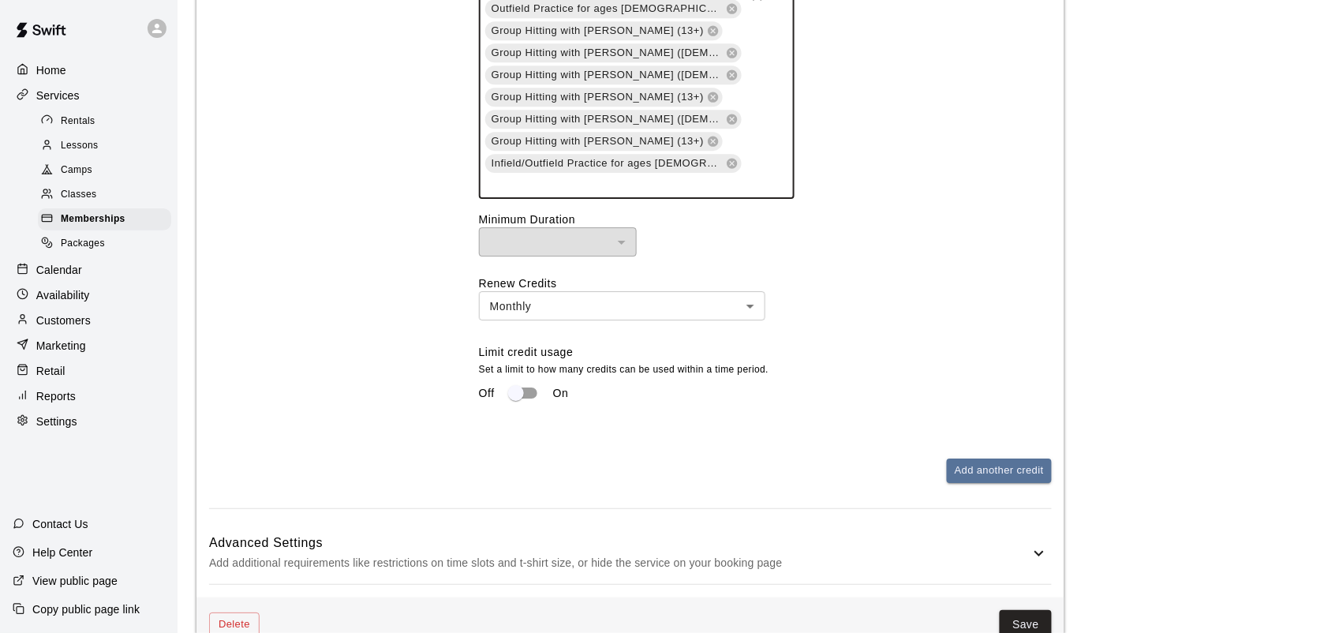
scroll to position [1184, 0]
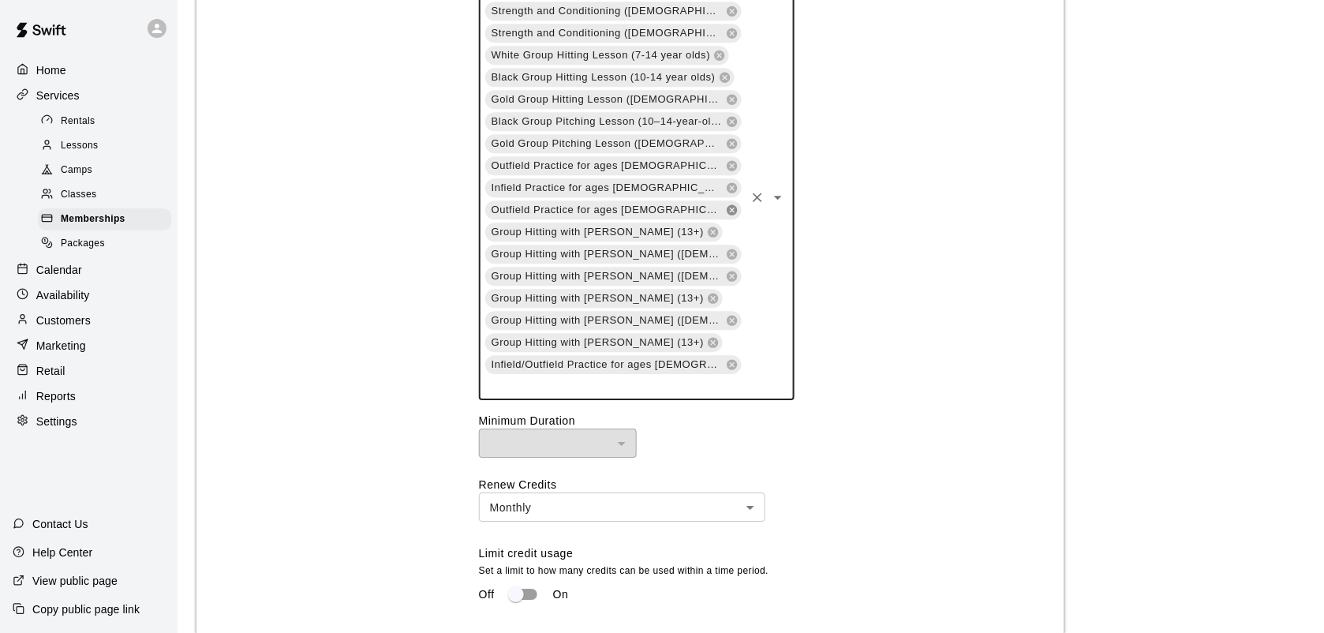
click at [727, 211] on icon at bounding box center [732, 209] width 10 height 10
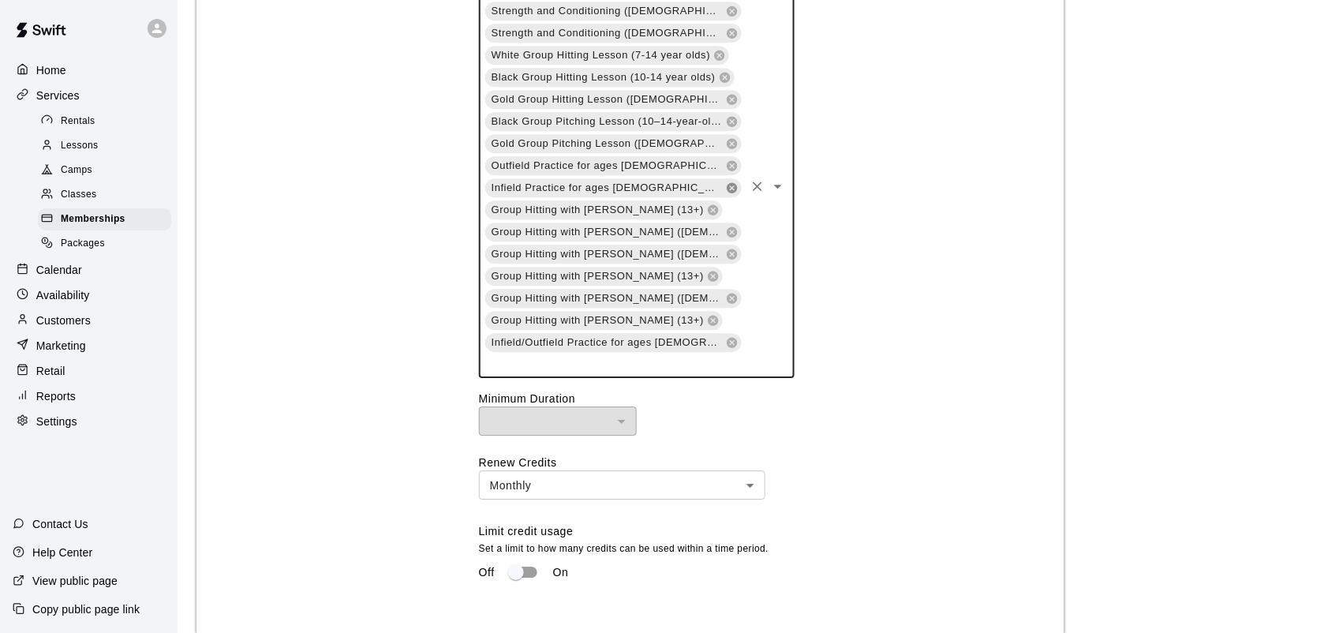
click at [727, 186] on icon at bounding box center [732, 187] width 10 height 10
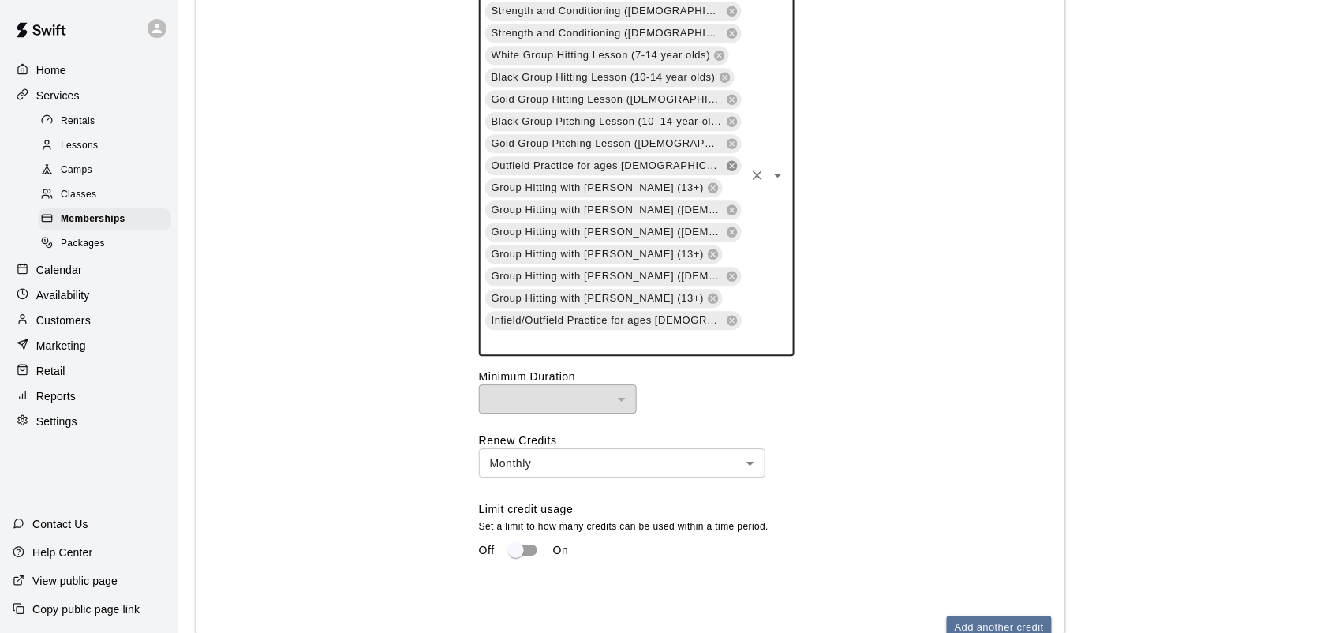
click at [727, 163] on icon at bounding box center [732, 165] width 10 height 10
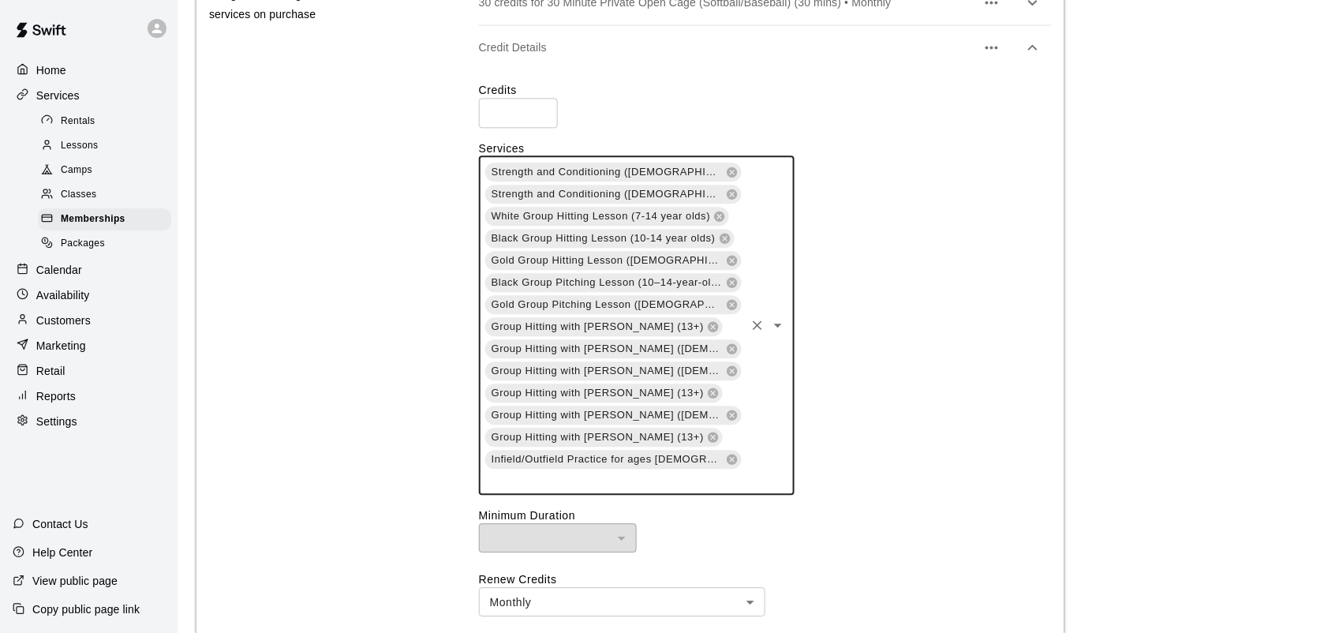
scroll to position [987, 0]
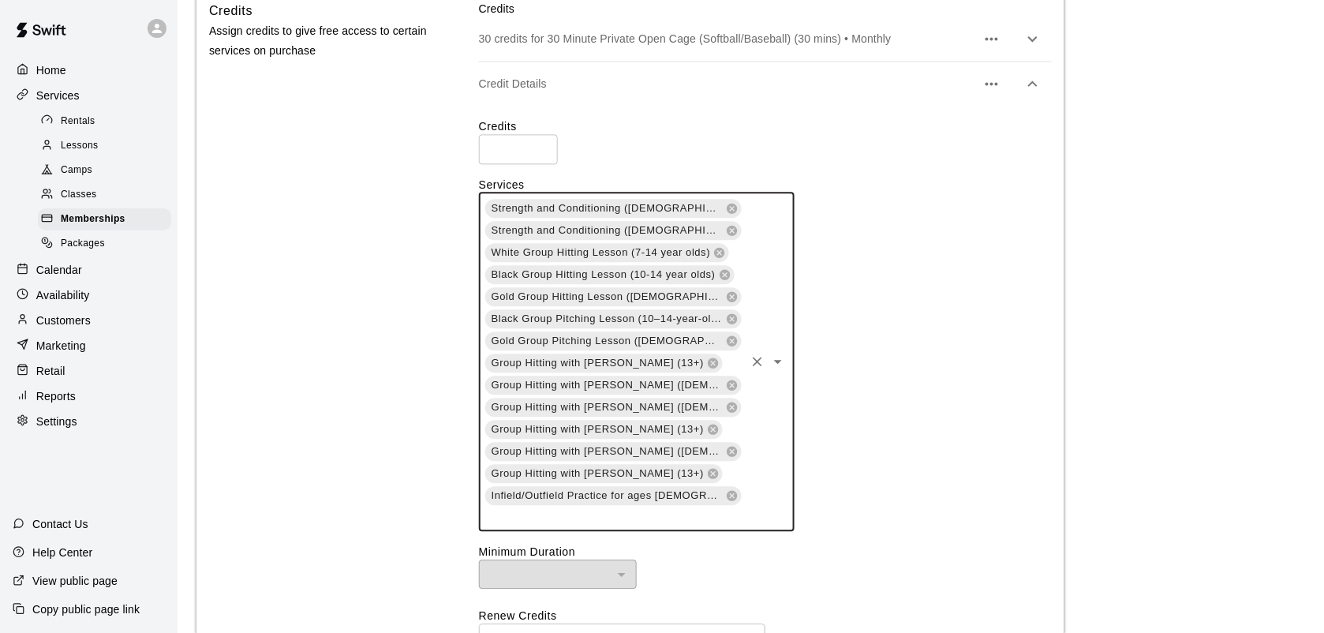
click at [735, 339] on icon at bounding box center [732, 340] width 10 height 10
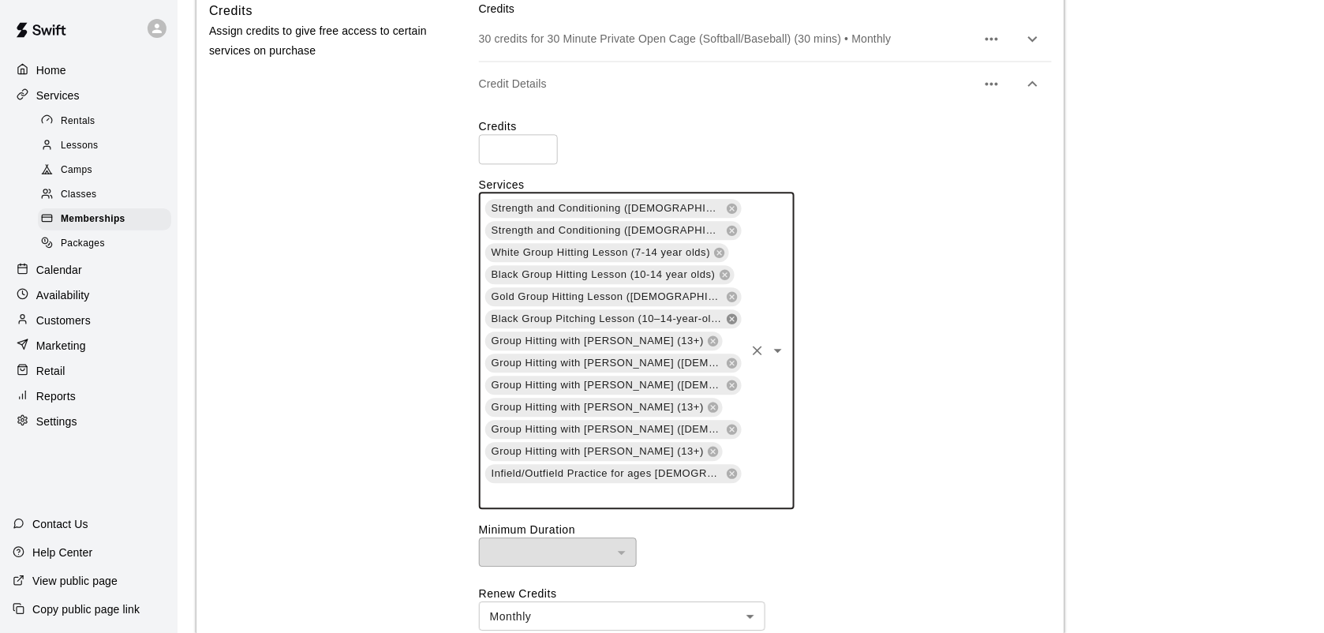
click at [735, 321] on icon at bounding box center [732, 318] width 10 height 10
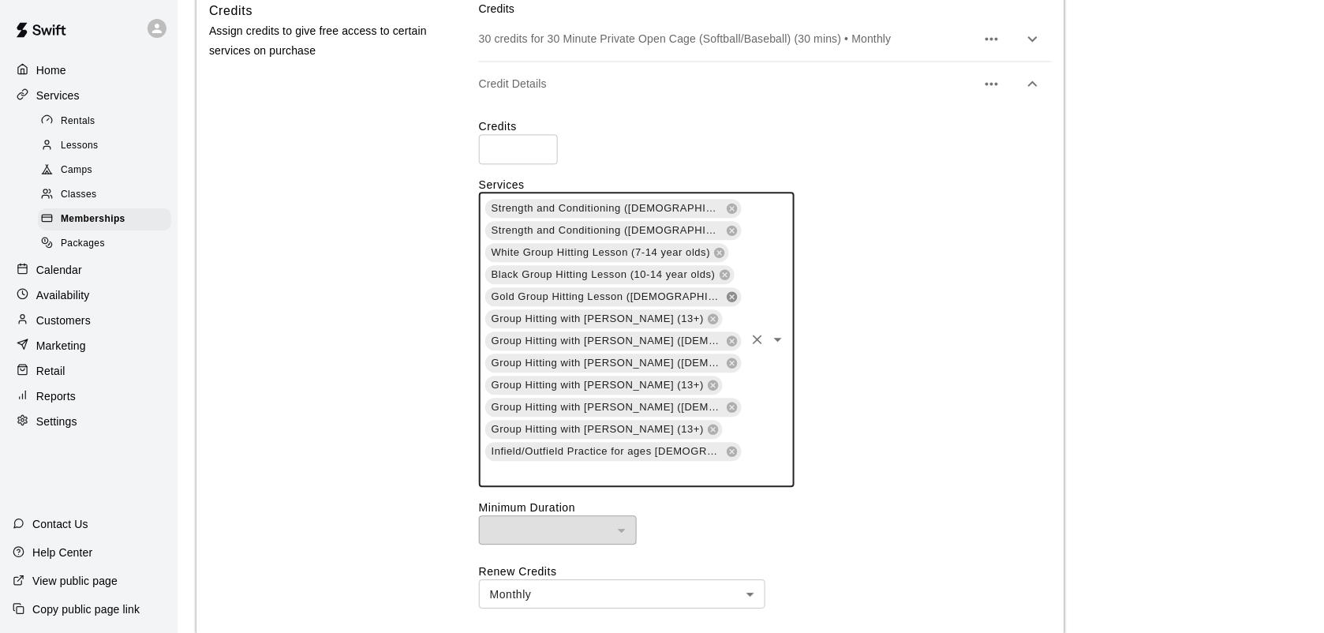
click at [735, 297] on icon at bounding box center [732, 296] width 10 height 10
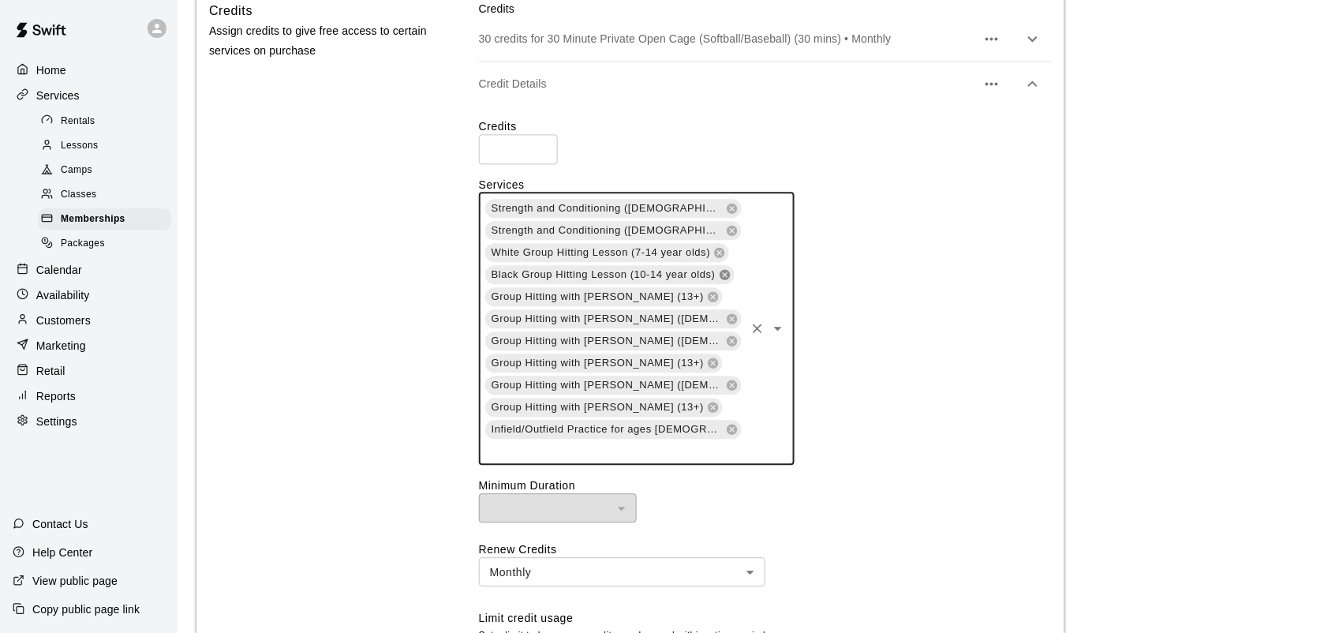
click at [724, 274] on icon at bounding box center [725, 274] width 10 height 10
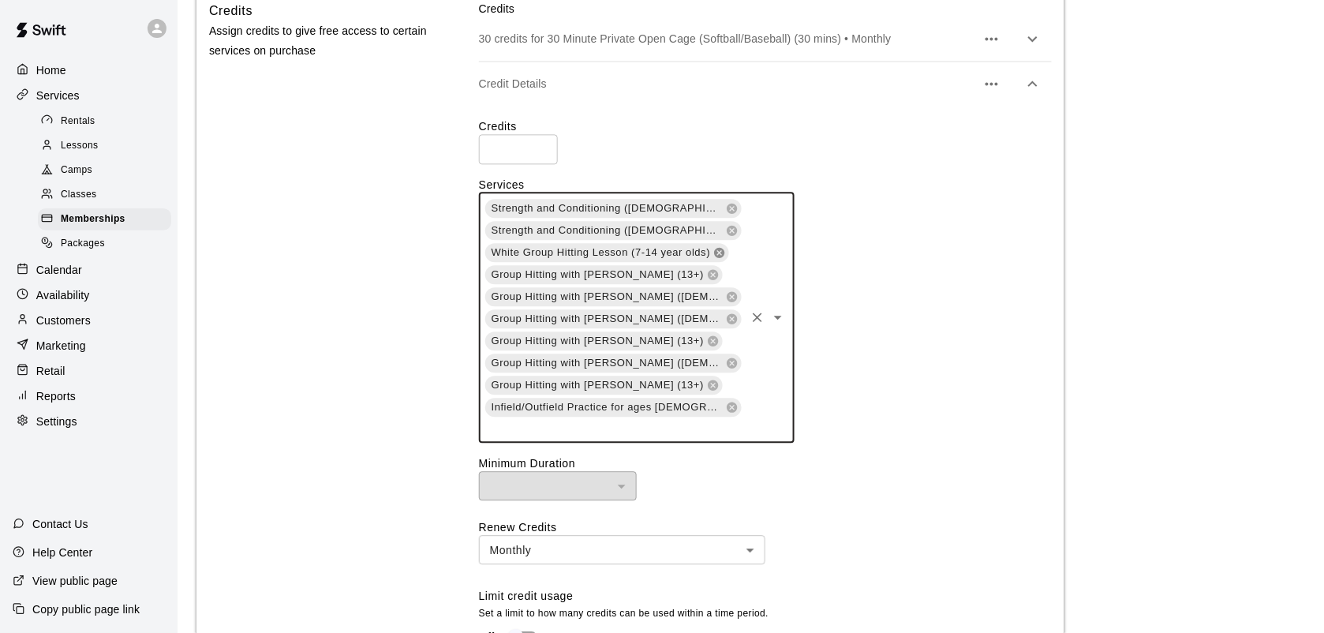
click at [720, 249] on icon at bounding box center [720, 252] width 10 height 10
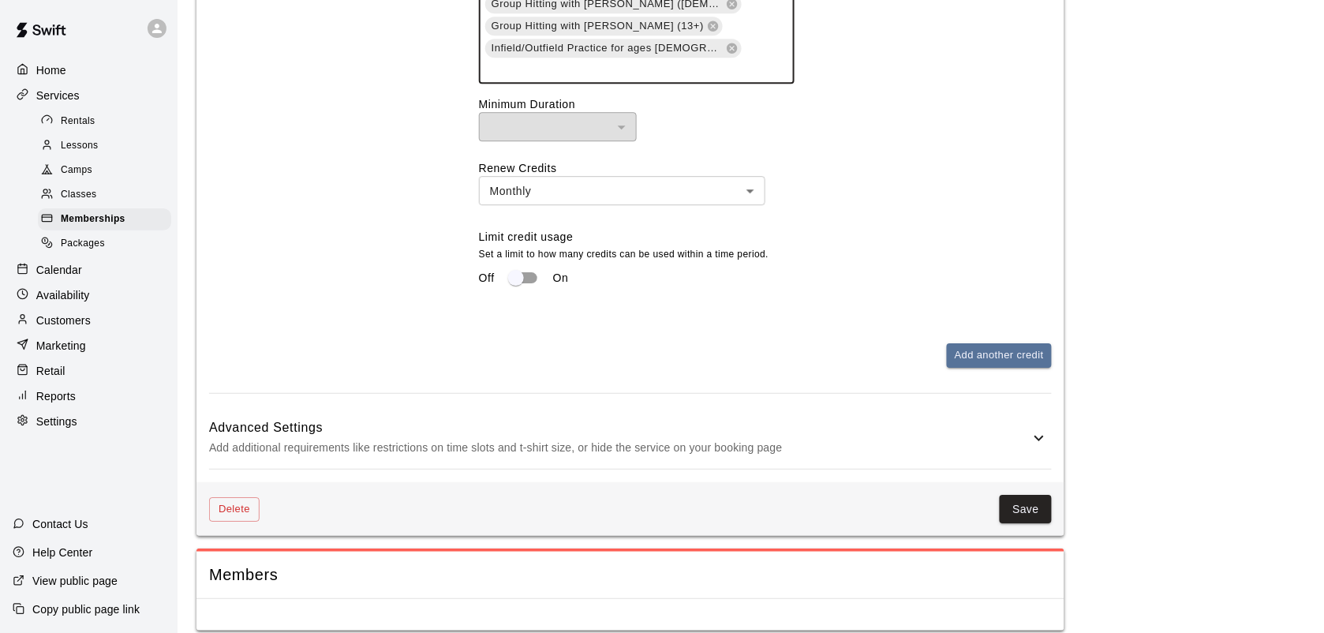
scroll to position [1326, 0]
click at [1026, 498] on button "Save" at bounding box center [1026, 507] width 52 height 29
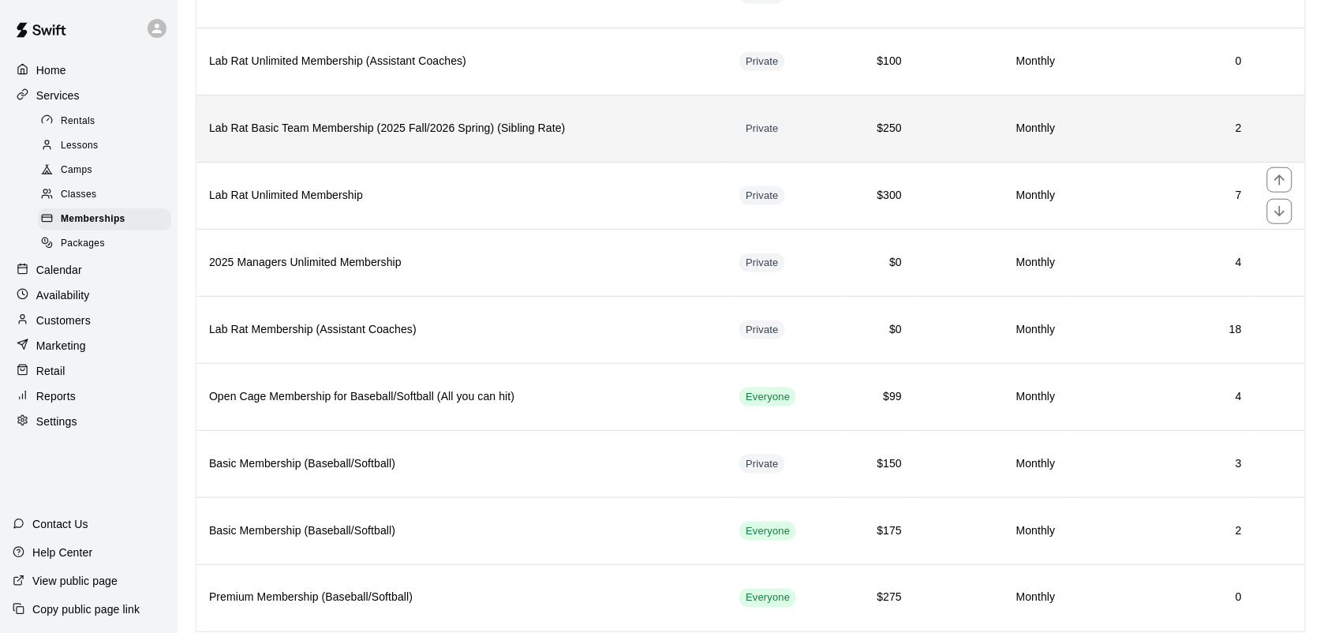
scroll to position [296, 0]
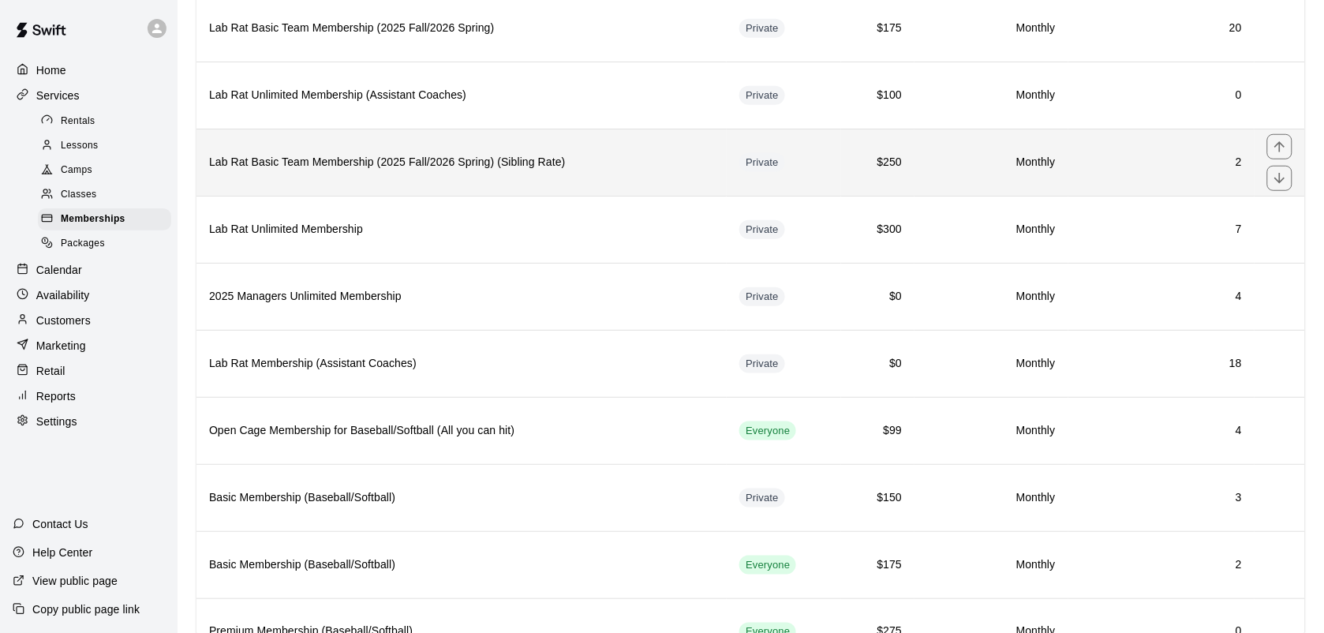
click at [499, 190] on th "Lab Rat Basic Team Membership (2025 Fall/2026 Spring) (Sibling Rate)" at bounding box center [461, 162] width 530 height 67
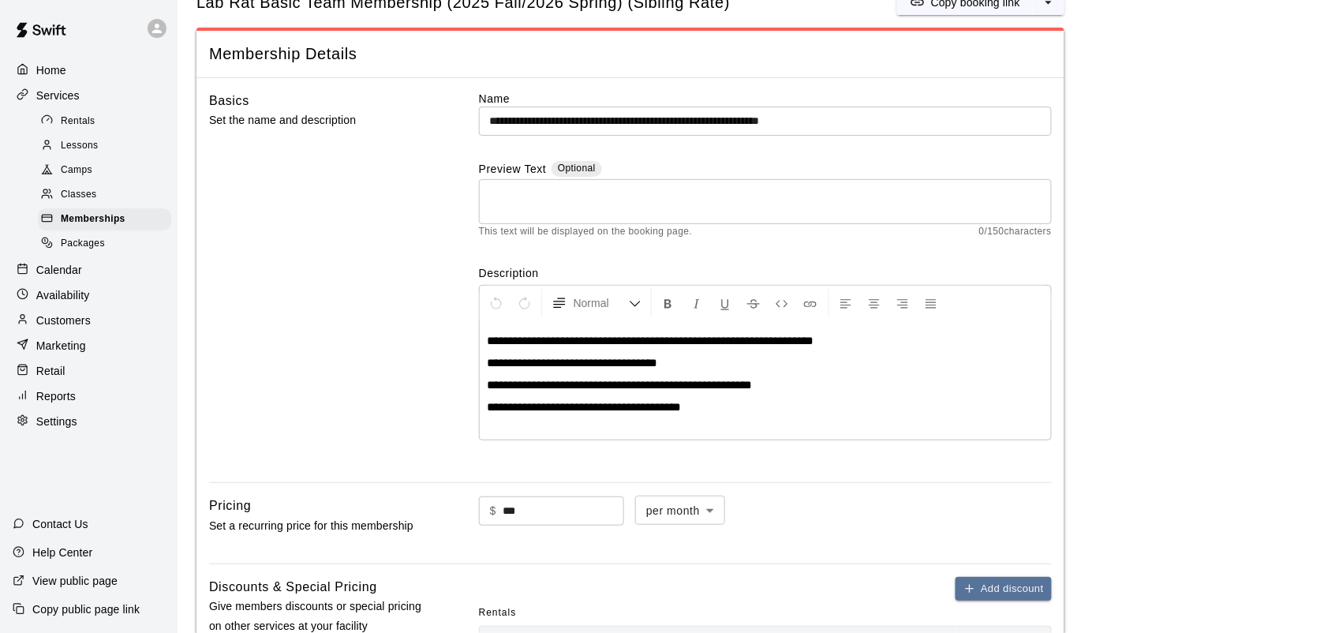
scroll to position [60, 0]
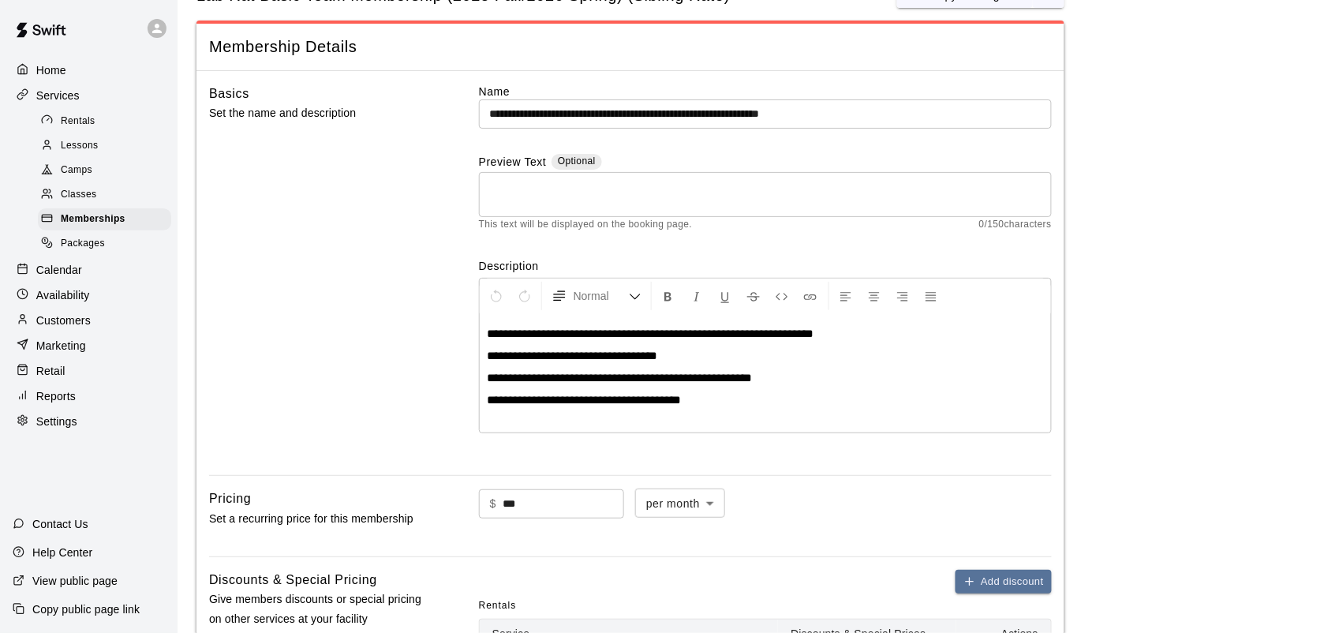
click at [58, 278] on p "Calendar" at bounding box center [59, 270] width 46 height 16
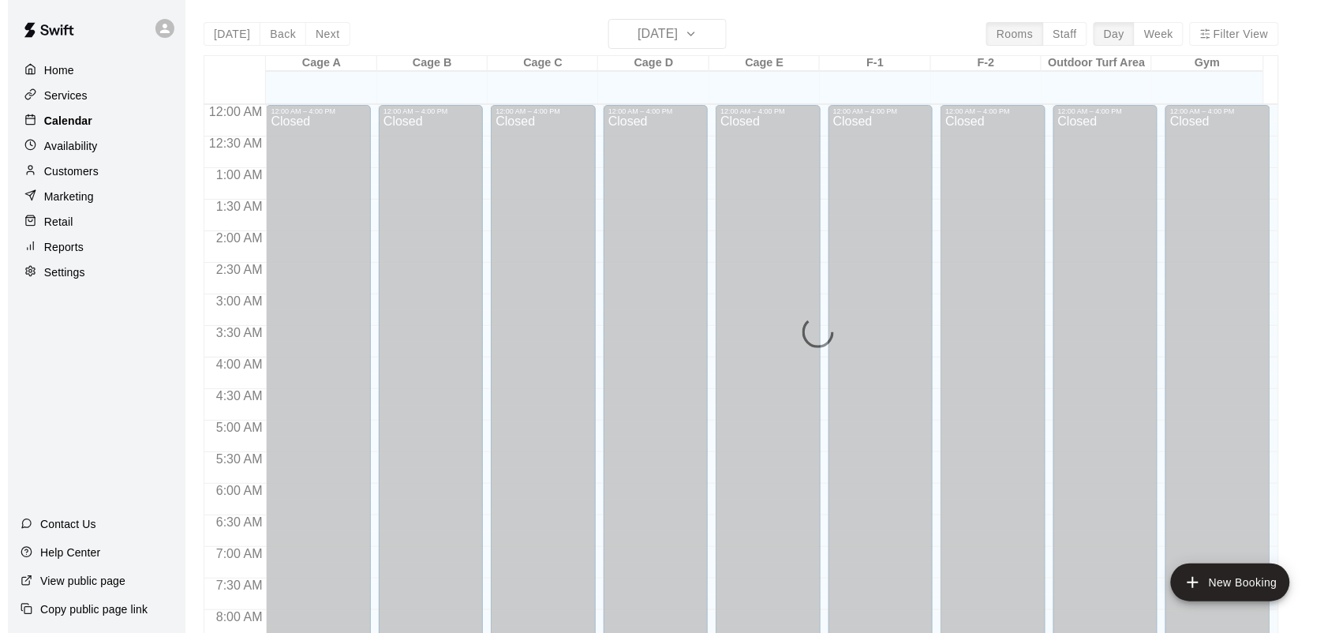
scroll to position [877, 0]
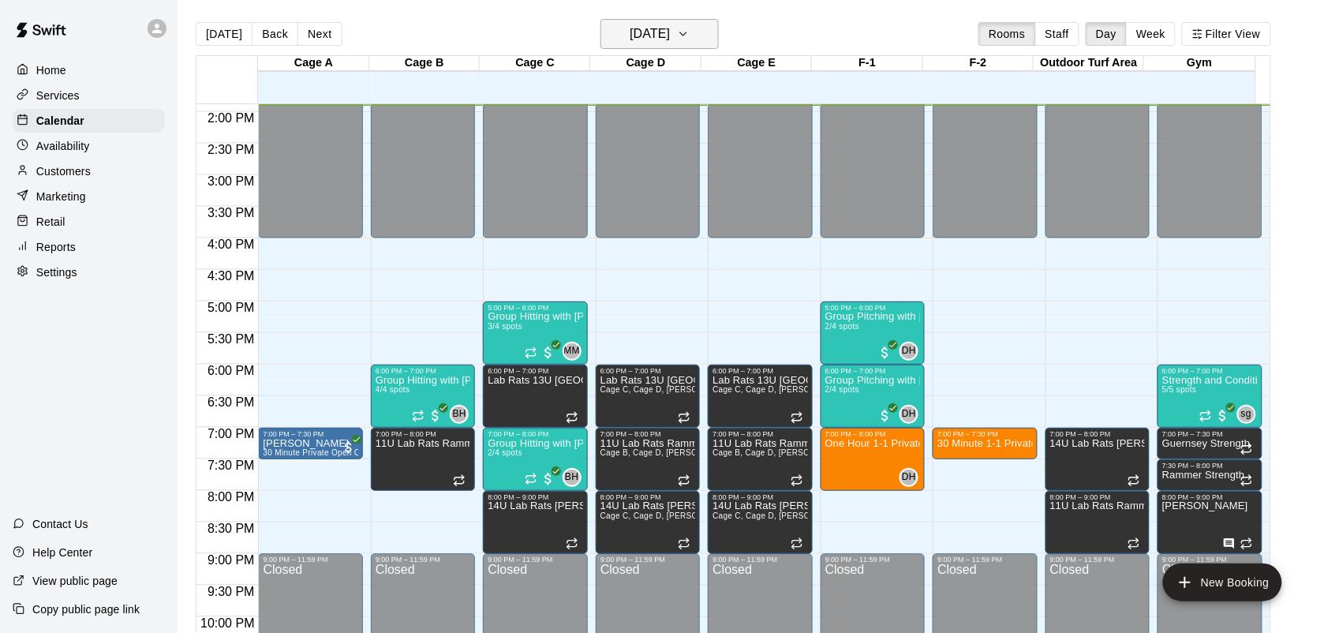
click at [707, 21] on button "[DATE]" at bounding box center [659, 34] width 118 height 30
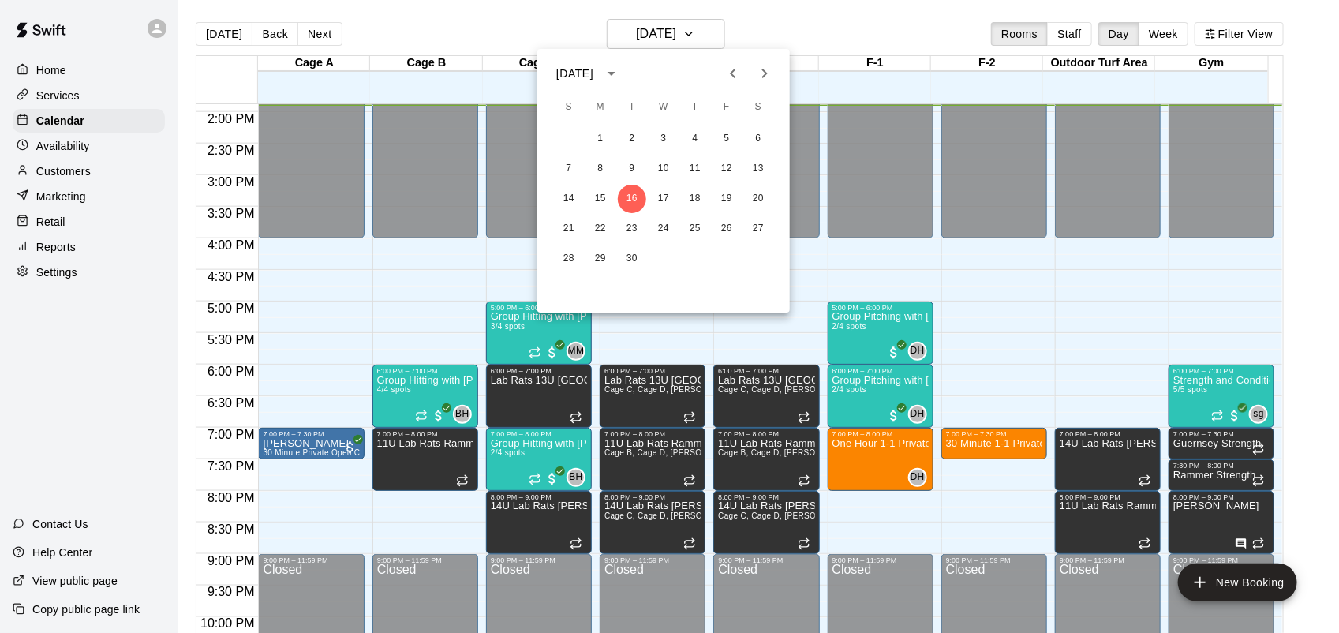
click at [767, 71] on icon "Next month" at bounding box center [764, 73] width 19 height 19
click at [695, 140] on button "2" at bounding box center [695, 139] width 28 height 28
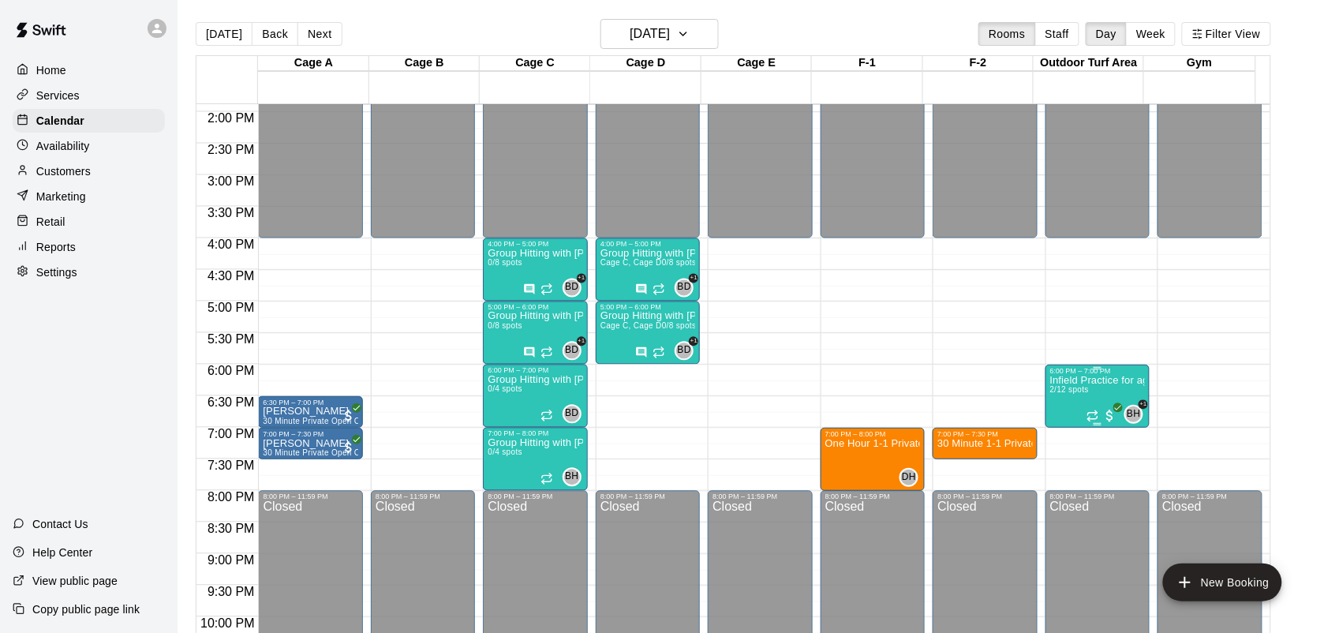
click at [1093, 380] on p "Infield Practice for ages [DEMOGRAPHIC_DATA]" at bounding box center [1097, 380] width 95 height 0
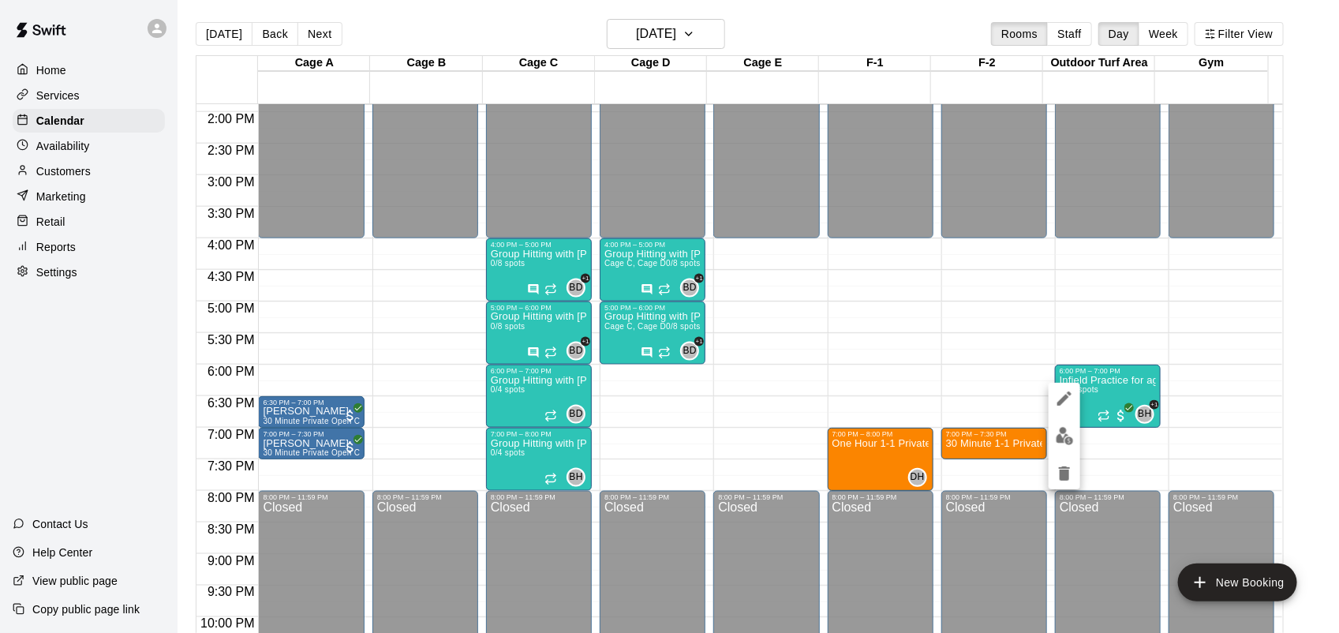
click at [1067, 400] on icon "edit" at bounding box center [1064, 398] width 19 height 19
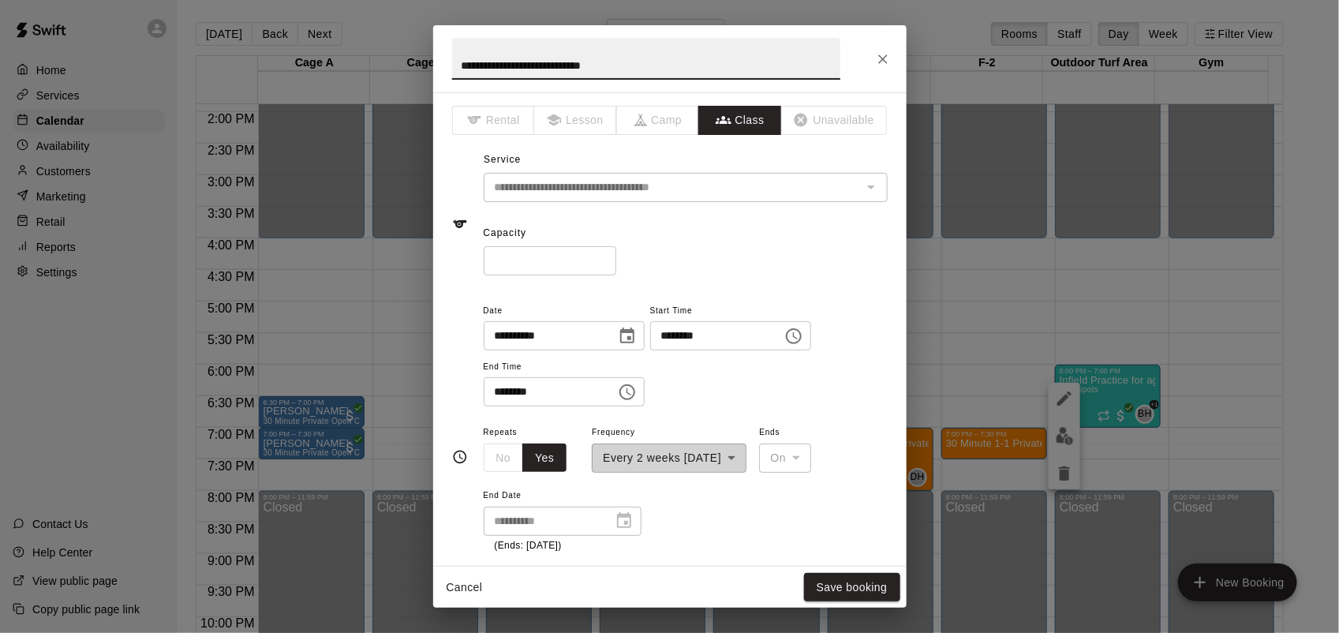
click at [498, 63] on input "**********" at bounding box center [646, 59] width 388 height 42
click at [679, 59] on input "**********" at bounding box center [646, 59] width 388 height 42
type input "**********"
click at [853, 600] on button "Save booking" at bounding box center [852, 587] width 96 height 29
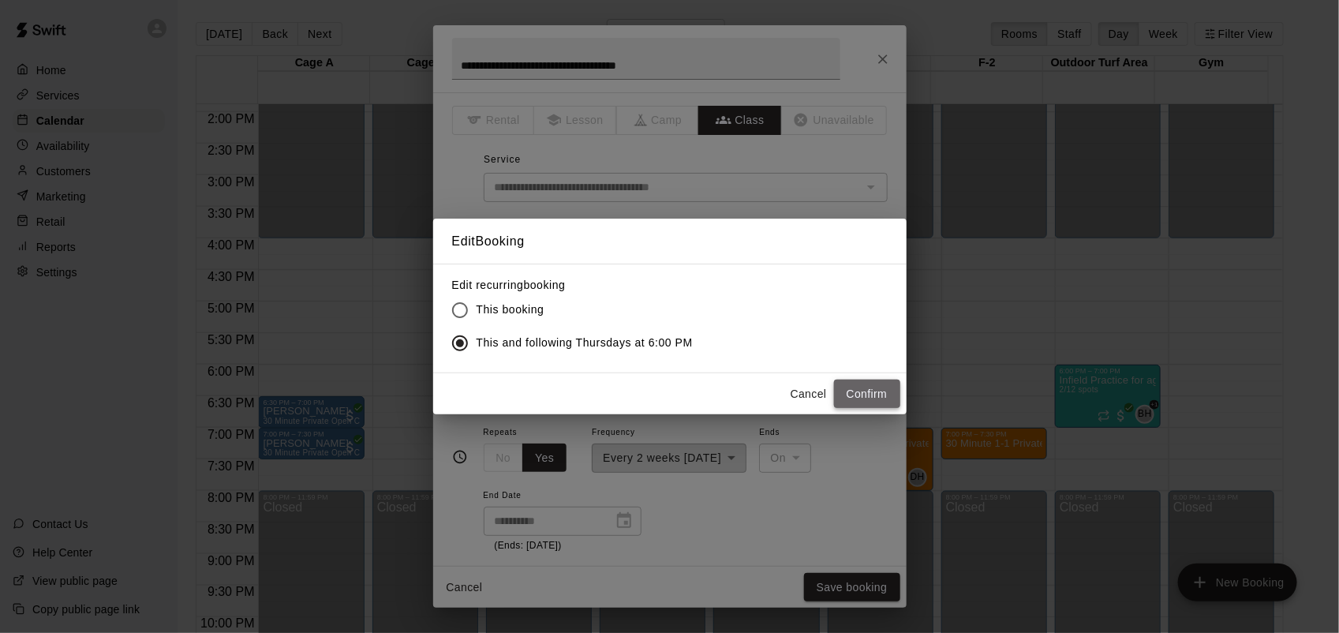
click at [845, 395] on button "Confirm" at bounding box center [867, 394] width 66 height 29
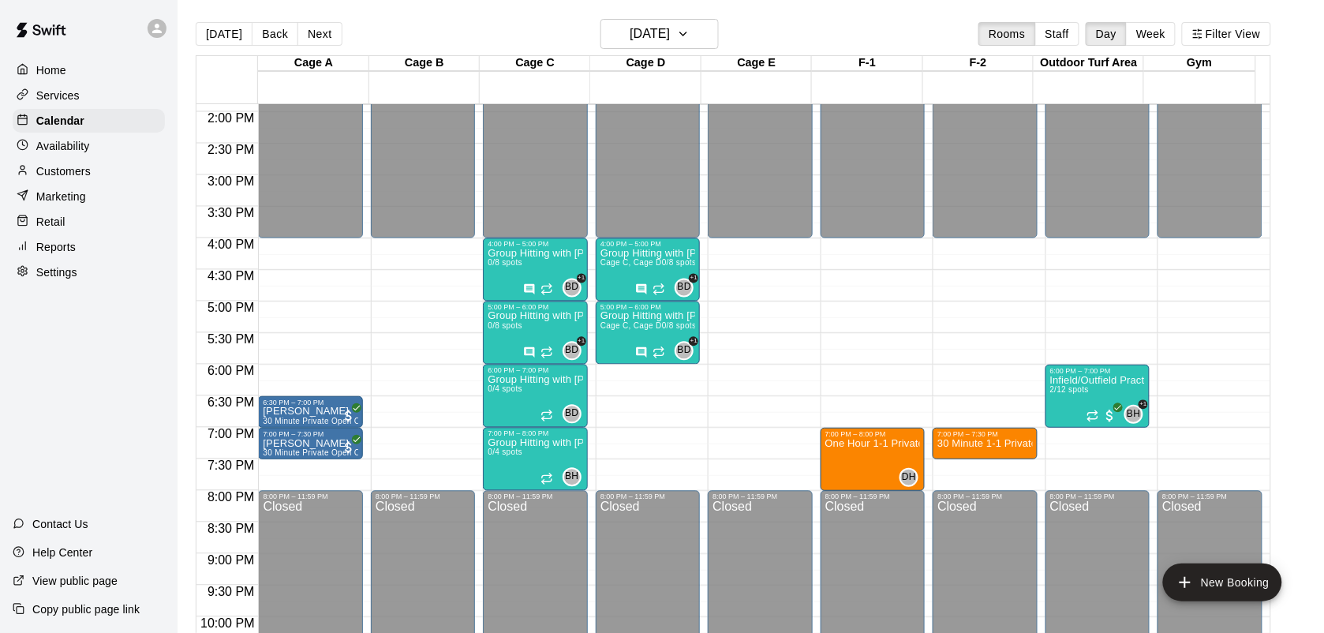
click at [320, 38] on button "Next" at bounding box center [319, 34] width 44 height 24
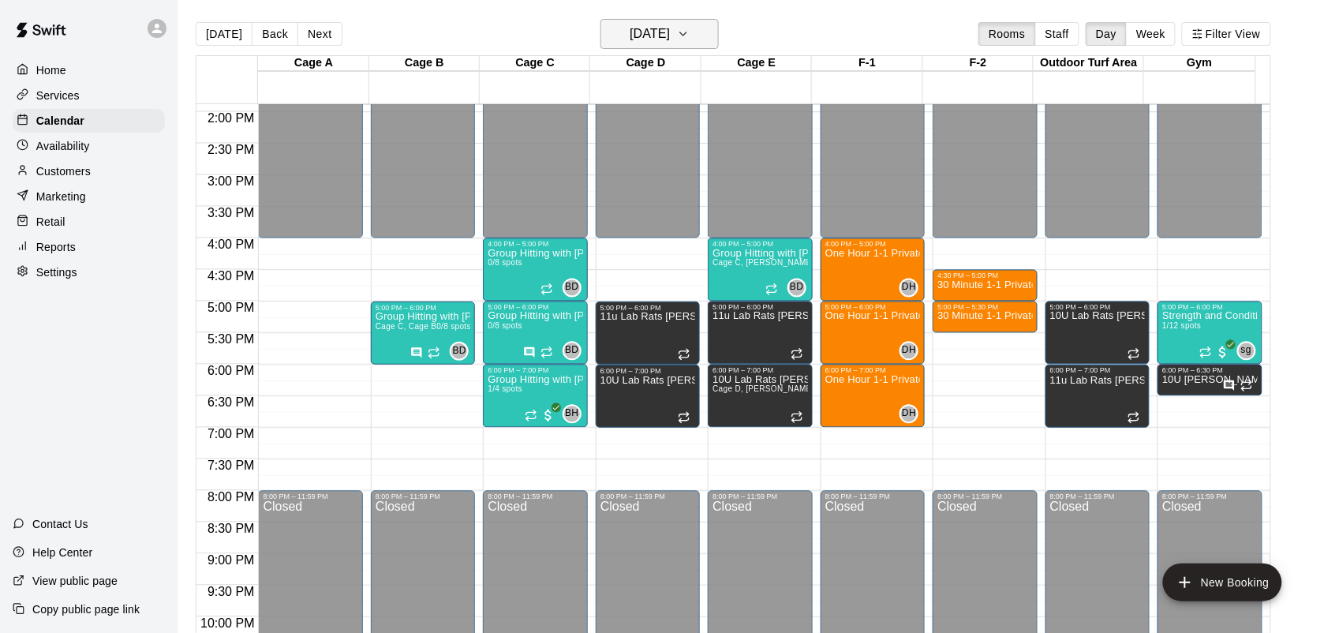
click at [690, 29] on icon "button" at bounding box center [683, 33] width 13 height 19
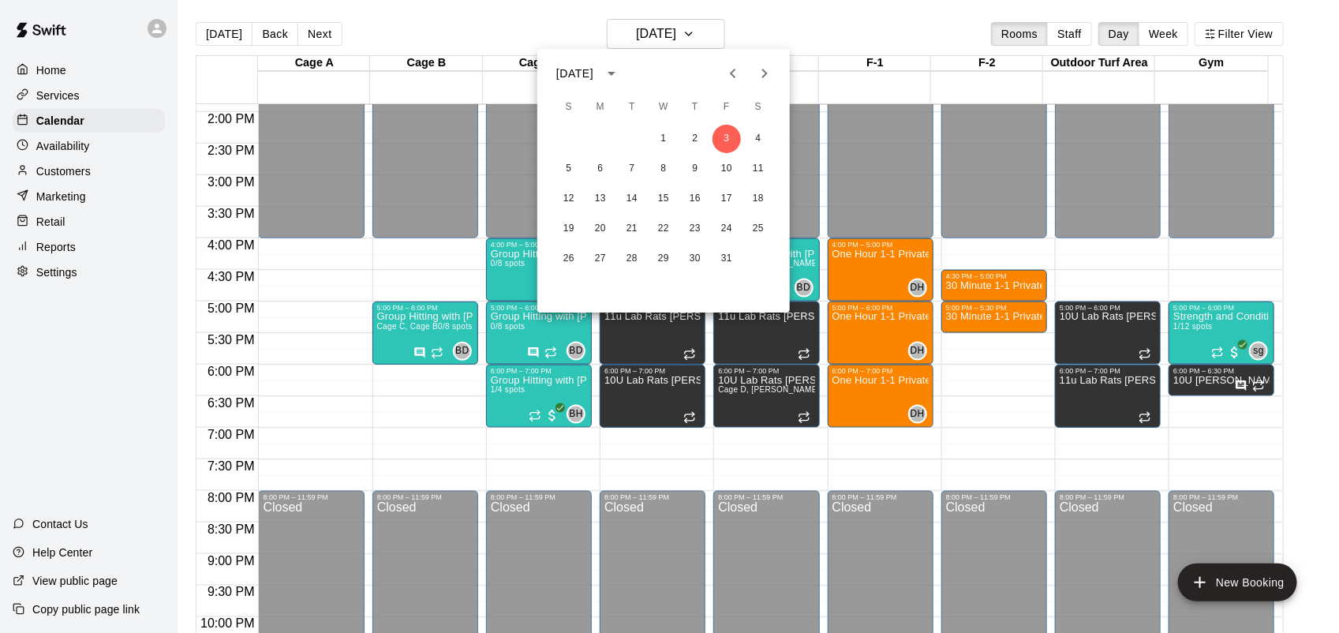
click at [251, 30] on div at bounding box center [669, 316] width 1339 height 633
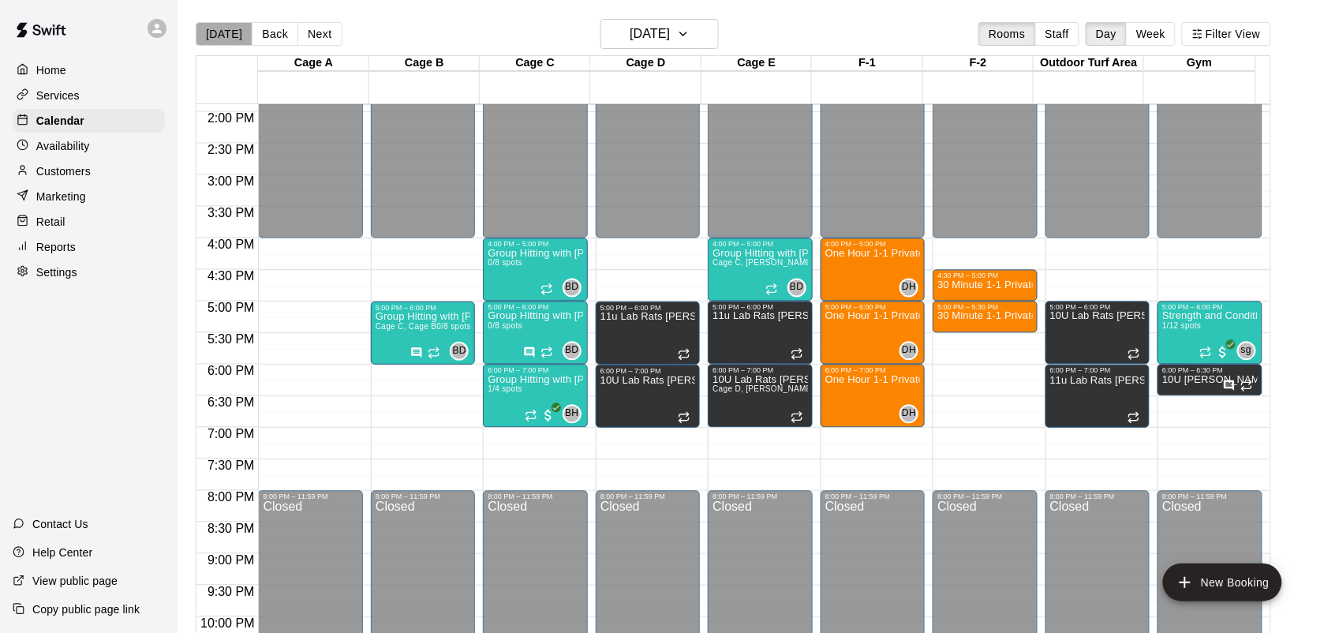
click at [234, 36] on button "[DATE]" at bounding box center [224, 34] width 57 height 24
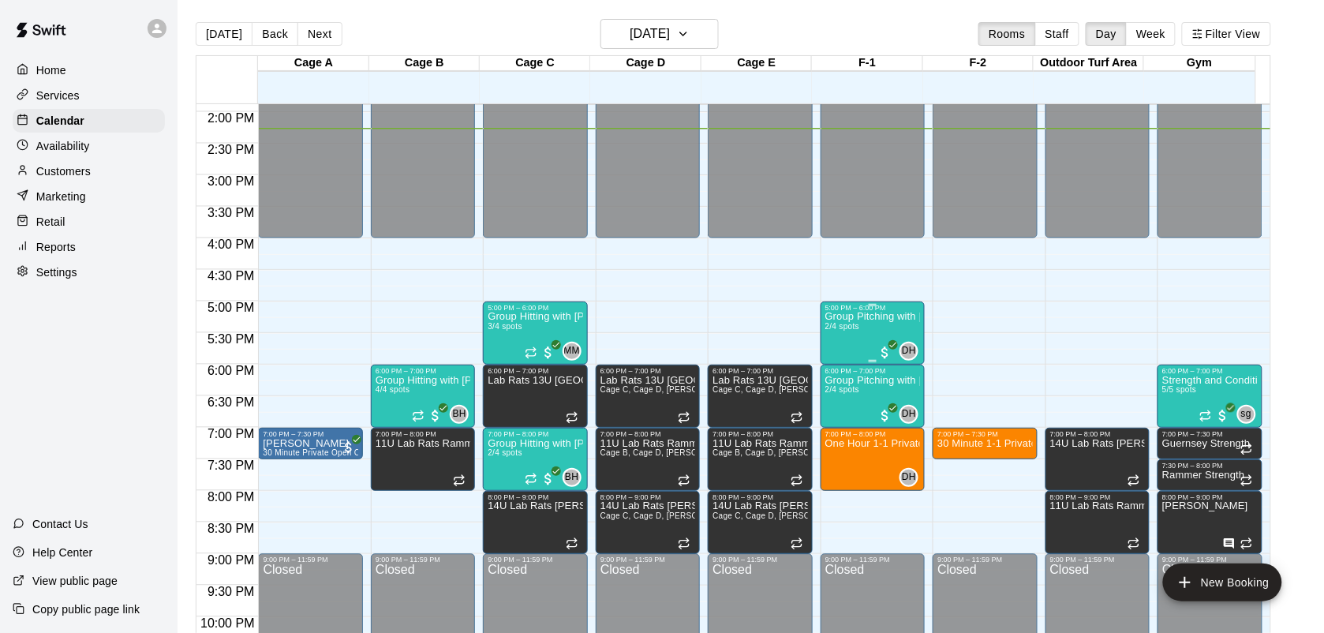
click at [869, 316] on p "Group Pitching with [PERSON_NAME]" at bounding box center [872, 316] width 95 height 0
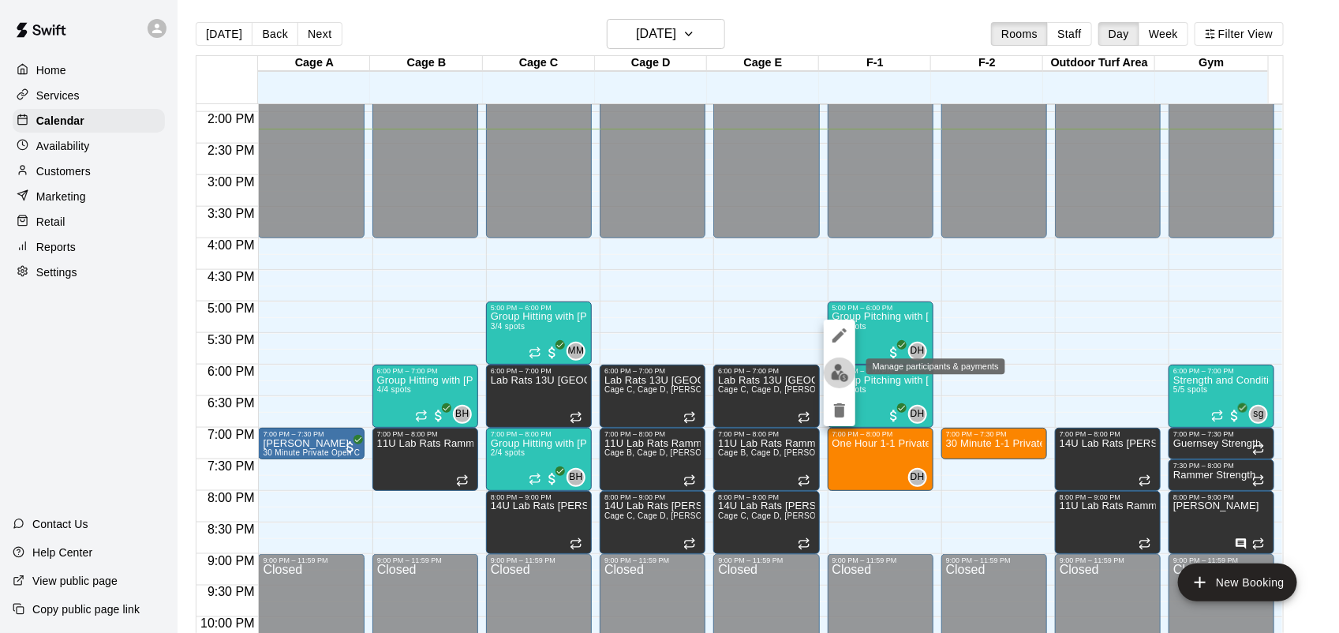
click at [846, 377] on img "edit" at bounding box center [840, 373] width 18 height 18
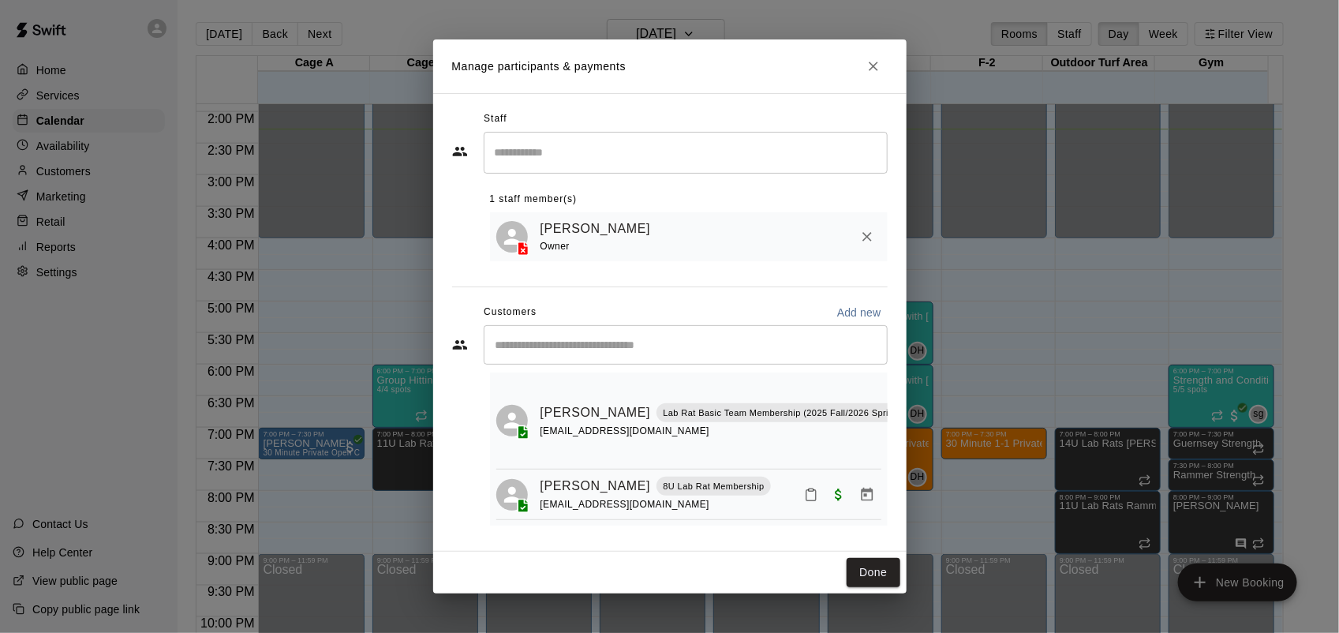
scroll to position [36, 0]
click at [869, 570] on button "Done" at bounding box center [873, 572] width 53 height 29
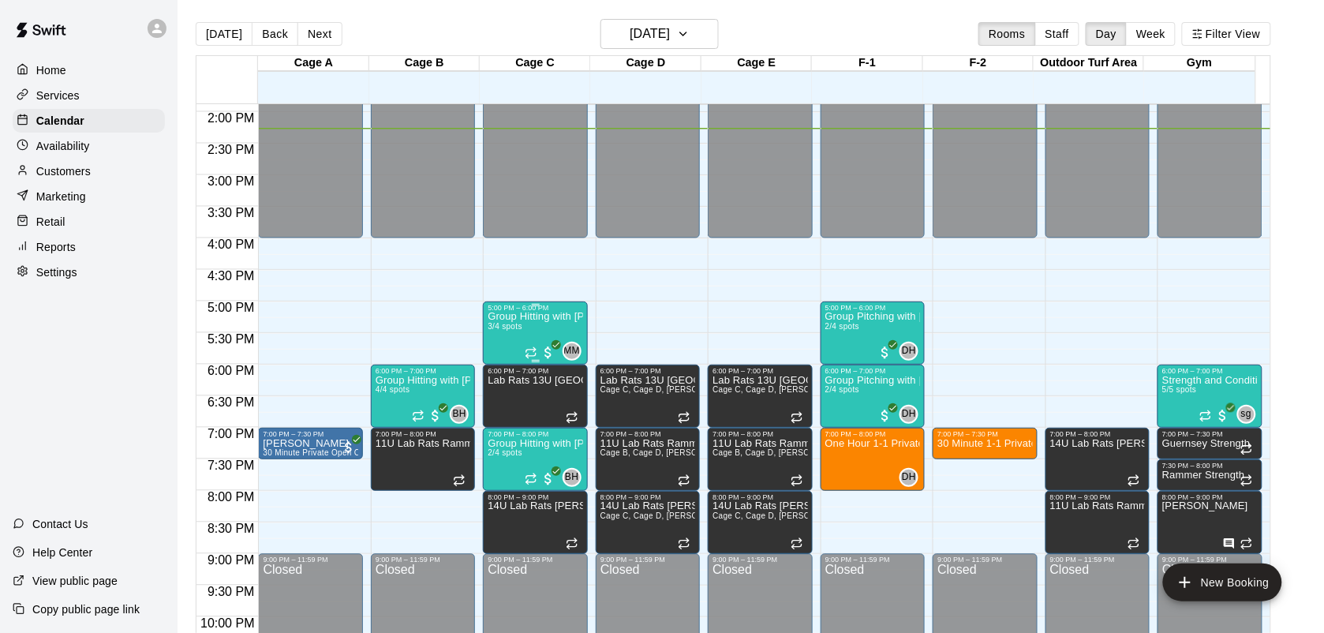
click at [533, 326] on div "Group Hitting with [PERSON_NAME] ([DEMOGRAPHIC_DATA]) 3/4 spots" at bounding box center [535, 628] width 95 height 633
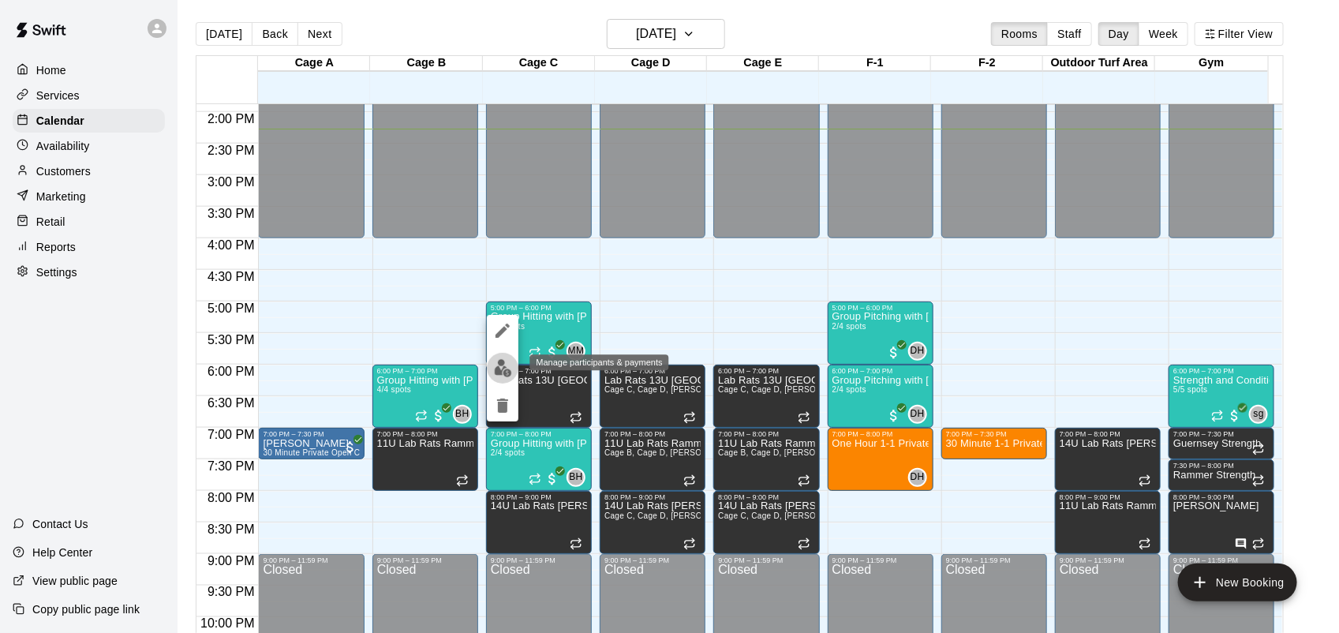
click at [506, 369] on img "edit" at bounding box center [503, 368] width 18 height 18
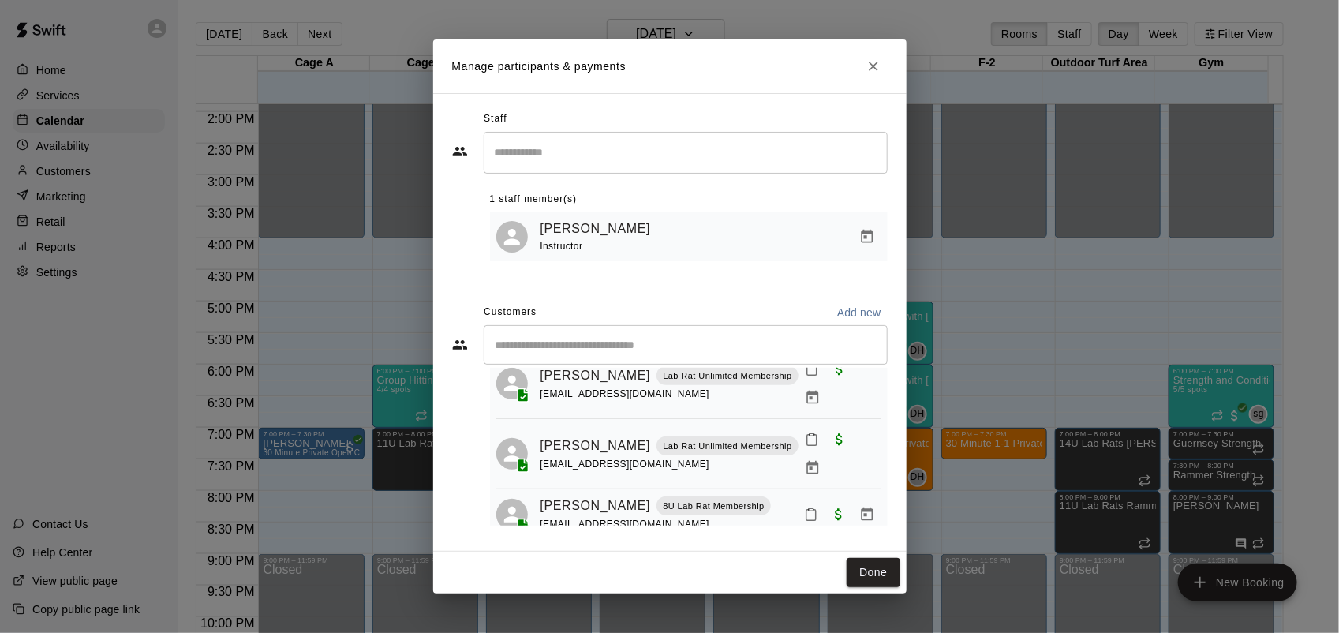
scroll to position [64, 0]
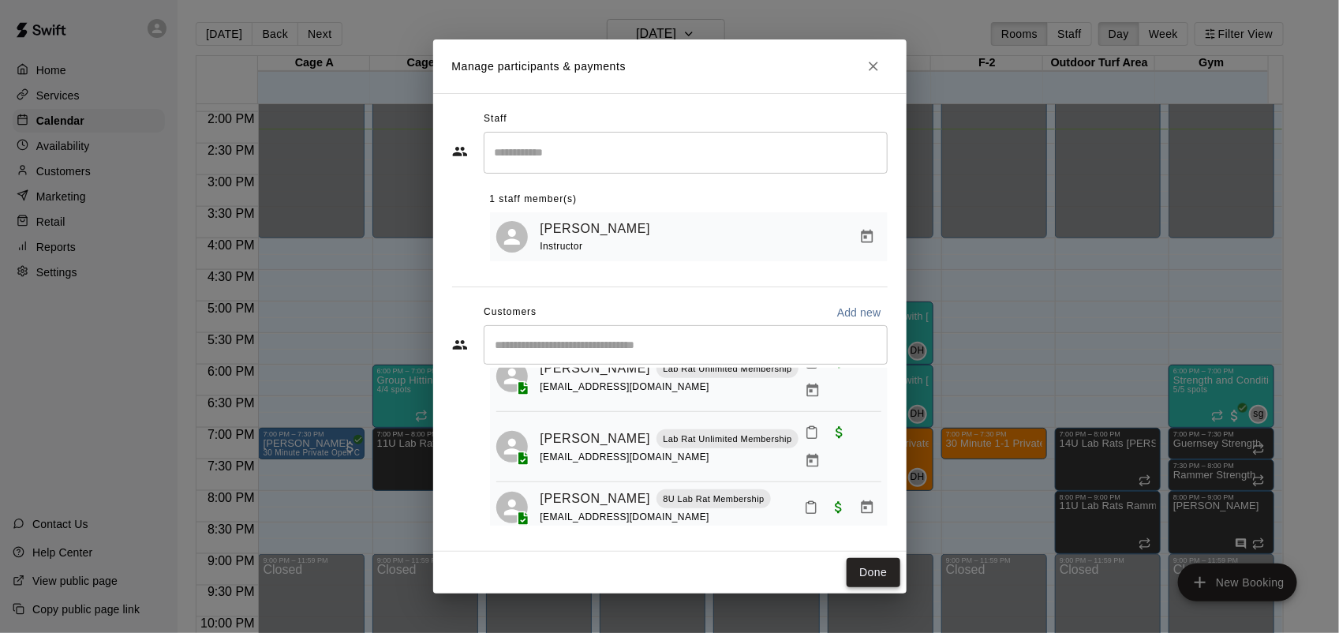
click at [878, 573] on button "Done" at bounding box center [873, 572] width 53 height 29
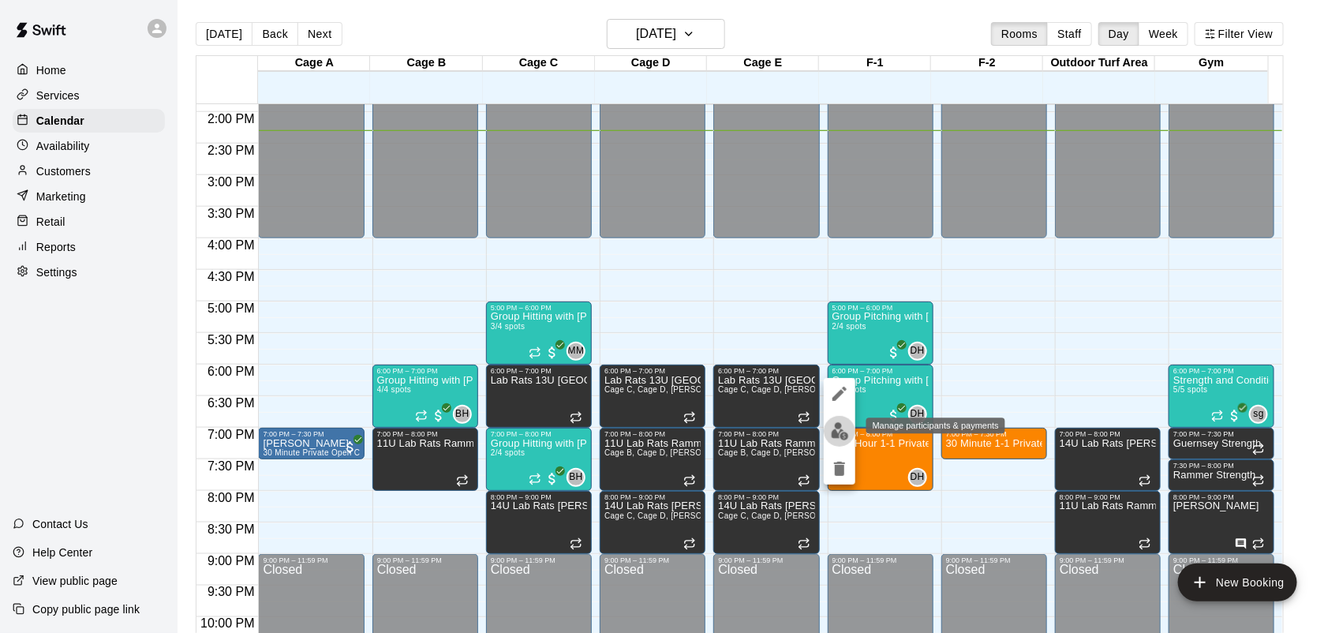
click at [843, 432] on img "edit" at bounding box center [840, 431] width 18 height 18
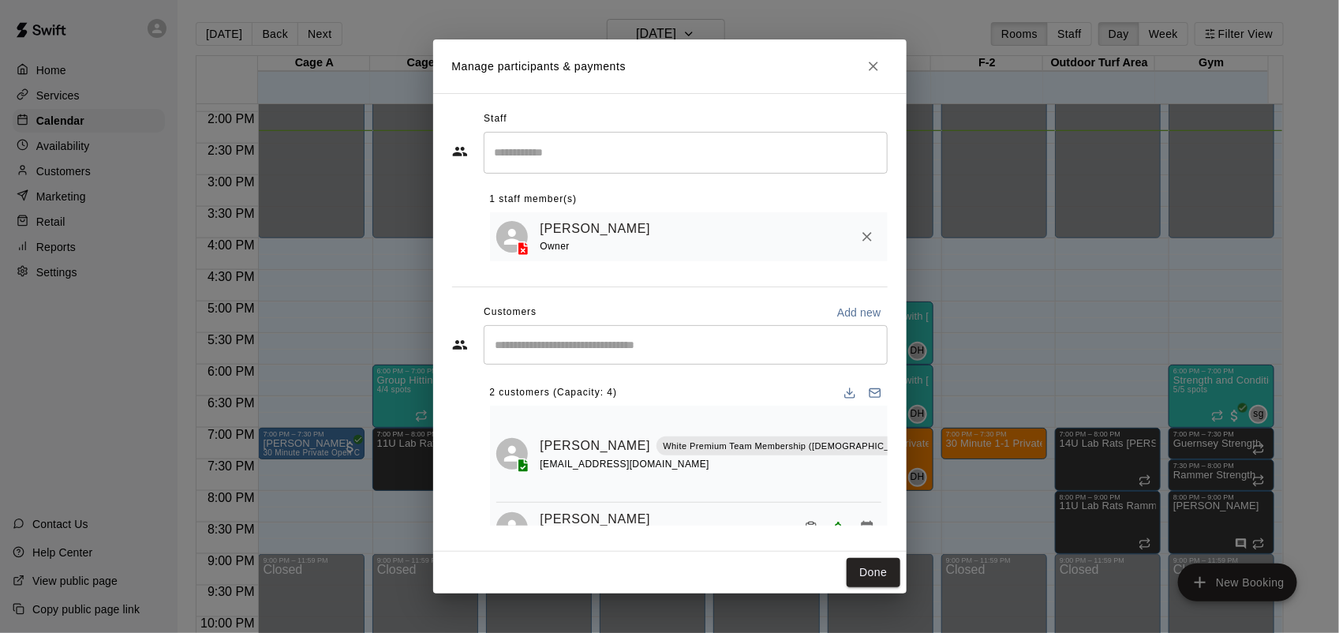
scroll to position [36, 0]
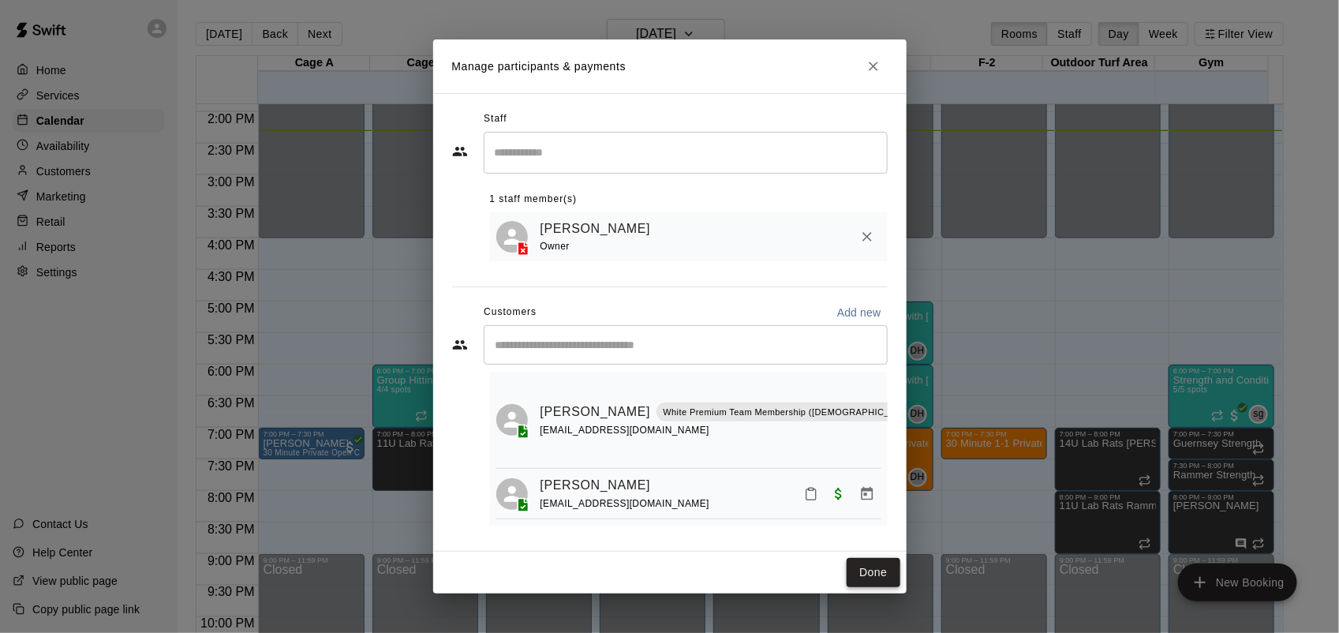
click at [865, 576] on button "Done" at bounding box center [873, 572] width 53 height 29
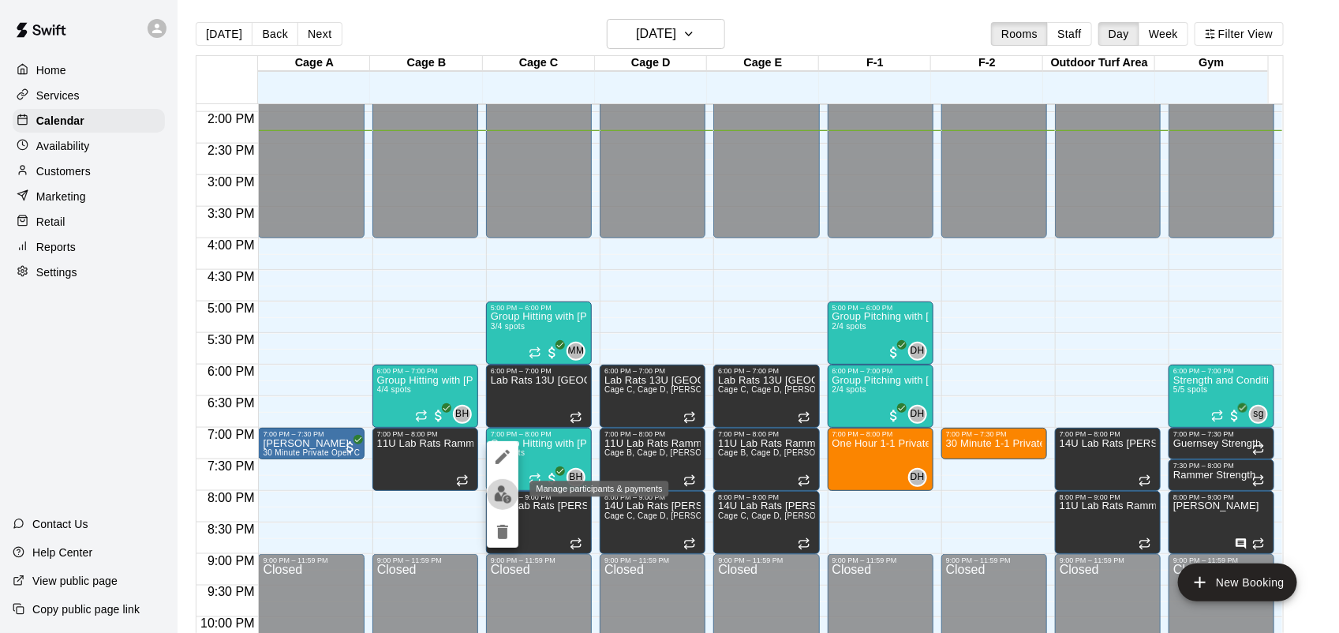
click at [495, 493] on img "edit" at bounding box center [503, 494] width 18 height 18
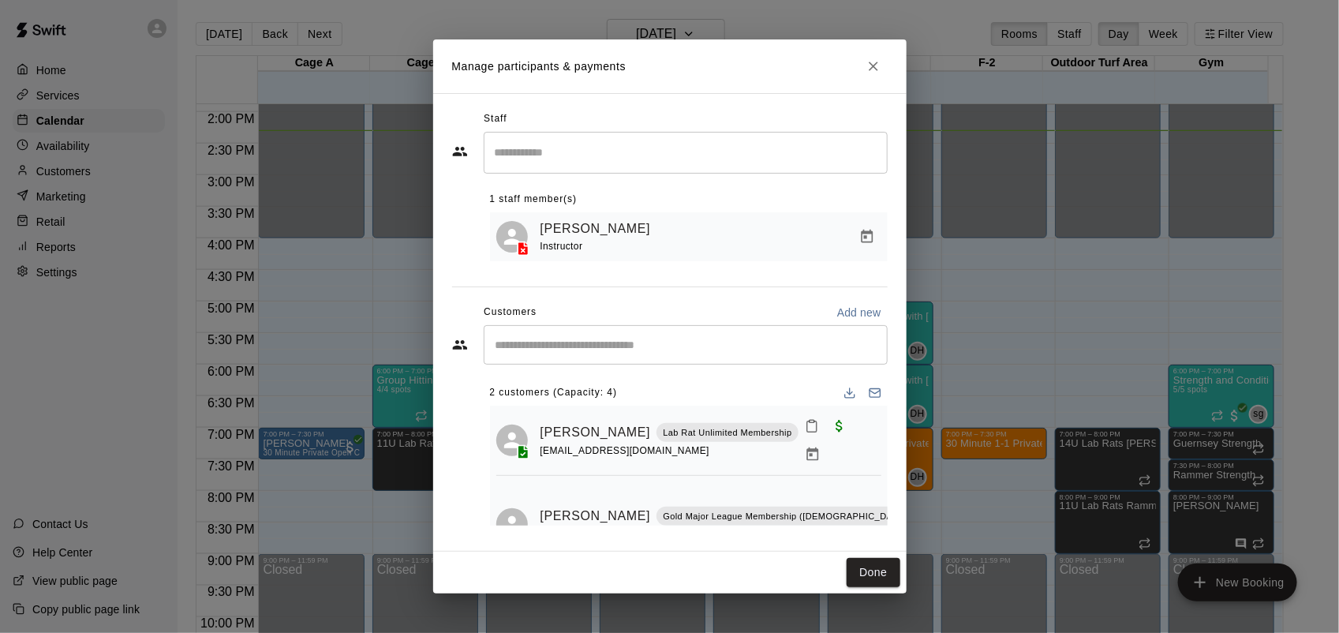
click at [705, 347] on input "Start typing to search customers..." at bounding box center [686, 345] width 390 height 16
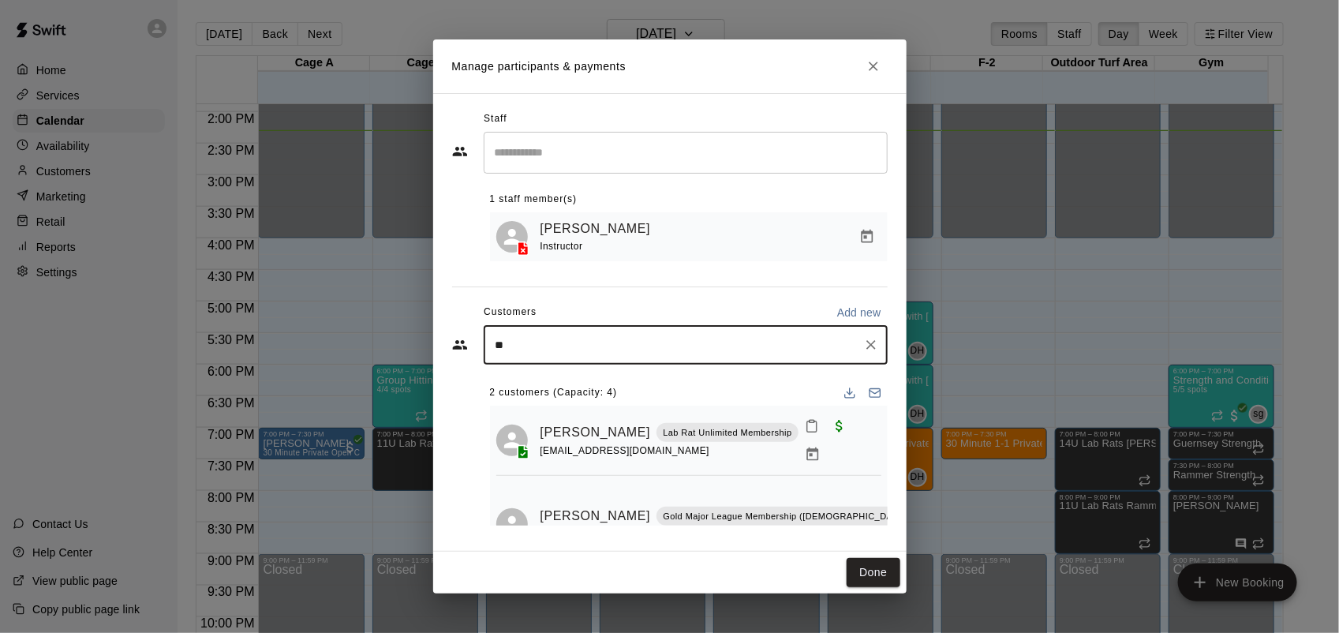
type input "***"
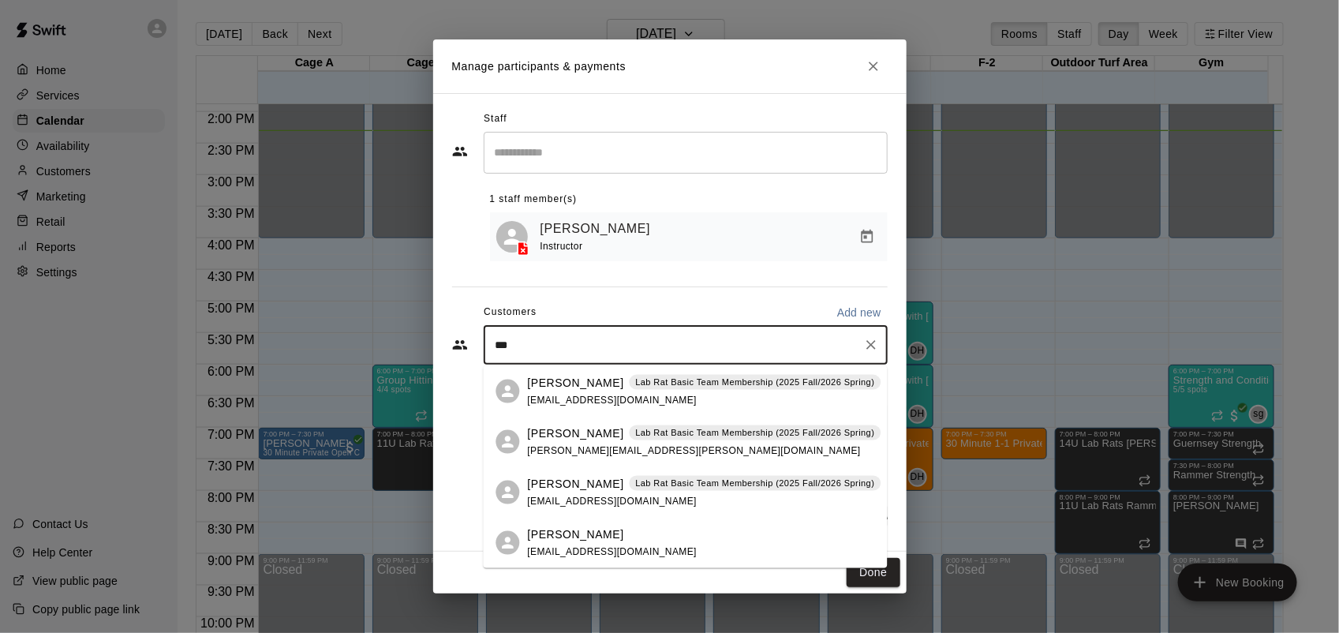
click at [663, 434] on p "Lab Rat Basic Team Membership (2025 Fall/2026 Spring)" at bounding box center [754, 432] width 239 height 13
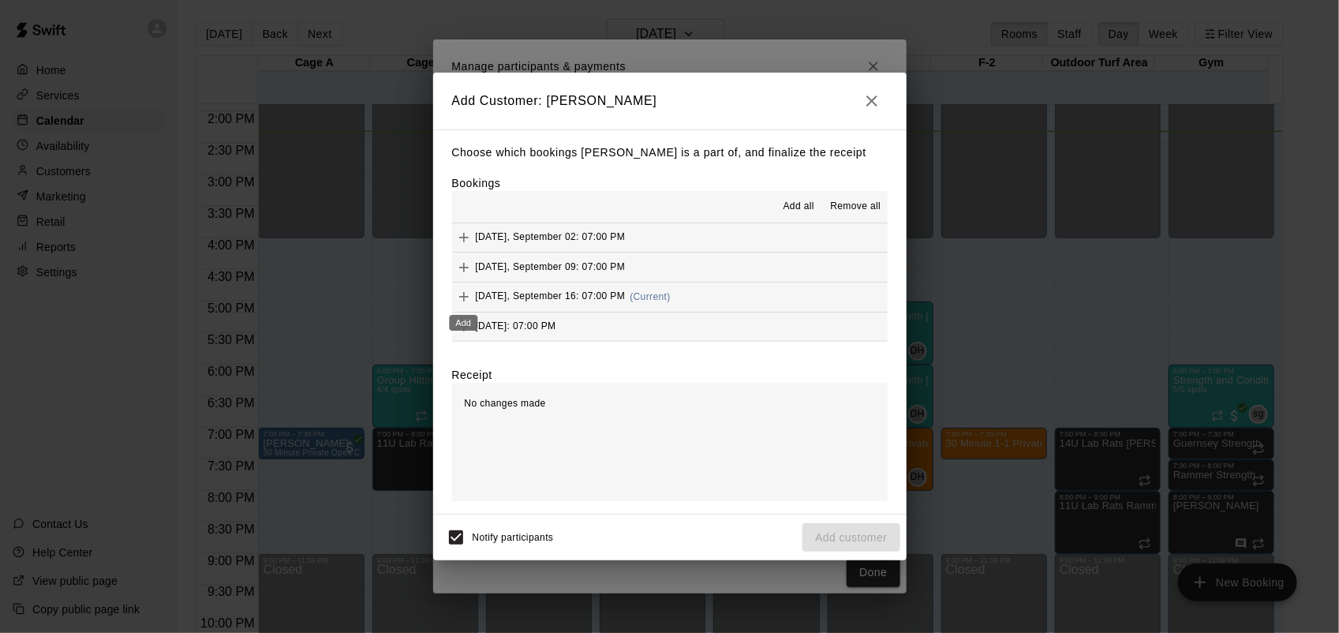
click at [466, 293] on icon "Add" at bounding box center [464, 297] width 16 height 16
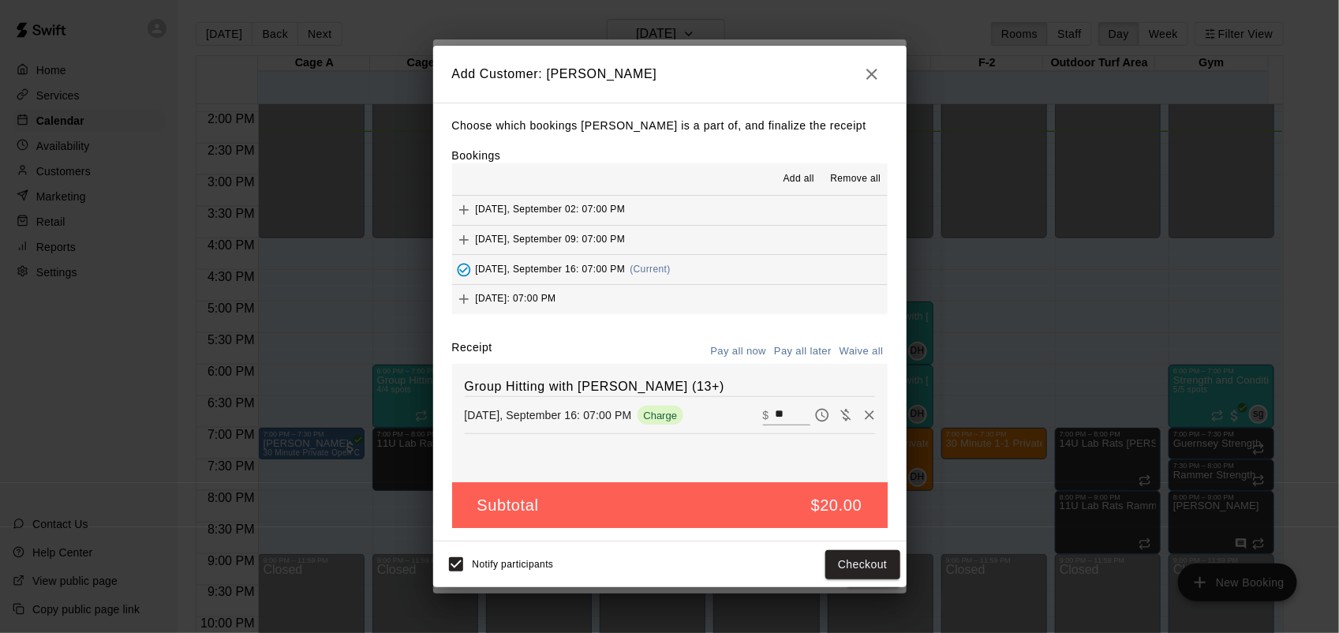
click at [861, 76] on button "button" at bounding box center [872, 74] width 32 height 32
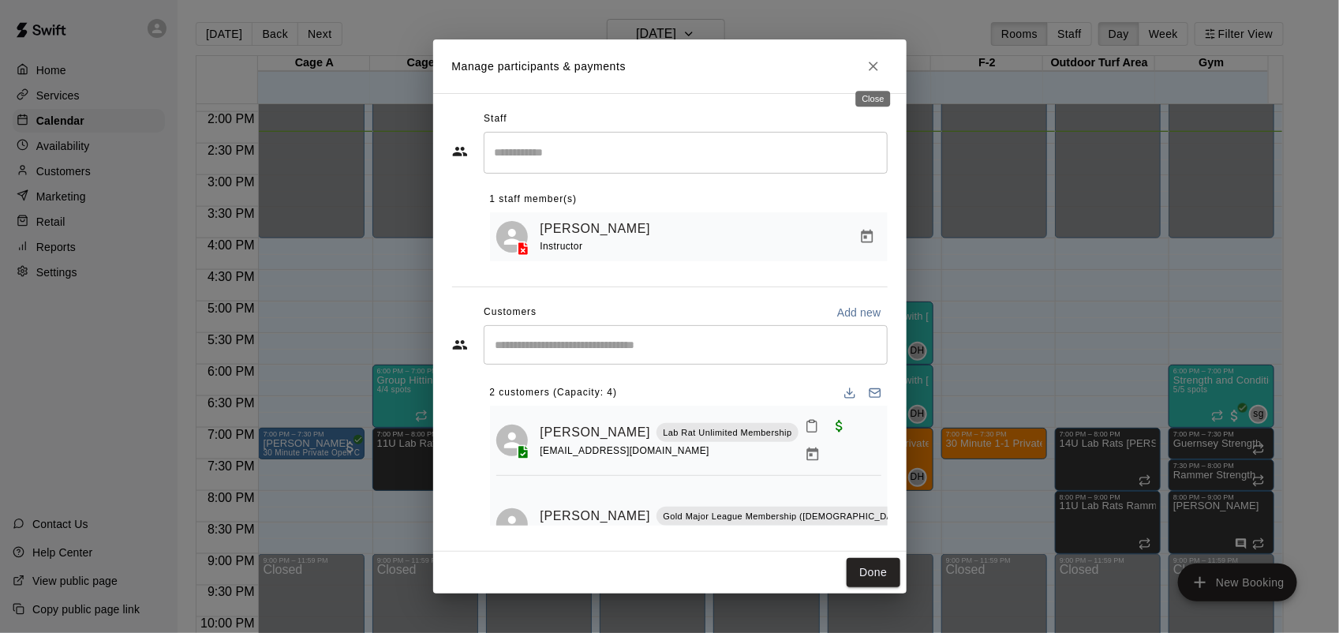
click at [877, 67] on icon "Close" at bounding box center [874, 66] width 16 height 16
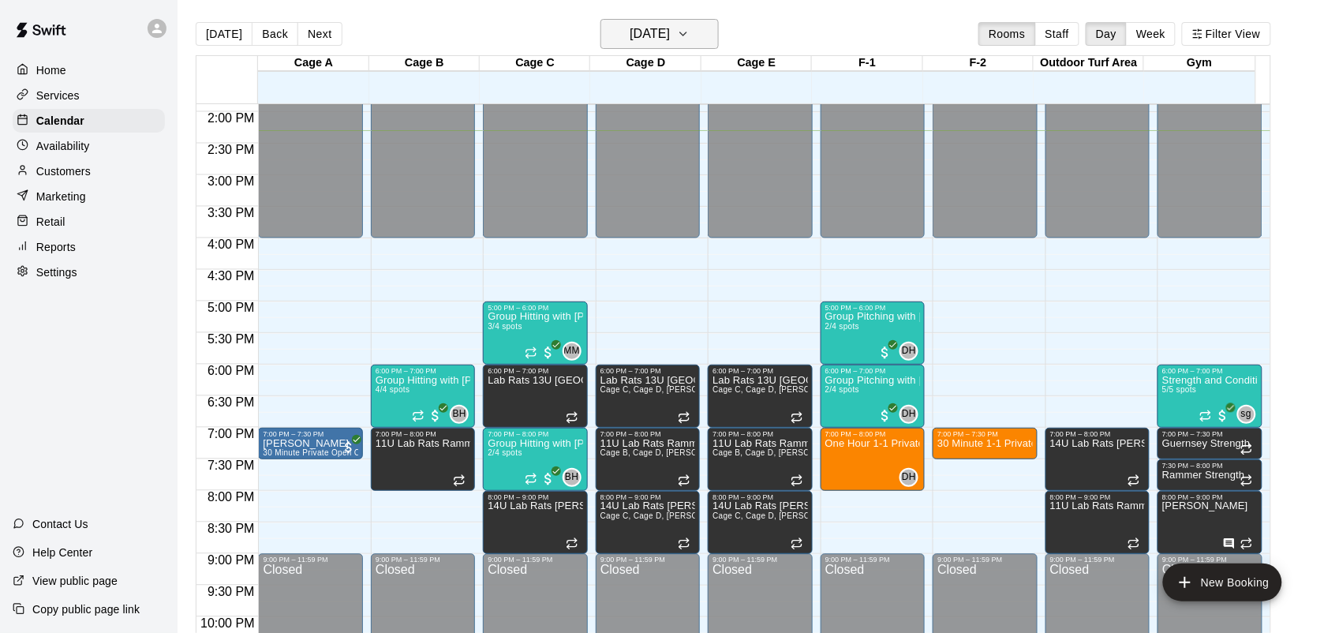
click at [690, 36] on icon "button" at bounding box center [683, 33] width 13 height 19
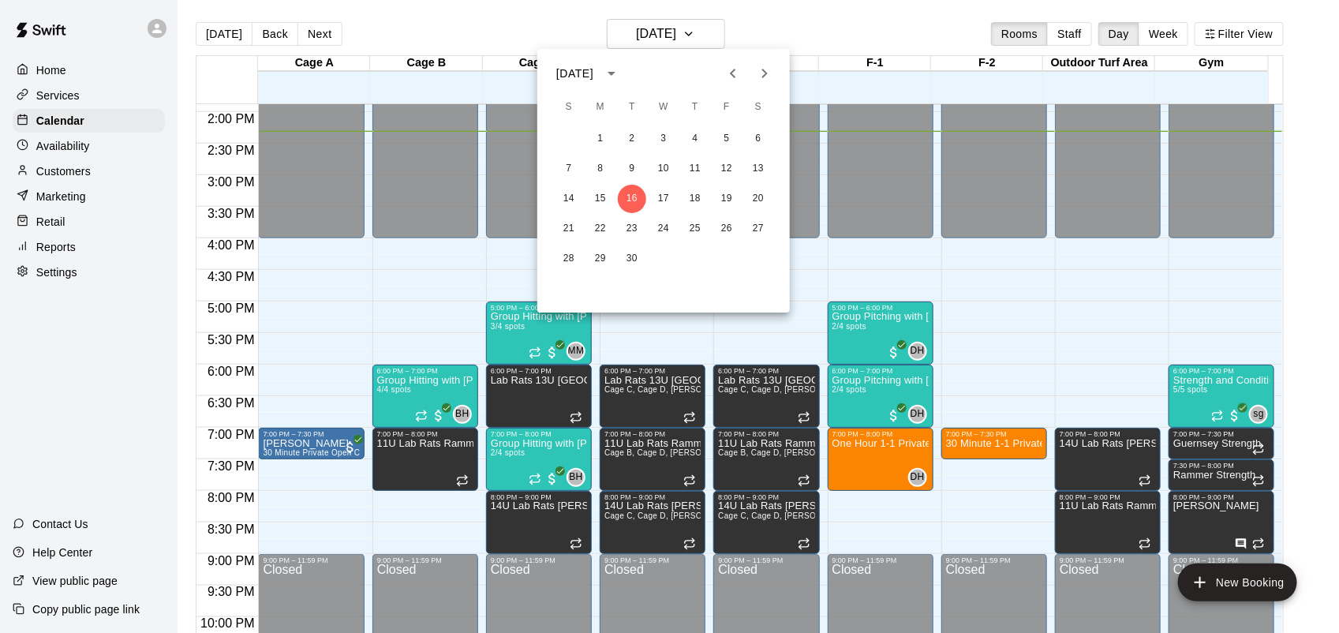
click at [758, 68] on icon "Next month" at bounding box center [764, 73] width 19 height 19
click at [728, 81] on icon "Previous month" at bounding box center [733, 73] width 19 height 19
click at [596, 204] on button "15" at bounding box center [600, 199] width 28 height 28
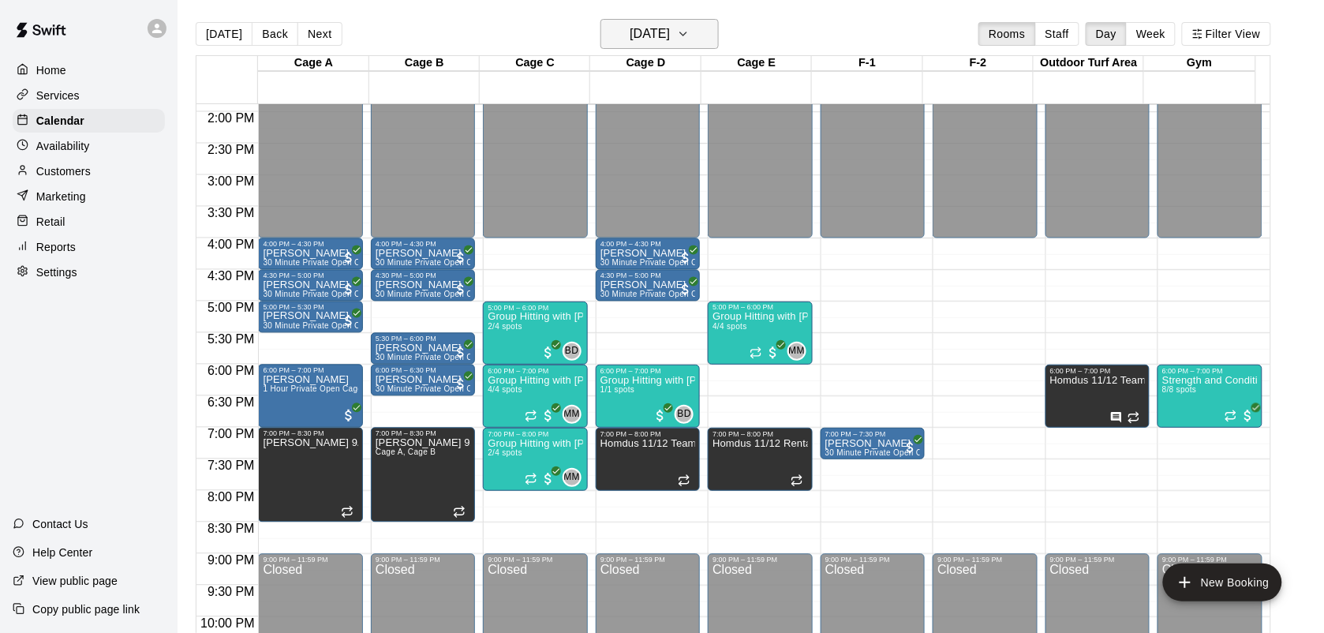
click at [690, 33] on icon "button" at bounding box center [683, 33] width 13 height 19
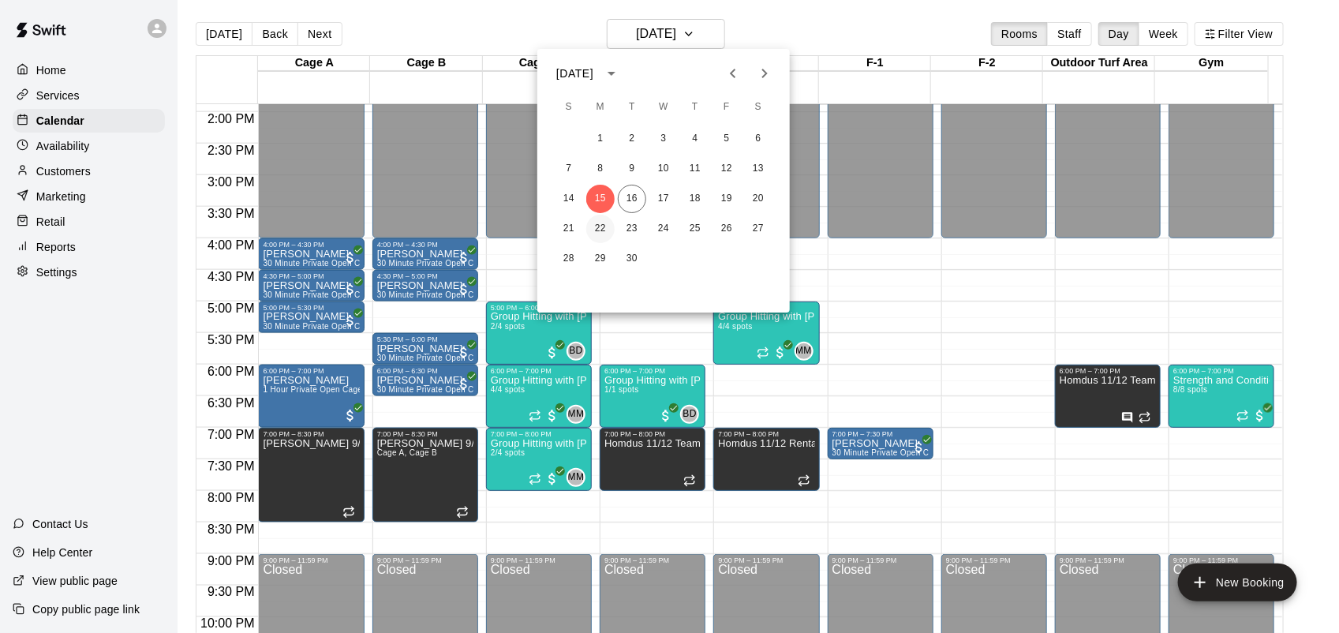
click at [608, 223] on button "22" at bounding box center [600, 229] width 28 height 28
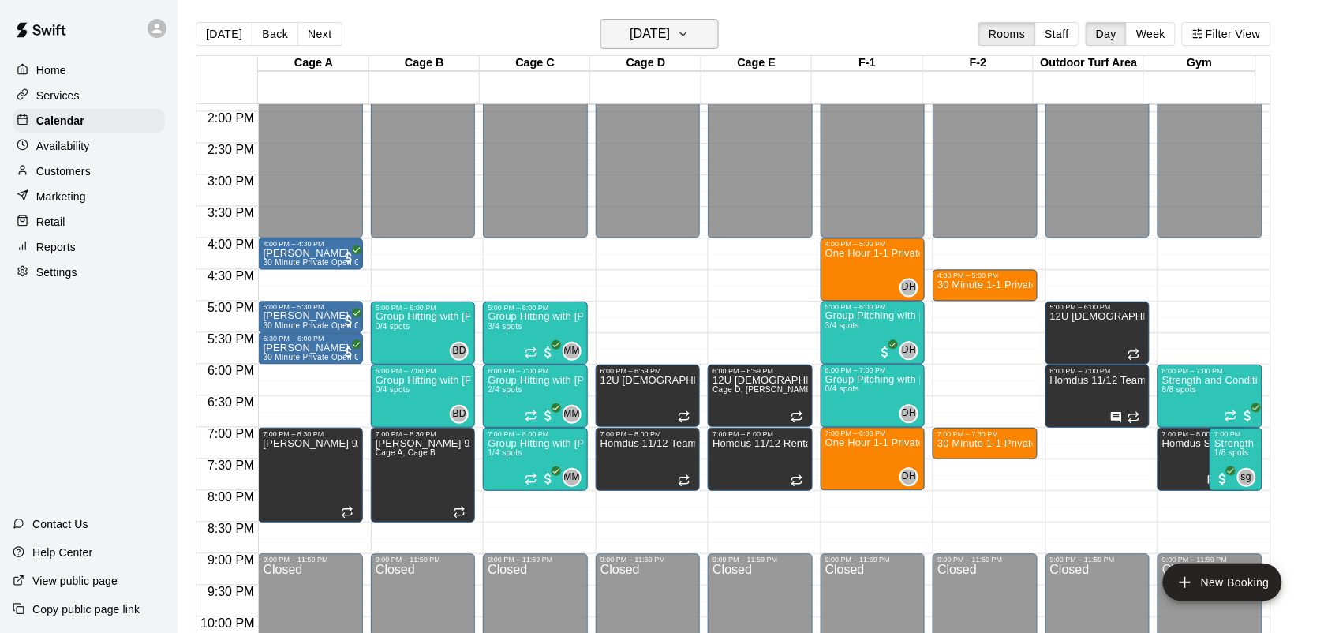
click at [705, 46] on button "[DATE]" at bounding box center [659, 34] width 118 height 30
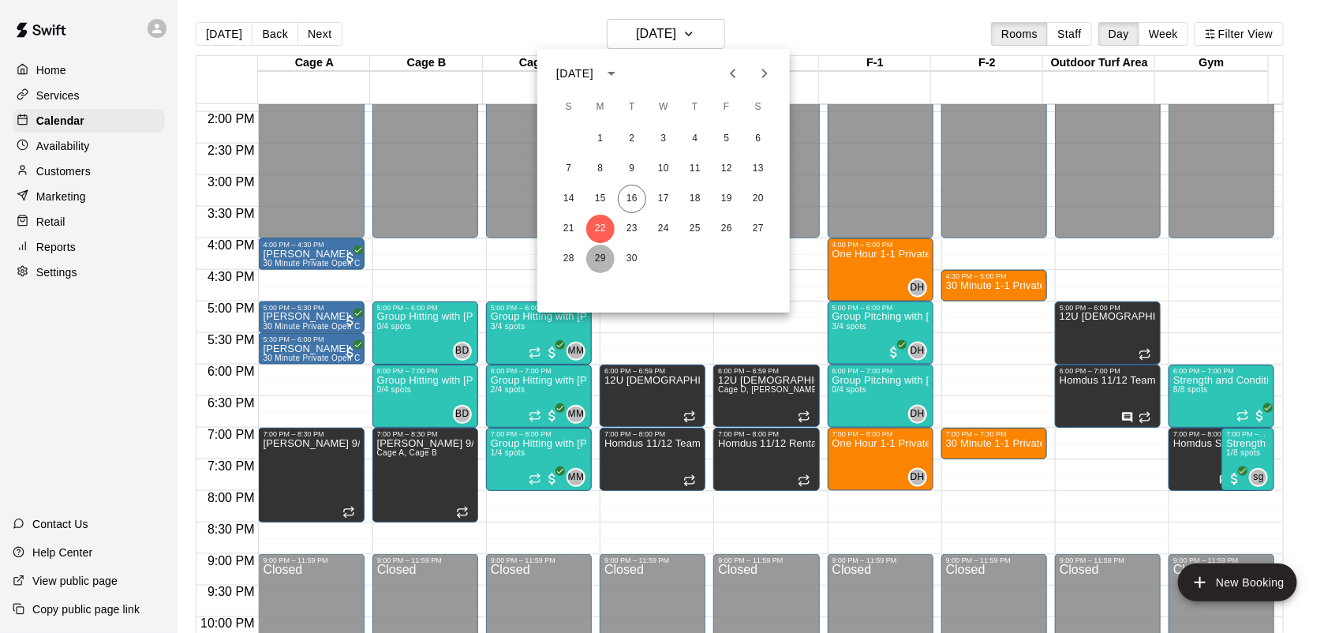
click at [594, 249] on button "29" at bounding box center [600, 259] width 28 height 28
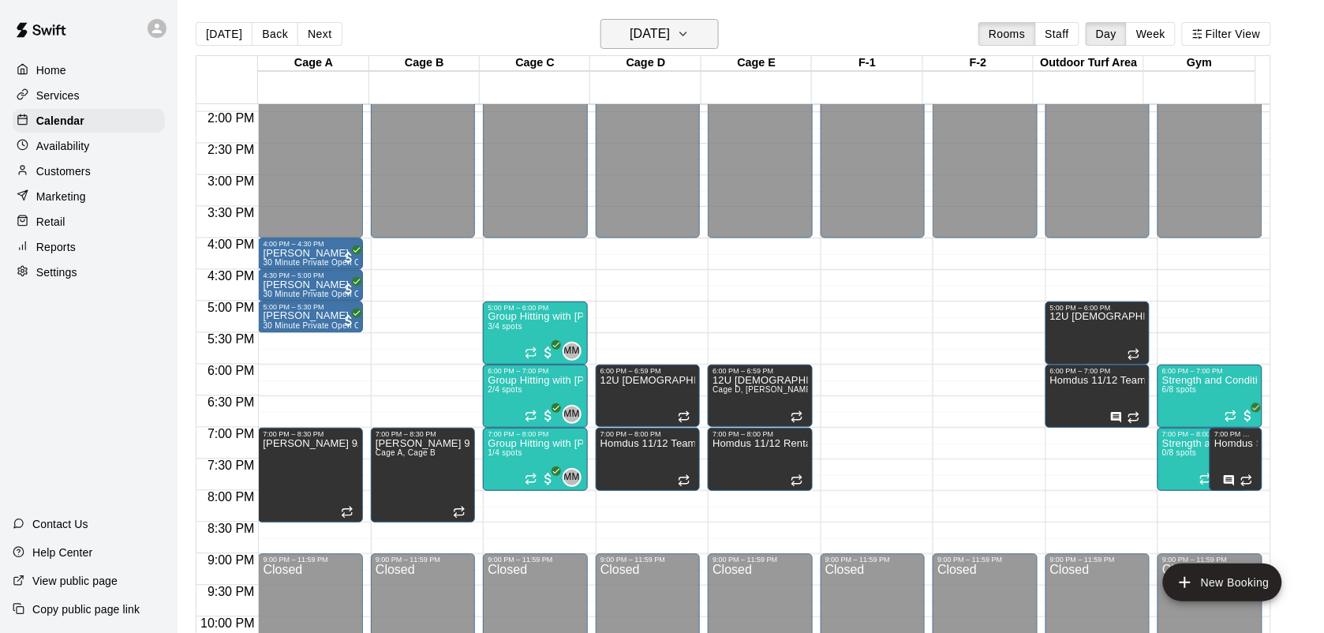
click at [690, 28] on icon "button" at bounding box center [683, 33] width 13 height 19
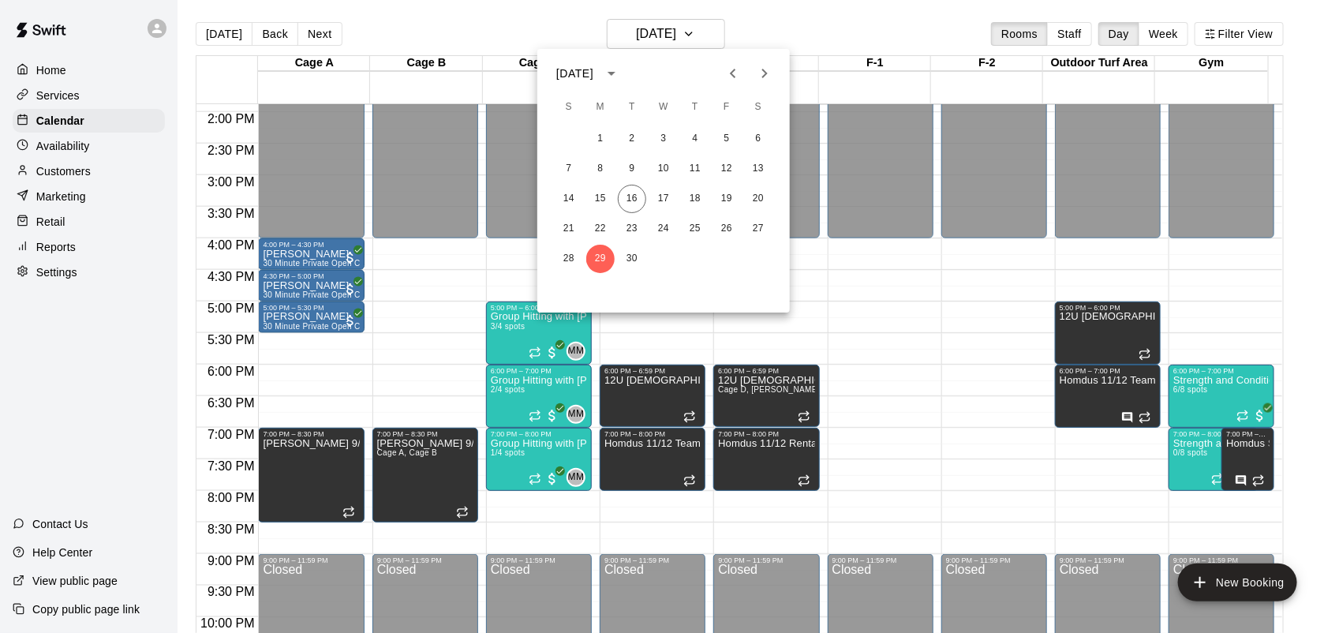
click at [772, 72] on icon "Next month" at bounding box center [764, 73] width 19 height 19
click at [604, 166] on button "6" at bounding box center [600, 169] width 28 height 28
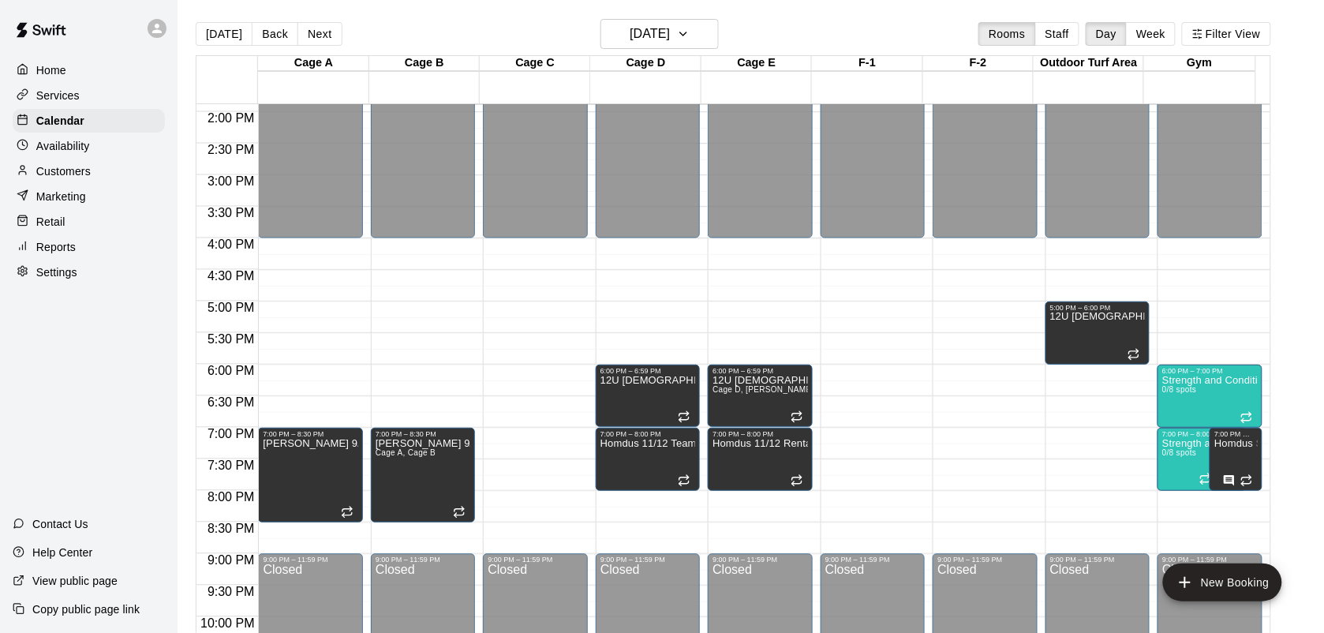
drag, startPoint x: 546, startPoint y: 306, endPoint x: 525, endPoint y: 305, distance: 21.4
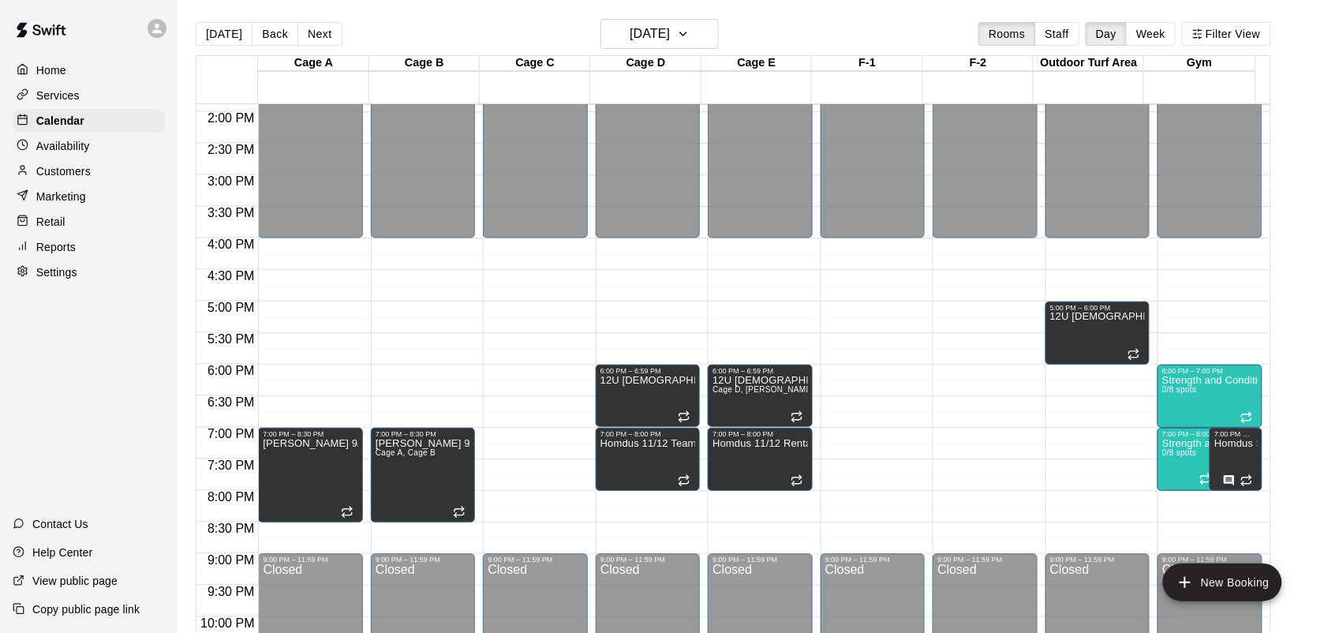
drag, startPoint x: 510, startPoint y: 306, endPoint x: 564, endPoint y: 335, distance: 61.1
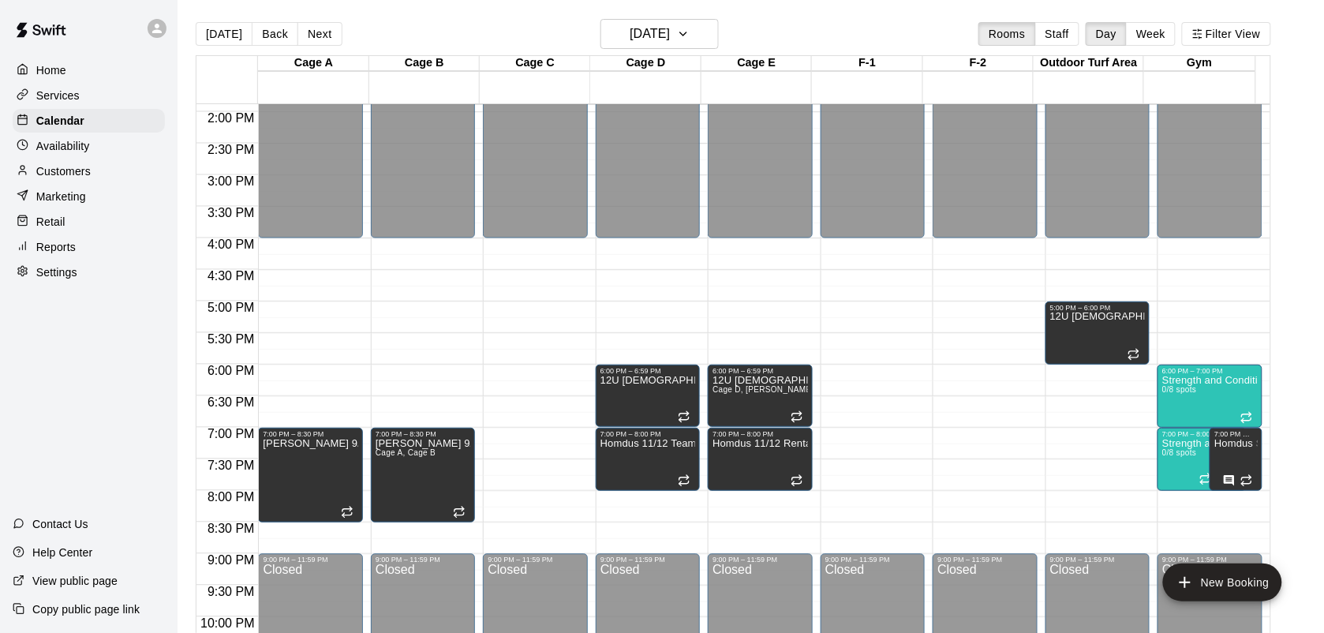
drag, startPoint x: 563, startPoint y: 312, endPoint x: 534, endPoint y: 305, distance: 29.5
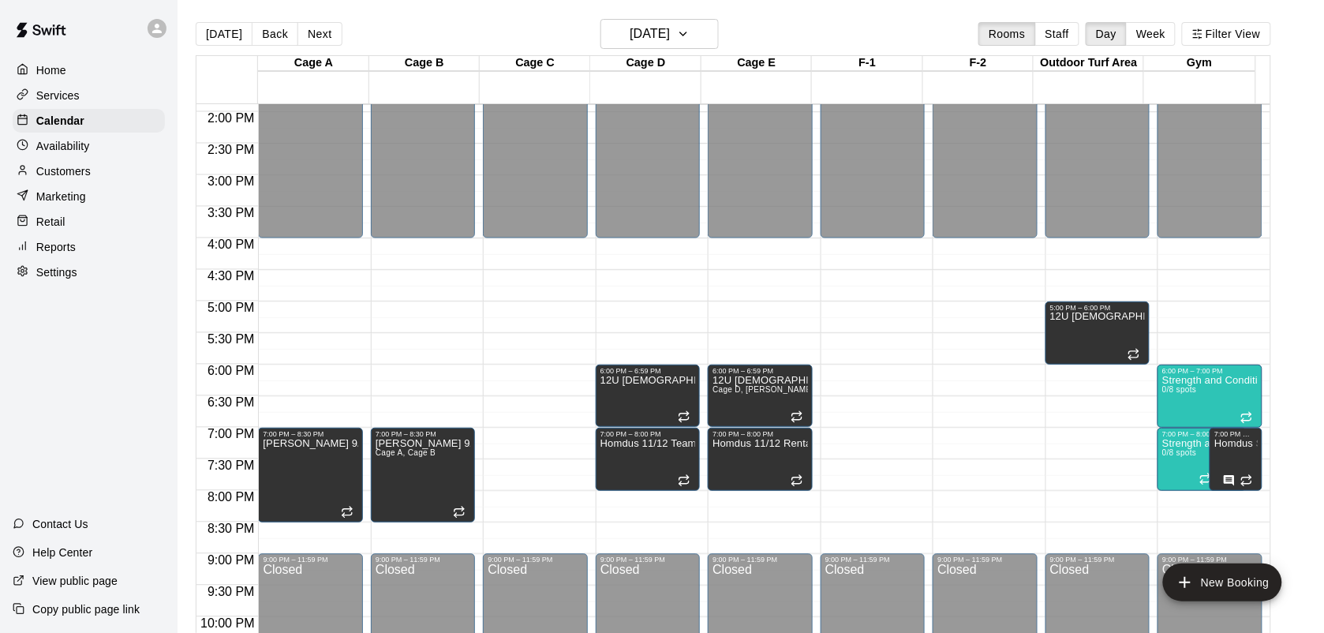
click at [1255, 584] on button "New Booking" at bounding box center [1222, 582] width 119 height 38
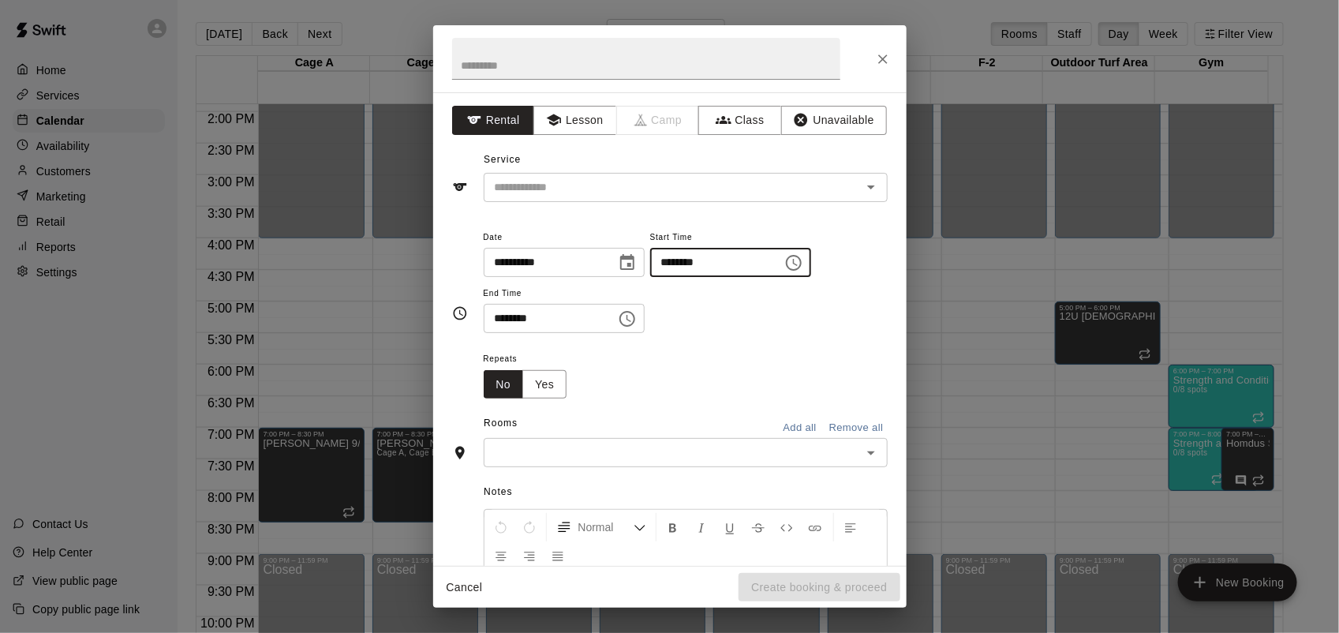
click at [681, 261] on input "********" at bounding box center [711, 262] width 122 height 29
type input "********"
click at [495, 314] on input "********" at bounding box center [545, 318] width 122 height 29
type input "********"
click at [716, 121] on icon "button" at bounding box center [724, 120] width 16 height 8
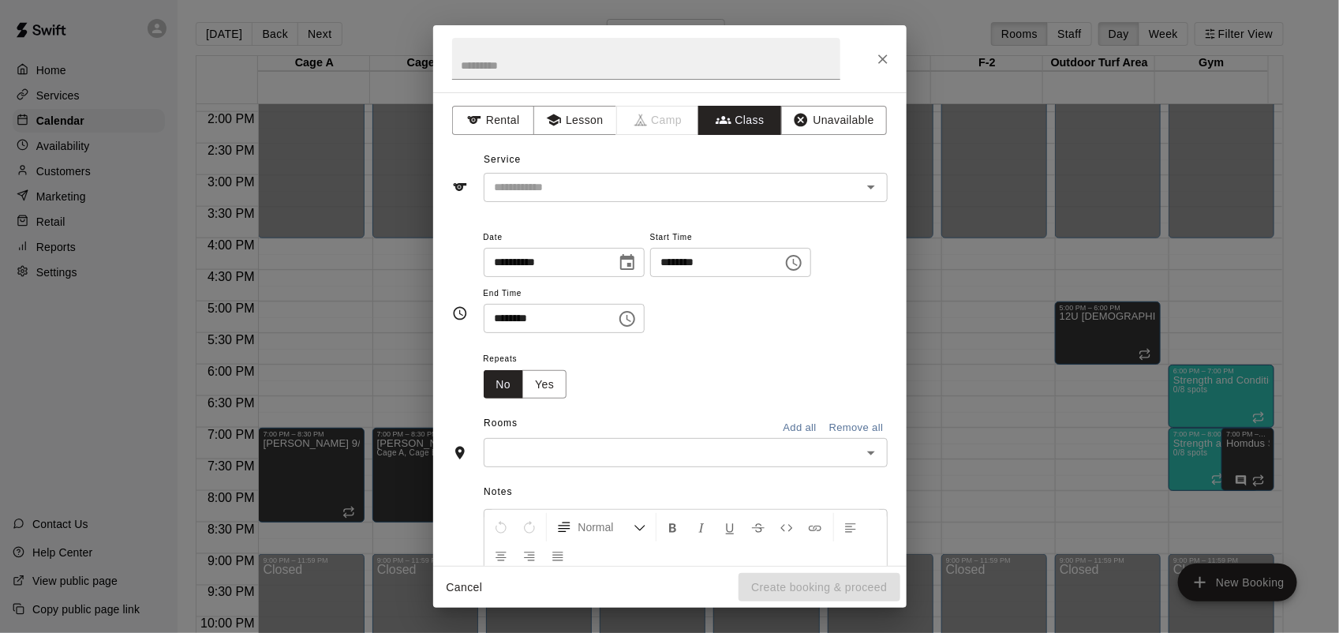
click at [698, 178] on input "text" at bounding box center [672, 188] width 368 height 20
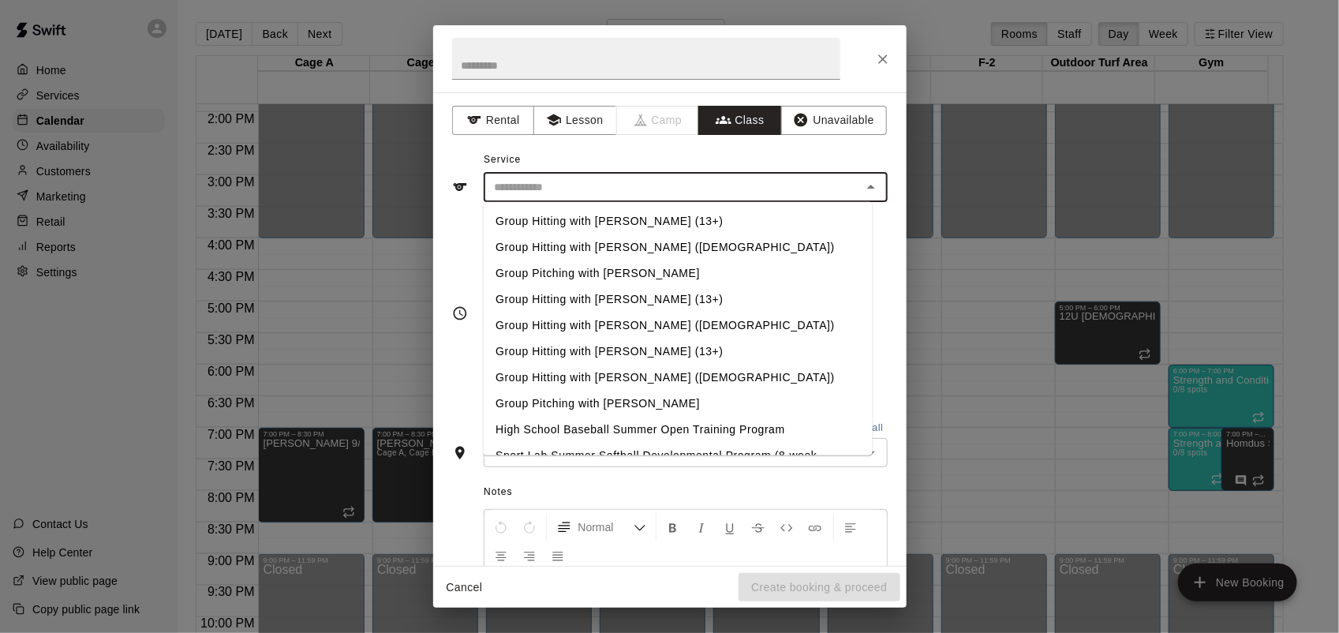
click at [653, 321] on li "Group Hitting with [PERSON_NAME] ([DEMOGRAPHIC_DATA])" at bounding box center [677, 325] width 389 height 26
type input "**********"
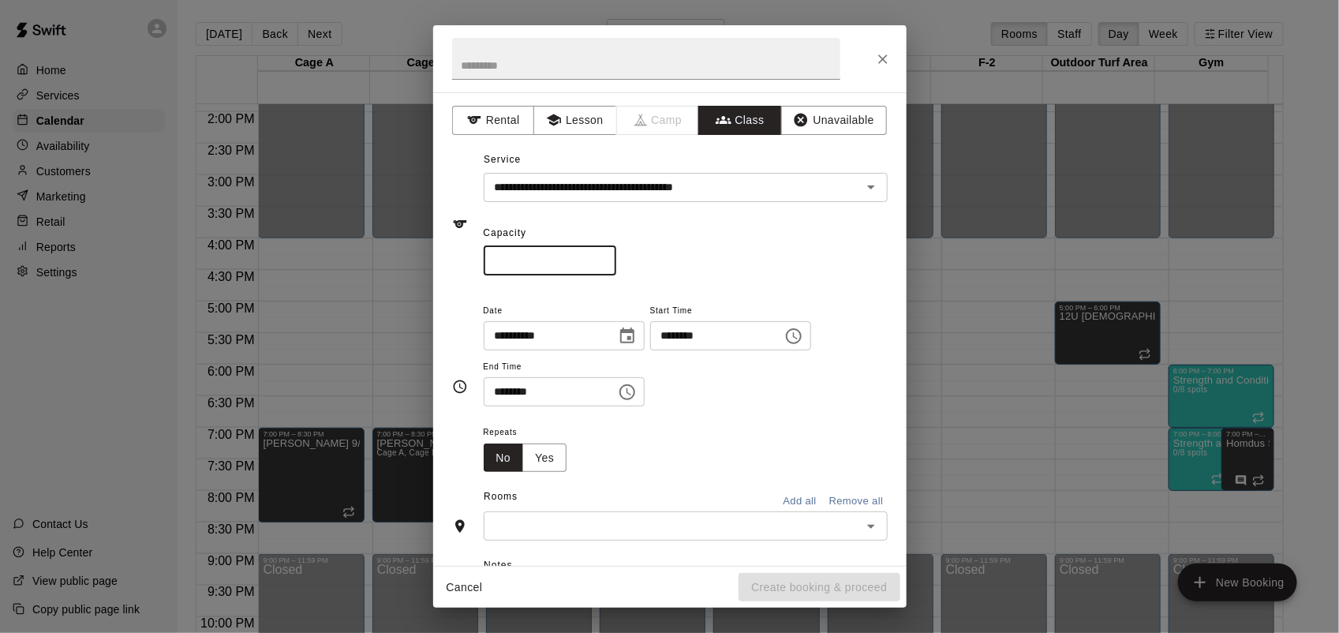
click at [616, 255] on input "*" at bounding box center [550, 260] width 133 height 29
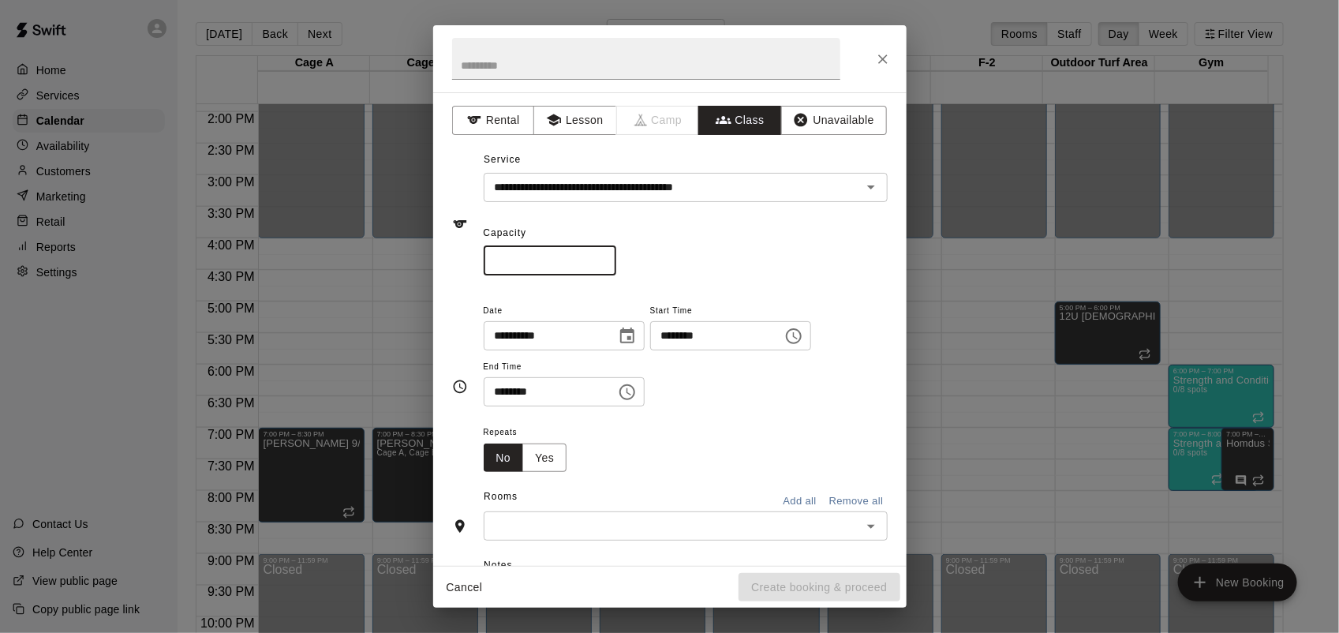
click at [616, 255] on input "*" at bounding box center [550, 260] width 133 height 29
type input "*"
click at [616, 255] on input "*" at bounding box center [550, 260] width 133 height 29
click at [545, 454] on button "Yes" at bounding box center [544, 457] width 44 height 29
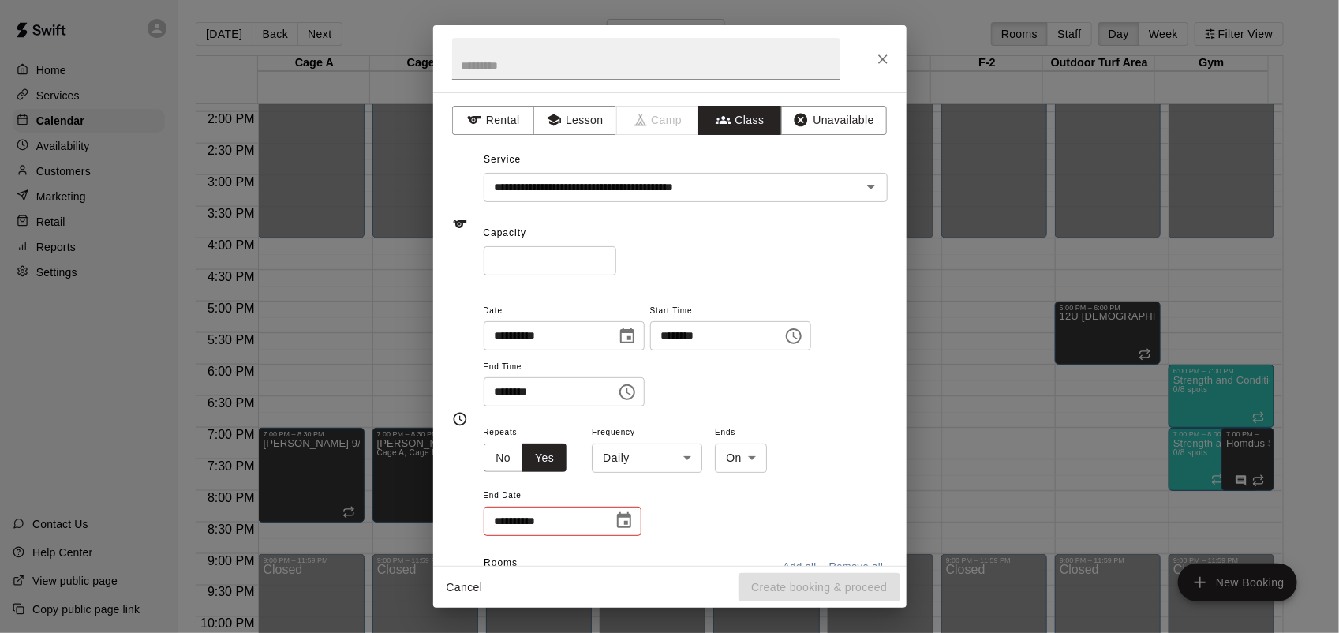
click at [676, 484] on div "**********" at bounding box center [686, 479] width 404 height 115
click at [673, 470] on body "Home Services Calendar Availability Customers Marketing Retail Reports Settings…" at bounding box center [669, 329] width 1339 height 658
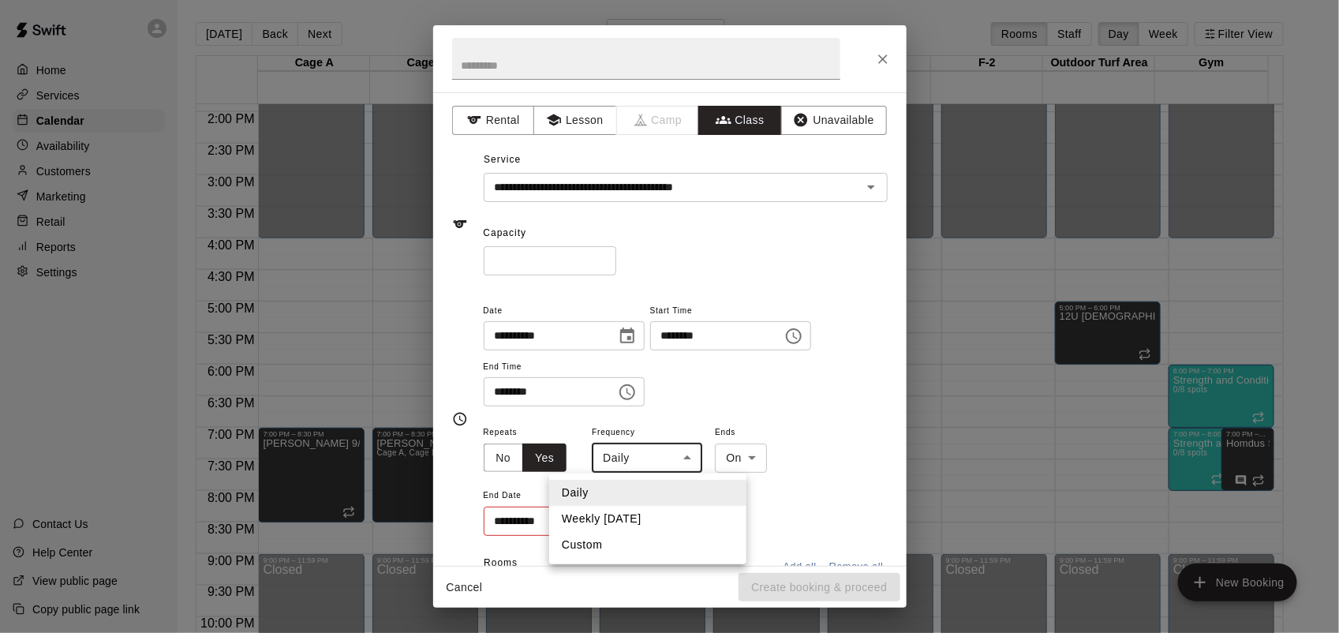
click at [649, 518] on li "Weekly [DATE]" at bounding box center [647, 519] width 197 height 26
type input "******"
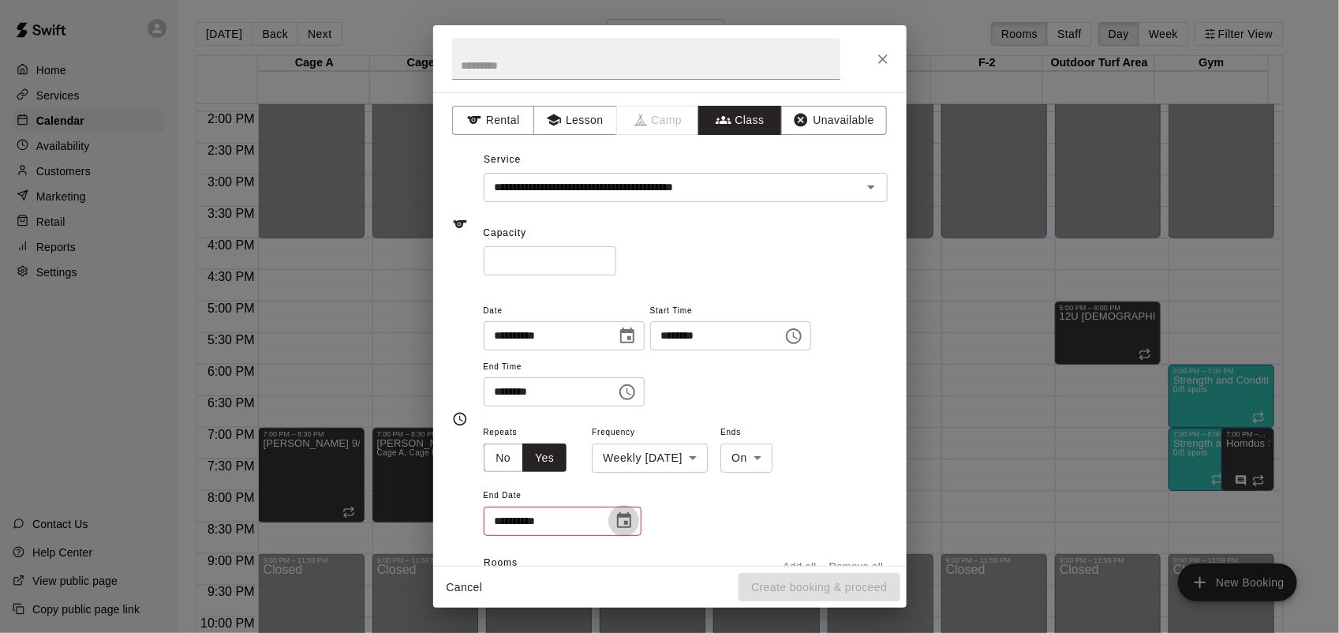
click at [621, 525] on icon "Choose date" at bounding box center [624, 520] width 19 height 19
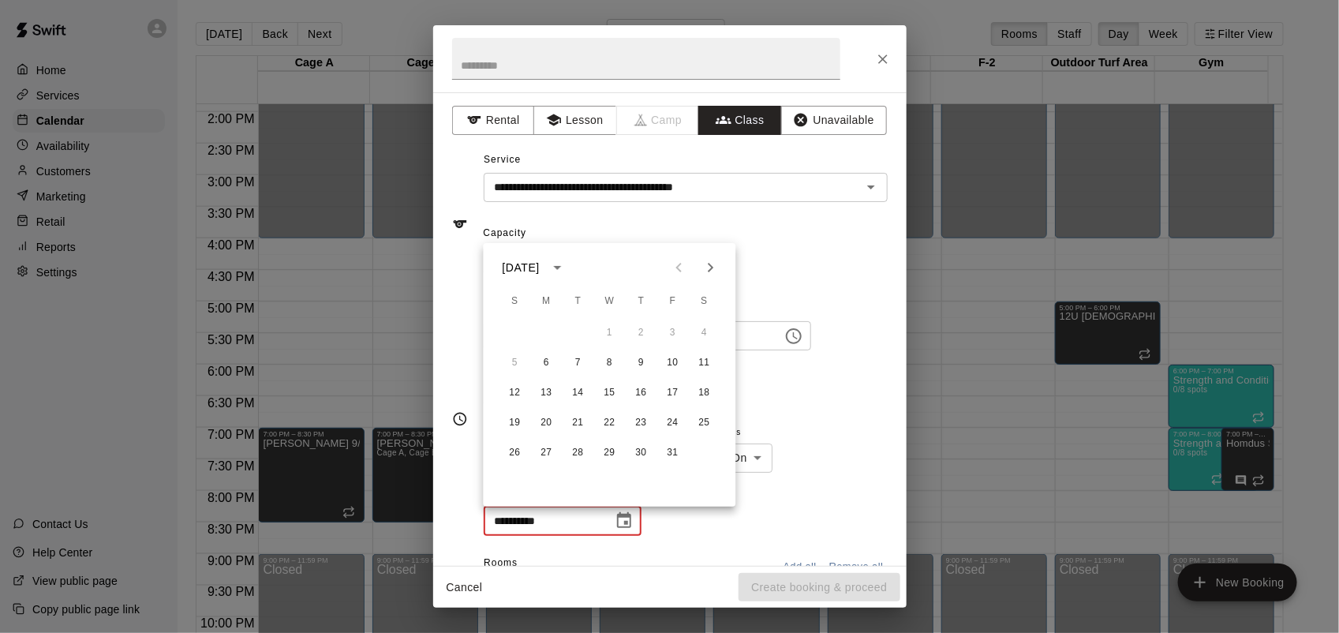
click at [719, 262] on icon "Next month" at bounding box center [710, 267] width 19 height 19
click at [544, 455] on button "24" at bounding box center [547, 453] width 28 height 28
type input "**********"
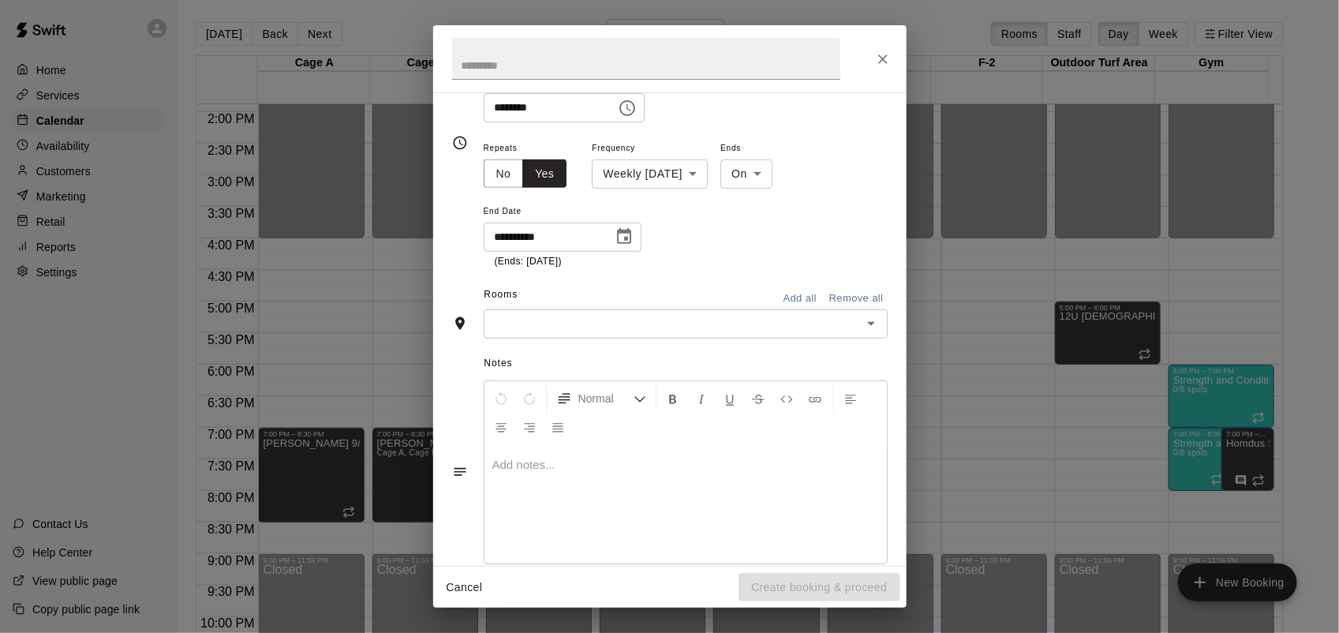
scroll to position [296, 0]
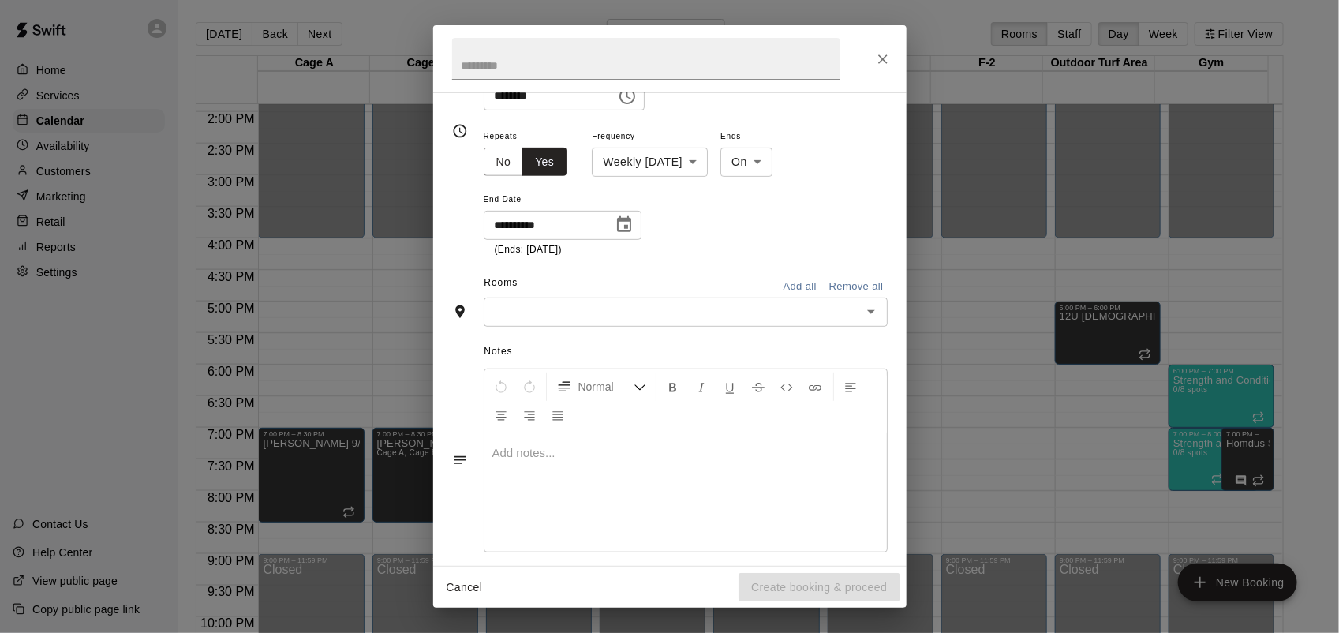
click at [568, 309] on input "text" at bounding box center [672, 312] width 368 height 20
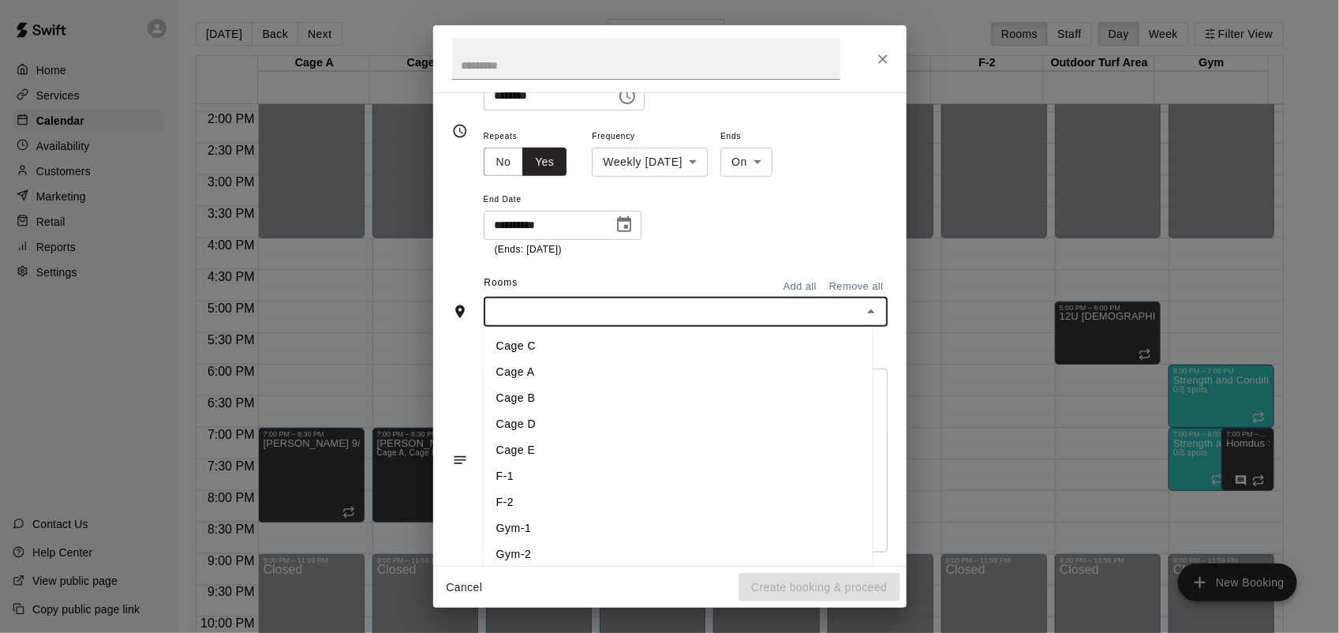
click at [547, 346] on li "Cage C" at bounding box center [678, 346] width 389 height 26
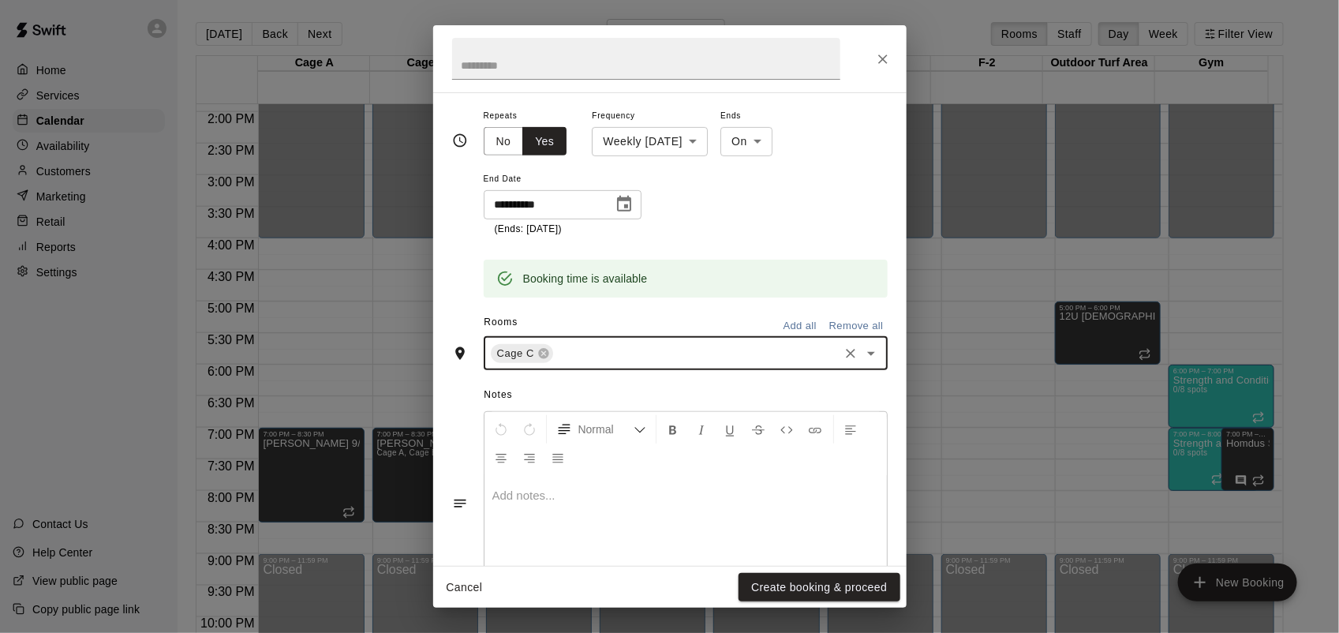
scroll to position [325, 0]
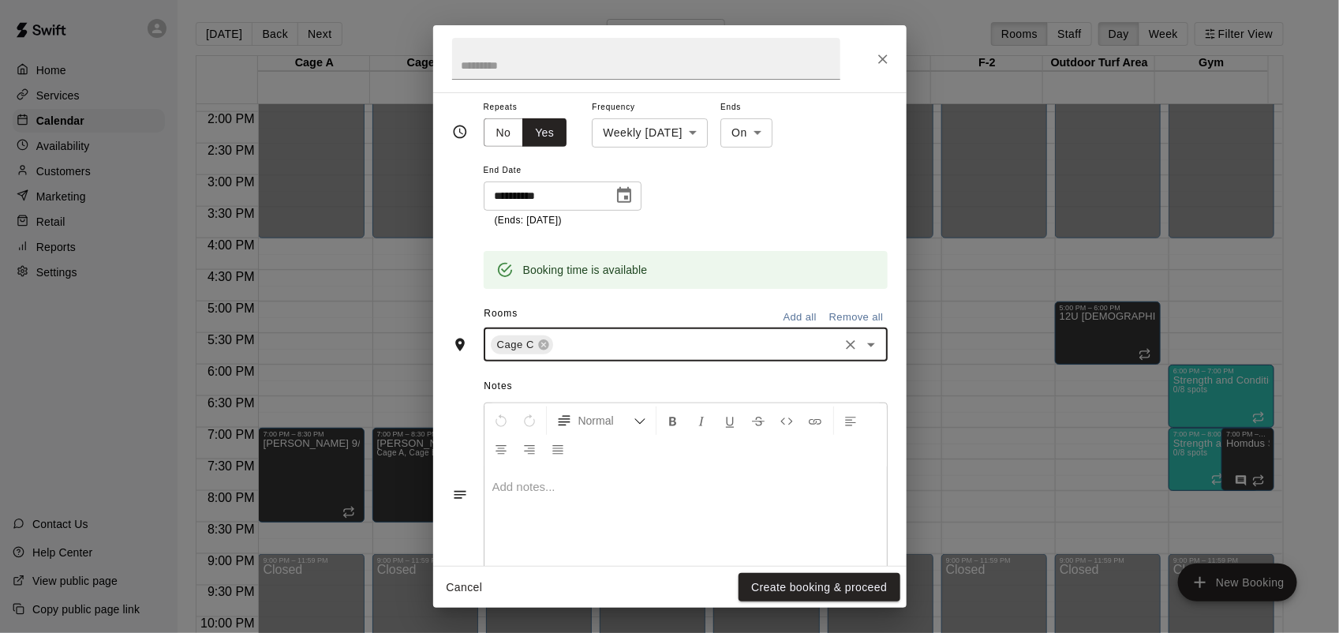
click at [593, 347] on input "text" at bounding box center [695, 345] width 281 height 20
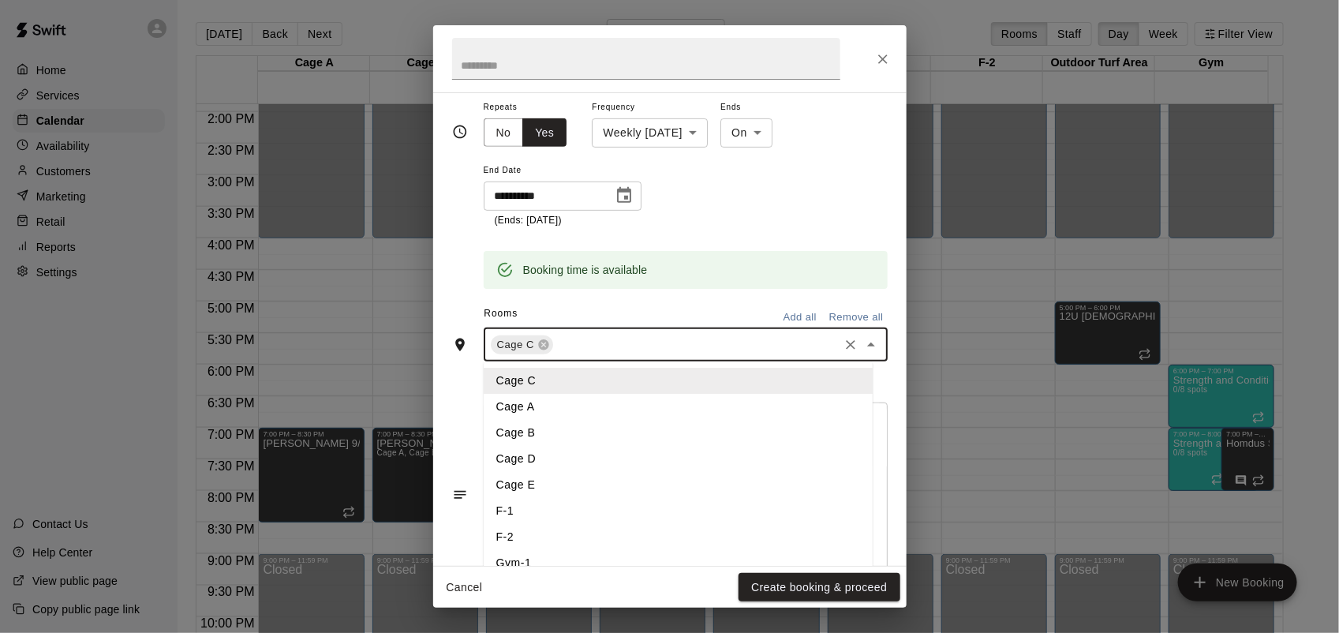
click at [552, 484] on li "Cage E" at bounding box center [678, 485] width 389 height 26
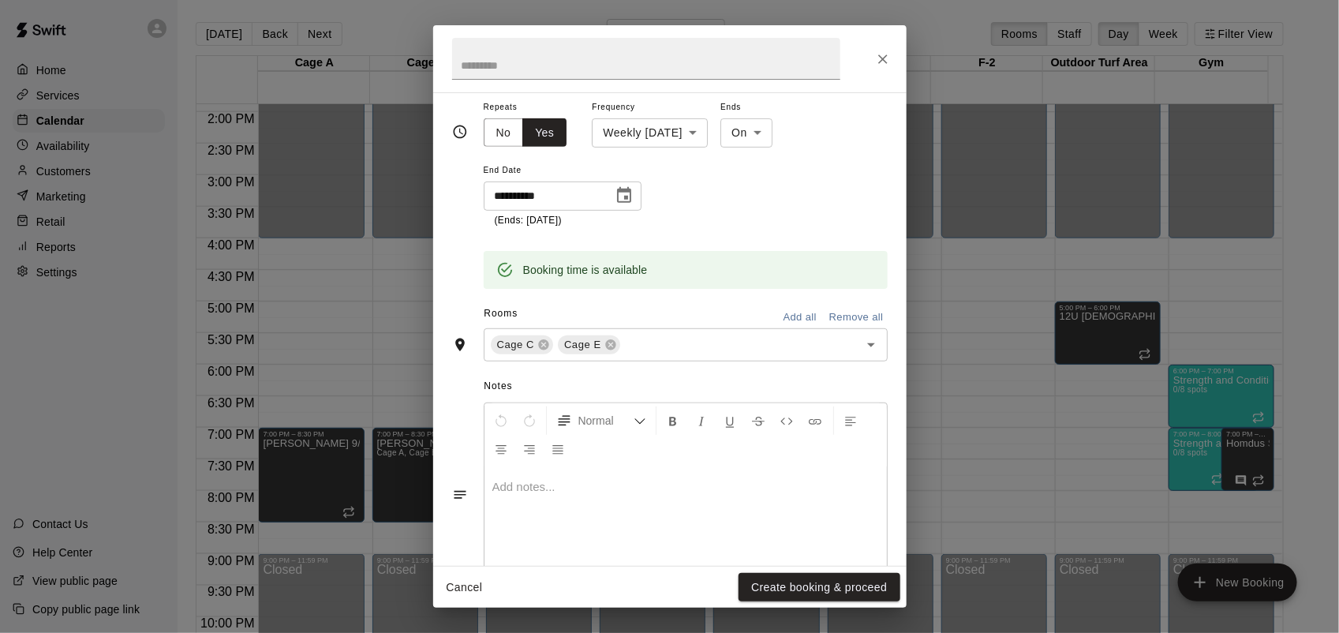
click at [600, 491] on p at bounding box center [685, 487] width 387 height 16
click at [856, 592] on button "Create booking & proceed" at bounding box center [819, 587] width 161 height 29
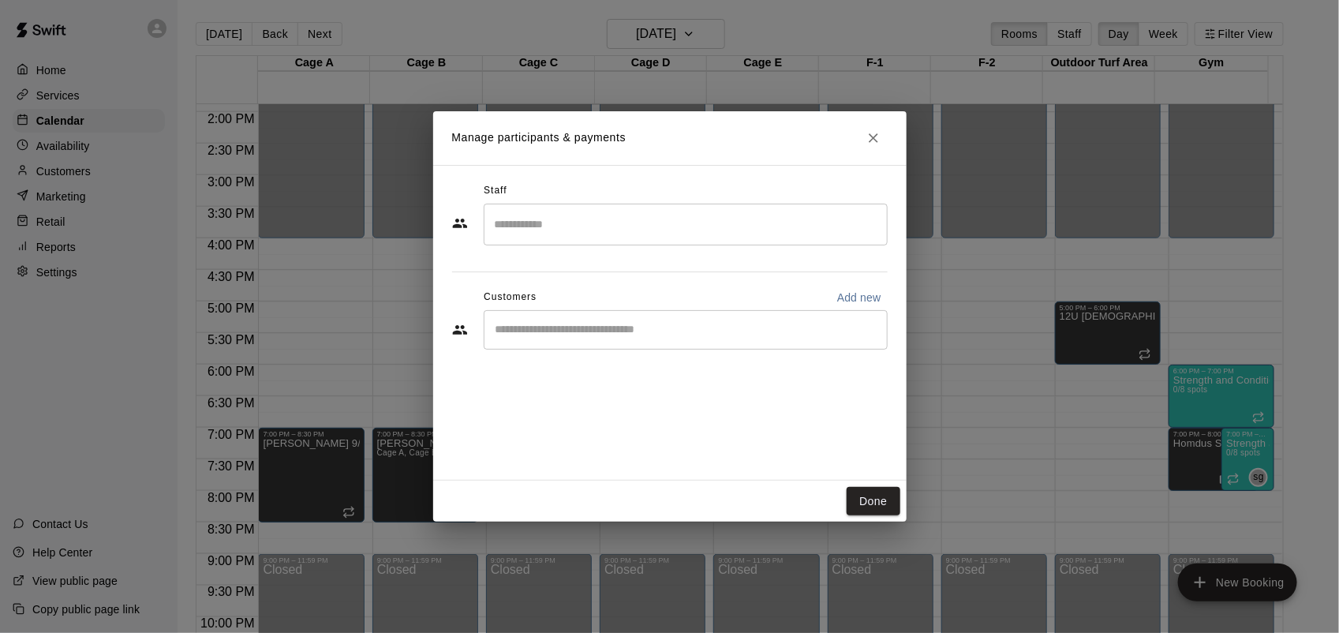
click at [636, 241] on div "​" at bounding box center [686, 225] width 404 height 42
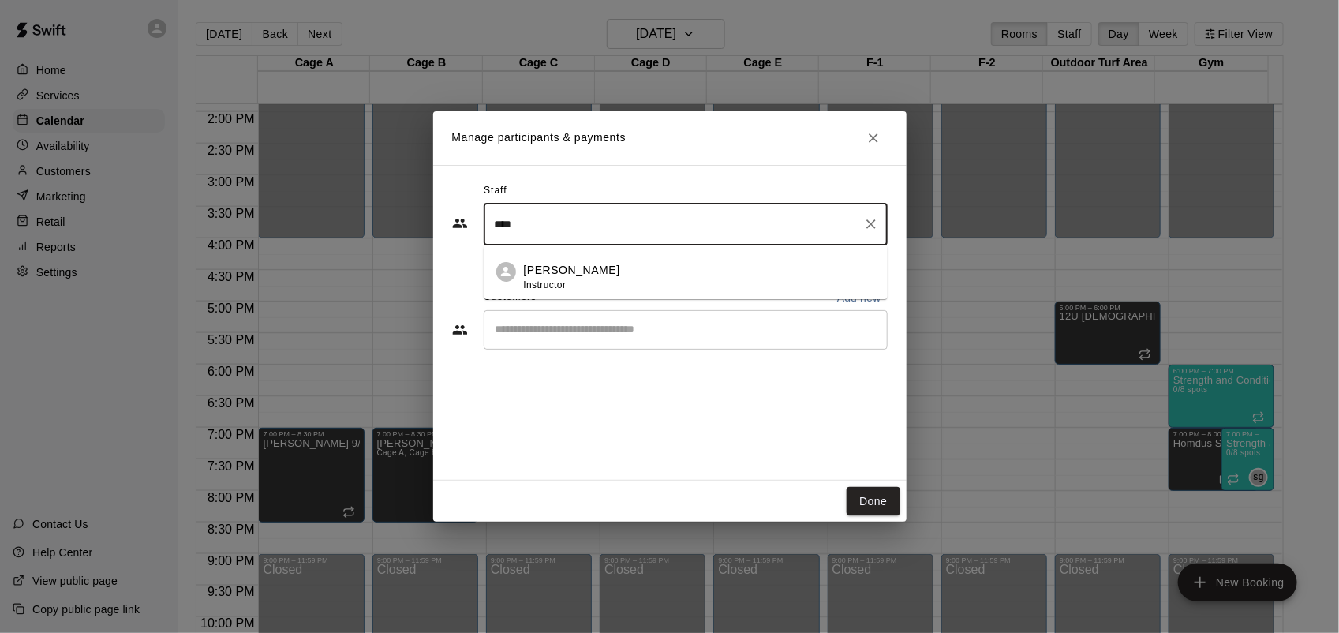
click at [637, 270] on div "[PERSON_NAME] Instructor" at bounding box center [699, 277] width 351 height 31
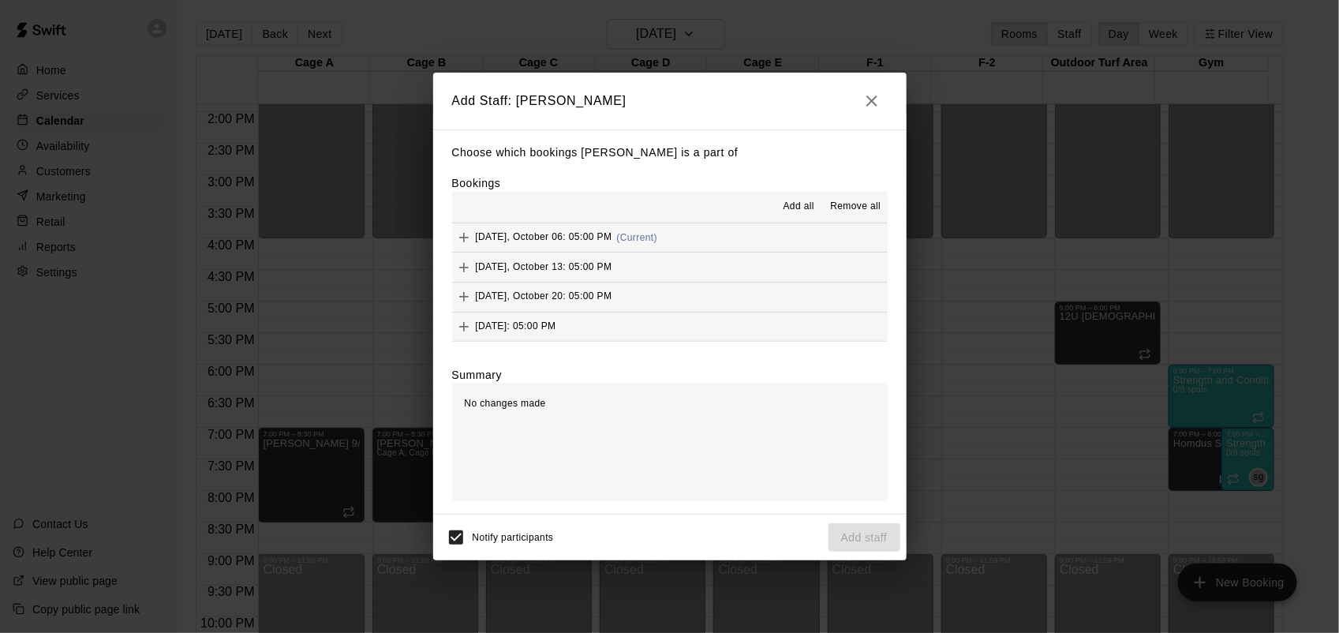
click at [814, 213] on span "Add all" at bounding box center [799, 207] width 32 height 16
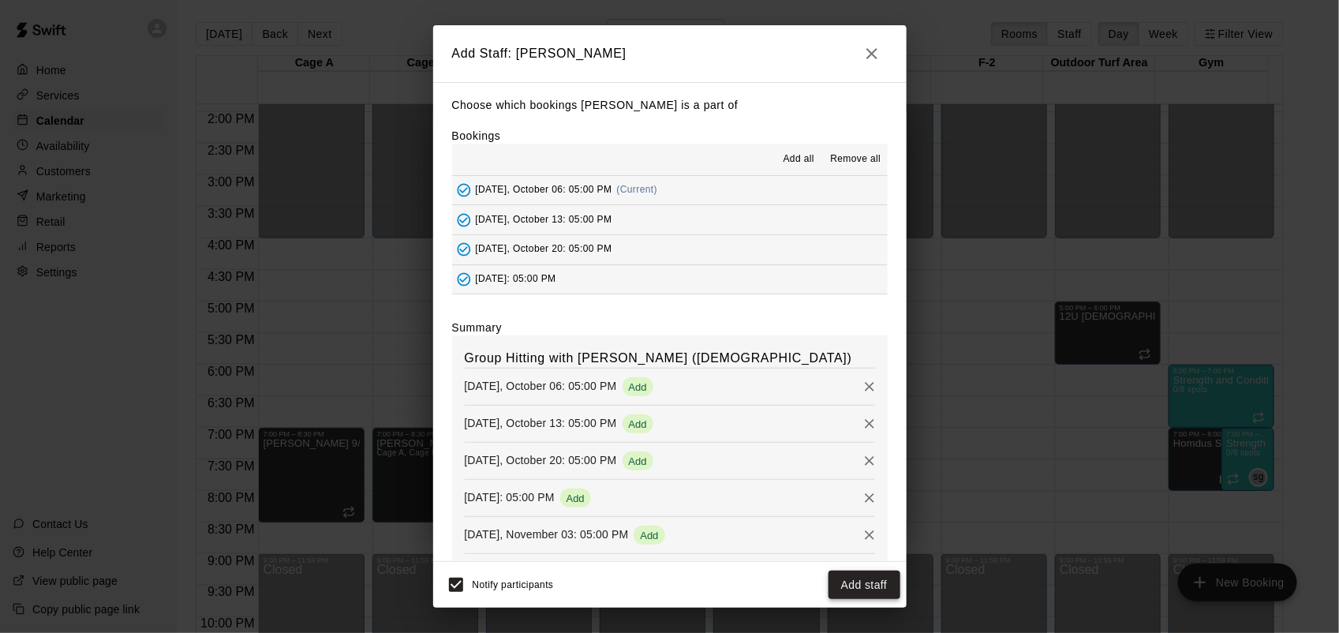
click at [858, 590] on button "Add staff" at bounding box center [864, 584] width 72 height 29
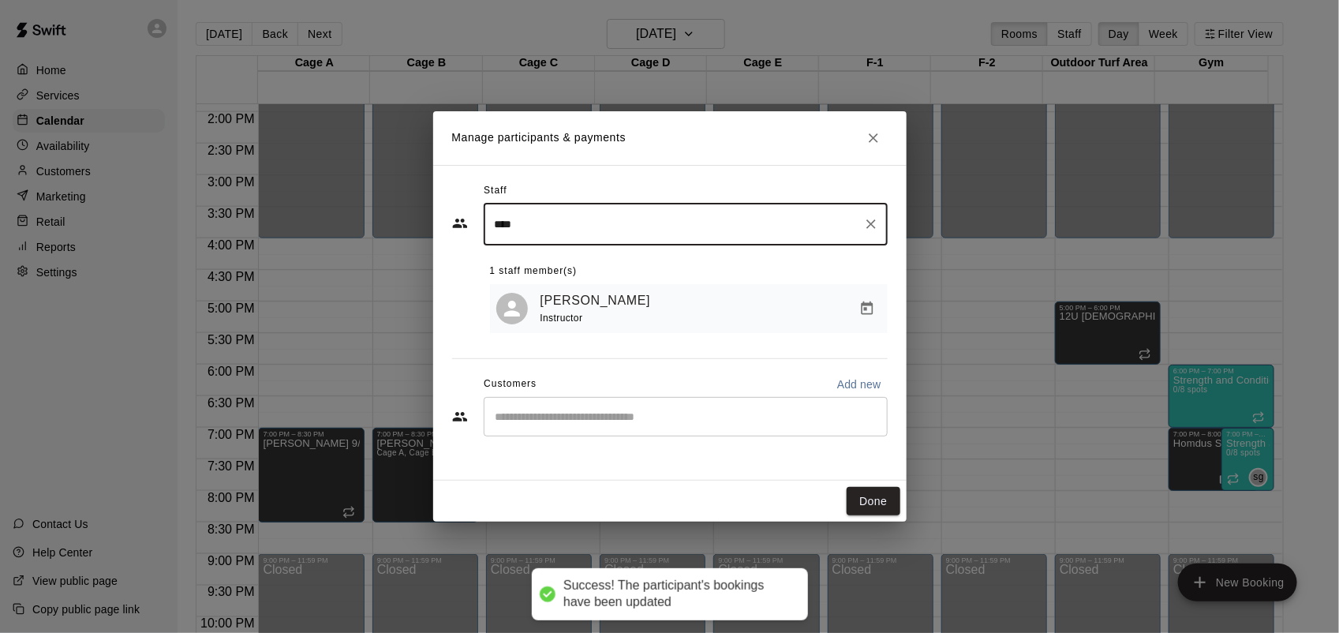
click at [570, 226] on input "****" at bounding box center [674, 225] width 366 height 28
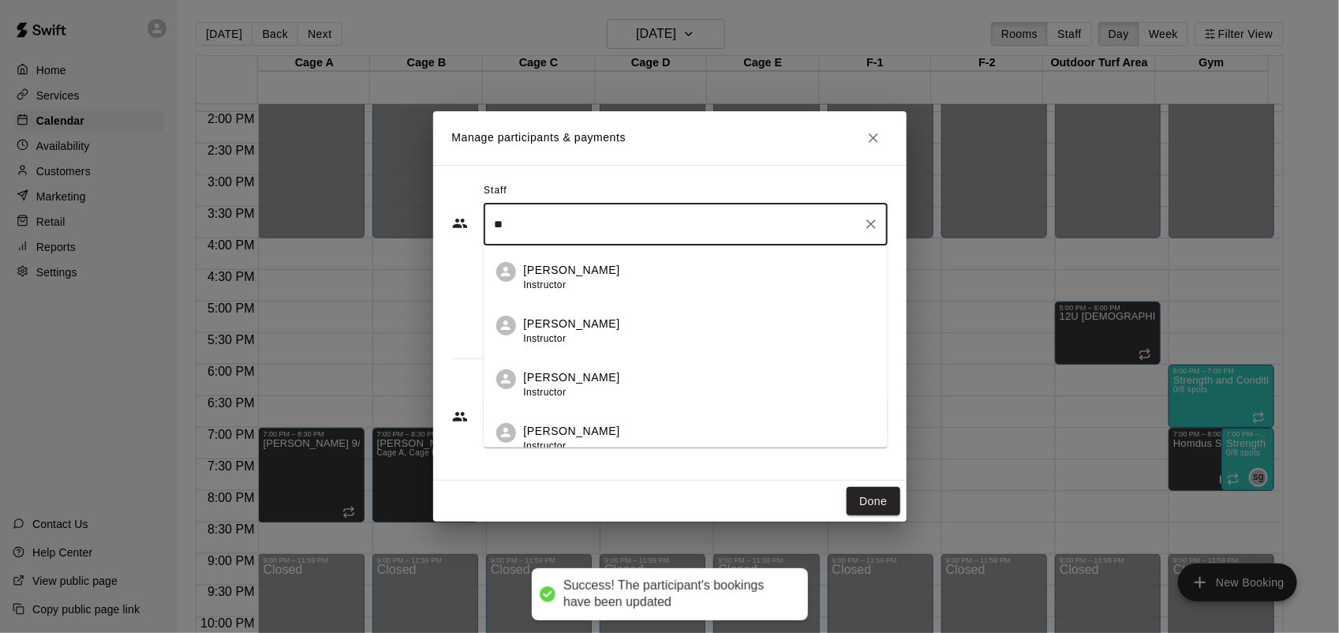
type input "*"
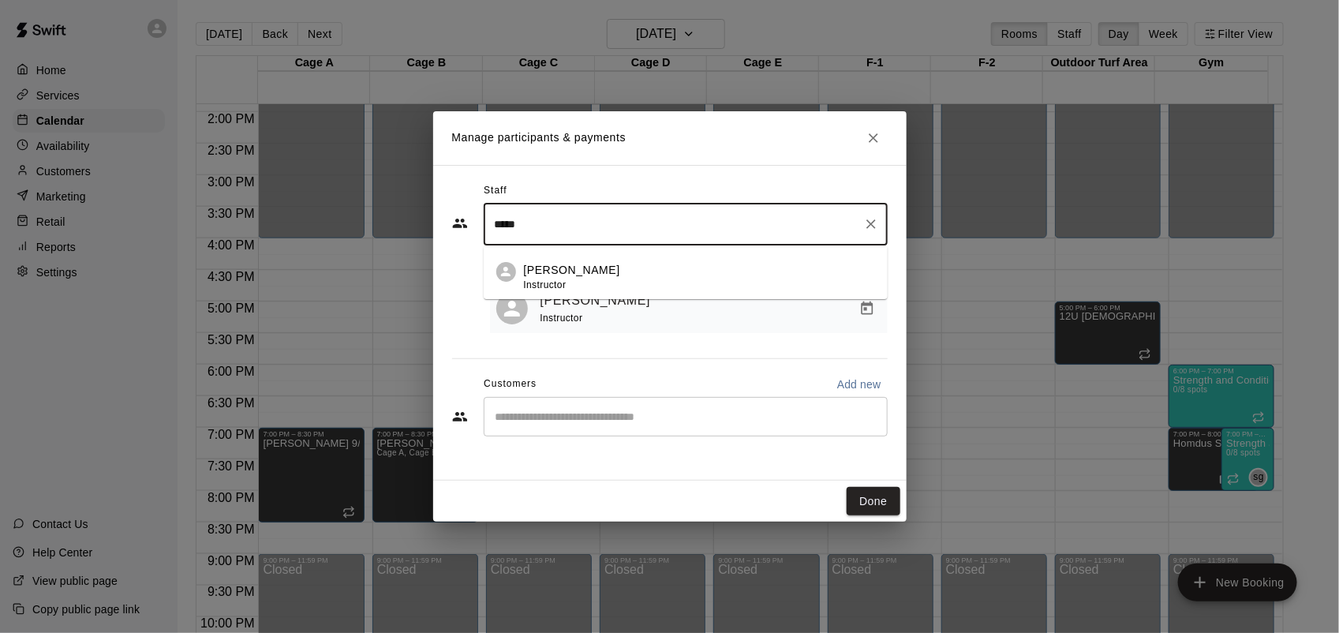
click at [604, 268] on div "[PERSON_NAME] Instructor" at bounding box center [699, 277] width 351 height 31
type input "*****"
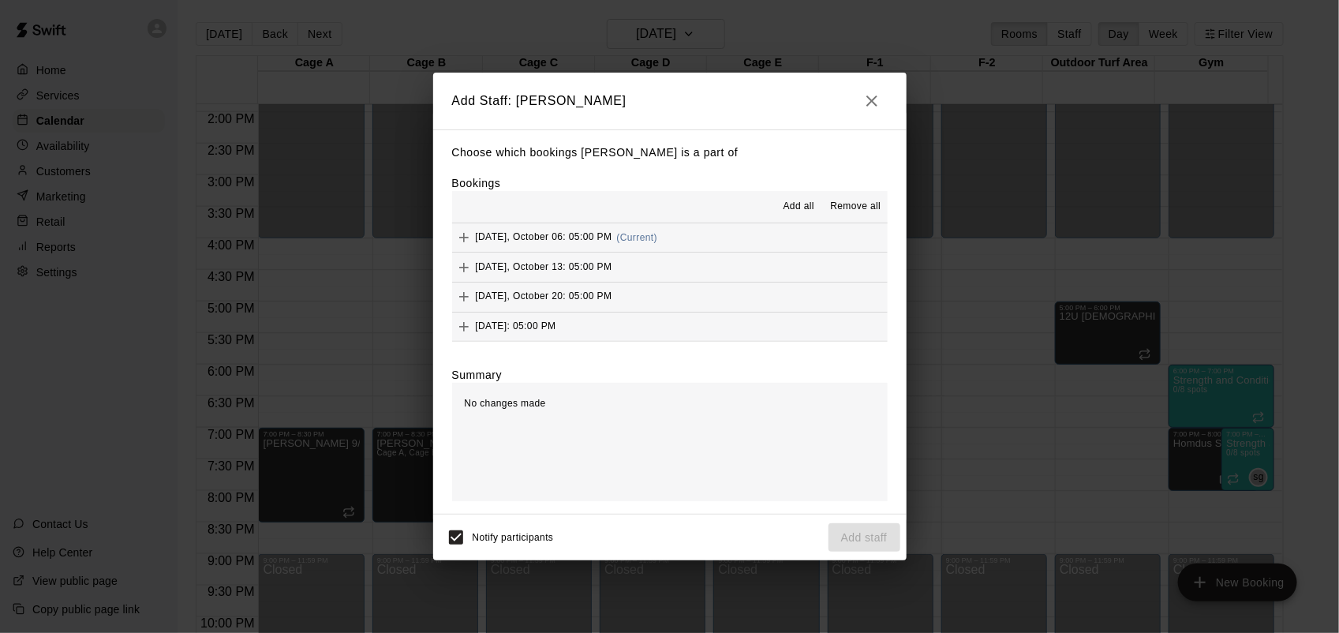
click at [805, 213] on span "Add all" at bounding box center [799, 207] width 32 height 16
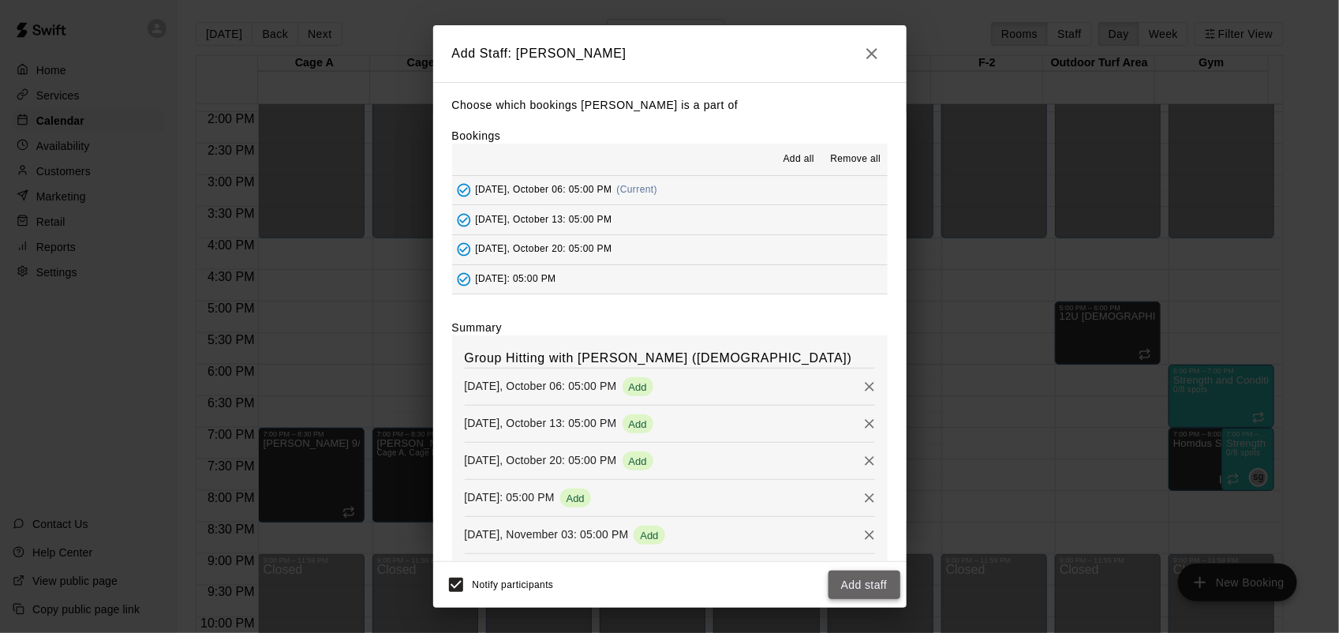
click at [876, 584] on button "Add staff" at bounding box center [864, 584] width 72 height 29
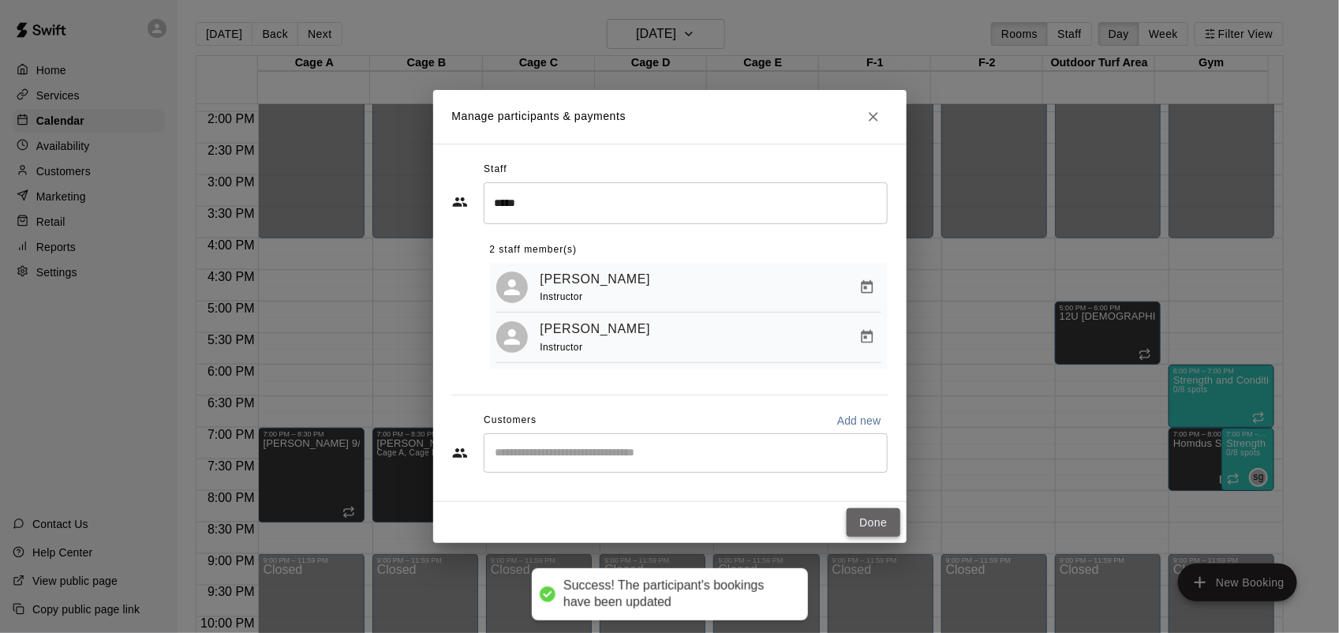
click at [880, 517] on button "Done" at bounding box center [873, 522] width 53 height 29
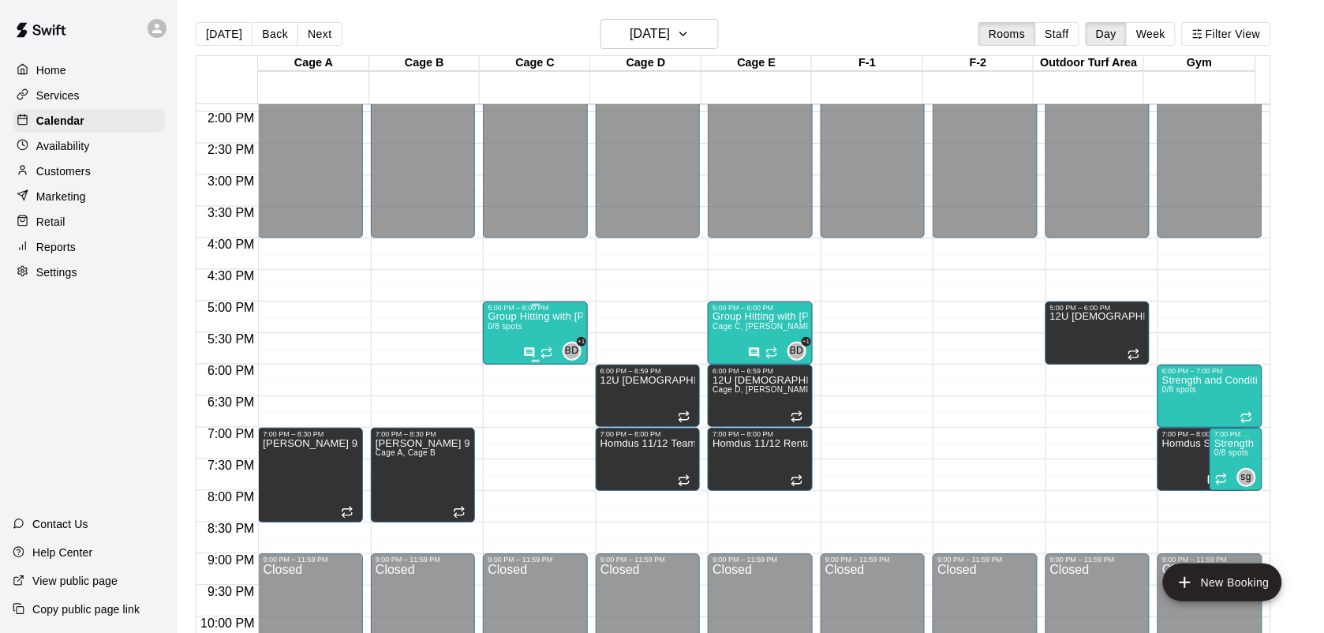
click at [548, 364] on div "Group Hitting with [PERSON_NAME] ([DEMOGRAPHIC_DATA]) 0/8 spots" at bounding box center [535, 628] width 95 height 633
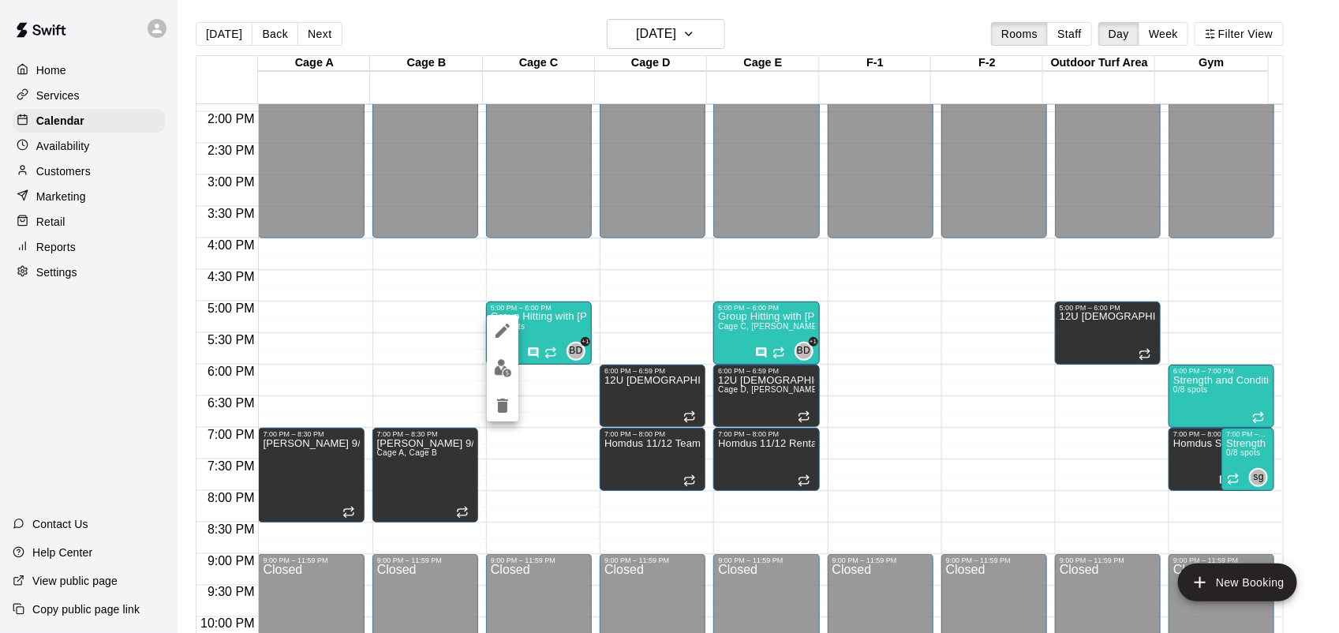
click at [549, 372] on div at bounding box center [669, 316] width 1339 height 633
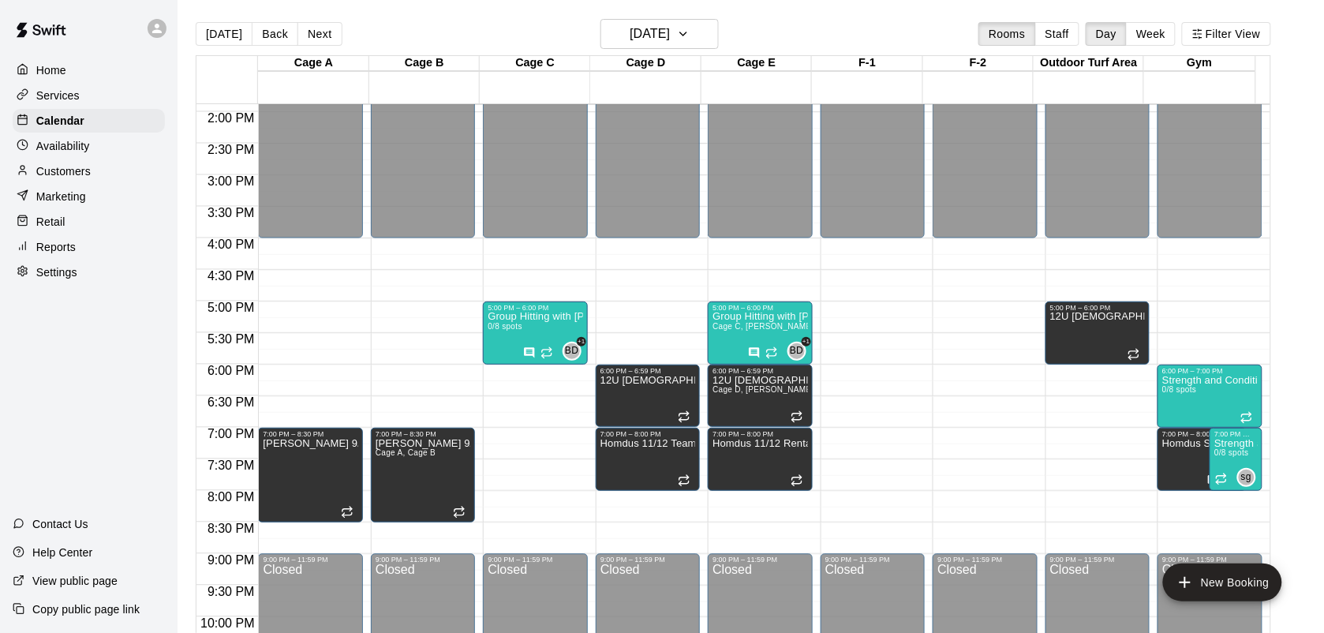
click at [1258, 581] on button "New Booking" at bounding box center [1222, 582] width 119 height 38
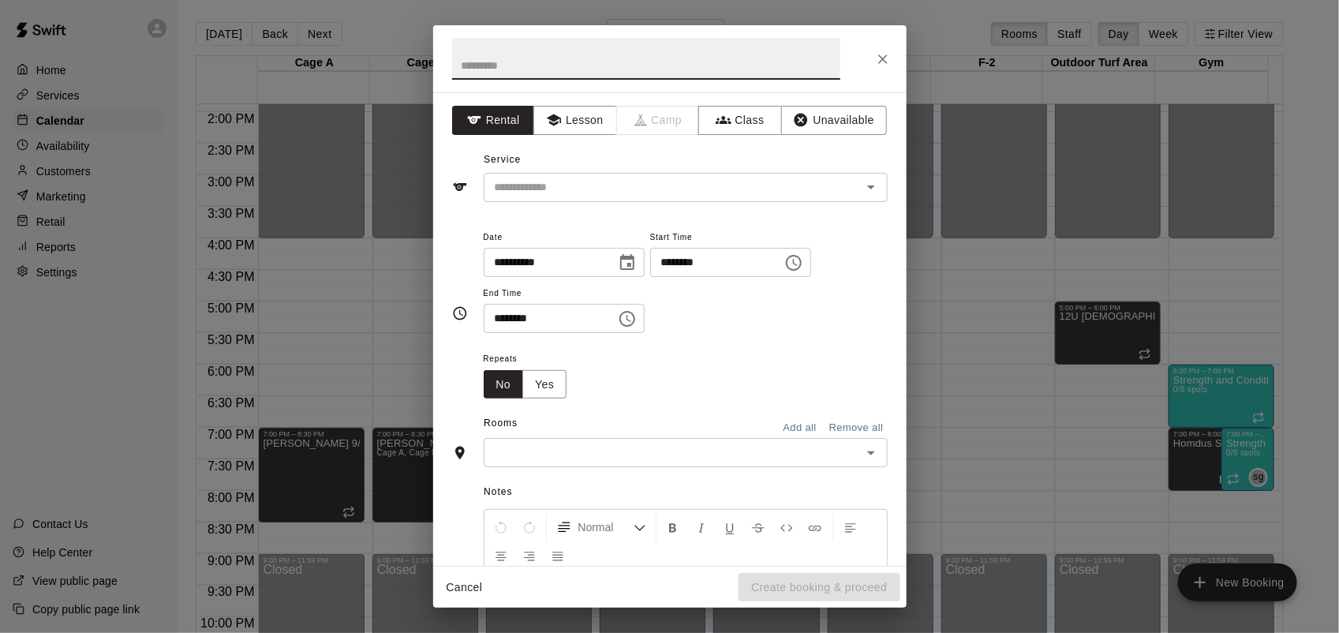
click at [688, 268] on input "********" at bounding box center [711, 262] width 122 height 29
type input "********"
click at [495, 312] on input "********" at bounding box center [545, 318] width 122 height 29
type input "********"
click at [740, 125] on button "Class" at bounding box center [739, 120] width 83 height 29
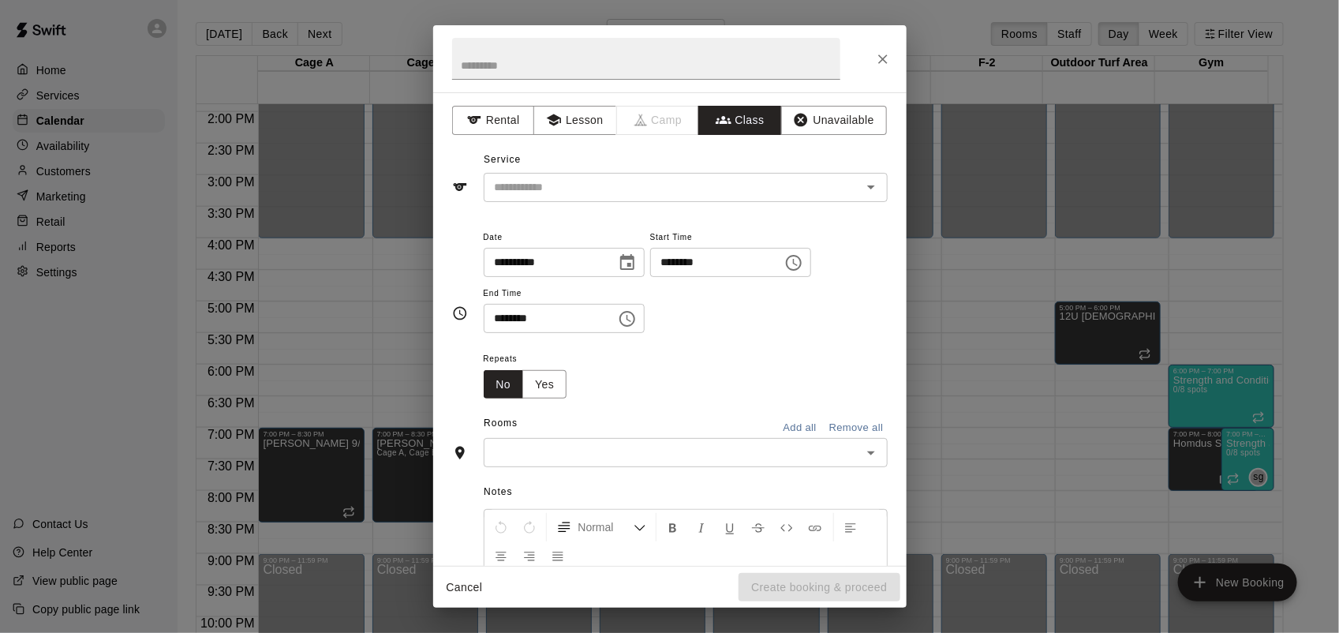
click at [702, 178] on input "text" at bounding box center [672, 188] width 368 height 20
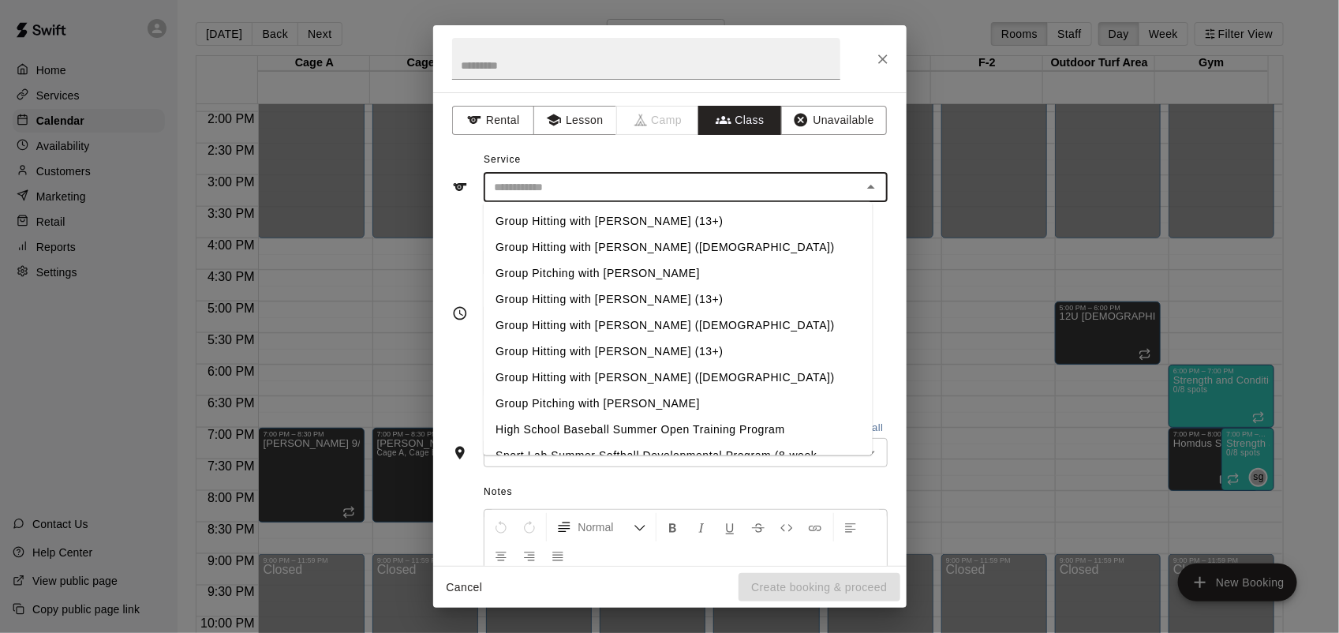
click at [637, 320] on li "Group Hitting with [PERSON_NAME] ([DEMOGRAPHIC_DATA])" at bounding box center [677, 325] width 389 height 26
type input "**********"
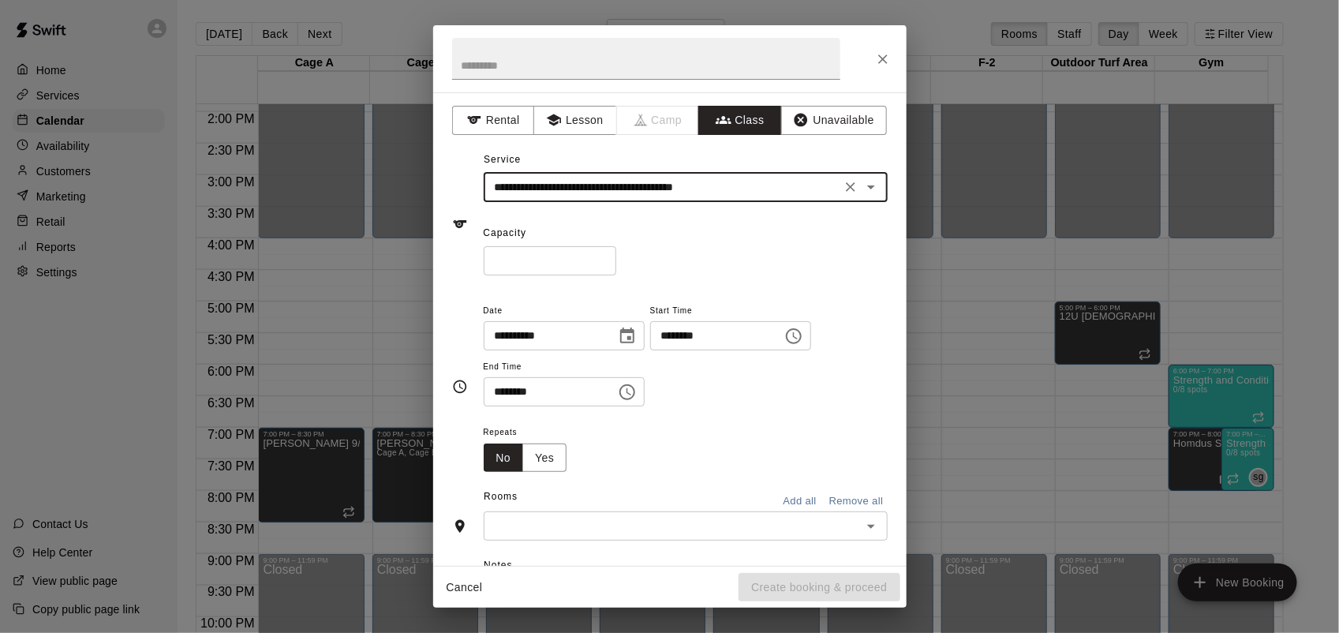
click at [616, 257] on input "*" at bounding box center [550, 260] width 133 height 29
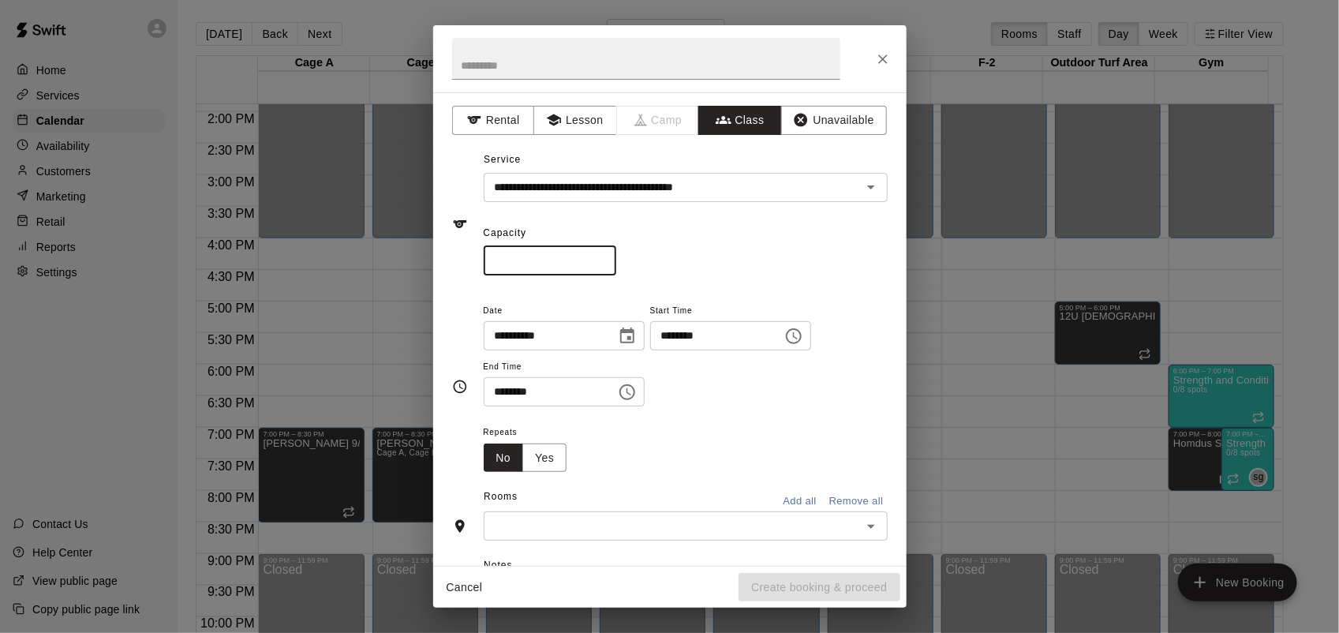
click at [616, 256] on input "*" at bounding box center [550, 260] width 133 height 29
click at [616, 254] on input "*" at bounding box center [550, 260] width 133 height 29
click at [616, 253] on input "*" at bounding box center [550, 260] width 133 height 29
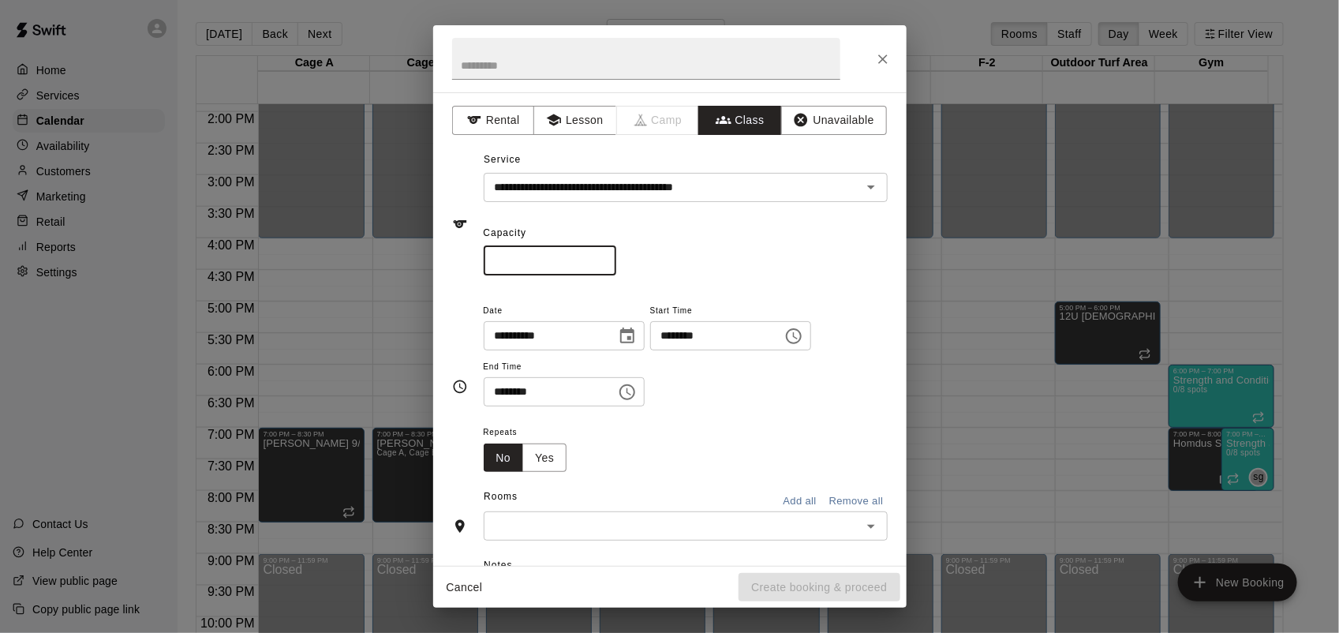
type input "*"
click at [616, 253] on input "*" at bounding box center [550, 260] width 133 height 29
click at [552, 455] on button "Yes" at bounding box center [544, 457] width 44 height 29
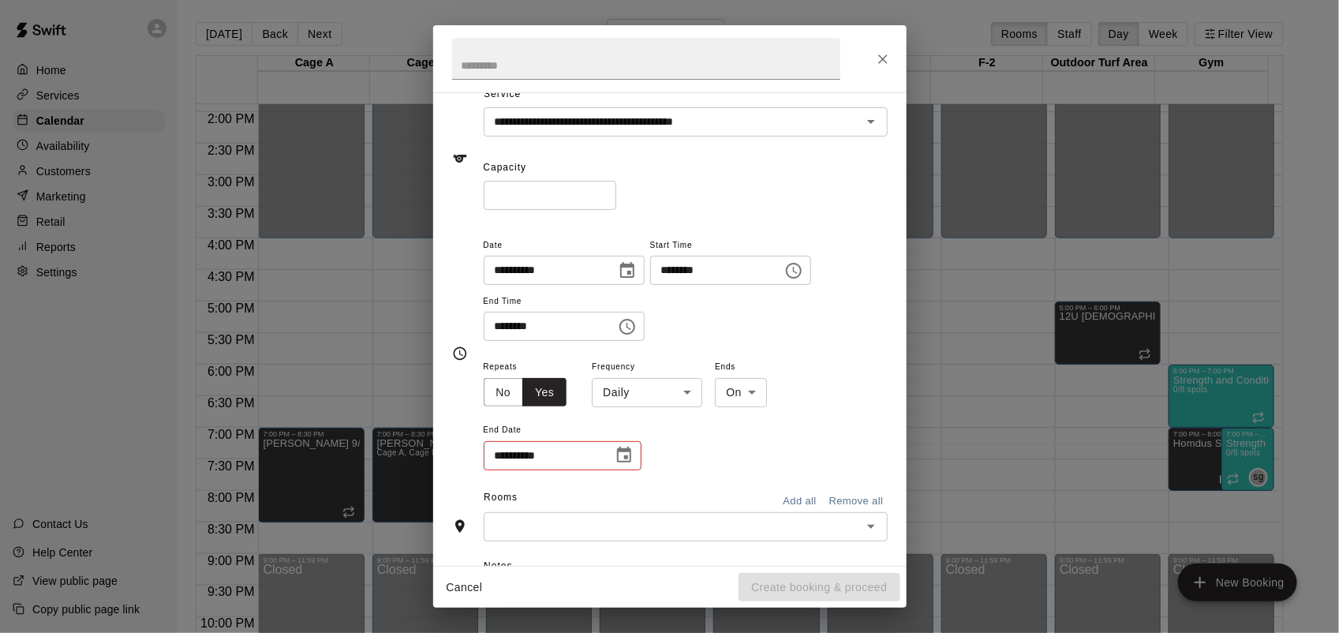
scroll to position [99, 0]
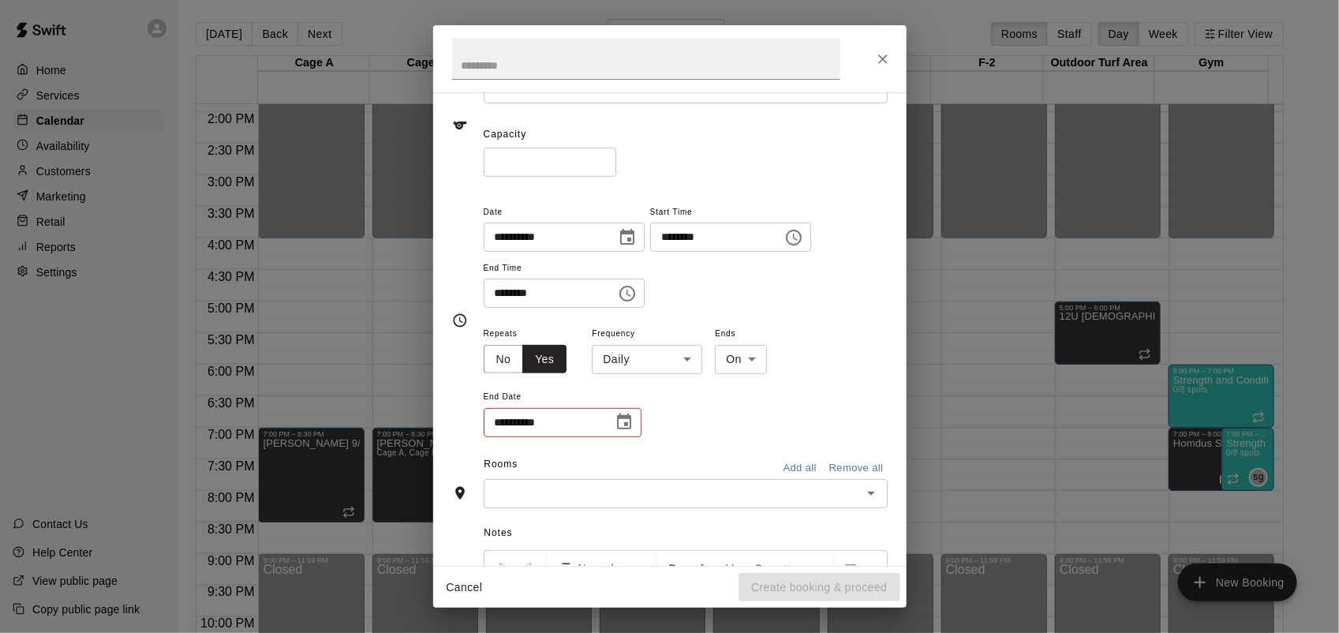
click at [675, 350] on body "Home Services Calendar Availability Customers Marketing Retail Reports Settings…" at bounding box center [669, 329] width 1339 height 658
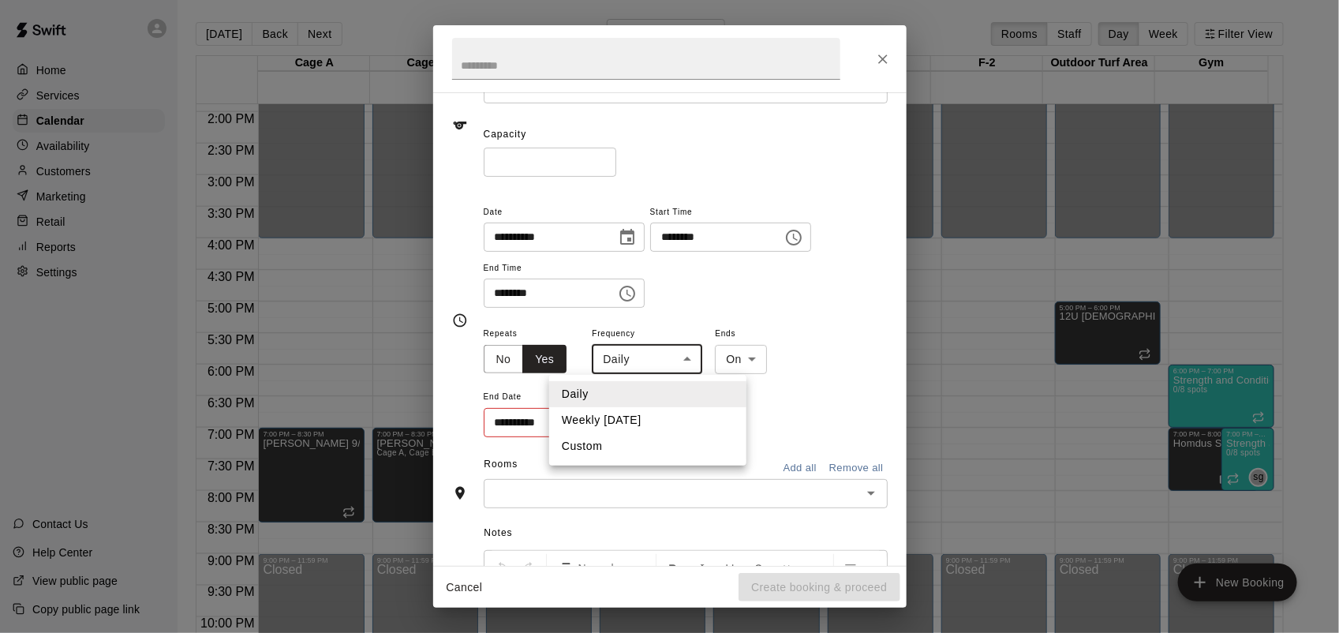
click at [648, 424] on li "Weekly [DATE]" at bounding box center [647, 420] width 197 height 26
type input "******"
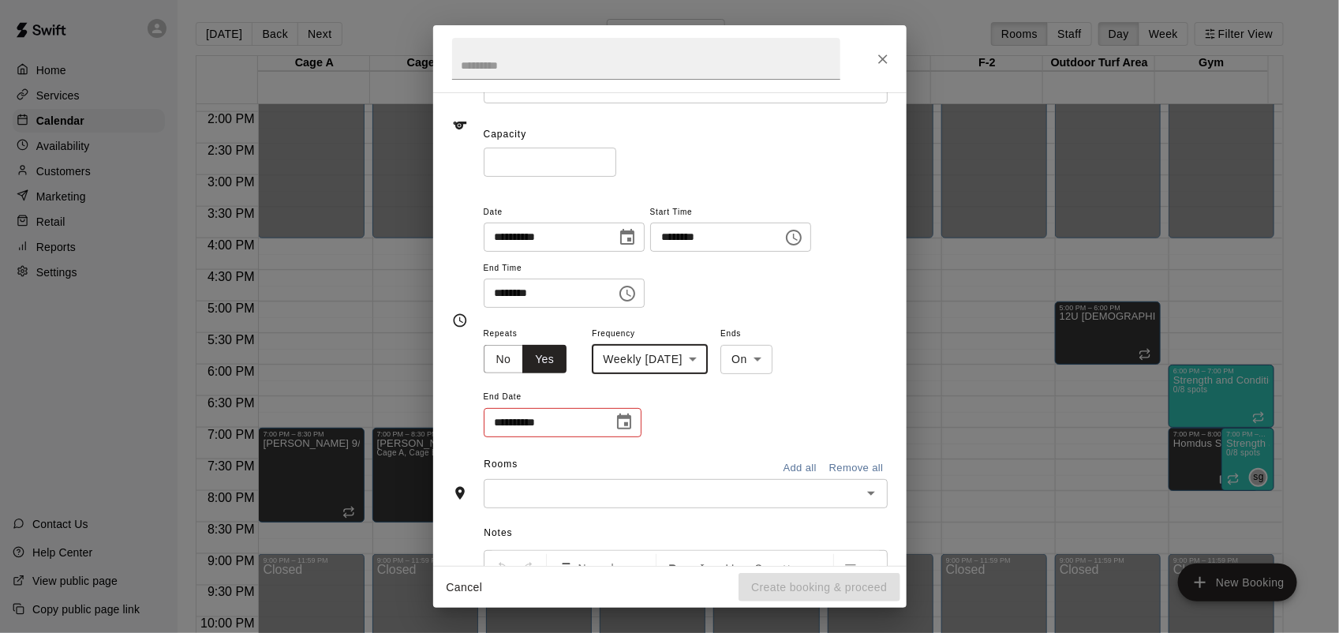
click at [633, 424] on button "Choose date" at bounding box center [624, 422] width 32 height 32
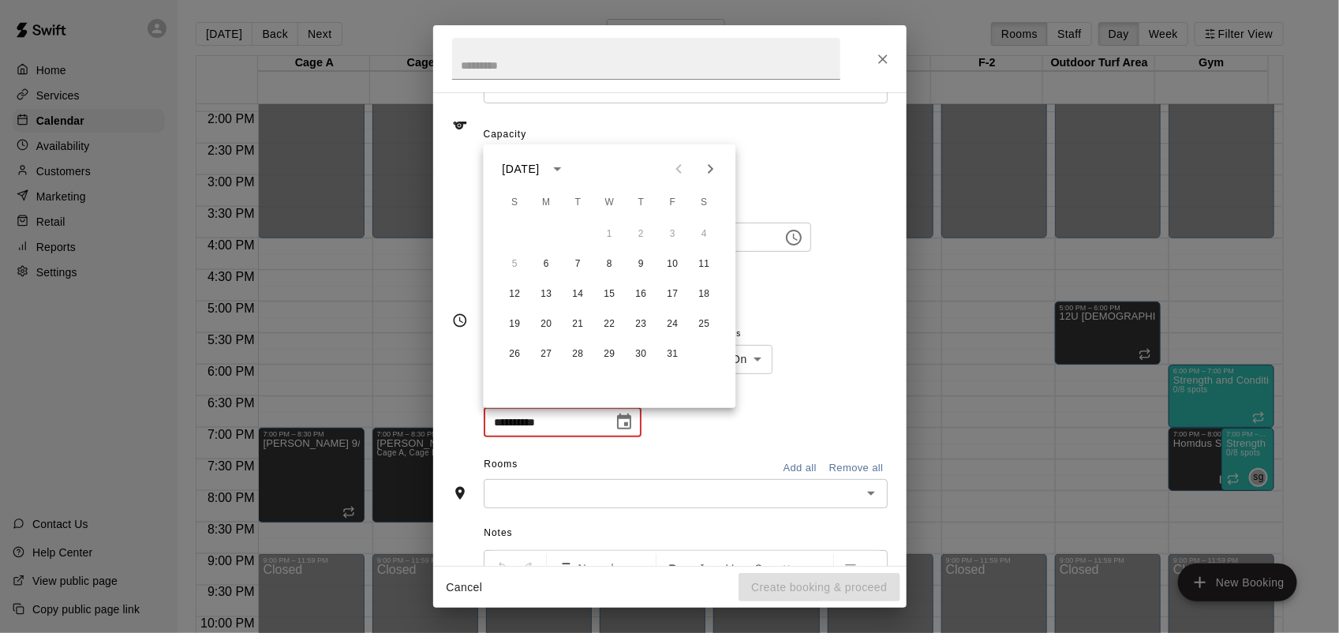
click at [702, 170] on icon "Next month" at bounding box center [710, 168] width 19 height 19
click at [545, 349] on button "24" at bounding box center [547, 354] width 28 height 28
type input "**********"
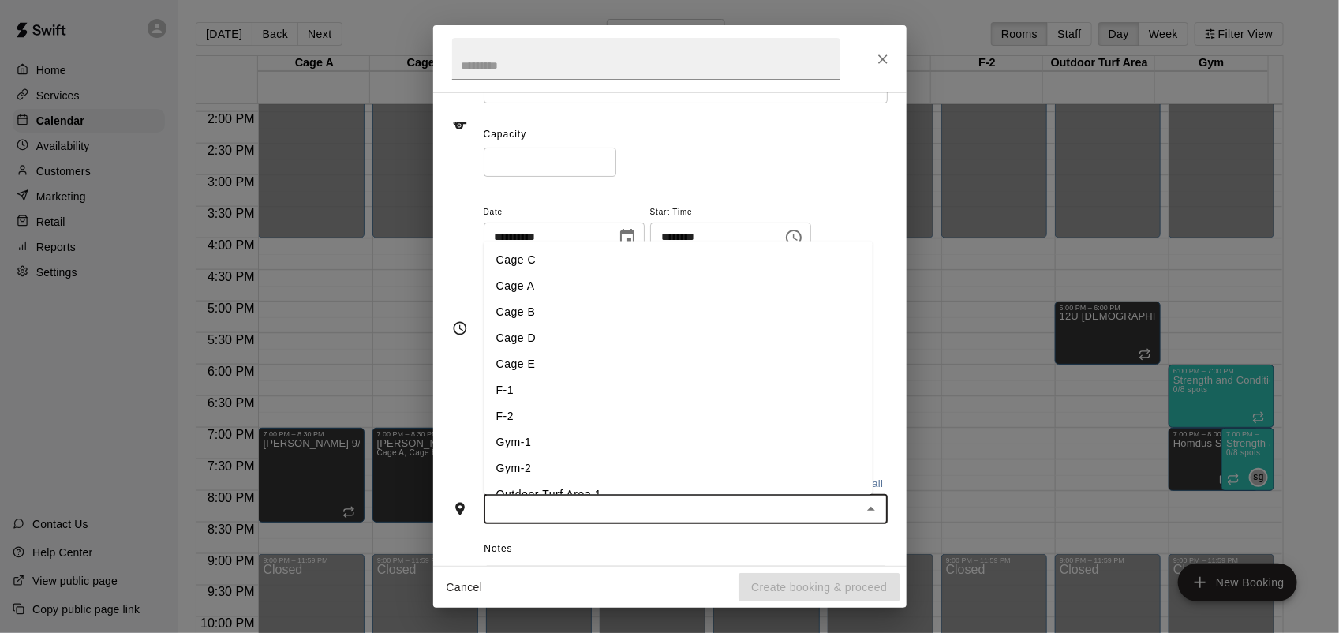
click at [680, 501] on input "text" at bounding box center [672, 509] width 368 height 20
click at [548, 269] on li "Cage C" at bounding box center [678, 260] width 389 height 26
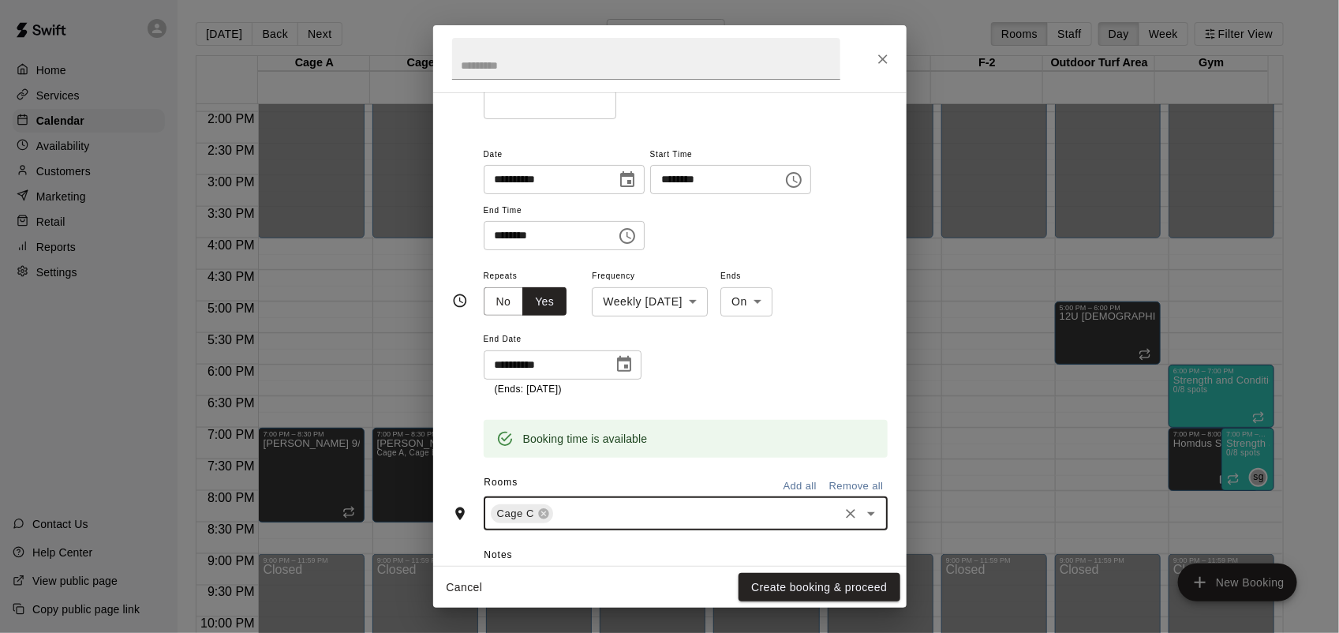
scroll to position [296, 0]
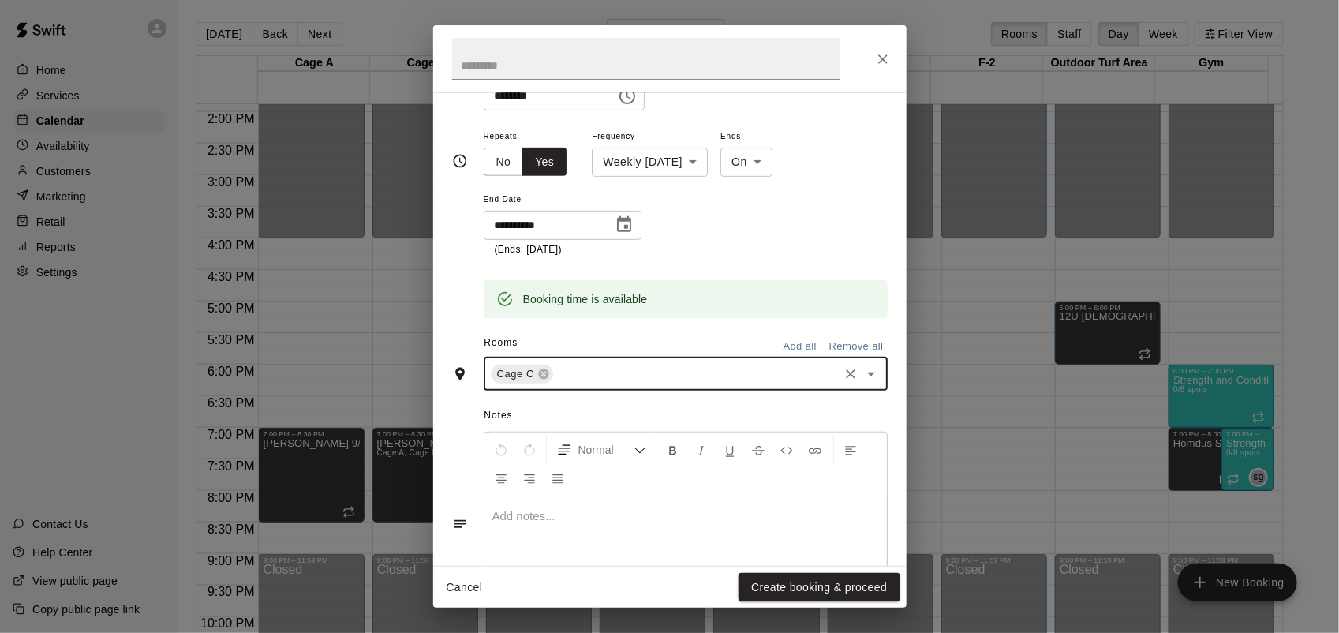
click at [593, 380] on input "text" at bounding box center [695, 374] width 281 height 20
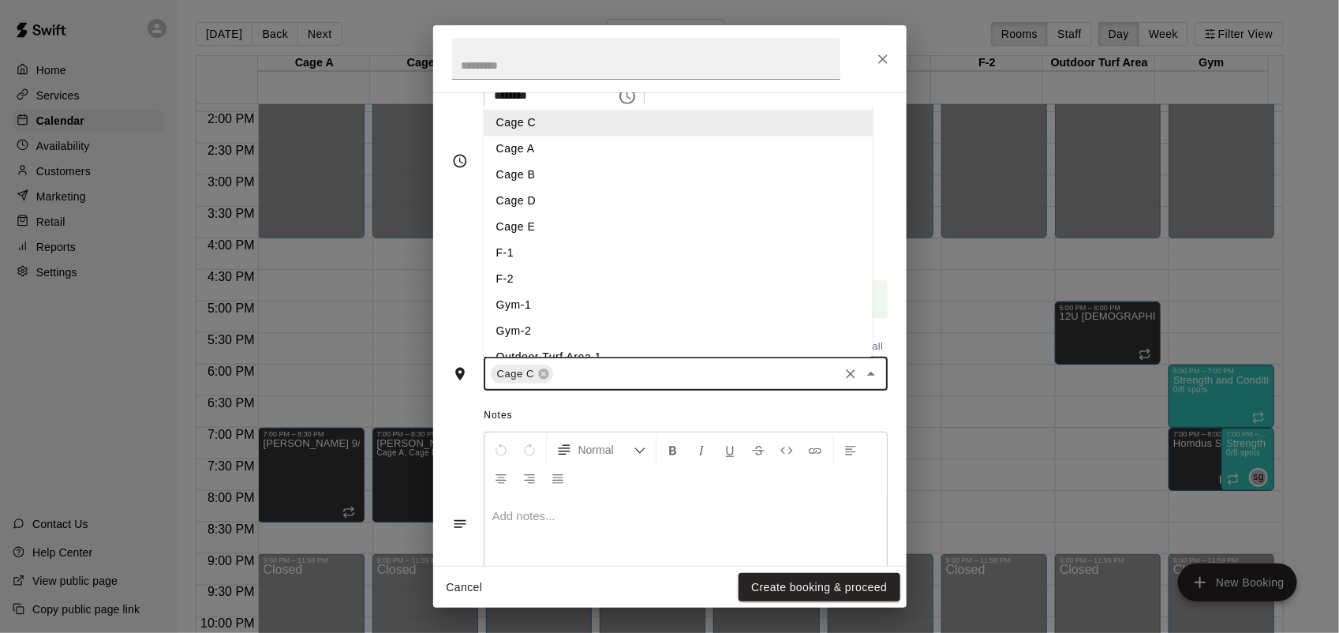
click at [537, 221] on li "Cage E" at bounding box center [678, 227] width 389 height 26
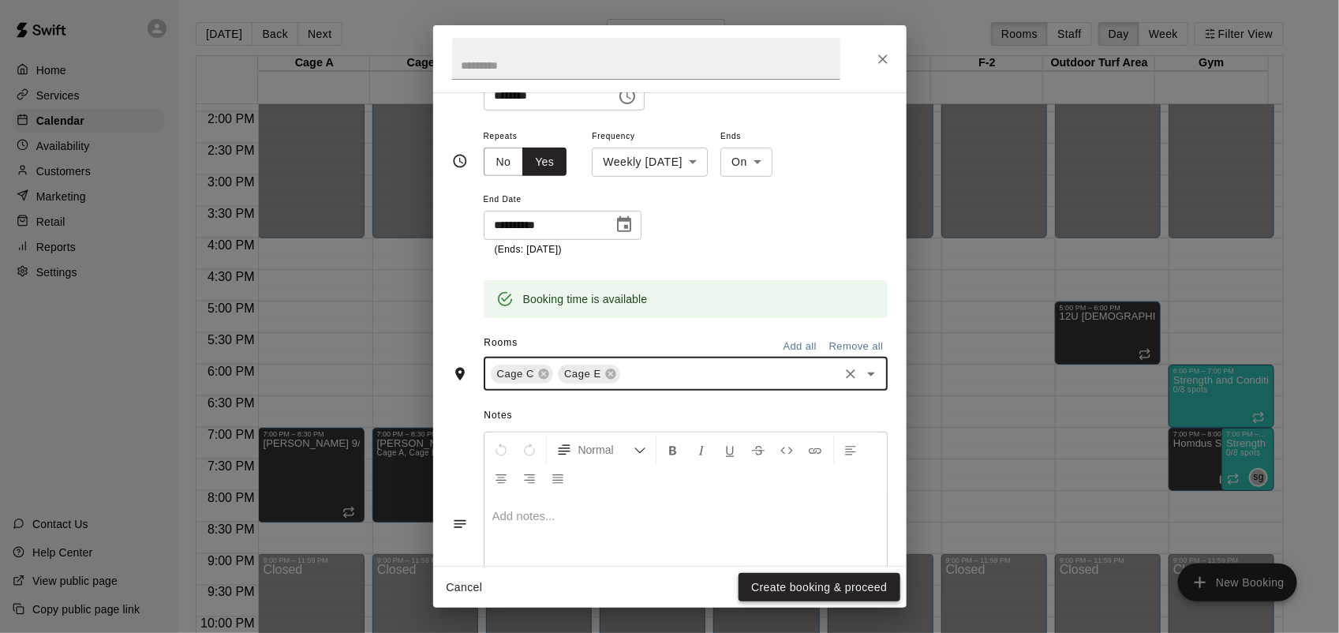
click at [836, 585] on button "Create booking & proceed" at bounding box center [819, 587] width 161 height 29
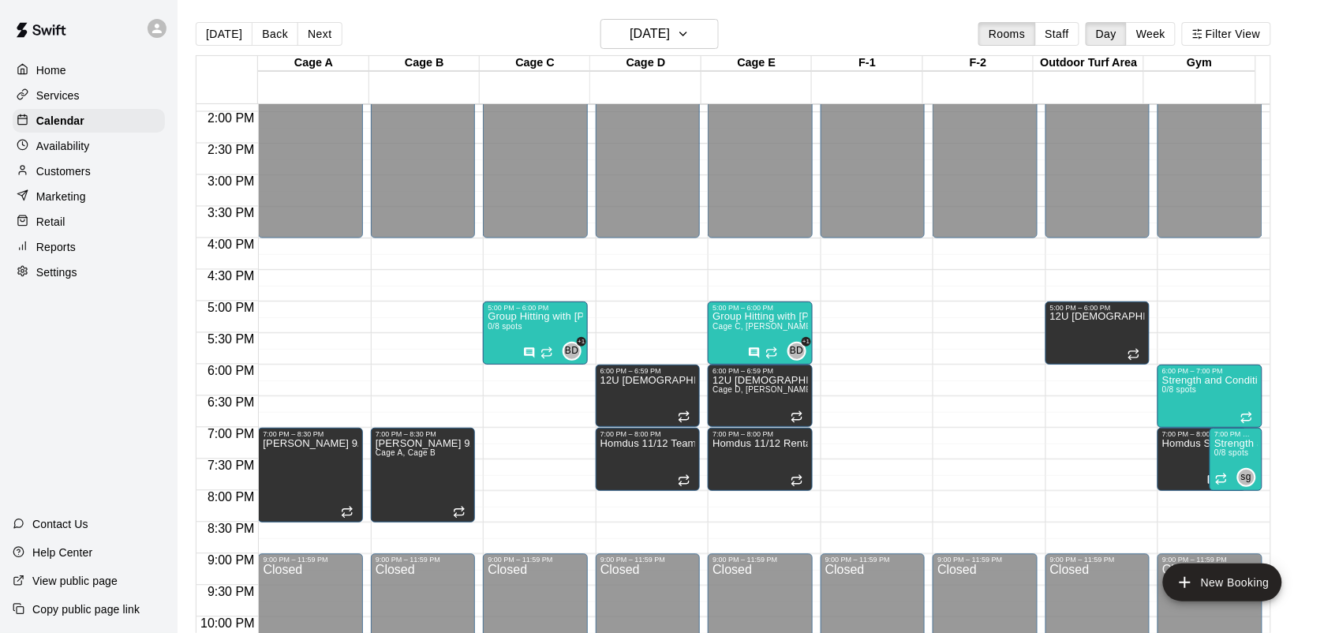
click at [1209, 589] on button "New Booking" at bounding box center [1222, 582] width 119 height 38
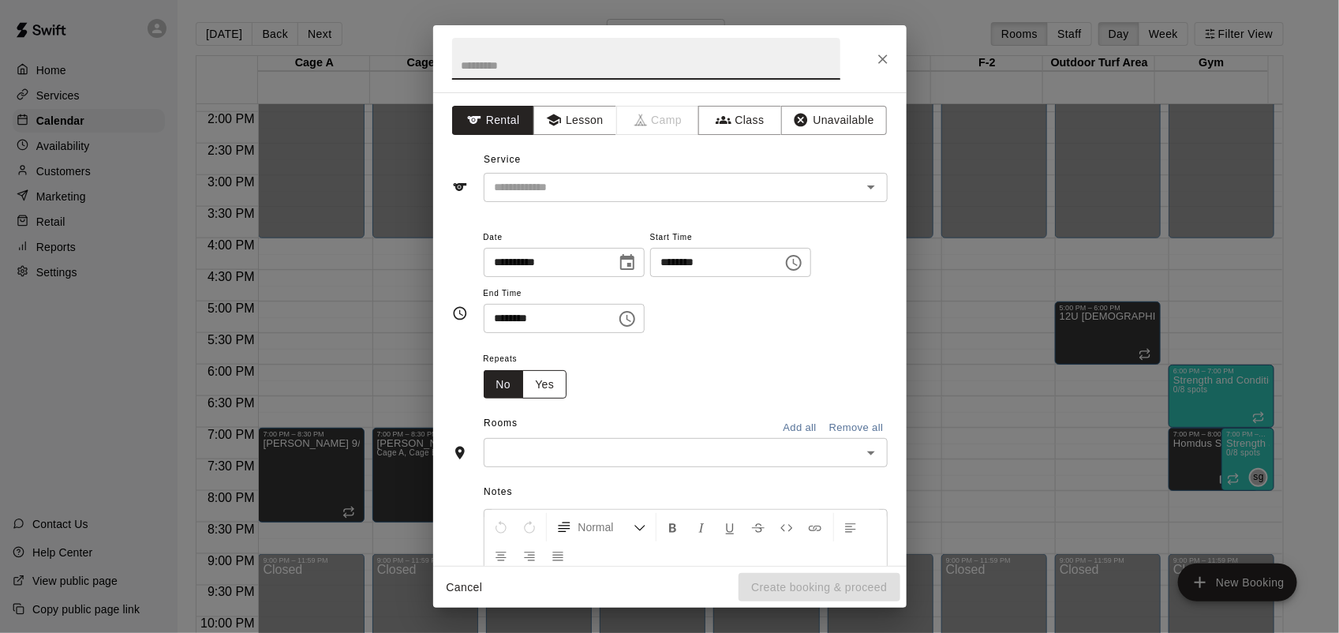
click at [526, 376] on button "Yes" at bounding box center [544, 384] width 44 height 29
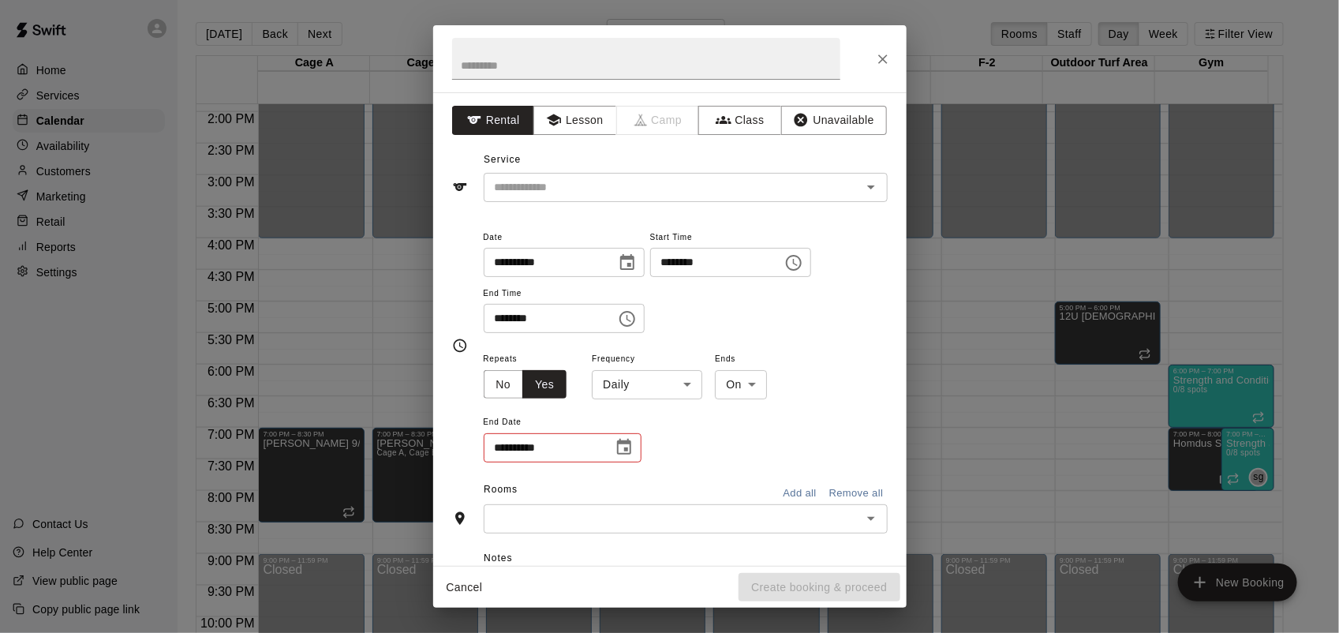
click at [667, 380] on body "Home Services Calendar Availability Customers Marketing Retail Reports Settings…" at bounding box center [669, 329] width 1339 height 658
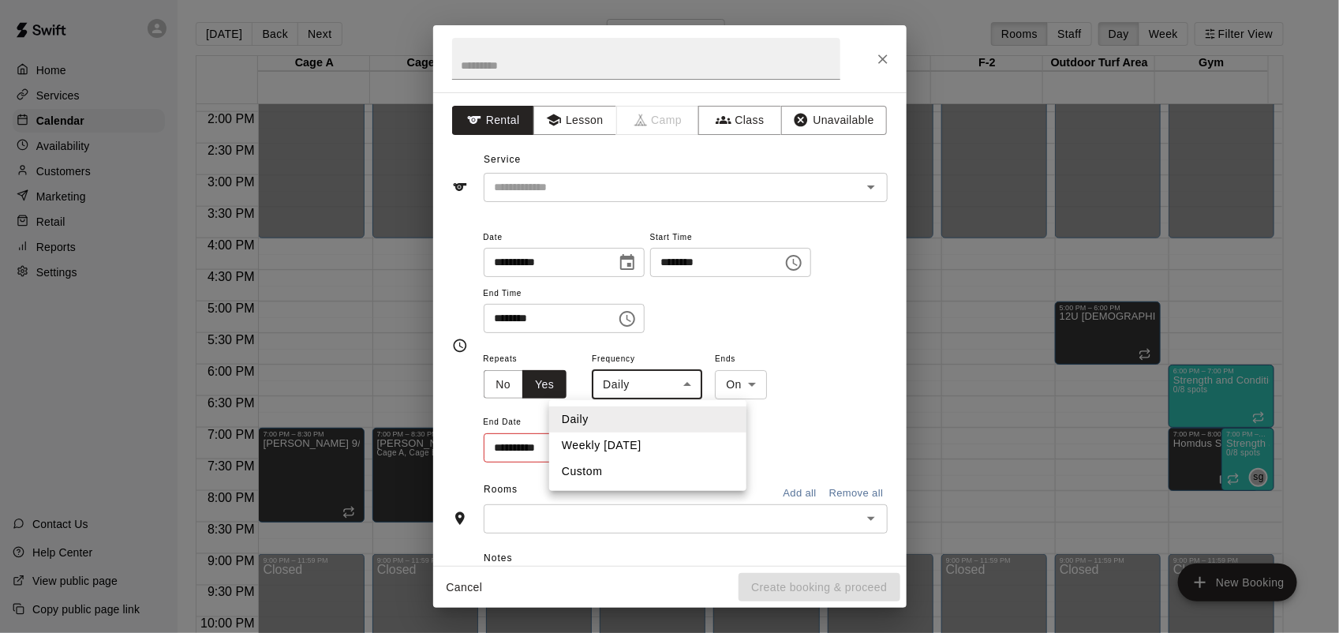
click at [624, 451] on li "Weekly [DATE]" at bounding box center [647, 445] width 197 height 26
type input "******"
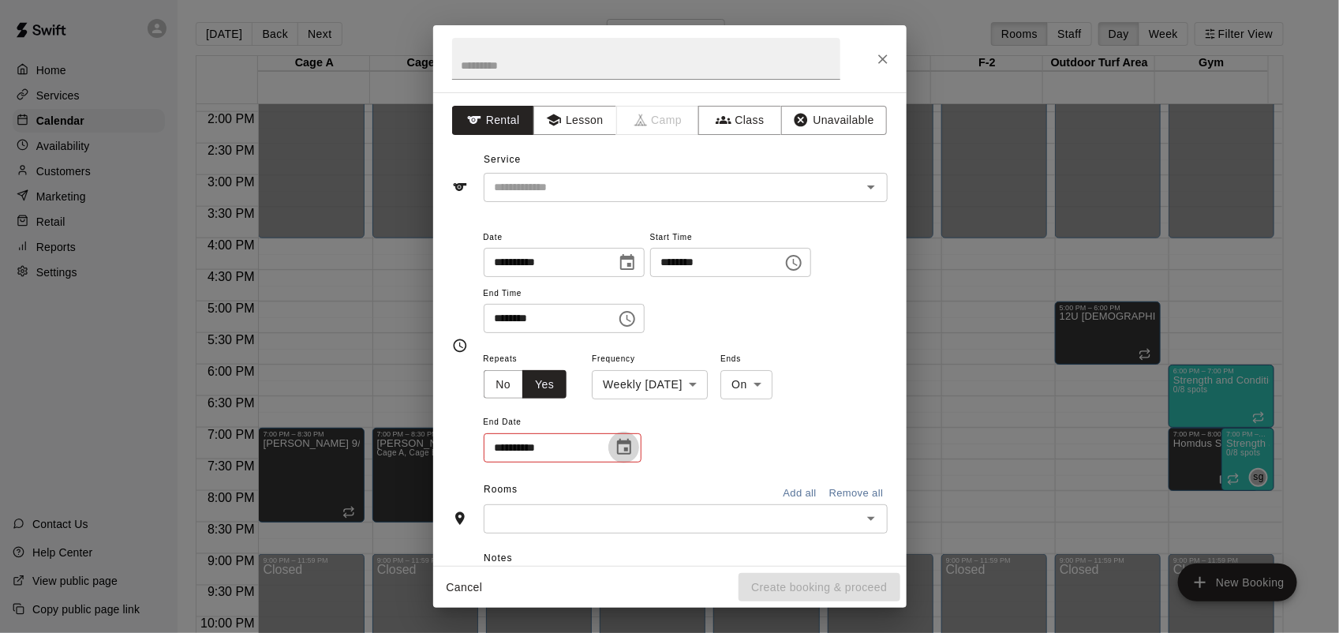
click at [624, 451] on icon "Choose date" at bounding box center [624, 447] width 14 height 16
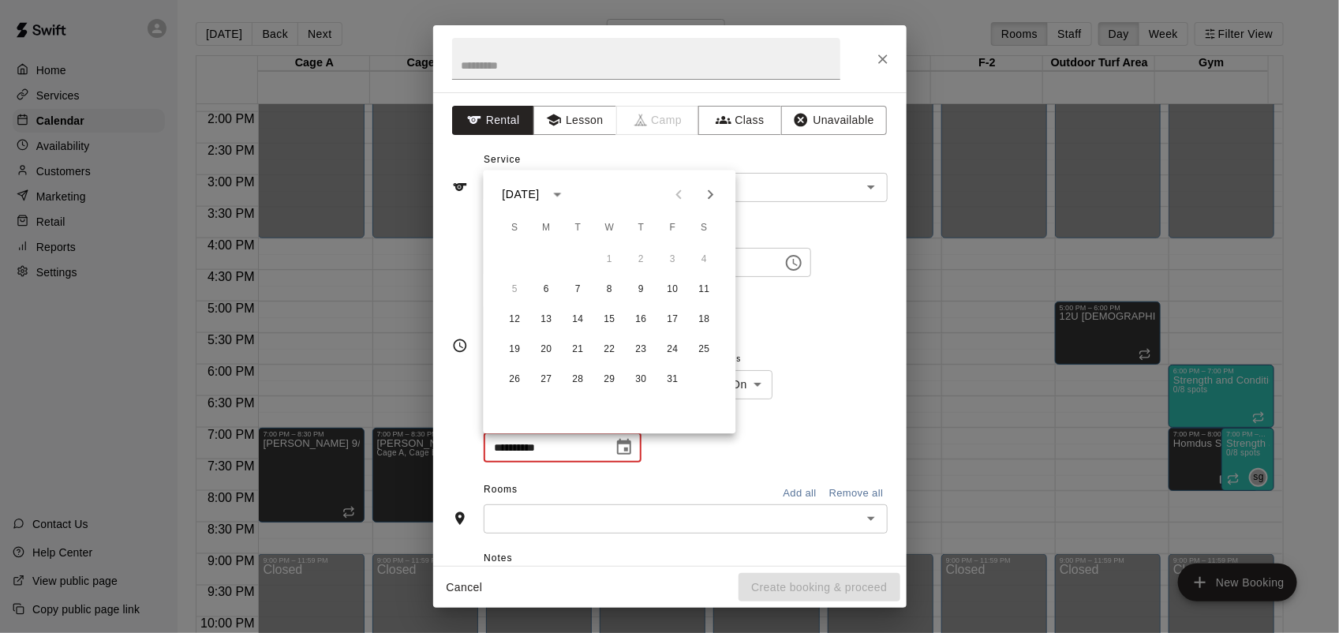
click at [705, 196] on icon "Next month" at bounding box center [710, 194] width 19 height 19
click at [545, 380] on button "24" at bounding box center [547, 380] width 28 height 28
type input "**********"
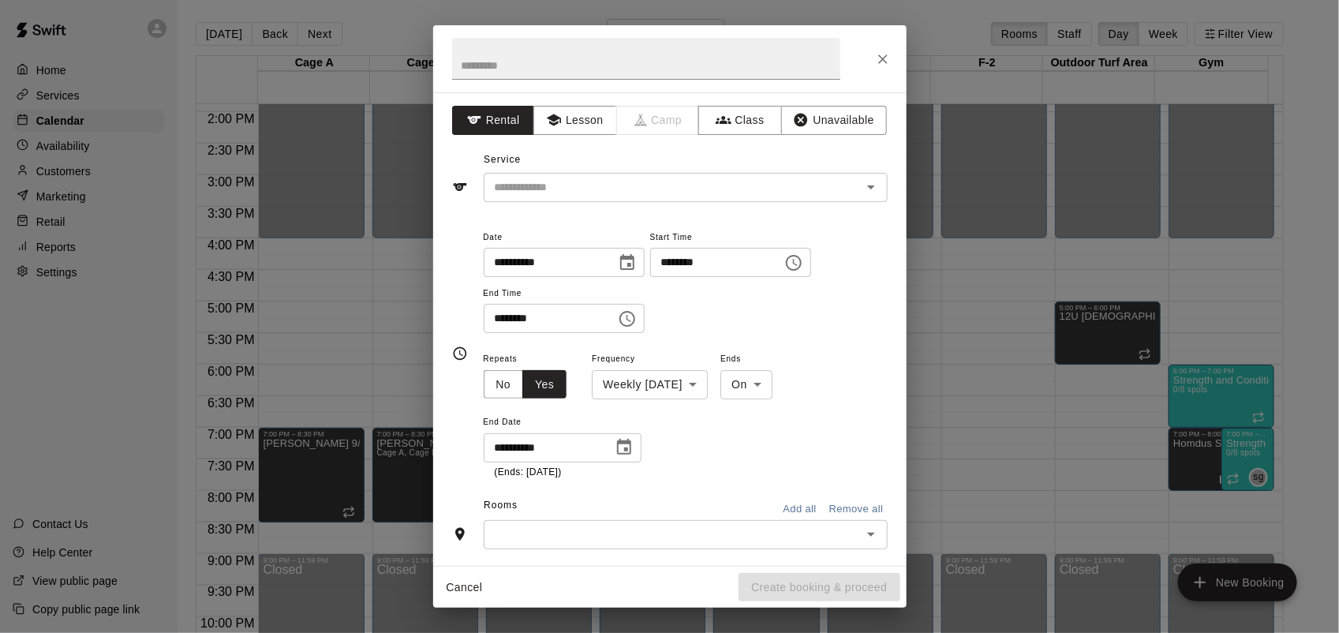
click at [598, 548] on div "​" at bounding box center [686, 534] width 404 height 29
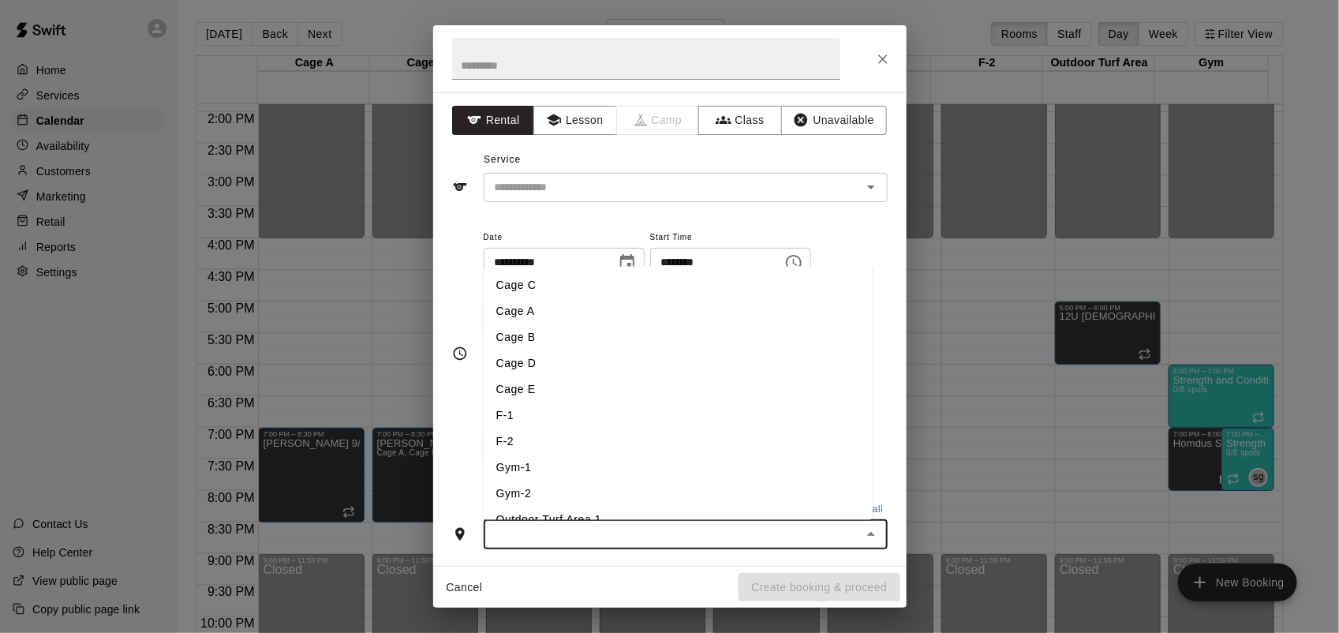
click at [540, 286] on li "Cage C" at bounding box center [678, 285] width 389 height 26
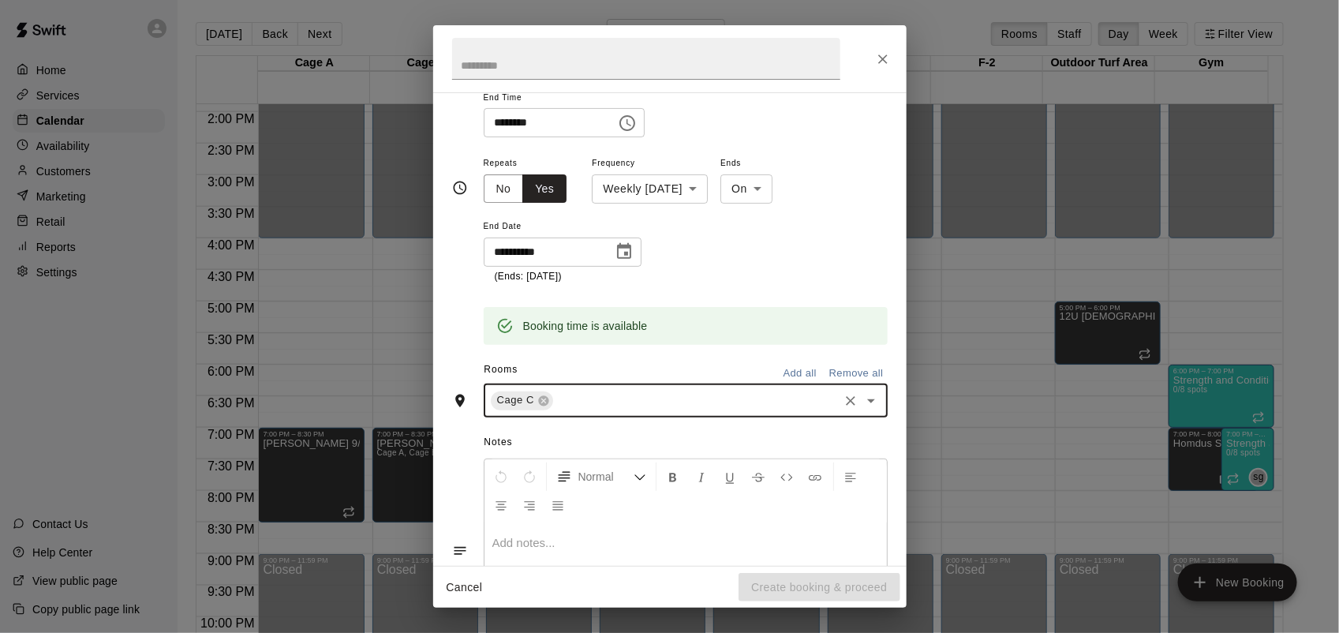
scroll to position [197, 0]
click at [582, 398] on input "text" at bounding box center [695, 399] width 281 height 20
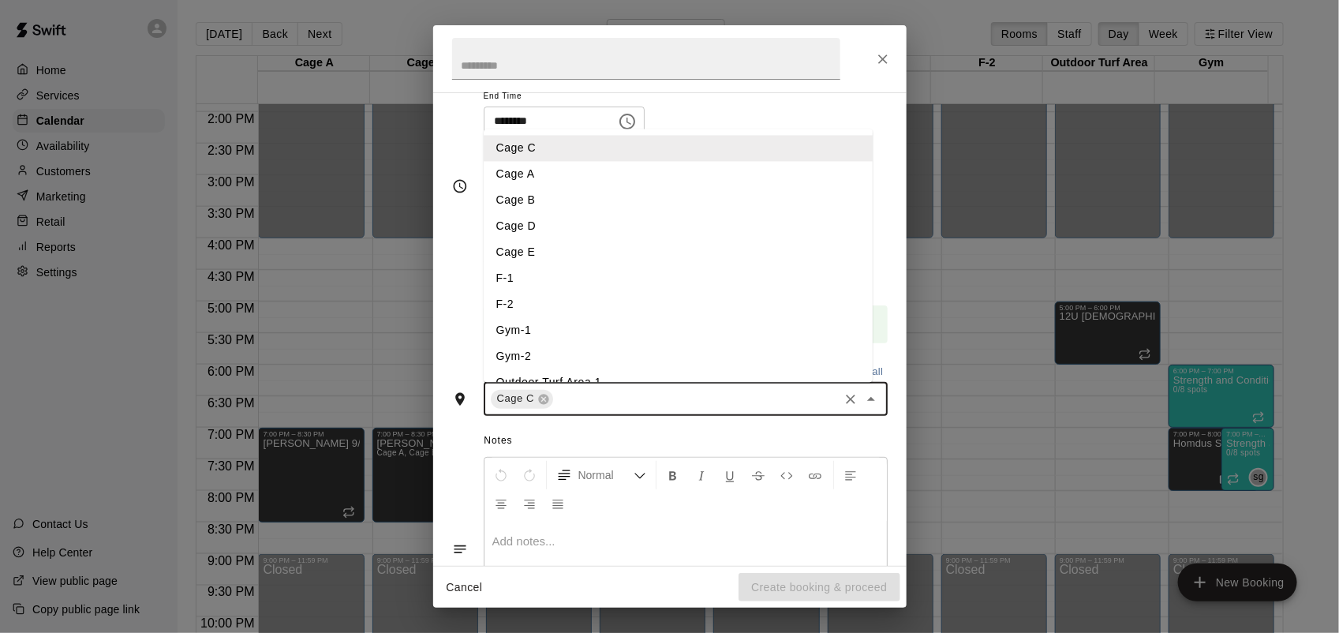
click at [547, 190] on li "Cage B" at bounding box center [678, 200] width 389 height 26
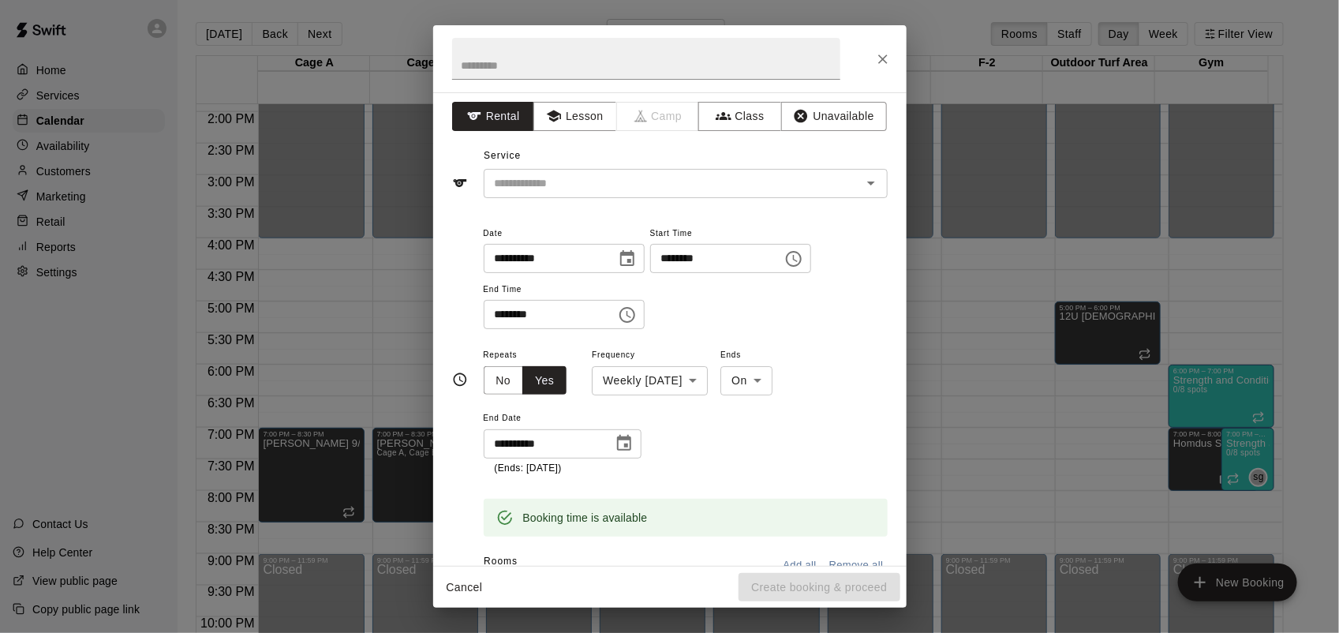
scroll to position [0, 0]
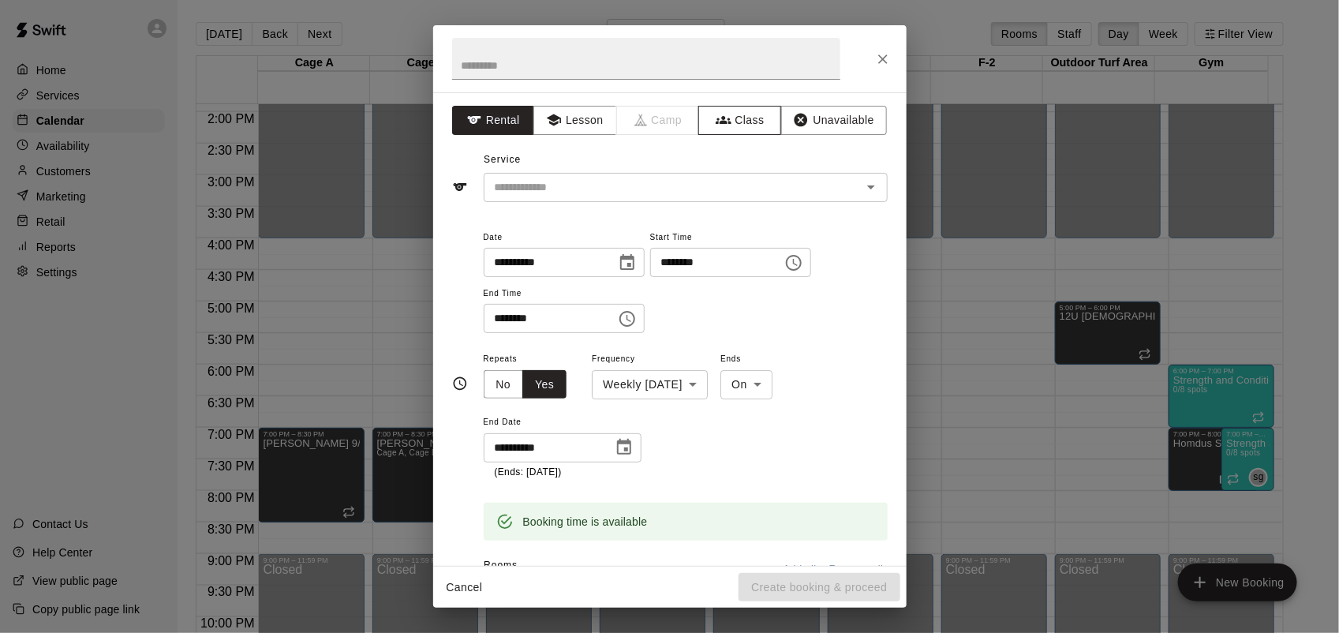
click at [726, 122] on button "Class" at bounding box center [739, 120] width 83 height 29
click at [688, 171] on div "Service ​" at bounding box center [670, 175] width 436 height 54
click at [688, 180] on input "text" at bounding box center [672, 188] width 368 height 20
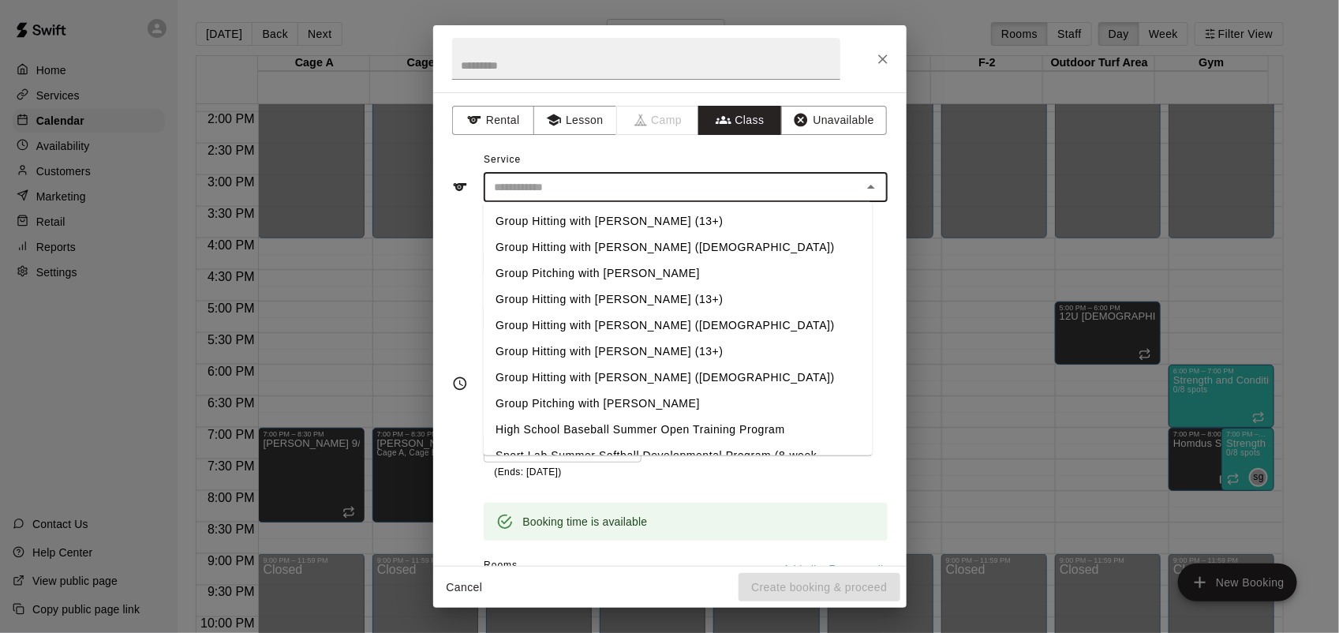
click at [643, 324] on li "Group Hitting with [PERSON_NAME] ([DEMOGRAPHIC_DATA])" at bounding box center [677, 325] width 389 height 26
type input "**********"
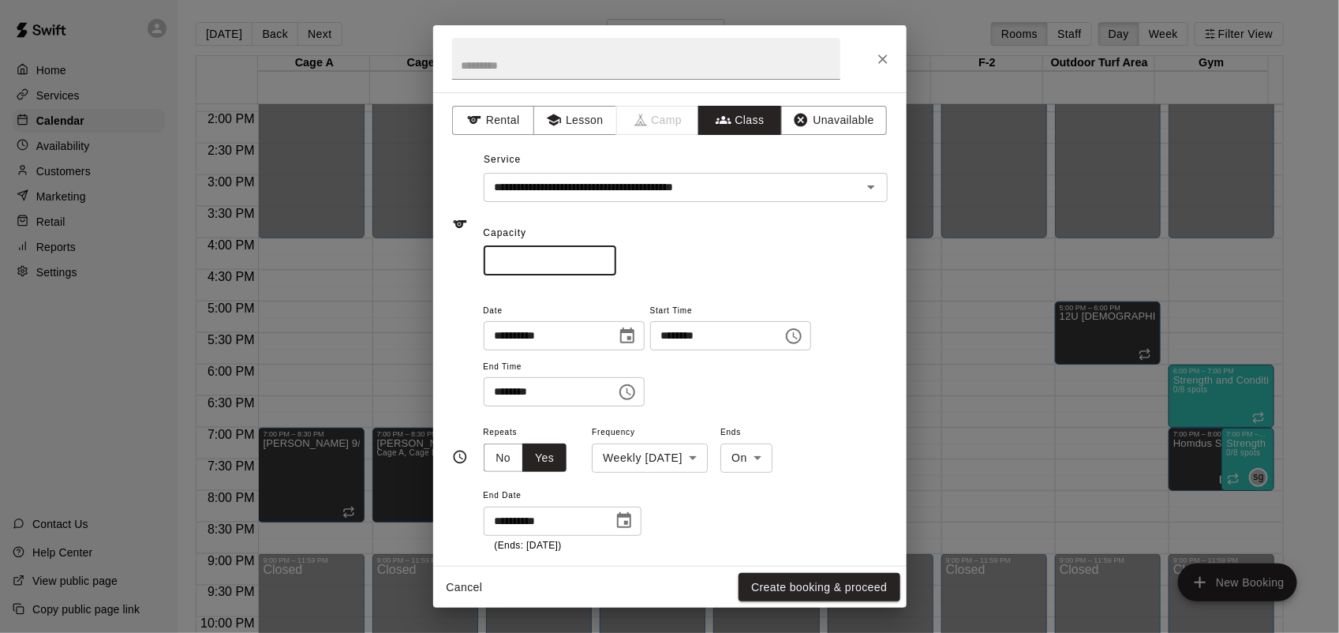
click at [616, 259] on input "*" at bounding box center [550, 260] width 133 height 29
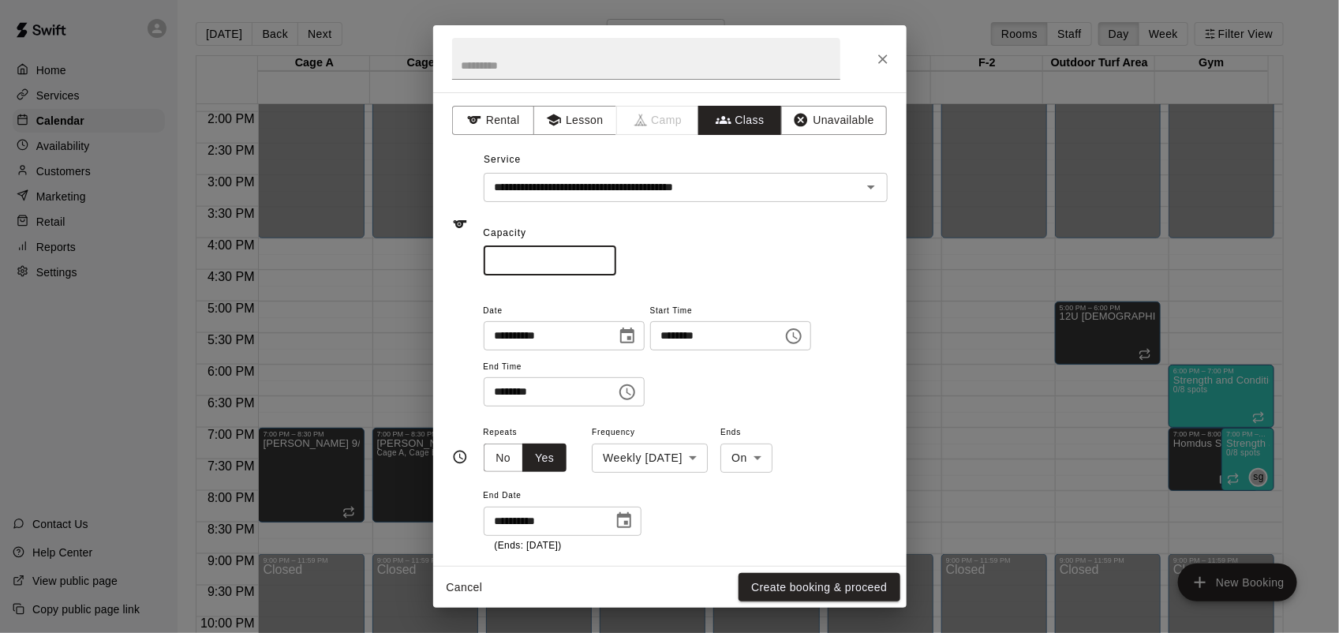
click at [616, 259] on input "*" at bounding box center [550, 260] width 133 height 29
type input "*"
click at [616, 259] on input "*" at bounding box center [550, 260] width 133 height 29
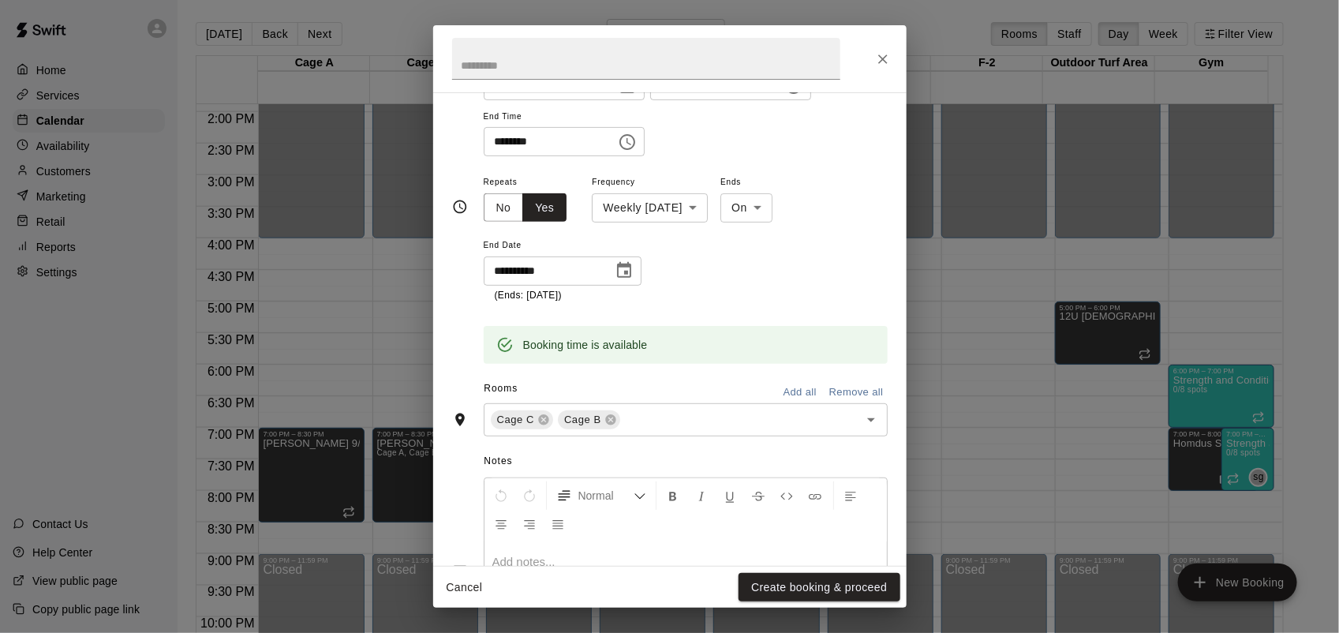
scroll to position [296, 0]
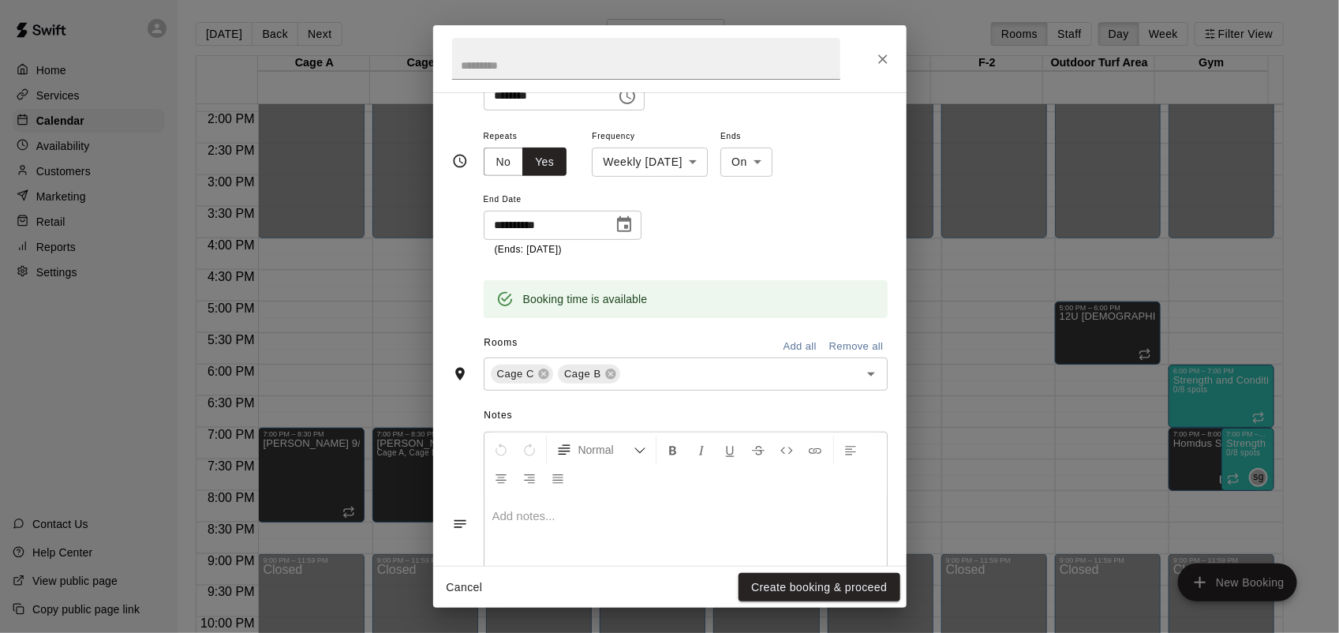
click at [616, 522] on p at bounding box center [685, 516] width 387 height 16
click at [623, 529] on div at bounding box center [685, 555] width 402 height 118
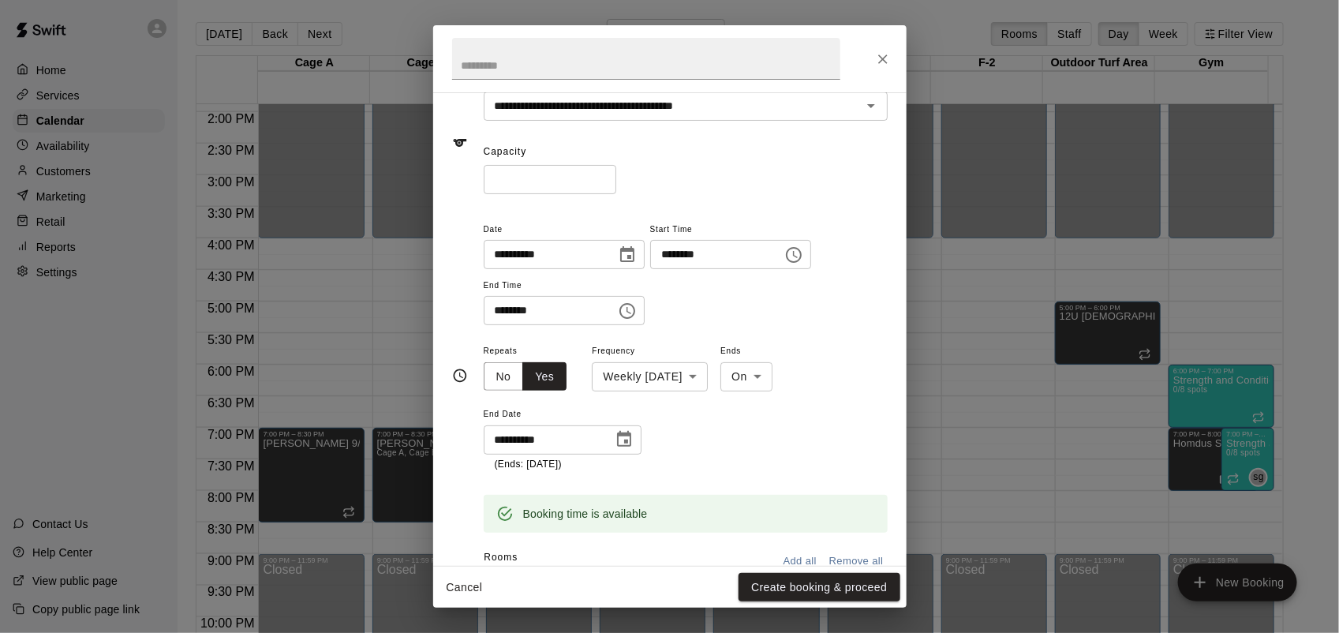
scroll to position [80, 0]
click at [690, 257] on input "********" at bounding box center [711, 255] width 122 height 29
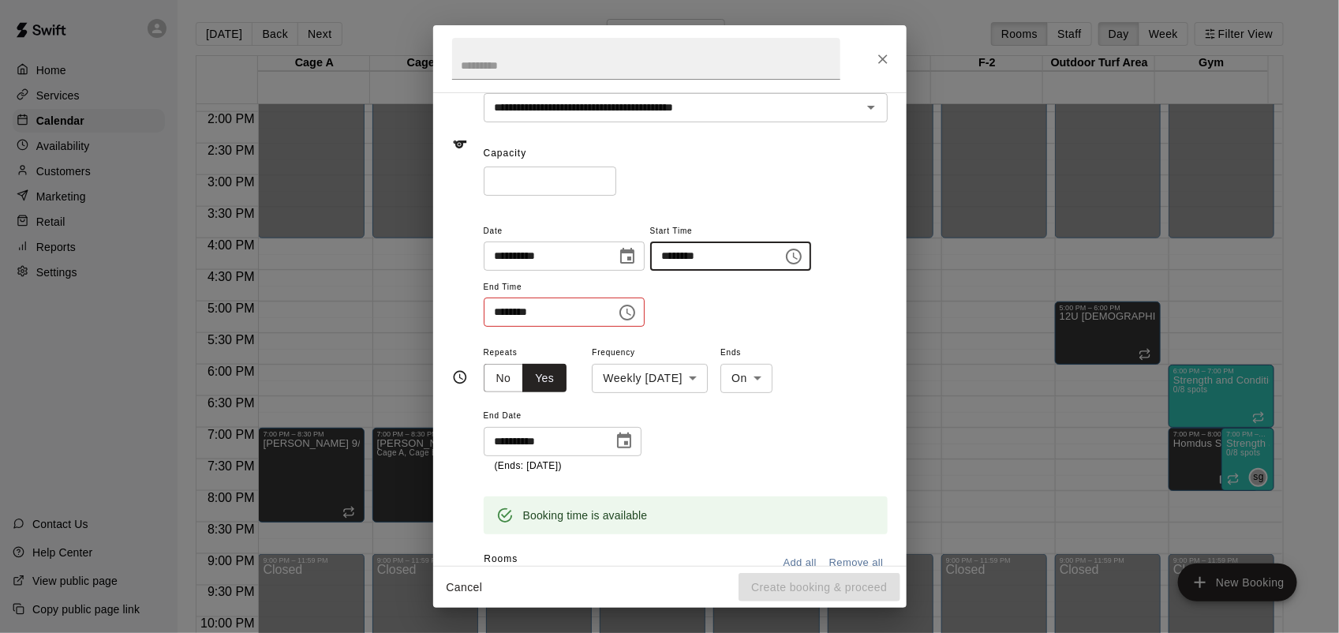
type input "********"
click at [502, 309] on input "********" at bounding box center [545, 311] width 122 height 29
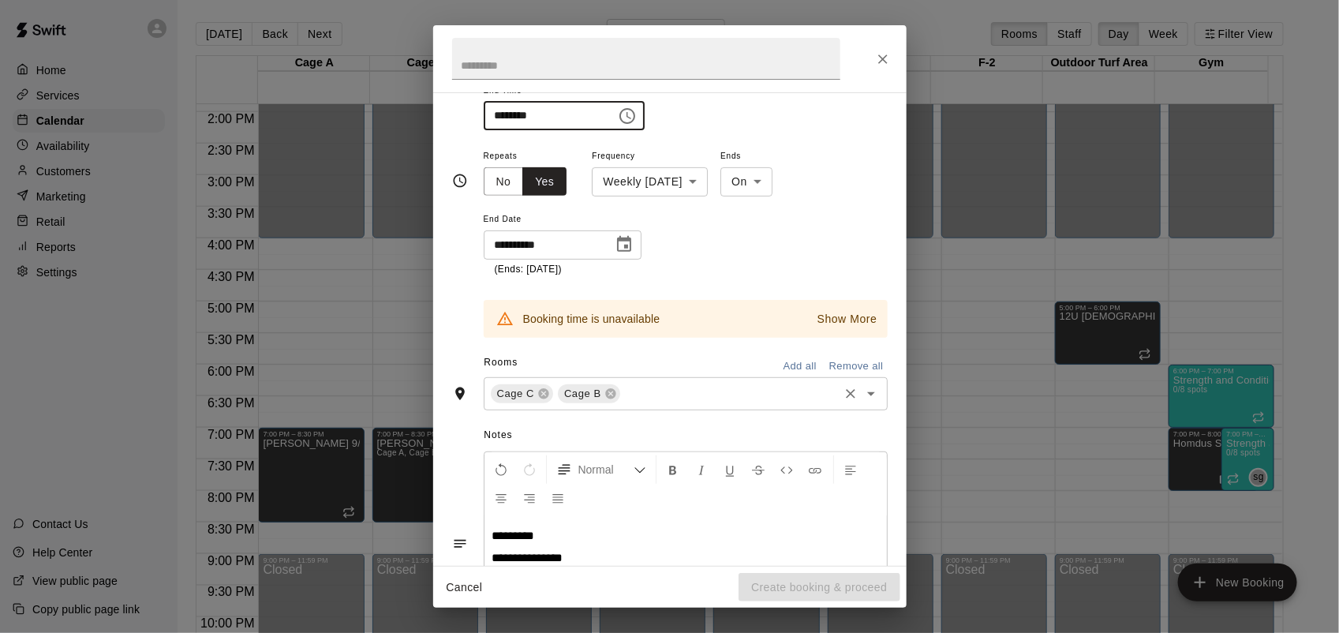
scroll to position [277, 0]
click at [837, 321] on p "Show More" at bounding box center [847, 318] width 60 height 17
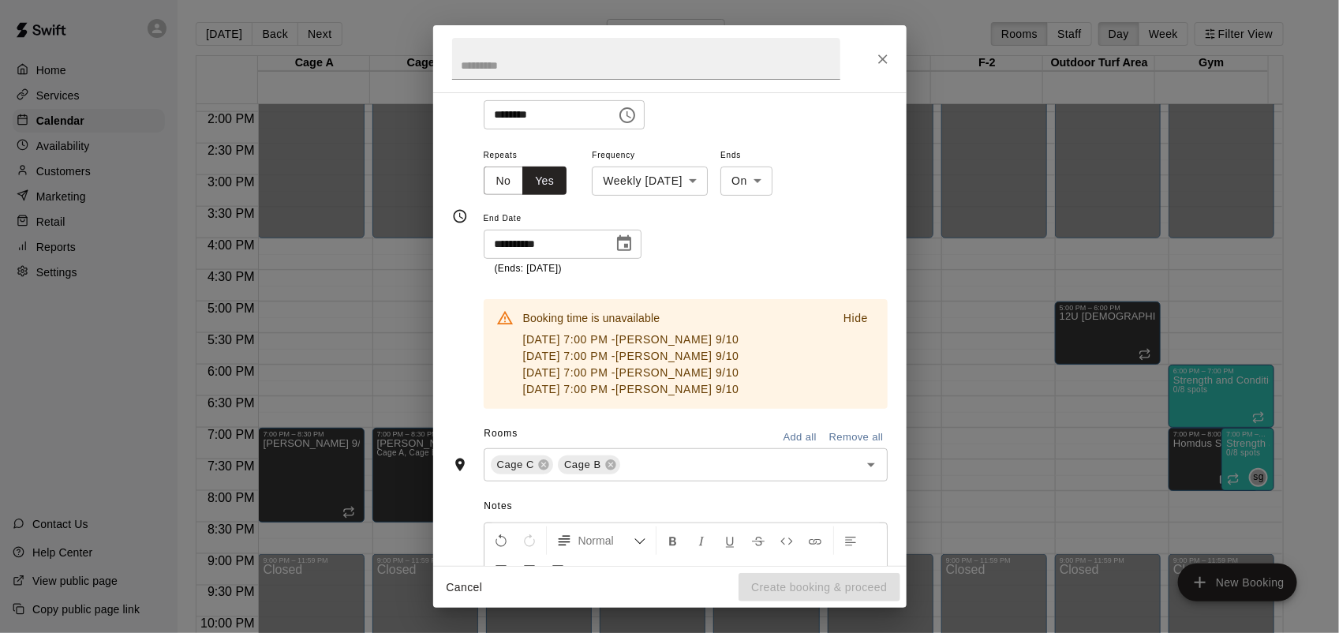
scroll to position [312, 0]
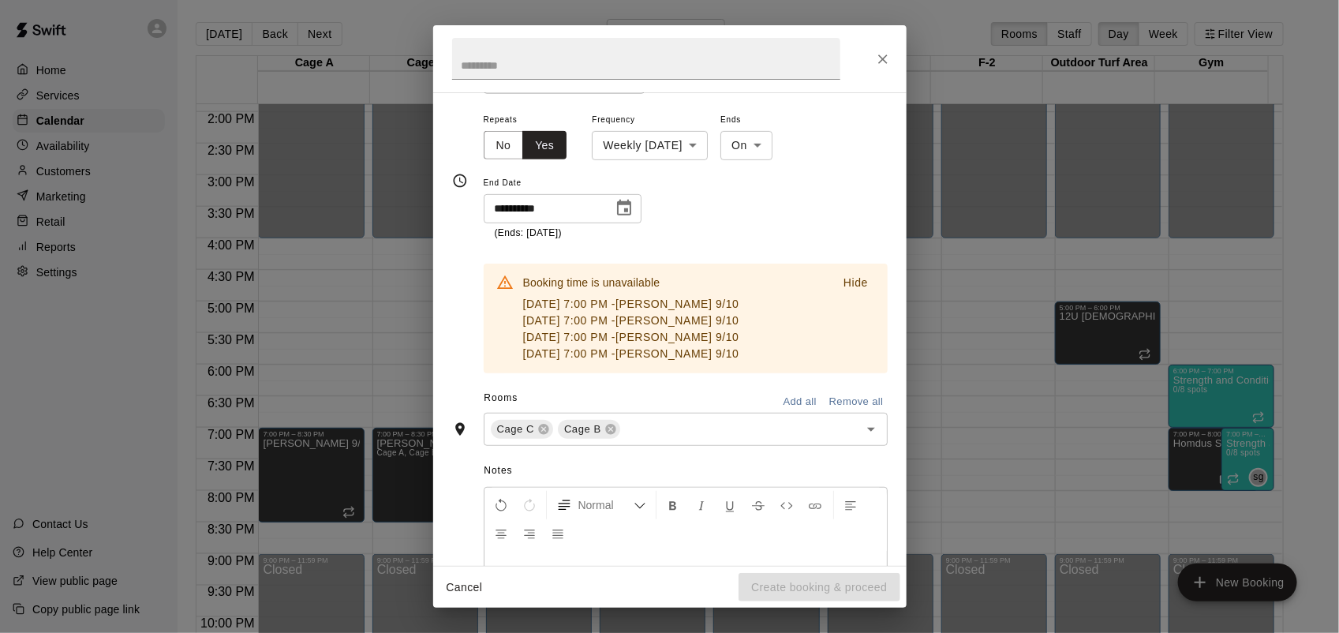
click at [727, 210] on div "**********" at bounding box center [686, 175] width 404 height 131
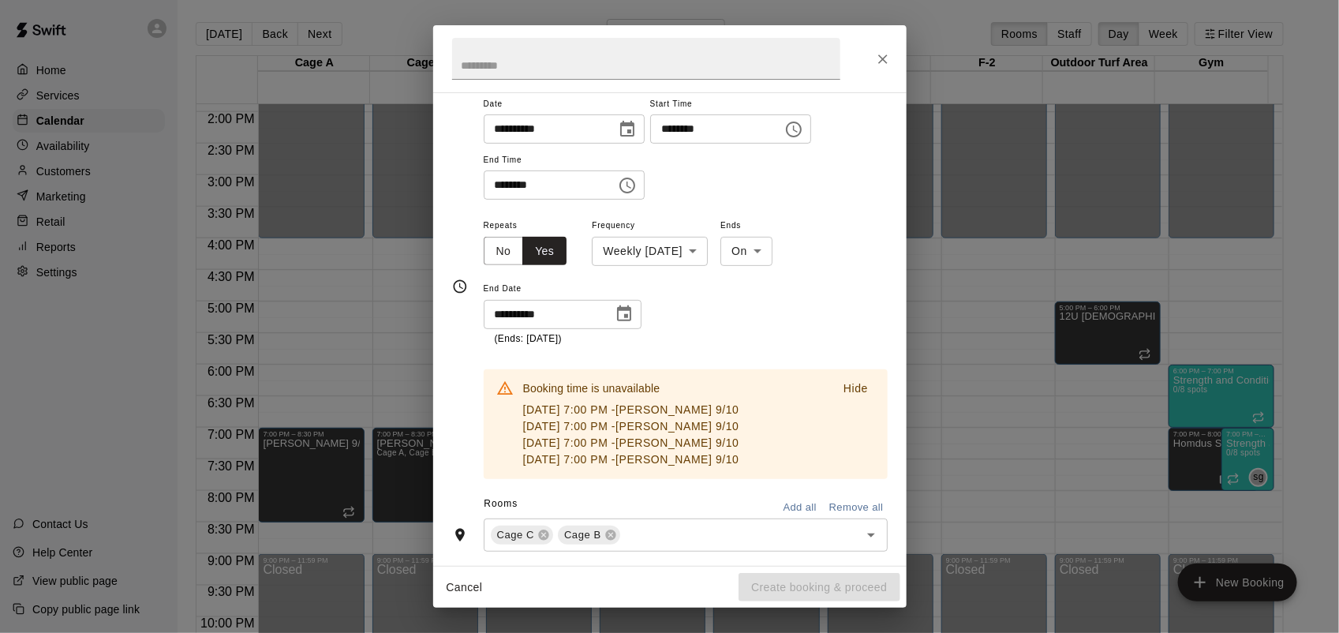
scroll to position [17, 0]
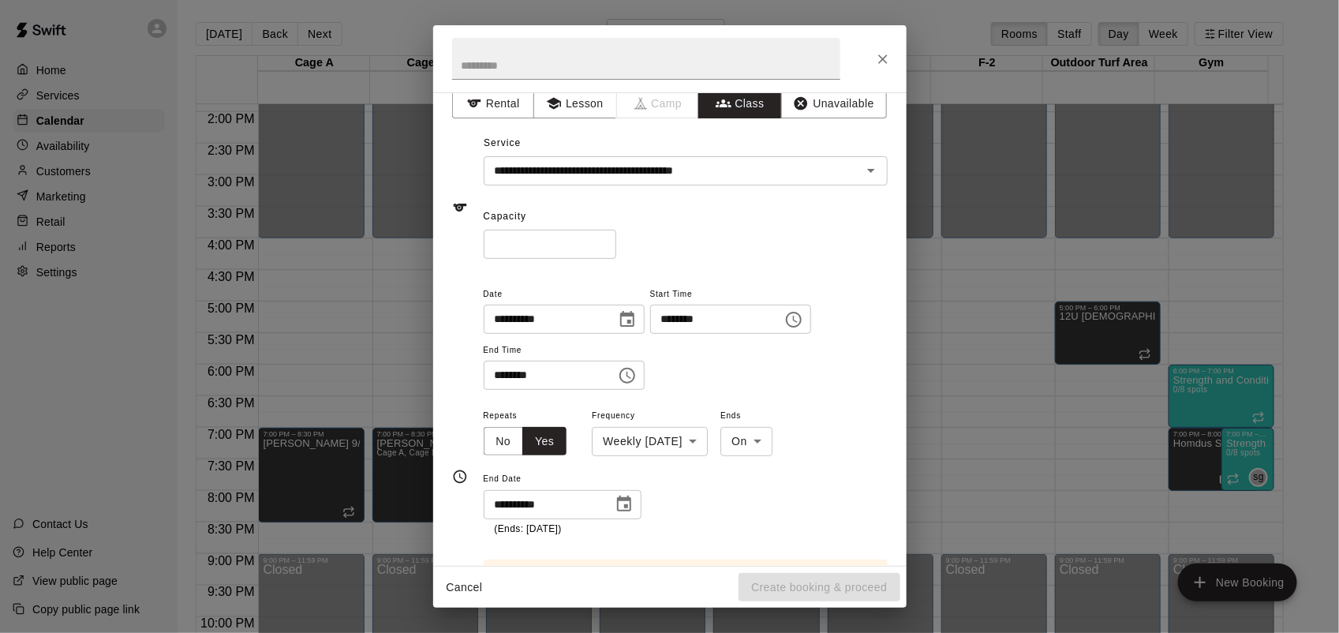
click at [499, 375] on input "********" at bounding box center [545, 375] width 122 height 29
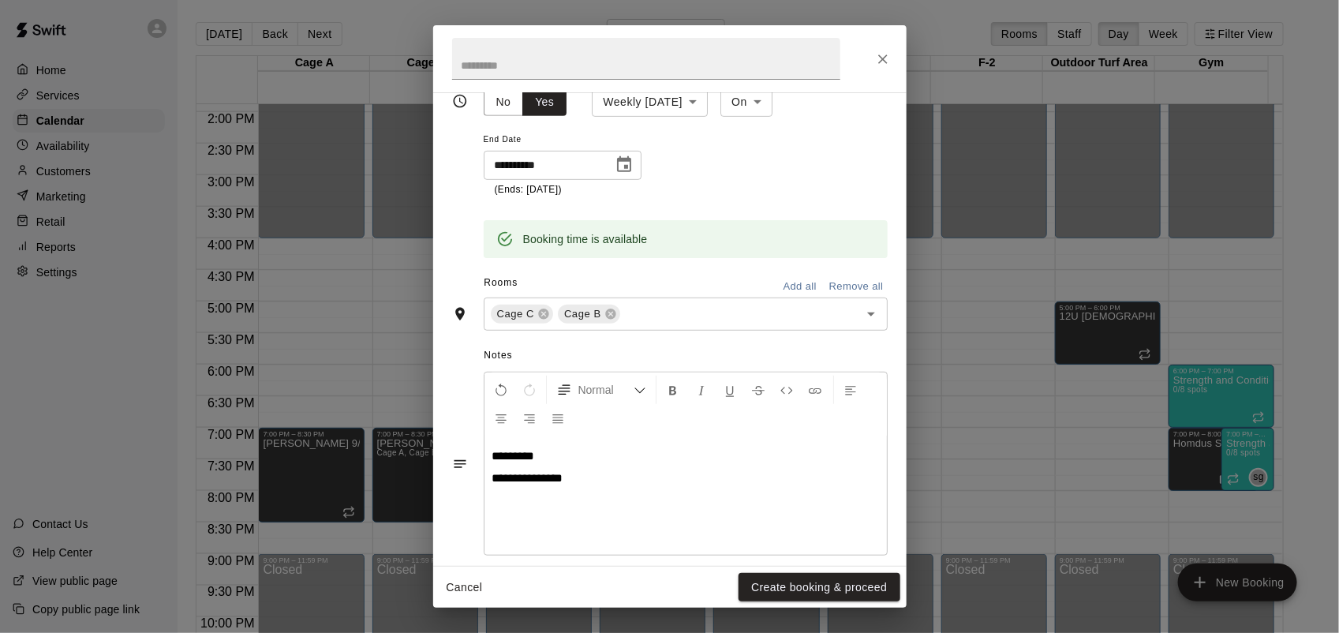
scroll to position [376, 0]
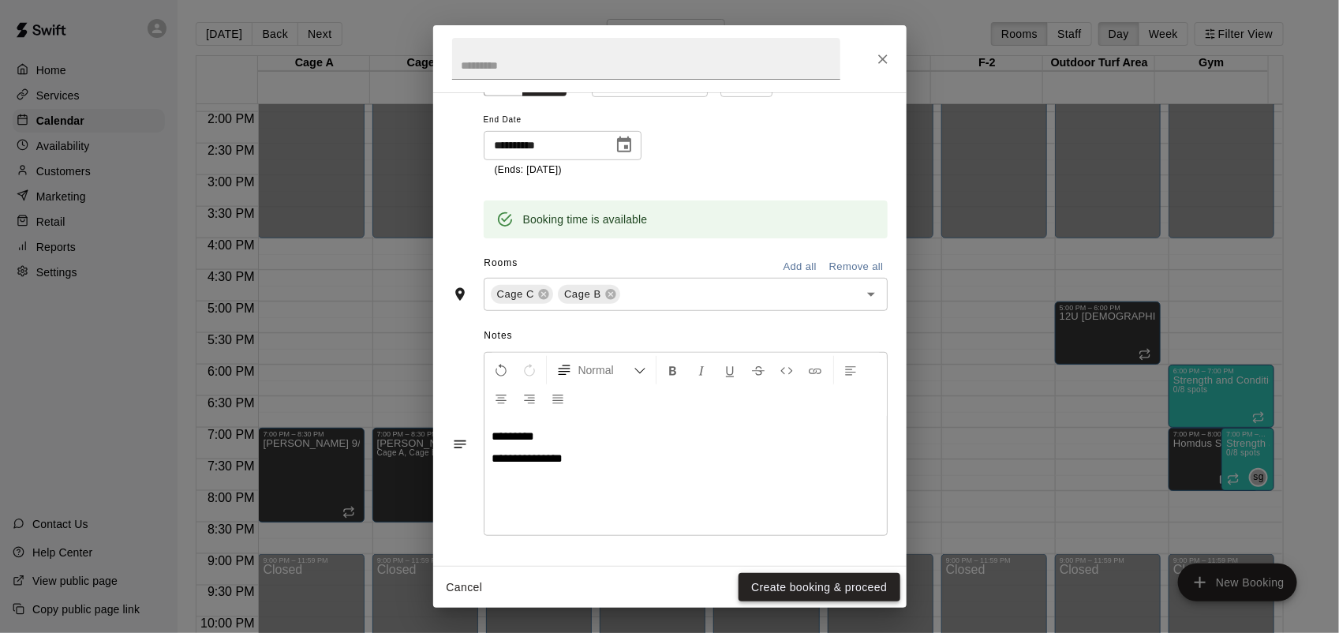
type input "********"
click at [811, 577] on button "Create booking & proceed" at bounding box center [819, 587] width 161 height 29
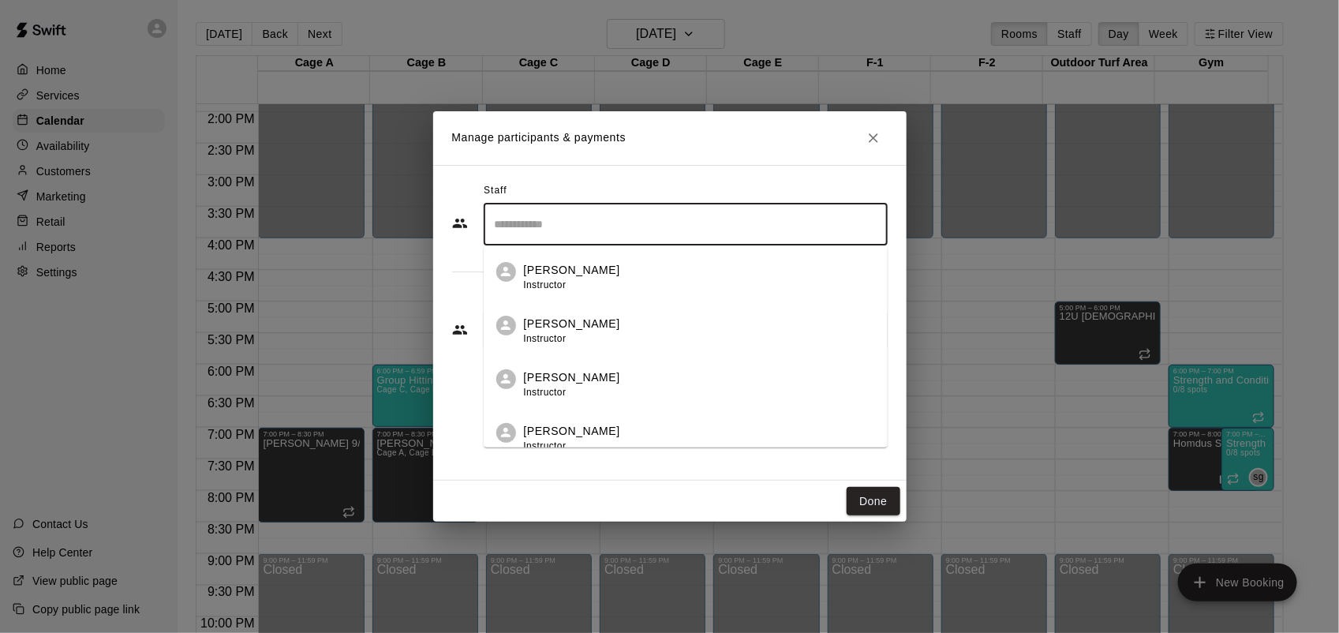
click at [608, 223] on input "Search staff" at bounding box center [686, 225] width 390 height 28
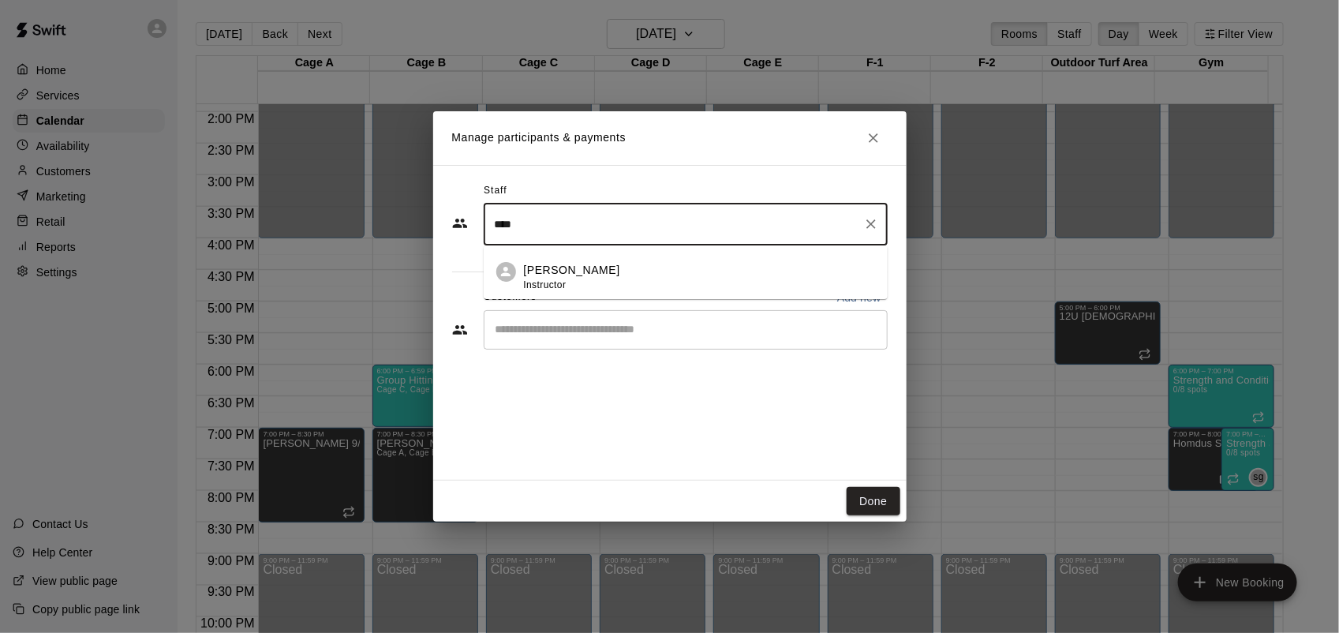
click at [592, 268] on p "[PERSON_NAME]" at bounding box center [572, 270] width 96 height 17
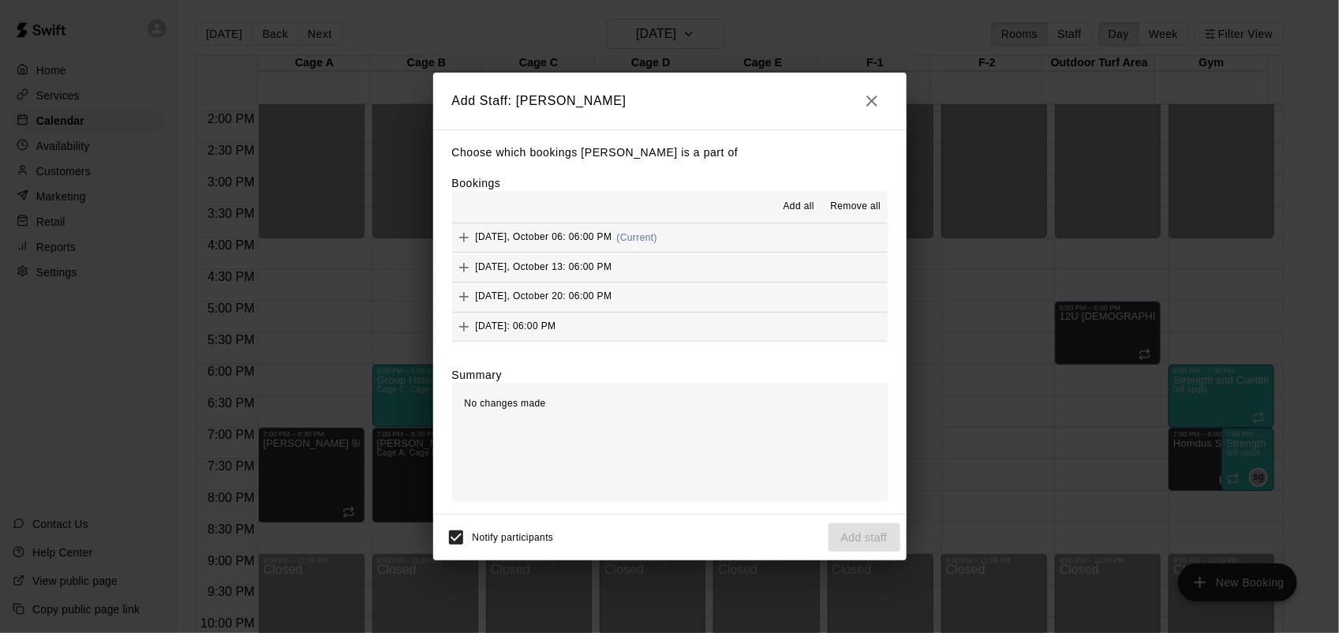
click at [794, 208] on span "Add all" at bounding box center [799, 207] width 32 height 16
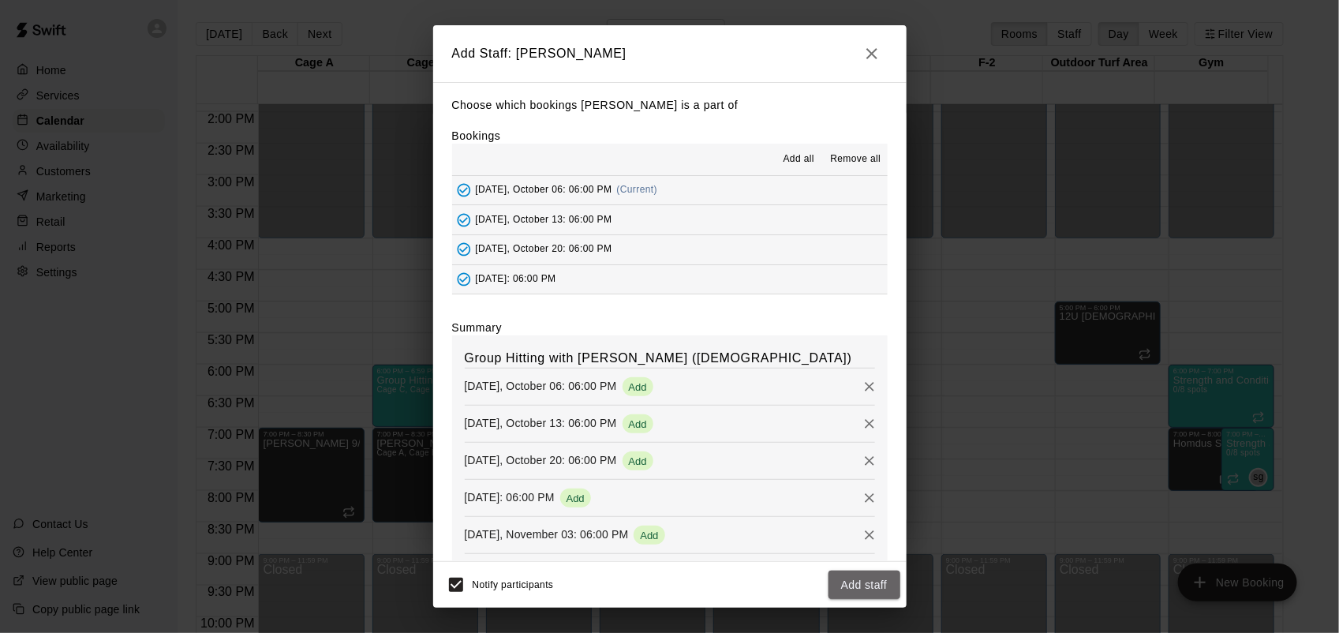
click at [886, 584] on button "Add staff" at bounding box center [864, 584] width 72 height 29
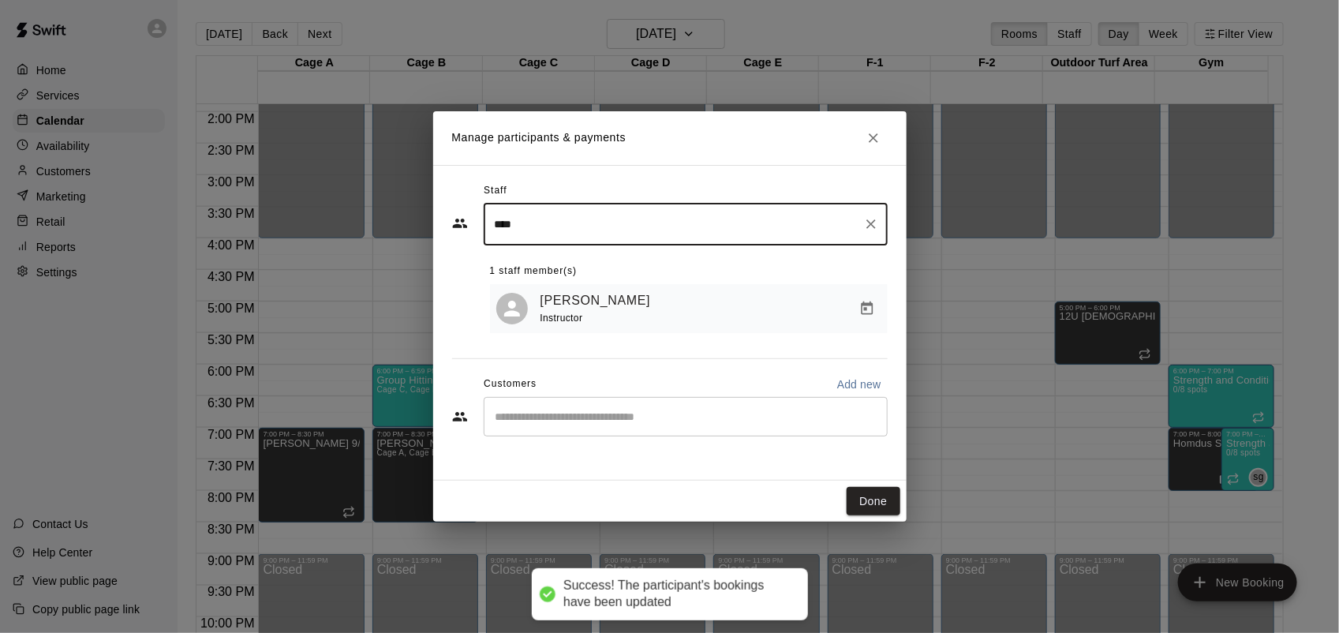
click at [626, 231] on input "****" at bounding box center [674, 225] width 366 height 28
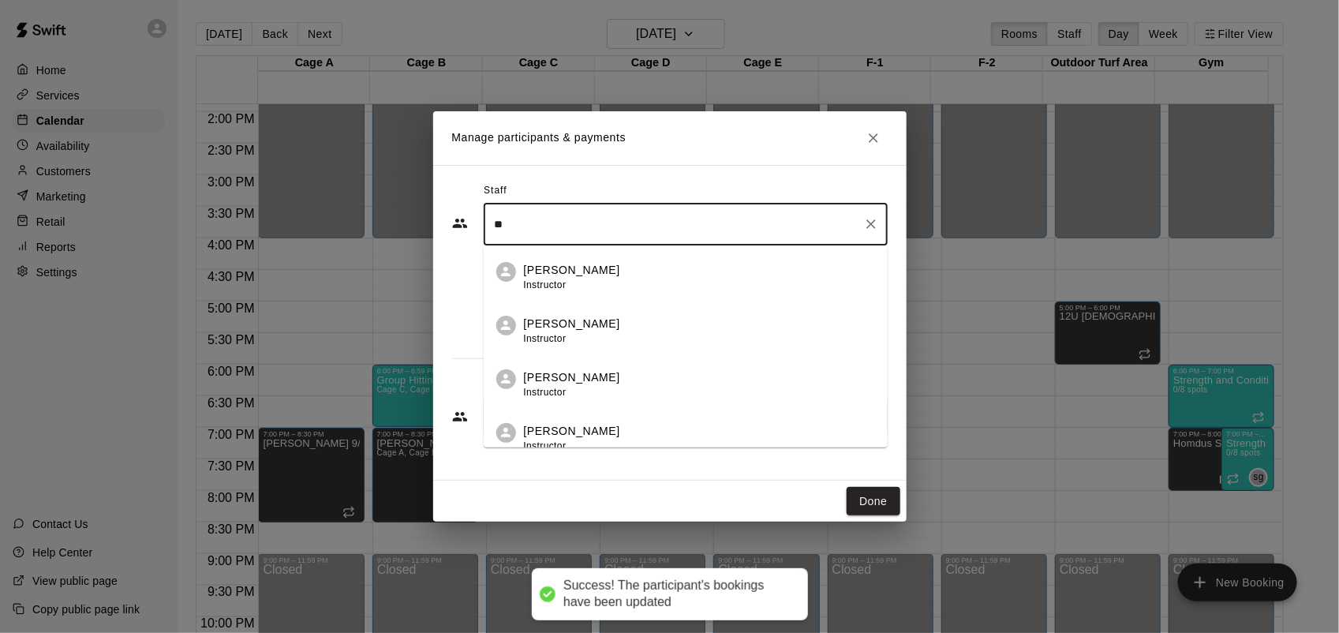
type input "*"
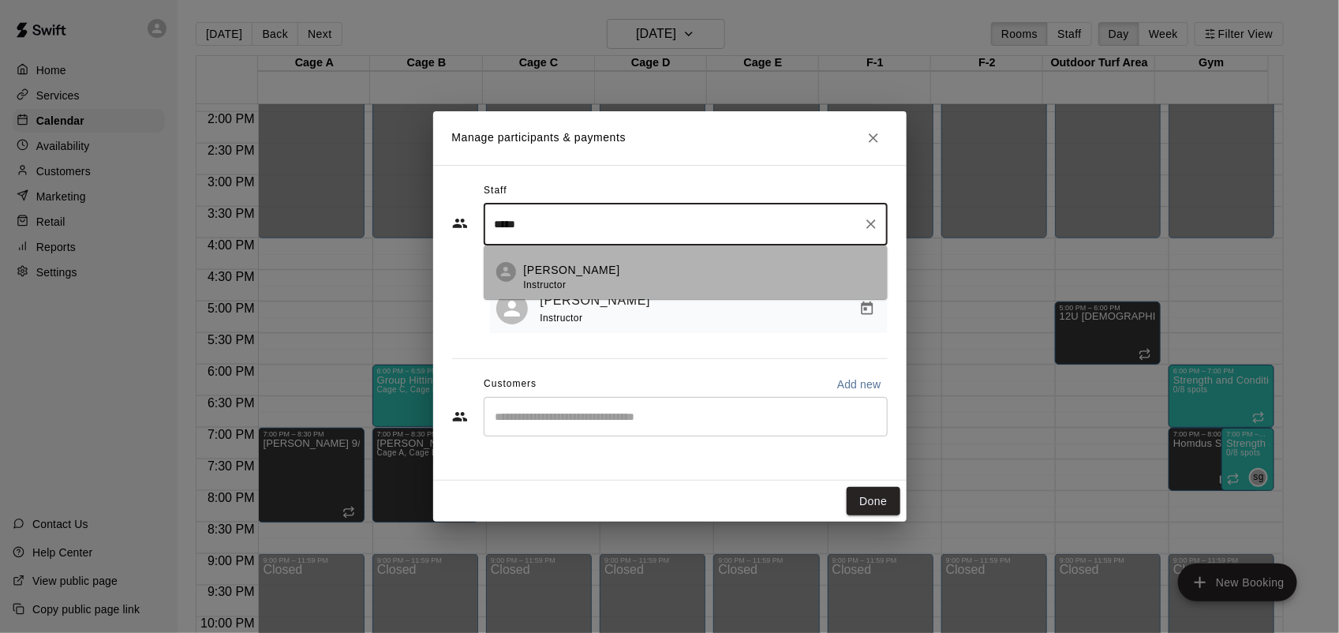
click at [625, 275] on div "[PERSON_NAME] Instructor" at bounding box center [699, 277] width 351 height 31
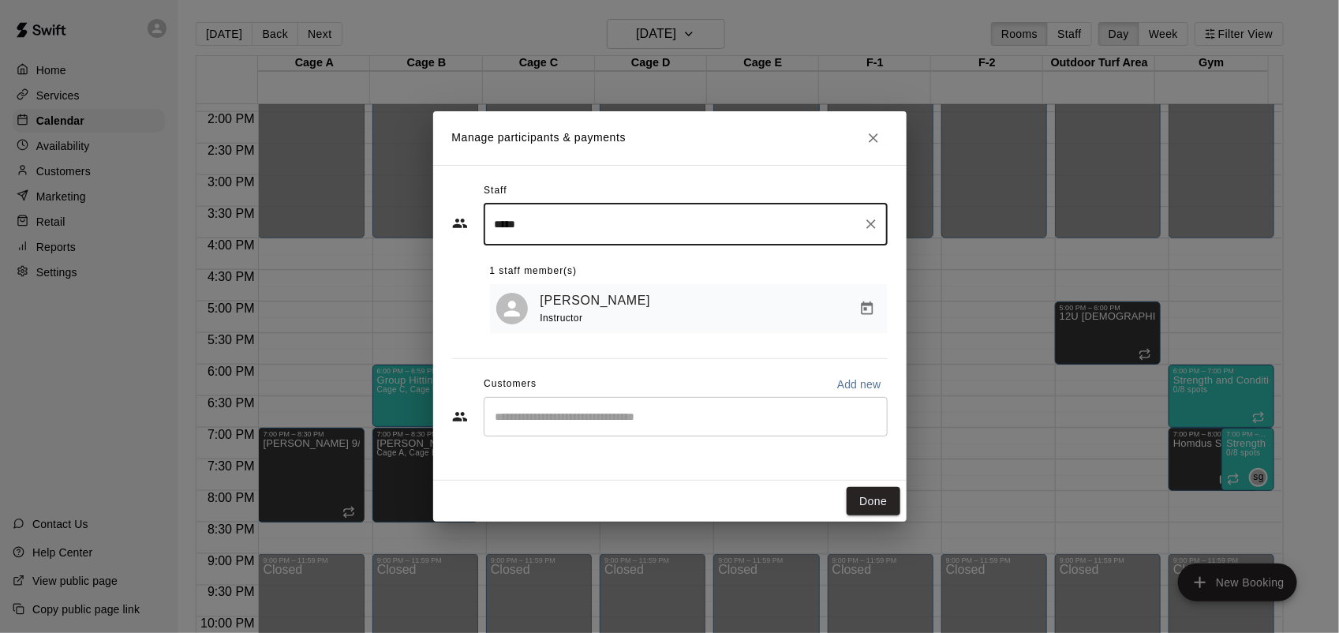
type input "*****"
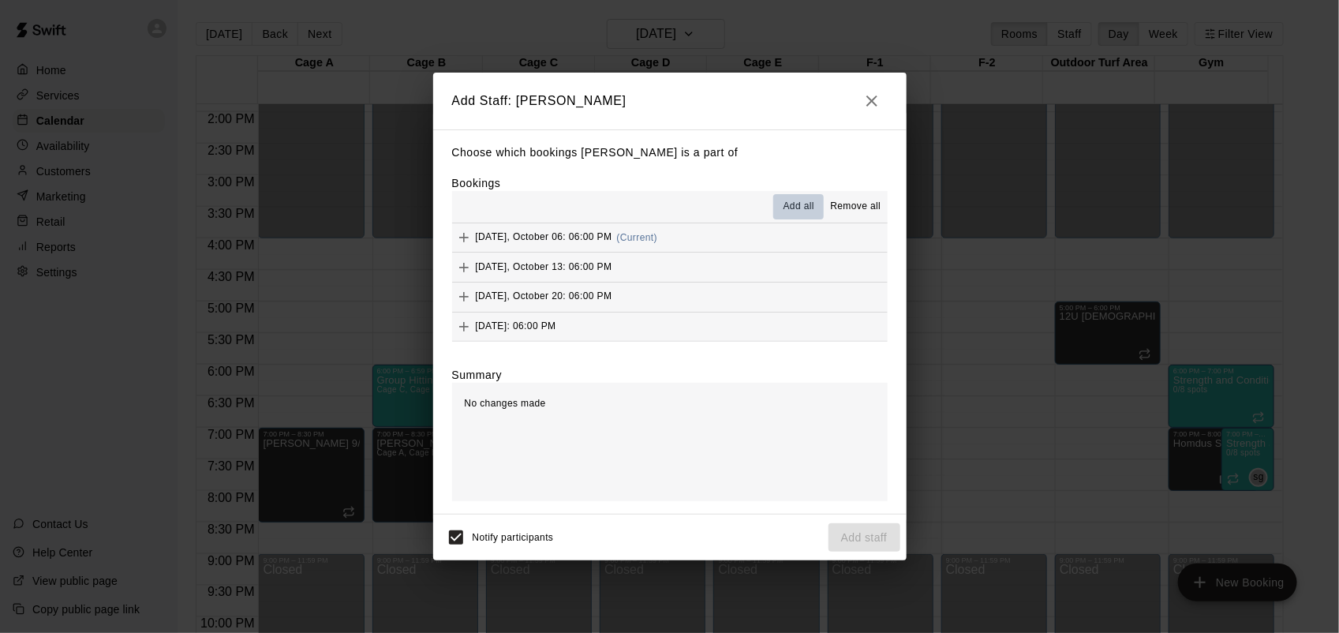
click at [789, 211] on span "Add all" at bounding box center [799, 207] width 32 height 16
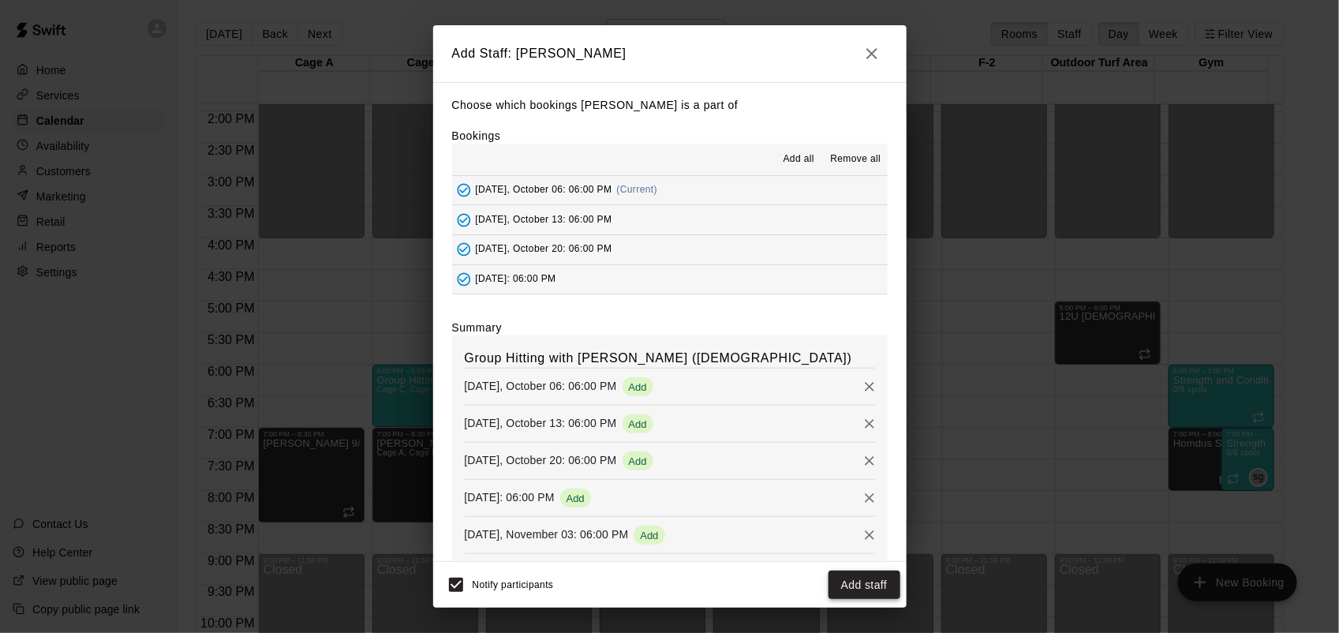
click at [892, 596] on button "Add staff" at bounding box center [864, 584] width 72 height 29
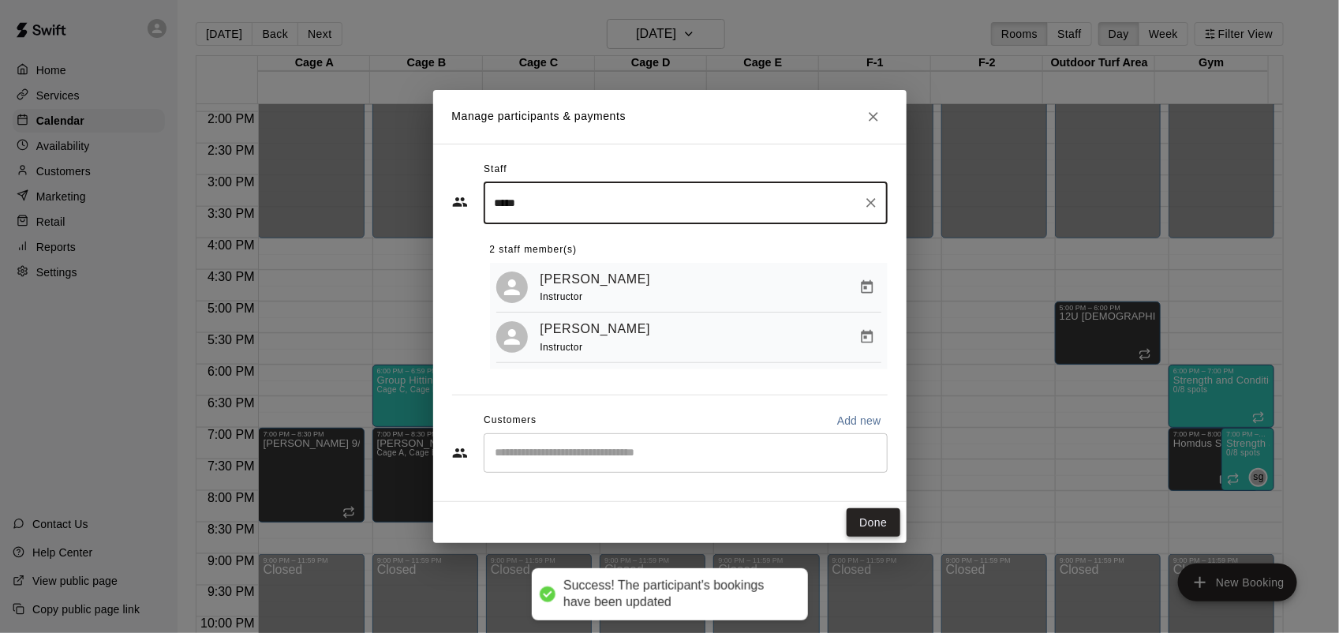
click at [880, 515] on button "Done" at bounding box center [873, 522] width 53 height 29
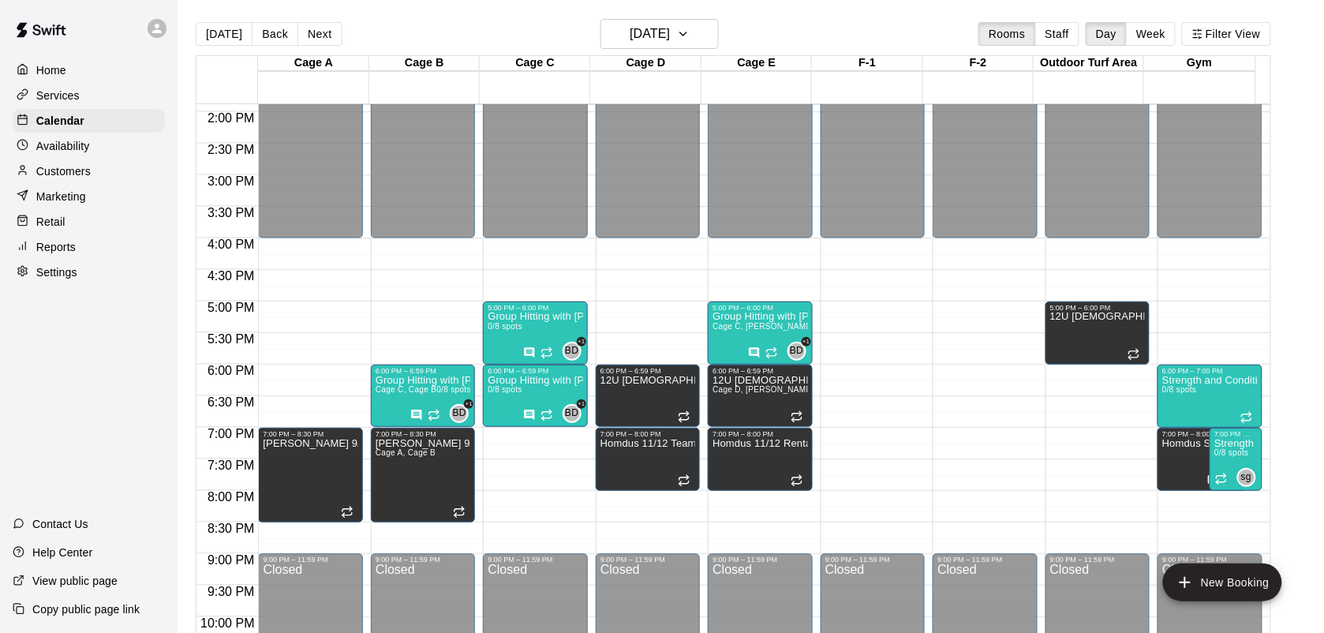
click at [1211, 585] on button "New Booking" at bounding box center [1222, 582] width 119 height 38
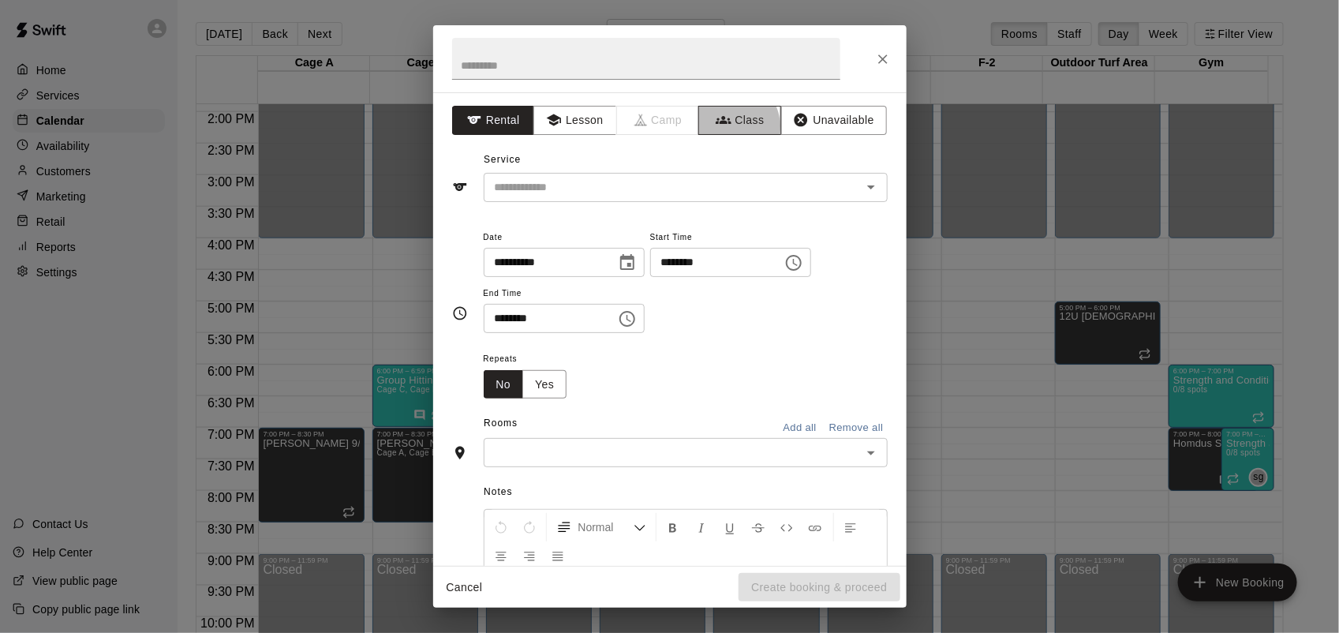
click at [720, 127] on button "Class" at bounding box center [739, 120] width 83 height 29
click at [664, 184] on input "text" at bounding box center [672, 188] width 368 height 20
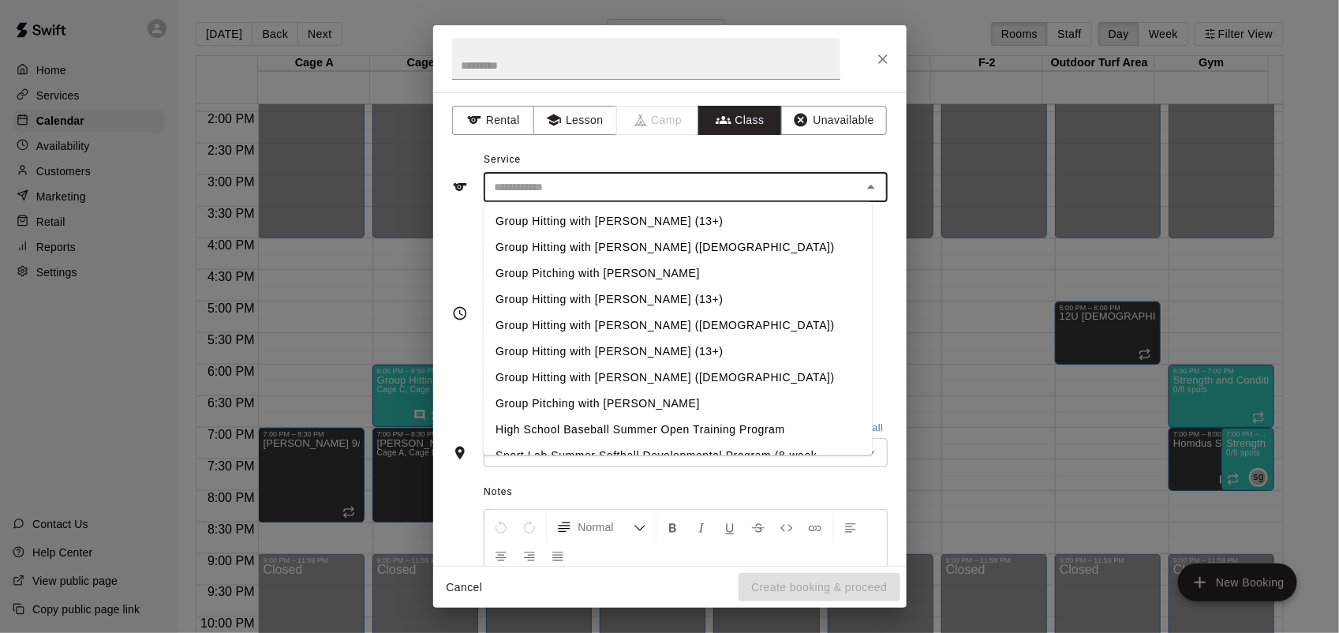
click at [659, 219] on li "Group Hitting with [PERSON_NAME] (13+)" at bounding box center [677, 221] width 389 height 26
type input "**********"
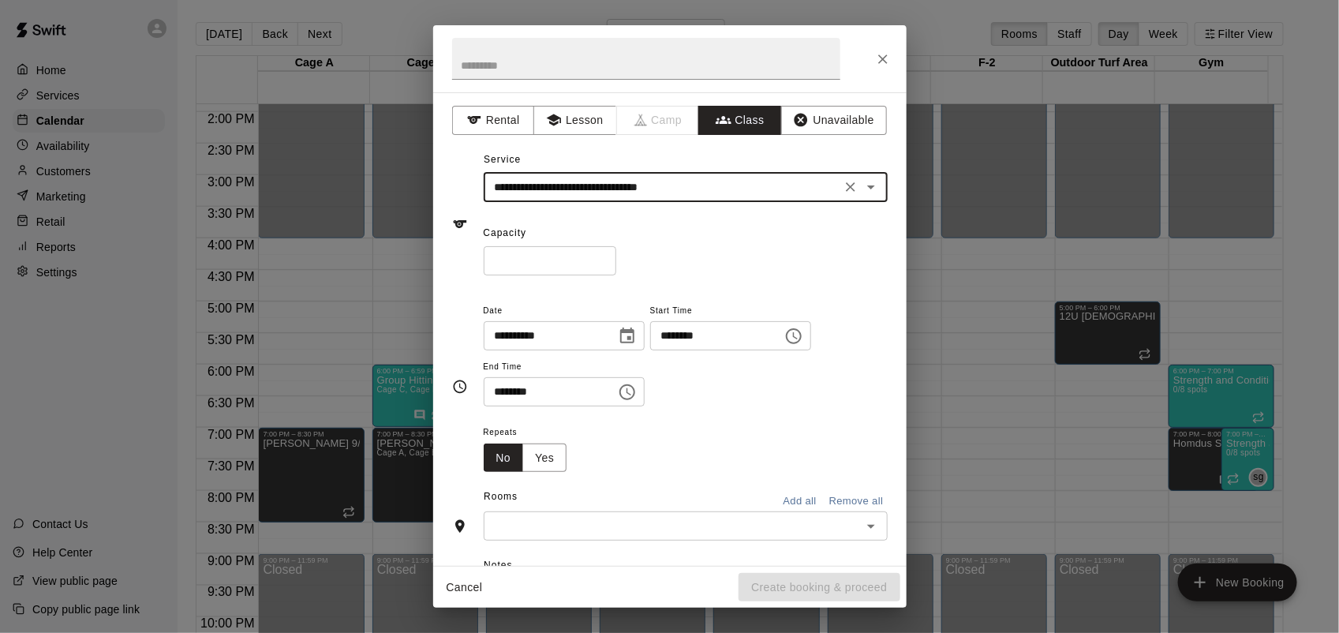
click at [616, 256] on input "*" at bounding box center [550, 260] width 133 height 29
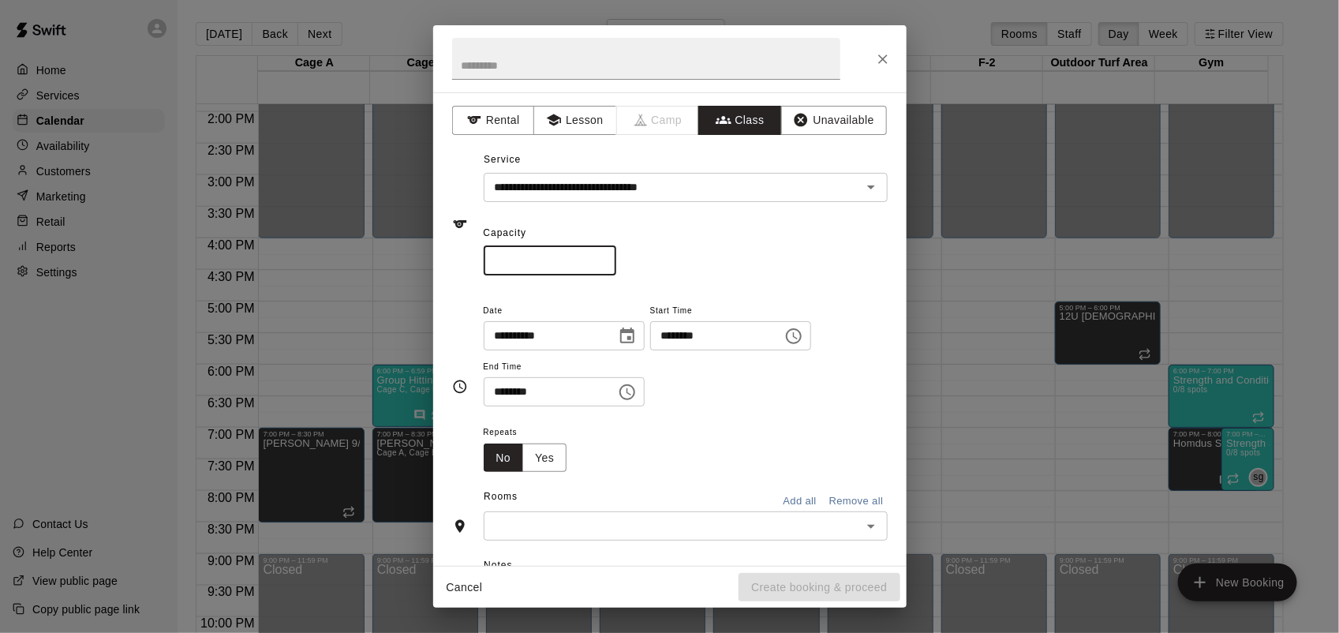
click at [616, 256] on input "*" at bounding box center [550, 260] width 133 height 29
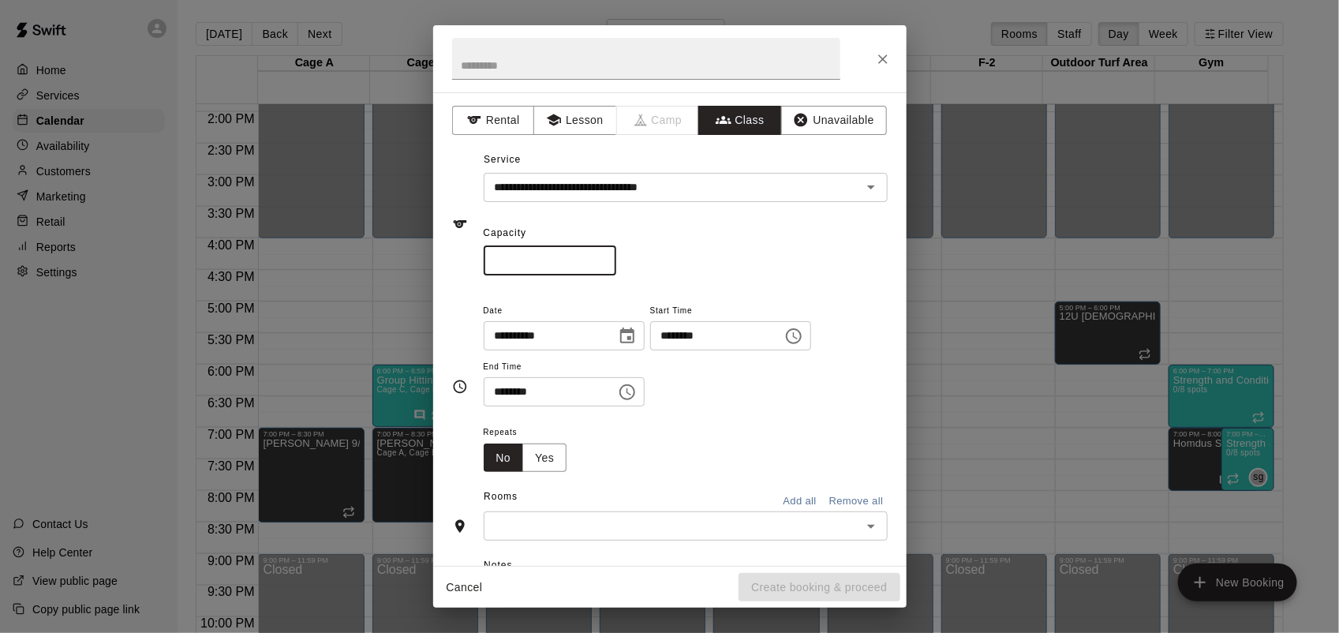
type input "*"
click at [616, 256] on input "*" at bounding box center [550, 260] width 133 height 29
click at [689, 337] on input "********" at bounding box center [711, 335] width 122 height 29
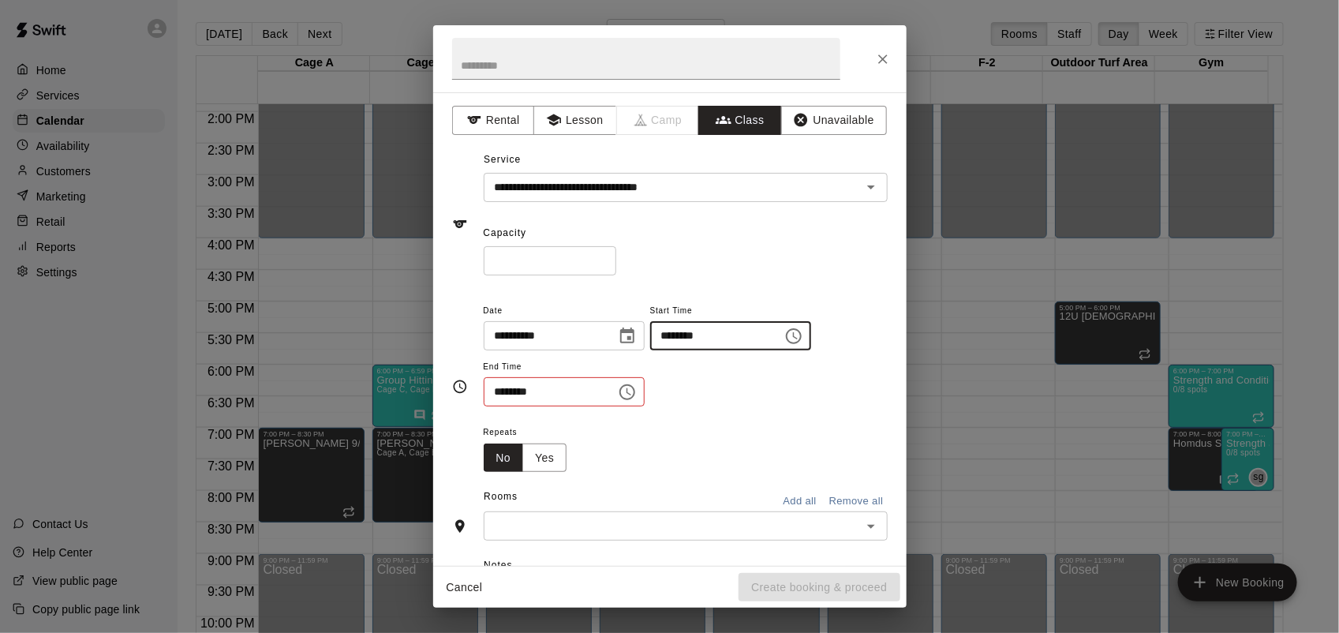
type input "********"
click at [492, 397] on input "********" at bounding box center [545, 391] width 122 height 29
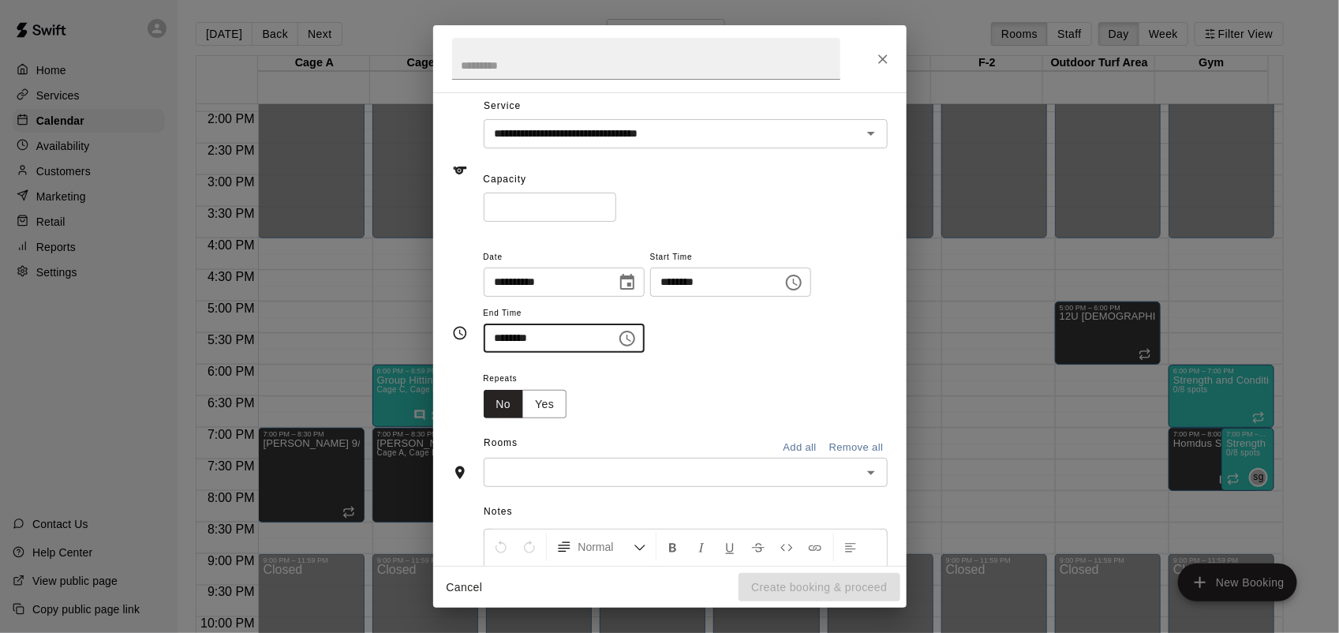
scroll to position [99, 0]
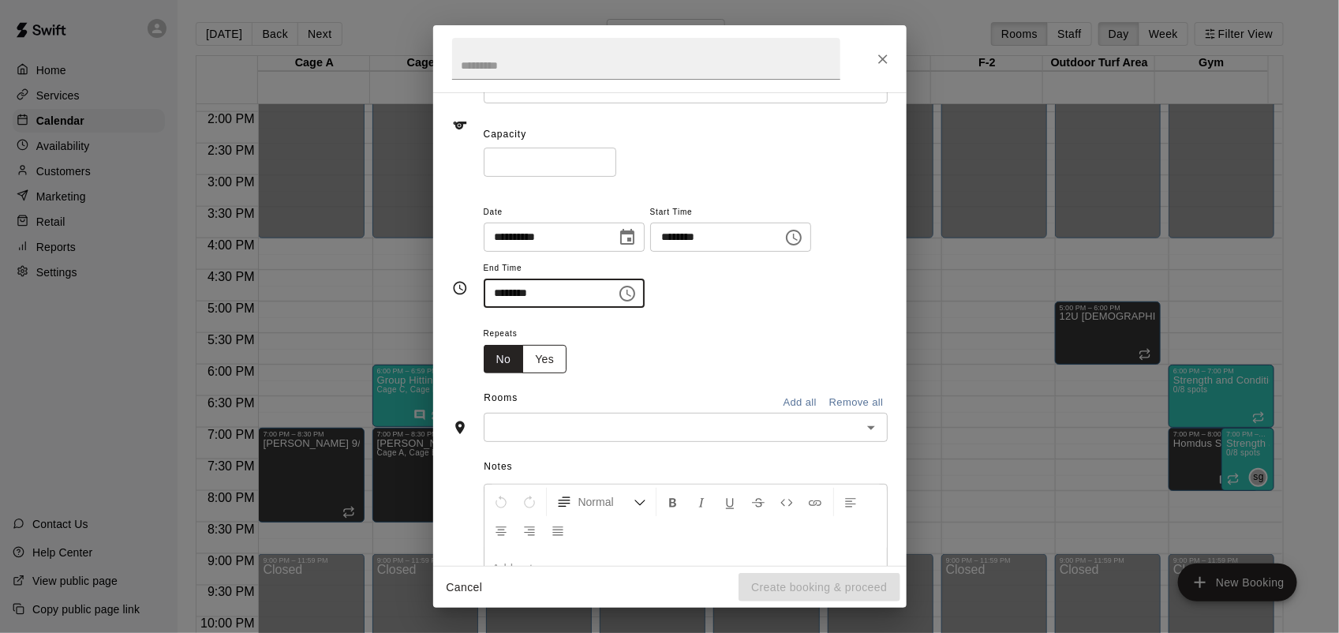
type input "********"
click at [561, 365] on button "Yes" at bounding box center [544, 359] width 44 height 29
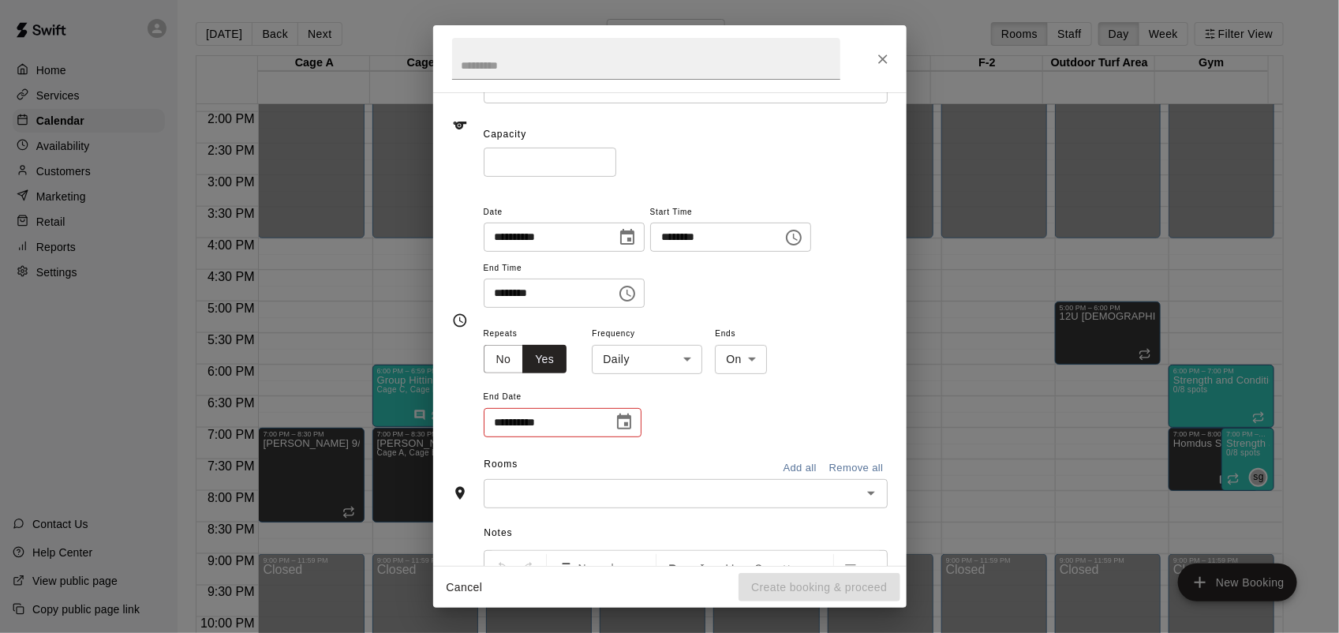
click at [601, 368] on body "Home Services Calendar Availability Customers Marketing Retail Reports Settings…" at bounding box center [669, 329] width 1339 height 658
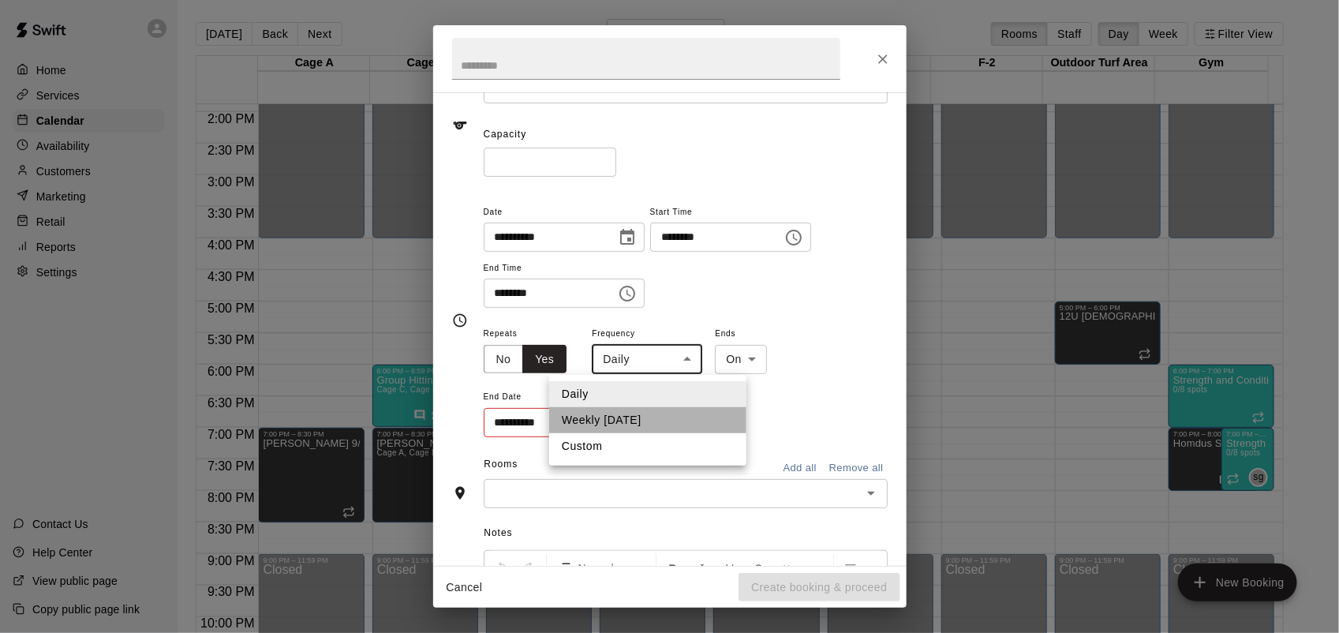
click at [632, 431] on li "Weekly [DATE]" at bounding box center [647, 420] width 197 height 26
type input "******"
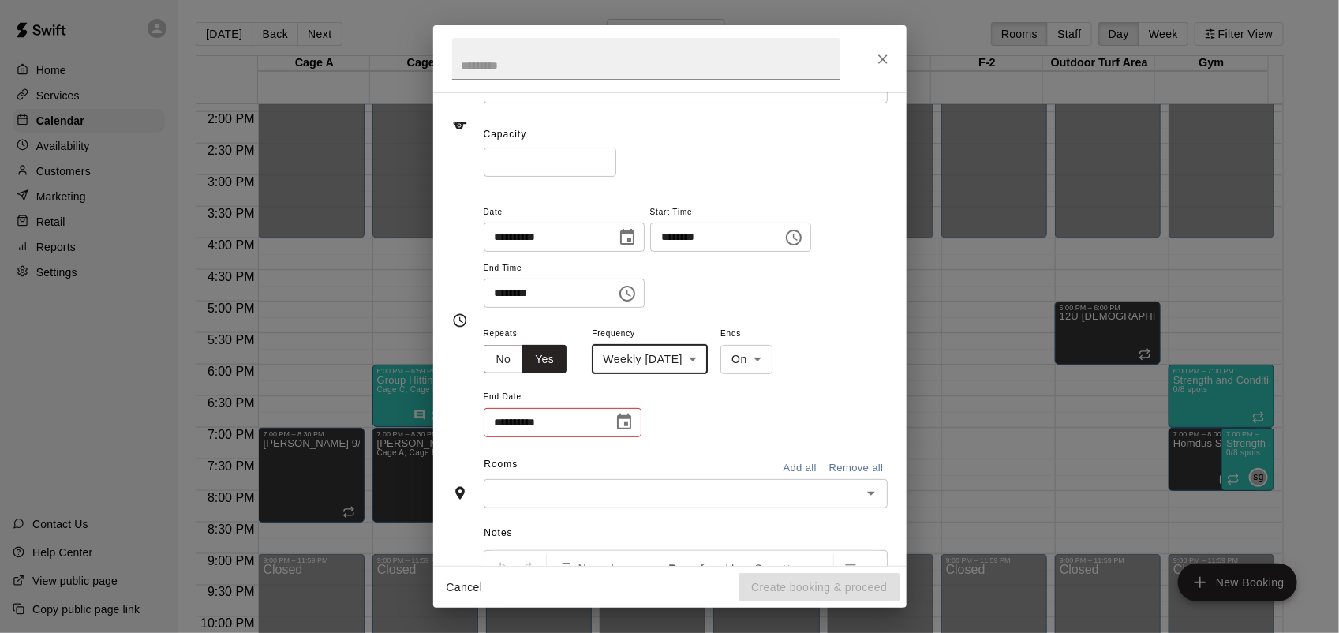
click at [624, 417] on icon "Choose date" at bounding box center [624, 421] width 14 height 16
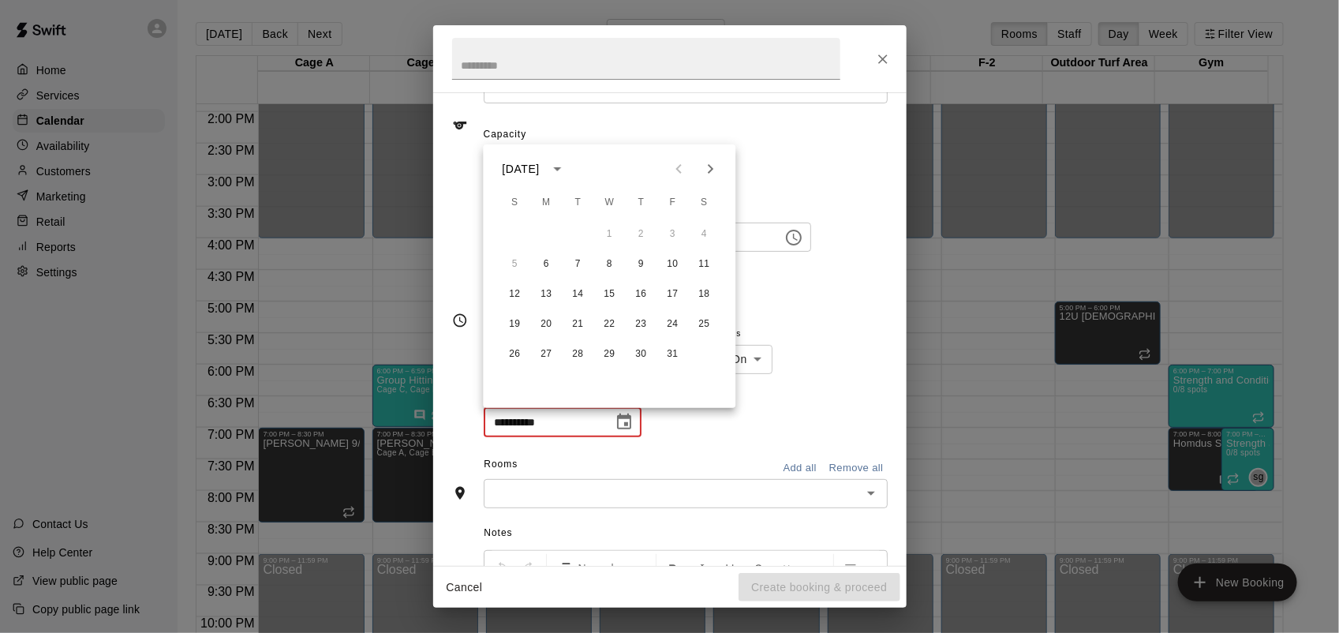
click at [704, 172] on icon "Next month" at bounding box center [710, 168] width 19 height 19
click at [552, 356] on button "24" at bounding box center [547, 354] width 28 height 28
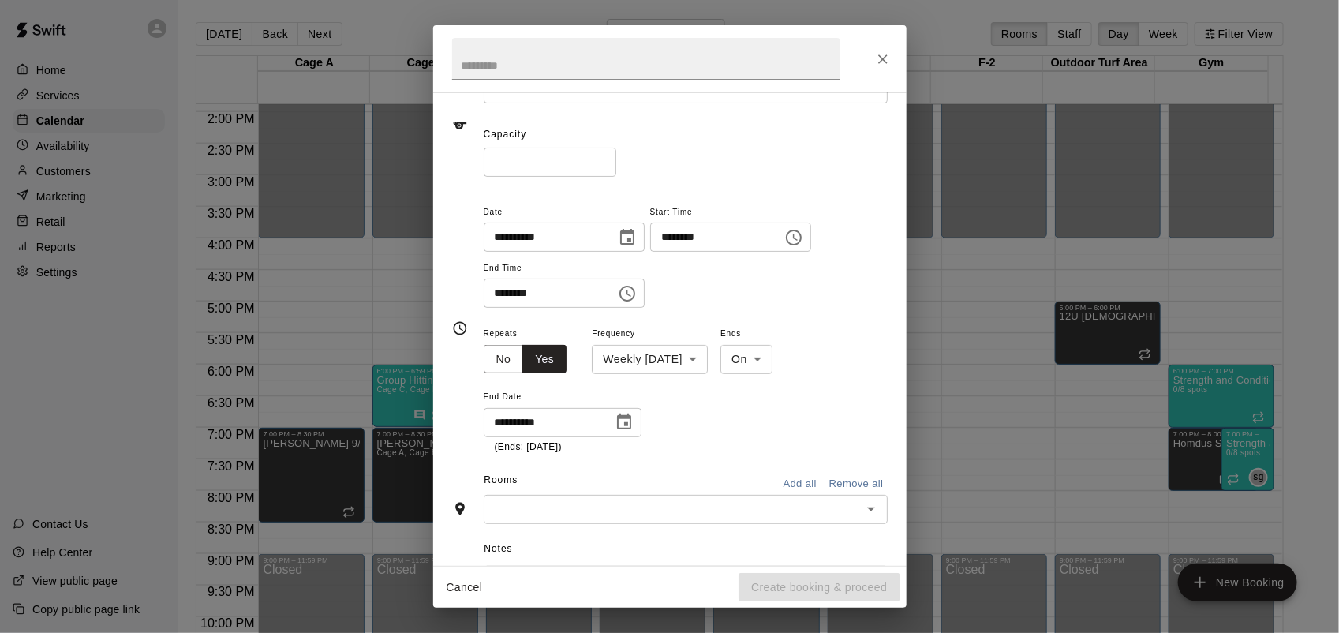
type input "**********"
click at [695, 514] on input "text" at bounding box center [672, 509] width 368 height 20
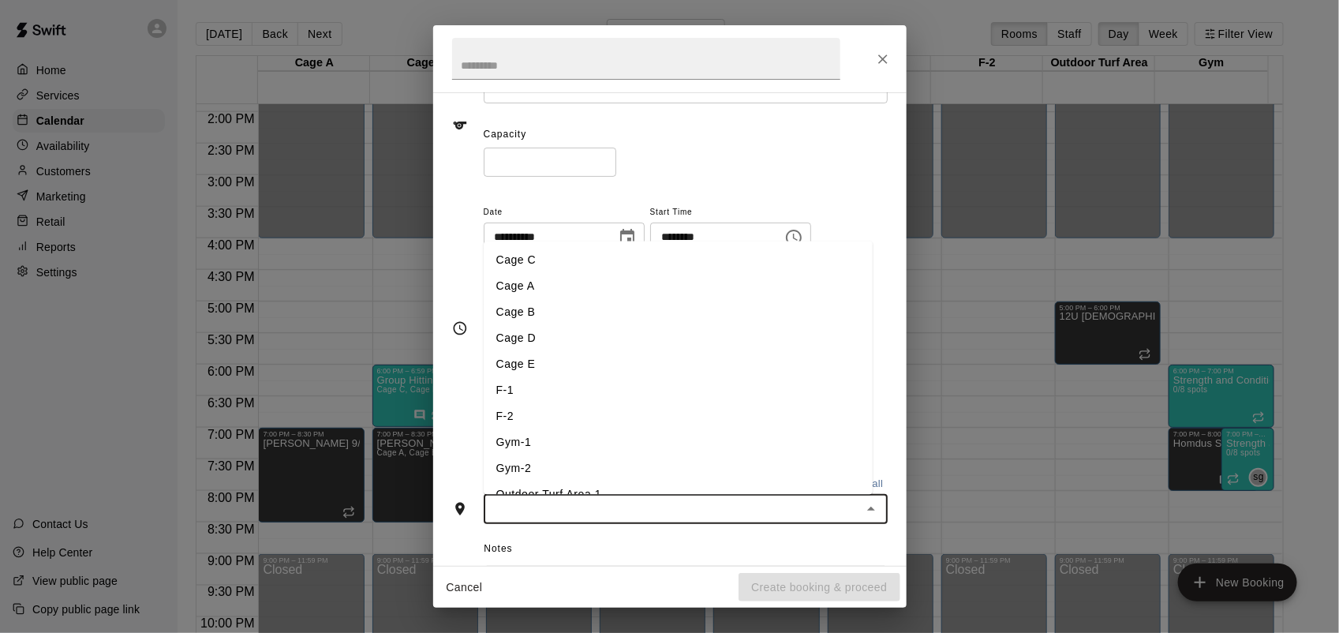
drag, startPoint x: 544, startPoint y: 274, endPoint x: 544, endPoint y: 262, distance: 11.8
click at [544, 262] on ul "Cage C Cage A Cage B Cage D Cage E F-1 F-2 Gym-1 Gym-2 Outdoor Turf Area 1 Outd…" at bounding box center [678, 367] width 389 height 253
click at [544, 262] on li "Cage C" at bounding box center [678, 260] width 389 height 26
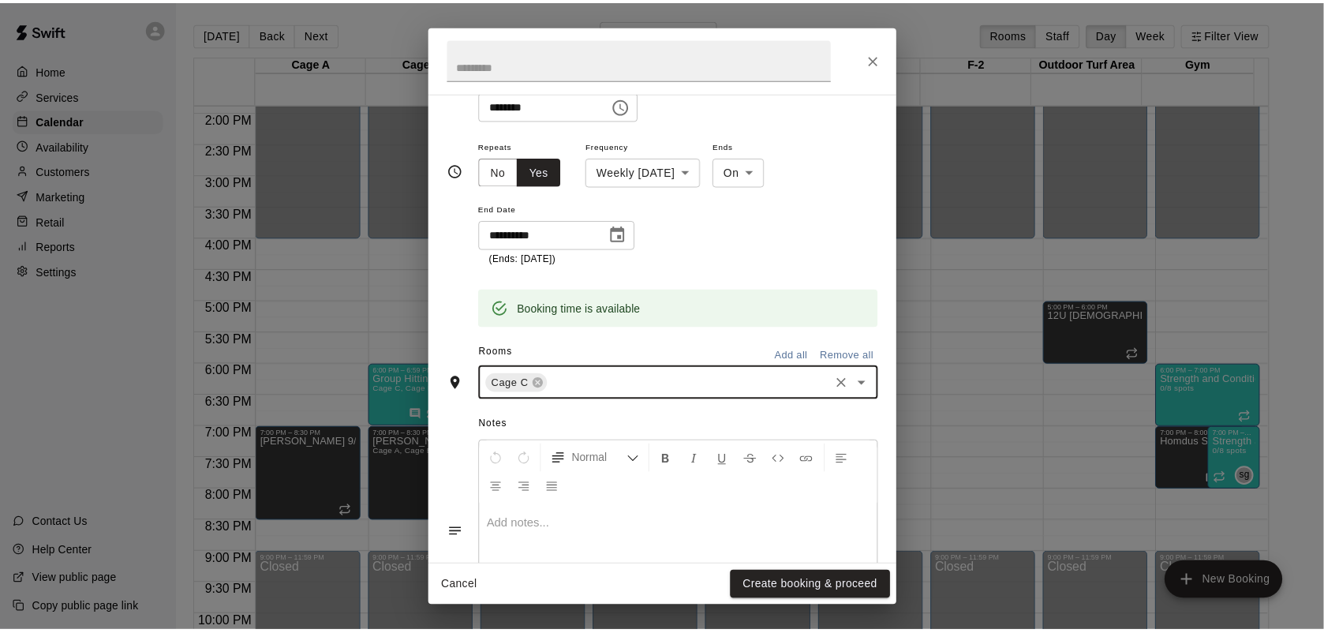
scroll to position [376, 0]
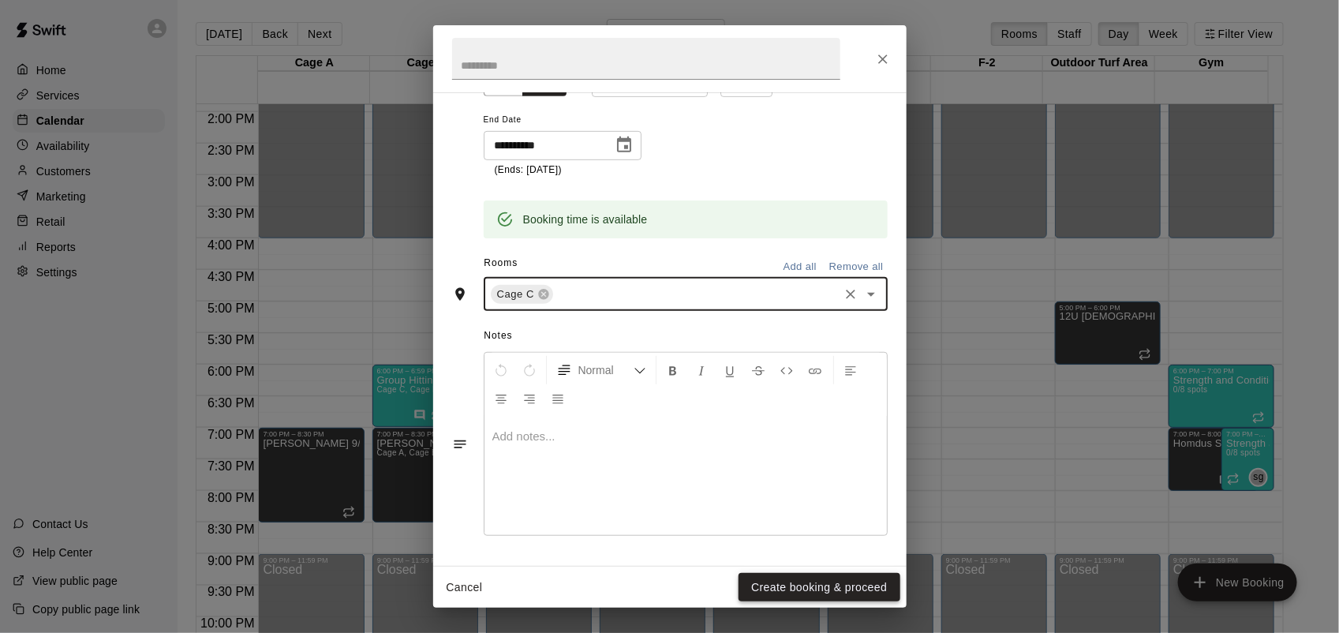
click at [833, 580] on button "Create booking & proceed" at bounding box center [819, 587] width 161 height 29
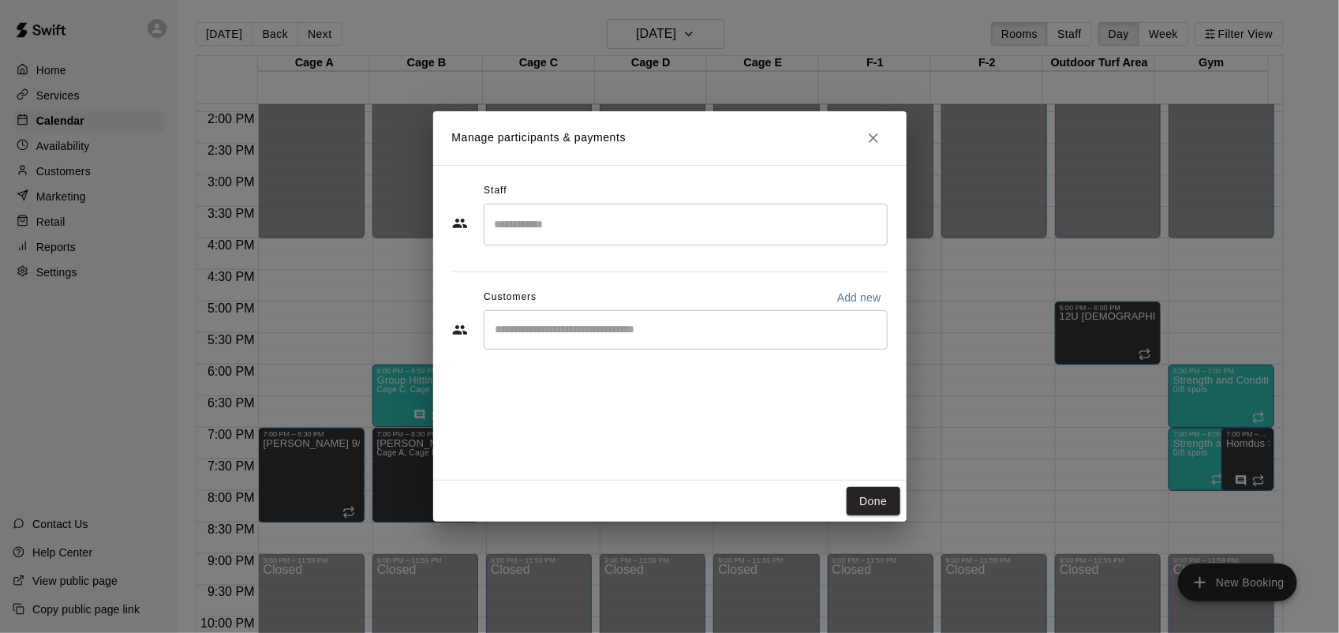
click at [684, 208] on div "​" at bounding box center [686, 225] width 404 height 42
click at [716, 180] on div "Staff" at bounding box center [670, 190] width 436 height 25
click at [682, 226] on input "Search staff" at bounding box center [686, 225] width 390 height 28
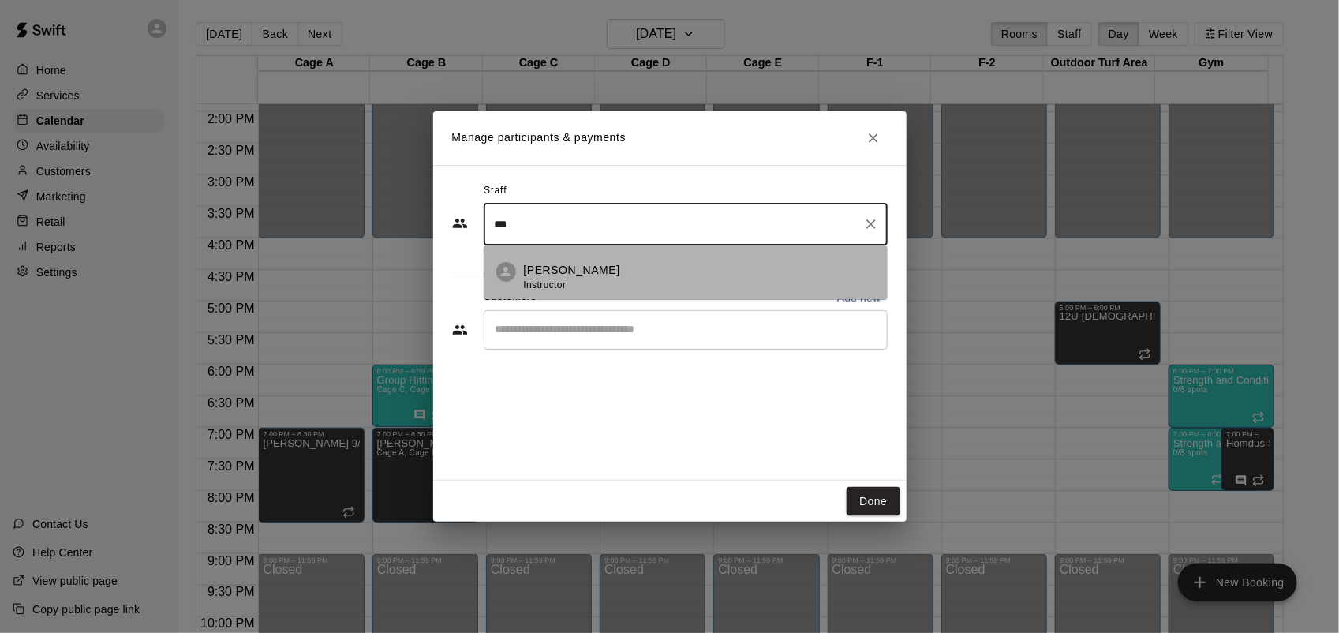
click at [636, 257] on li "[PERSON_NAME] Instructor" at bounding box center [686, 272] width 404 height 54
type input "***"
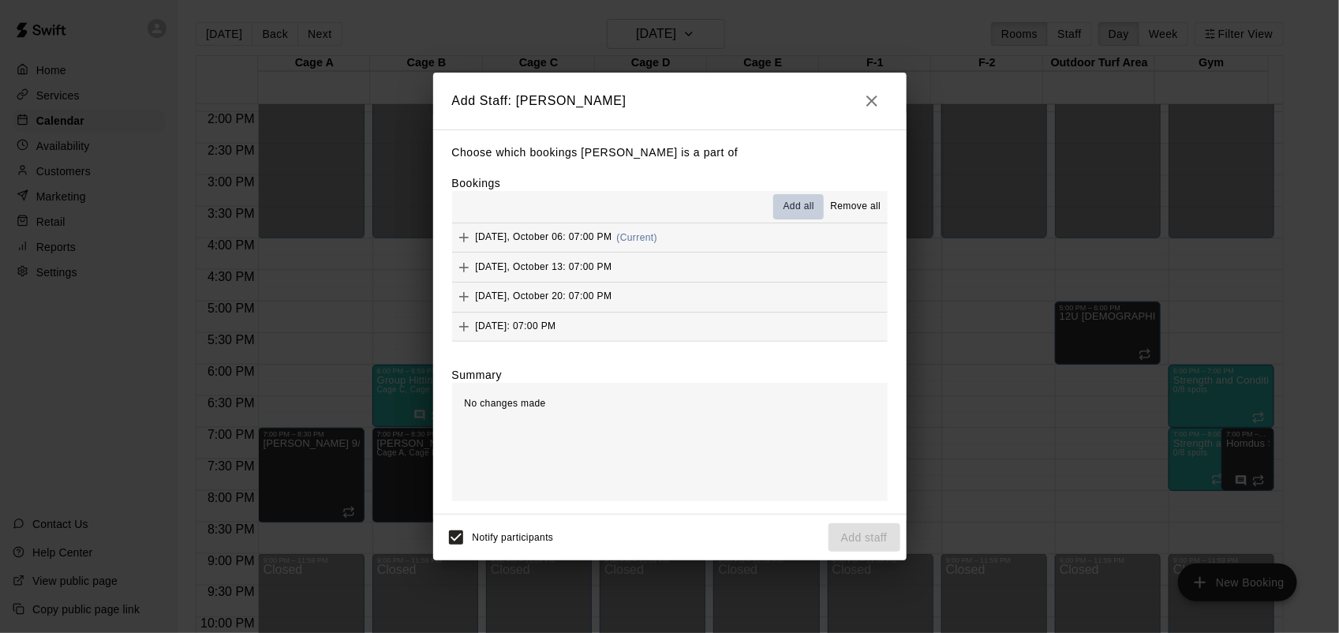
click at [797, 210] on span "Add all" at bounding box center [799, 207] width 32 height 16
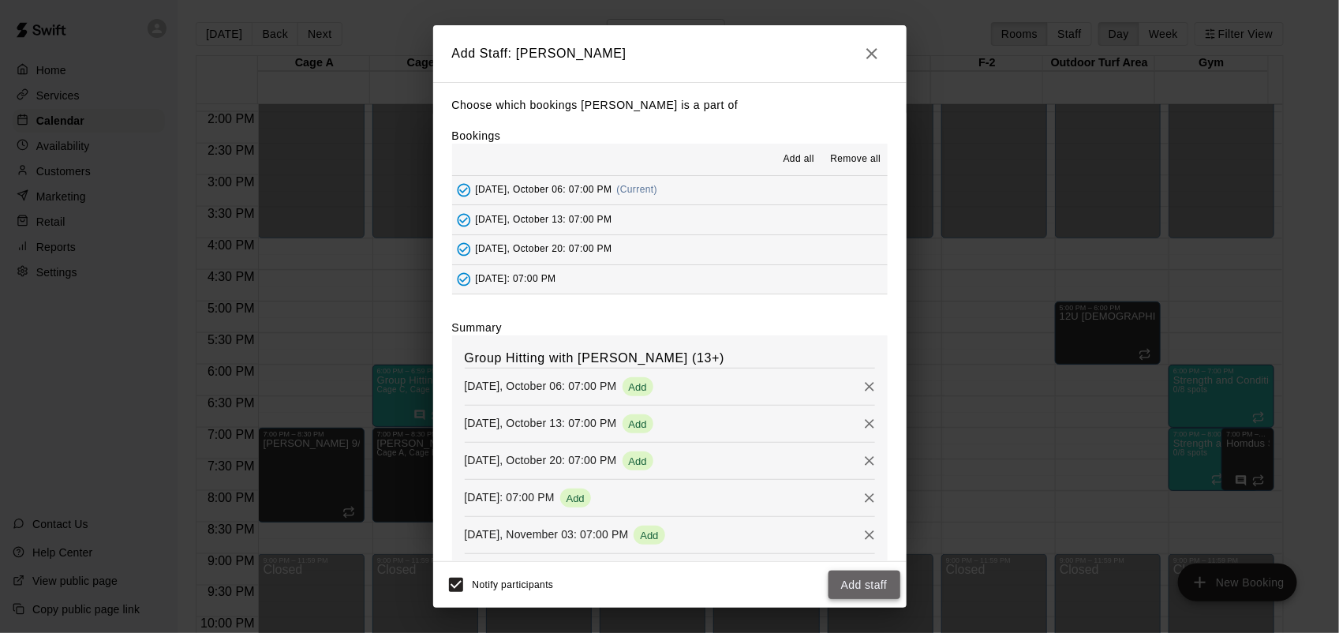
click at [864, 578] on button "Add staff" at bounding box center [864, 584] width 72 height 29
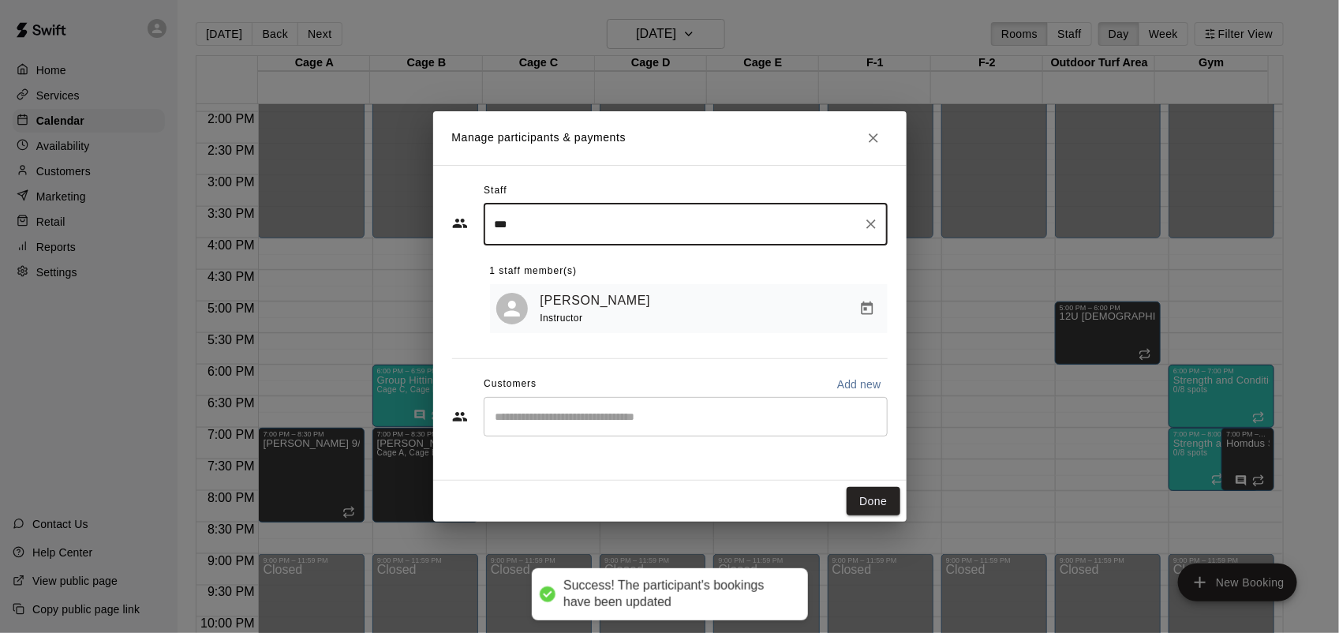
click at [877, 131] on icon "Close" at bounding box center [874, 138] width 16 height 16
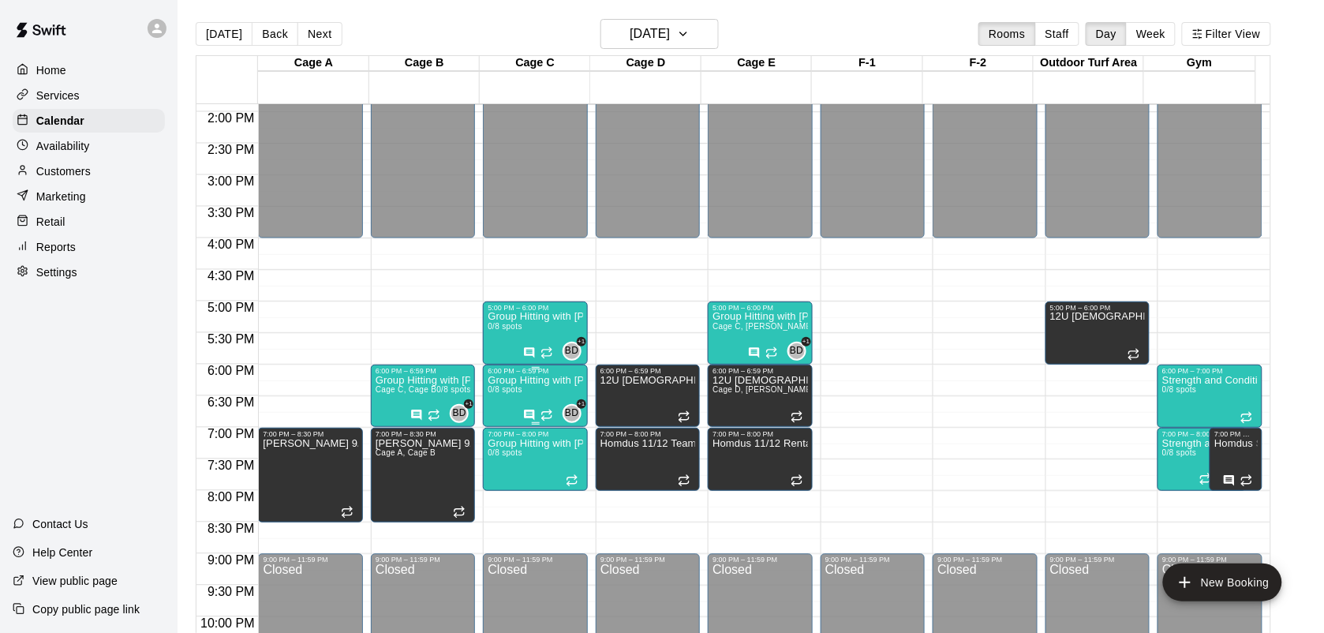
click at [544, 380] on p "Group Hitting with [PERSON_NAME] ([DEMOGRAPHIC_DATA])" at bounding box center [535, 380] width 95 height 0
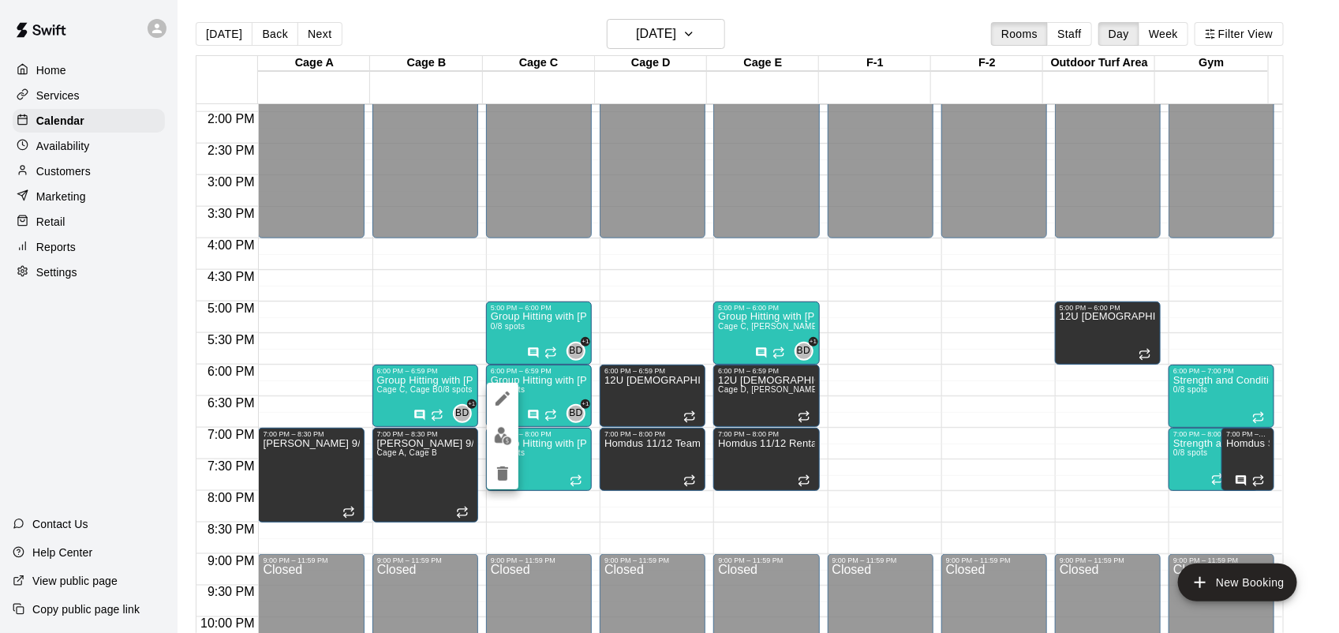
click at [554, 468] on div at bounding box center [669, 316] width 1339 height 633
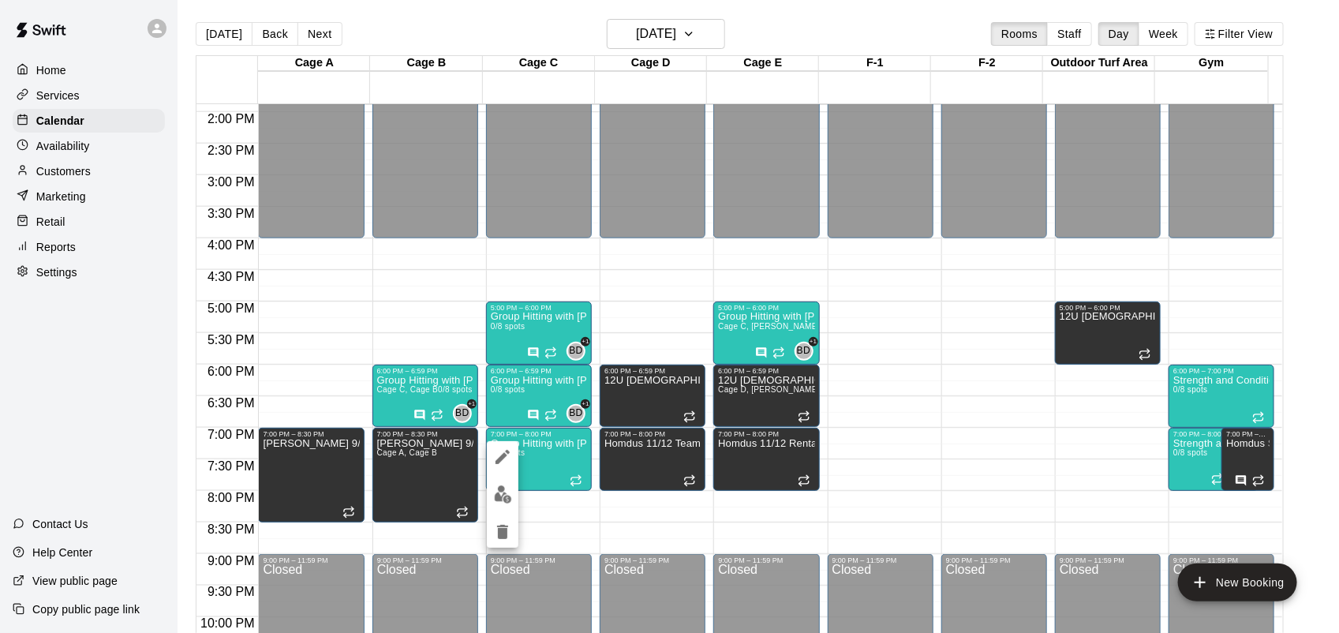
click at [509, 491] on img "edit" at bounding box center [503, 494] width 18 height 18
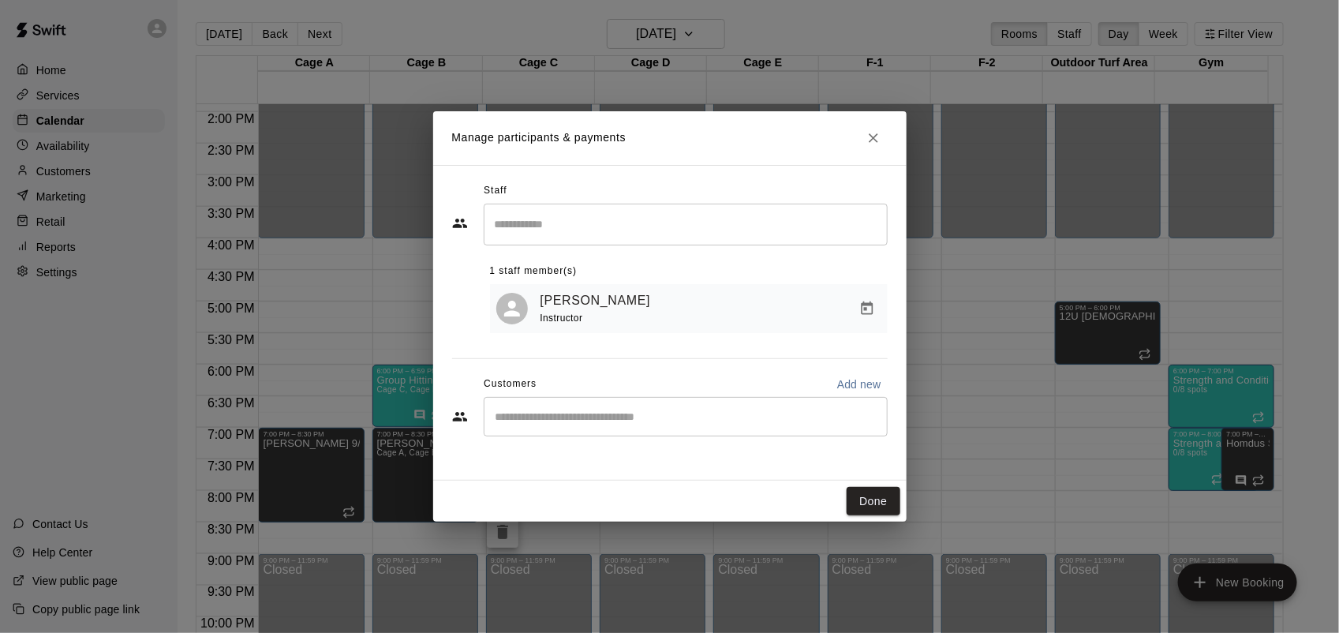
click at [869, 144] on icon "Close" at bounding box center [874, 138] width 16 height 16
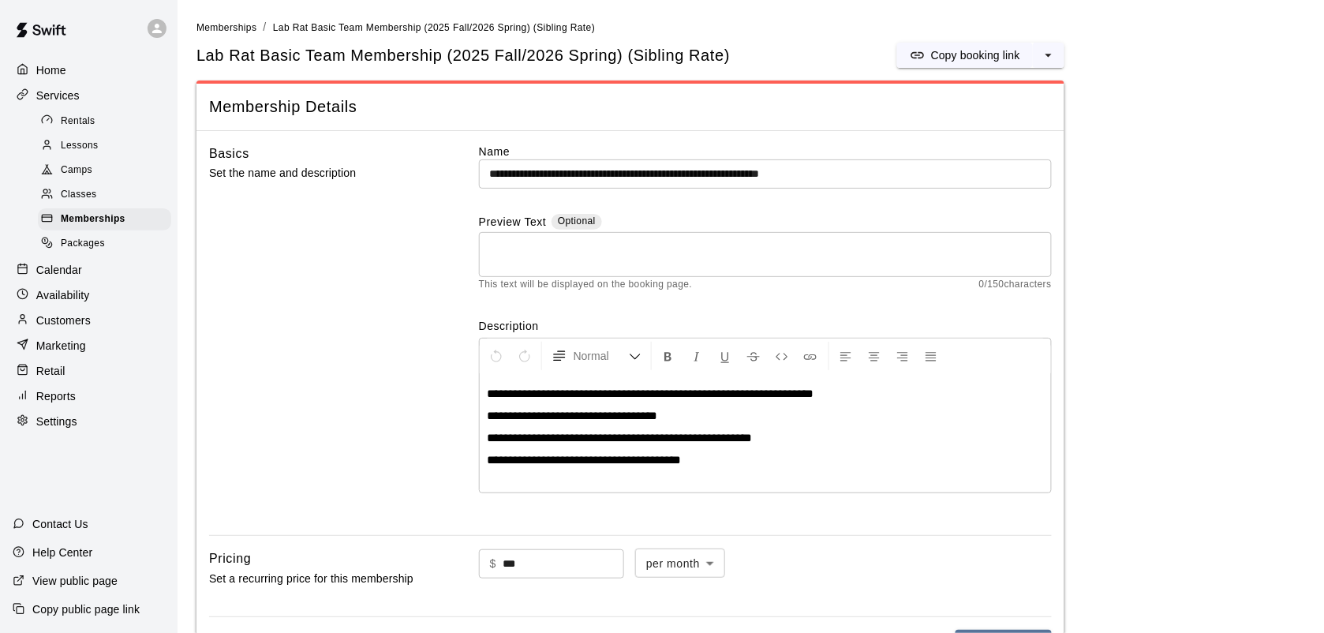
click at [58, 272] on p "Calendar" at bounding box center [59, 270] width 46 height 16
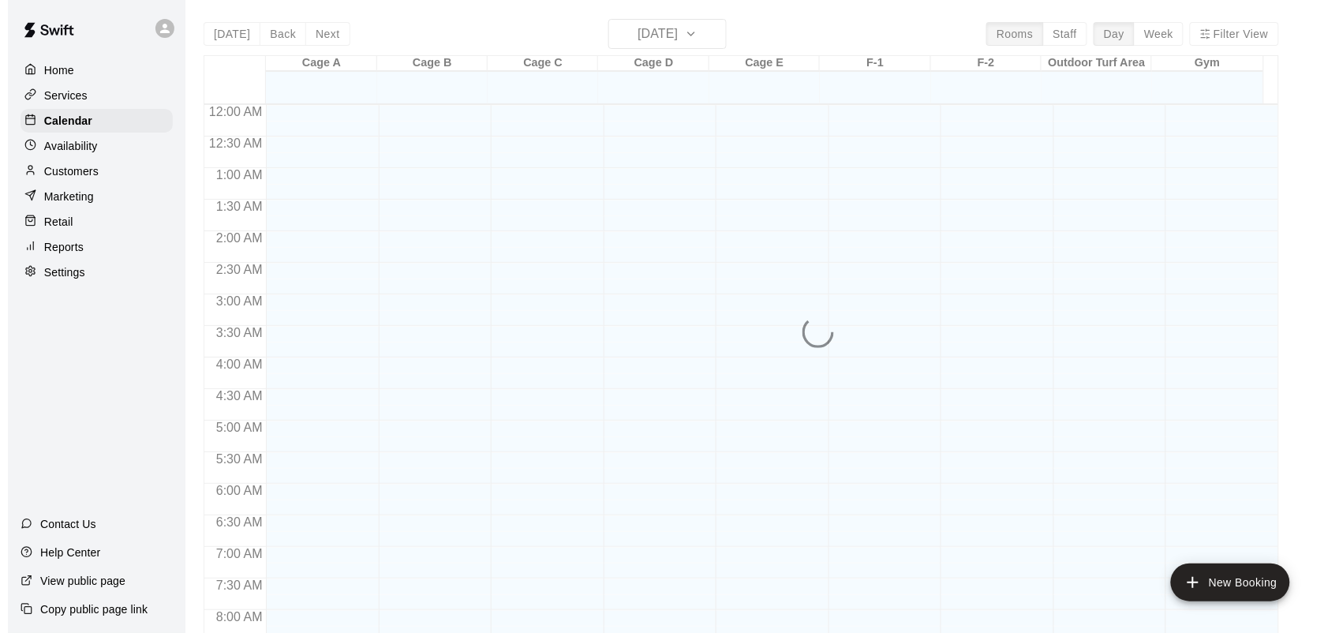
scroll to position [913, 0]
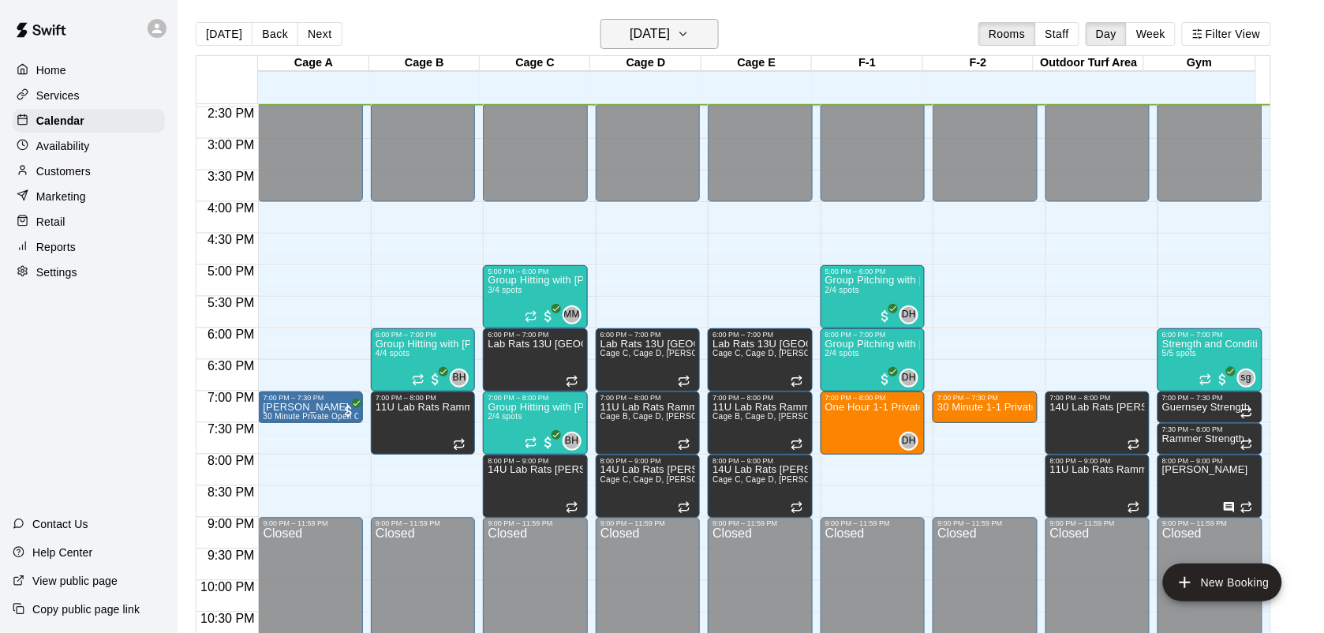
click at [668, 42] on h6 "[DATE]" at bounding box center [650, 34] width 40 height 22
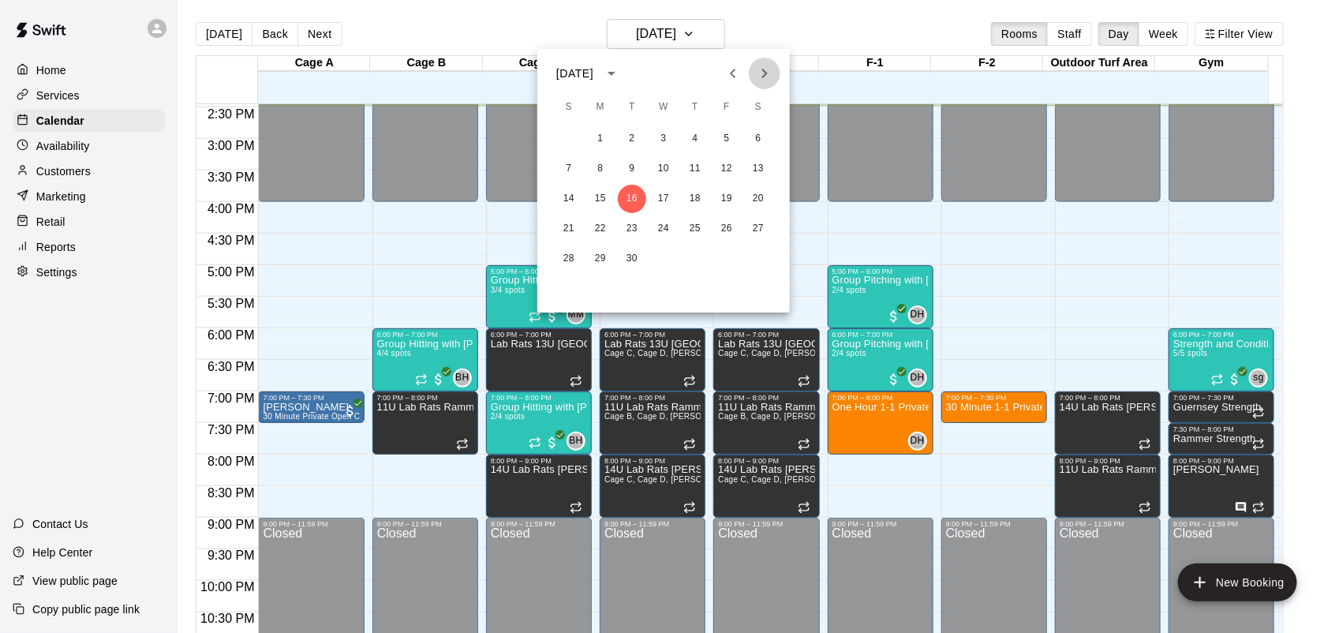
click at [776, 69] on button "Next month" at bounding box center [765, 74] width 32 height 32
click at [600, 156] on button "6" at bounding box center [600, 169] width 28 height 28
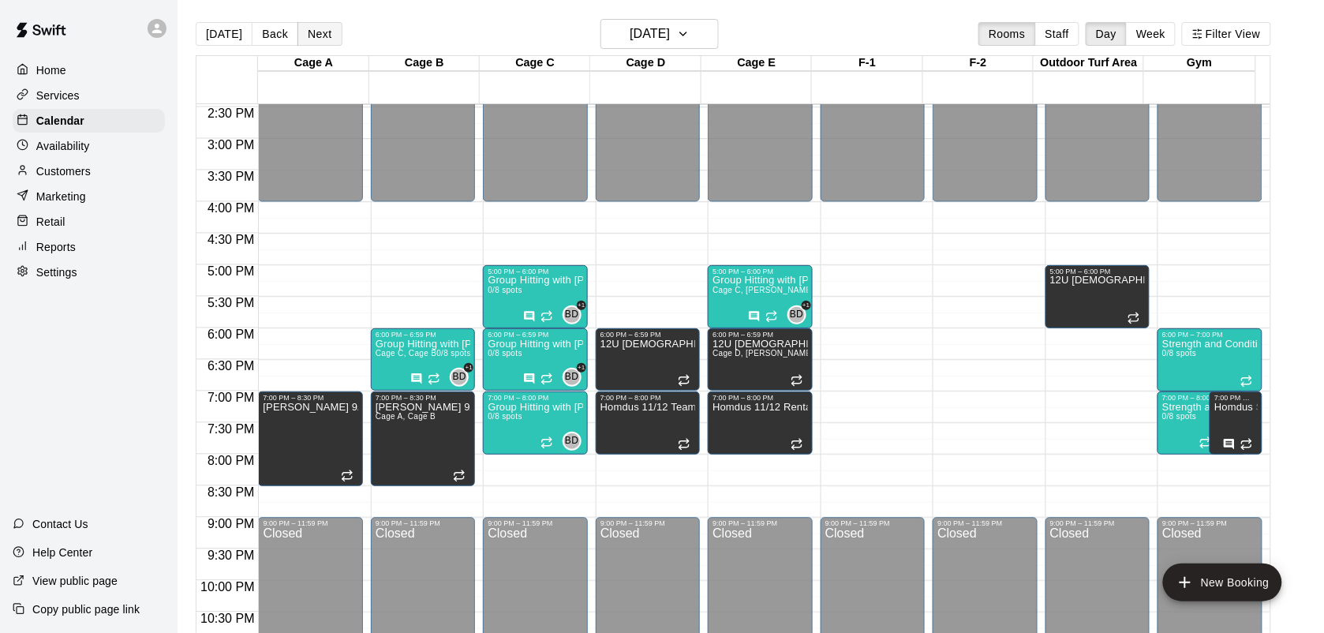
click at [317, 25] on button "Next" at bounding box center [319, 34] width 44 height 24
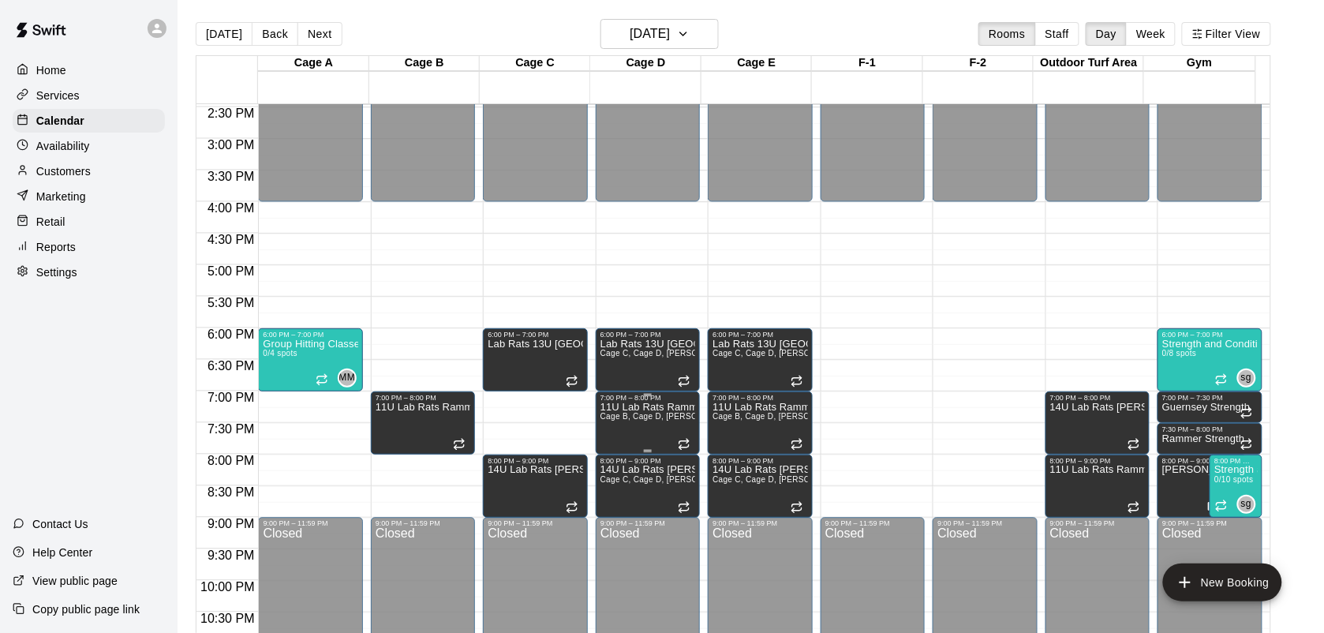
click at [653, 420] on span "Cage B, Cage D, [PERSON_NAME] E" at bounding box center [671, 416] width 142 height 9
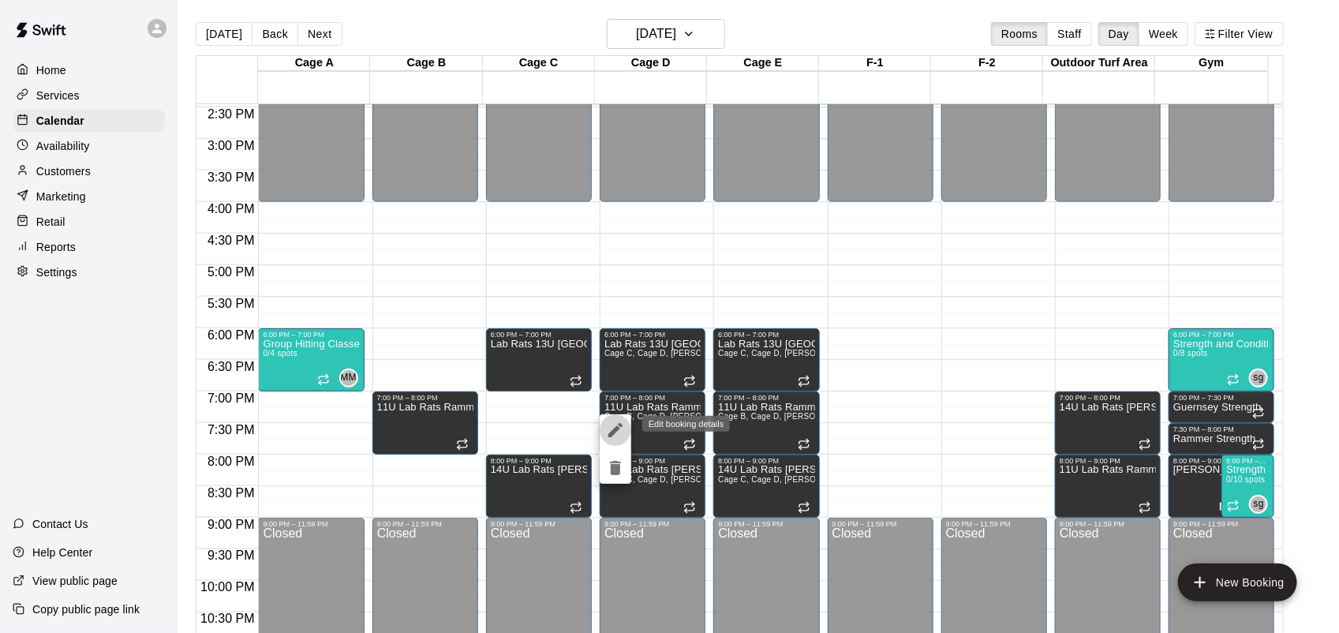
click at [611, 421] on icon "edit" at bounding box center [615, 430] width 19 height 19
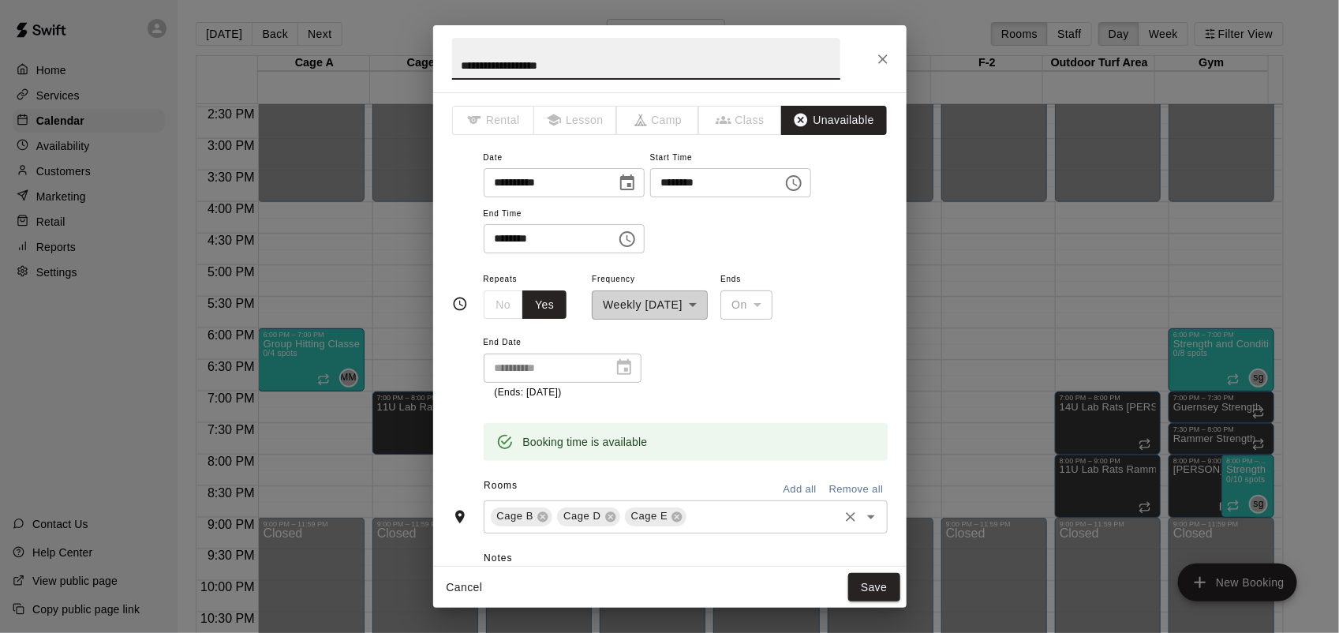
click at [543, 529] on div "Cage B Cage D [PERSON_NAME] E ​" at bounding box center [686, 516] width 404 height 33
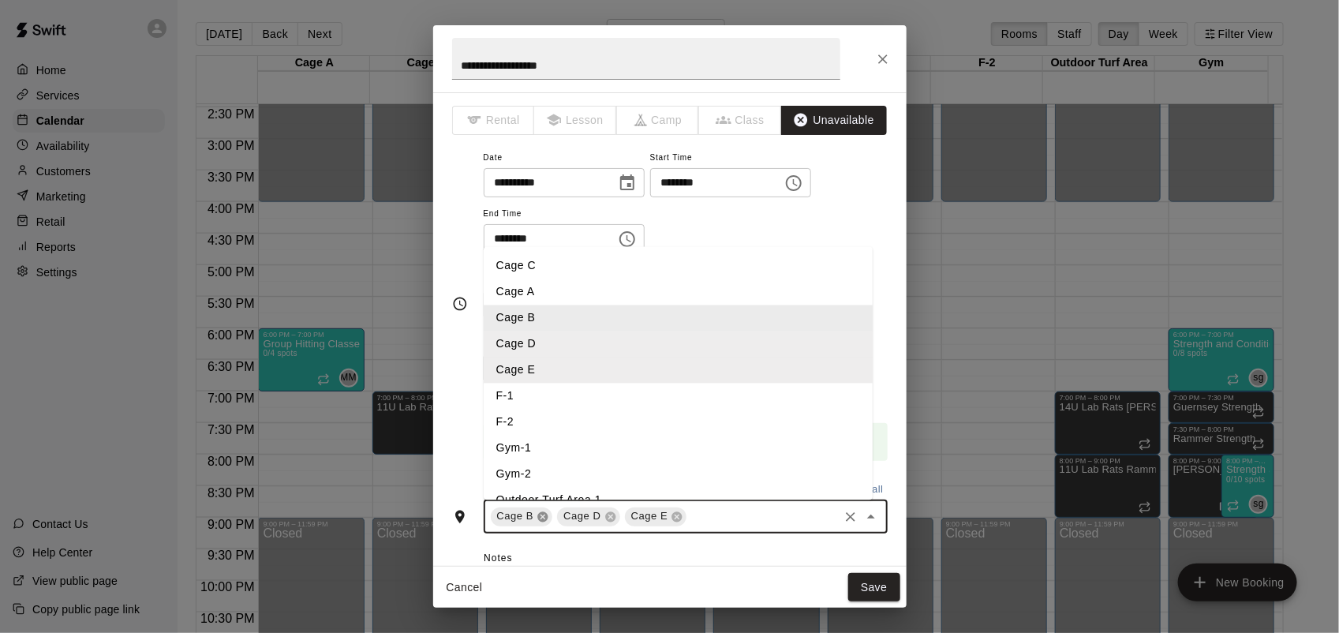
click at [543, 514] on icon at bounding box center [543, 516] width 10 height 10
click at [652, 509] on input "text" at bounding box center [730, 517] width 214 height 20
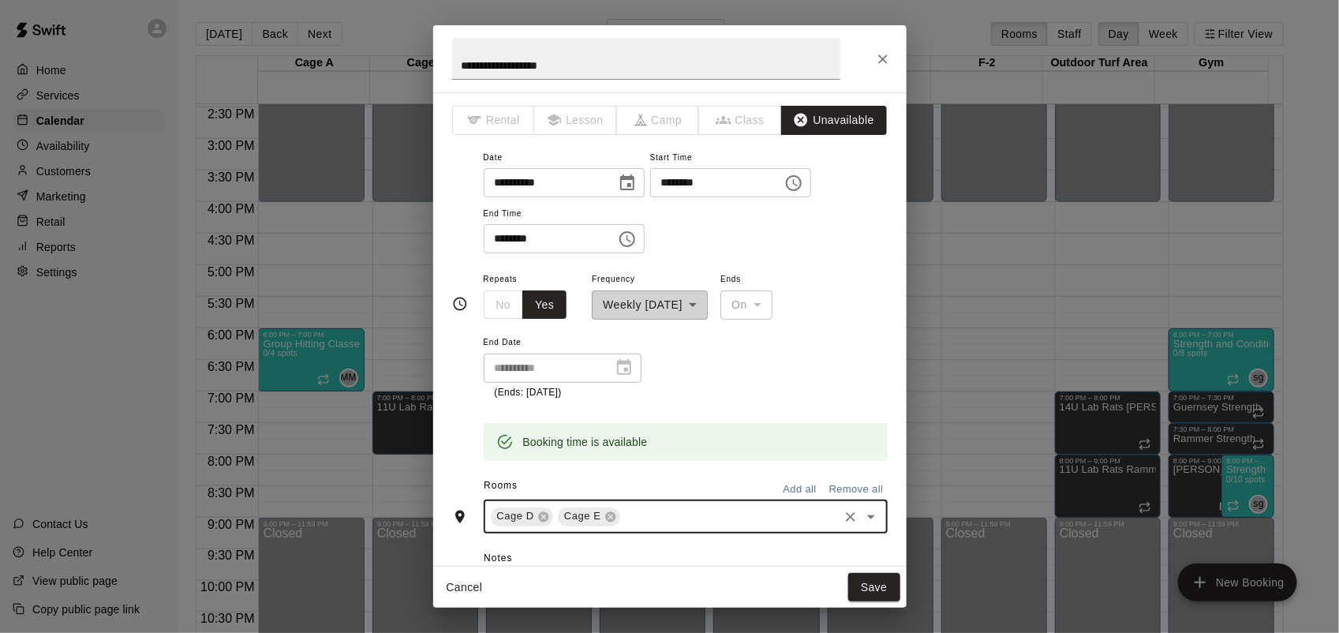
click at [638, 509] on input "text" at bounding box center [730, 517] width 214 height 20
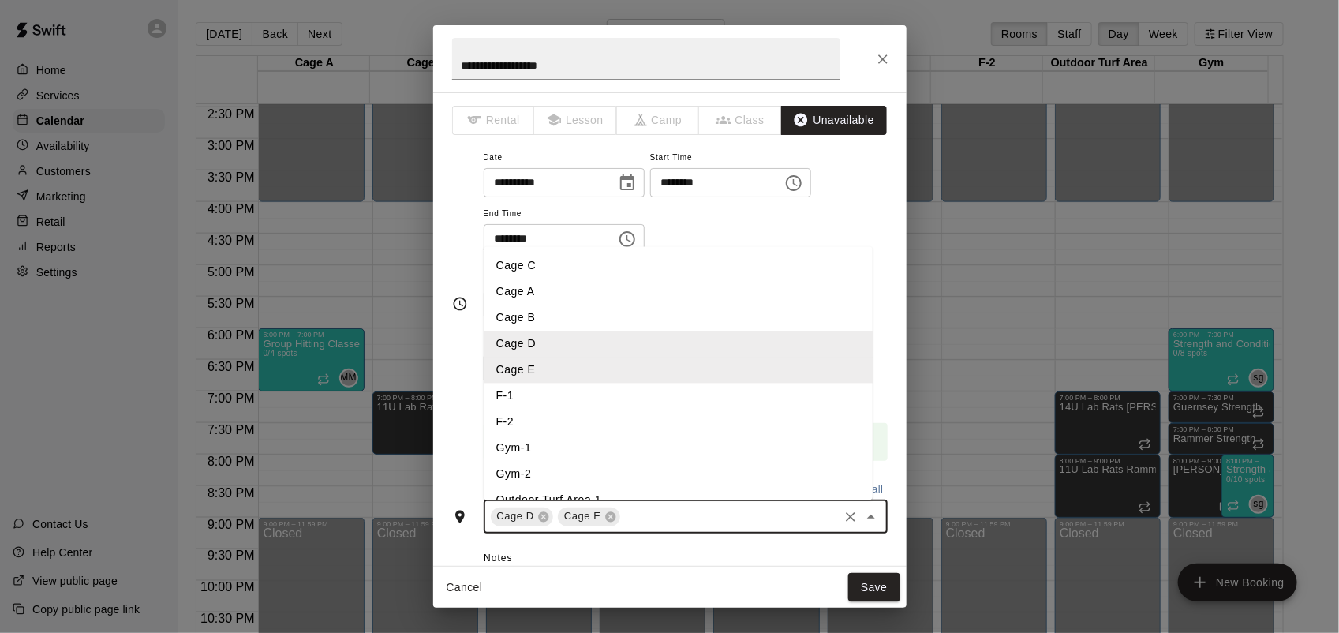
click at [514, 399] on li "F-1" at bounding box center [678, 396] width 389 height 26
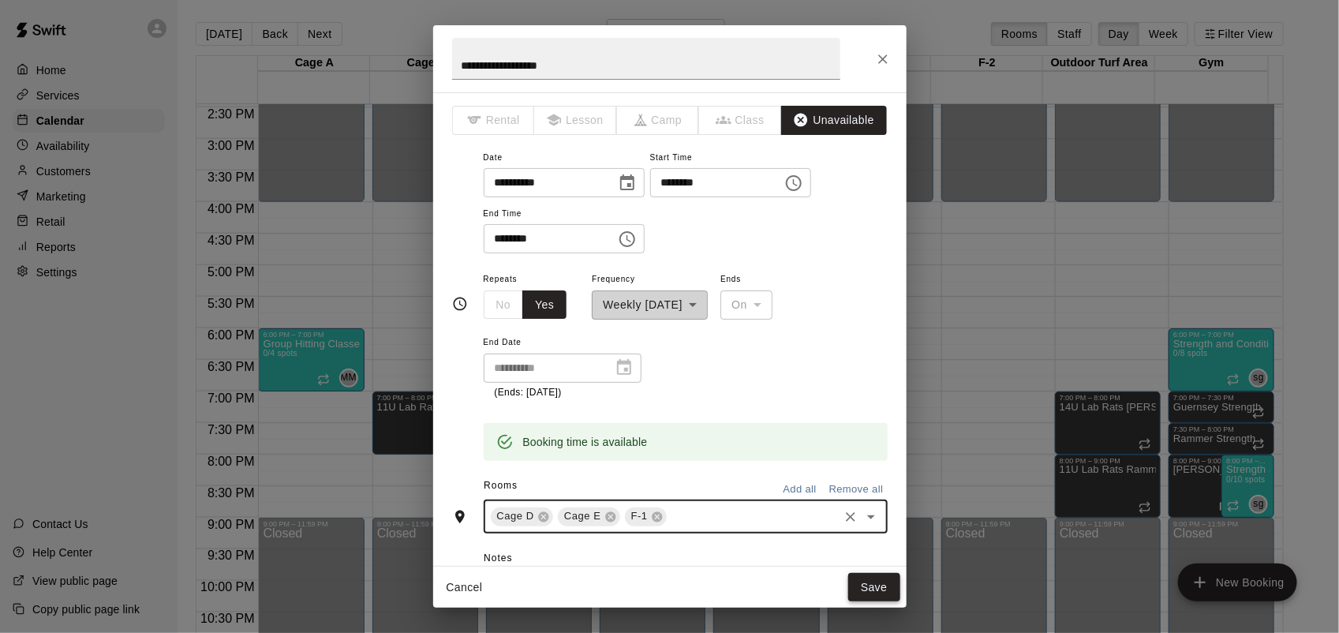
click at [885, 581] on button "Save" at bounding box center [874, 587] width 52 height 29
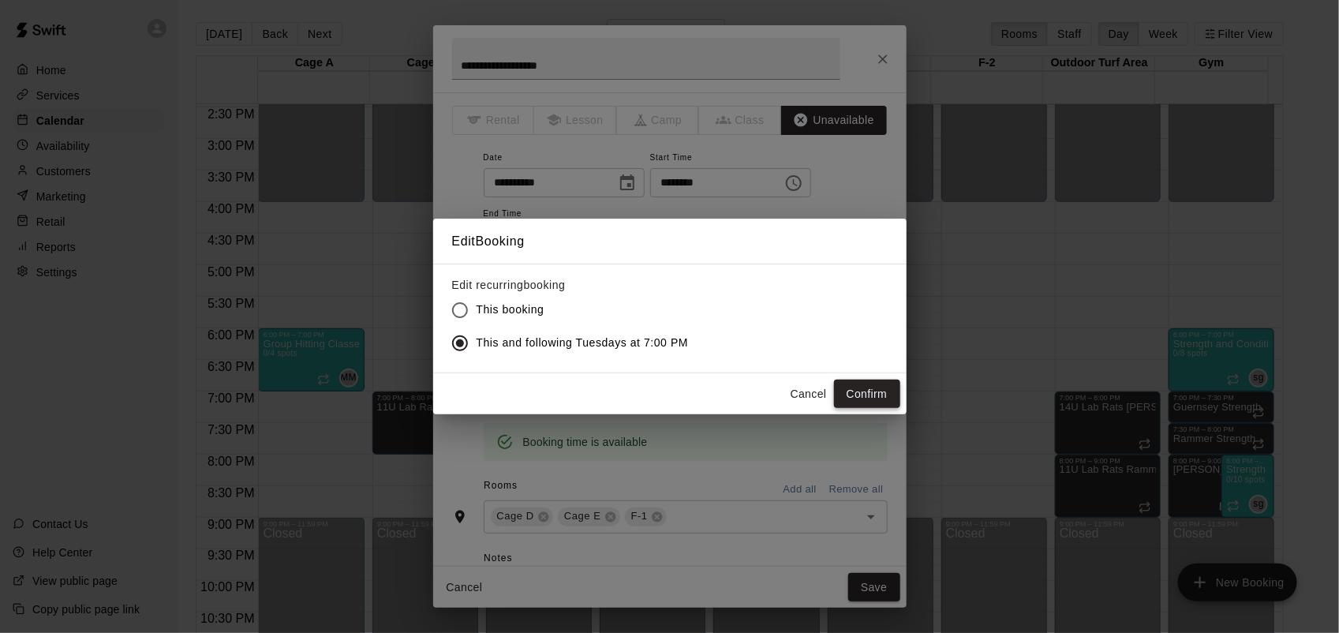
click at [860, 393] on button "Confirm" at bounding box center [867, 394] width 66 height 29
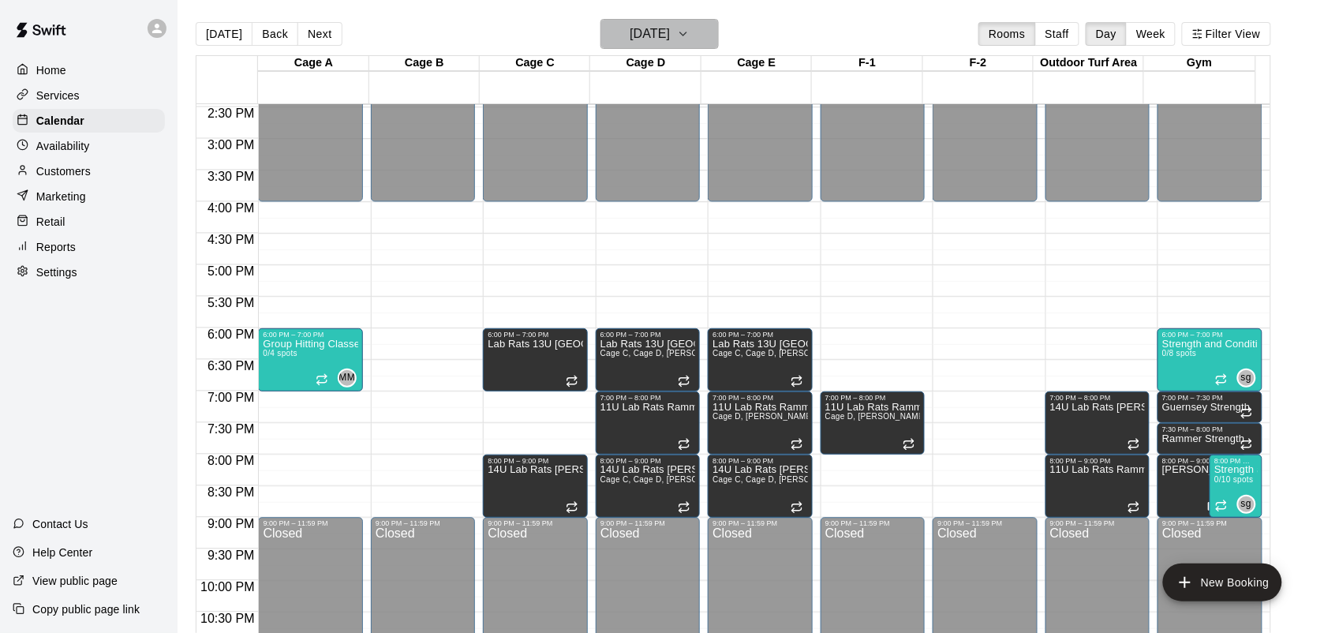
click at [653, 36] on h6 "[DATE]" at bounding box center [650, 34] width 40 height 22
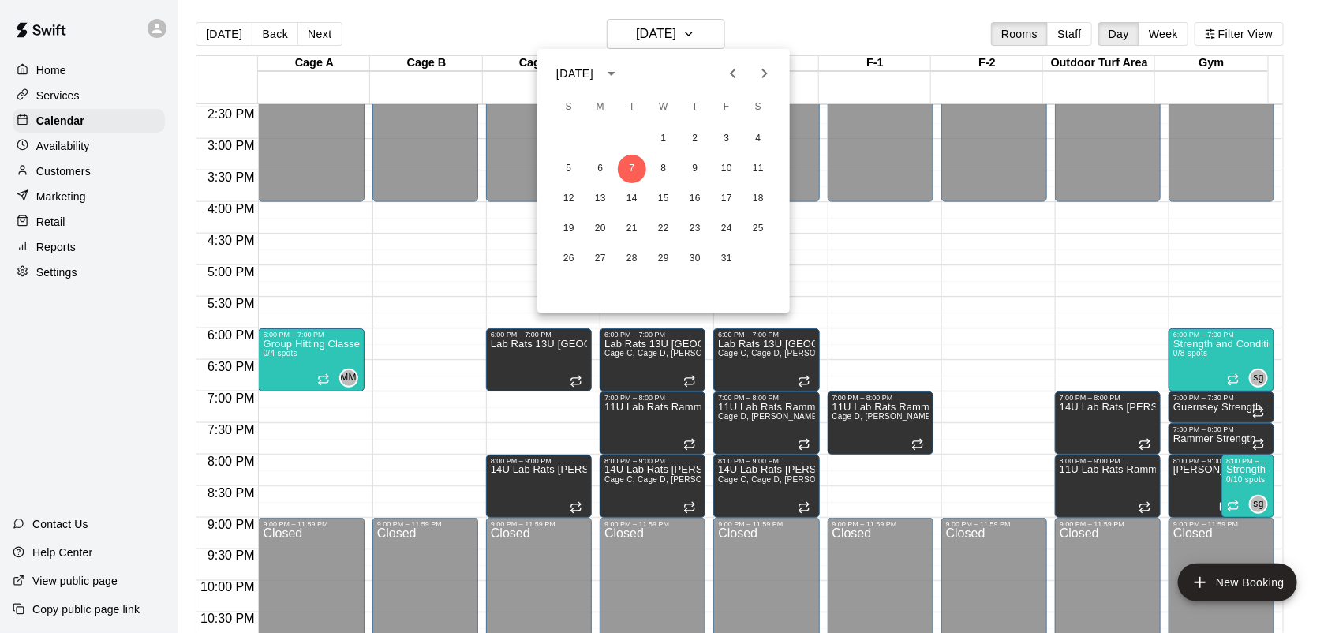
click at [730, 80] on icon "Previous month" at bounding box center [733, 73] width 19 height 19
click at [631, 199] on button "16" at bounding box center [632, 199] width 28 height 28
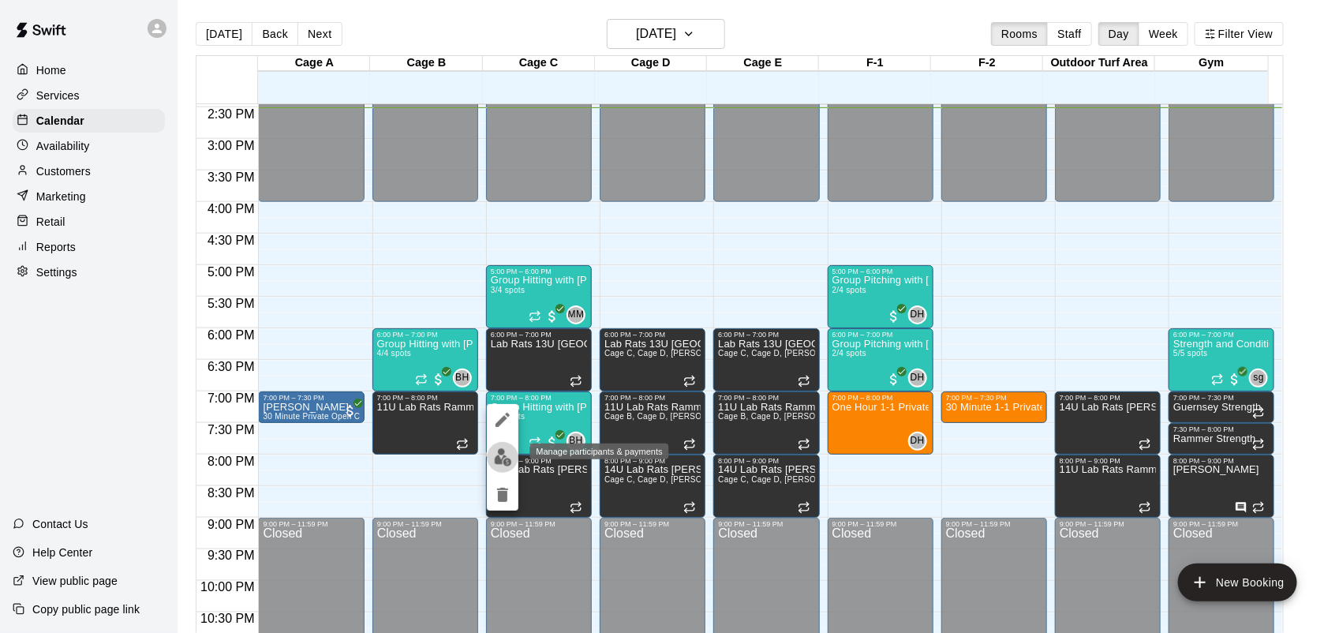
click at [502, 468] on button "edit" at bounding box center [503, 457] width 32 height 31
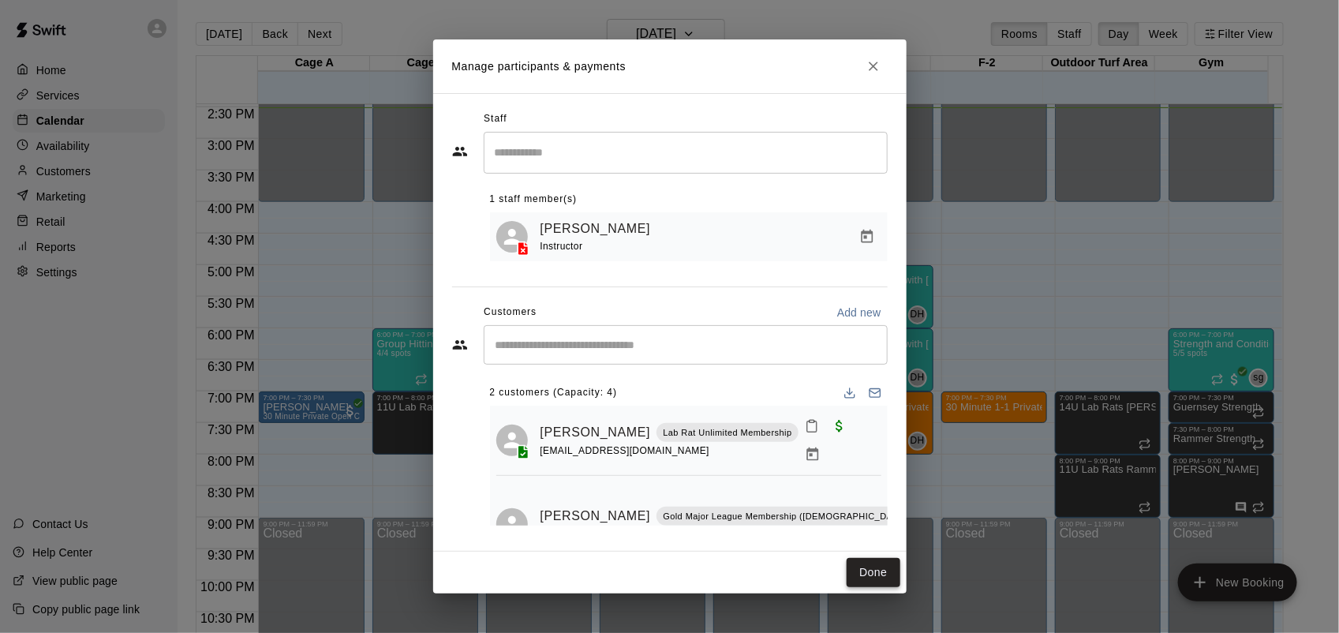
click at [881, 574] on button "Done" at bounding box center [873, 572] width 53 height 29
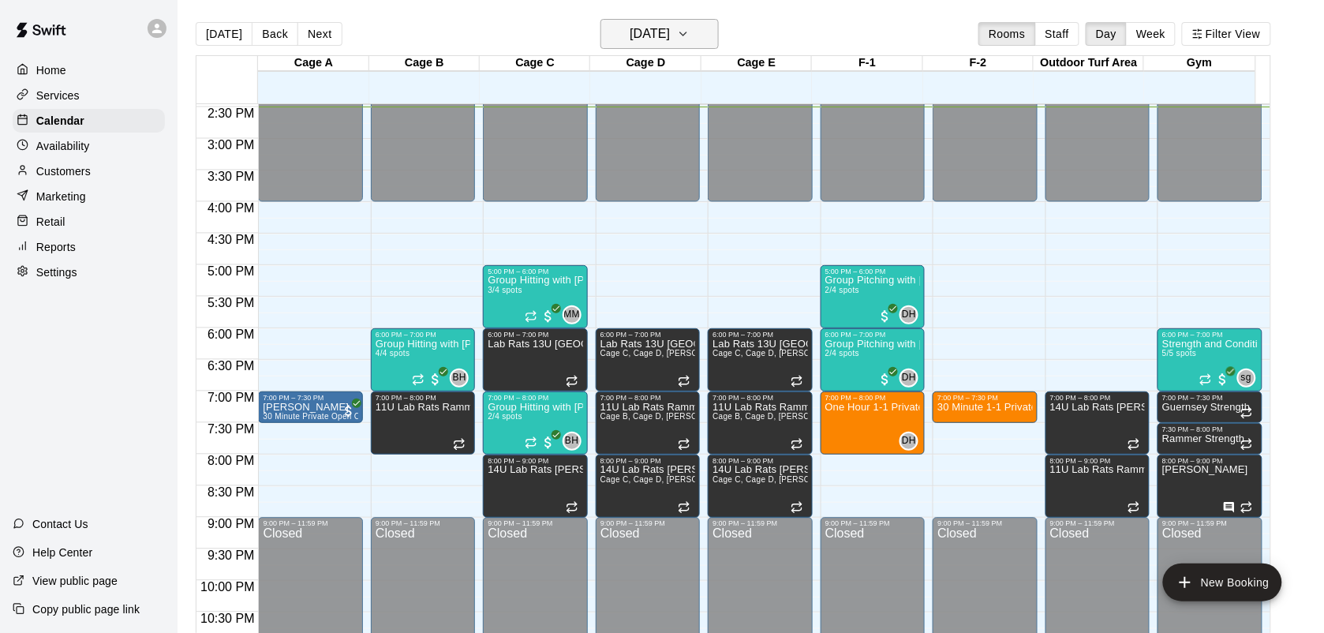
click at [690, 32] on icon "button" at bounding box center [683, 33] width 13 height 19
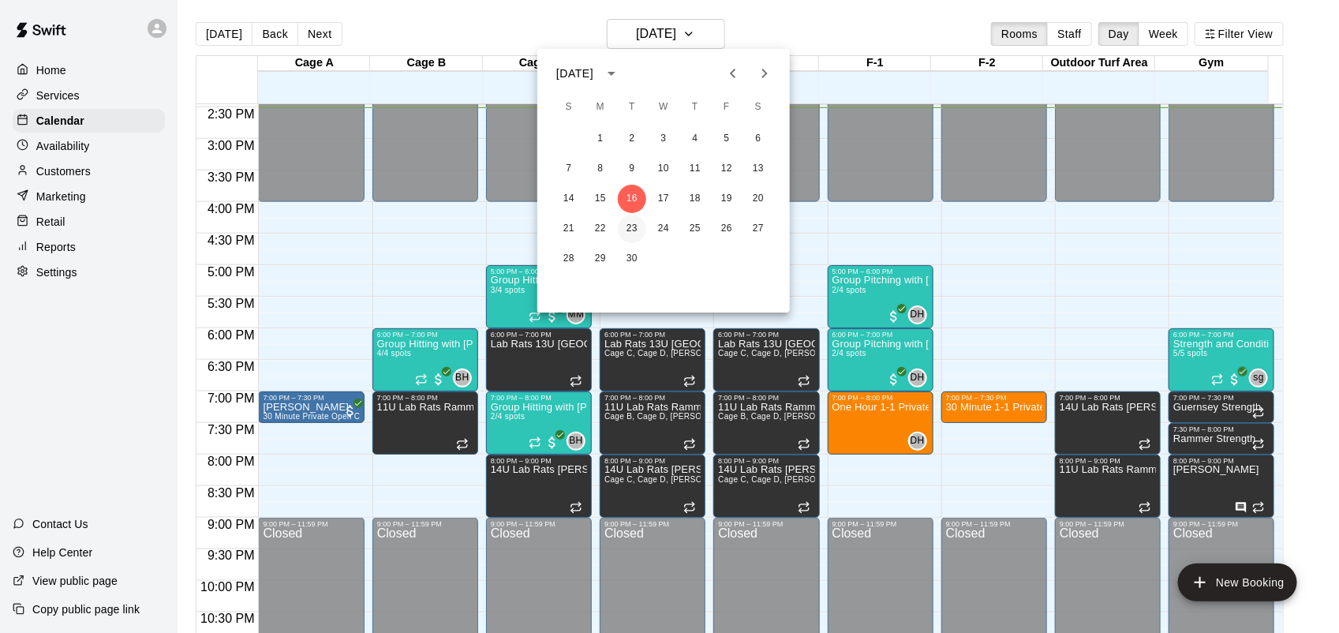
click at [633, 229] on button "23" at bounding box center [632, 229] width 28 height 28
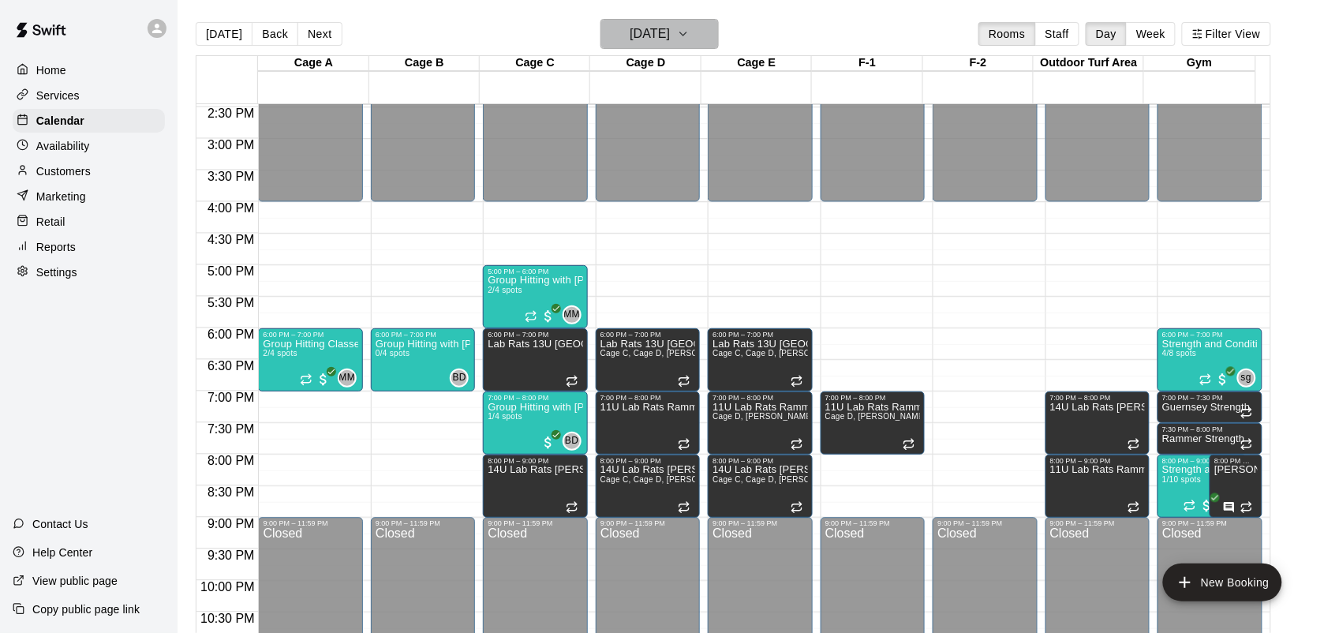
click at [690, 37] on icon "button" at bounding box center [683, 33] width 13 height 19
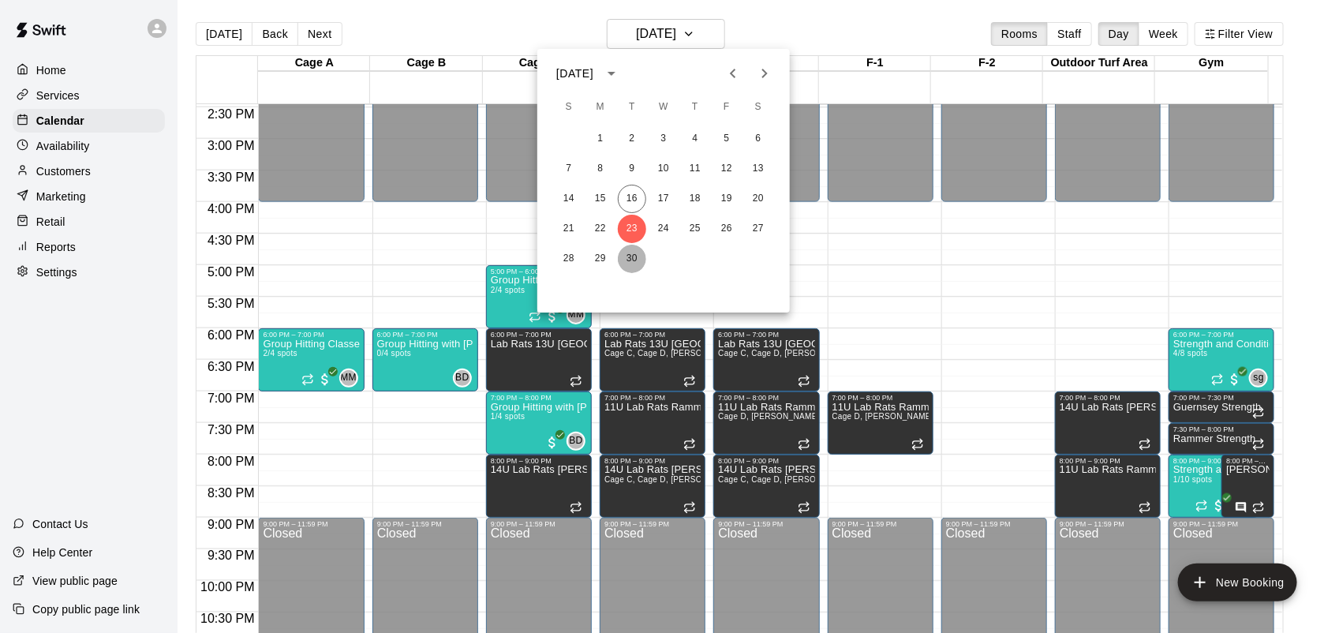
click at [635, 249] on button "30" at bounding box center [632, 259] width 28 height 28
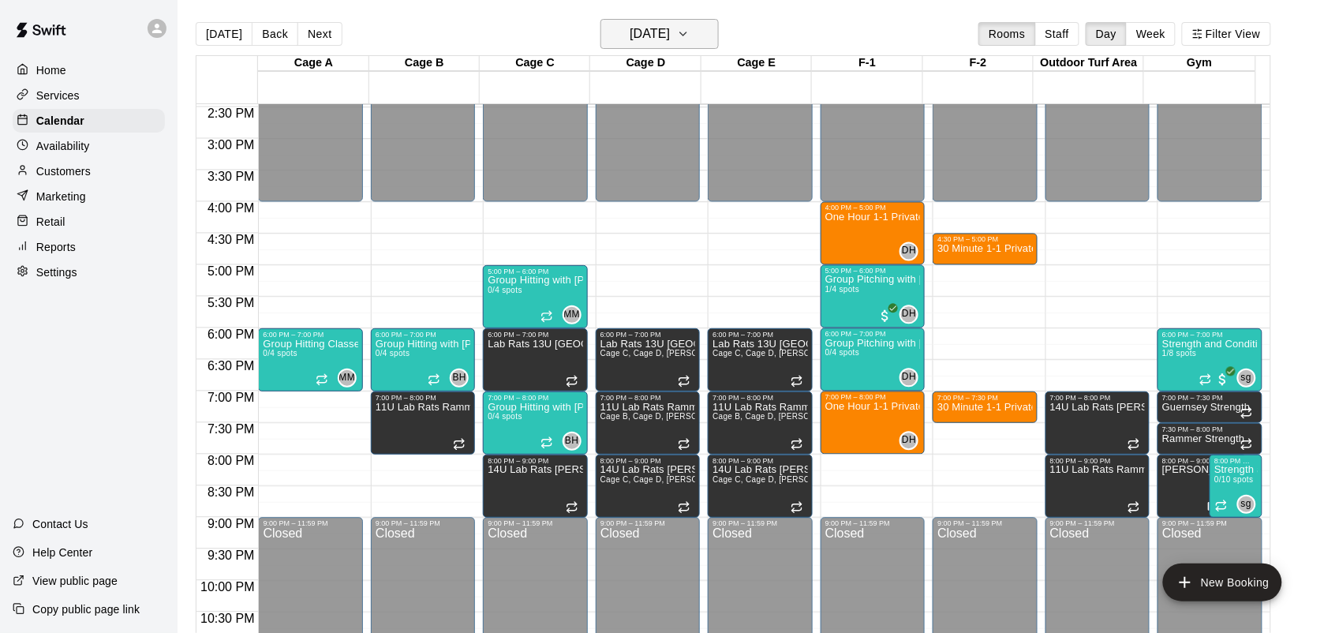
click at [719, 26] on button "[DATE]" at bounding box center [659, 34] width 118 height 30
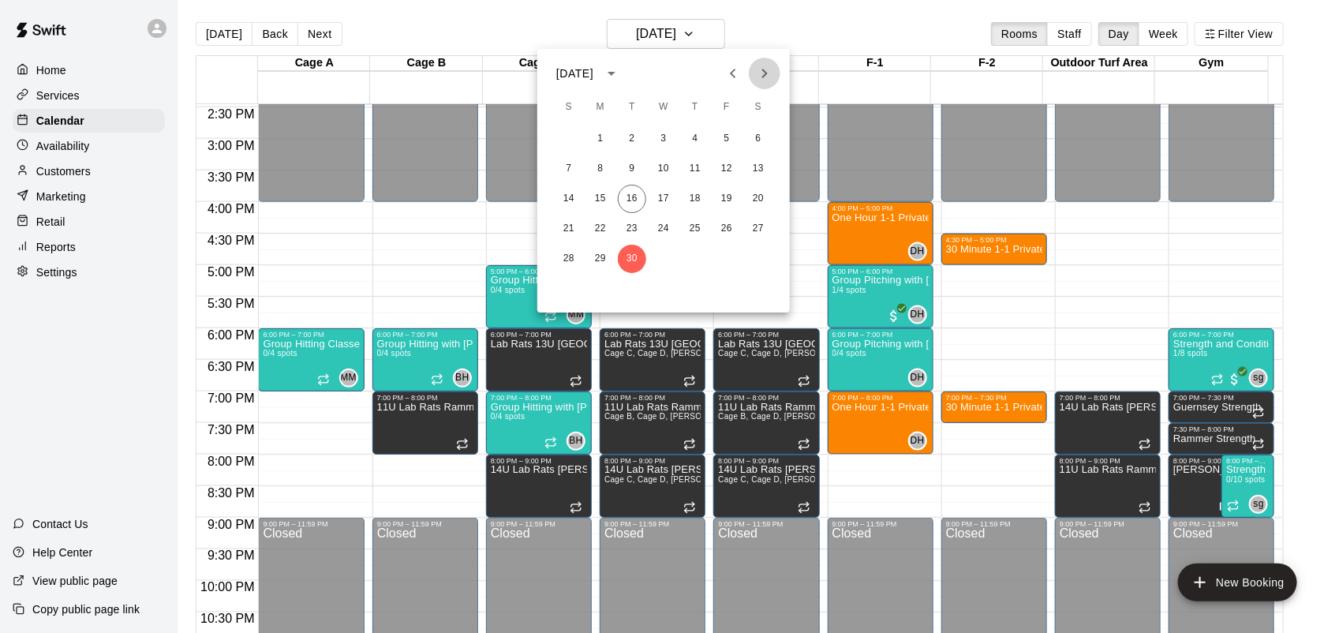
click at [762, 77] on icon "Next month" at bounding box center [765, 73] width 6 height 9
click at [634, 164] on button "7" at bounding box center [632, 169] width 28 height 28
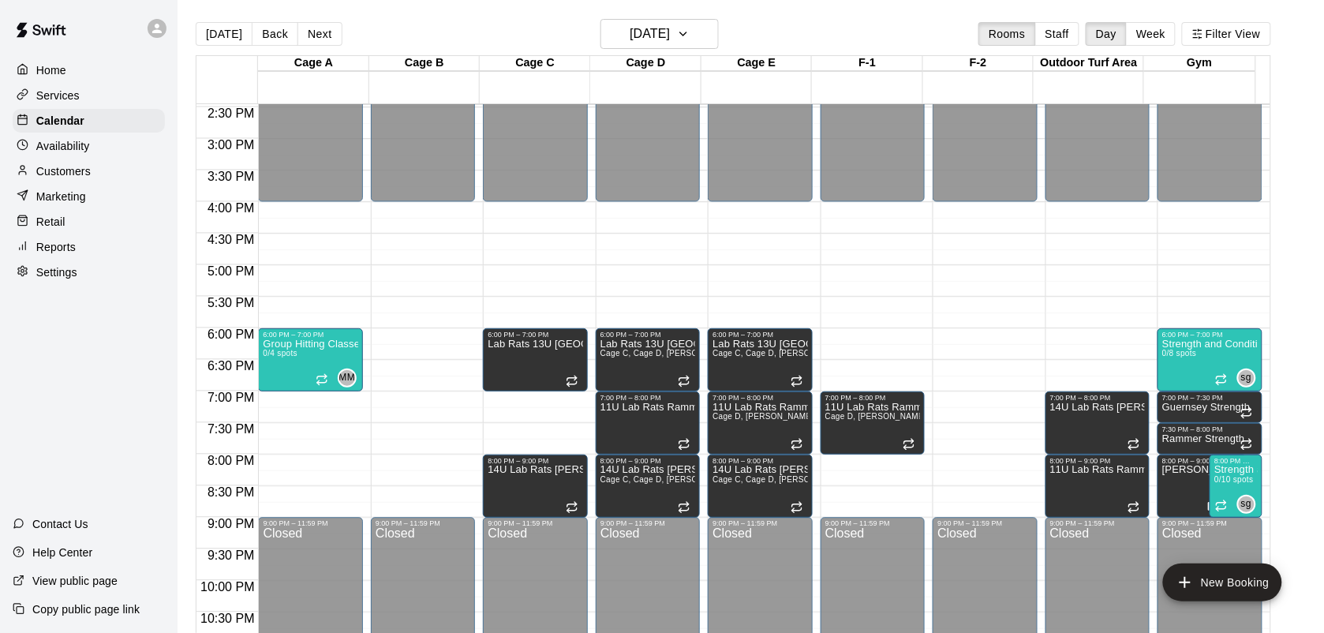
click at [679, 5] on main "[DATE] Back [DATE][DATE] Rooms Staff Day Week Filter View Cage A 07 Tue Cage B …" at bounding box center [751, 329] width 1146 height 658
click at [687, 17] on main "[DATE] Back [DATE][DATE] Rooms Staff Day Week Filter View Cage A 07 Tue Cage B …" at bounding box center [751, 329] width 1146 height 658
click at [670, 36] on h6 "[DATE]" at bounding box center [650, 34] width 40 height 22
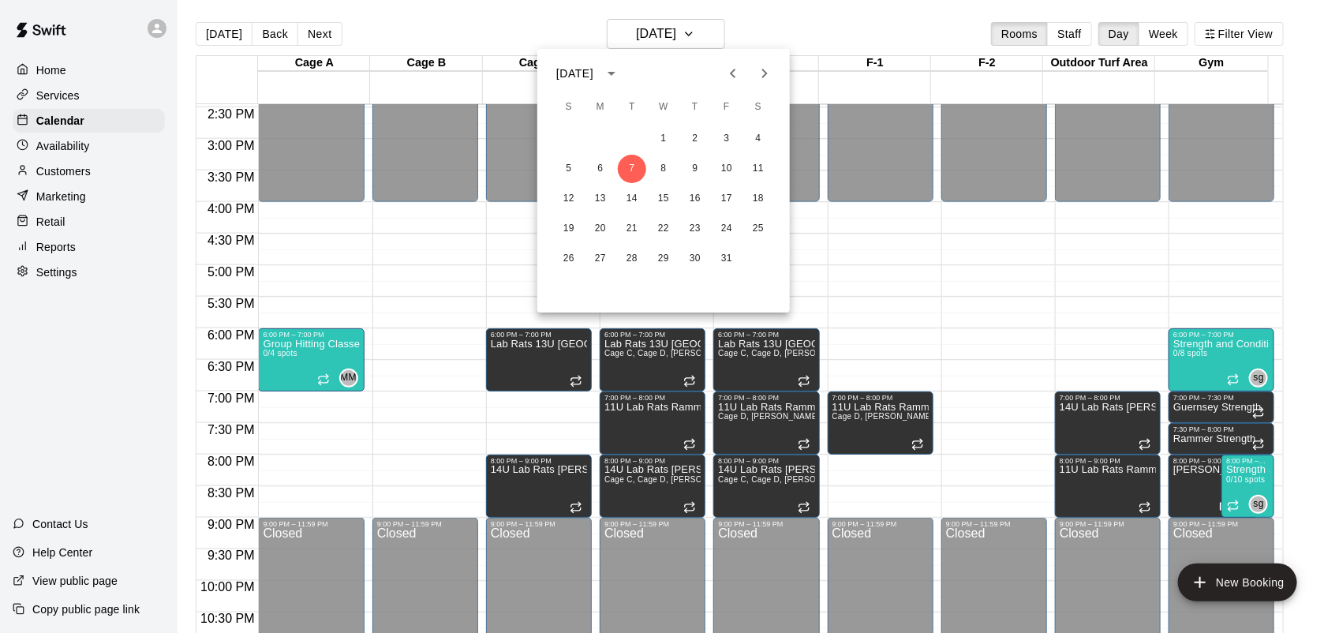
click at [422, 330] on div at bounding box center [669, 316] width 1339 height 633
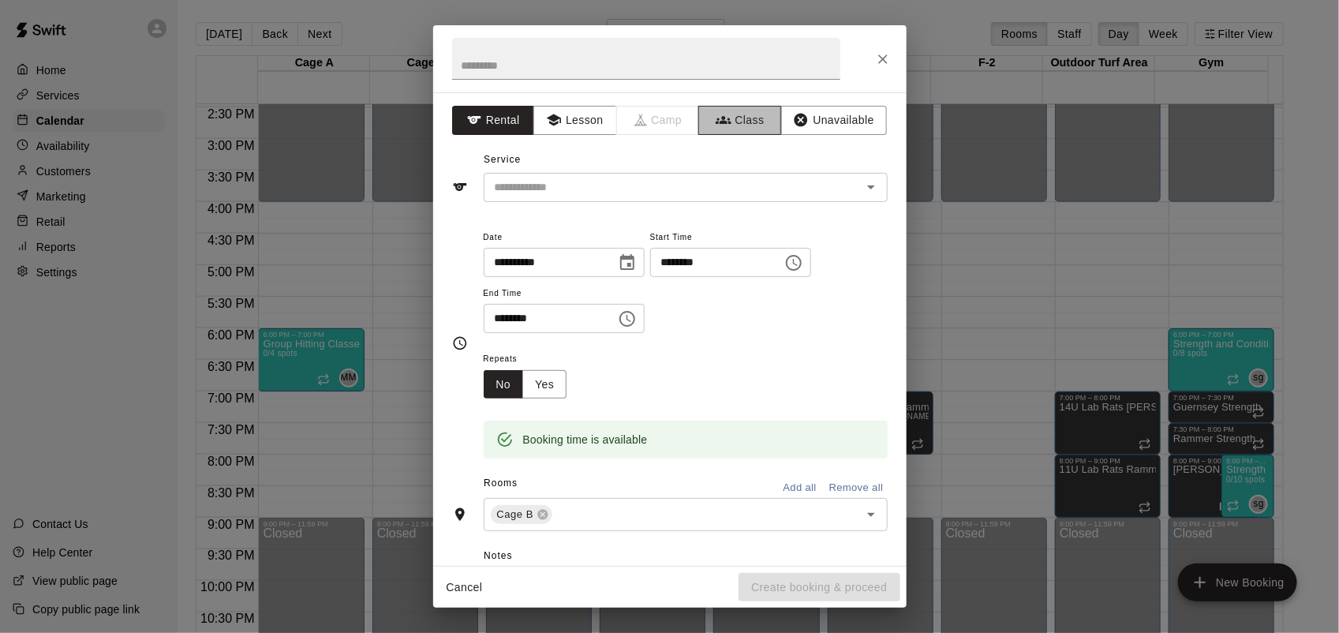
click at [736, 126] on button "Class" at bounding box center [739, 120] width 83 height 29
click at [696, 178] on input "text" at bounding box center [672, 188] width 368 height 20
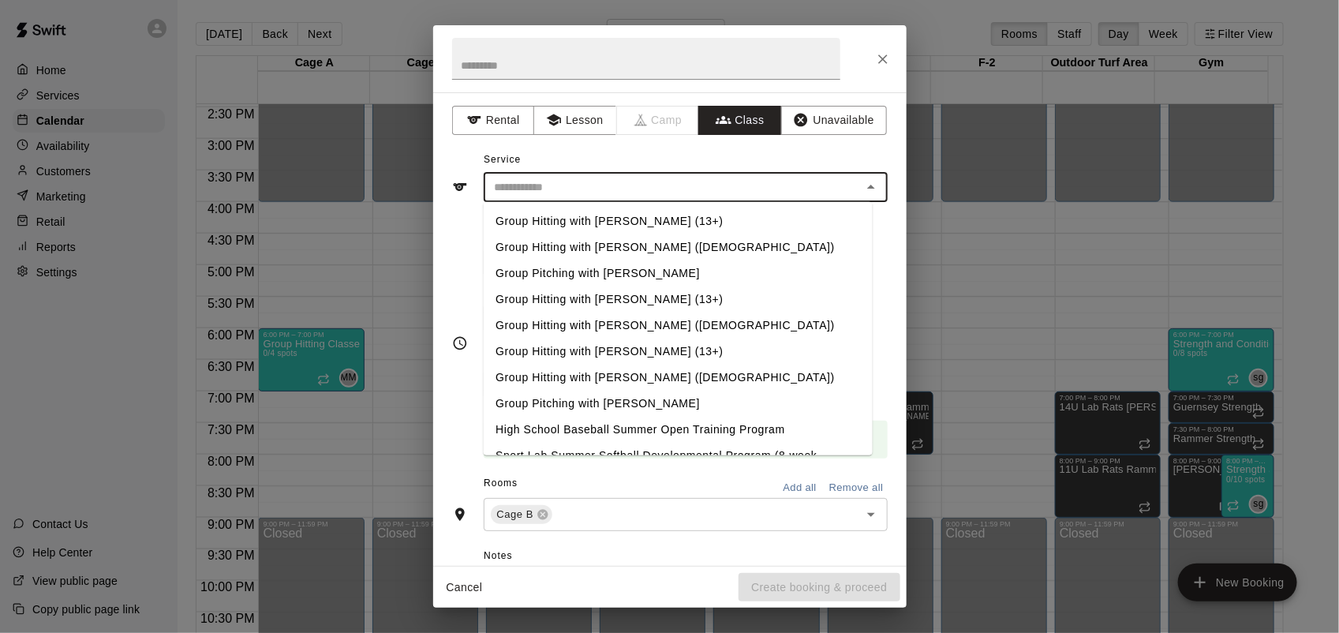
click at [664, 381] on li "Group Hitting with [PERSON_NAME] ([DEMOGRAPHIC_DATA])" at bounding box center [677, 378] width 389 height 26
type input "**********"
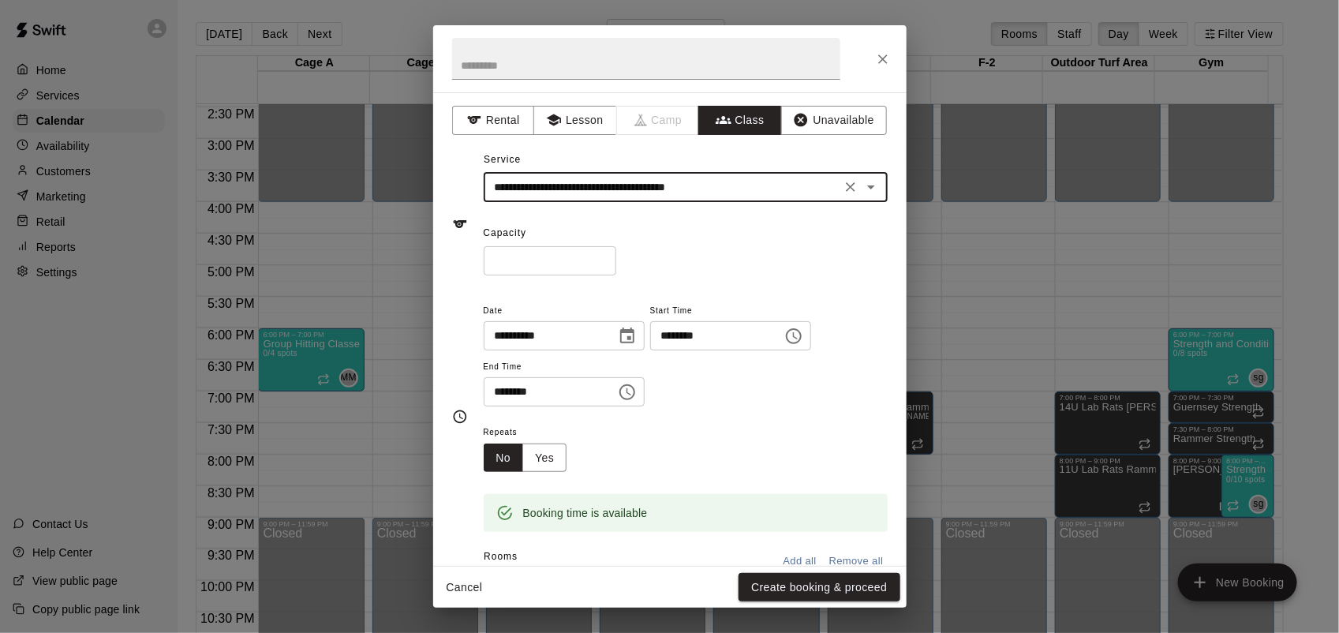
click at [489, 403] on input "********" at bounding box center [545, 391] width 122 height 29
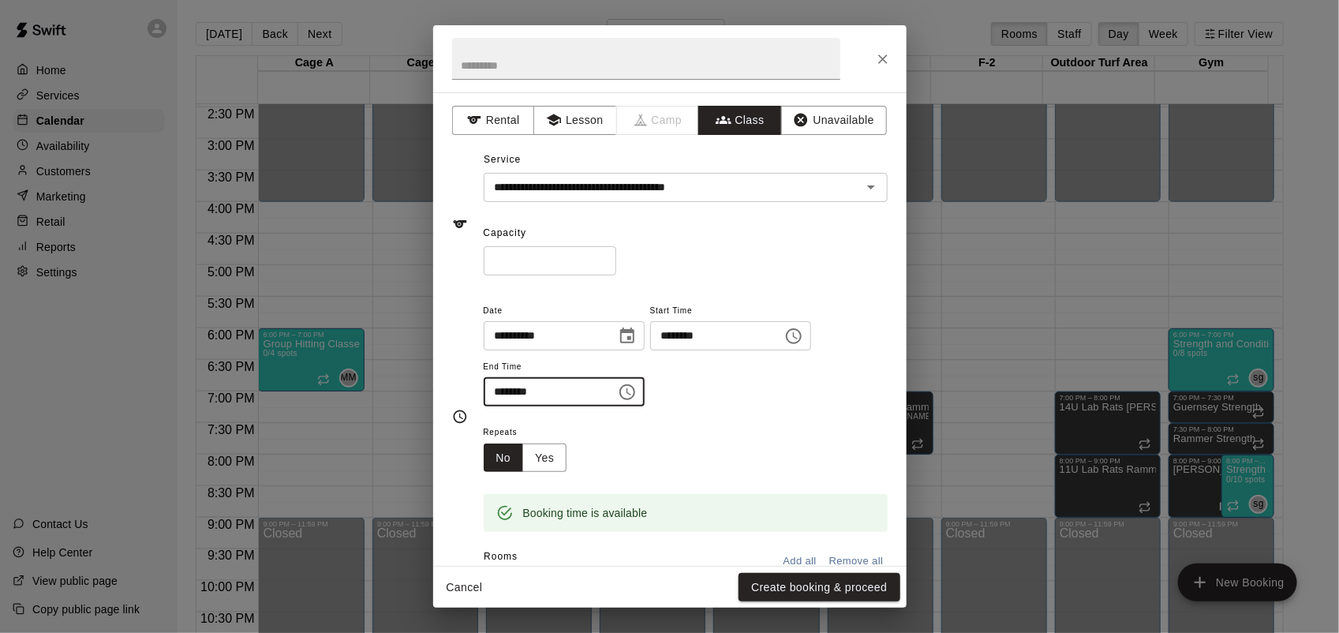
type input "********"
click at [616, 254] on input "*" at bounding box center [550, 260] width 133 height 29
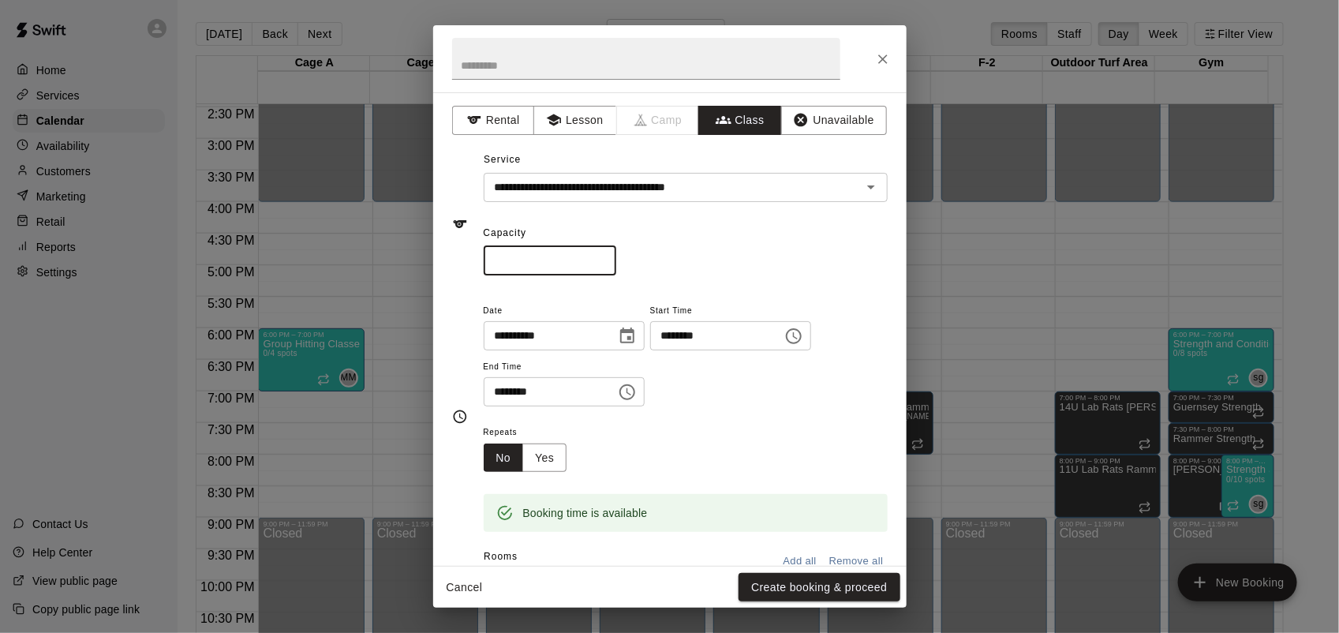
click at [616, 254] on input "*" at bounding box center [550, 260] width 133 height 29
type input "*"
click at [616, 254] on input "*" at bounding box center [550, 260] width 133 height 29
click at [559, 463] on button "Yes" at bounding box center [544, 457] width 44 height 29
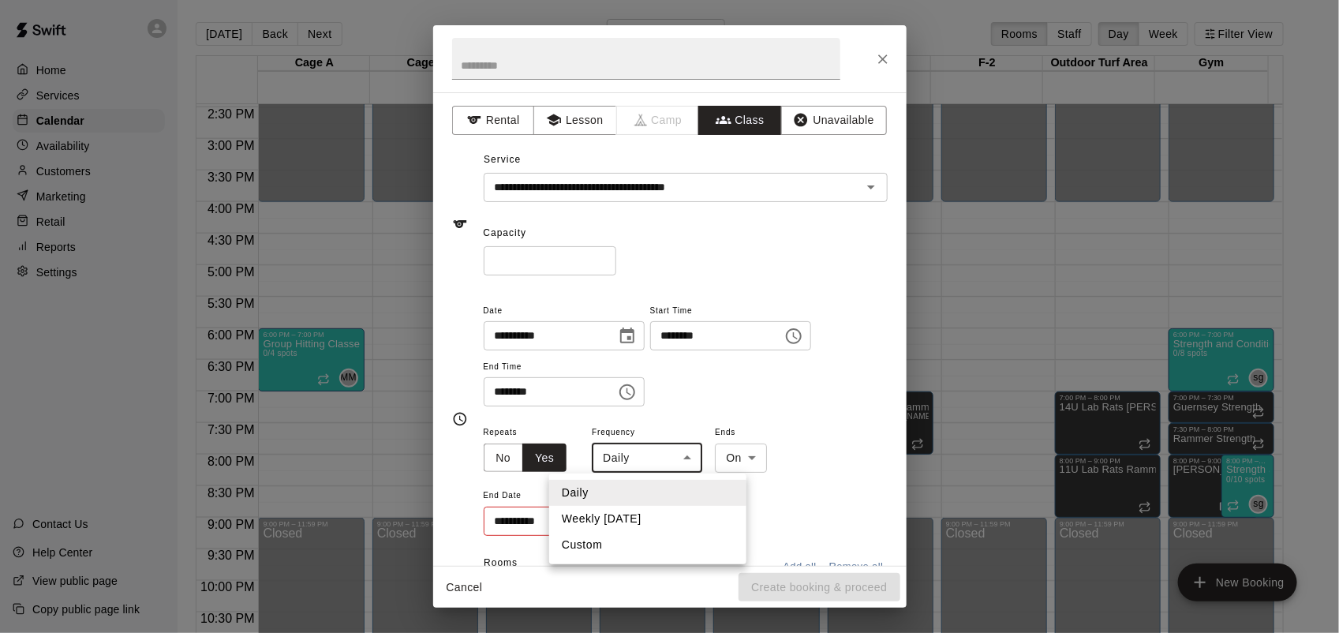
click at [653, 471] on body "Home Services Calendar Availability Customers Marketing Retail Reports Settings…" at bounding box center [669, 329] width 1339 height 658
click at [656, 518] on li "Weekly [DATE]" at bounding box center [647, 519] width 197 height 26
type input "******"
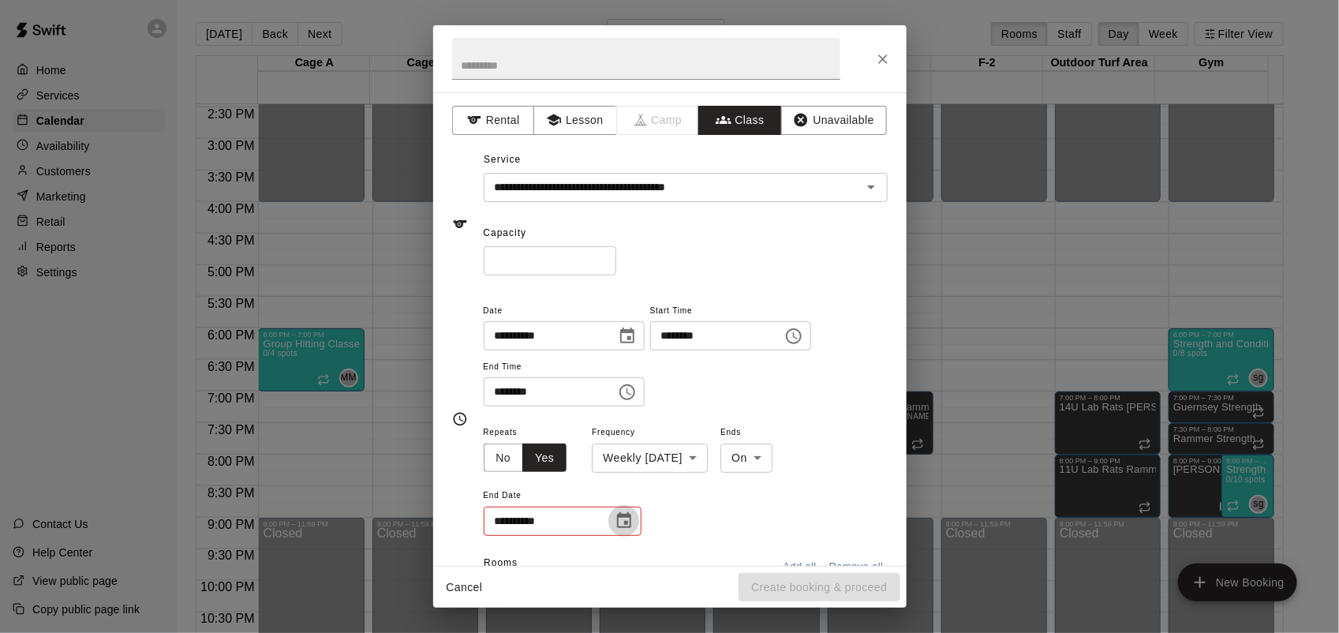
click at [627, 529] on icon "Choose date" at bounding box center [624, 520] width 19 height 19
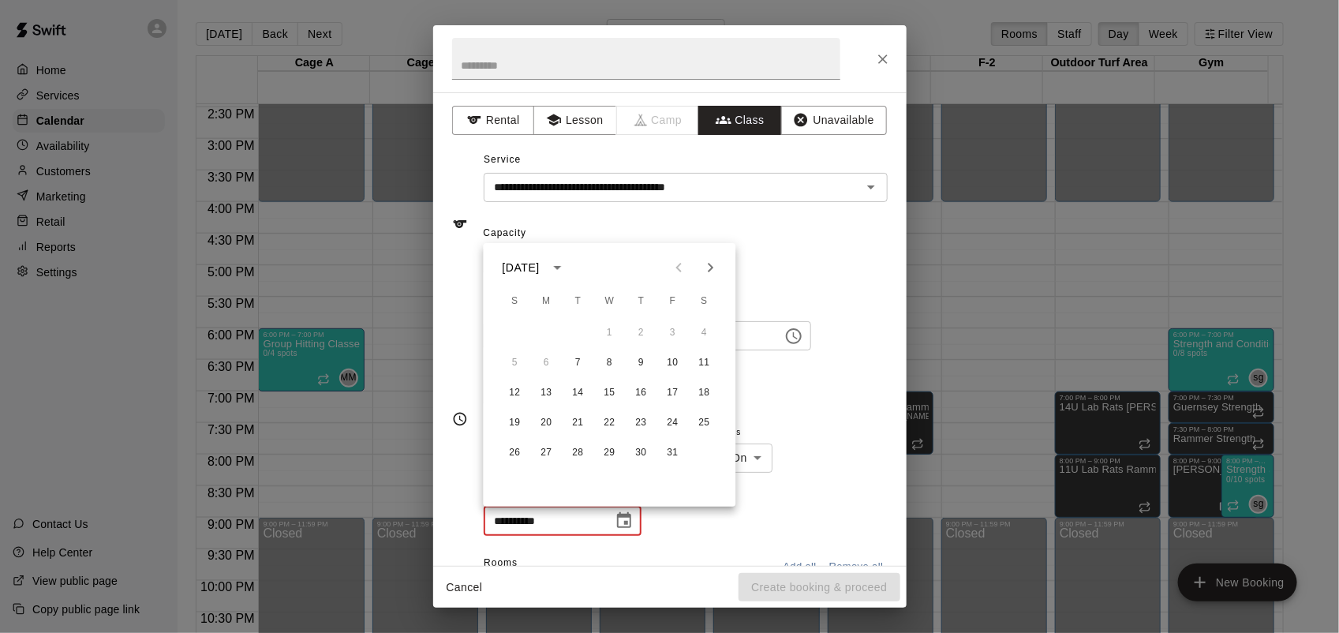
click at [718, 261] on icon "Next month" at bounding box center [710, 267] width 19 height 19
click at [578, 458] on button "25" at bounding box center [578, 453] width 28 height 28
type input "**********"
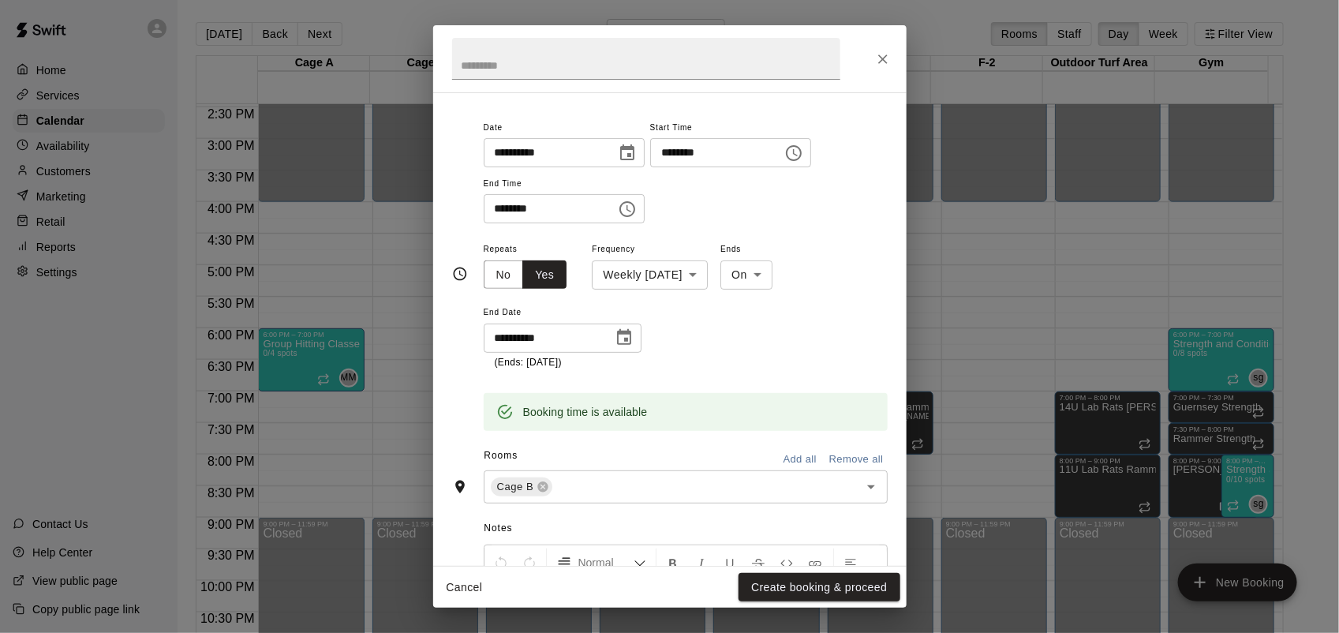
scroll to position [0, 0]
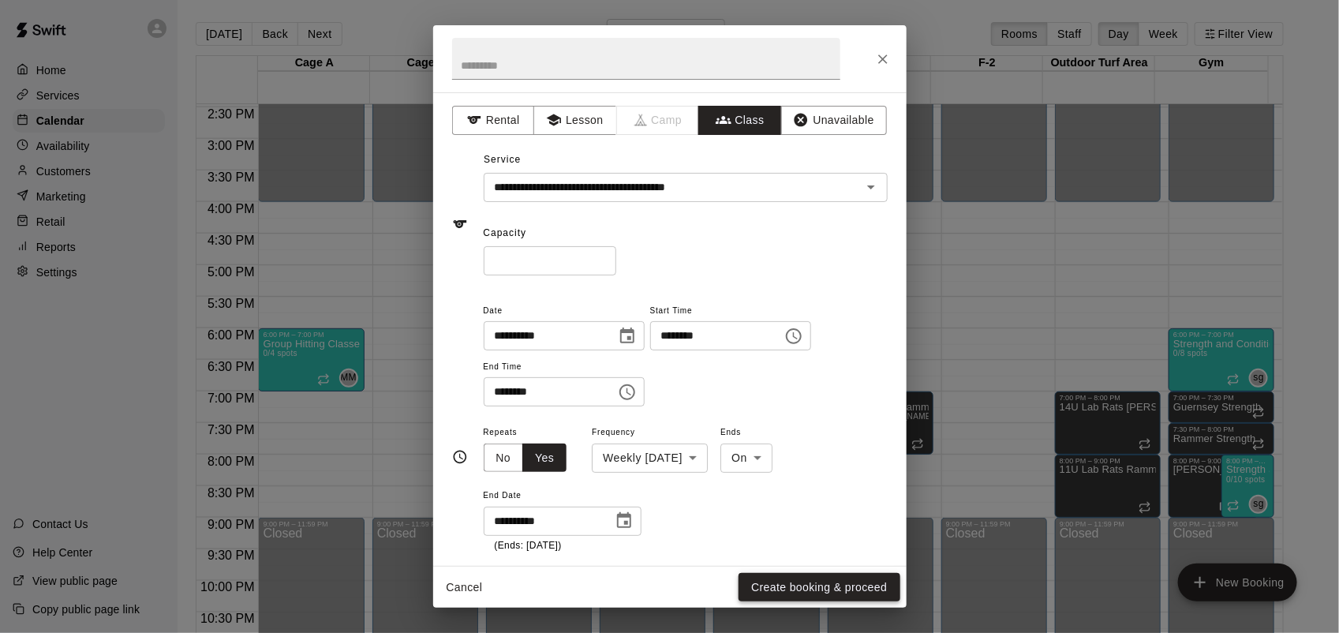
click at [853, 593] on button "Create booking & proceed" at bounding box center [819, 587] width 161 height 29
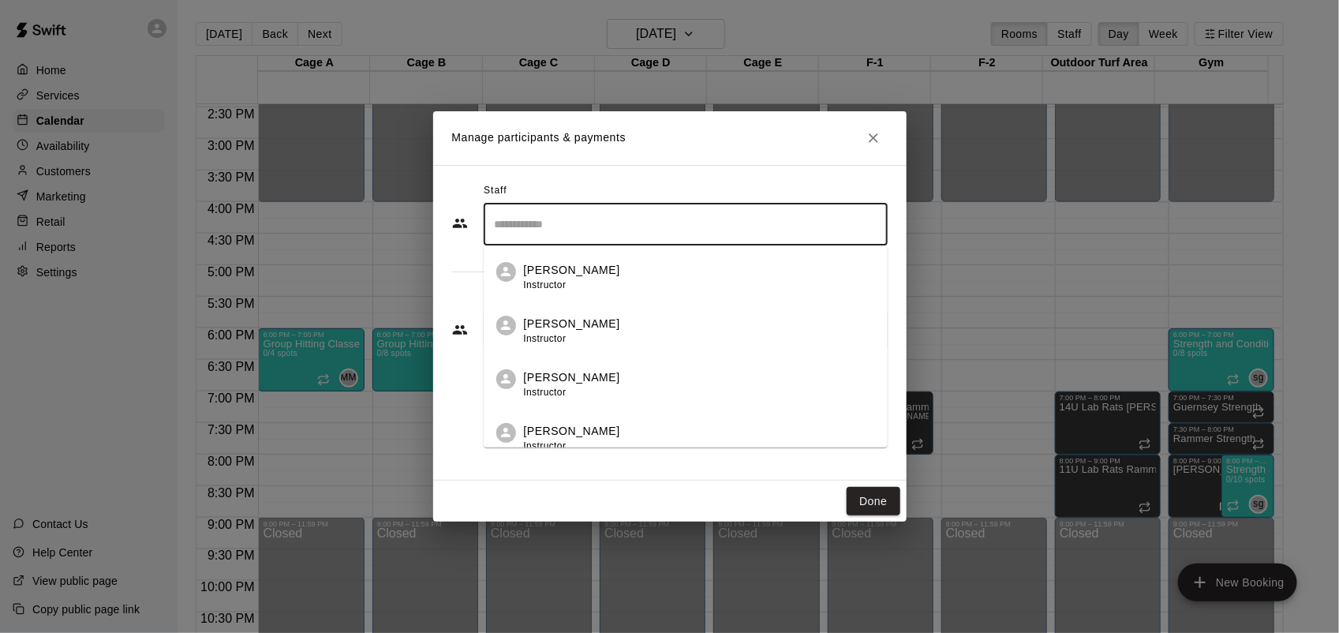
click at [590, 235] on input "Search staff" at bounding box center [686, 225] width 390 height 28
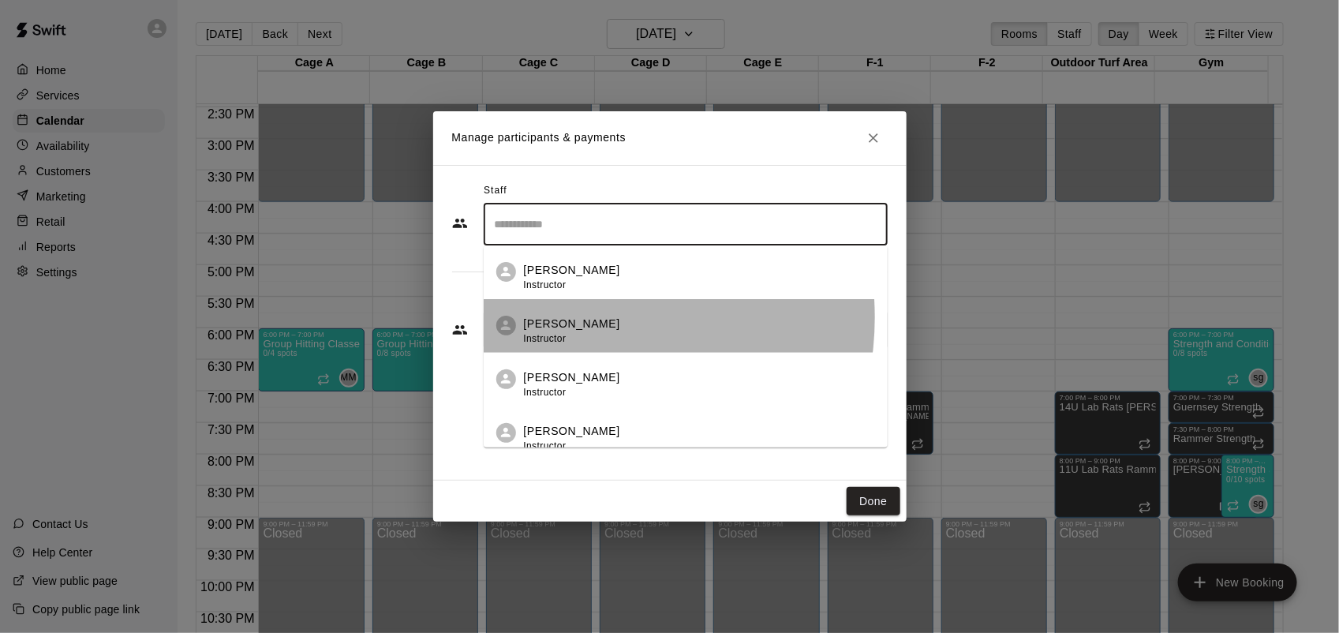
click at [577, 317] on p "[PERSON_NAME]" at bounding box center [572, 324] width 96 height 17
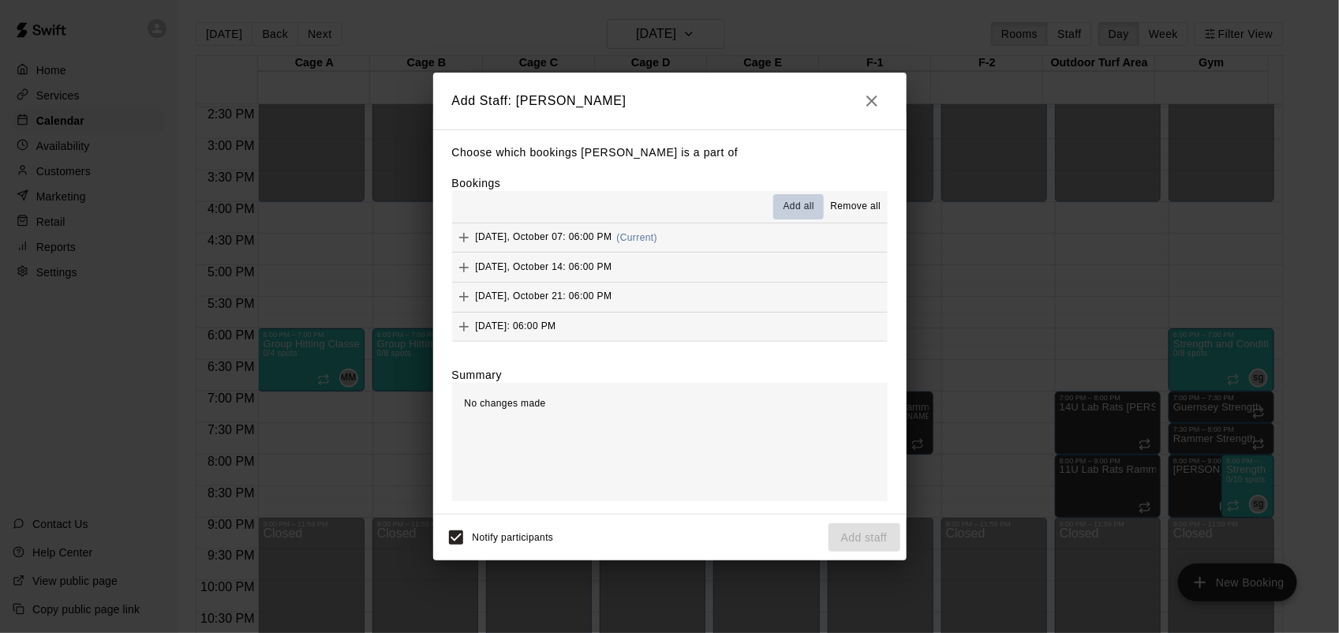
click at [793, 207] on span "Add all" at bounding box center [799, 207] width 32 height 16
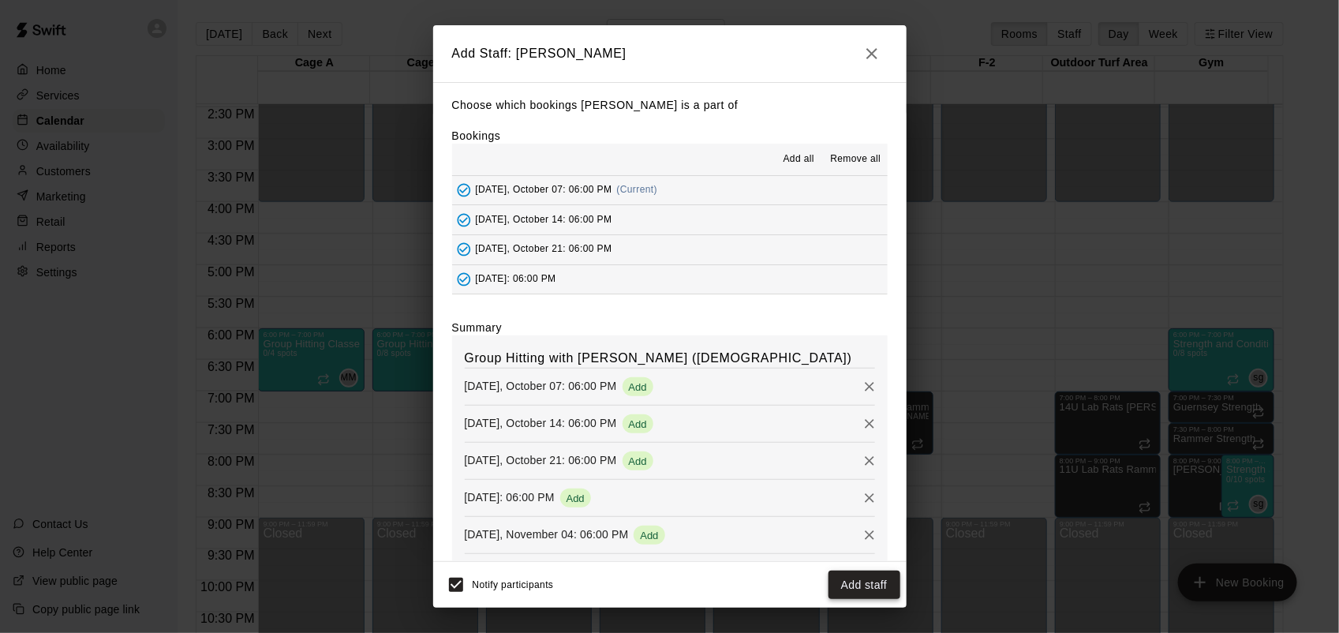
click at [878, 582] on button "Add staff" at bounding box center [864, 584] width 72 height 29
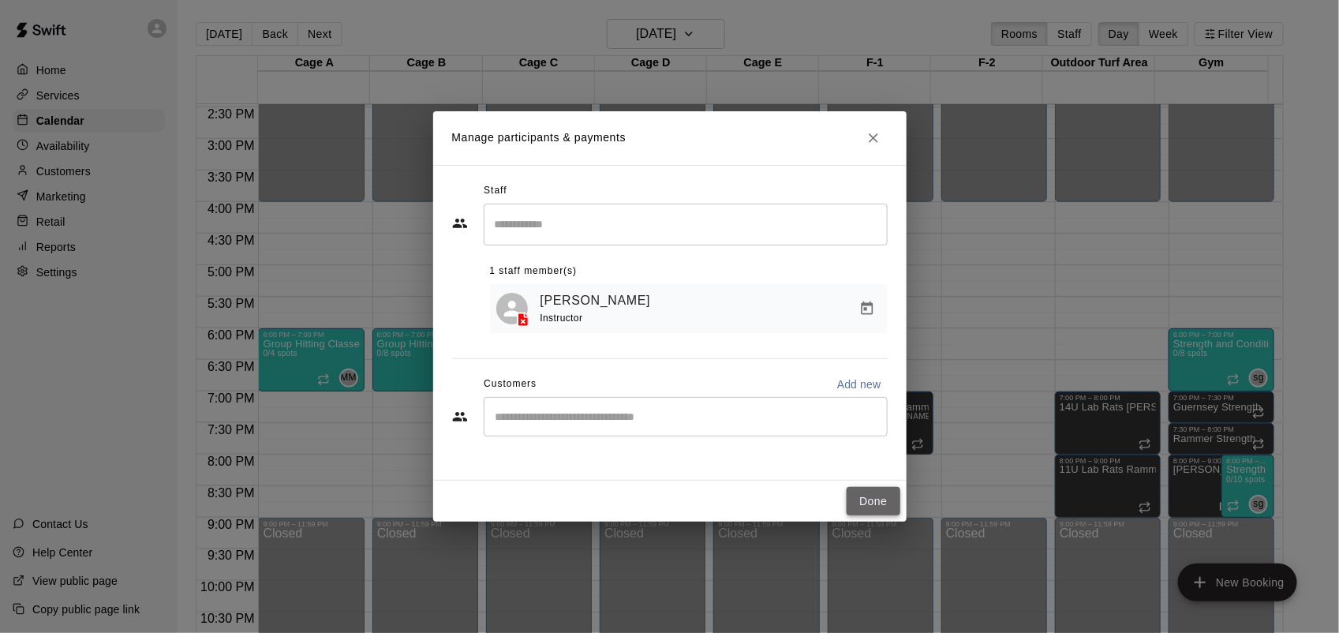
click at [873, 498] on button "Done" at bounding box center [873, 501] width 53 height 29
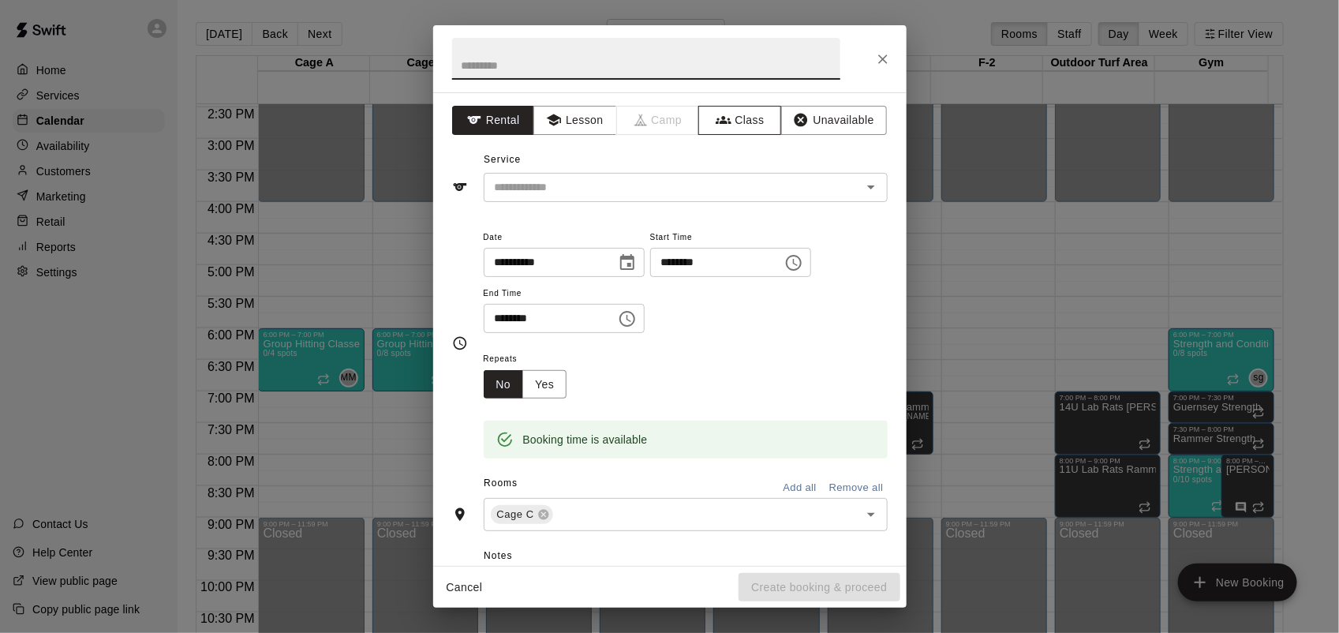
click at [756, 115] on button "Class" at bounding box center [739, 120] width 83 height 29
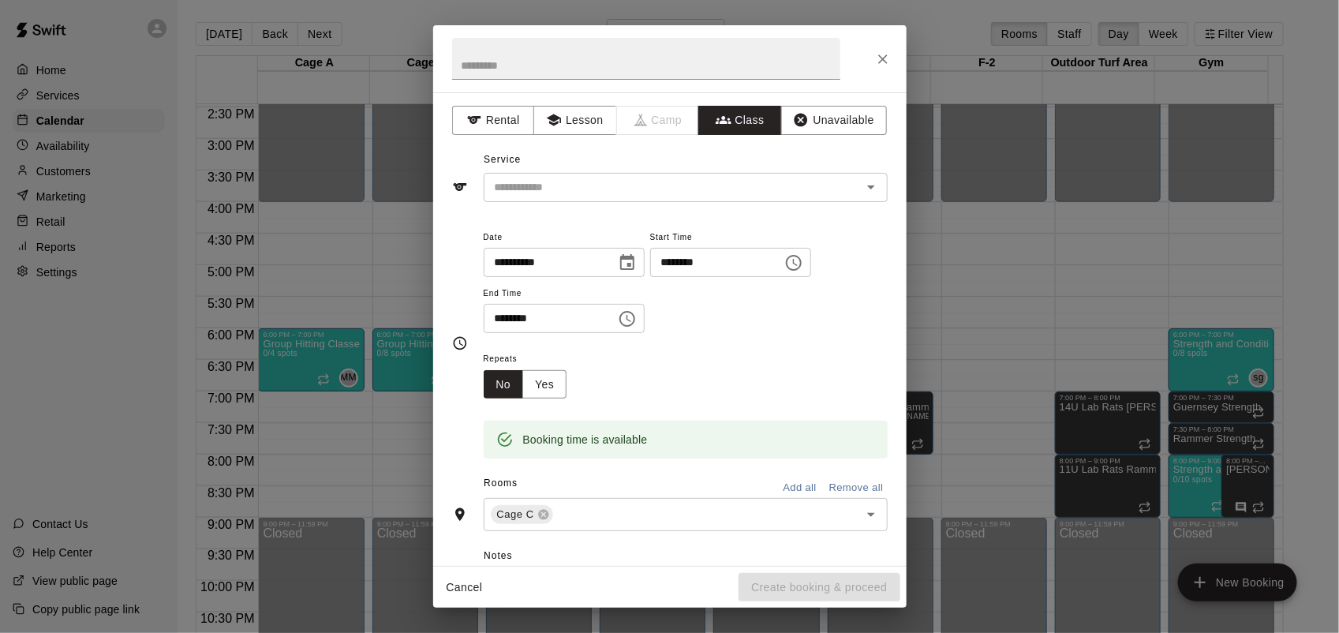
click at [731, 191] on input "text" at bounding box center [672, 188] width 368 height 20
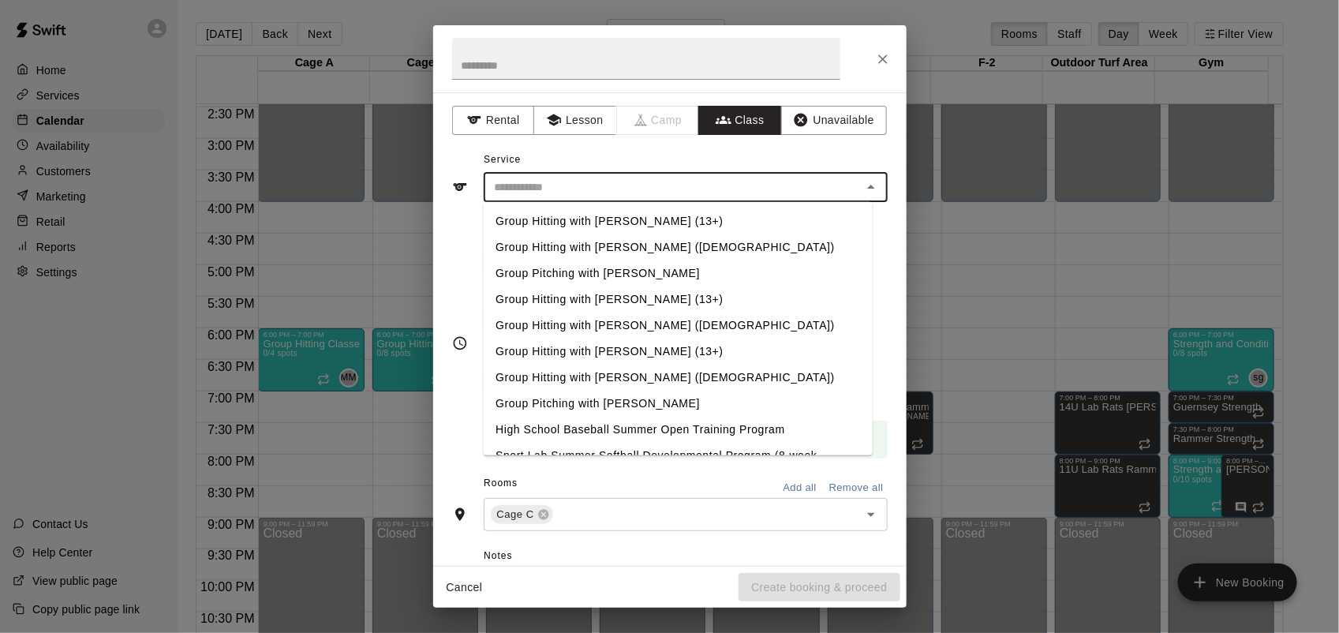
click at [627, 213] on li "Group Hitting with [PERSON_NAME] (13+)" at bounding box center [677, 221] width 389 height 26
type input "**********"
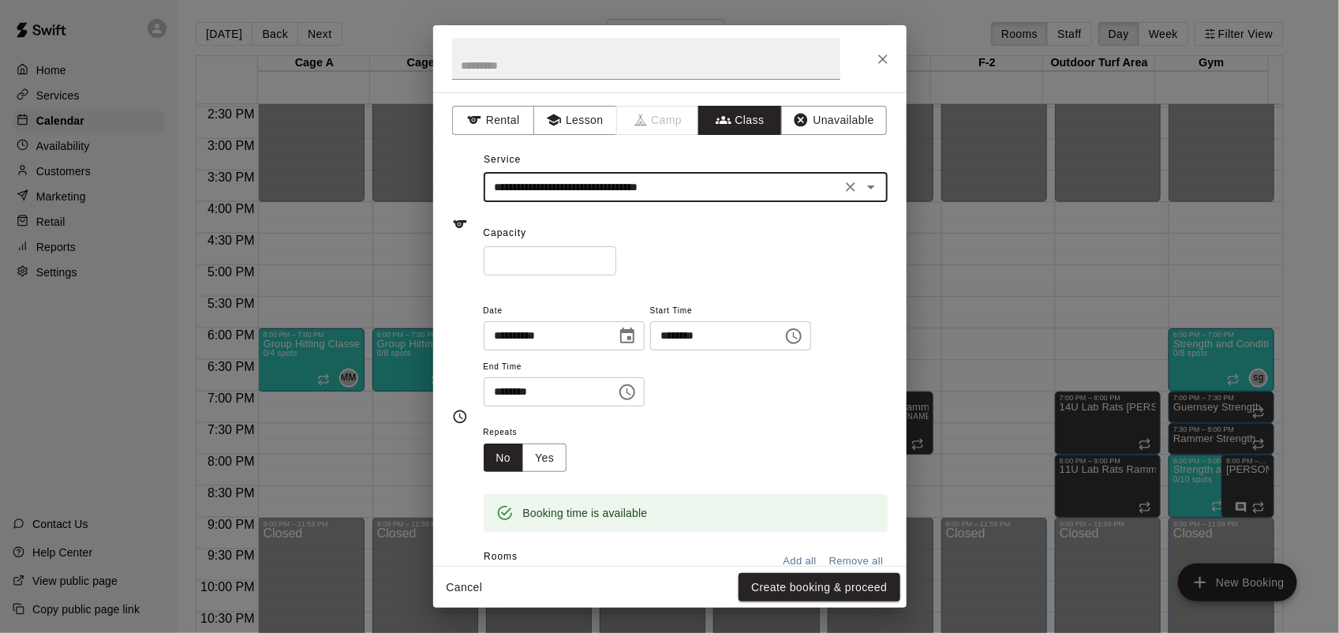
click at [616, 256] on input "*" at bounding box center [550, 260] width 133 height 29
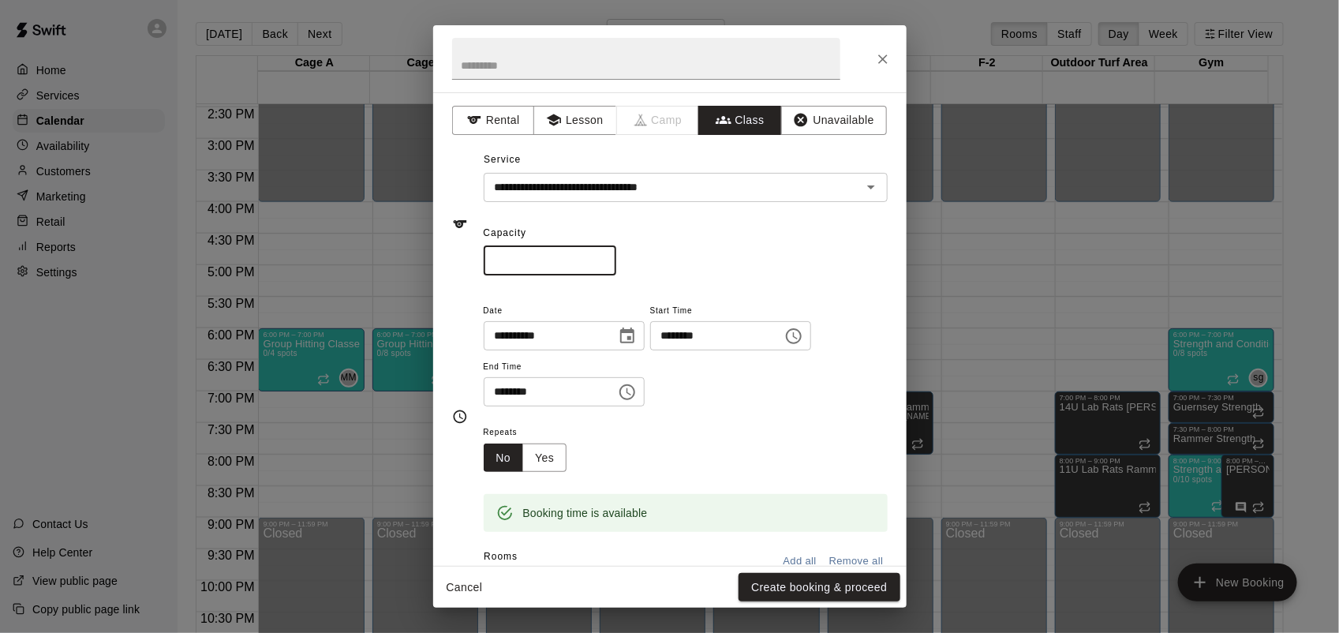
click at [616, 256] on input "*" at bounding box center [550, 260] width 133 height 29
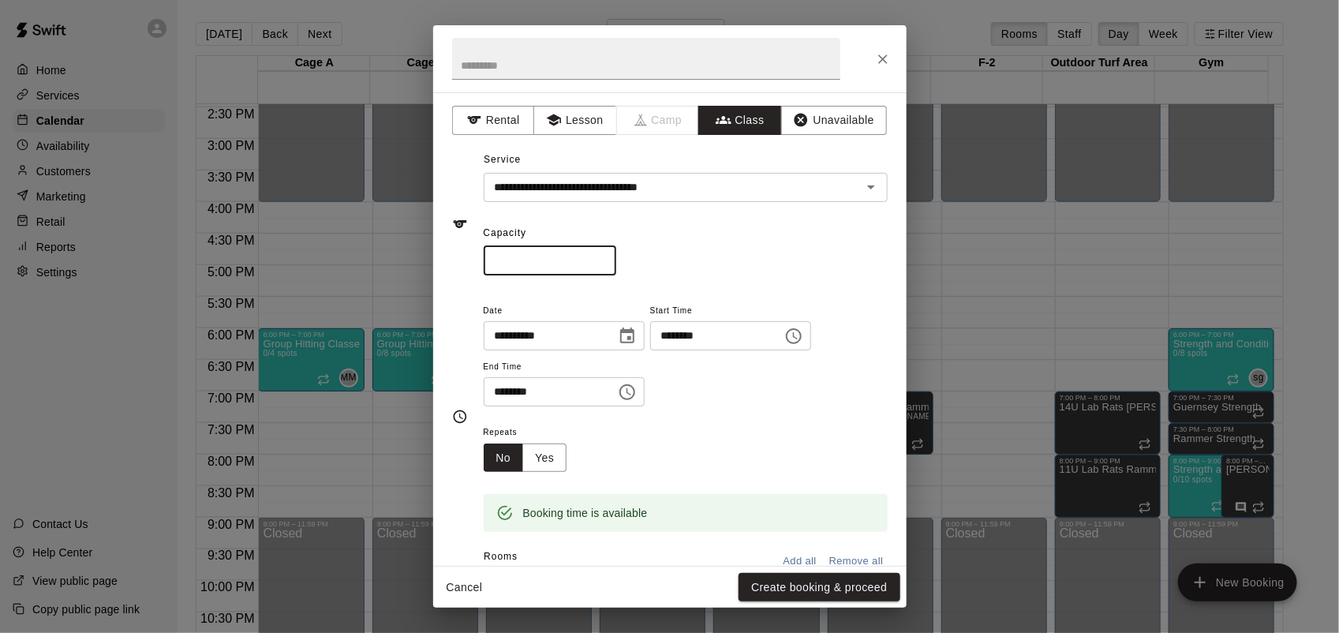
type input "*"
click at [616, 256] on input "*" at bounding box center [550, 260] width 133 height 29
click at [499, 399] on input "********" at bounding box center [545, 391] width 122 height 29
type input "********"
click at [551, 458] on button "Yes" at bounding box center [544, 457] width 44 height 29
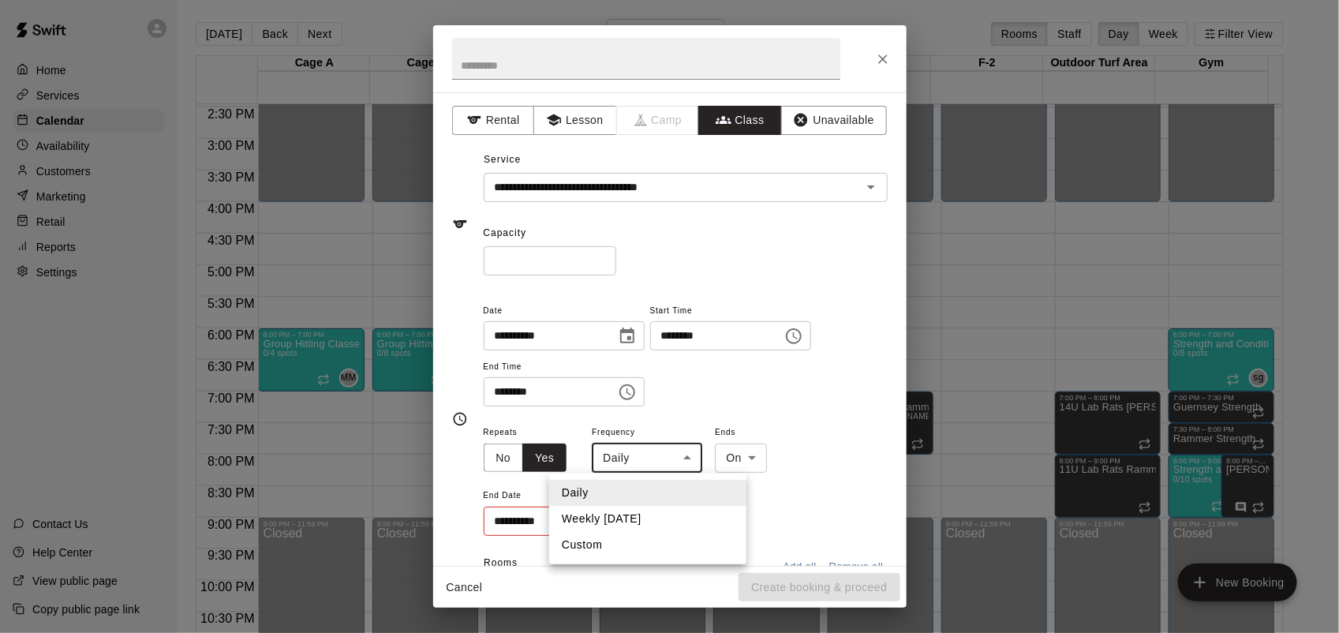
click at [682, 471] on body "Home Services Calendar Availability Customers Marketing Retail Reports Settings…" at bounding box center [669, 329] width 1339 height 658
click at [631, 518] on li "Weekly [DATE]" at bounding box center [647, 519] width 197 height 26
type input "******"
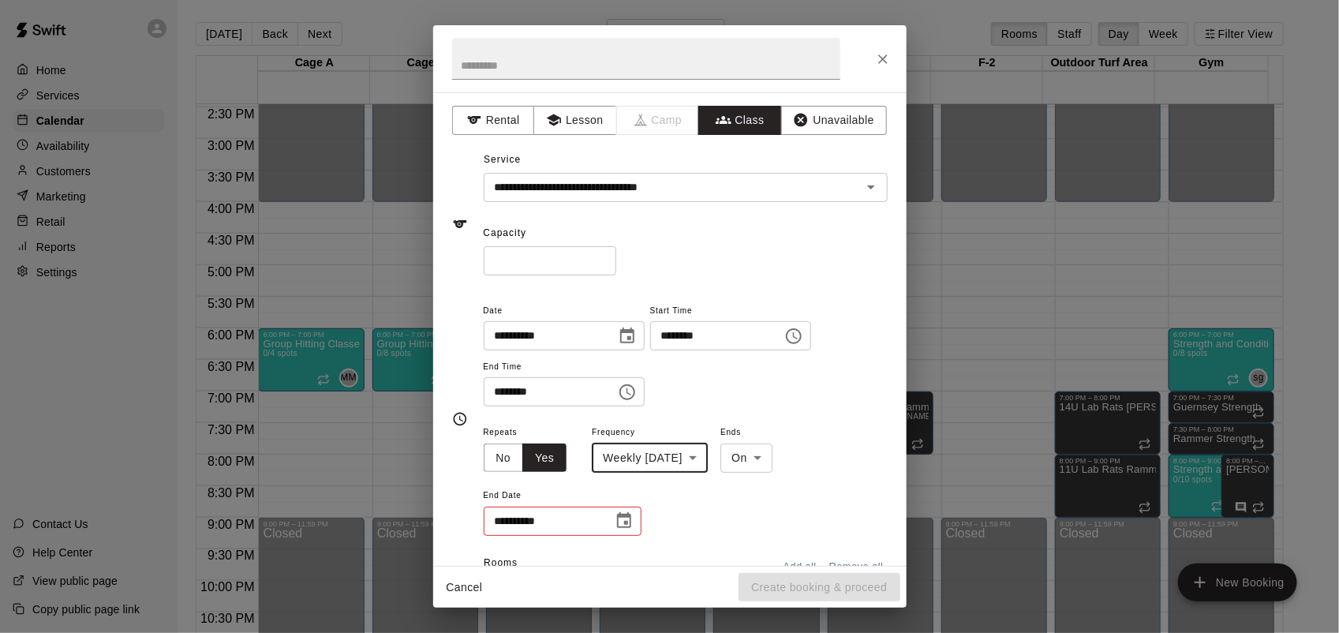
click at [630, 521] on icon "Choose date" at bounding box center [624, 520] width 19 height 19
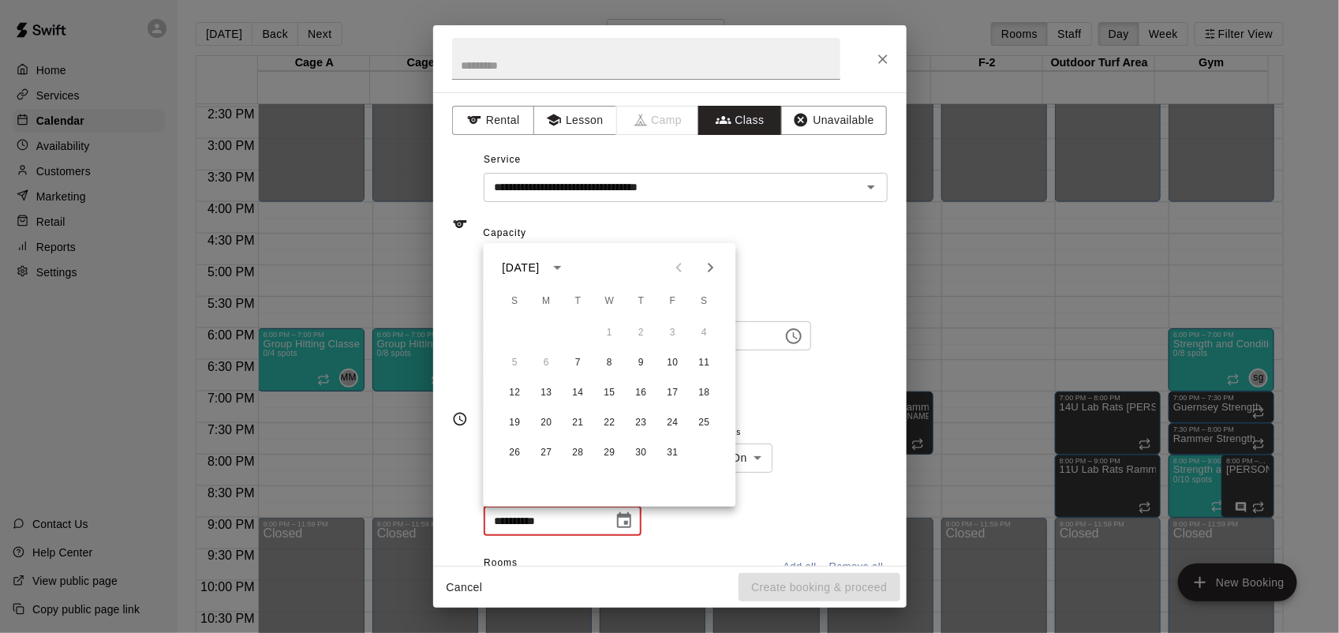
click at [707, 262] on icon "Next month" at bounding box center [710, 267] width 19 height 19
click at [580, 450] on button "25" at bounding box center [578, 453] width 28 height 28
type input "**********"
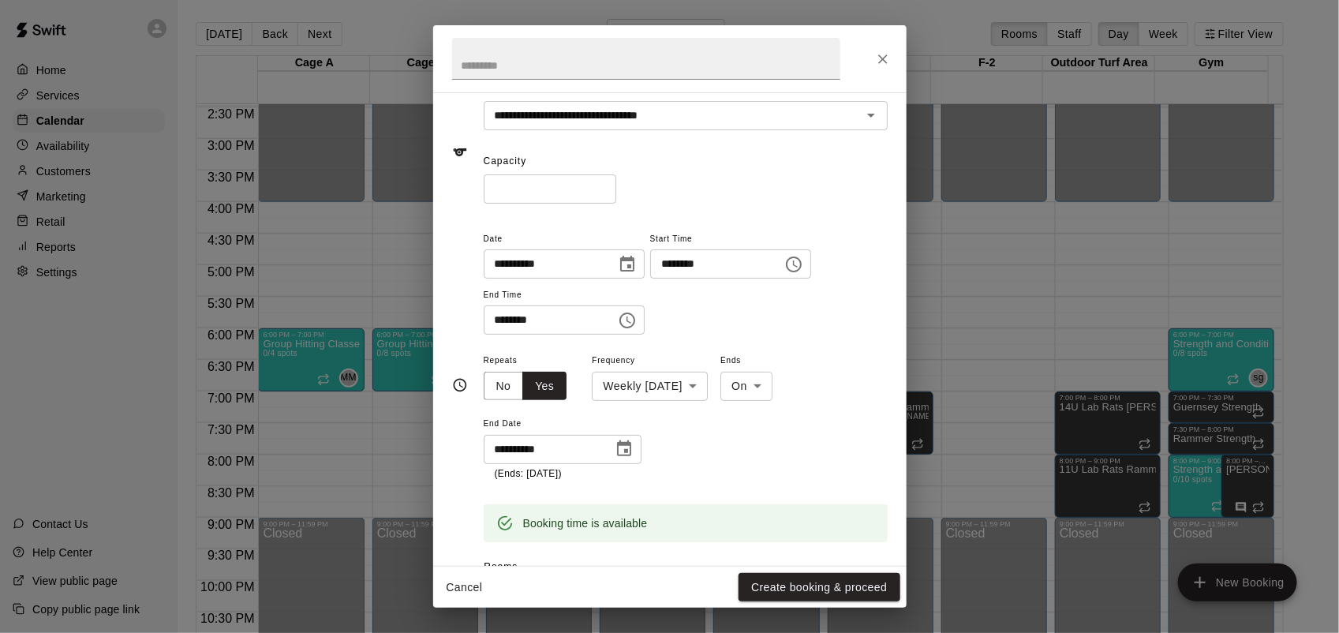
scroll to position [99, 0]
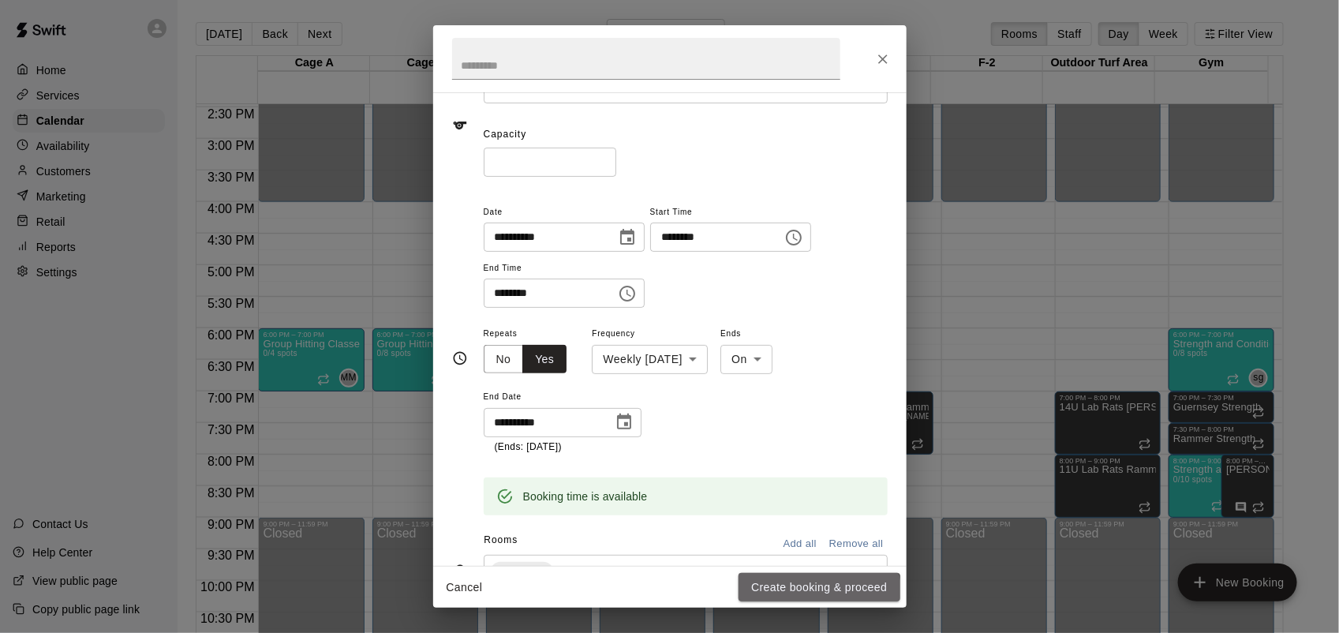
click at [798, 598] on button "Create booking & proceed" at bounding box center [819, 587] width 161 height 29
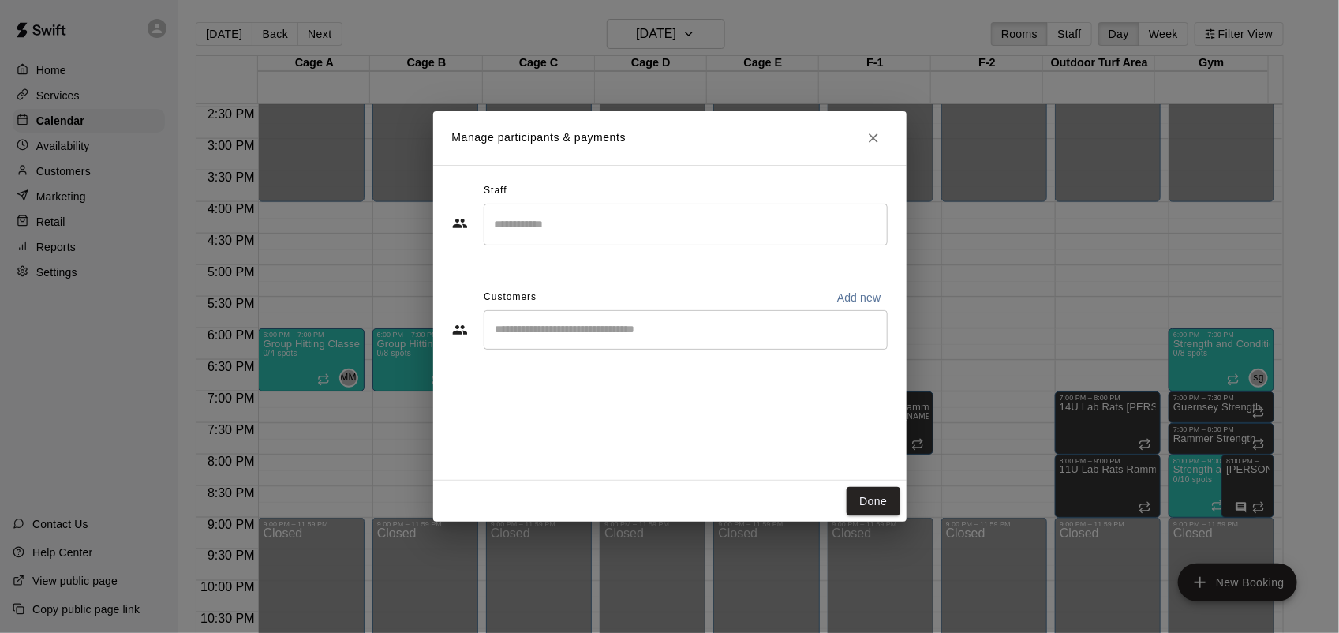
click at [634, 226] on input "Search staff" at bounding box center [686, 225] width 390 height 28
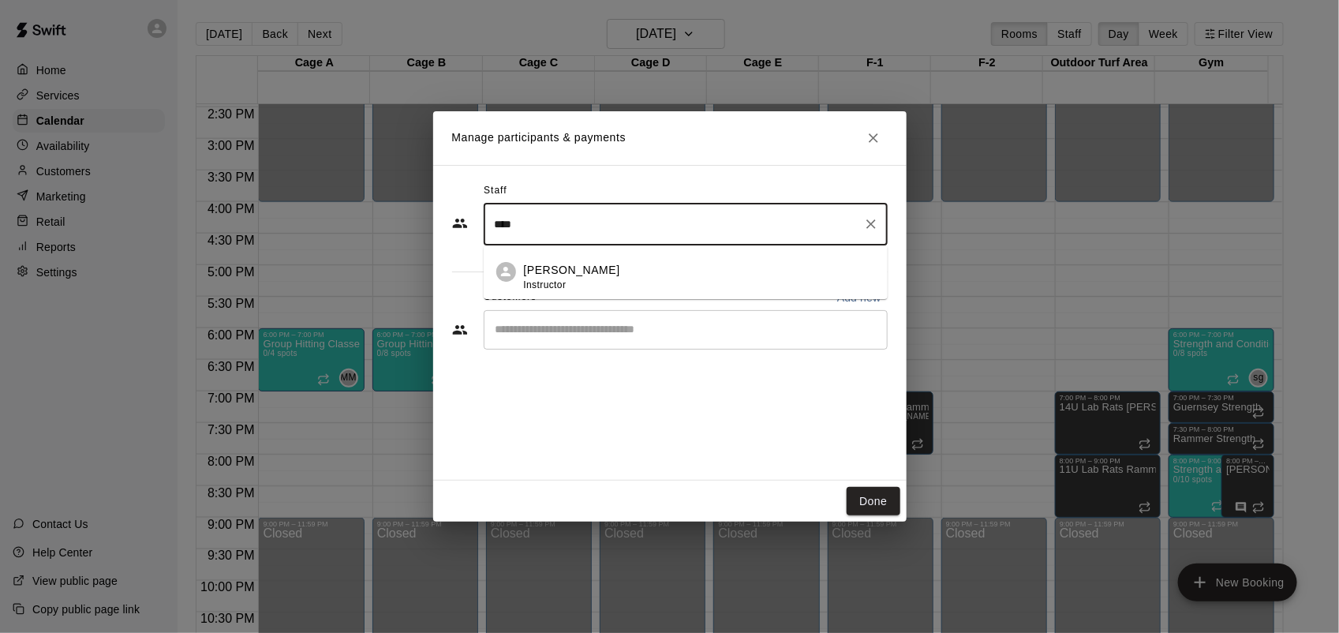
click at [617, 259] on li "[PERSON_NAME] Instructor" at bounding box center [686, 272] width 404 height 54
type input "****"
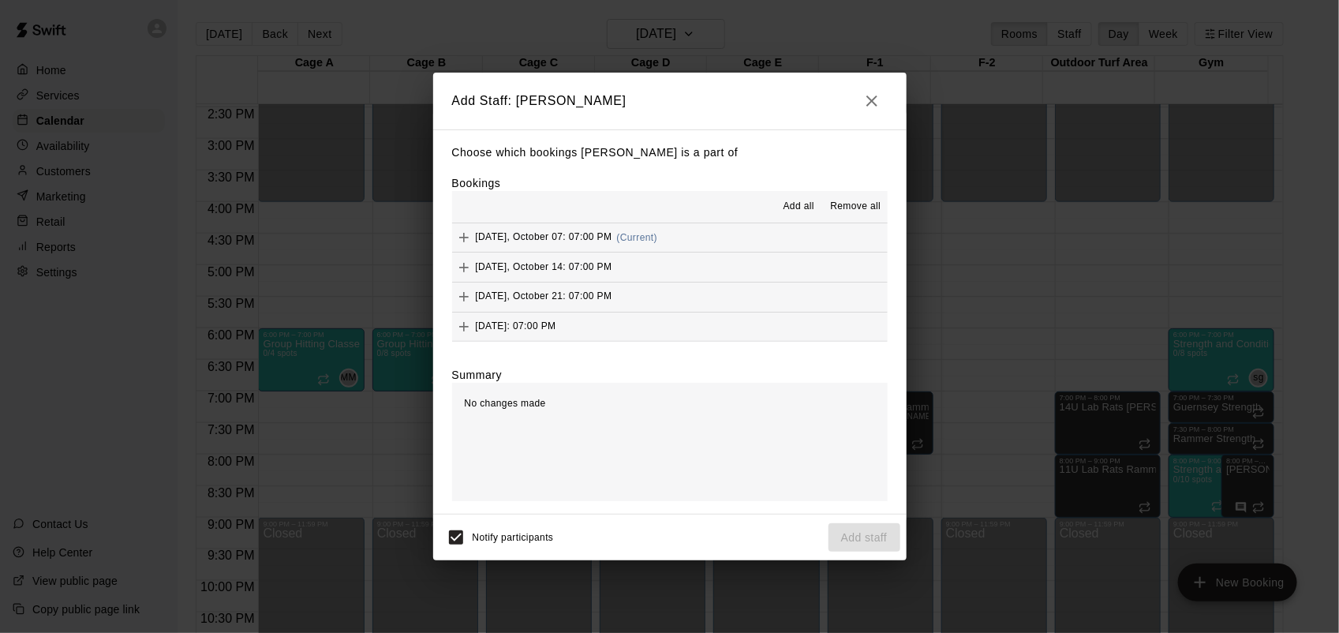
click at [787, 210] on span "Add all" at bounding box center [799, 207] width 32 height 16
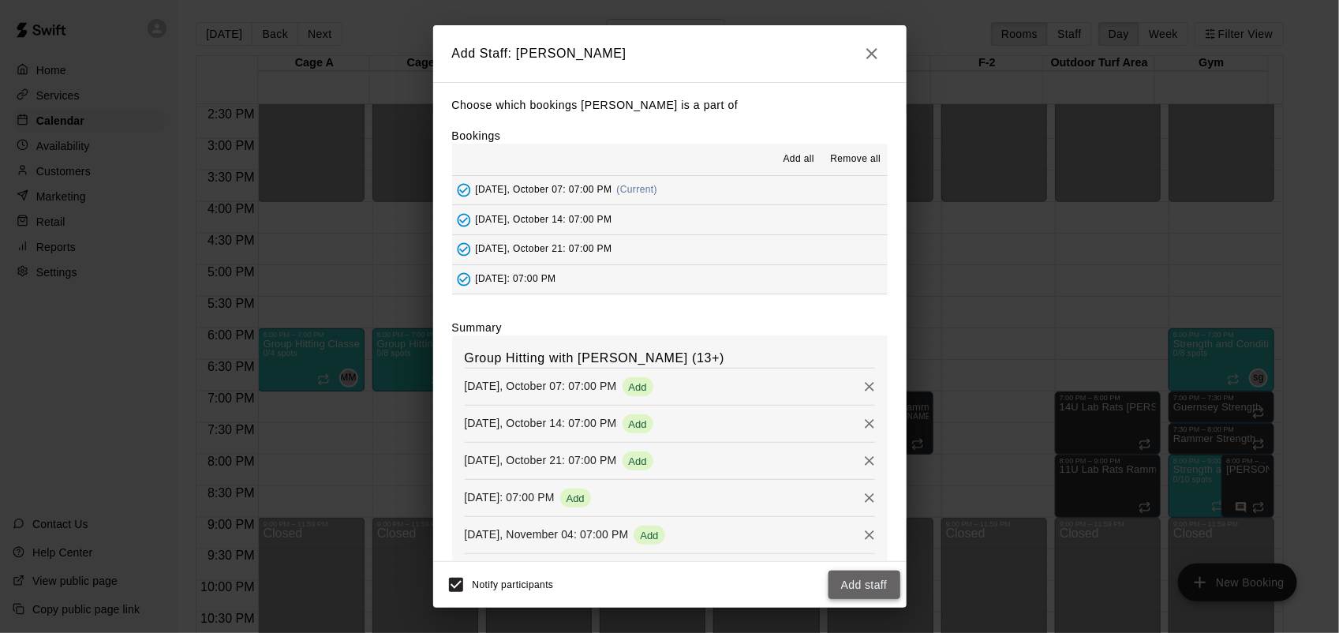
click at [865, 581] on button "Add staff" at bounding box center [864, 584] width 72 height 29
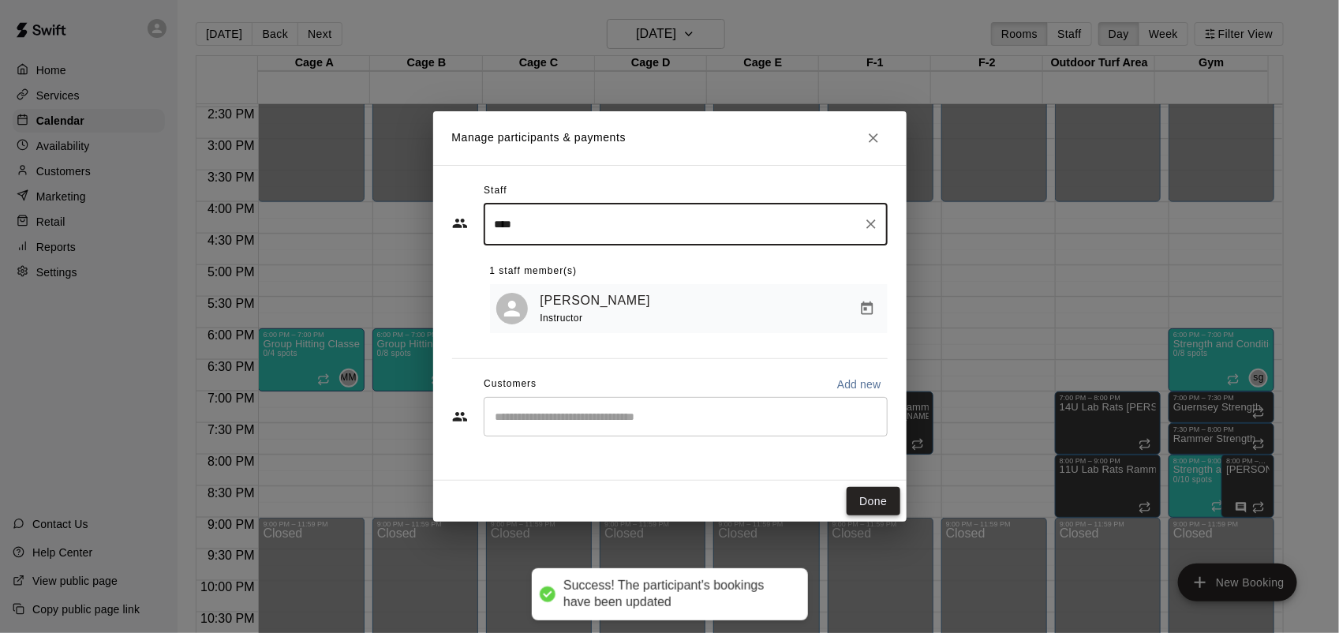
click at [885, 497] on button "Done" at bounding box center [873, 501] width 53 height 29
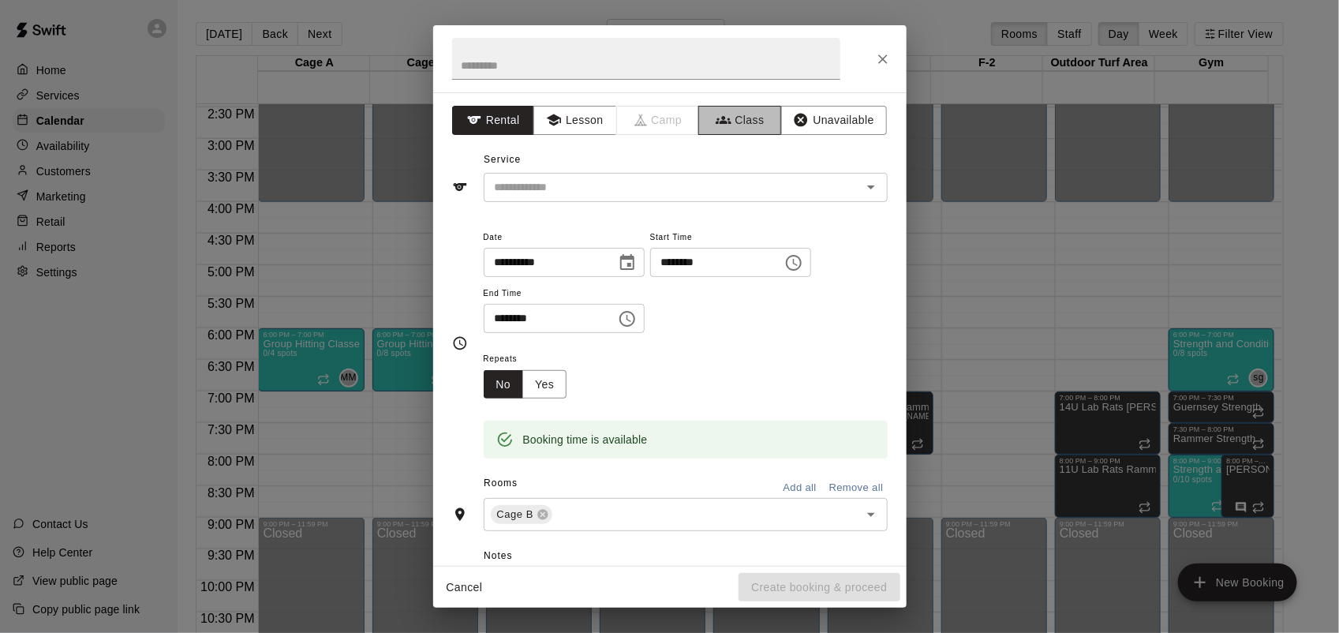
click at [752, 125] on button "Class" at bounding box center [739, 120] width 83 height 29
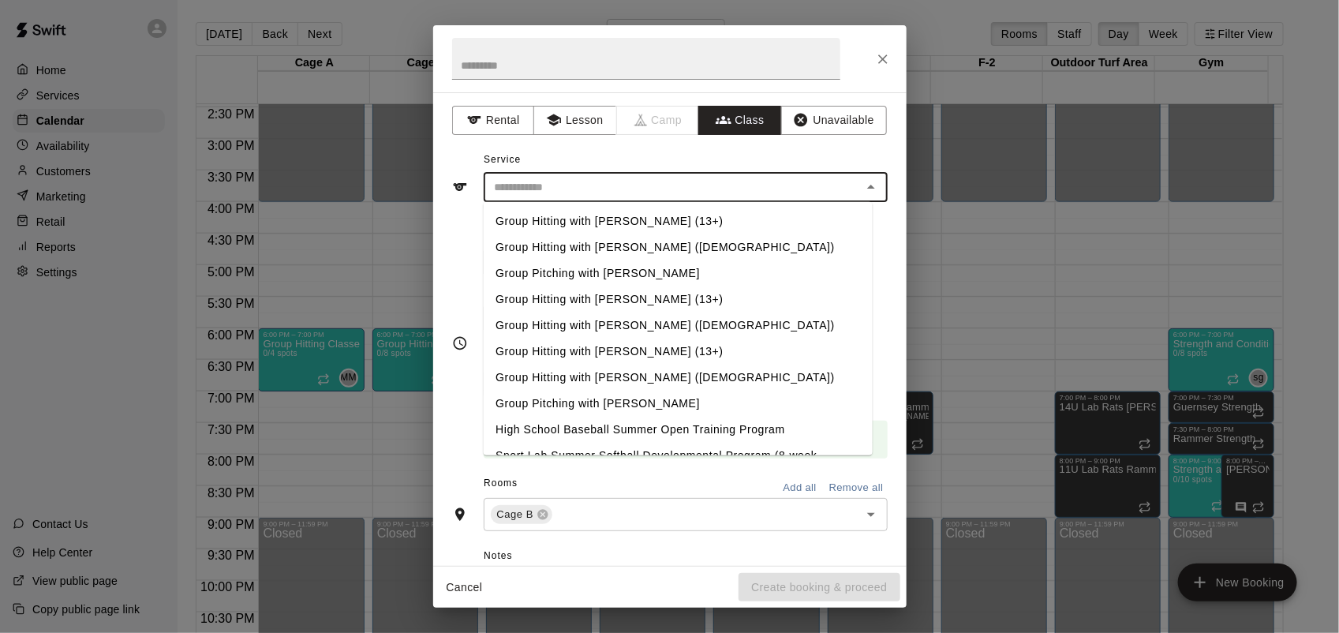
click at [734, 184] on input "text" at bounding box center [672, 188] width 368 height 20
click at [633, 372] on li "Group Hitting with [PERSON_NAME] ([DEMOGRAPHIC_DATA])" at bounding box center [677, 378] width 389 height 26
type input "**********"
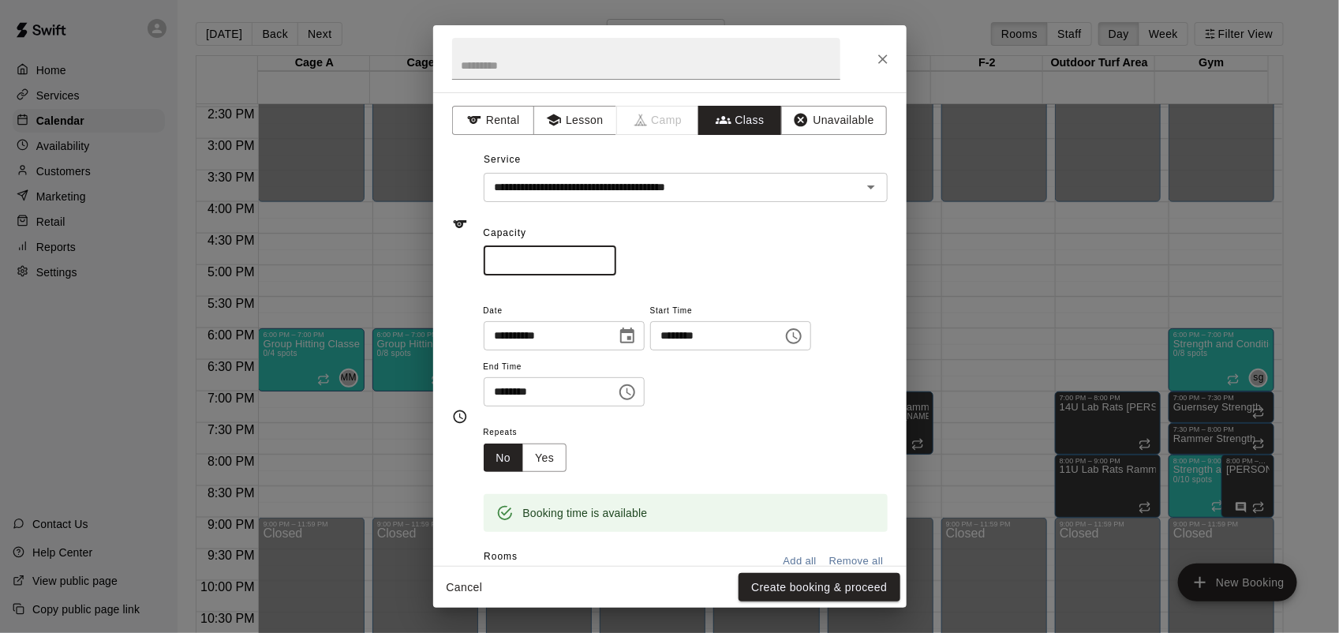
click at [616, 258] on input "*" at bounding box center [550, 260] width 133 height 29
click at [616, 263] on input "*" at bounding box center [550, 260] width 133 height 29
click at [616, 265] on input "*" at bounding box center [550, 260] width 133 height 29
click at [616, 257] on input "*" at bounding box center [550, 260] width 133 height 29
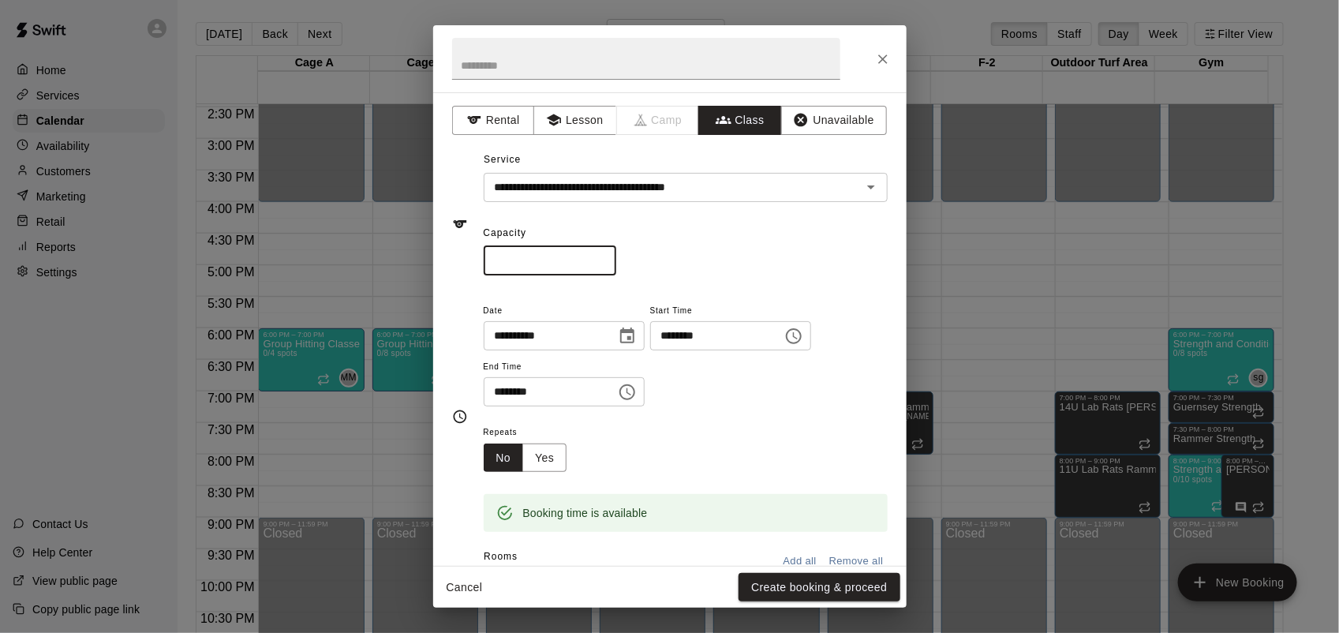
type input "*"
click at [616, 257] on input "*" at bounding box center [550, 260] width 133 height 29
click at [497, 389] on input "********" at bounding box center [545, 391] width 122 height 29
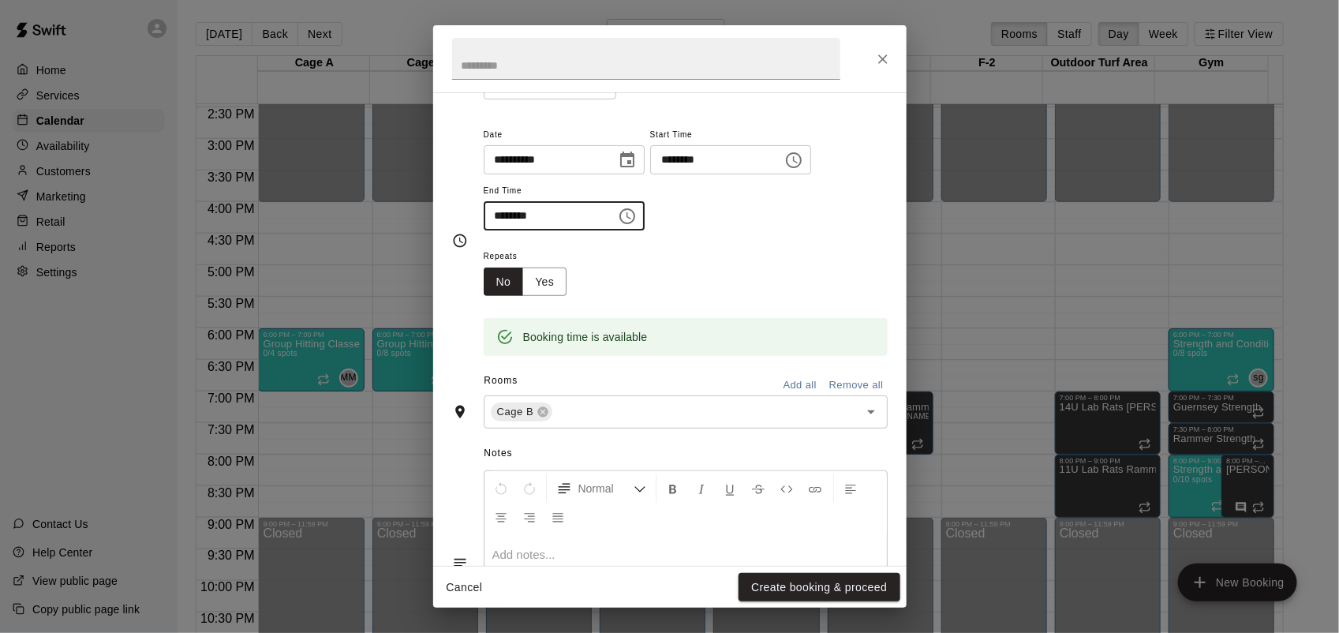
scroll to position [197, 0]
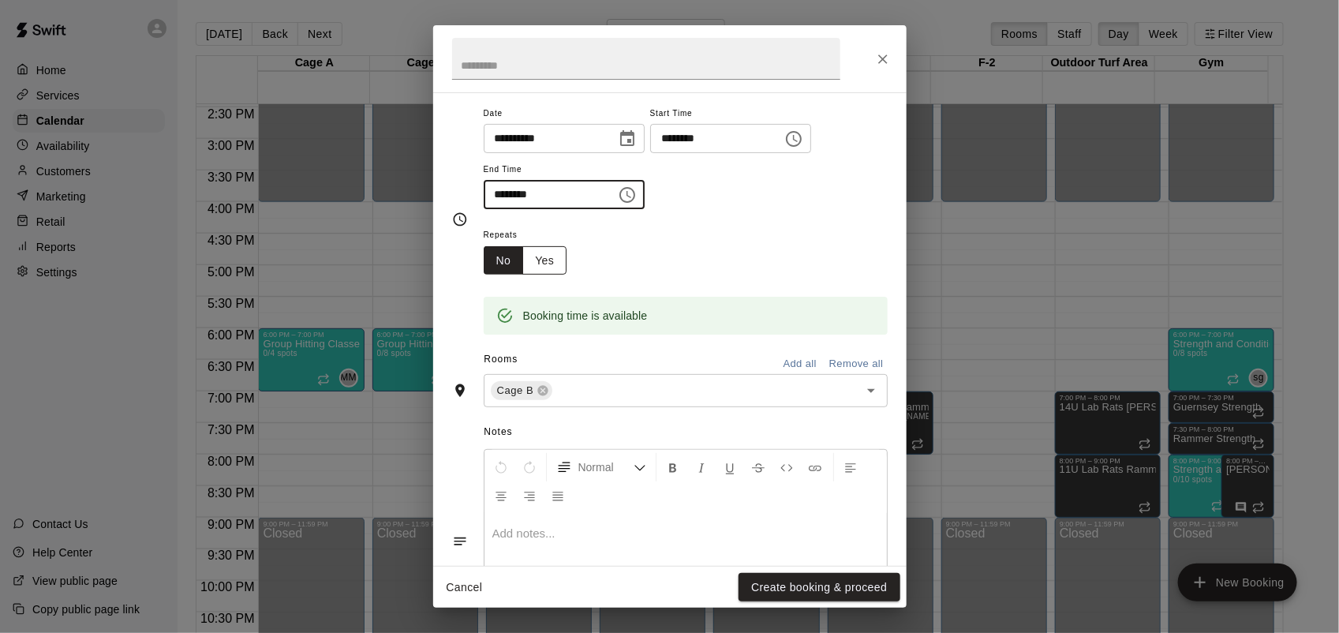
type input "********"
click at [542, 257] on button "Yes" at bounding box center [544, 260] width 44 height 29
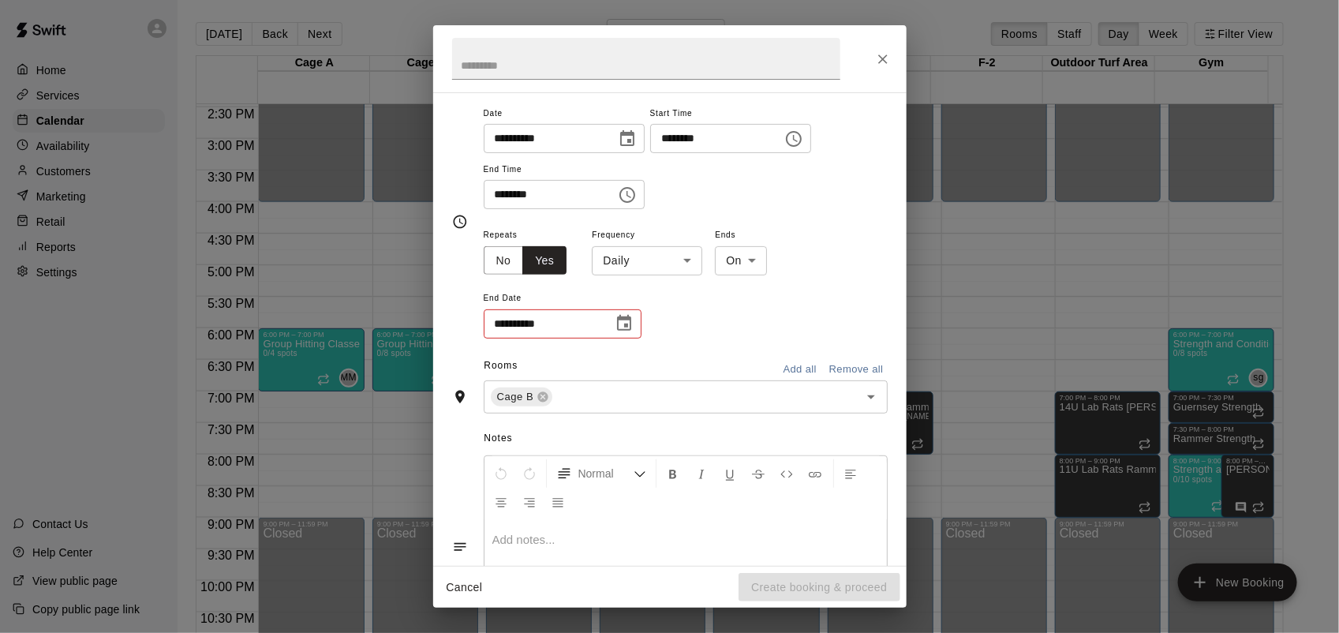
click at [643, 270] on body "Home Services Calendar Availability Customers Marketing Retail Reports Settings…" at bounding box center [669, 329] width 1339 height 658
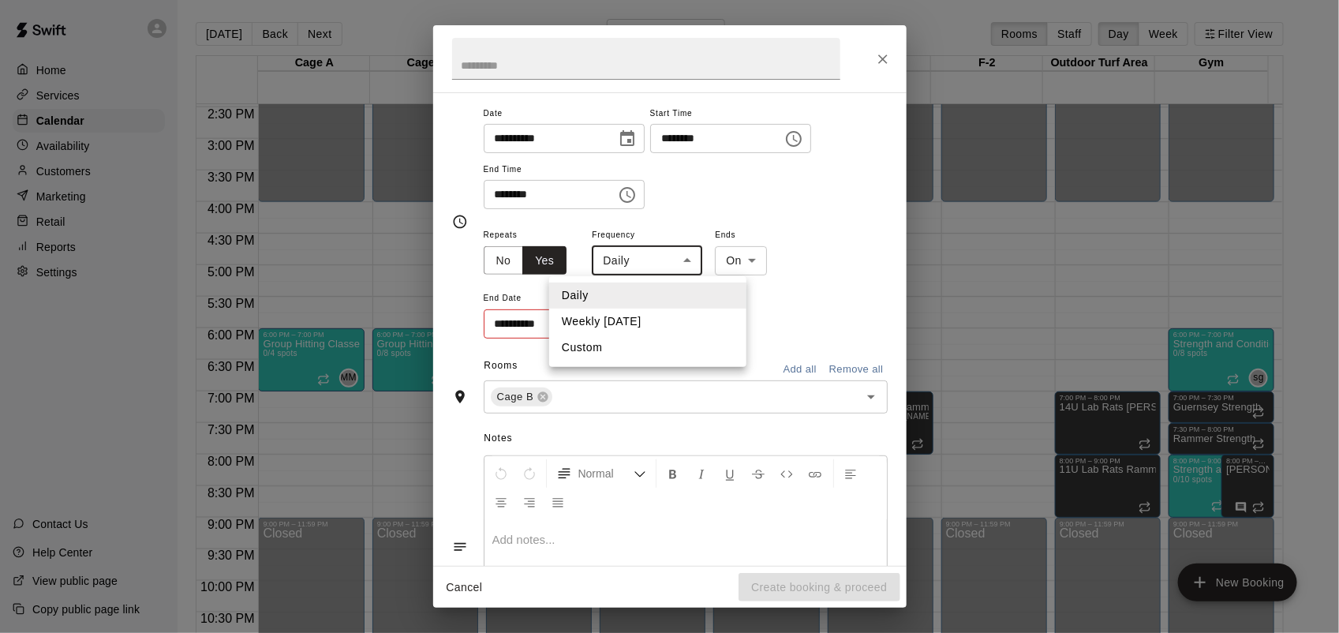
click at [652, 325] on li "Weekly [DATE]" at bounding box center [647, 321] width 197 height 26
type input "******"
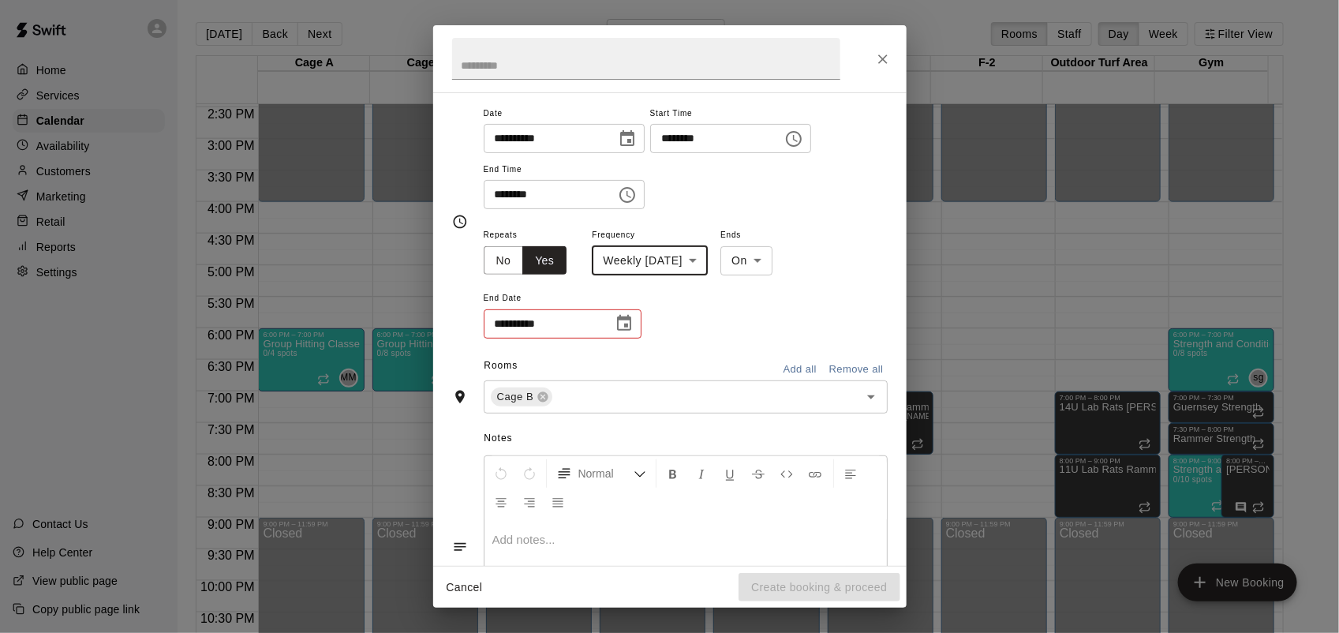
click at [624, 324] on icon "Choose date" at bounding box center [624, 323] width 14 height 16
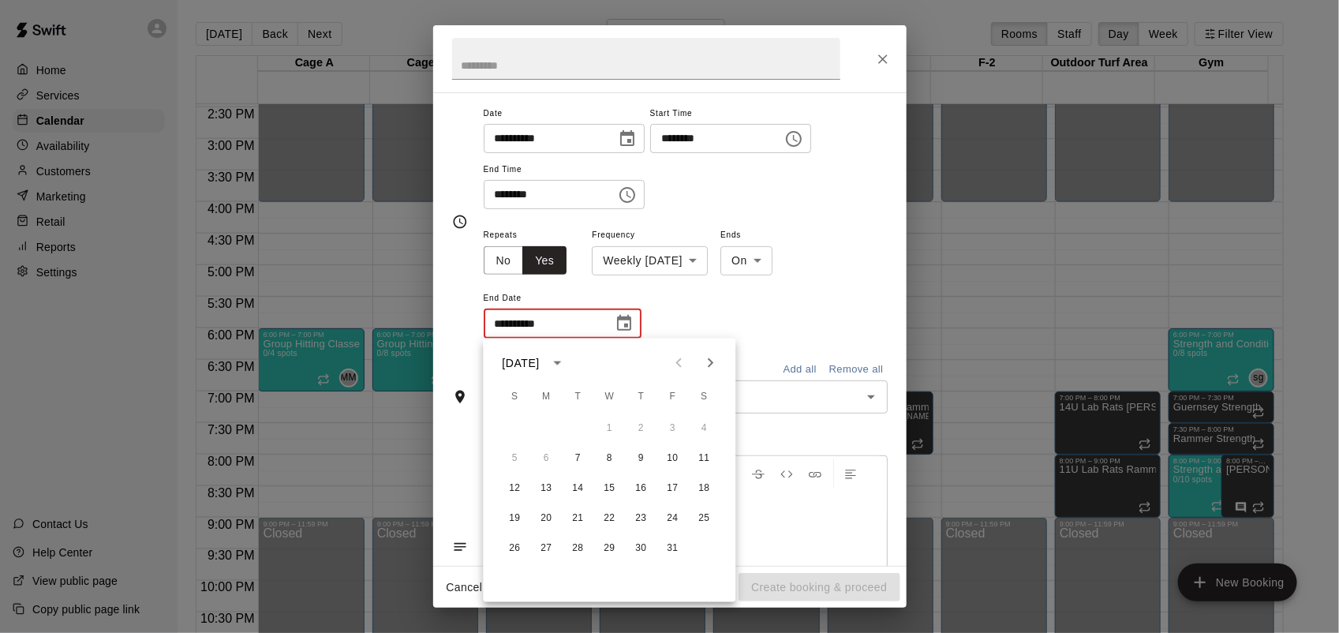
click at [697, 361] on button "Next month" at bounding box center [711, 363] width 32 height 32
click at [576, 551] on button "25" at bounding box center [578, 548] width 28 height 28
type input "**********"
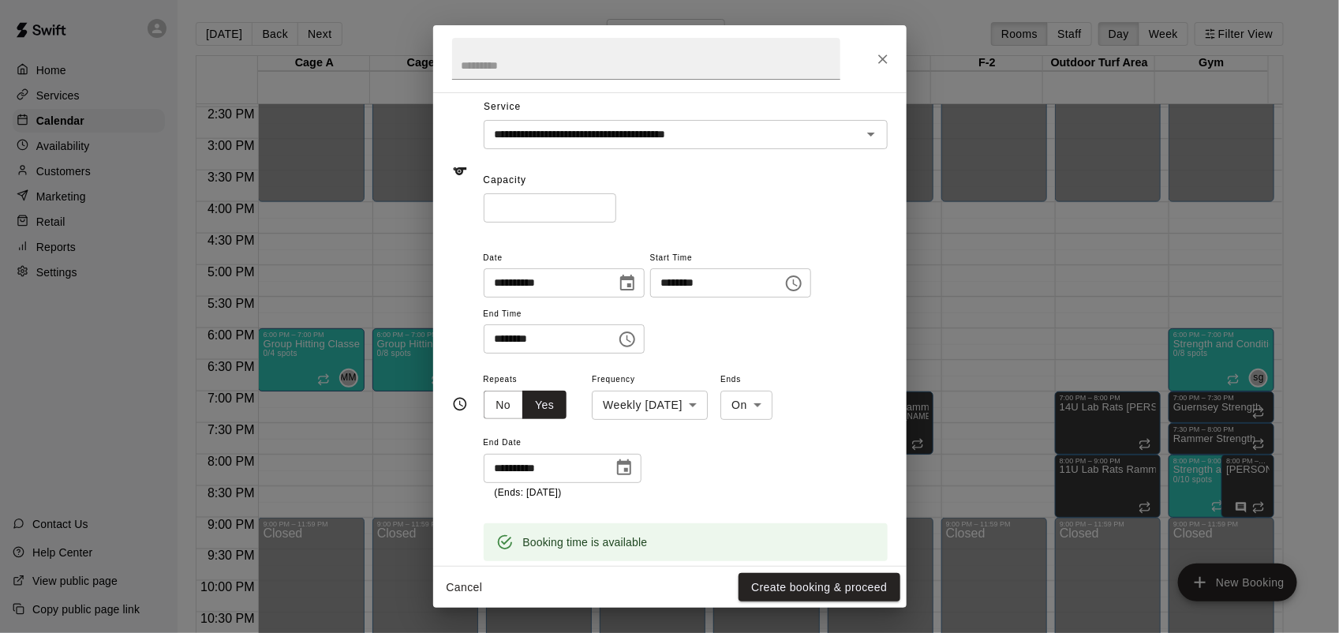
scroll to position [99, 0]
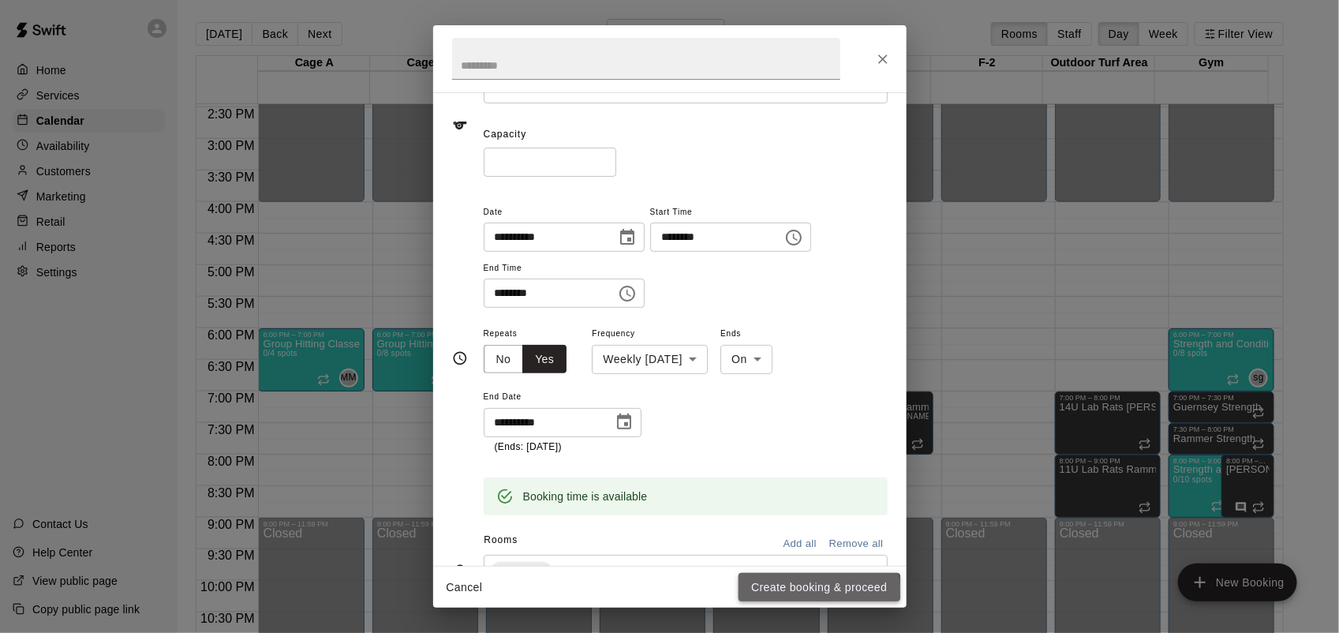
click at [811, 589] on button "Create booking & proceed" at bounding box center [819, 587] width 161 height 29
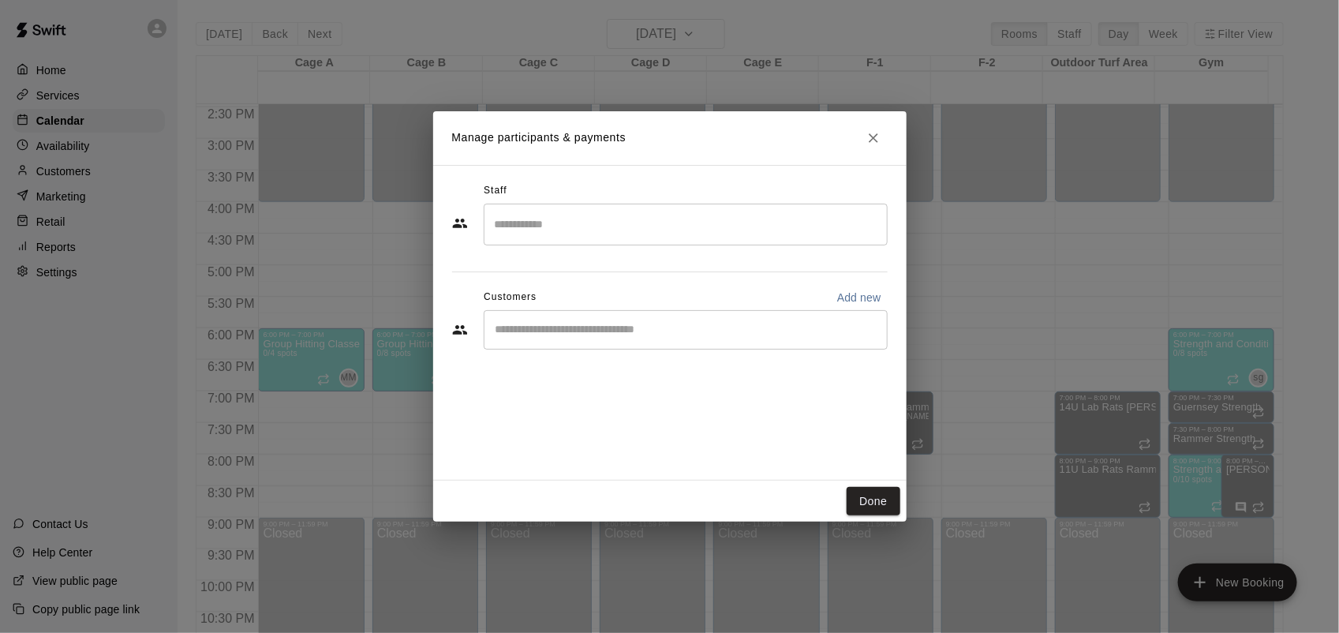
click at [620, 219] on input "Search staff" at bounding box center [686, 225] width 390 height 28
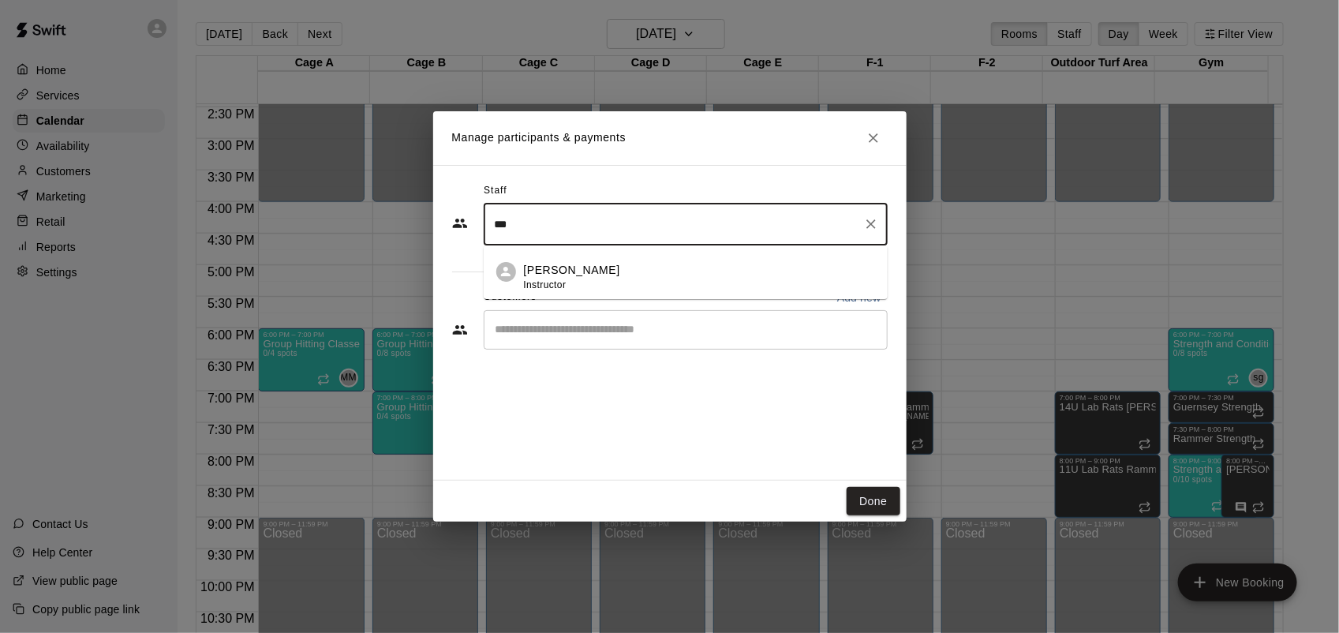
click at [612, 270] on div "[PERSON_NAME] Instructor" at bounding box center [699, 277] width 351 height 31
type input "***"
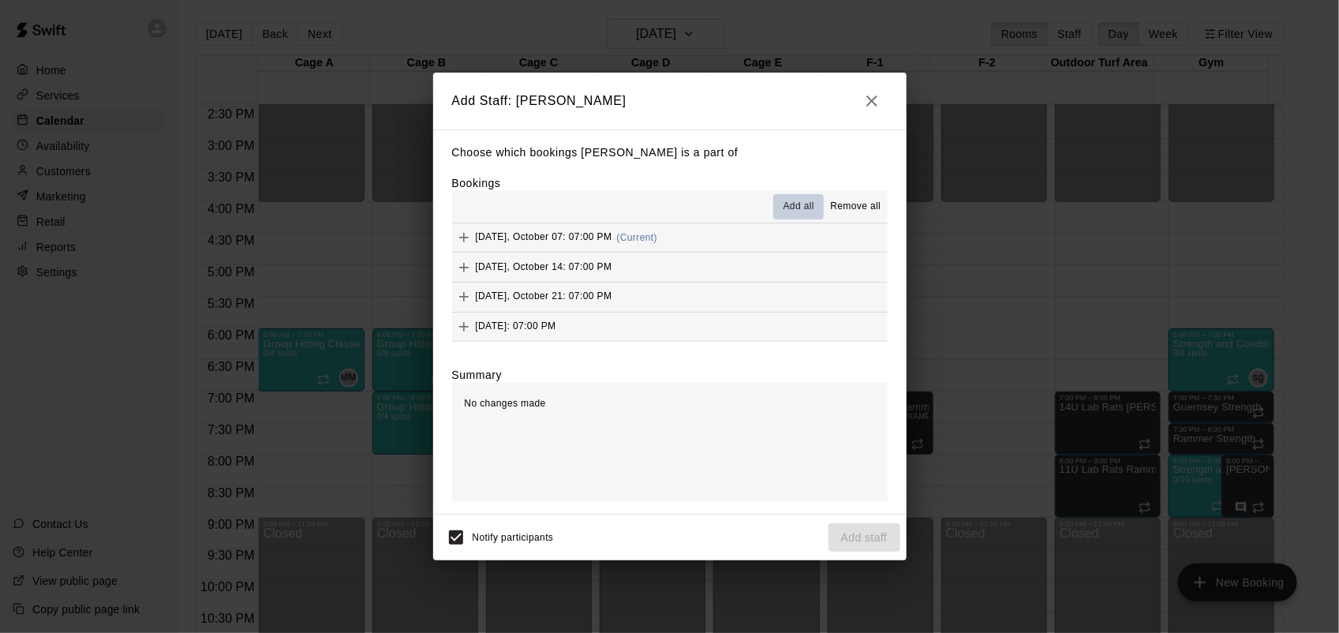
click at [806, 211] on span "Add all" at bounding box center [799, 207] width 32 height 16
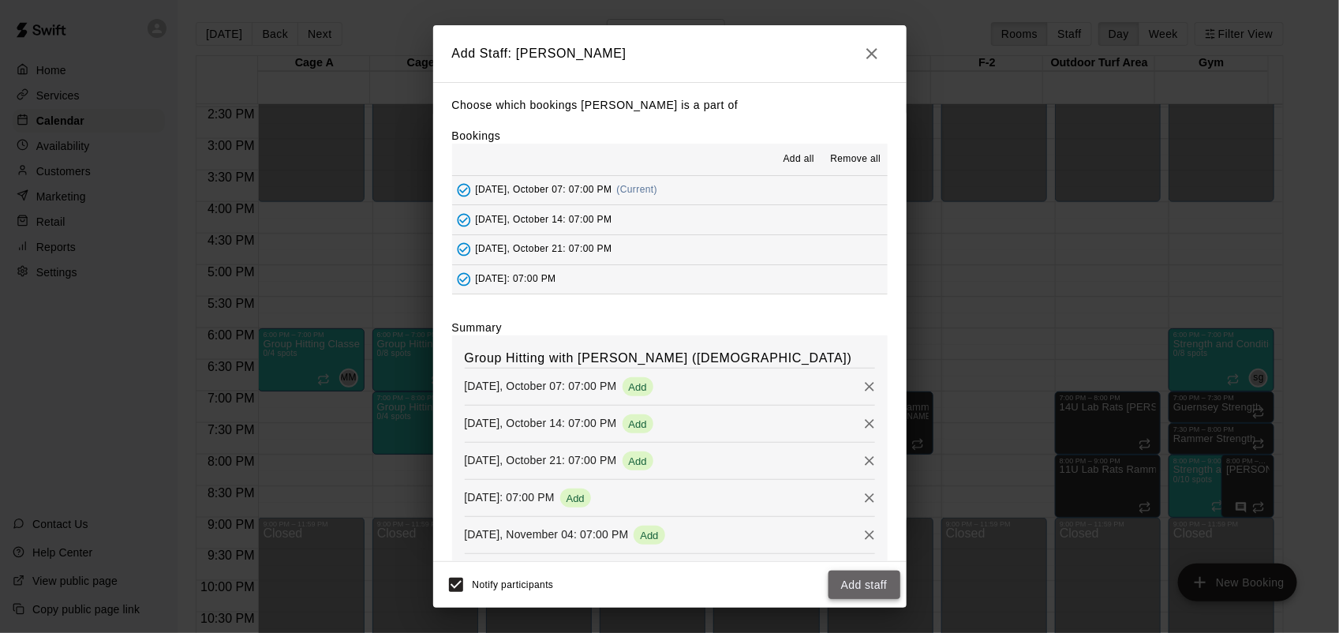
click at [878, 582] on button "Add staff" at bounding box center [864, 584] width 72 height 29
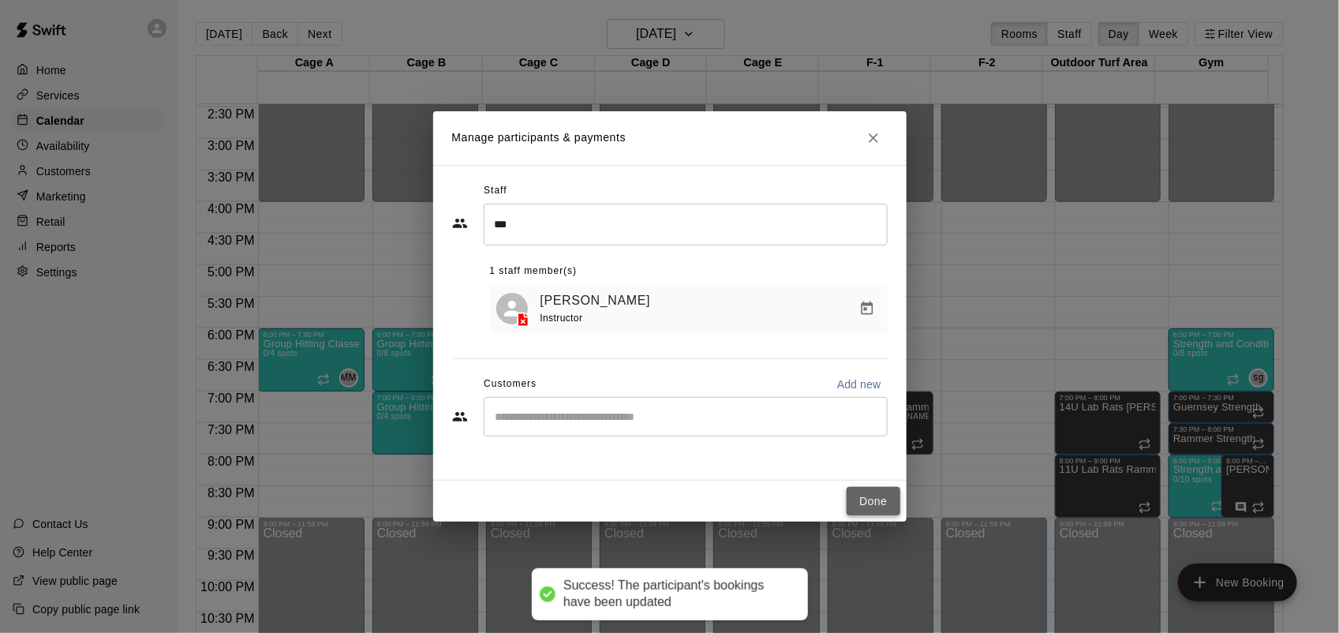
click at [880, 492] on button "Done" at bounding box center [873, 501] width 53 height 29
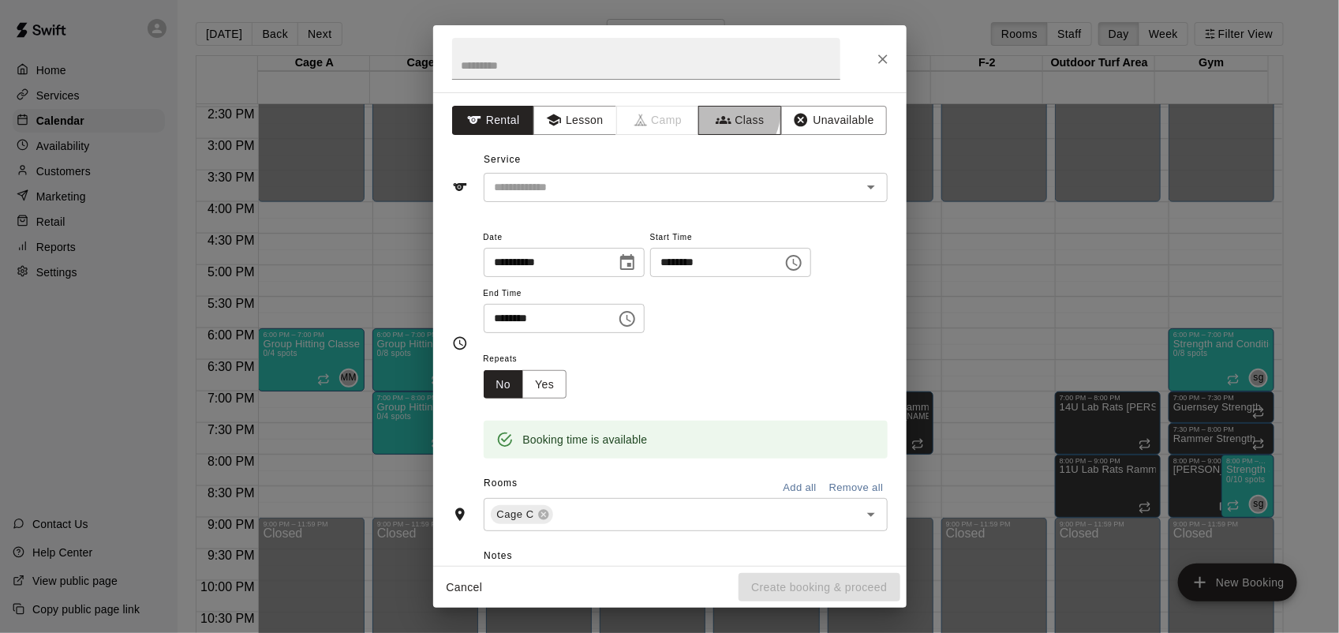
click at [724, 115] on button "Class" at bounding box center [739, 120] width 83 height 29
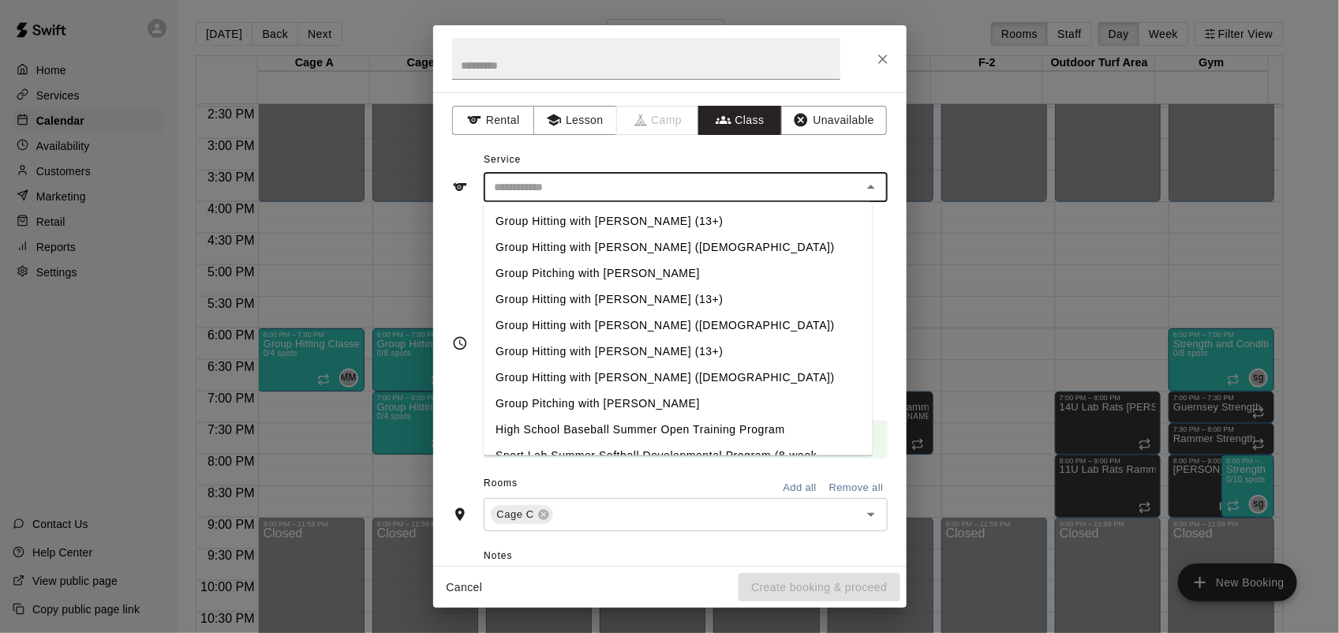
click at [714, 182] on input "text" at bounding box center [672, 188] width 368 height 20
click at [655, 321] on li "Group Hitting with [PERSON_NAME] ([DEMOGRAPHIC_DATA])" at bounding box center [677, 325] width 389 height 26
type input "**********"
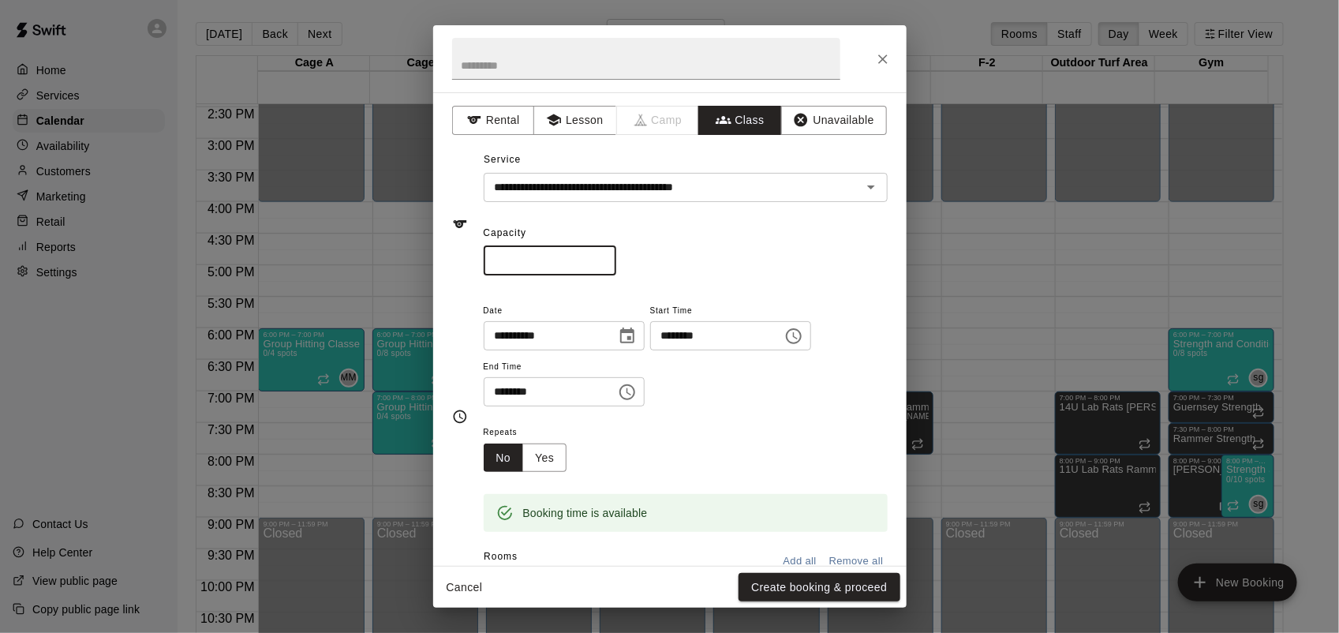
click at [616, 255] on input "*" at bounding box center [550, 260] width 133 height 29
click at [616, 254] on input "*" at bounding box center [550, 260] width 133 height 29
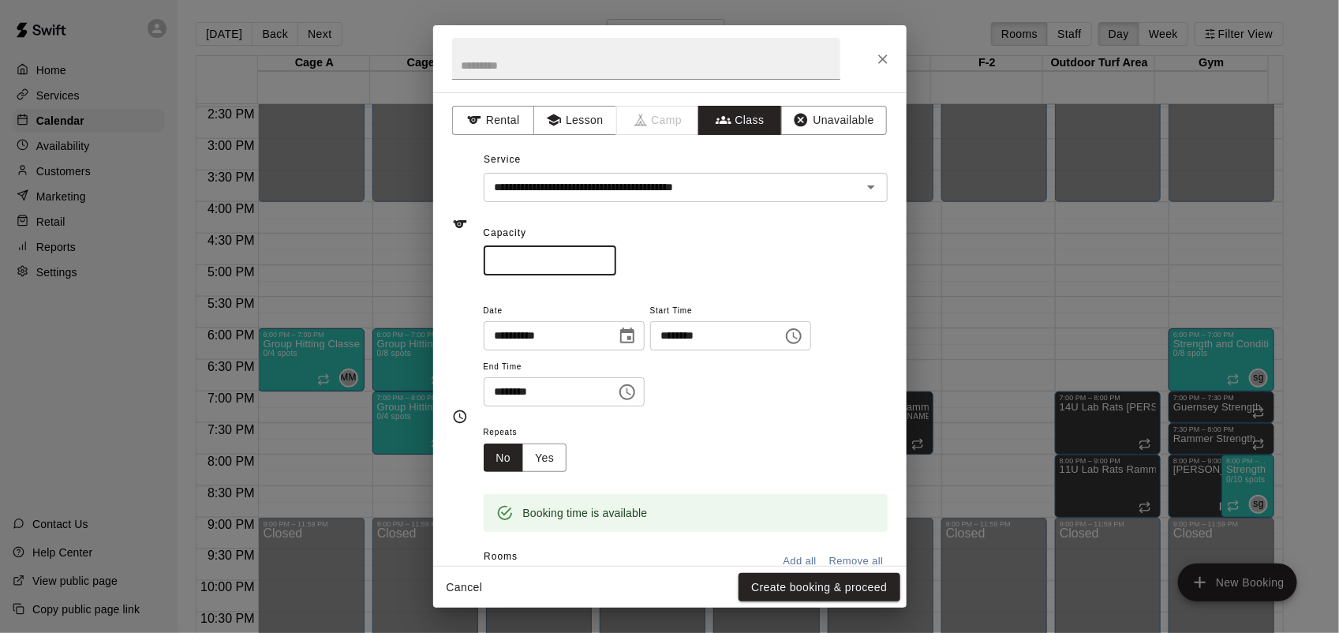
click at [616, 254] on input "*" at bounding box center [550, 260] width 133 height 29
type input "*"
click at [616, 254] on input "*" at bounding box center [550, 260] width 133 height 29
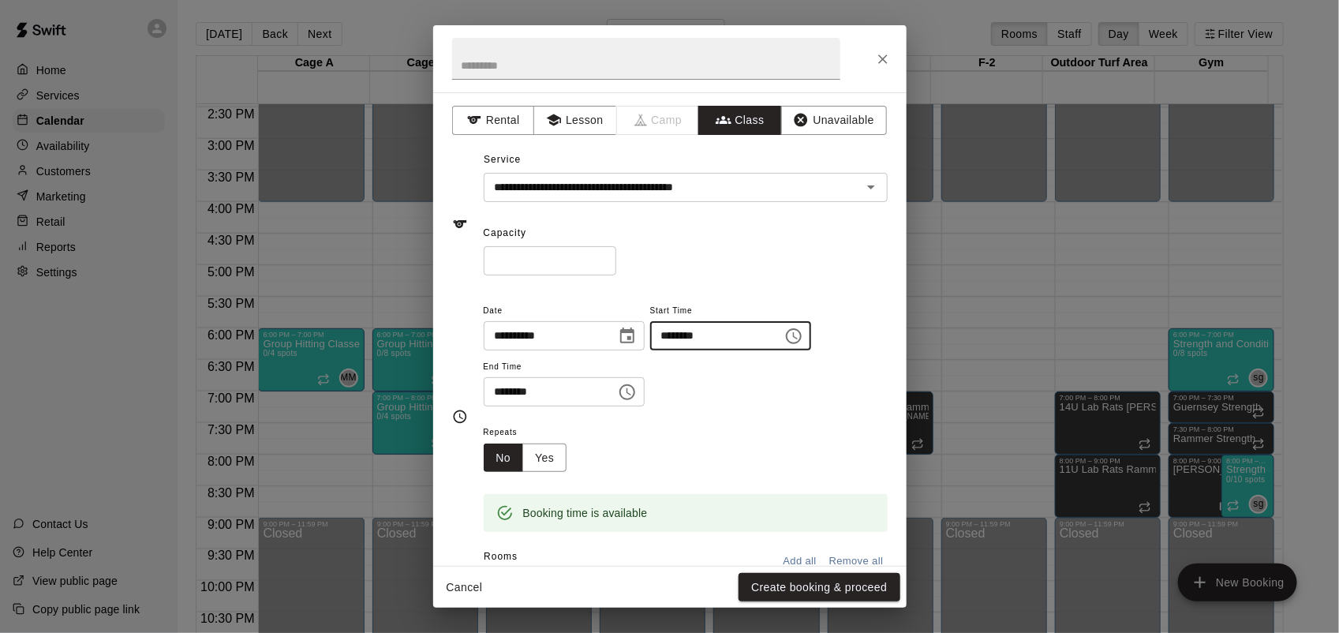
click at [694, 338] on input "********" at bounding box center [711, 335] width 122 height 29
type input "********"
click at [491, 387] on input "********" at bounding box center [545, 391] width 122 height 29
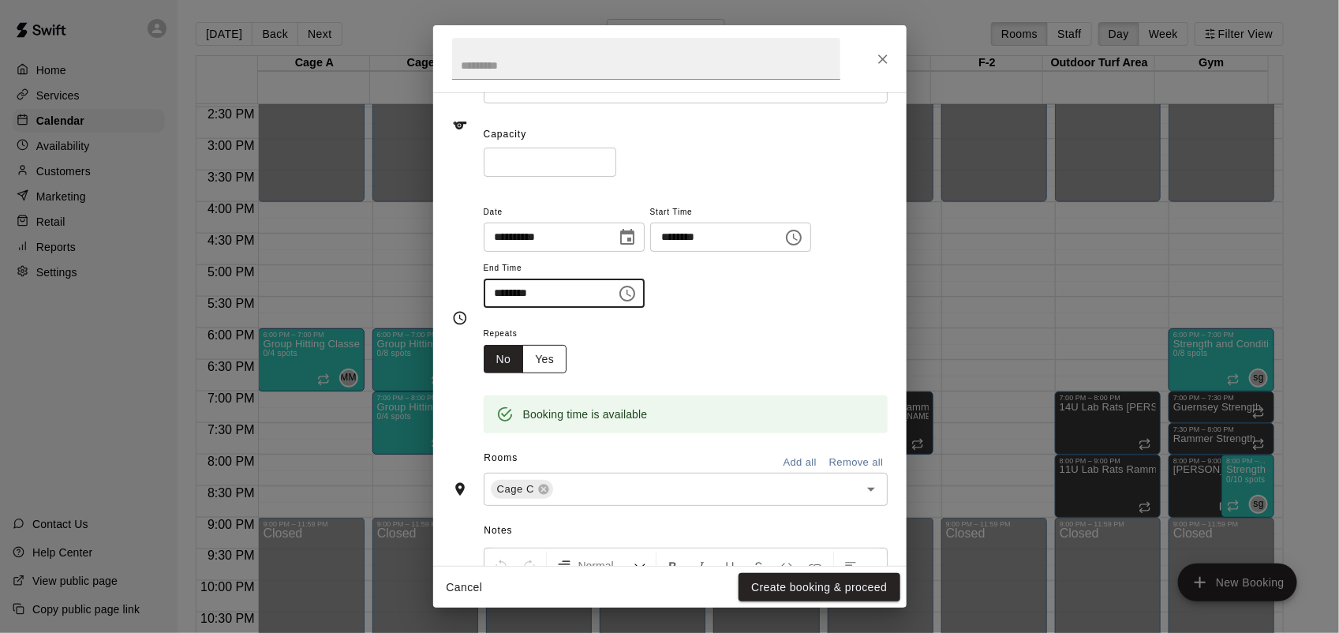
type input "********"
click at [546, 353] on button "Yes" at bounding box center [544, 359] width 44 height 29
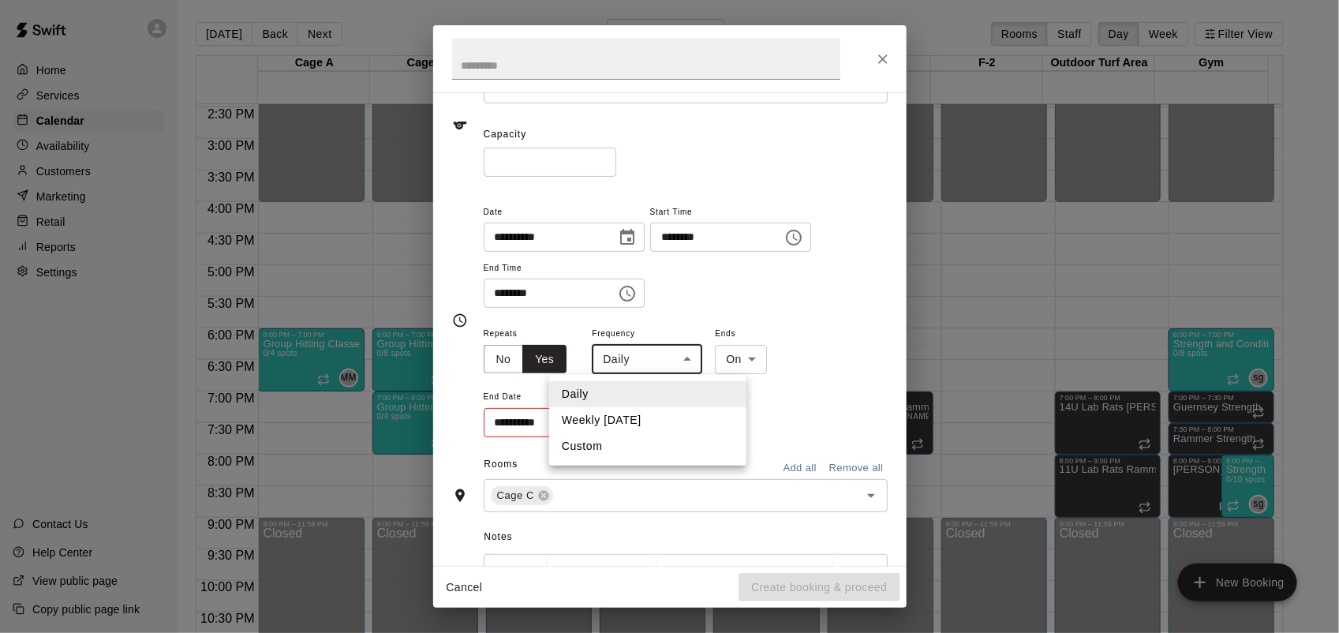
click at [633, 349] on body "Home Services Calendar Availability Customers Marketing Retail Reports Settings…" at bounding box center [669, 329] width 1339 height 658
click at [637, 427] on li "Weekly [DATE]" at bounding box center [647, 420] width 197 height 26
type input "******"
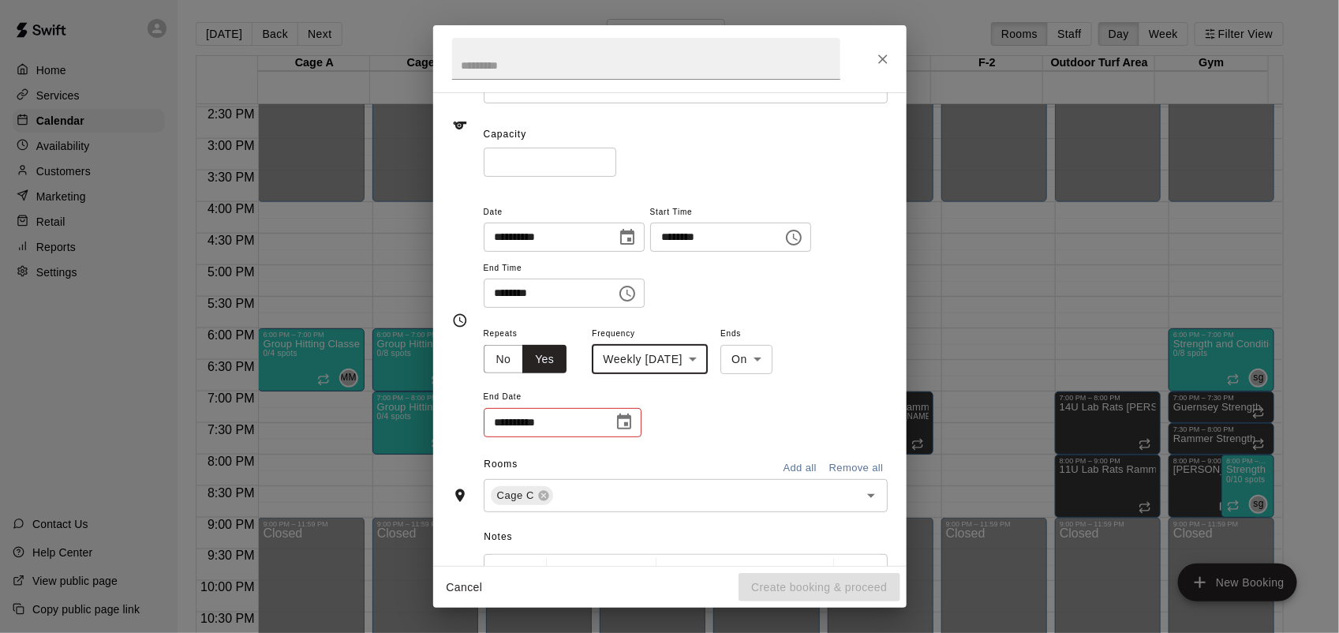
click at [630, 430] on icon "Choose date" at bounding box center [624, 422] width 19 height 19
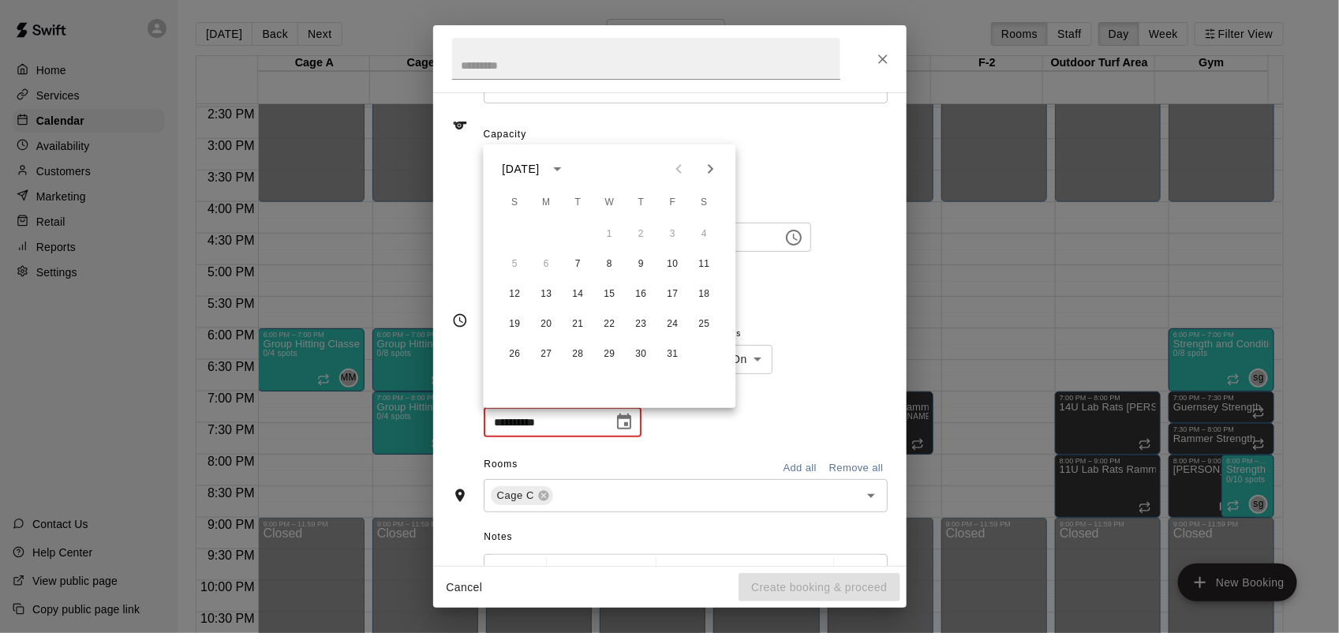
click at [708, 160] on icon "Next month" at bounding box center [710, 168] width 19 height 19
click at [580, 352] on button "25" at bounding box center [578, 354] width 28 height 28
type input "**********"
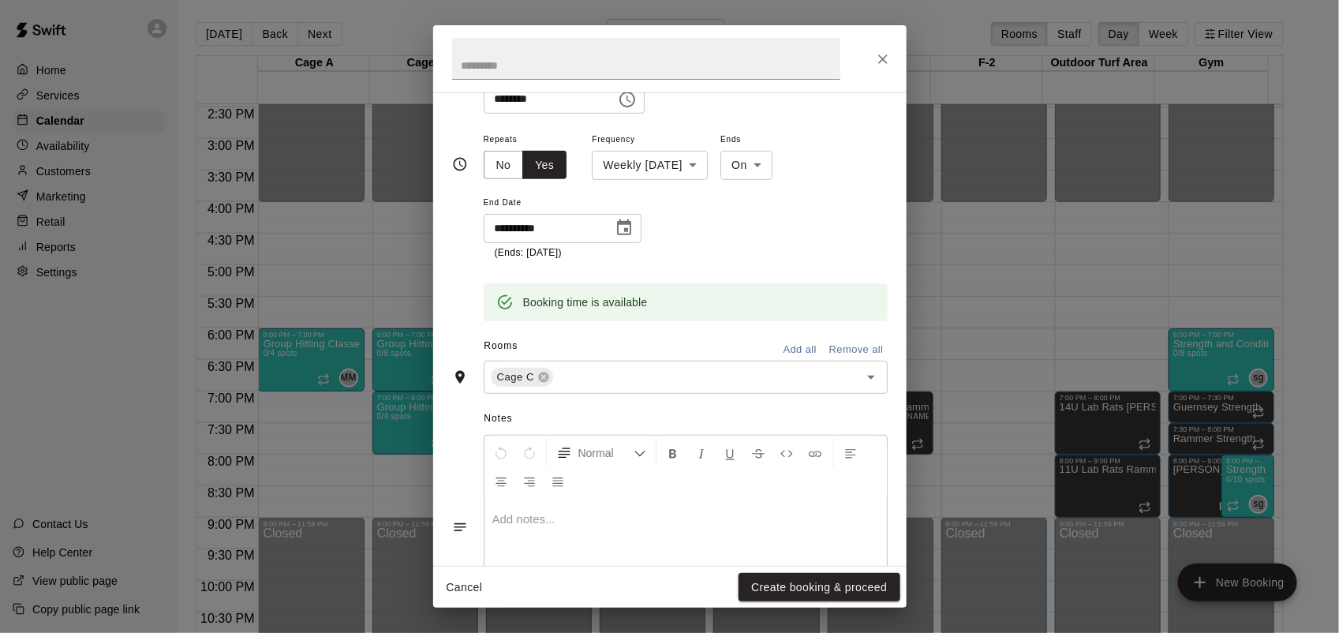
scroll to position [296, 0]
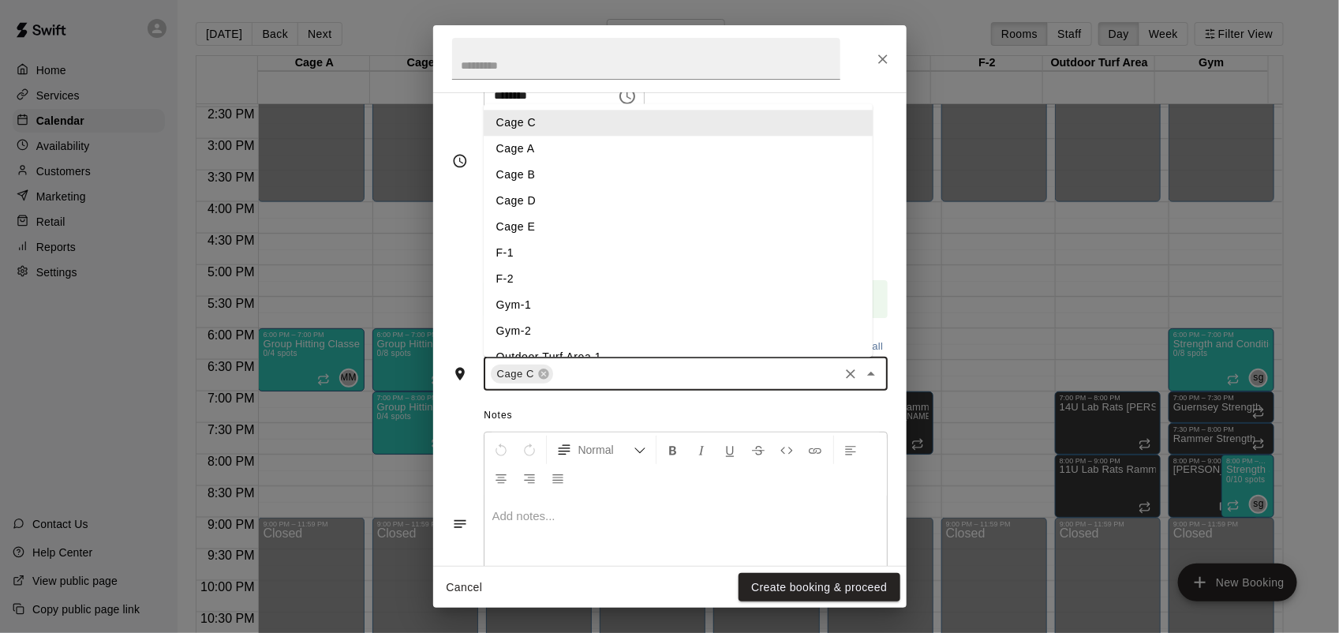
click at [589, 376] on input "text" at bounding box center [695, 374] width 281 height 20
click at [543, 233] on li "Cage E" at bounding box center [678, 227] width 389 height 26
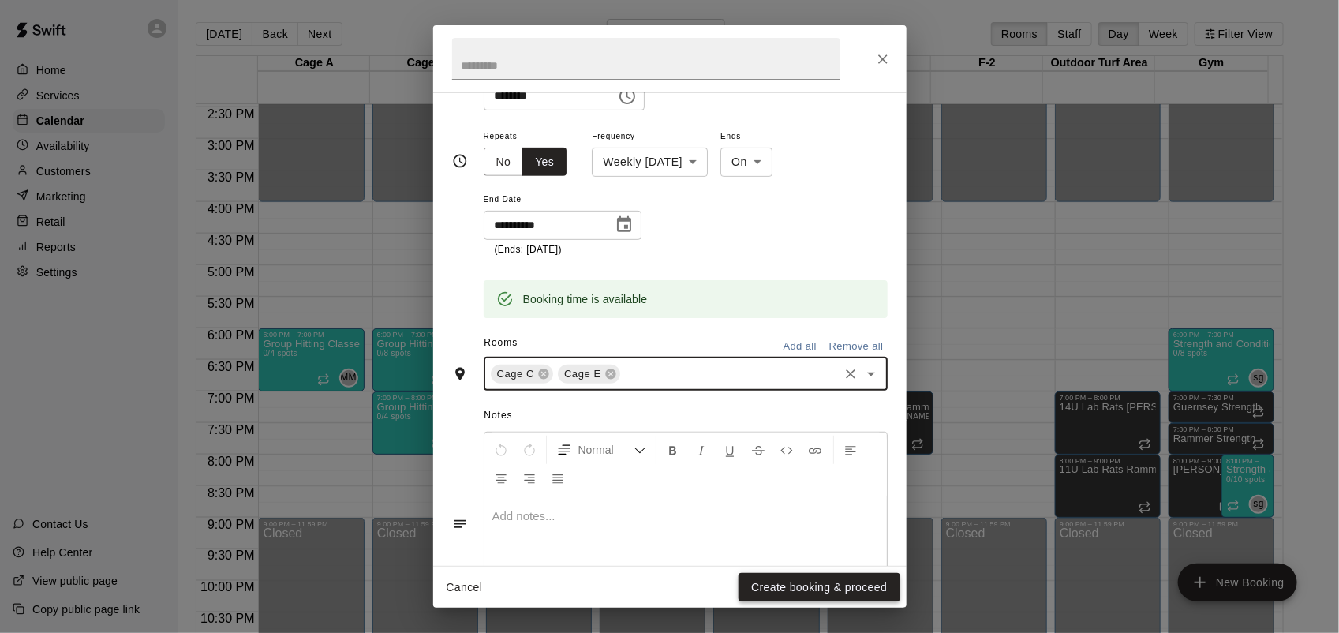
click at [845, 592] on button "Create booking & proceed" at bounding box center [819, 587] width 161 height 29
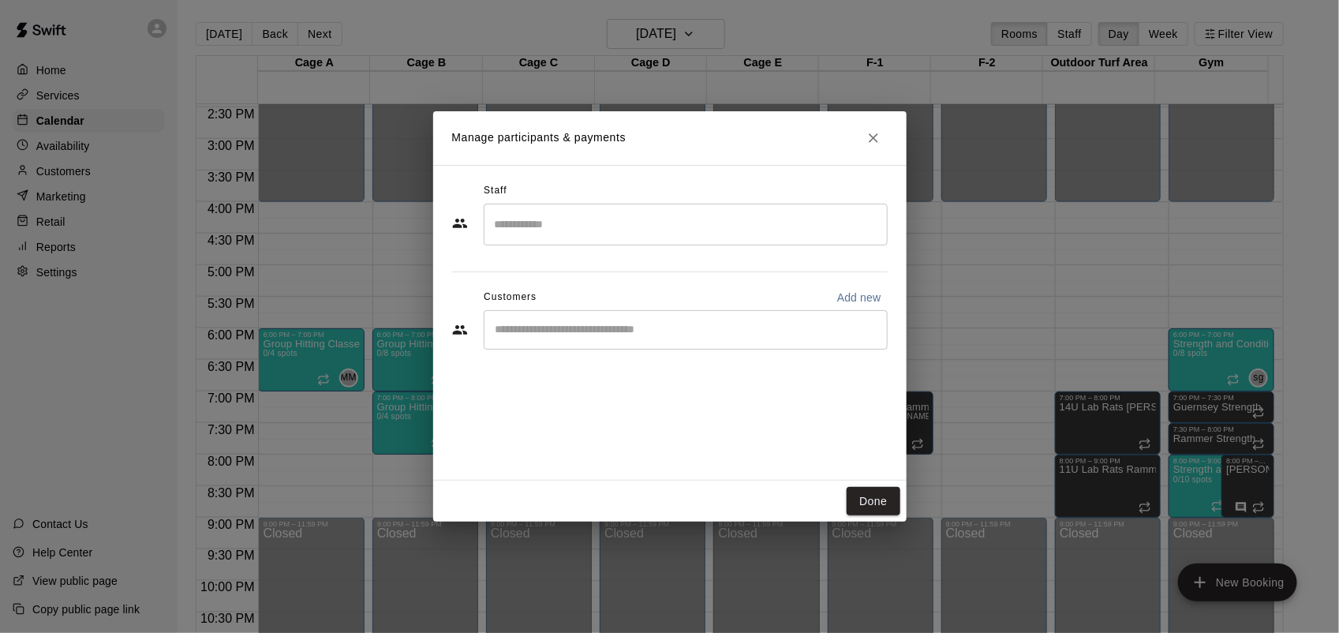
click at [593, 211] on input "Search staff" at bounding box center [686, 225] width 390 height 28
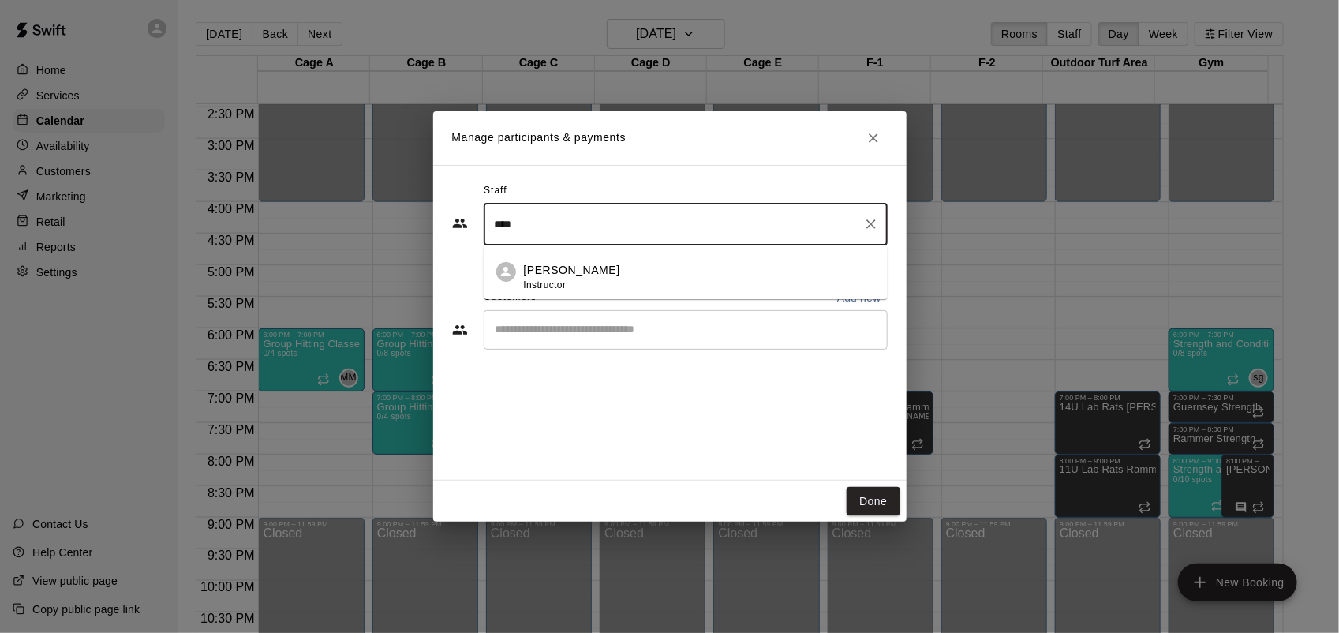
click at [618, 275] on div "[PERSON_NAME] Instructor" at bounding box center [699, 277] width 351 height 31
type input "****"
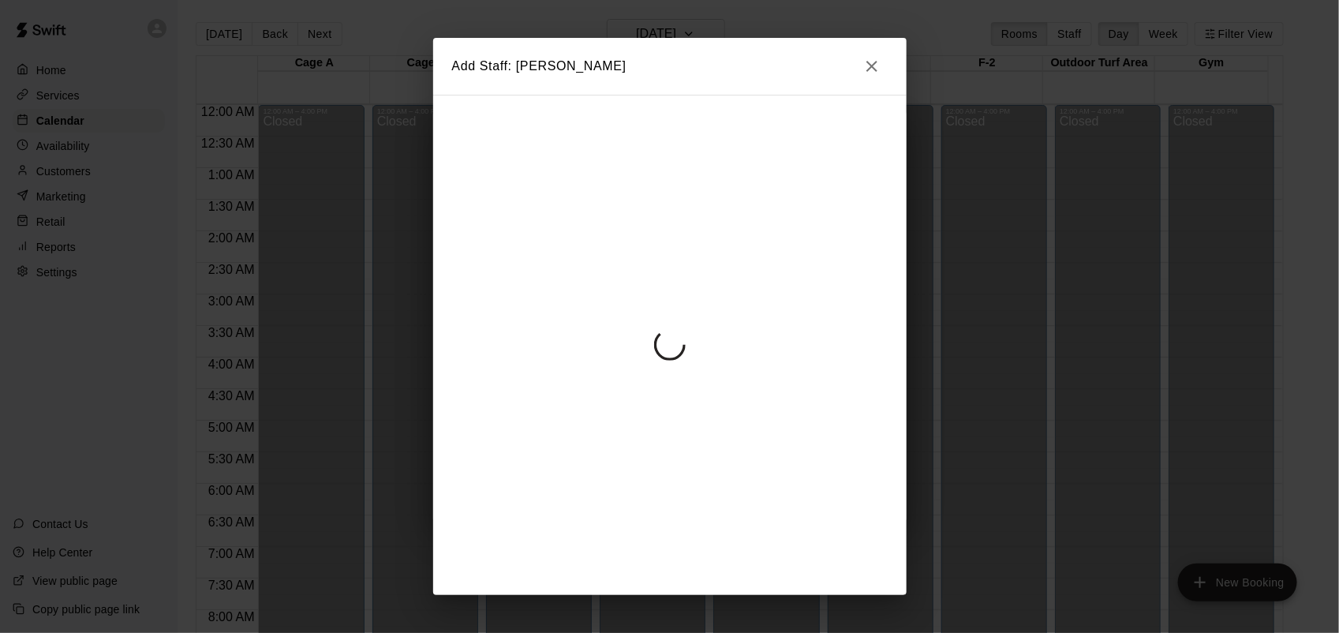
scroll to position [913, 0]
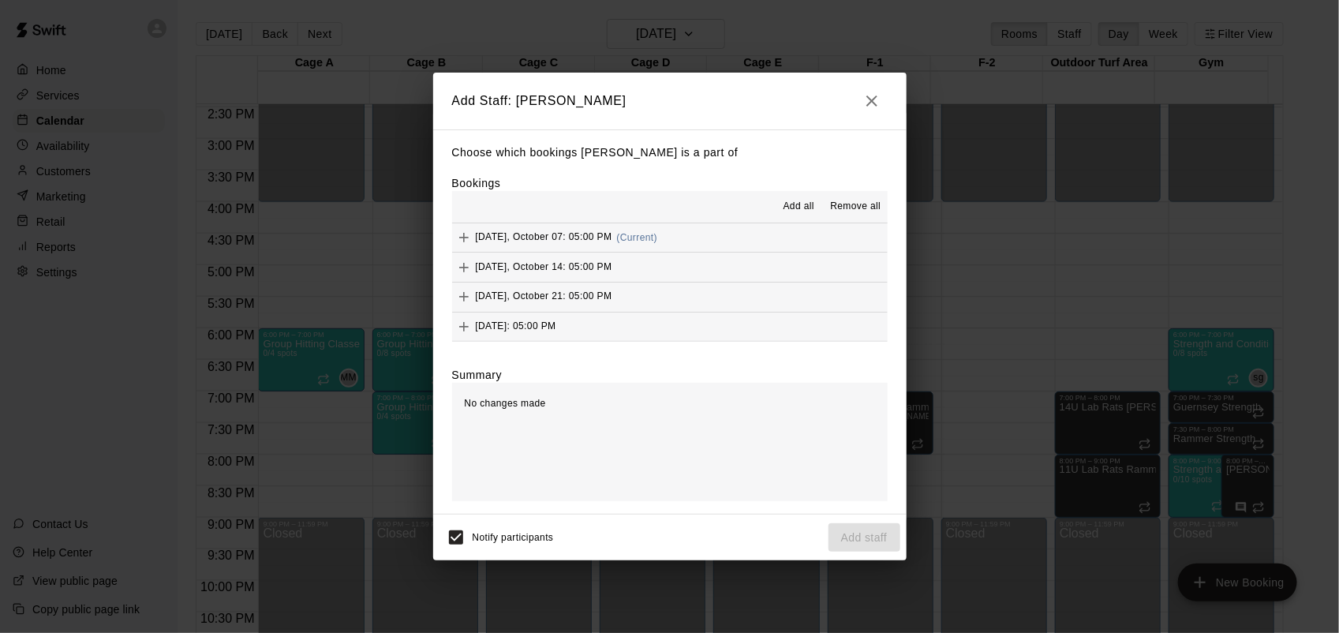
click at [795, 203] on span "Add all" at bounding box center [799, 207] width 32 height 16
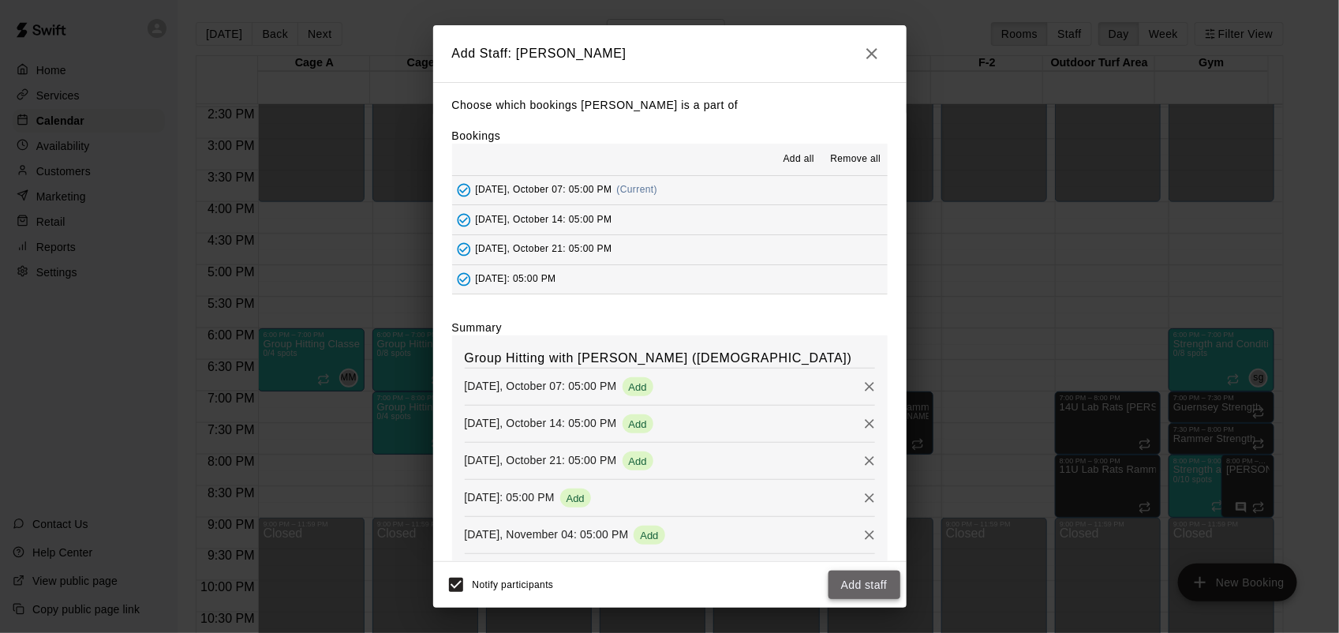
click at [854, 589] on button "Add staff" at bounding box center [864, 584] width 72 height 29
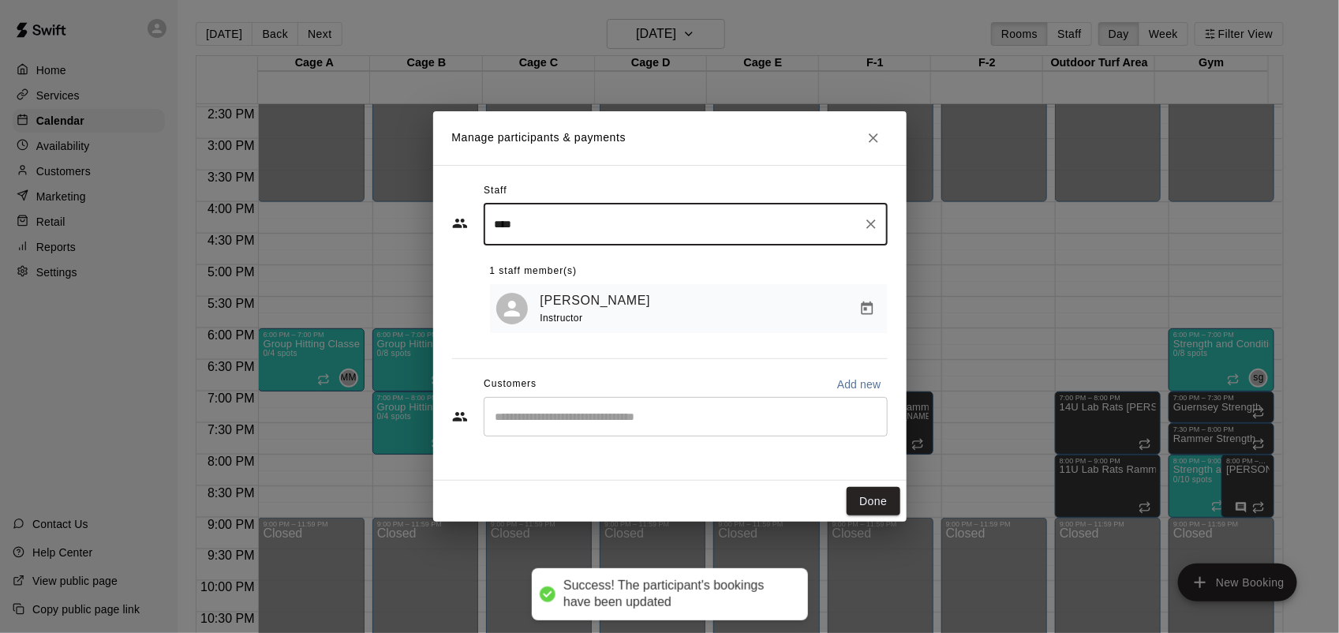
click at [884, 519] on div "Done" at bounding box center [669, 502] width 473 height 42
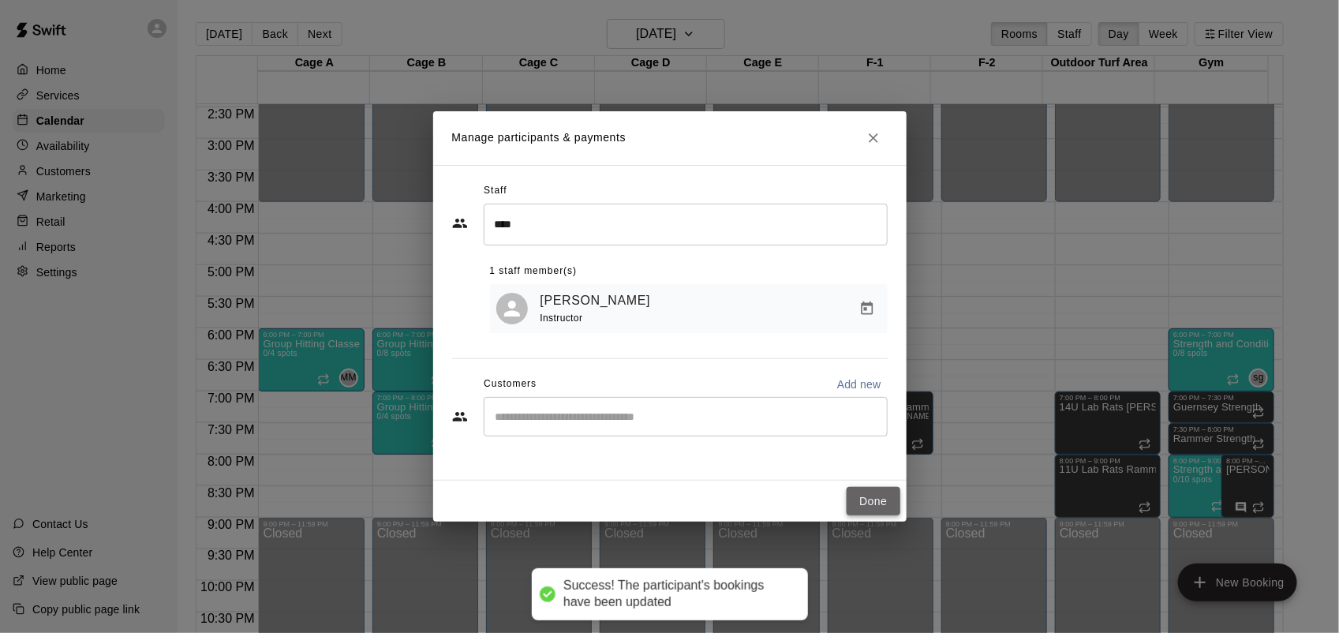
click at [889, 510] on button "Done" at bounding box center [873, 501] width 53 height 29
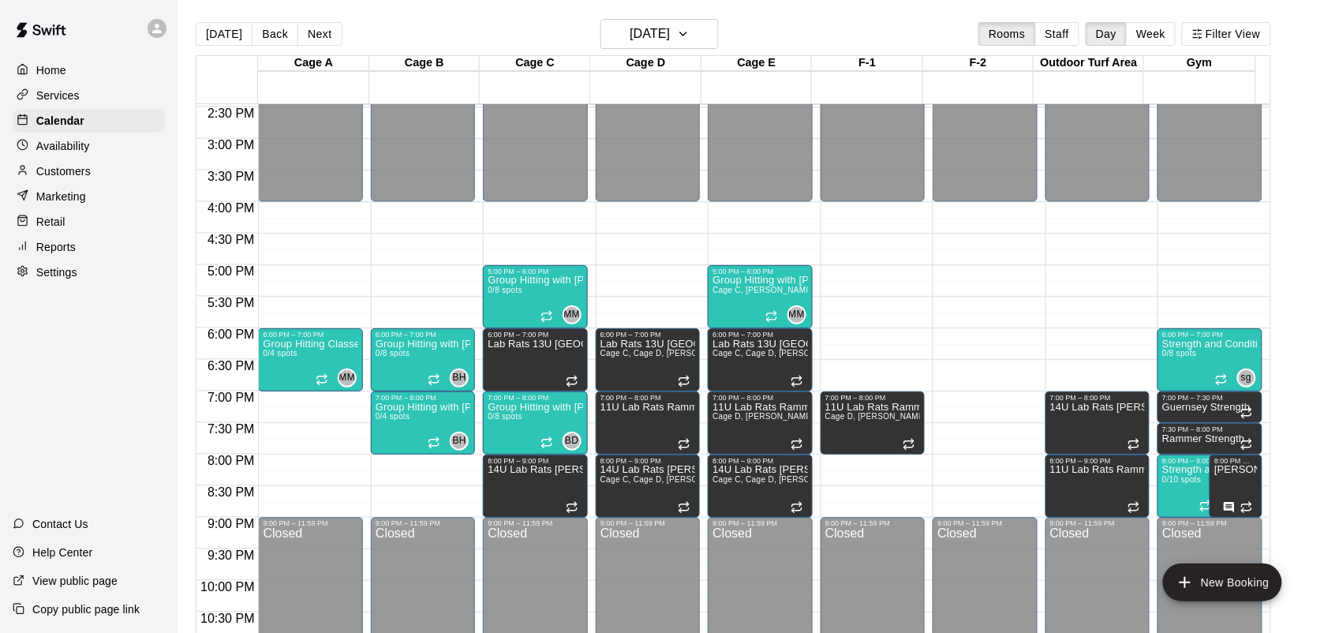
click at [328, 33] on button "Next" at bounding box center [319, 34] width 44 height 24
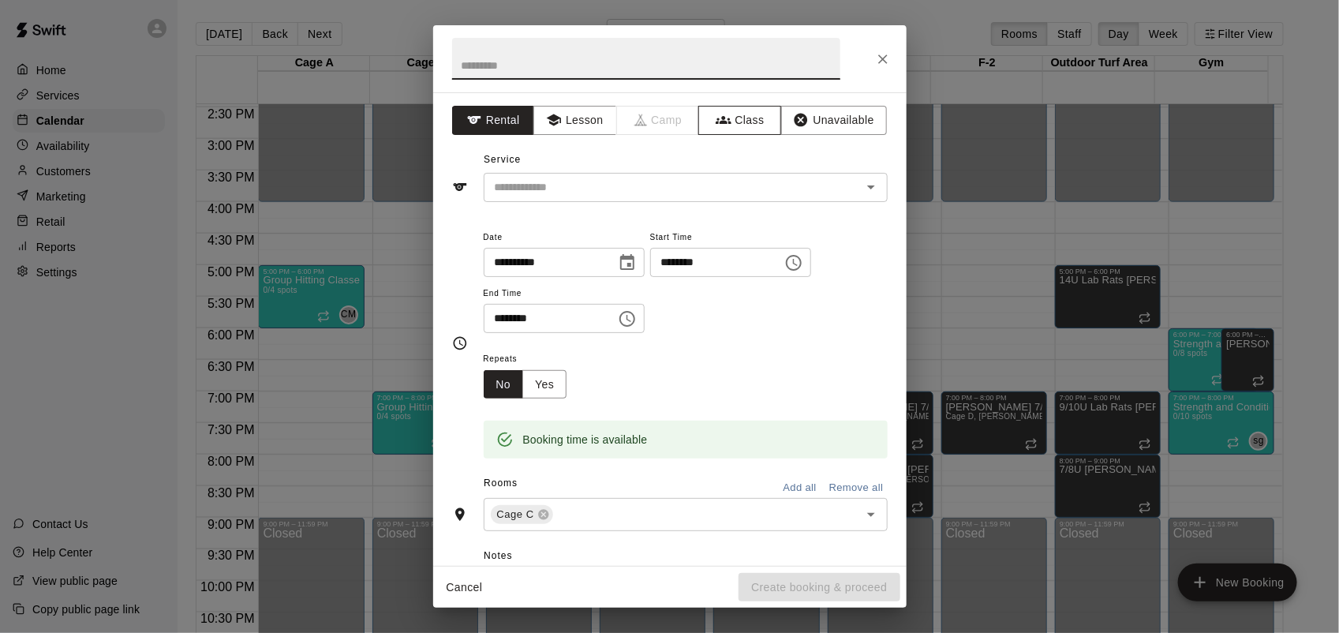
click at [740, 124] on button "Class" at bounding box center [739, 120] width 83 height 29
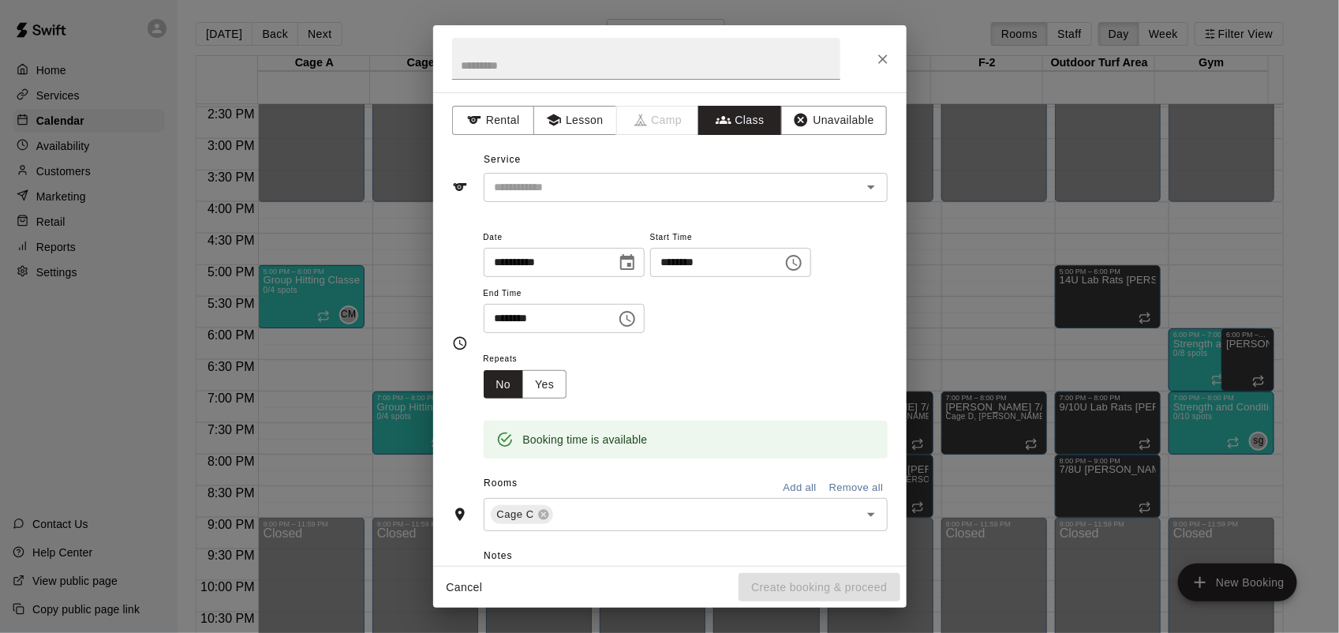
click at [711, 191] on input "text" at bounding box center [672, 188] width 368 height 20
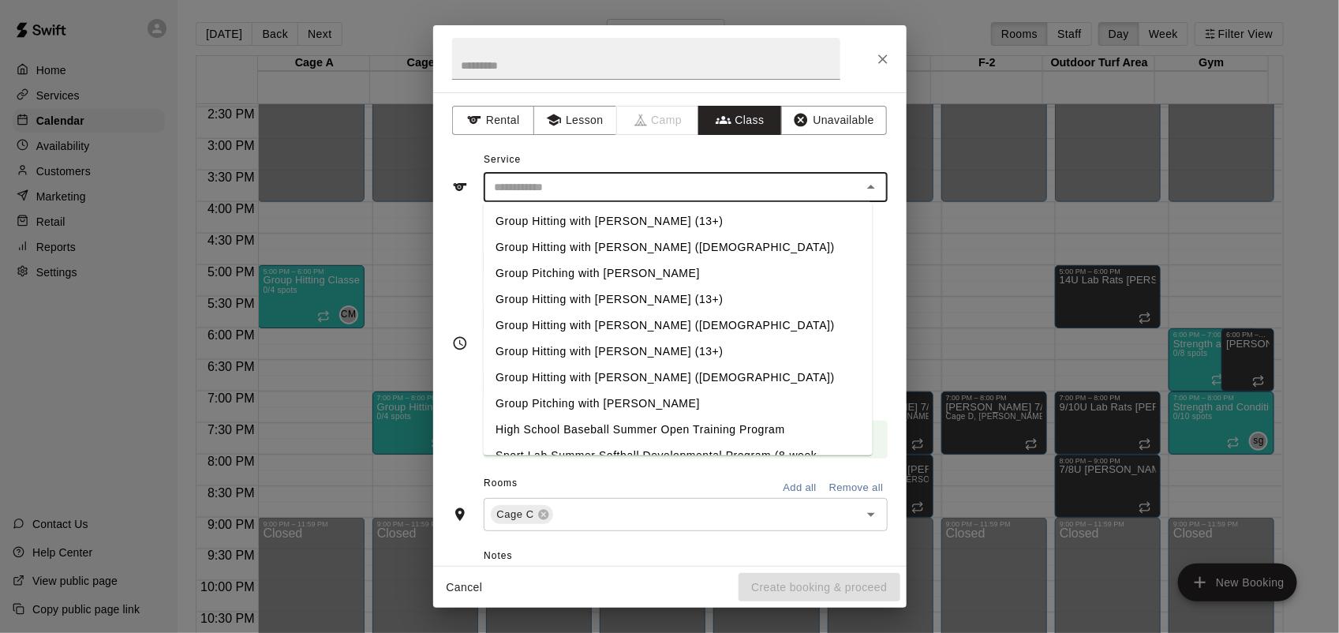
click at [645, 241] on li "Group Hitting with [PERSON_NAME] ([DEMOGRAPHIC_DATA])" at bounding box center [677, 247] width 389 height 26
type input "**********"
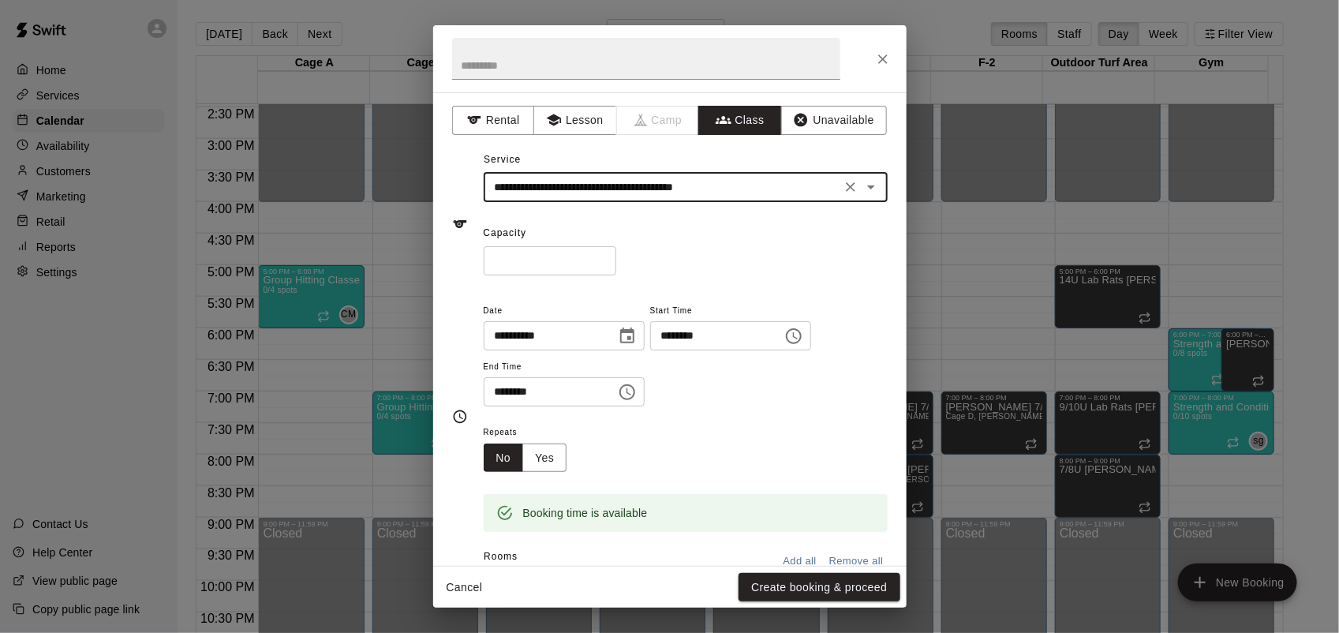
click at [616, 256] on input "*" at bounding box center [550, 260] width 133 height 29
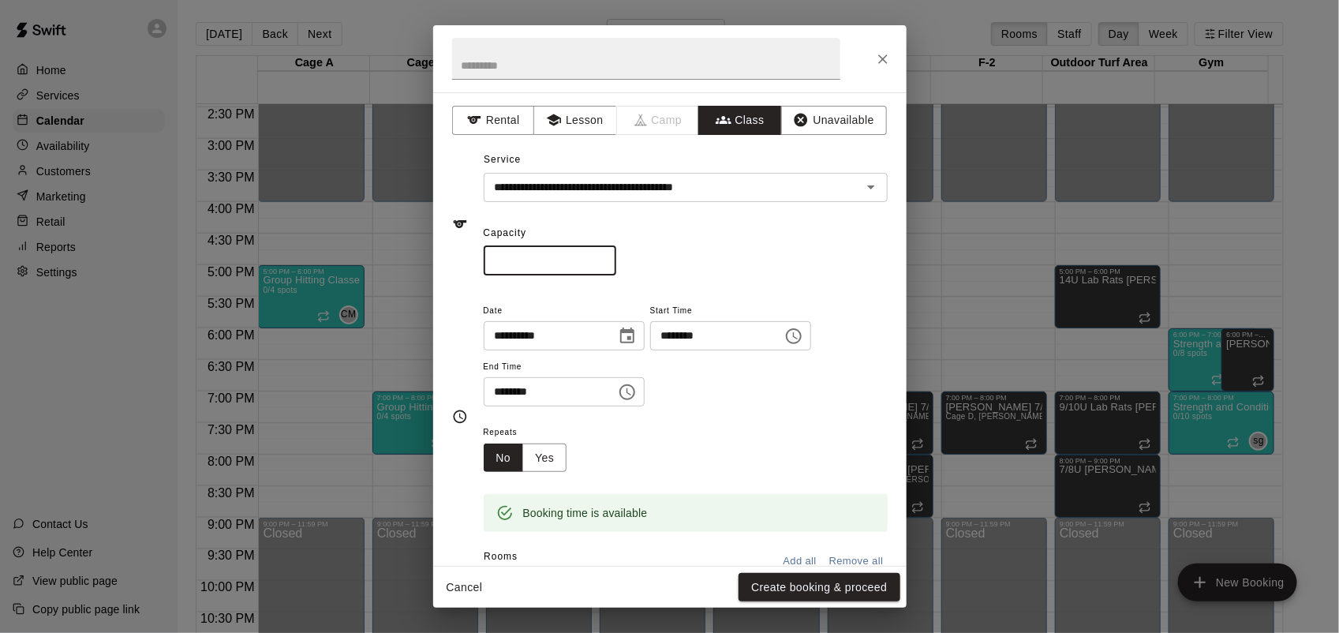
click at [616, 256] on input "*" at bounding box center [550, 260] width 133 height 29
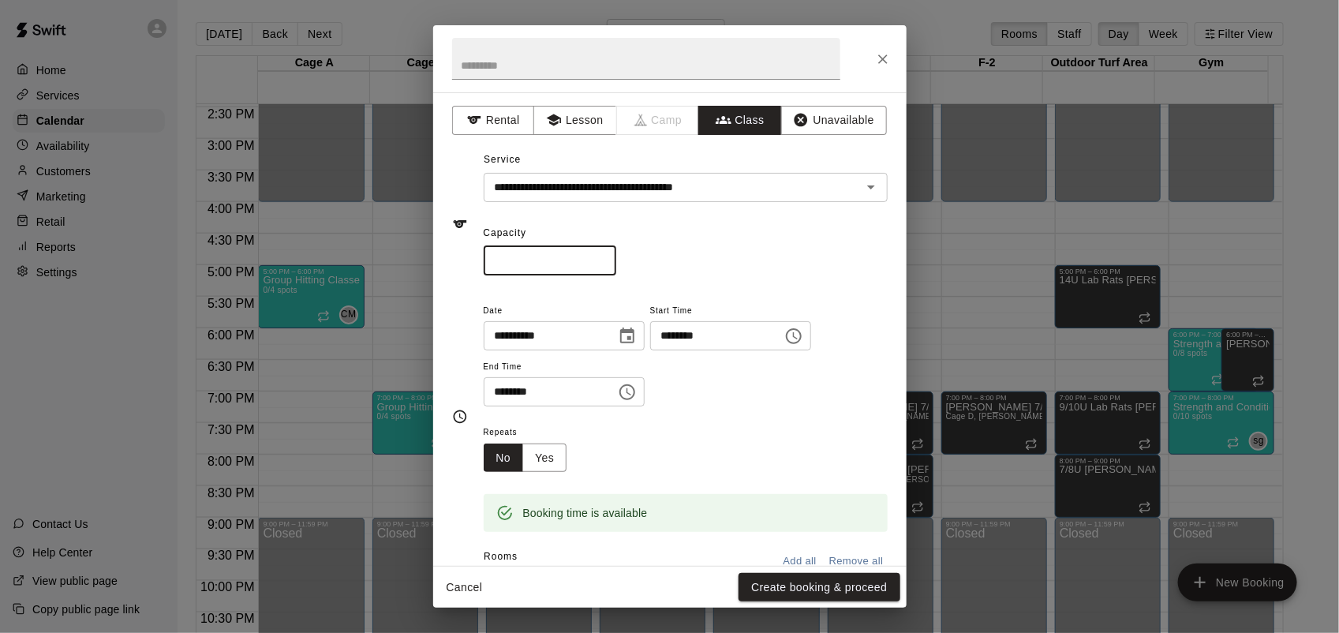
type input "*"
click at [616, 256] on input "*" at bounding box center [550, 260] width 133 height 29
click at [505, 391] on input "********" at bounding box center [545, 391] width 122 height 29
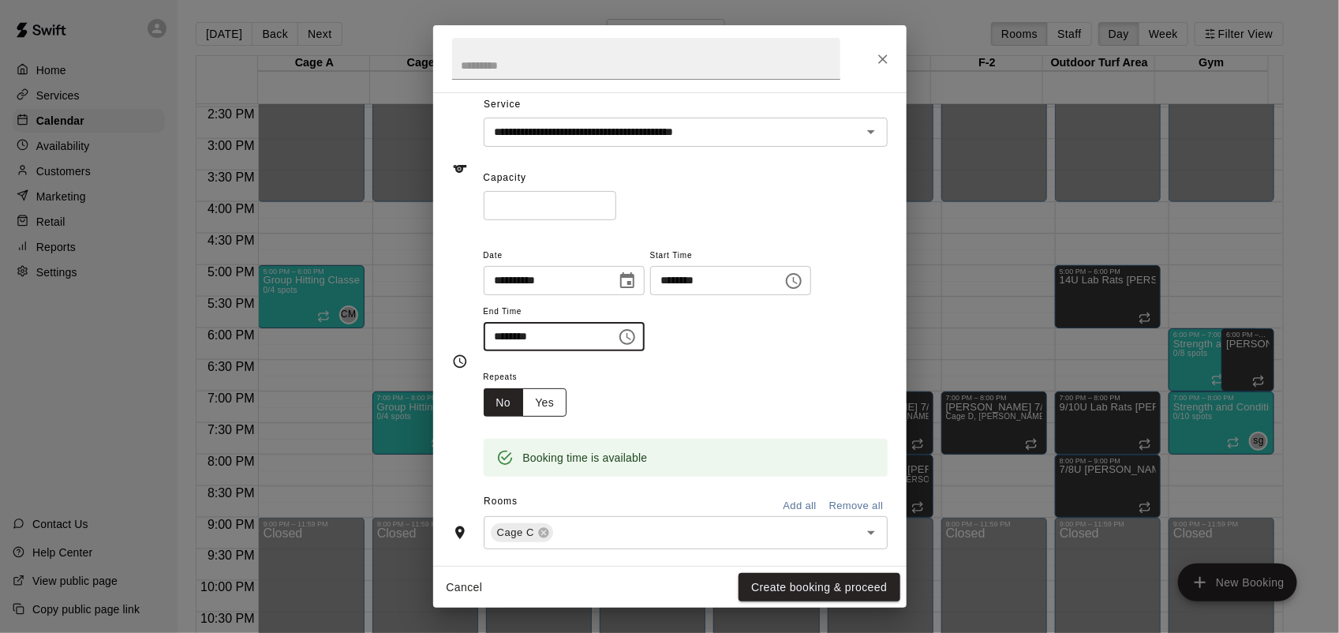
scroll to position [99, 0]
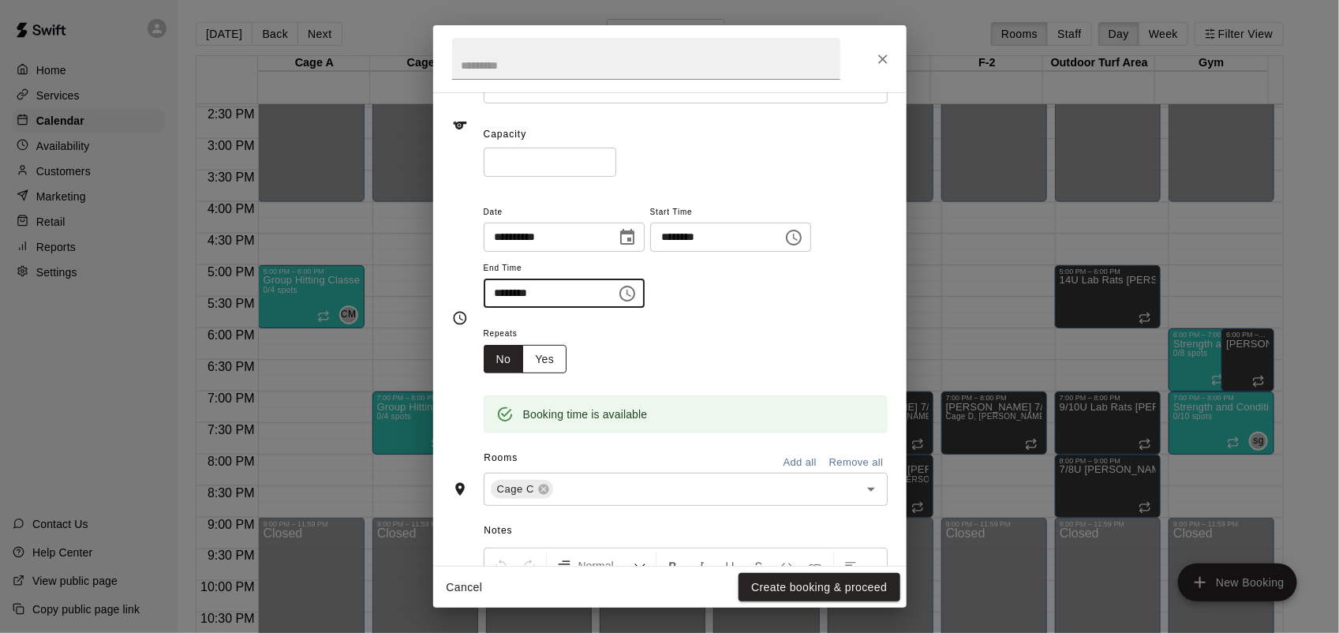
type input "********"
click at [534, 364] on button "Yes" at bounding box center [544, 359] width 44 height 29
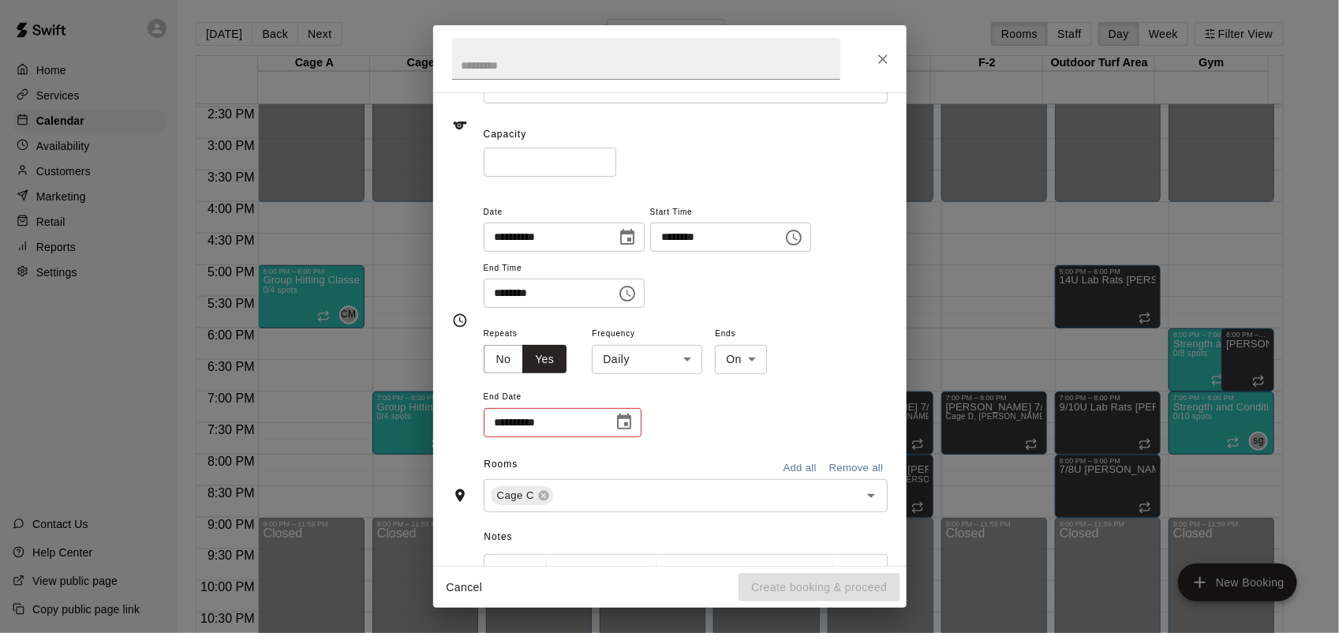
click at [625, 350] on body "Home Services Calendar Availability Customers Marketing Retail Reports Settings…" at bounding box center [669, 329] width 1339 height 658
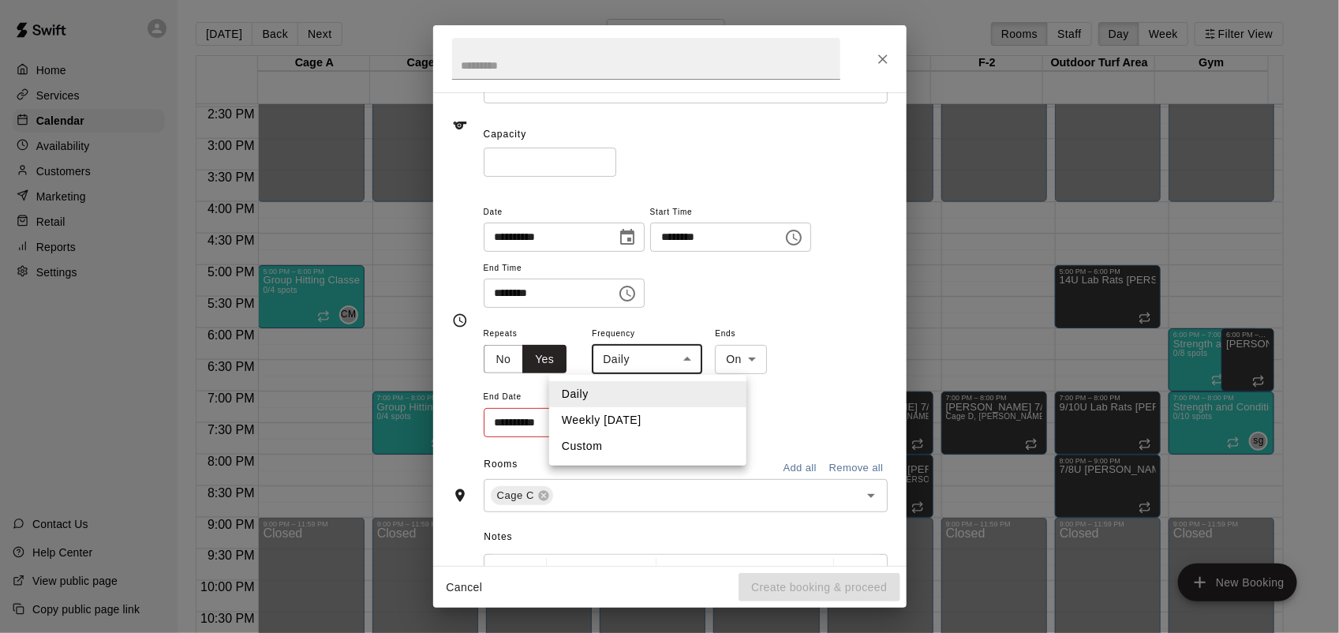
click at [636, 428] on li "Weekly [DATE]" at bounding box center [647, 420] width 197 height 26
type input "******"
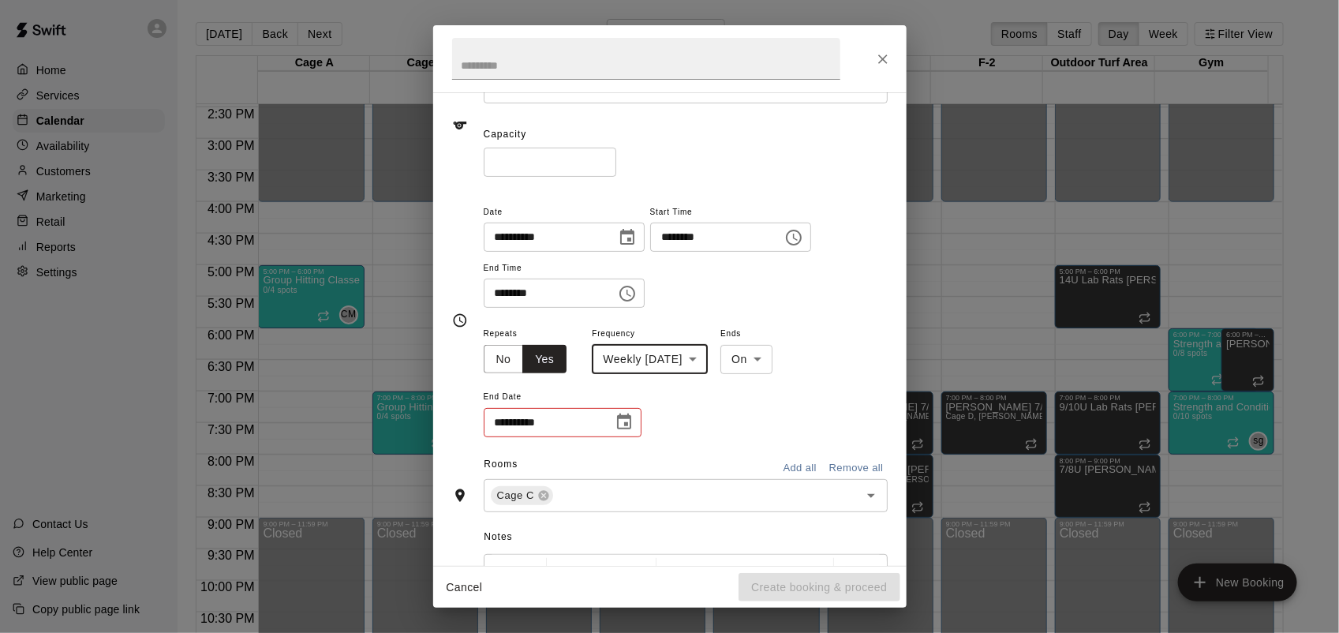
click at [627, 428] on icon "Choose date" at bounding box center [624, 422] width 19 height 19
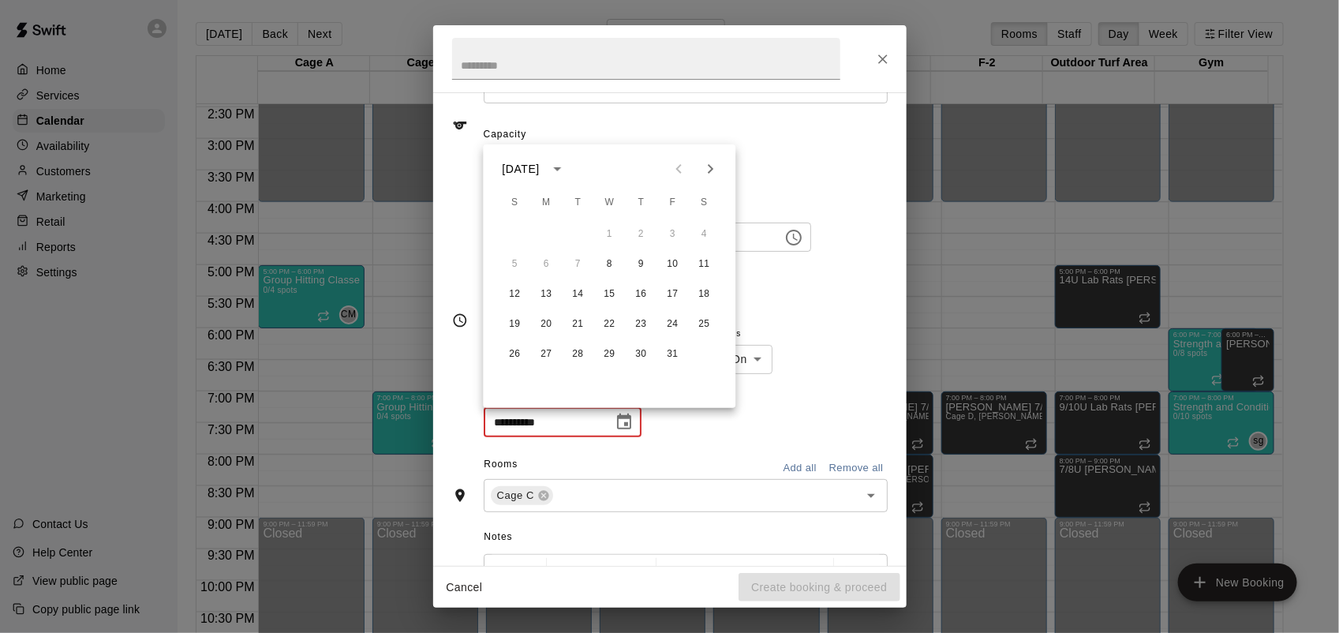
click at [708, 166] on icon "Next month" at bounding box center [710, 168] width 19 height 19
click at [618, 363] on button "26" at bounding box center [610, 354] width 28 height 28
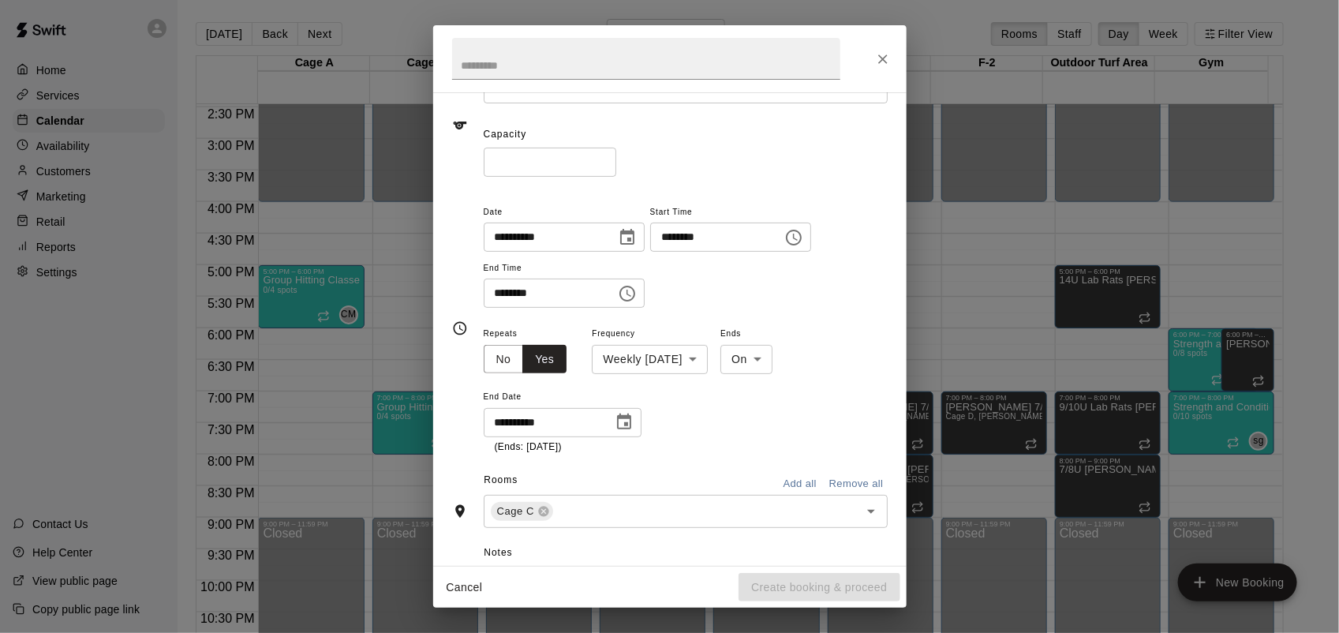
type input "**********"
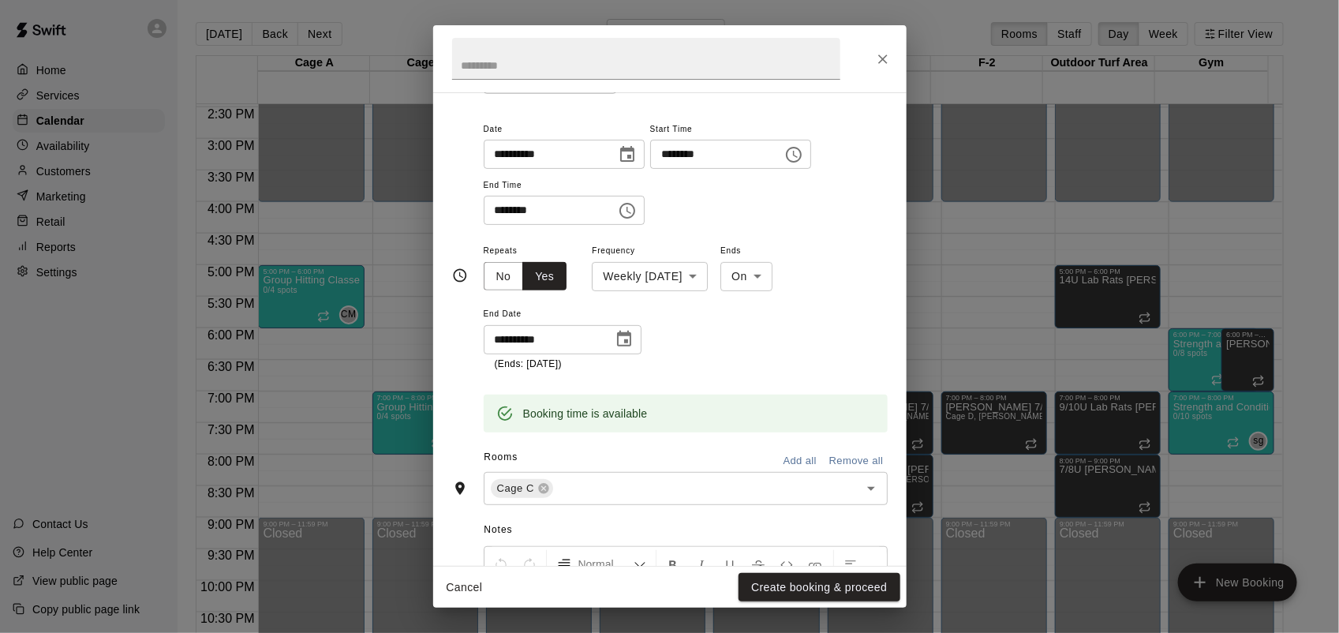
scroll to position [296, 0]
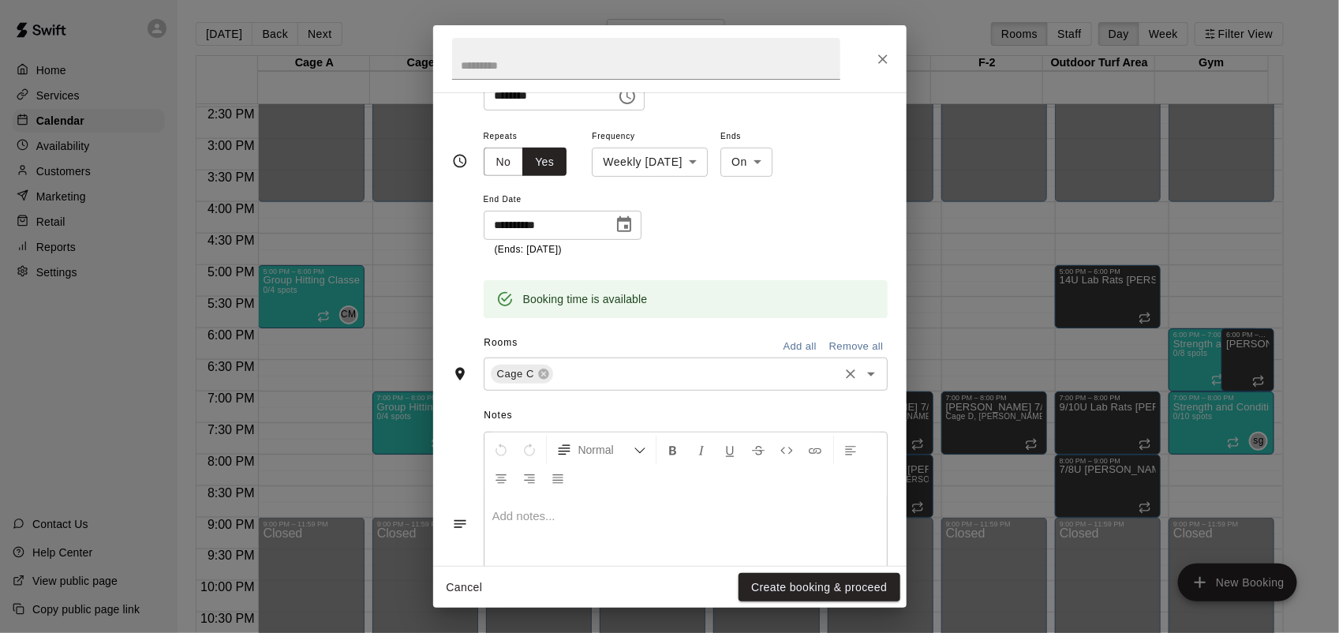
click at [570, 380] on input "text" at bounding box center [695, 374] width 281 height 20
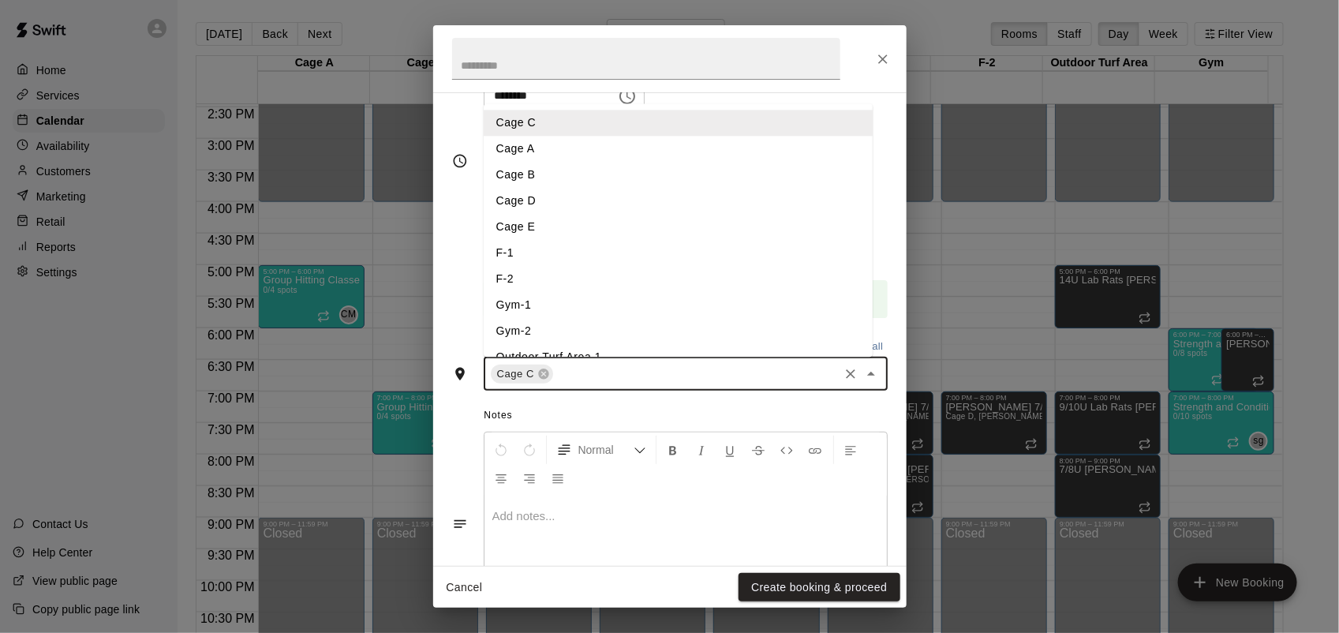
click at [540, 222] on li "Cage E" at bounding box center [678, 227] width 389 height 26
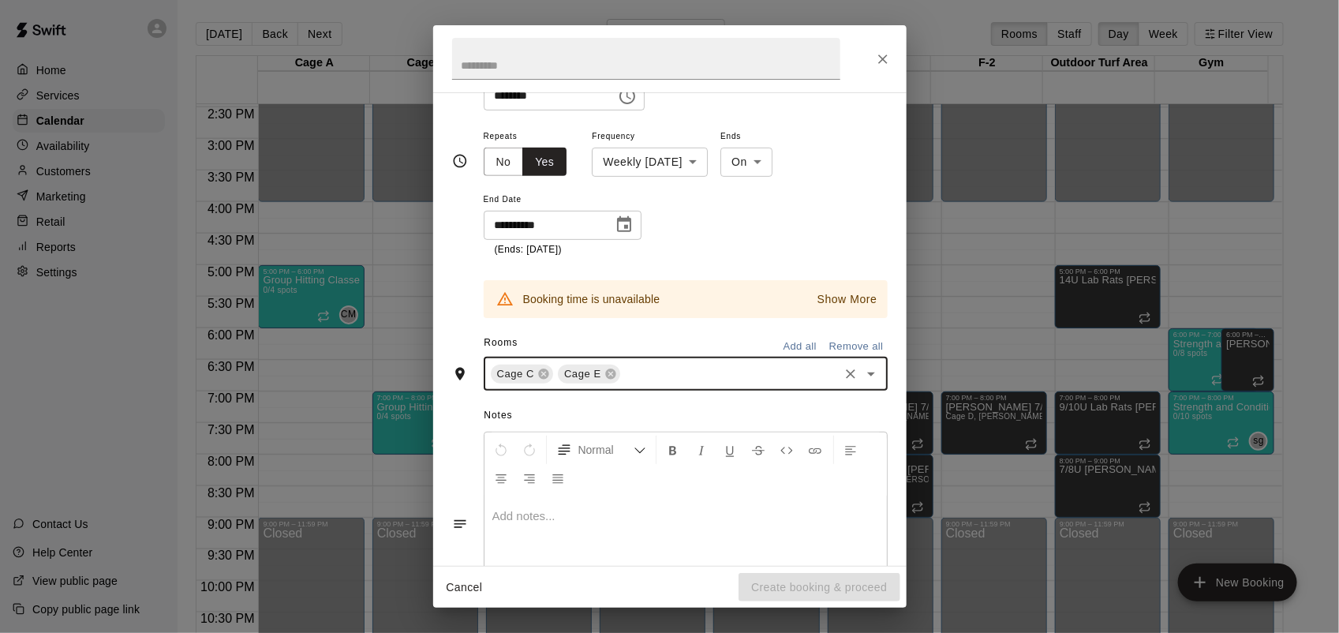
click at [605, 372] on icon at bounding box center [610, 374] width 13 height 13
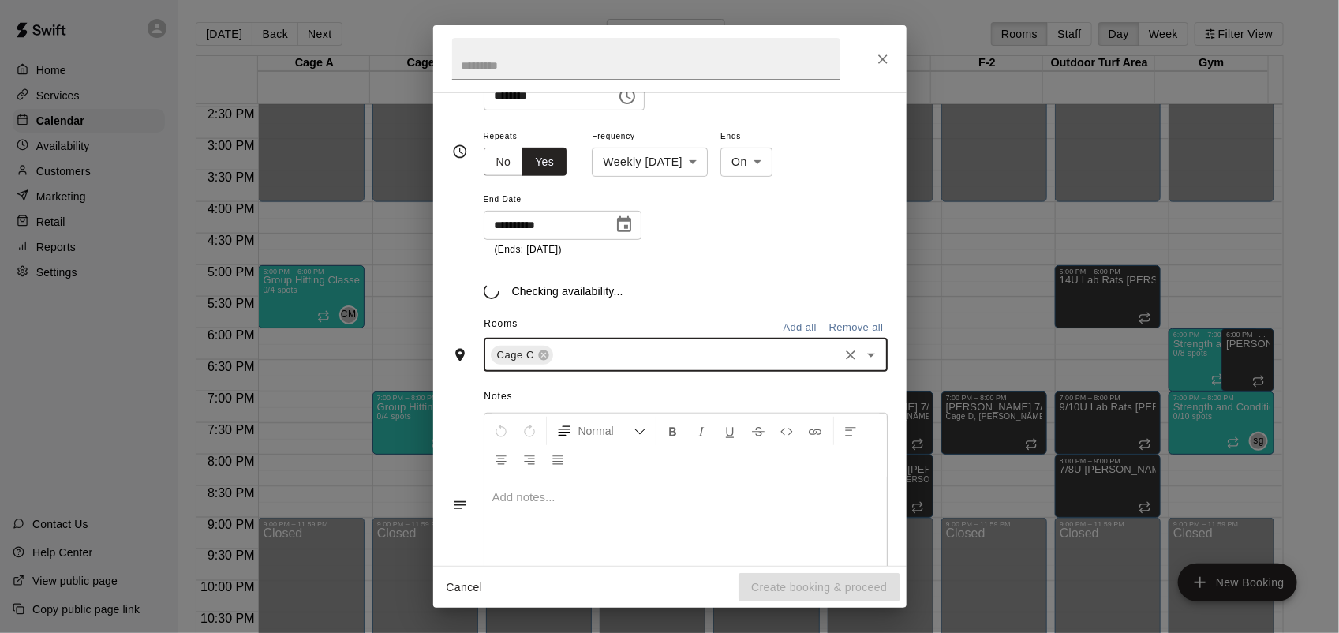
scroll to position [286, 0]
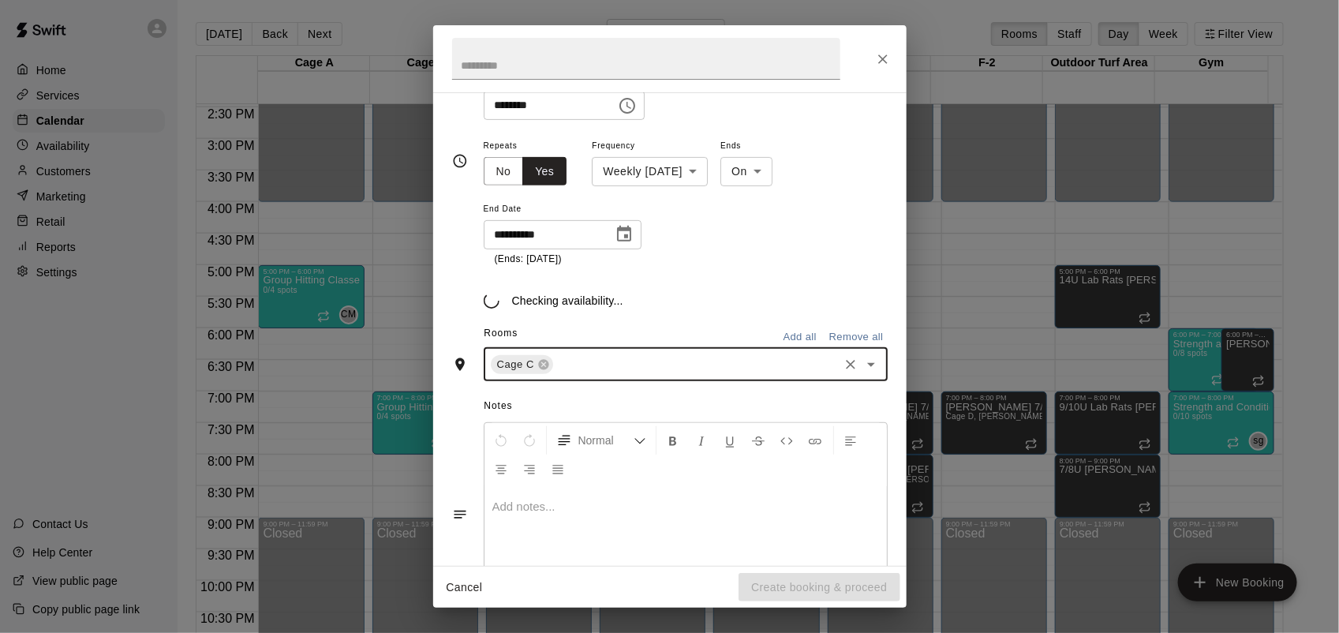
click at [592, 351] on div "Cage C ​" at bounding box center [686, 364] width 404 height 33
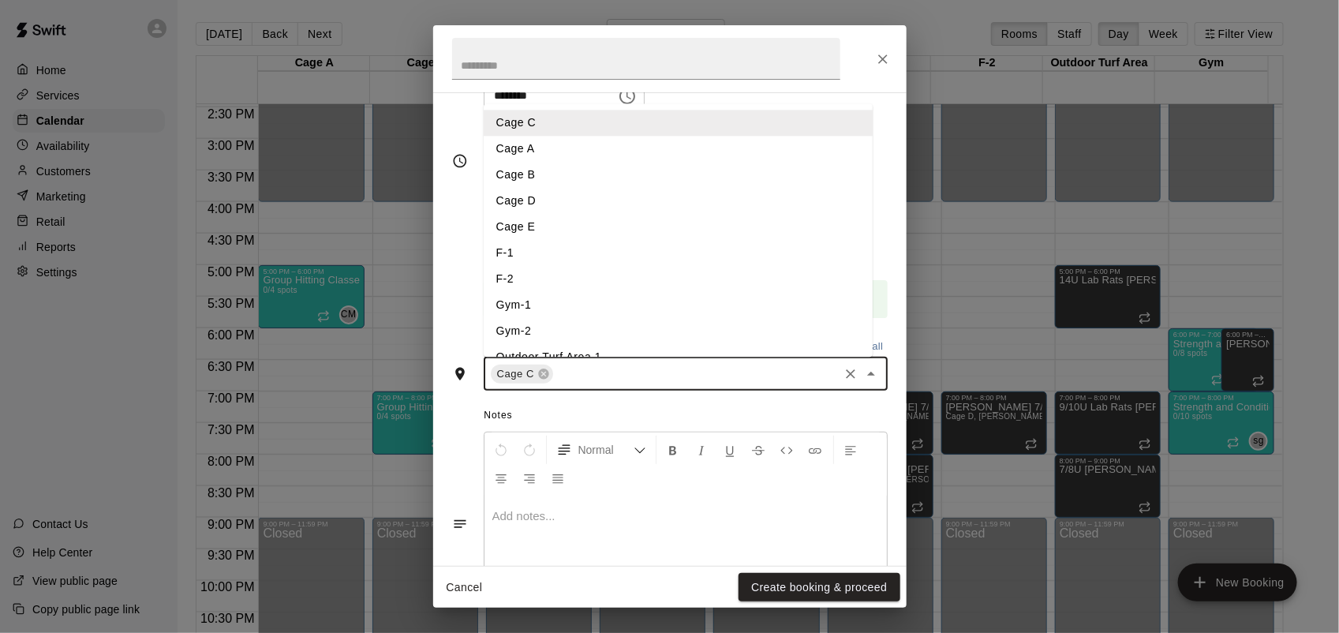
click at [531, 164] on li "Cage B" at bounding box center [678, 175] width 389 height 26
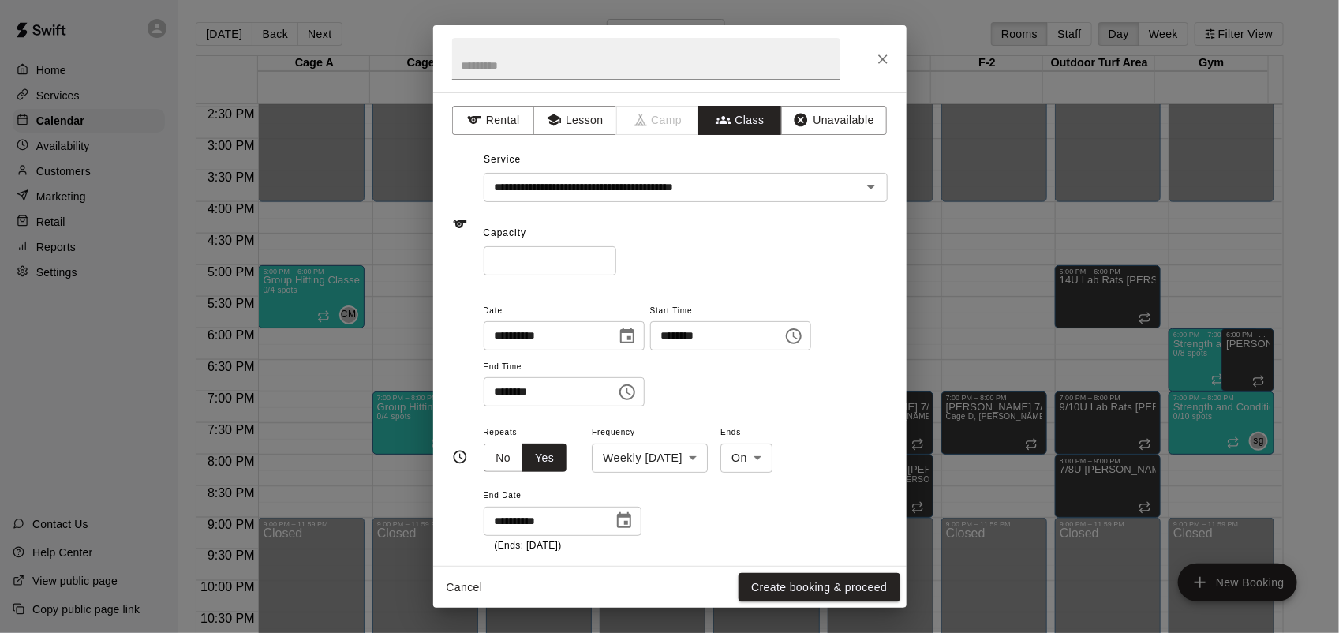
scroll to position [376, 0]
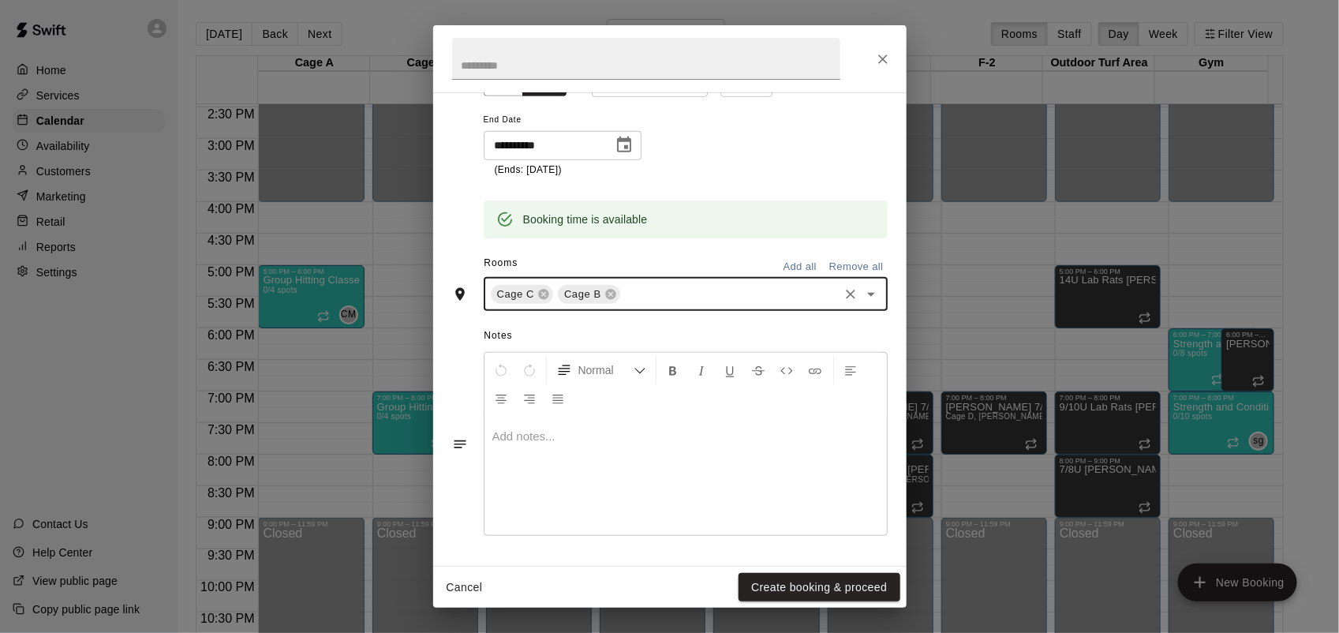
click at [534, 451] on div at bounding box center [685, 476] width 402 height 118
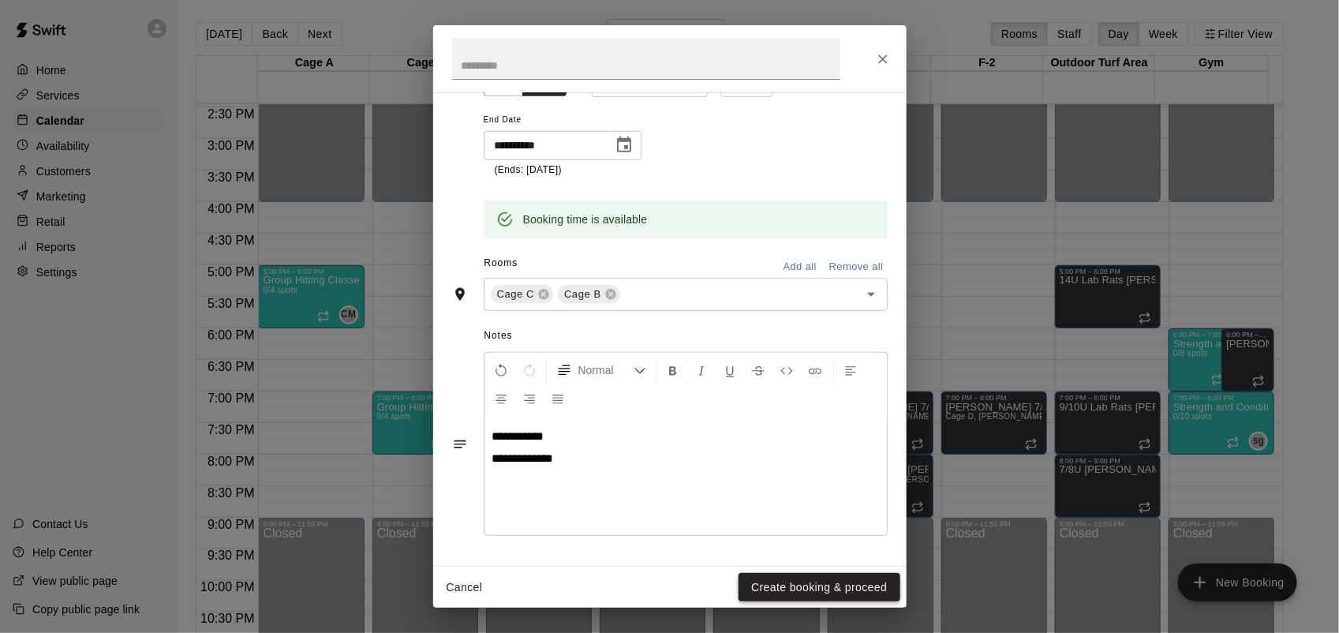
click at [852, 585] on button "Create booking & proceed" at bounding box center [819, 587] width 161 height 29
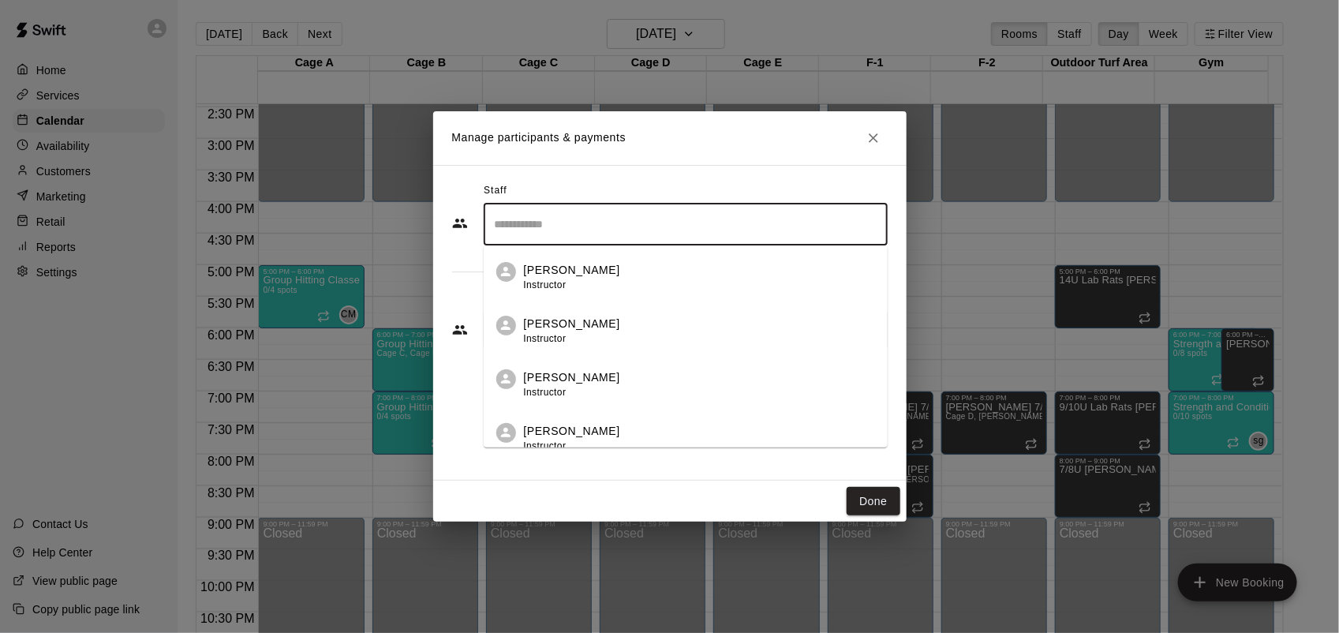
click at [570, 211] on input "Search staff" at bounding box center [686, 225] width 390 height 28
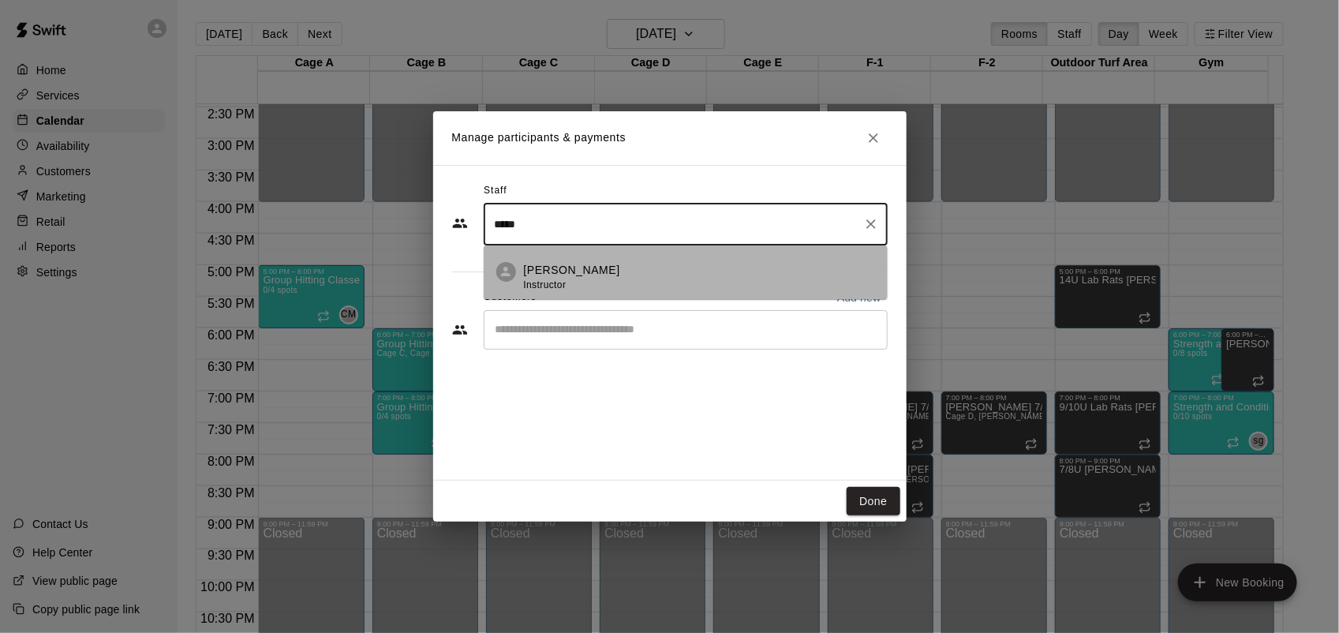
click at [612, 272] on div "[PERSON_NAME] Instructor" at bounding box center [699, 277] width 351 height 31
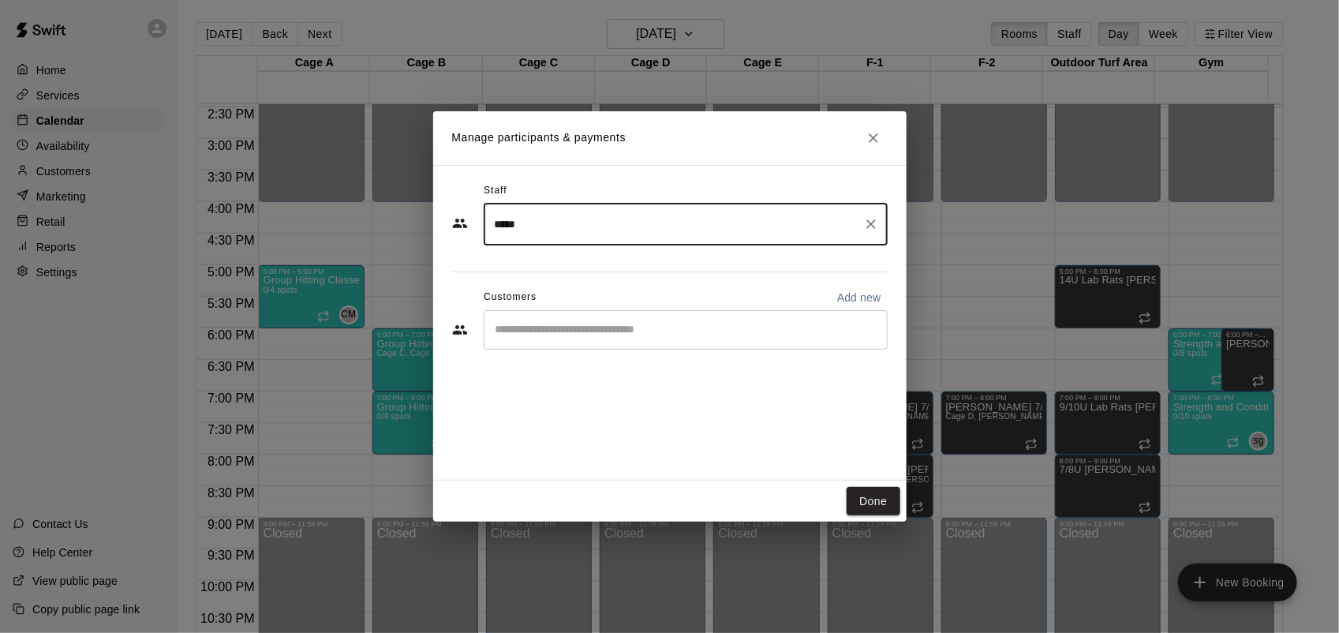
type input "*****"
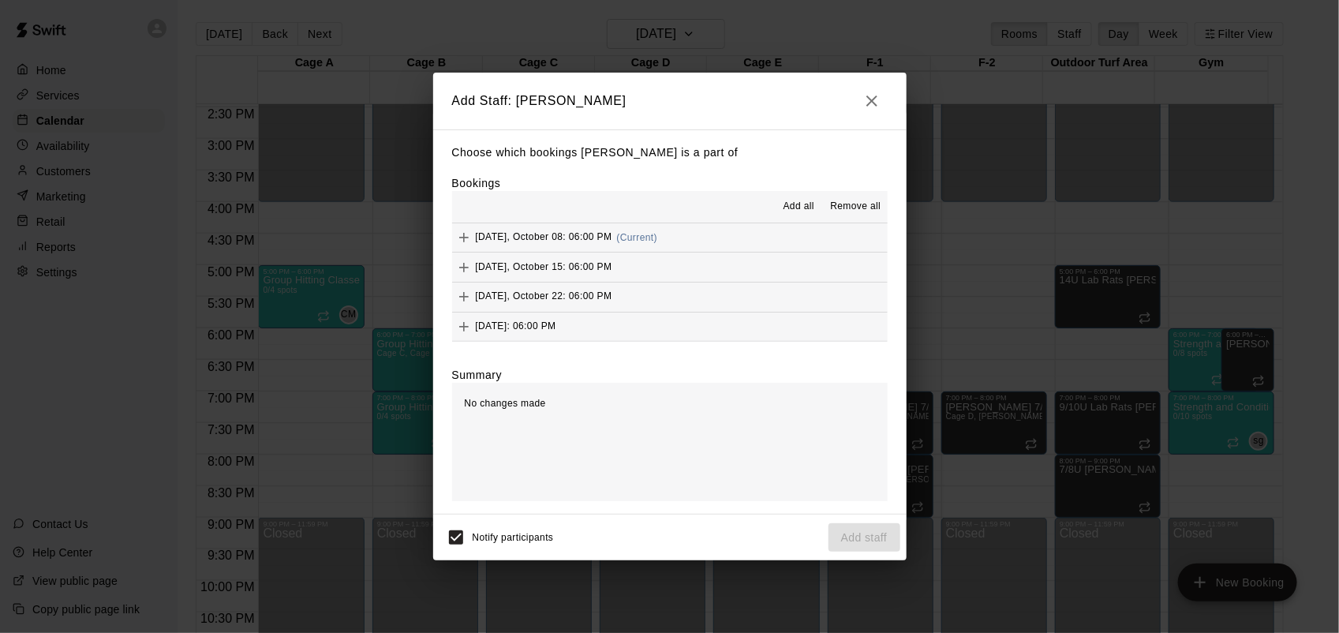
click at [807, 205] on span "Add all" at bounding box center [799, 207] width 32 height 16
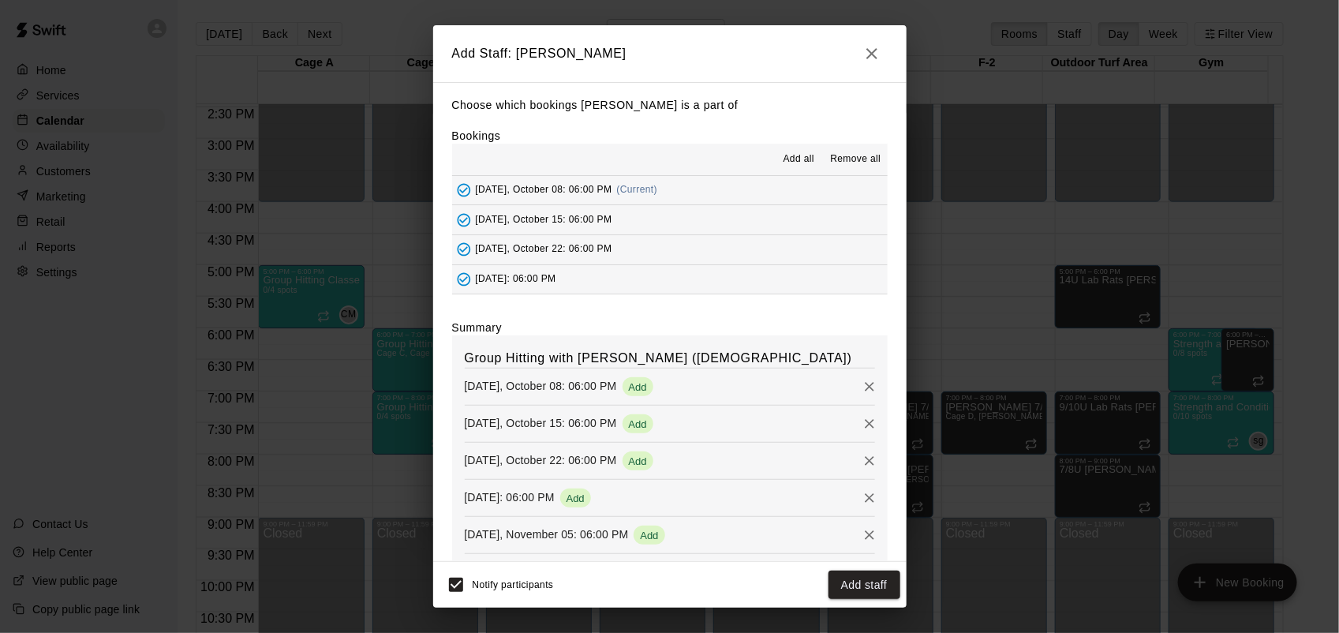
click at [858, 580] on button "Add staff" at bounding box center [864, 584] width 72 height 29
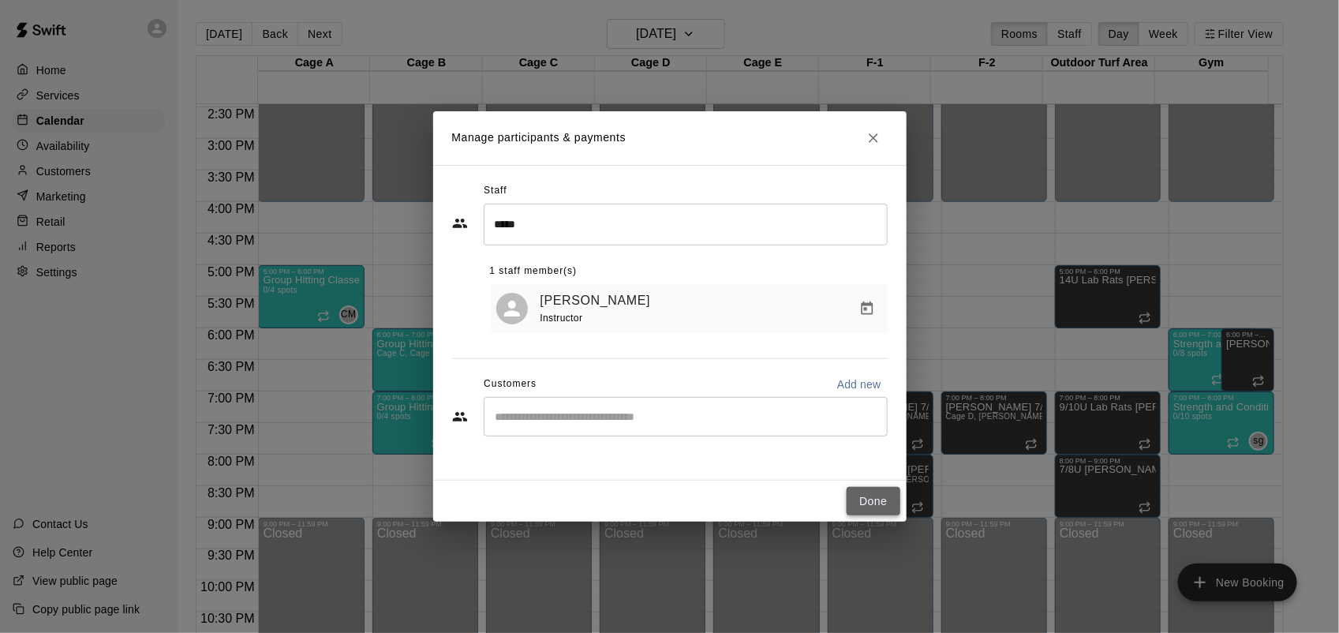
click at [880, 507] on button "Done" at bounding box center [873, 501] width 53 height 29
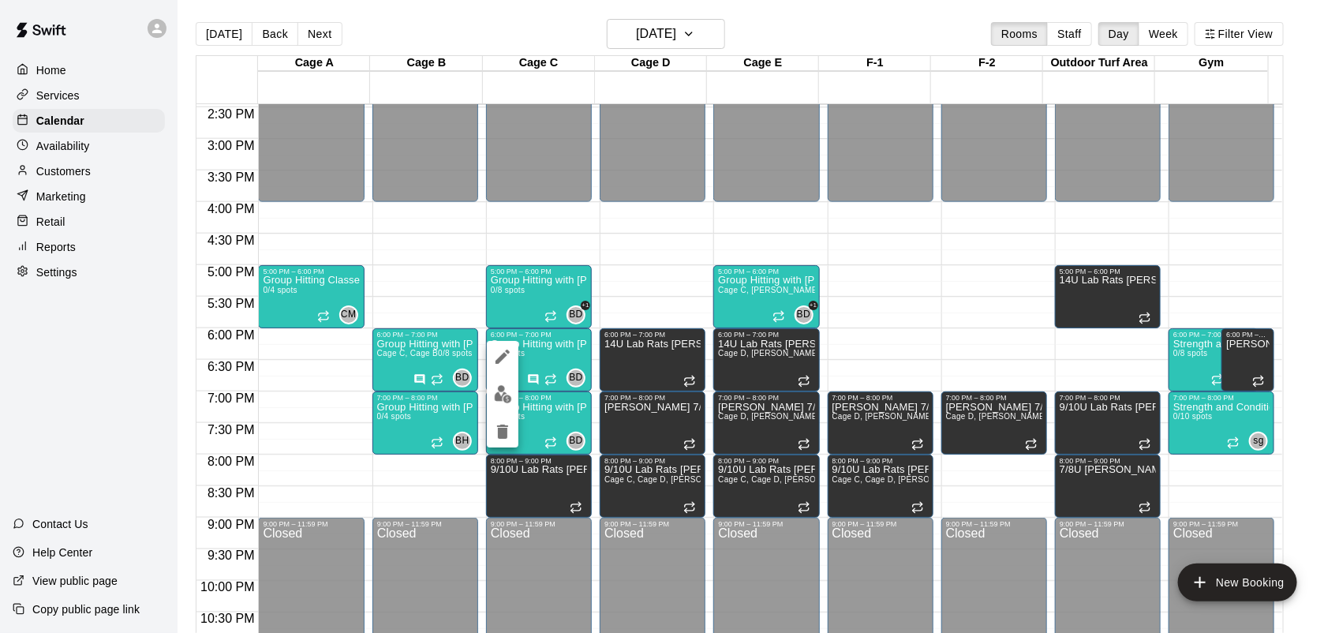
click at [498, 397] on img "edit" at bounding box center [503, 394] width 18 height 18
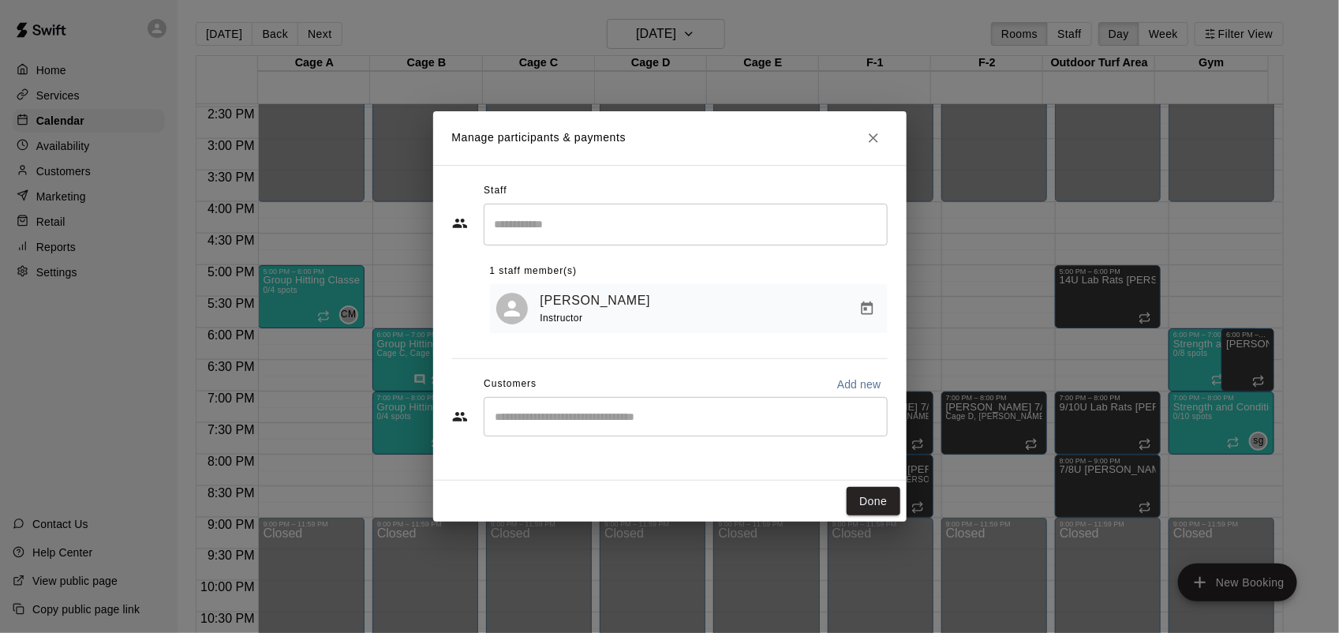
click at [555, 247] on div "1 staff member(s) Burle Dixon Instructor" at bounding box center [689, 289] width 398 height 87
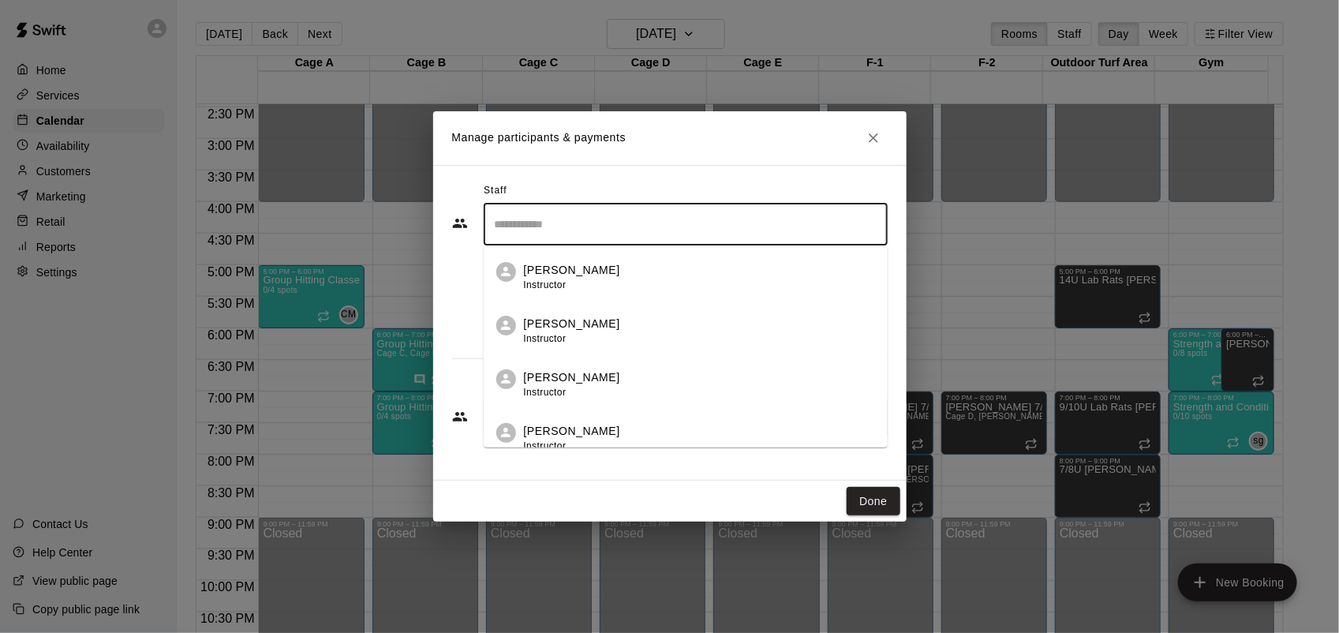
click at [561, 231] on input "Search staff" at bounding box center [686, 225] width 390 height 28
click at [561, 317] on p "[PERSON_NAME]" at bounding box center [572, 324] width 96 height 17
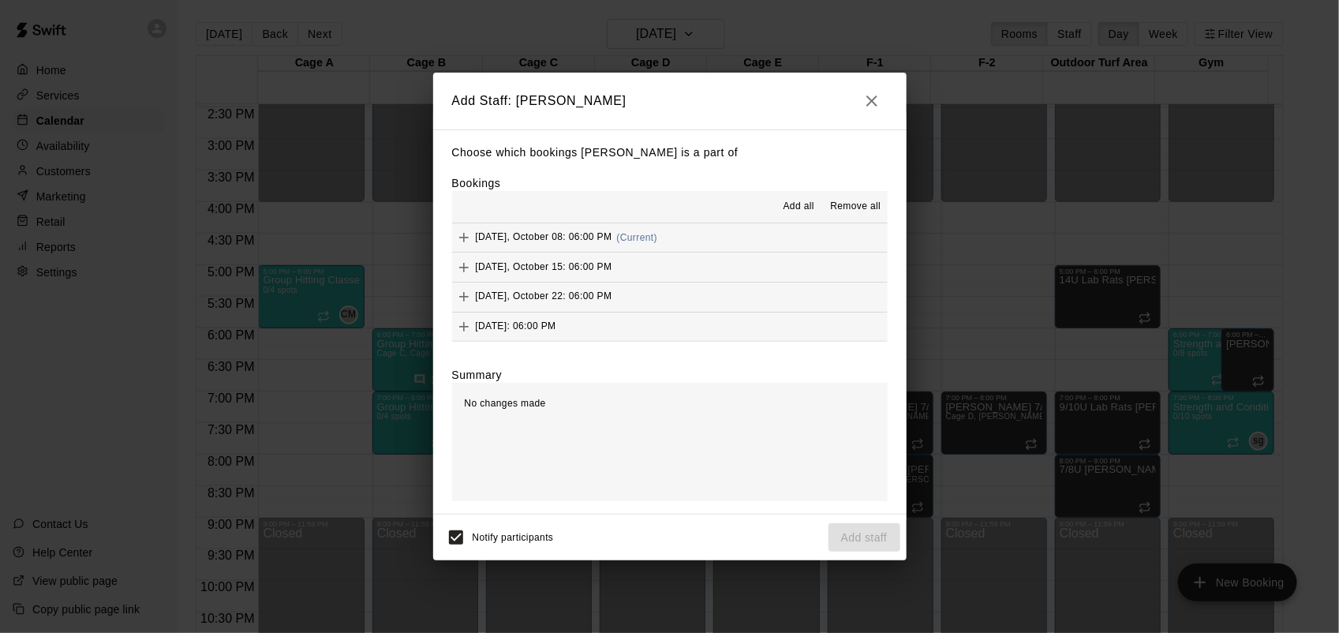
click at [797, 190] on div "Bookings Add all Remove all Wednesday, October 08: 06:00 PM (Current) Wednesday…" at bounding box center [670, 258] width 436 height 166
click at [802, 206] on span "Add all" at bounding box center [799, 207] width 32 height 16
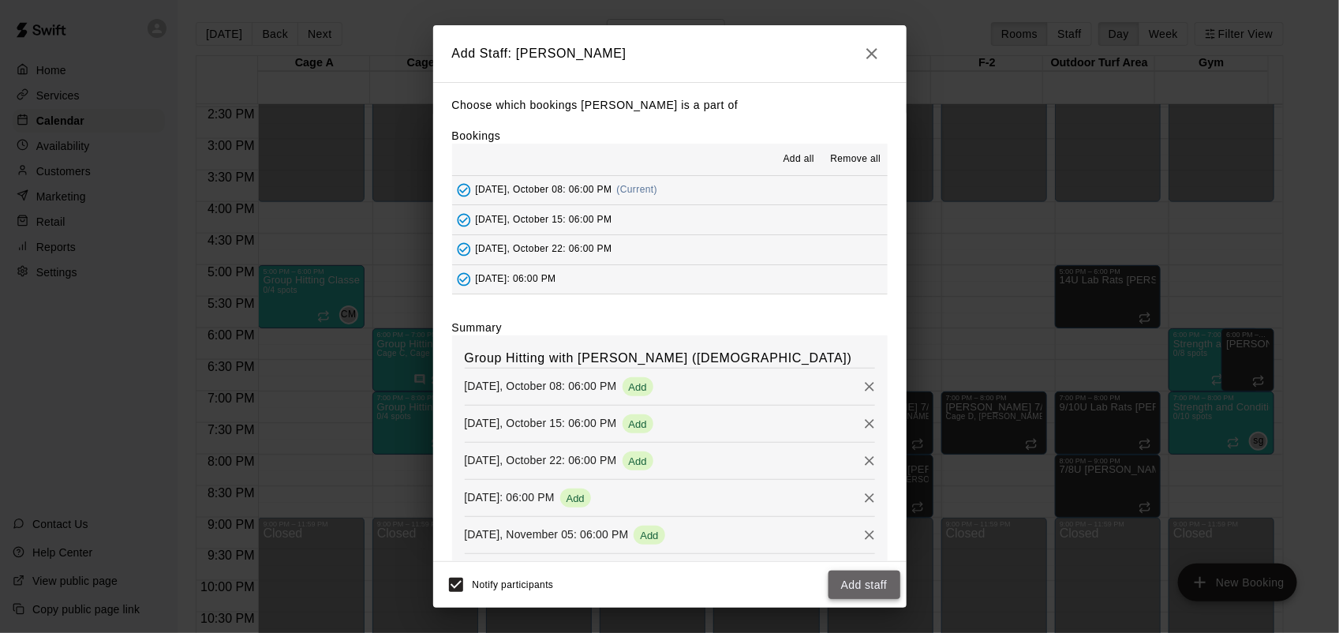
click at [873, 582] on button "Add staff" at bounding box center [864, 584] width 72 height 29
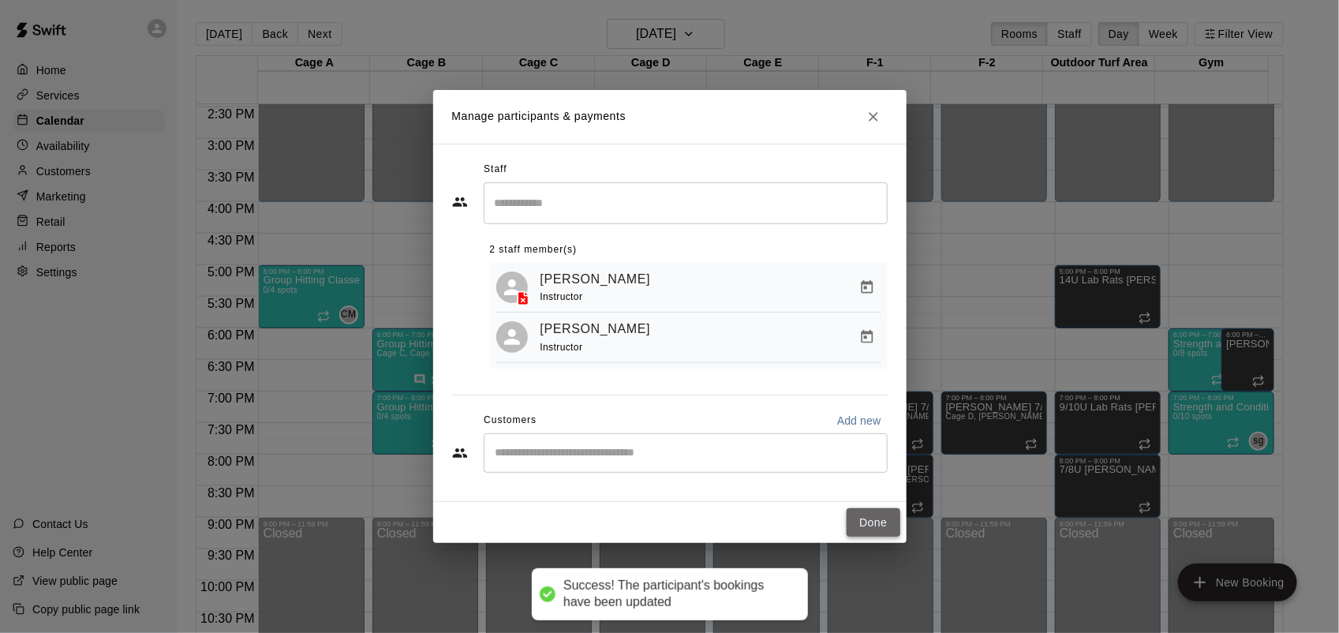
click at [872, 518] on button "Done" at bounding box center [873, 522] width 53 height 29
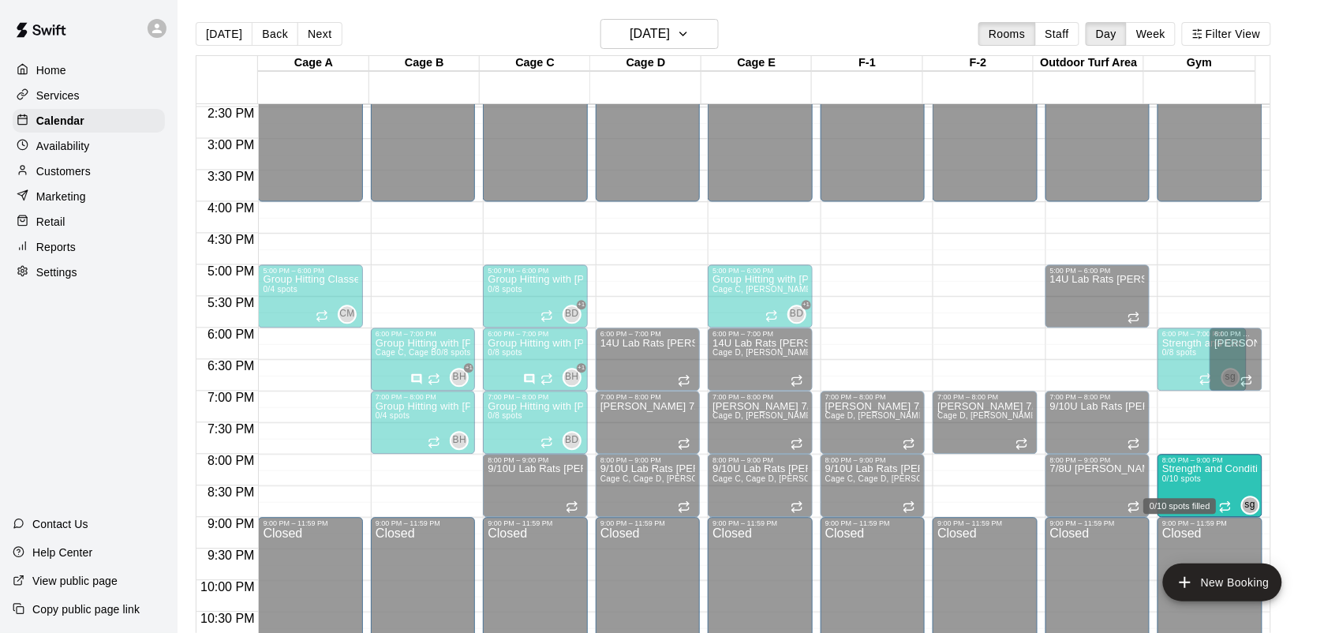
drag, startPoint x: 1181, startPoint y: 424, endPoint x: 1169, endPoint y: 486, distance: 62.8
drag, startPoint x: 1188, startPoint y: 444, endPoint x: 1204, endPoint y: 507, distance: 65.1
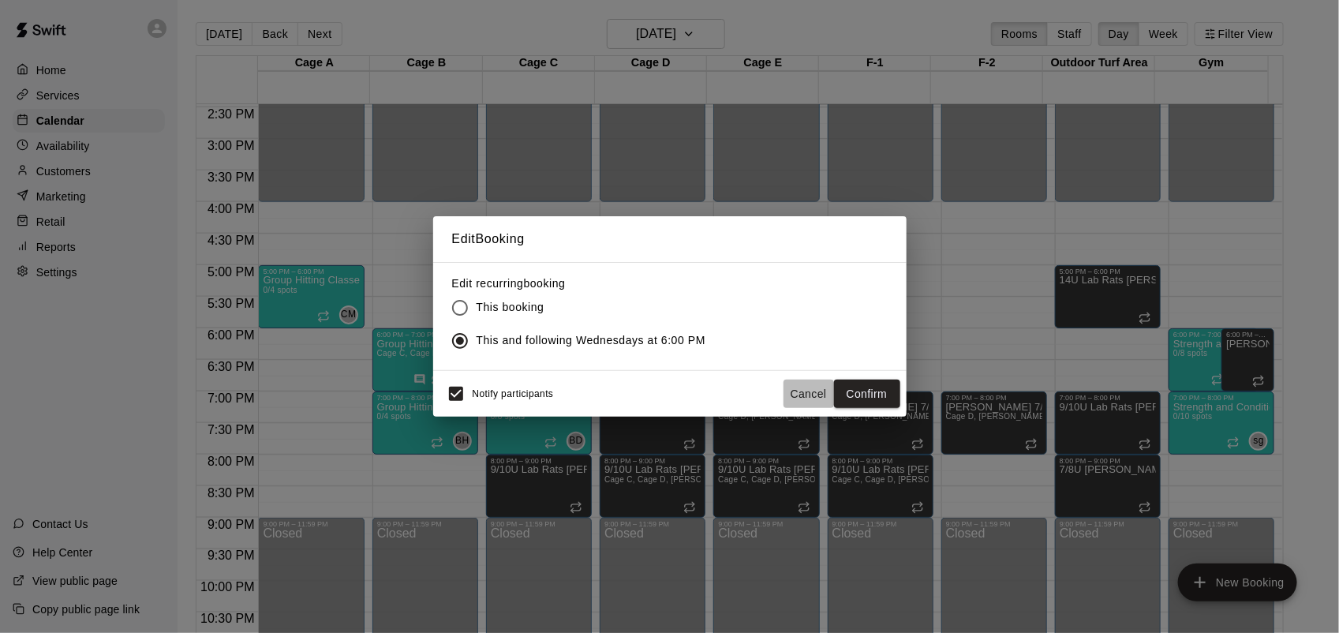
click at [813, 395] on button "Cancel" at bounding box center [808, 394] width 50 height 29
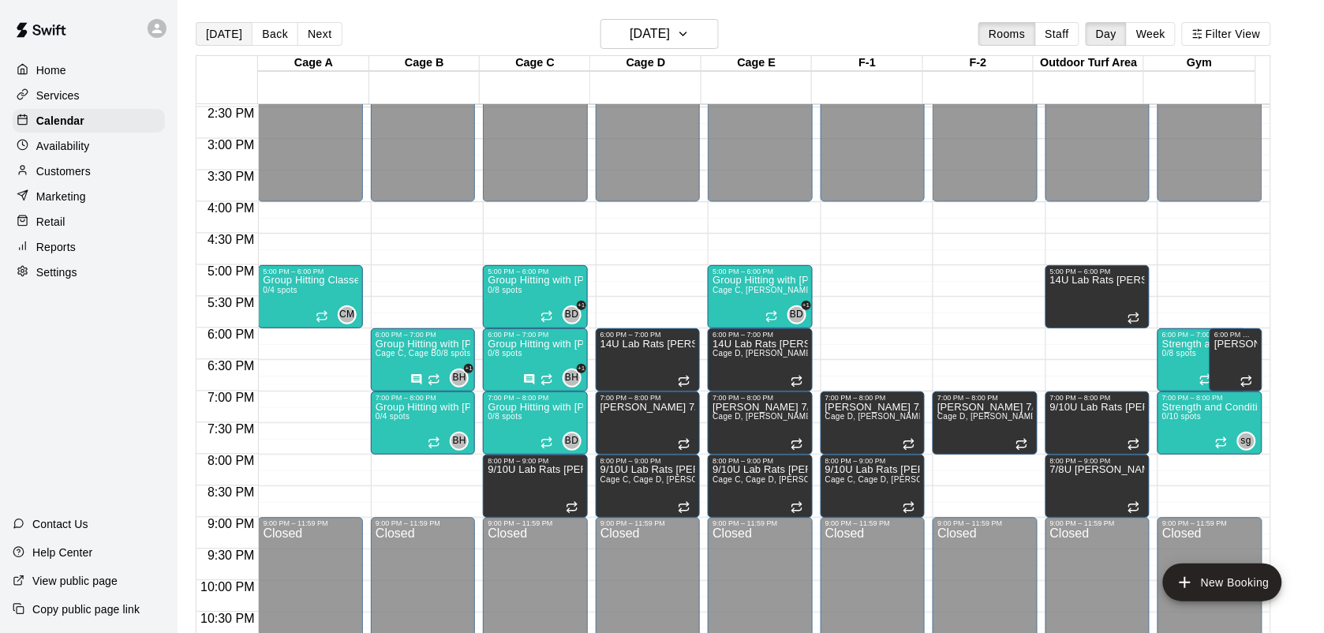
click at [199, 32] on button "[DATE]" at bounding box center [224, 34] width 57 height 24
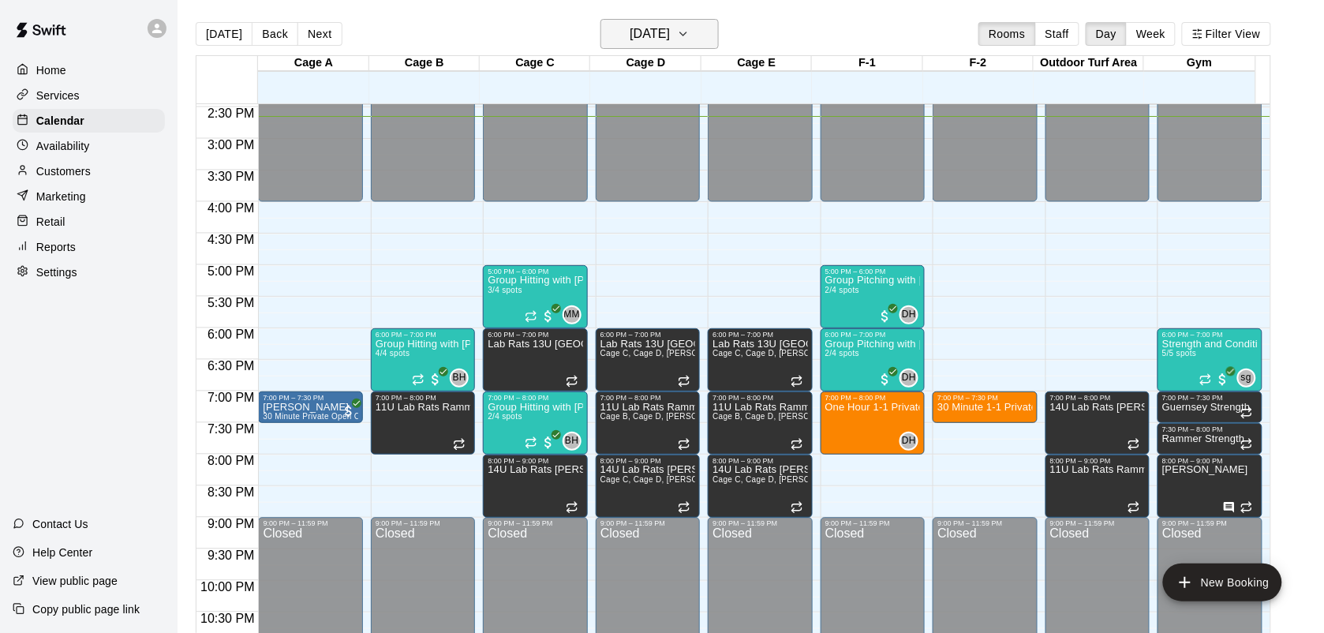
click at [670, 30] on h6 "[DATE]" at bounding box center [650, 34] width 40 height 22
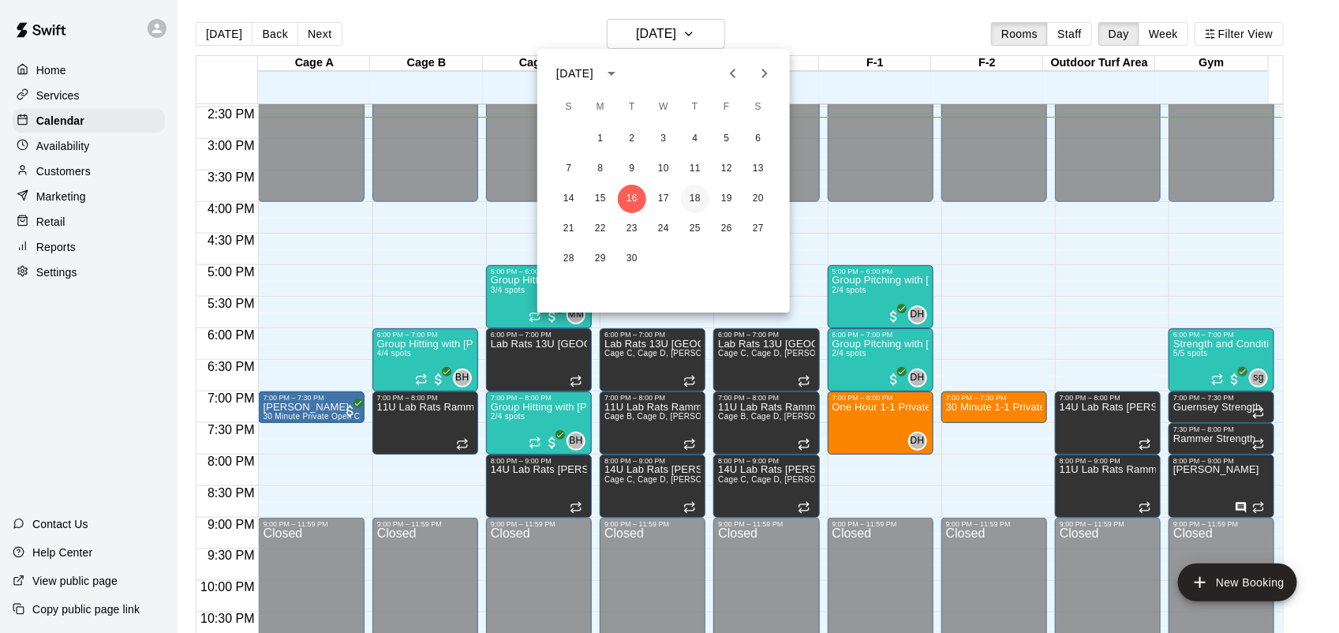
click at [705, 200] on button "18" at bounding box center [695, 199] width 28 height 28
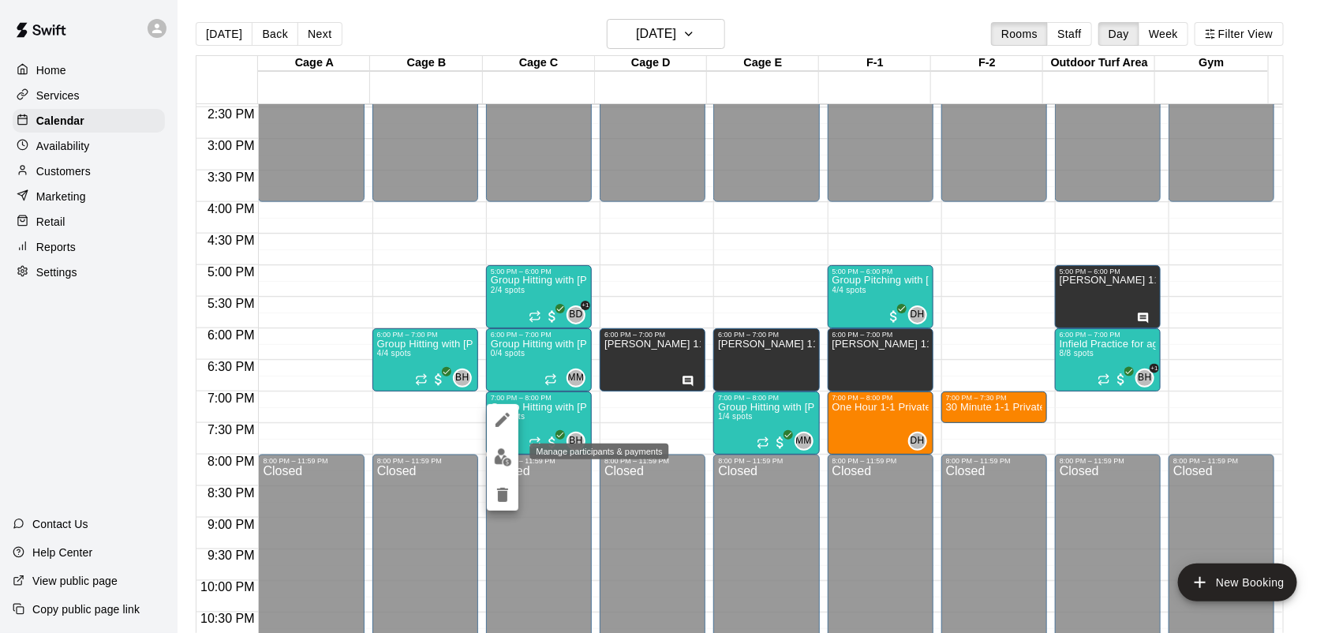
click at [499, 454] on img "edit" at bounding box center [503, 457] width 18 height 18
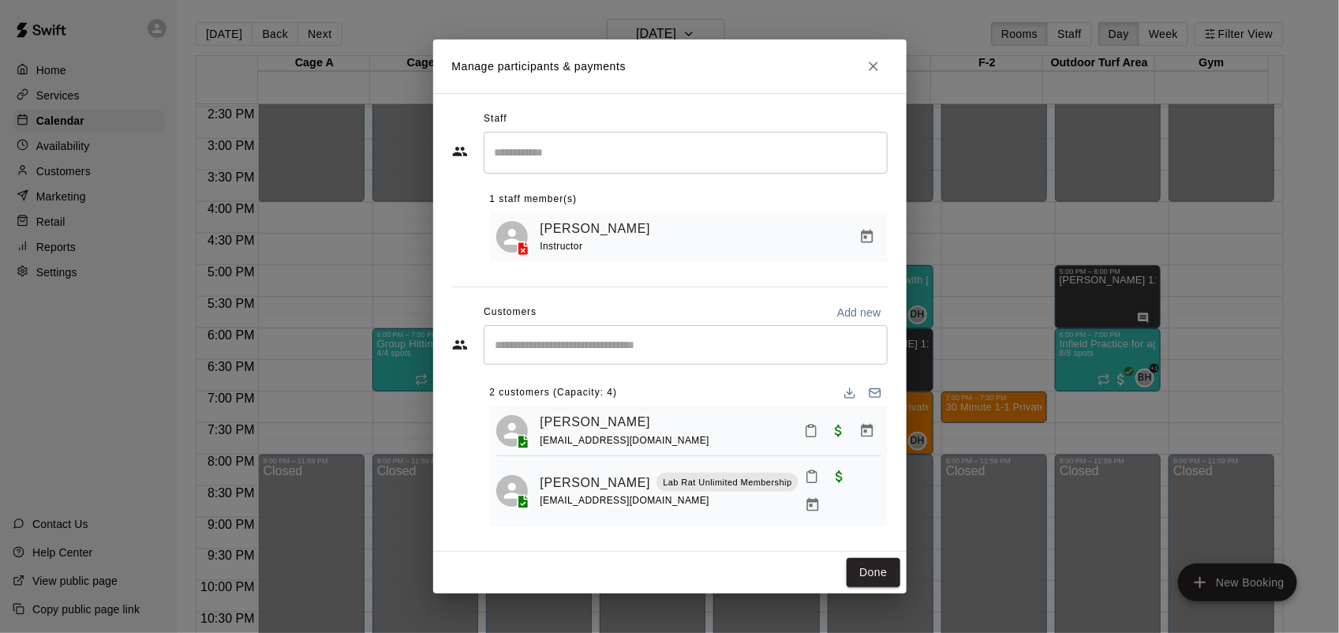
click at [637, 155] on input "Search staff" at bounding box center [686, 153] width 390 height 28
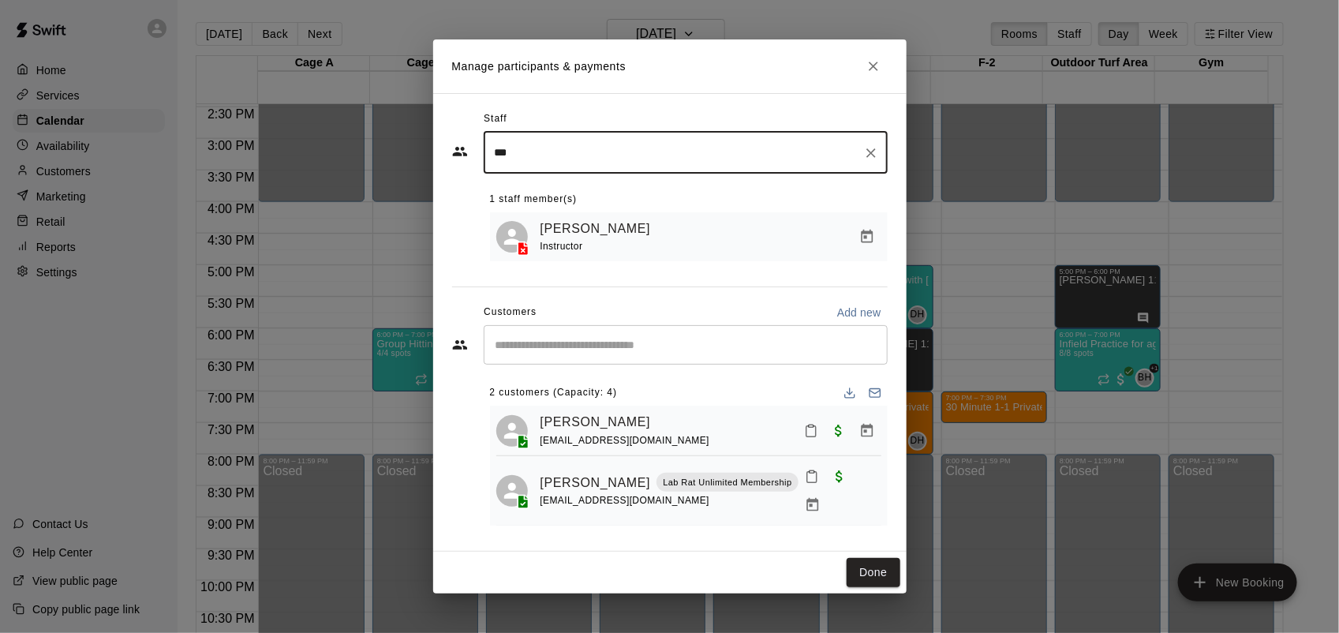
click at [641, 365] on div "​" at bounding box center [686, 344] width 404 height 39
type input "***"
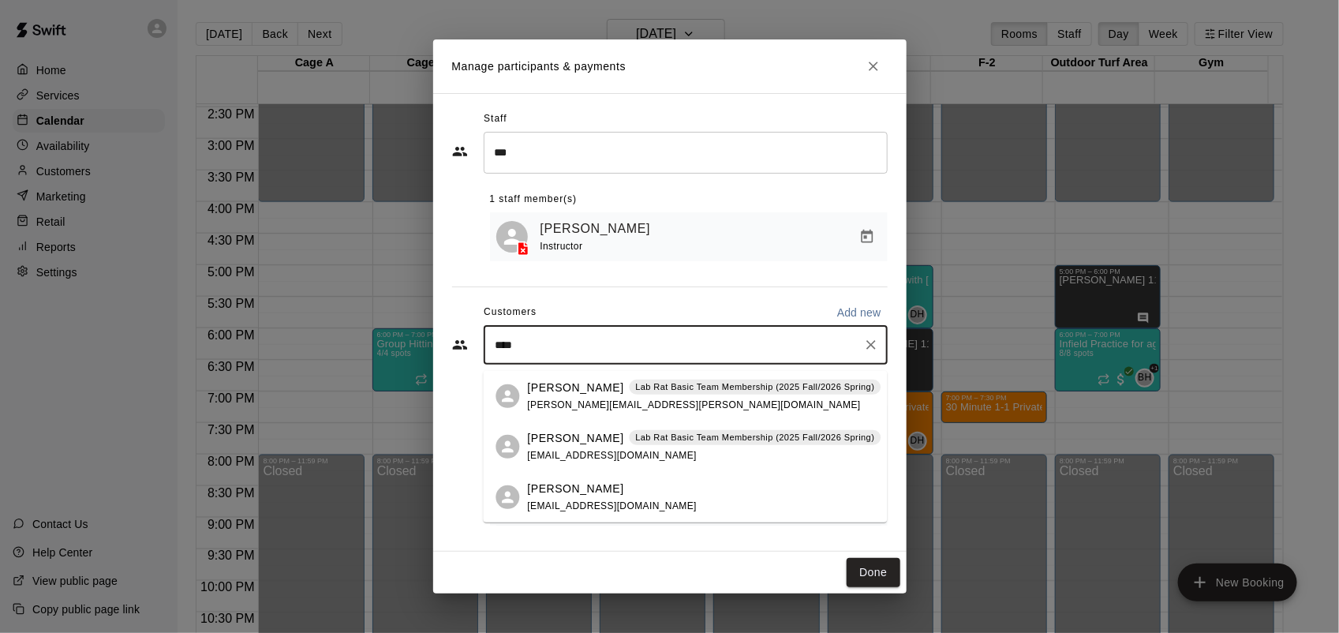
type input "*****"
click at [608, 392] on p "[PERSON_NAME]" at bounding box center [576, 388] width 96 height 17
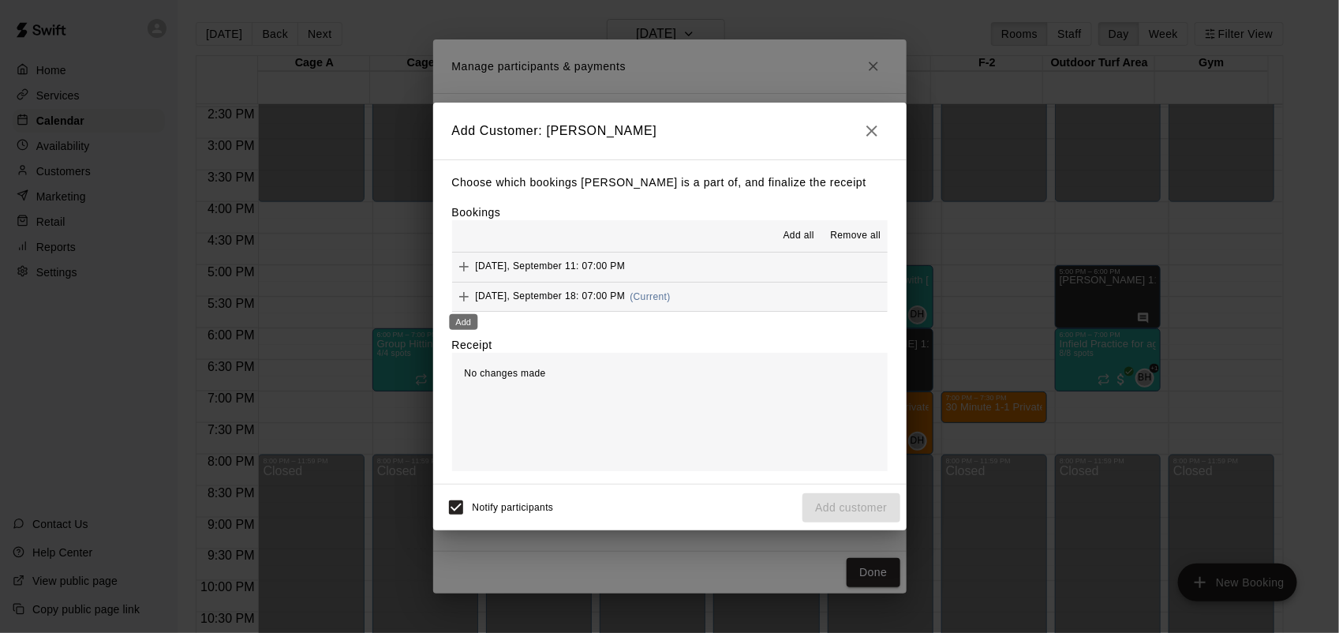
click at [468, 296] on icon "Add" at bounding box center [464, 297] width 16 height 16
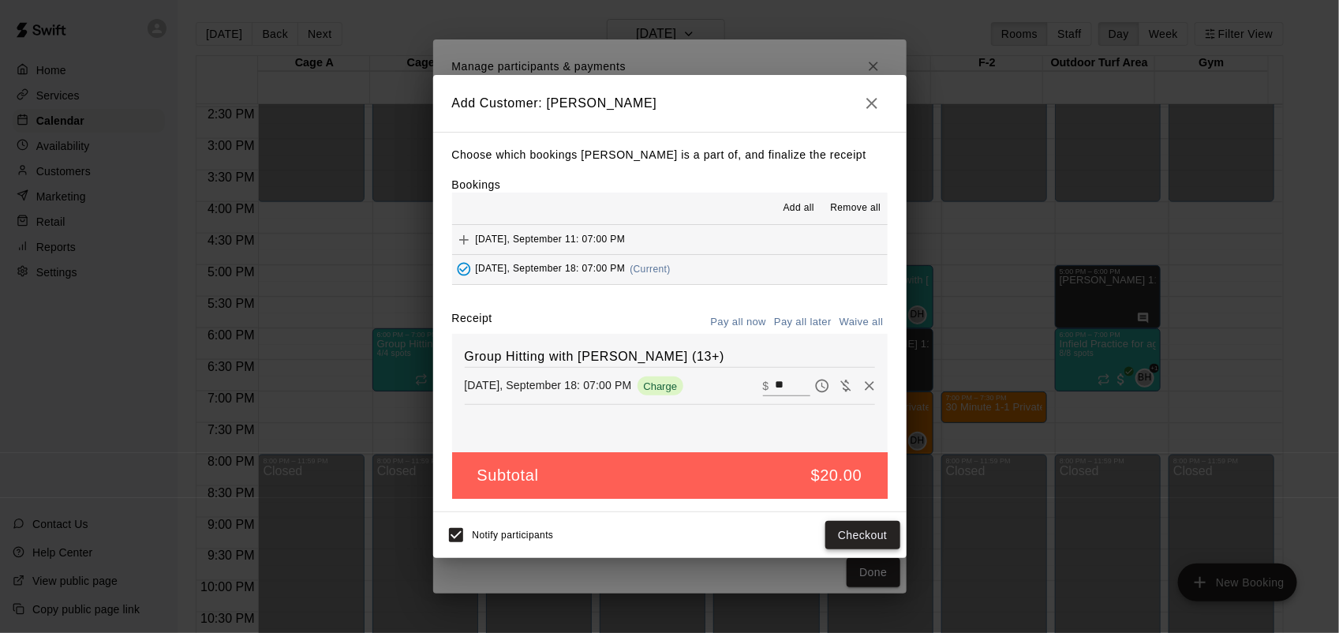
click at [870, 530] on button "Checkout" at bounding box center [862, 535] width 74 height 29
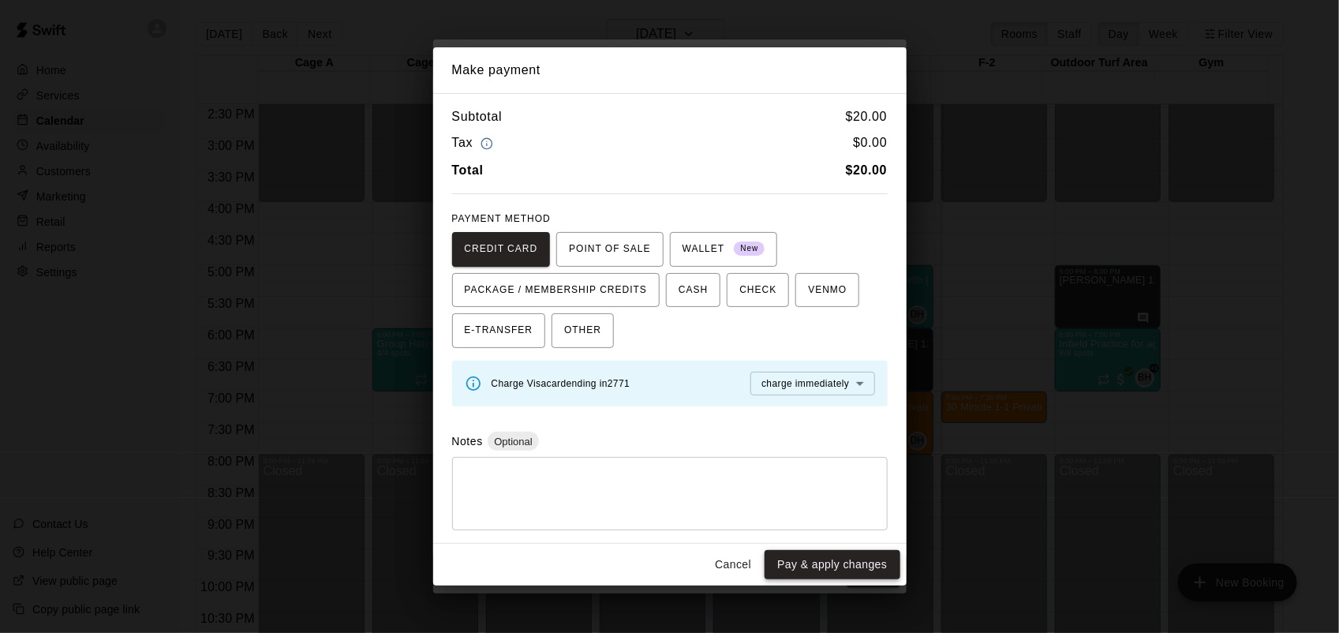
click at [872, 567] on button "Pay & apply changes" at bounding box center [832, 564] width 135 height 29
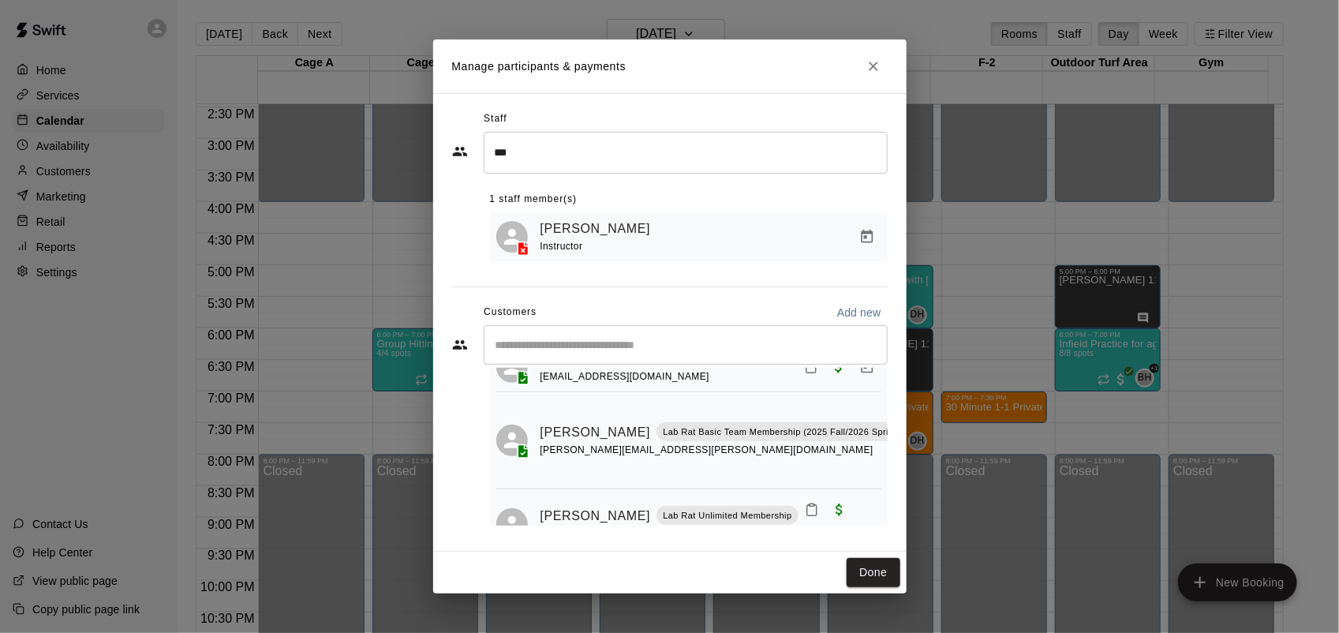
scroll to position [103, 0]
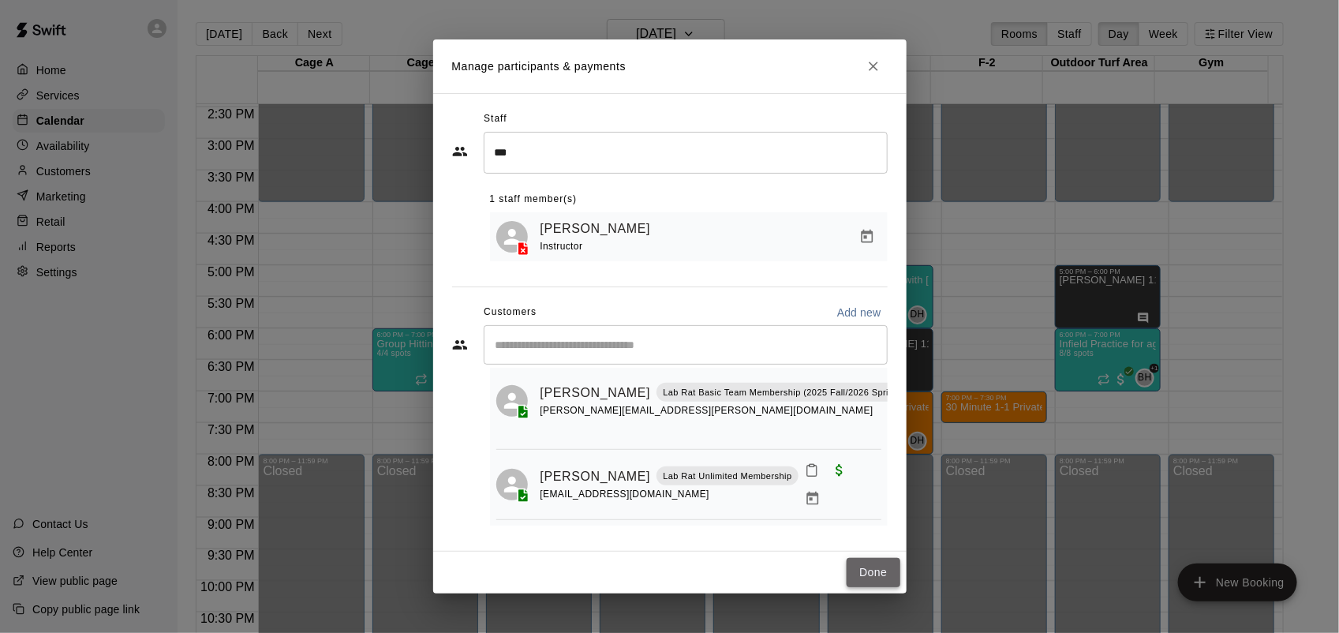
click at [866, 568] on button "Done" at bounding box center [873, 572] width 53 height 29
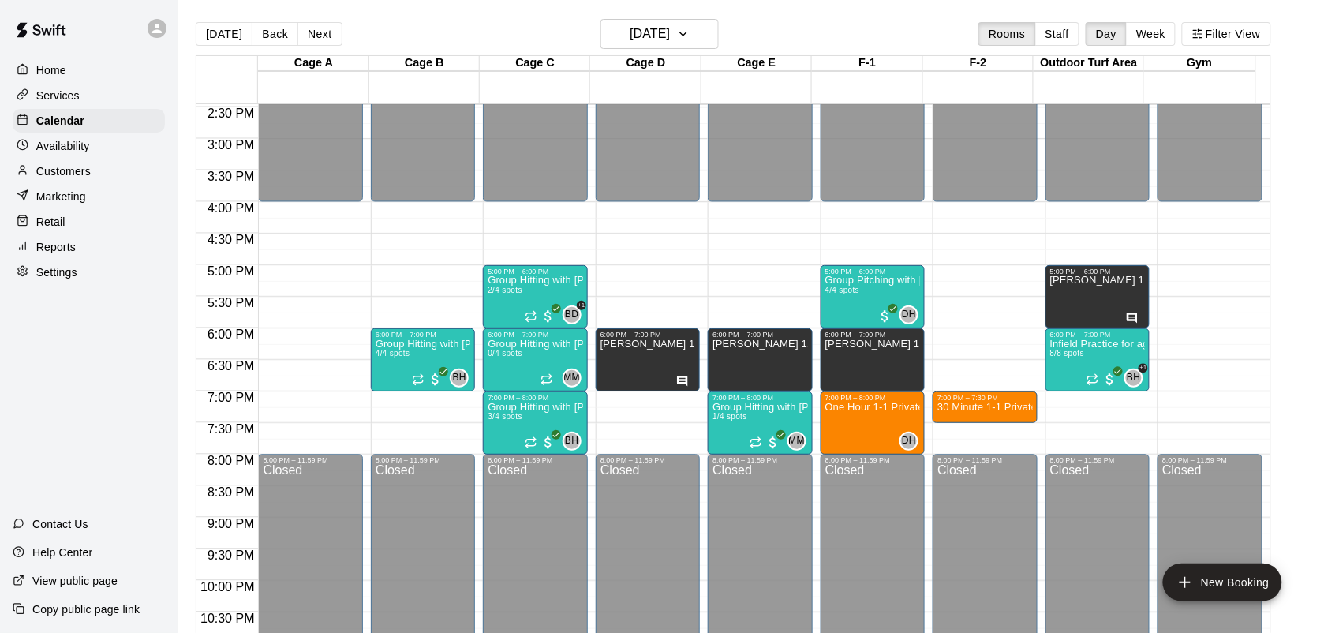
click at [693, 6] on main "Today Back Next Thursday Sep 18 Rooms Staff Day Week Filter View Cage A 18 Thu …" at bounding box center [751, 329] width 1146 height 658
click at [702, 28] on button "Thursday Sep 18" at bounding box center [659, 34] width 118 height 30
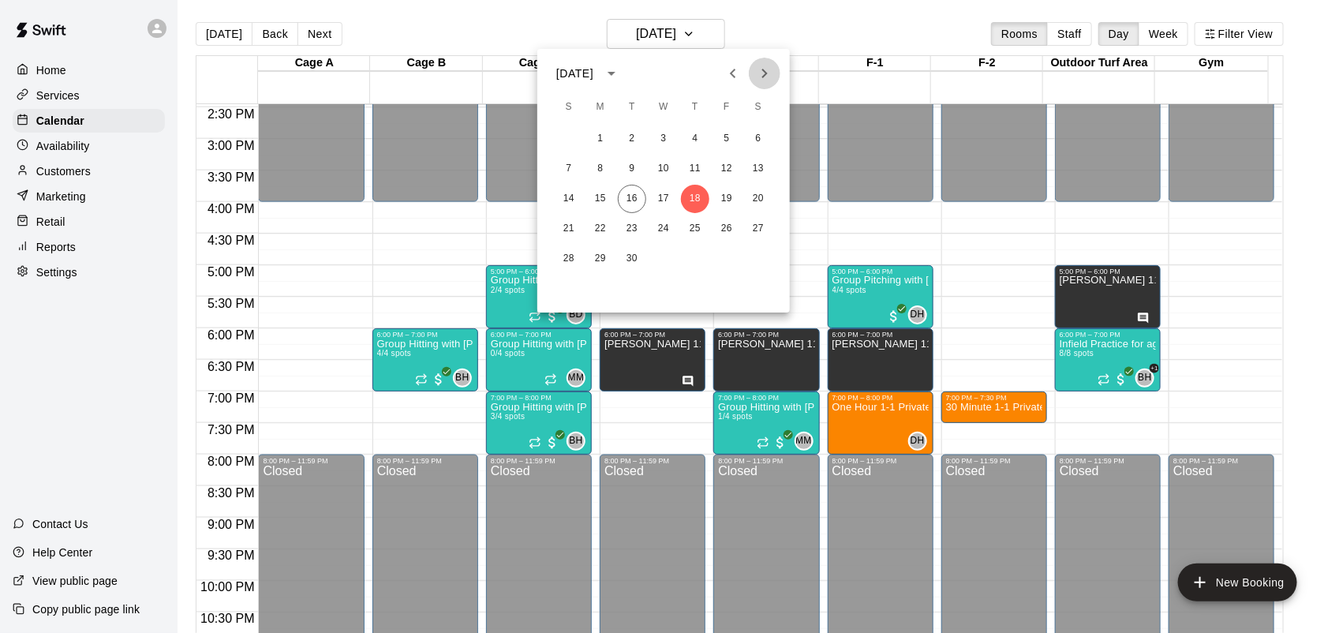
click at [764, 73] on icon "Next month" at bounding box center [764, 73] width 19 height 19
click at [664, 136] on button "1" at bounding box center [663, 139] width 28 height 28
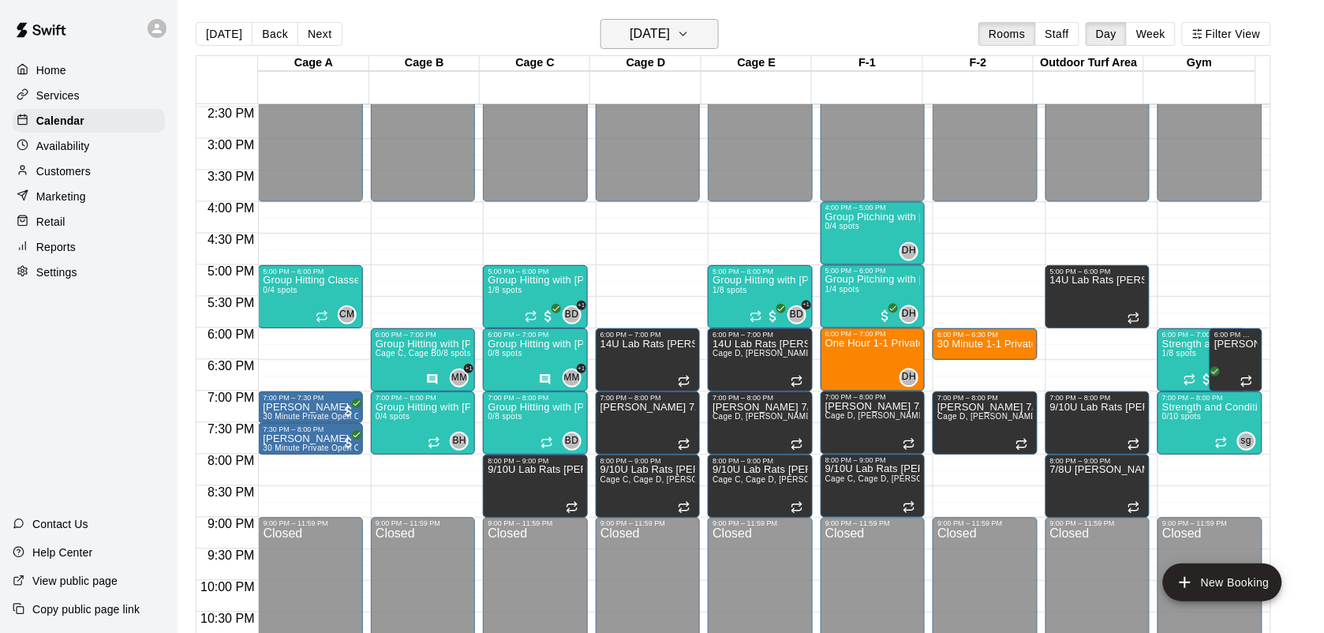
click at [690, 30] on icon "button" at bounding box center [683, 33] width 13 height 19
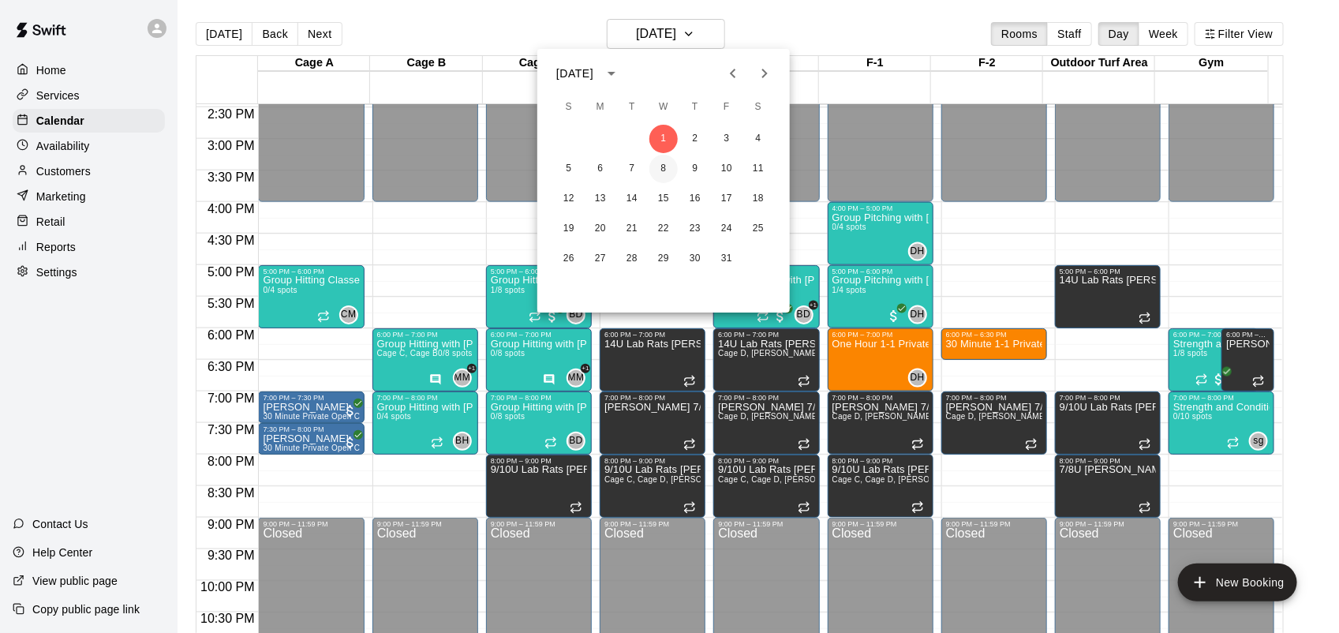
click at [664, 176] on button "8" at bounding box center [663, 169] width 28 height 28
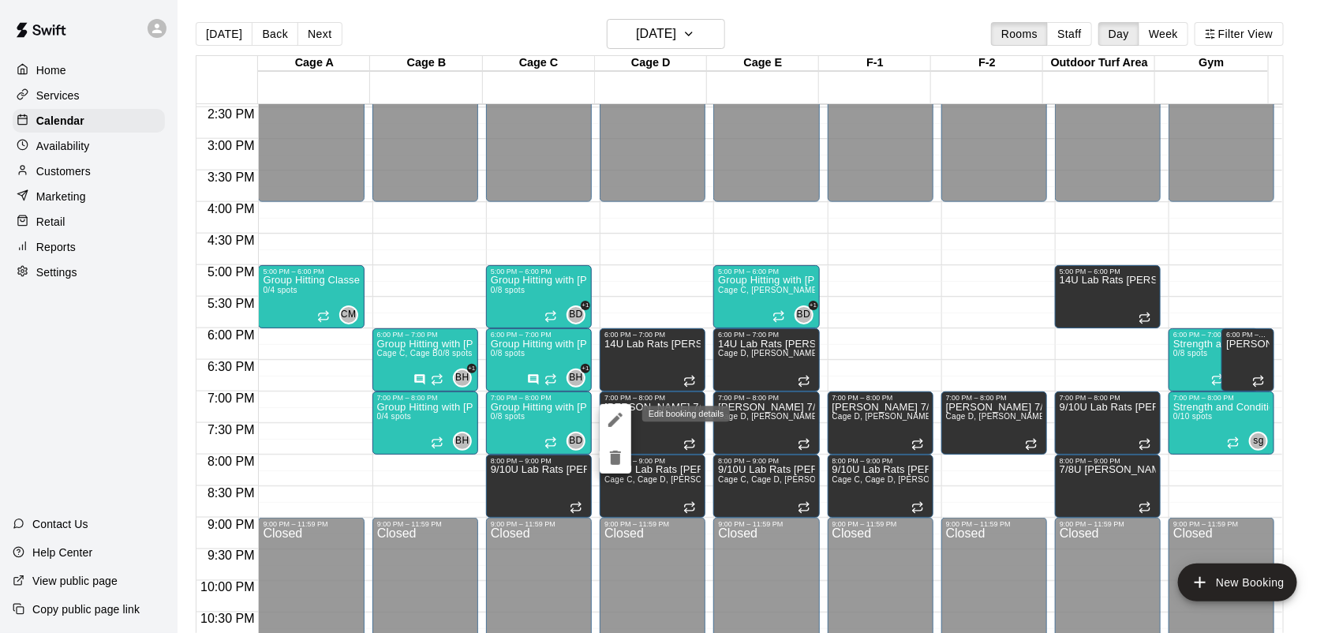
click at [624, 411] on icon "edit" at bounding box center [615, 419] width 19 height 19
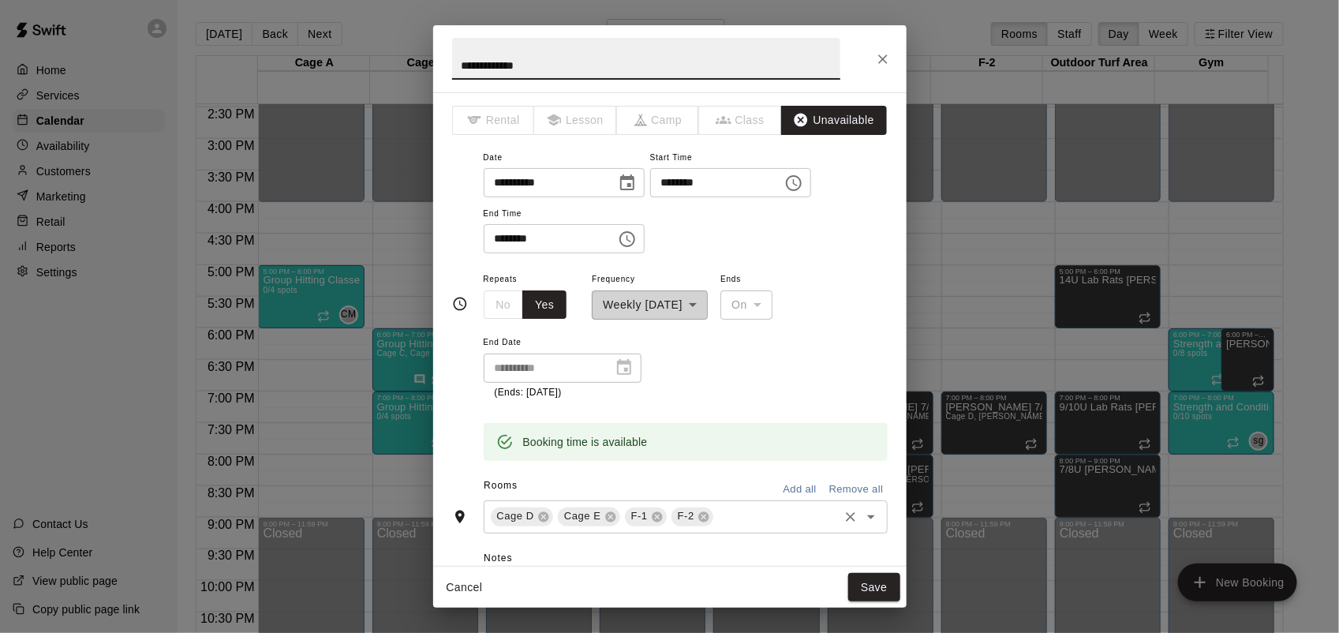
click at [606, 523] on div "Cage E" at bounding box center [589, 516] width 62 height 19
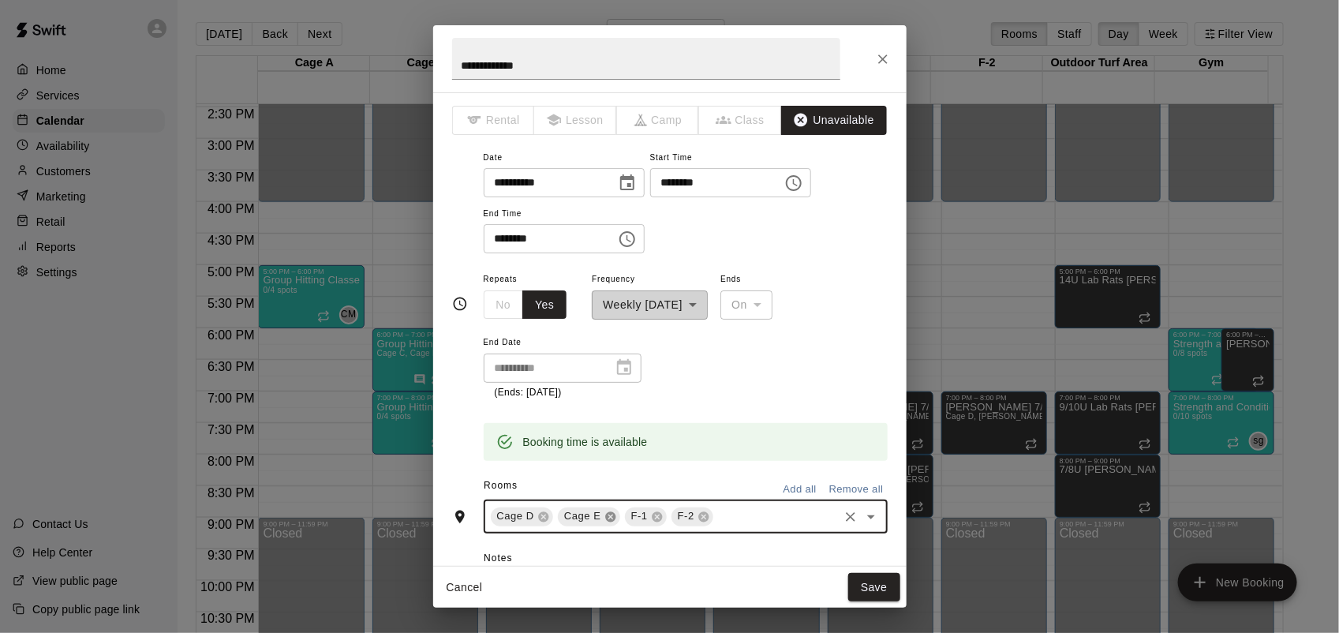
click at [605, 511] on icon at bounding box center [610, 516] width 10 height 10
click at [632, 518] on icon at bounding box center [637, 516] width 10 height 10
click at [590, 510] on icon at bounding box center [590, 516] width 13 height 13
click at [872, 584] on button "Save" at bounding box center [874, 587] width 52 height 29
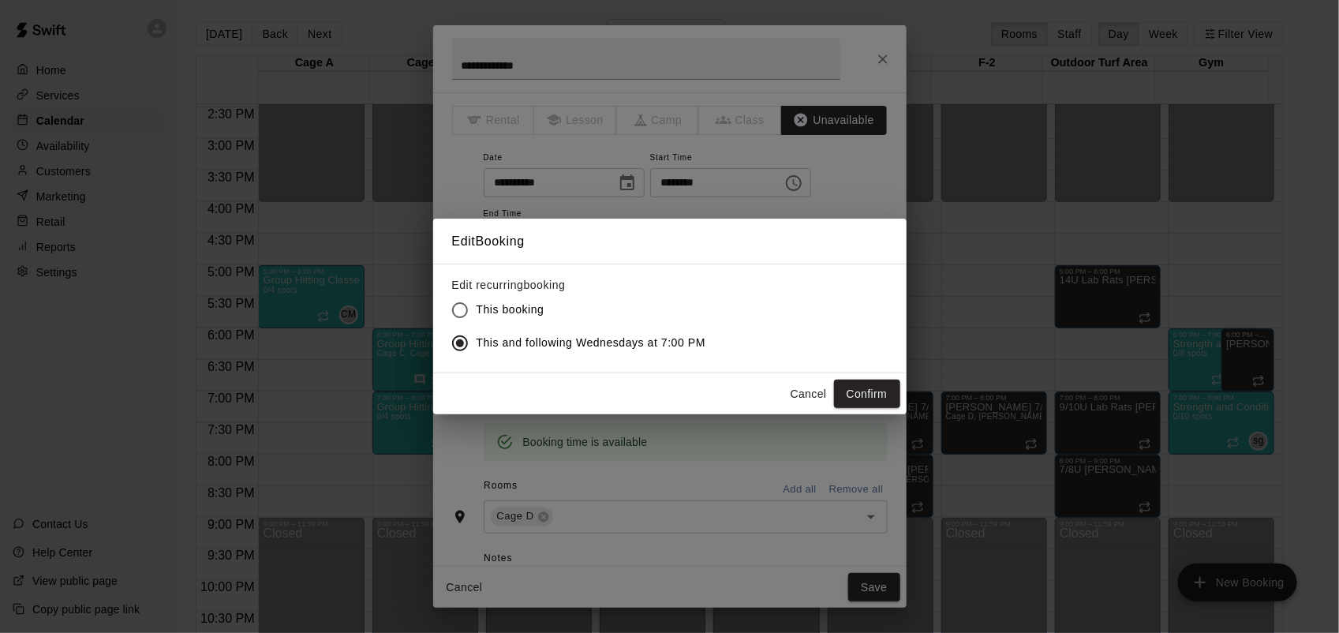
click at [873, 392] on button "Confirm" at bounding box center [867, 394] width 66 height 29
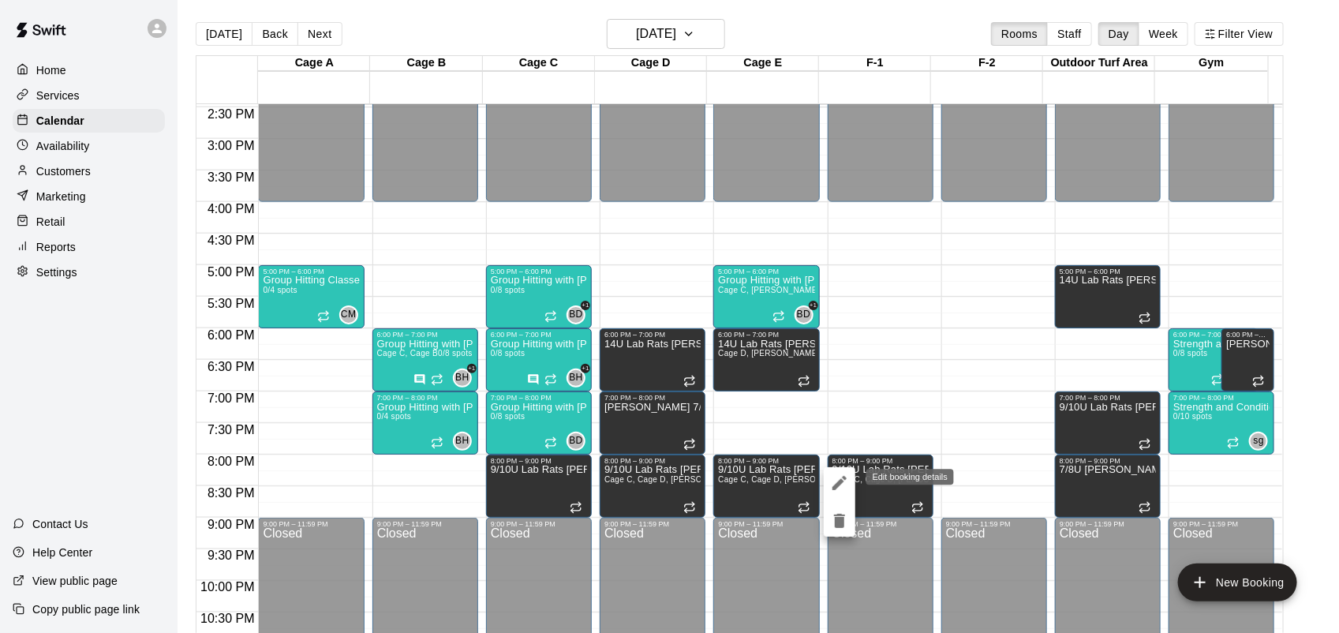
click at [848, 487] on icon "edit" at bounding box center [839, 482] width 19 height 19
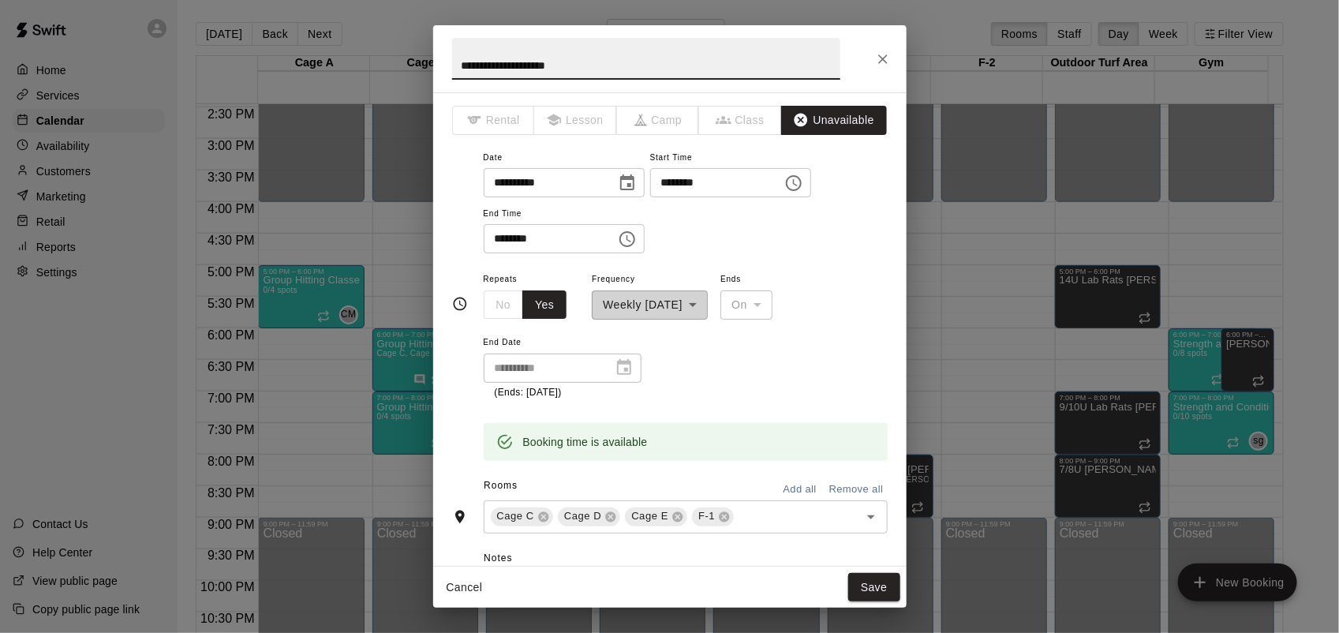
click at [693, 176] on input "********" at bounding box center [711, 182] width 122 height 29
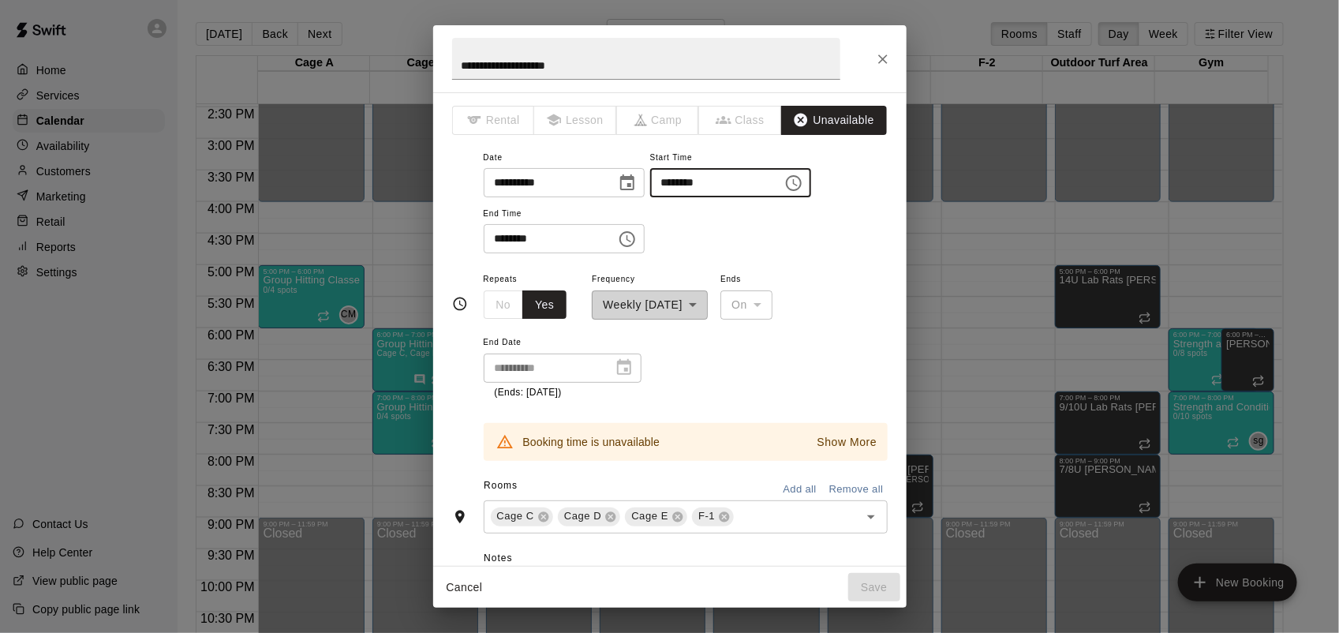
type input "********"
click at [494, 241] on input "********" at bounding box center [545, 238] width 122 height 29
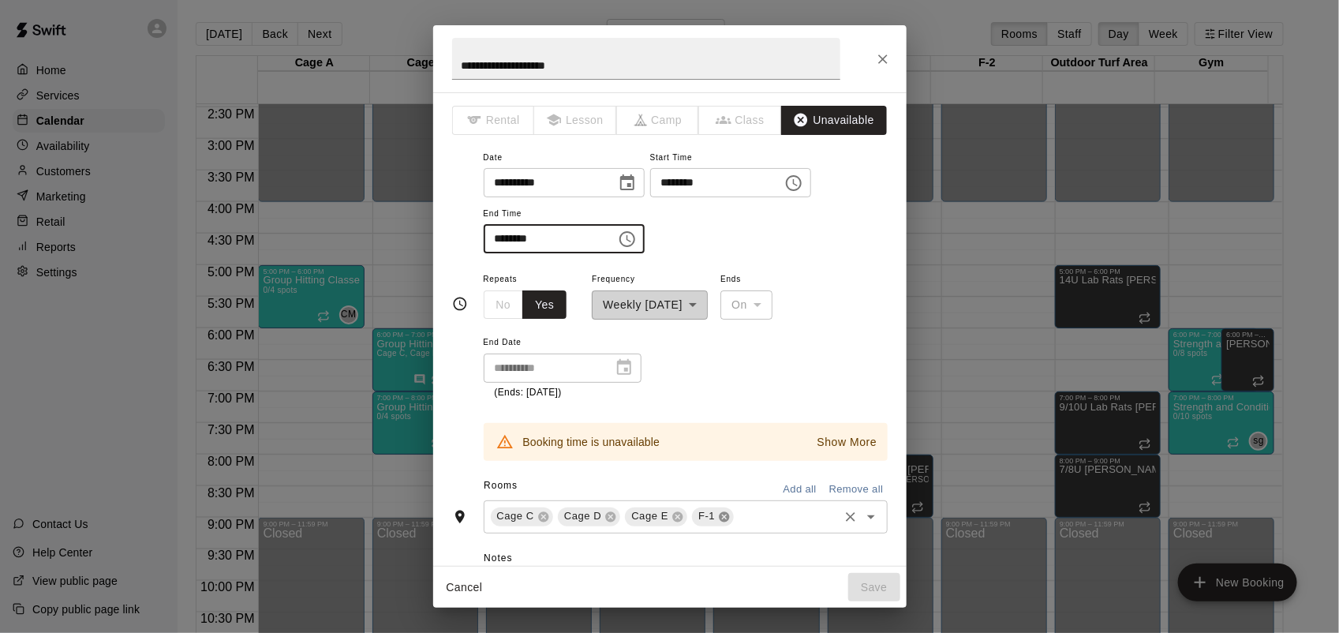
drag, startPoint x: 714, startPoint y: 517, endPoint x: 683, endPoint y: 515, distance: 30.8
click at [720, 517] on icon at bounding box center [725, 516] width 10 height 10
click at [605, 514] on icon at bounding box center [610, 516] width 13 height 13
click at [539, 514] on icon at bounding box center [543, 516] width 10 height 10
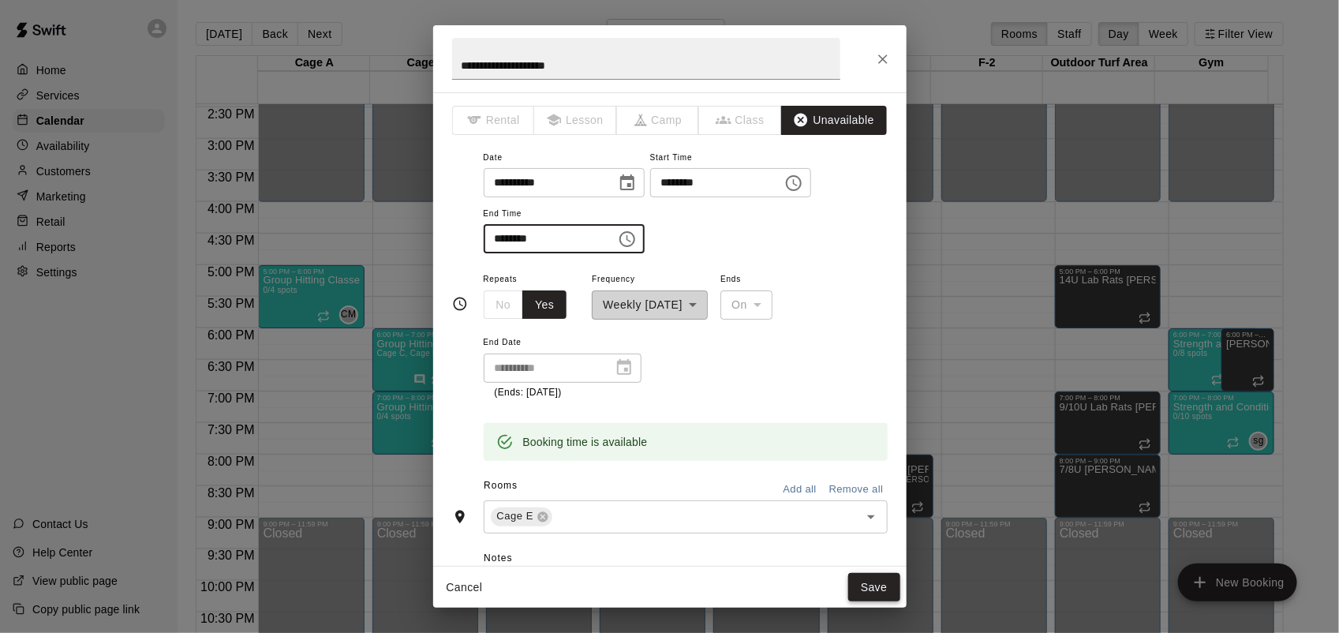
type input "********"
click at [868, 586] on button "Save" at bounding box center [874, 587] width 52 height 29
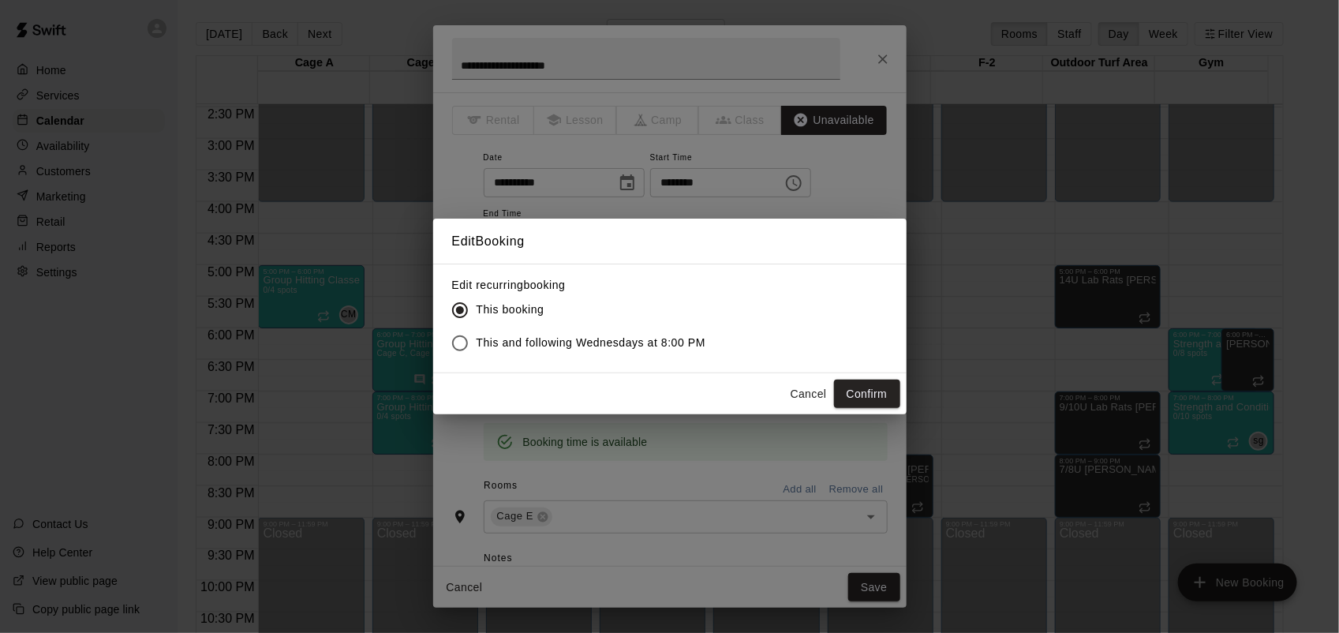
click at [541, 329] on label "This and following Wednesdays at 8:00 PM" at bounding box center [574, 343] width 263 height 33
click at [869, 402] on button "Confirm" at bounding box center [867, 394] width 66 height 29
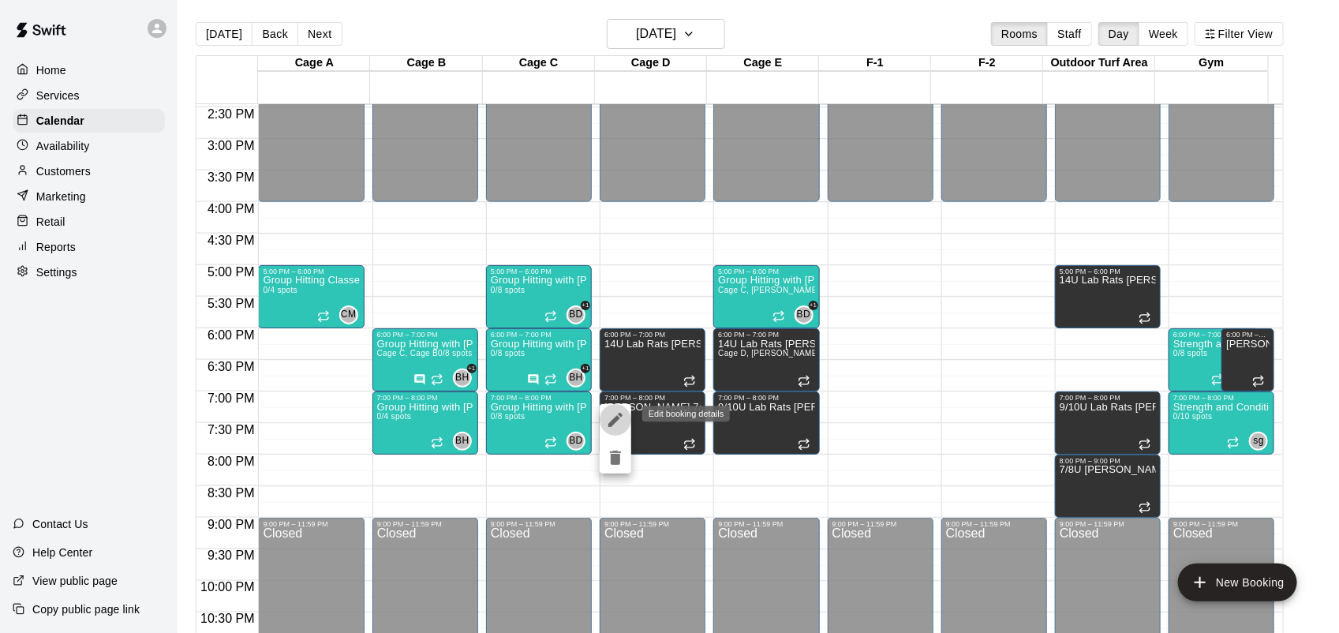
click at [618, 413] on icon "edit" at bounding box center [615, 419] width 19 height 19
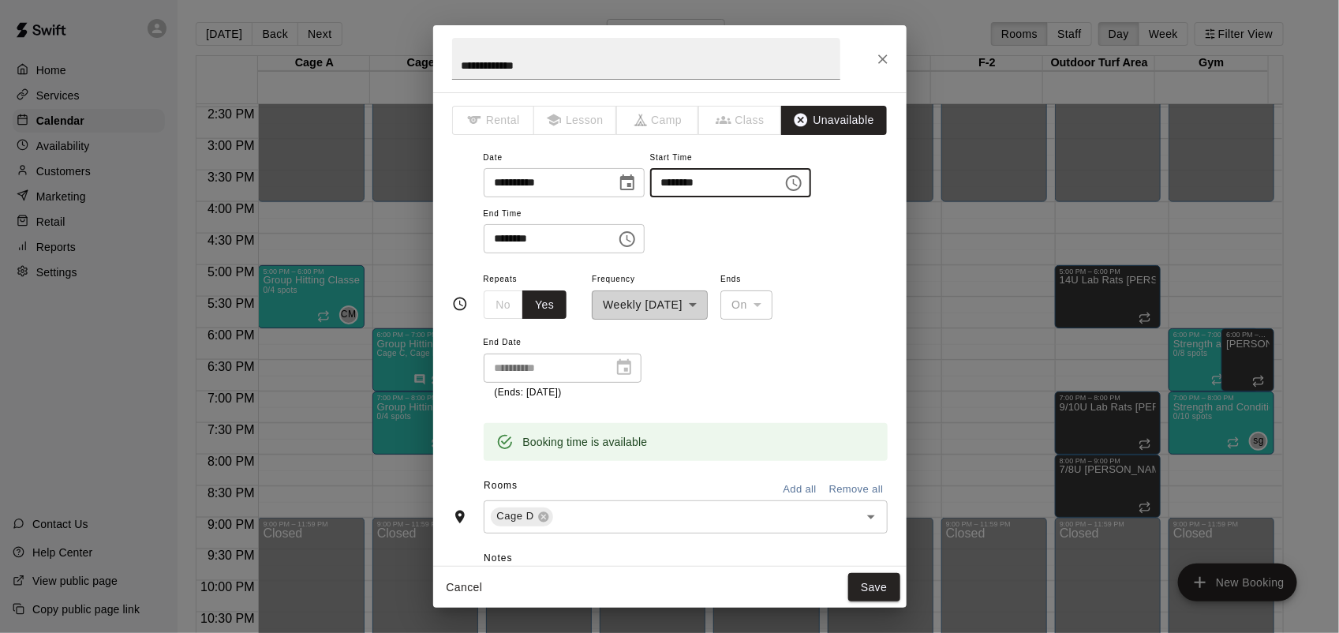
click at [683, 187] on input "********" at bounding box center [711, 182] width 122 height 29
type input "********"
click at [499, 239] on input "********" at bounding box center [545, 238] width 122 height 29
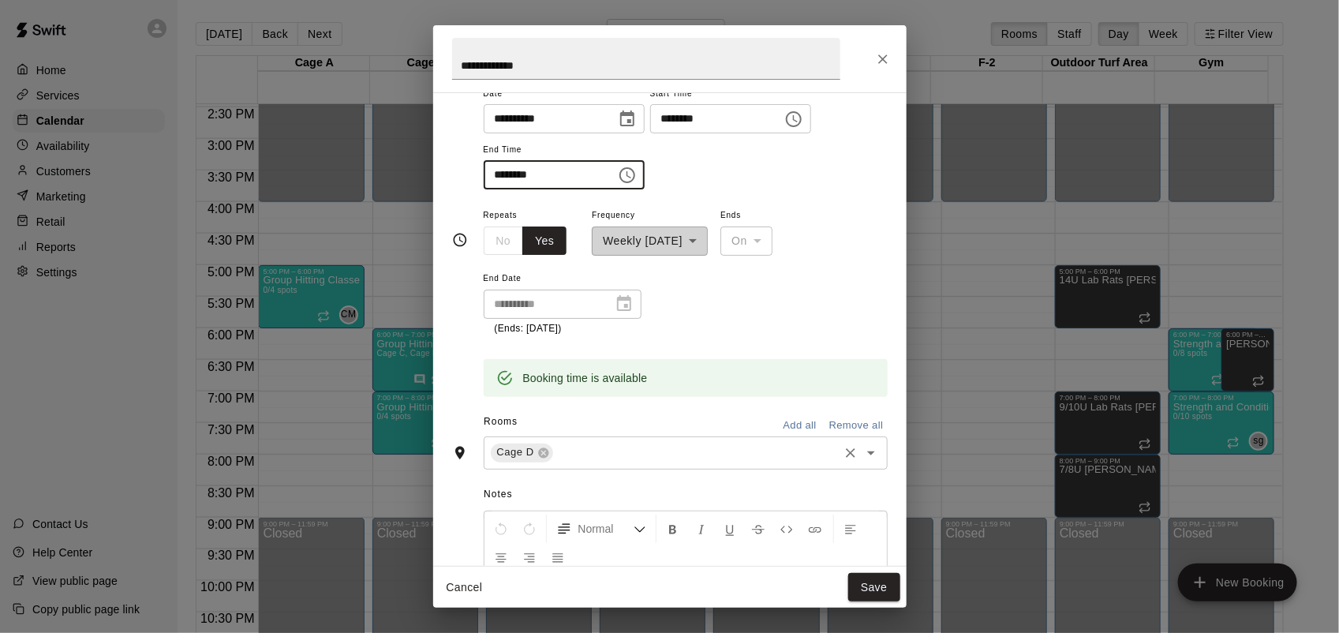
scroll to position [99, 0]
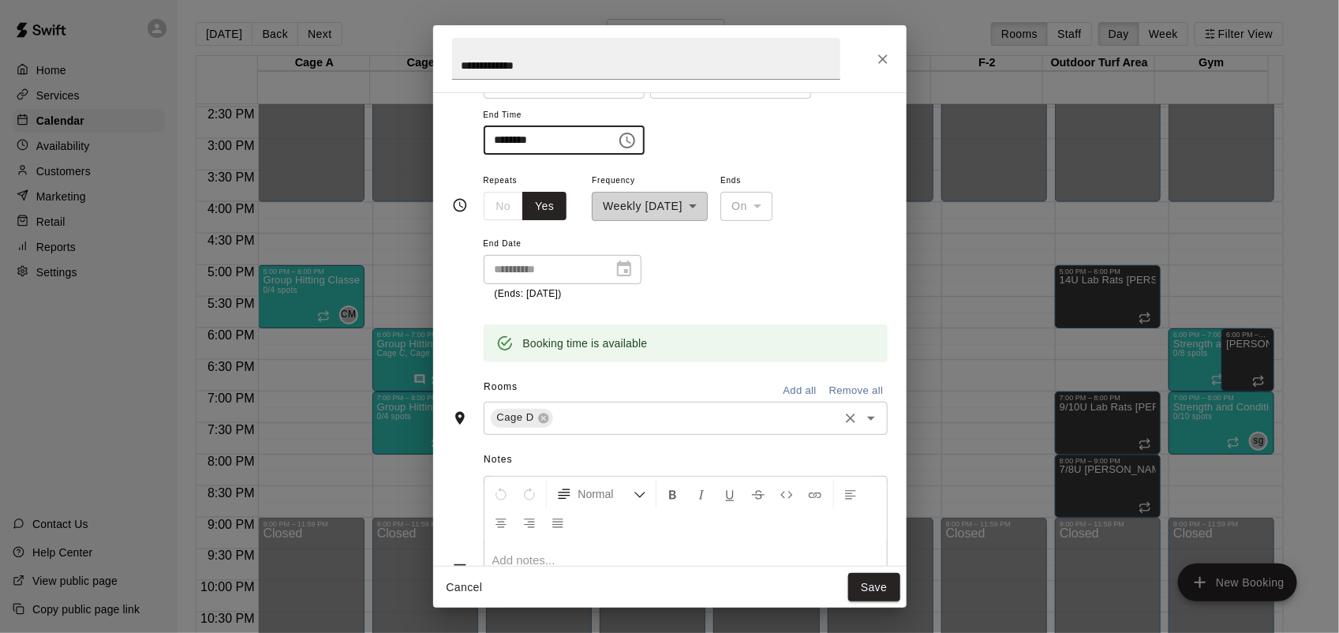
type input "********"
click at [557, 410] on input "text" at bounding box center [695, 418] width 281 height 20
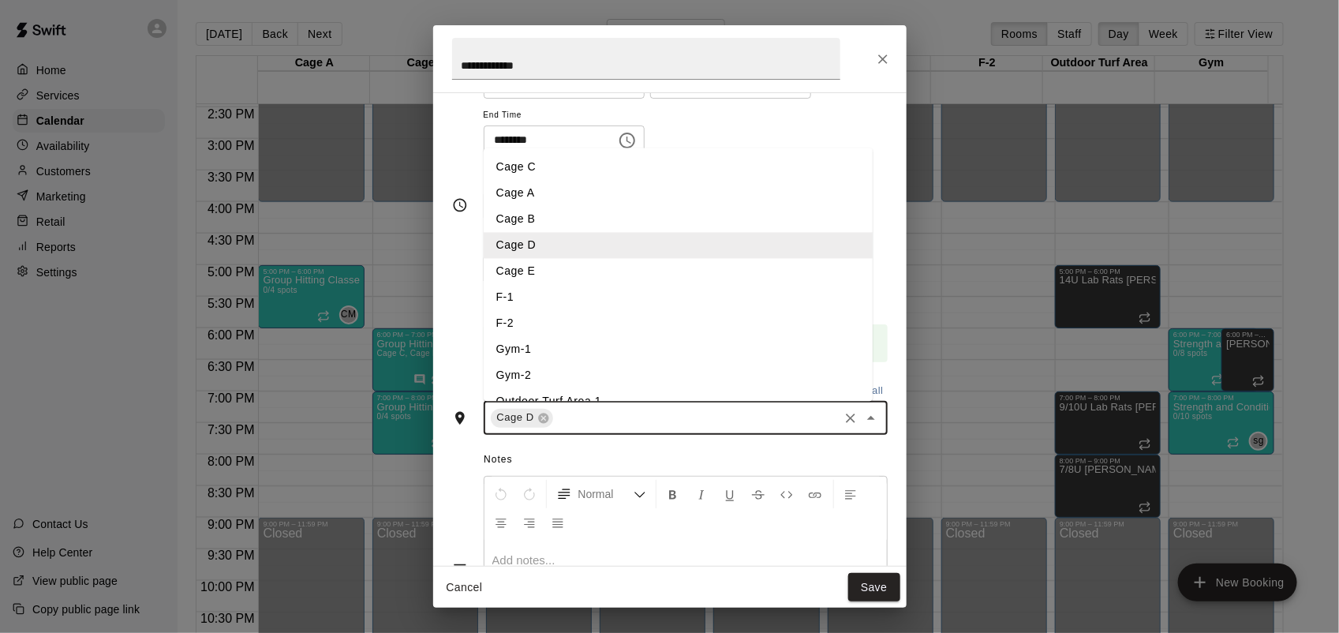
click at [539, 162] on li "Cage C" at bounding box center [678, 167] width 389 height 26
click at [652, 416] on input "text" at bounding box center [729, 418] width 213 height 20
click at [538, 267] on li "Cage E" at bounding box center [678, 271] width 389 height 26
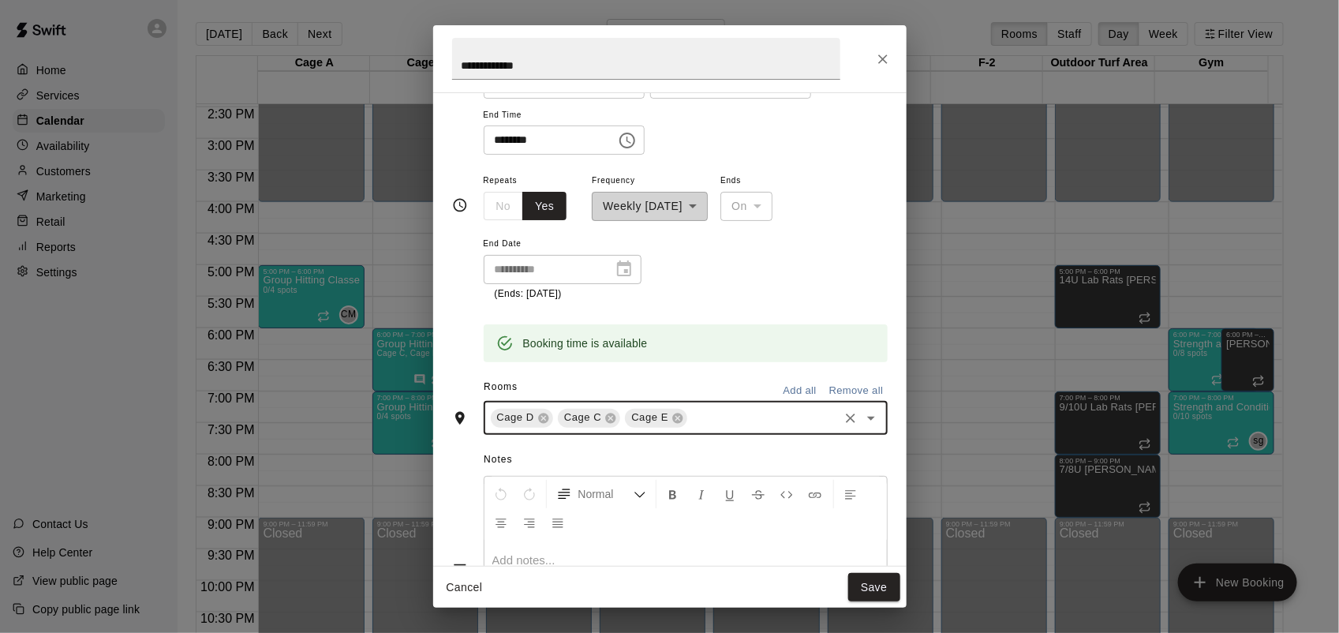
click at [710, 422] on input "text" at bounding box center [763, 418] width 146 height 20
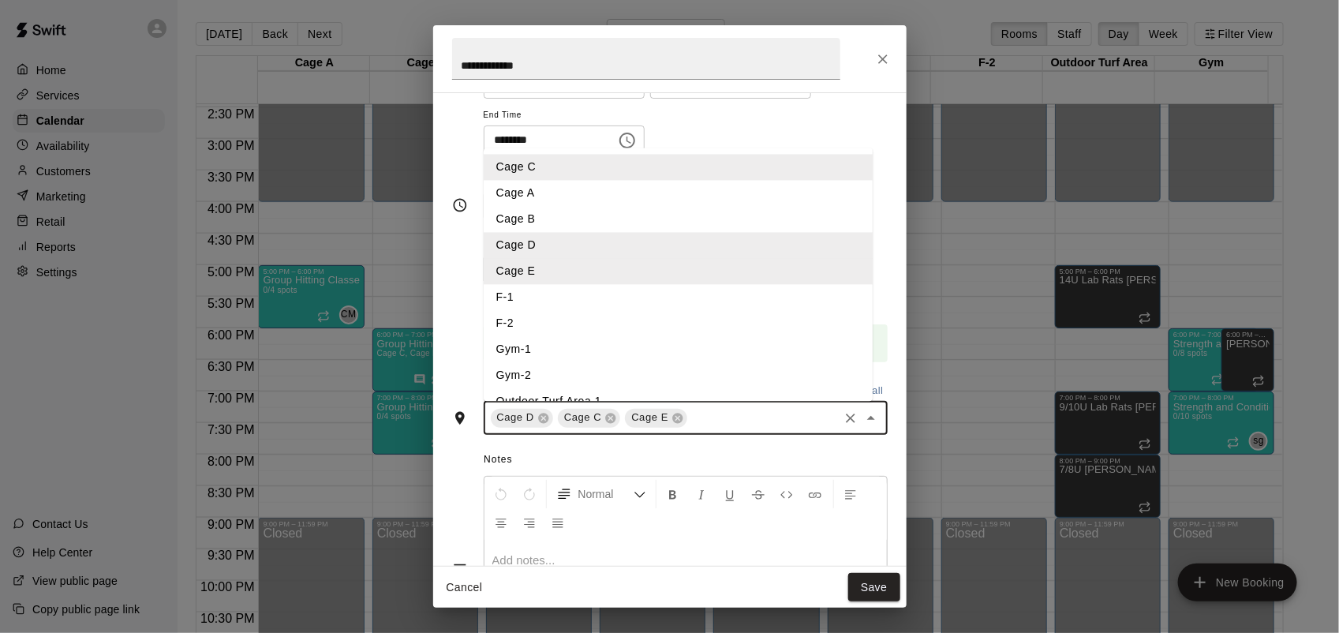
click at [511, 297] on li "F-1" at bounding box center [678, 297] width 389 height 26
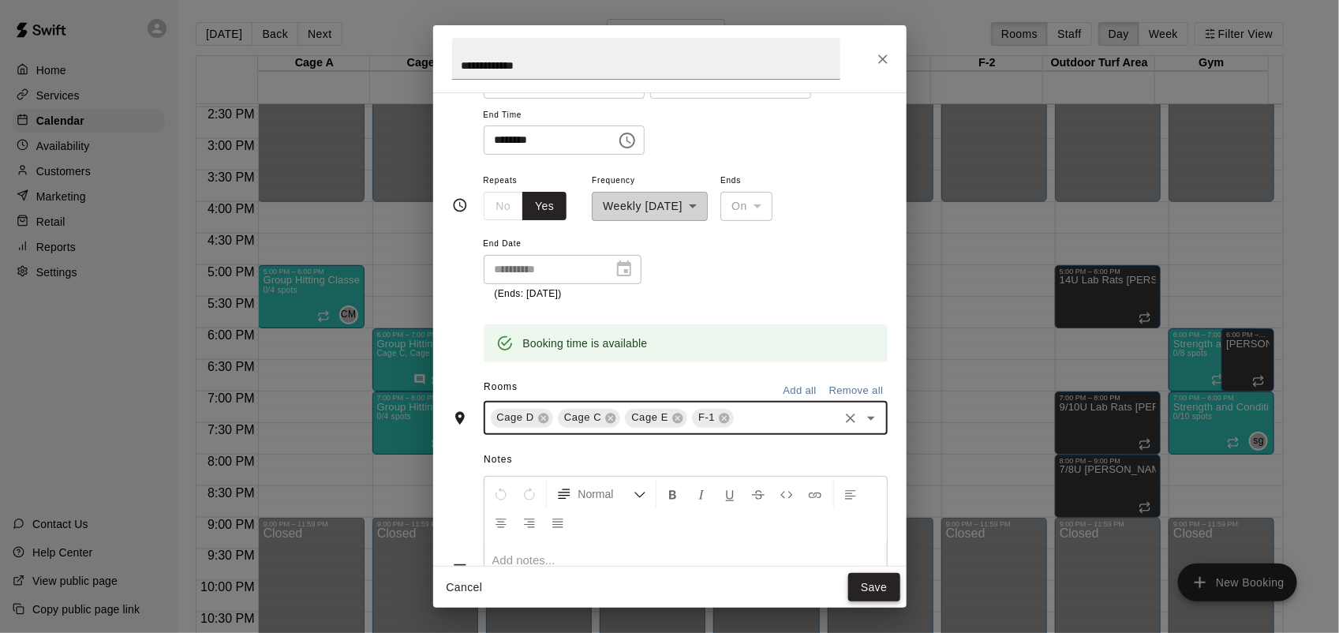
click at [884, 578] on button "Save" at bounding box center [874, 587] width 52 height 29
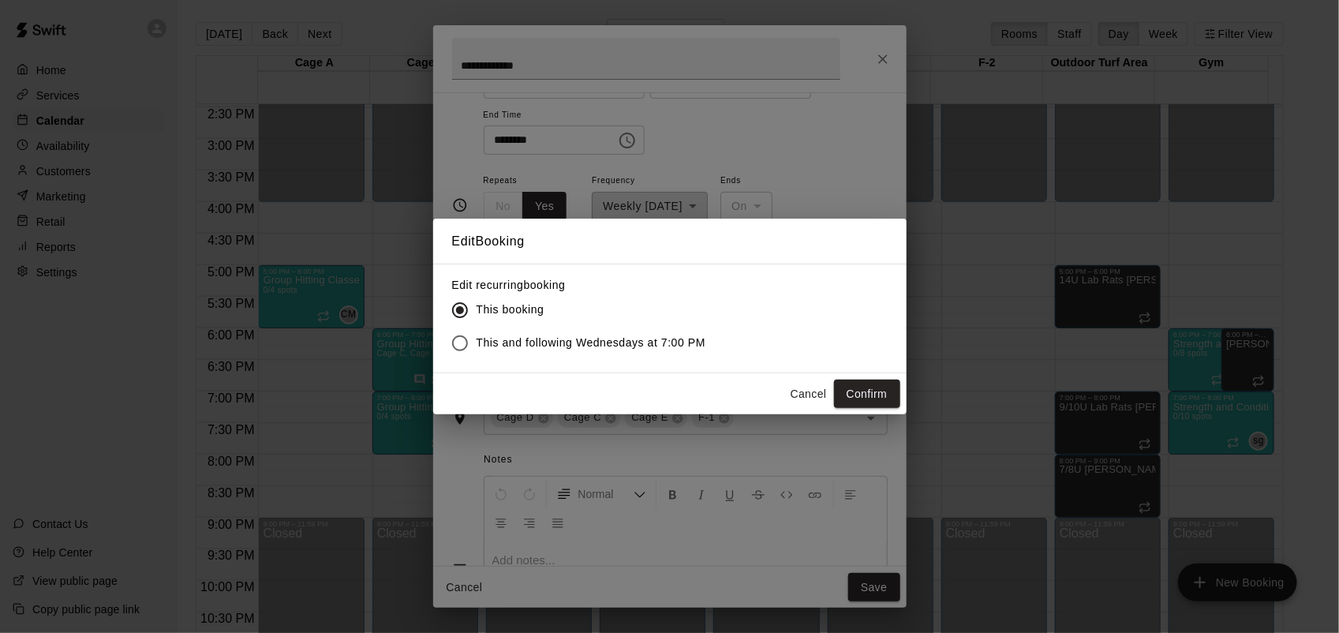
click at [557, 338] on span "This and following Wednesdays at 7:00 PM" at bounding box center [592, 343] width 230 height 17
click at [844, 392] on button "Confirm" at bounding box center [867, 394] width 66 height 29
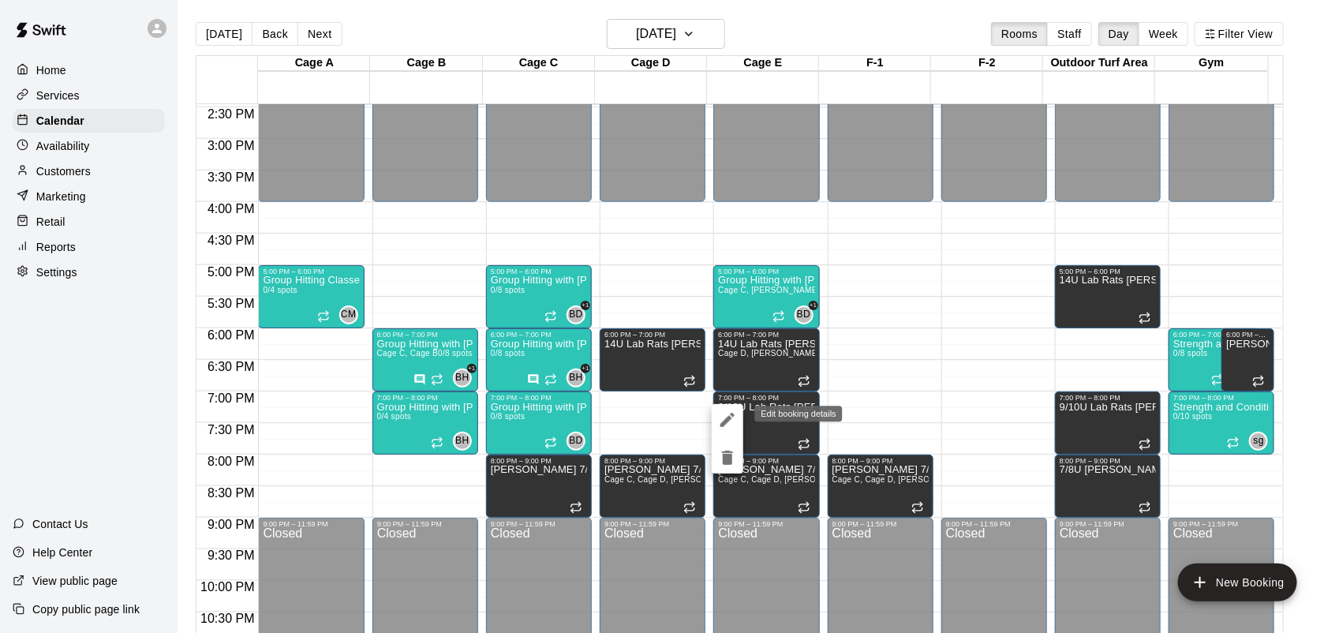
click at [731, 412] on icon "edit" at bounding box center [727, 419] width 19 height 19
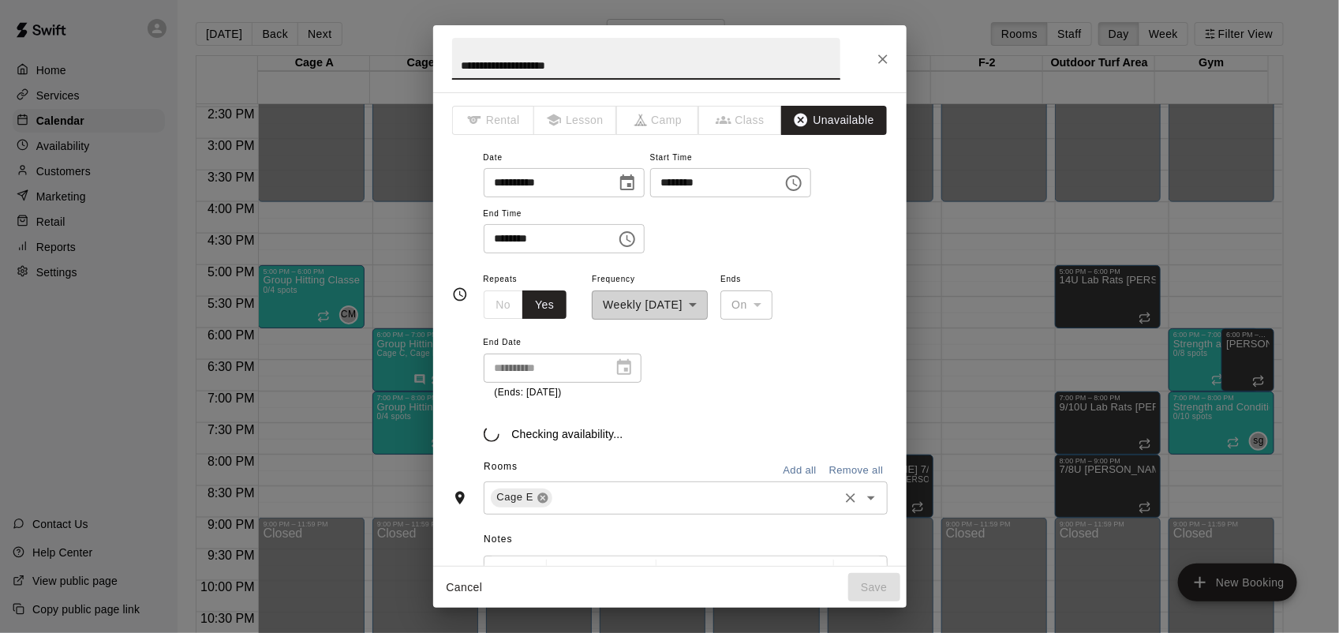
click at [542, 502] on icon at bounding box center [543, 497] width 10 height 10
click at [537, 493] on input "text" at bounding box center [672, 496] width 368 height 20
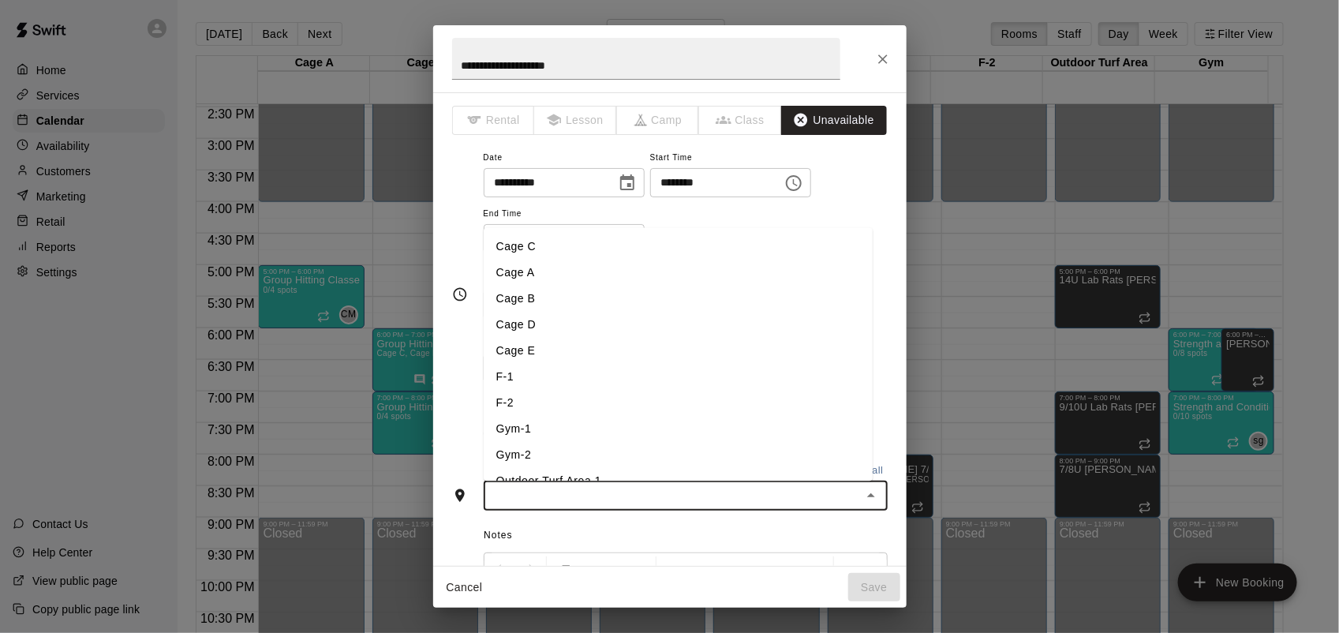
click at [545, 320] on li "Cage D" at bounding box center [678, 325] width 389 height 26
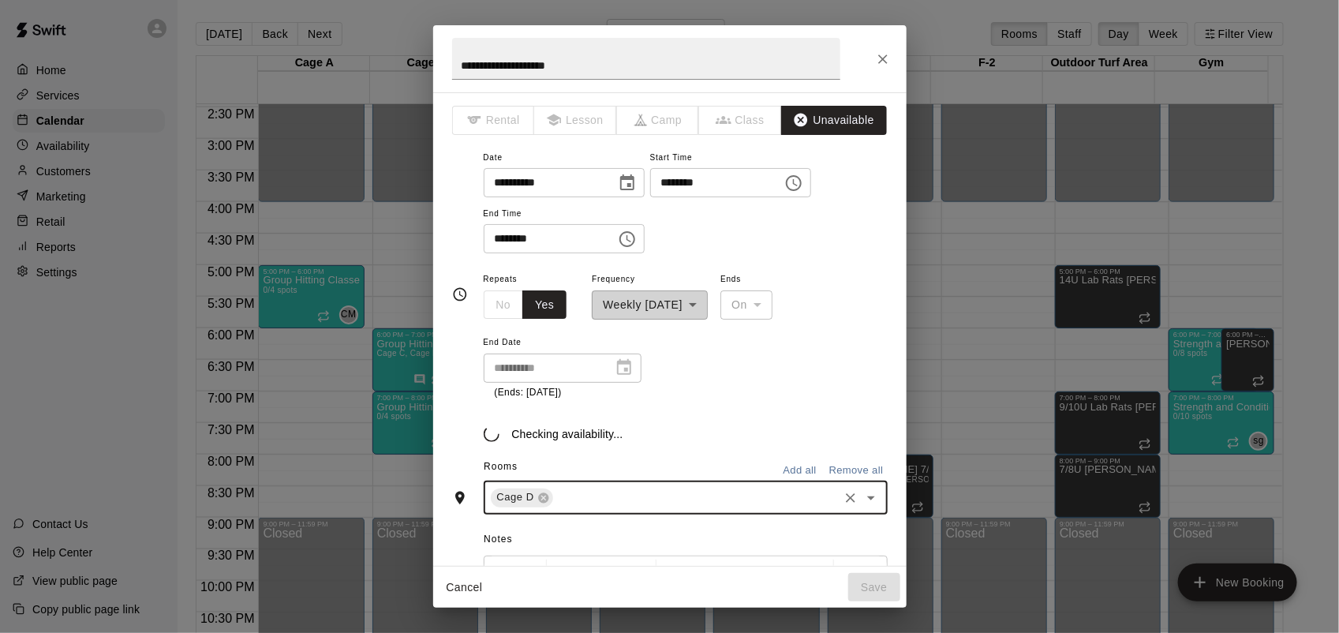
click at [593, 507] on input "text" at bounding box center [695, 498] width 281 height 20
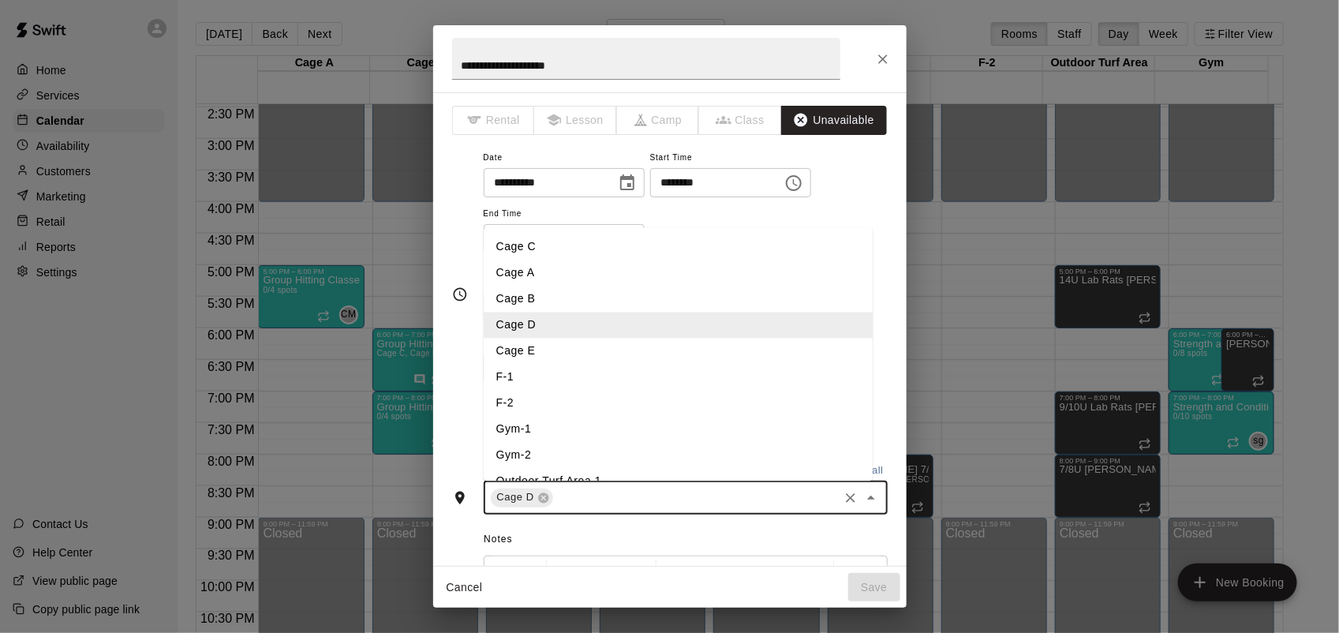
click at [546, 349] on li "Cage E" at bounding box center [678, 351] width 389 height 26
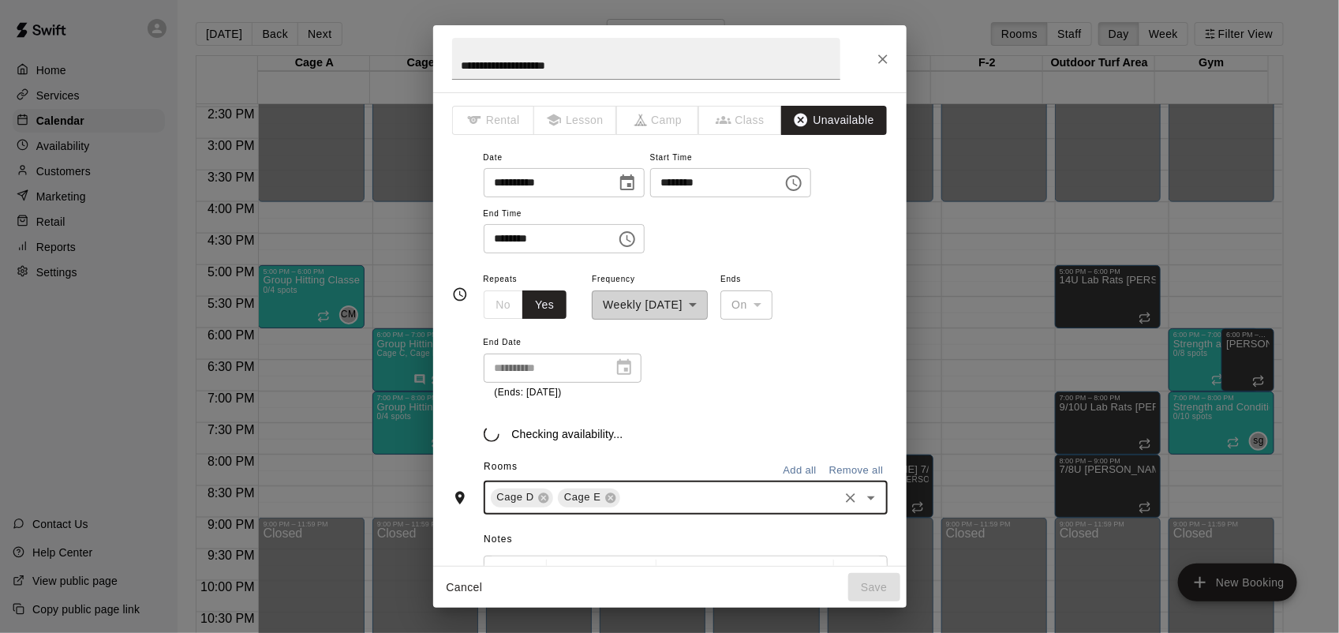
click at [661, 497] on input "text" at bounding box center [730, 498] width 214 height 20
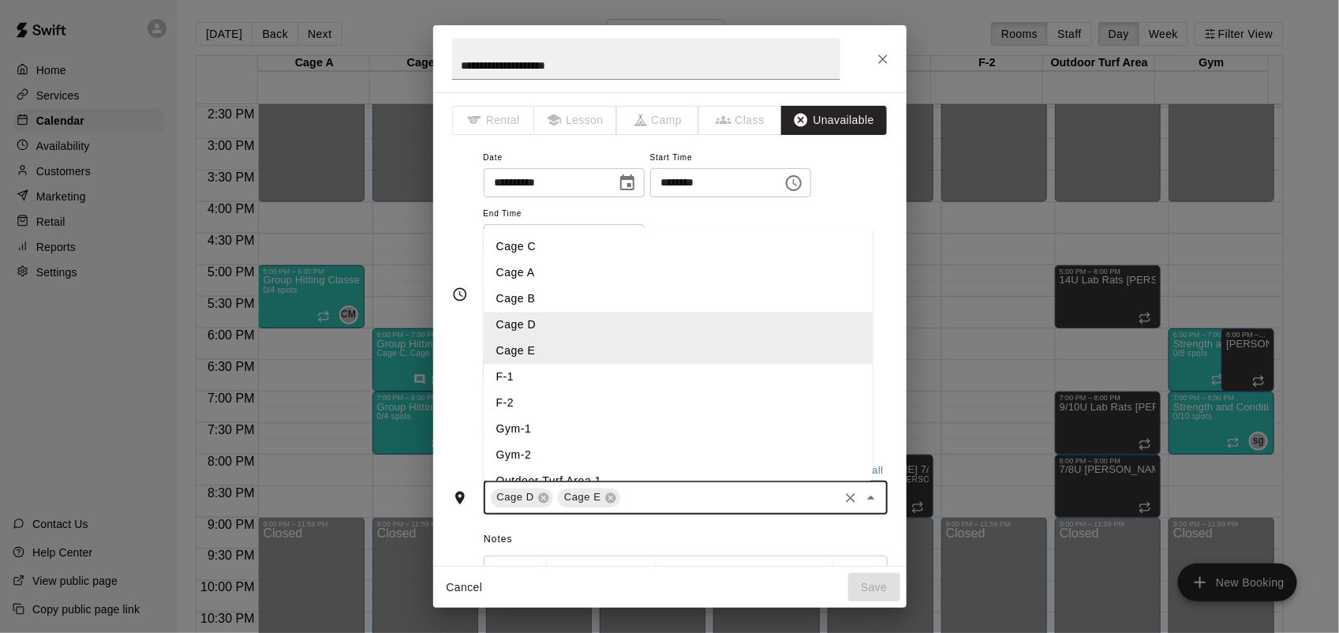
click at [550, 368] on li "F-1" at bounding box center [678, 377] width 389 height 26
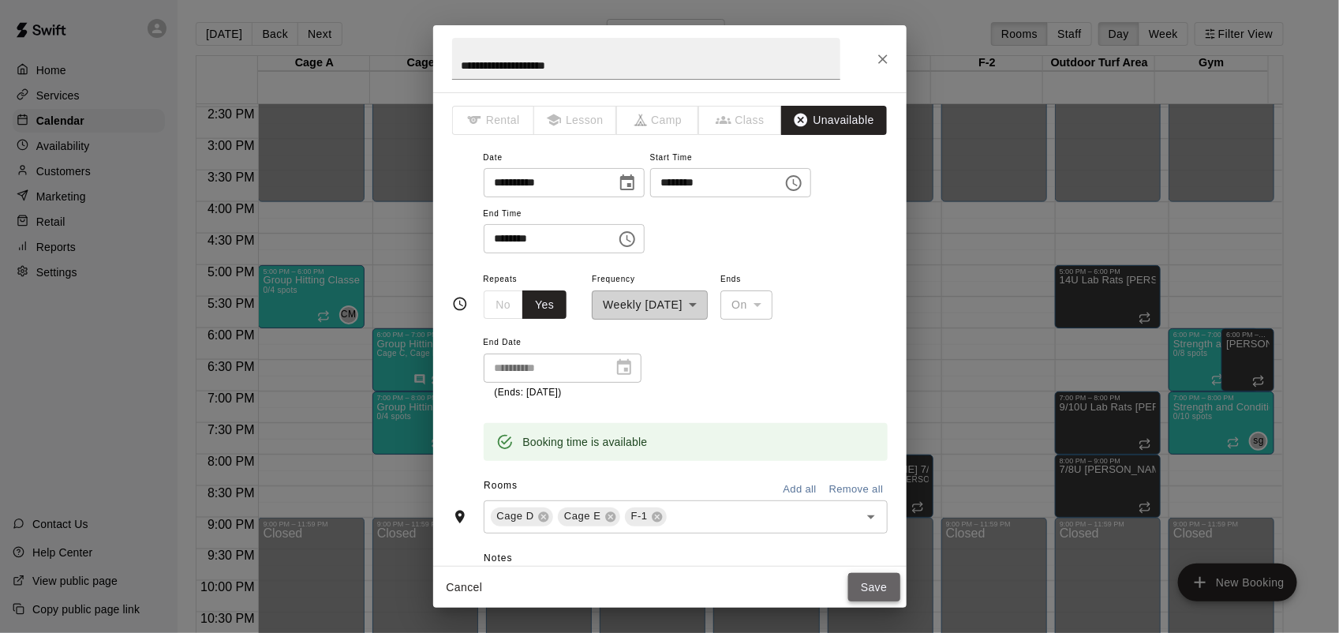
click at [866, 597] on button "Save" at bounding box center [874, 587] width 52 height 29
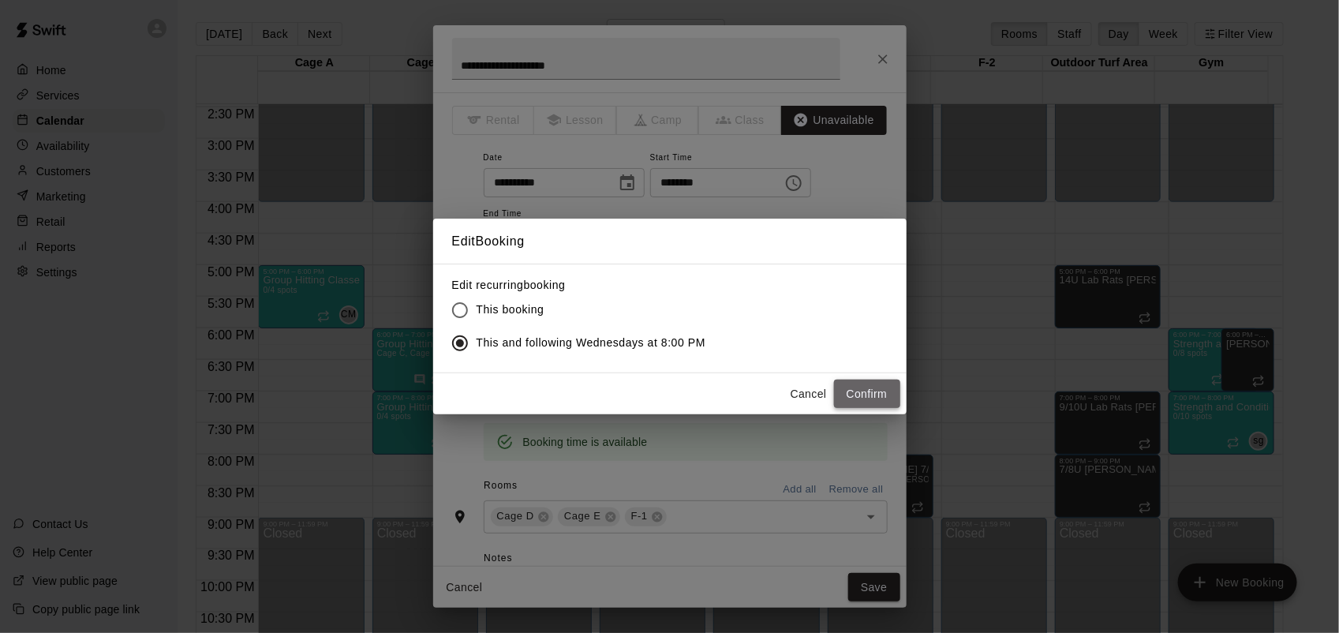
click at [842, 385] on button "Confirm" at bounding box center [867, 394] width 66 height 29
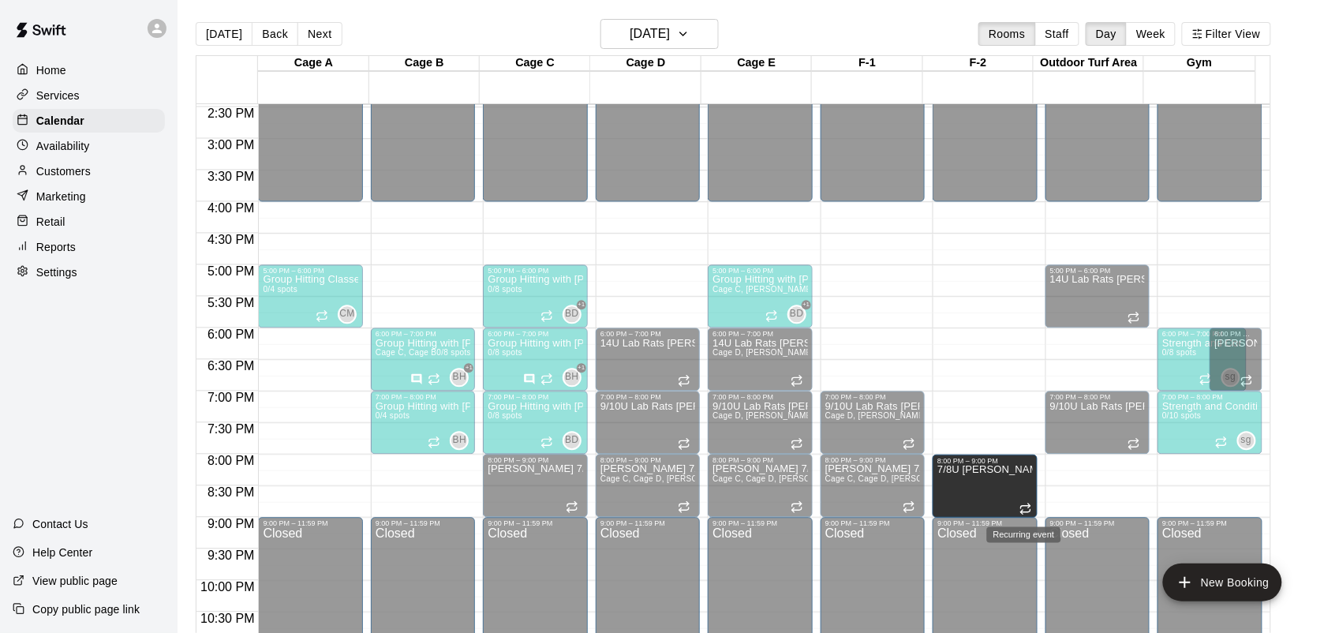
drag, startPoint x: 1109, startPoint y: 492, endPoint x: 1022, endPoint y: 506, distance: 87.9
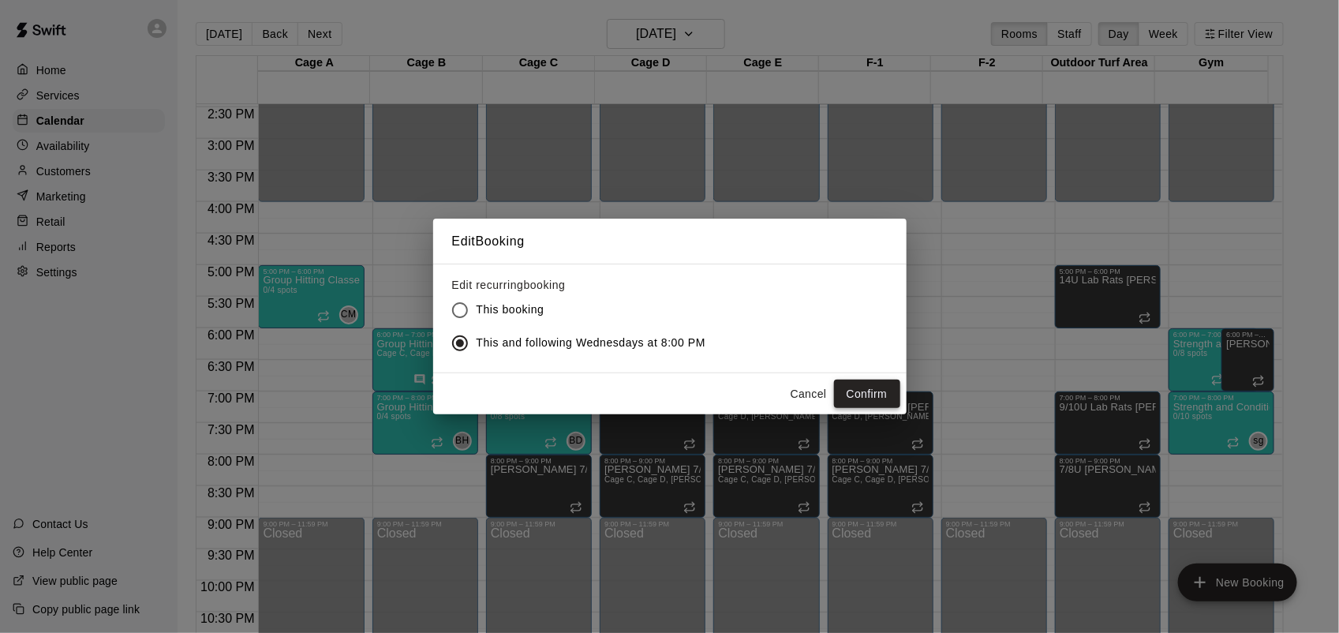
click at [844, 389] on button "Confirm" at bounding box center [867, 394] width 66 height 29
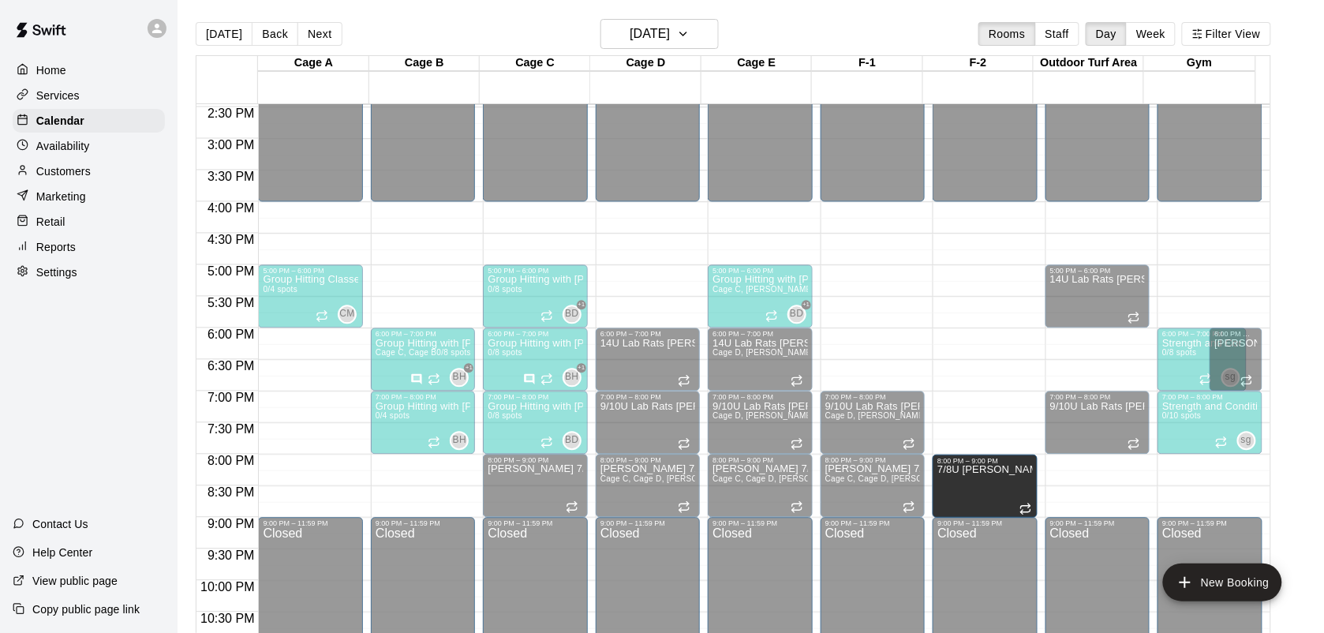
drag, startPoint x: 1079, startPoint y: 490, endPoint x: 1007, endPoint y: 493, distance: 71.9
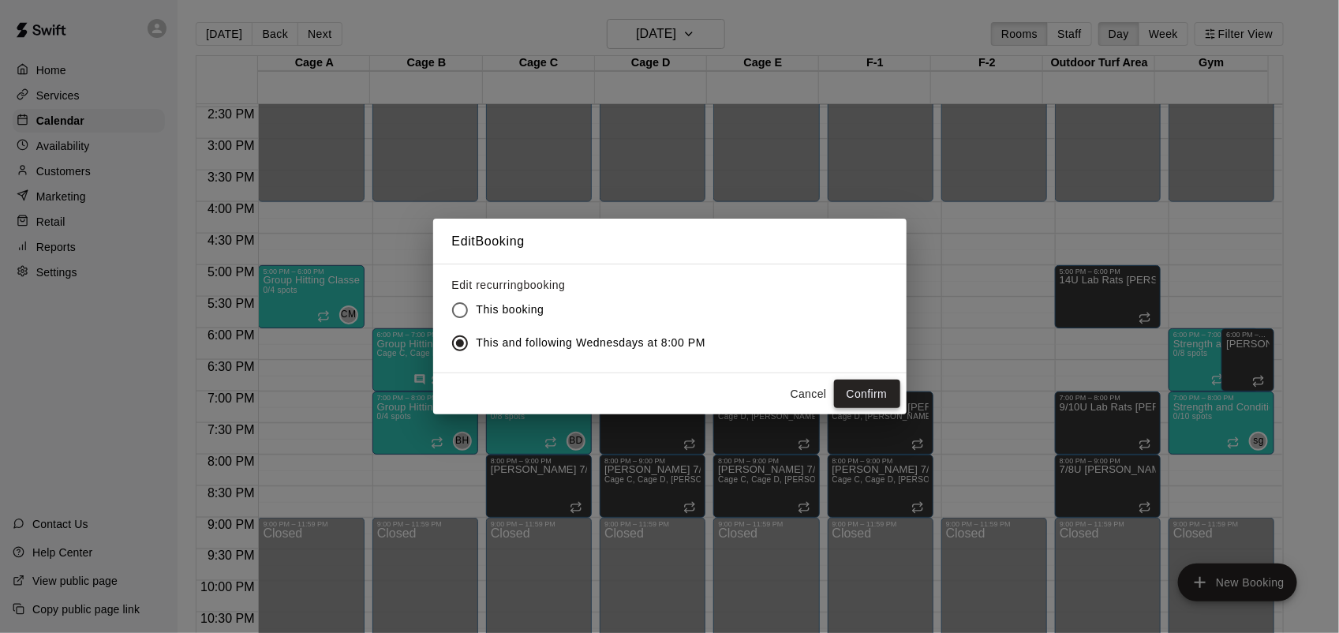
click at [874, 391] on button "Confirm" at bounding box center [867, 394] width 66 height 29
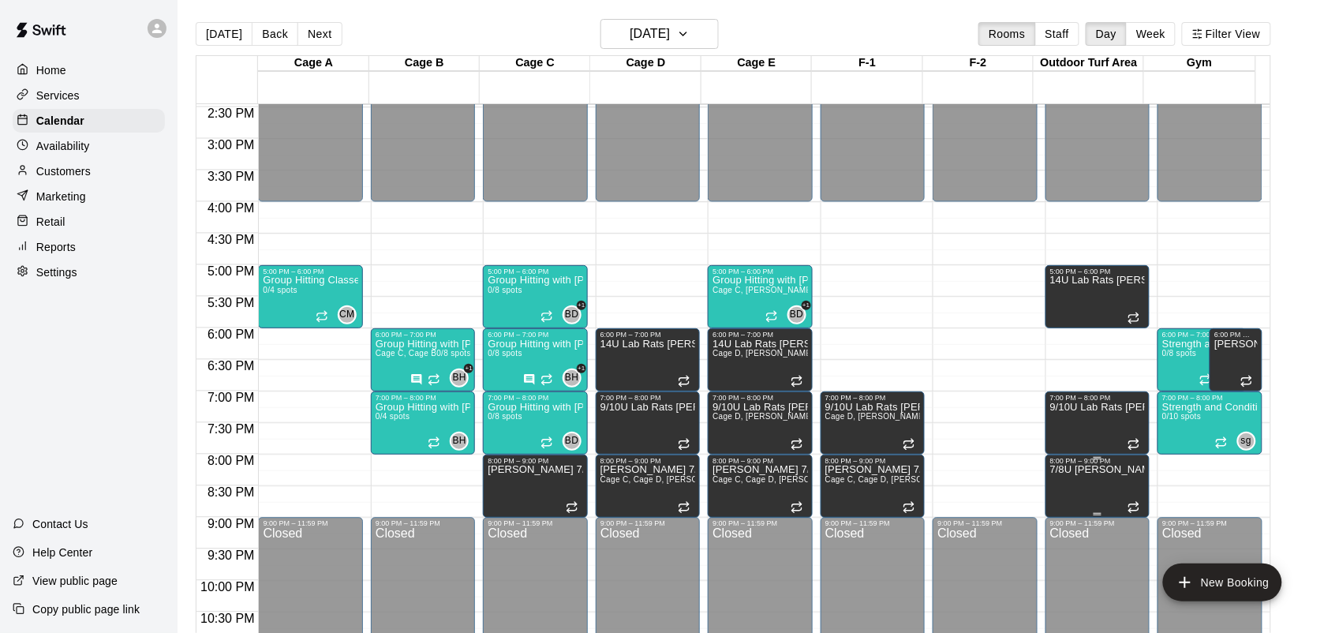
click at [1061, 469] on p "7/8U [PERSON_NAME]" at bounding box center [1097, 469] width 95 height 0
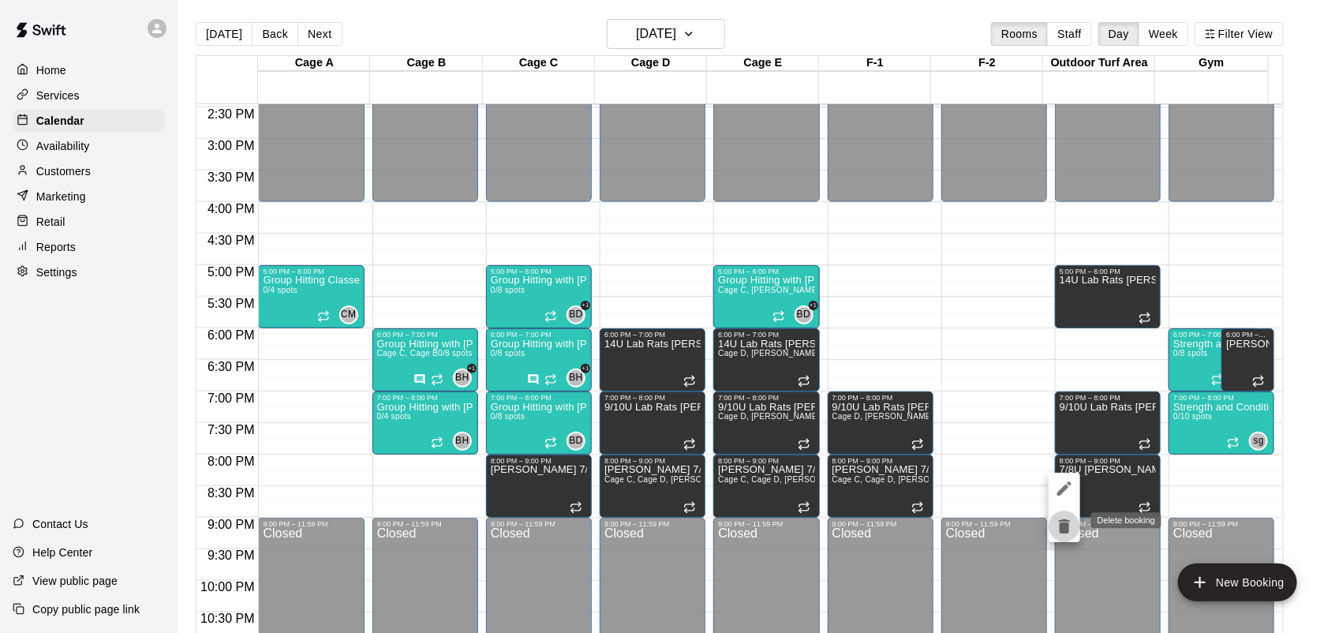
click at [1061, 525] on icon "delete" at bounding box center [1064, 526] width 11 height 14
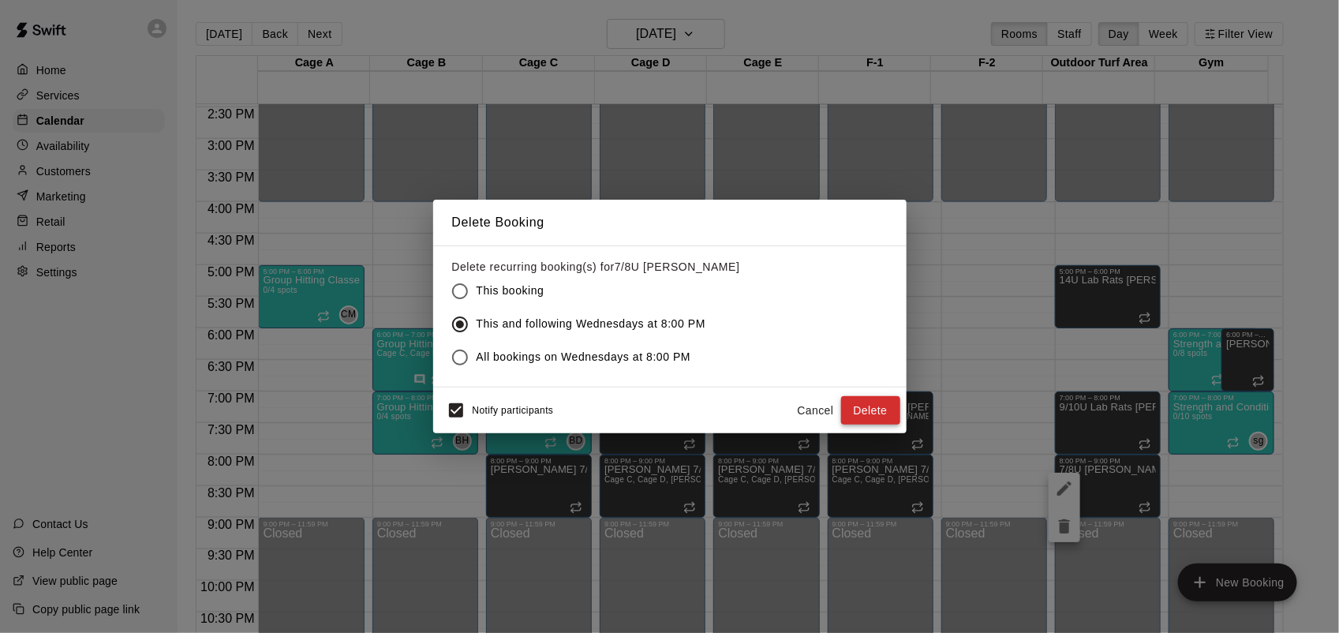
click at [861, 409] on button "Delete" at bounding box center [870, 410] width 59 height 29
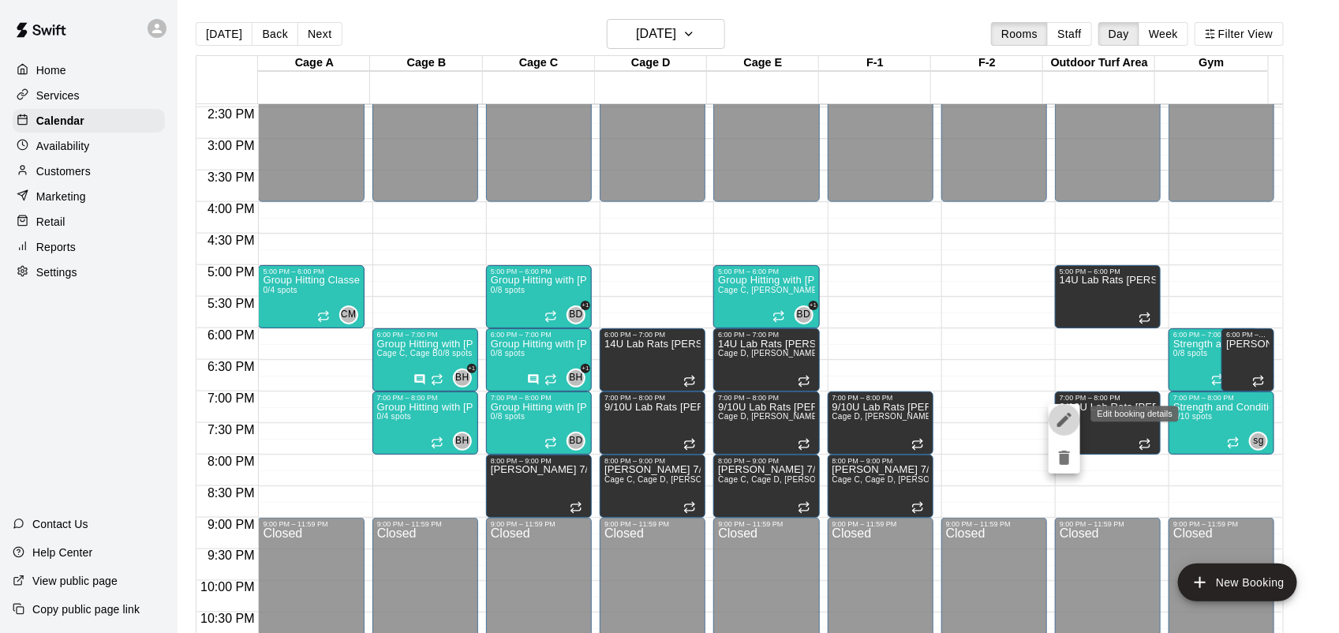
click at [1062, 414] on icon "edit" at bounding box center [1064, 419] width 19 height 19
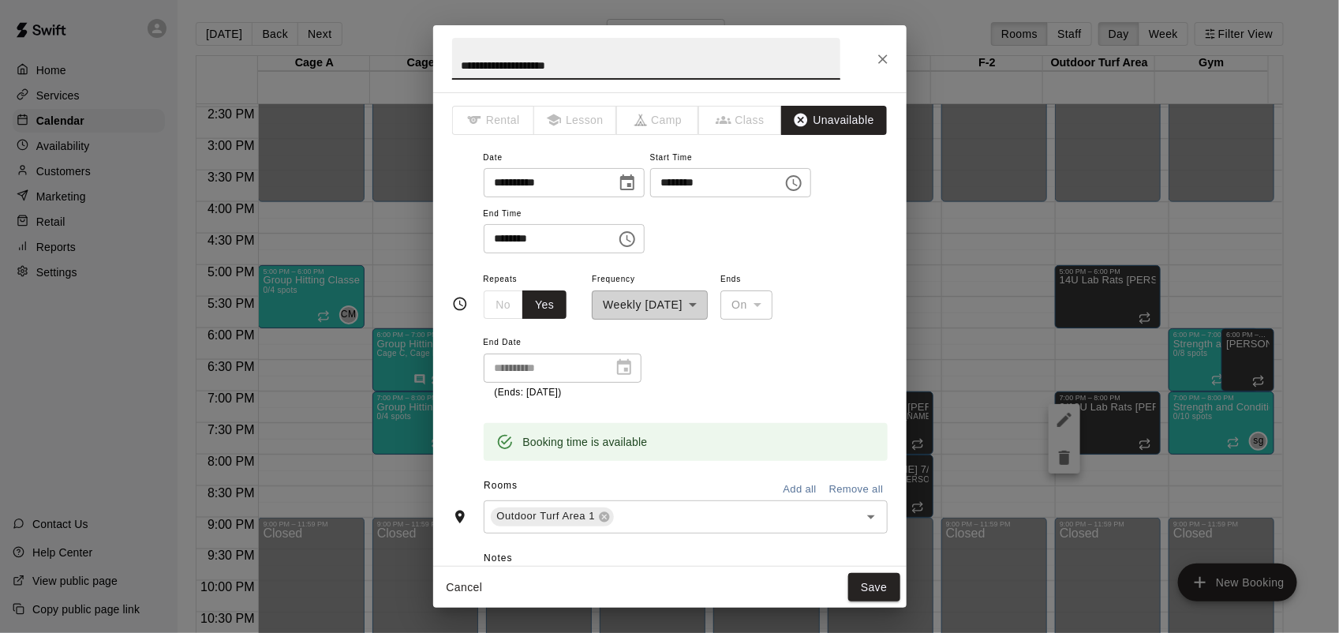
click at [679, 185] on input "********" at bounding box center [711, 182] width 122 height 29
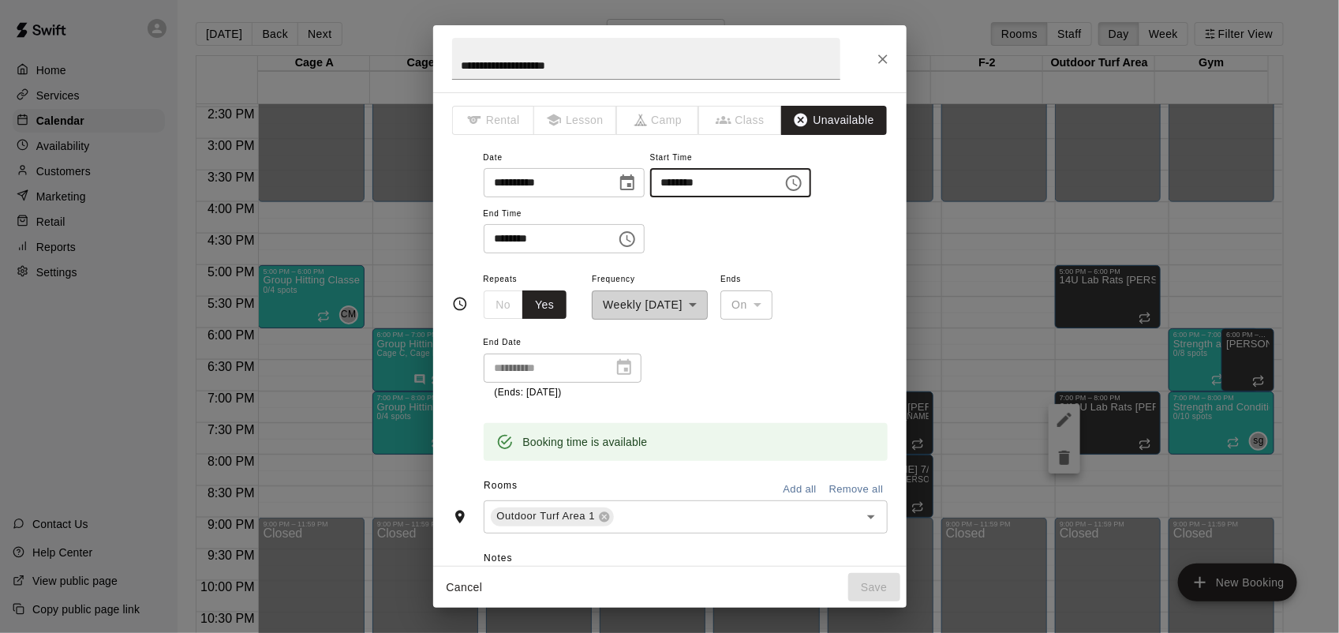
type input "********"
click at [499, 233] on input "********" at bounding box center [545, 238] width 122 height 29
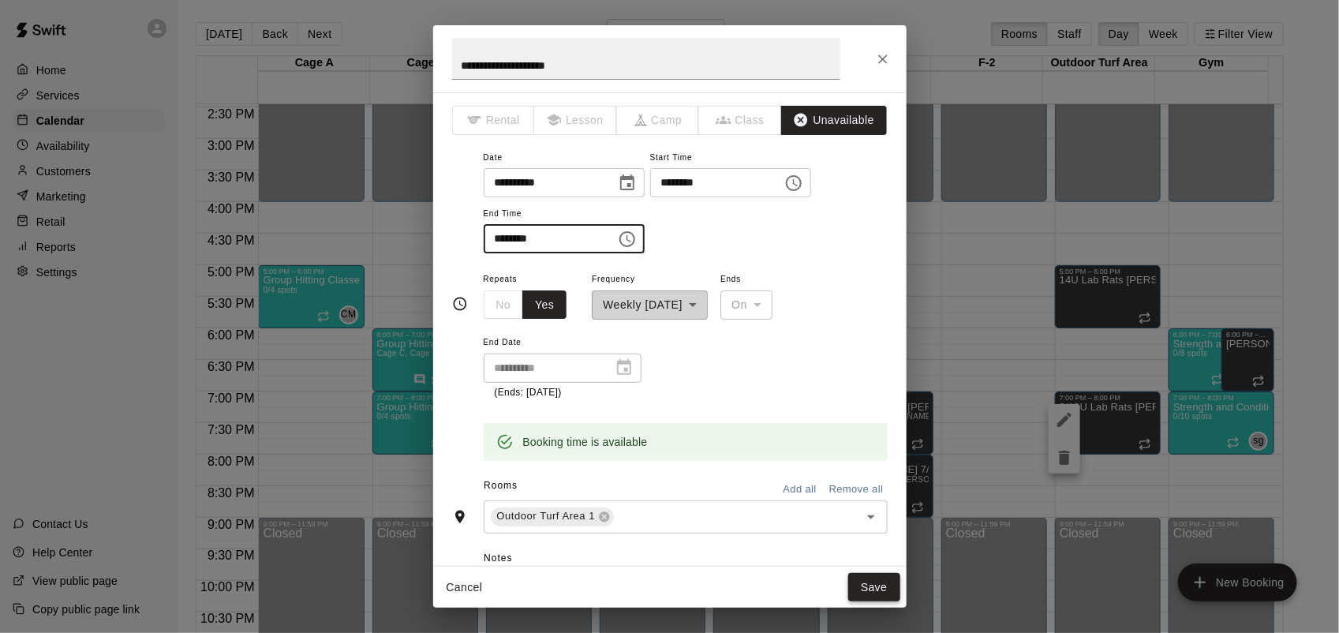
type input "********"
click at [882, 592] on button "Save" at bounding box center [874, 587] width 52 height 29
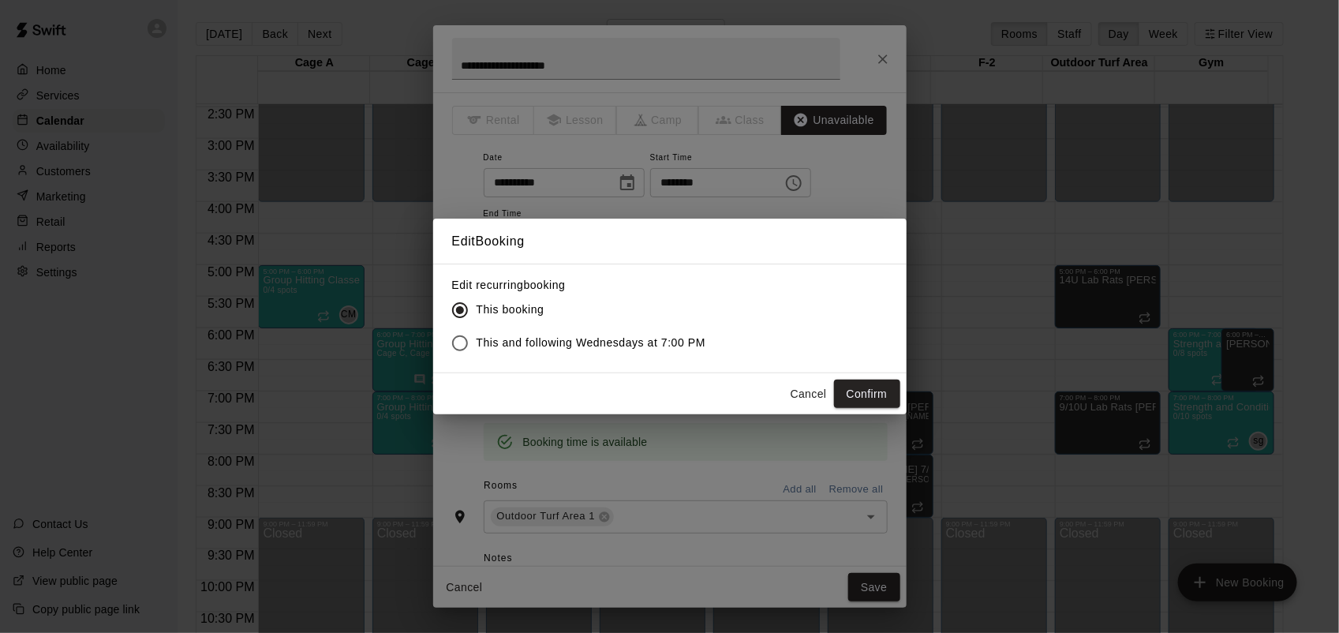
click at [616, 345] on span "This and following Wednesdays at 7:00 PM" at bounding box center [592, 343] width 230 height 17
click at [853, 393] on button "Confirm" at bounding box center [867, 394] width 66 height 29
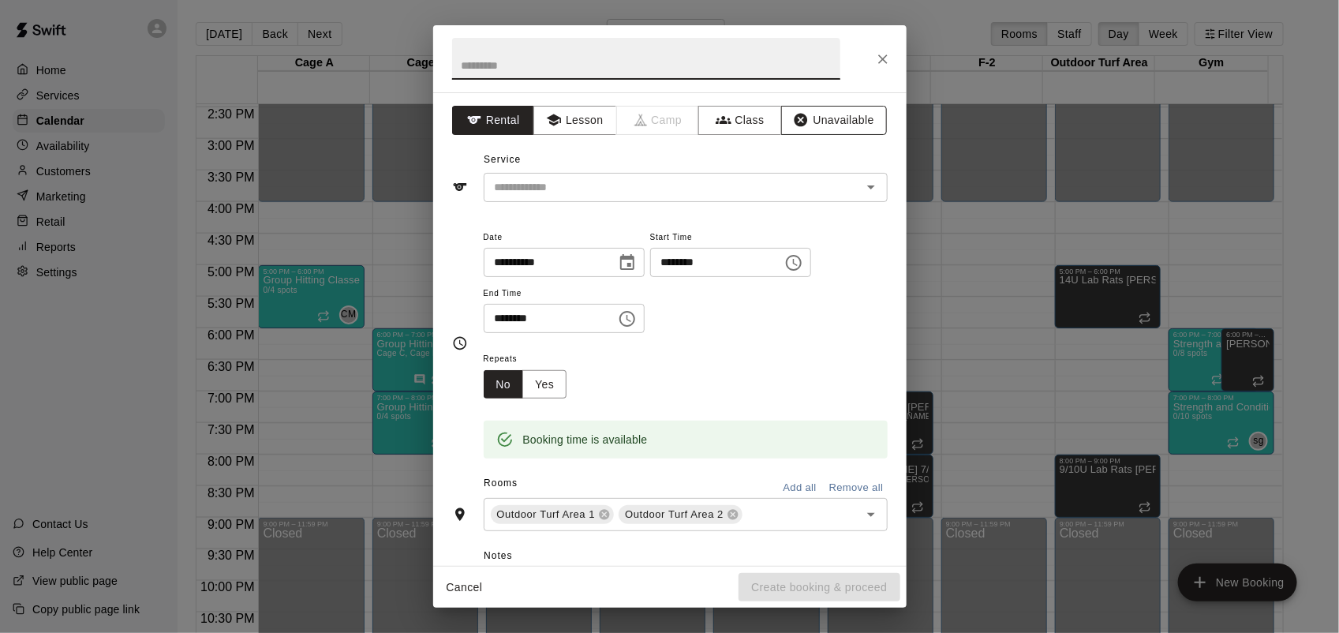
click at [838, 123] on button "Unavailable" at bounding box center [834, 120] width 106 height 29
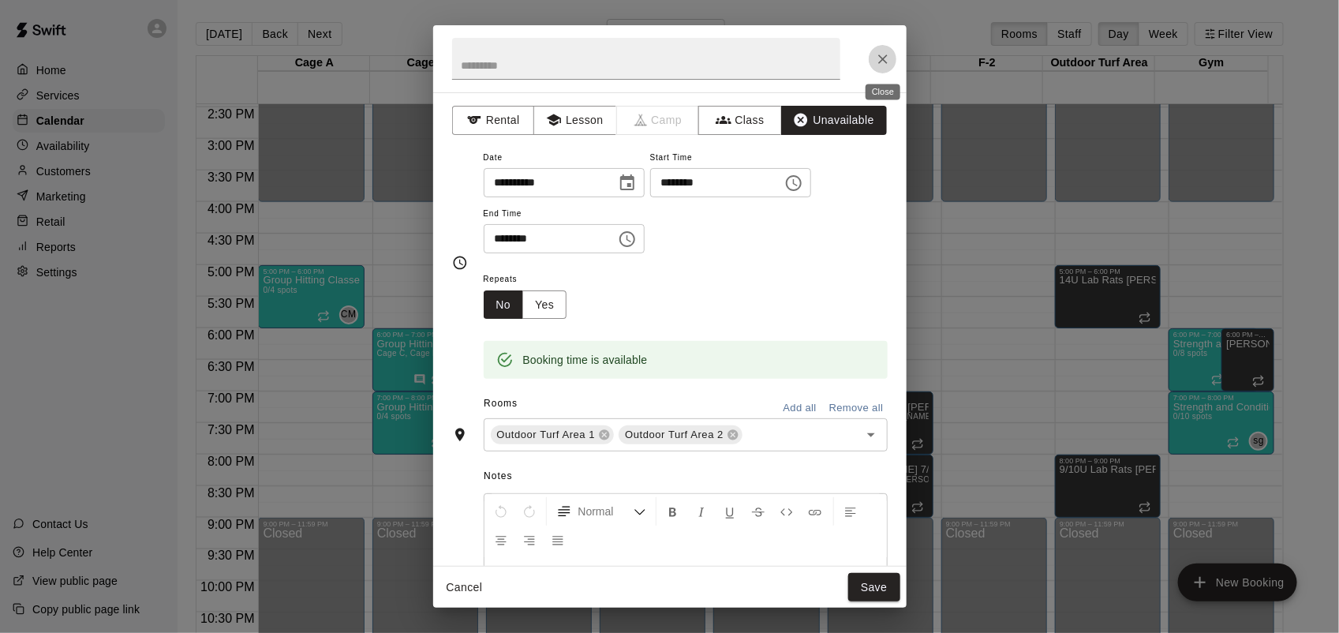
click at [869, 65] on button "Close" at bounding box center [883, 59] width 28 height 28
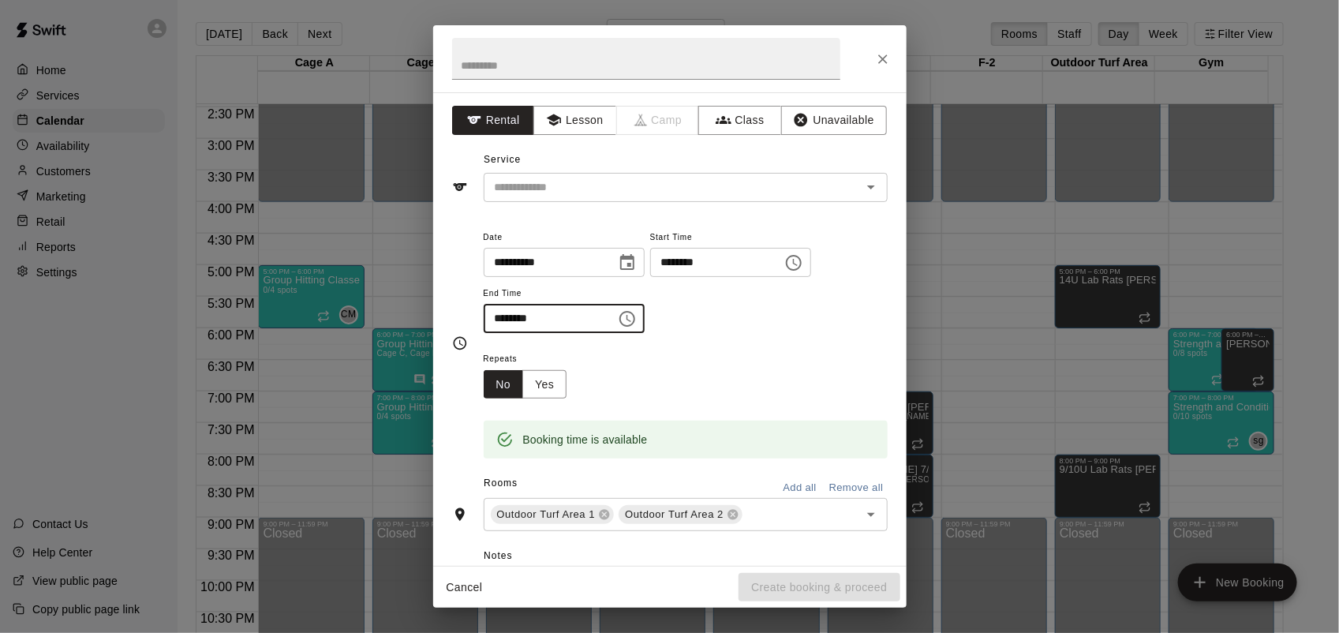
click at [488, 308] on input "********" at bounding box center [545, 318] width 122 height 29
type input "********"
click at [813, 122] on button "Unavailable" at bounding box center [834, 120] width 106 height 29
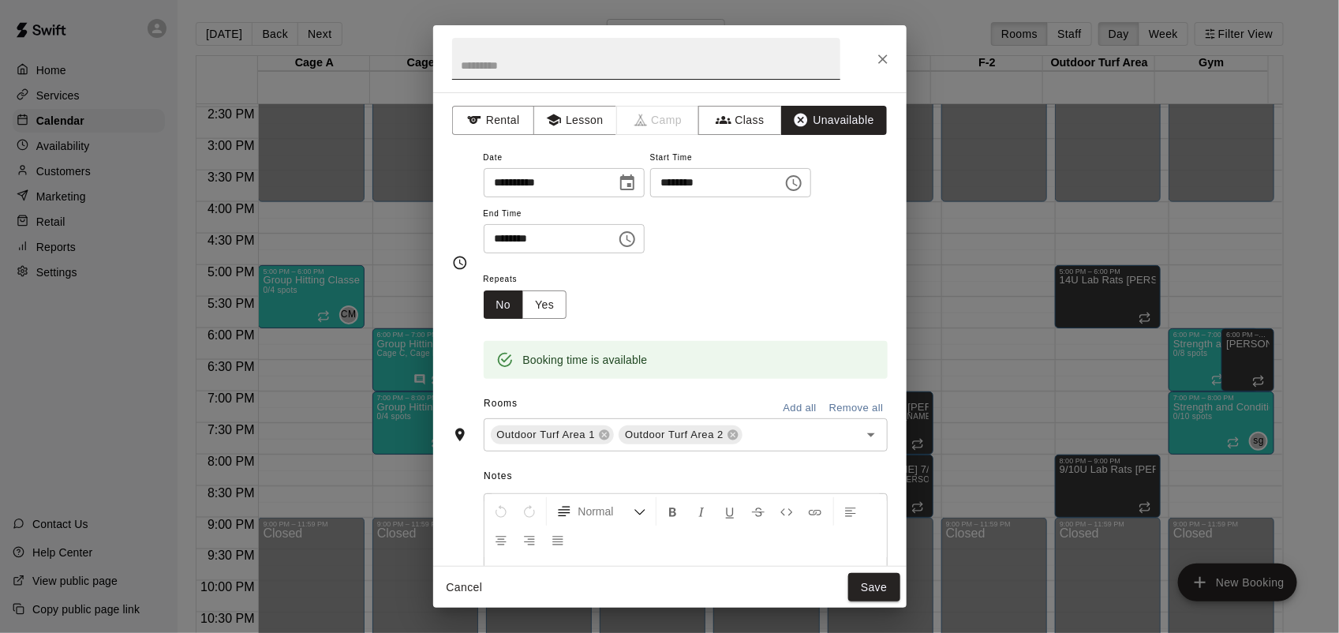
click at [742, 62] on input "text" at bounding box center [646, 59] width 388 height 42
type input "*"
type input "**********"
click at [545, 306] on button "Yes" at bounding box center [544, 304] width 44 height 29
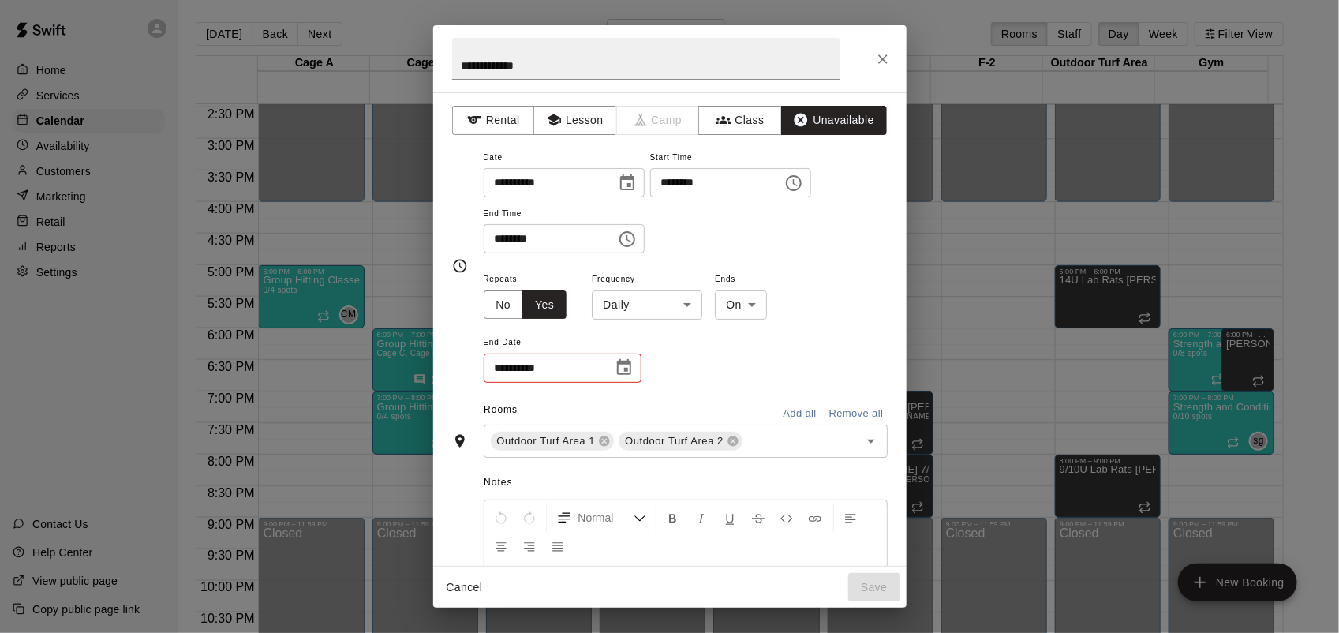
click at [648, 304] on body "Home Services Calendar Availability Customers Marketing Retail Reports Settings…" at bounding box center [669, 329] width 1339 height 658
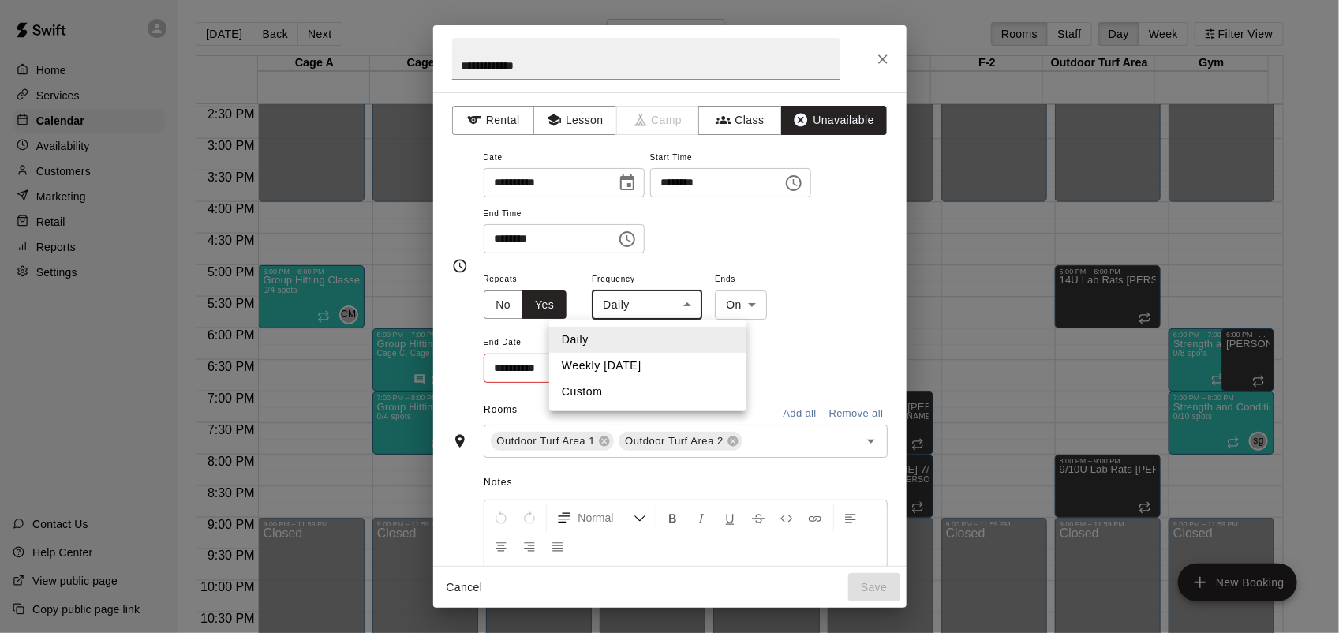
click at [635, 355] on li "Weekly [DATE]" at bounding box center [647, 366] width 197 height 26
type input "******"
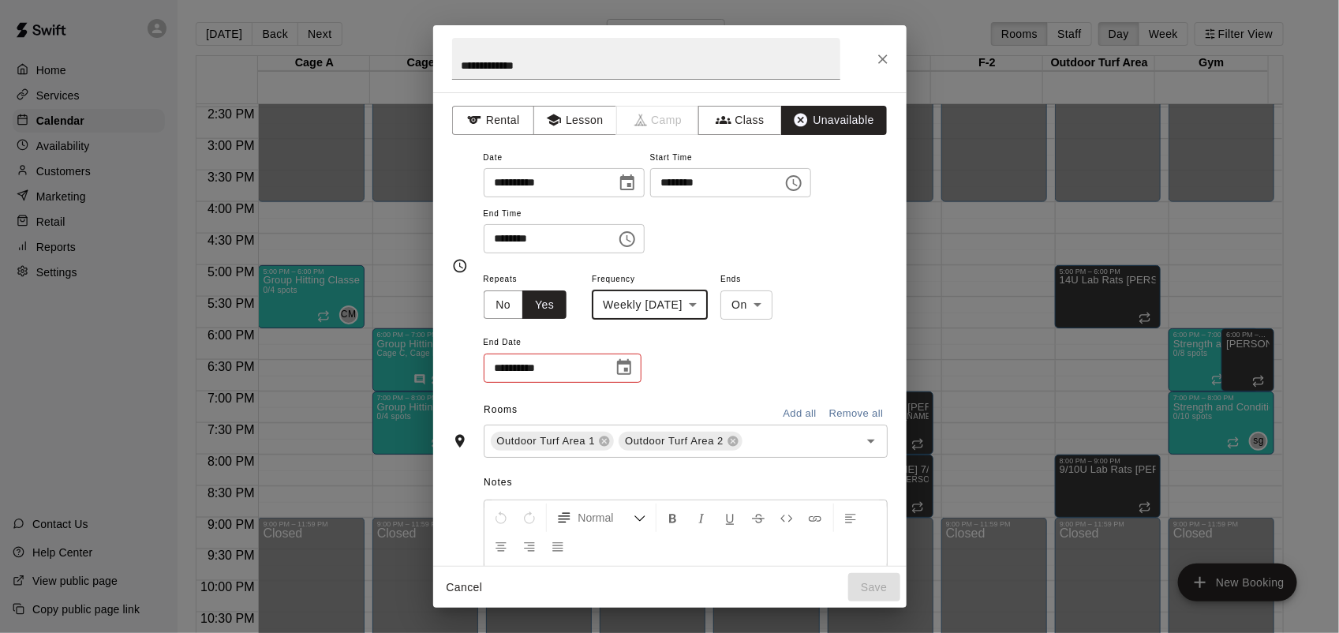
click at [624, 372] on icon "Choose date" at bounding box center [624, 367] width 19 height 19
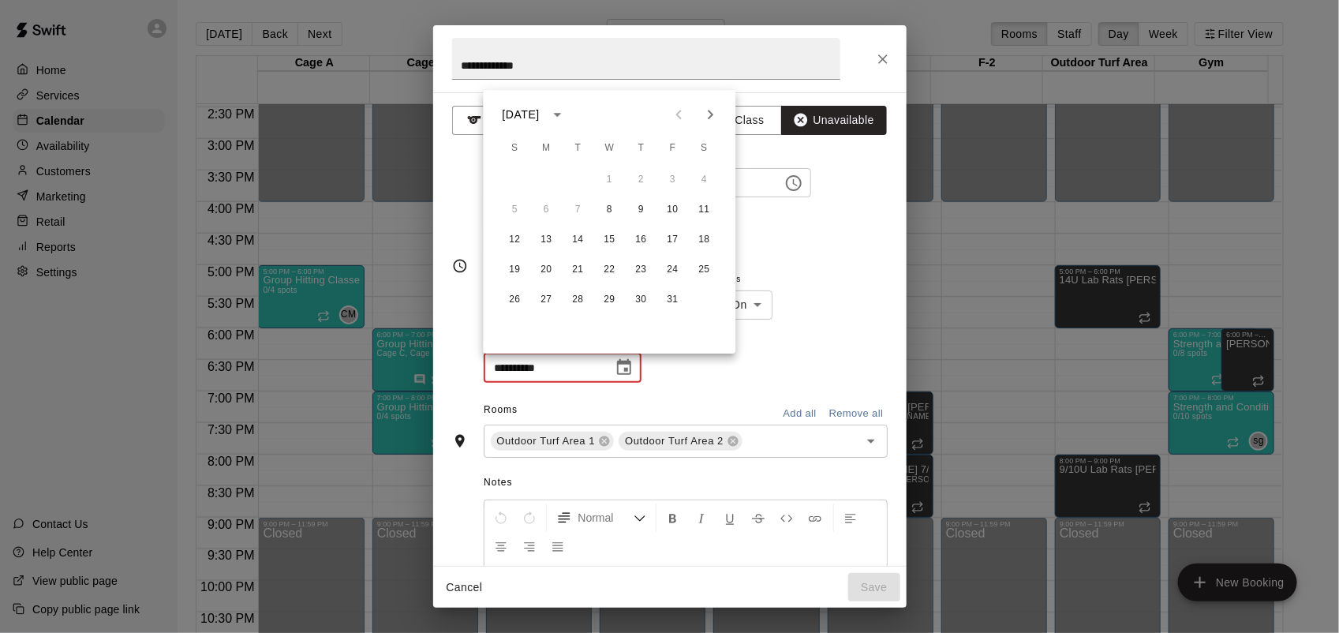
click at [716, 120] on icon "Next month" at bounding box center [710, 114] width 19 height 19
click at [610, 302] on button "26" at bounding box center [610, 300] width 28 height 28
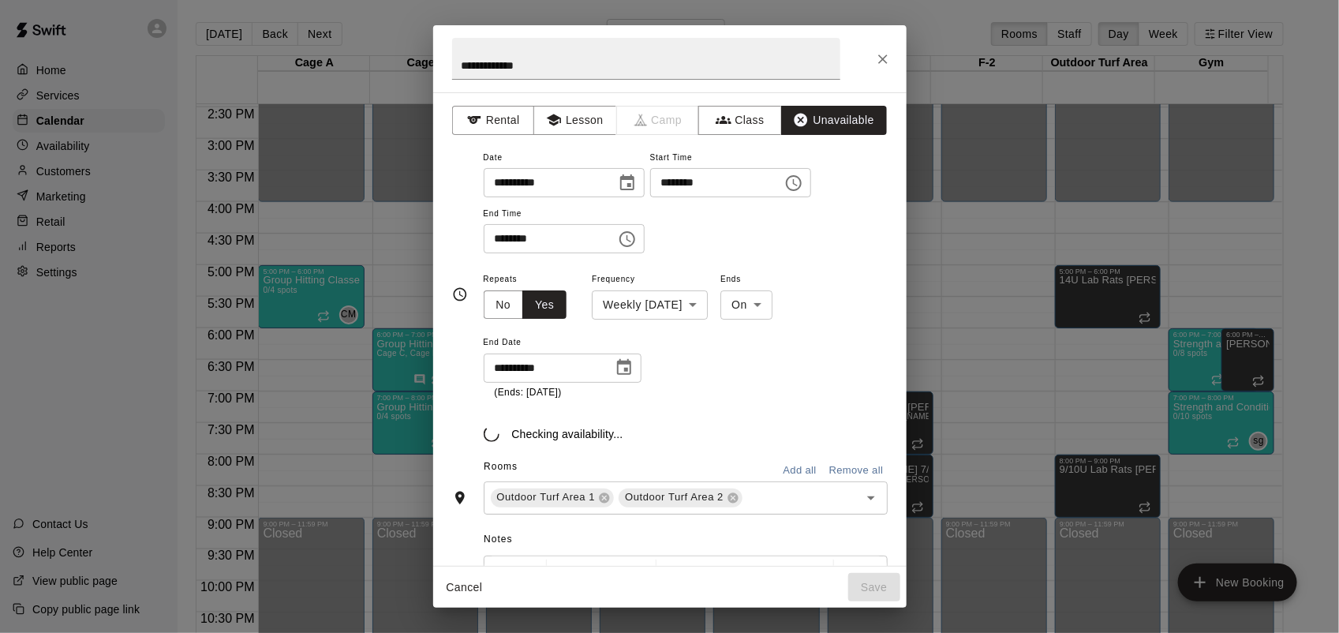
type input "**********"
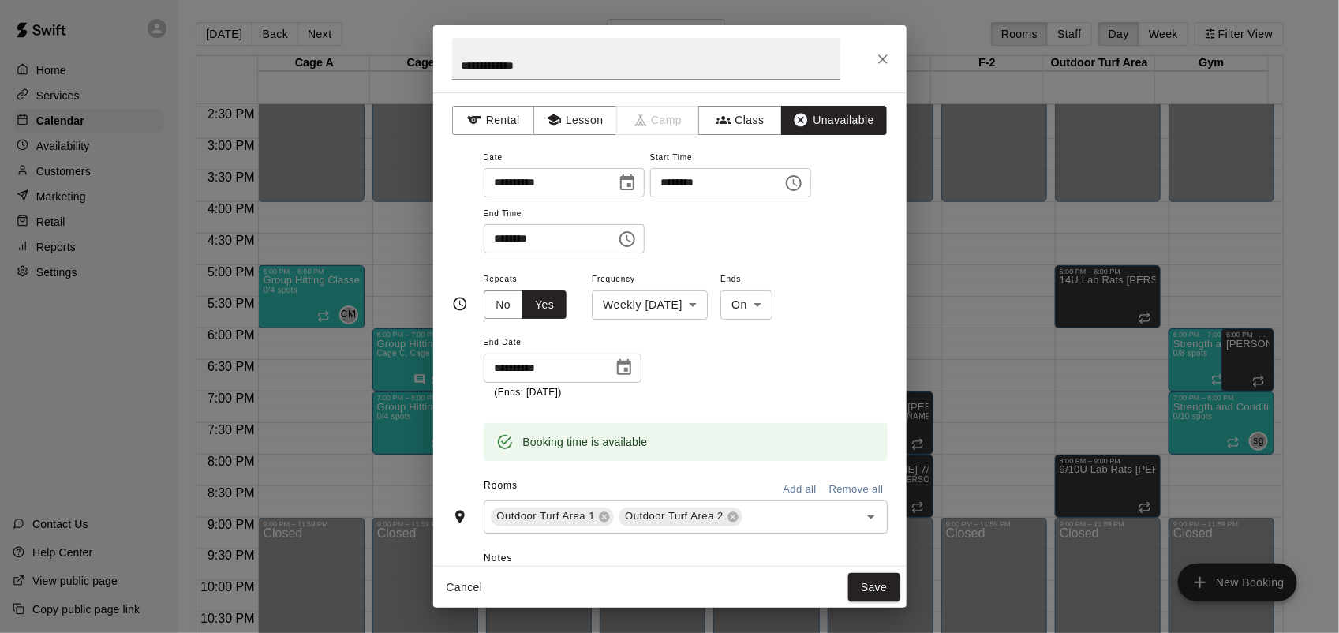
click at [894, 582] on button "Save" at bounding box center [874, 587] width 52 height 29
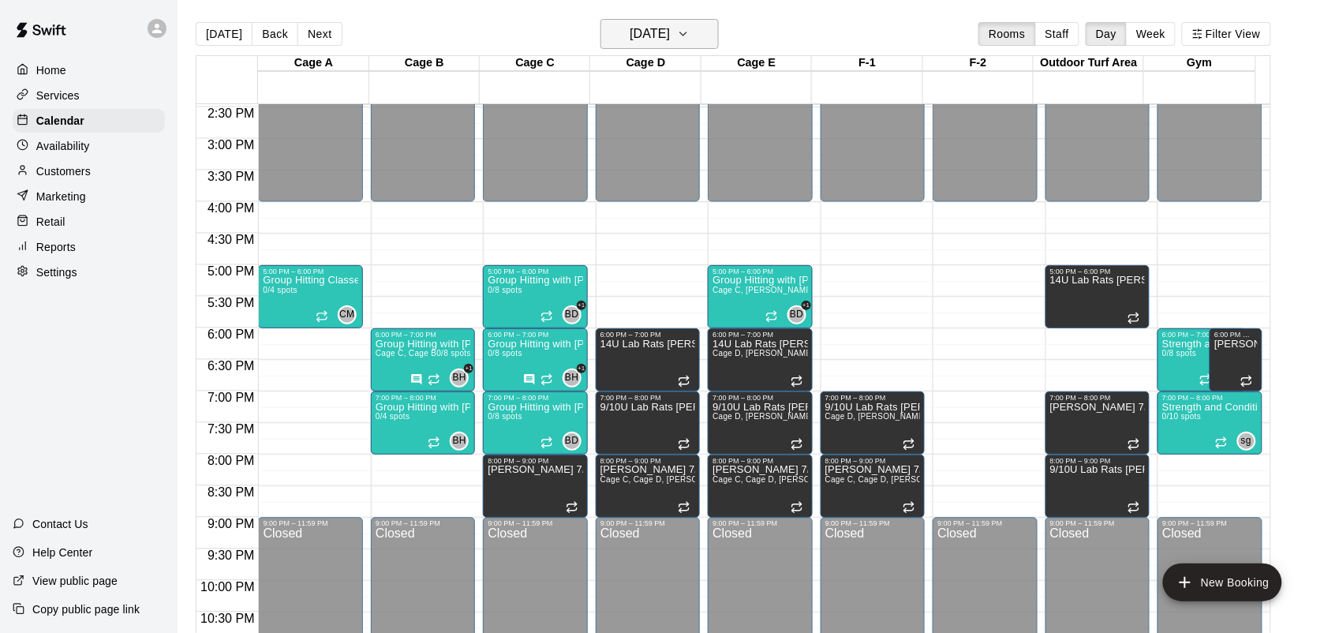
click at [690, 29] on icon "button" at bounding box center [683, 33] width 13 height 19
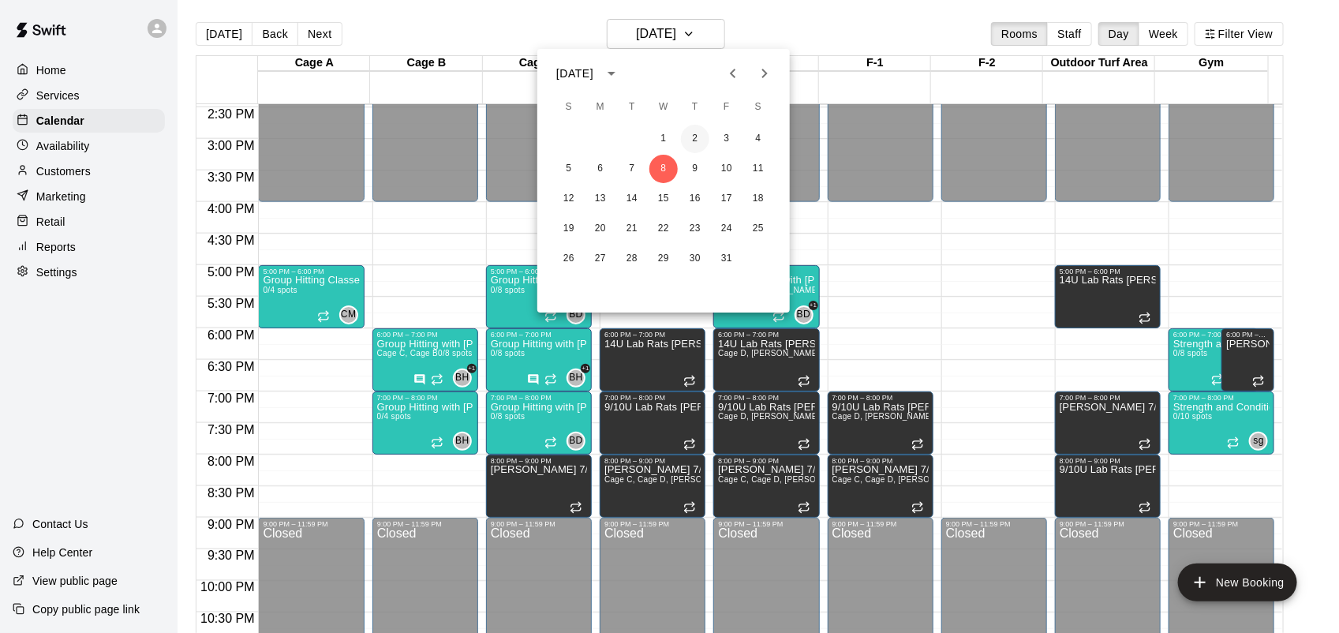
click at [698, 140] on button "2" at bounding box center [695, 139] width 28 height 28
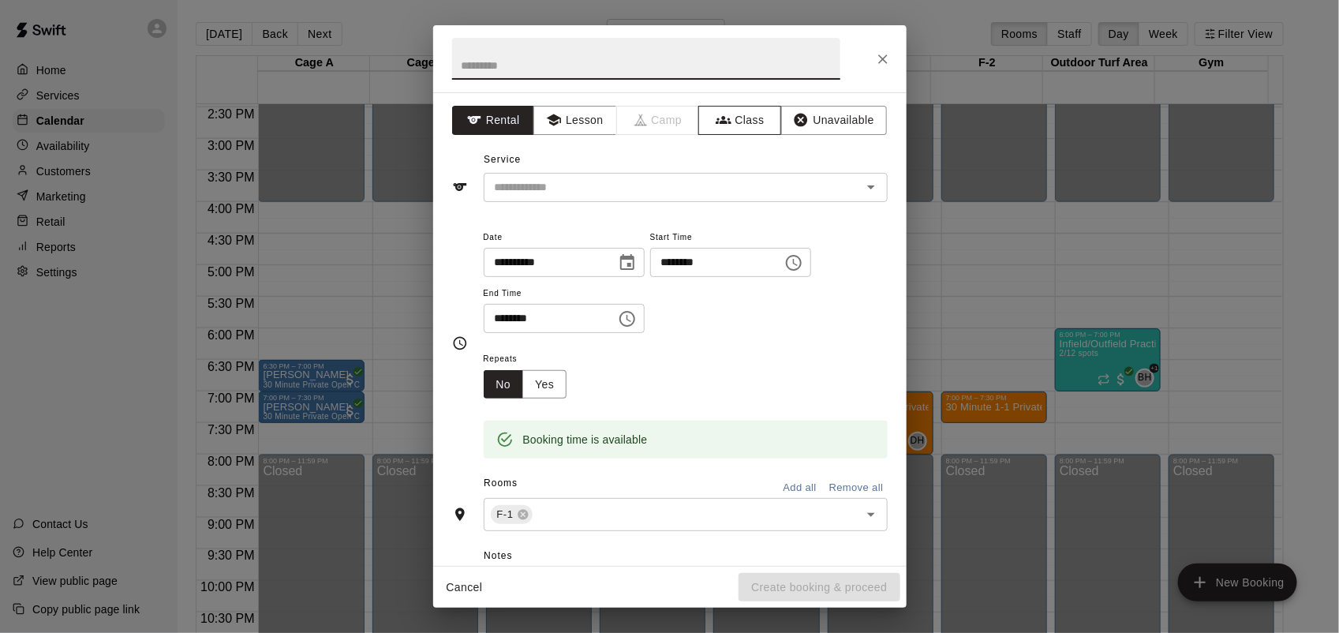
click at [750, 121] on button "Class" at bounding box center [739, 120] width 83 height 29
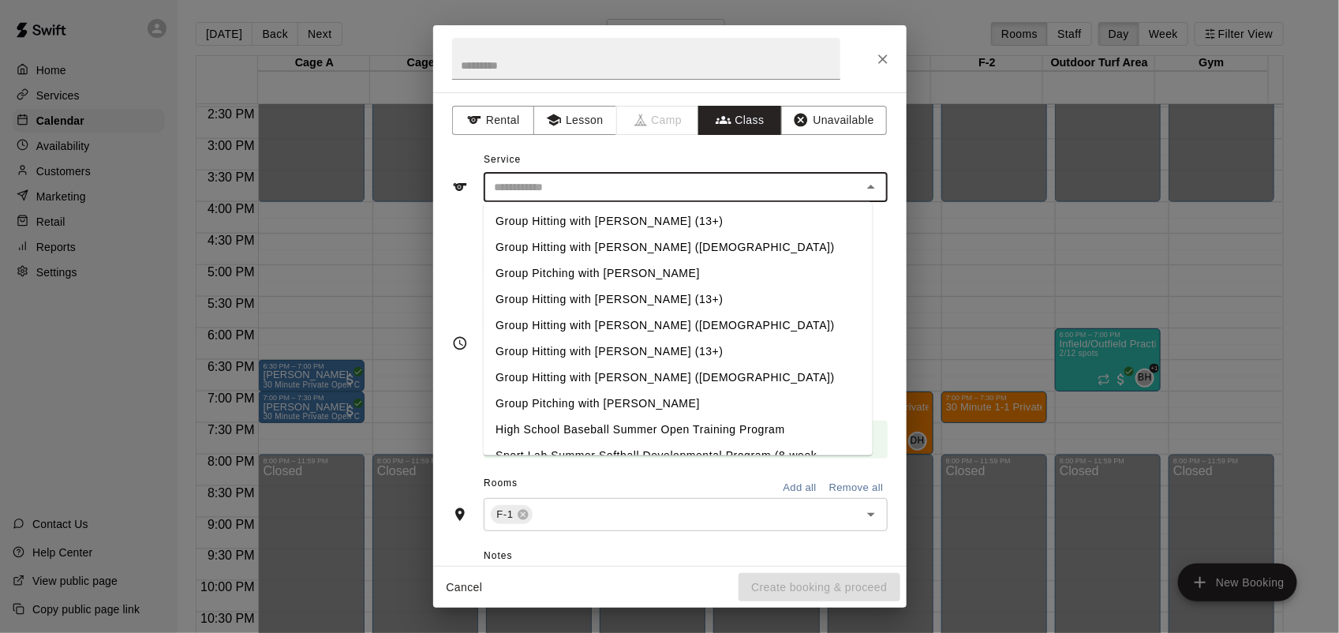
click at [723, 184] on input "text" at bounding box center [672, 188] width 368 height 20
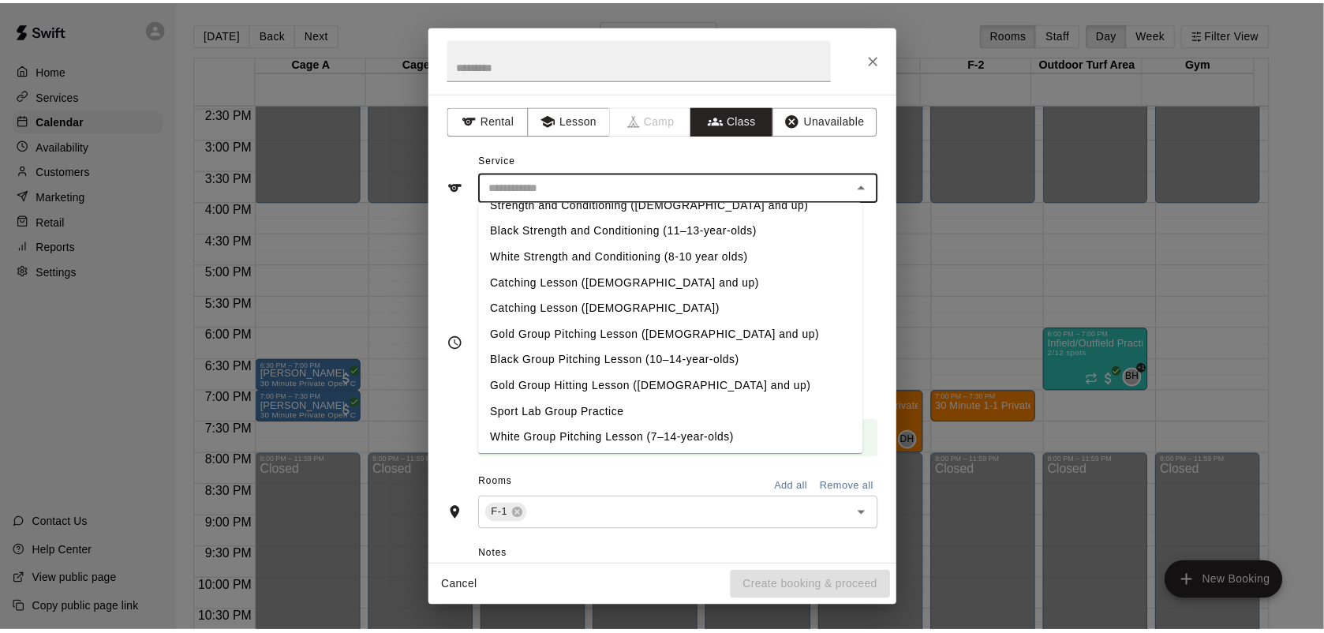
scroll to position [703, 0]
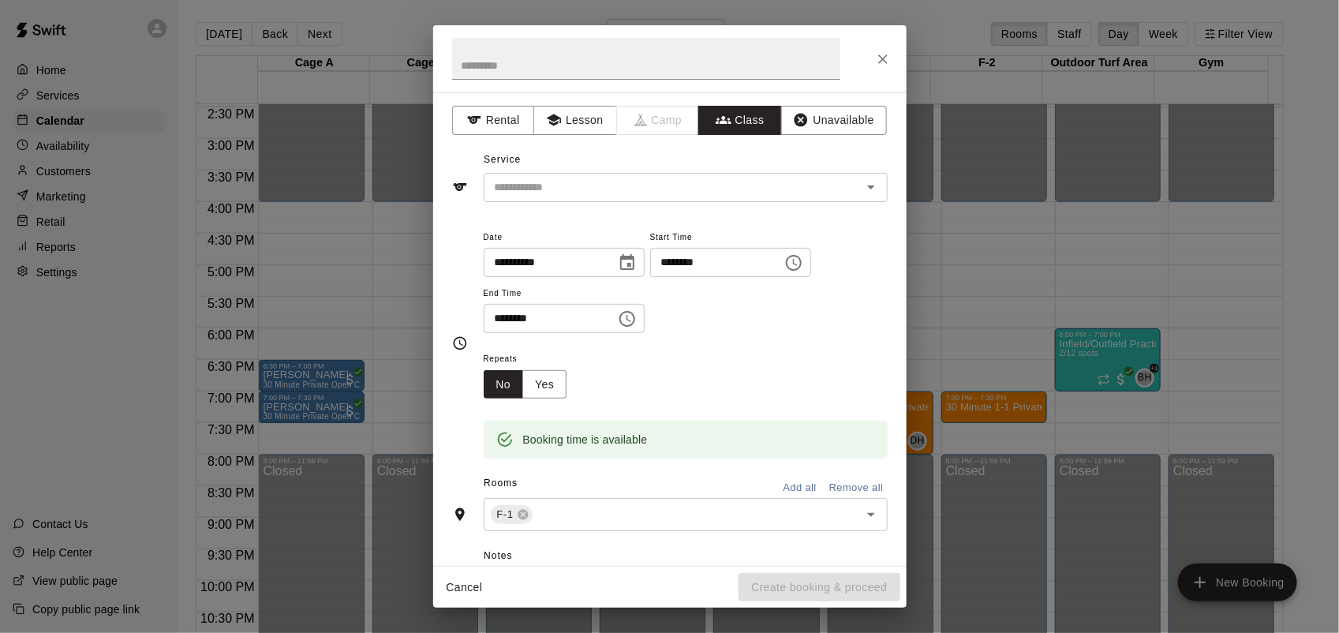
click at [63, 116] on div "**********" at bounding box center [669, 316] width 1339 height 633
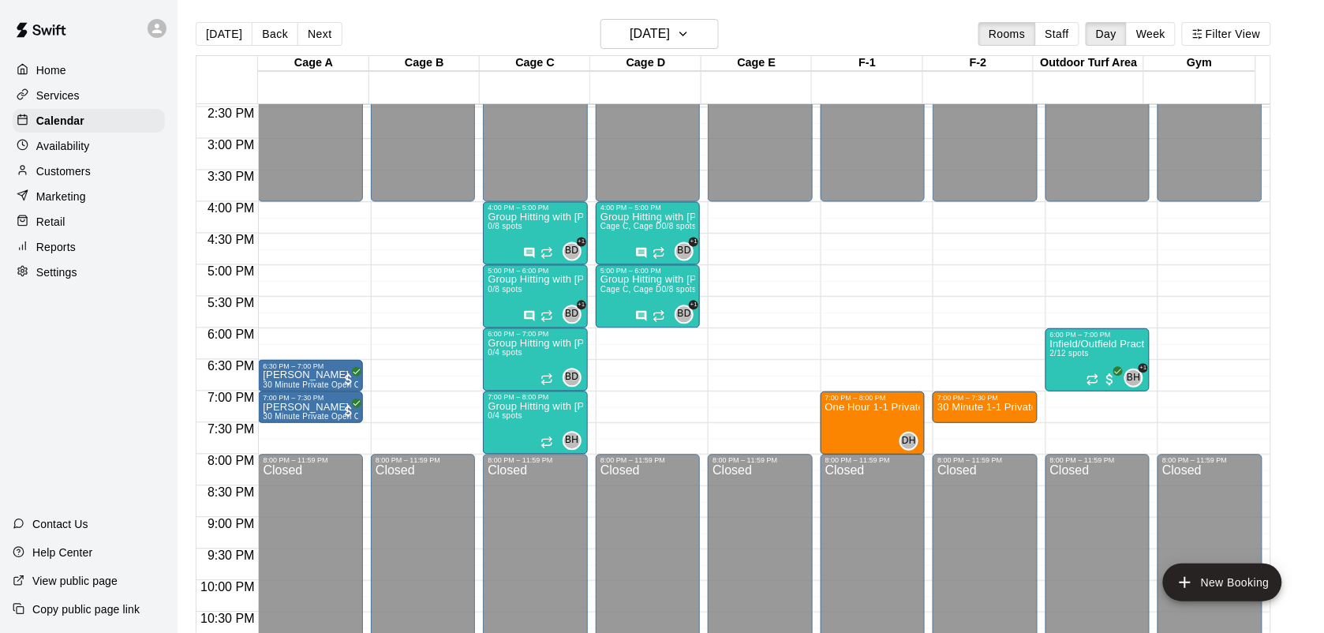
click at [76, 93] on p "Services" at bounding box center [57, 96] width 43 height 16
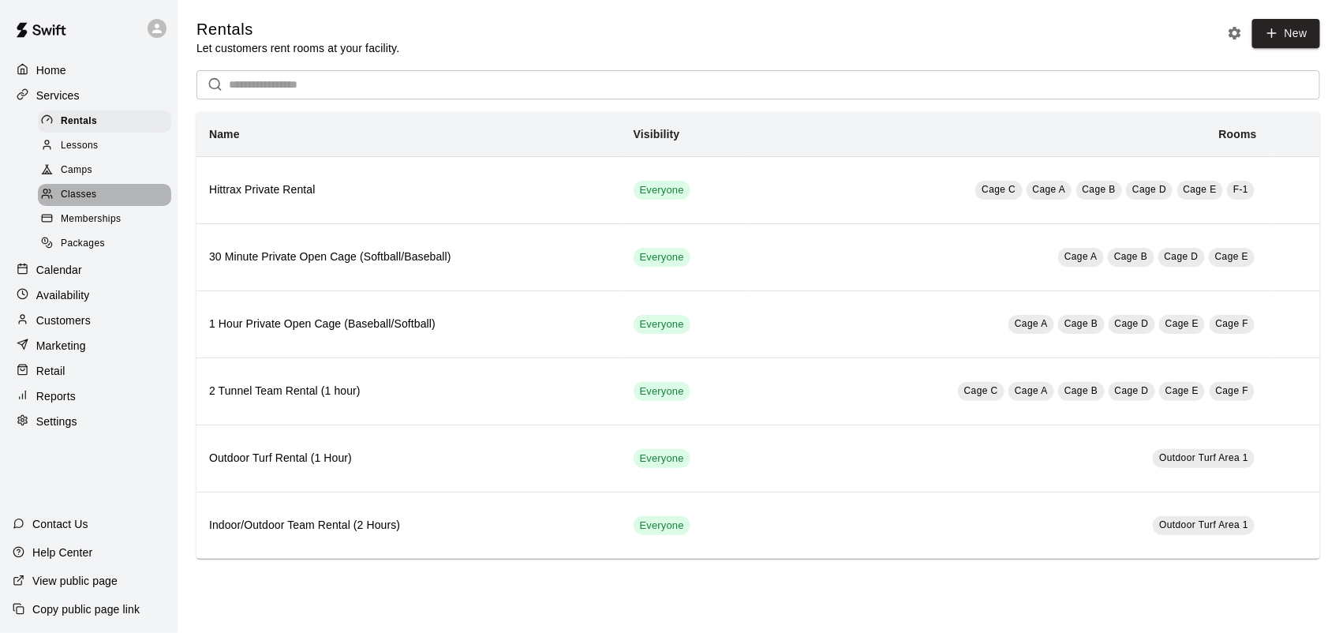
click at [89, 203] on span "Classes" at bounding box center [79, 195] width 36 height 16
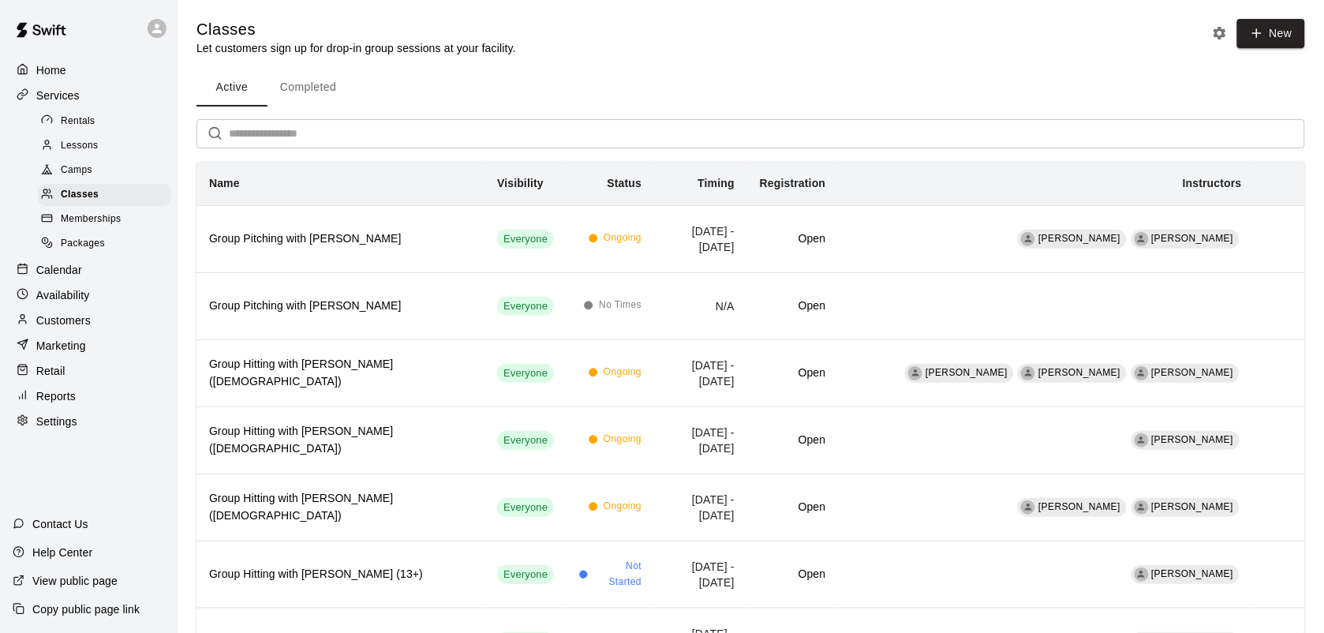
click at [327, 97] on button "Completed" at bounding box center [307, 88] width 81 height 38
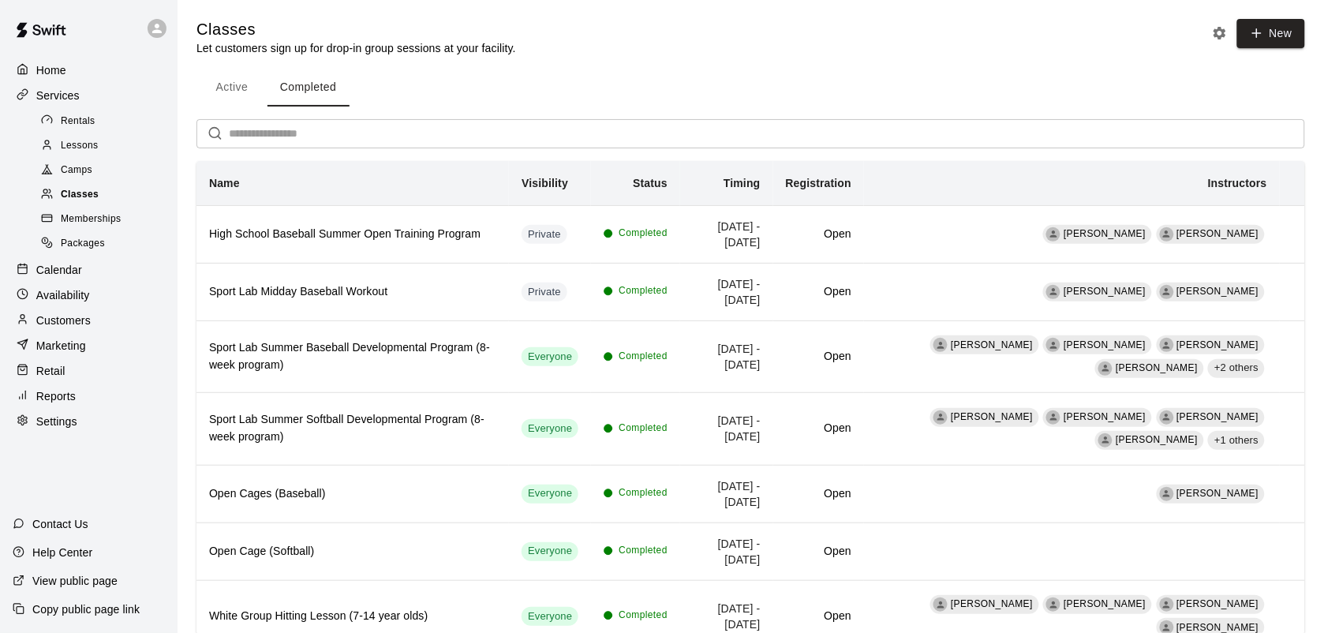
click at [85, 195] on span "Classes" at bounding box center [80, 195] width 38 height 16
click at [231, 81] on button "Active" at bounding box center [231, 88] width 71 height 38
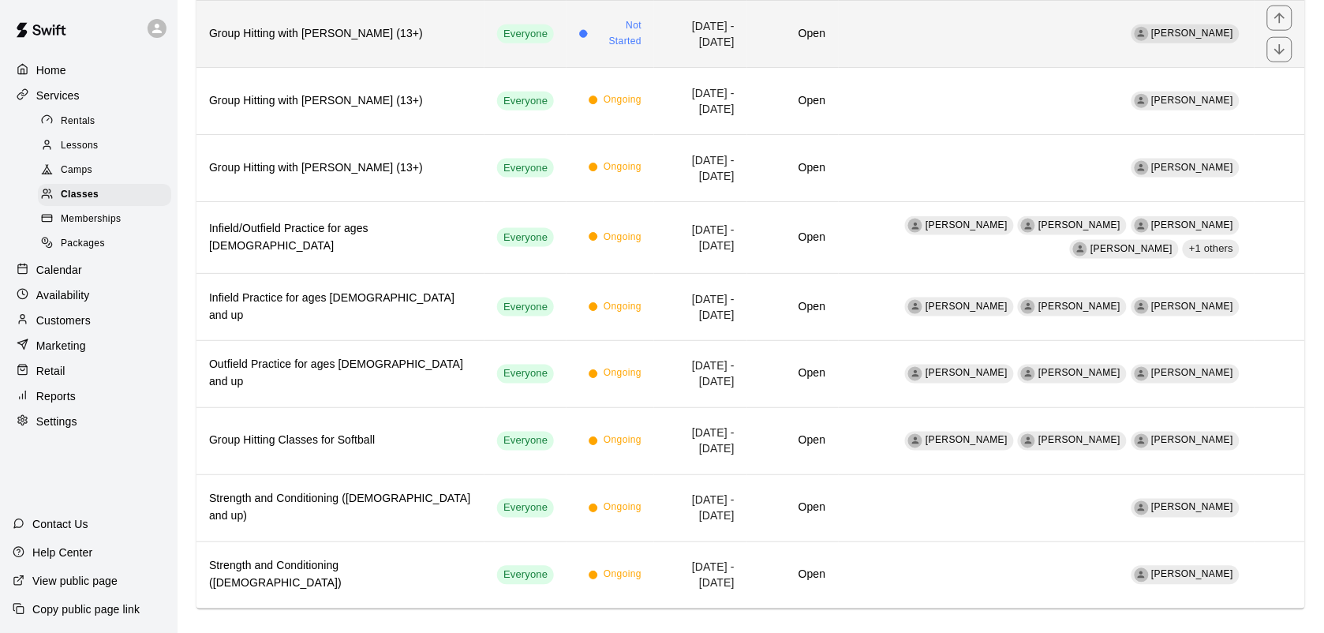
scroll to position [573, 0]
